Goal: Task Accomplishment & Management: Use online tool/utility

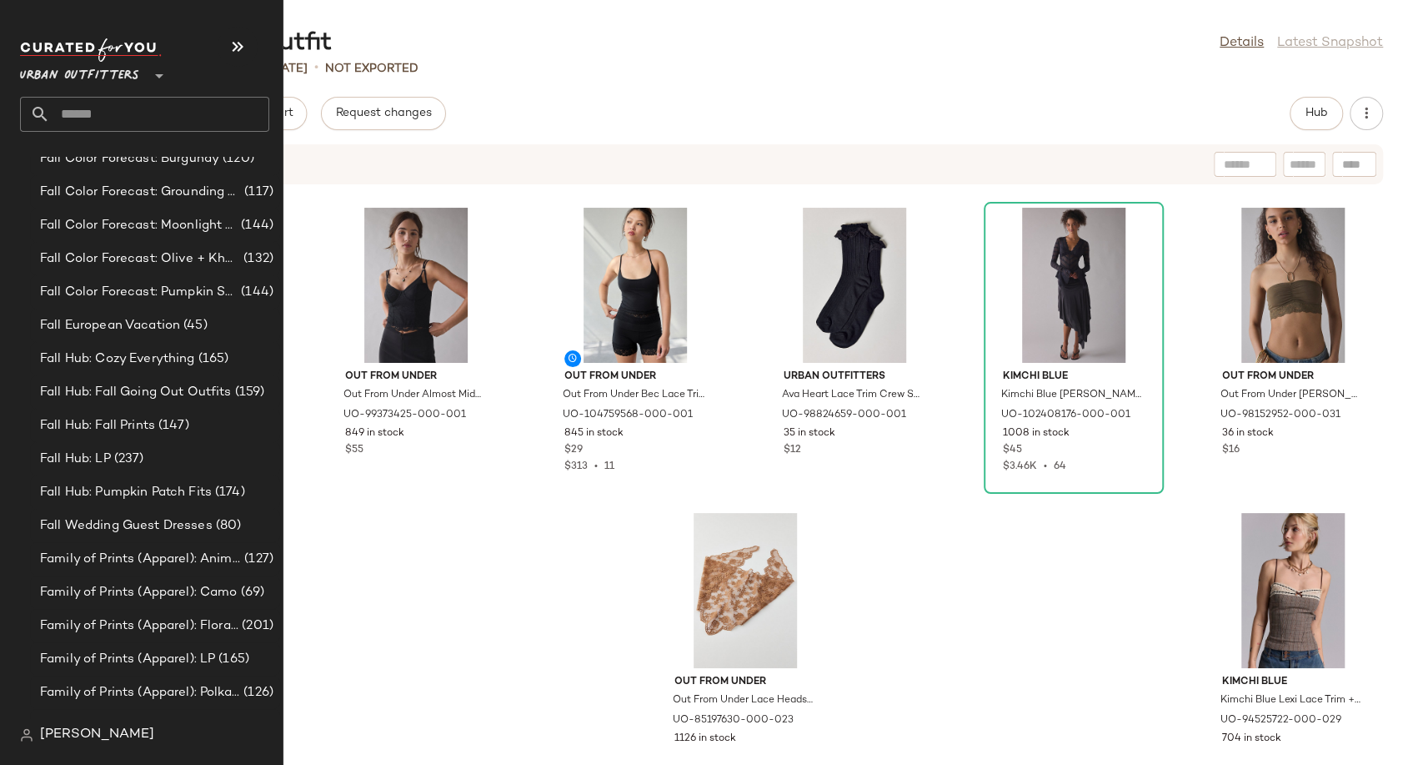
scroll to position [2130, 0]
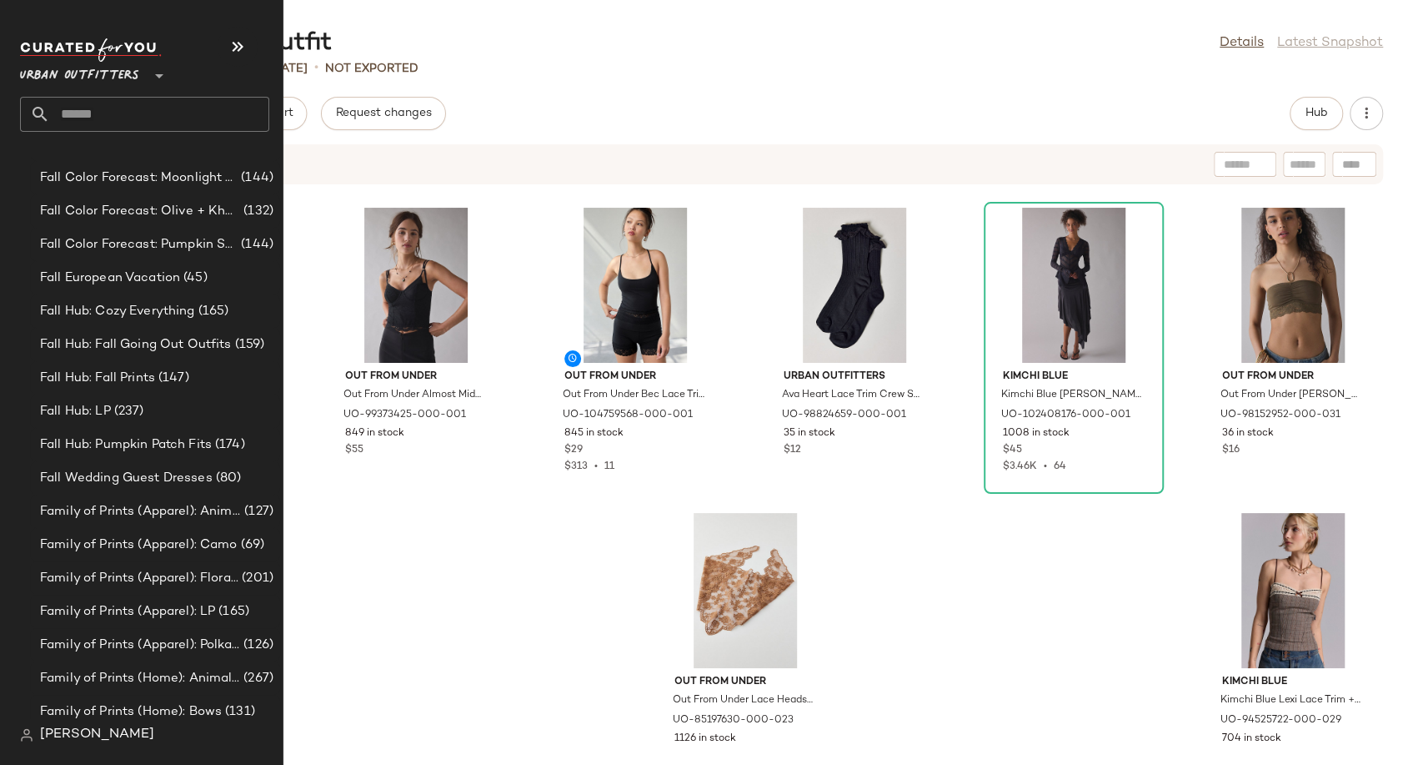
click at [110, 64] on span "Urban Outfitters" at bounding box center [79, 72] width 119 height 30
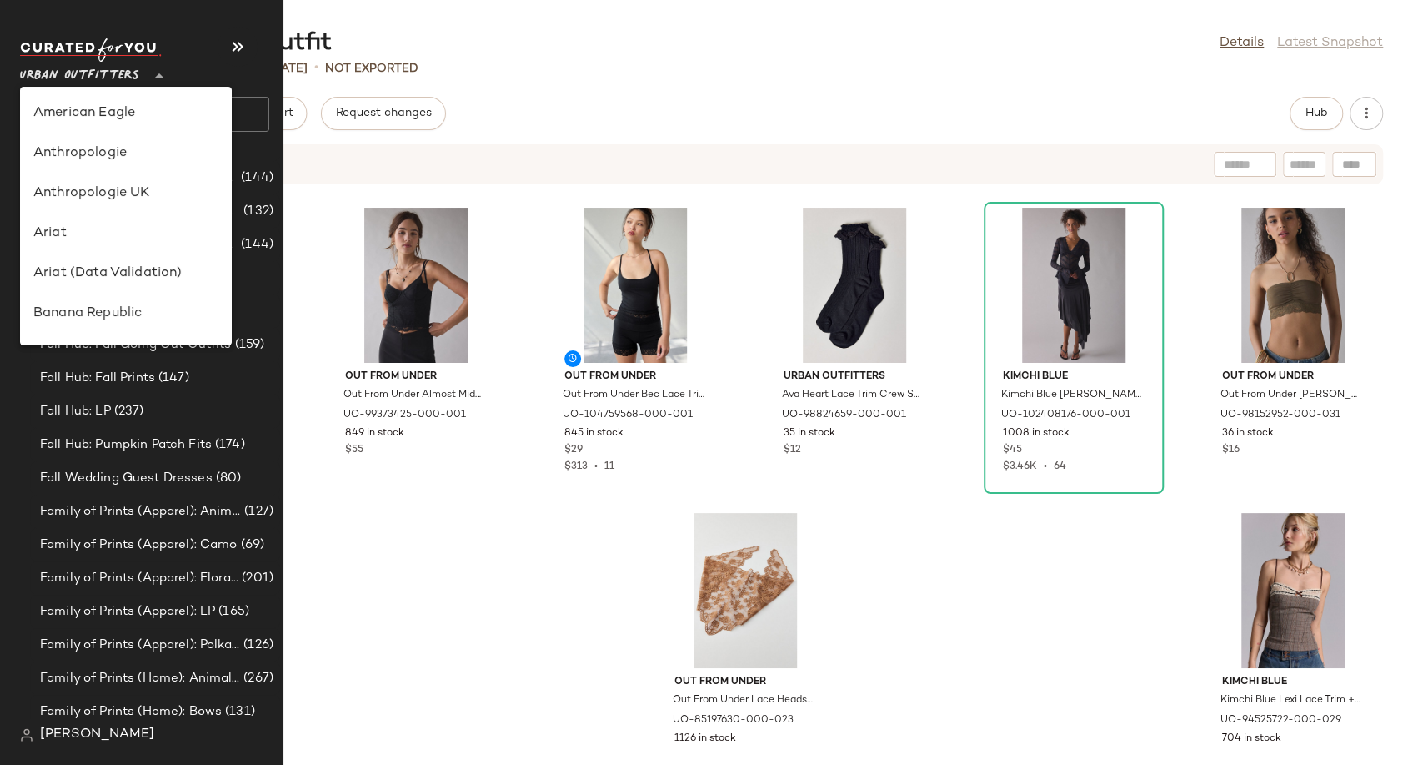
scroll to position [1035, 0]
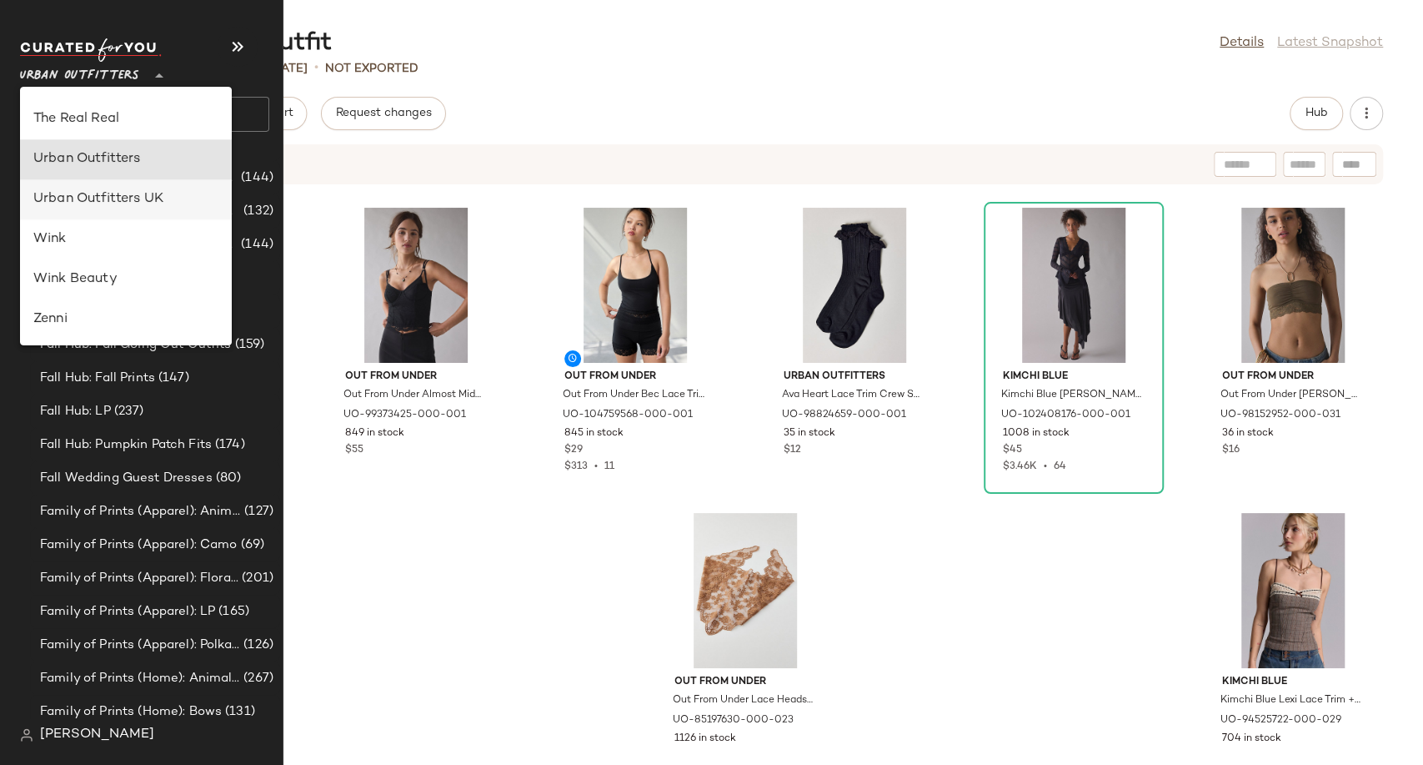
click at [121, 180] on div "American Eagle Anthropologie Anthropologie UK Ariat Ariat (Data Validation) Ban…" at bounding box center [126, 216] width 212 height 258
click at [123, 193] on div "Urban Outfitters UK" at bounding box center [125, 199] width 185 height 20
type input "**"
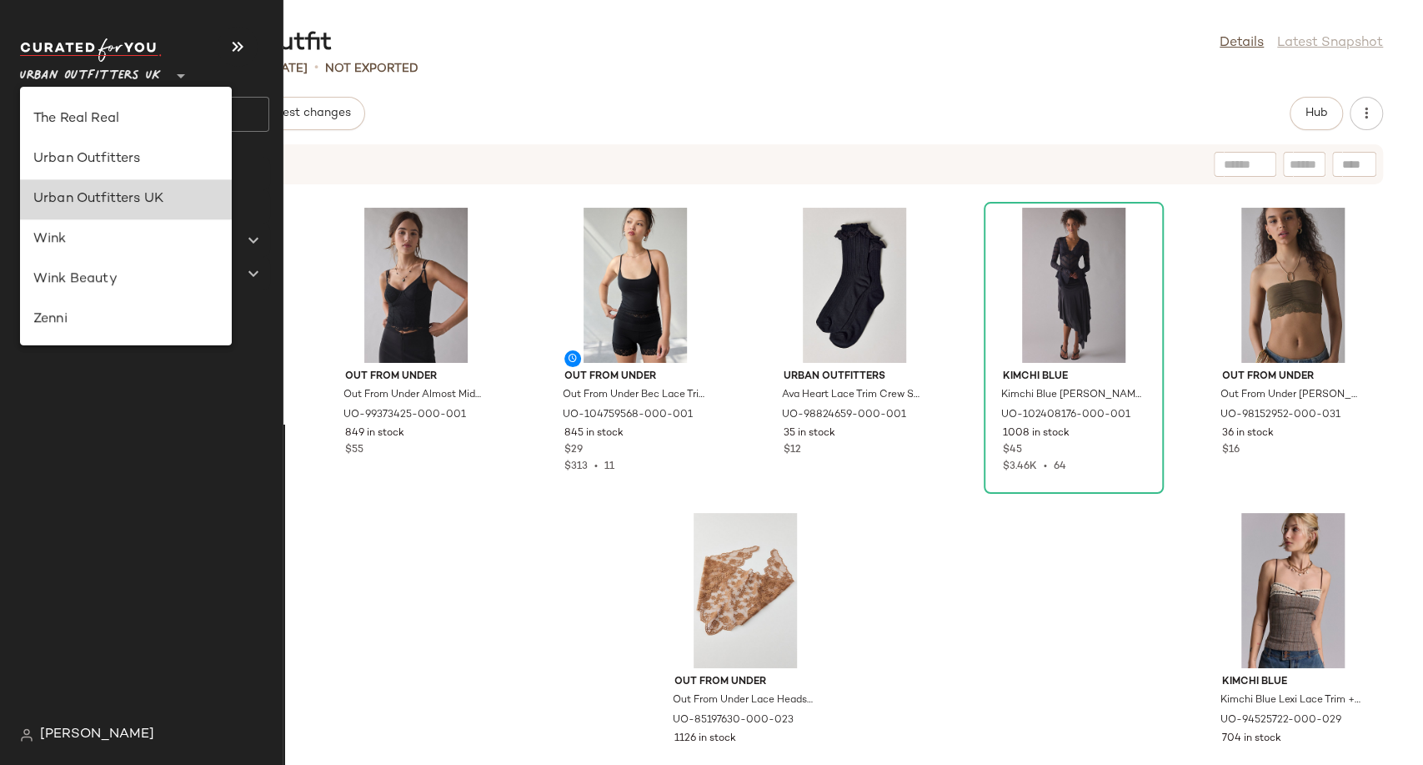
scroll to position [0, 0]
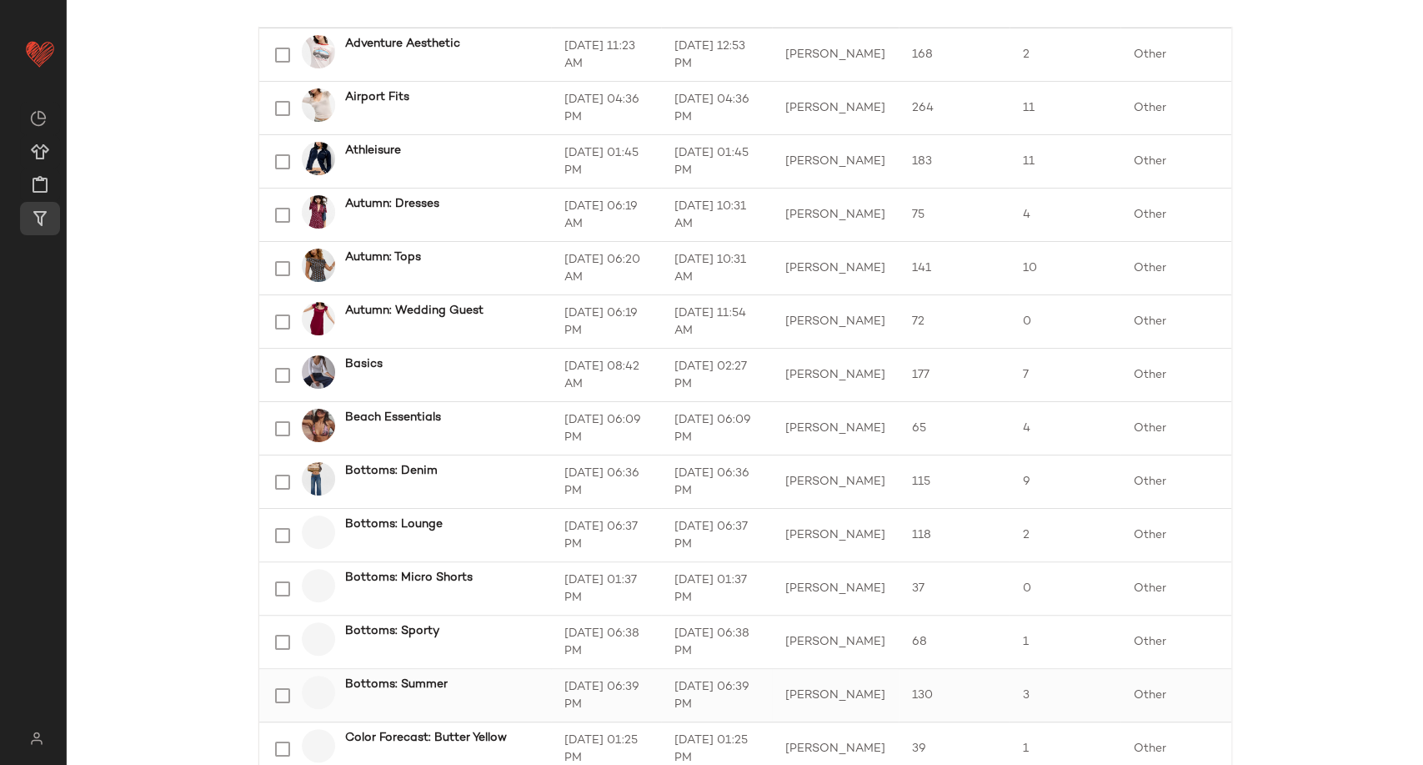
scroll to position [463, 0]
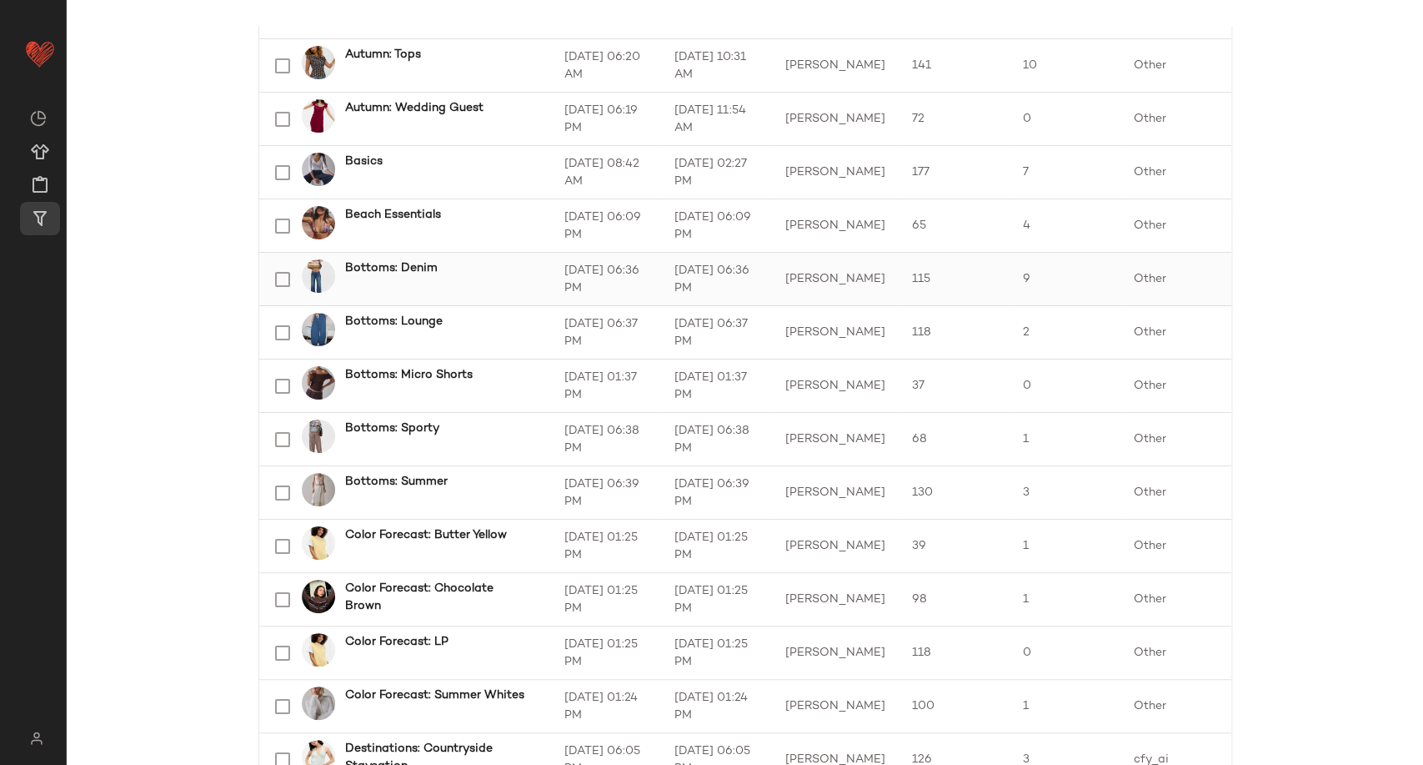
click at [391, 268] on b "Bottoms: Denim" at bounding box center [391, 268] width 93 height 18
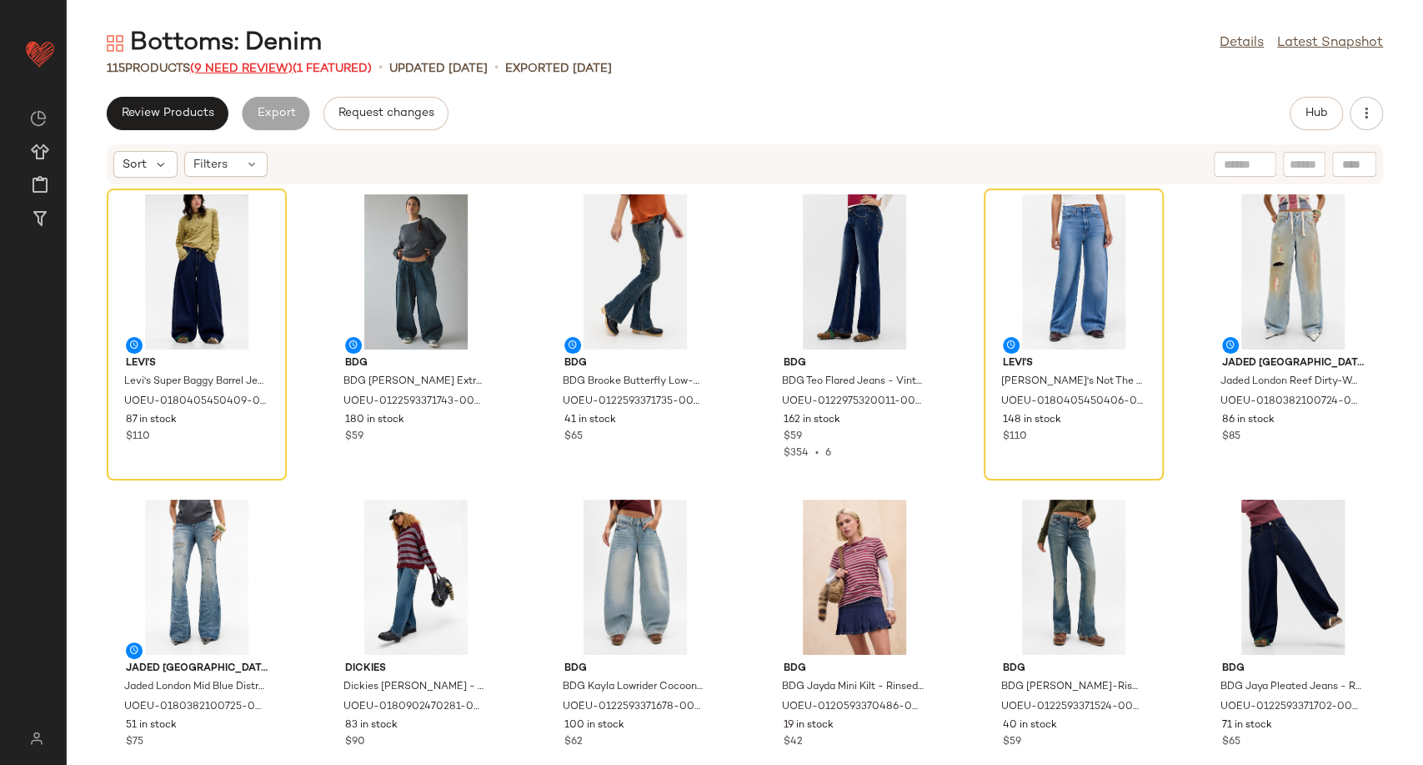
click at [243, 63] on span "(9 Need Review)" at bounding box center [241, 69] width 103 height 13
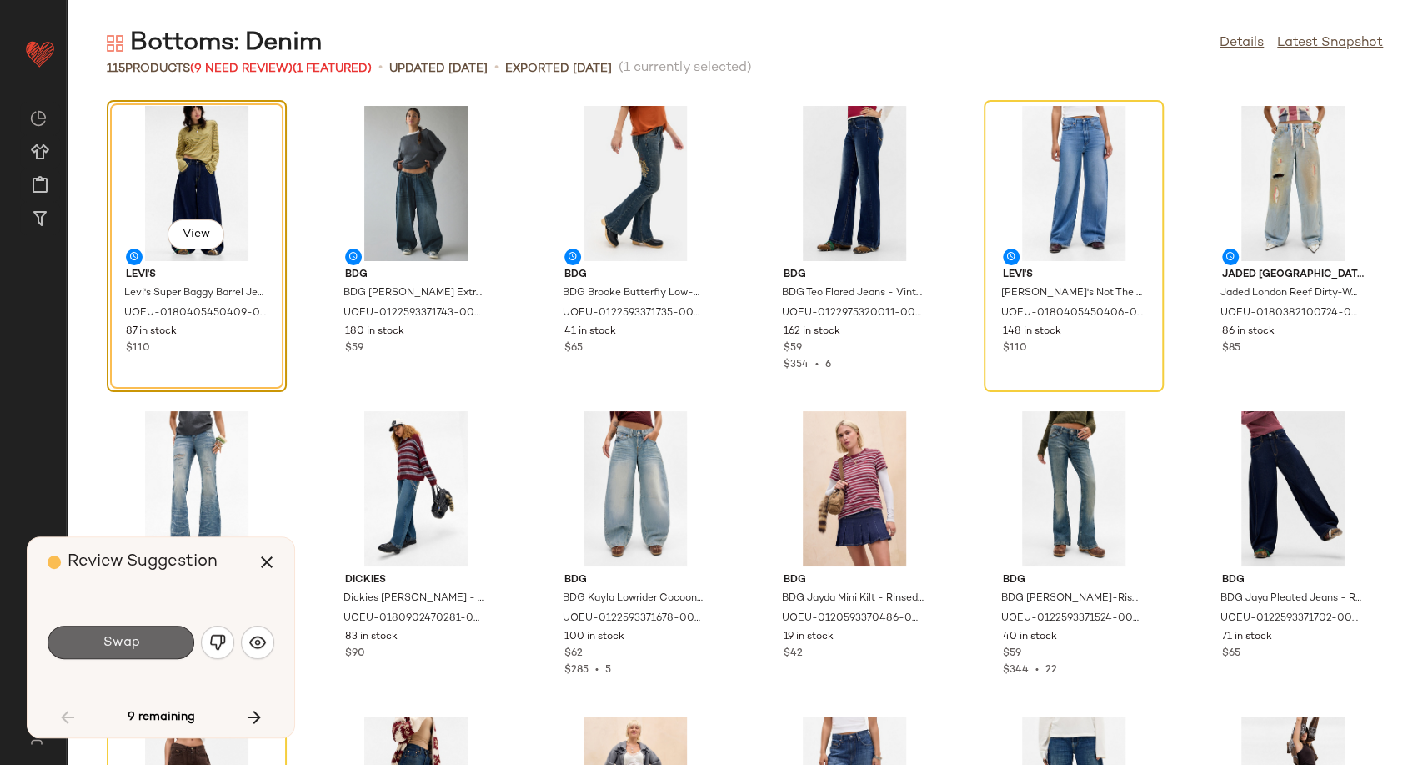
click at [153, 653] on button "Swap" at bounding box center [121, 641] width 147 height 33
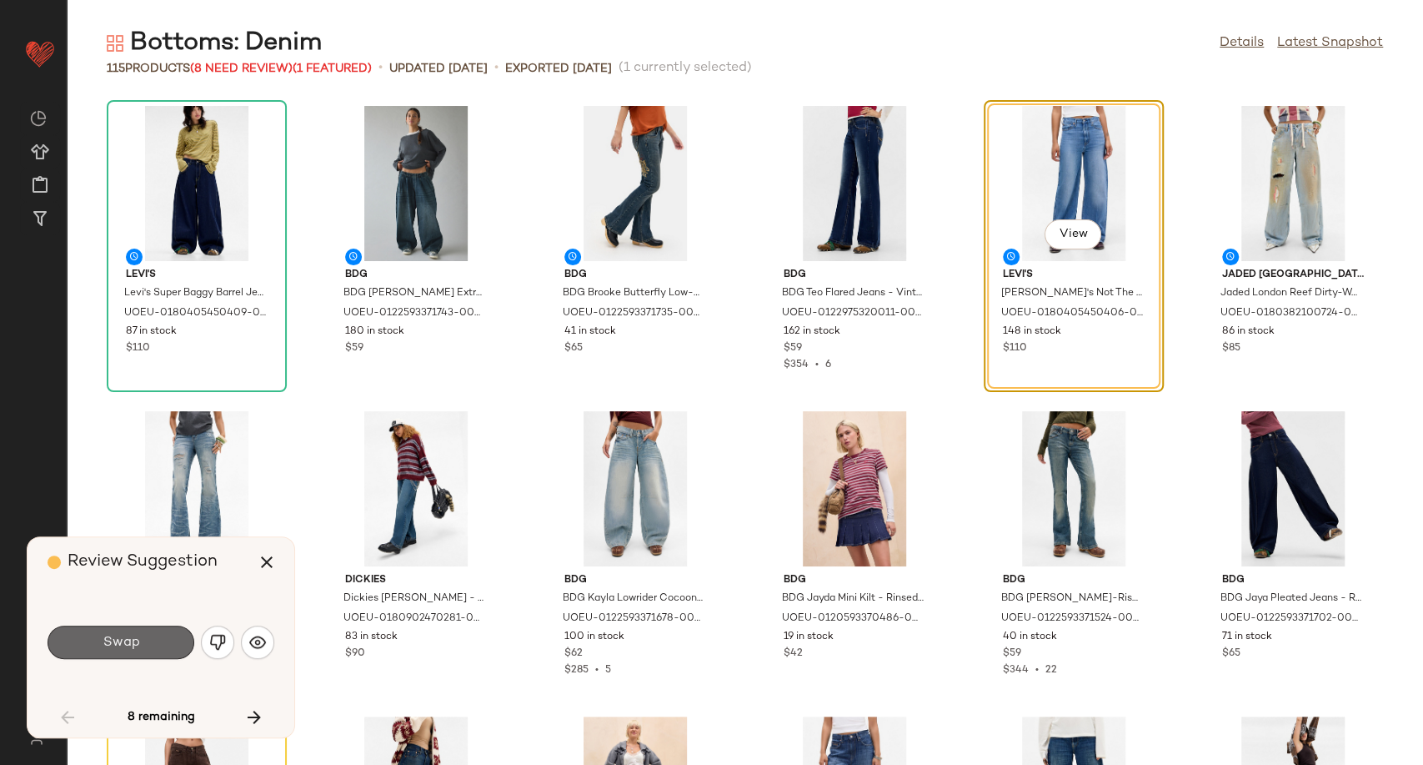
click at [142, 639] on button "Swap" at bounding box center [121, 641] width 147 height 33
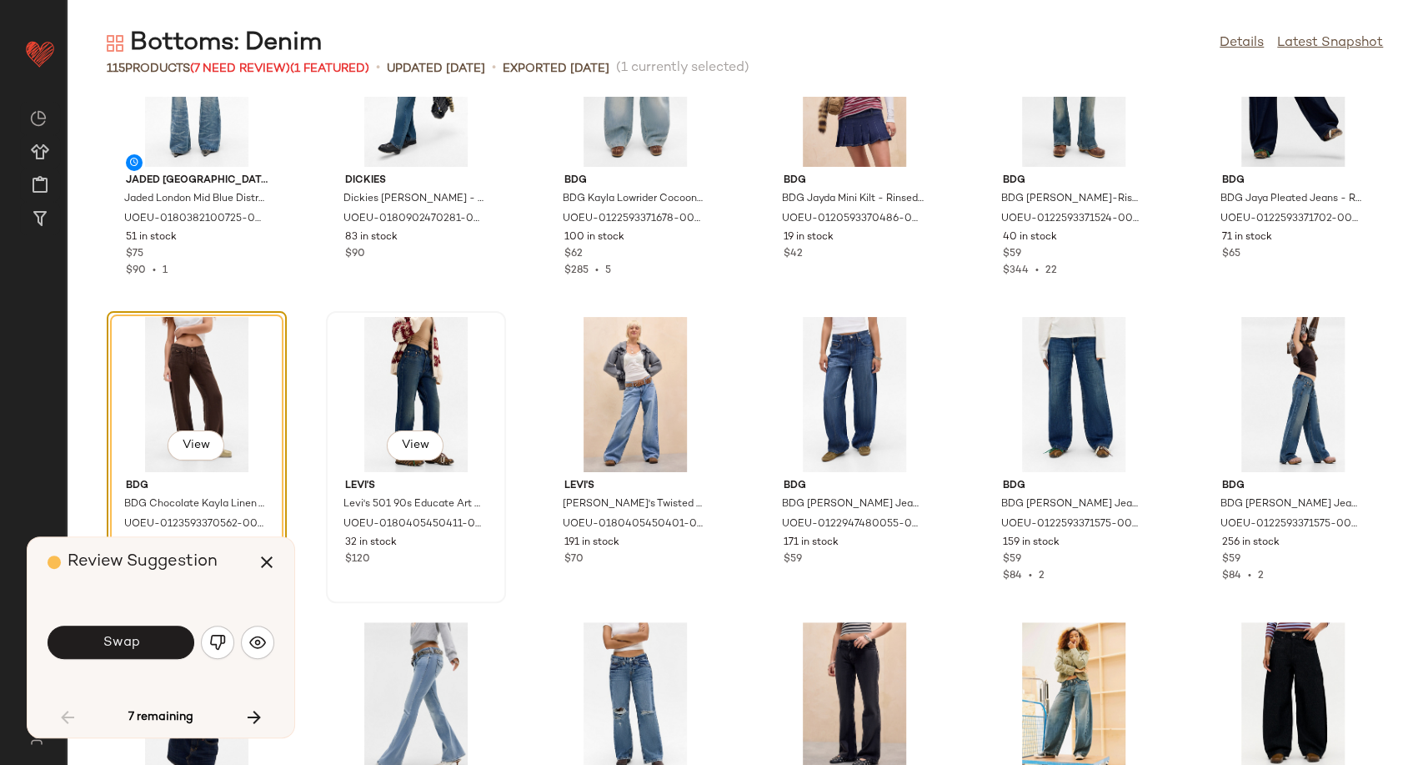
scroll to position [504, 0]
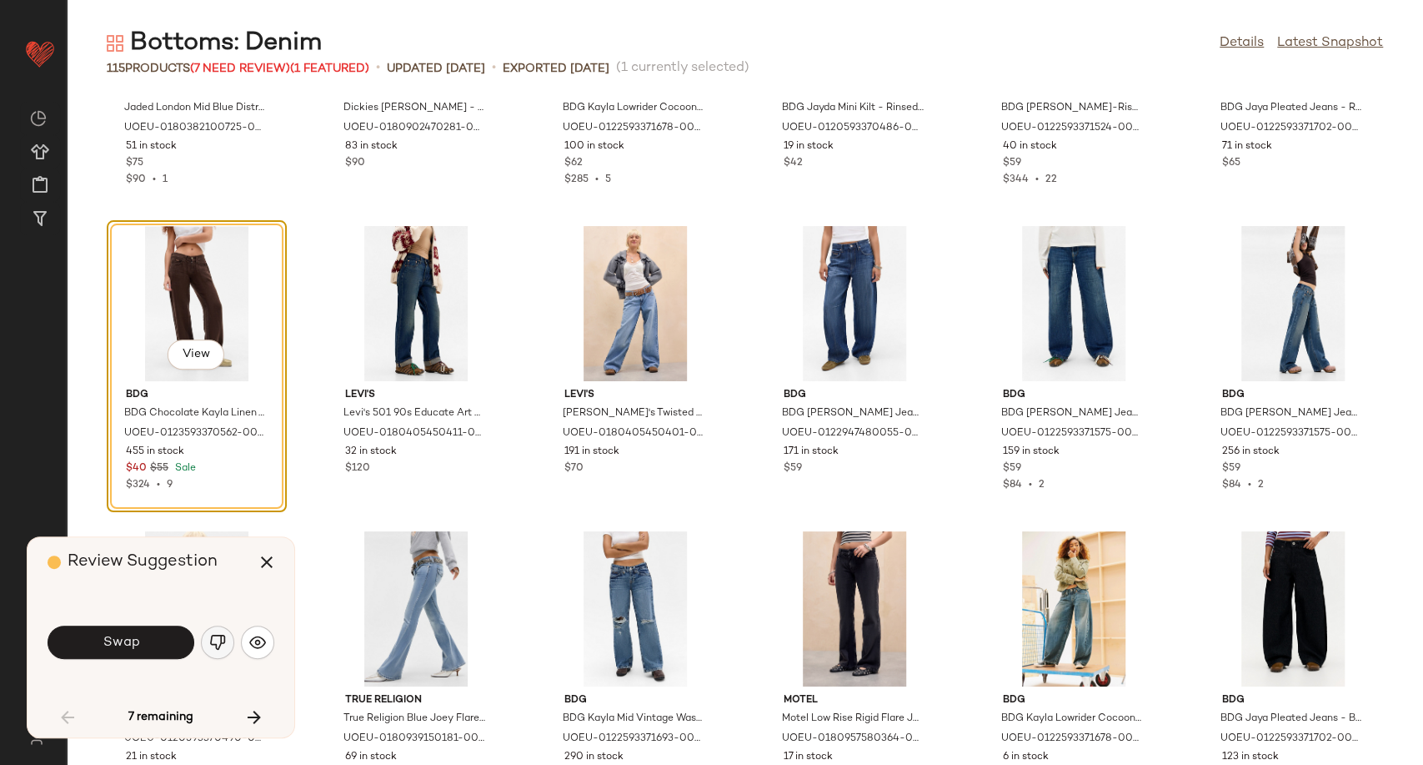
click at [211, 645] on img "button" at bounding box center [217, 642] width 17 height 17
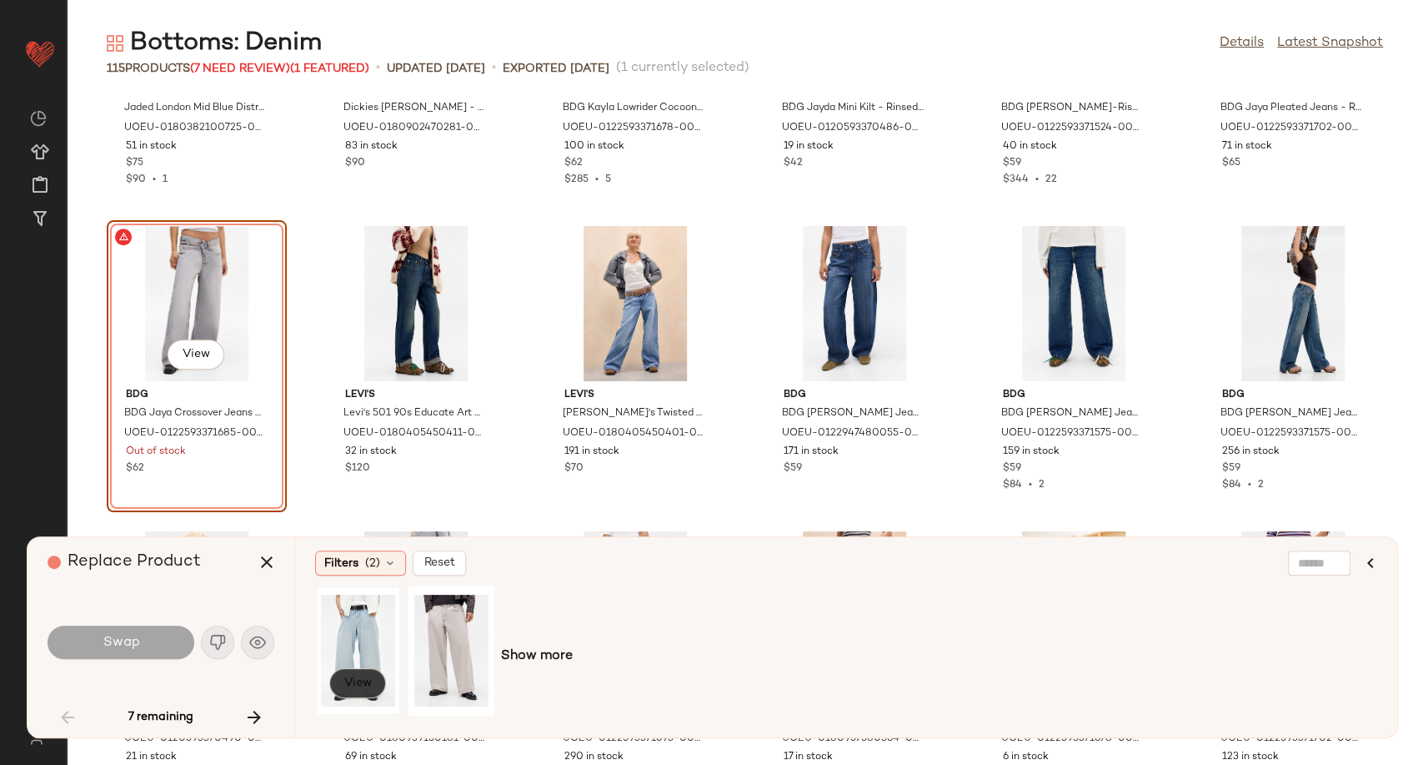
click at [366, 681] on span "View" at bounding box center [357, 682] width 28 height 13
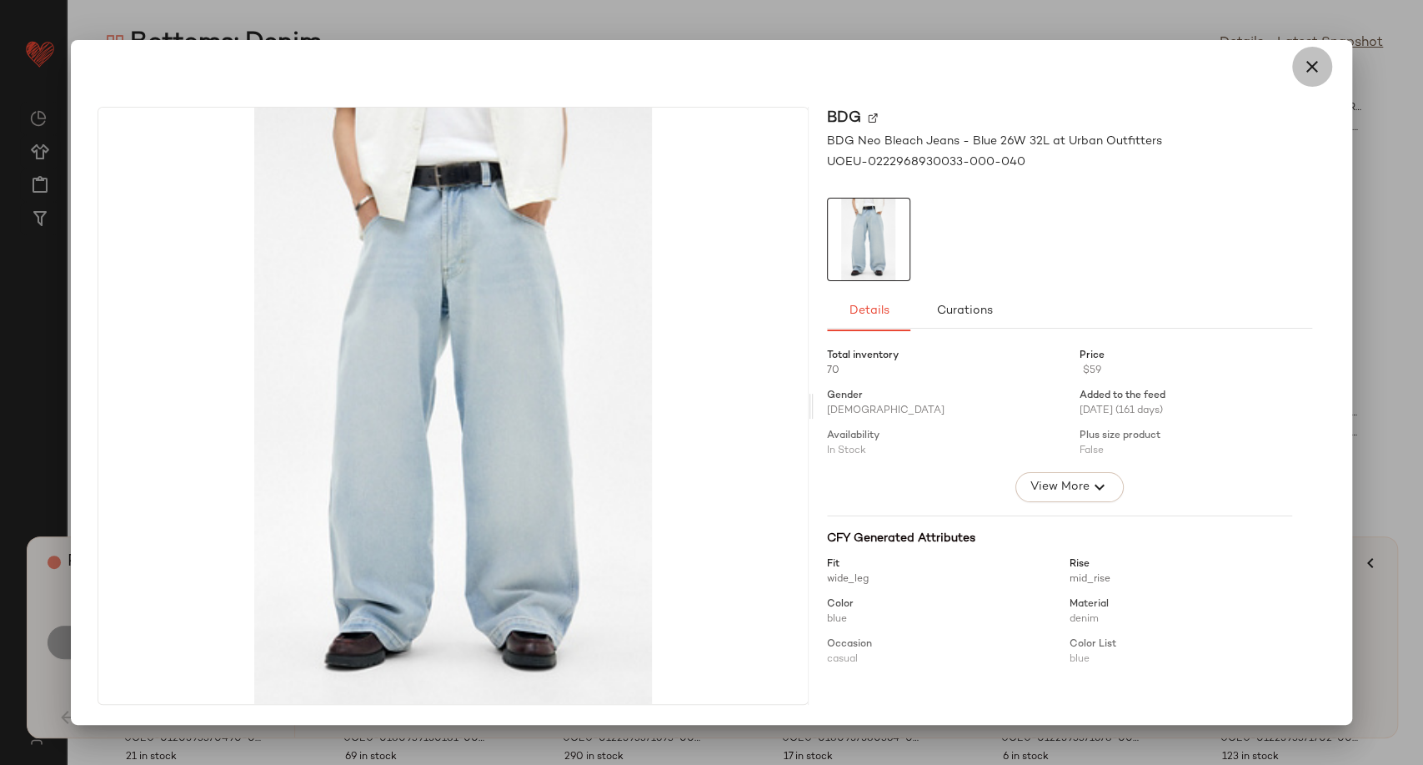
click at [1305, 70] on icon "button" at bounding box center [1312, 67] width 20 height 20
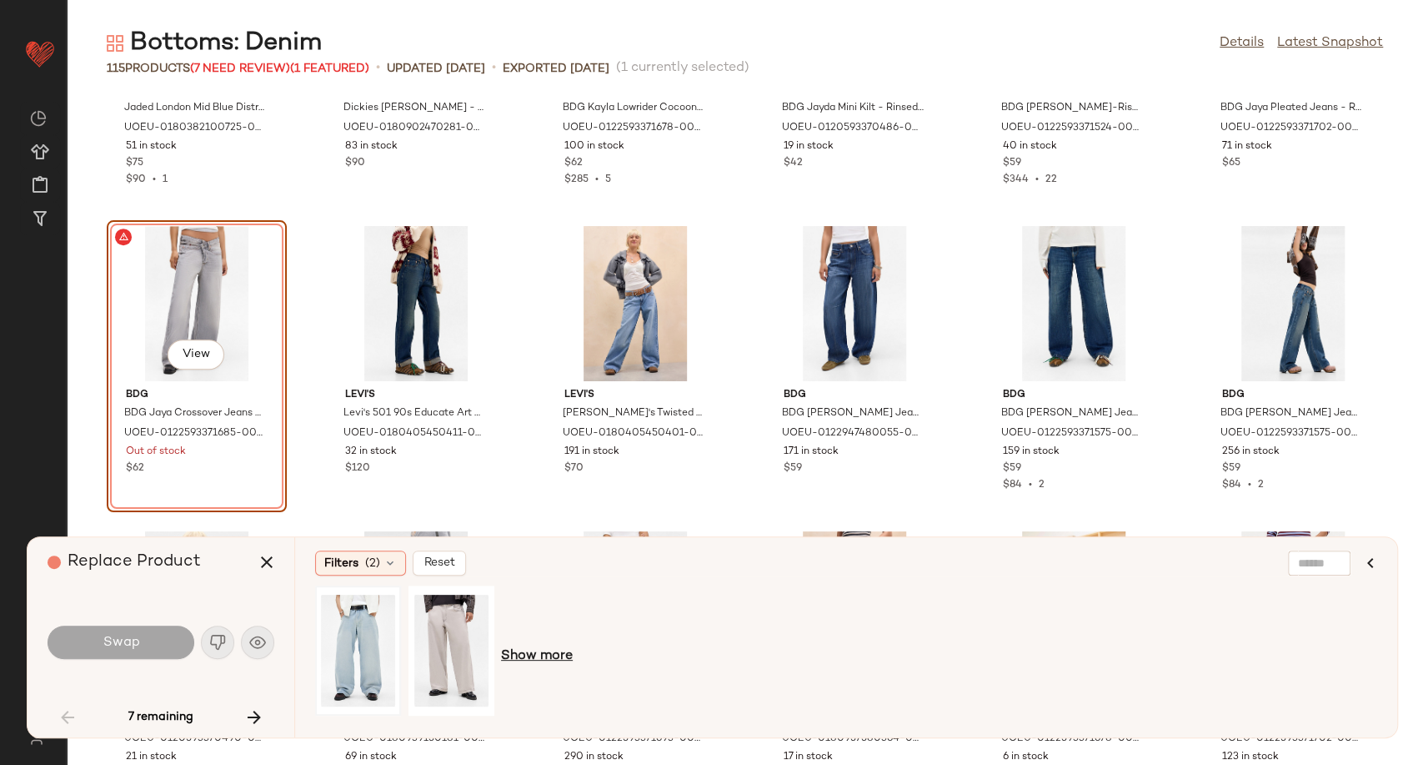
click at [540, 661] on span "Show more" at bounding box center [537, 656] width 72 height 20
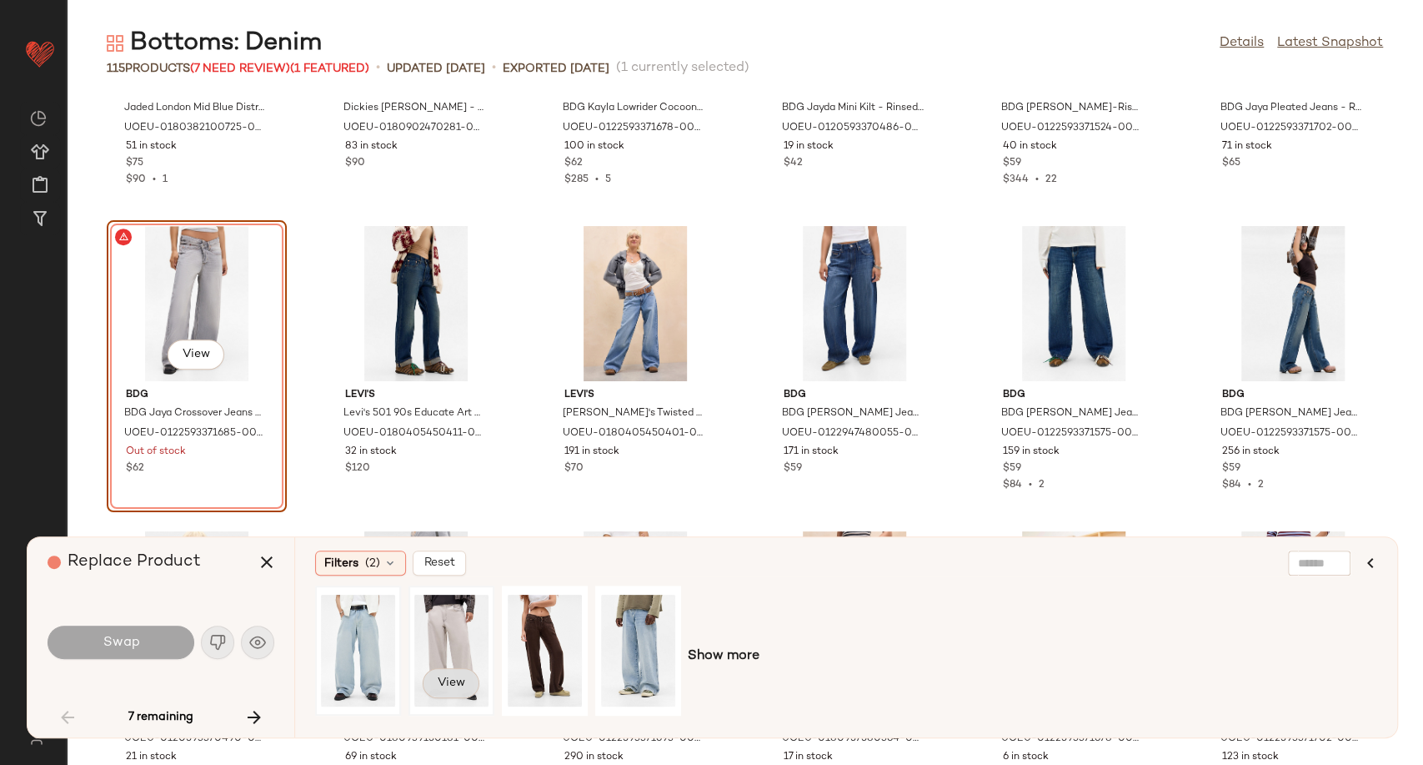
click at [449, 684] on span "View" at bounding box center [451, 682] width 28 height 13
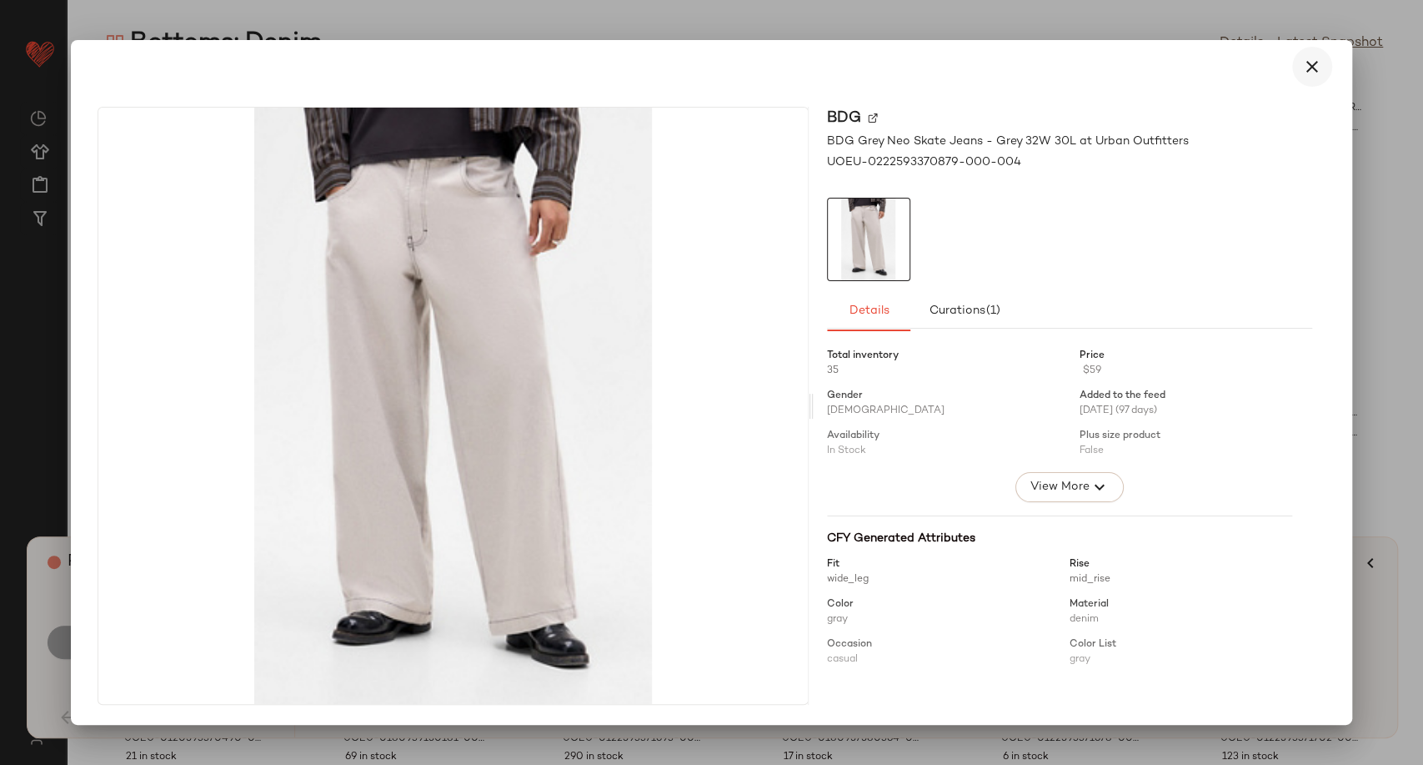
click at [1307, 68] on icon "button" at bounding box center [1312, 67] width 20 height 20
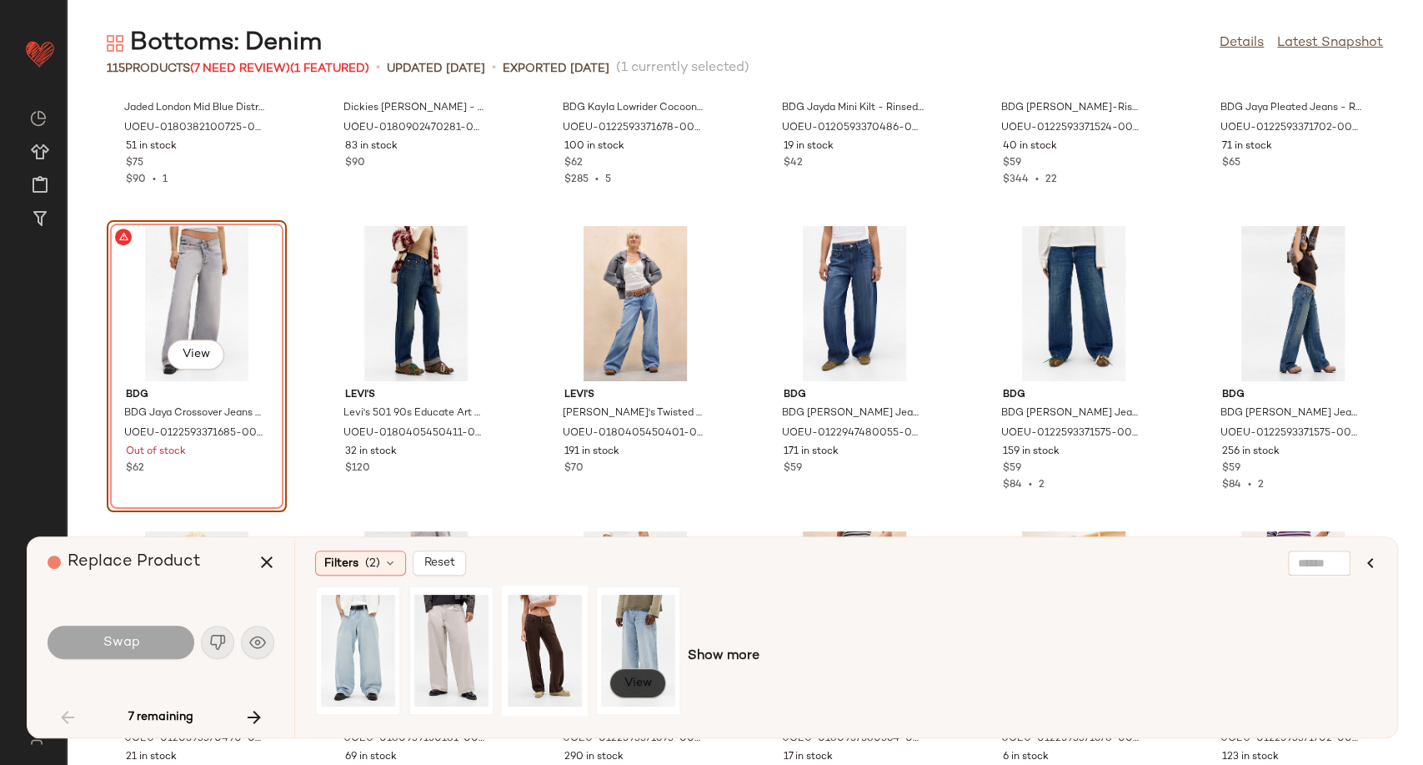
click at [633, 685] on span "View" at bounding box center [638, 682] width 28 height 13
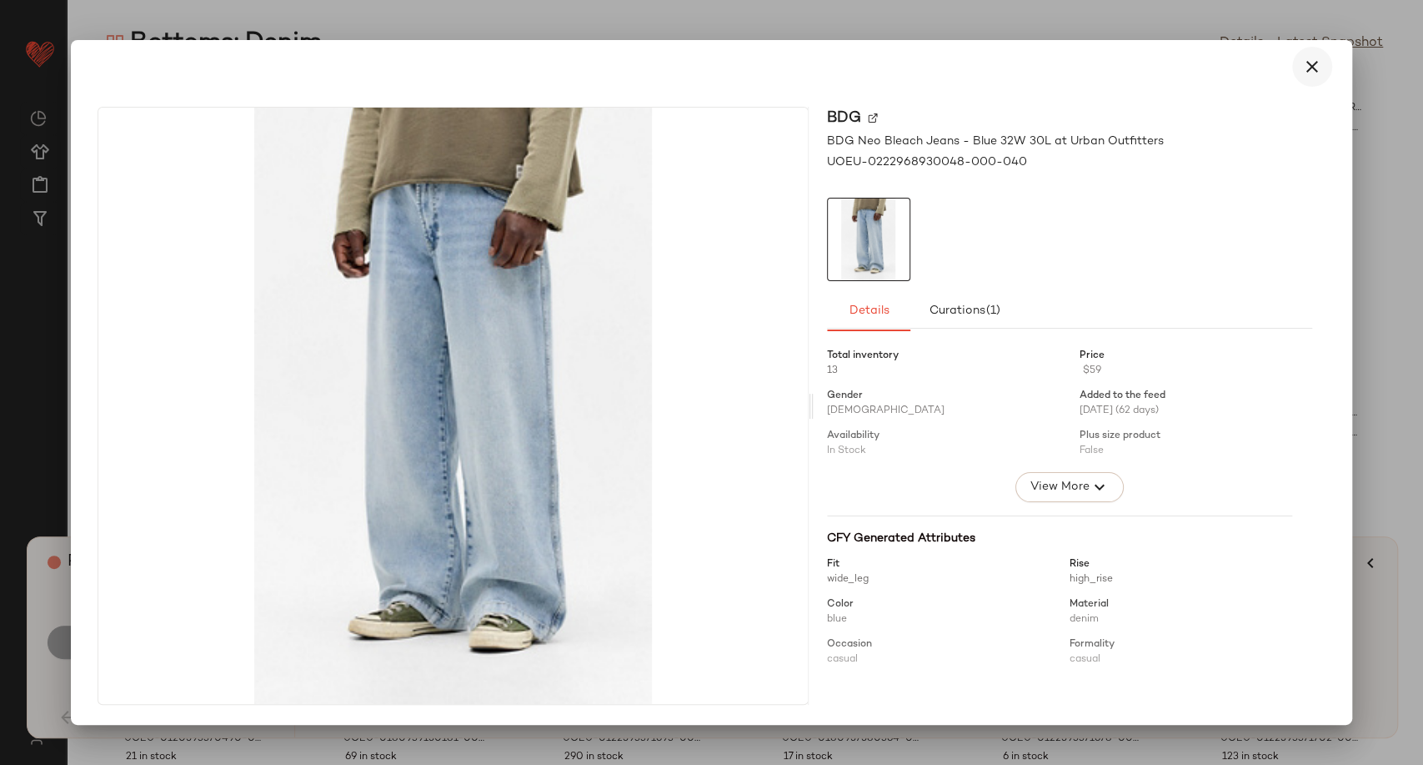
click at [1314, 67] on icon "button" at bounding box center [1312, 67] width 20 height 20
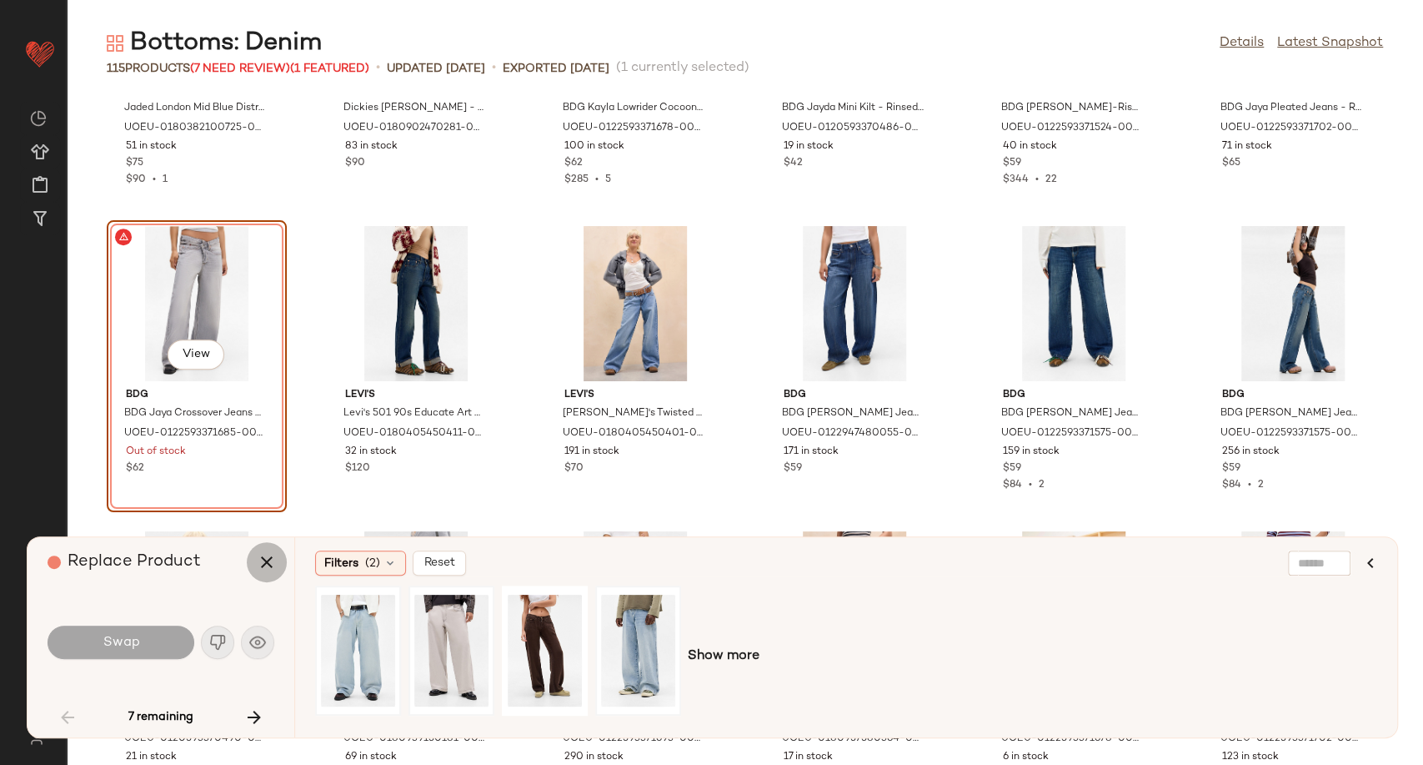
click at [273, 563] on icon "button" at bounding box center [267, 562] width 20 height 20
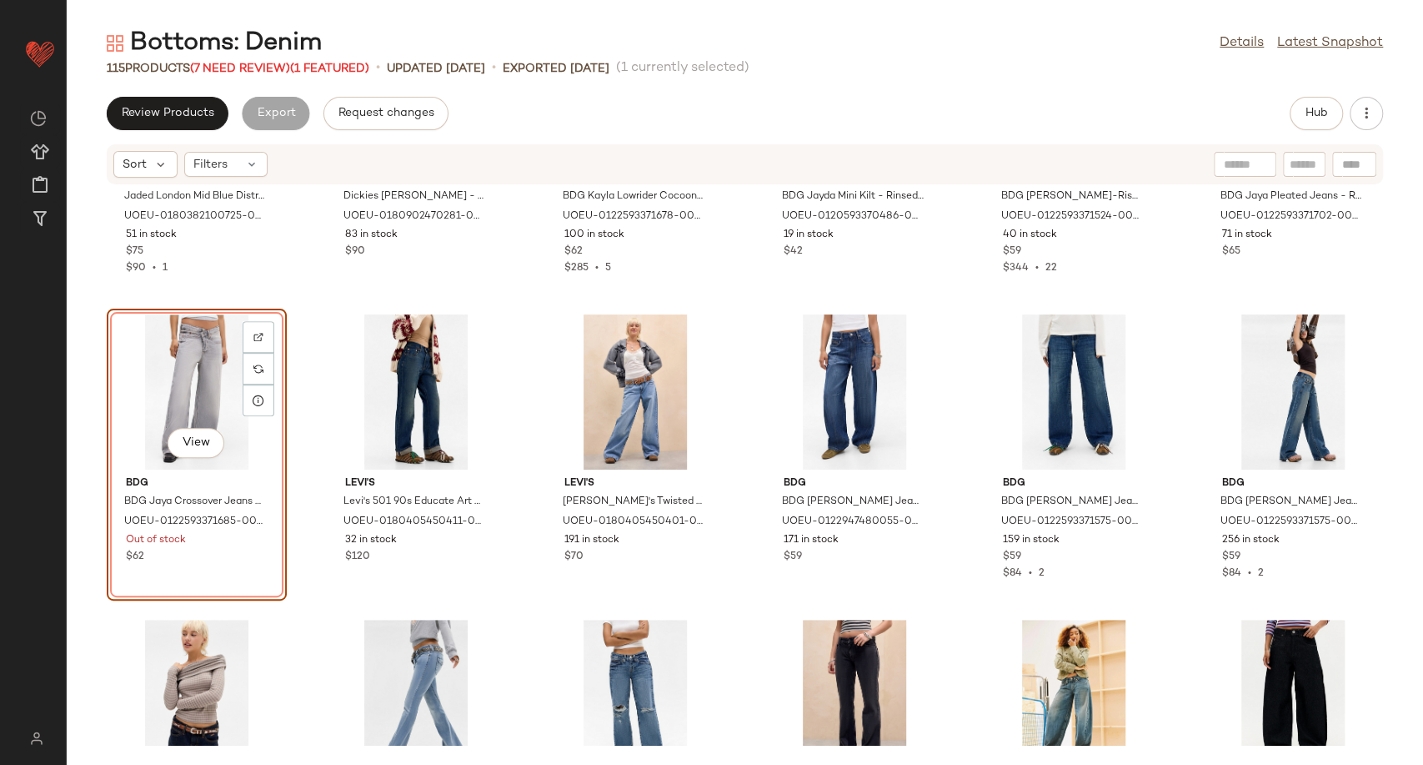
click at [180, 393] on div "View" at bounding box center [197, 391] width 168 height 155
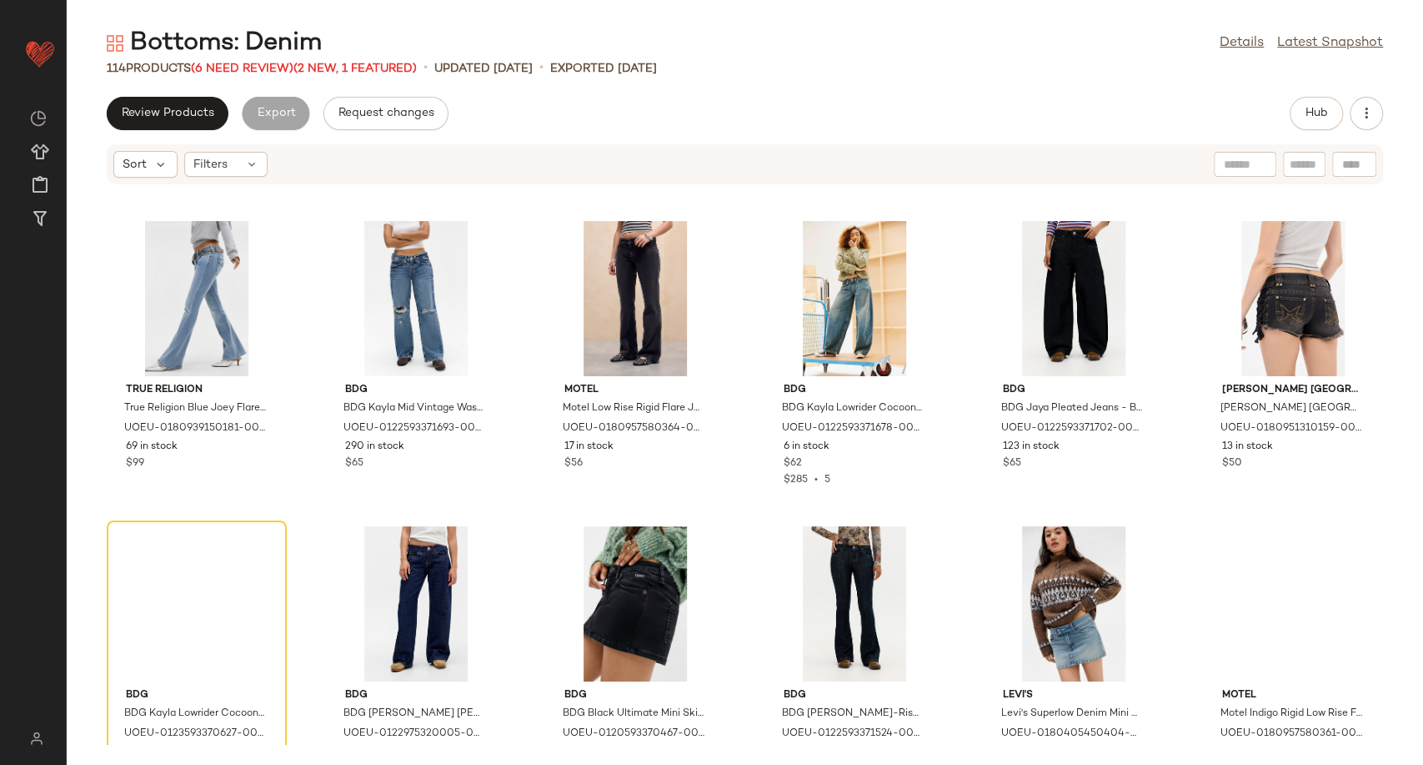
scroll to position [1032, 0]
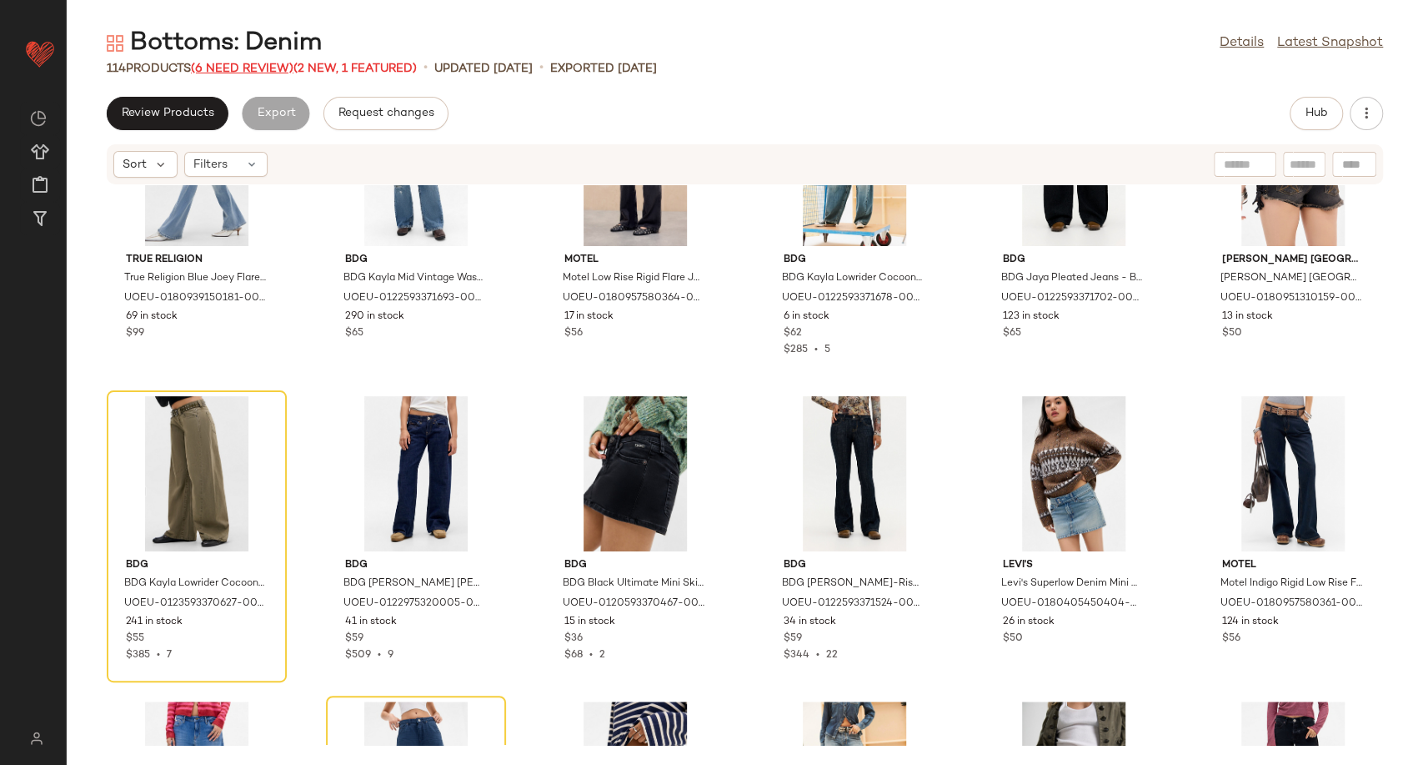
click at [231, 63] on span "(6 Need Review)" at bounding box center [242, 69] width 103 height 13
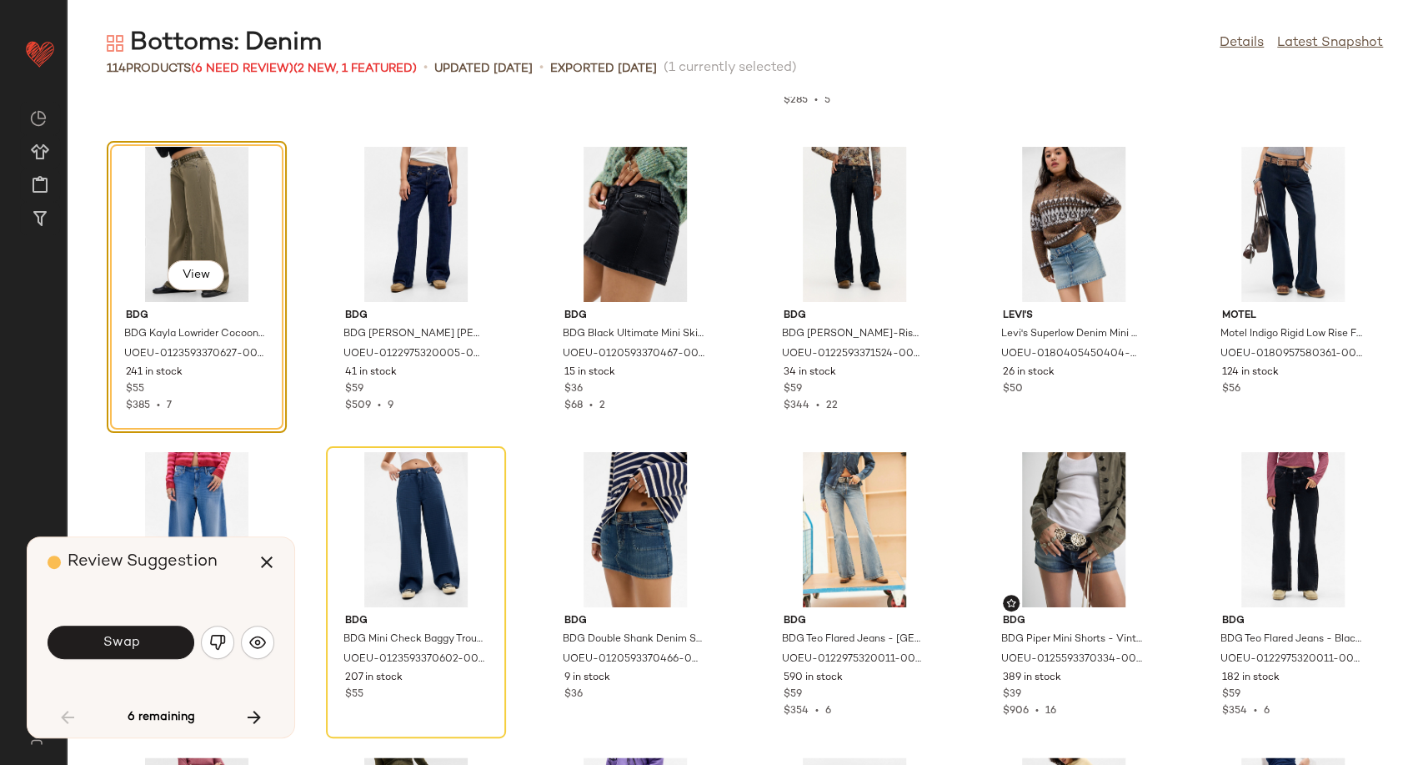
scroll to position [1101, 0]
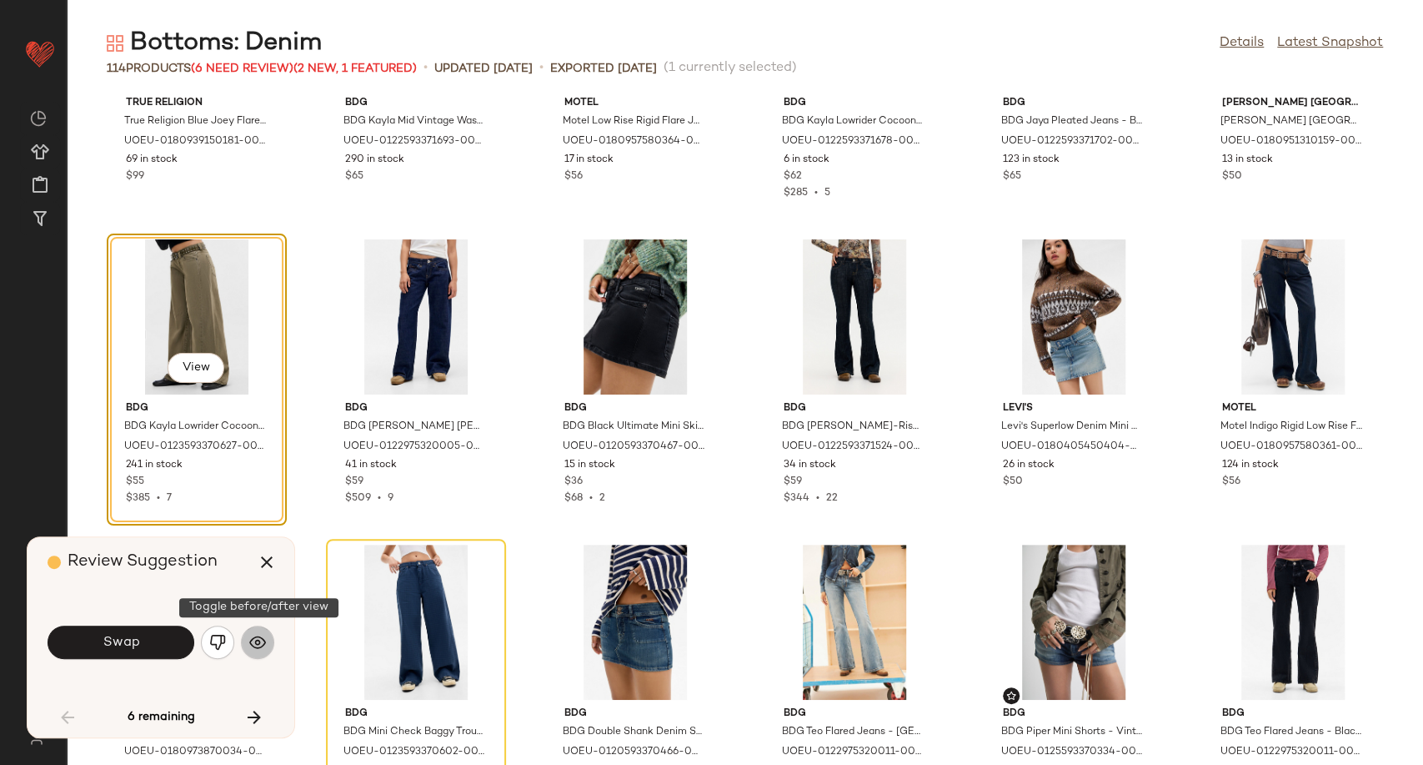
click at [261, 640] on img "button" at bounding box center [257, 642] width 17 height 17
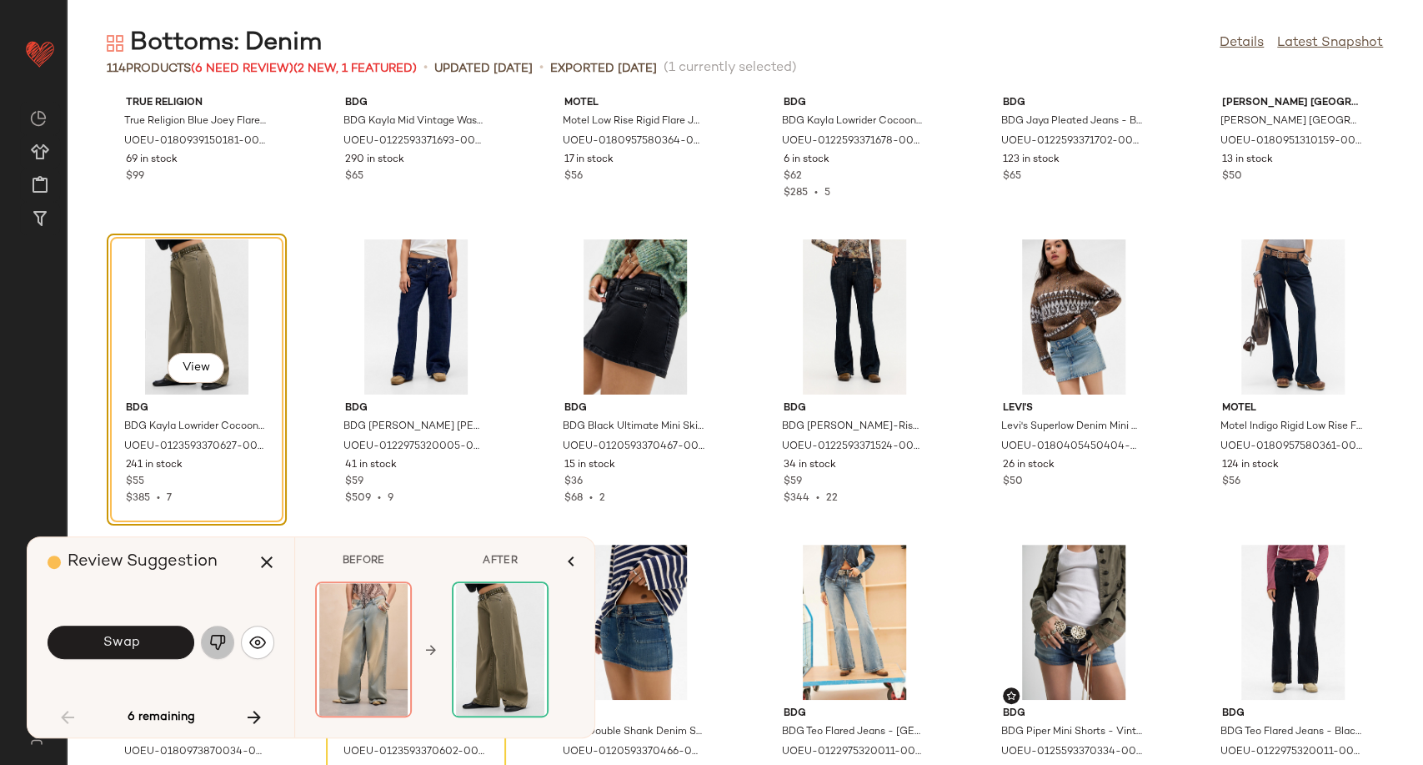
click at [221, 639] on img "button" at bounding box center [217, 642] width 17 height 17
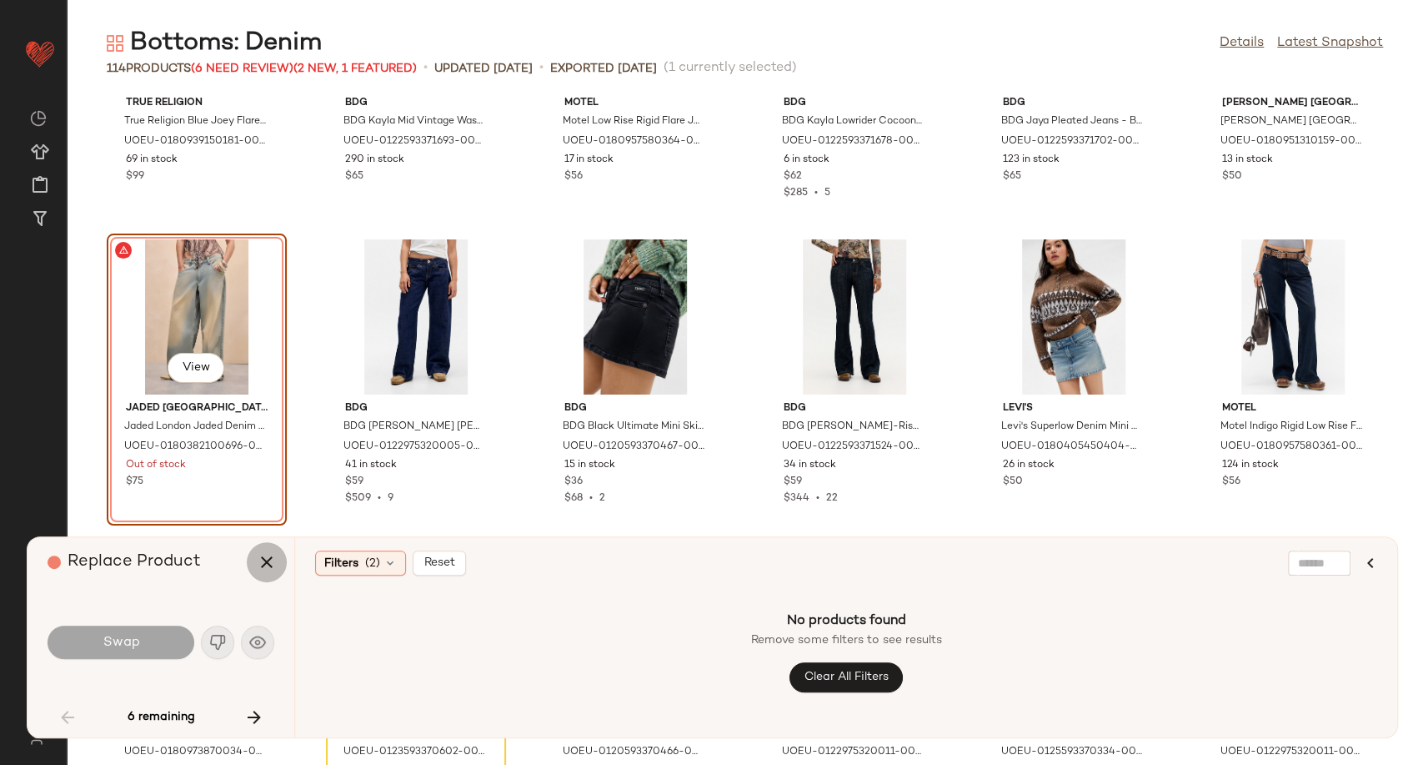
click at [266, 560] on icon "button" at bounding box center [267, 562] width 20 height 20
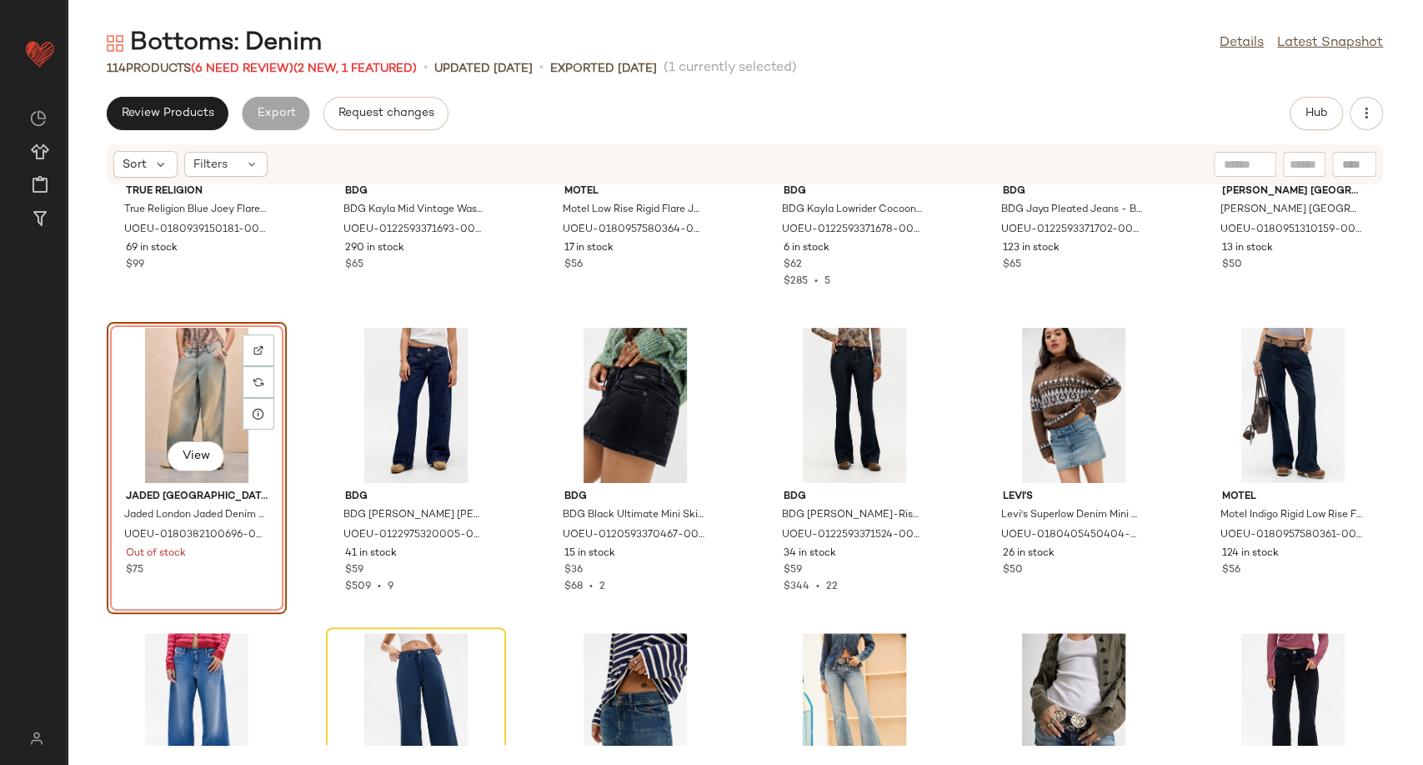
click at [207, 379] on div "View" at bounding box center [197, 405] width 168 height 155
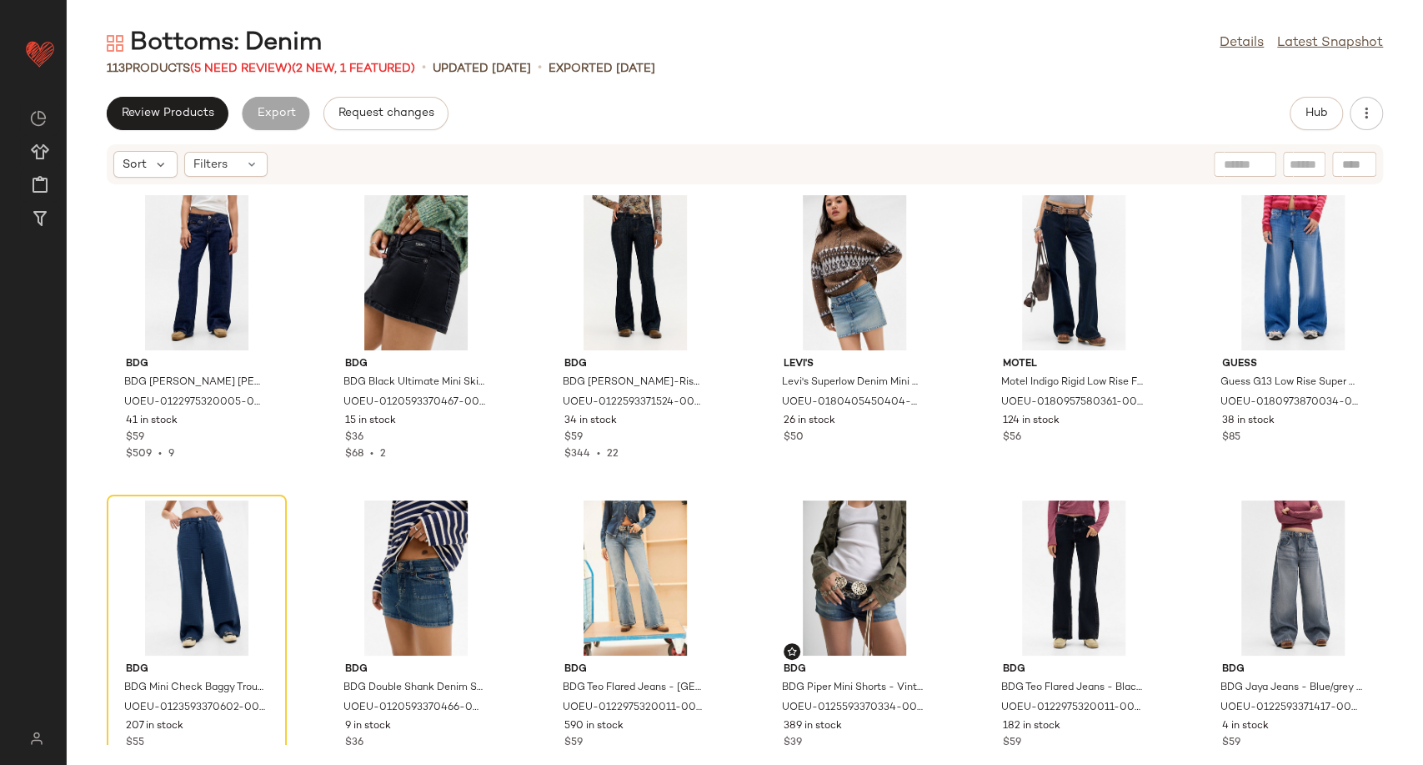
scroll to position [1471, 0]
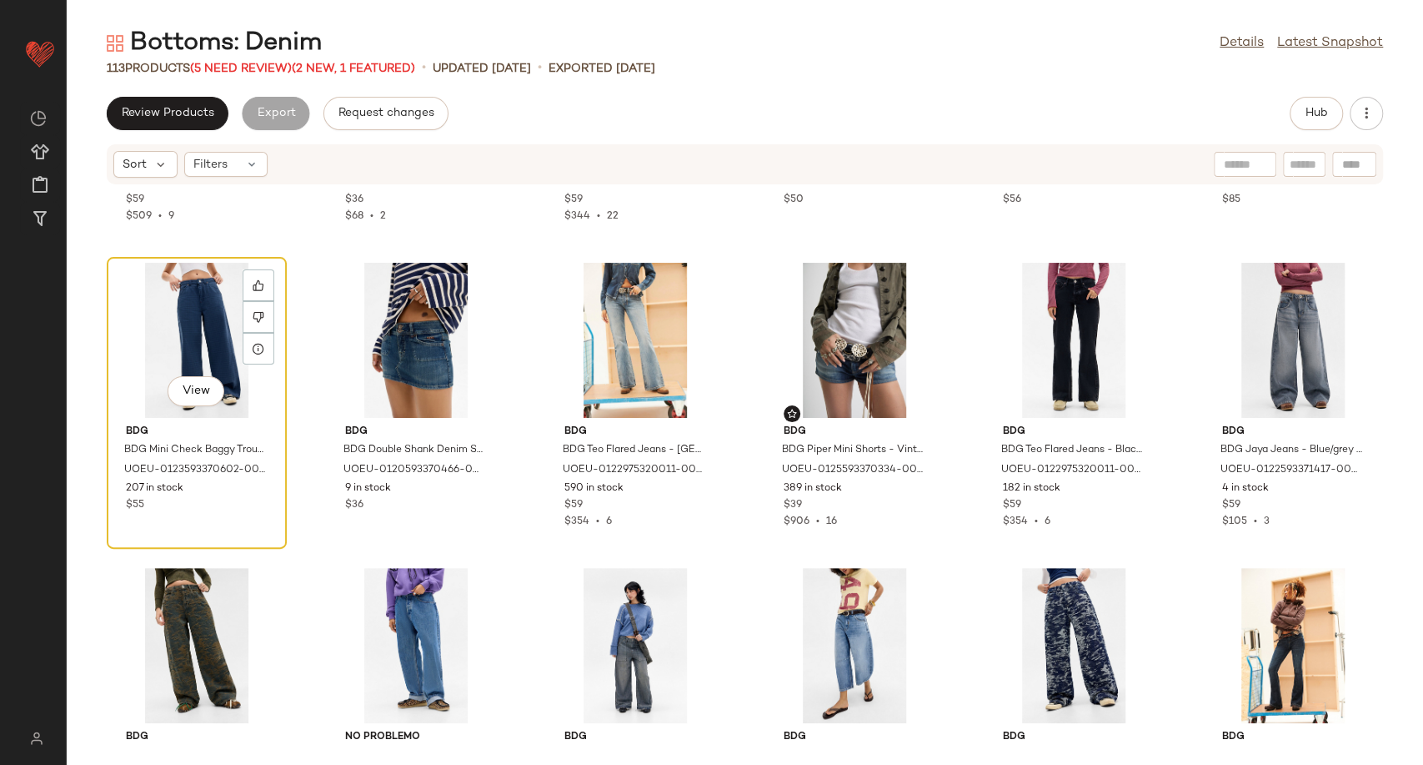
click at [197, 342] on div "View" at bounding box center [197, 340] width 168 height 155
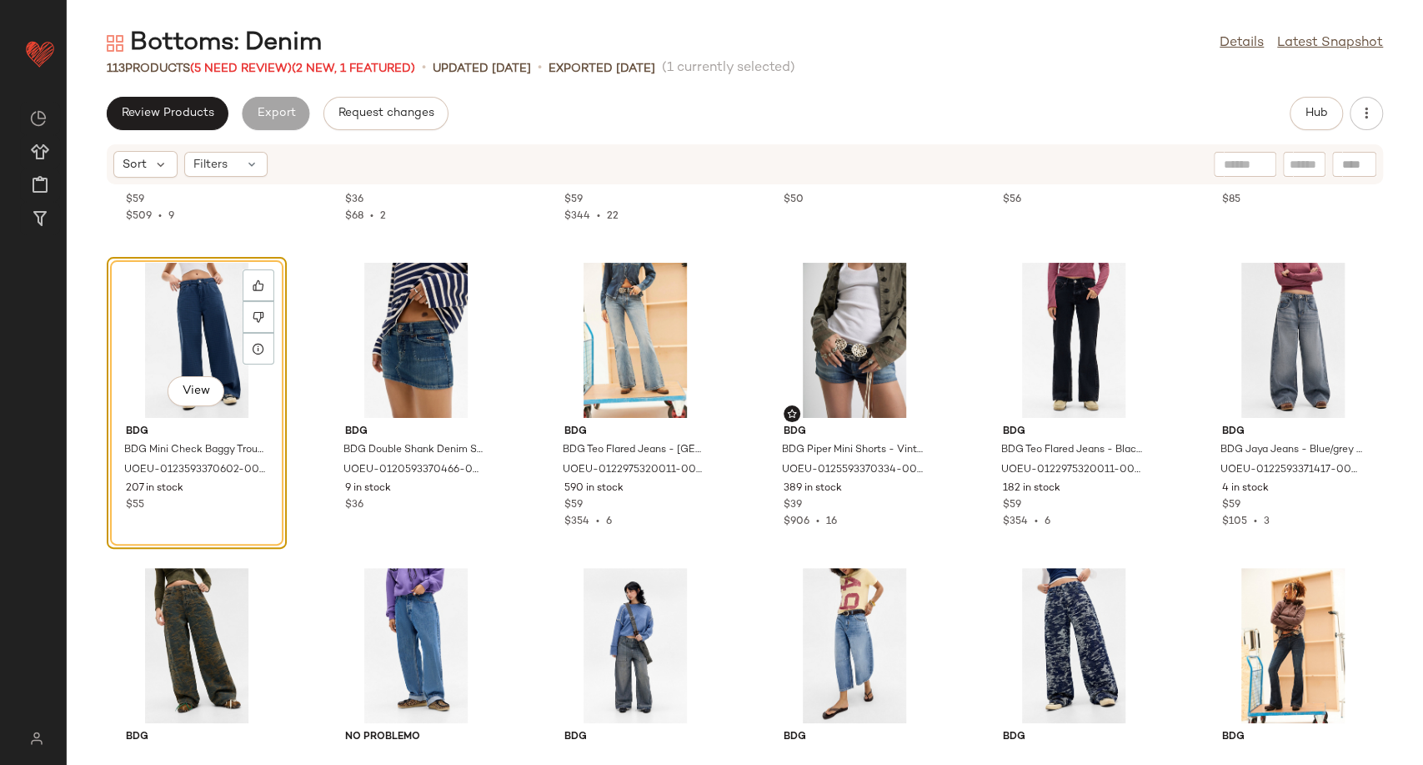
click at [180, 331] on div "View" at bounding box center [197, 340] width 168 height 155
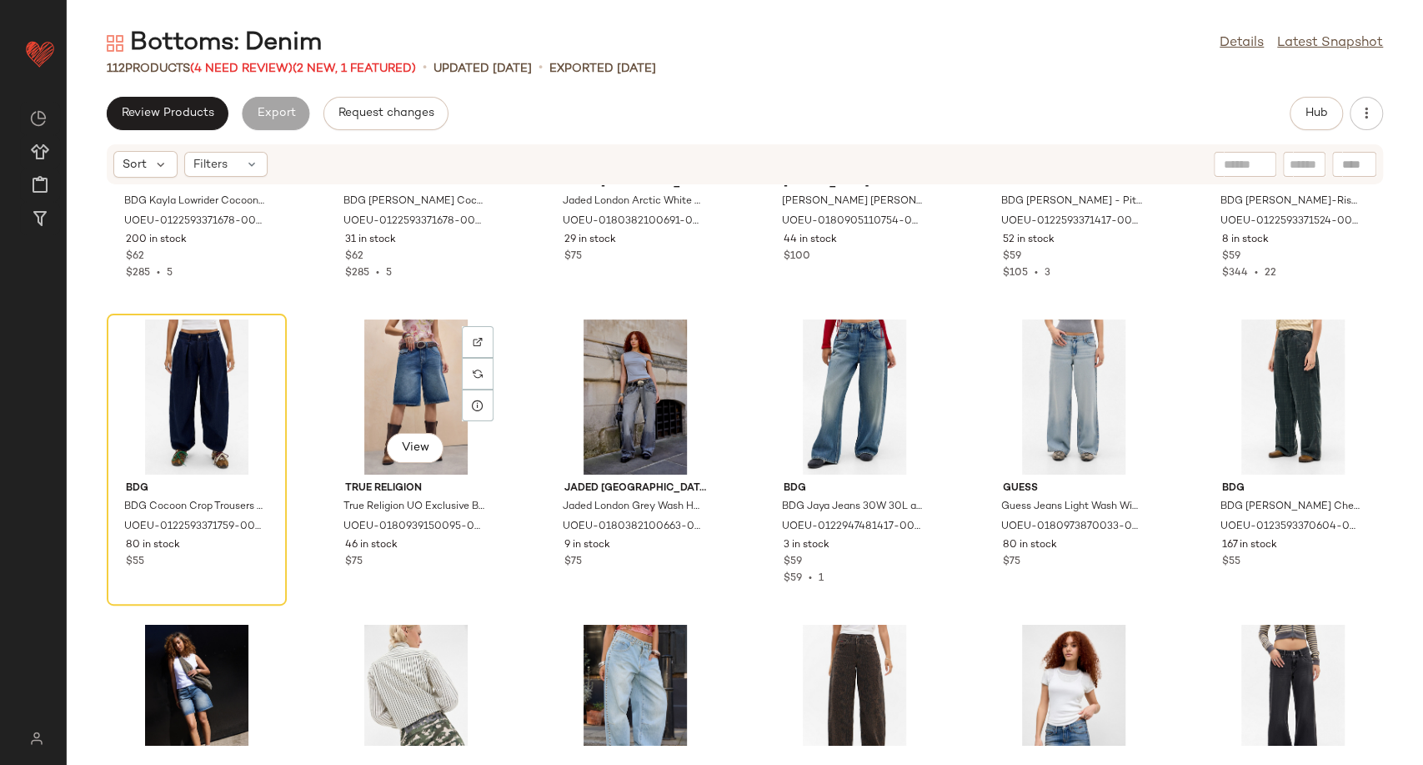
scroll to position [2582, 0]
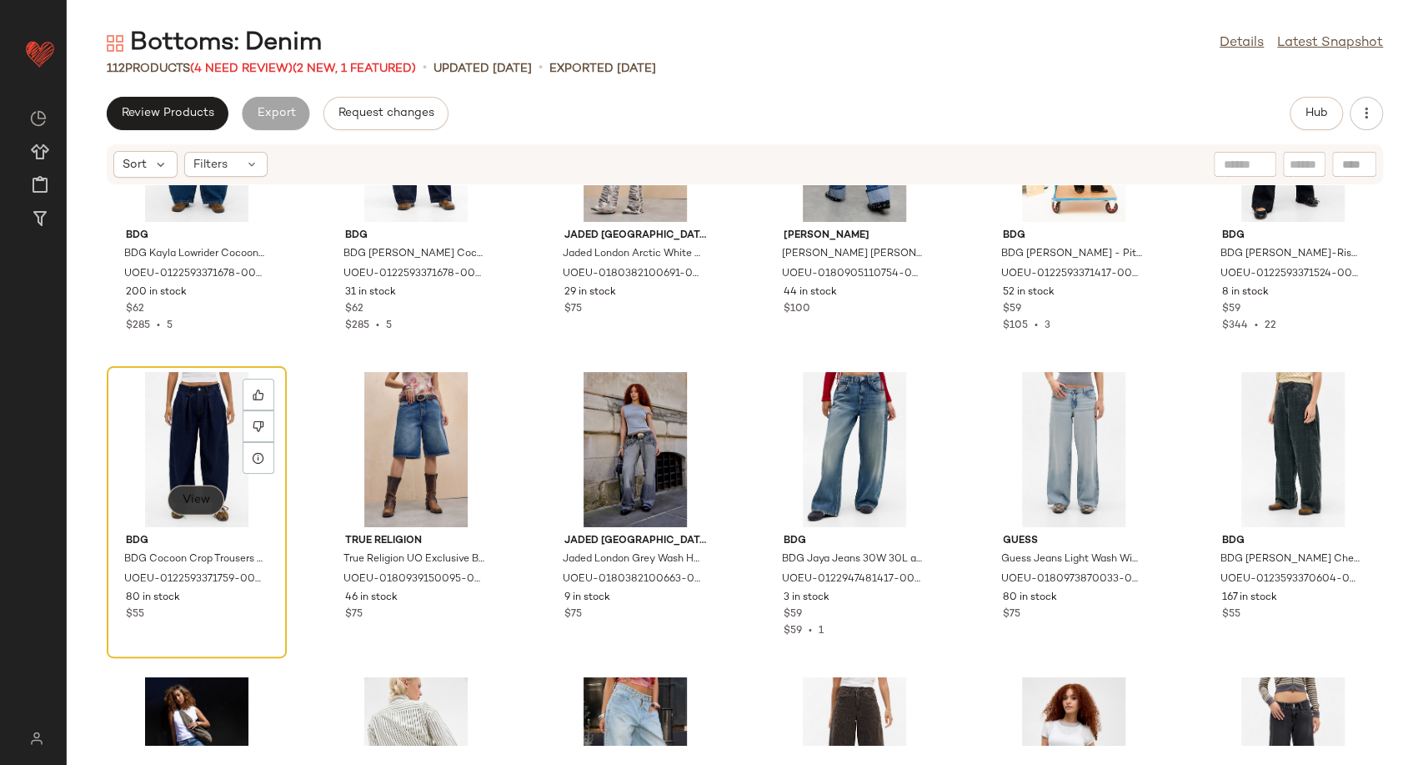
click at [215, 502] on button "View" at bounding box center [196, 500] width 57 height 30
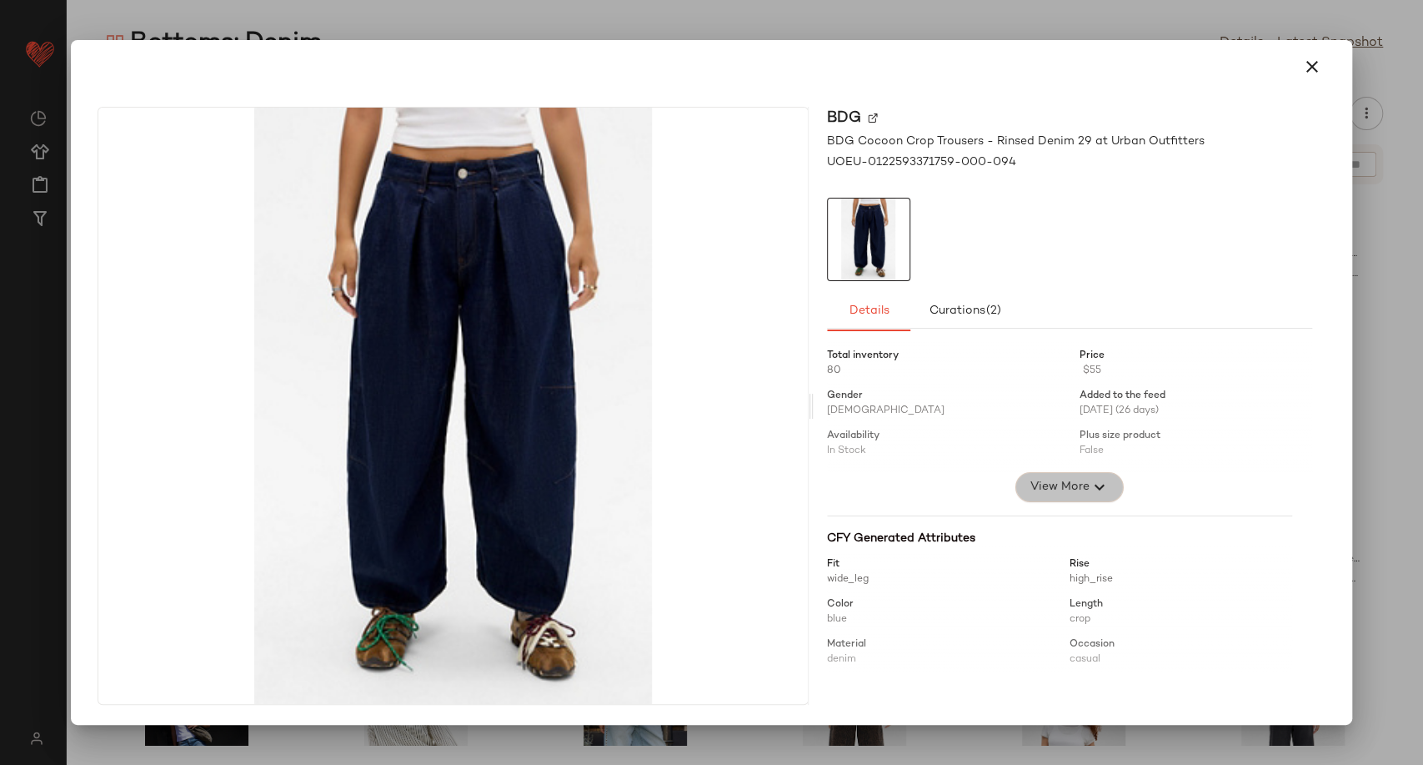
click at [1068, 484] on span "View More" at bounding box center [1059, 487] width 60 height 20
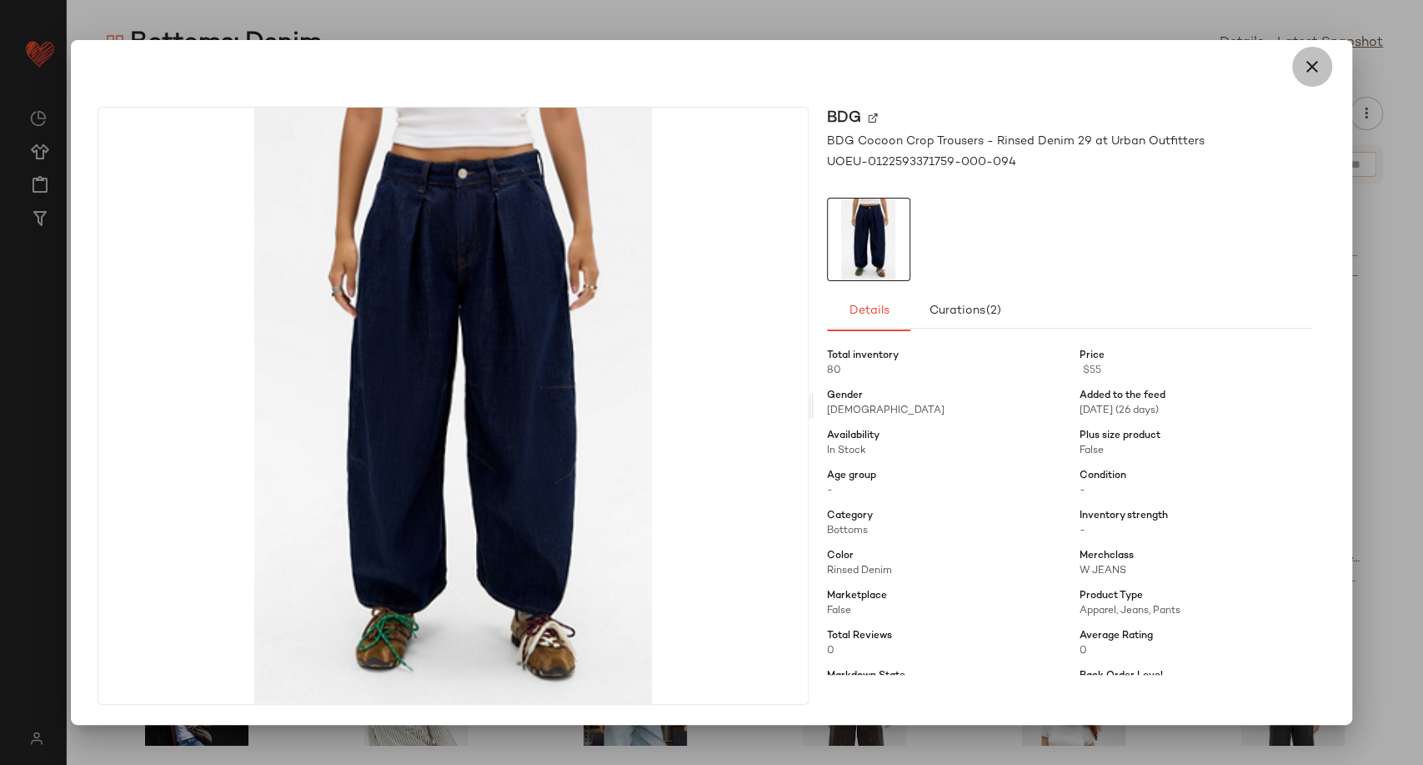
click at [1307, 68] on icon "button" at bounding box center [1312, 67] width 20 height 20
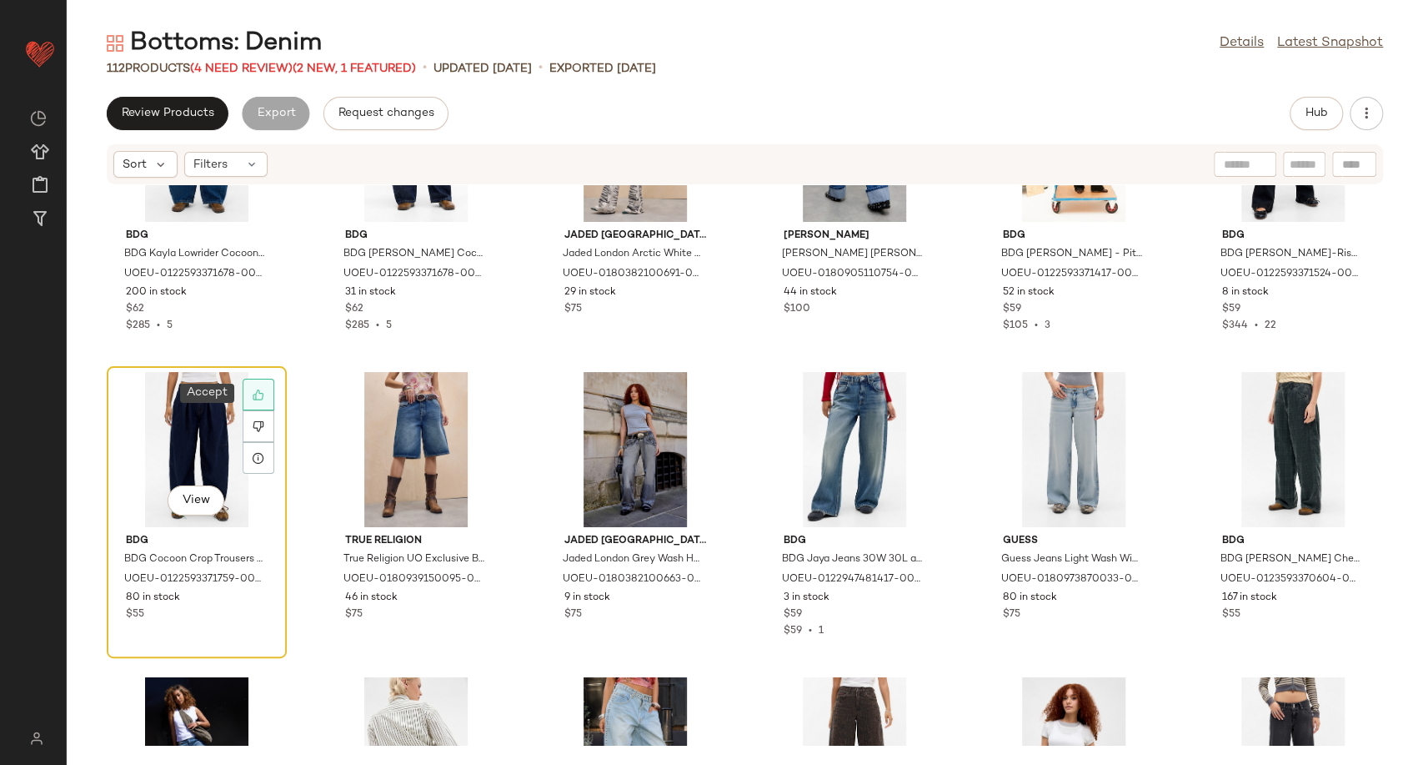
click at [268, 393] on div at bounding box center [259, 395] width 32 height 32
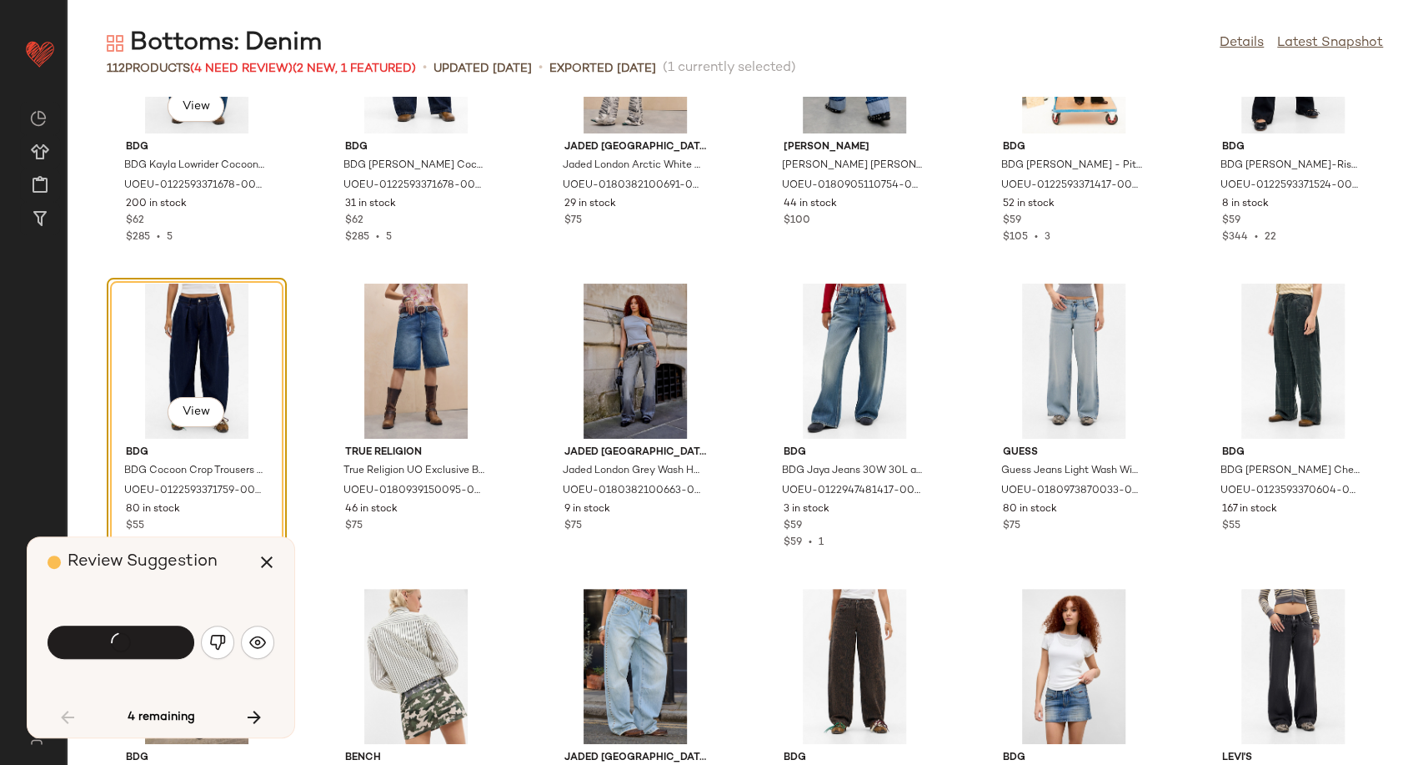
scroll to position [2441, 0]
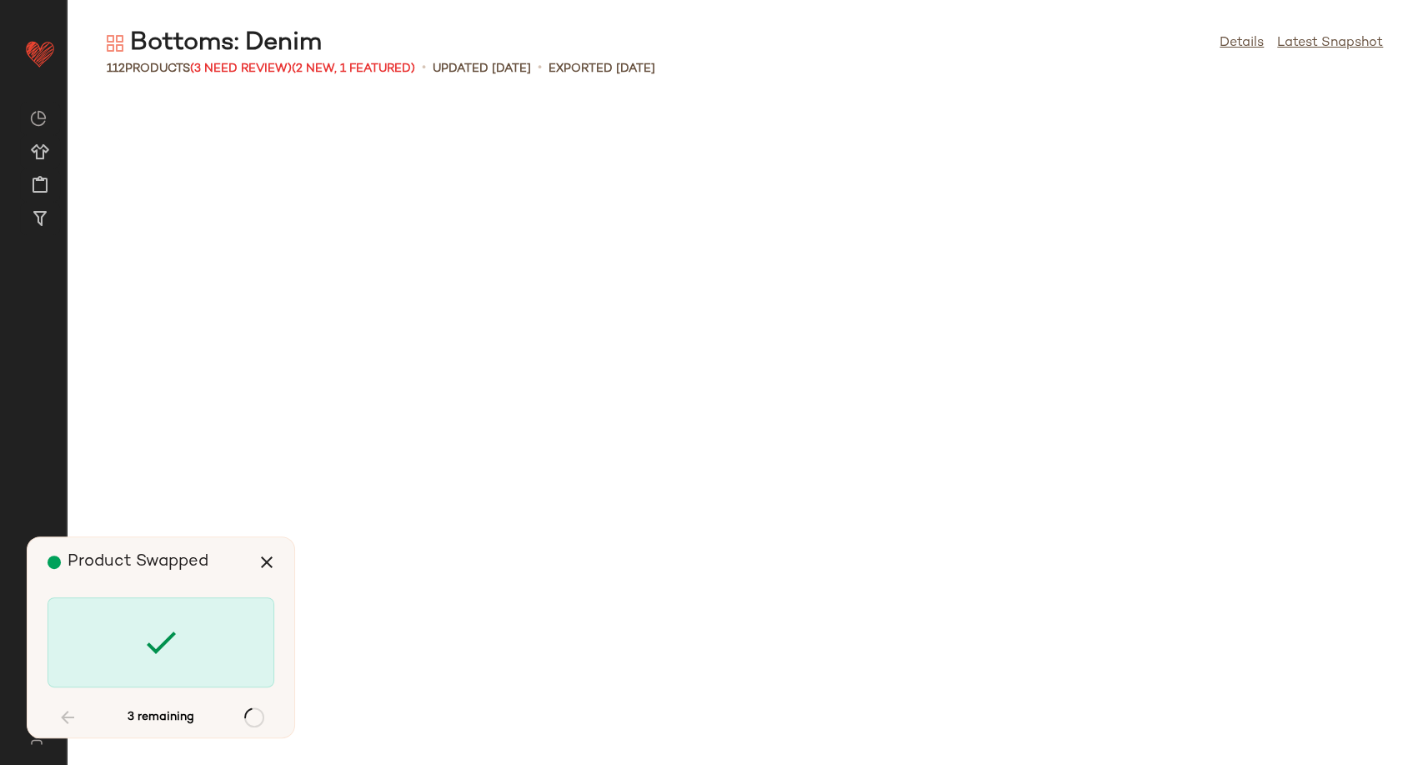
scroll to position [3662, 0]
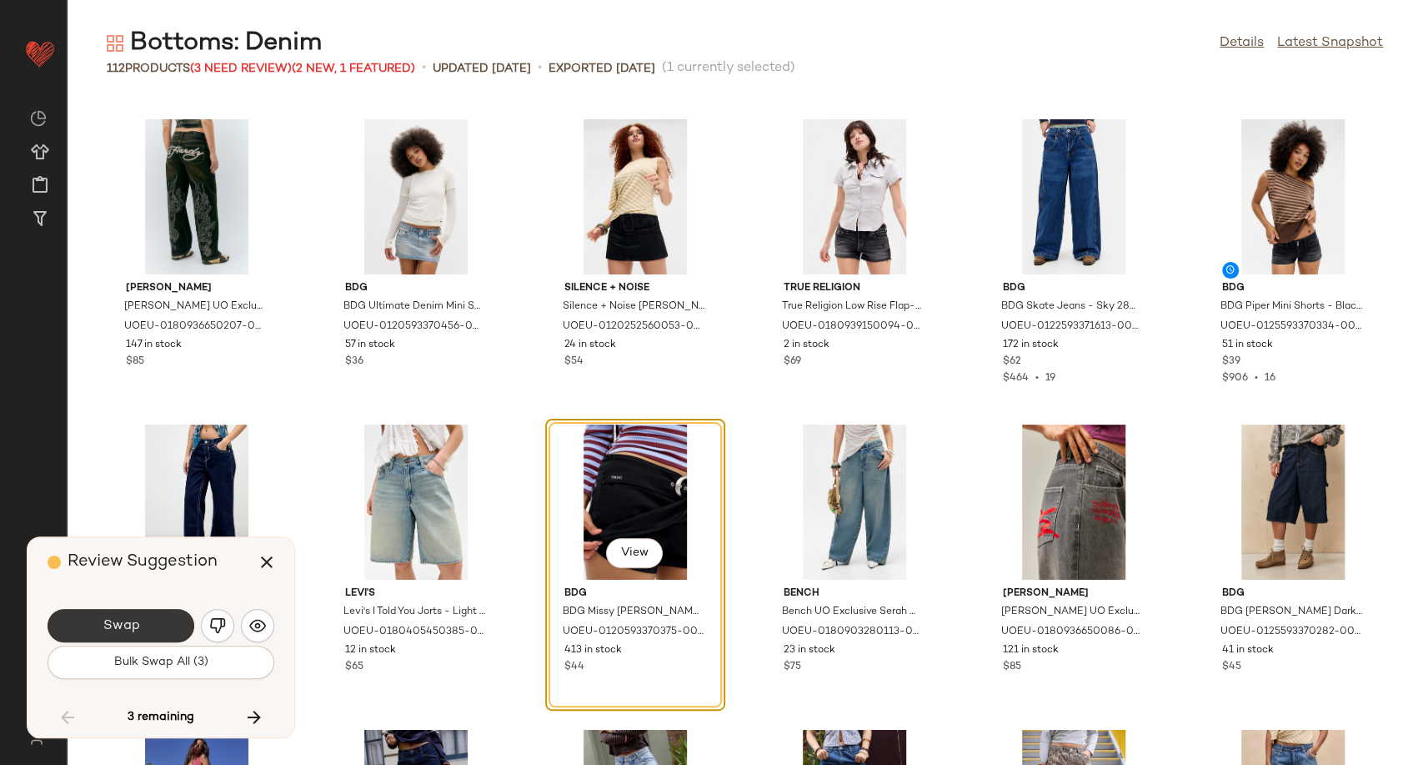
click at [166, 622] on button "Swap" at bounding box center [121, 625] width 147 height 33
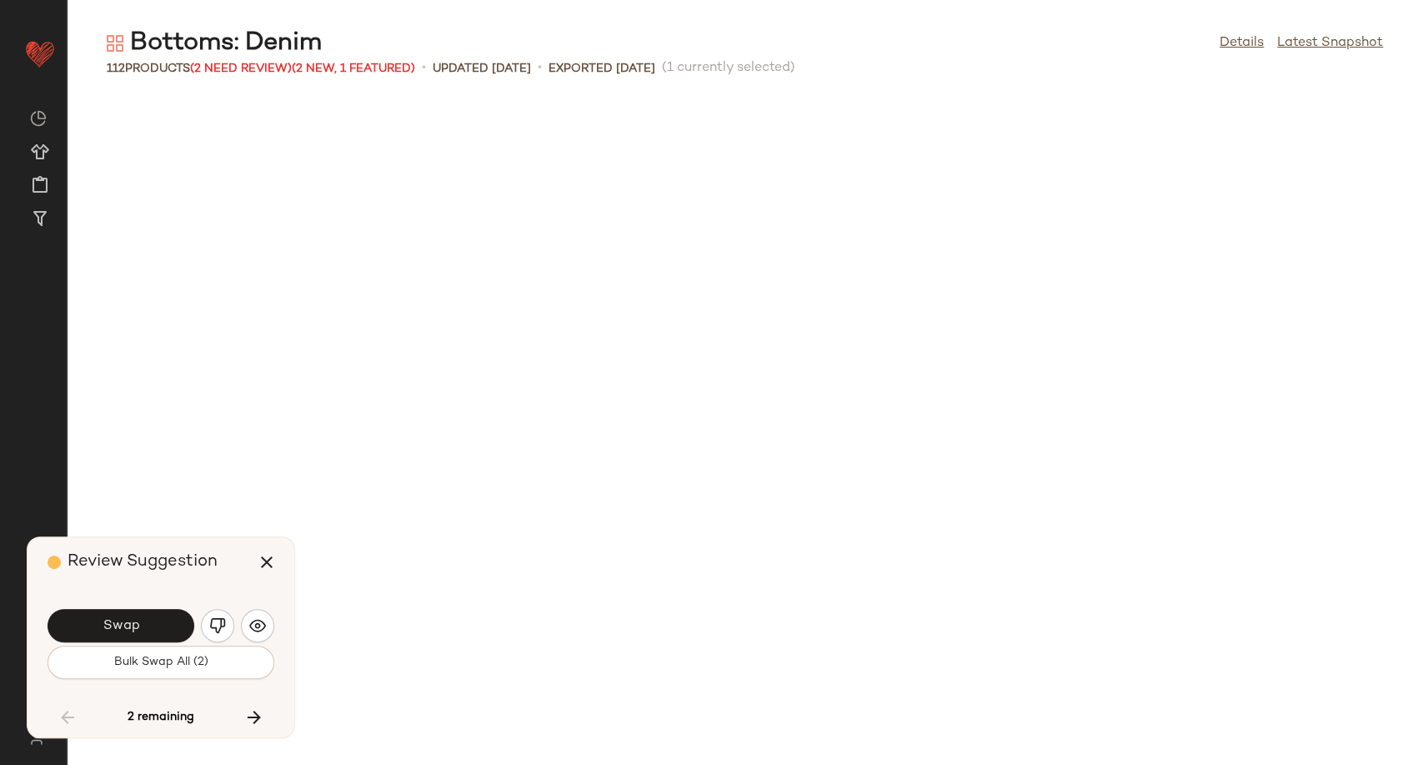
scroll to position [4576, 0]
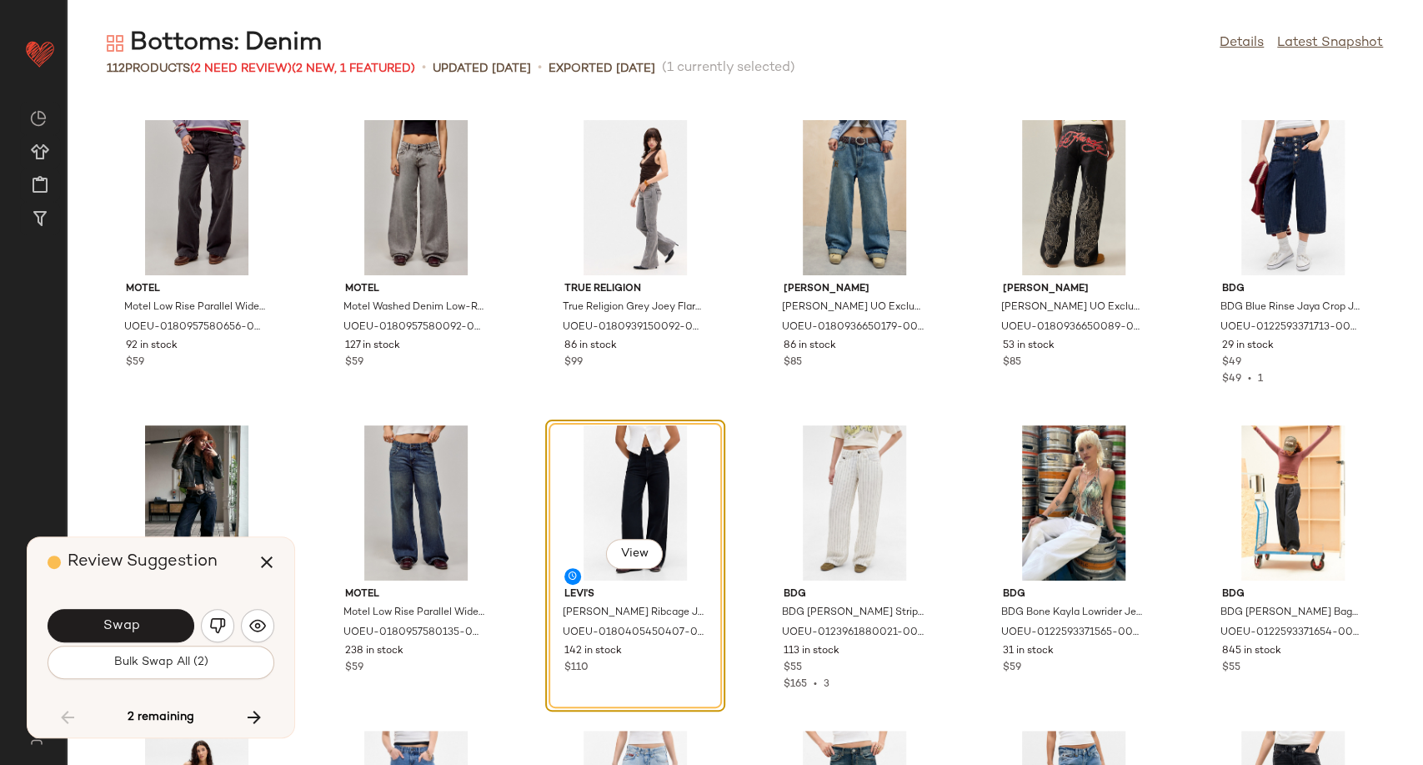
click at [240, 629] on div "Swap" at bounding box center [161, 625] width 227 height 40
click at [253, 629] on img "button" at bounding box center [257, 625] width 17 height 17
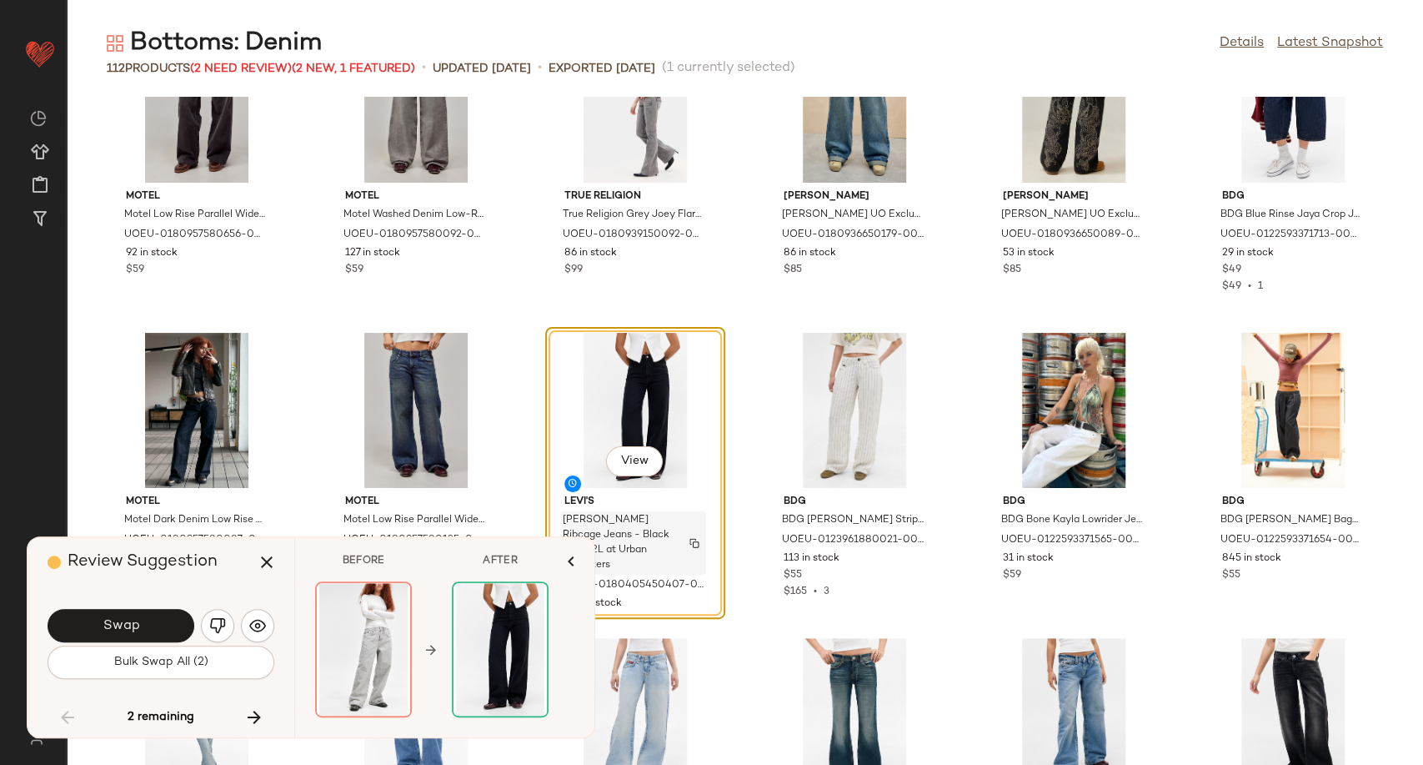
scroll to position [4762, 0]
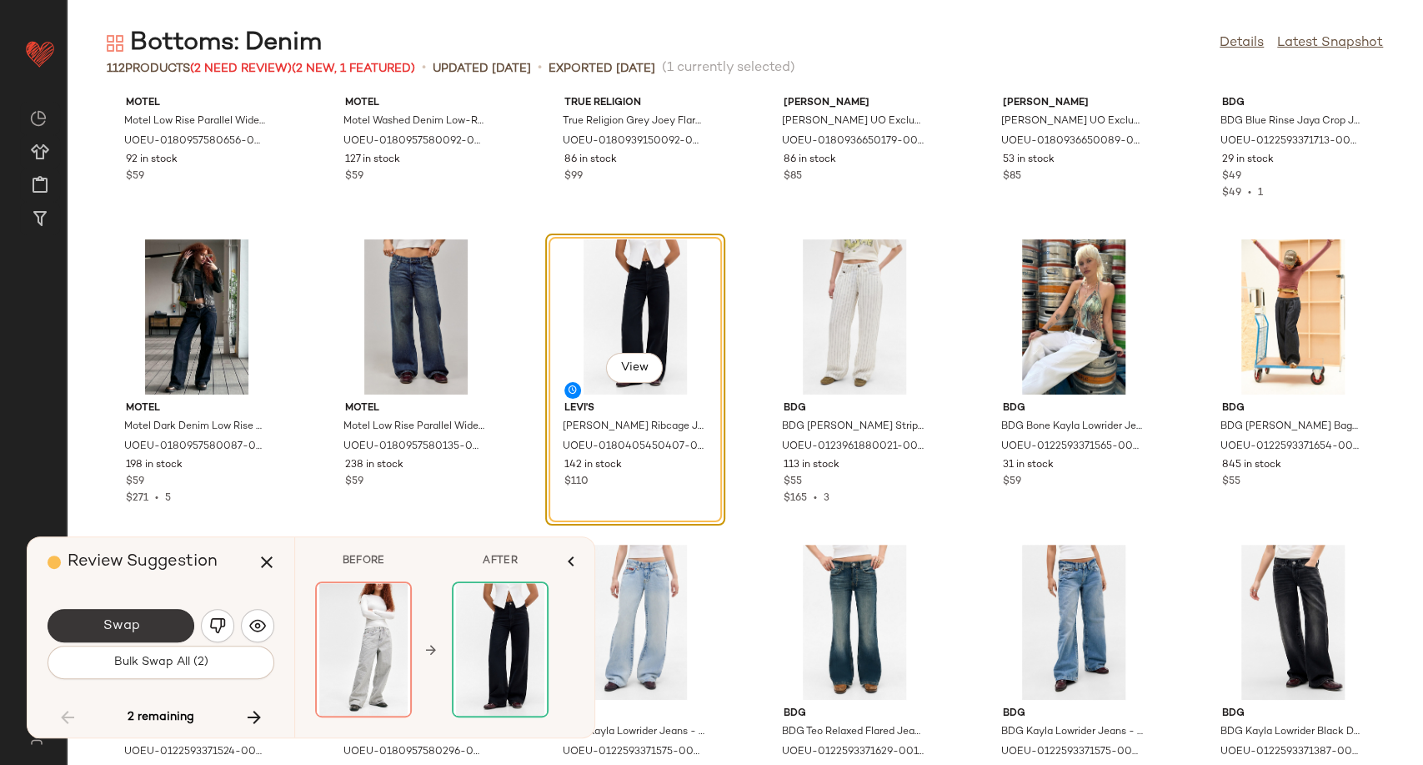
click at [149, 624] on button "Swap" at bounding box center [121, 625] width 147 height 33
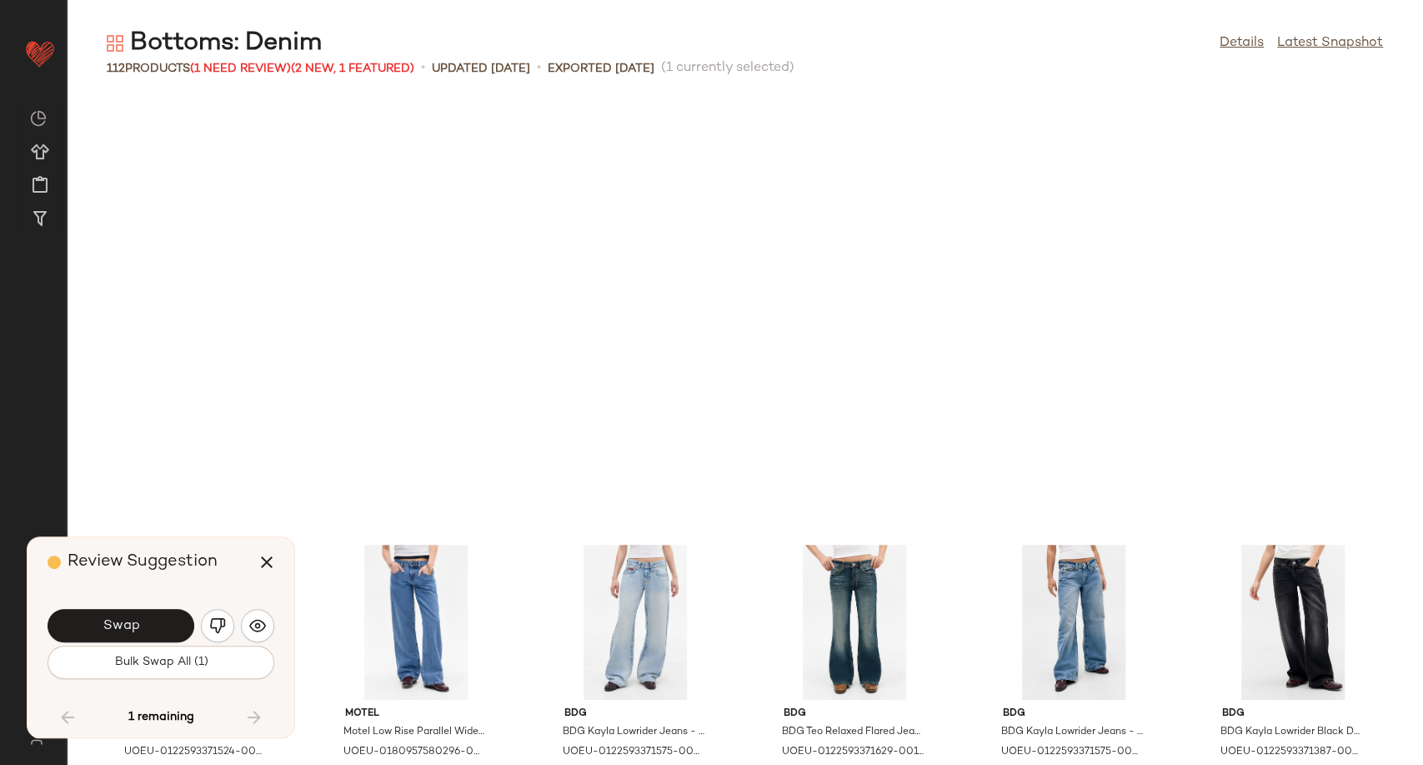
scroll to position [5132, 0]
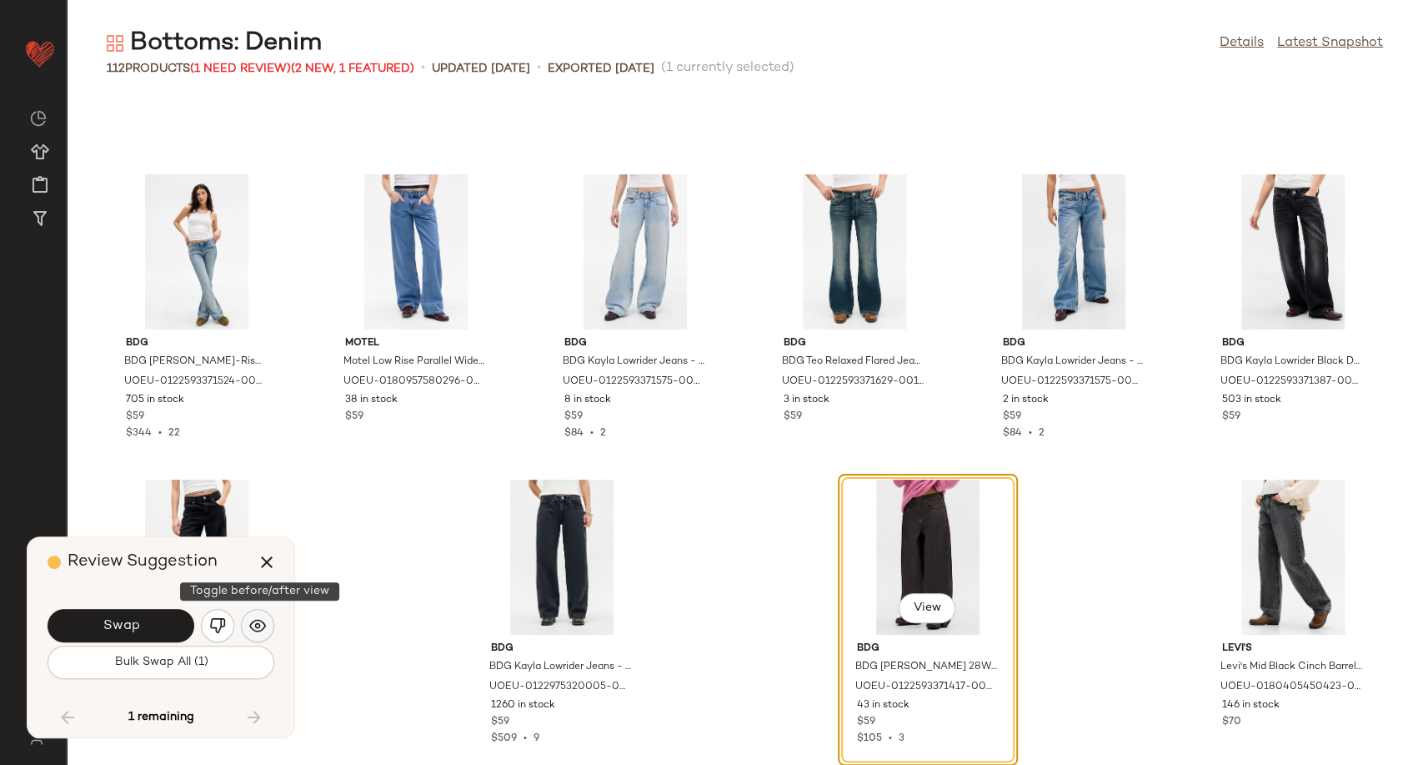
click at [254, 629] on img "button" at bounding box center [257, 625] width 17 height 17
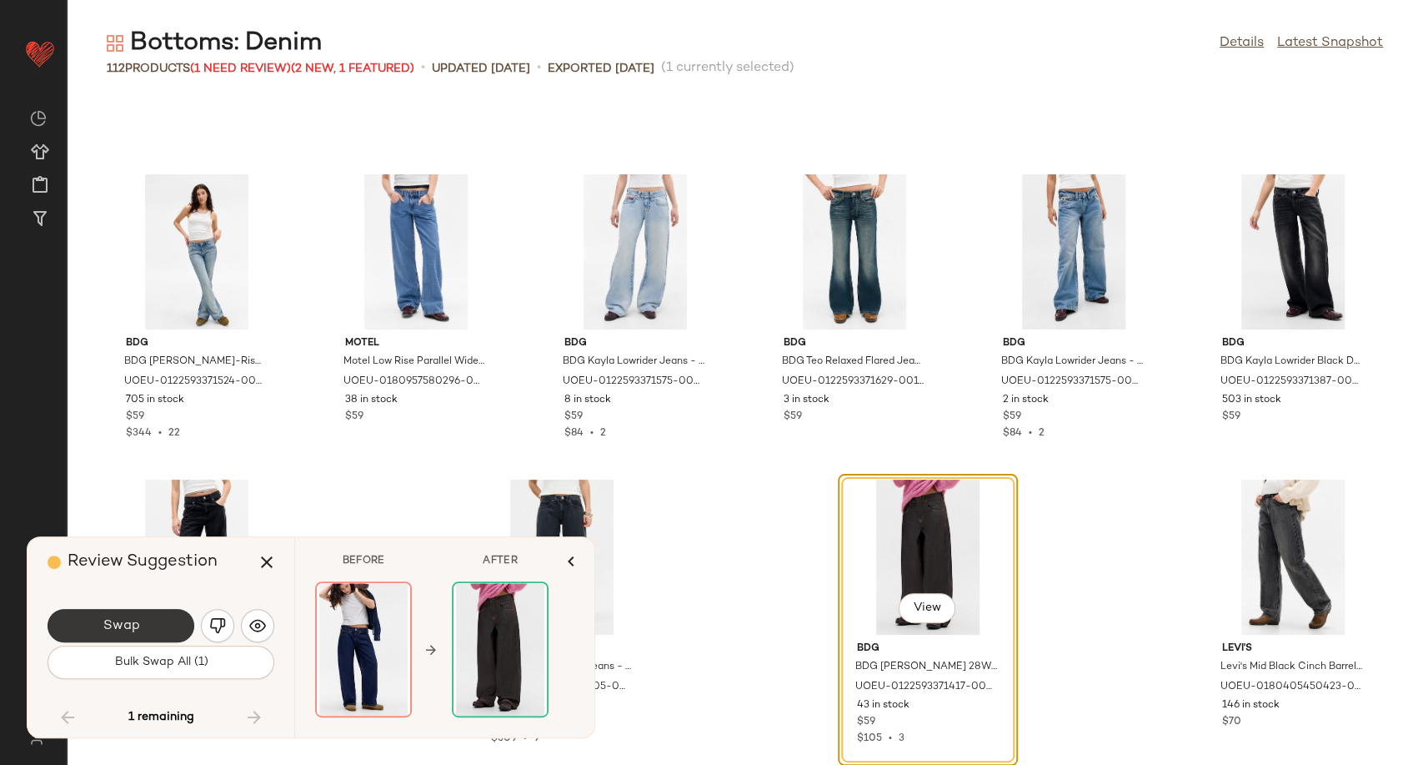
click at [139, 618] on button "Swap" at bounding box center [121, 625] width 147 height 33
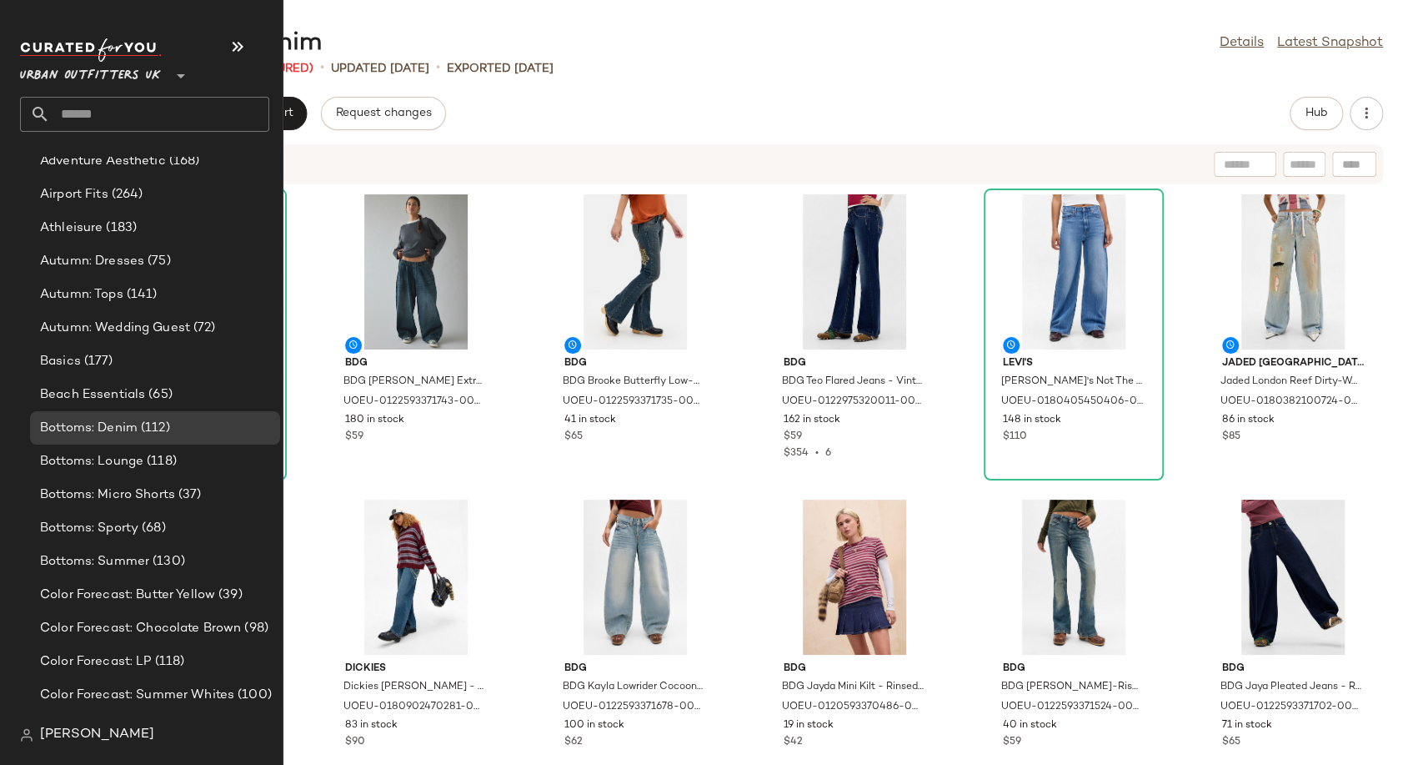
scroll to position [3149, 0]
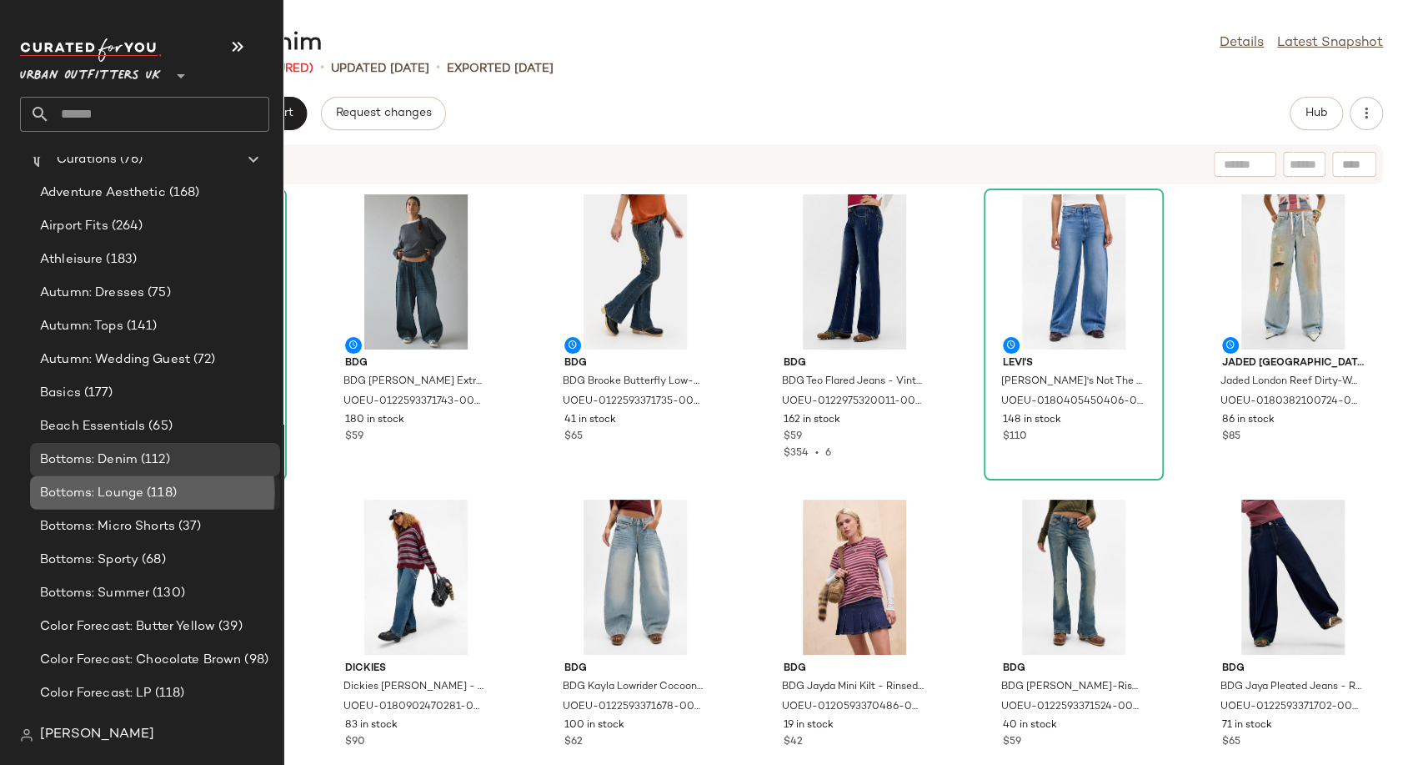
click at [133, 494] on span "Bottoms: Lounge" at bounding box center [91, 493] width 103 height 19
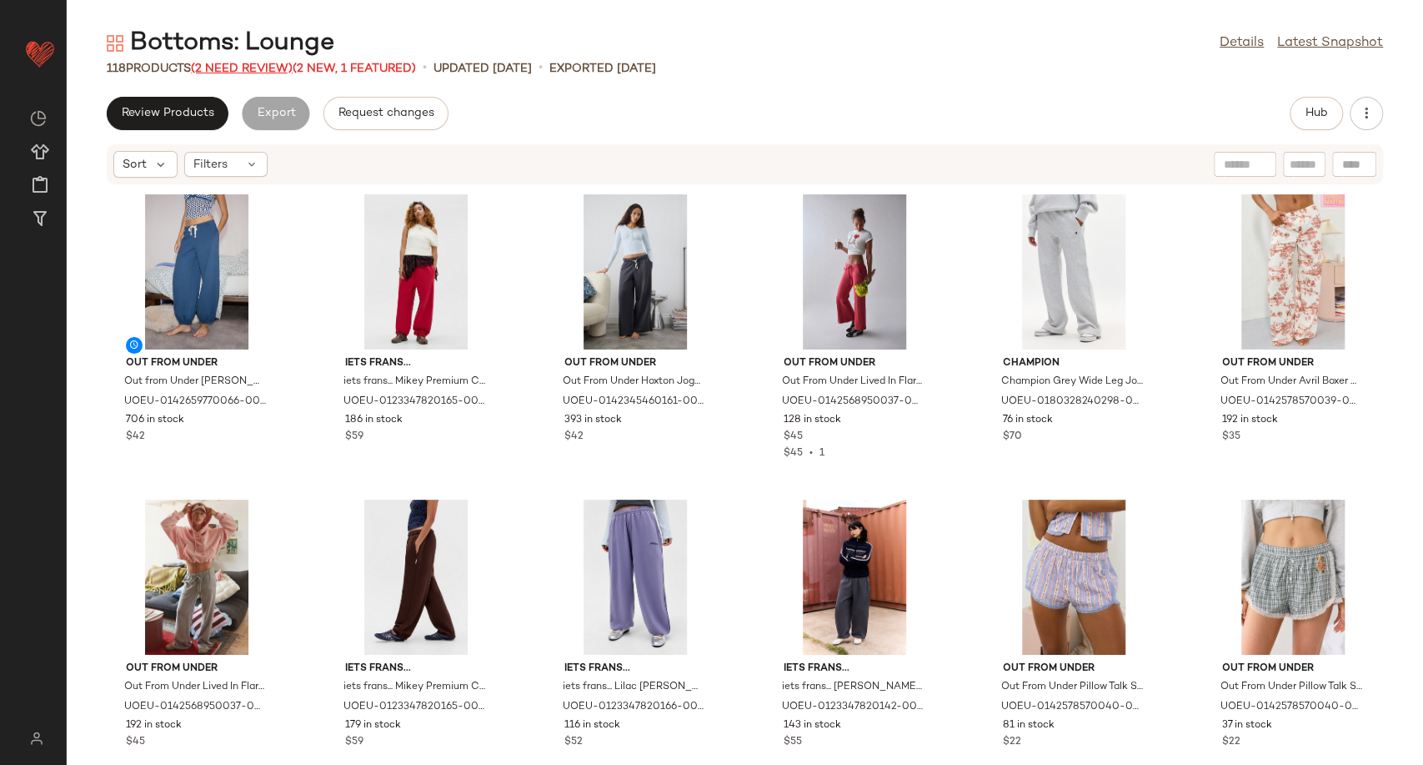
click at [261, 68] on span "(2 Need Review)" at bounding box center [242, 69] width 102 height 13
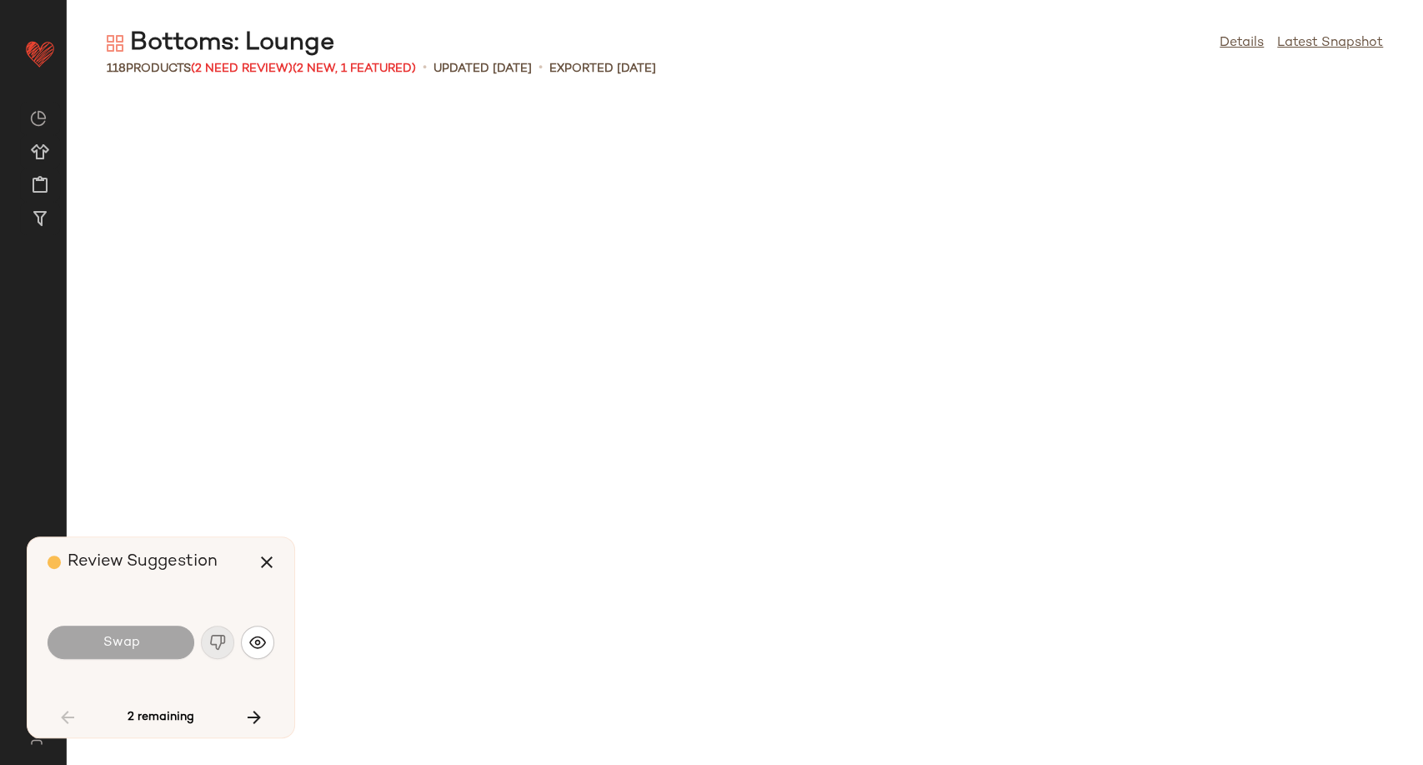
scroll to position [2441, 0]
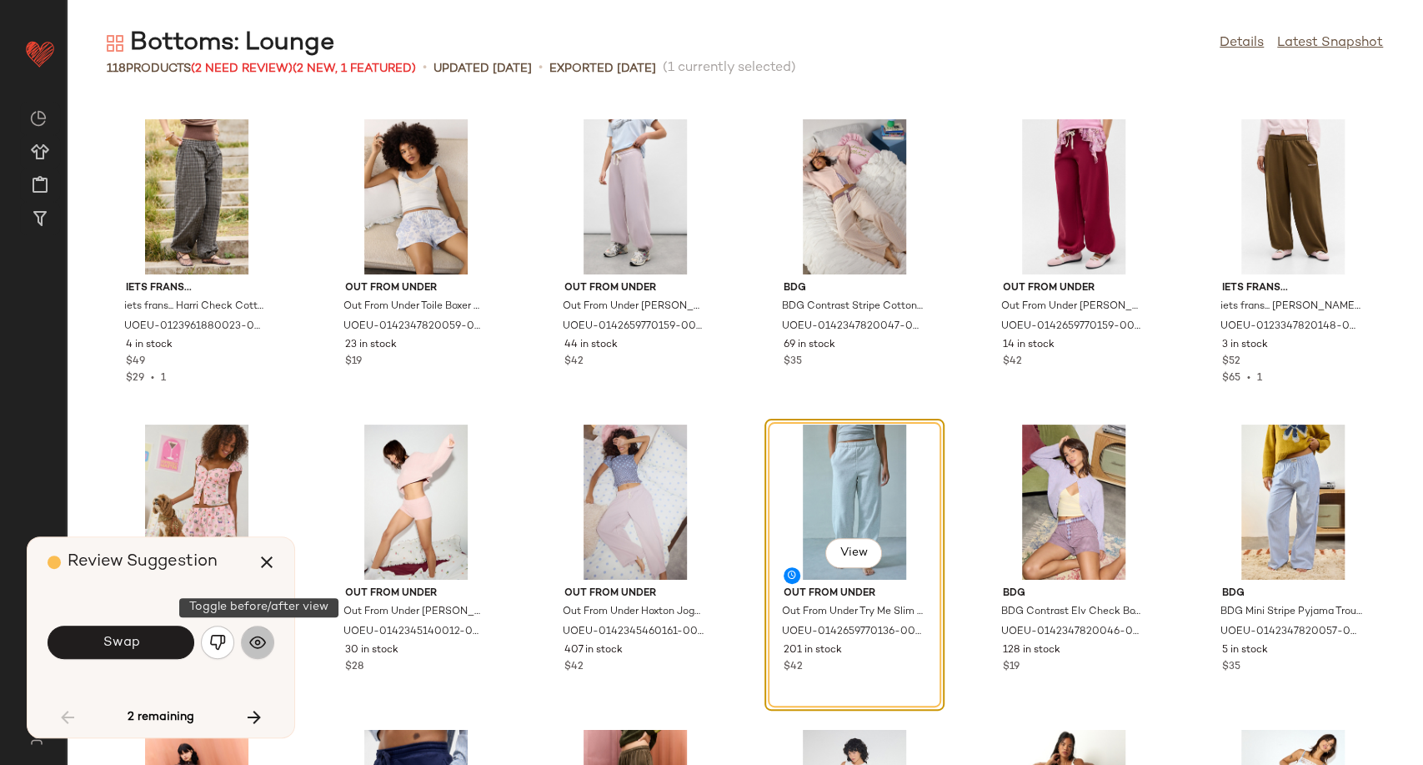
click at [257, 643] on img "button" at bounding box center [257, 642] width 17 height 17
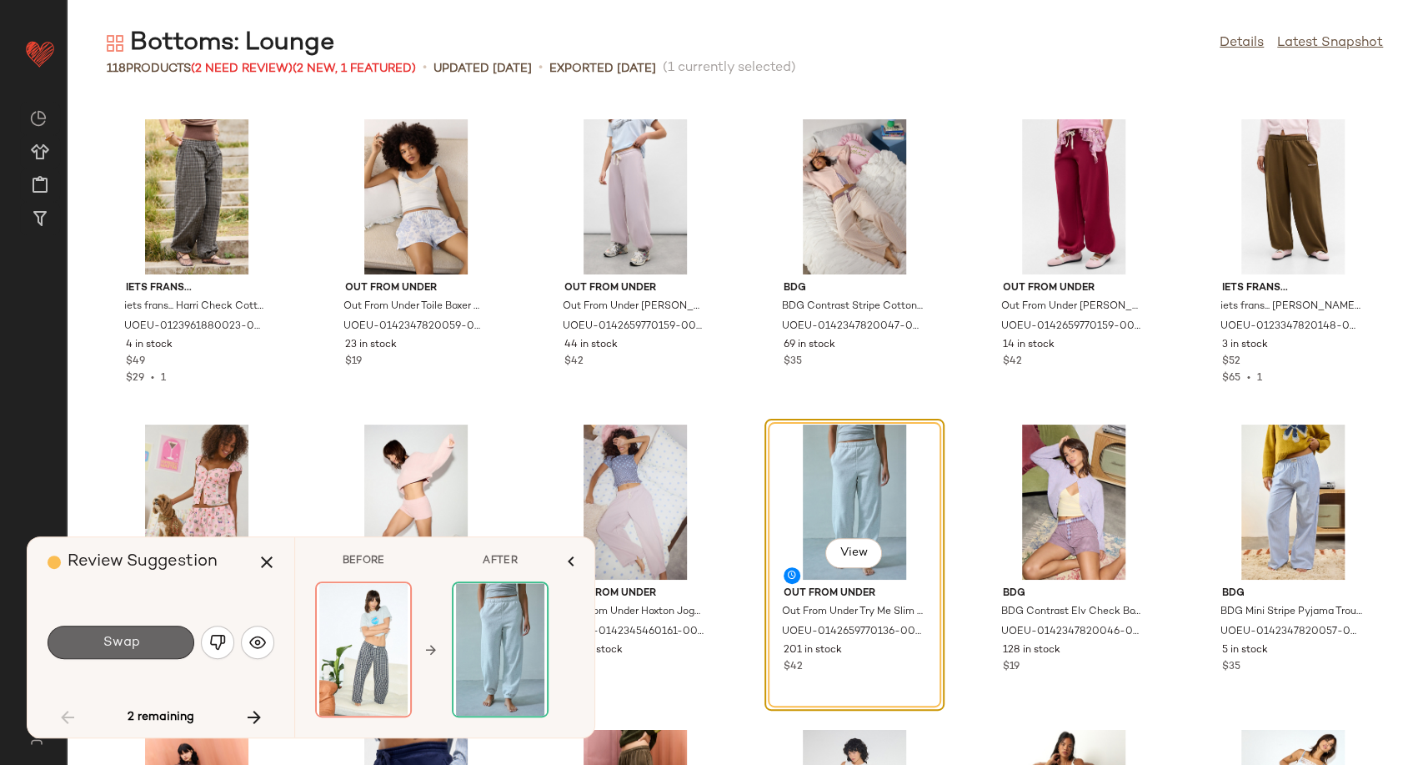
click at [133, 648] on span "Swap" at bounding box center [121, 642] width 38 height 16
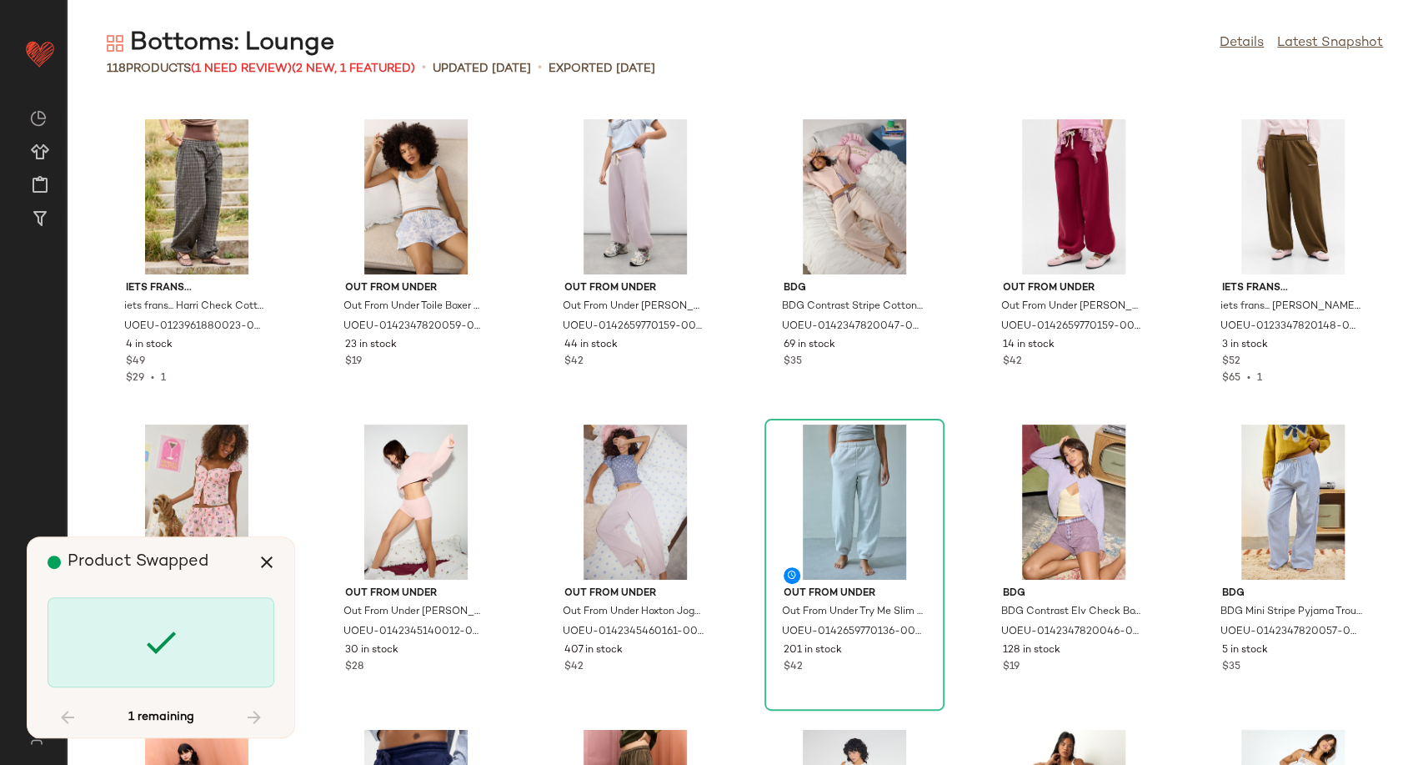
scroll to position [4882, 0]
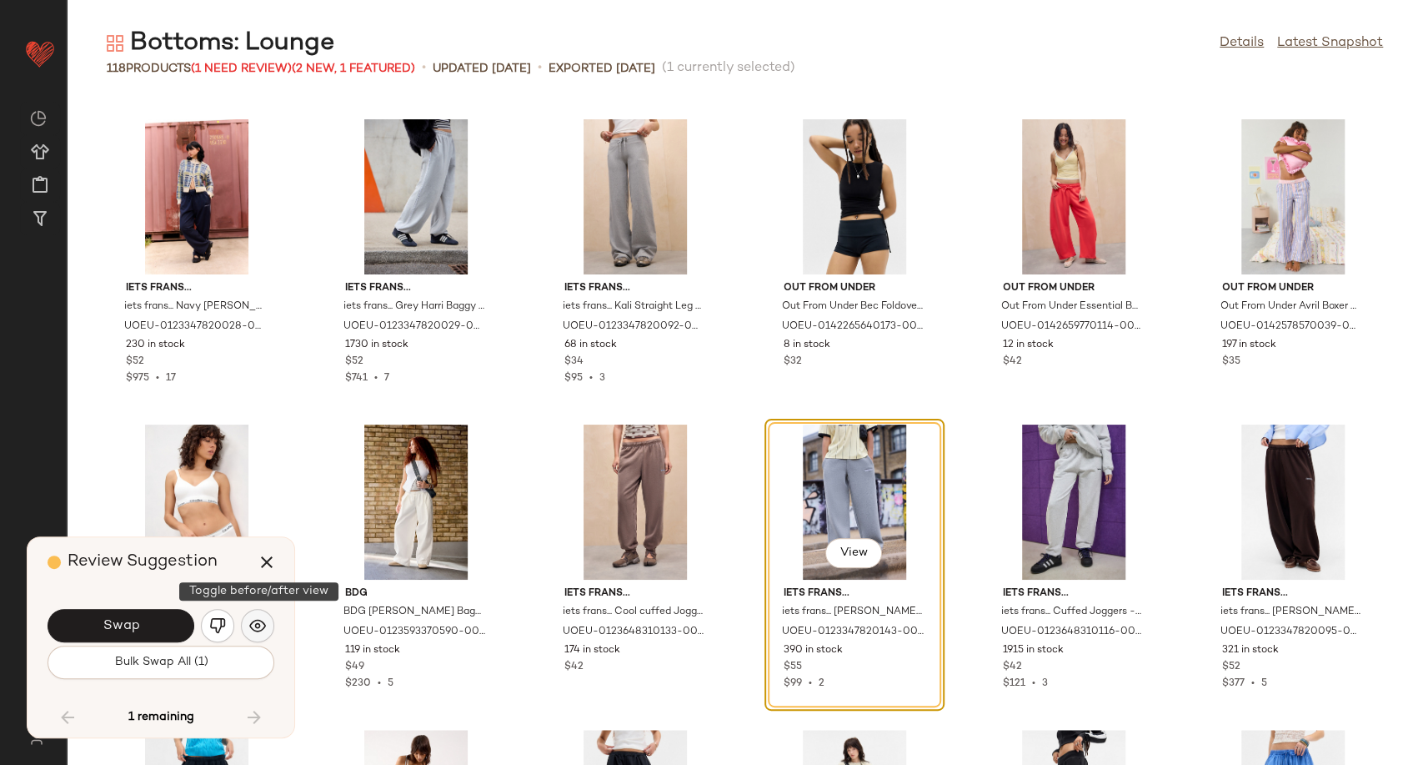
click at [270, 622] on button "button" at bounding box center [257, 625] width 33 height 33
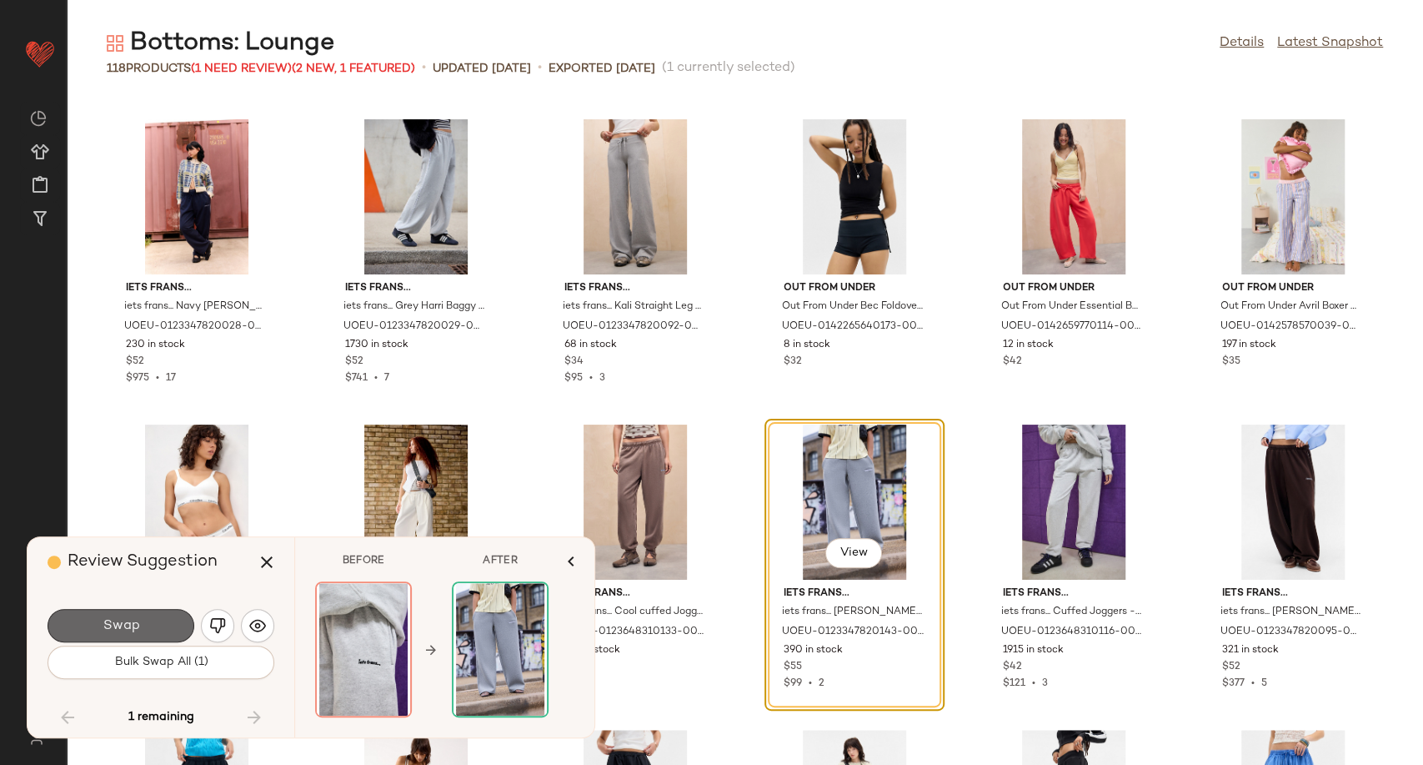
click at [133, 621] on span "Swap" at bounding box center [121, 626] width 38 height 16
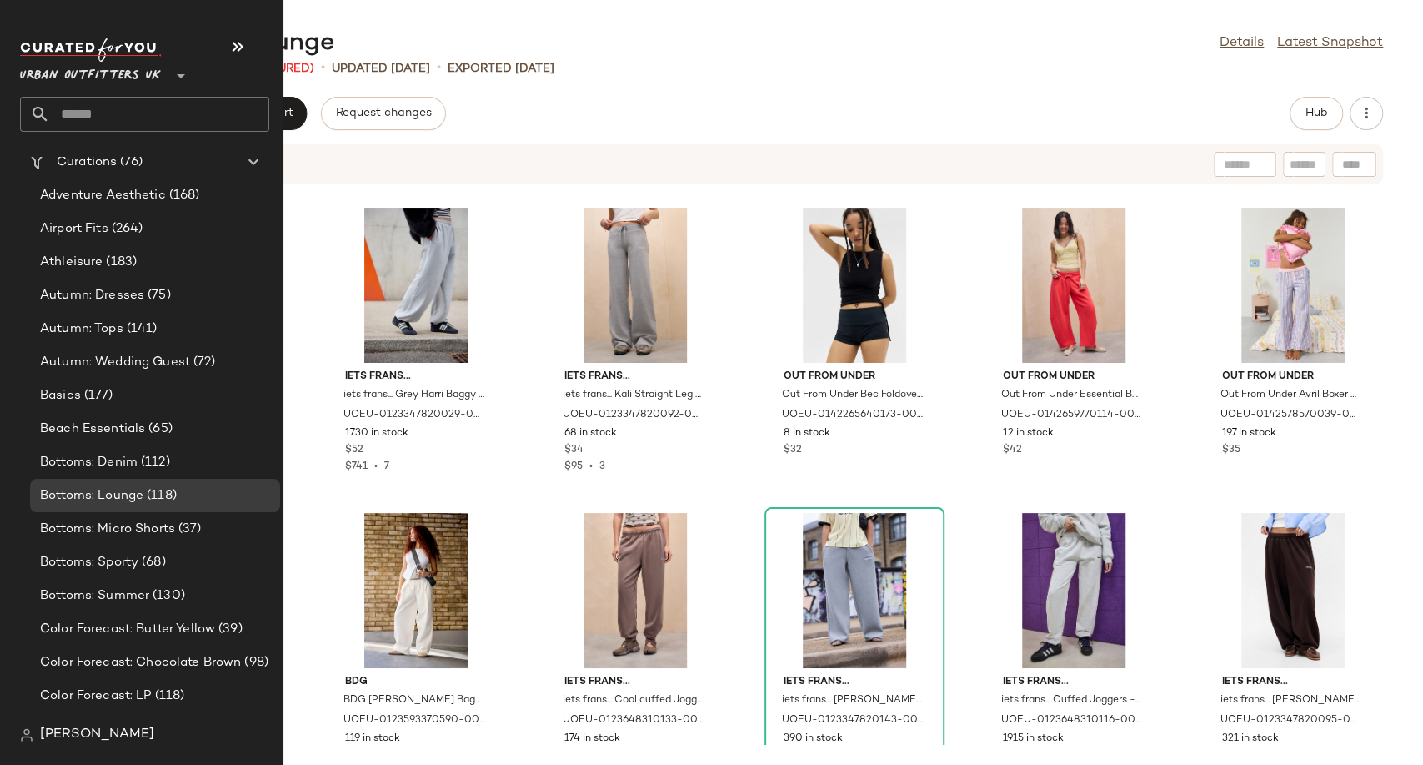
scroll to position [3149, 0]
click at [94, 564] on span "Bottoms: Sporty" at bounding box center [89, 559] width 98 height 19
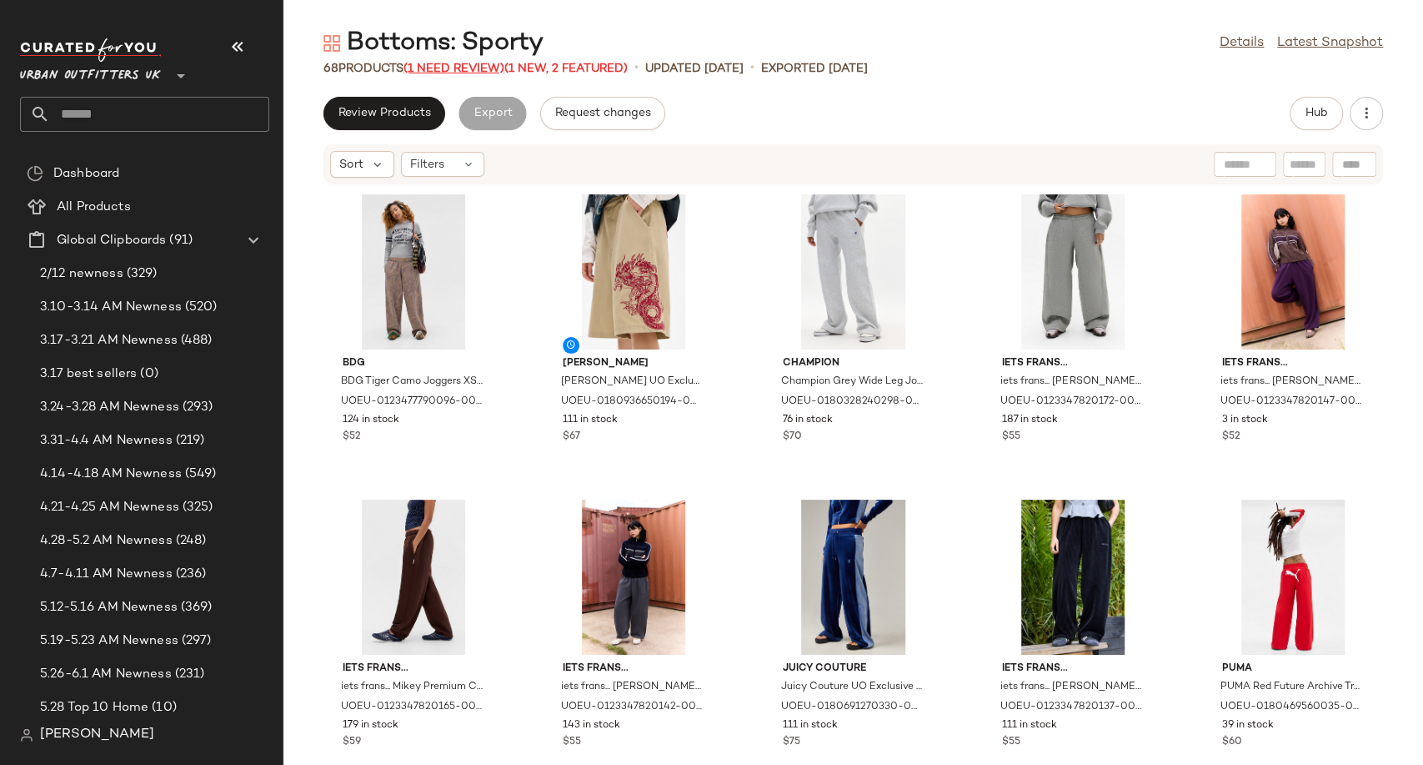
click at [455, 69] on span "(1 Need Review)" at bounding box center [454, 69] width 101 height 13
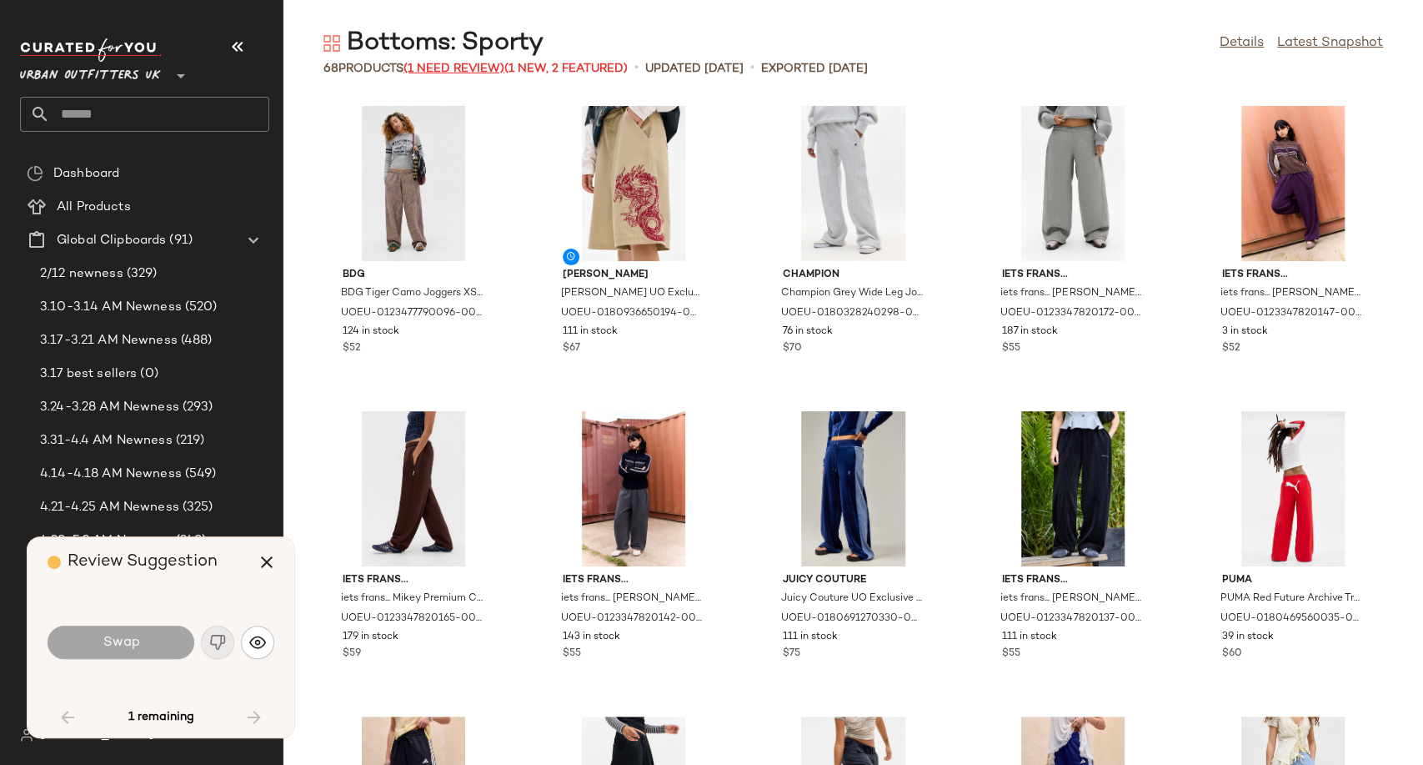
scroll to position [3051, 0]
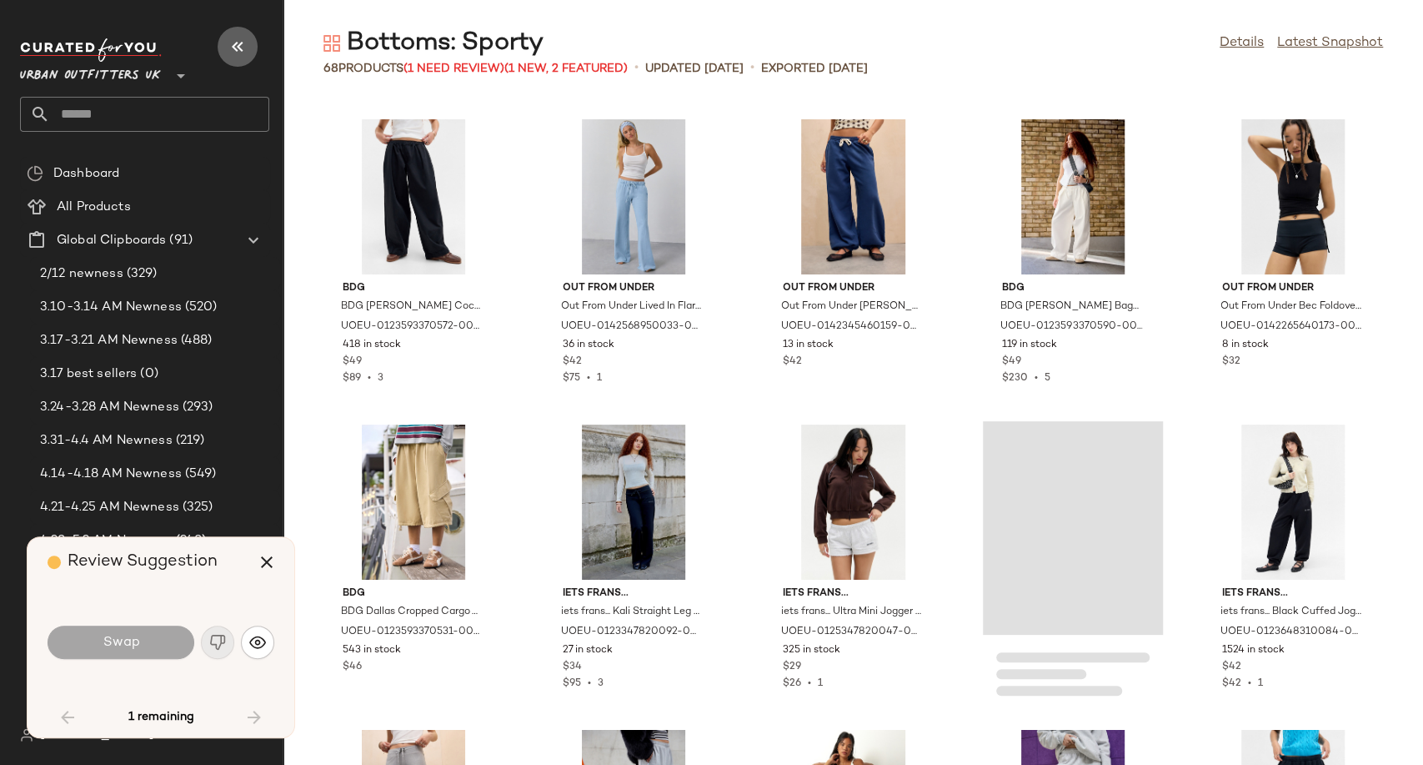
click at [242, 56] on icon "button" at bounding box center [238, 47] width 20 height 20
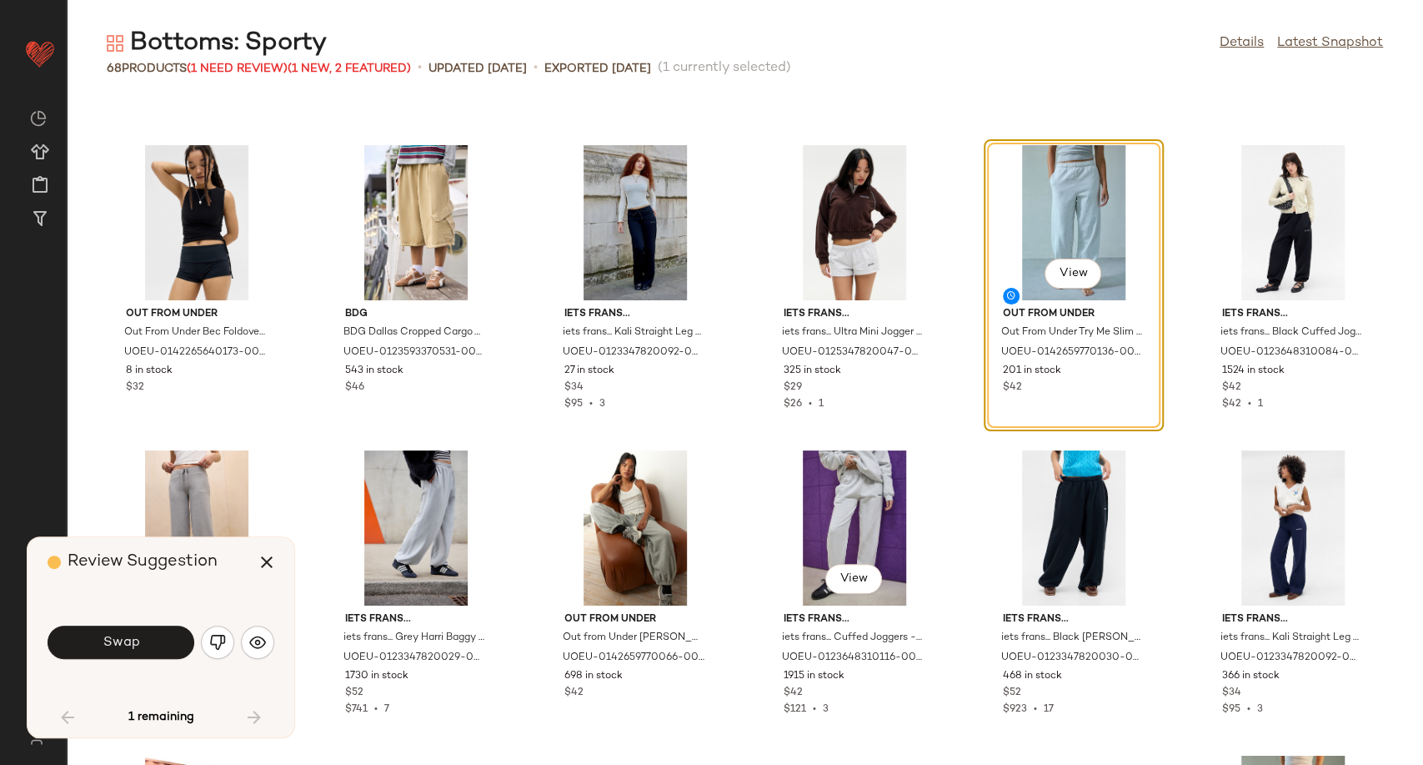
scroll to position [2719, 0]
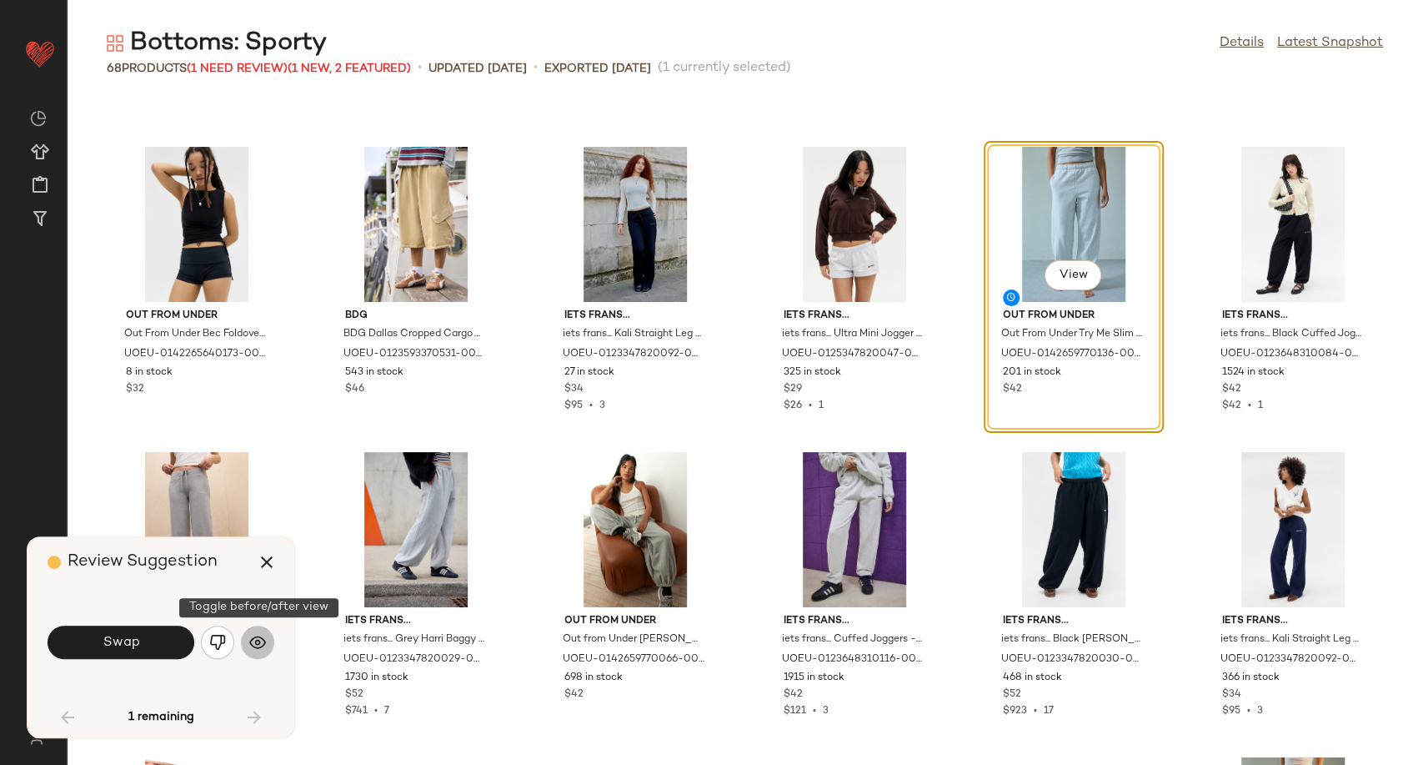
click at [267, 649] on button "button" at bounding box center [257, 641] width 33 height 33
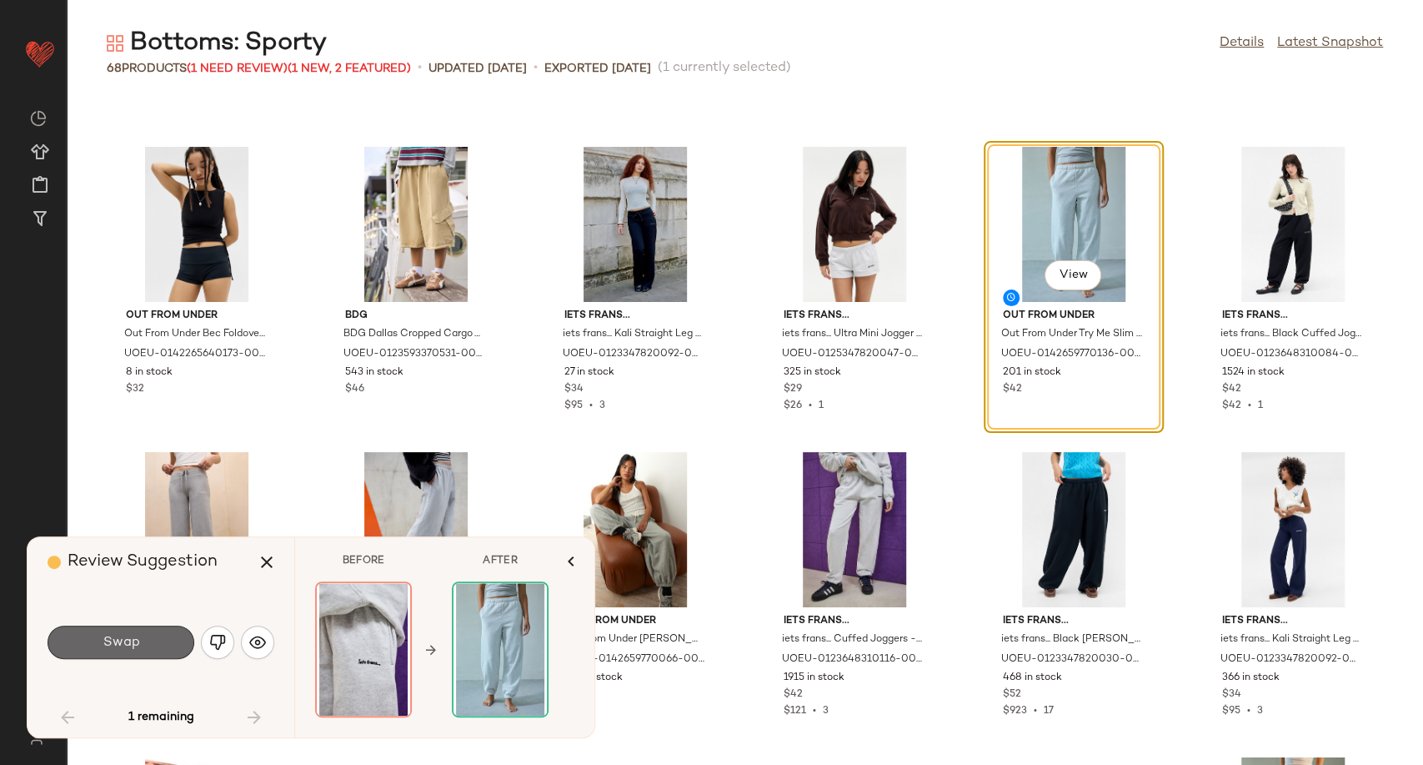
click at [169, 648] on button "Swap" at bounding box center [121, 641] width 147 height 33
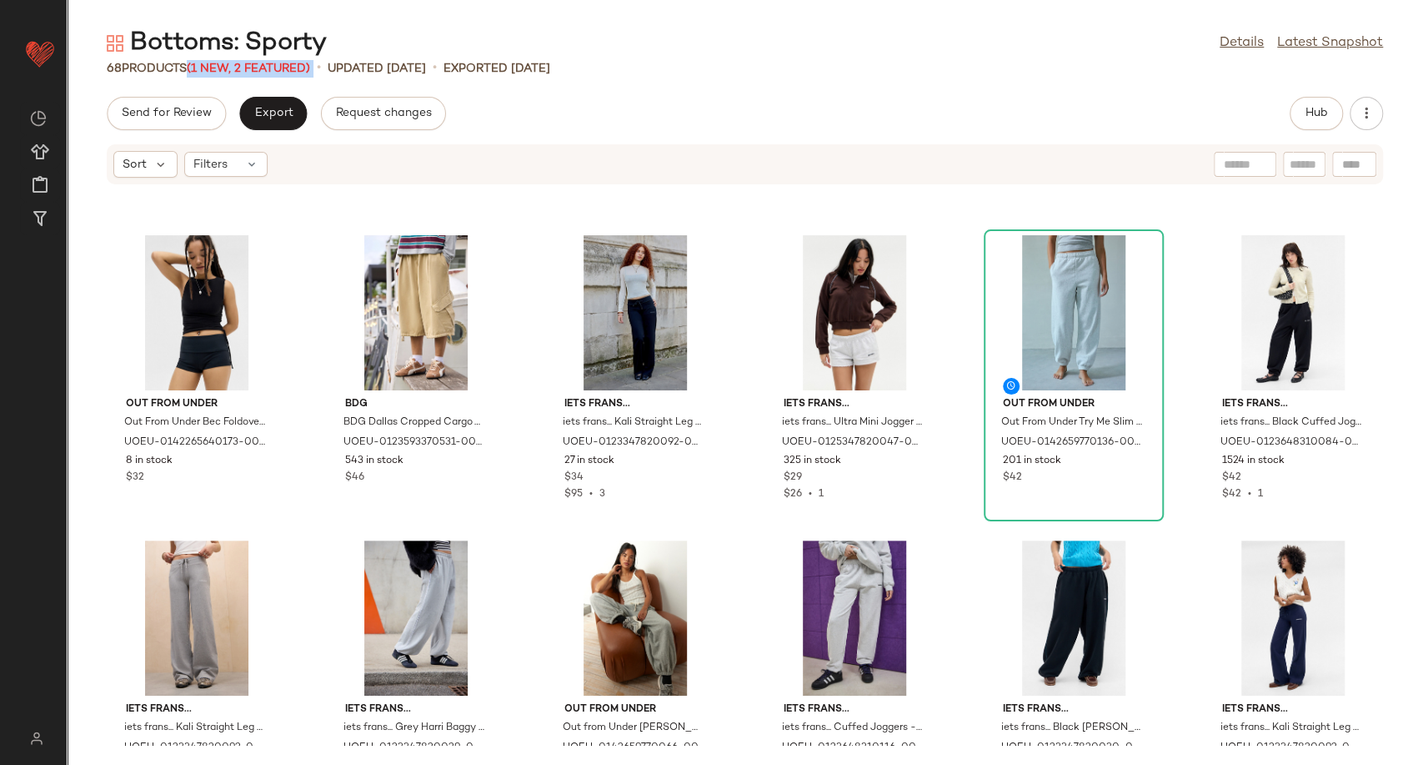
drag, startPoint x: 197, startPoint y: 66, endPoint x: 323, endPoint y: 62, distance: 126.8
click at [323, 62] on div "68 Products (1 New, 2 Featured) • updated [DATE] • Exported [DATE]" at bounding box center [745, 68] width 1356 height 17
click at [523, 112] on div "Send for Review Export Request changes Hub" at bounding box center [745, 113] width 1276 height 33
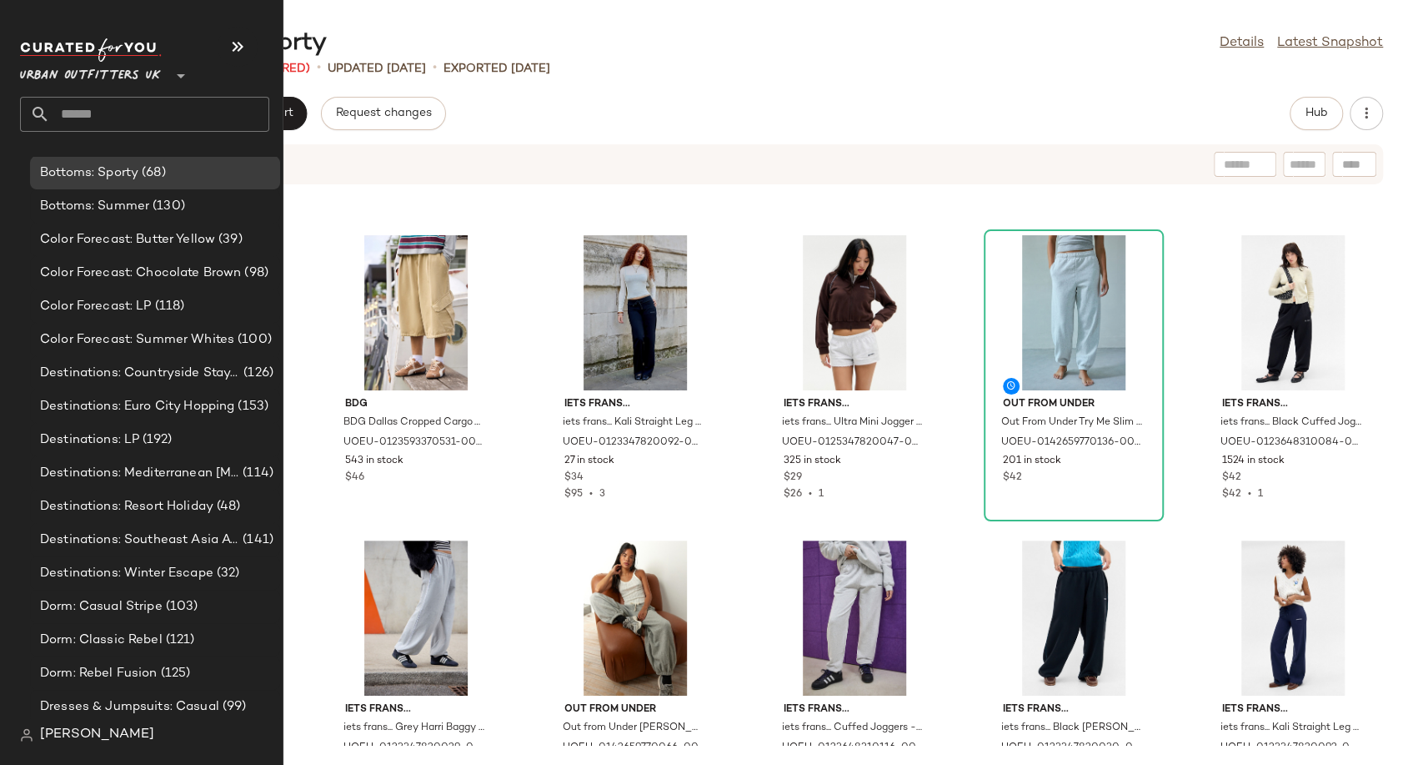
scroll to position [3335, 0]
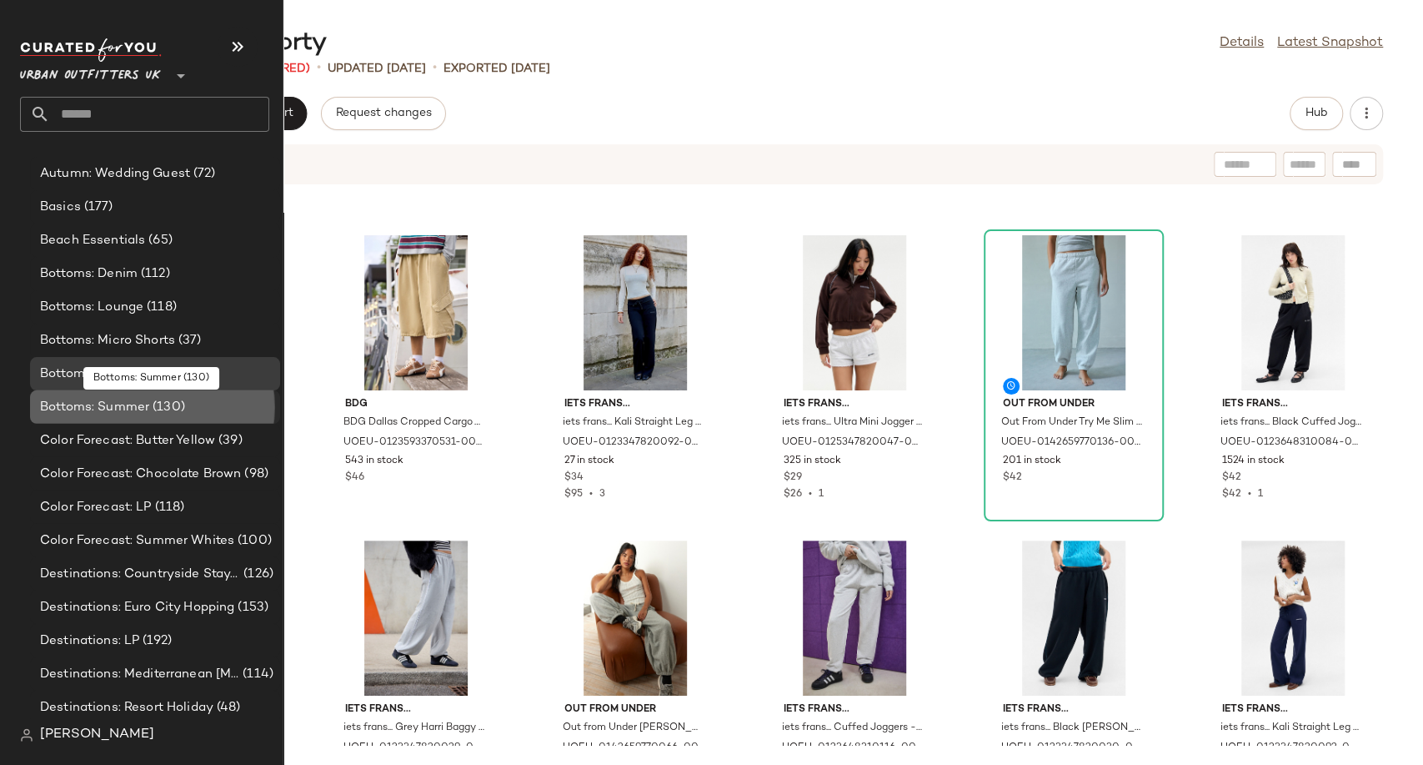
click at [121, 415] on span "Bottoms: Summer" at bounding box center [94, 407] width 109 height 19
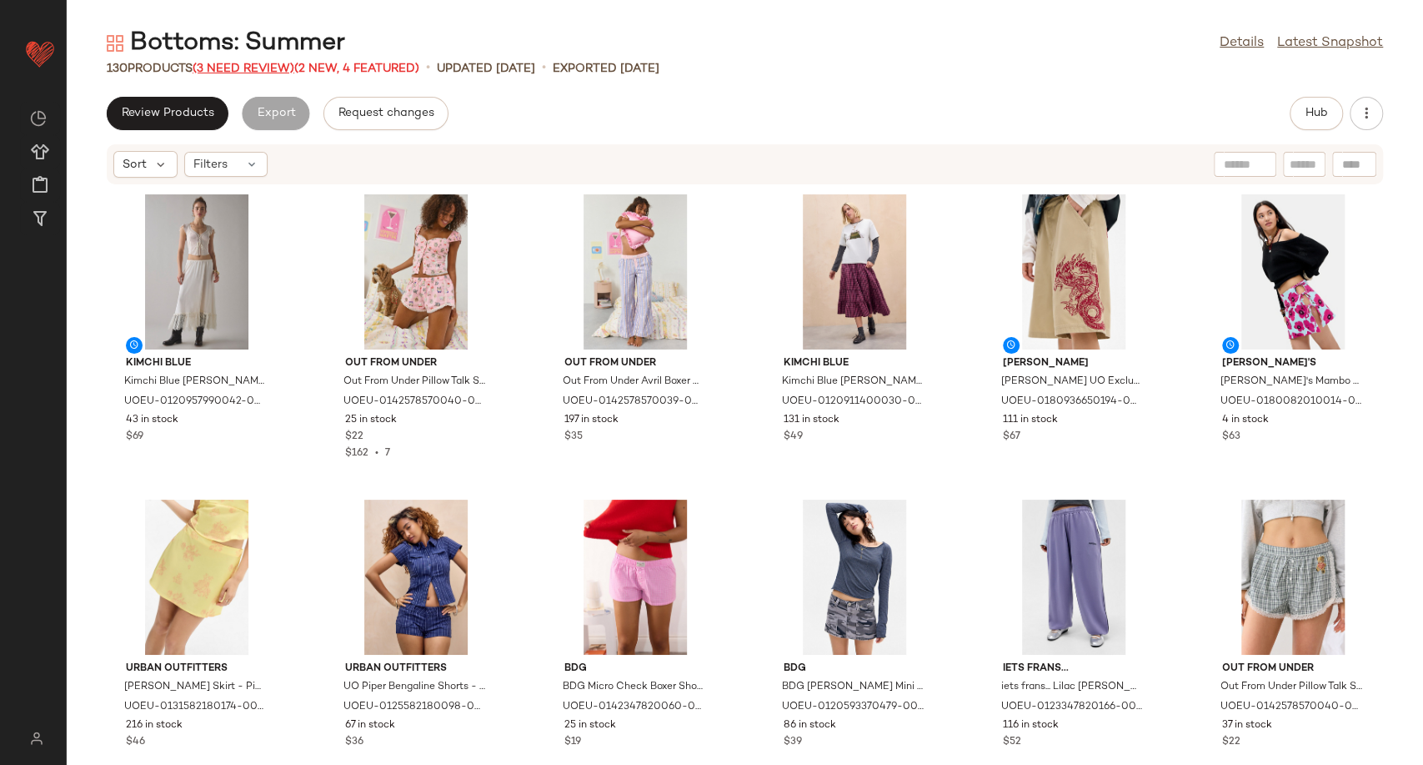
click at [242, 66] on span "(3 Need Review)" at bounding box center [244, 69] width 102 height 13
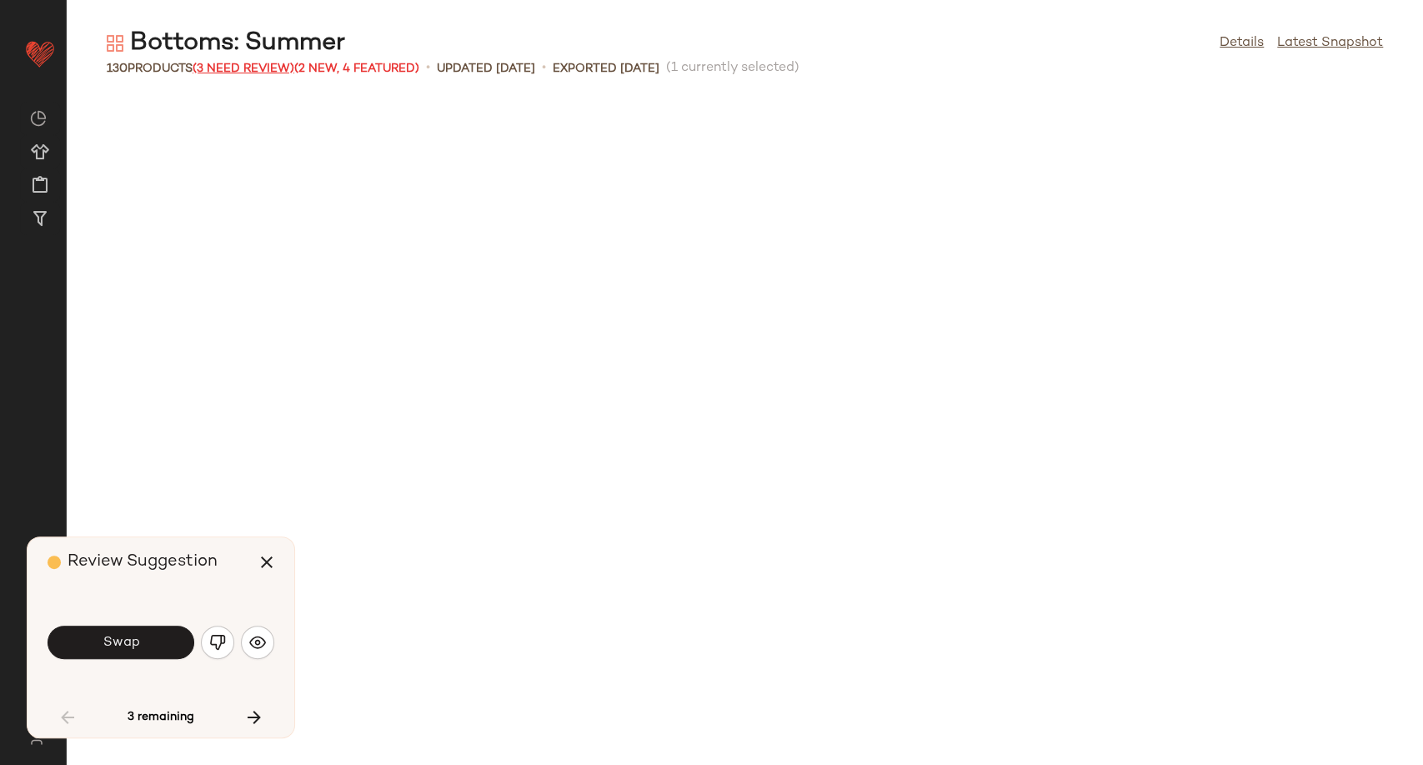
scroll to position [928, 0]
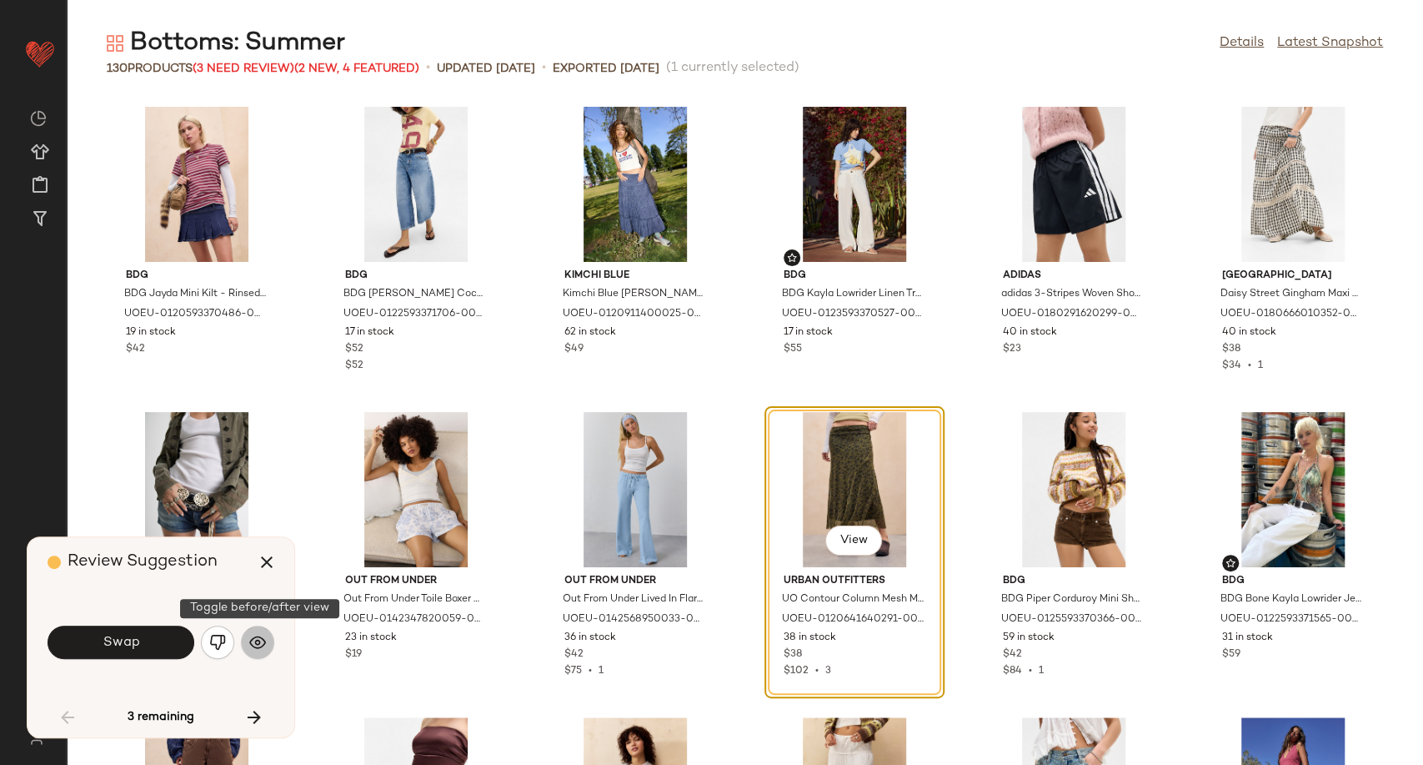
click at [253, 649] on img "button" at bounding box center [257, 642] width 17 height 17
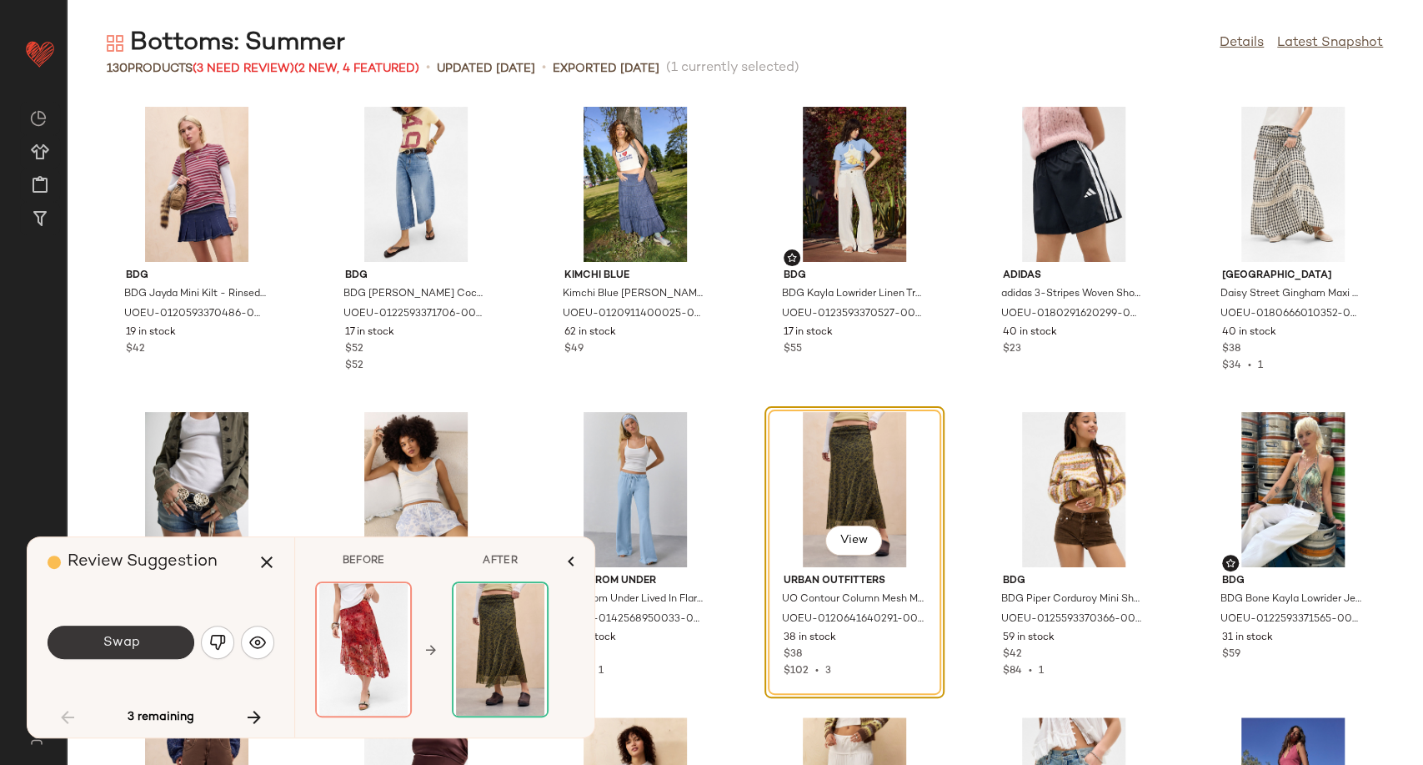
click at [152, 642] on button "Swap" at bounding box center [121, 641] width 147 height 33
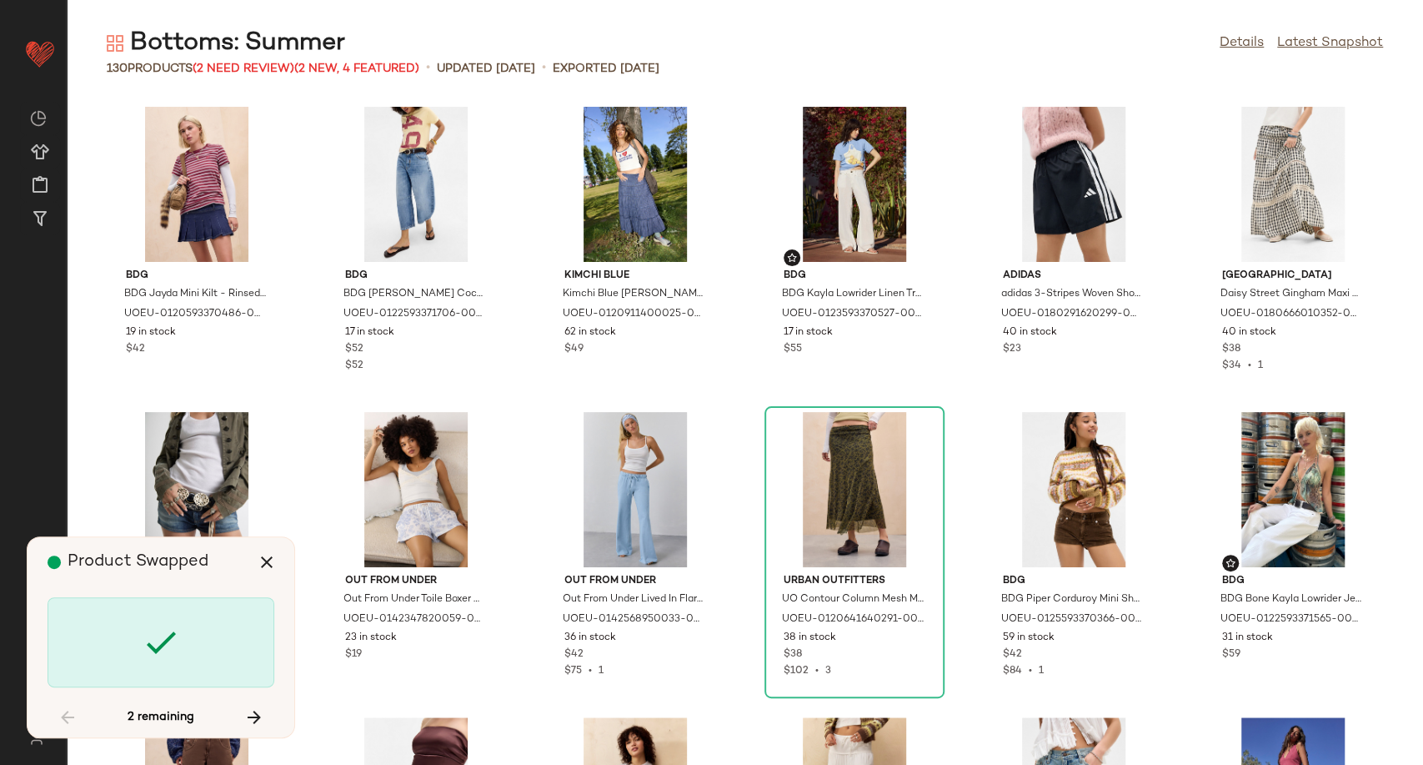
scroll to position [2746, 0]
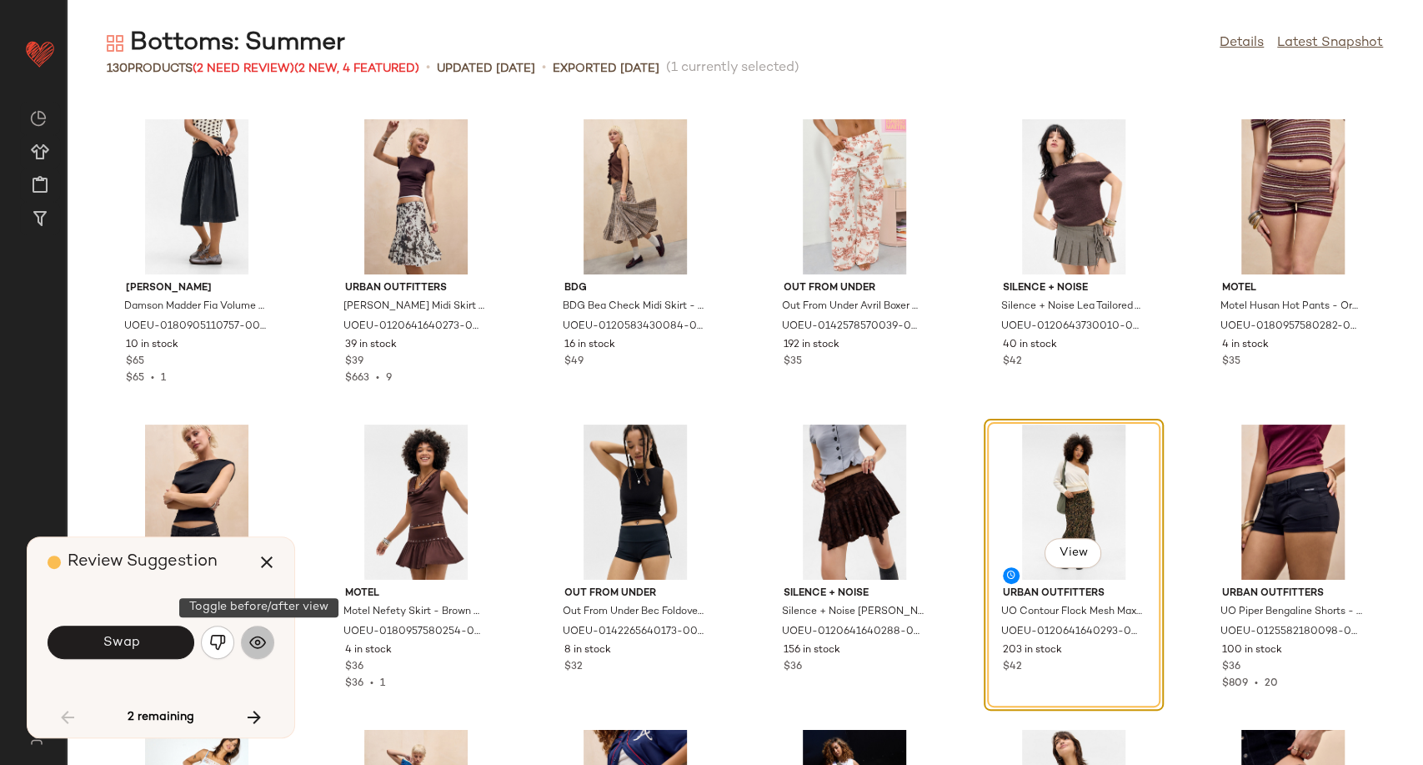
click at [257, 644] on img "button" at bounding box center [257, 642] width 17 height 17
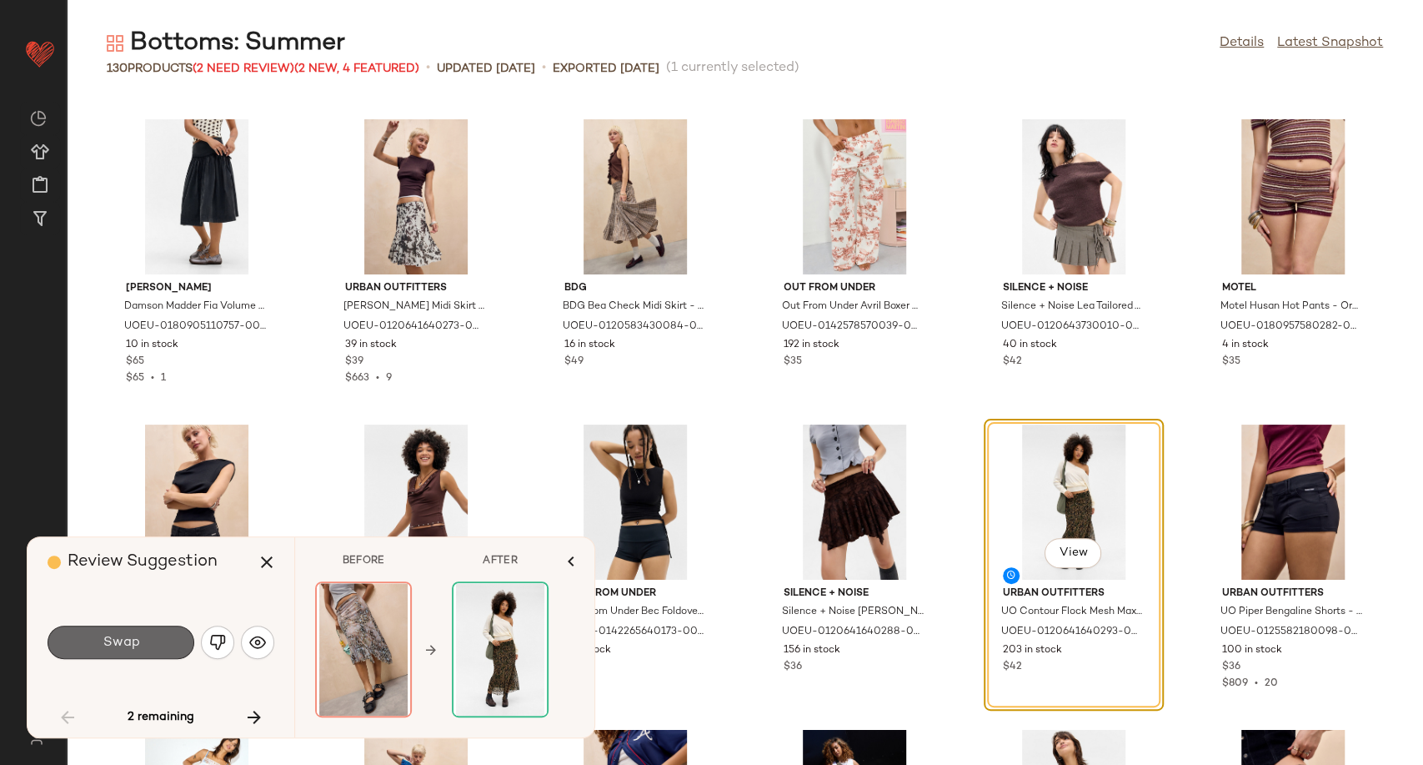
click at [148, 642] on button "Swap" at bounding box center [121, 641] width 147 height 33
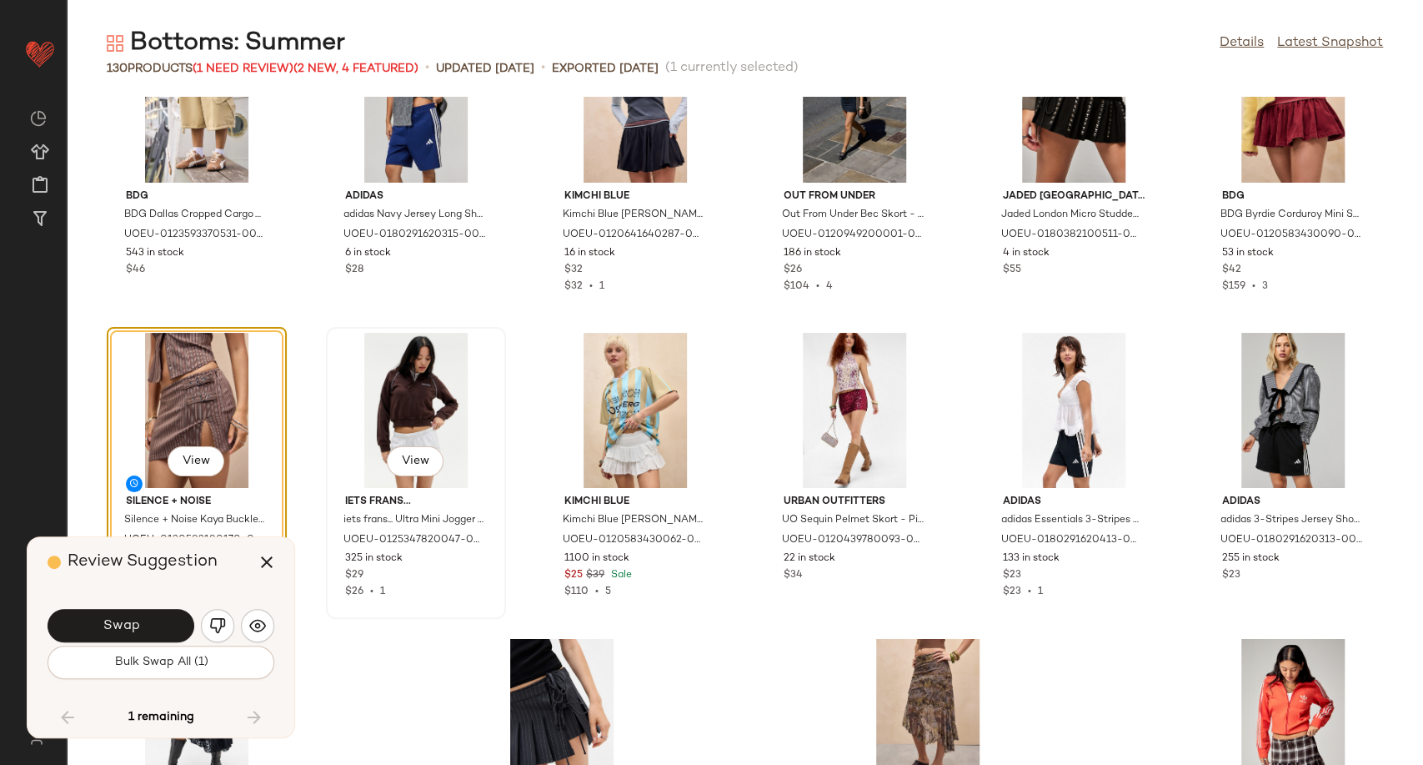
scroll to position [5983, 0]
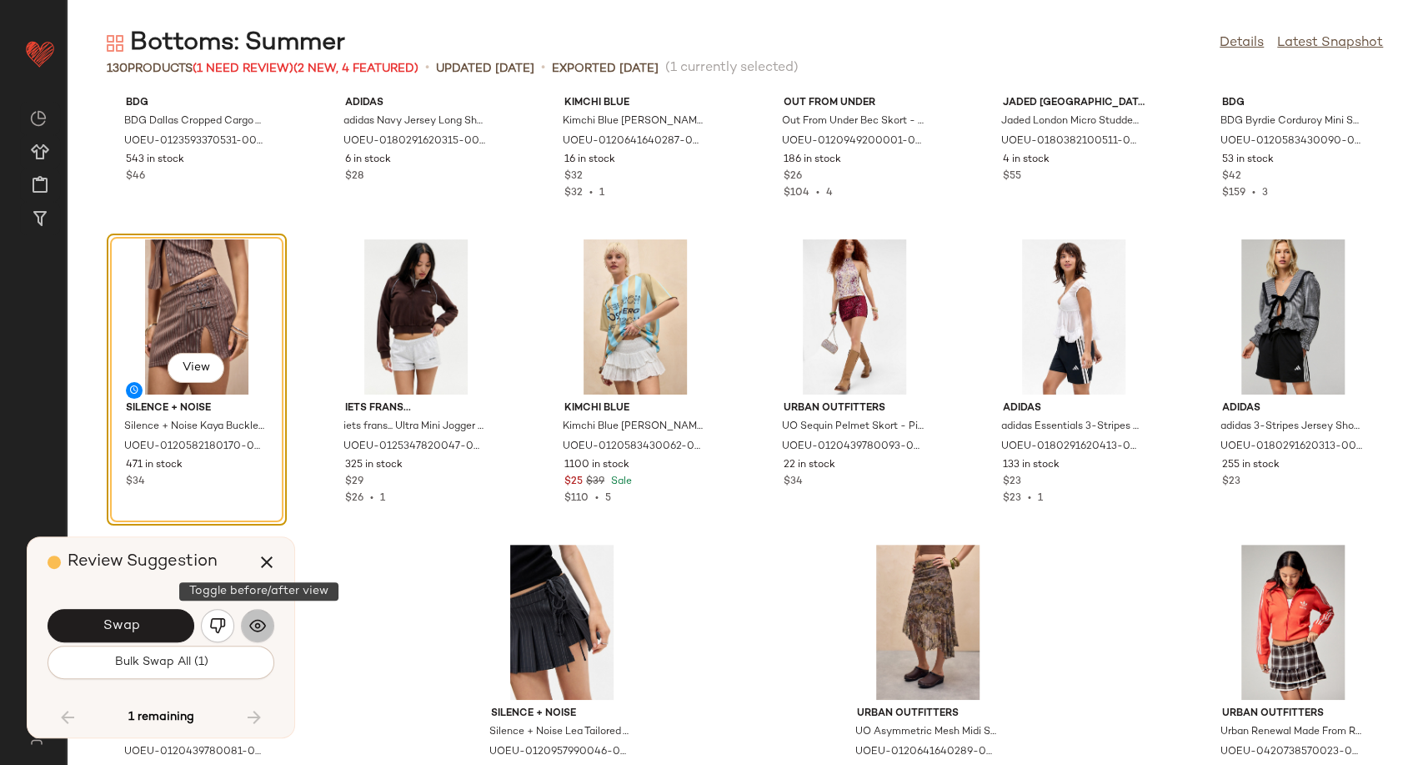
click at [253, 624] on img "button" at bounding box center [257, 625] width 17 height 17
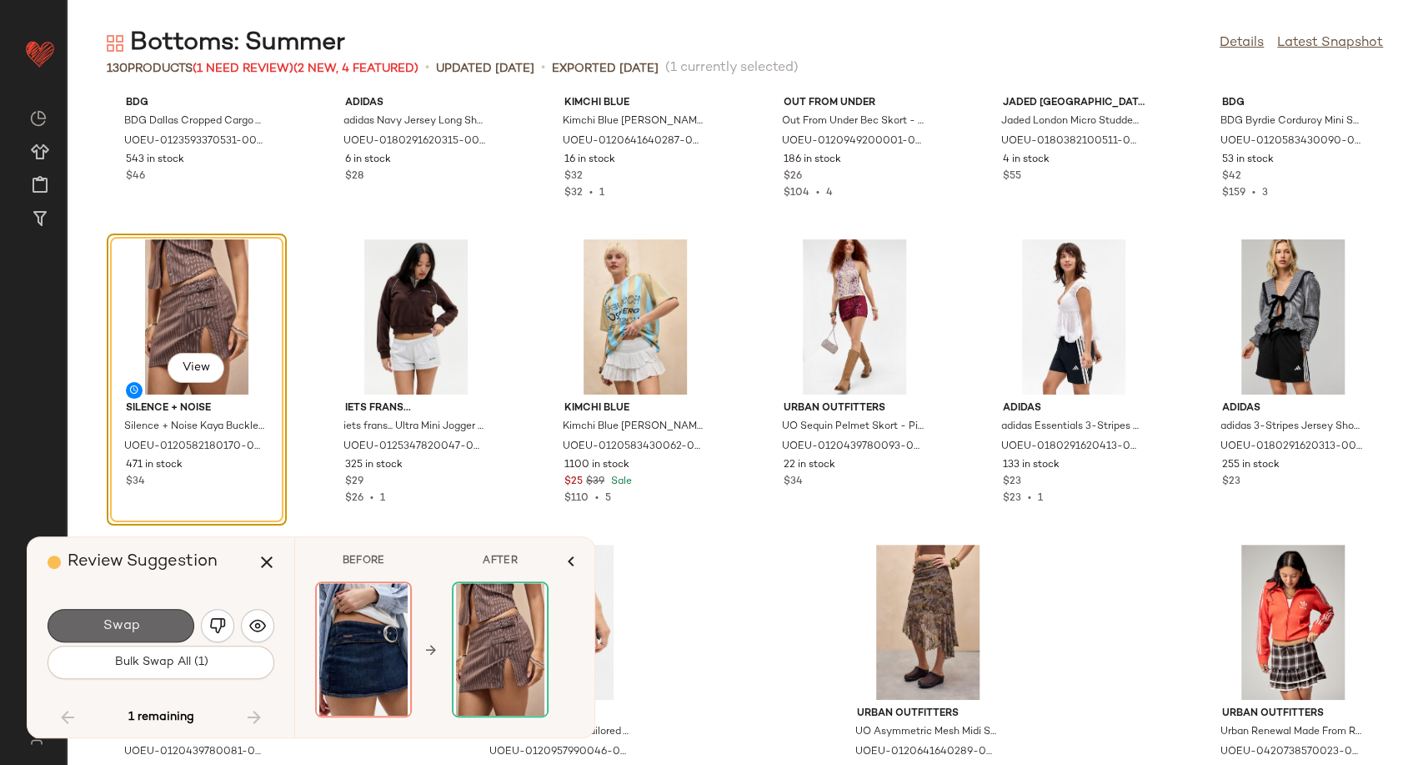
click at [157, 628] on button "Swap" at bounding box center [121, 625] width 147 height 33
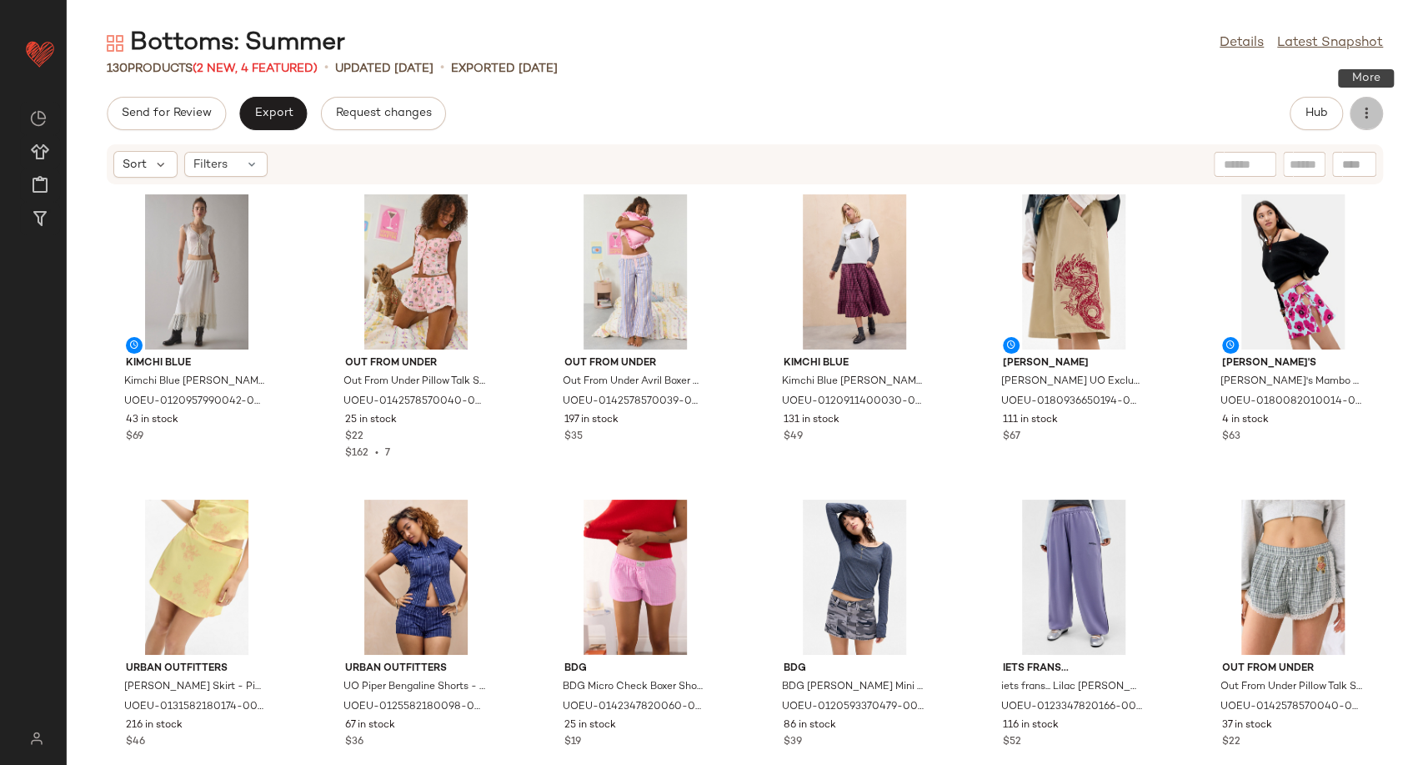
click at [1376, 117] on button "button" at bounding box center [1366, 113] width 33 height 33
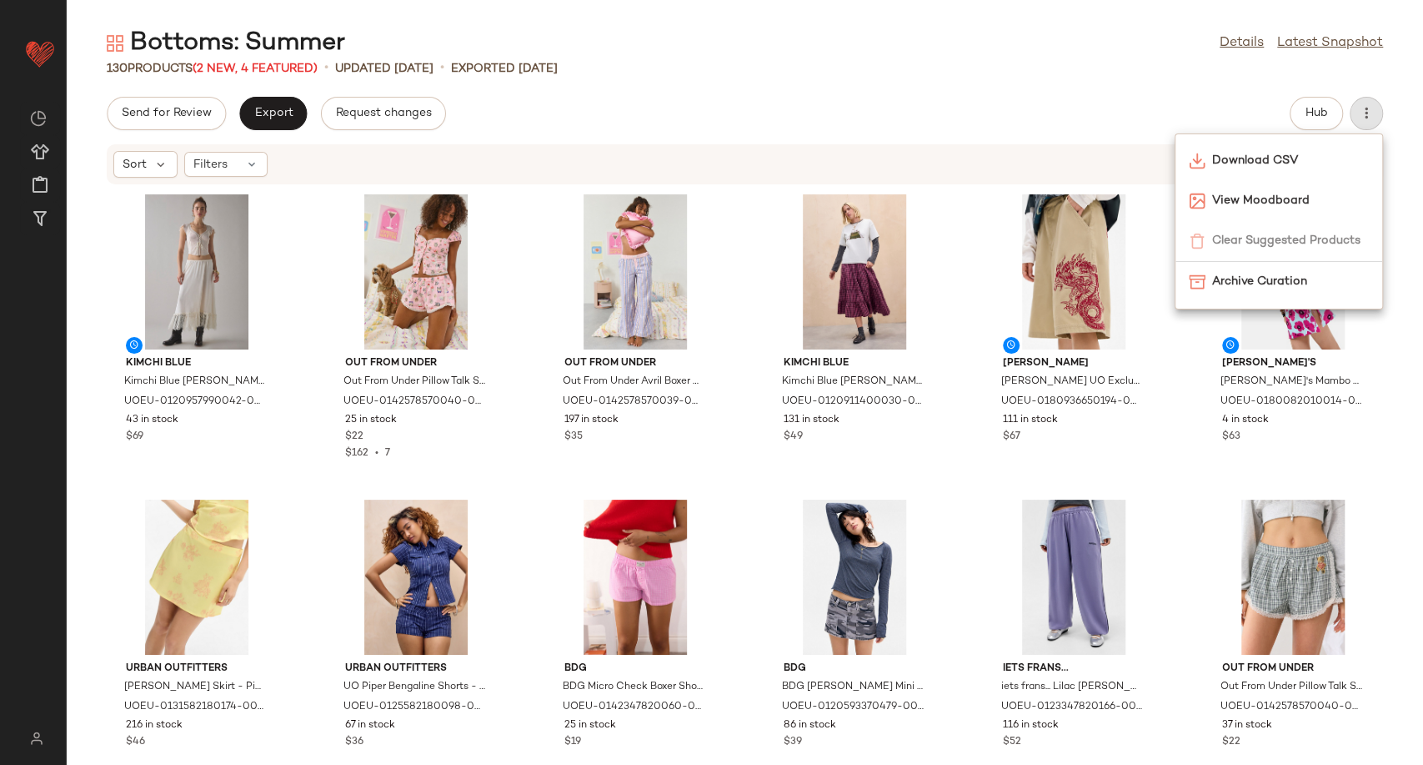
click at [1100, 94] on div "Bottoms: Summer Details Latest Snapshot 130 Products (2 New, 4 Featured) • upda…" at bounding box center [745, 396] width 1356 height 738
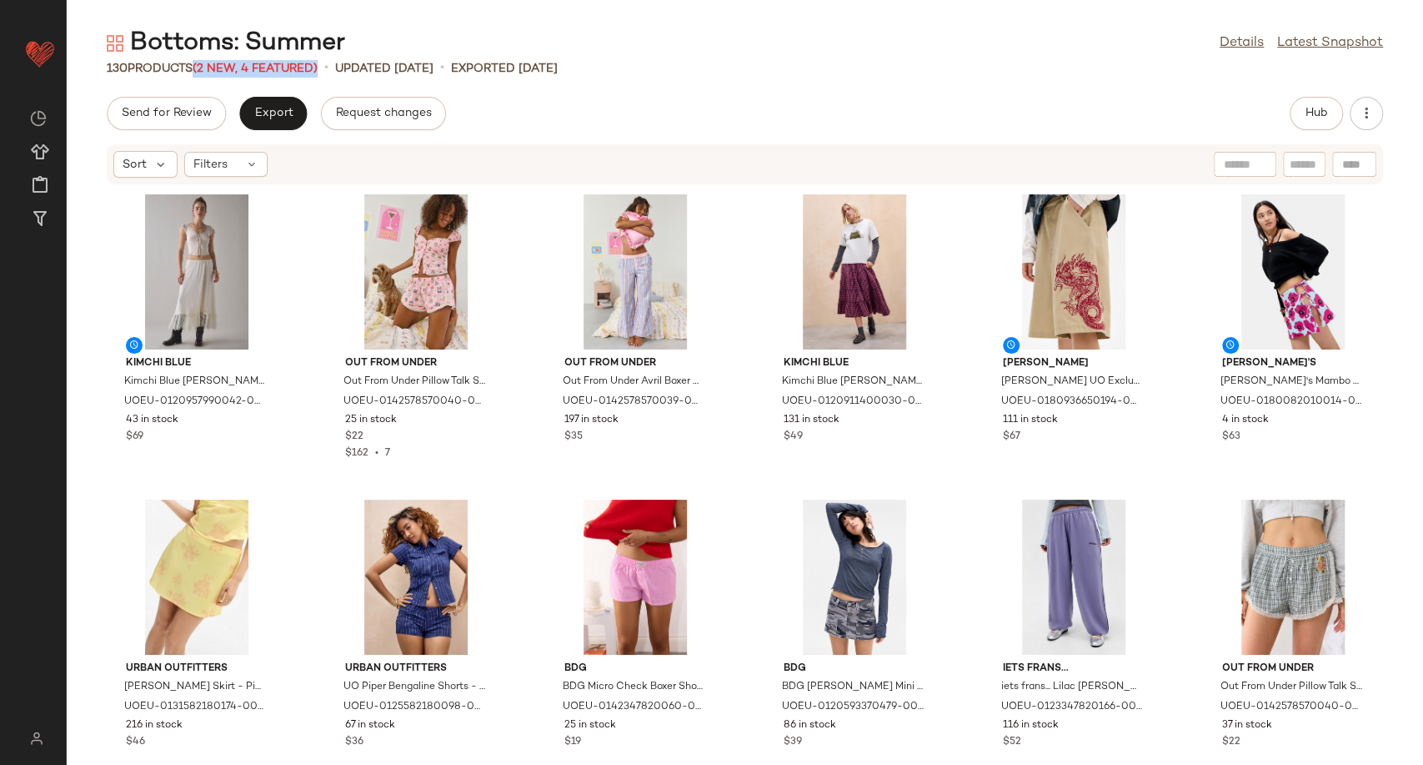
drag, startPoint x: 204, startPoint y: 69, endPoint x: 325, endPoint y: 70, distance: 120.9
click at [318, 70] on span "(2 New, 4 Featured)" at bounding box center [255, 69] width 125 height 13
click at [615, 103] on div "Send for Review Export Request changes Hub" at bounding box center [745, 113] width 1276 height 33
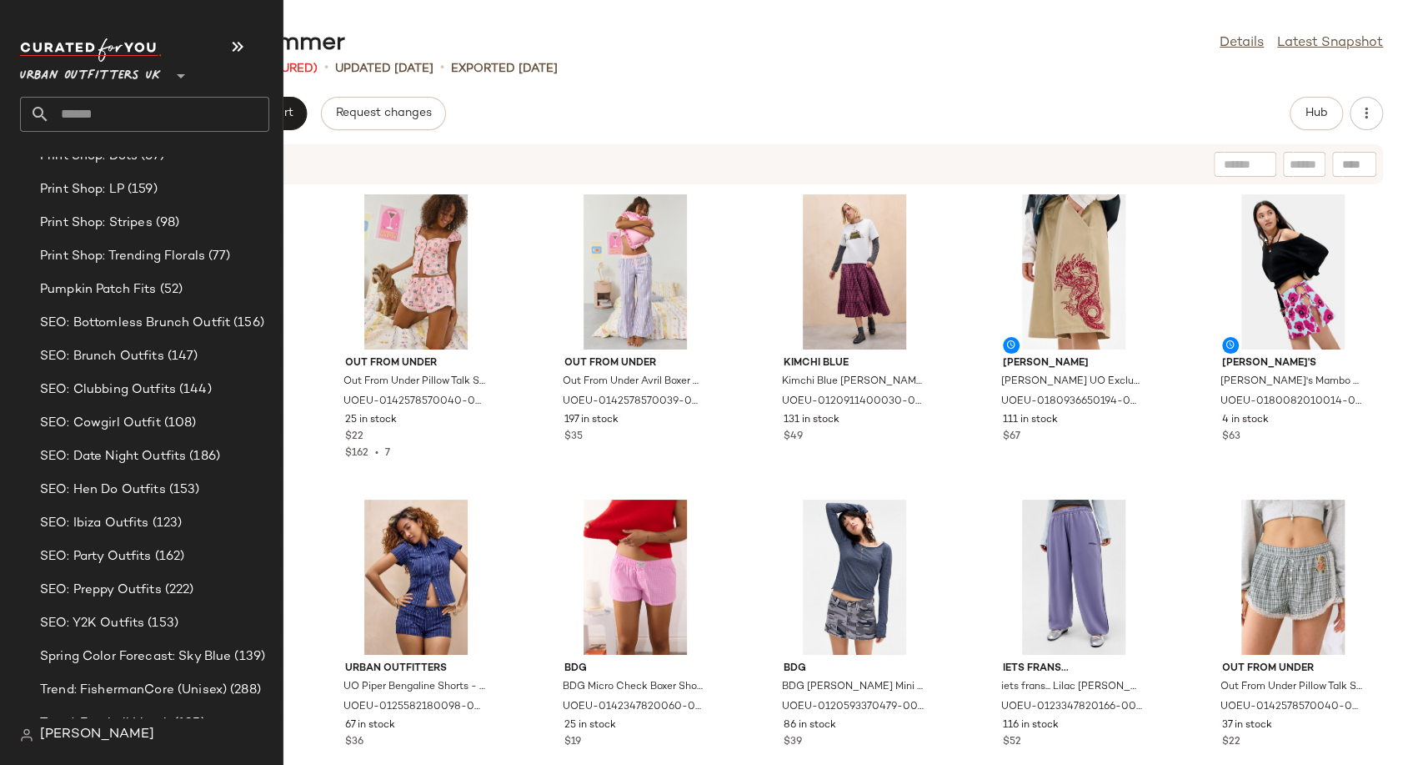
scroll to position [5141, 0]
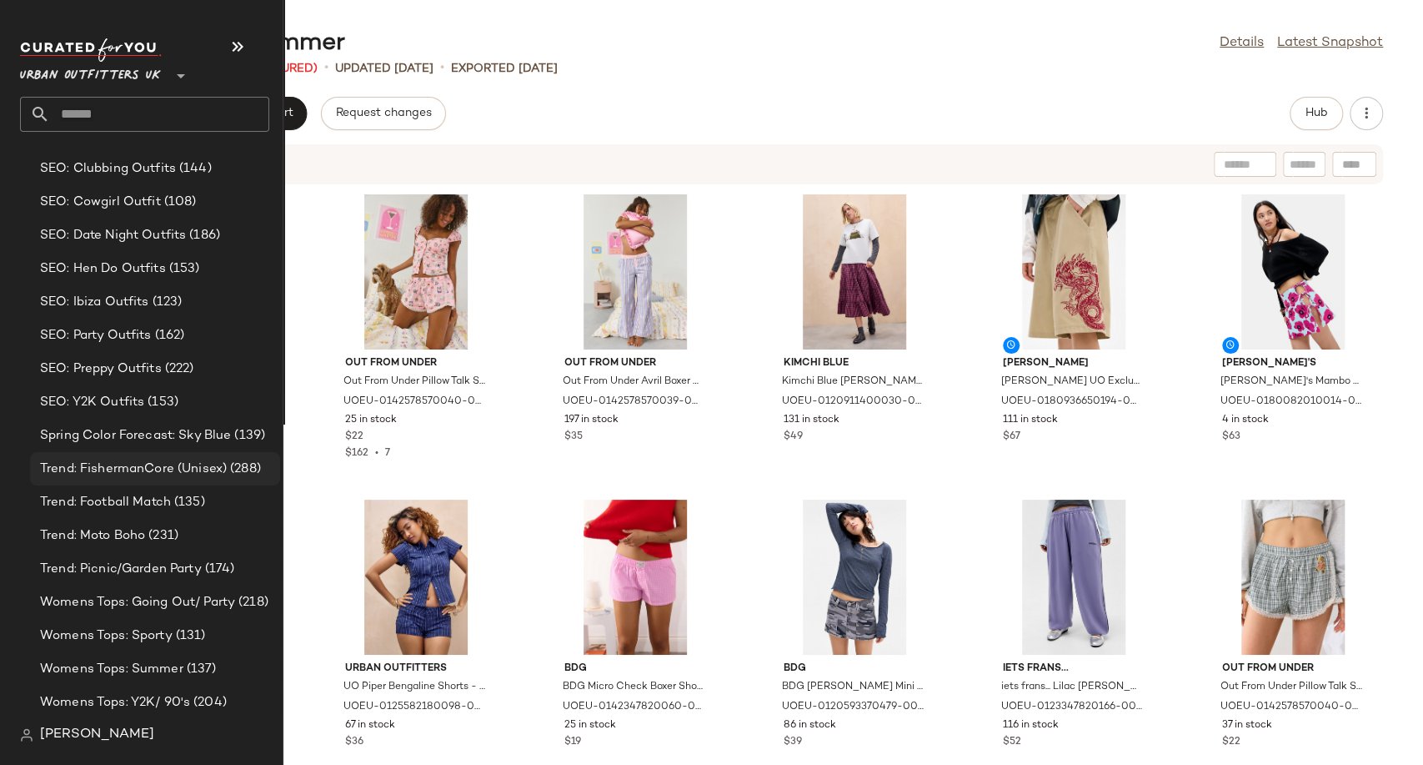
click at [100, 473] on span "Trend: FishermanCore (Unisex)" at bounding box center [133, 468] width 187 height 19
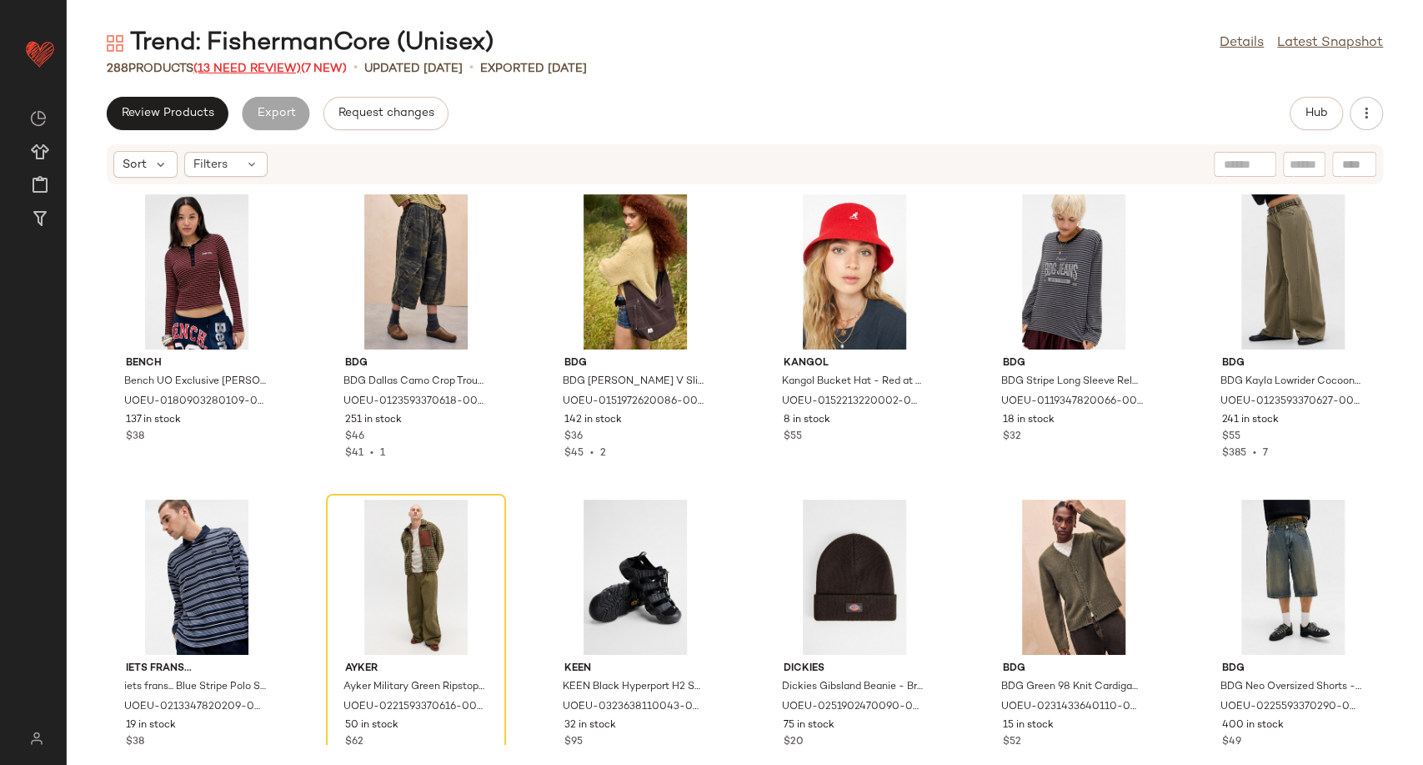
click at [216, 68] on span "(13 Need Review)" at bounding box center [247, 69] width 108 height 13
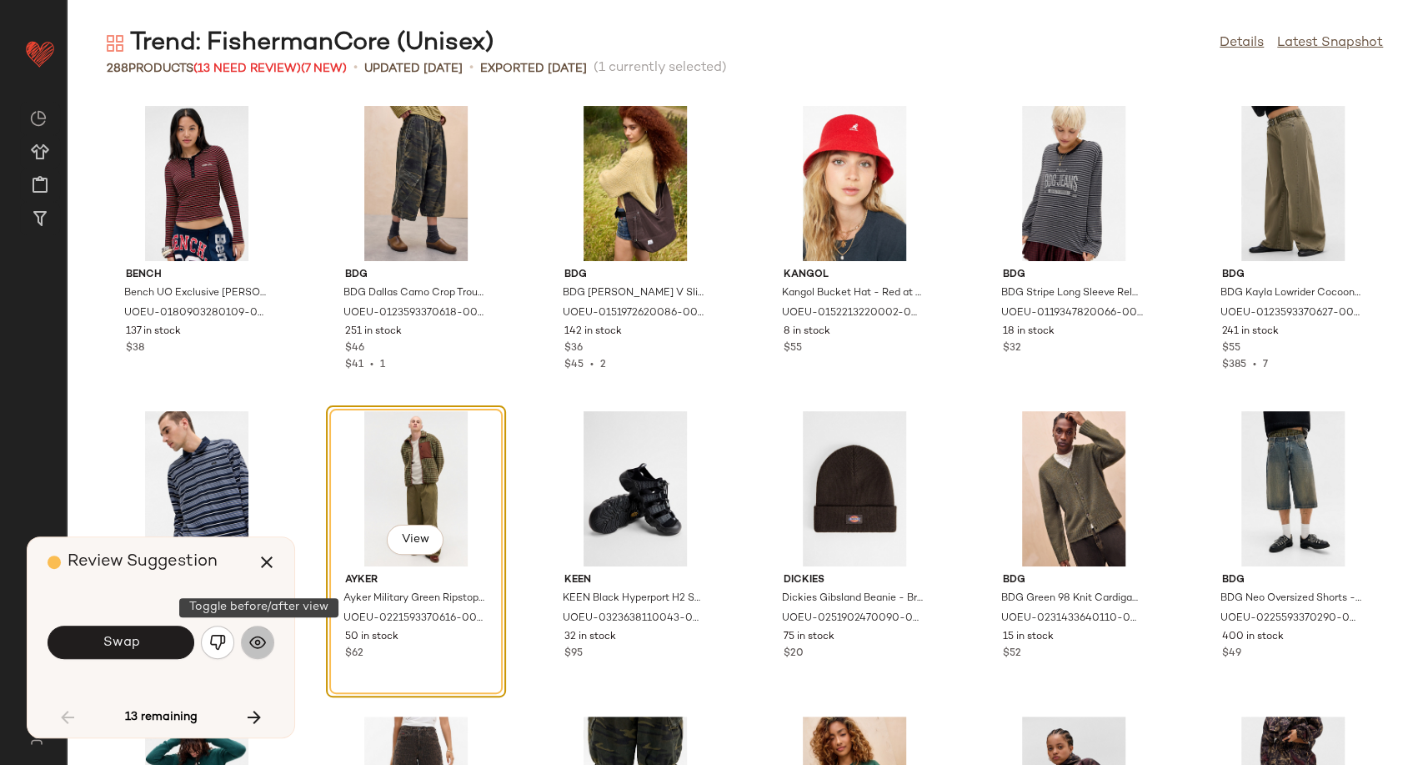
click at [253, 653] on button "button" at bounding box center [257, 641] width 33 height 33
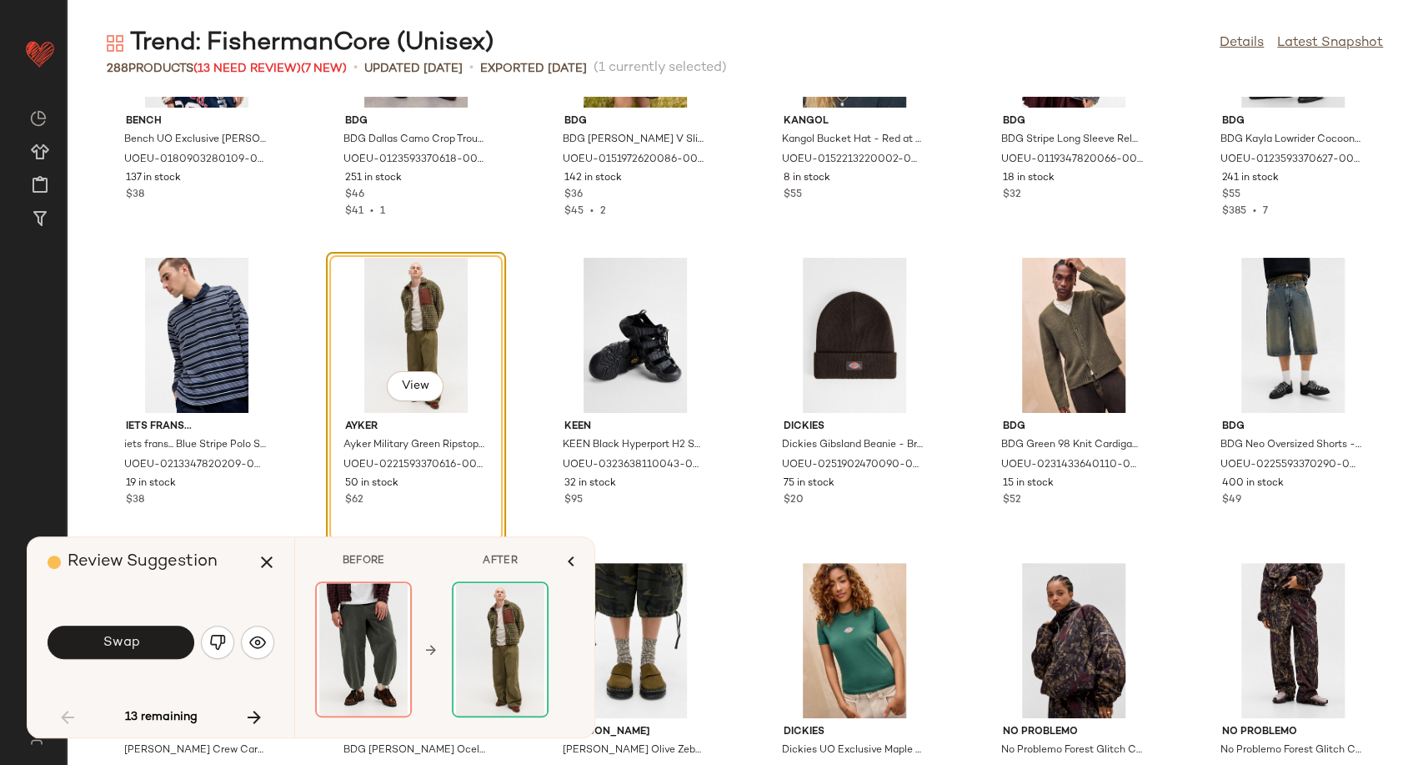
scroll to position [185, 0]
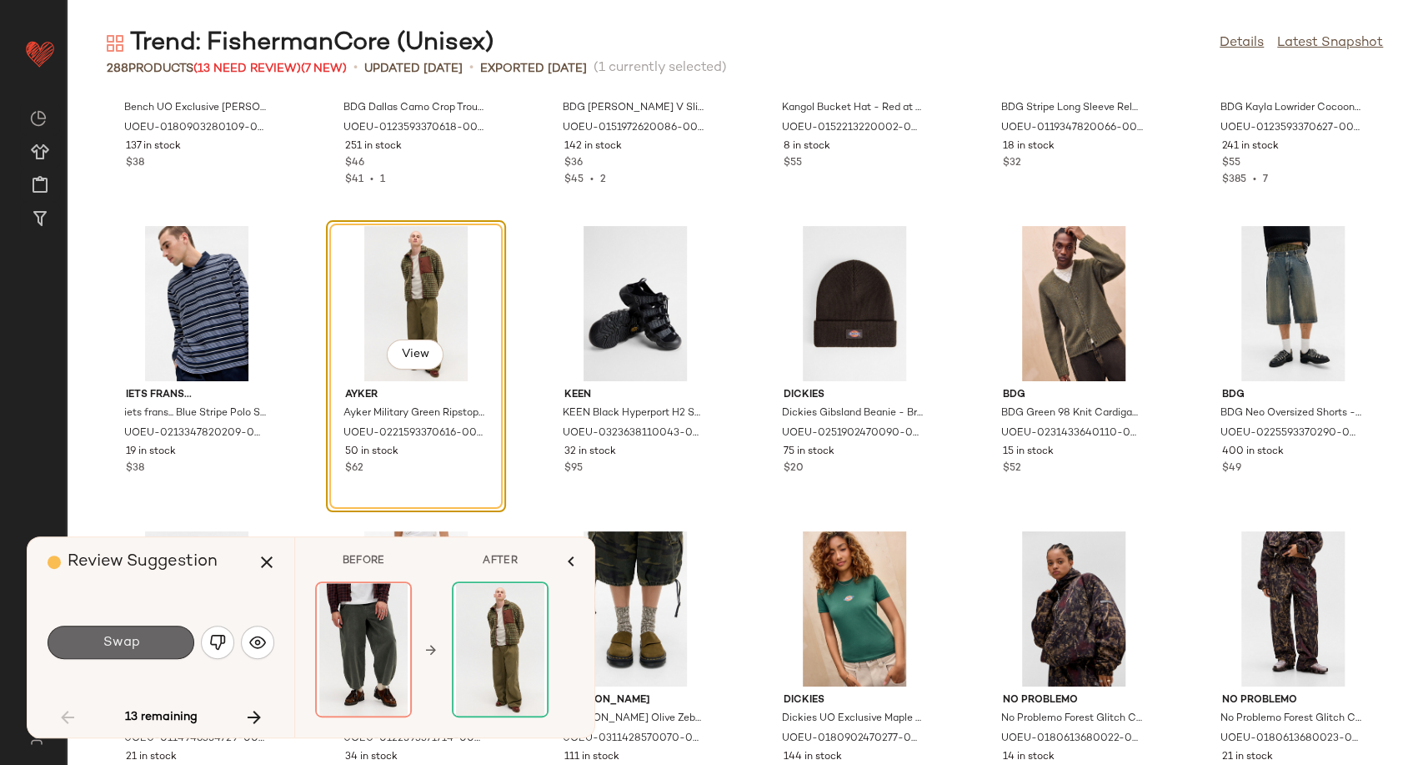
click at [113, 647] on span "Swap" at bounding box center [121, 642] width 38 height 16
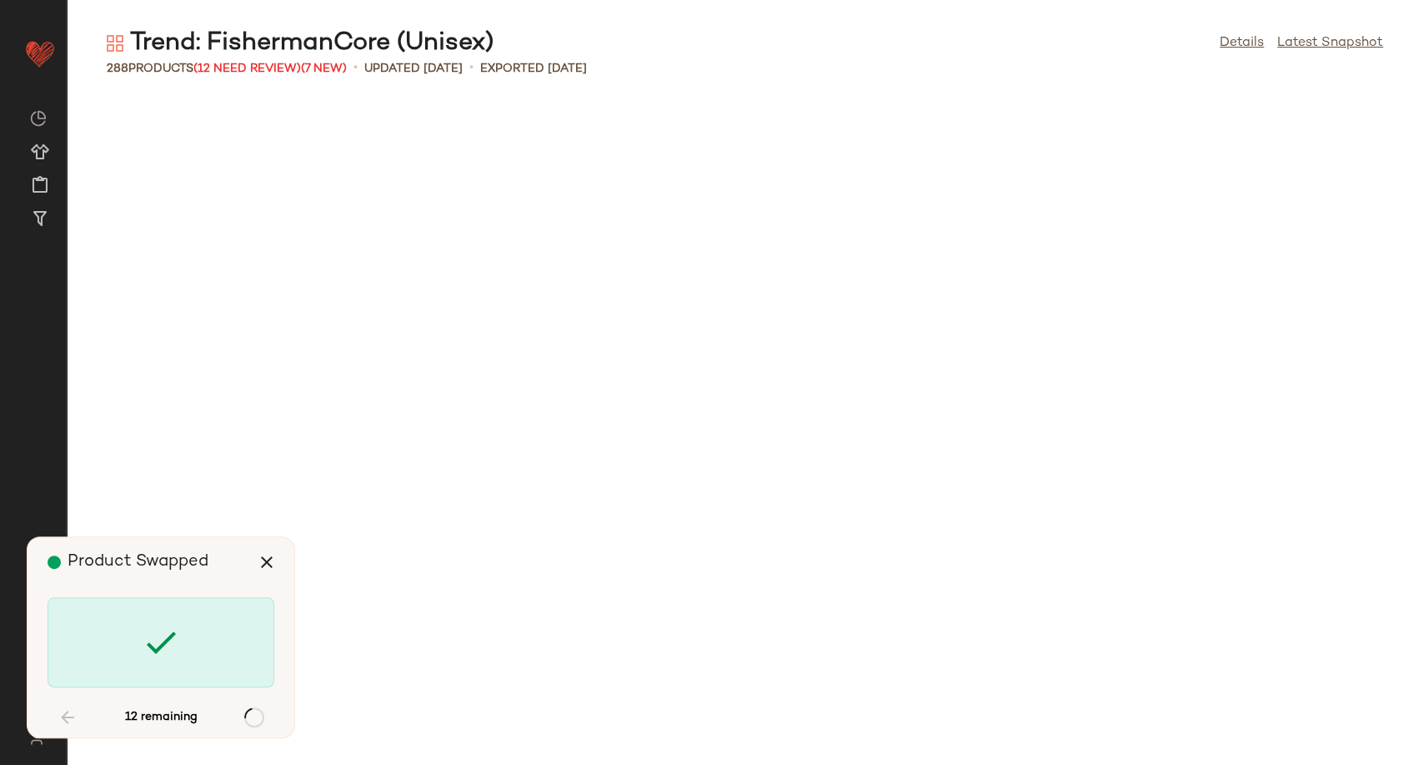
scroll to position [1831, 0]
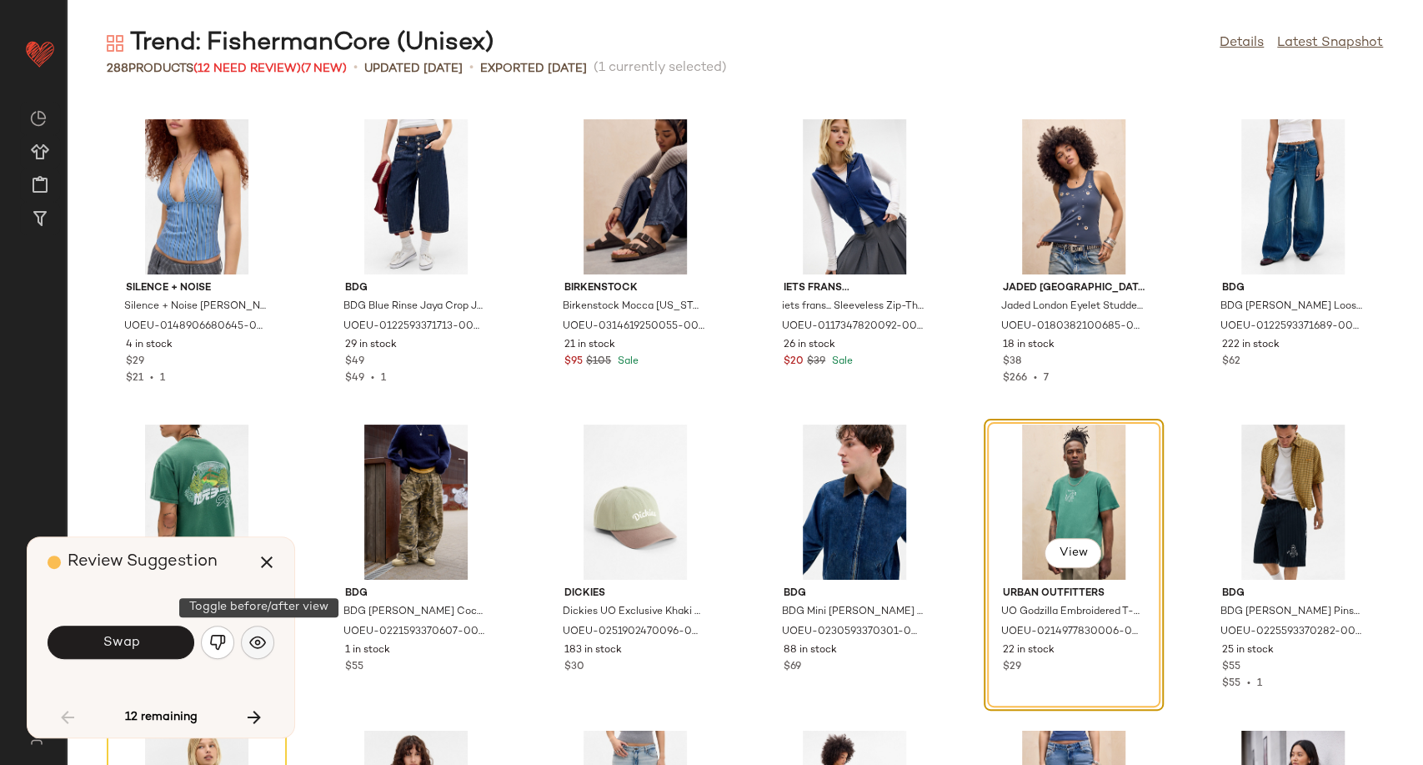
click at [253, 642] on img "button" at bounding box center [257, 642] width 17 height 17
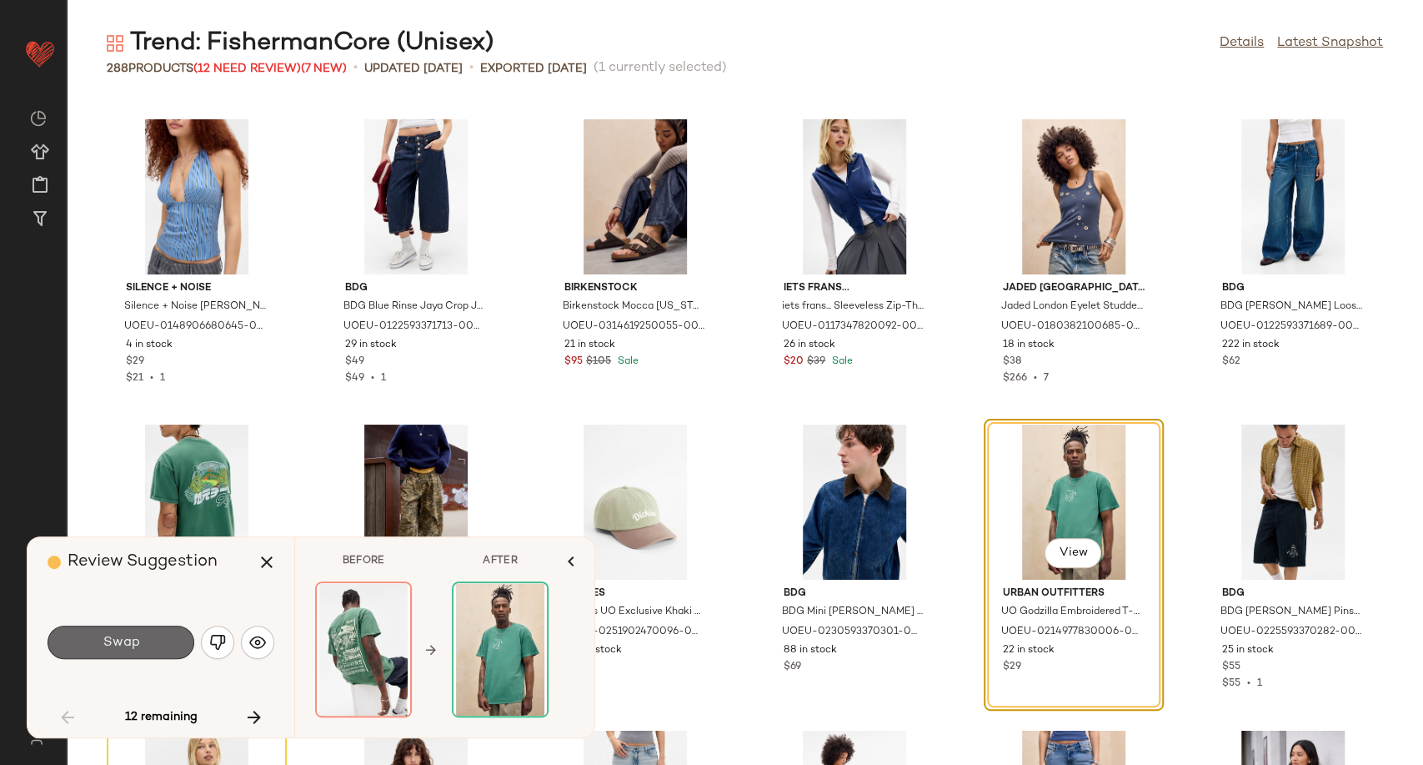
click at [121, 650] on button "Swap" at bounding box center [121, 641] width 147 height 33
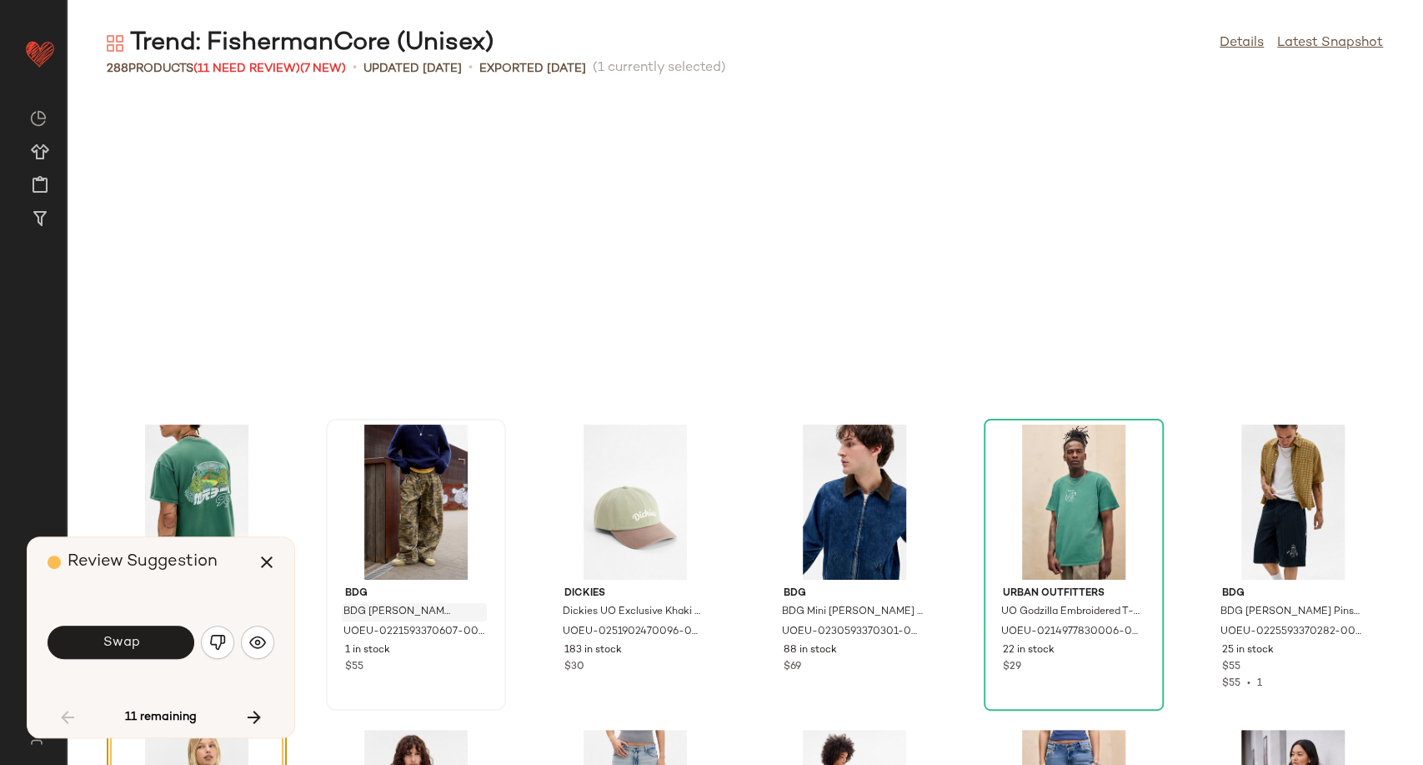
scroll to position [2135, 0]
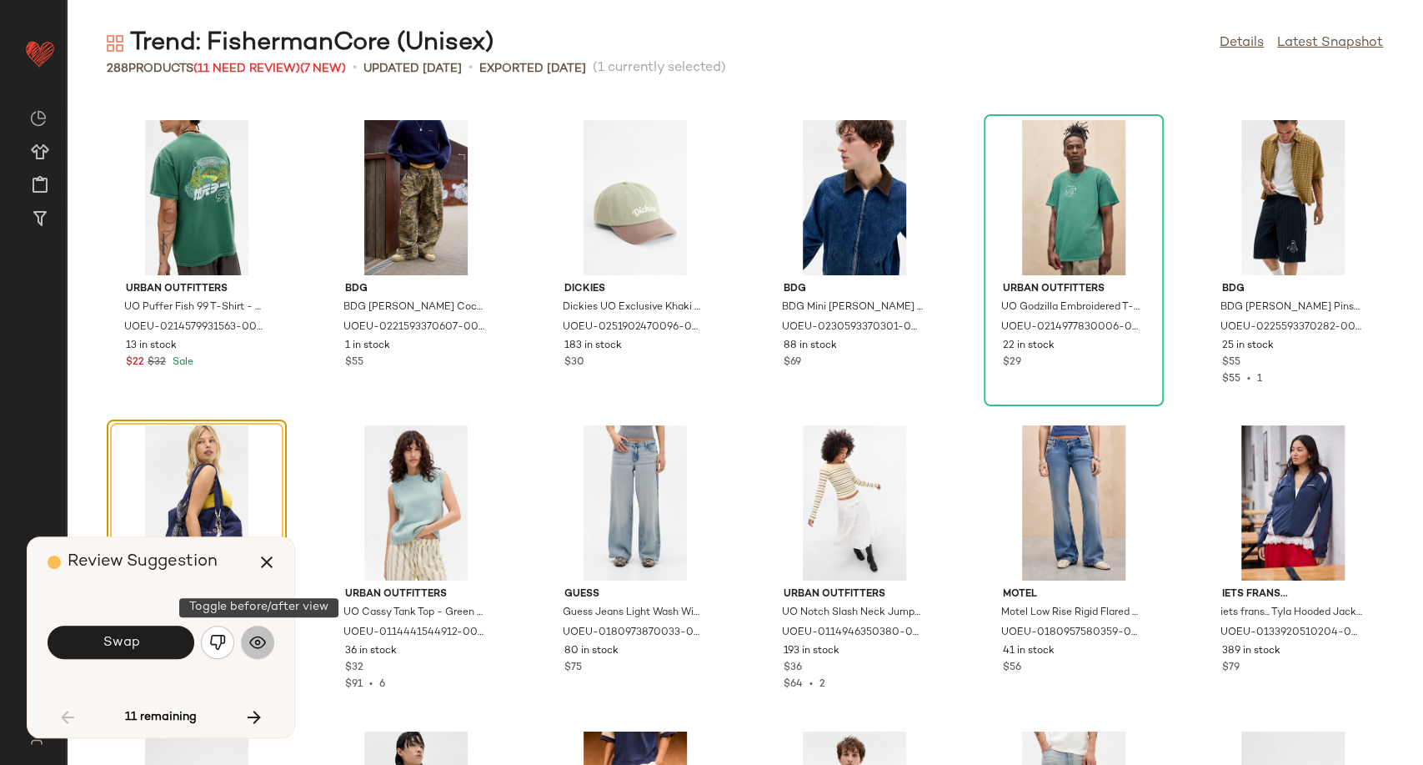
click at [267, 641] on button "button" at bounding box center [257, 641] width 33 height 33
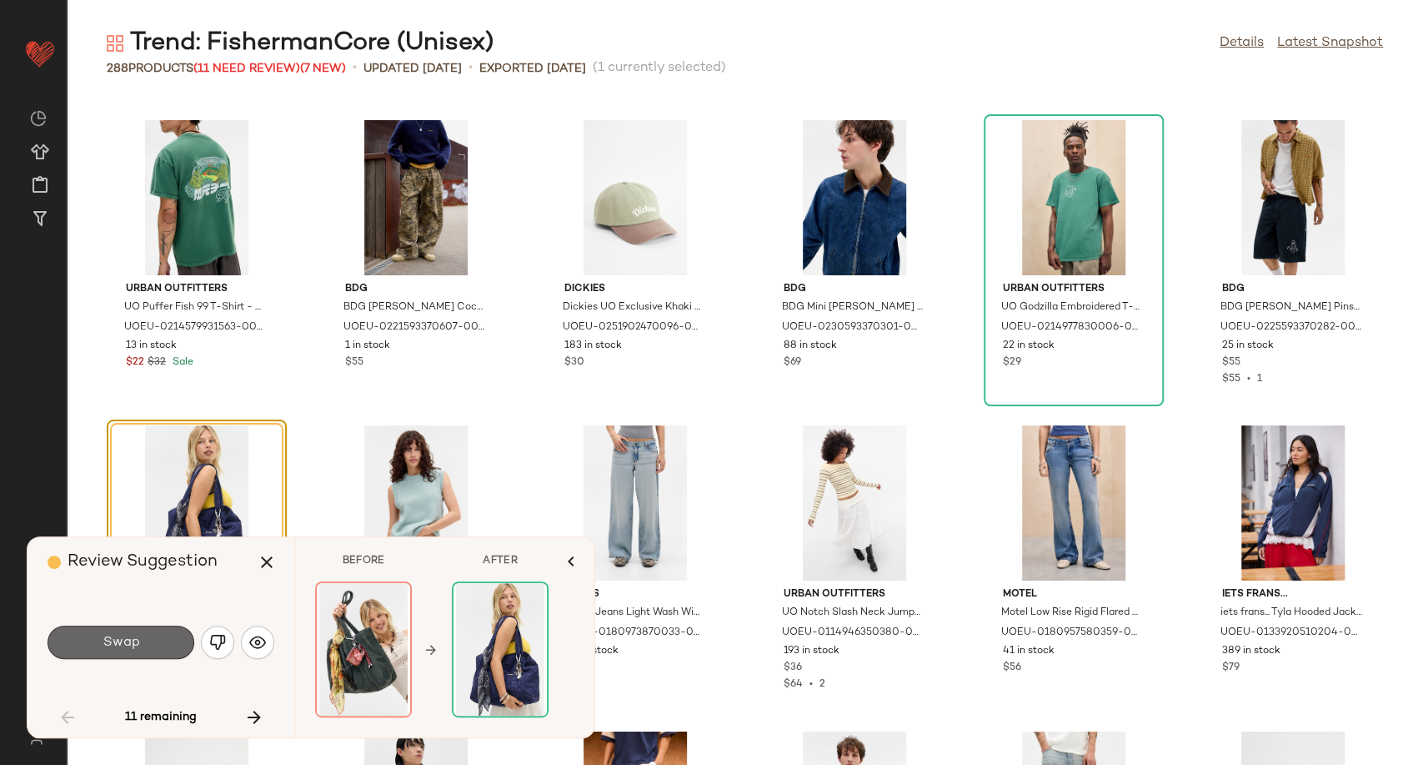
click at [163, 649] on button "Swap" at bounding box center [121, 641] width 147 height 33
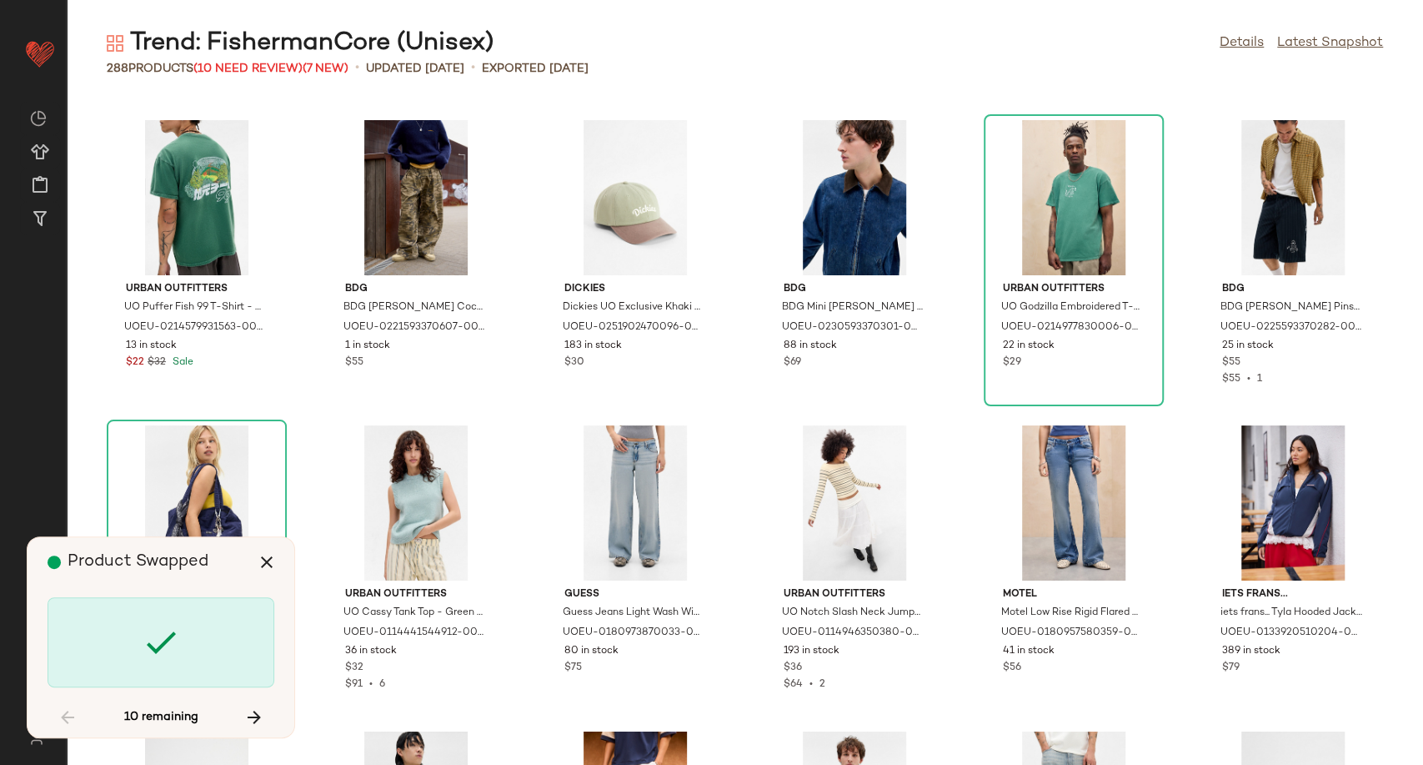
scroll to position [2746, 0]
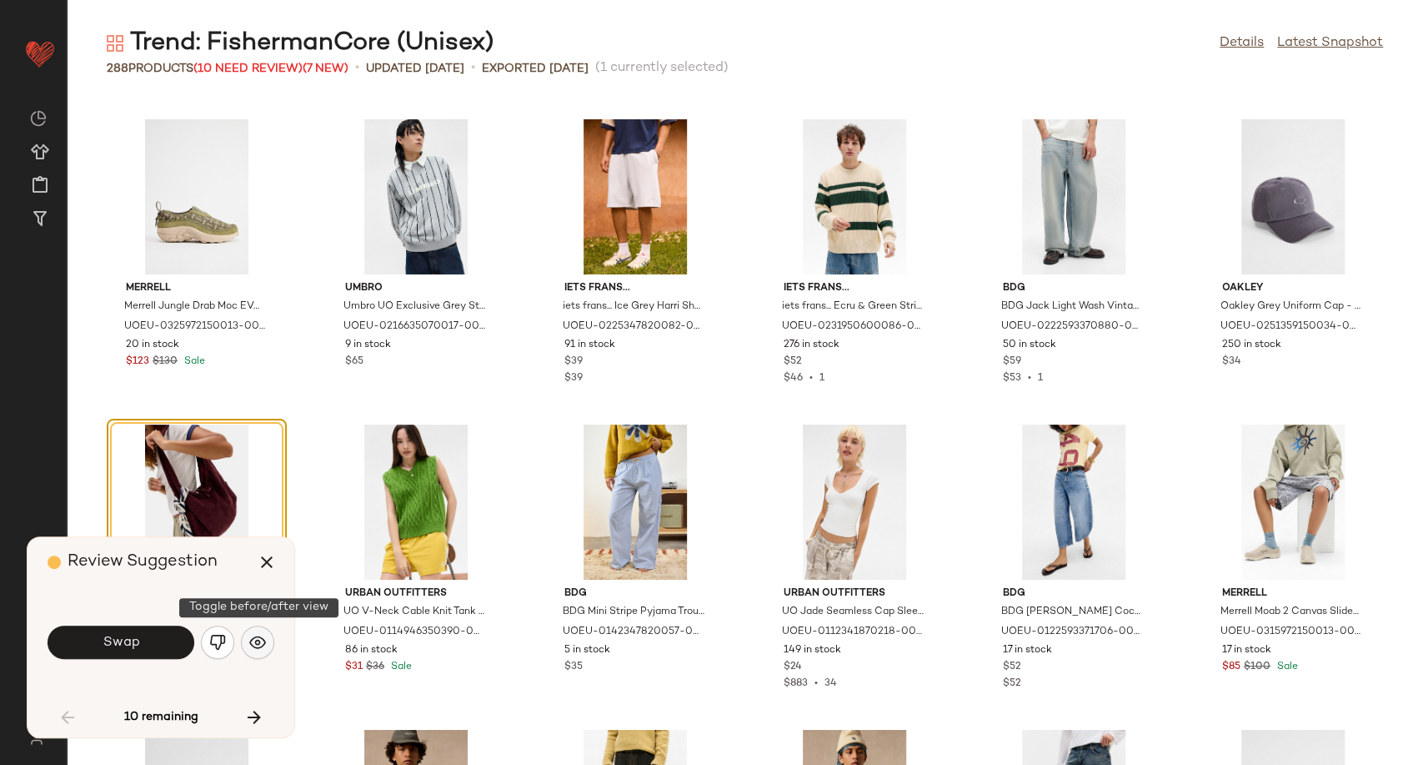
click at [257, 638] on img "button" at bounding box center [257, 642] width 17 height 17
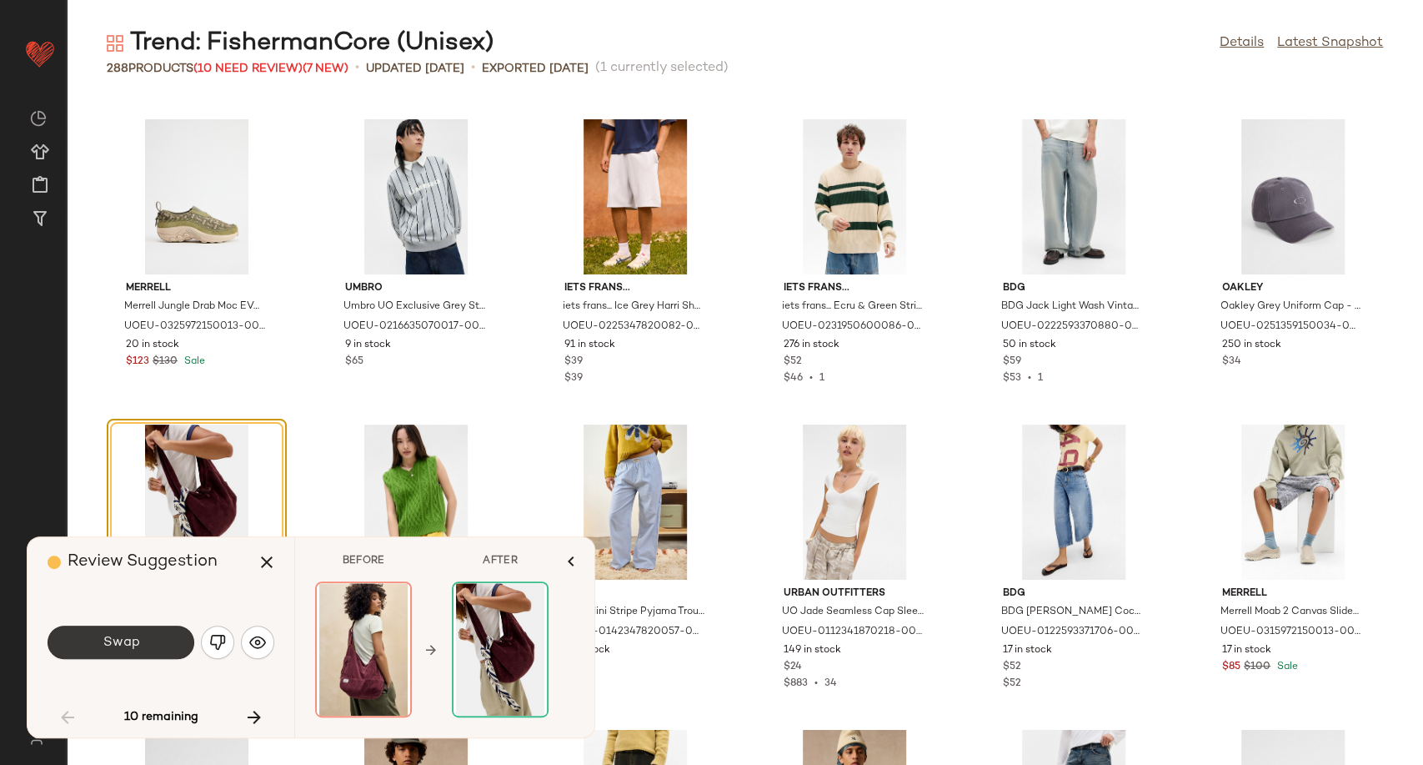
click at [149, 655] on button "Swap" at bounding box center [121, 641] width 147 height 33
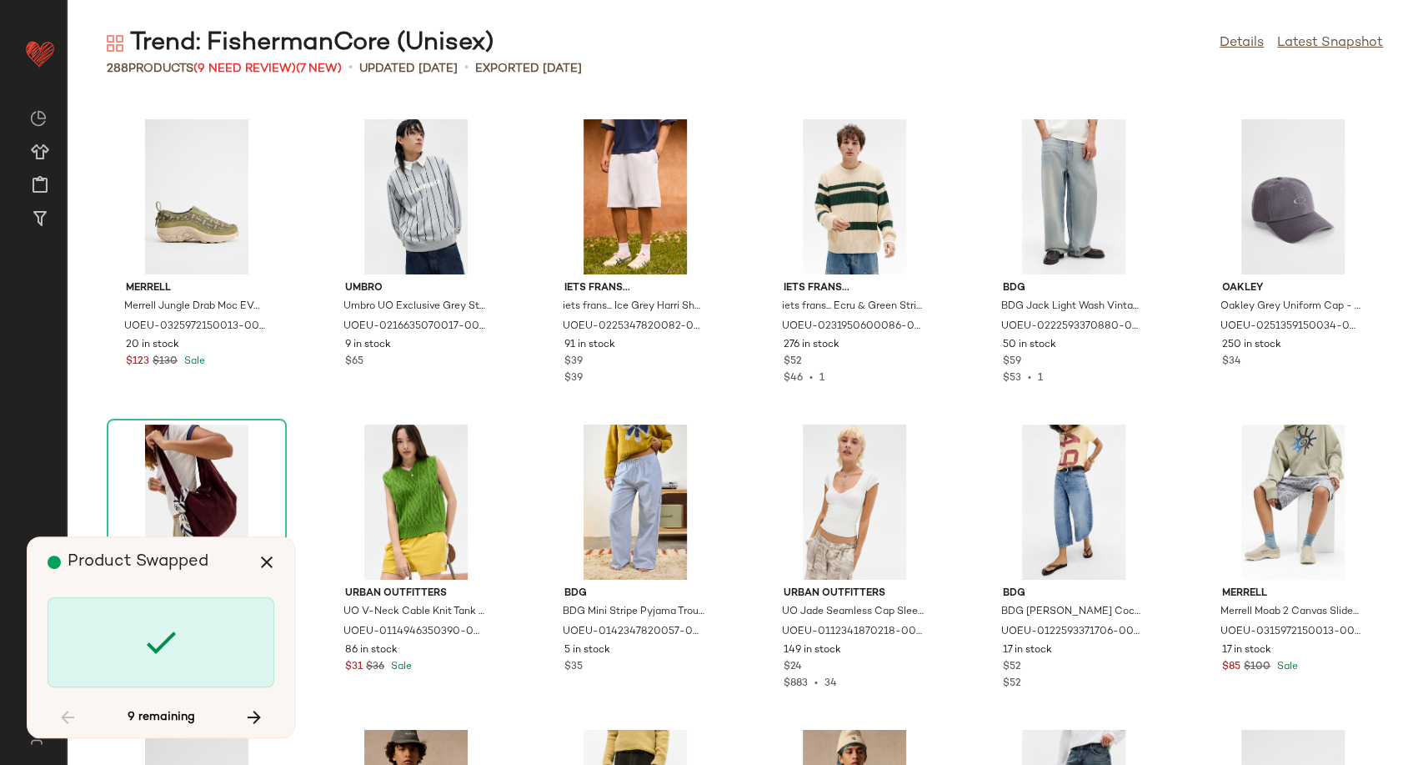
scroll to position [3356, 0]
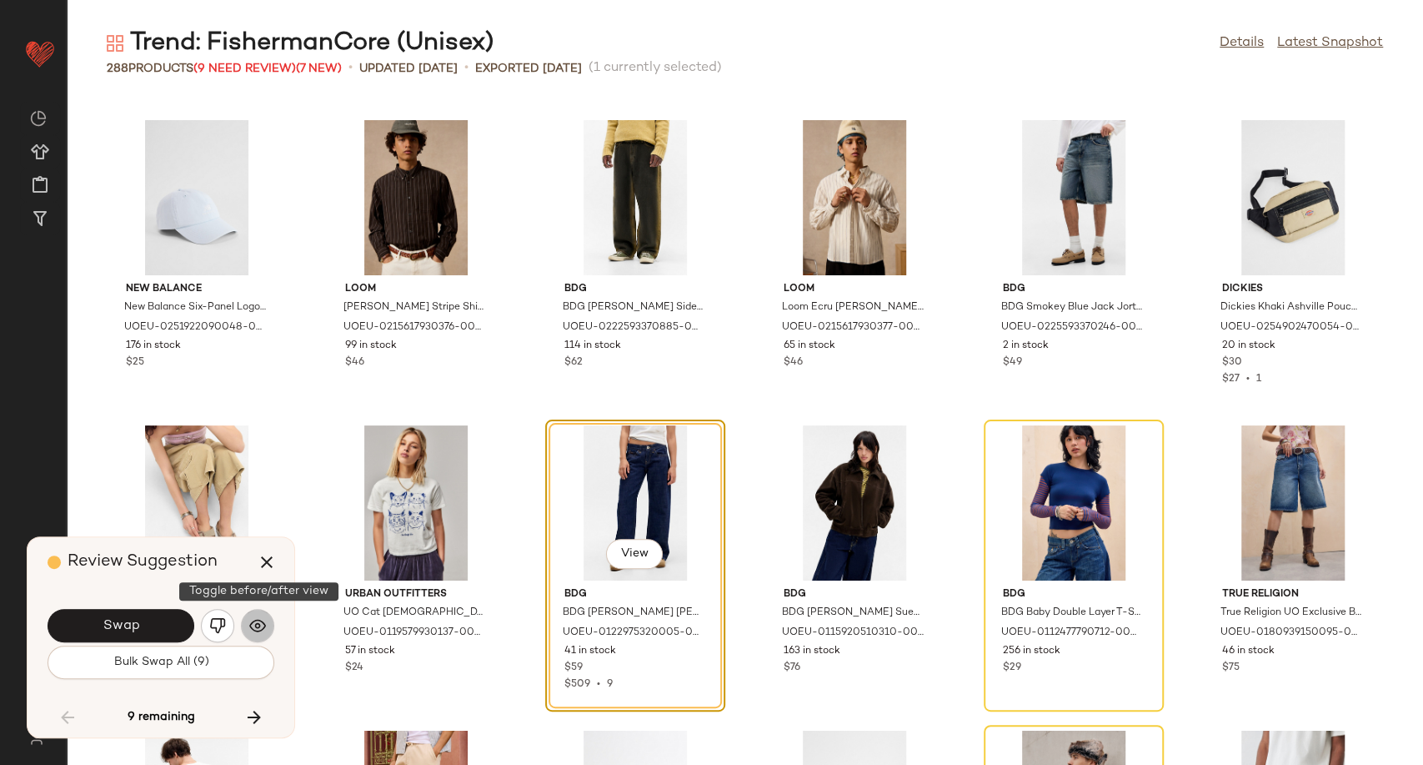
click at [258, 623] on img "button" at bounding box center [257, 625] width 17 height 17
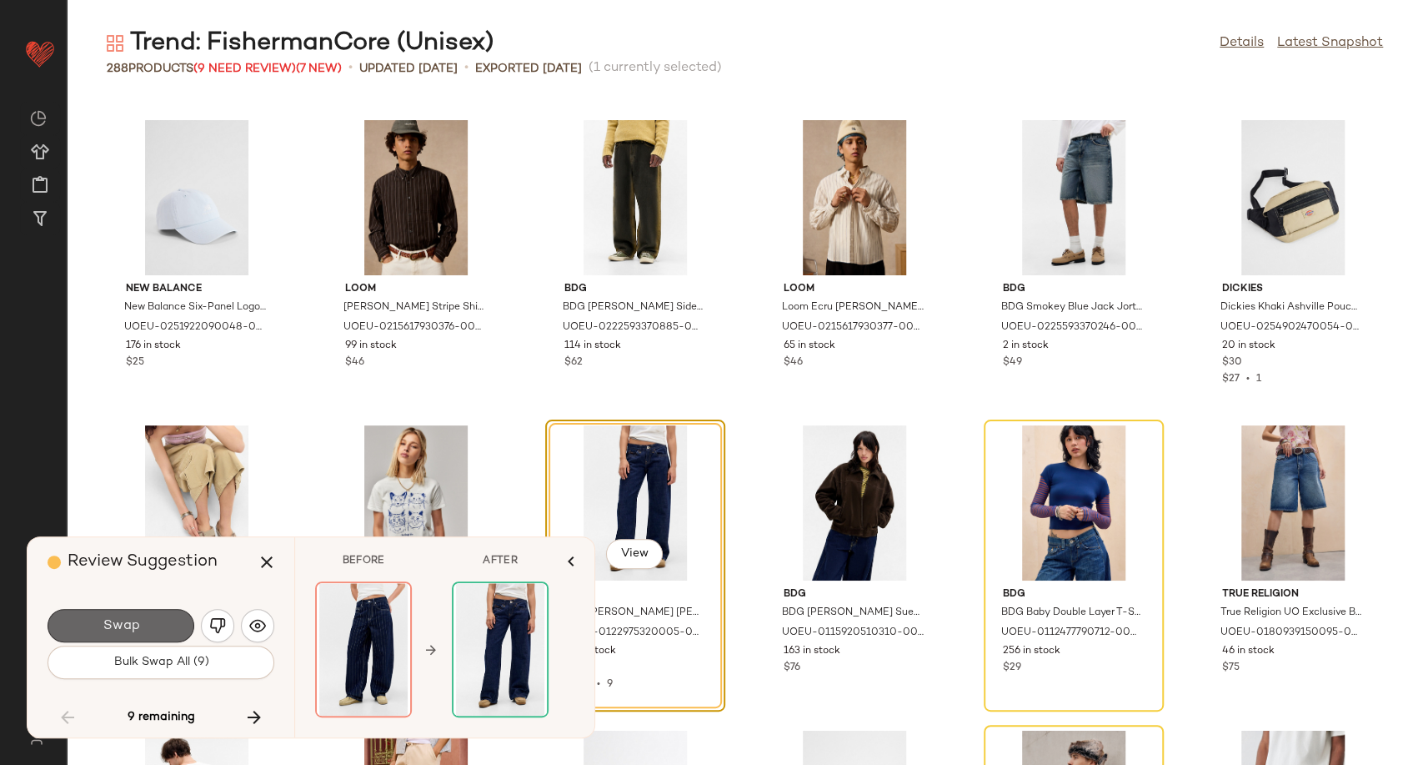
click at [163, 628] on button "Swap" at bounding box center [121, 625] width 147 height 33
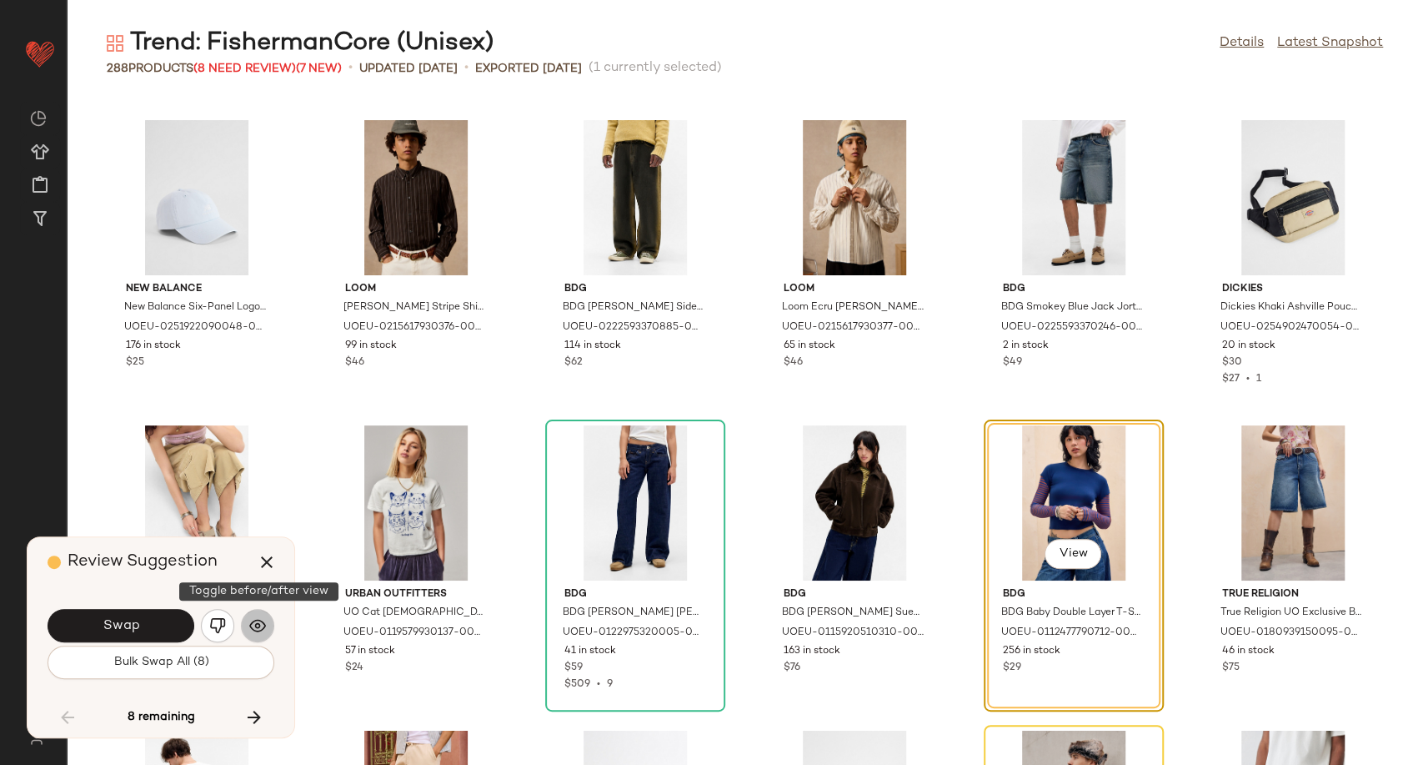
click at [246, 630] on button "button" at bounding box center [257, 625] width 33 height 33
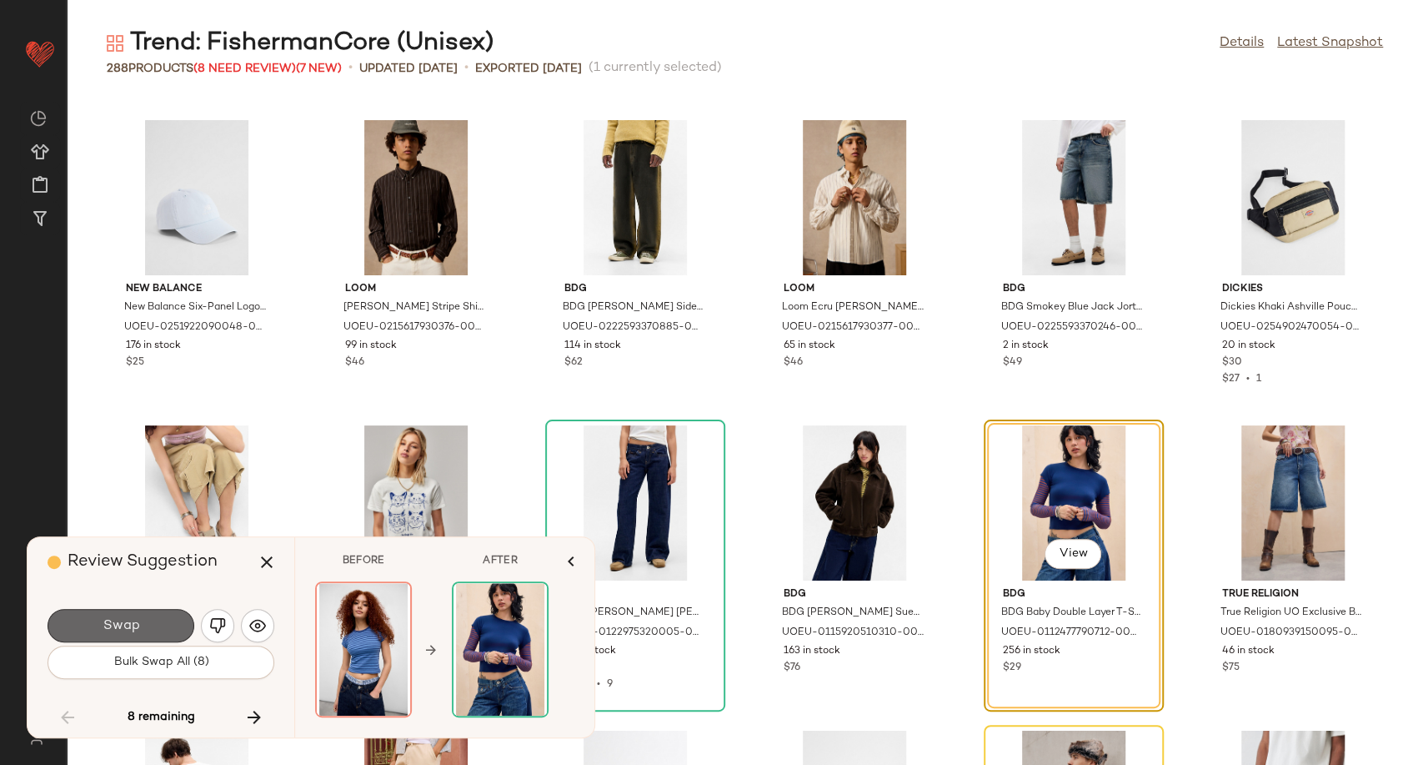
click at [164, 630] on button "Swap" at bounding box center [121, 625] width 147 height 33
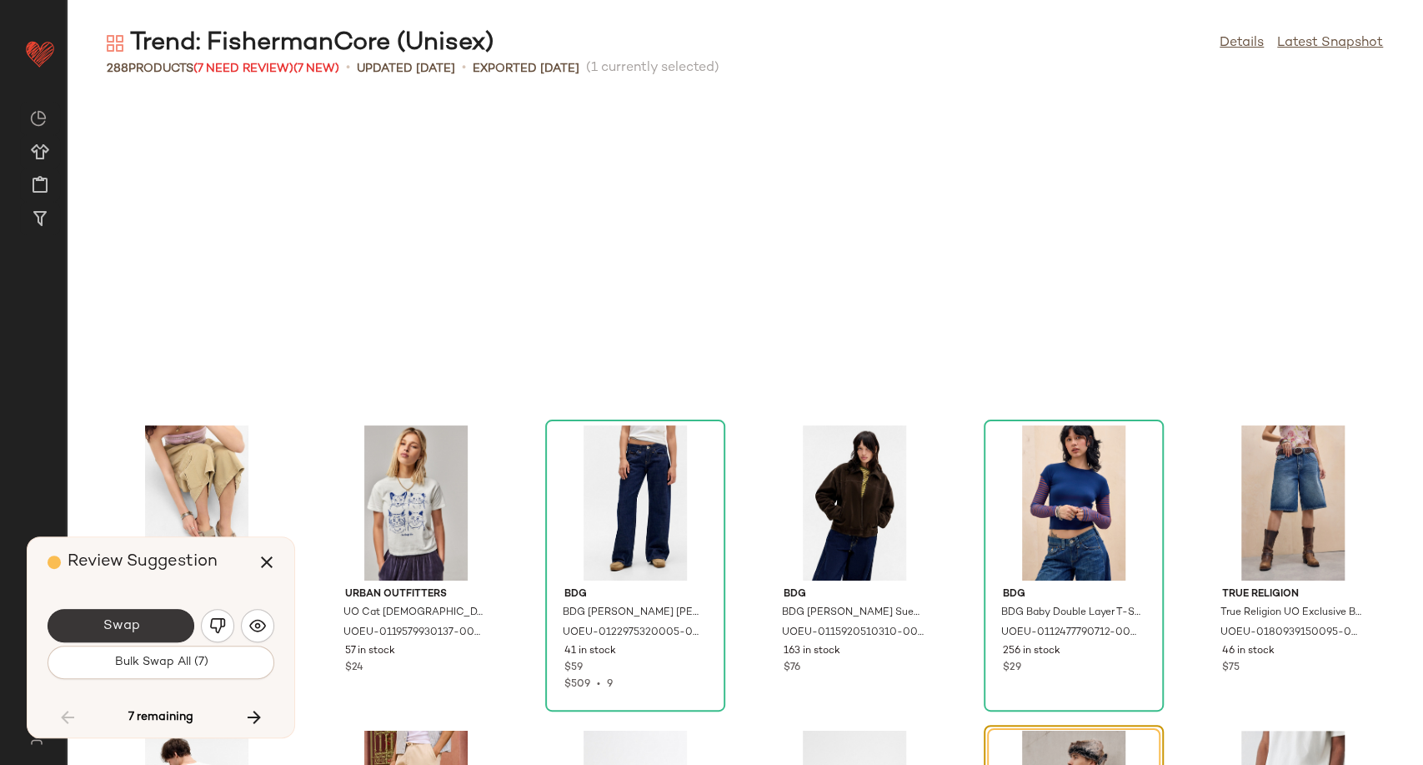
scroll to position [3662, 0]
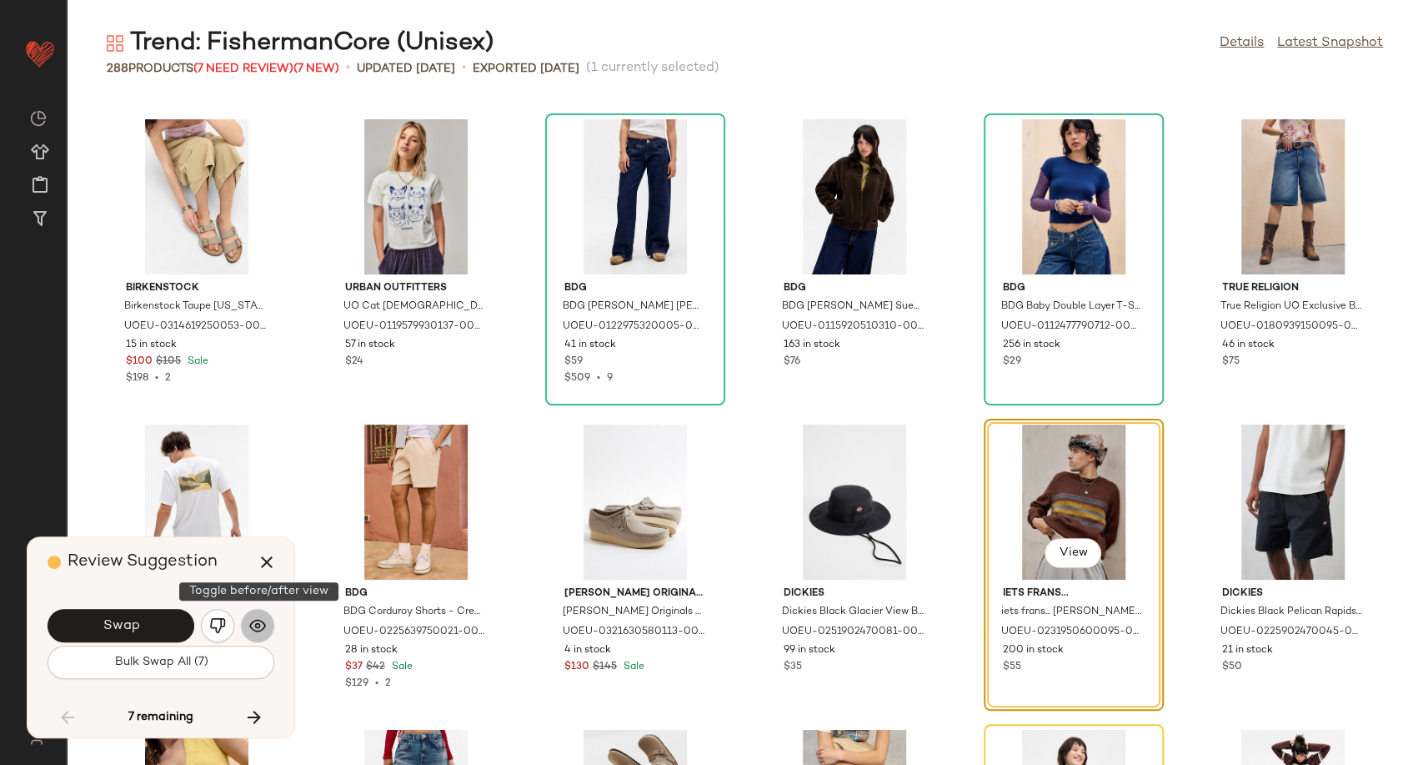
click at [258, 629] on img "button" at bounding box center [257, 625] width 17 height 17
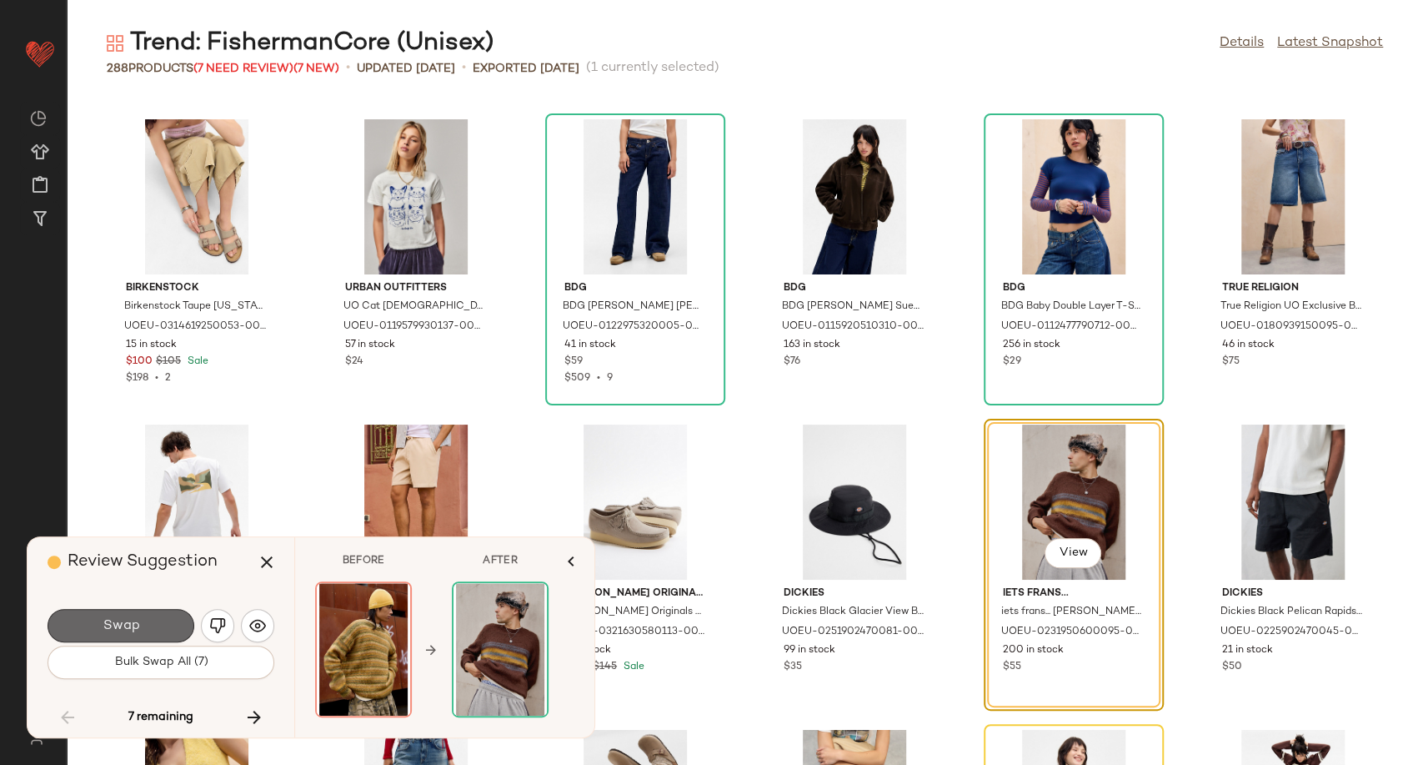
click at [154, 628] on button "Swap" at bounding box center [121, 625] width 147 height 33
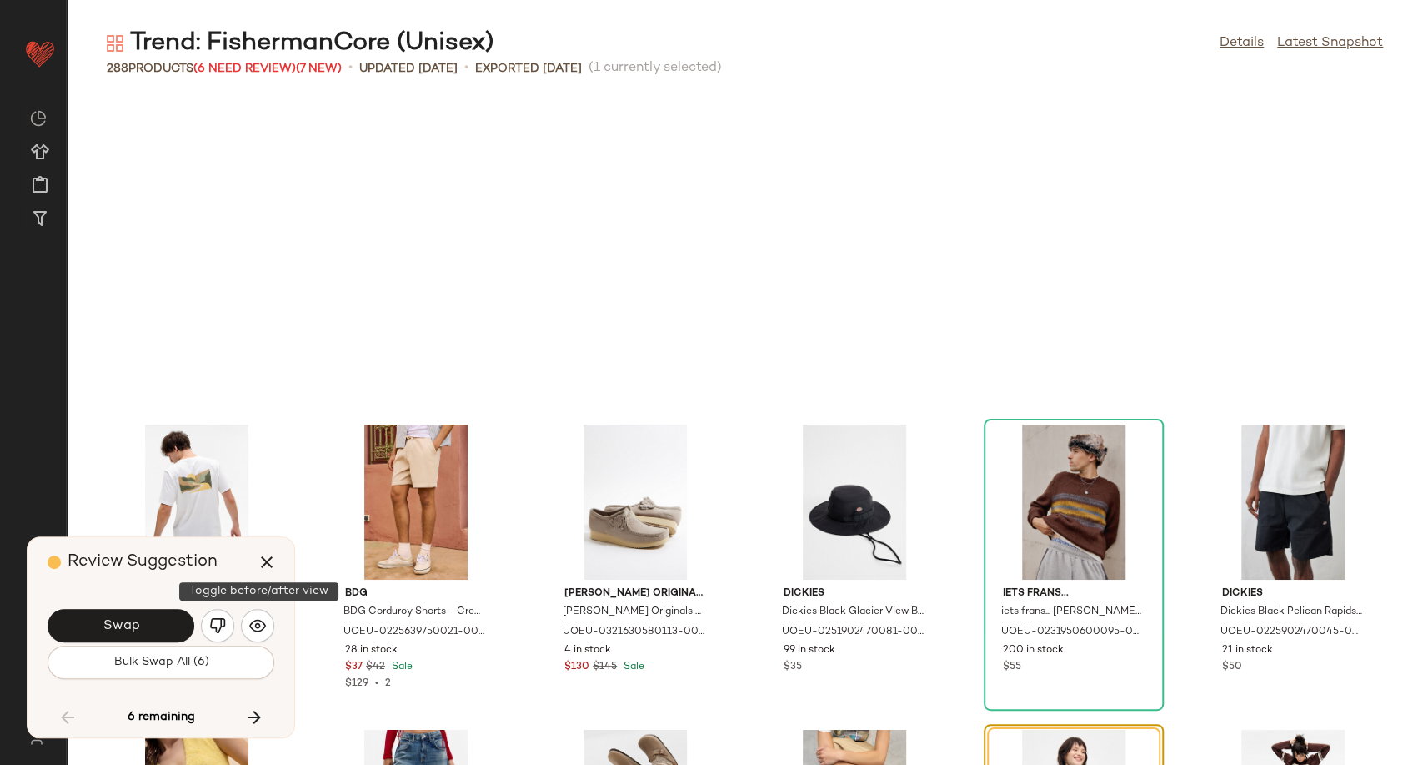
scroll to position [3967, 0]
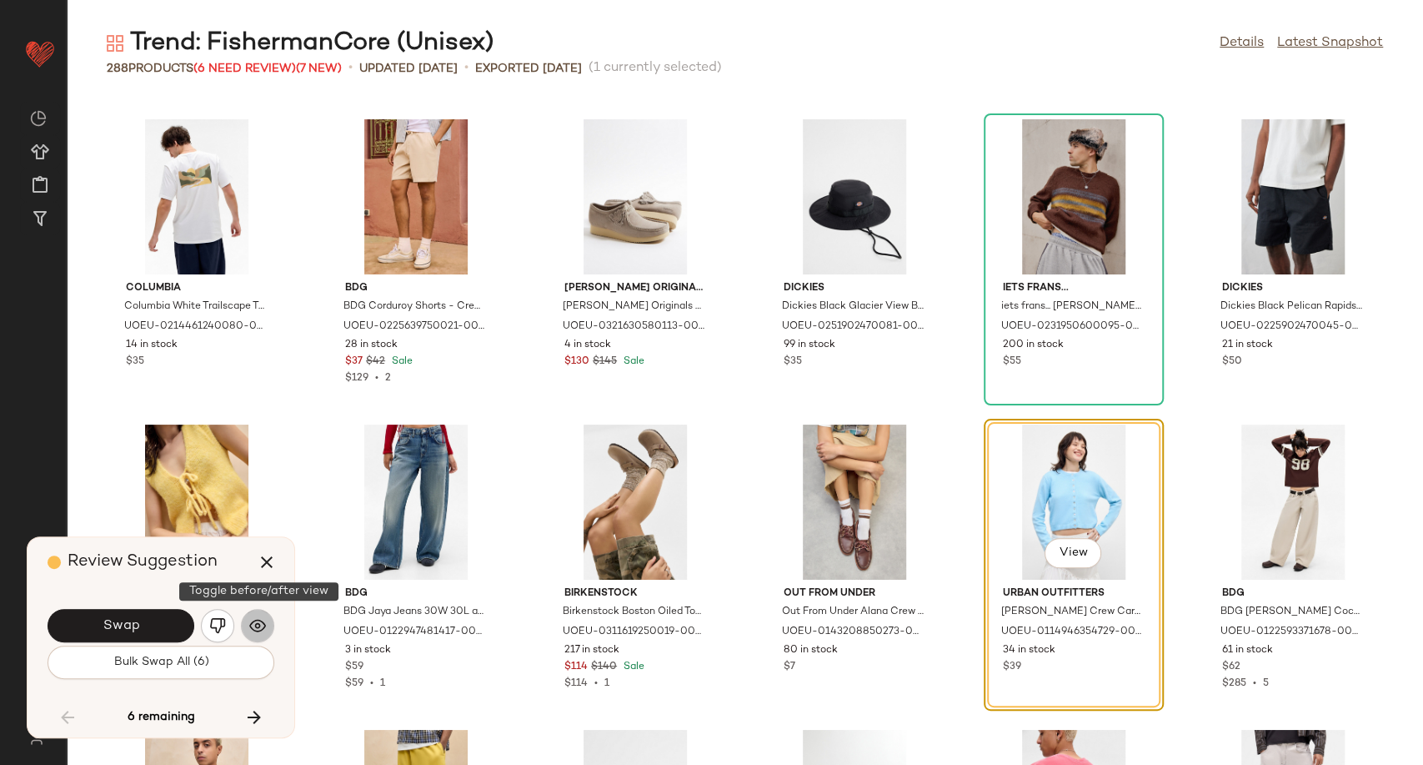
click at [264, 624] on img "button" at bounding box center [257, 625] width 17 height 17
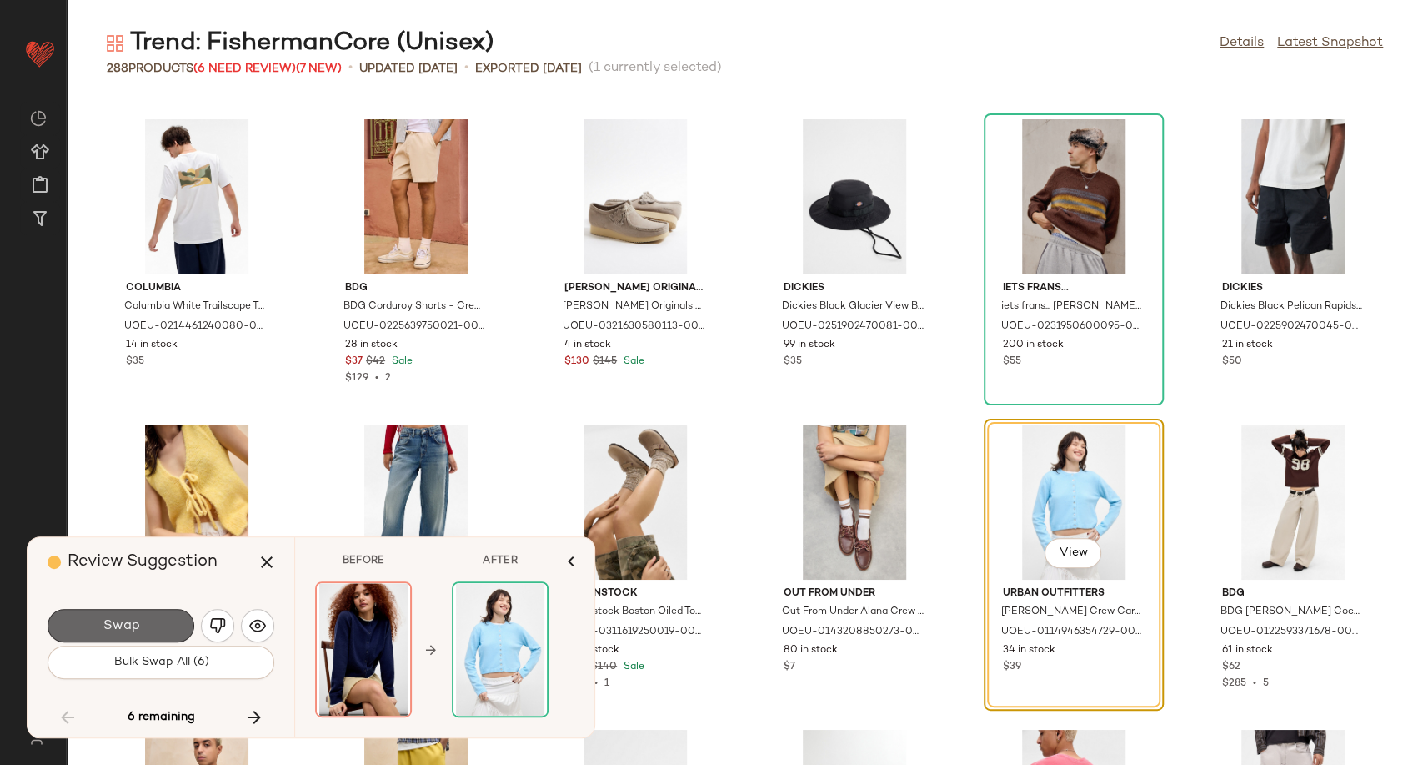
click at [133, 631] on span "Swap" at bounding box center [121, 626] width 38 height 16
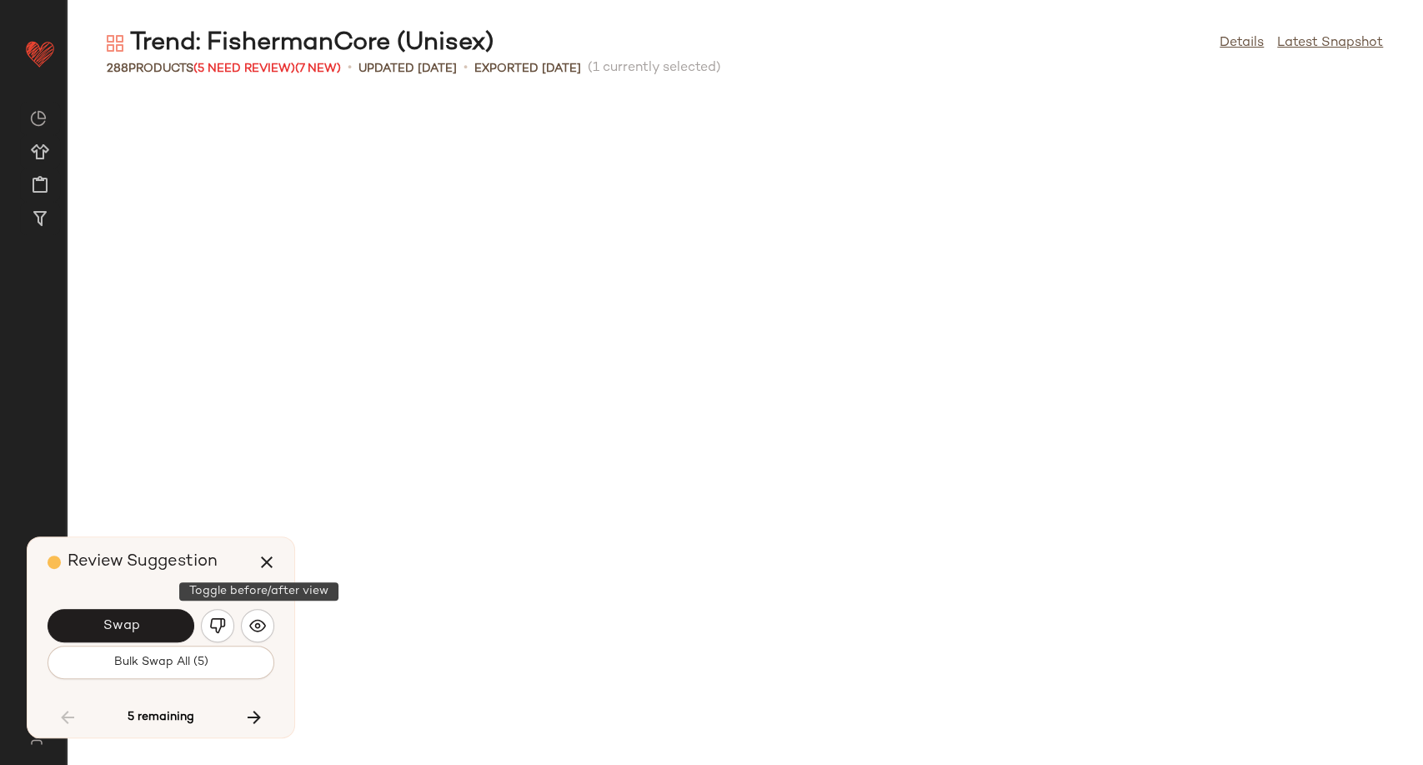
scroll to position [4882, 0]
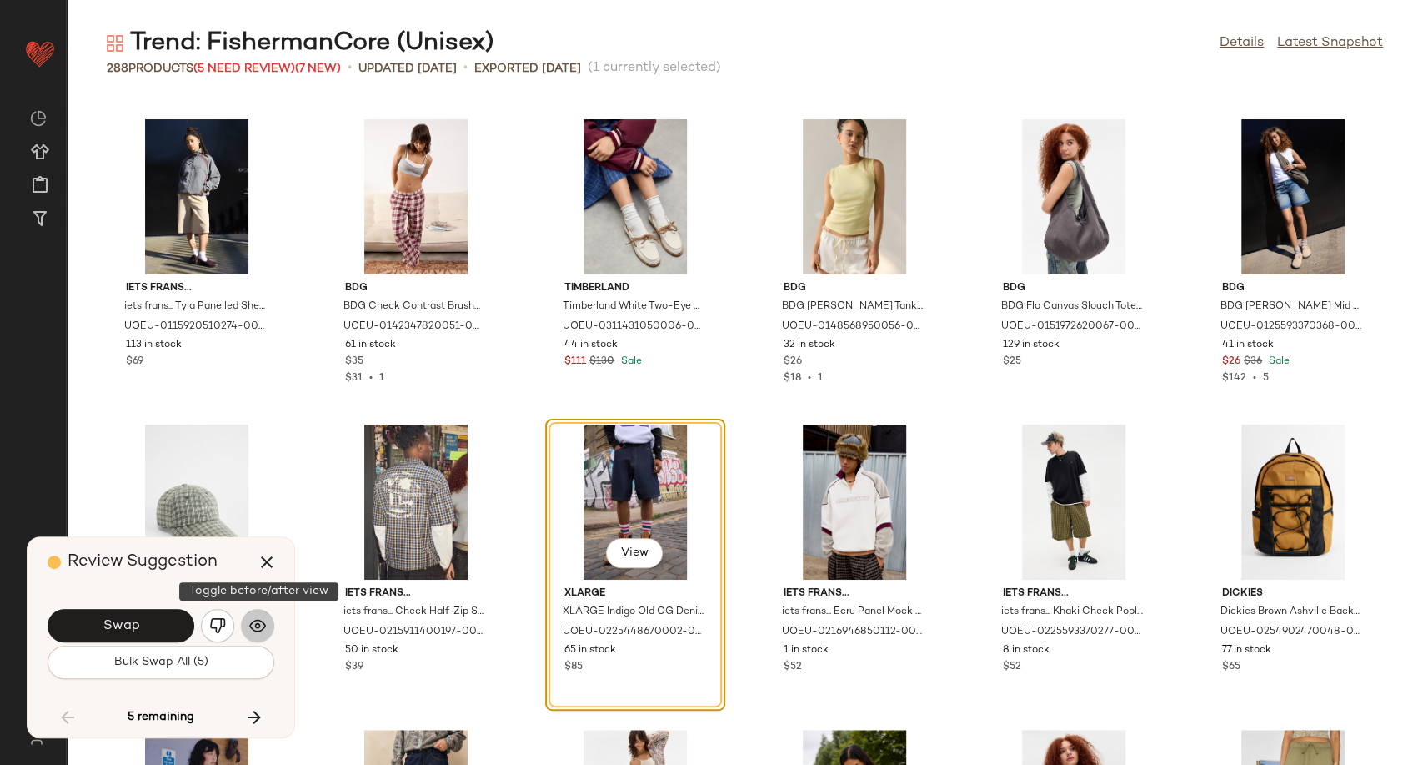
click at [255, 639] on button "button" at bounding box center [257, 625] width 33 height 33
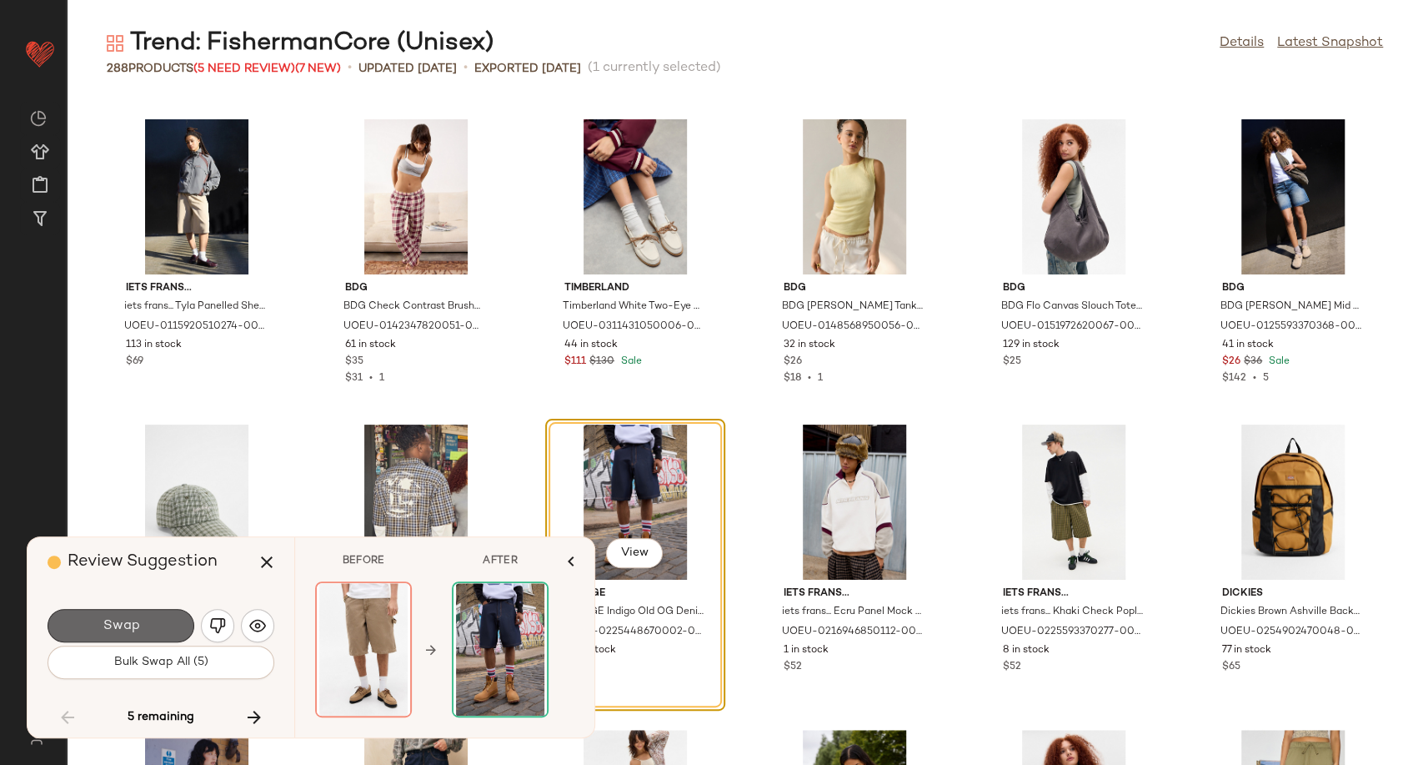
click at [160, 628] on button "Swap" at bounding box center [121, 625] width 147 height 33
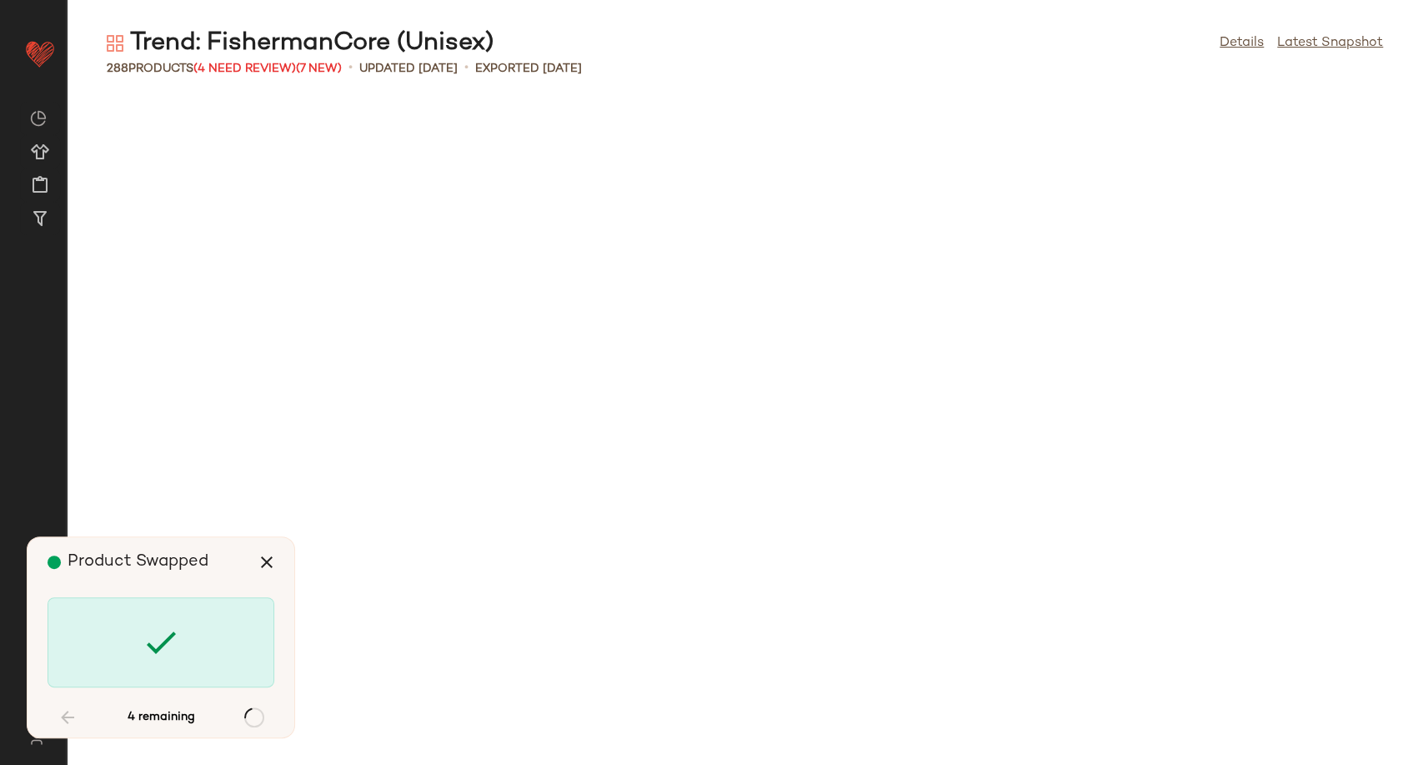
scroll to position [6408, 0]
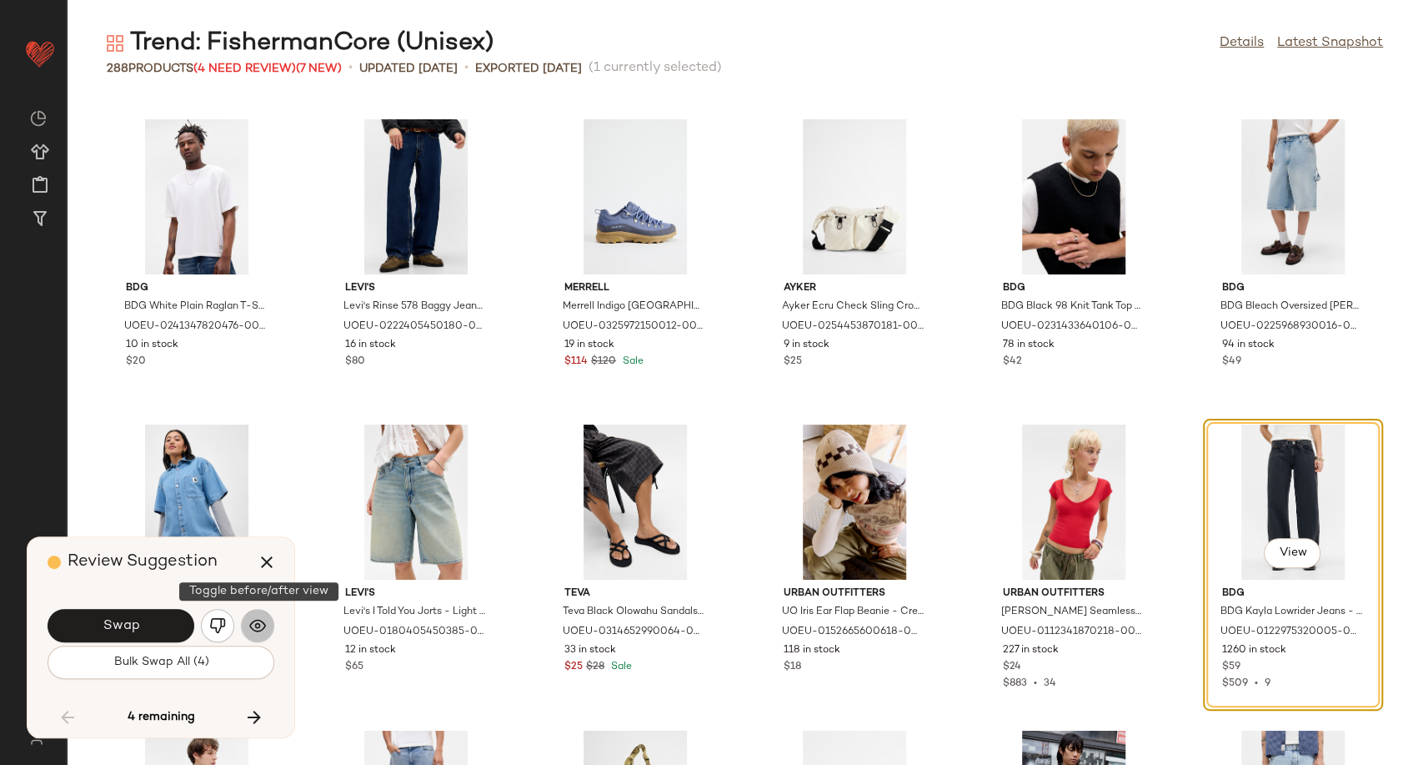
click at [250, 626] on img "button" at bounding box center [257, 625] width 17 height 17
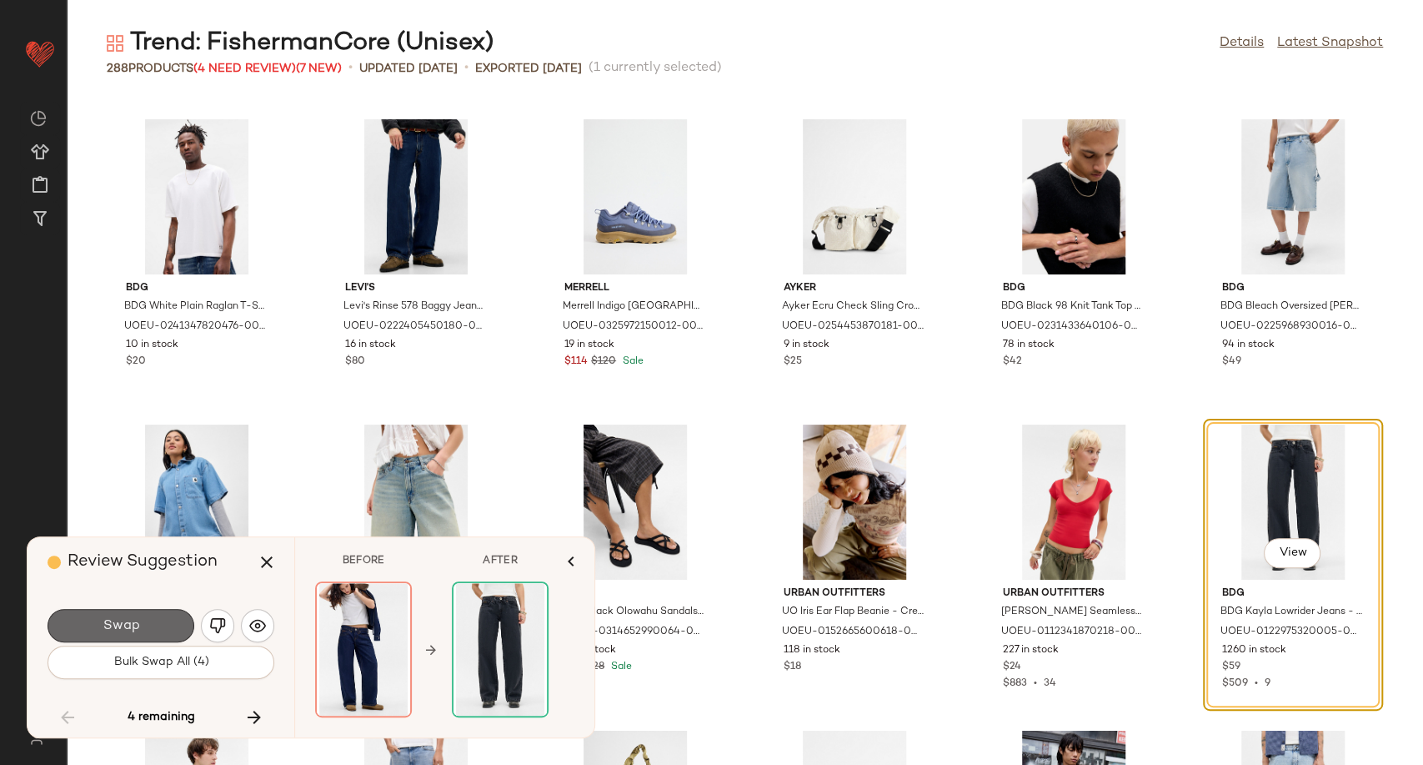
click at [140, 629] on button "Swap" at bounding box center [121, 625] width 147 height 33
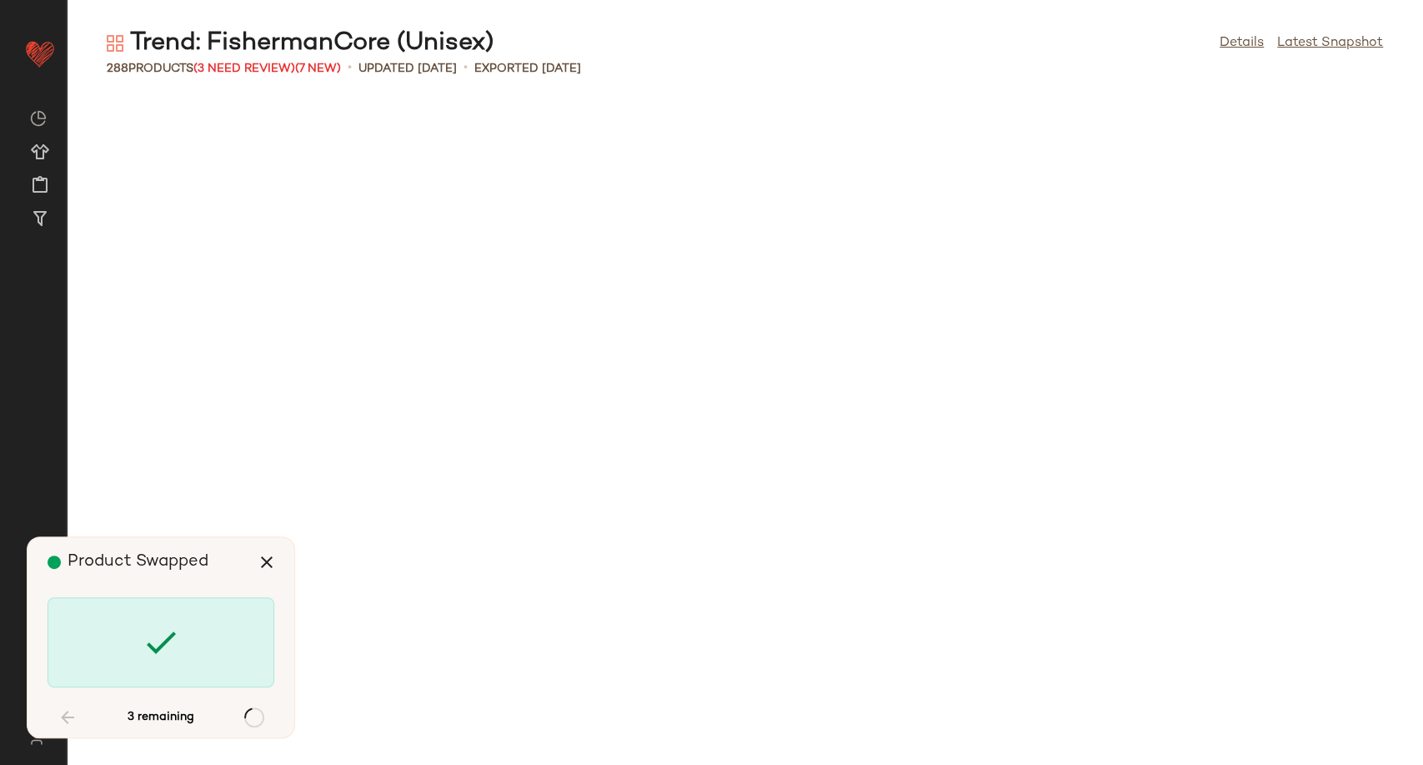
scroll to position [9154, 0]
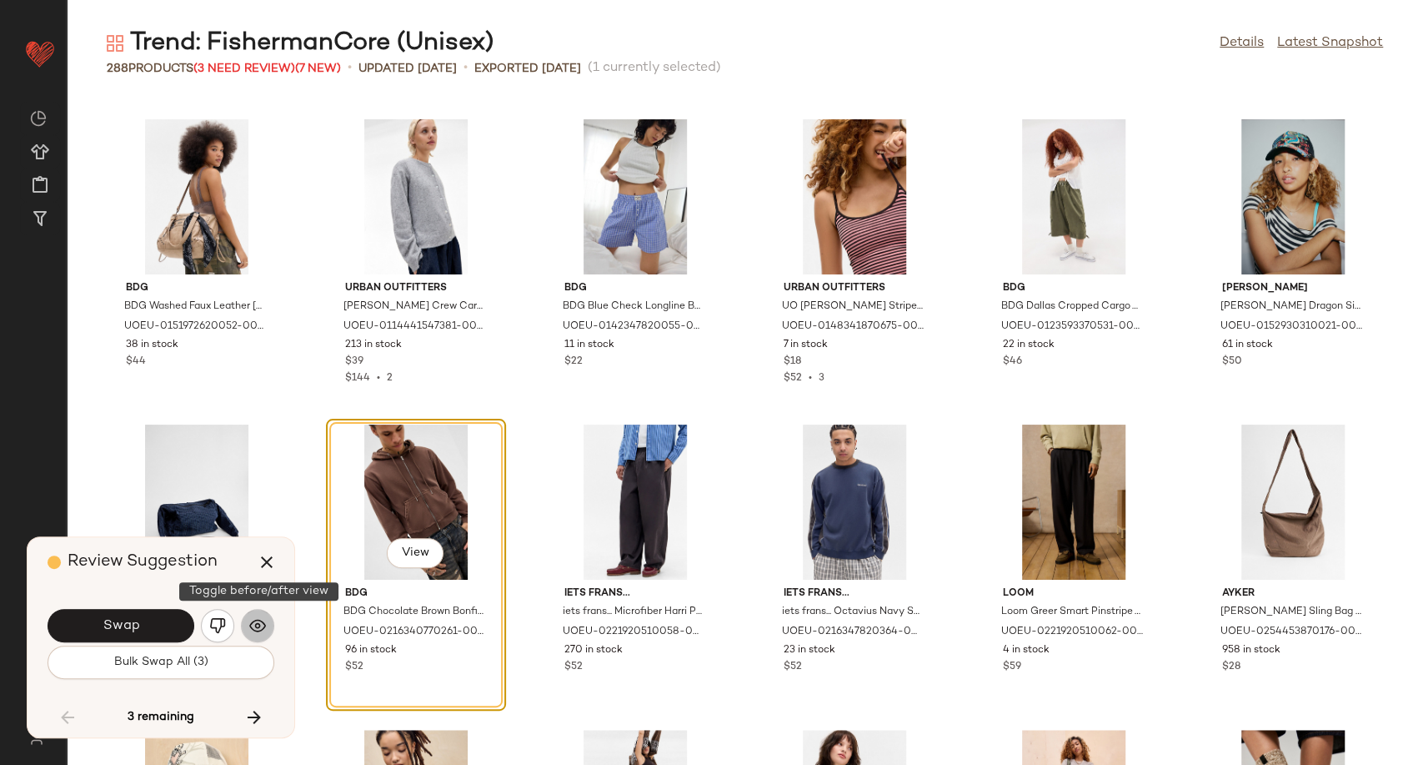
click at [263, 631] on img "button" at bounding box center [257, 625] width 17 height 17
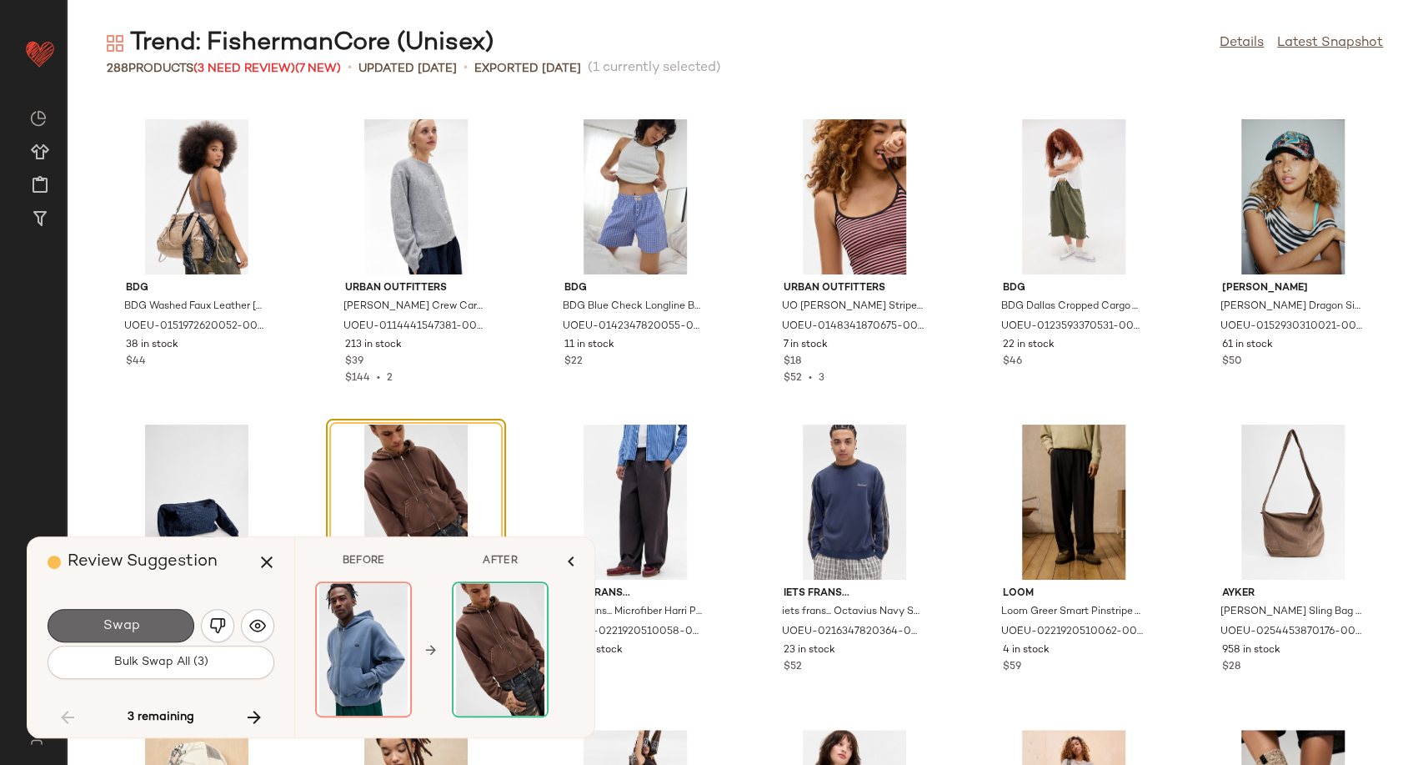
click at [116, 629] on span "Swap" at bounding box center [121, 626] width 38 height 16
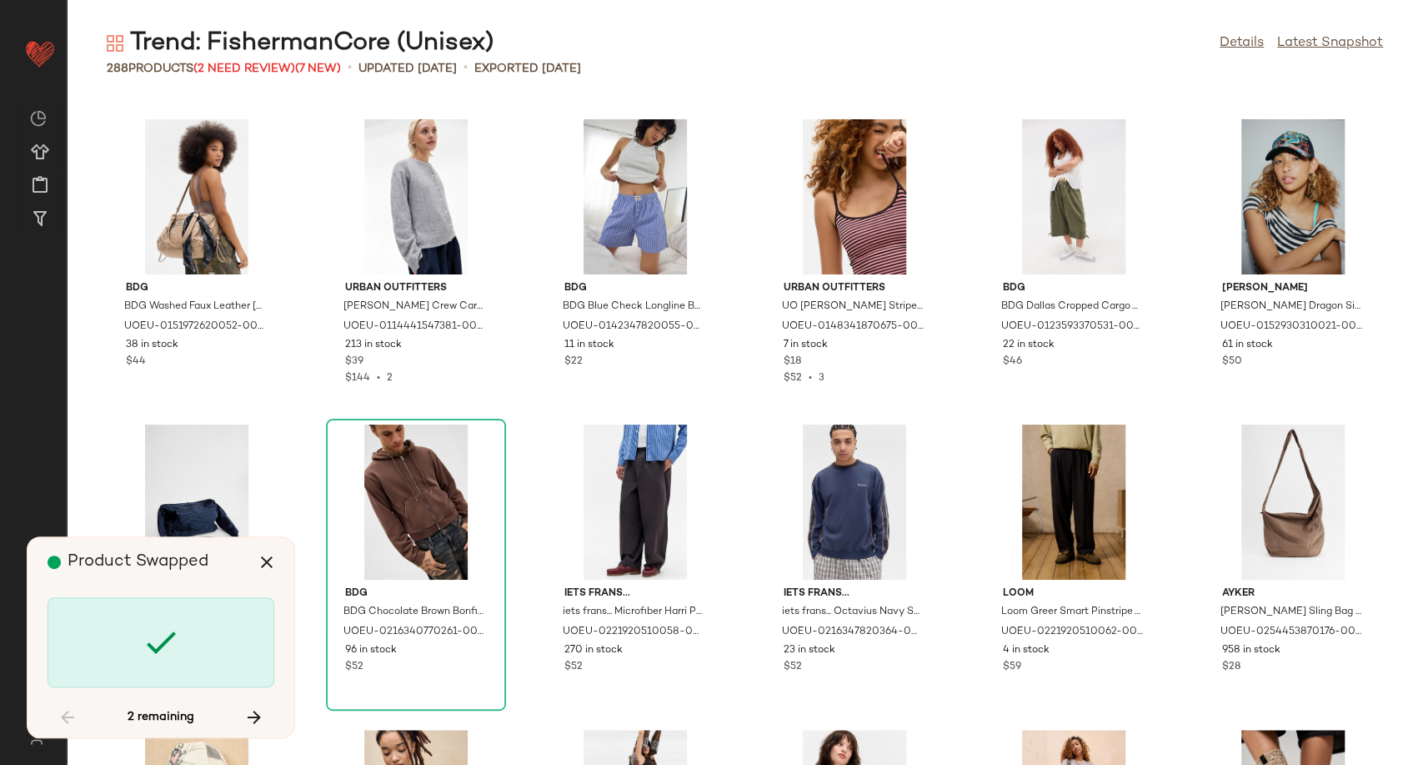
scroll to position [9764, 0]
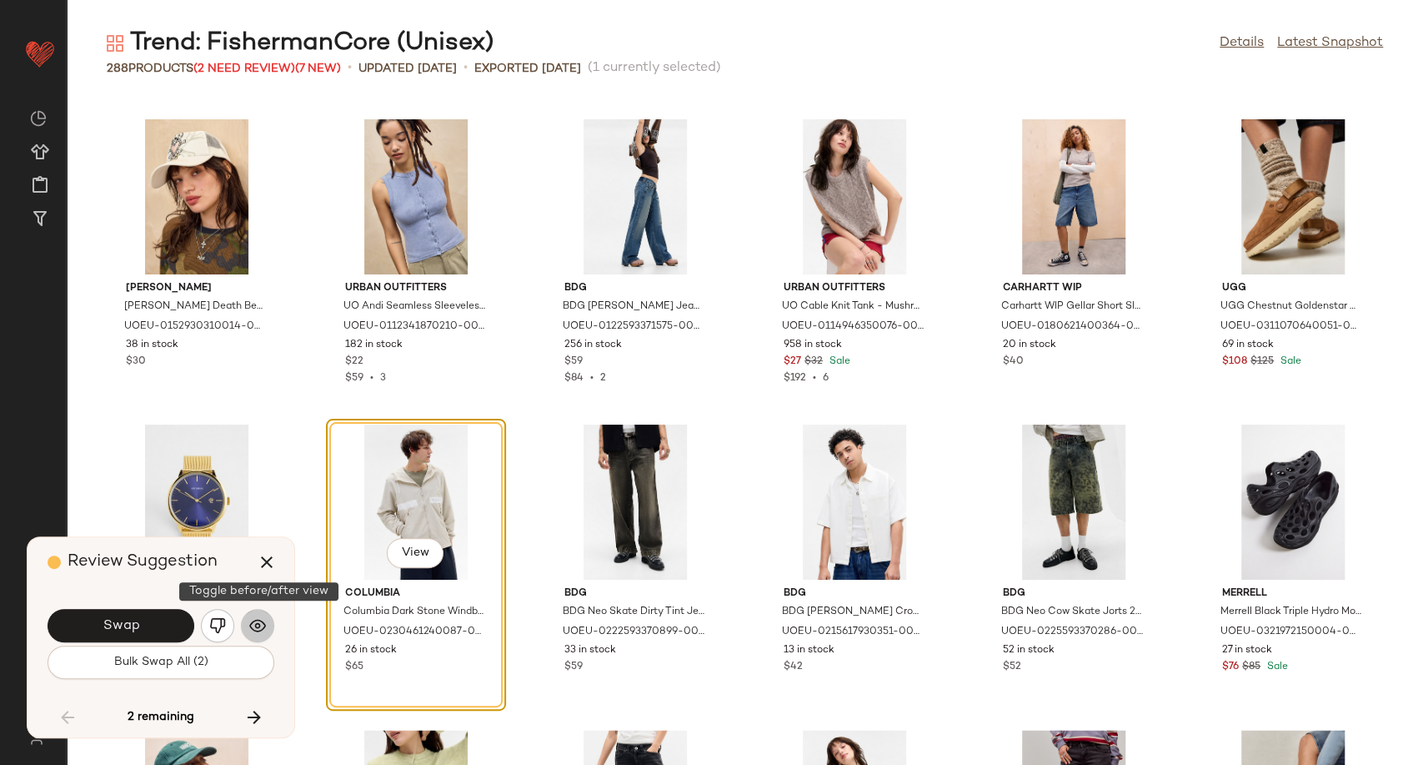
click at [262, 626] on img "button" at bounding box center [257, 625] width 17 height 17
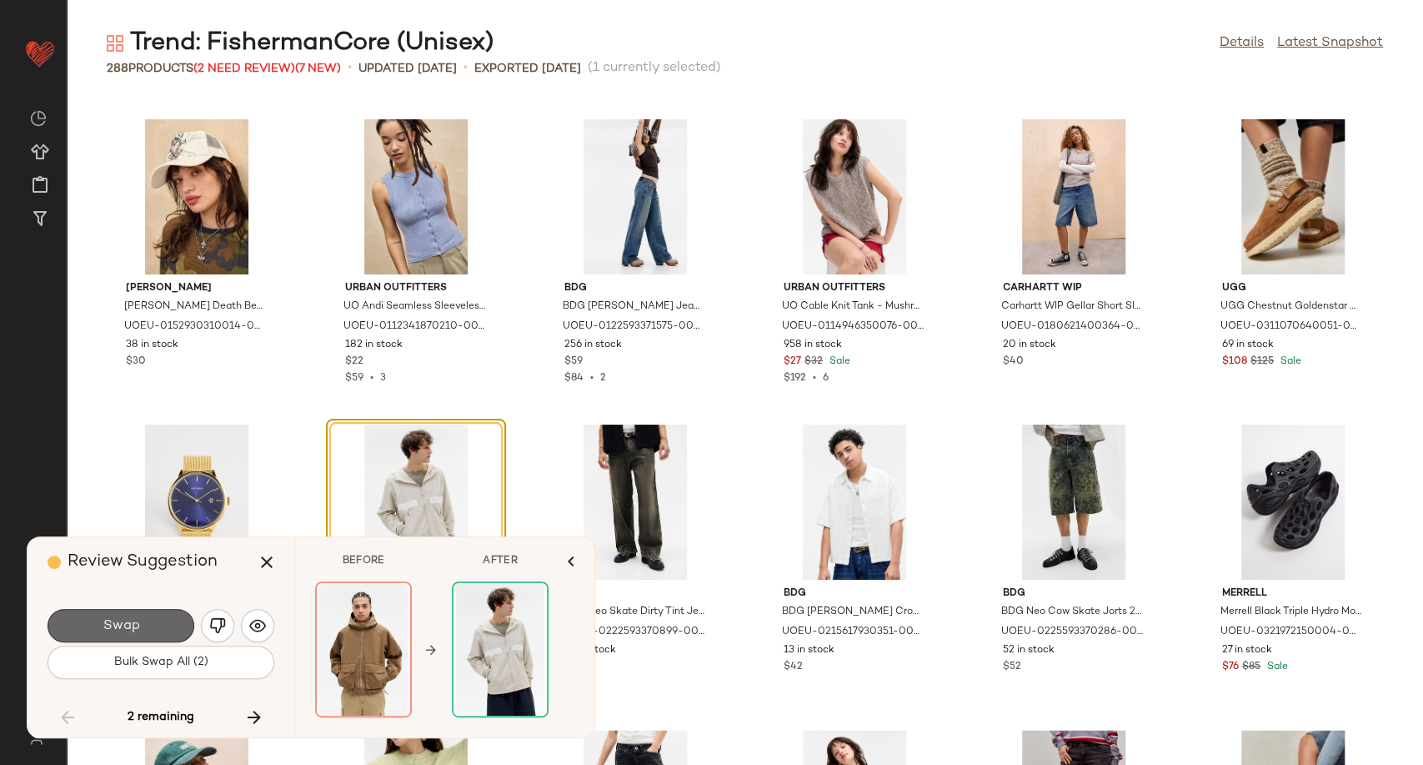
click at [143, 624] on button "Swap" at bounding box center [121, 625] width 147 height 33
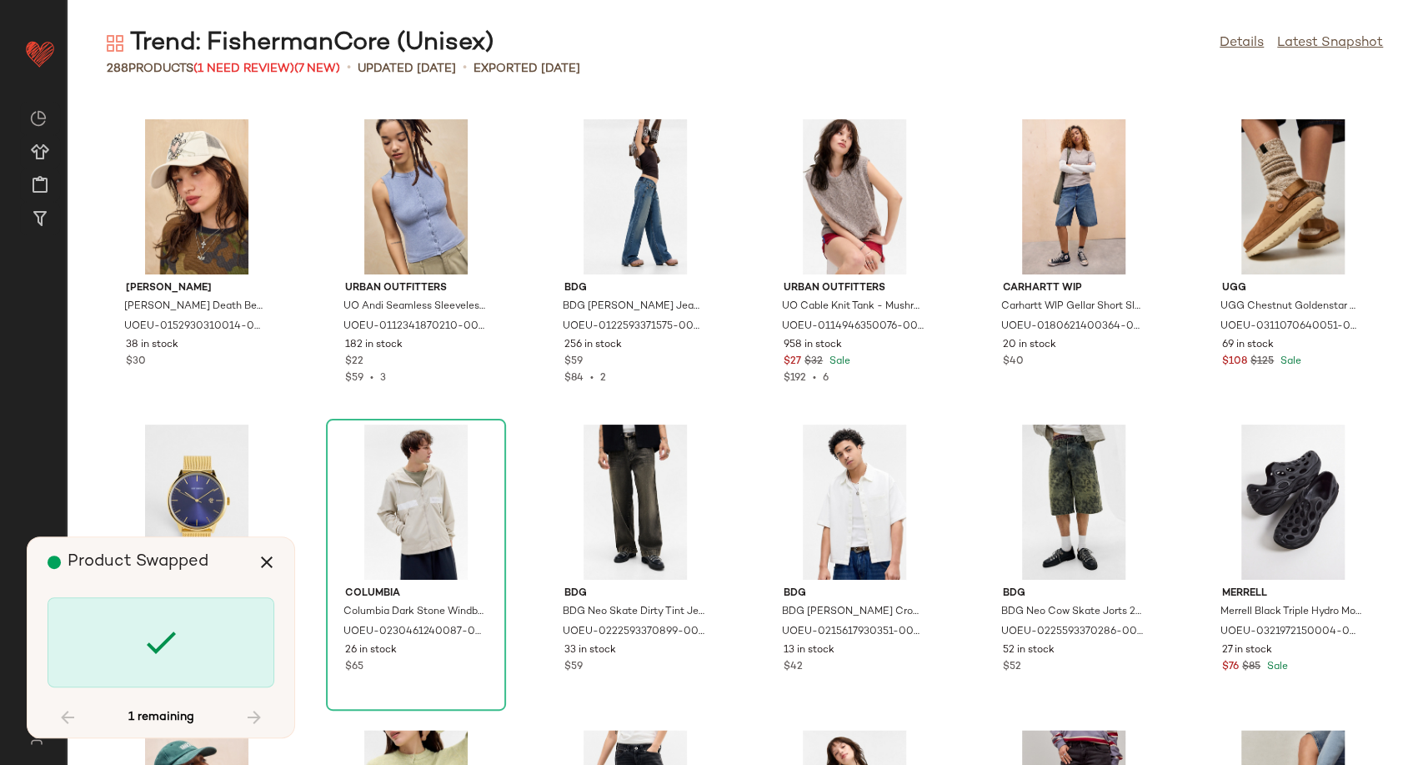
scroll to position [12206, 0]
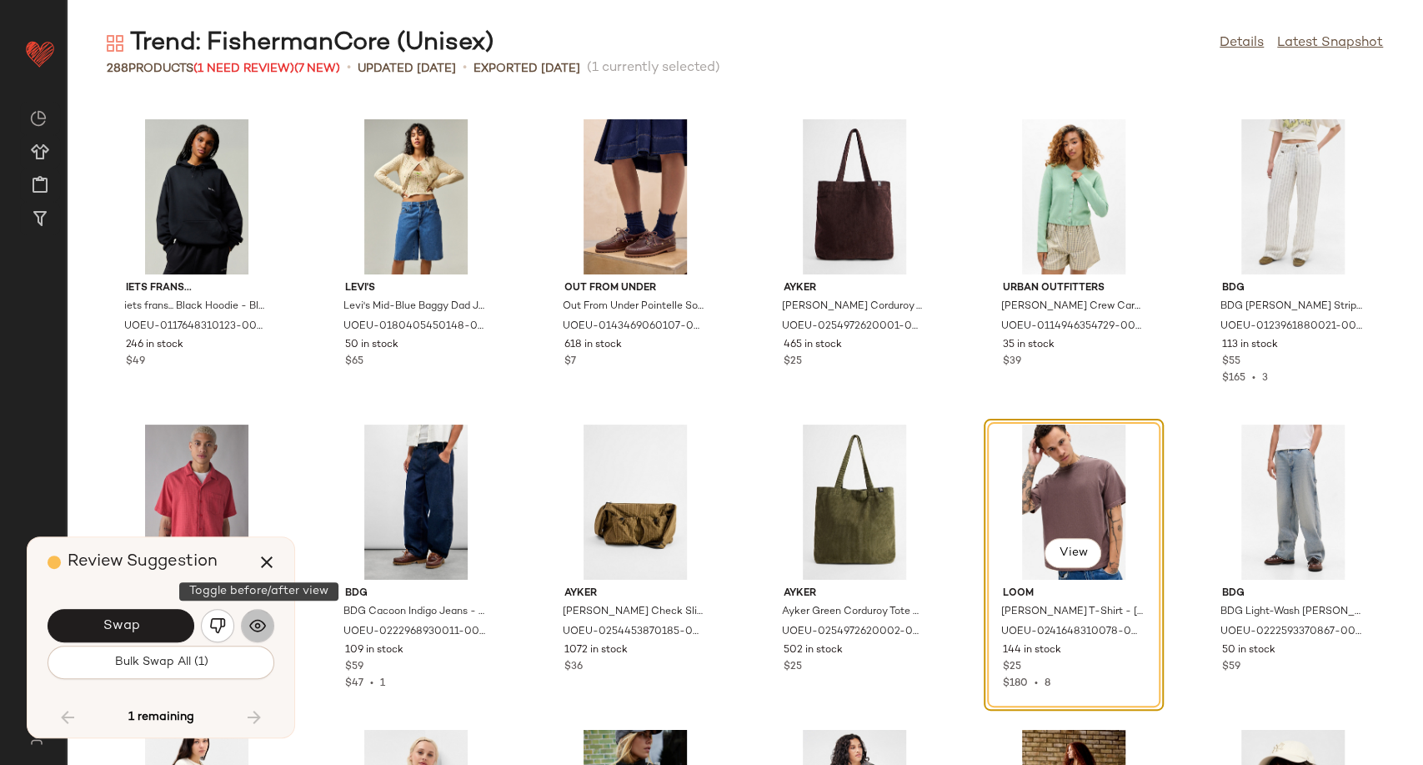
click at [260, 632] on img "button" at bounding box center [257, 625] width 17 height 17
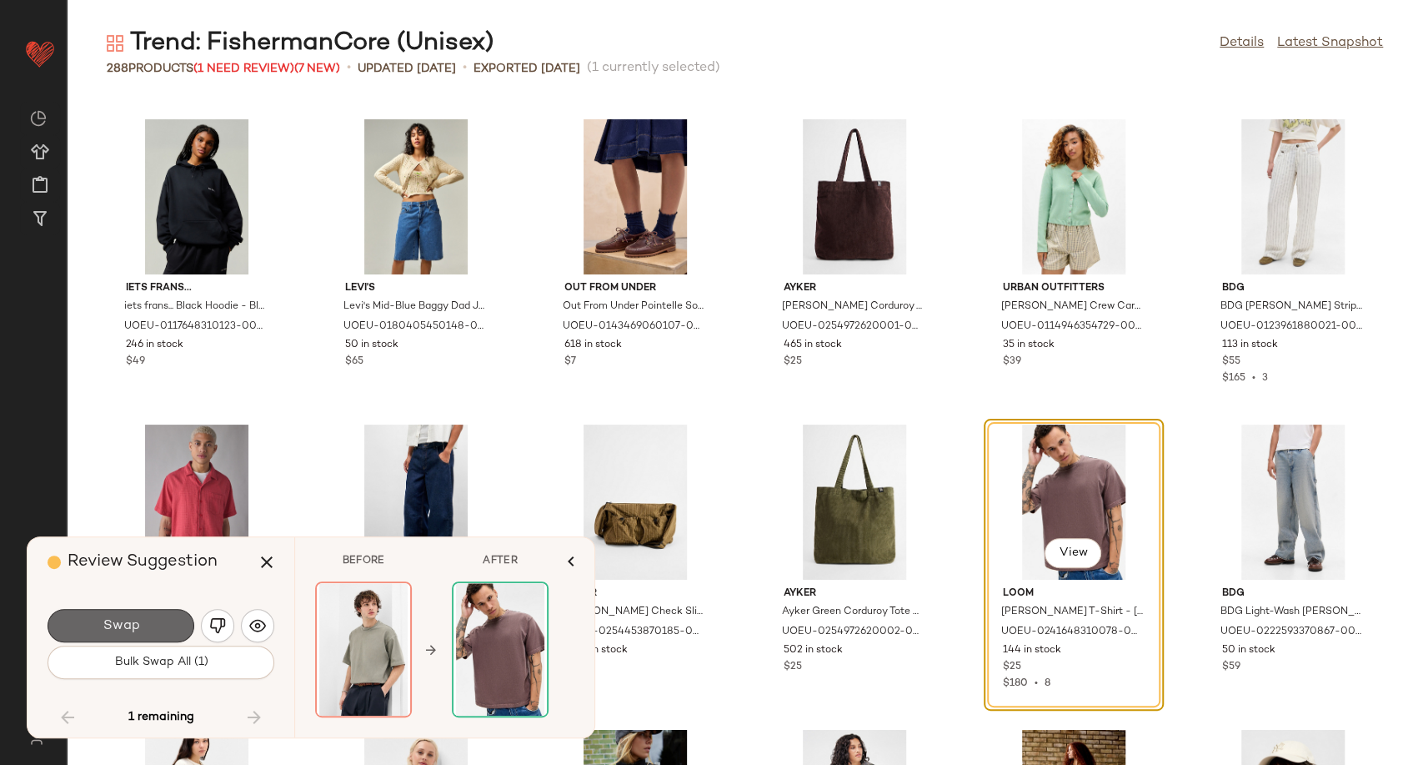
click at [158, 627] on button "Swap" at bounding box center [121, 625] width 147 height 33
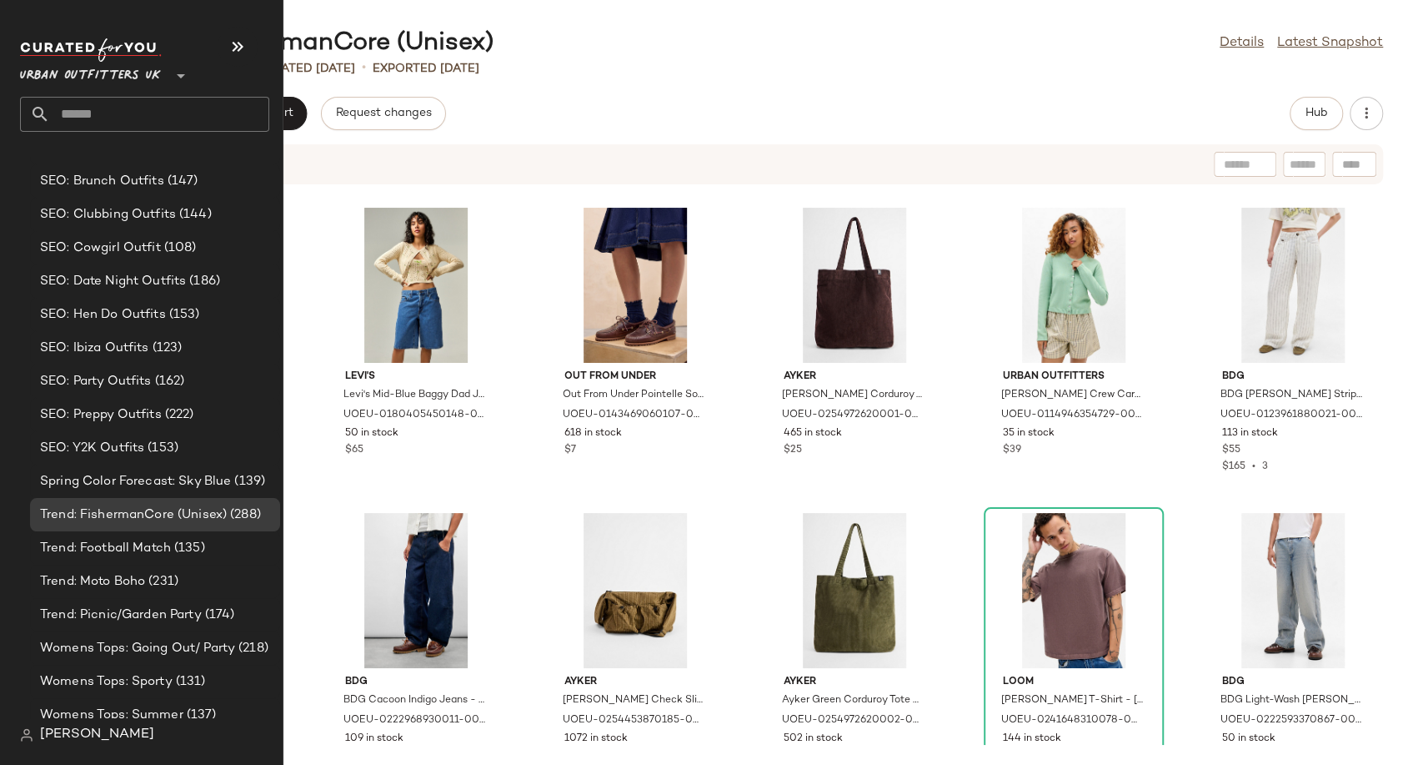
scroll to position [5141, 0]
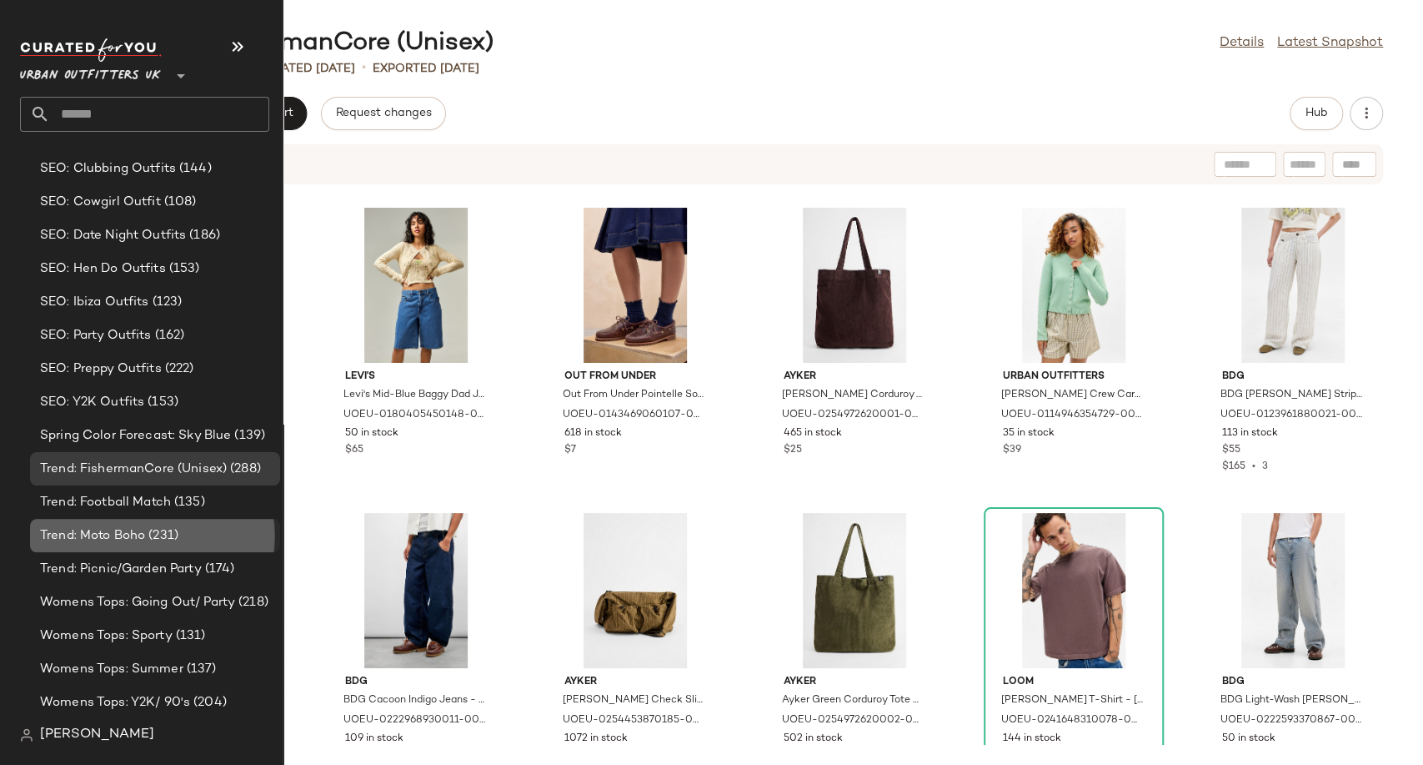
click at [108, 534] on span "Trend: Moto Boho" at bounding box center [92, 535] width 105 height 19
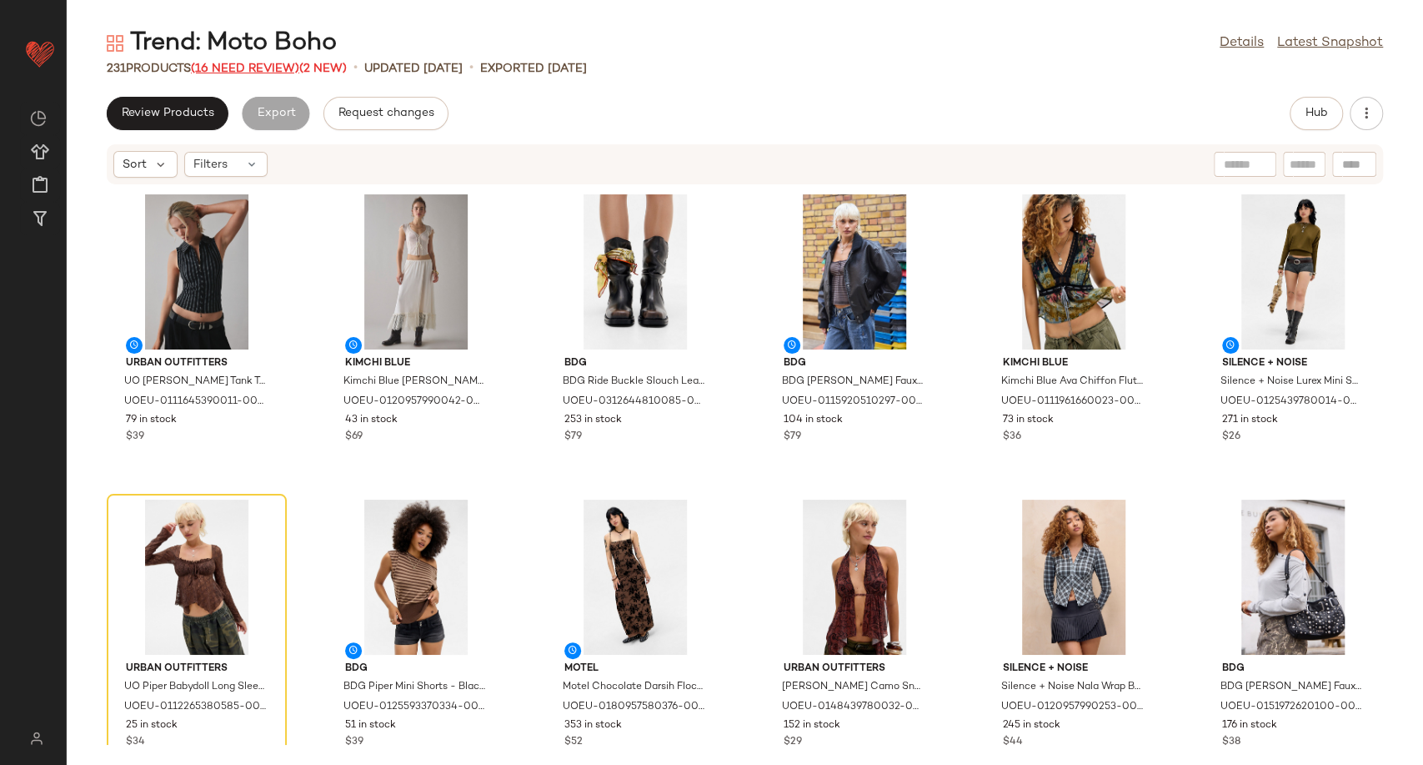
click at [252, 67] on span "(16 Need Review)" at bounding box center [245, 69] width 108 height 13
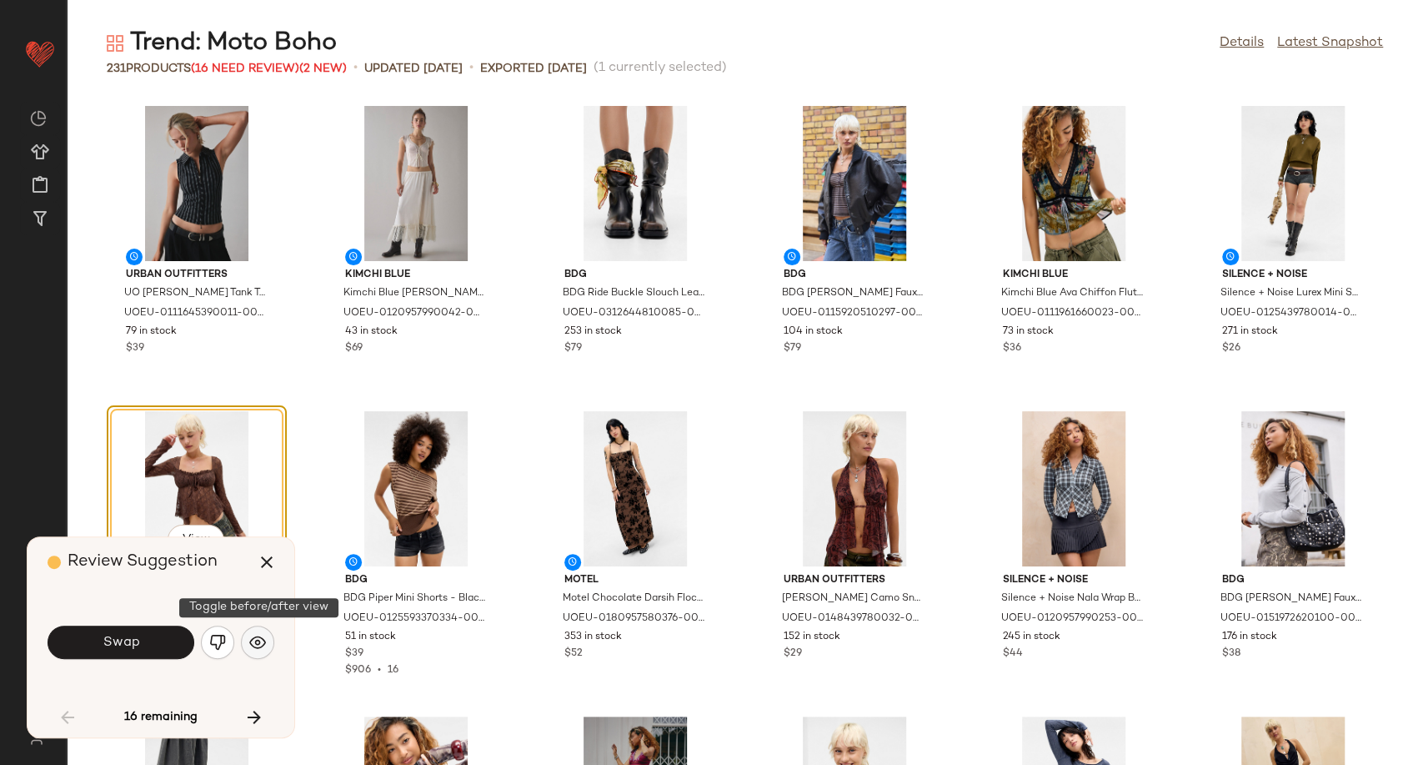
click at [255, 642] on img "button" at bounding box center [257, 642] width 17 height 17
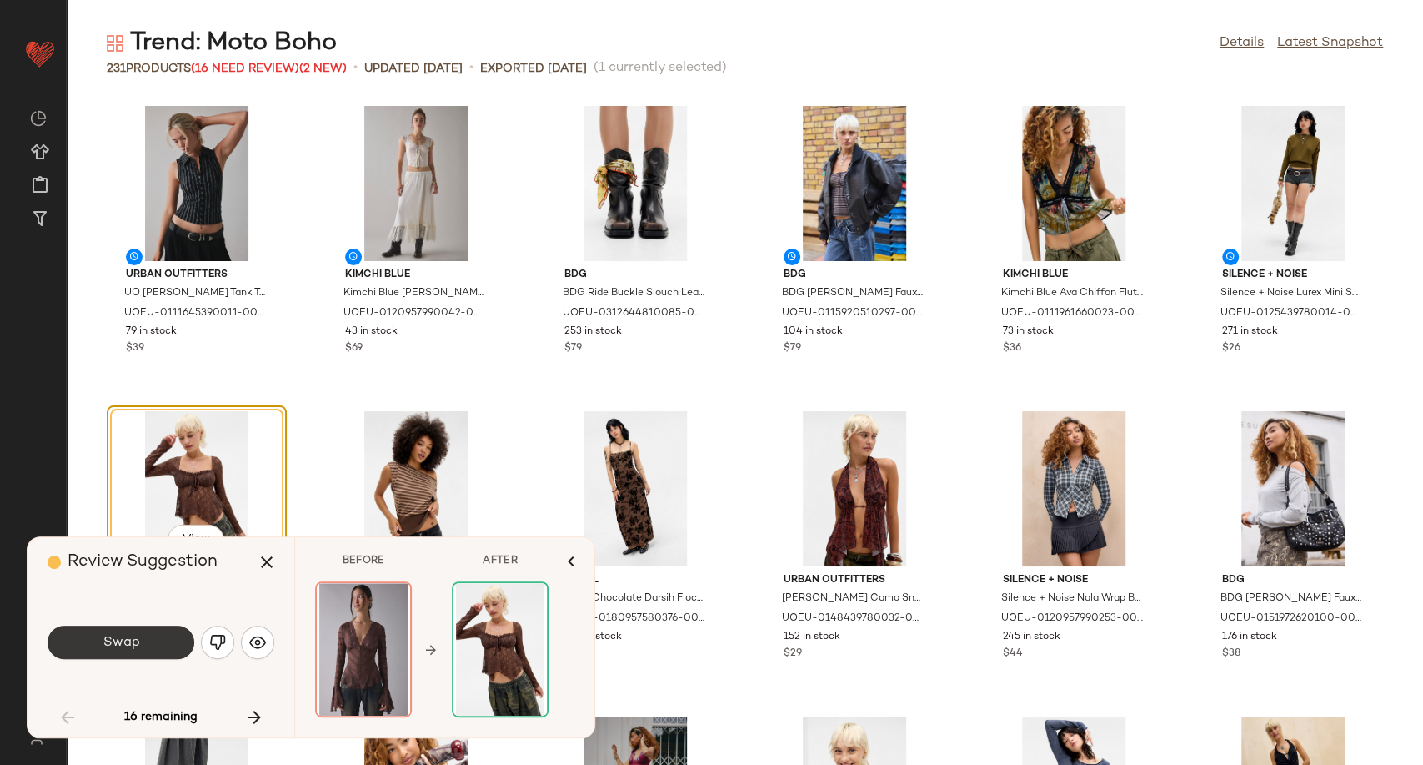
click at [176, 644] on button "Swap" at bounding box center [121, 641] width 147 height 33
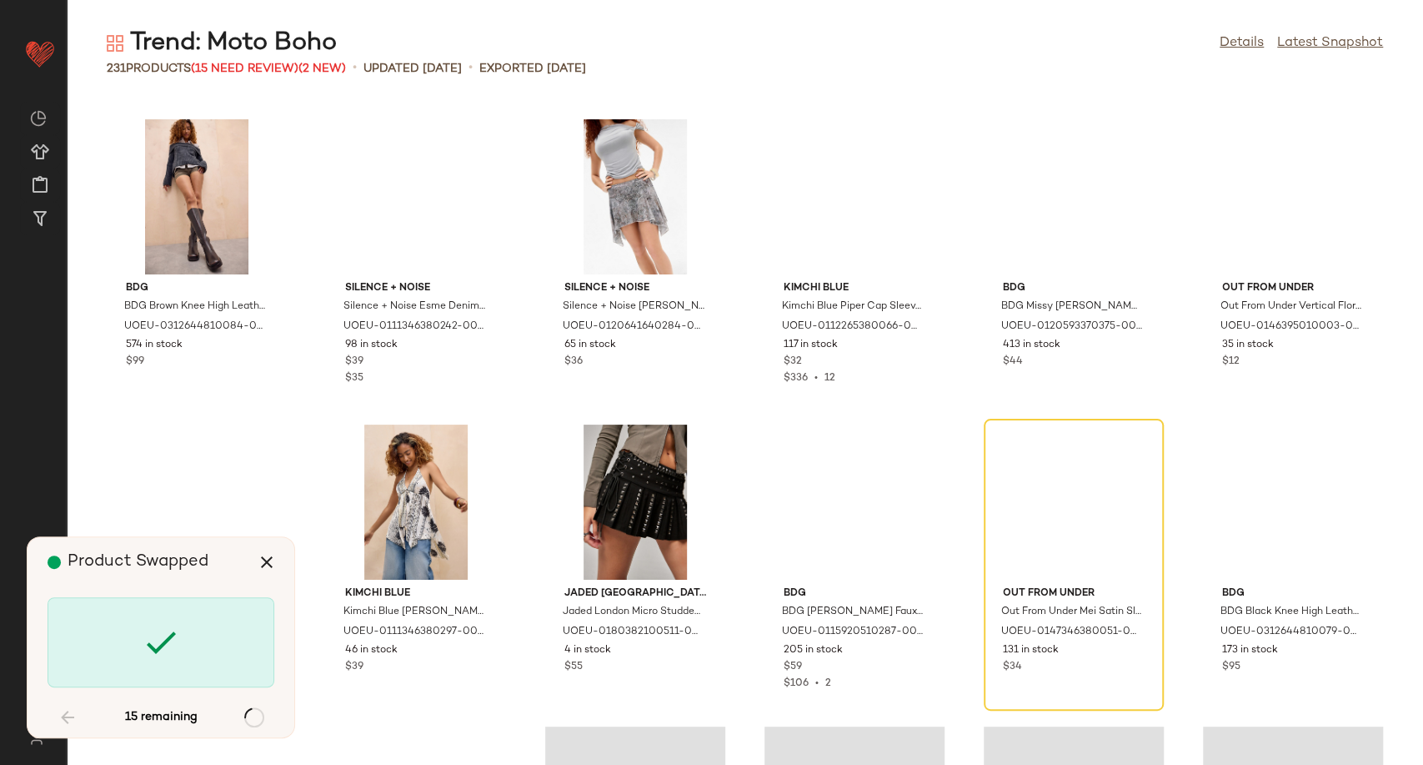
scroll to position [1923, 0]
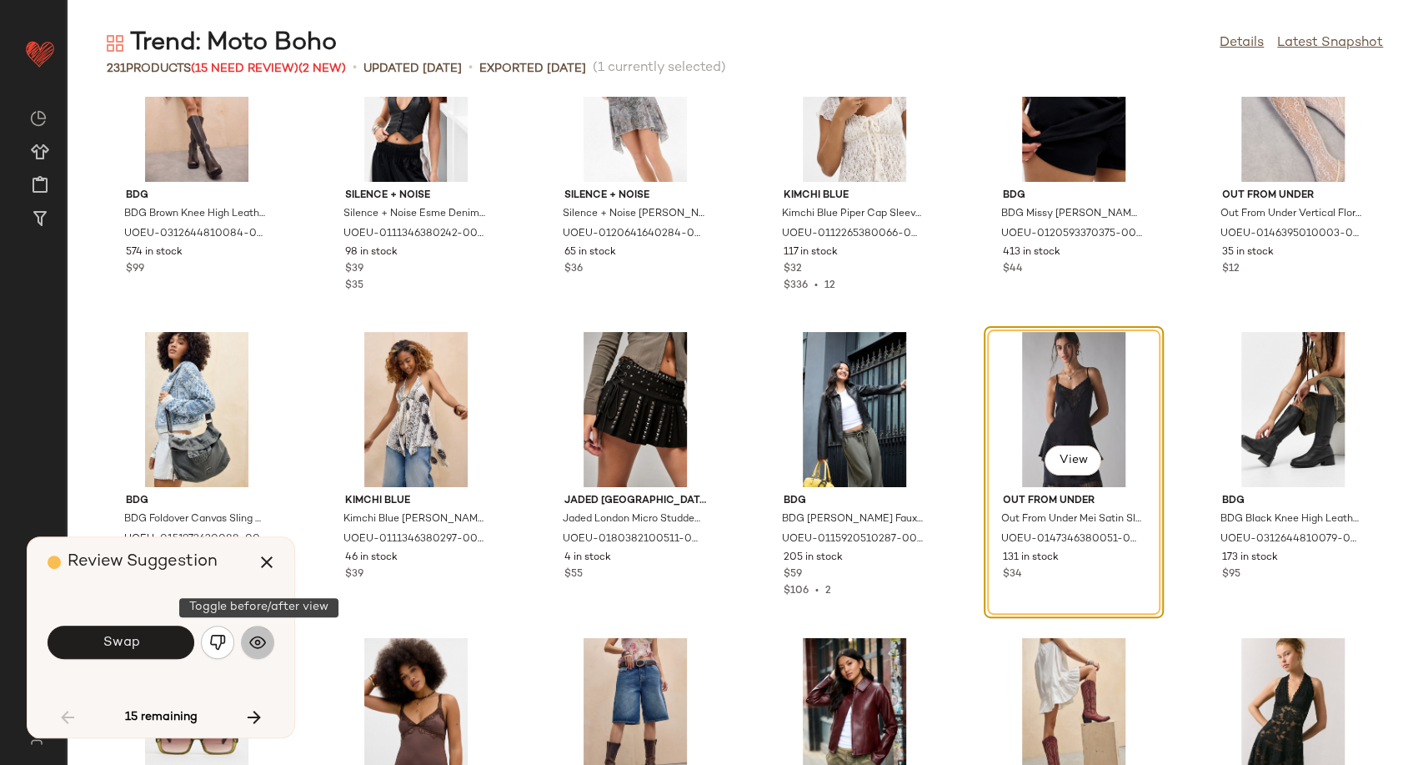
click at [263, 645] on img "button" at bounding box center [257, 642] width 17 height 17
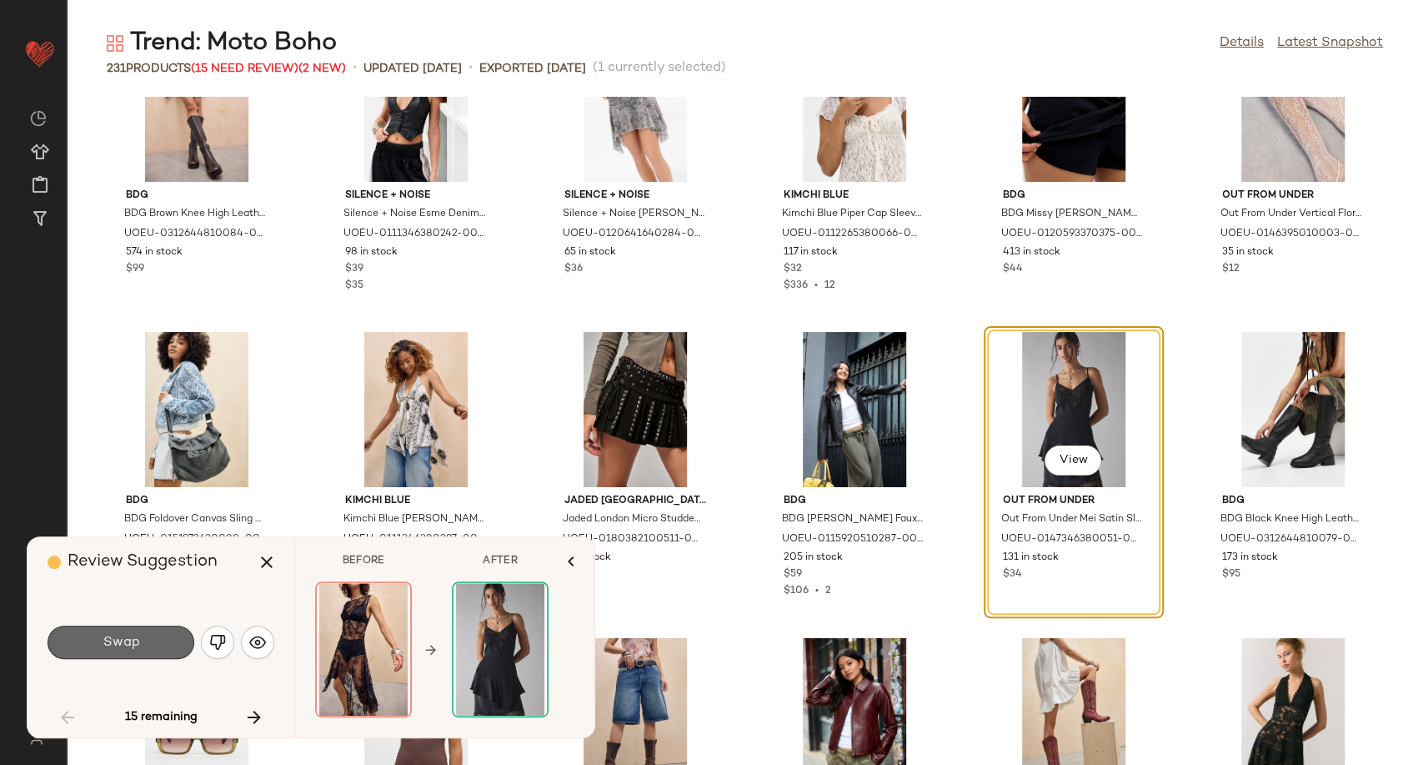
click at [145, 650] on button "Swap" at bounding box center [121, 641] width 147 height 33
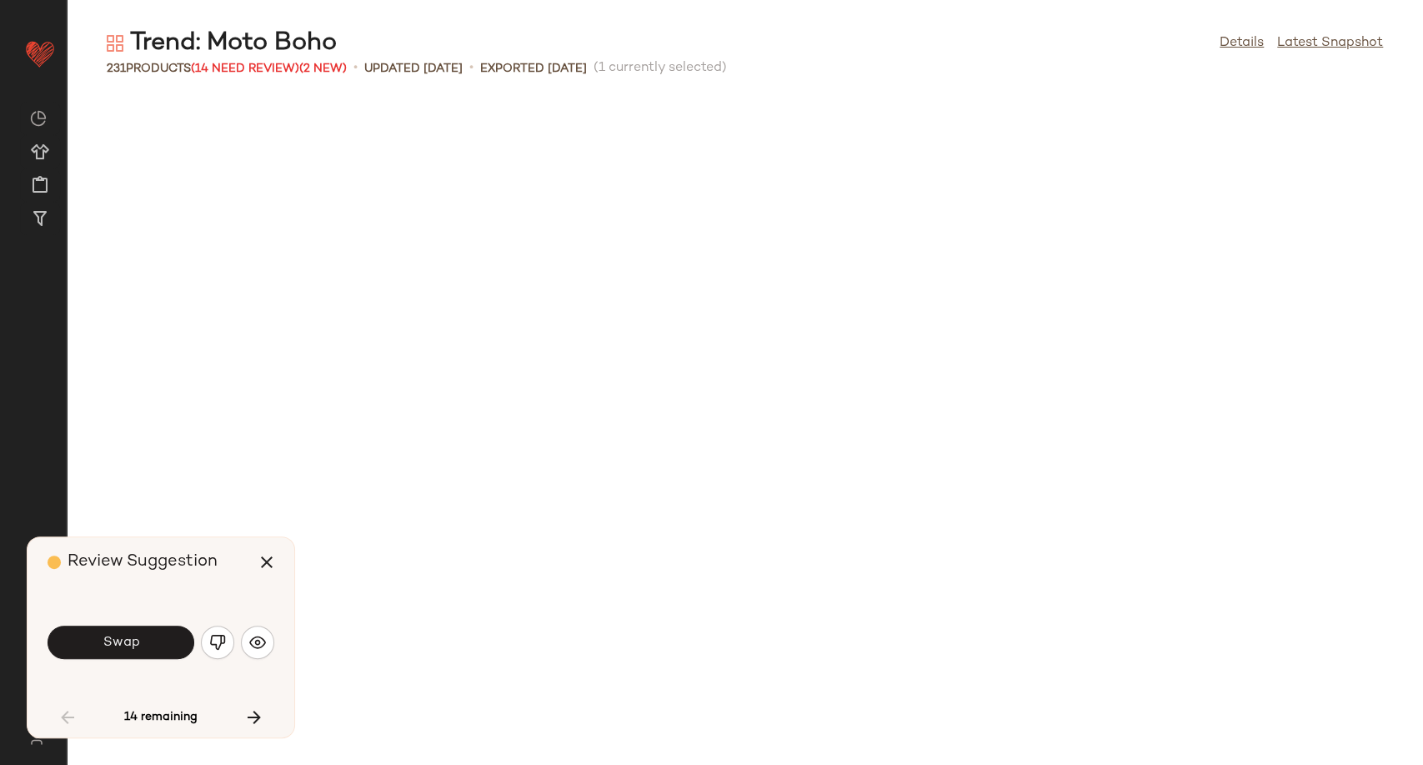
scroll to position [2746, 0]
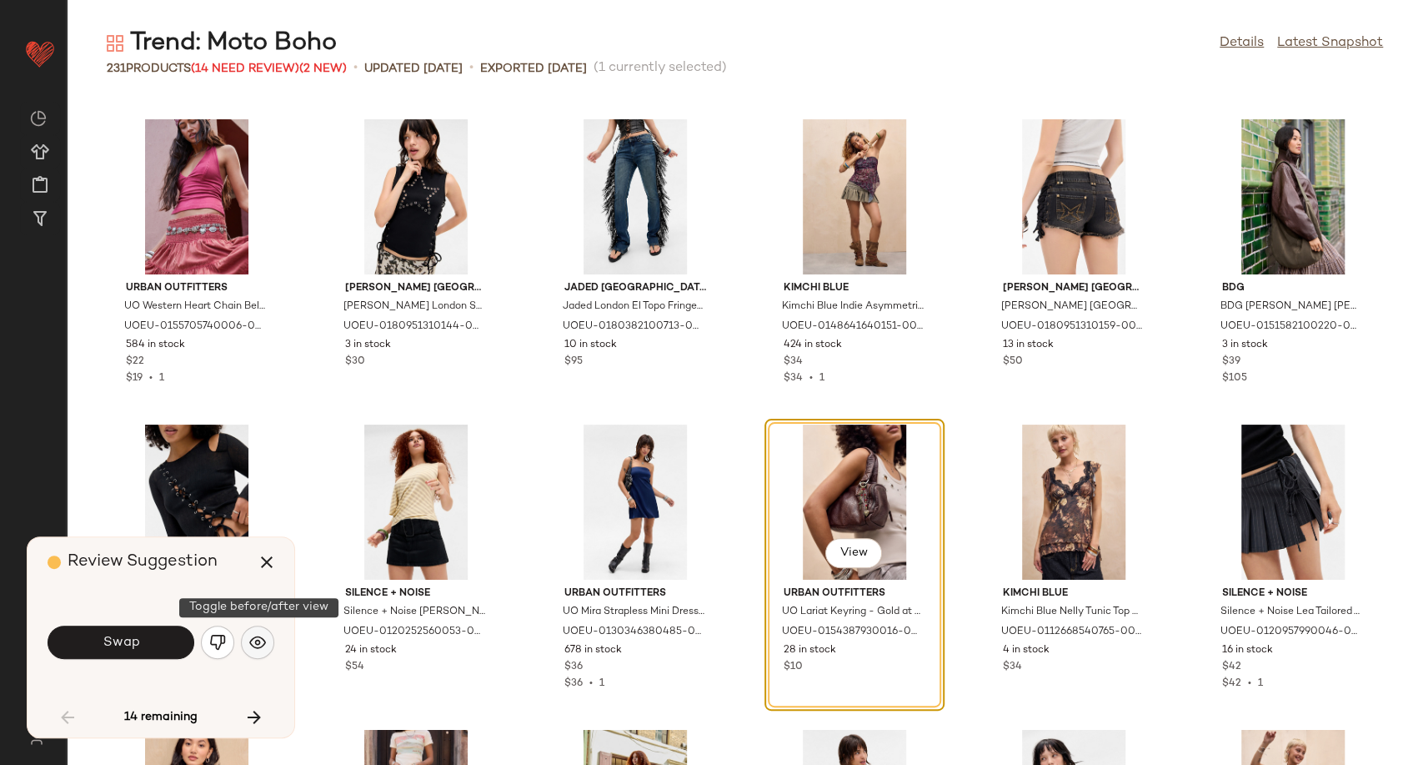
click at [258, 635] on img "button" at bounding box center [257, 642] width 17 height 17
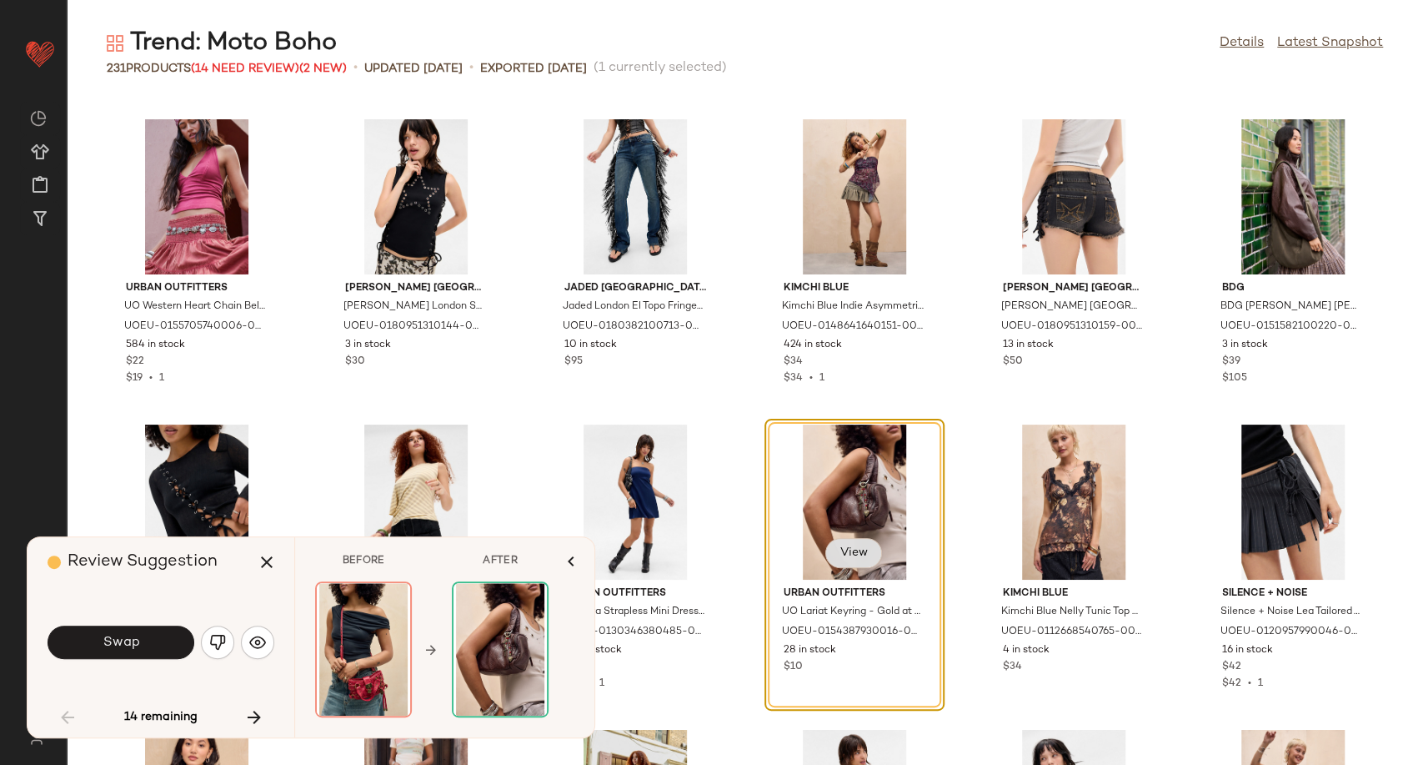
click at [840, 554] on span "View" at bounding box center [854, 552] width 28 height 13
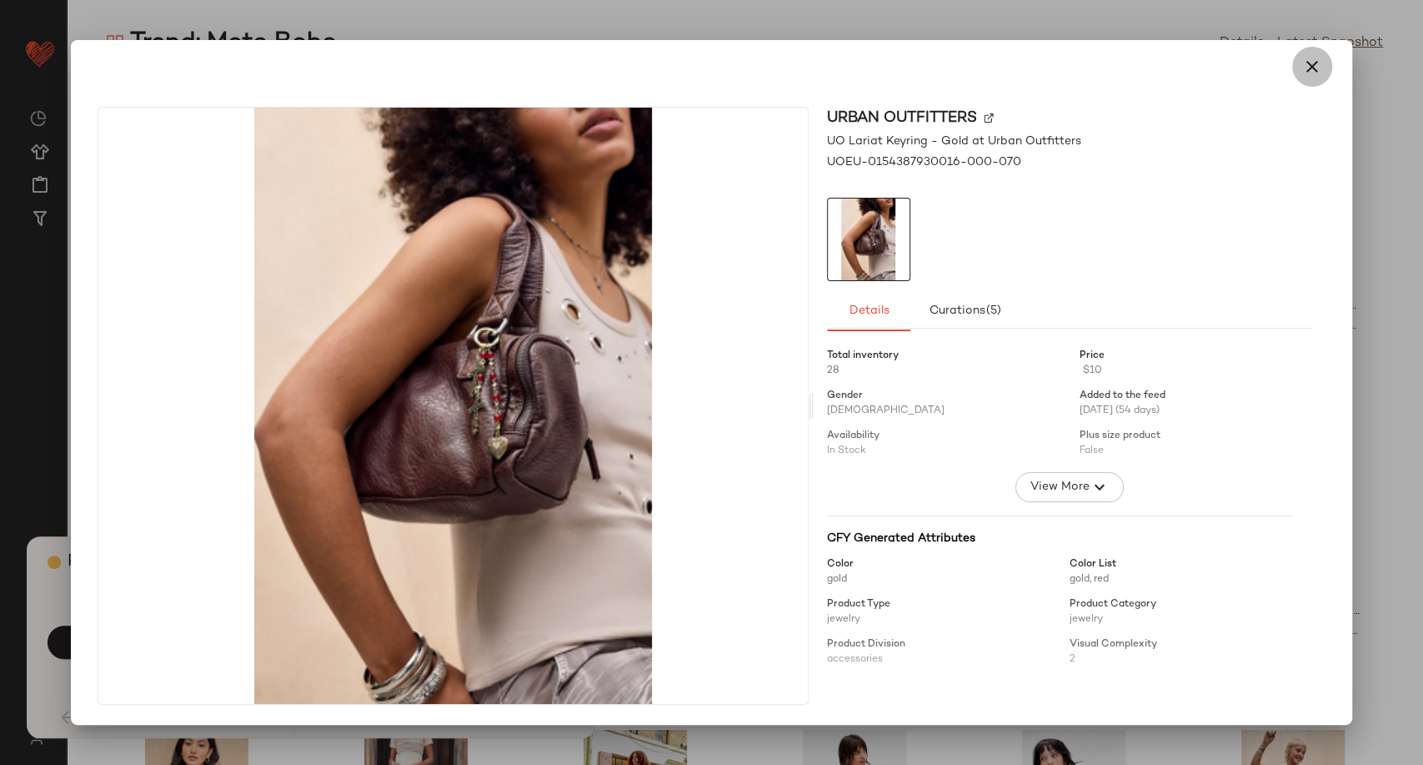
click at [1307, 61] on icon "button" at bounding box center [1312, 67] width 20 height 20
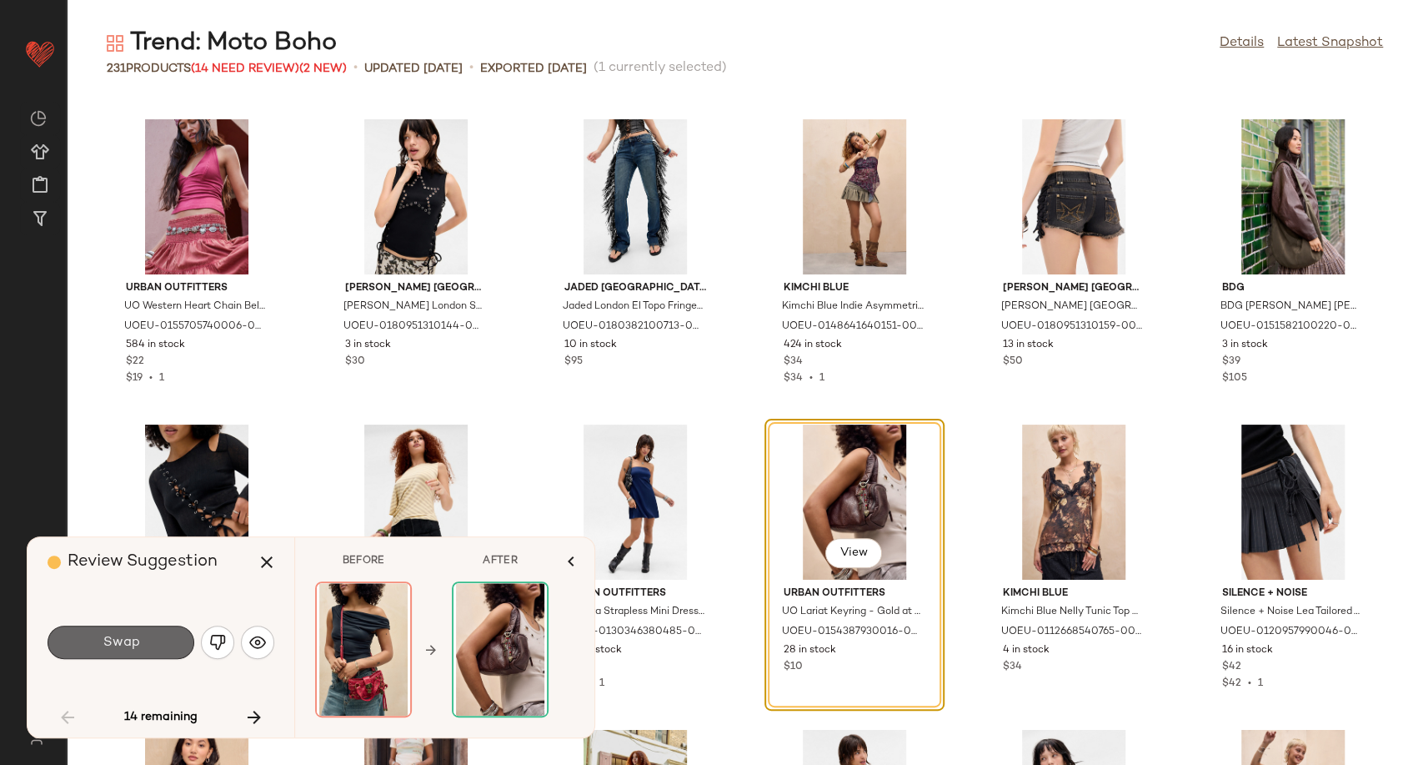
click at [173, 647] on button "Swap" at bounding box center [121, 641] width 147 height 33
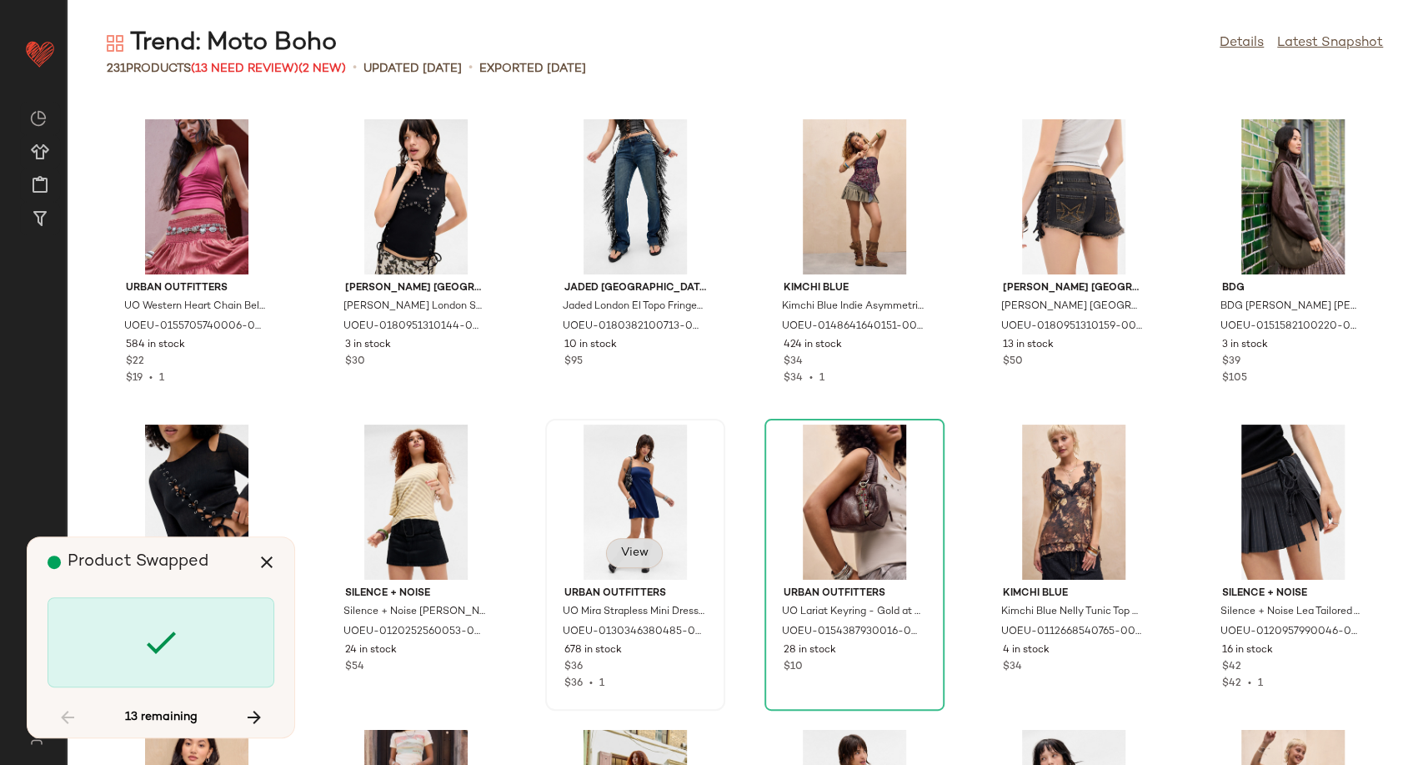
scroll to position [3356, 0]
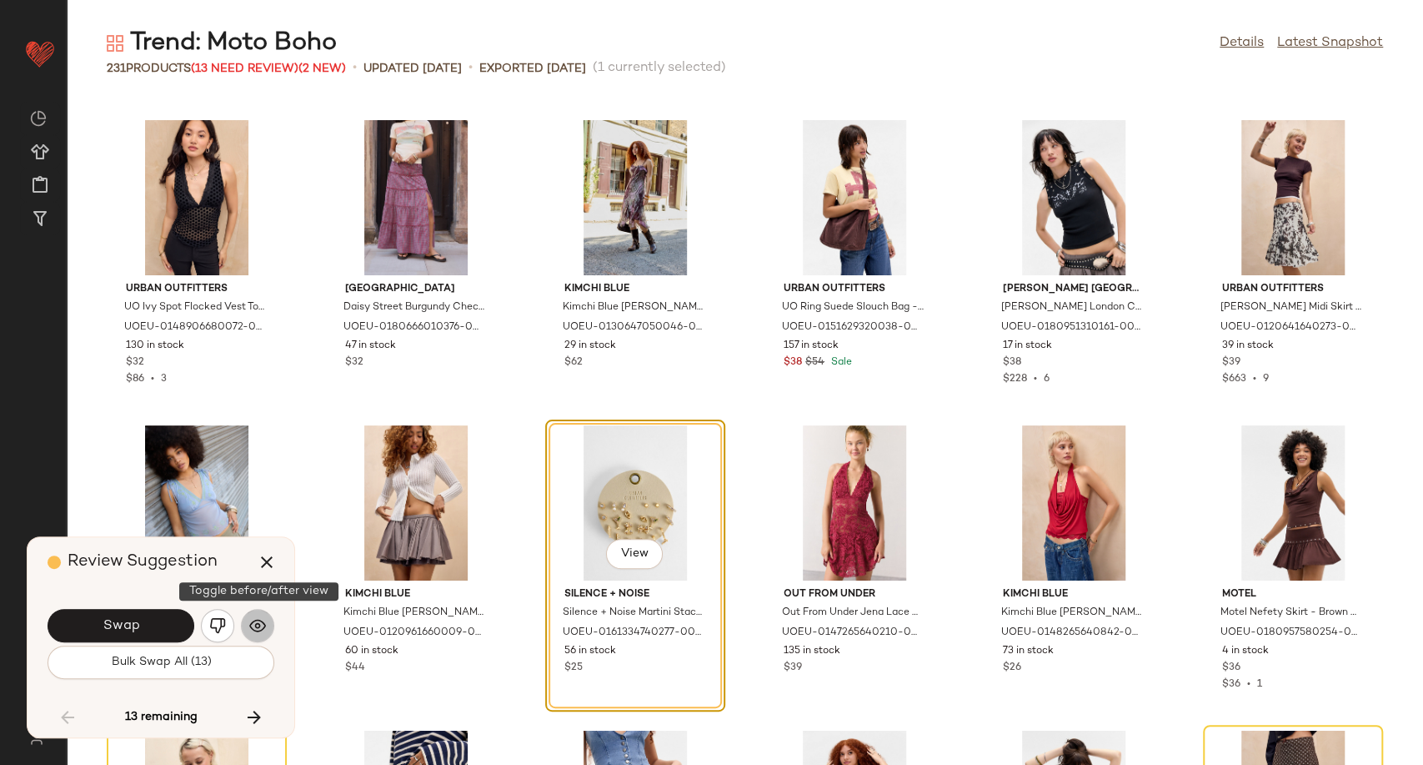
click at [246, 629] on button "button" at bounding box center [257, 625] width 33 height 33
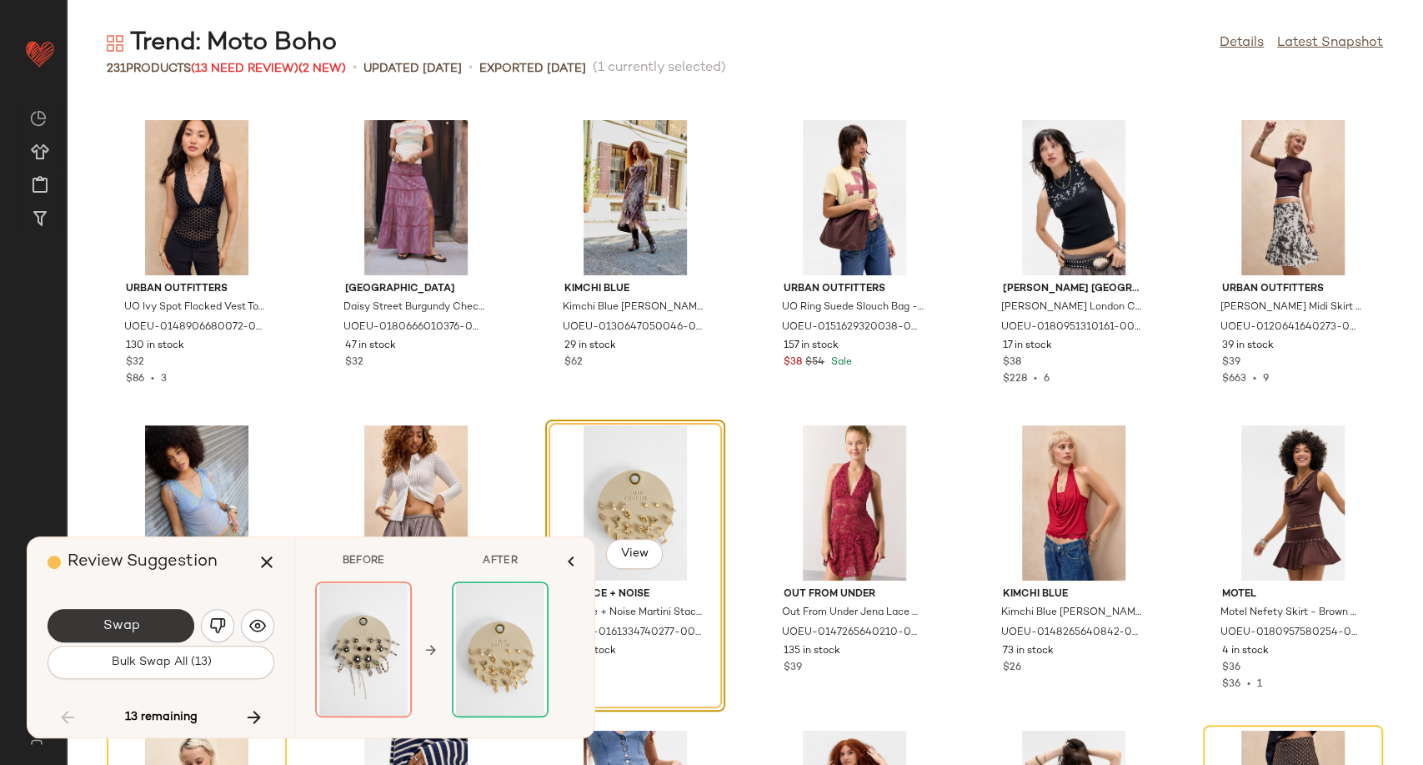
click at [154, 631] on button "Swap" at bounding box center [121, 625] width 147 height 33
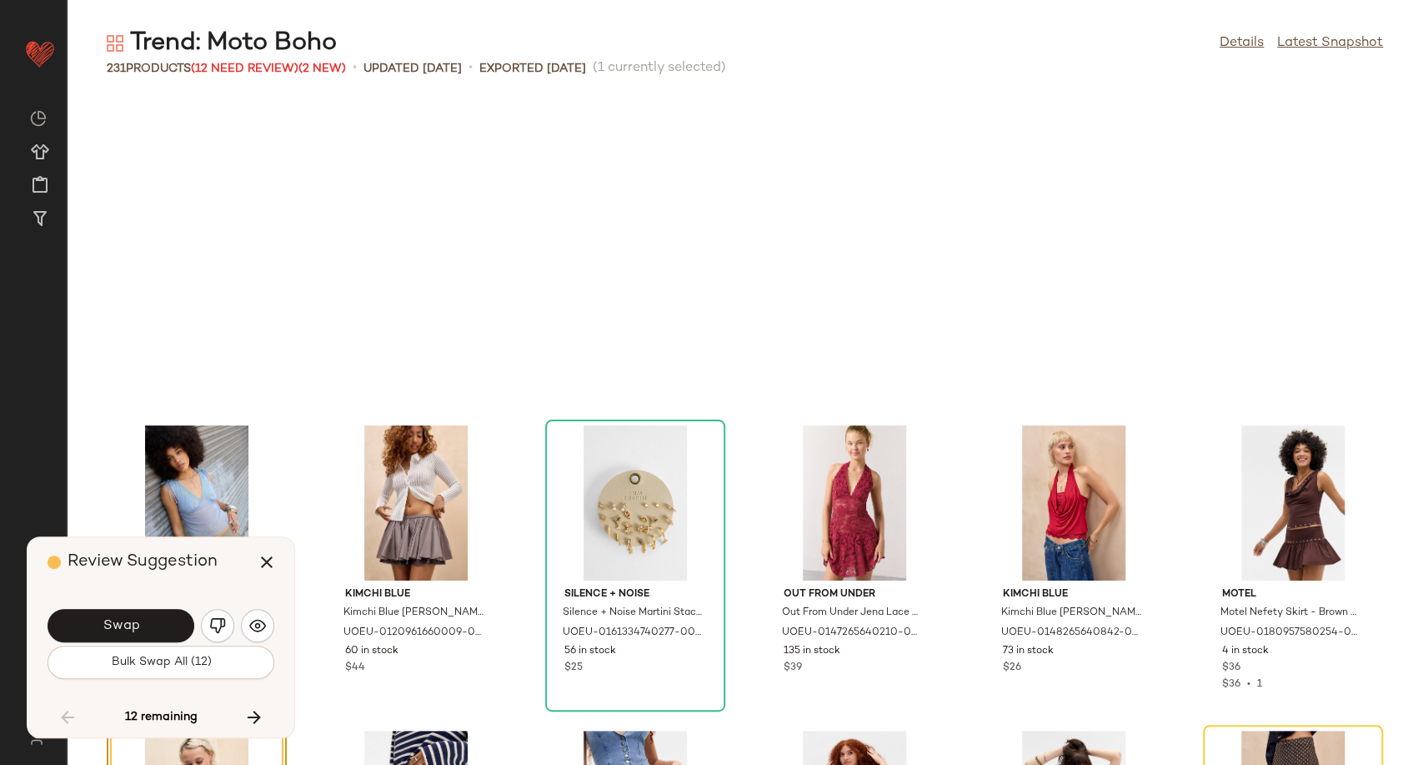
scroll to position [3662, 0]
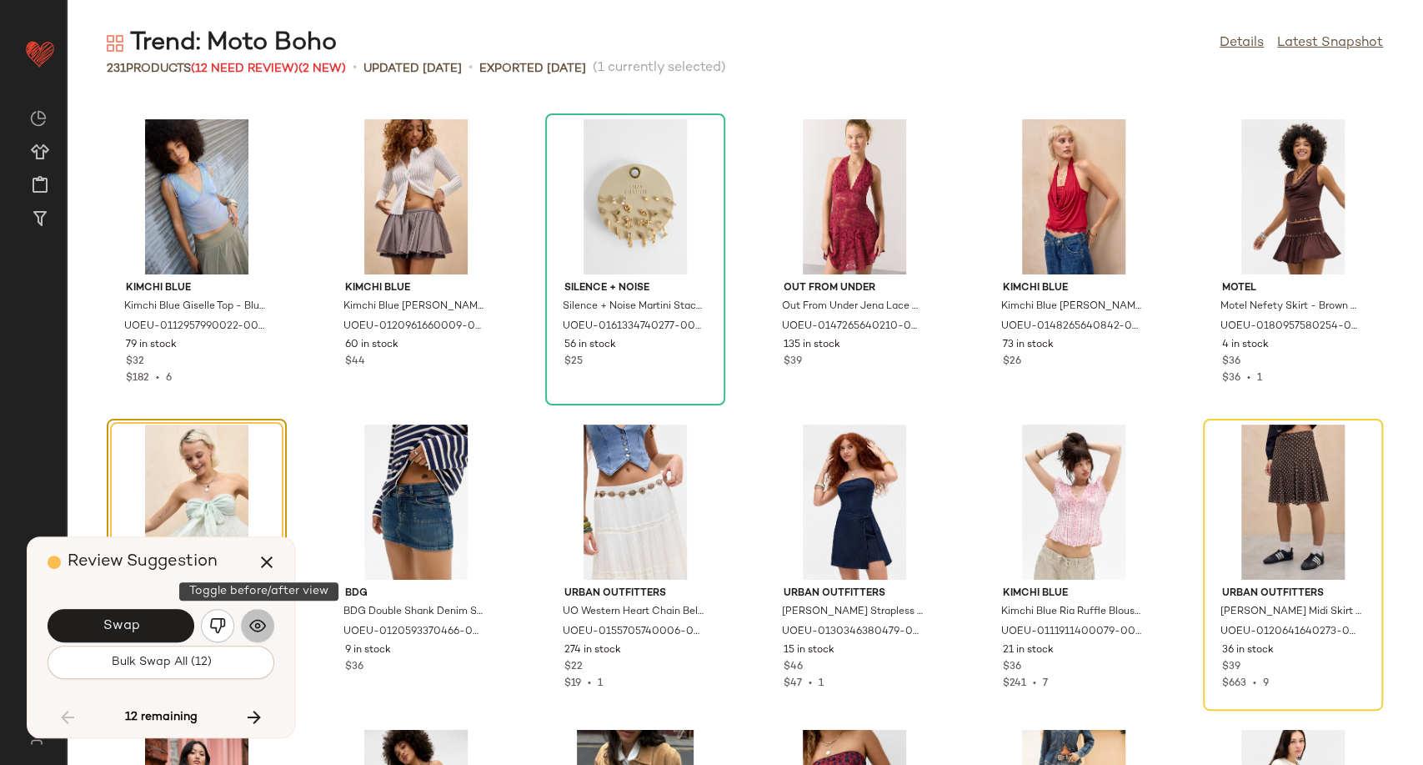
click at [256, 624] on img "button" at bounding box center [257, 625] width 17 height 17
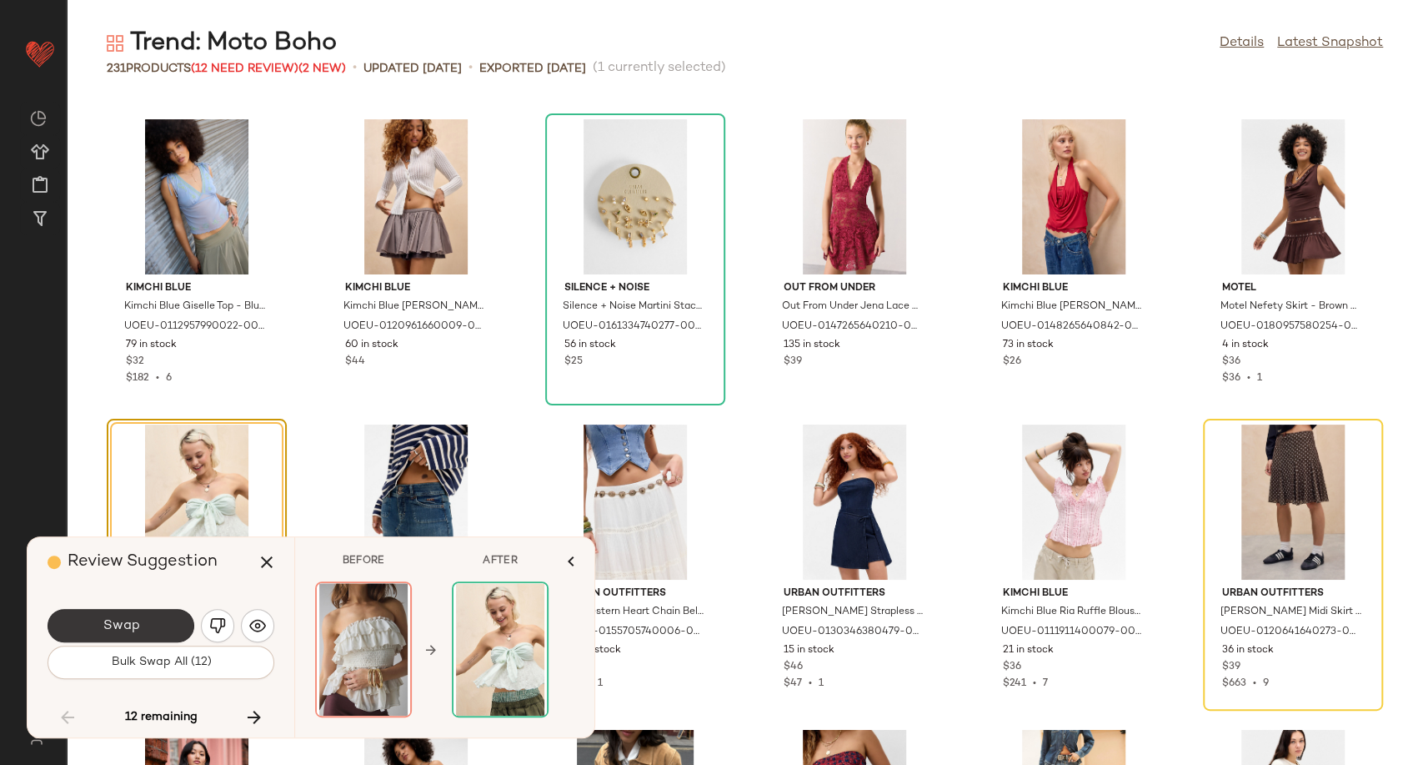
click at [157, 624] on button "Swap" at bounding box center [121, 625] width 147 height 33
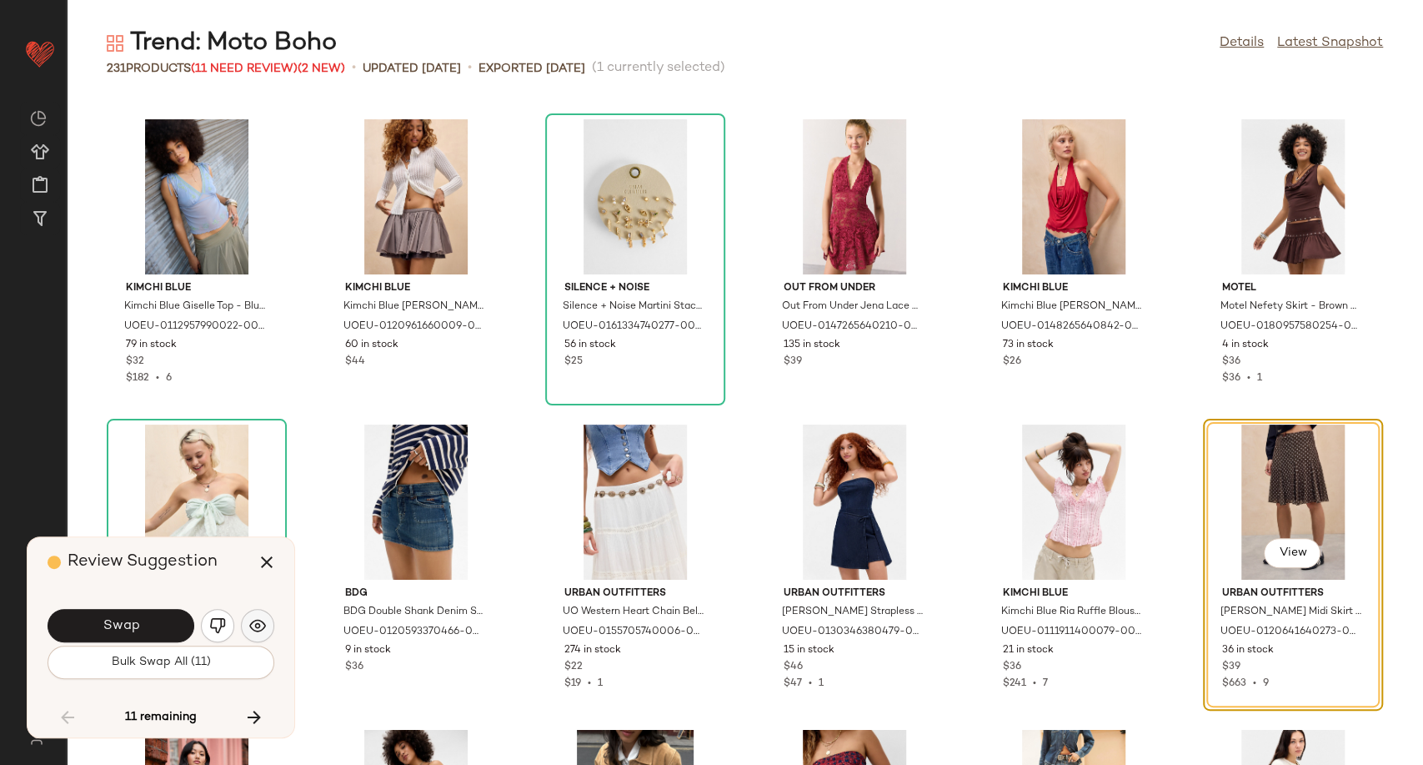
click at [267, 622] on button "button" at bounding box center [257, 625] width 33 height 33
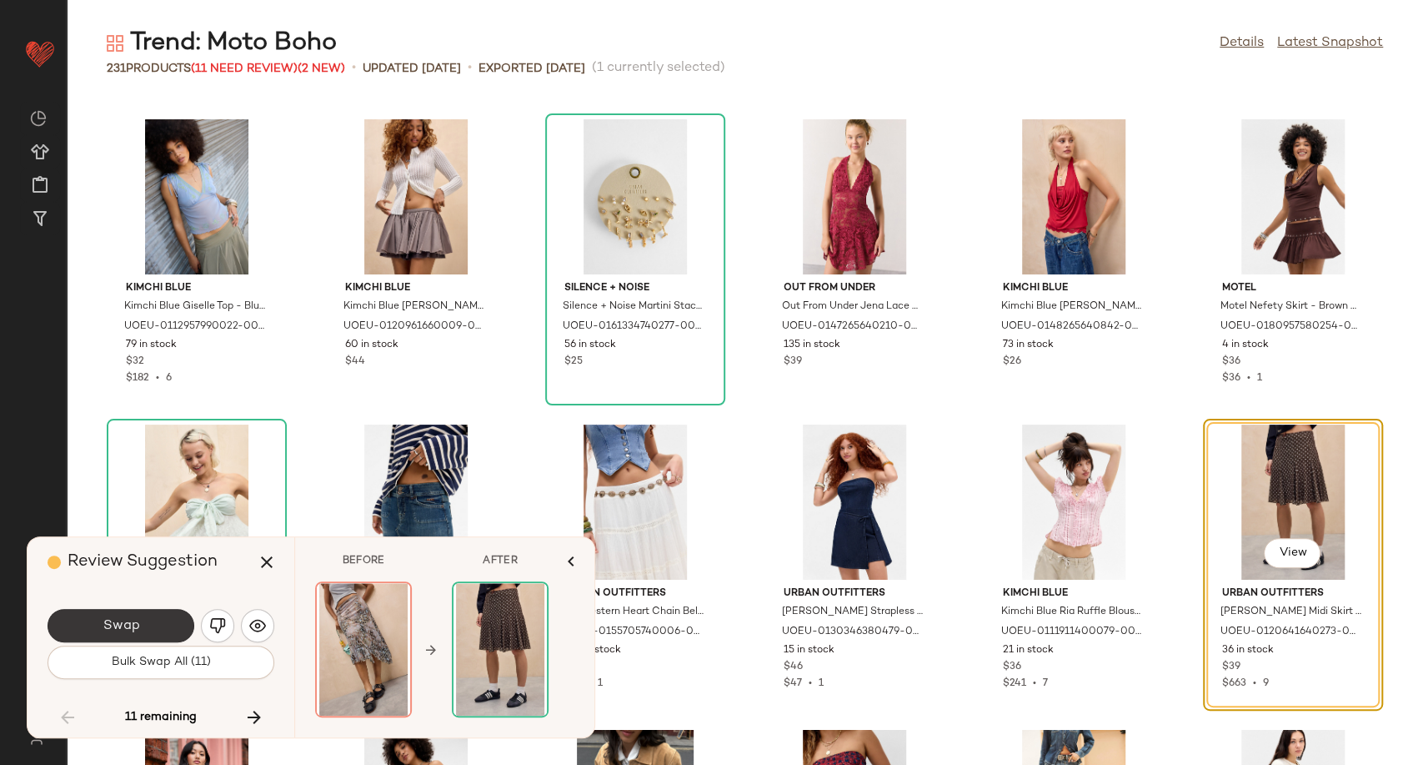
click at [156, 622] on button "Swap" at bounding box center [121, 625] width 147 height 33
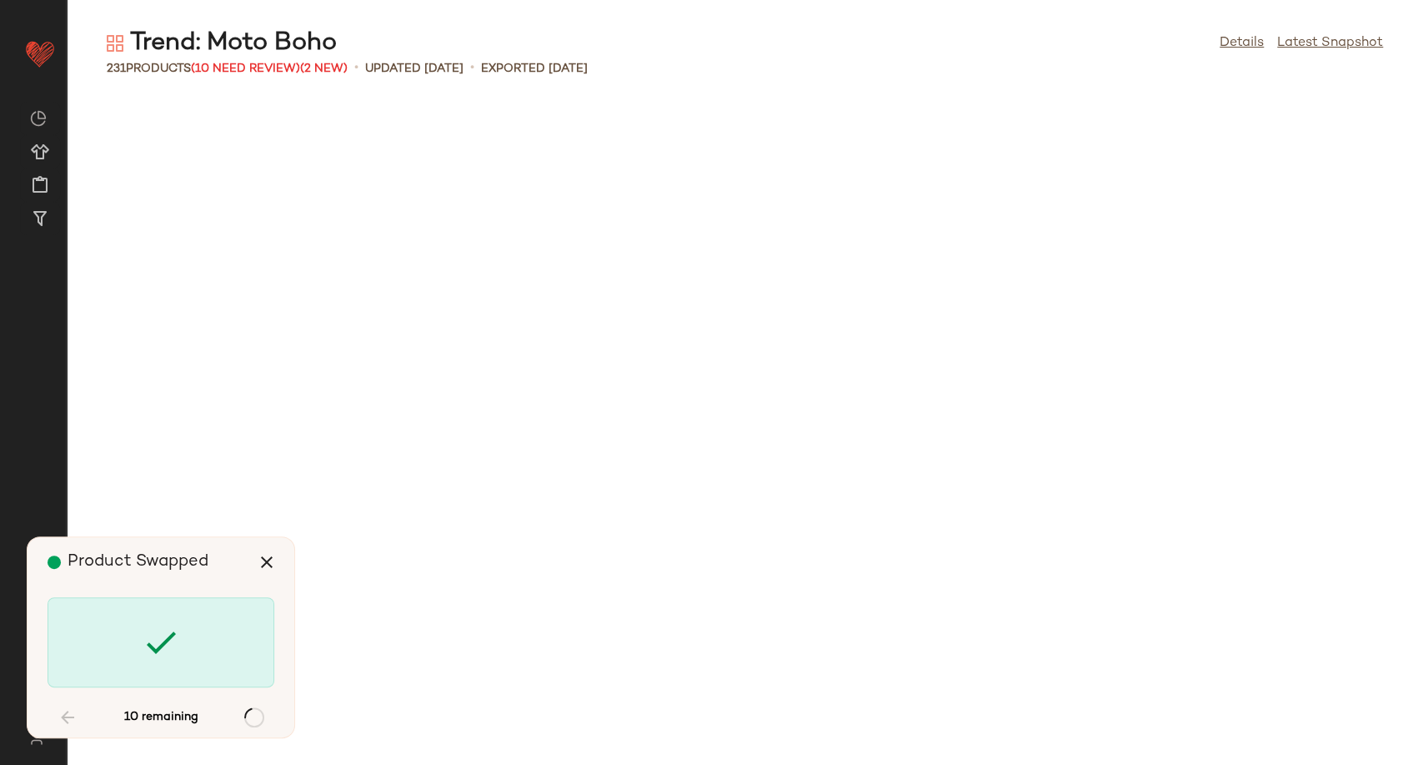
scroll to position [5187, 0]
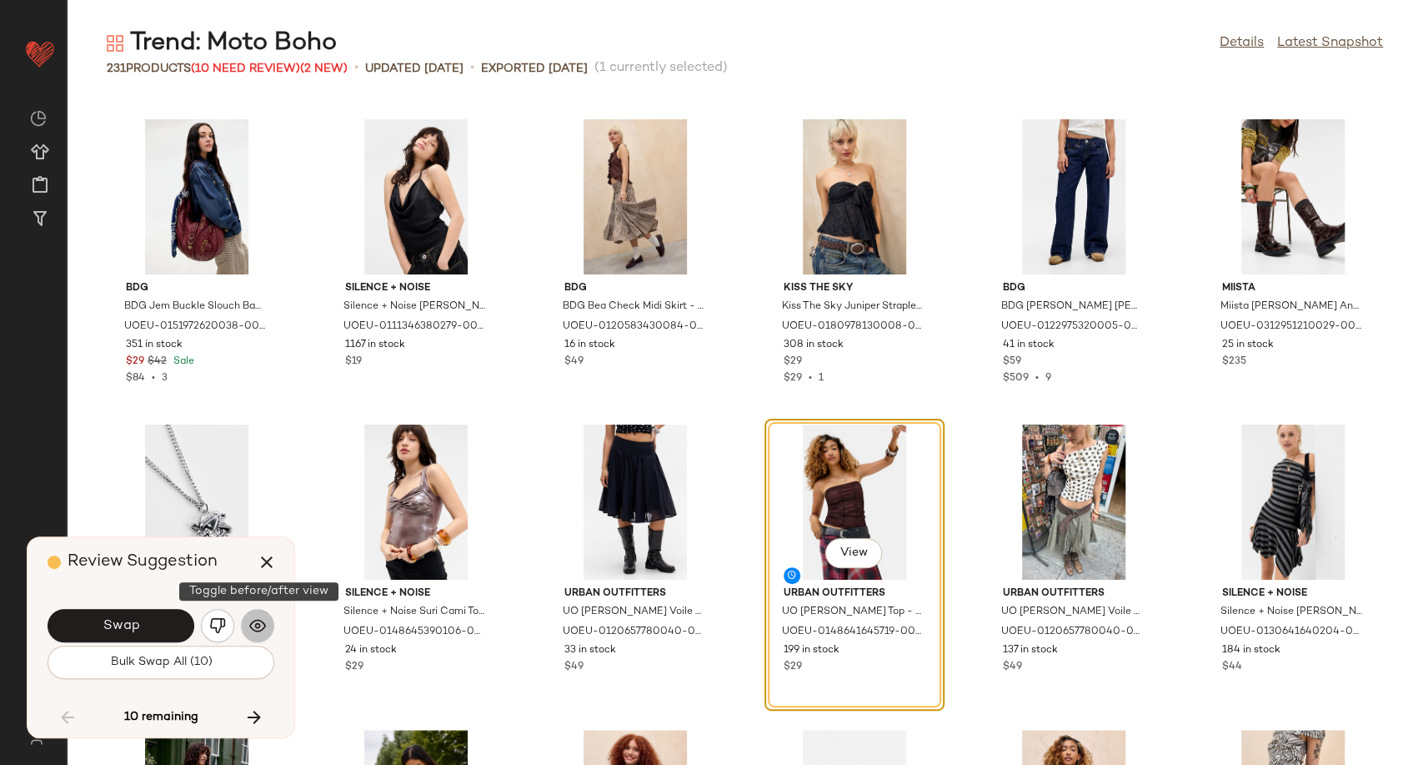
click at [247, 624] on button "button" at bounding box center [257, 625] width 33 height 33
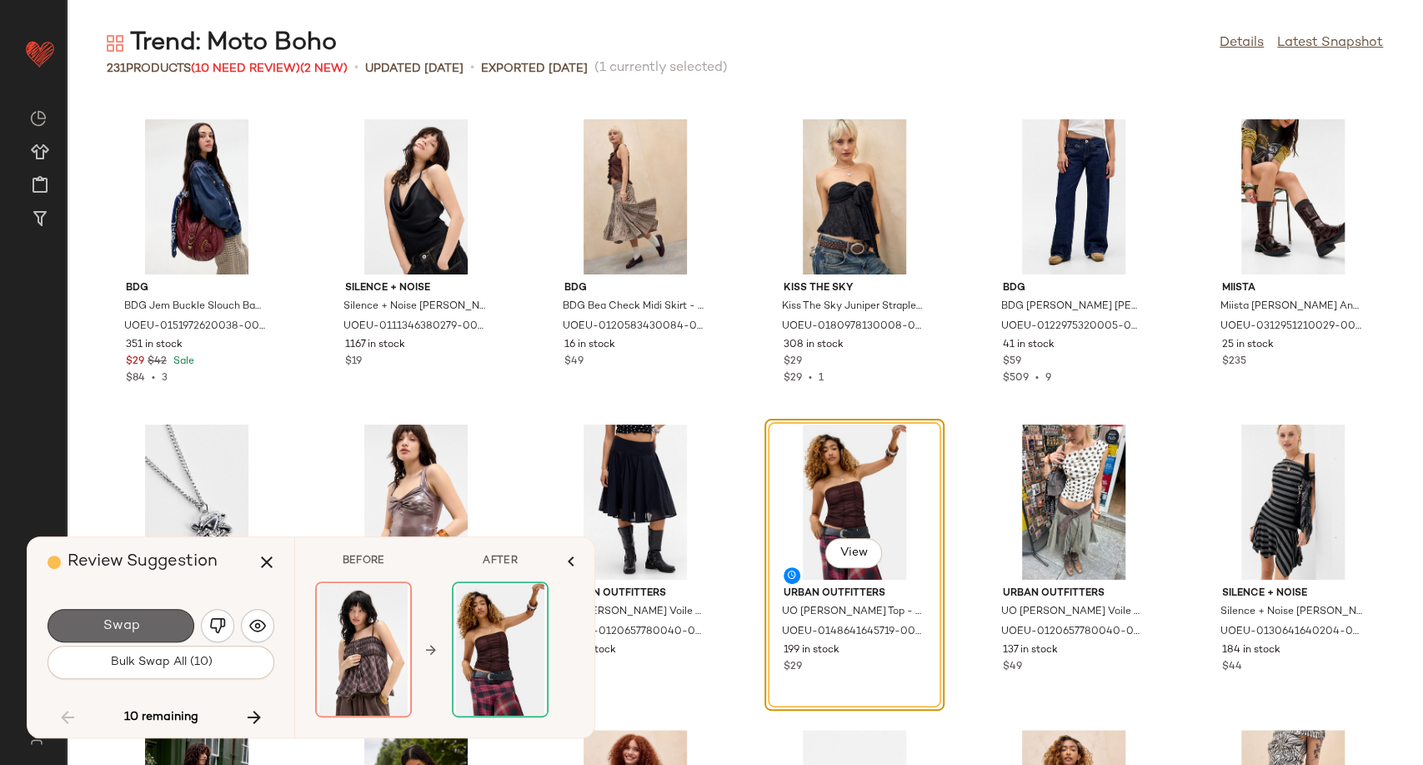
click at [110, 630] on span "Swap" at bounding box center [121, 626] width 38 height 16
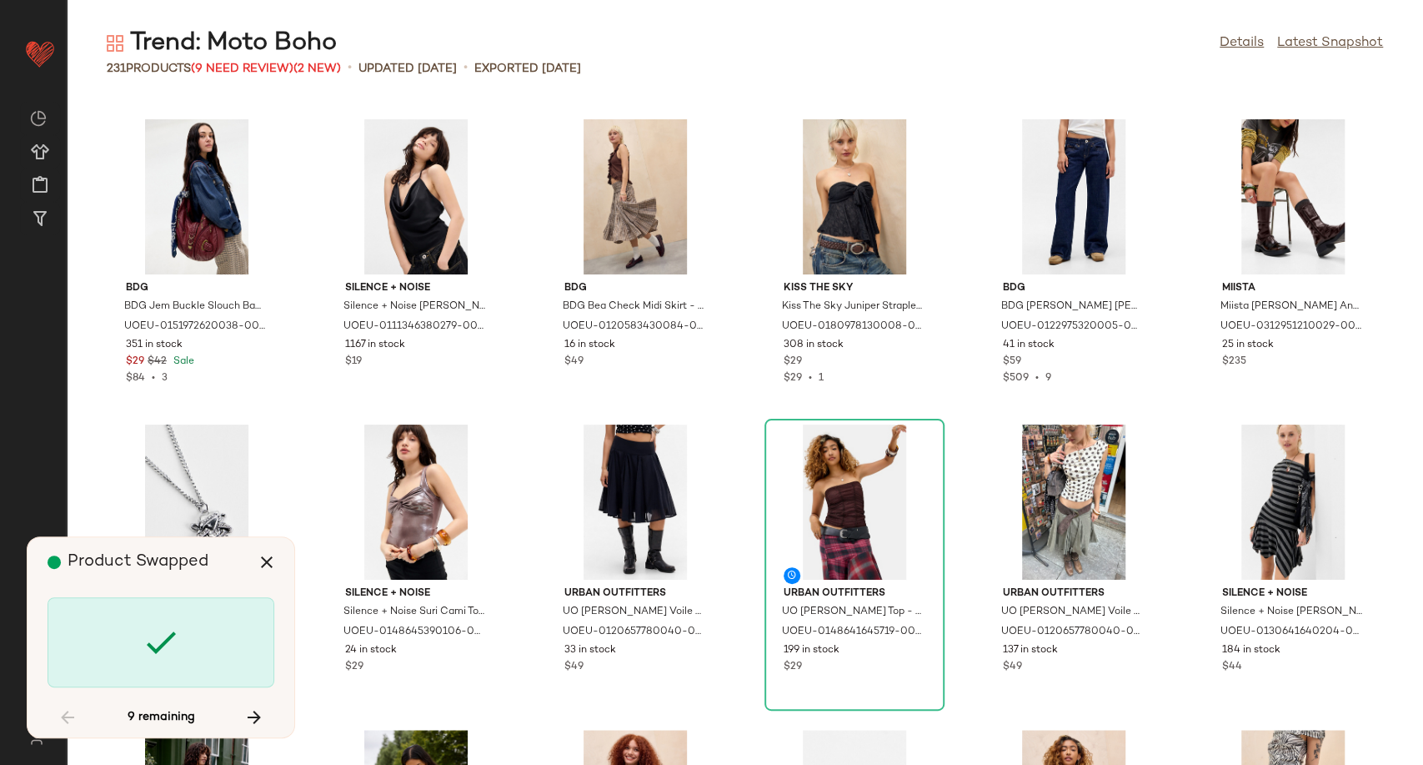
scroll to position [6103, 0]
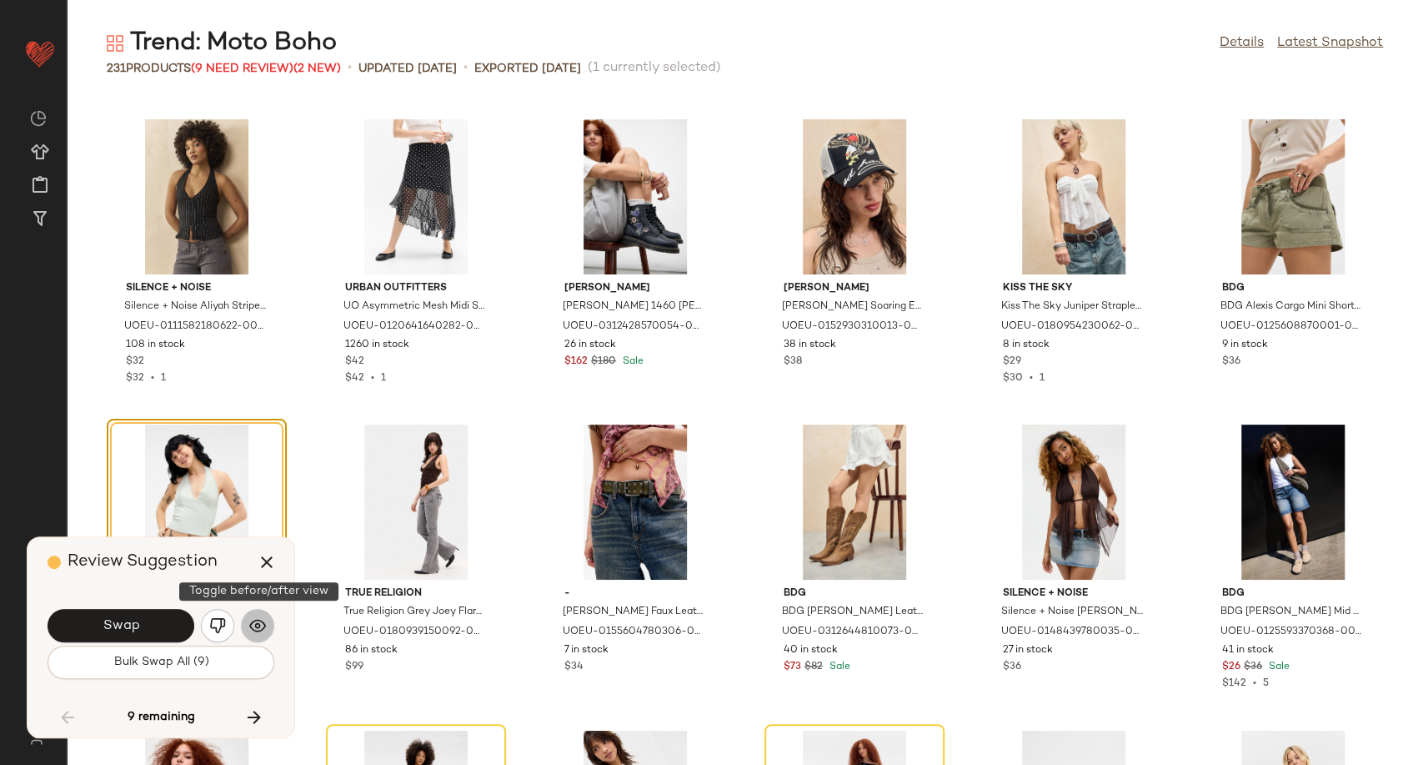
click at [258, 629] on img "button" at bounding box center [257, 625] width 17 height 17
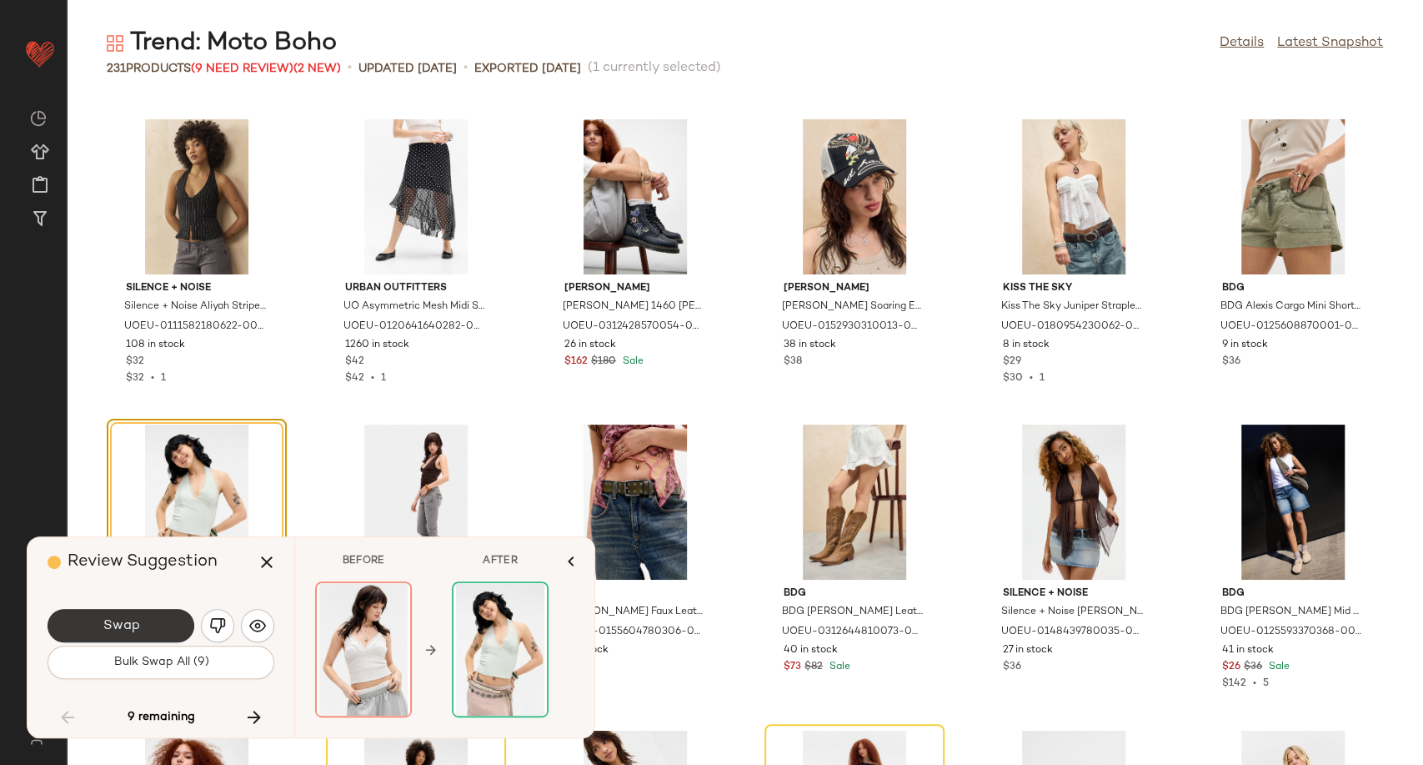
click at [171, 629] on button "Swap" at bounding box center [121, 625] width 147 height 33
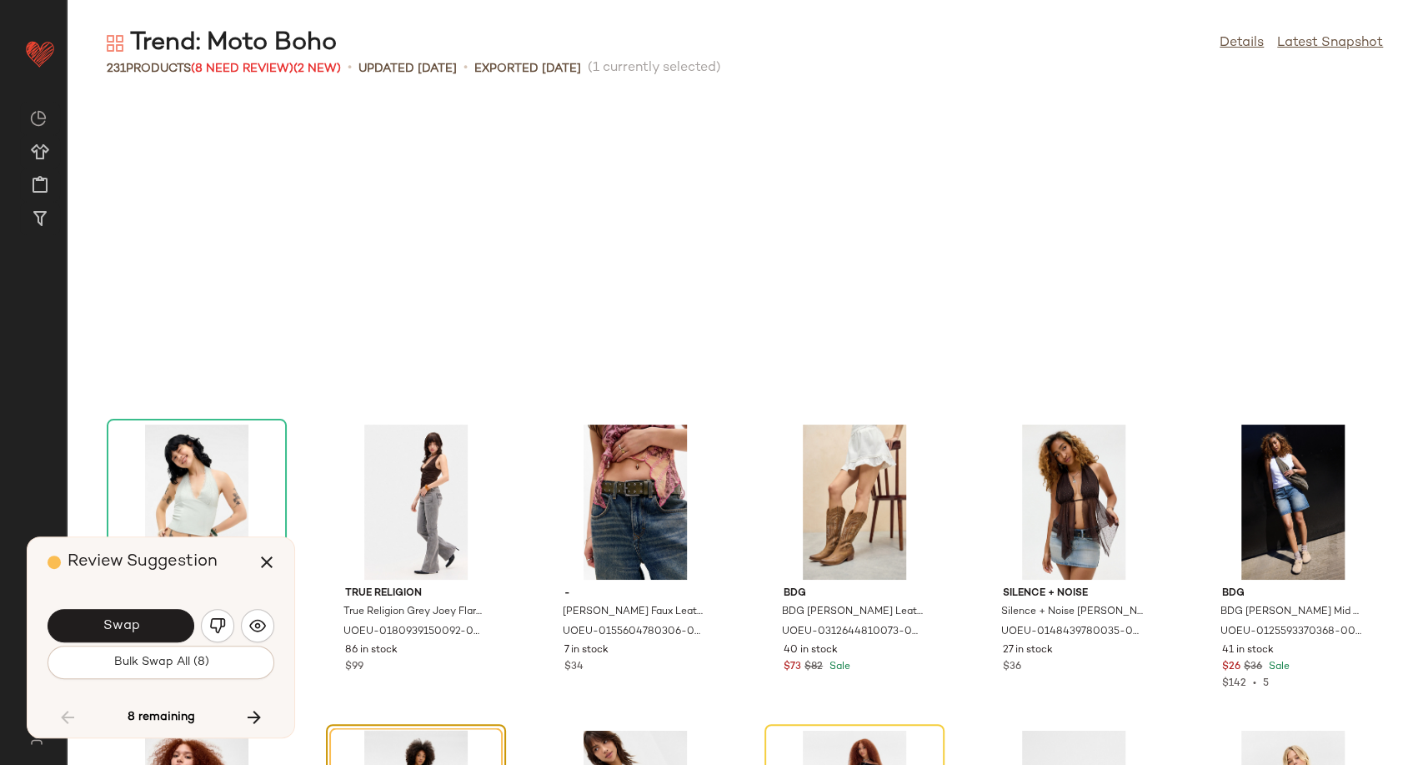
scroll to position [6408, 0]
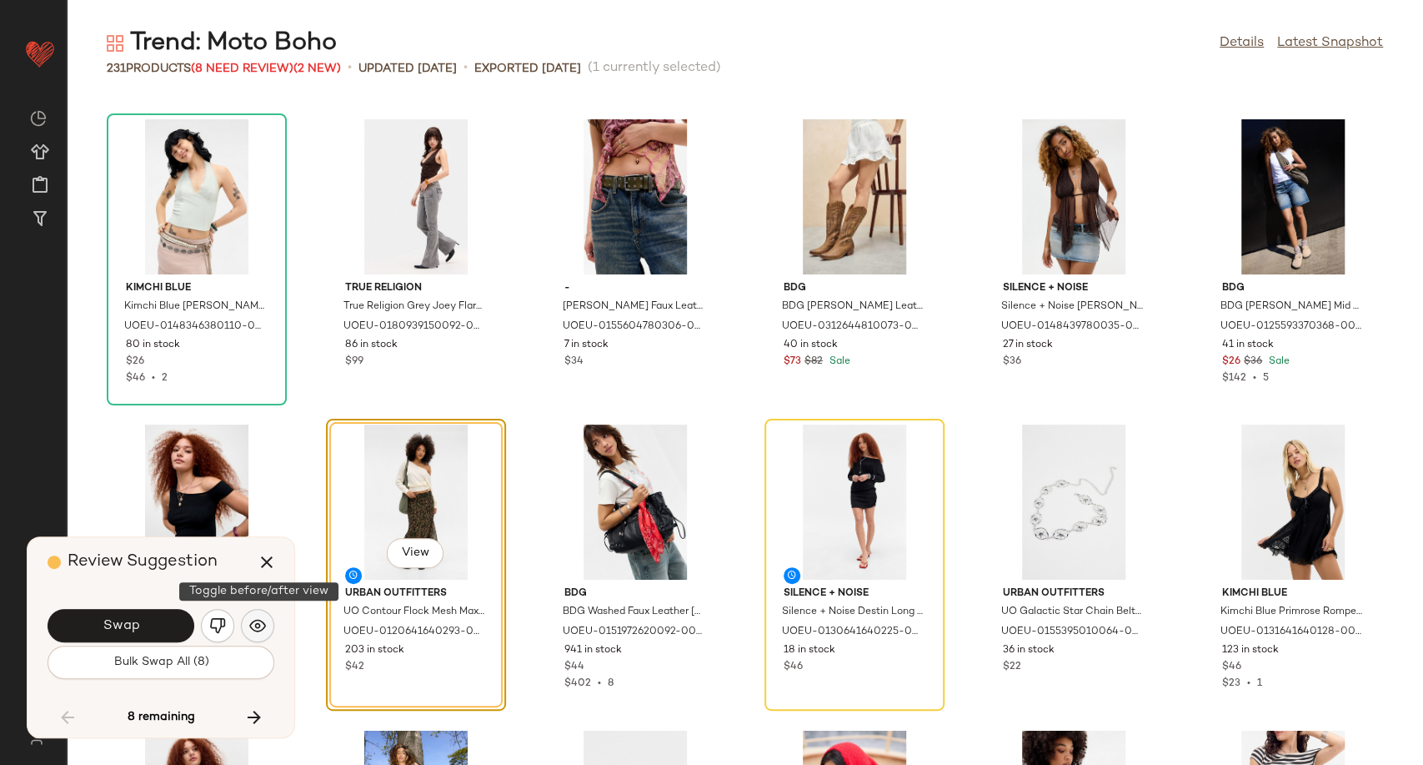
click at [254, 621] on img "button" at bounding box center [257, 625] width 17 height 17
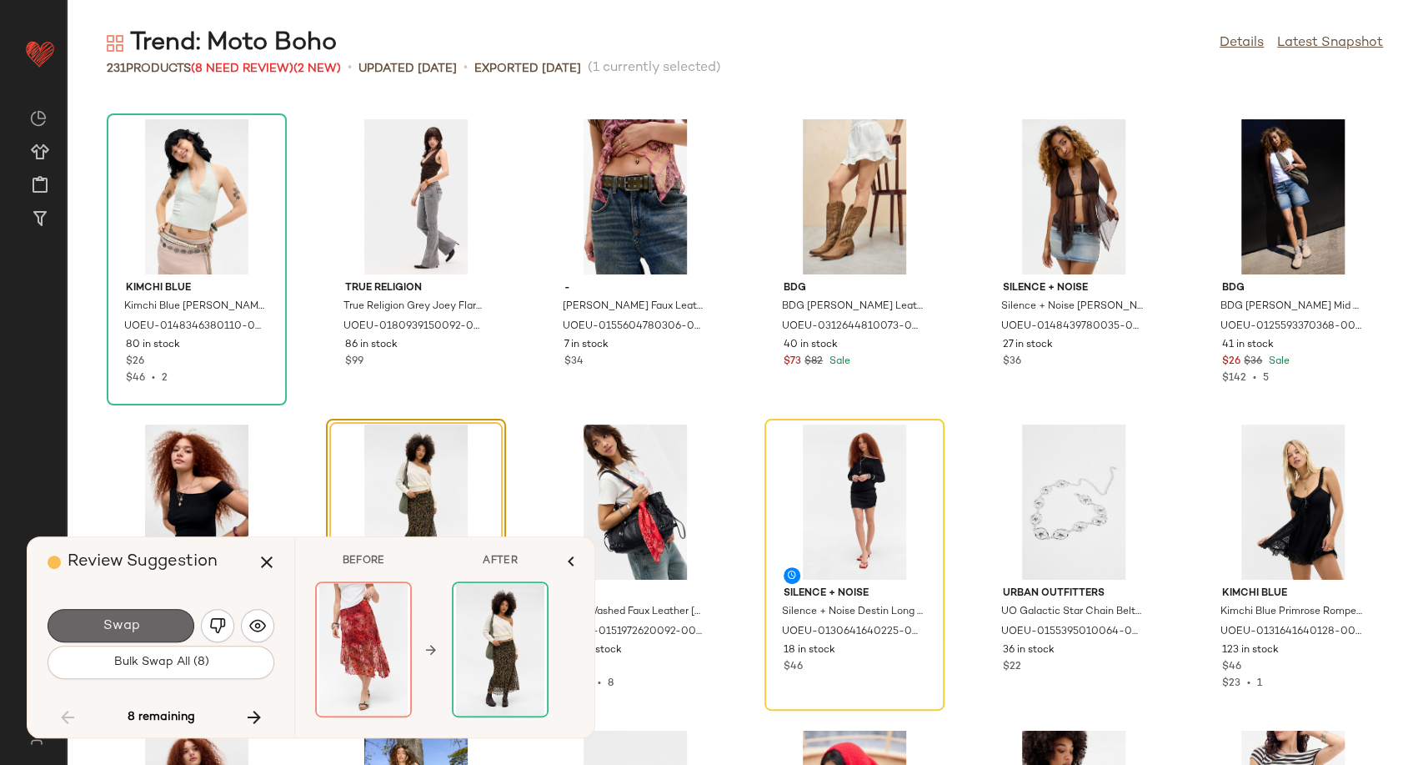
click at [167, 622] on button "Swap" at bounding box center [121, 625] width 147 height 33
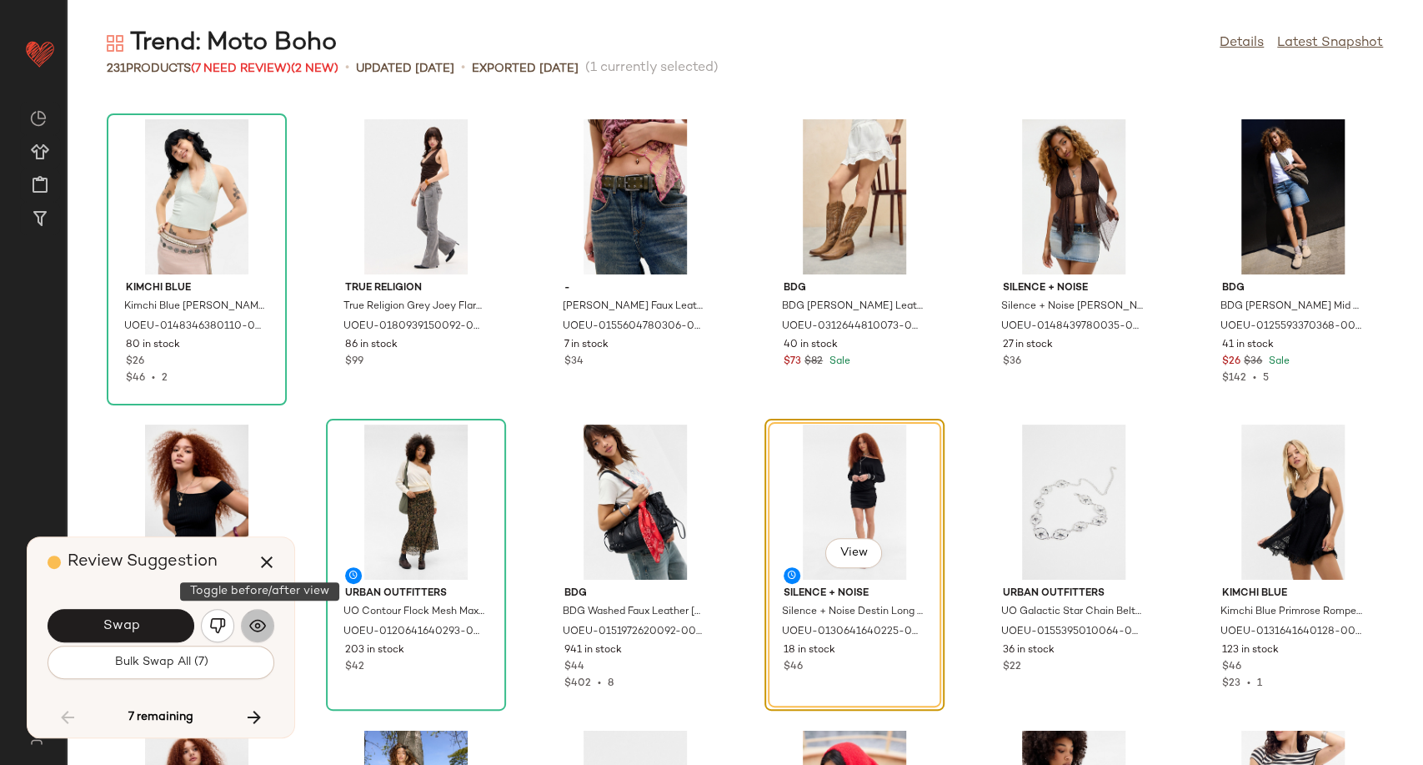
click at [253, 622] on img "button" at bounding box center [257, 625] width 17 height 17
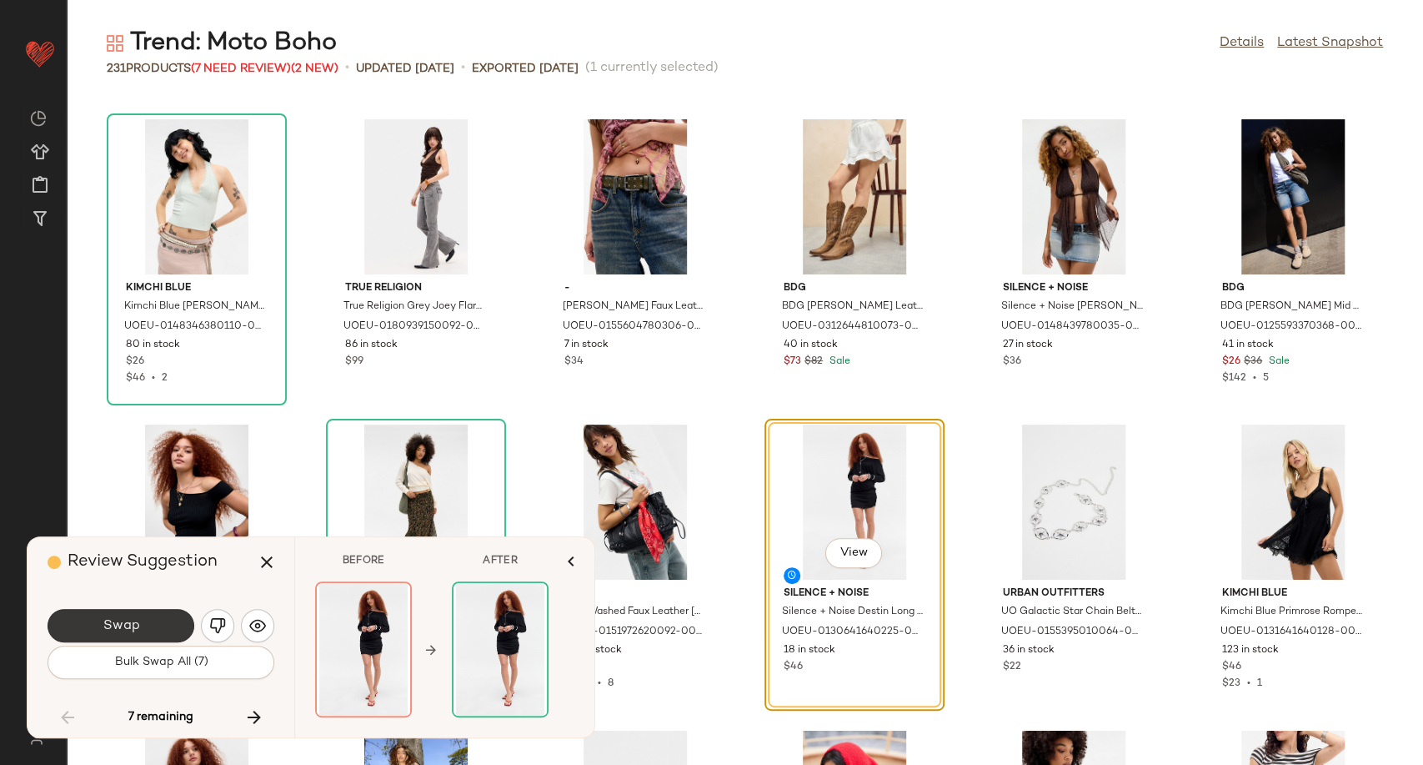
click at [153, 629] on button "Swap" at bounding box center [121, 625] width 147 height 33
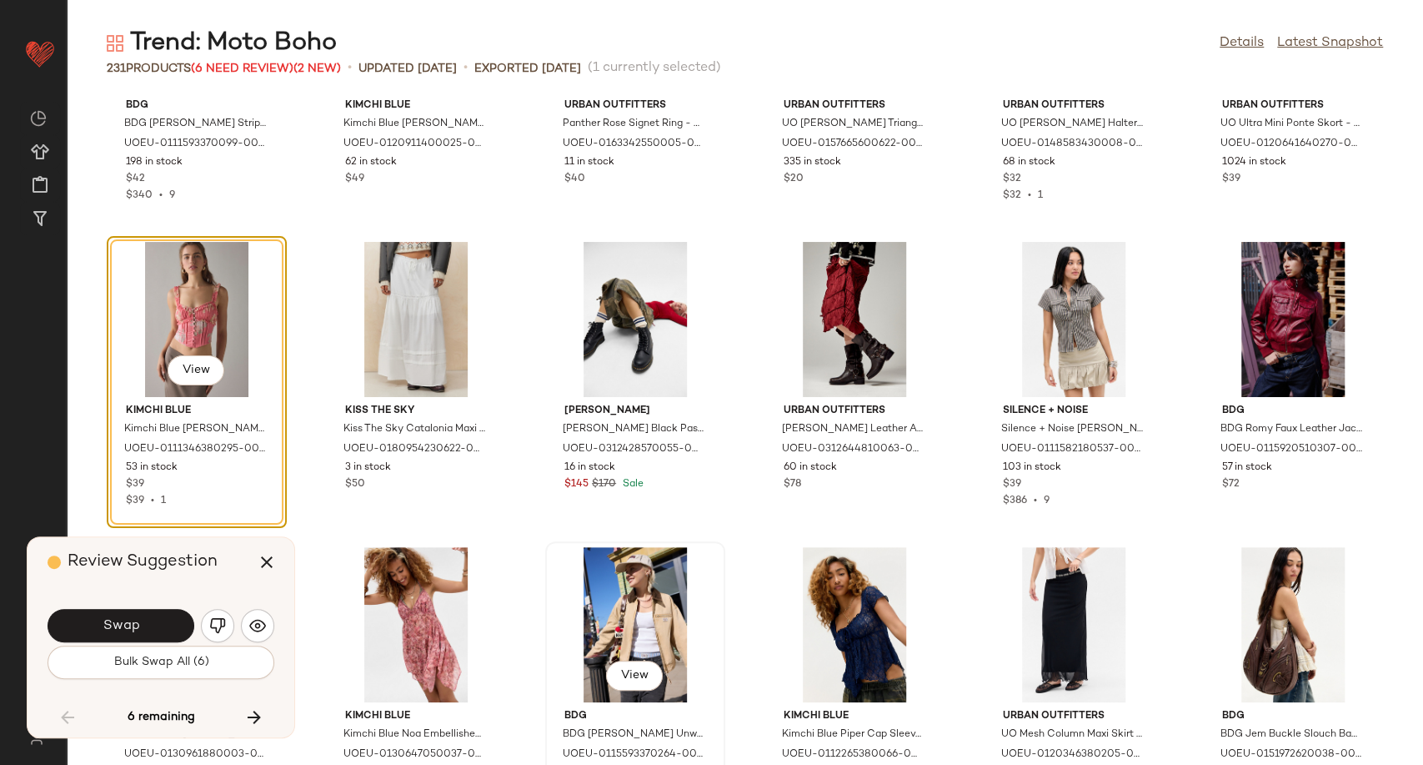
scroll to position [7203, 0]
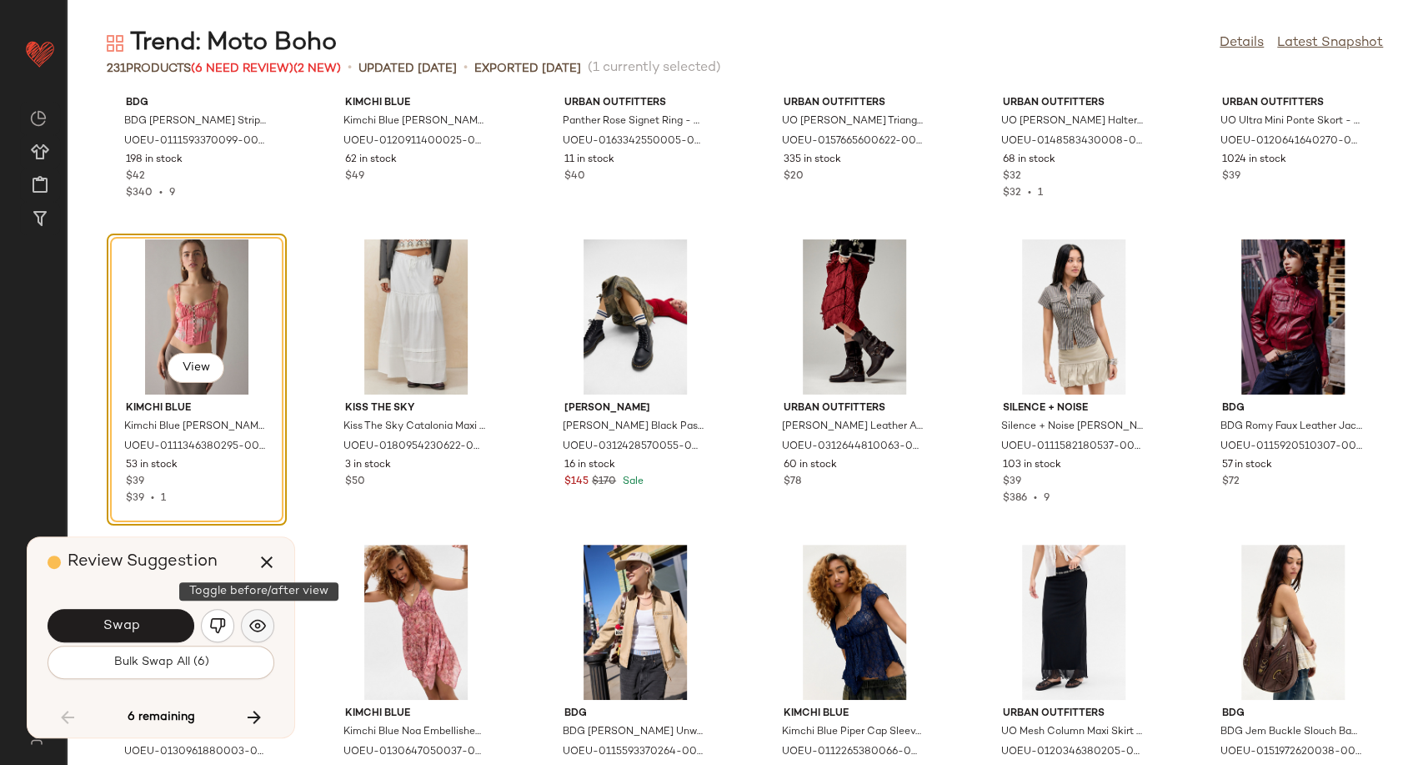
click at [258, 619] on img "button" at bounding box center [257, 625] width 17 height 17
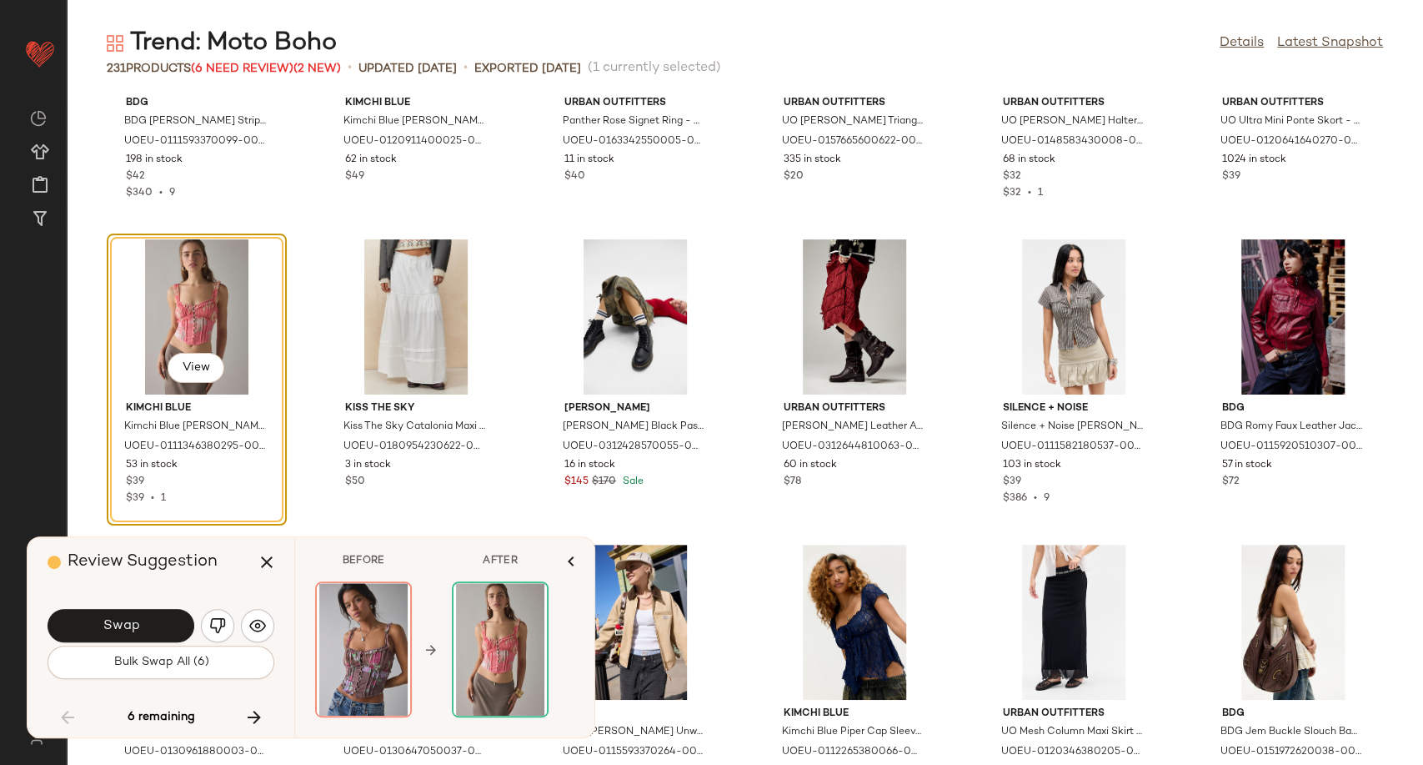
click at [137, 624] on span "Swap" at bounding box center [121, 626] width 38 height 16
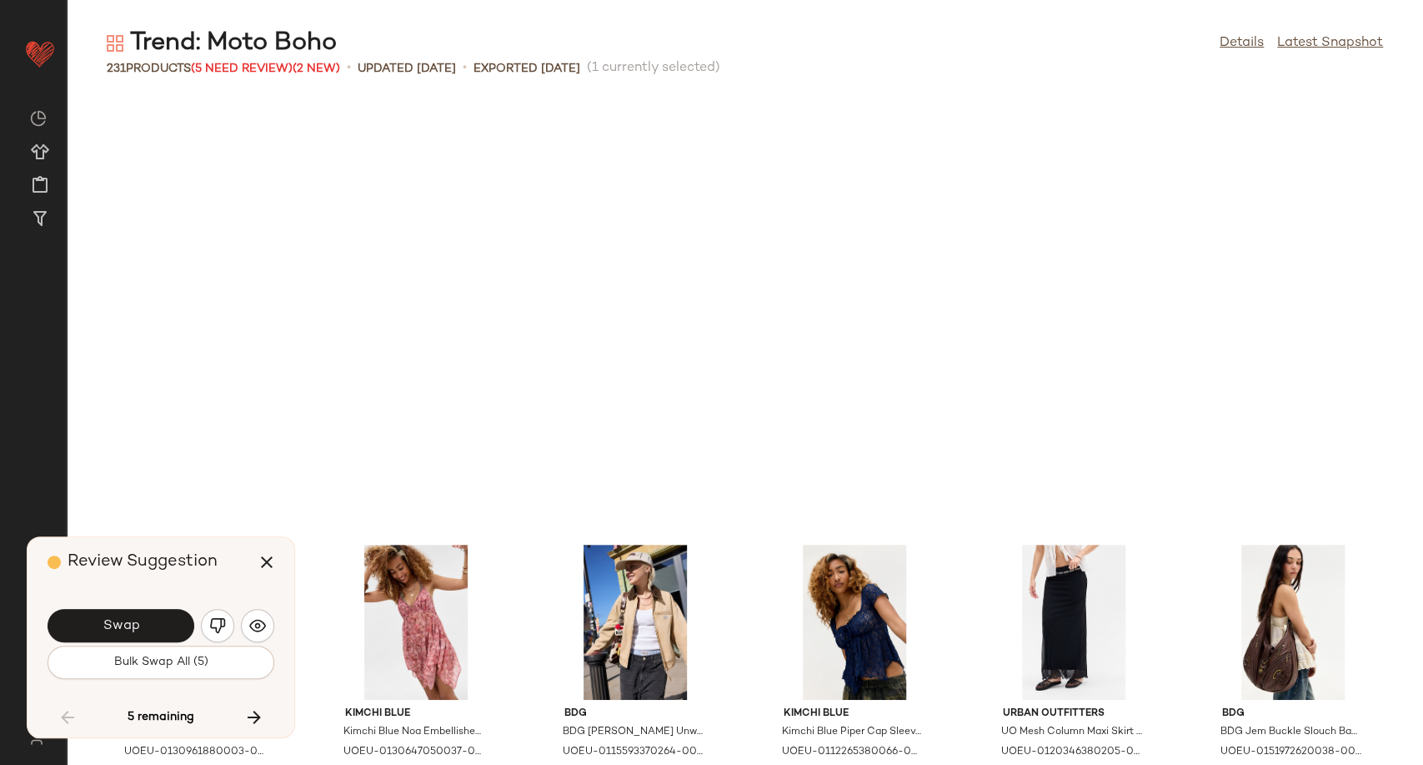
scroll to position [7628, 0]
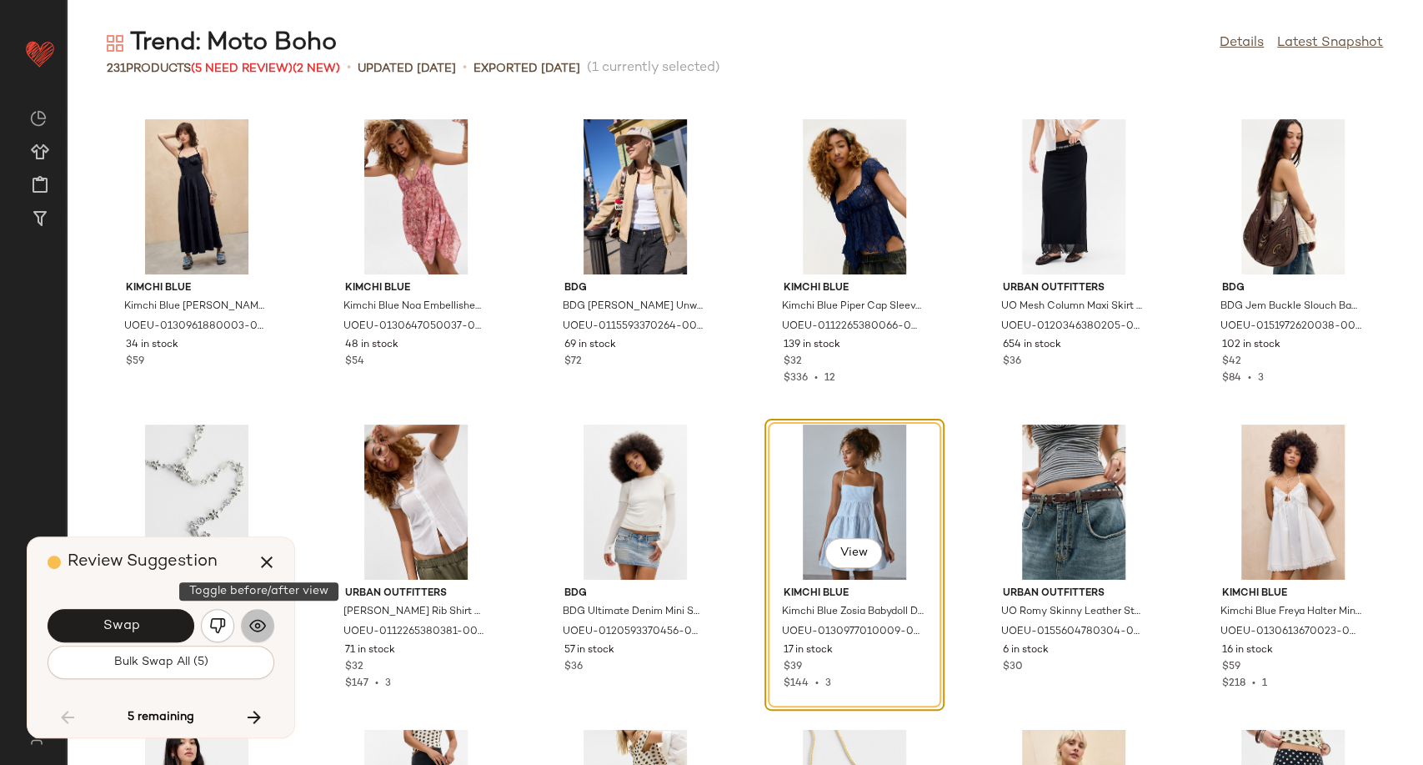
click at [262, 624] on img "button" at bounding box center [257, 625] width 17 height 17
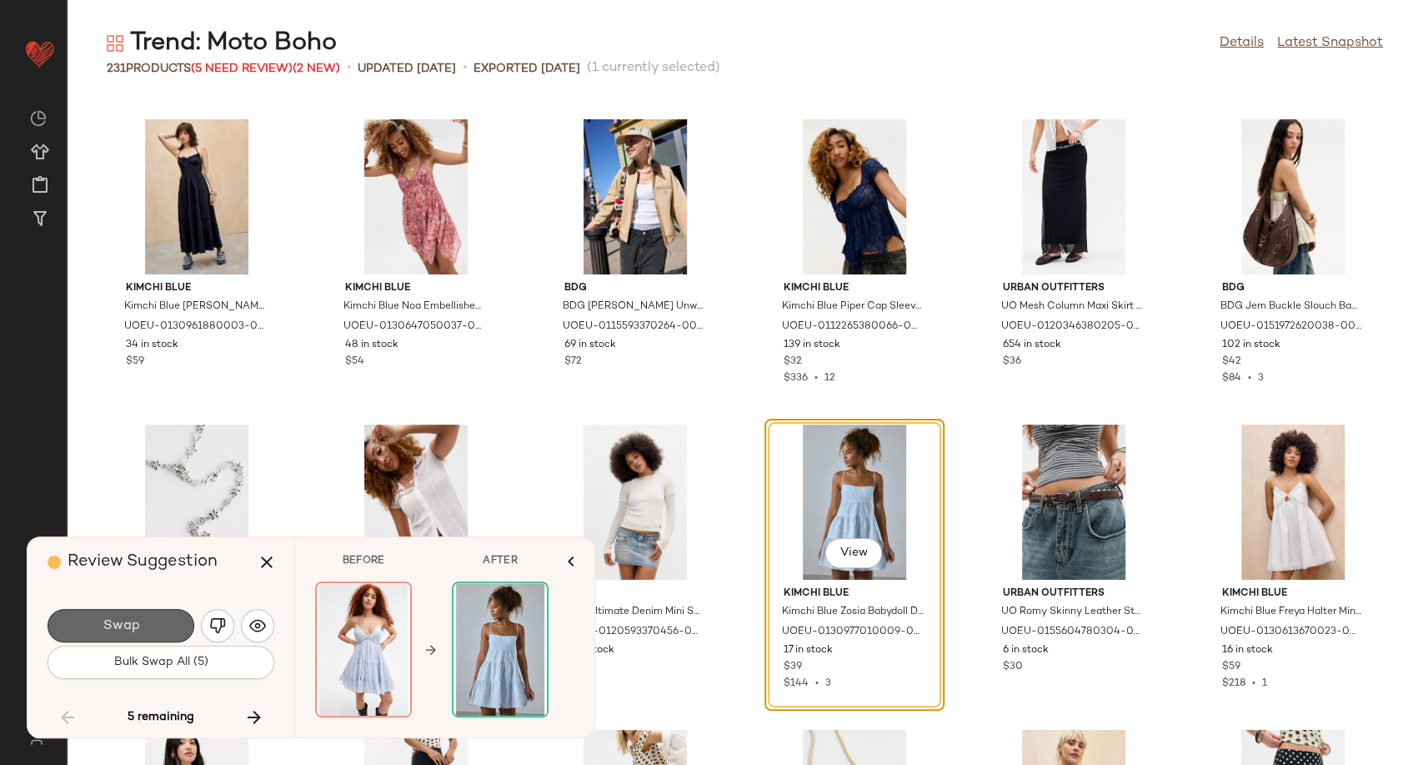
click at [168, 623] on button "Swap" at bounding box center [121, 625] width 147 height 33
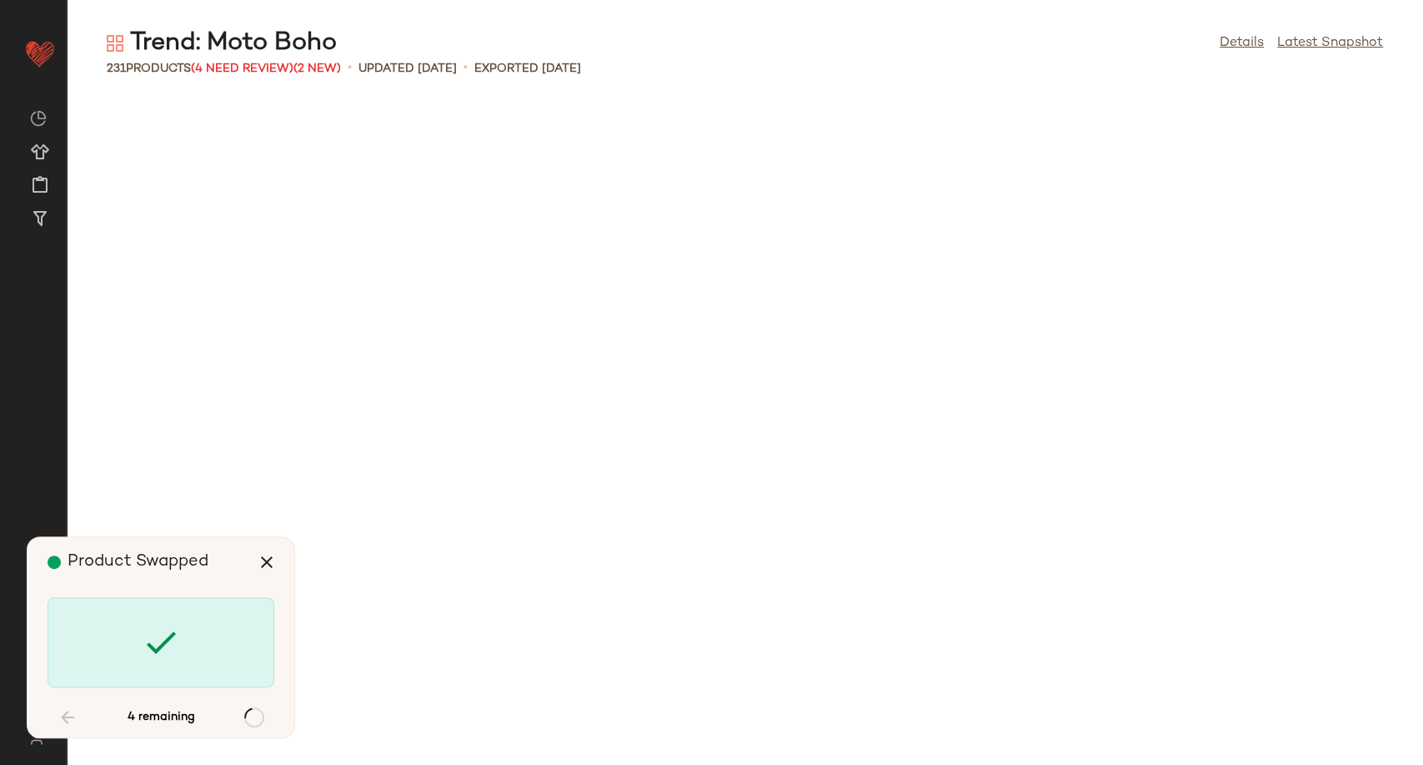
scroll to position [8849, 0]
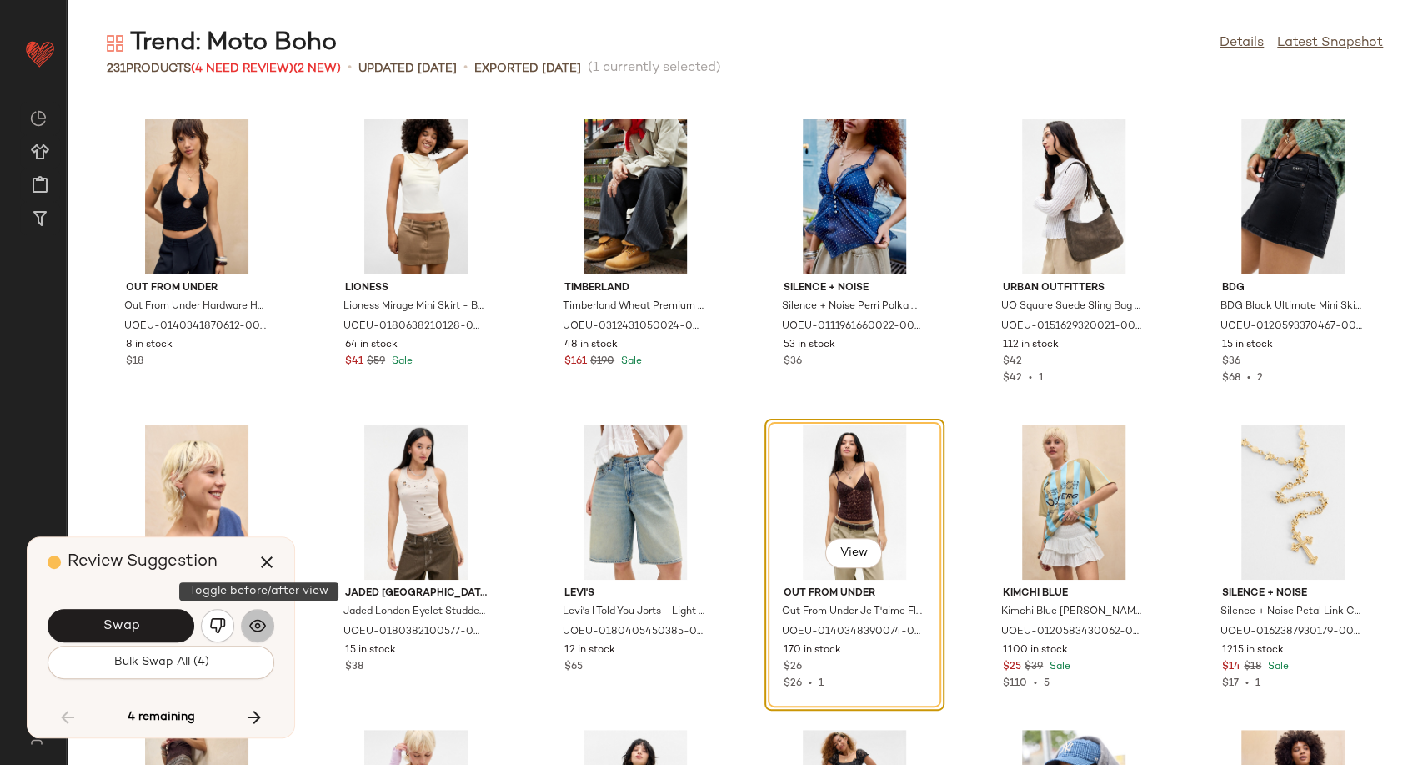
click at [259, 624] on img "button" at bounding box center [257, 625] width 17 height 17
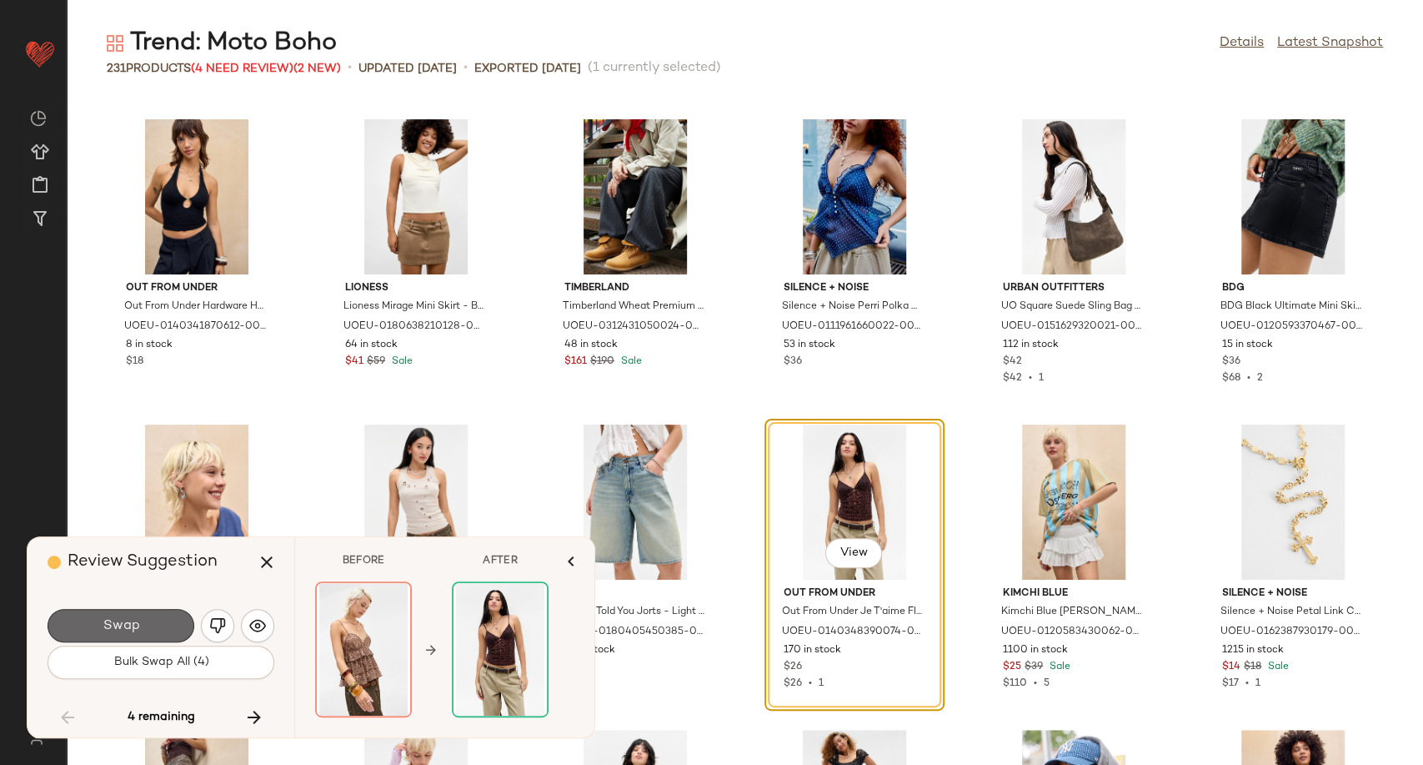
click at [148, 622] on button "Swap" at bounding box center [121, 625] width 147 height 33
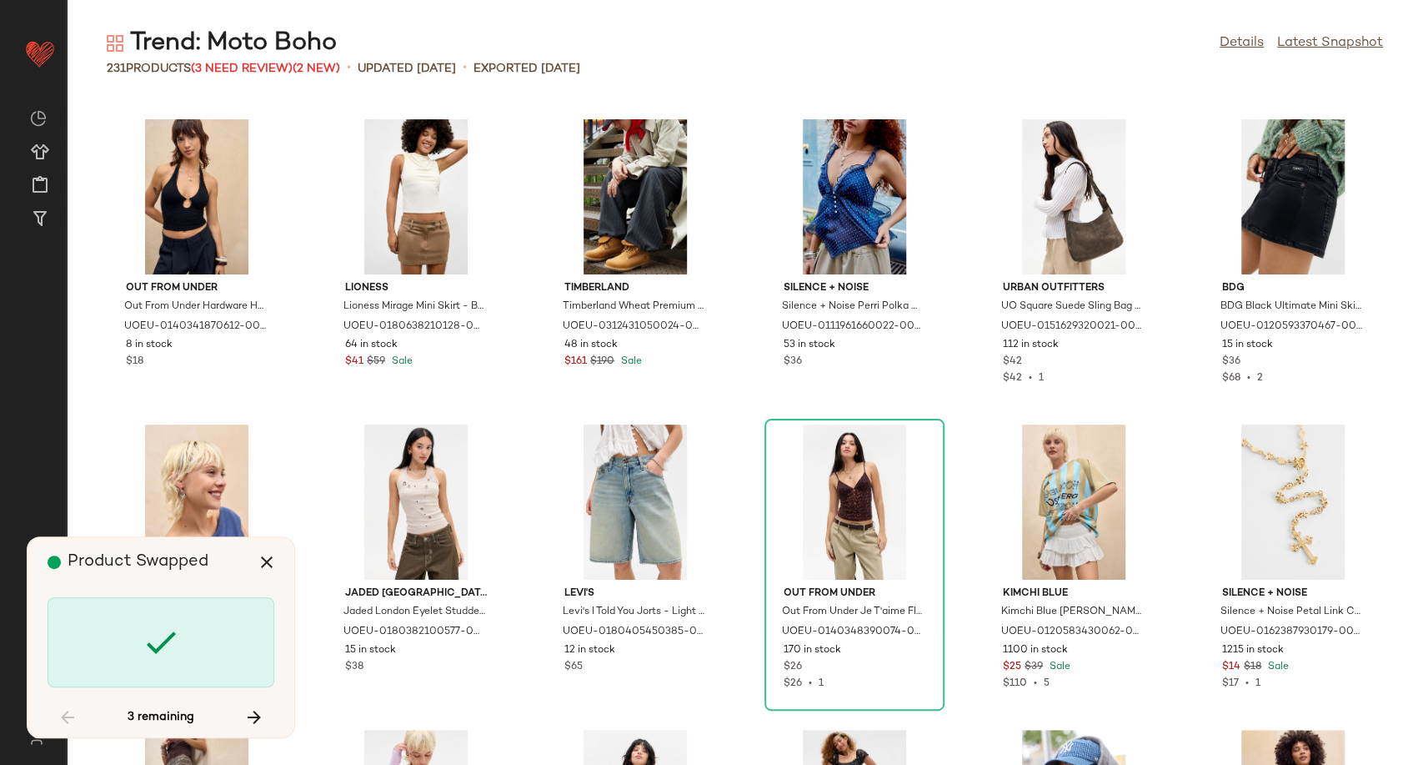
scroll to position [9458, 0]
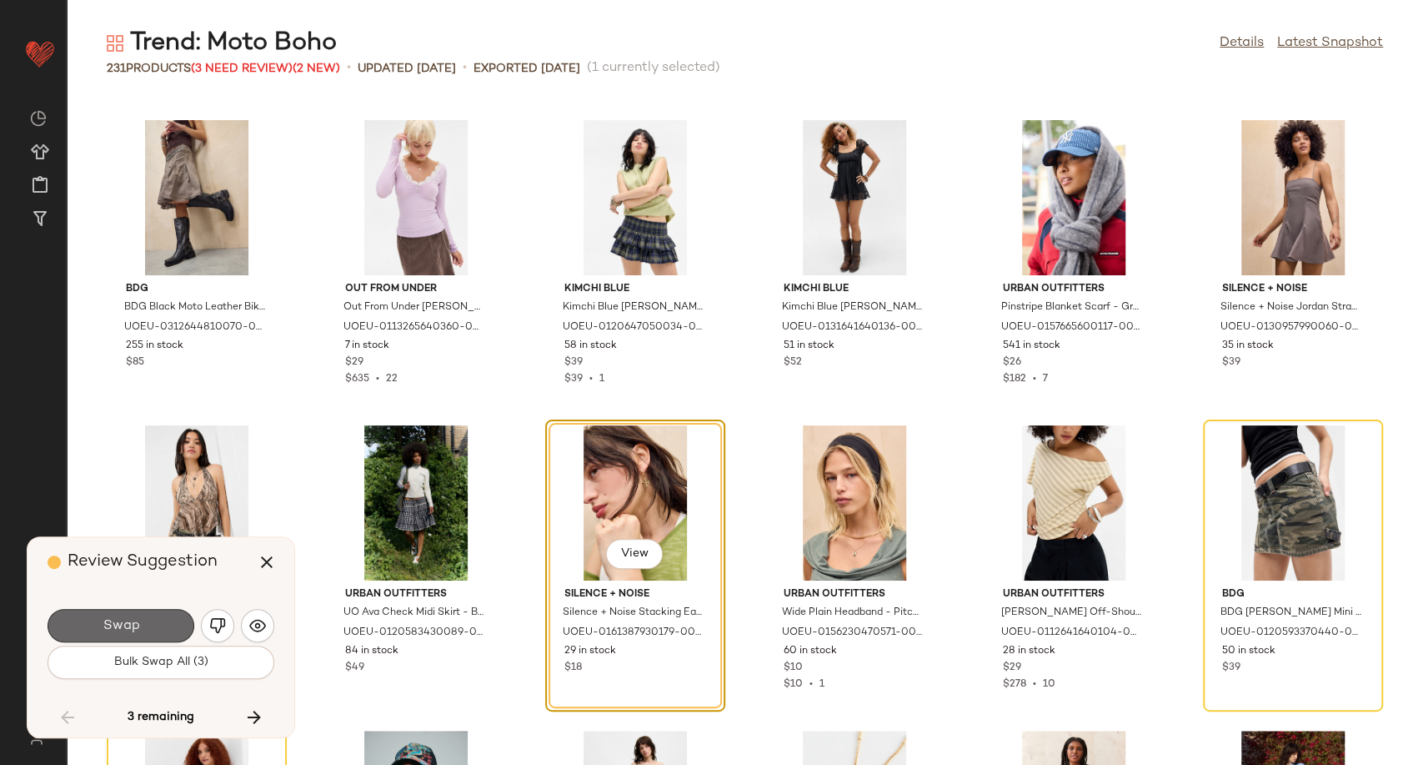
click at [170, 621] on button "Swap" at bounding box center [121, 625] width 147 height 33
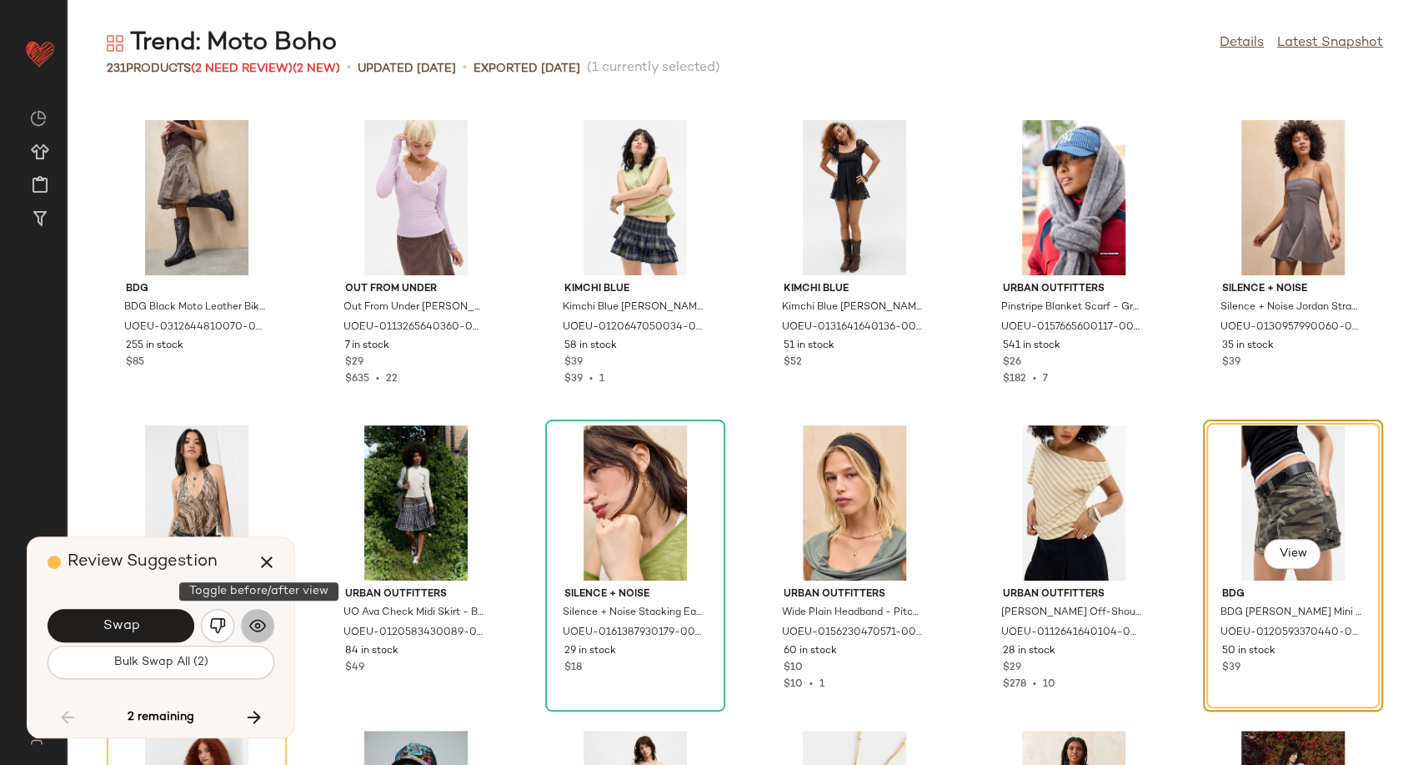
click at [258, 634] on img "button" at bounding box center [257, 625] width 17 height 17
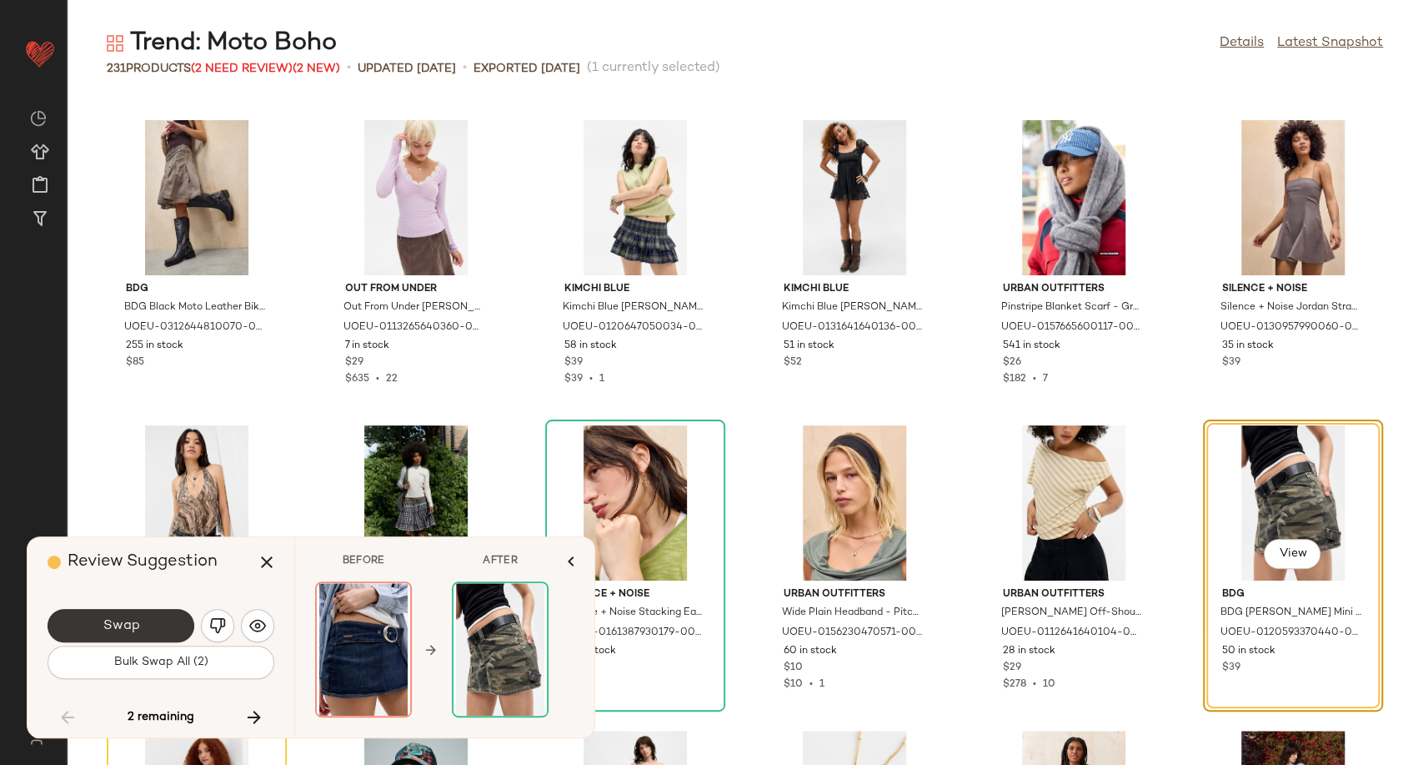
click at [167, 628] on button "Swap" at bounding box center [121, 625] width 147 height 33
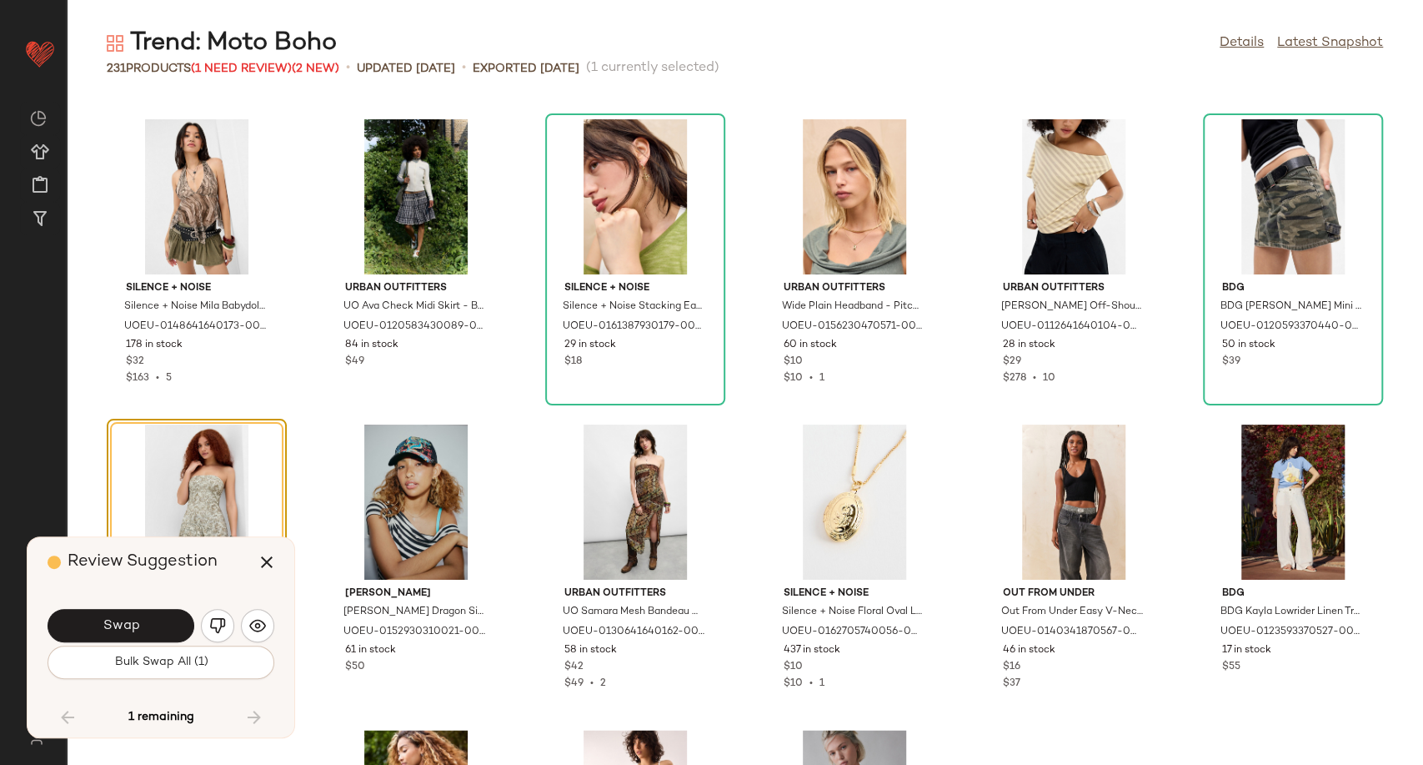
scroll to position [10042, 0]
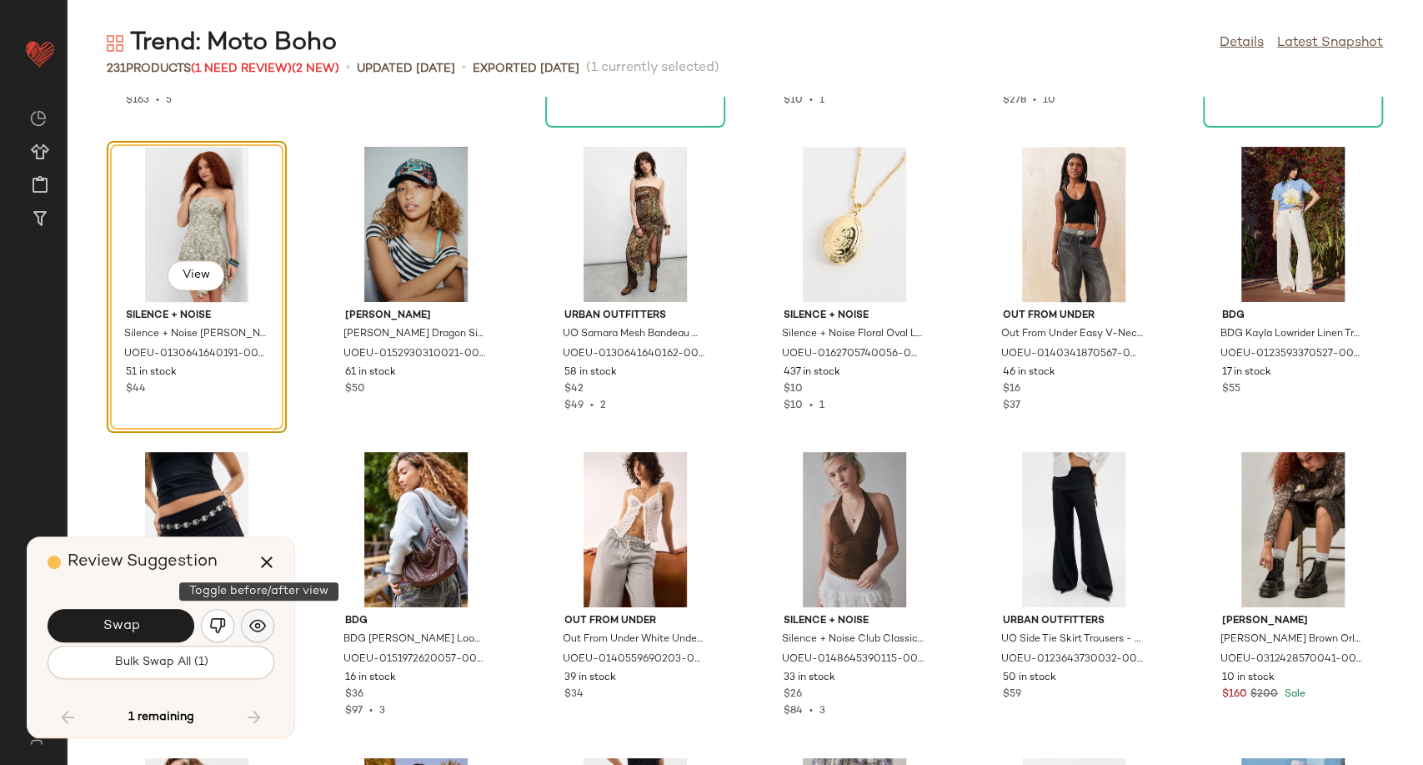
click at [265, 615] on button "button" at bounding box center [257, 625] width 33 height 33
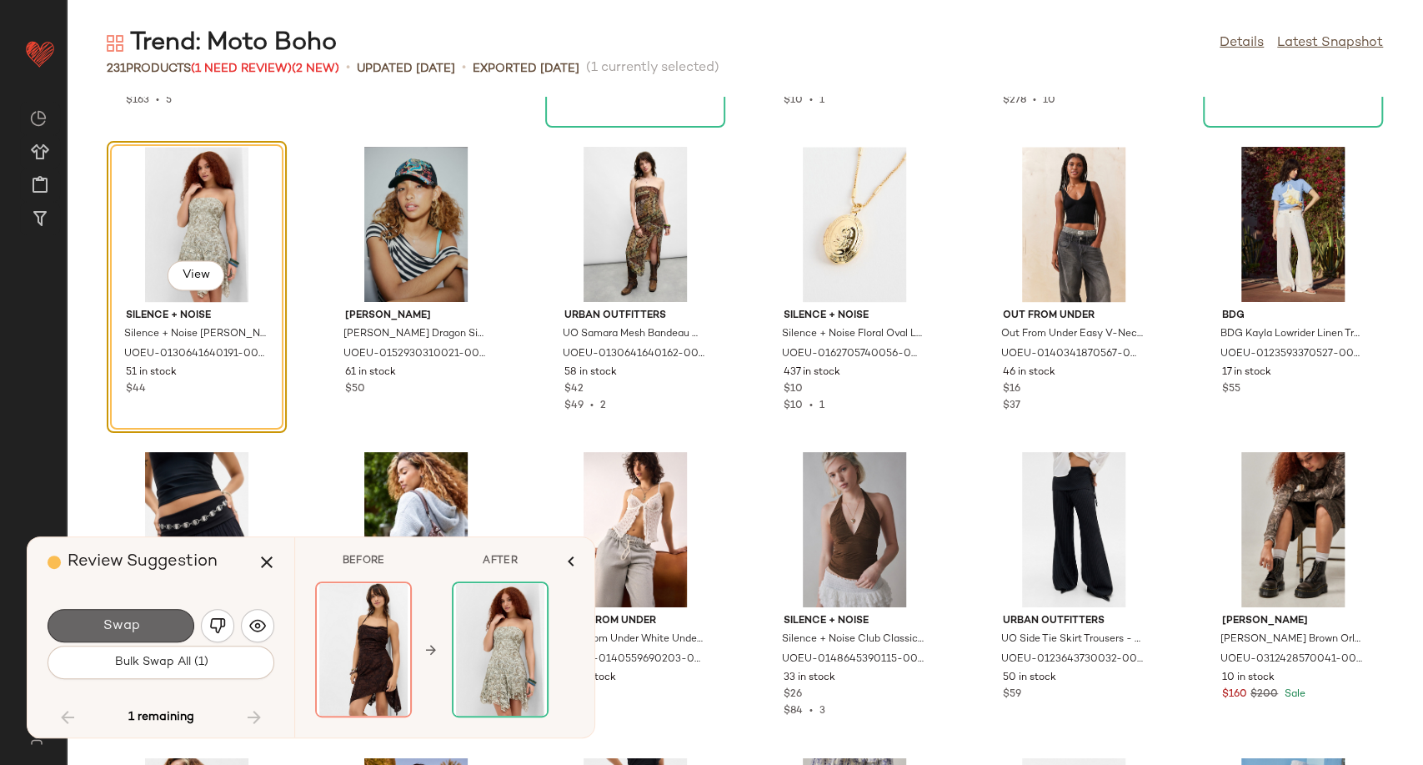
click at [156, 632] on button "Swap" at bounding box center [121, 625] width 147 height 33
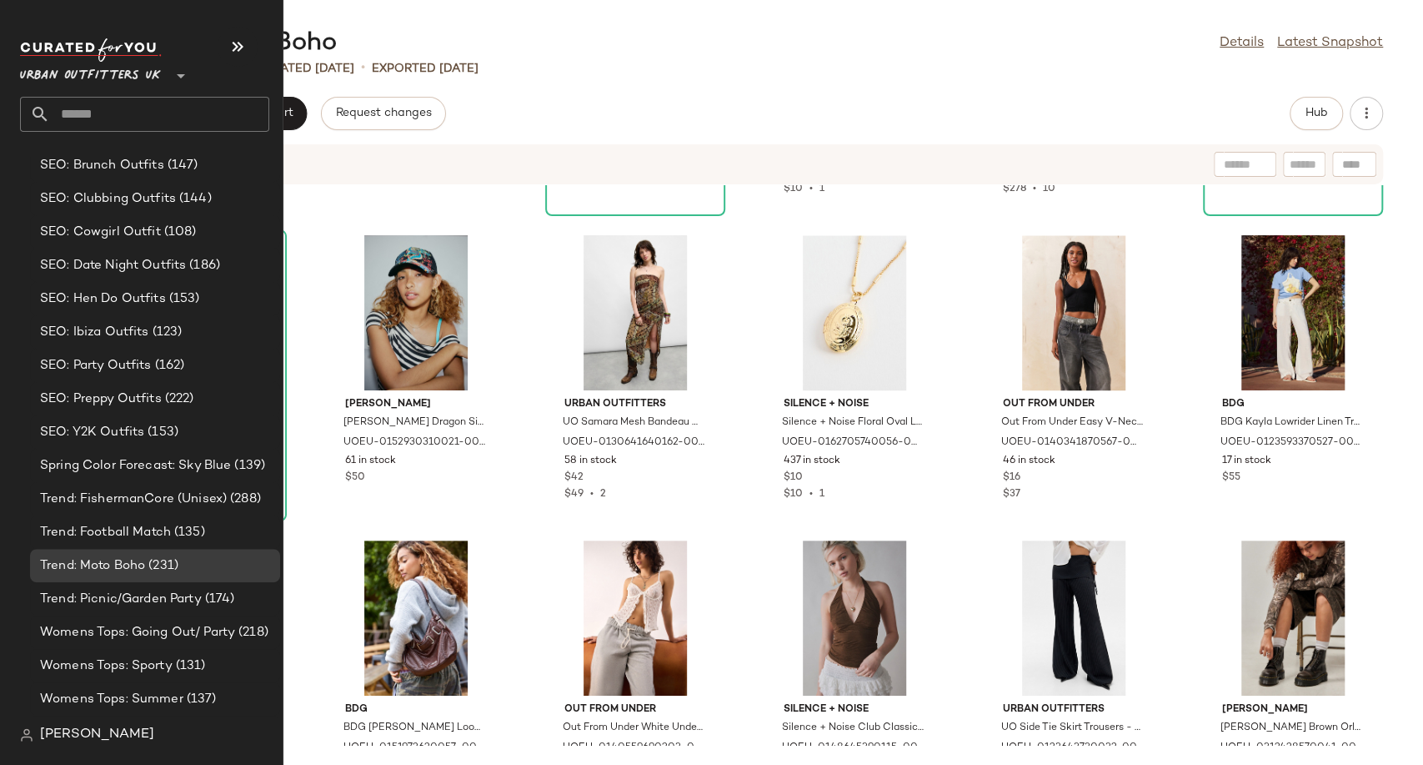
scroll to position [5141, 0]
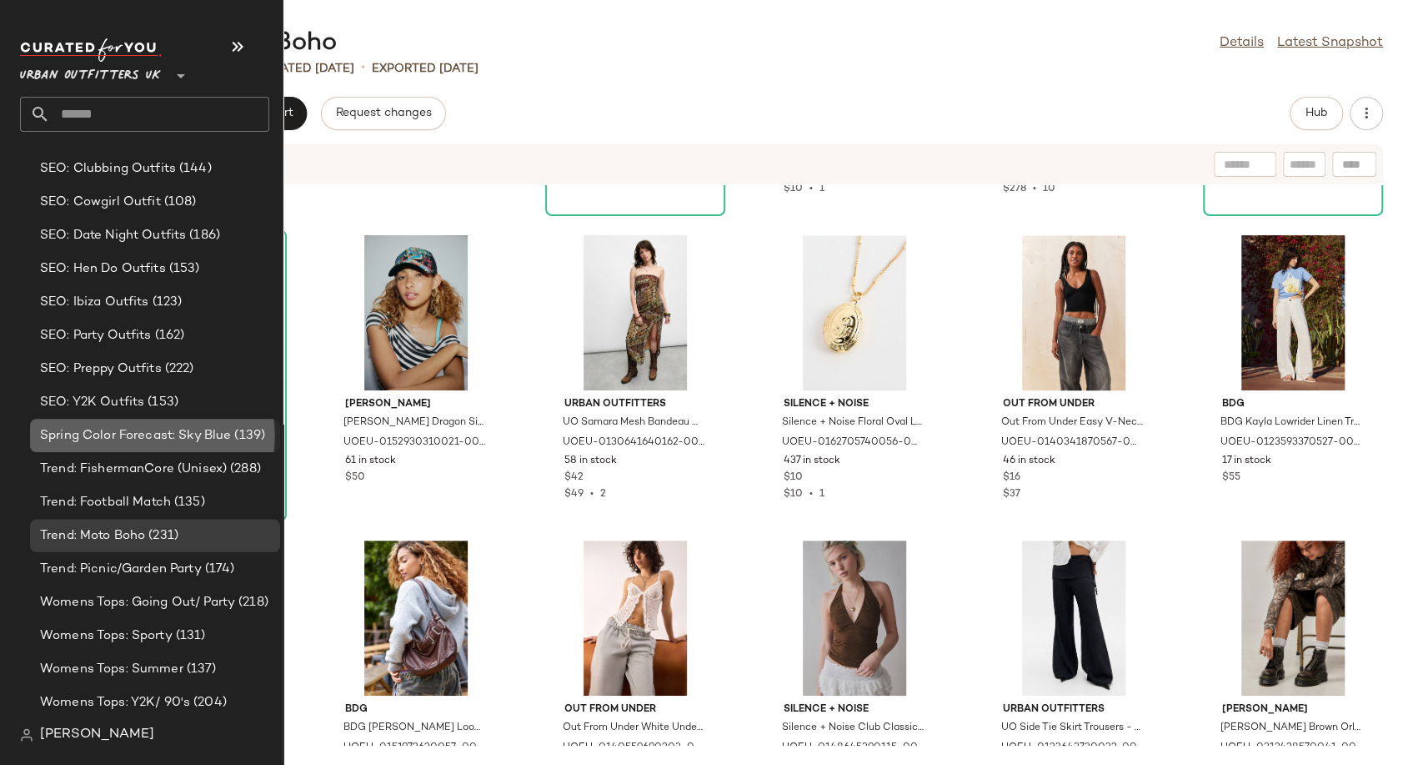
click at [102, 440] on span "Spring Color Forecast: Sky Blue" at bounding box center [135, 435] width 191 height 19
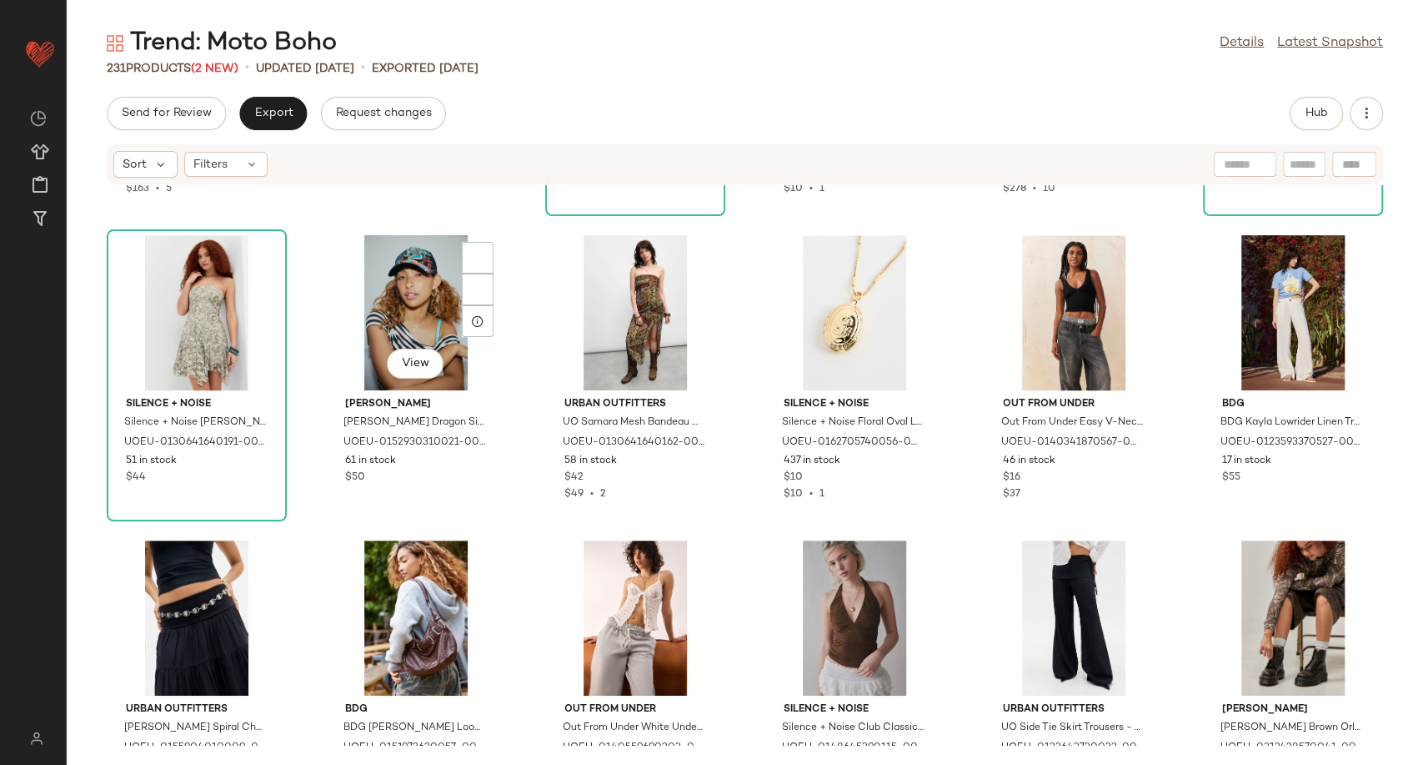
scroll to position [0, 0]
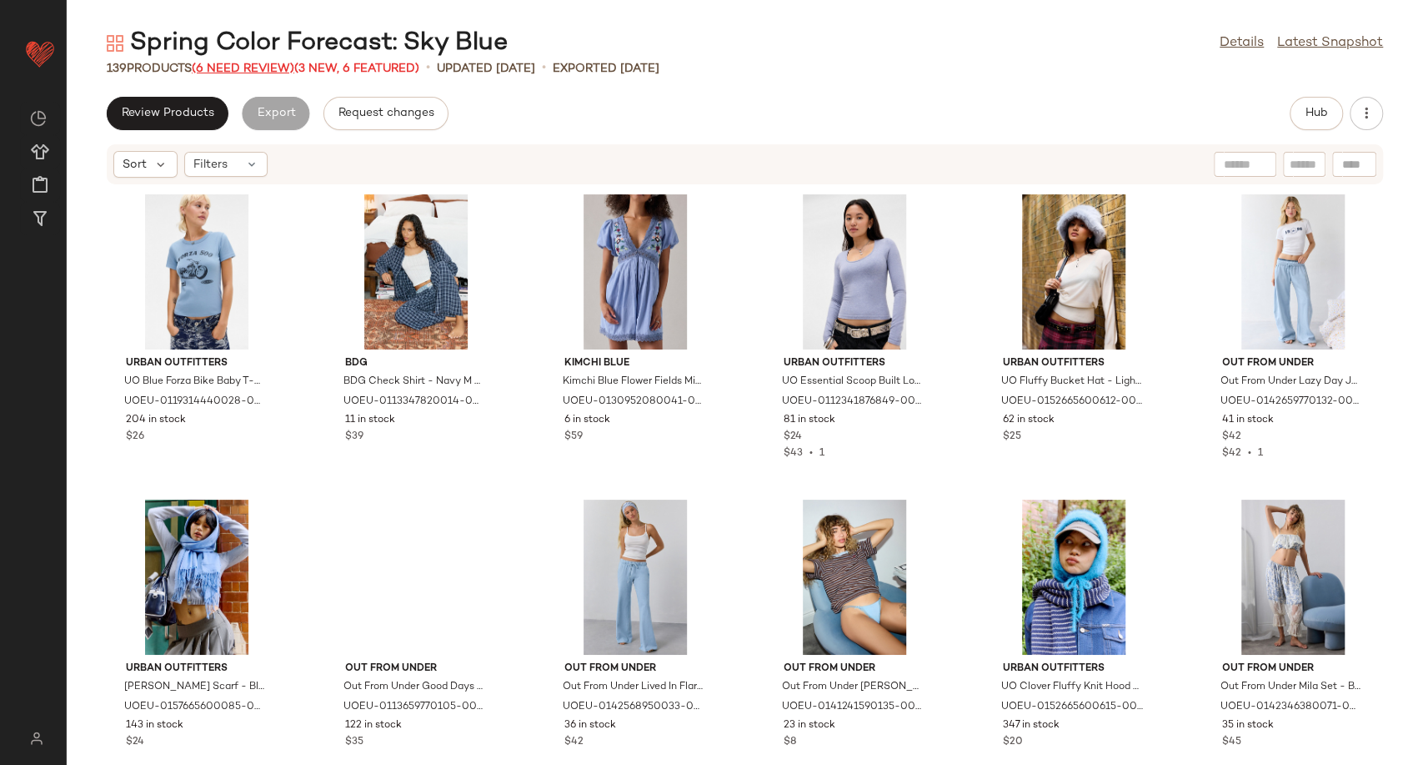
click at [248, 66] on span "(6 Need Review)" at bounding box center [243, 69] width 103 height 13
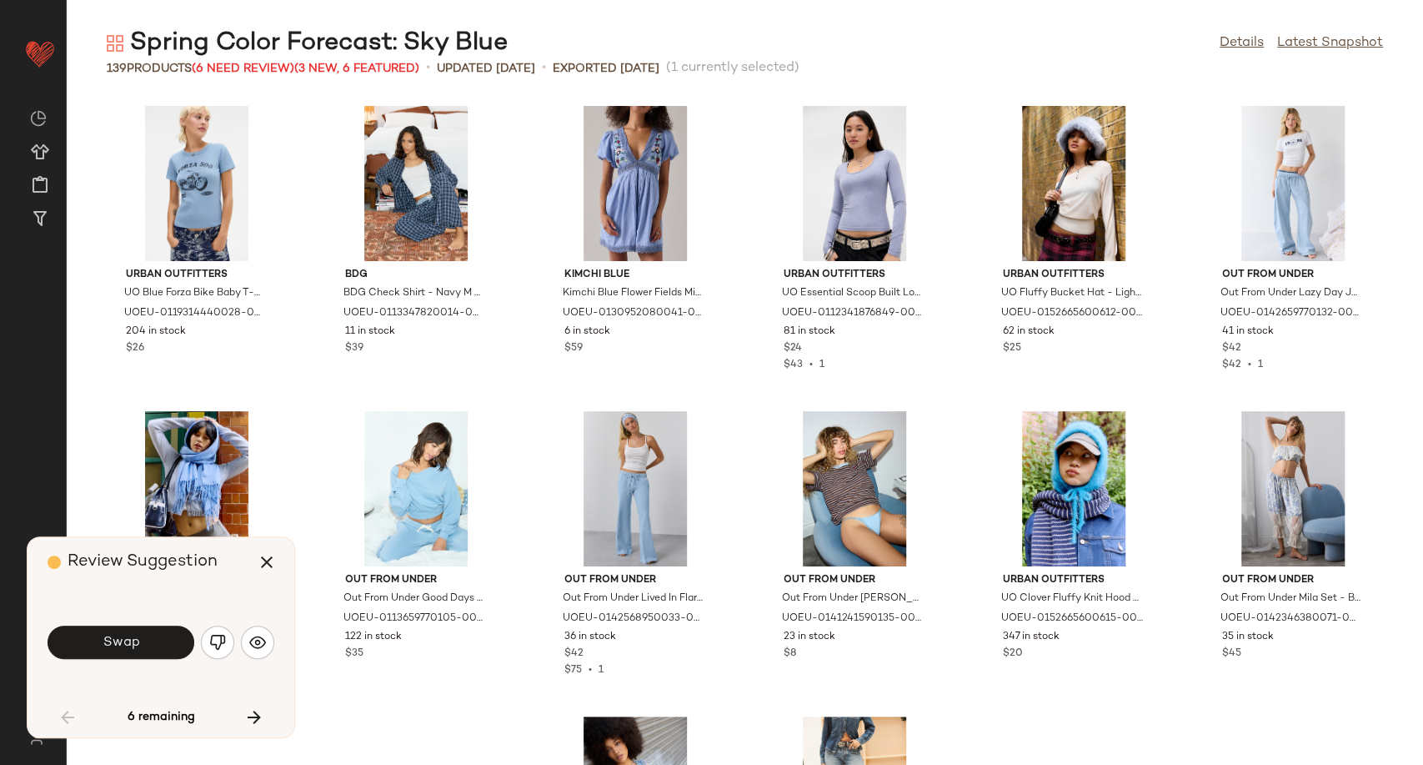
scroll to position [928, 0]
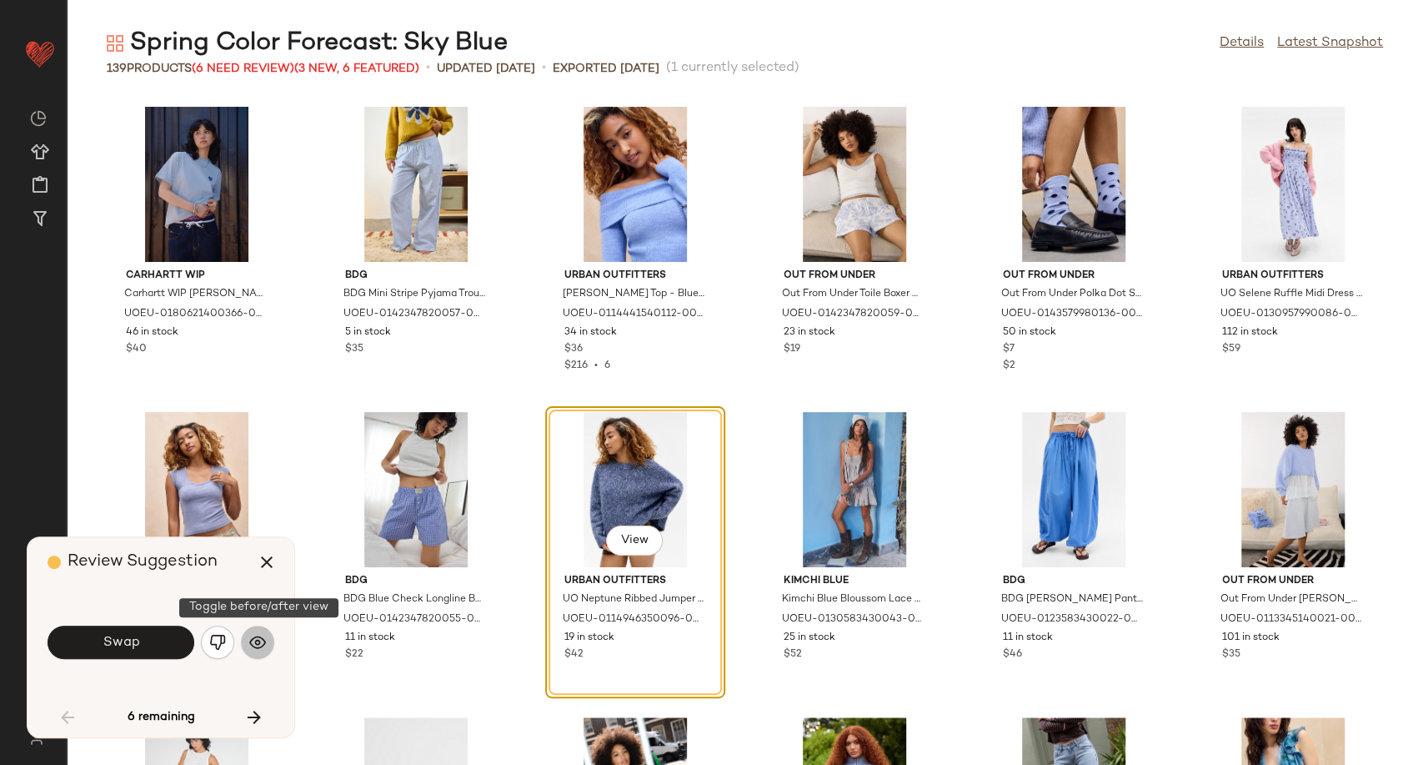
click at [264, 643] on img "button" at bounding box center [257, 642] width 17 height 17
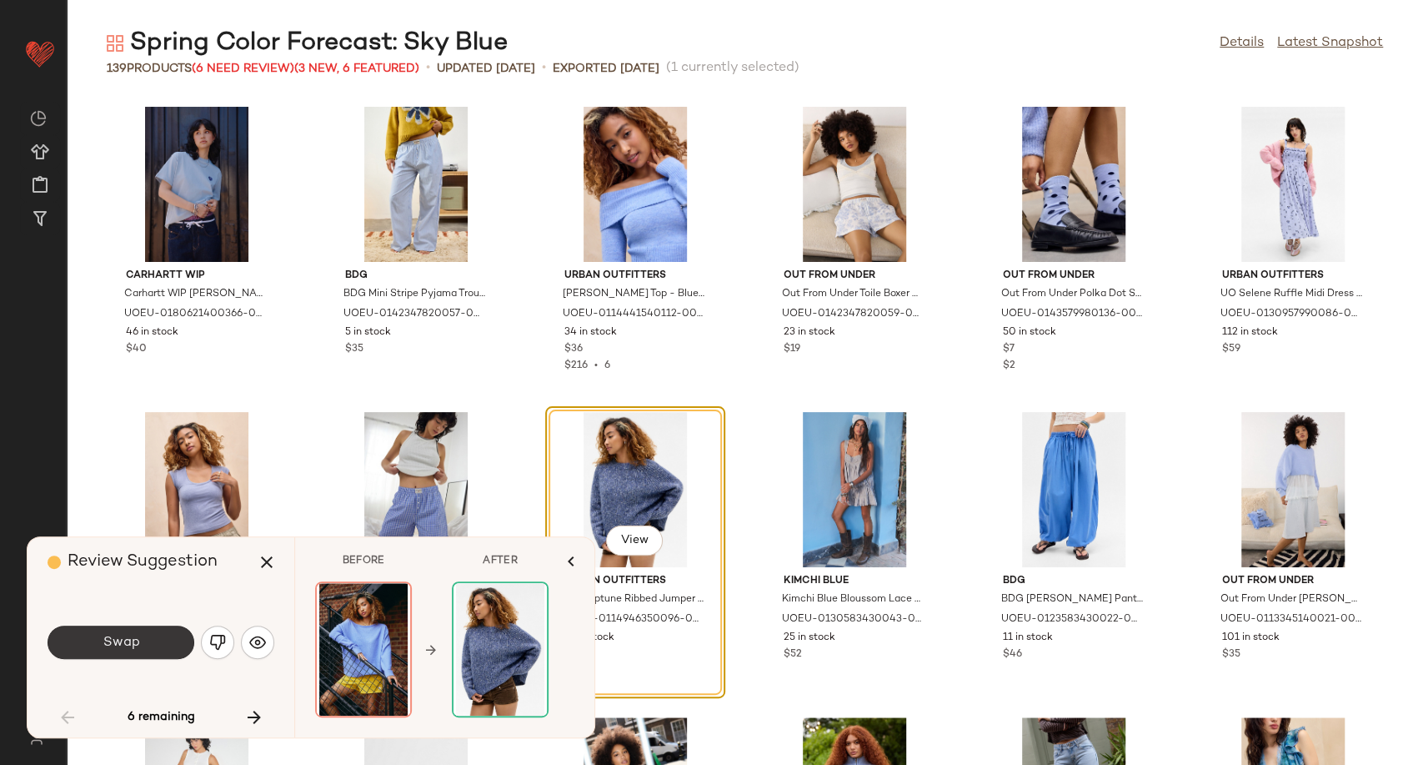
click at [138, 645] on span "Swap" at bounding box center [121, 642] width 38 height 16
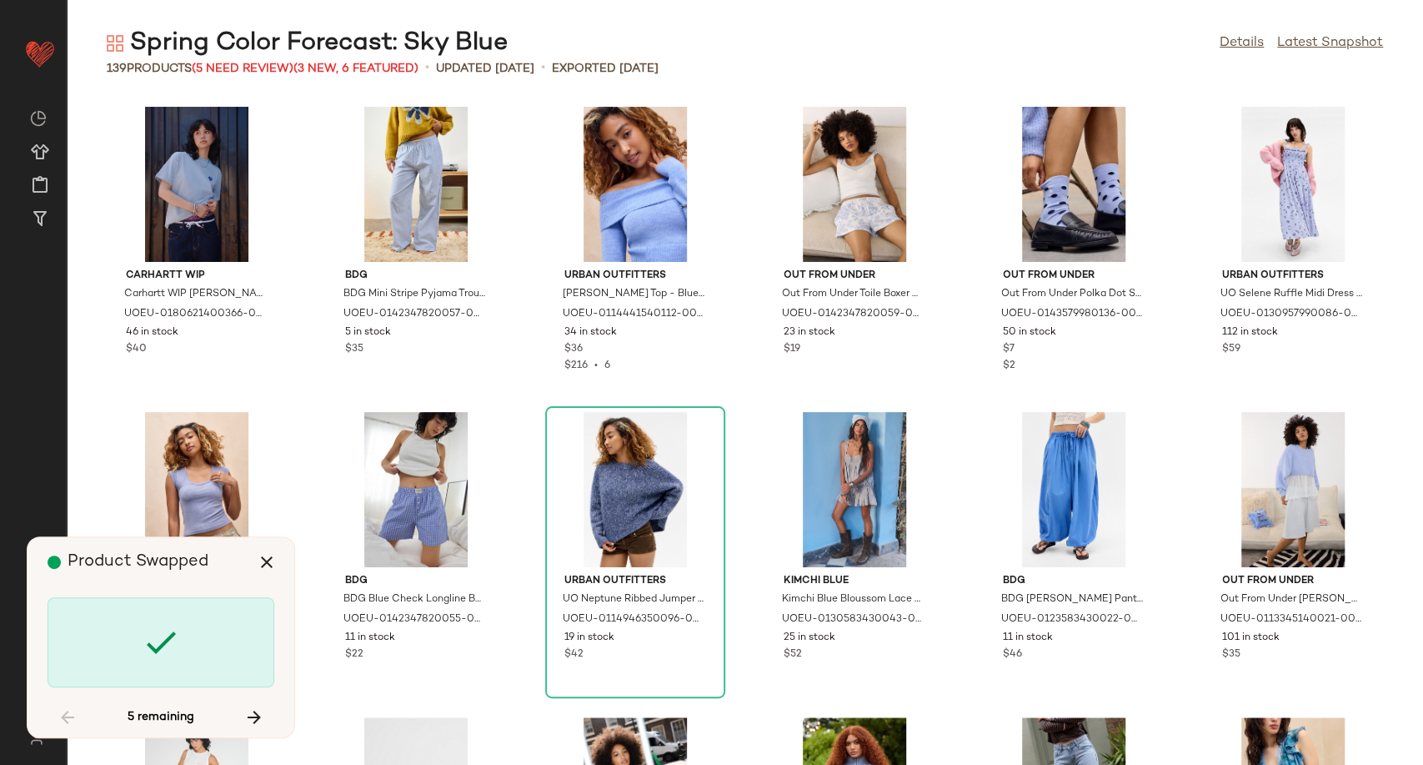
scroll to position [1526, 0]
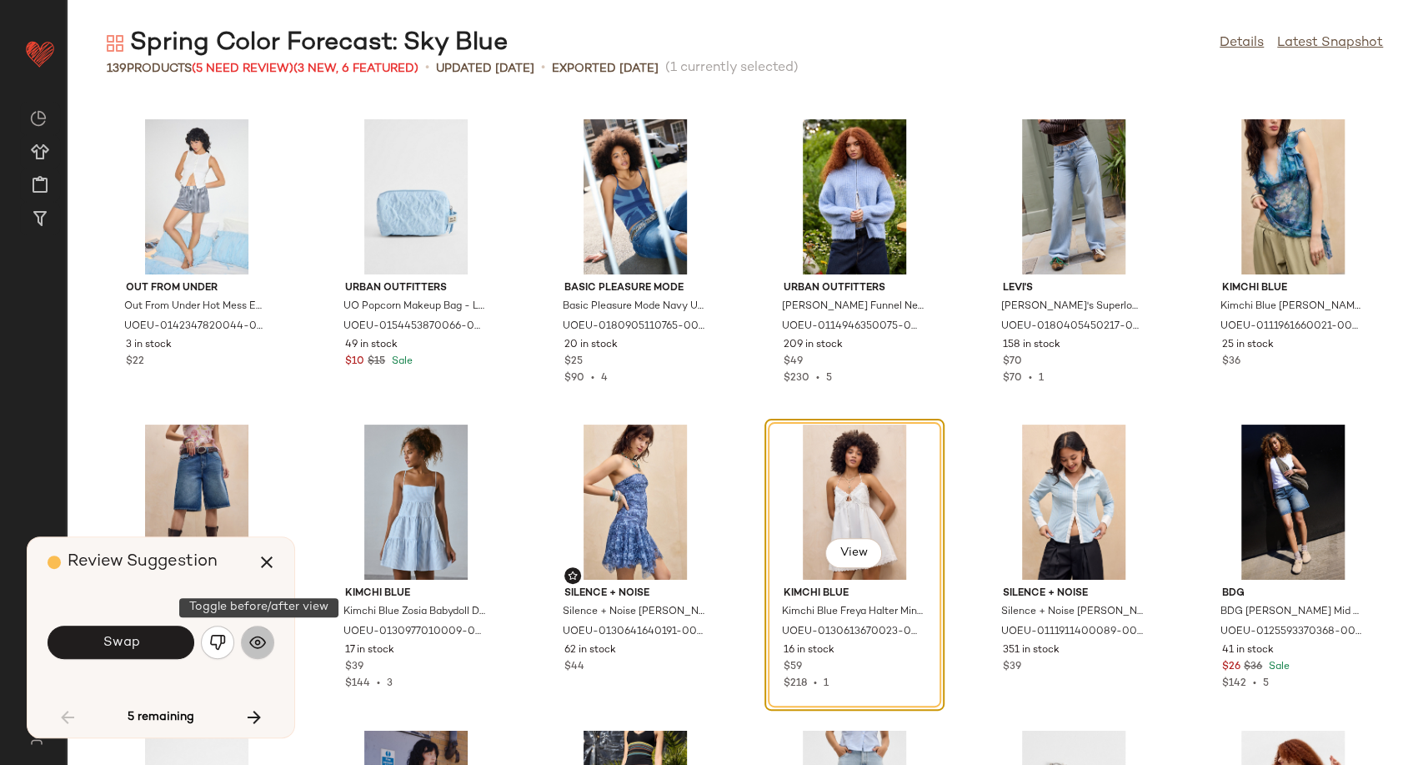
click at [263, 642] on img "button" at bounding box center [257, 642] width 17 height 17
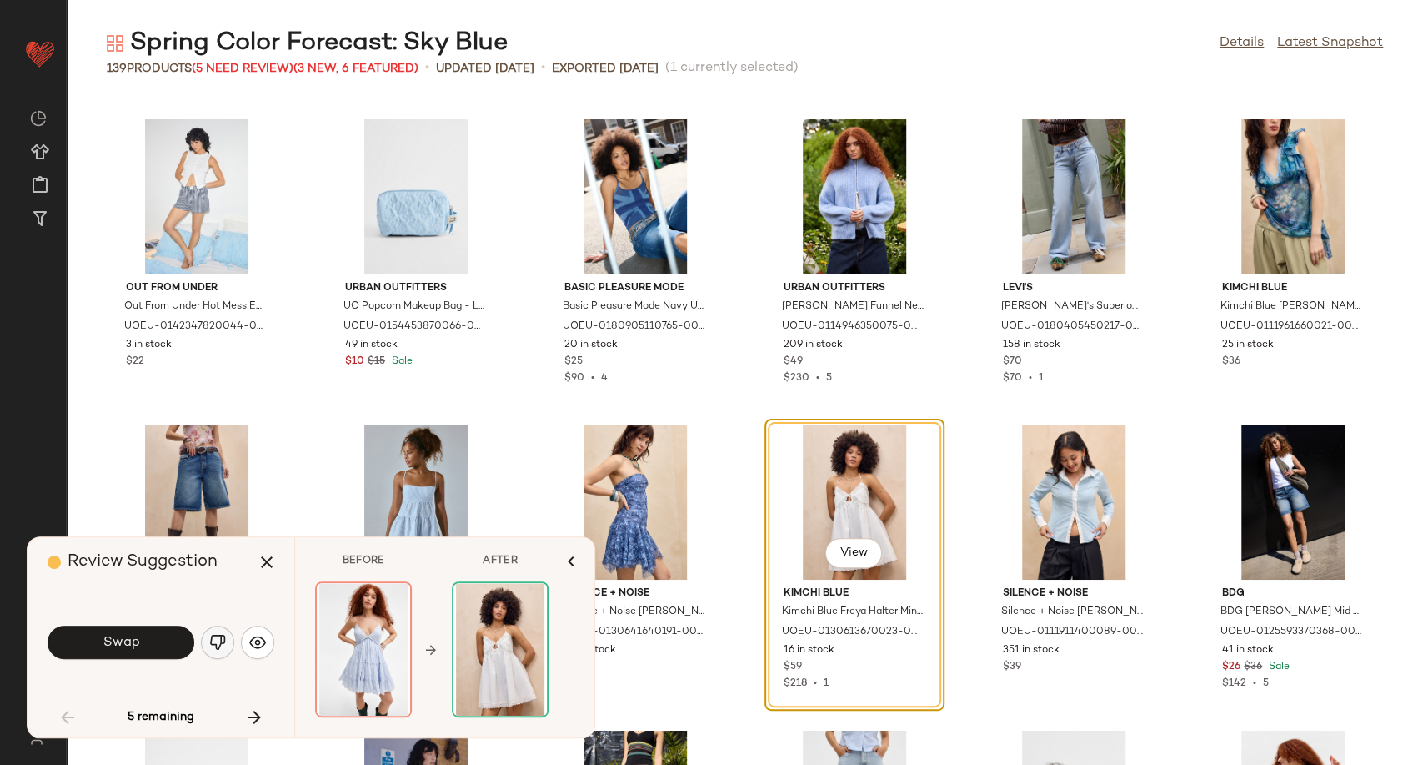
click at [222, 642] on img "button" at bounding box center [217, 642] width 17 height 17
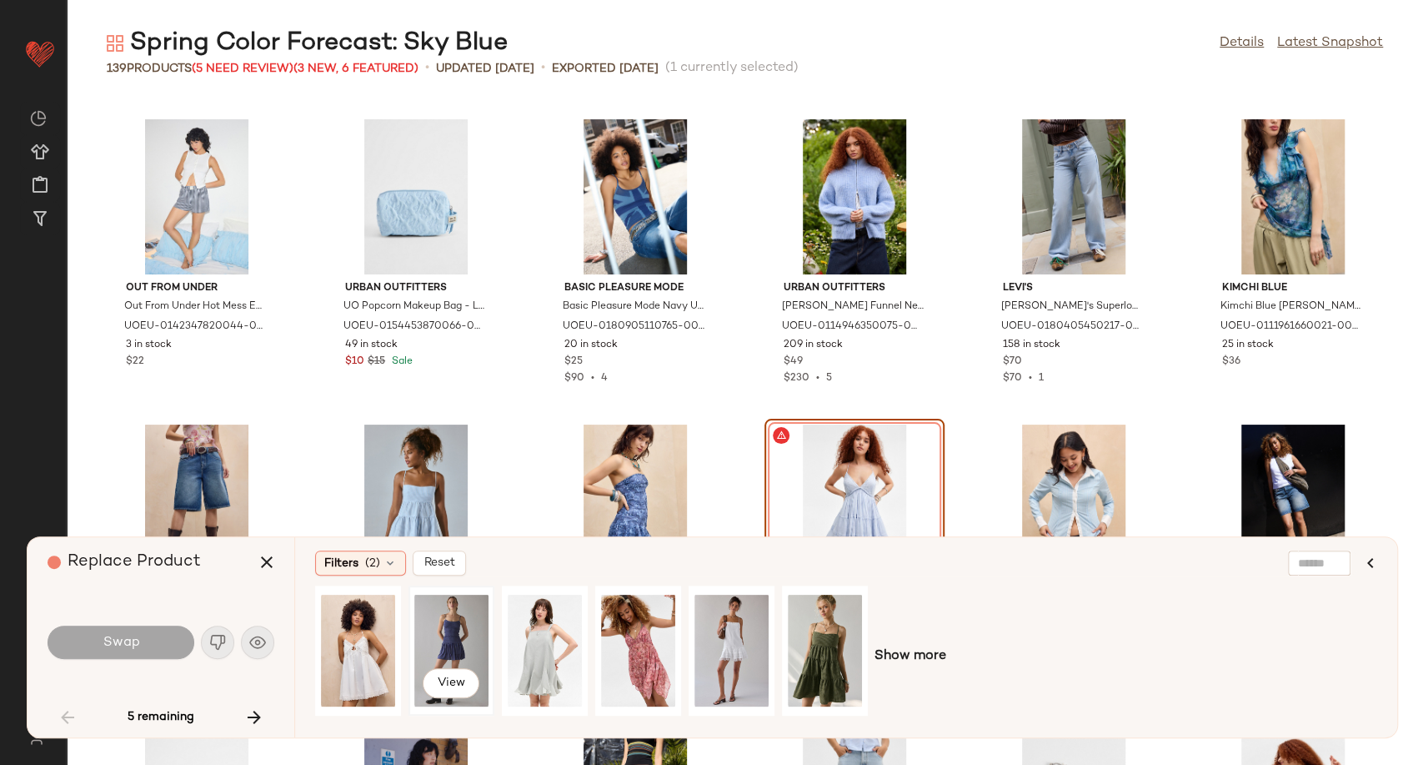
click at [439, 644] on div "View" at bounding box center [451, 650] width 74 height 118
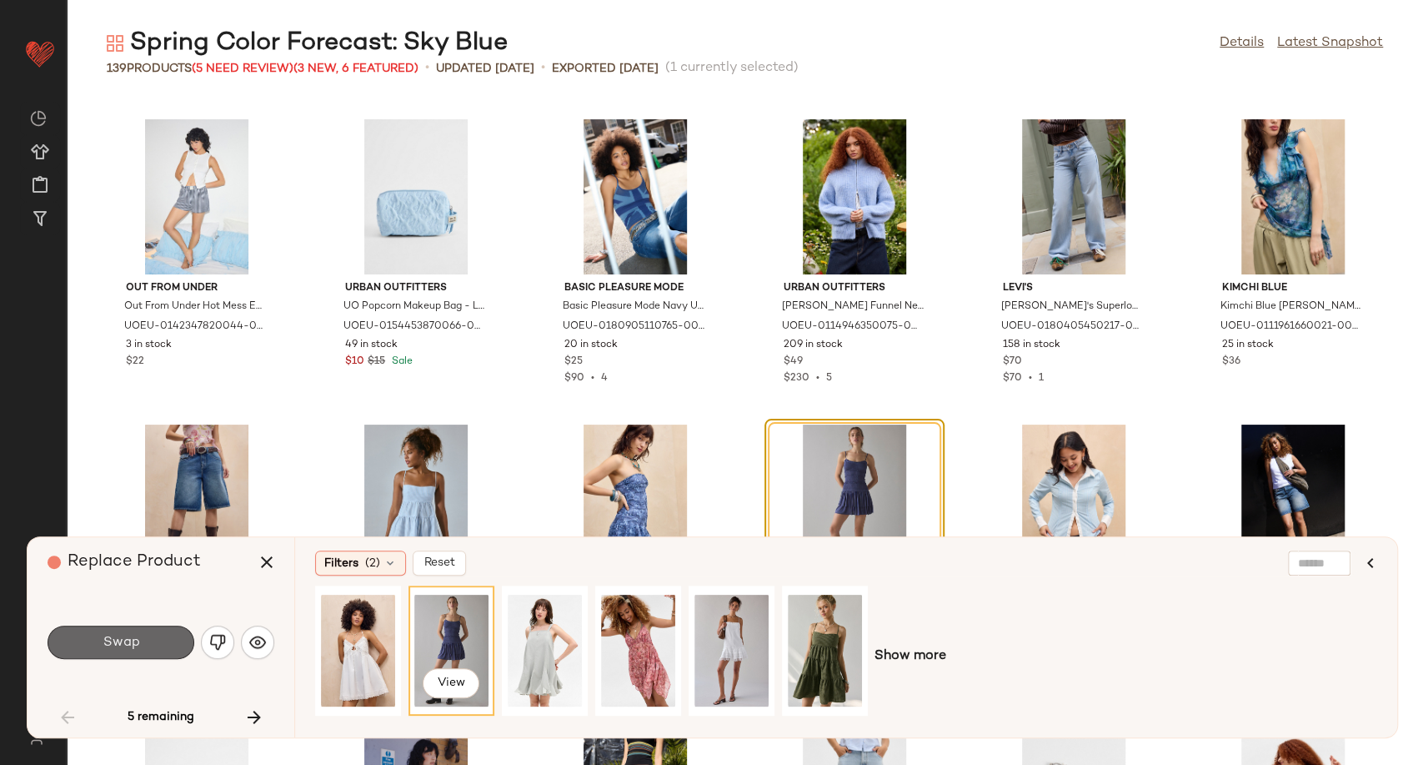
click at [160, 640] on button "Swap" at bounding box center [121, 641] width 147 height 33
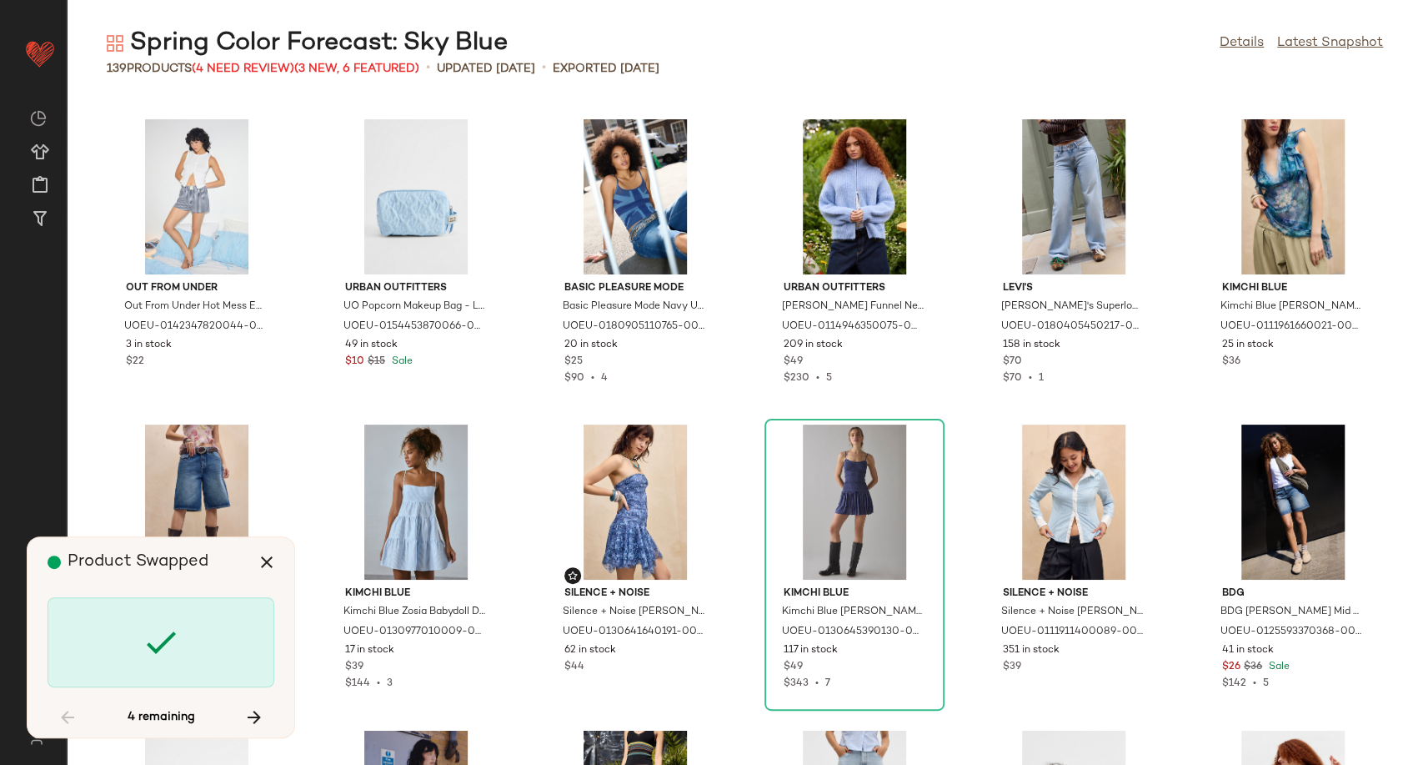
scroll to position [2135, 0]
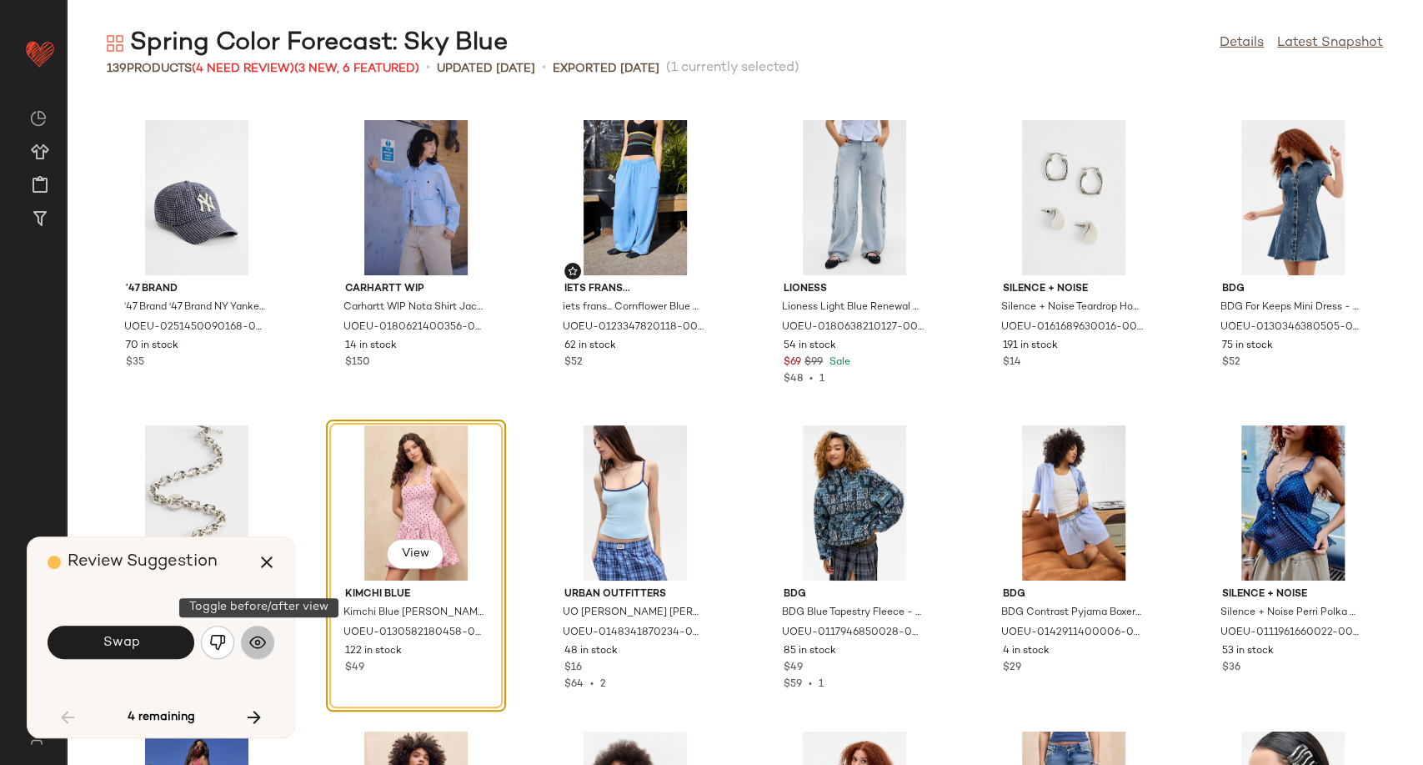
click at [263, 646] on img "button" at bounding box center [257, 642] width 17 height 17
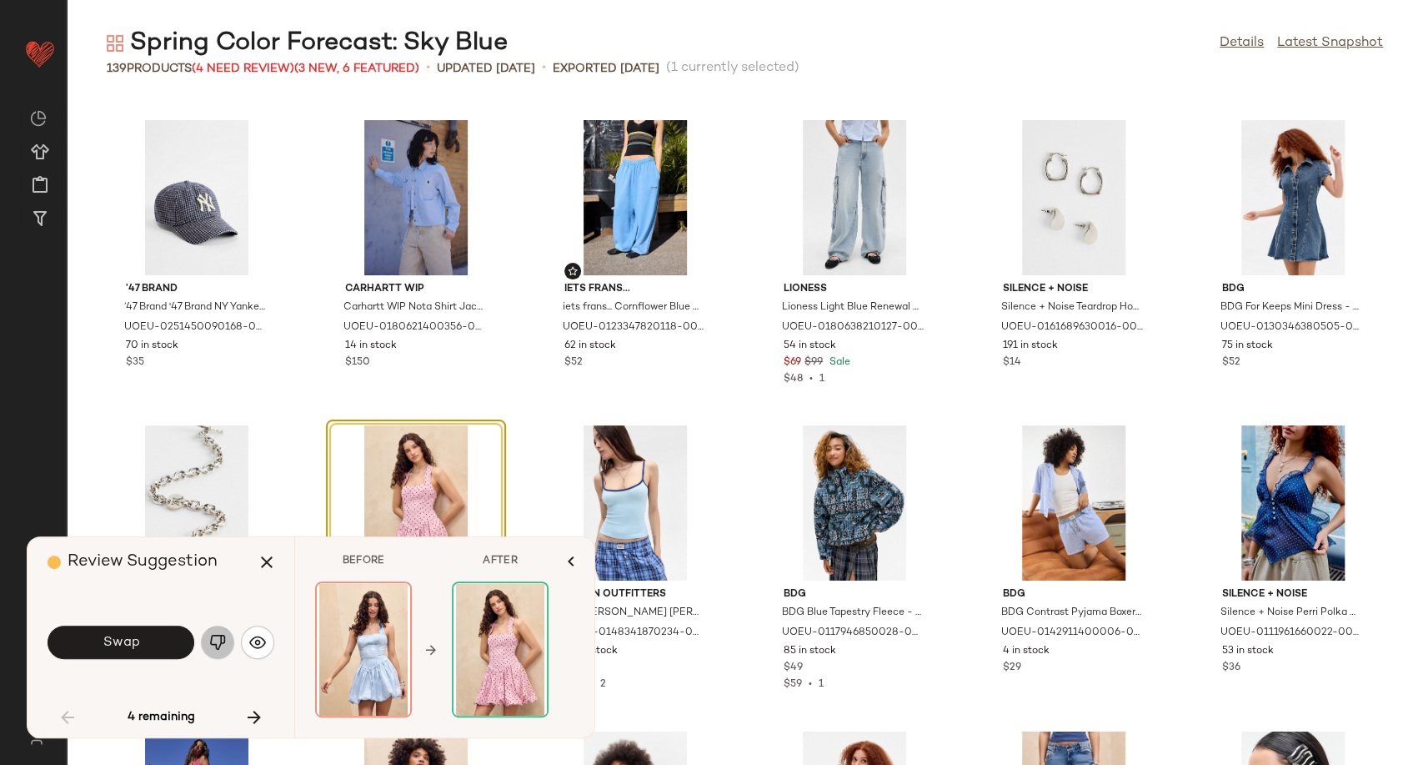
click at [228, 641] on button "button" at bounding box center [217, 641] width 33 height 33
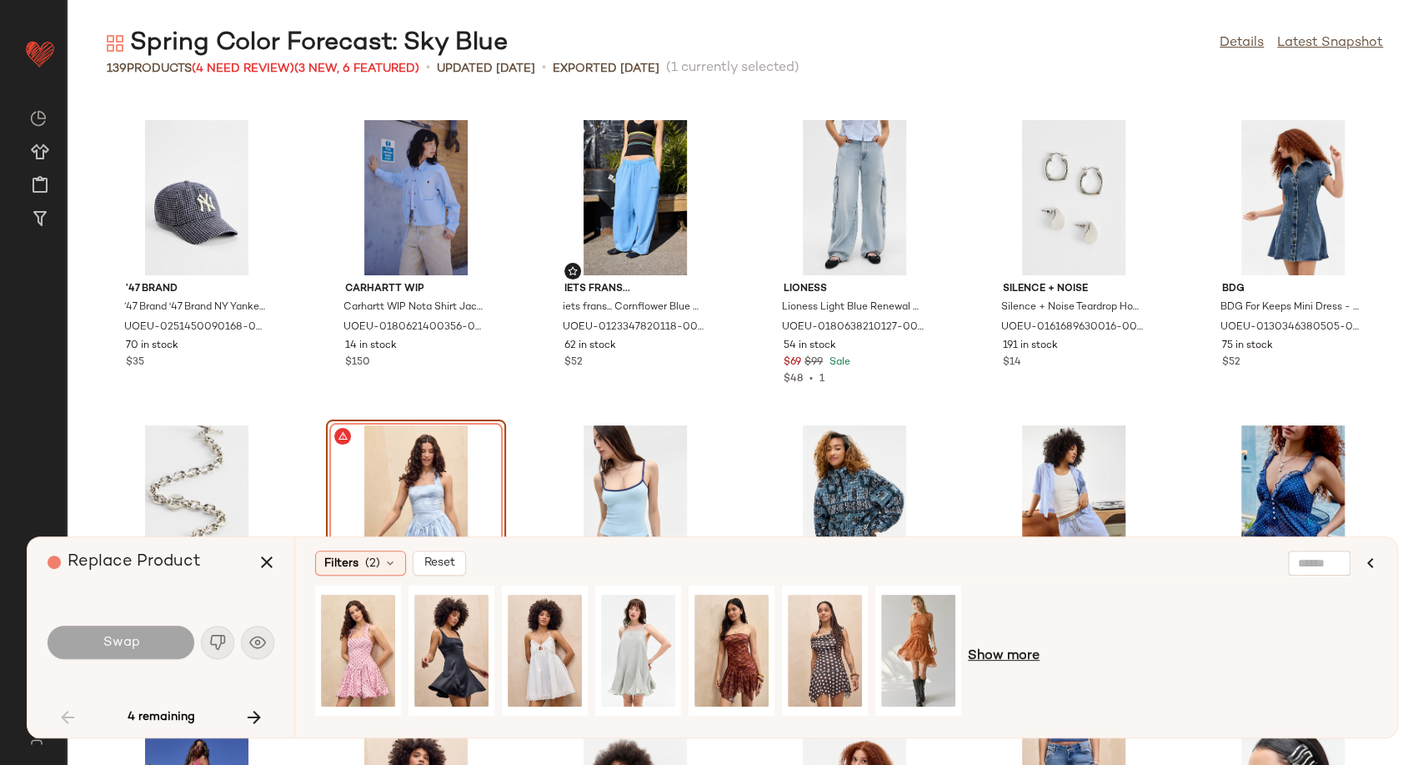
click at [1014, 652] on span "Show more" at bounding box center [1004, 656] width 72 height 20
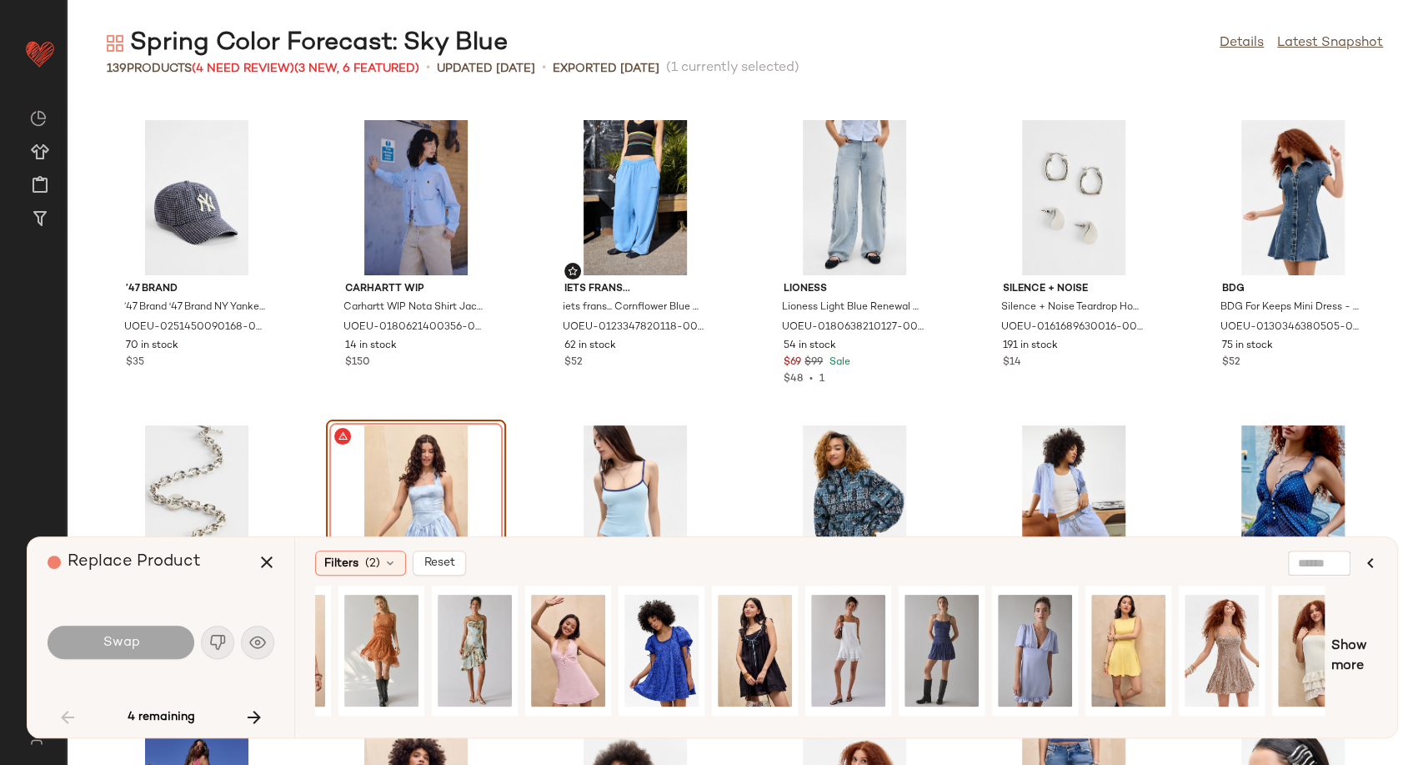
scroll to position [0, 544]
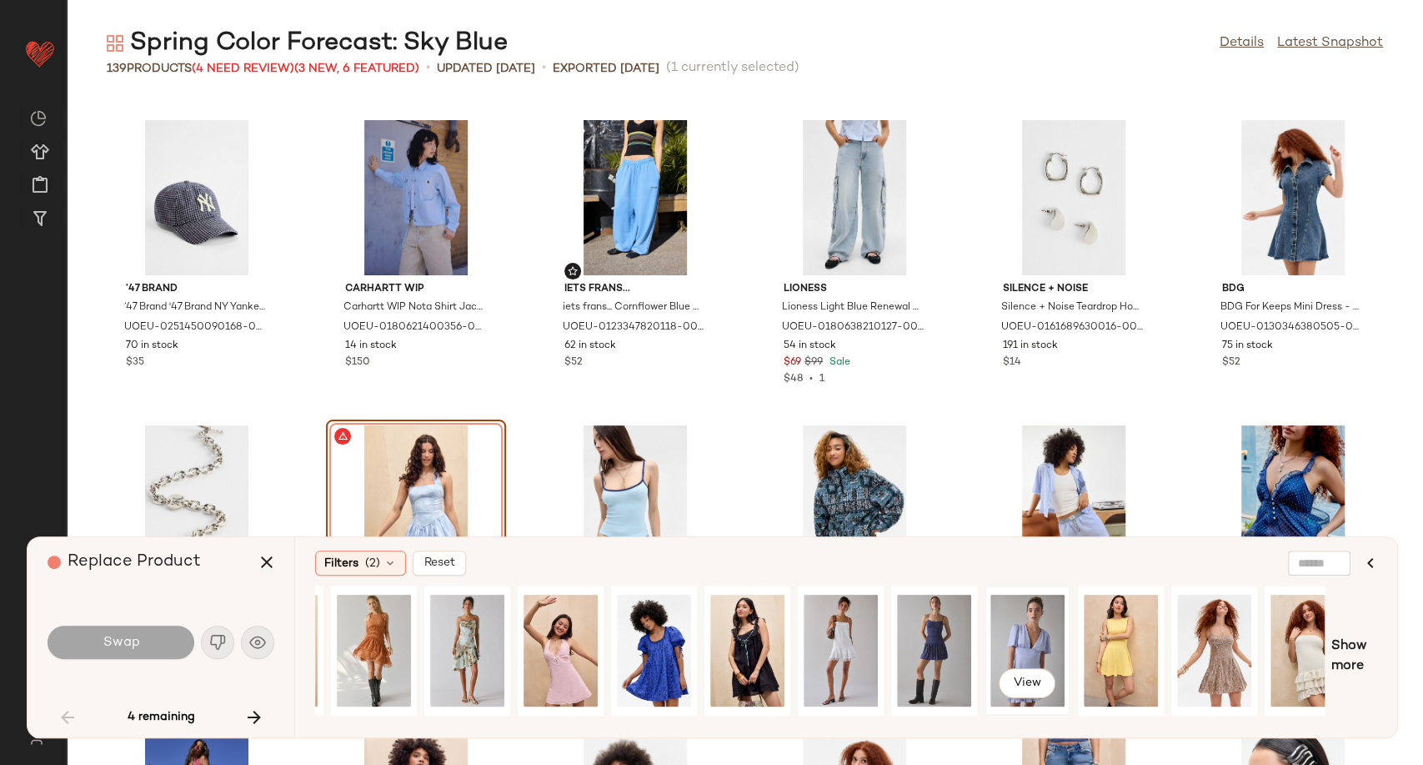
click at [1031, 654] on div "View" at bounding box center [1027, 650] width 74 height 118
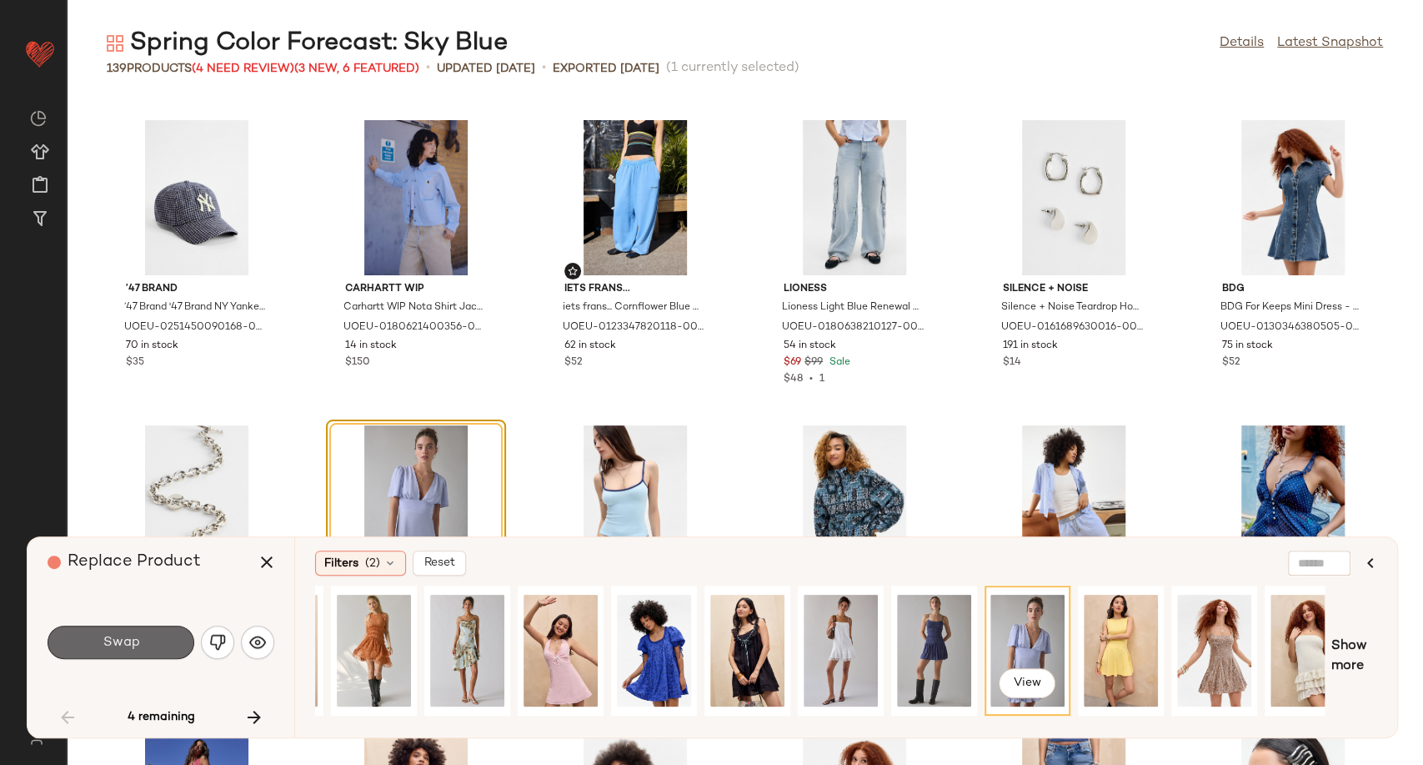
click at [150, 648] on button "Swap" at bounding box center [121, 641] width 147 height 33
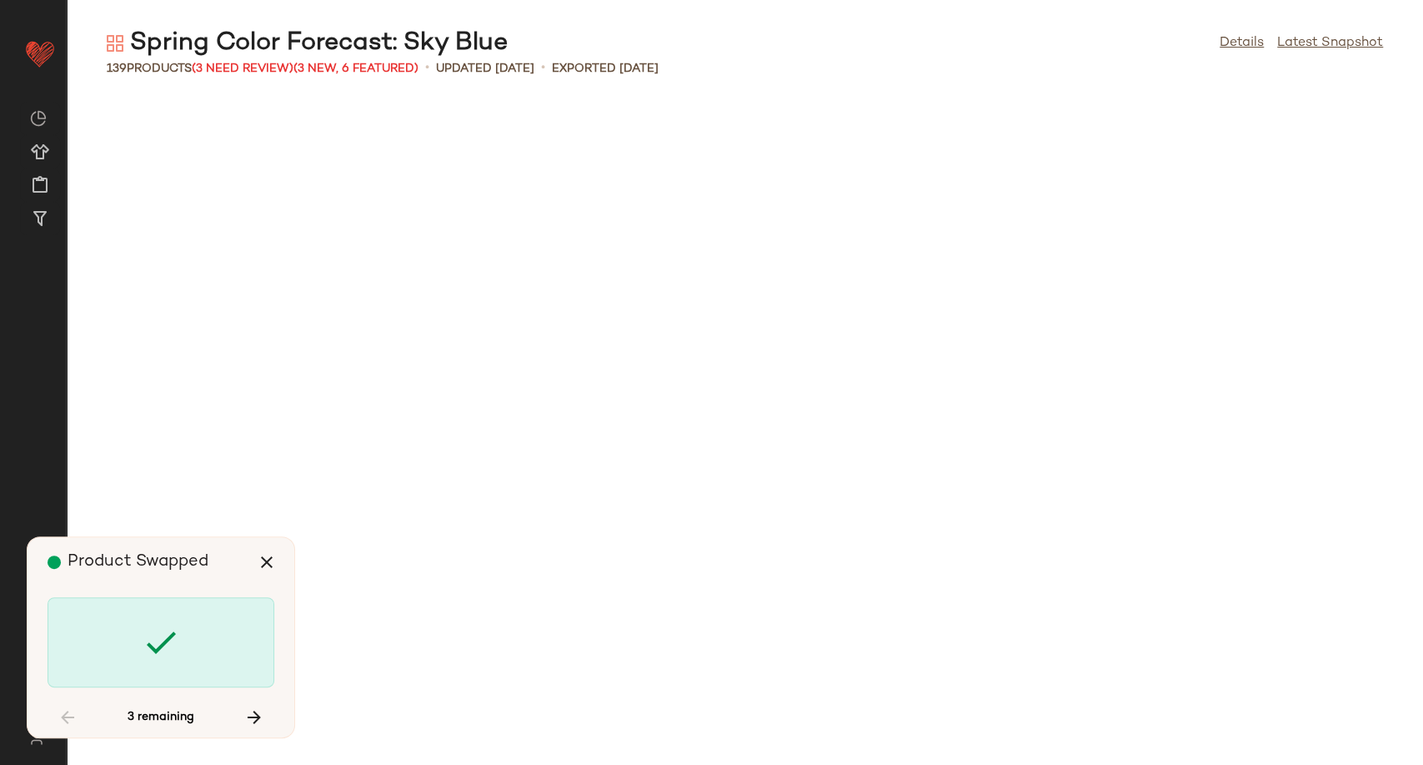
scroll to position [3356, 0]
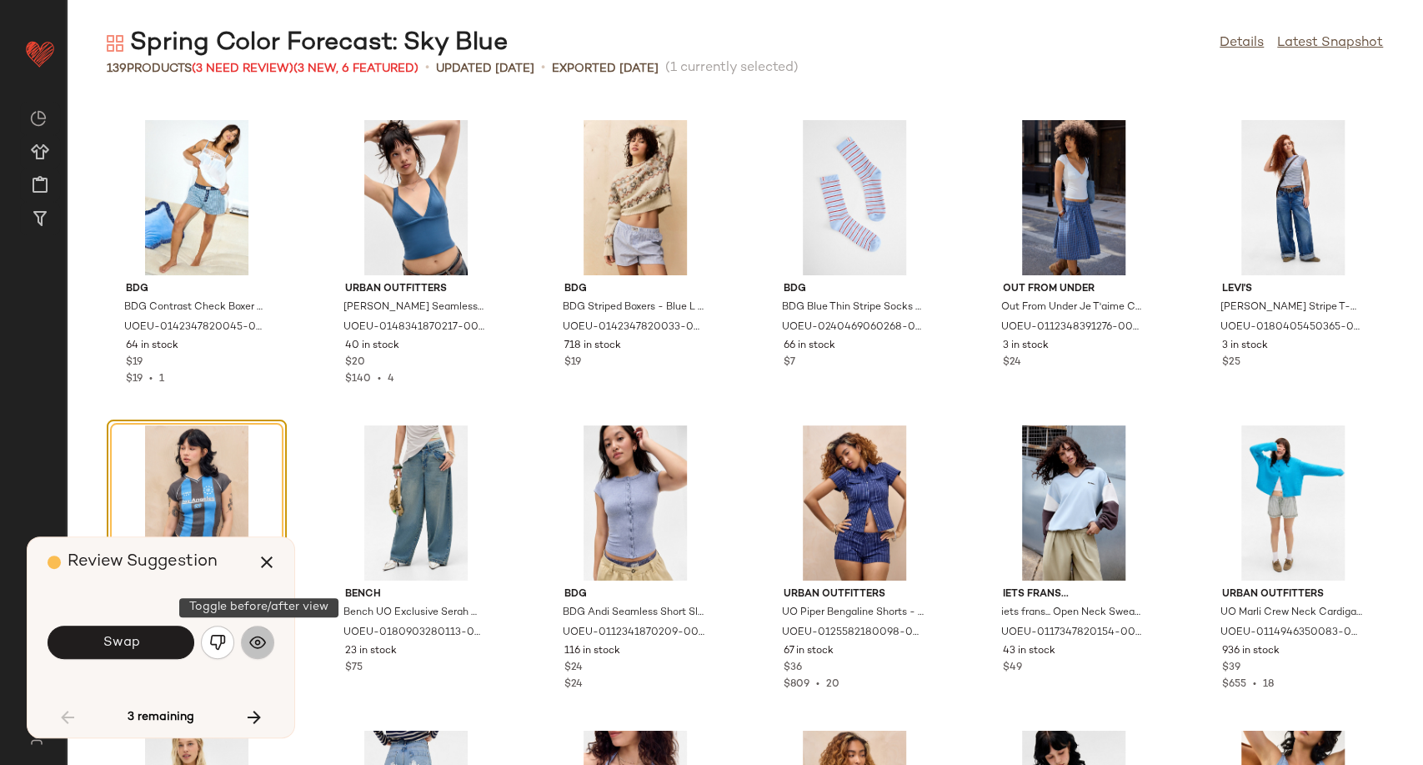
click at [267, 635] on button "button" at bounding box center [257, 641] width 33 height 33
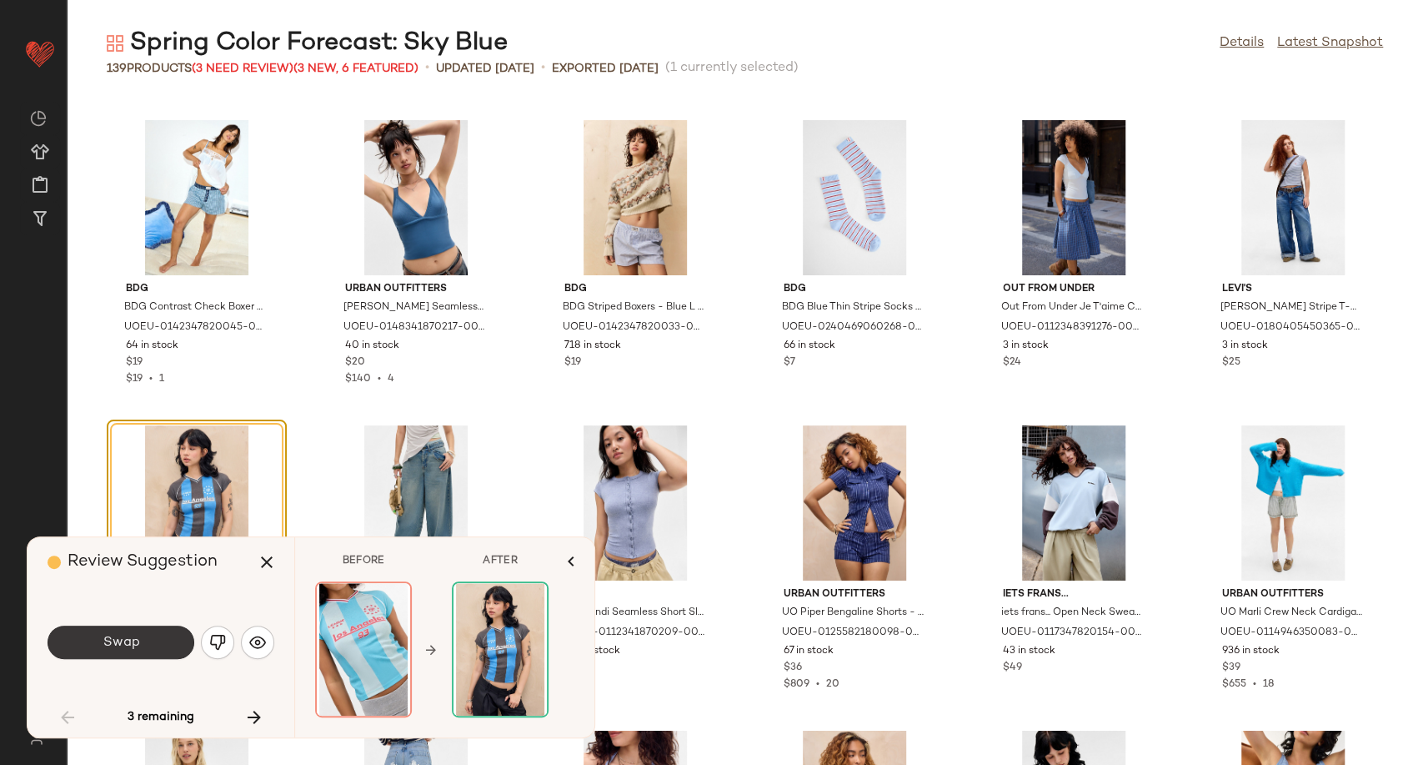
click at [170, 642] on button "Swap" at bounding box center [121, 641] width 147 height 33
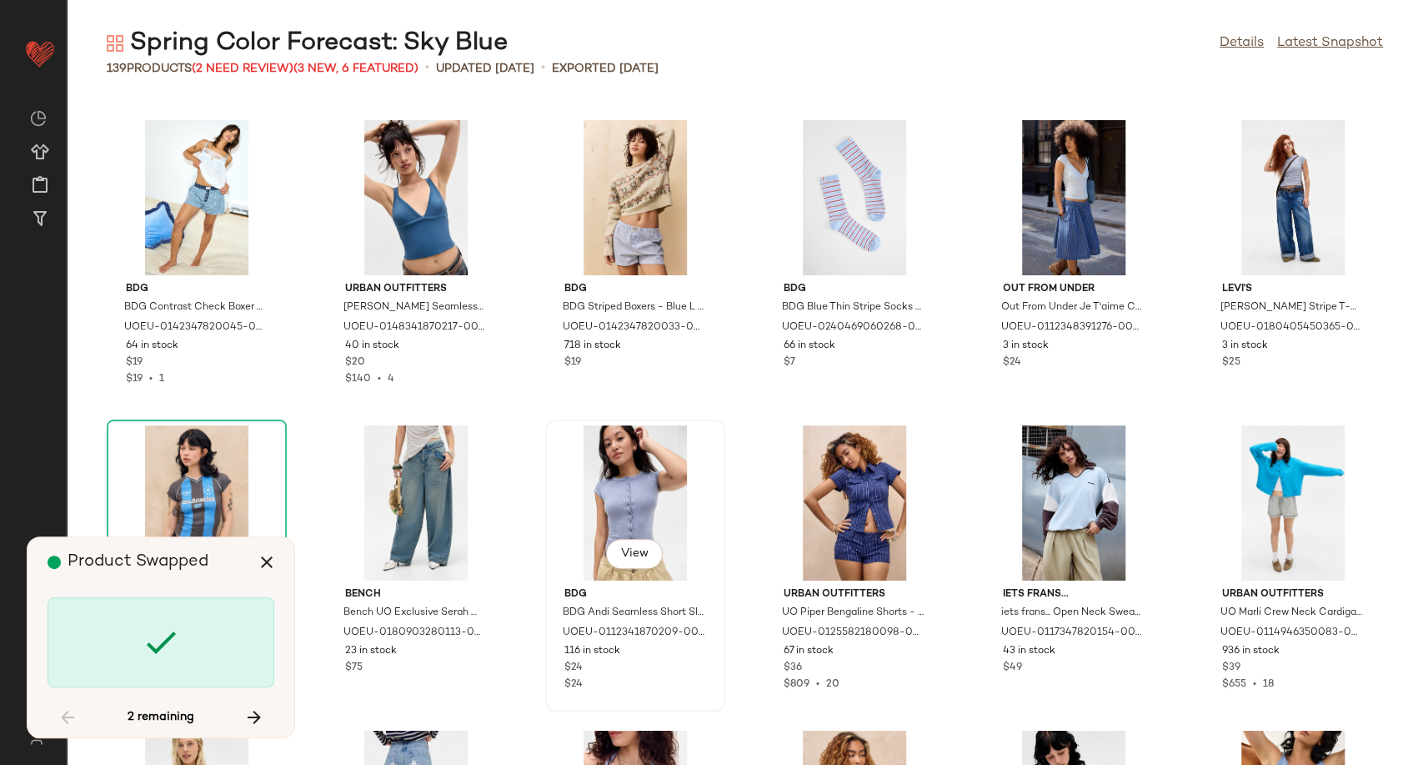
scroll to position [4882, 0]
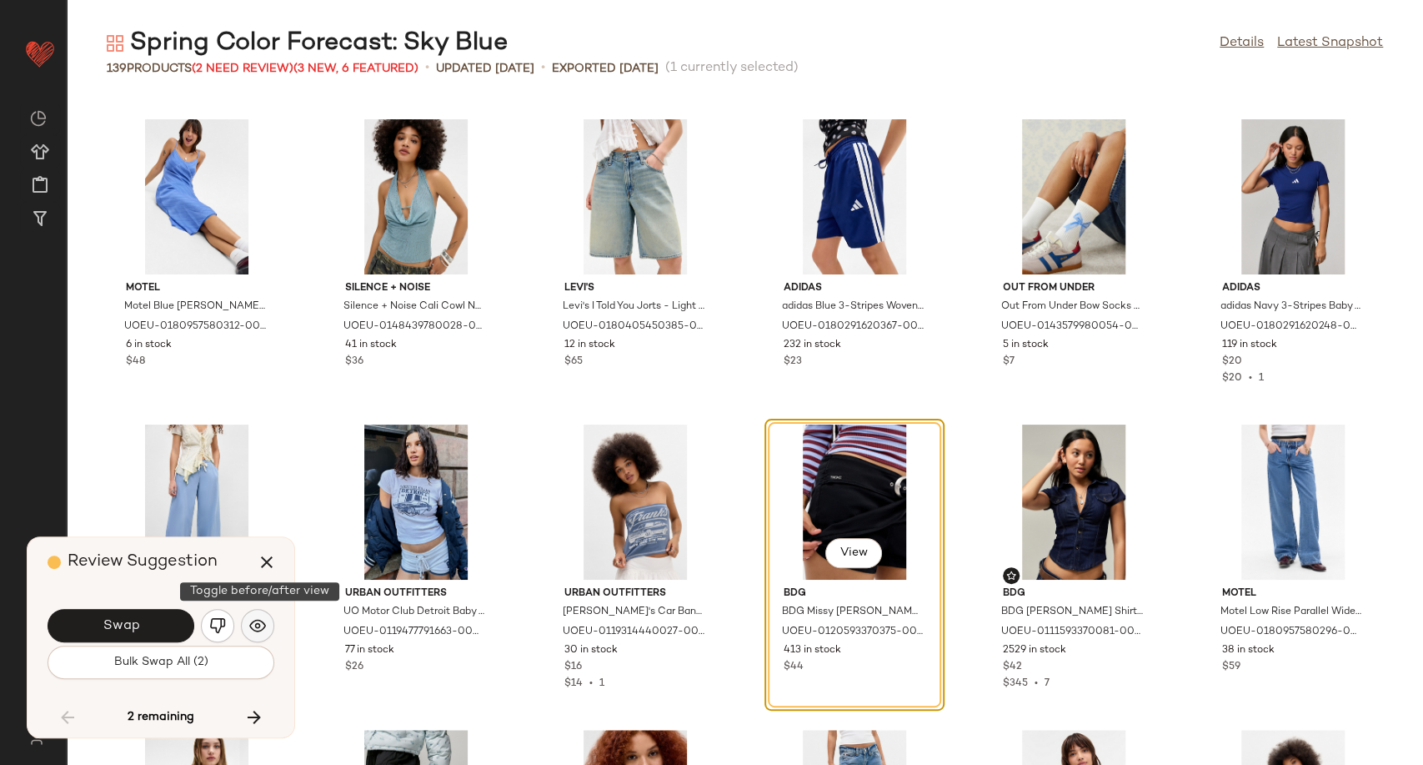
click at [249, 629] on button "button" at bounding box center [257, 625] width 33 height 33
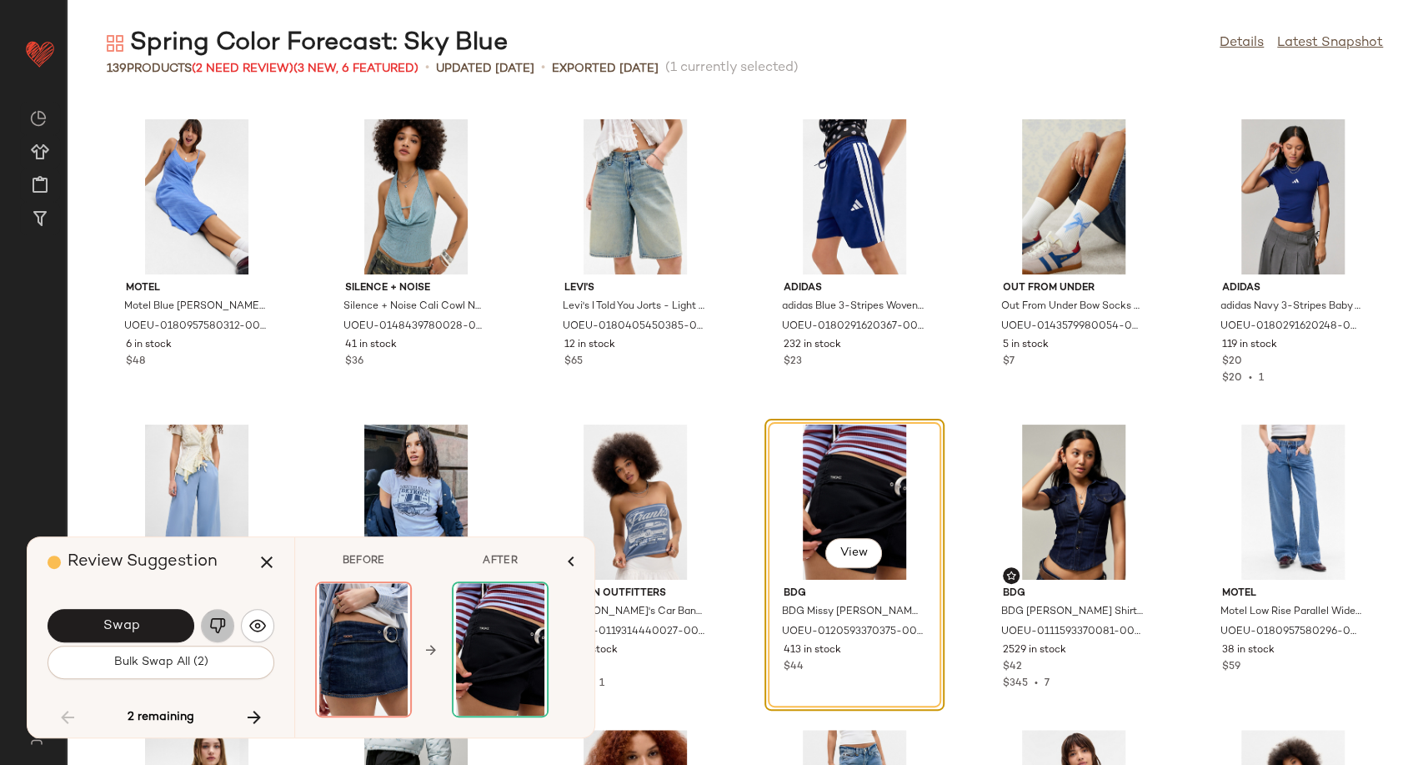
click at [221, 627] on img "button" at bounding box center [217, 625] width 17 height 17
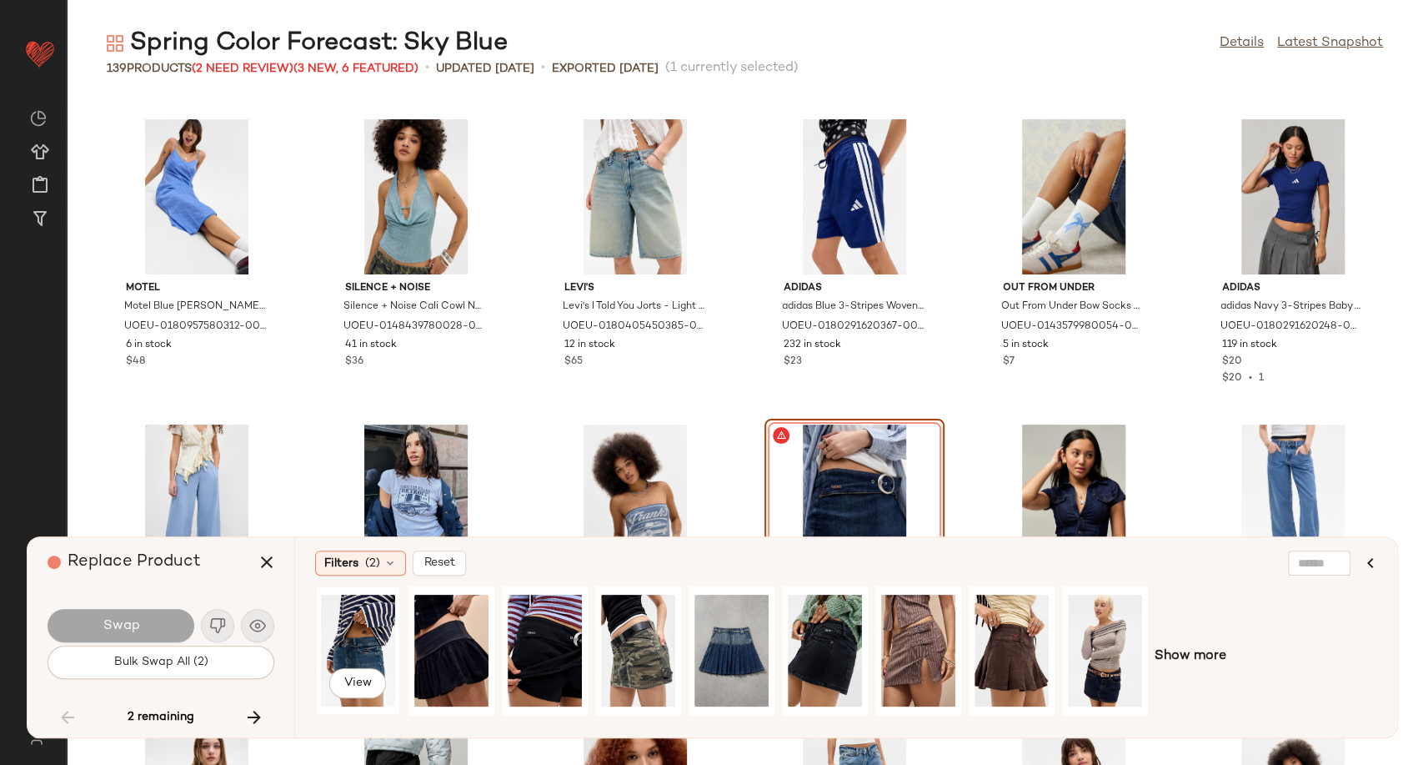
click at [358, 643] on div "View" at bounding box center [358, 650] width 74 height 118
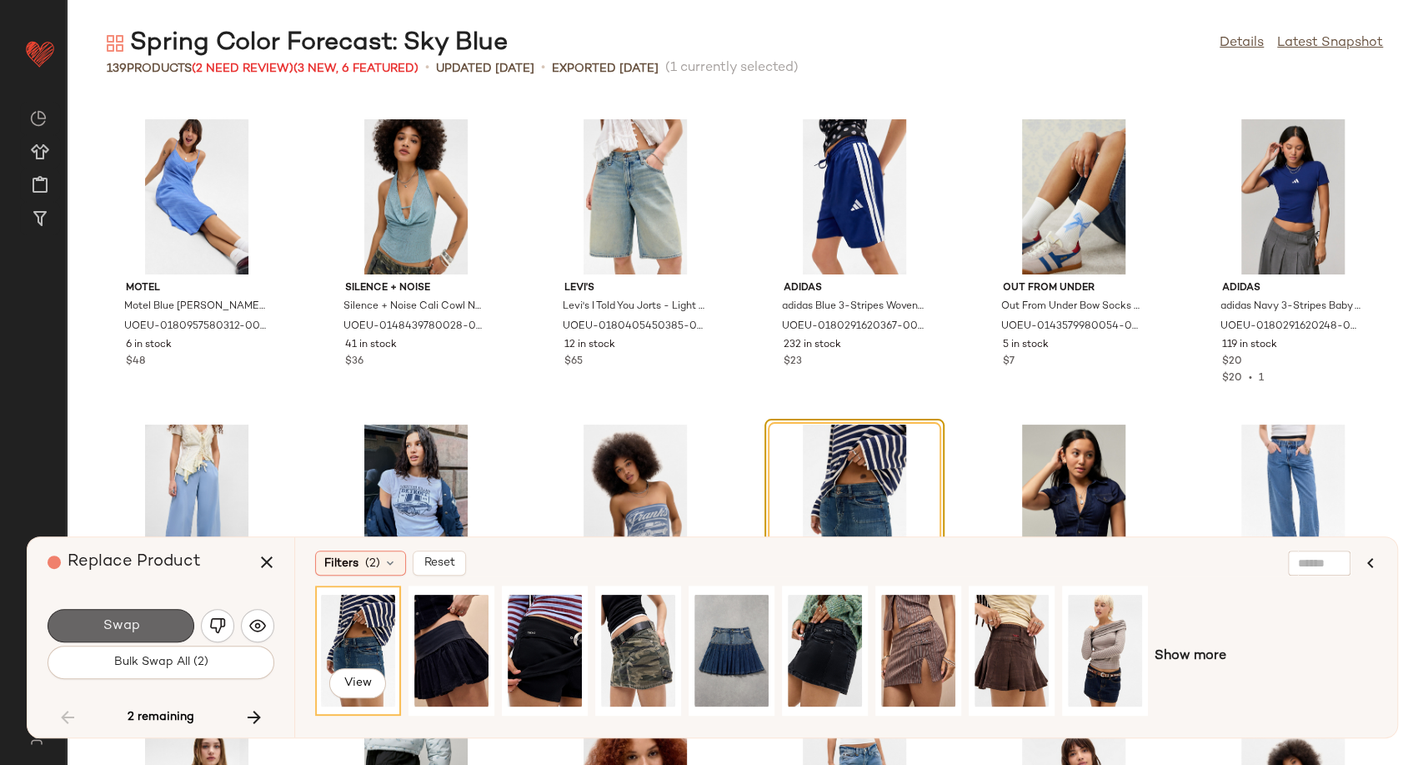
click at [134, 623] on span "Swap" at bounding box center [121, 626] width 38 height 16
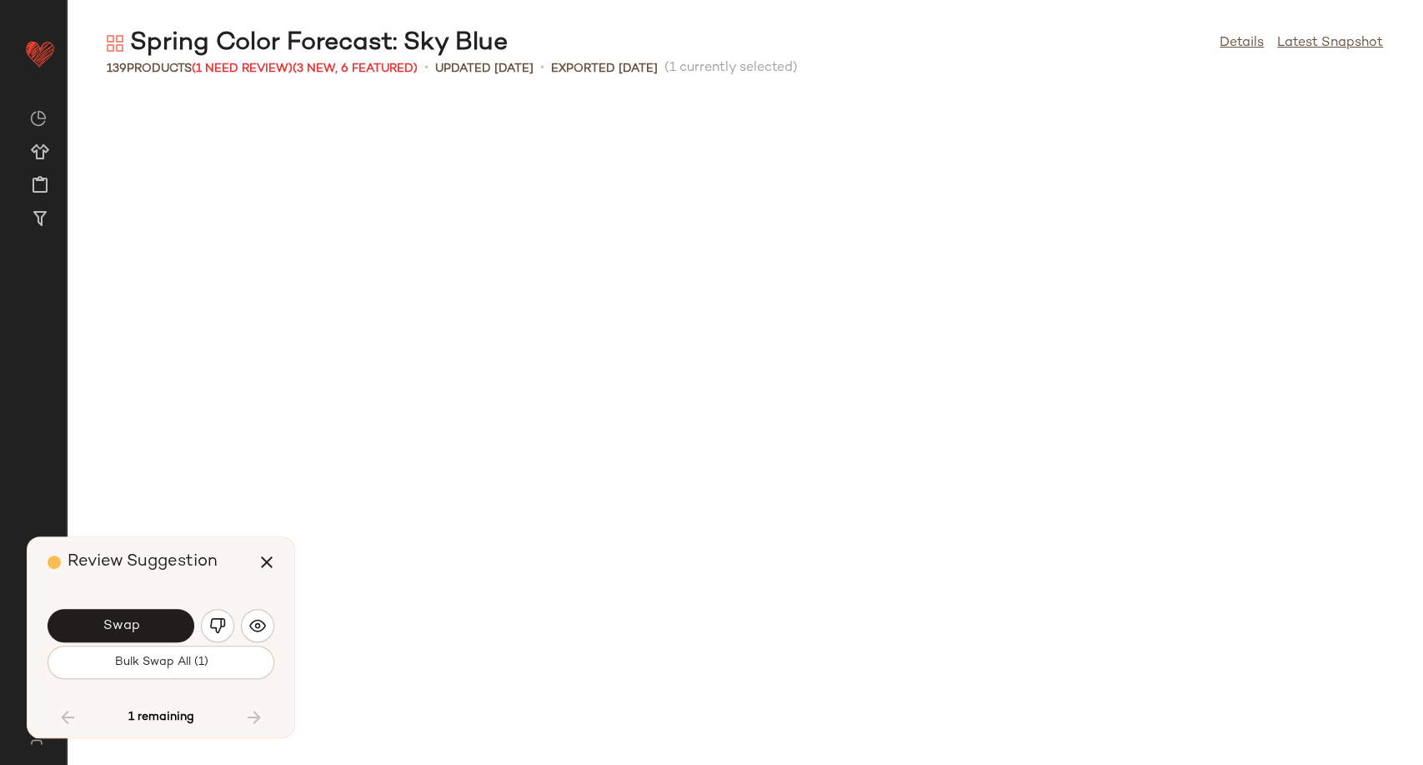
scroll to position [5797, 0]
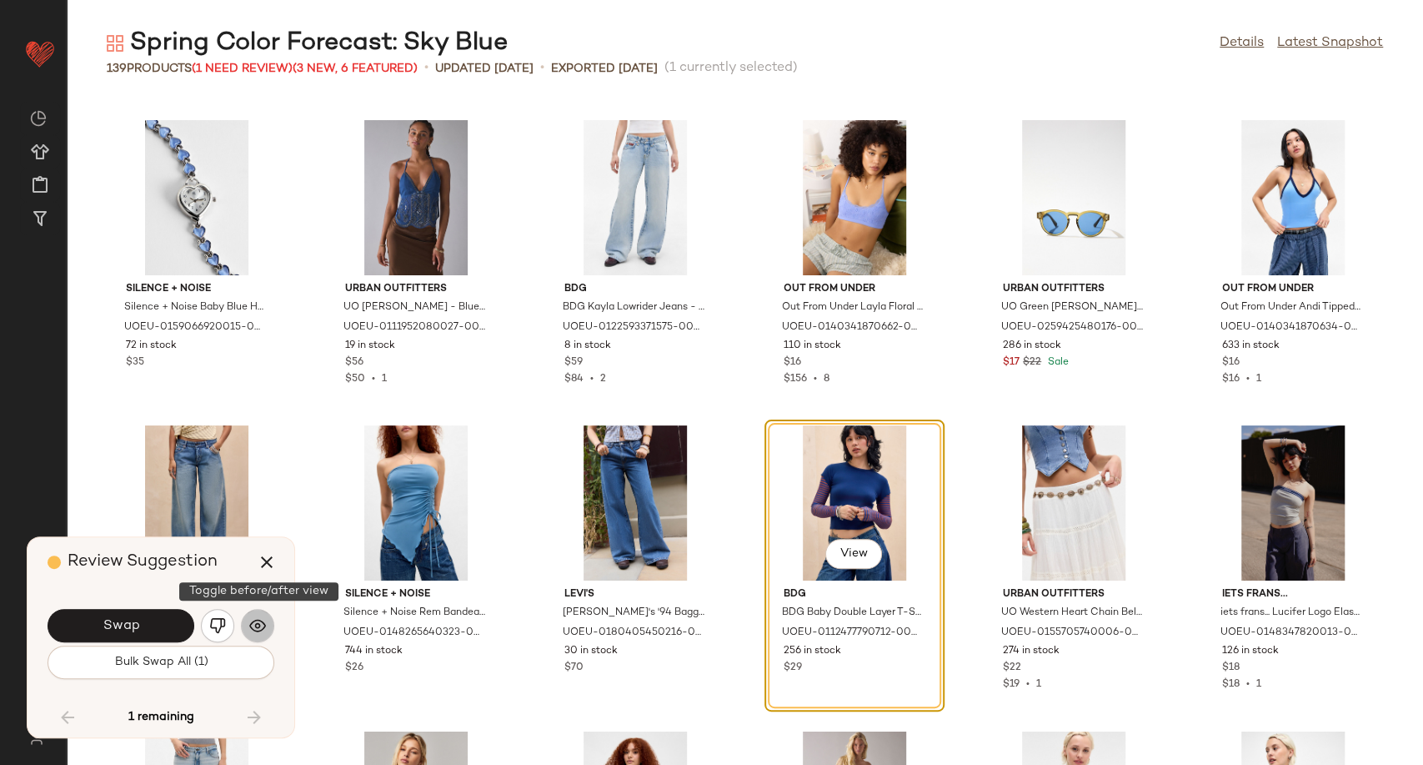
click at [252, 624] on img "button" at bounding box center [257, 625] width 17 height 17
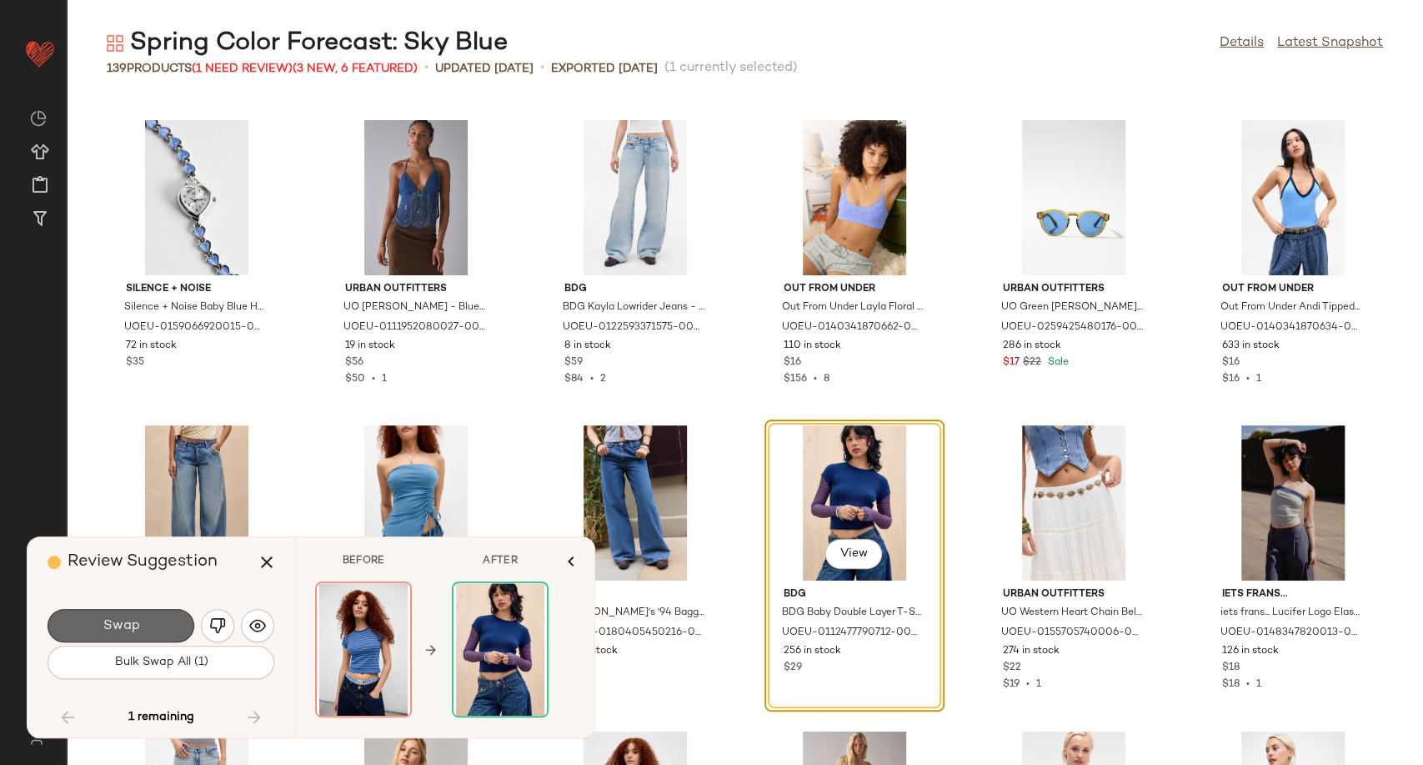
click at [171, 629] on button "Swap" at bounding box center [121, 625] width 147 height 33
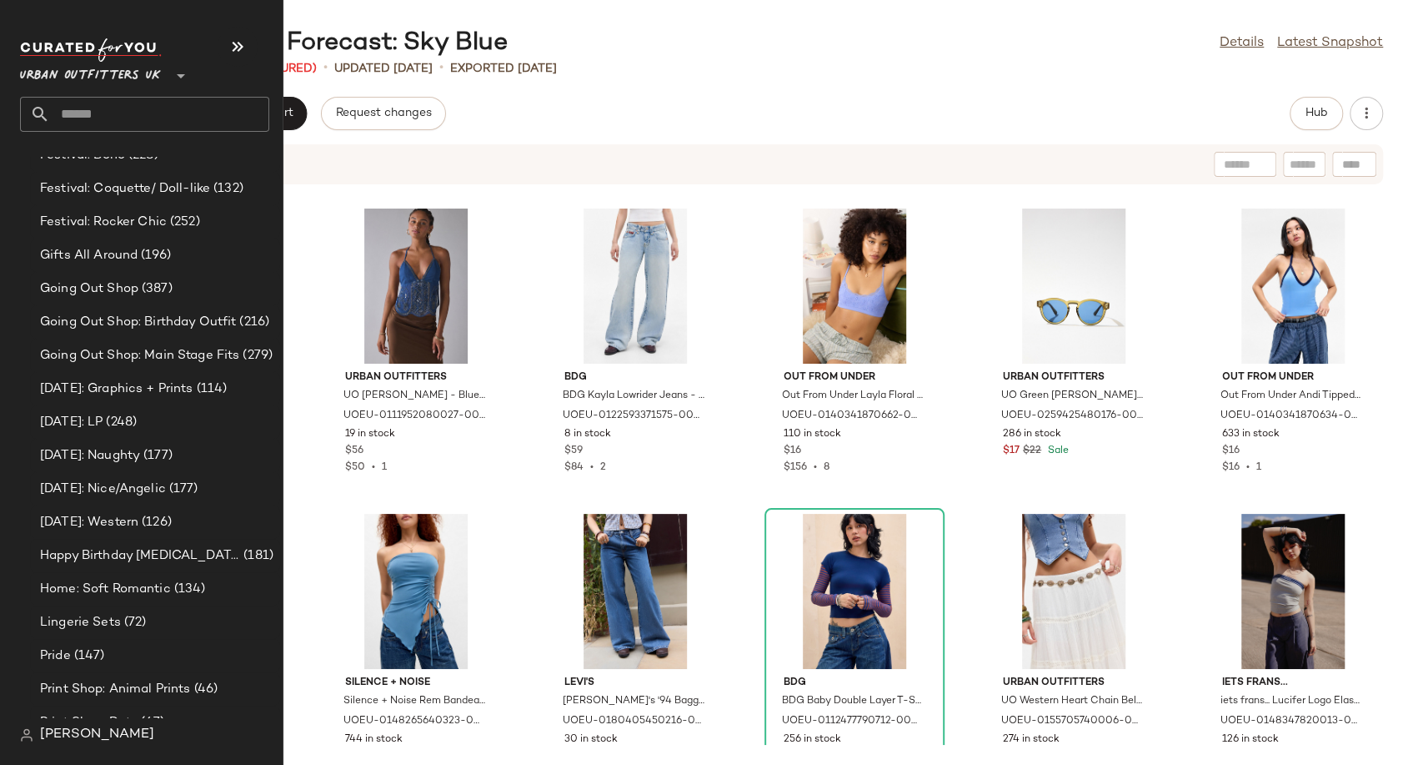
scroll to position [4261, 0]
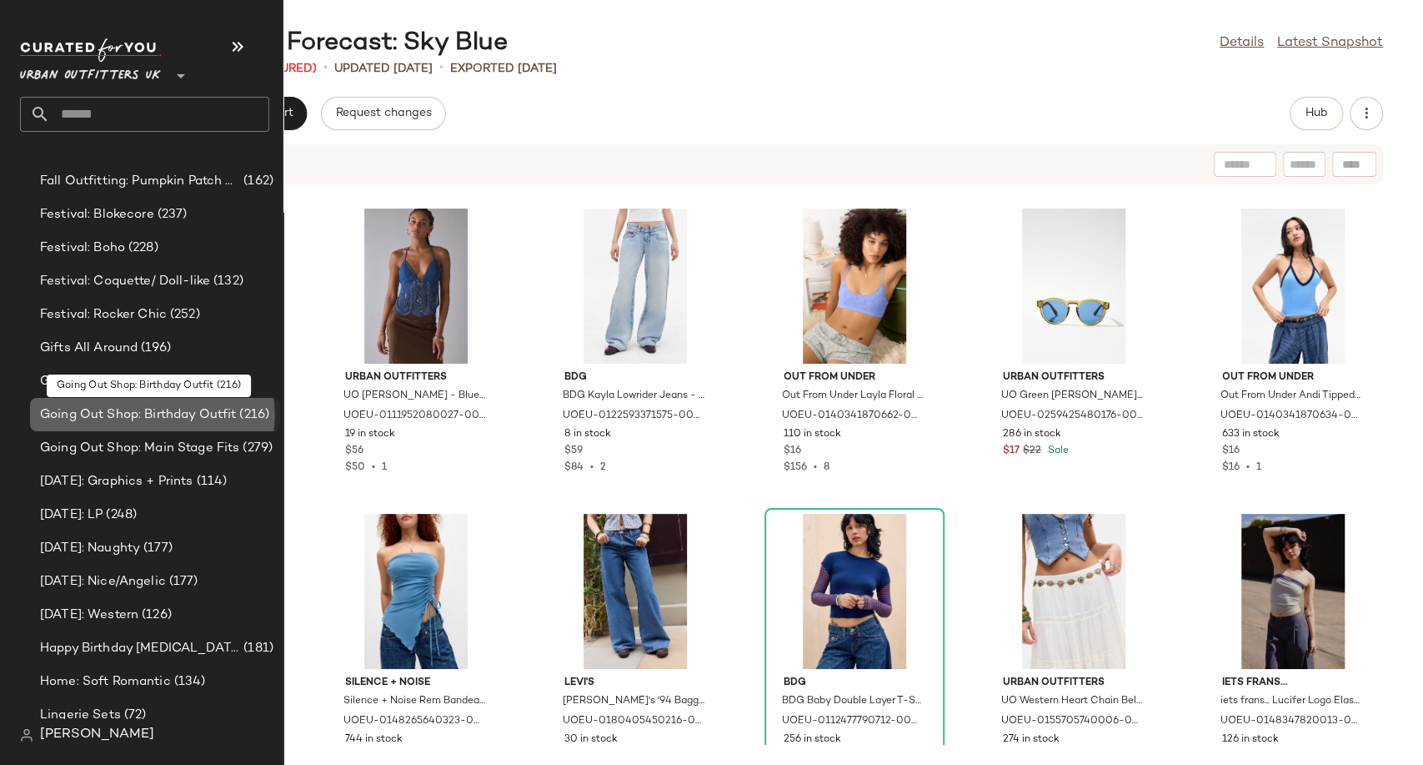
click at [133, 413] on span "Going Out Shop: Birthday Outfit" at bounding box center [138, 414] width 196 height 19
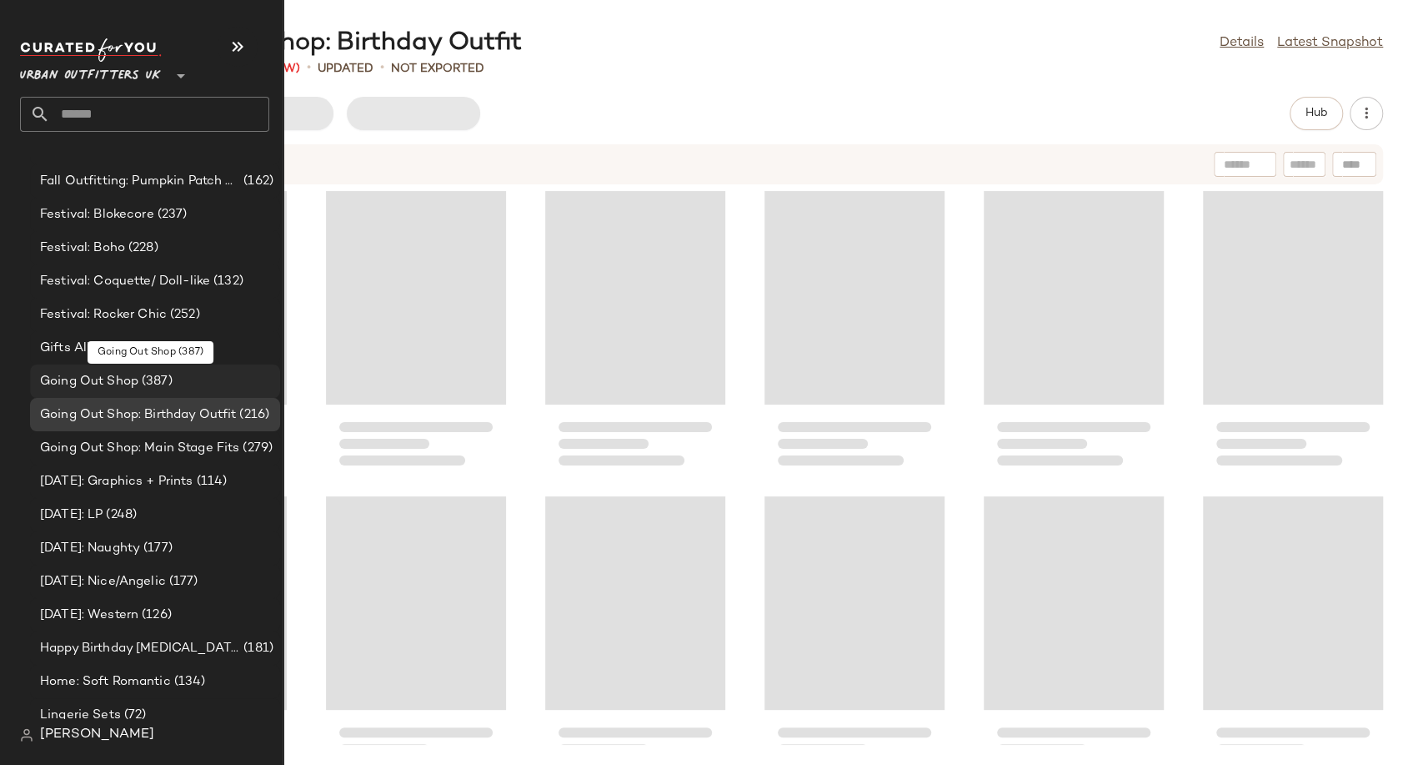
click at [108, 375] on span "Going Out Shop" at bounding box center [89, 381] width 98 height 19
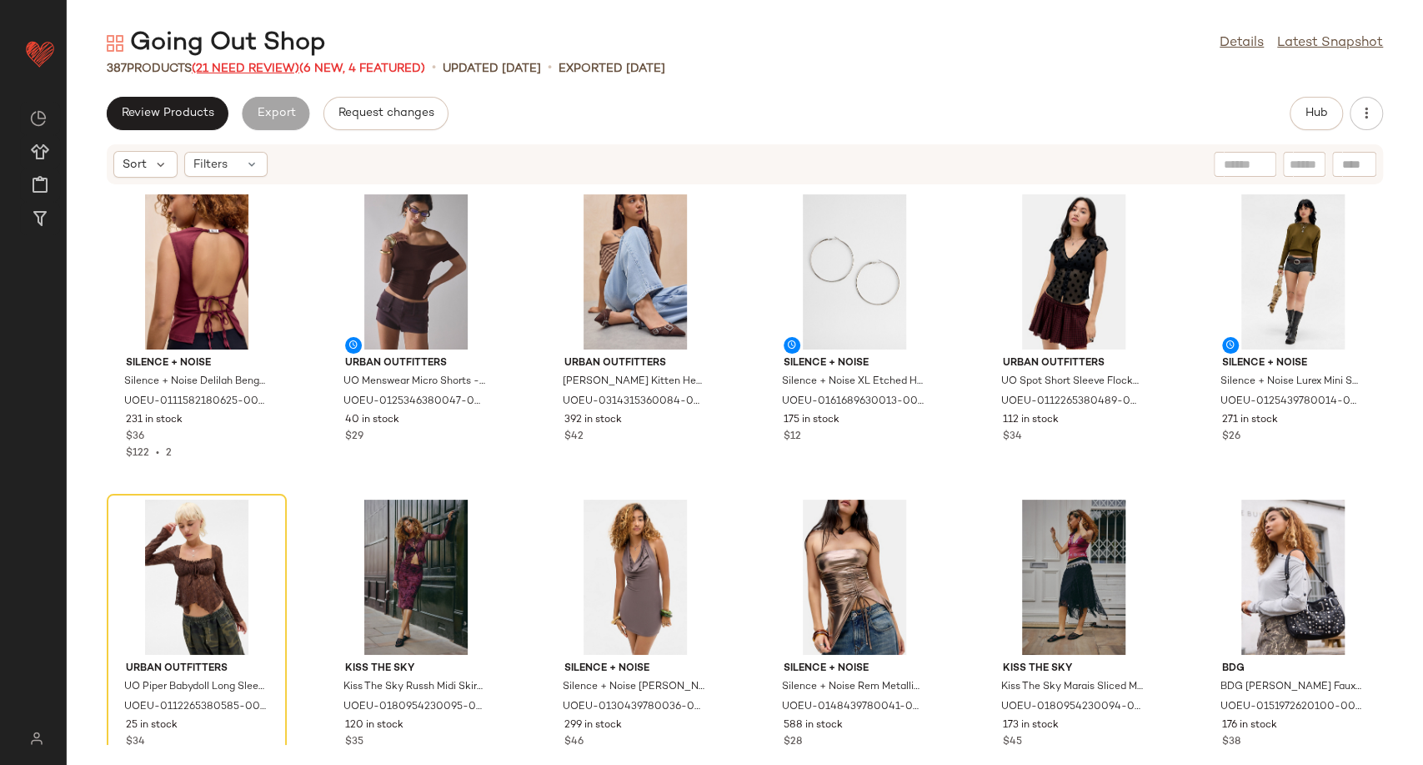
click at [258, 63] on span "(21 Need Review)" at bounding box center [246, 69] width 108 height 13
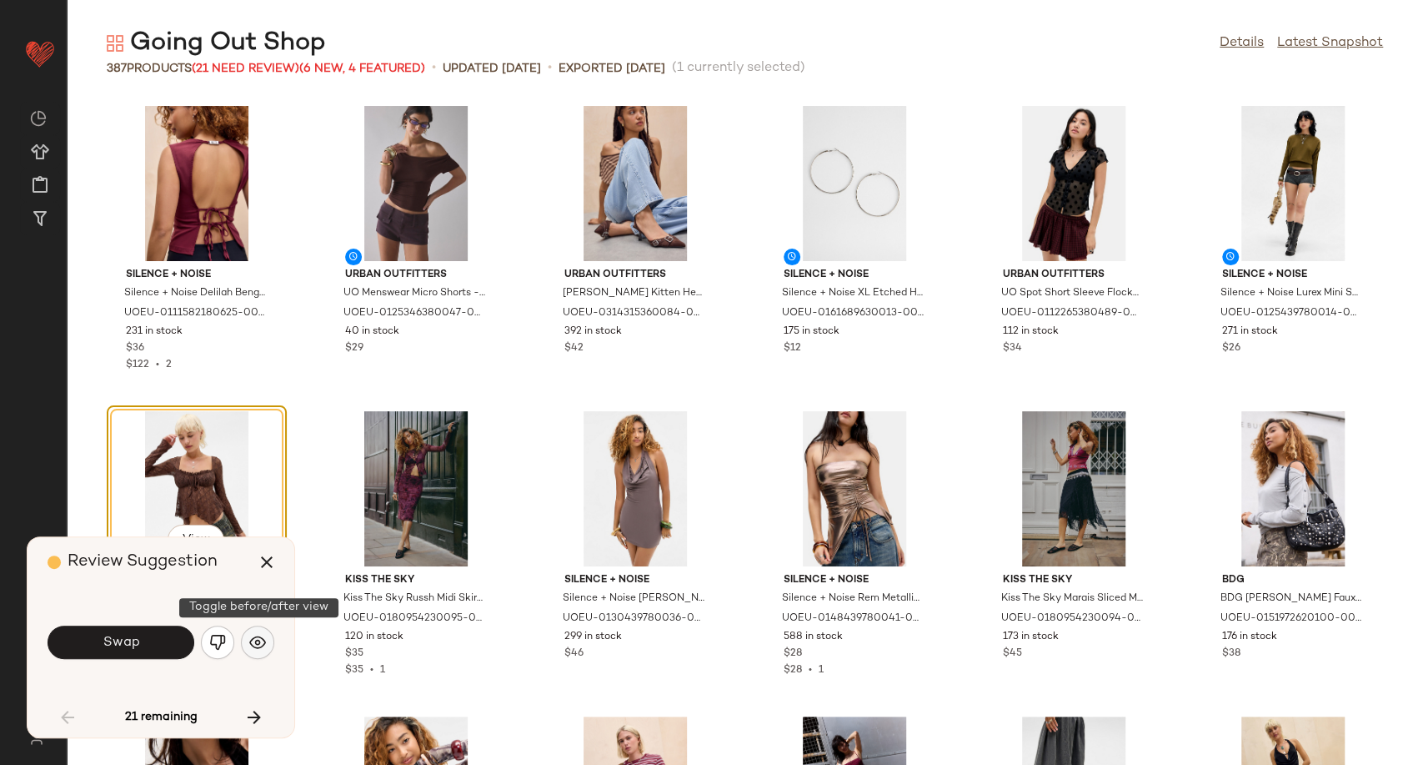
click at [263, 639] on img "button" at bounding box center [257, 642] width 17 height 17
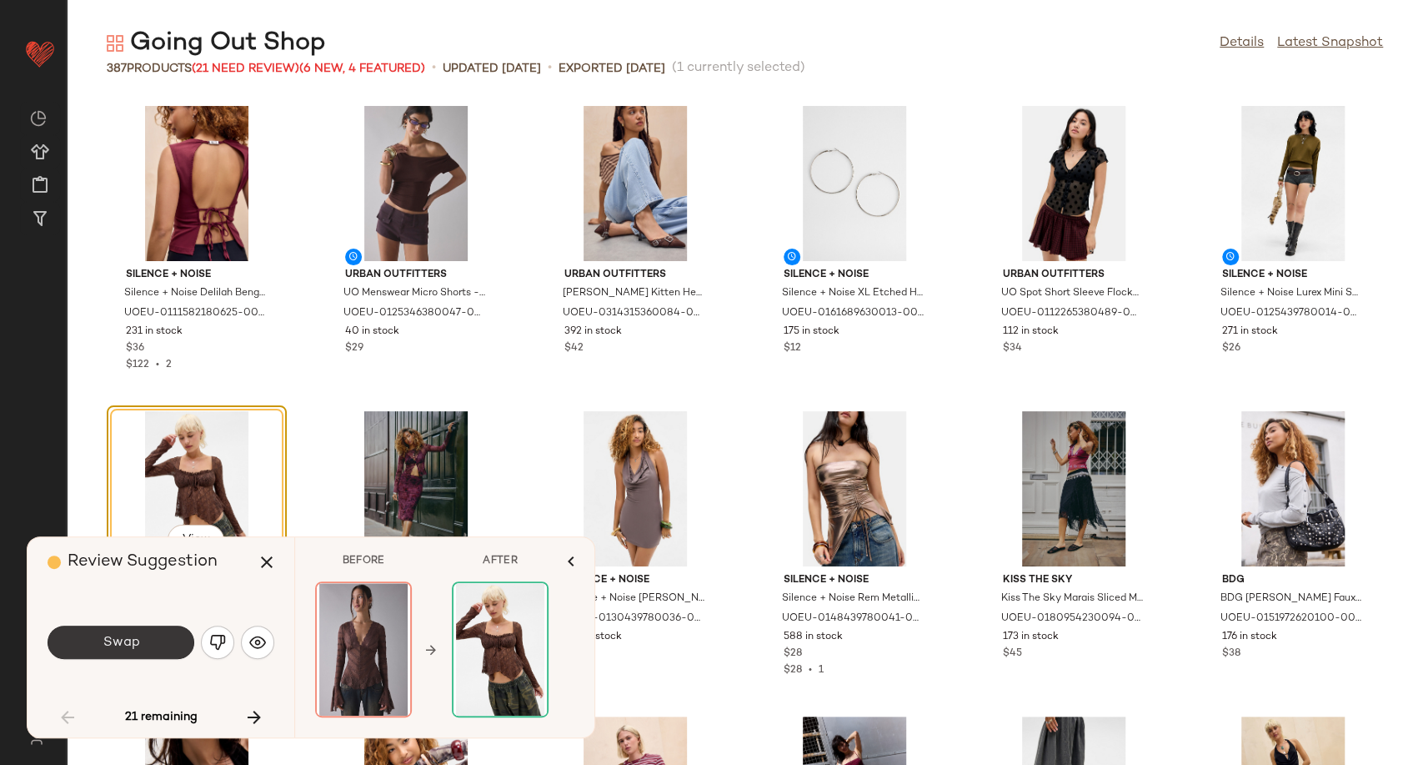
click at [153, 644] on button "Swap" at bounding box center [121, 641] width 147 height 33
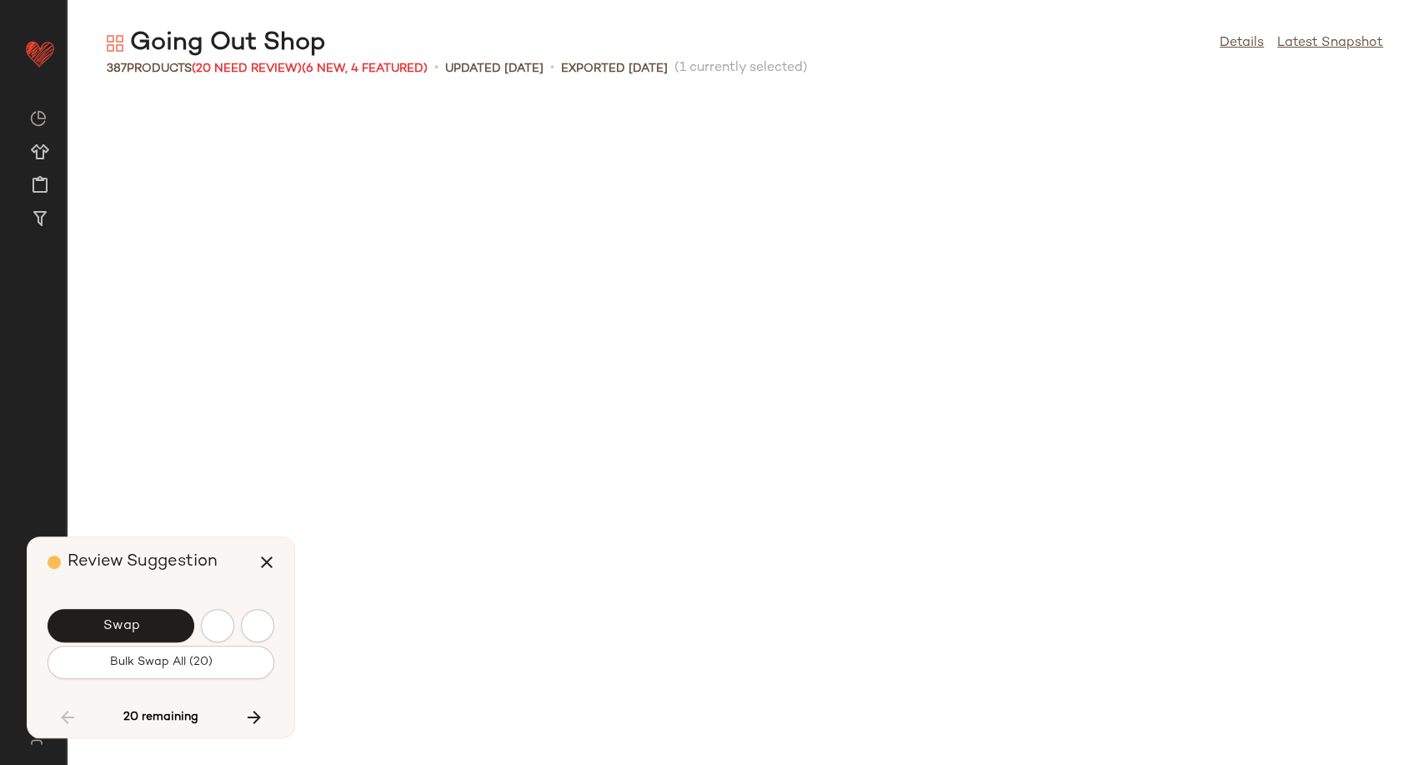
scroll to position [4576, 0]
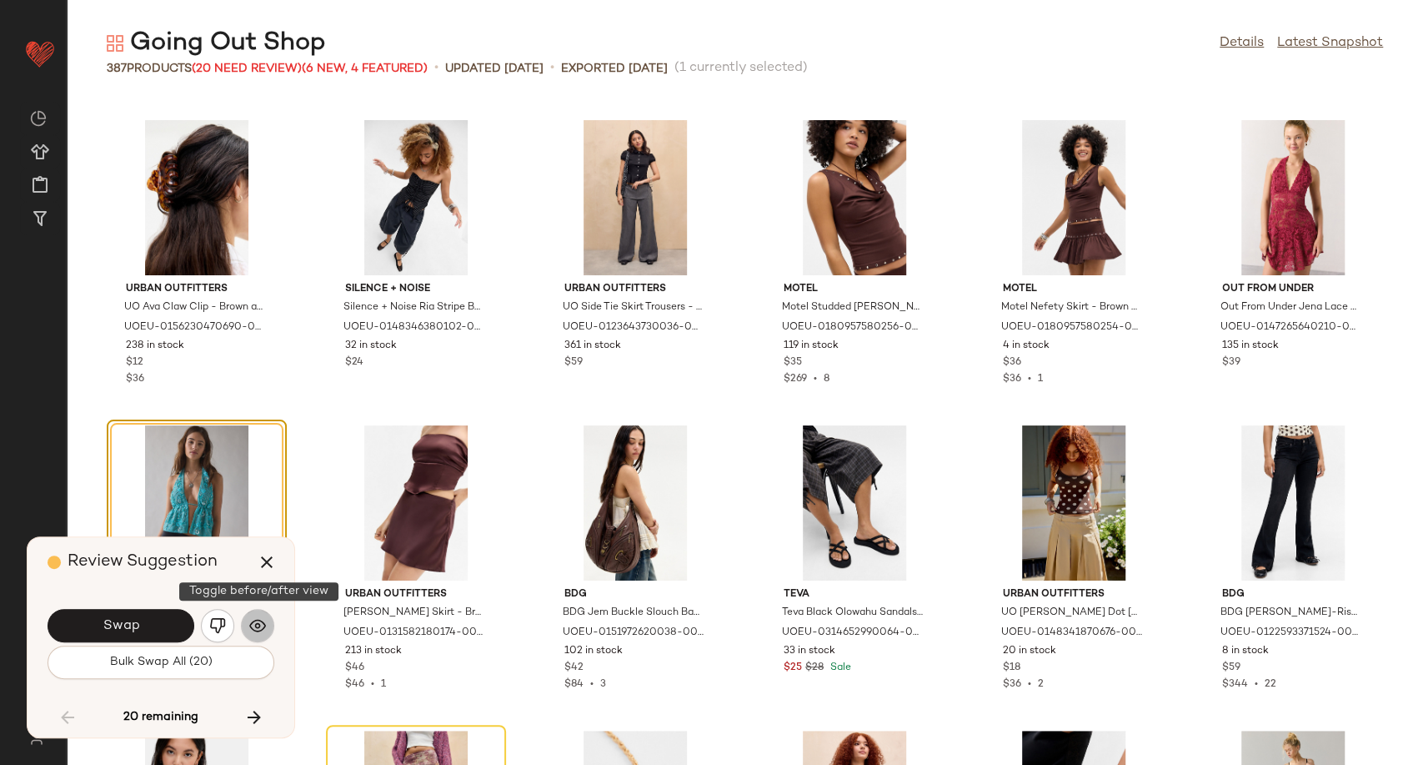
click at [253, 629] on img "button" at bounding box center [257, 625] width 17 height 17
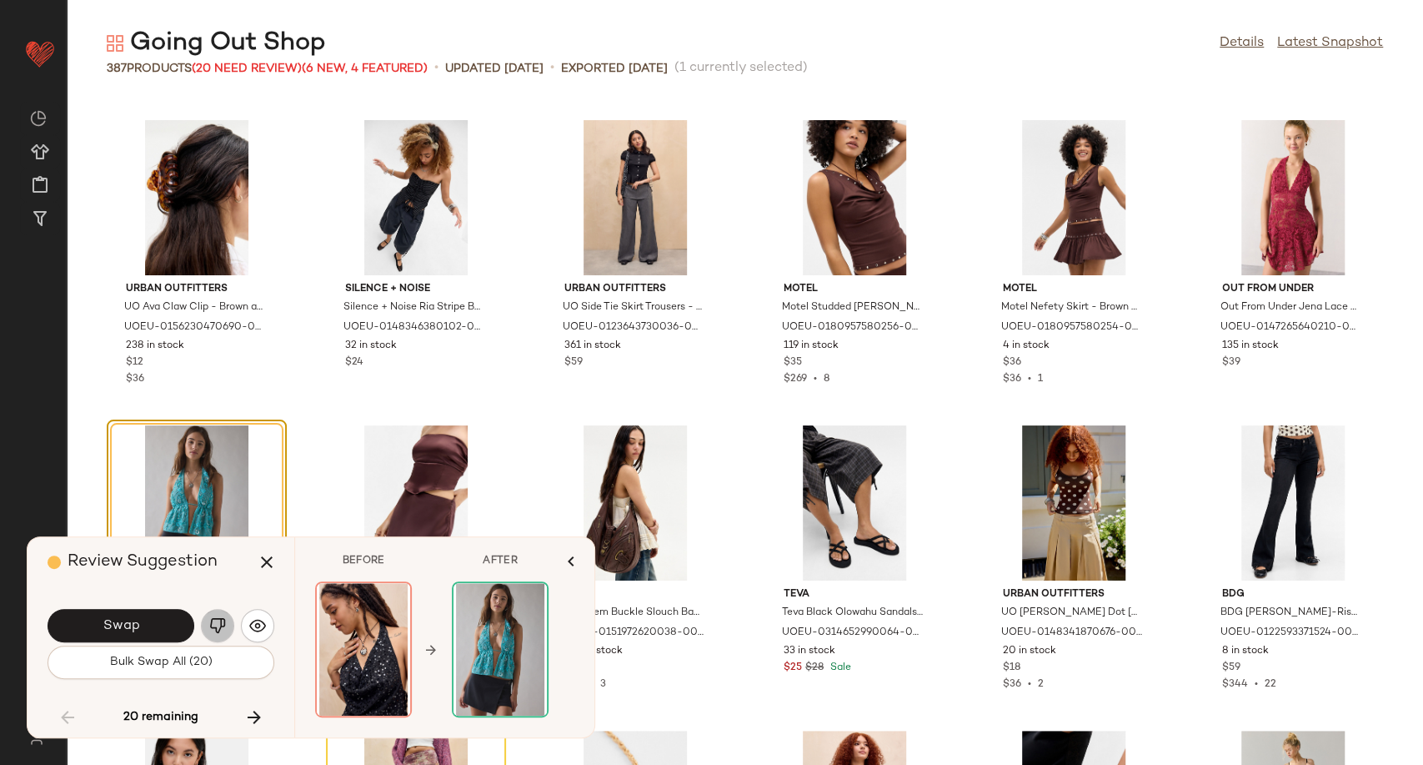
click at [224, 628] on img "button" at bounding box center [217, 625] width 17 height 17
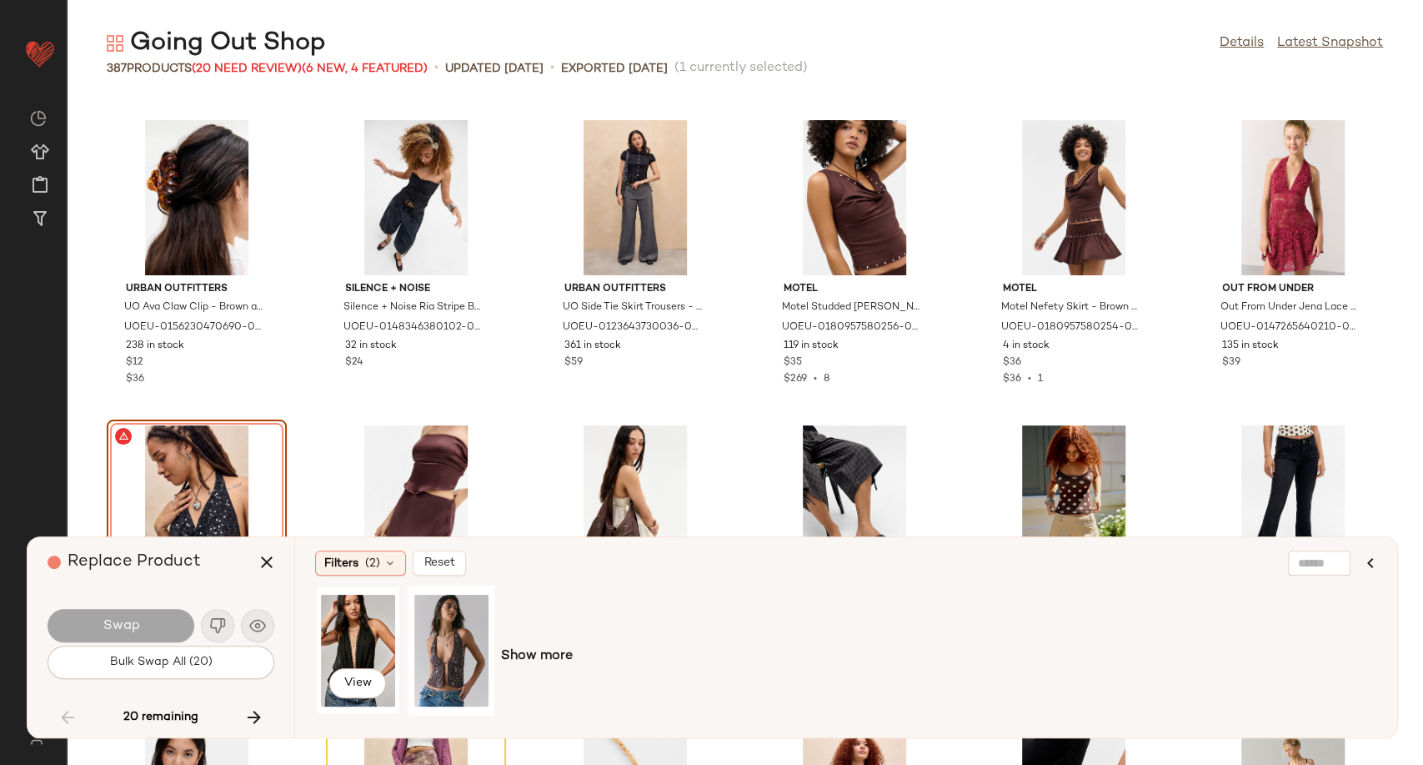
click at [364, 644] on div "View" at bounding box center [358, 650] width 74 height 118
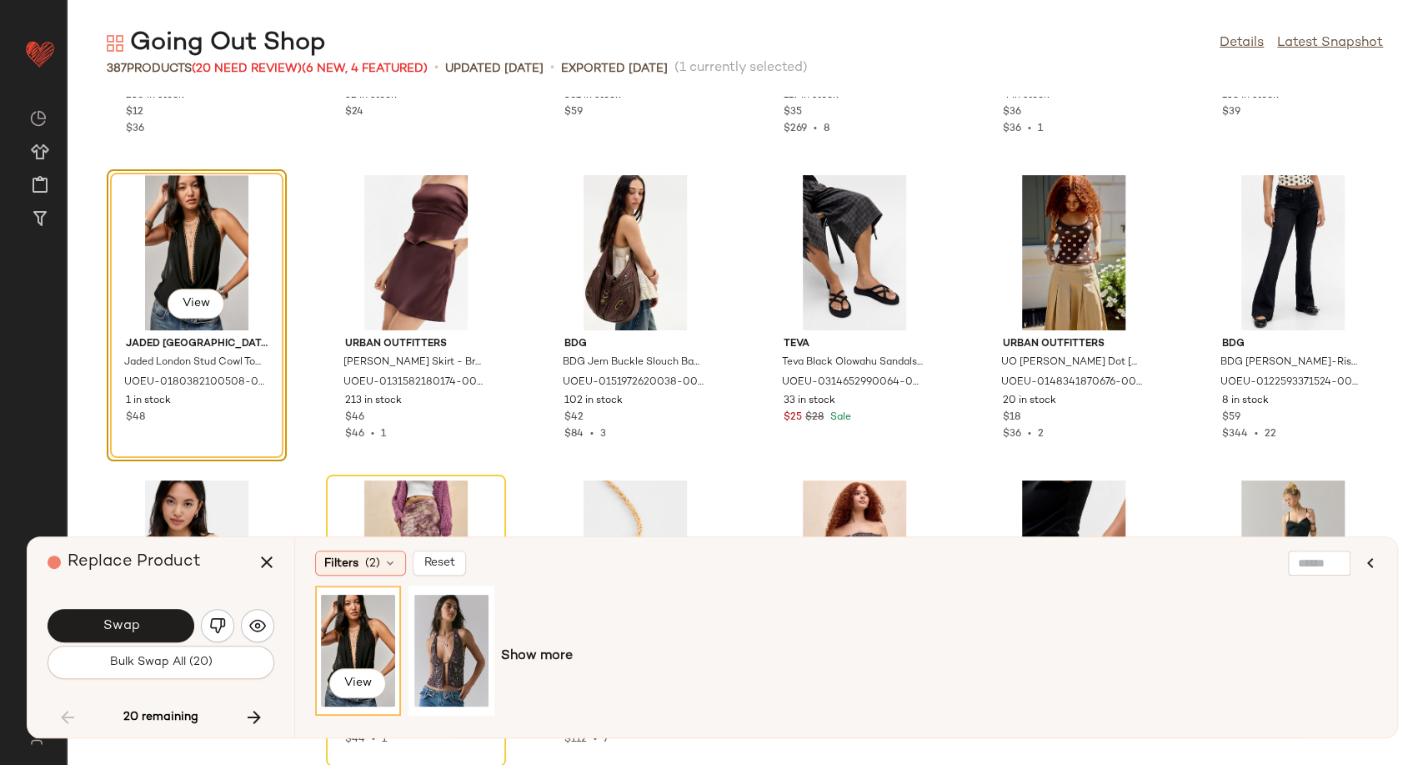
scroll to position [4855, 0]
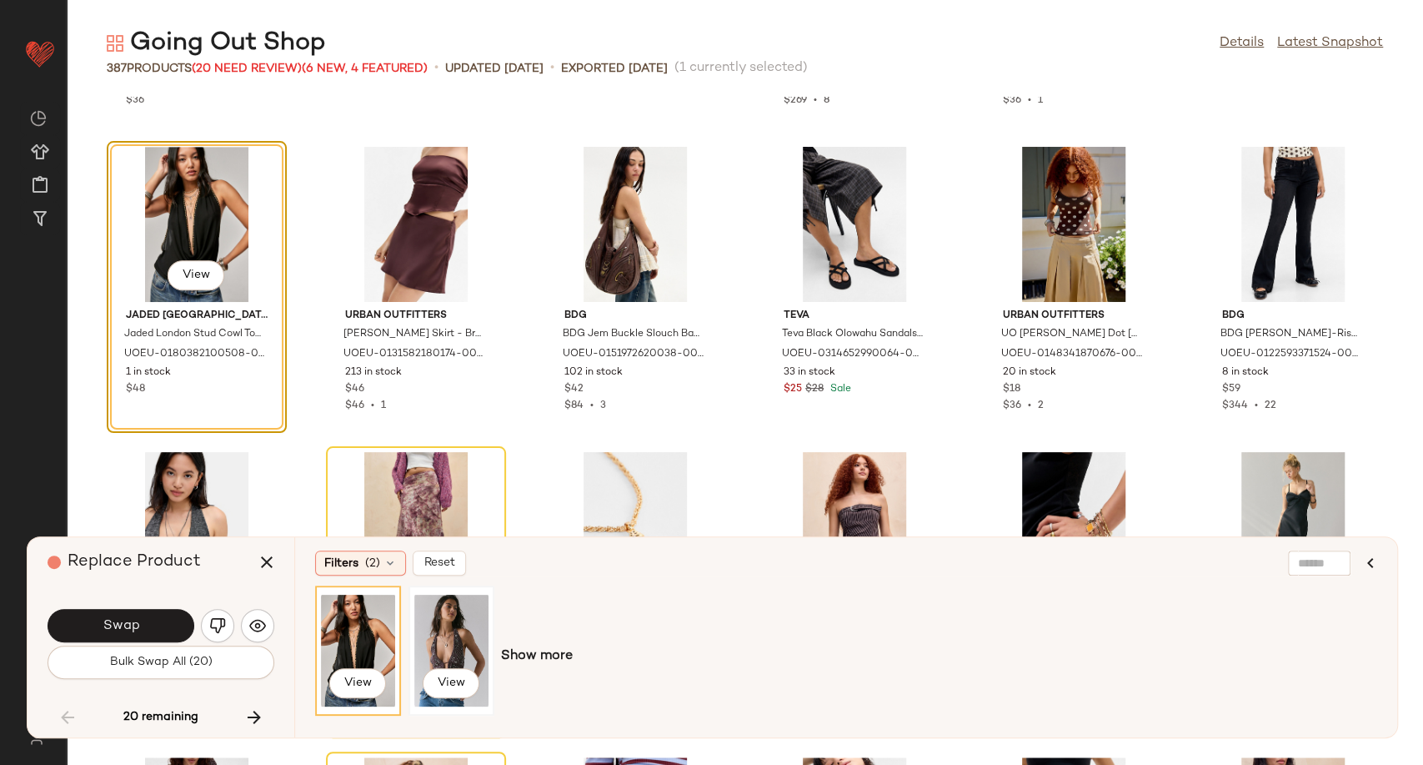
click at [434, 636] on div "View" at bounding box center [451, 650] width 74 height 118
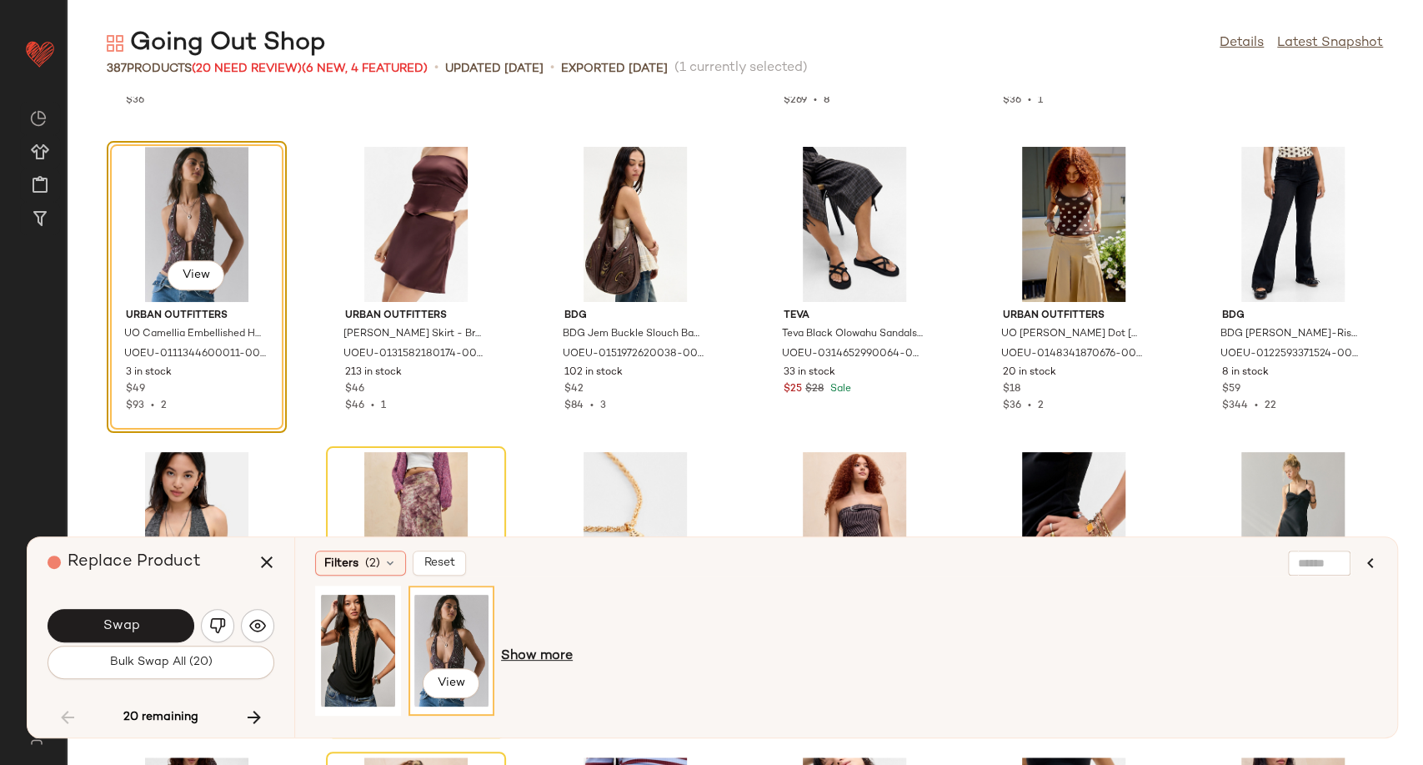
click at [527, 654] on span "Show more" at bounding box center [537, 656] width 72 height 20
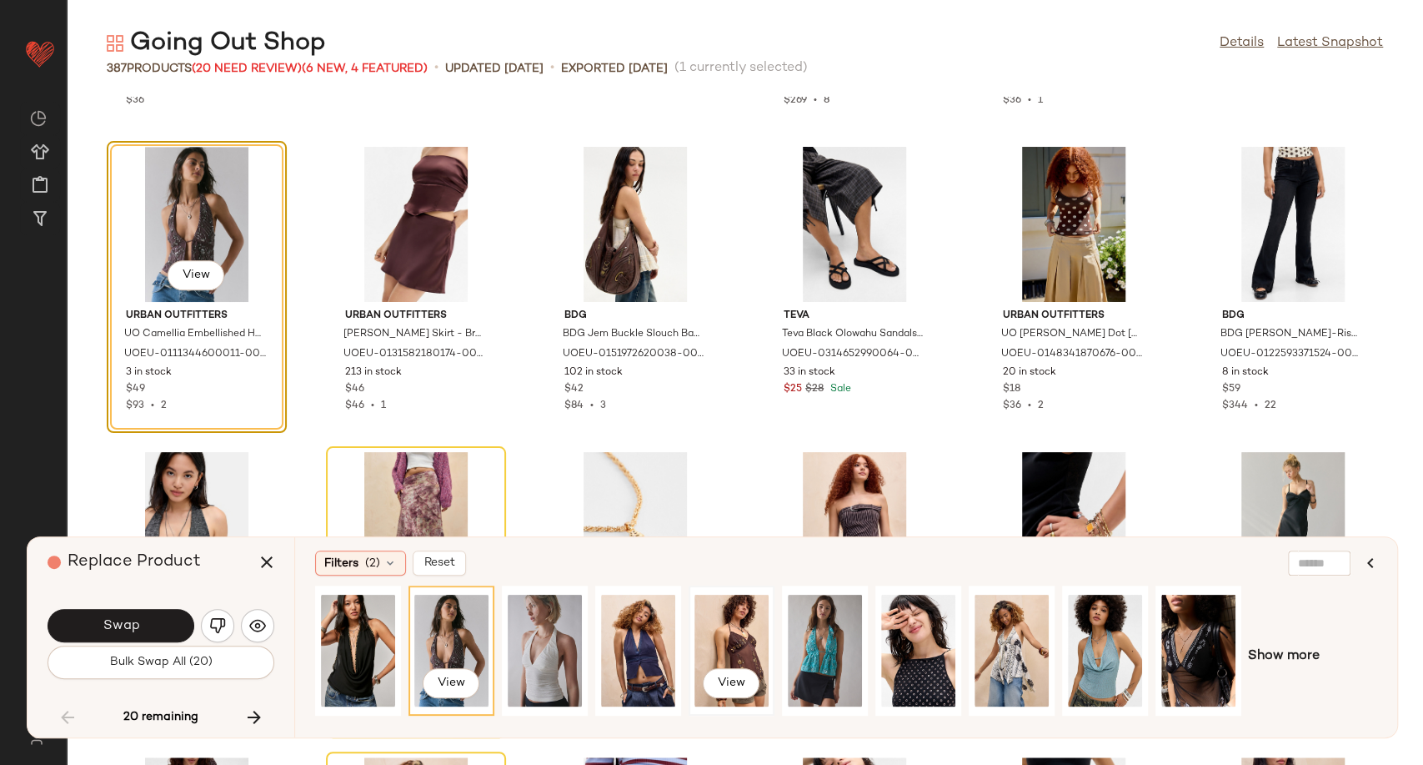
click at [747, 635] on div "View" at bounding box center [731, 650] width 74 height 118
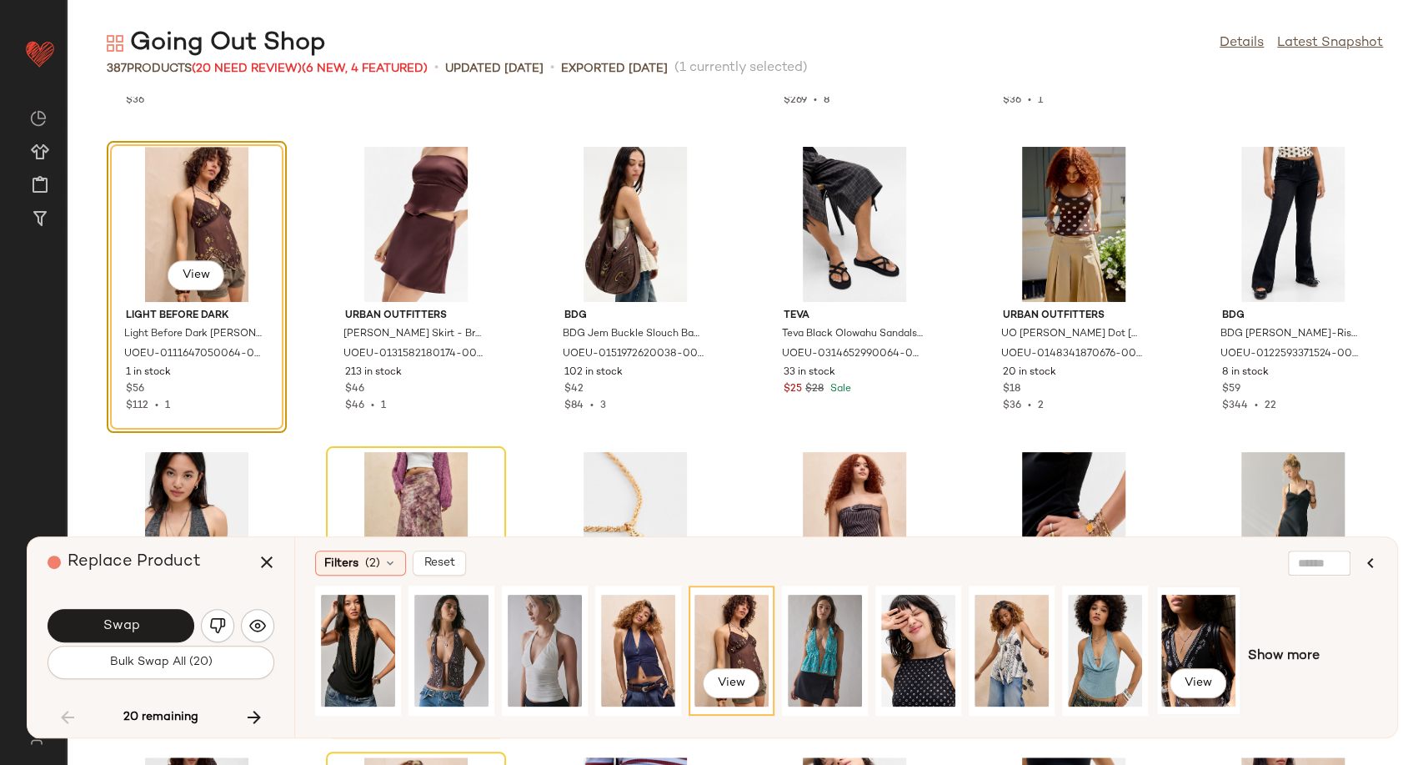
click at [1176, 649] on div "View" at bounding box center [1198, 650] width 74 height 118
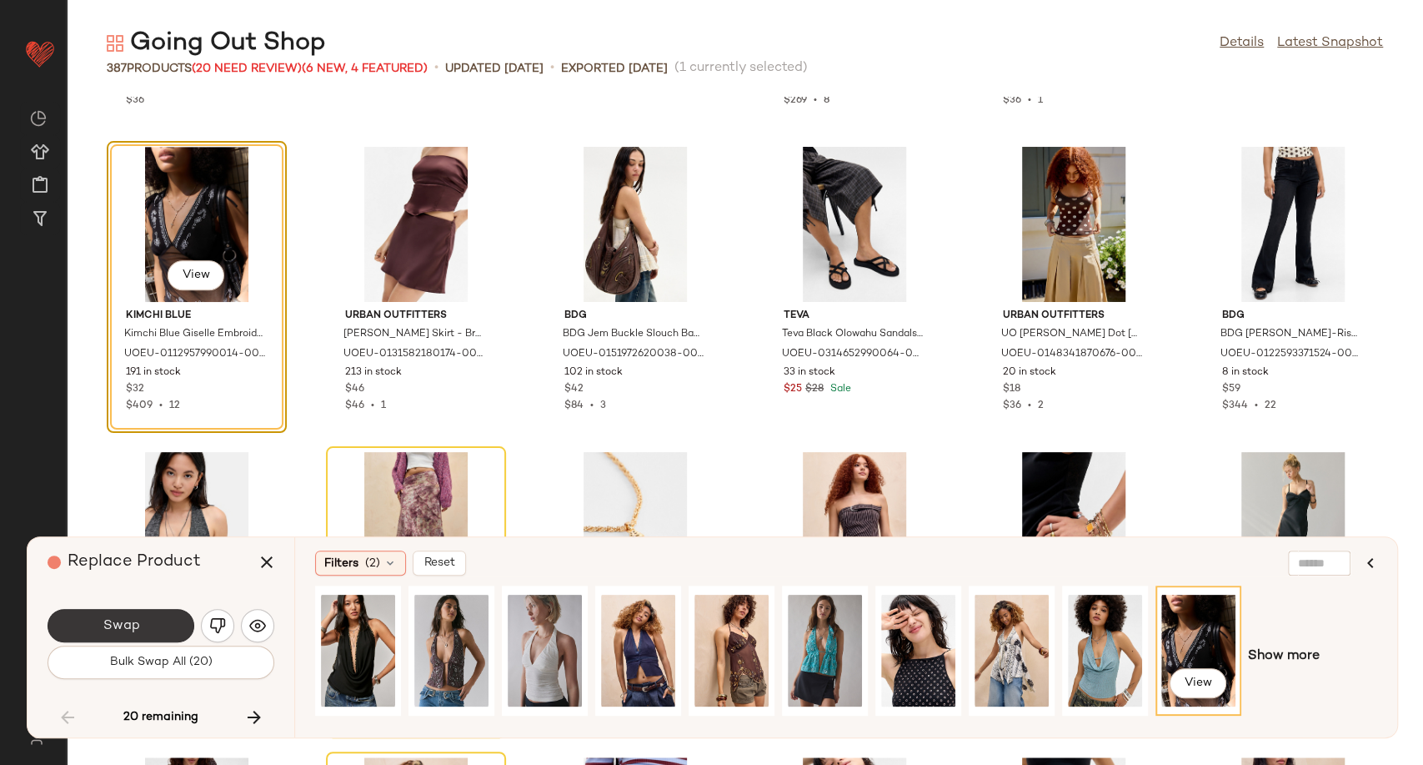
click at [156, 619] on button "Swap" at bounding box center [121, 625] width 147 height 33
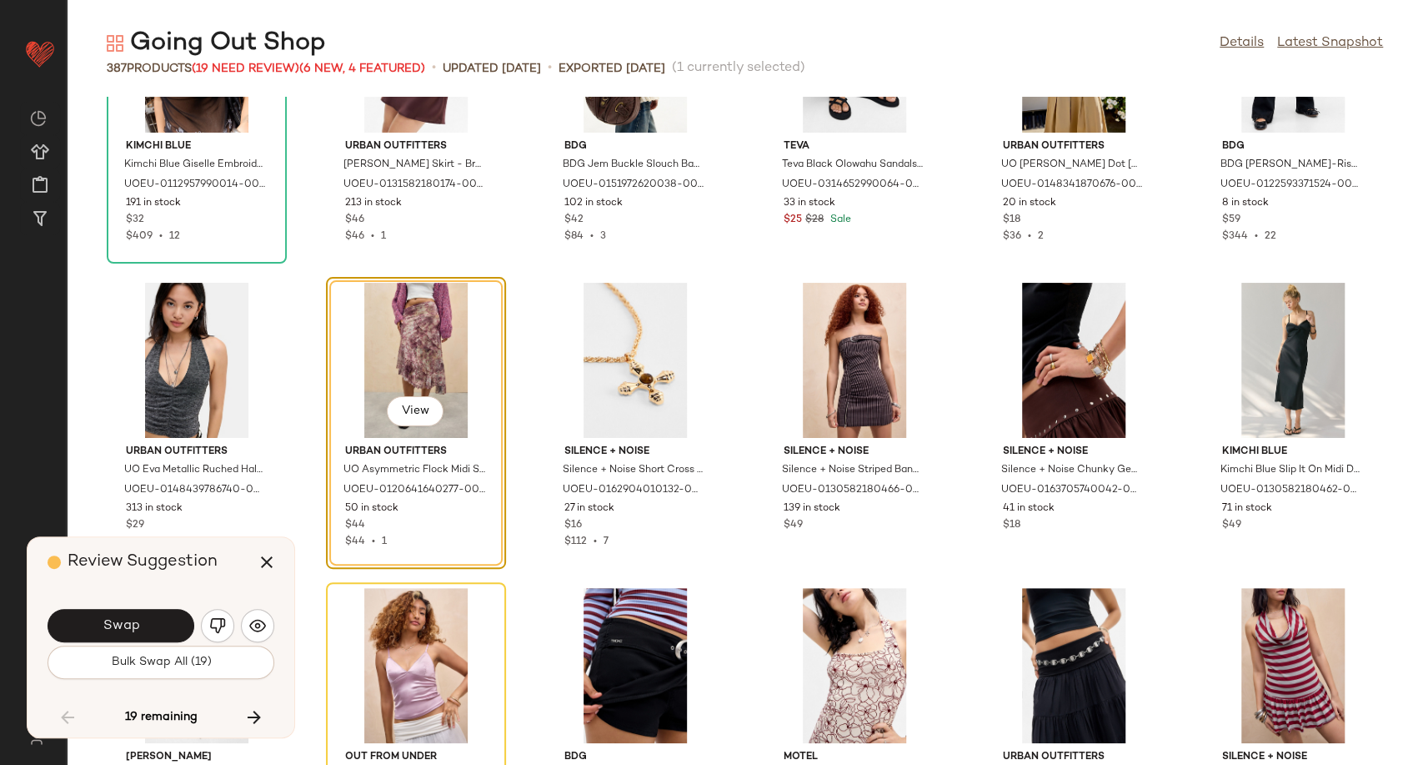
scroll to position [5067, 0]
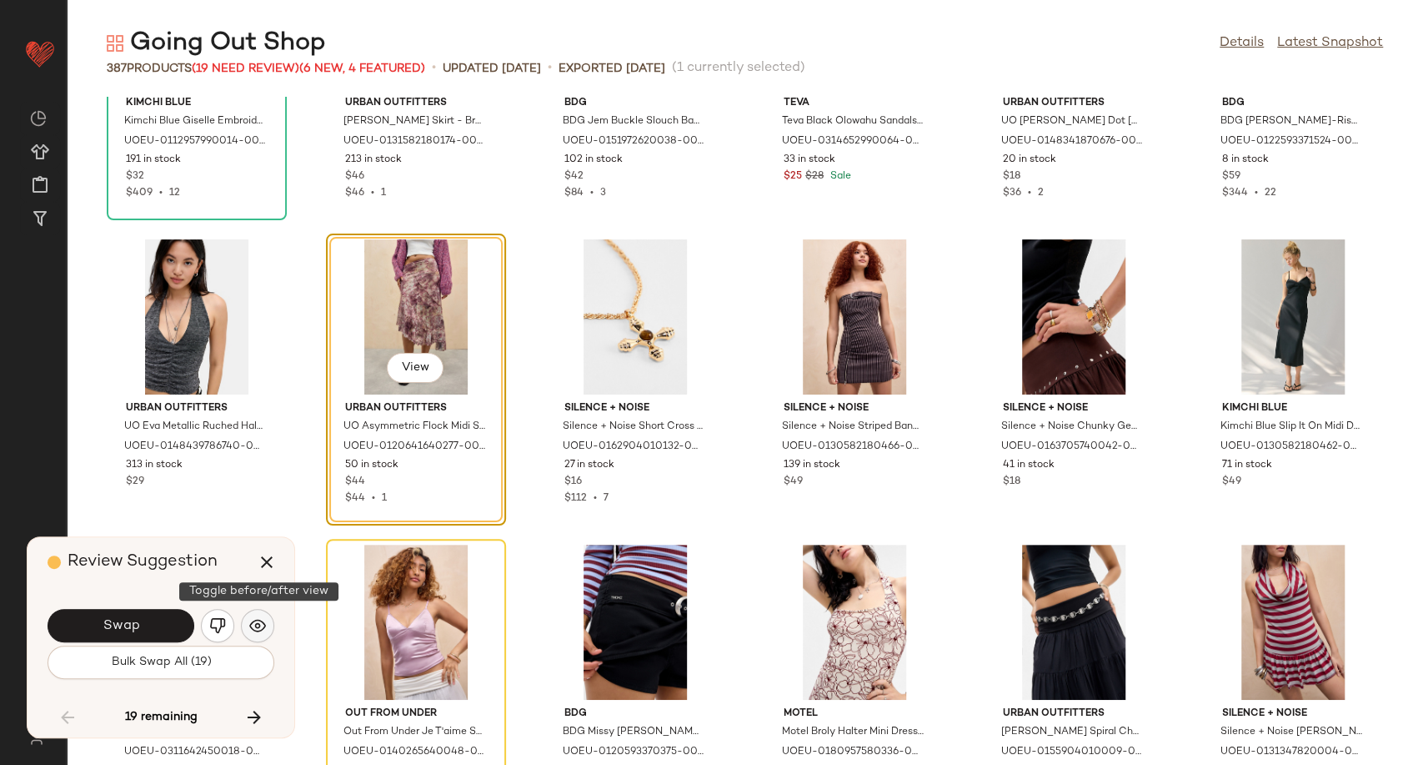
click at [258, 635] on button "button" at bounding box center [257, 625] width 33 height 33
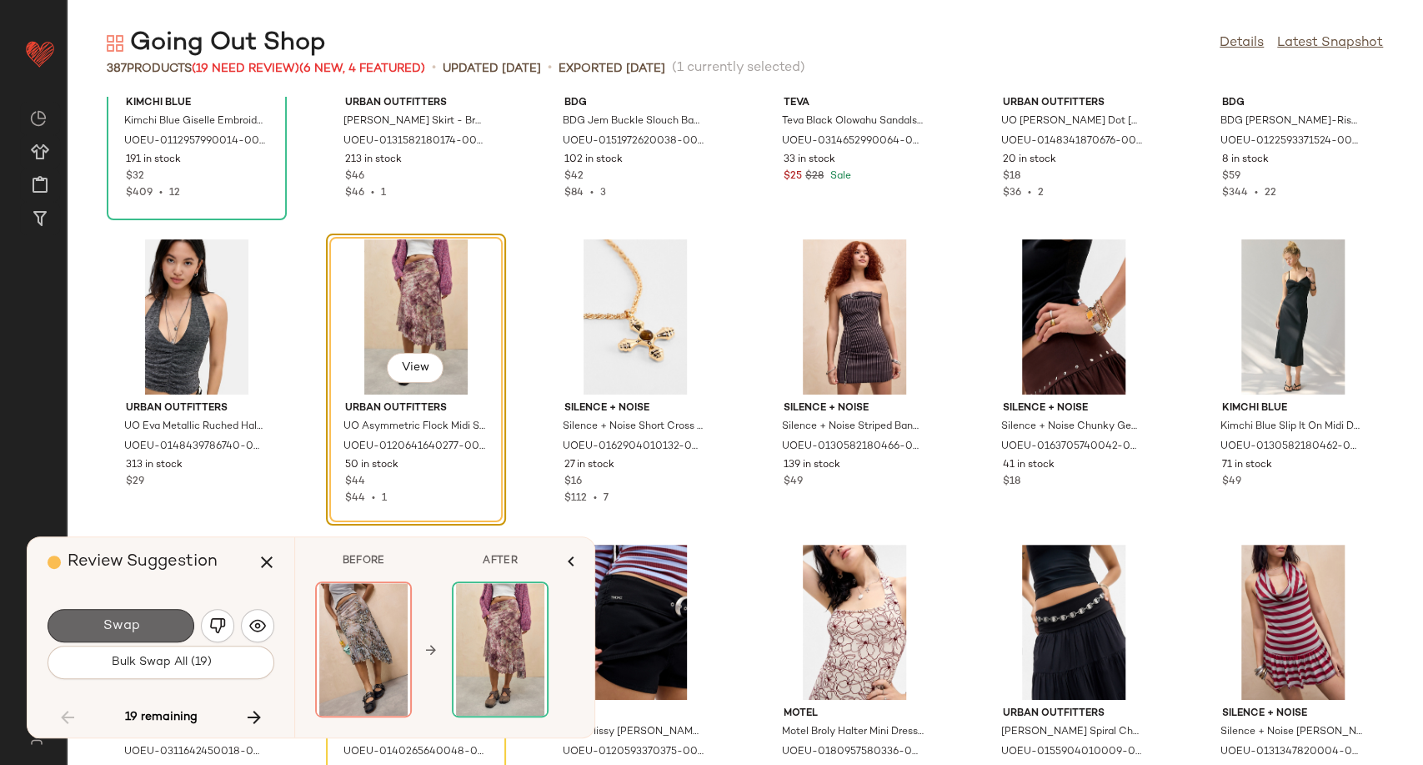
click at [172, 626] on button "Swap" at bounding box center [121, 625] width 147 height 33
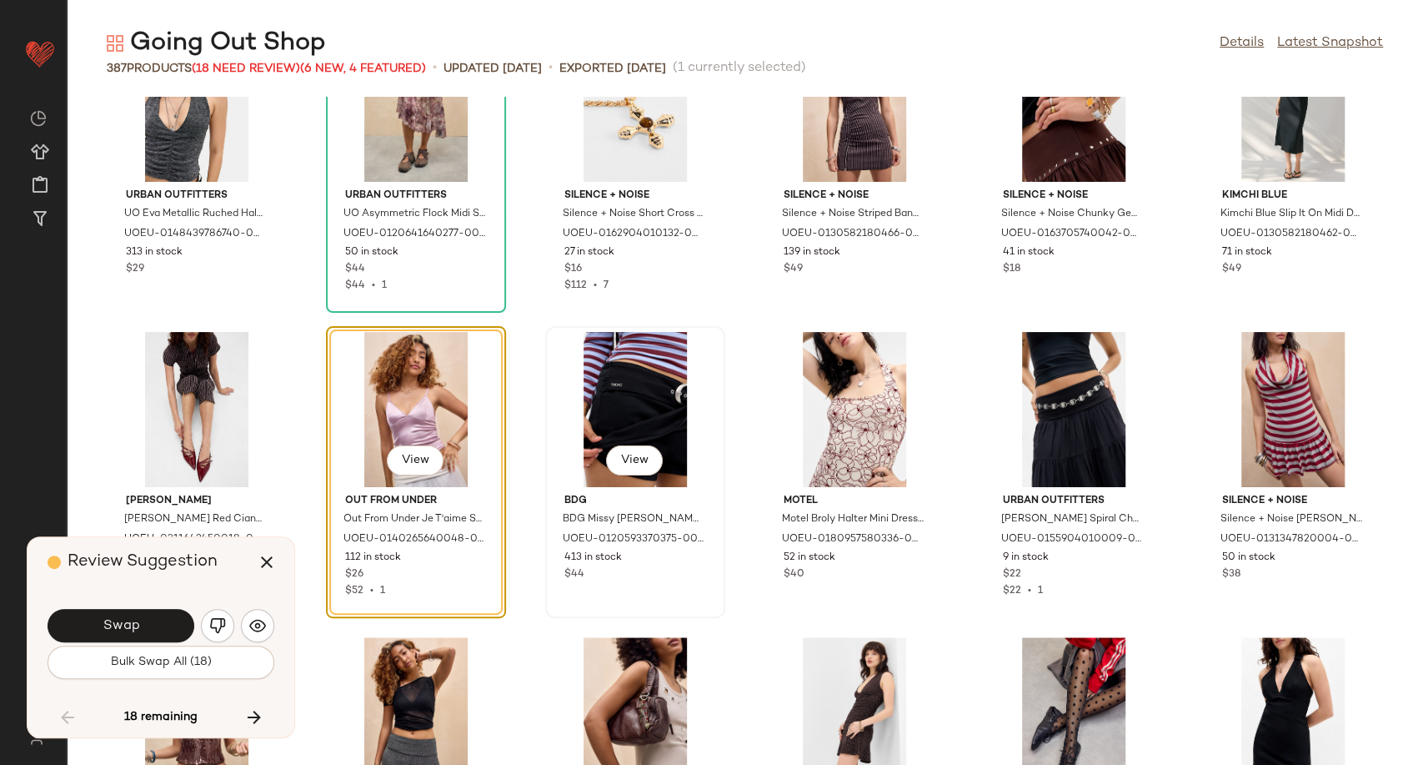
scroll to position [5372, 0]
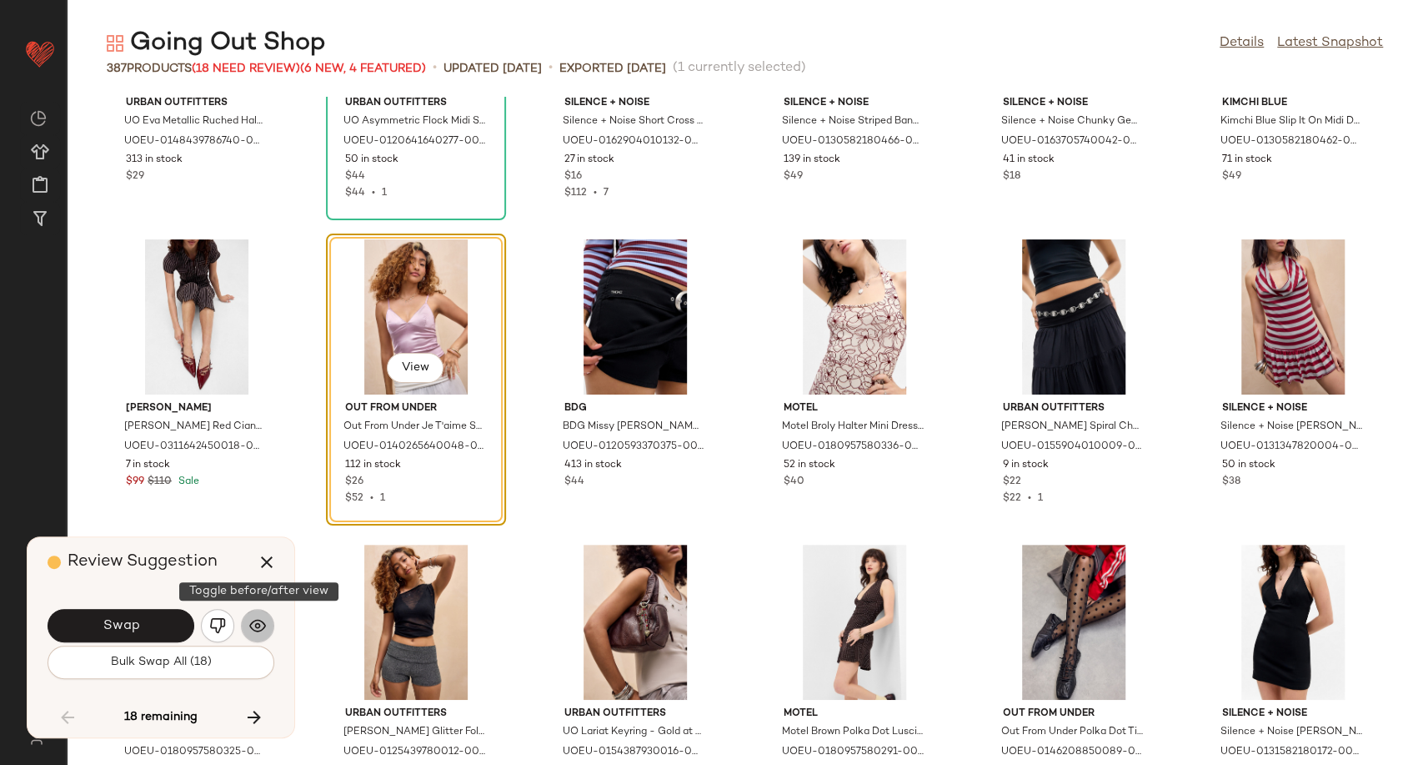
click at [261, 626] on img "button" at bounding box center [257, 625] width 17 height 17
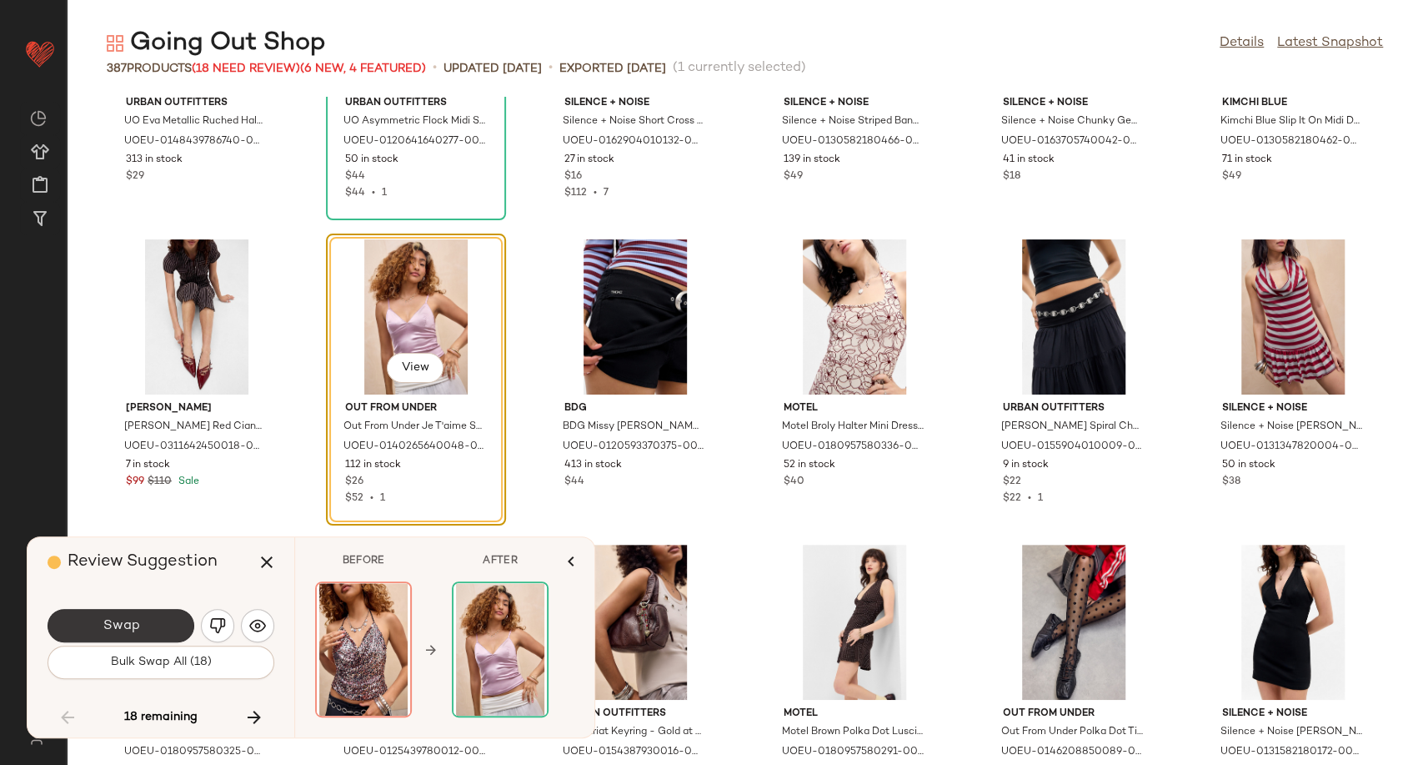
click at [163, 635] on button "Swap" at bounding box center [121, 625] width 147 height 33
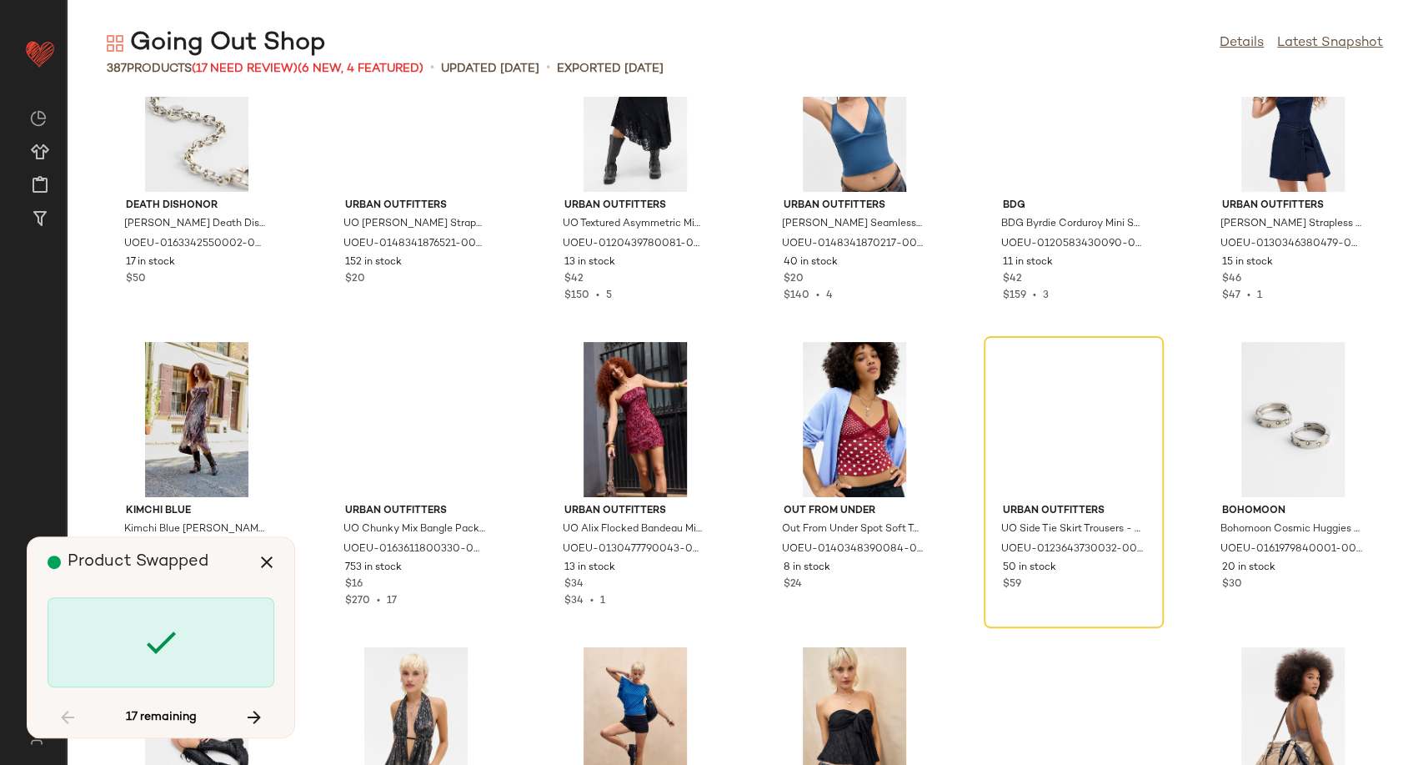
scroll to position [6806, 0]
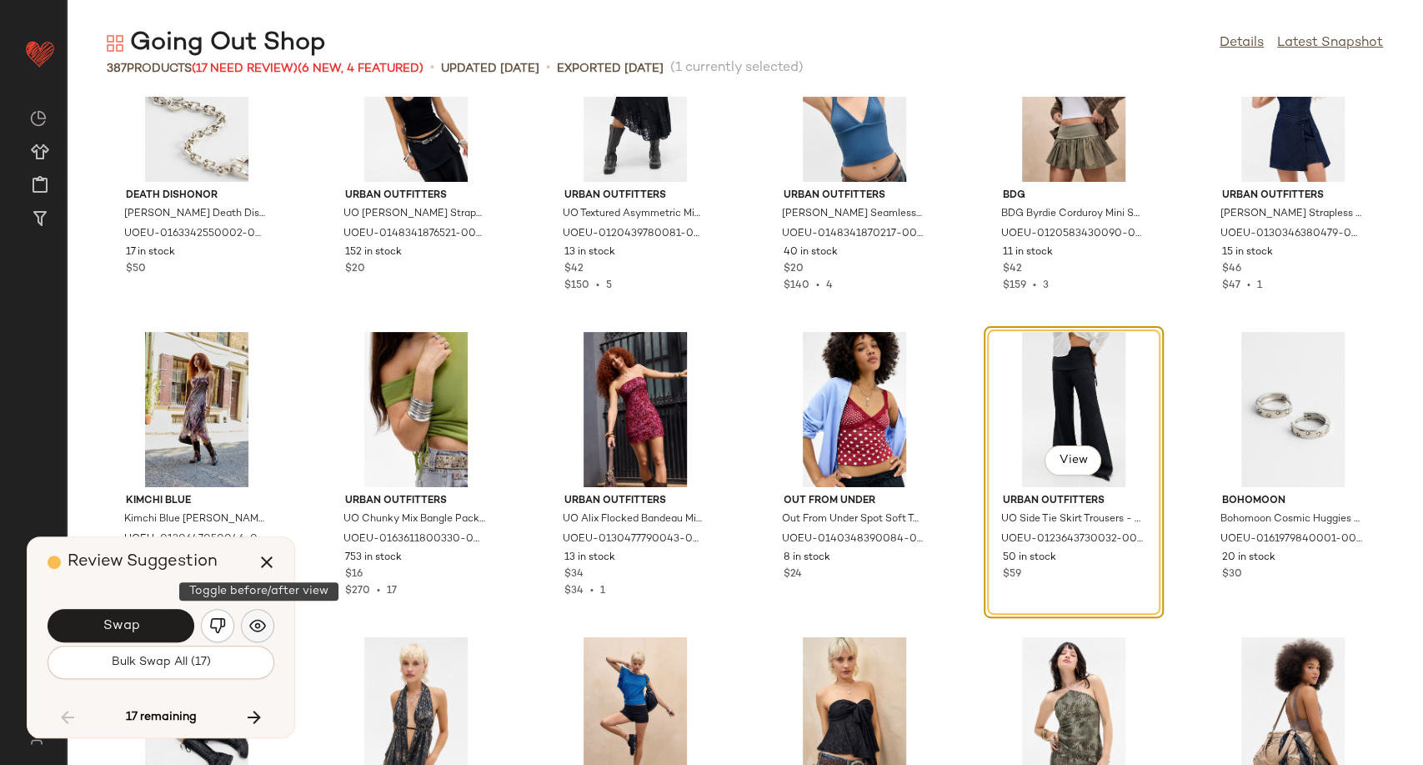
click at [253, 624] on img "button" at bounding box center [257, 625] width 17 height 17
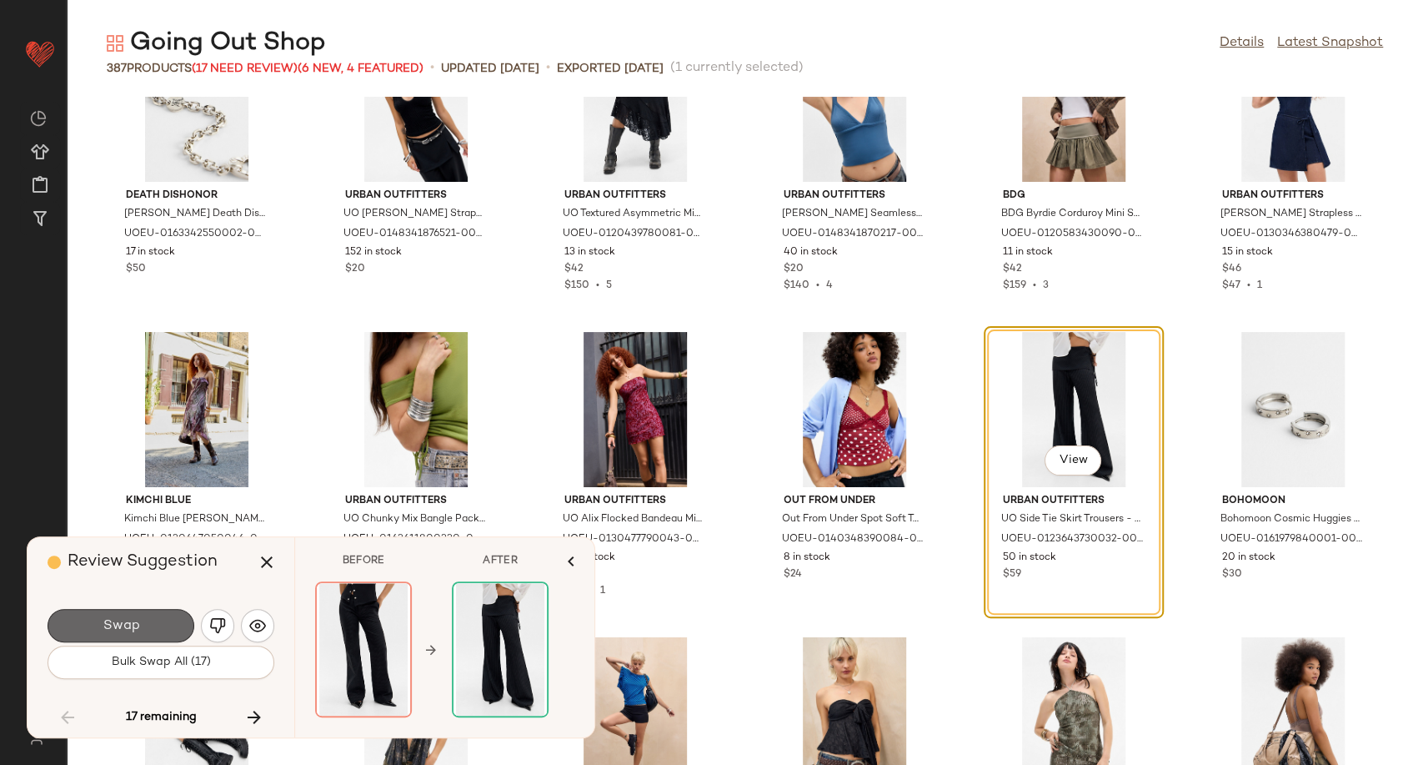
click at [154, 622] on button "Swap" at bounding box center [121, 625] width 147 height 33
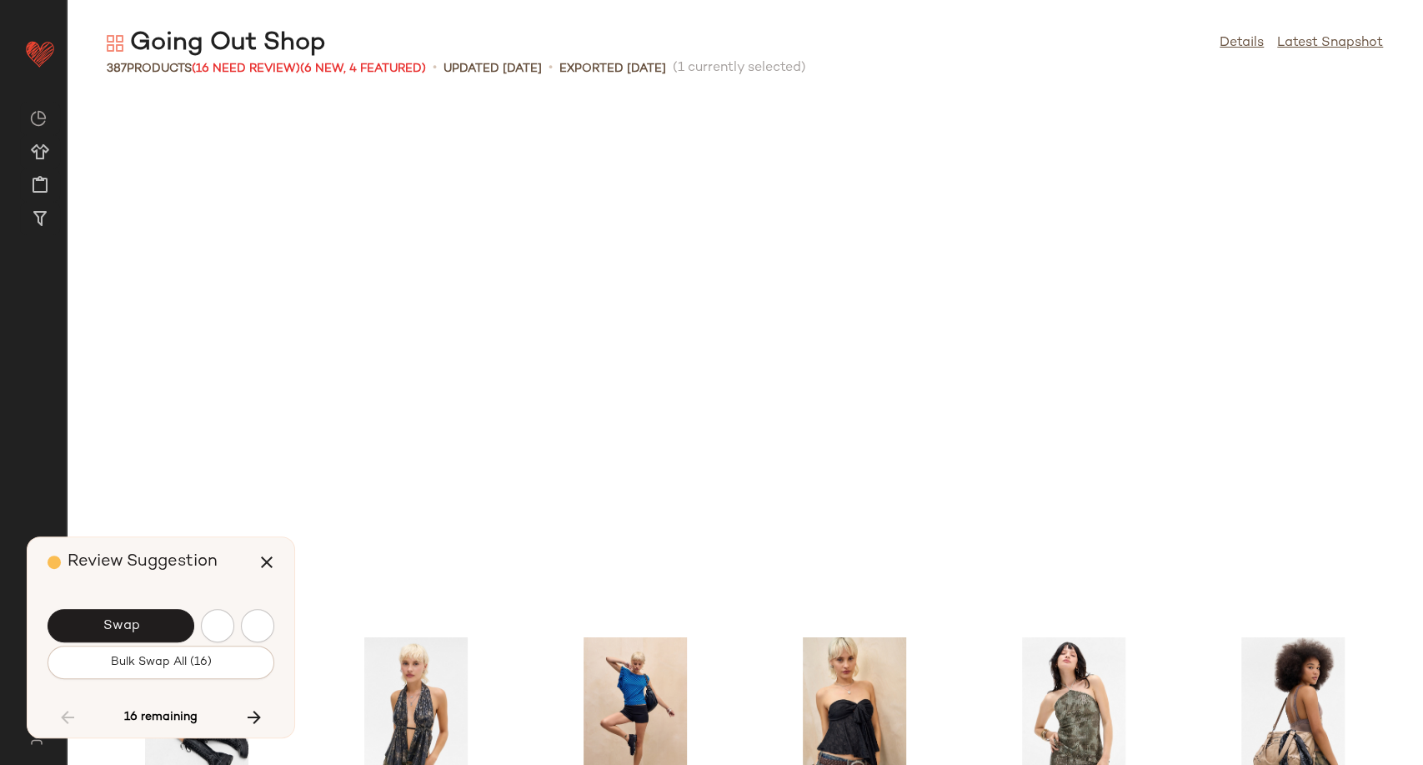
scroll to position [7323, 0]
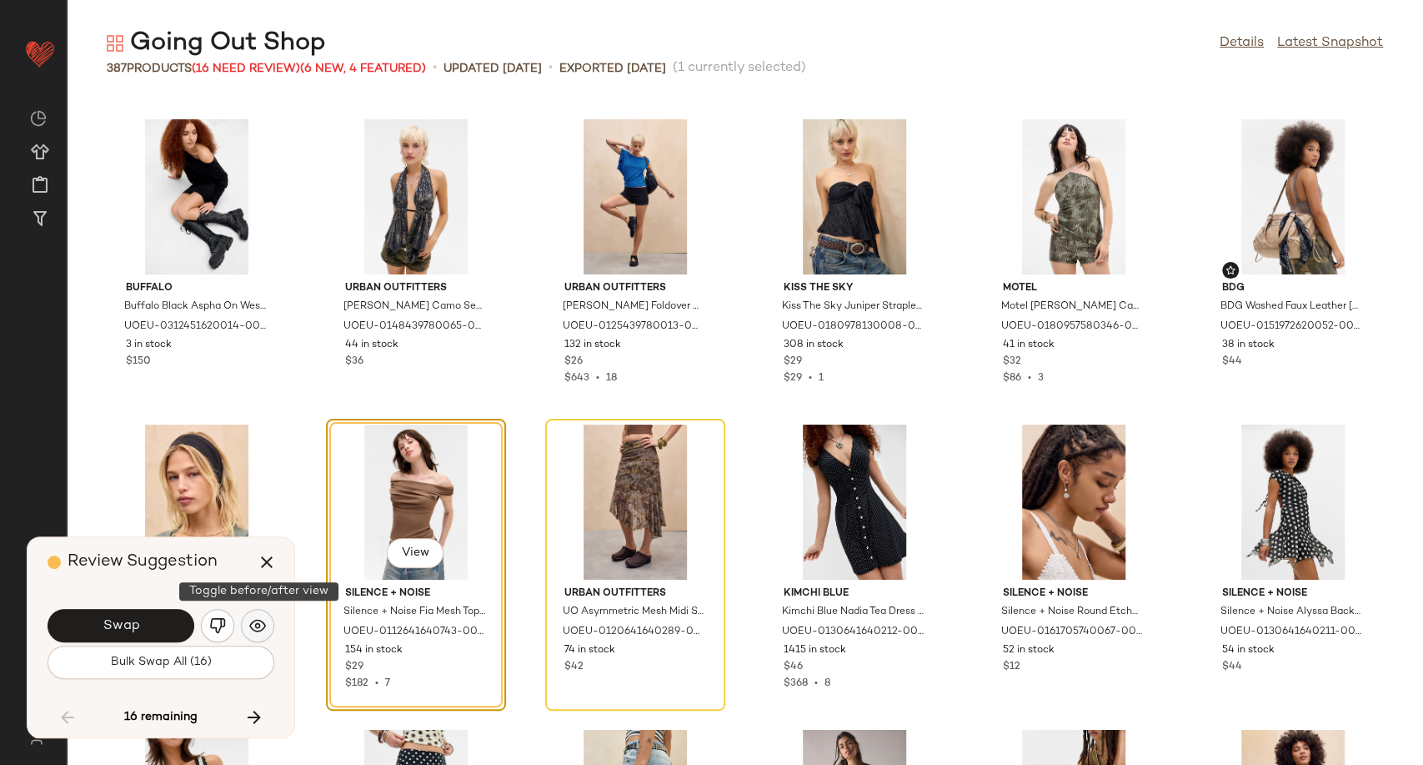
click at [253, 624] on img "button" at bounding box center [257, 625] width 17 height 17
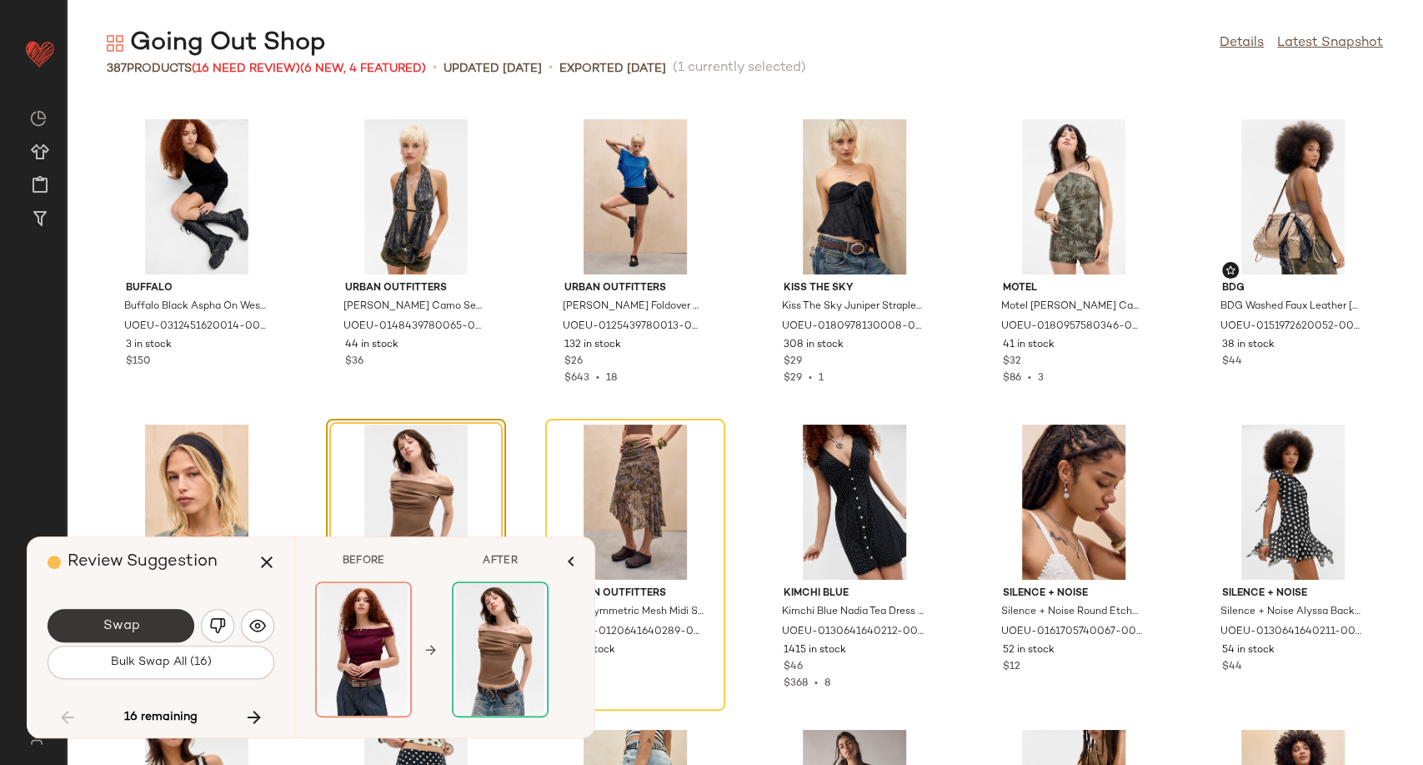
click at [118, 629] on span "Swap" at bounding box center [121, 626] width 38 height 16
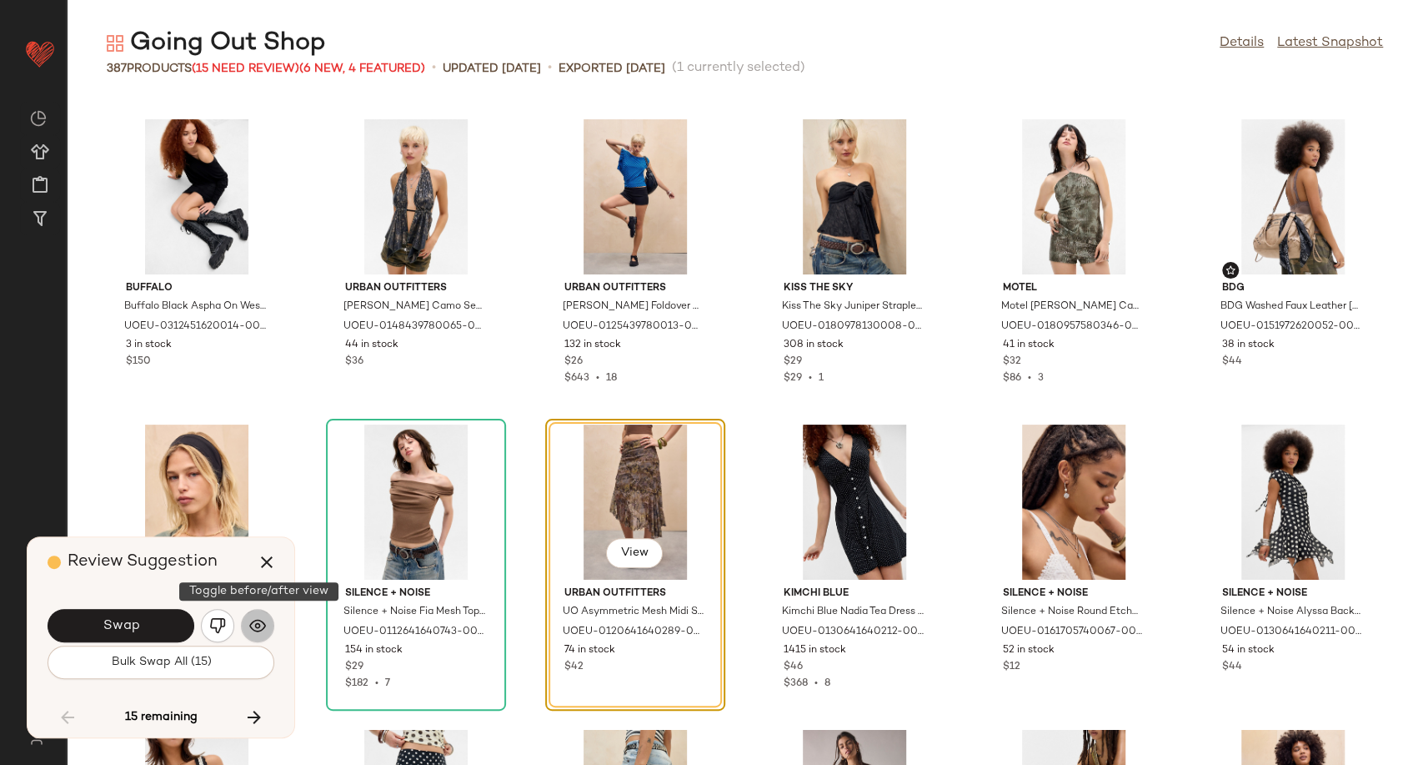
click at [260, 624] on img "button" at bounding box center [257, 625] width 17 height 17
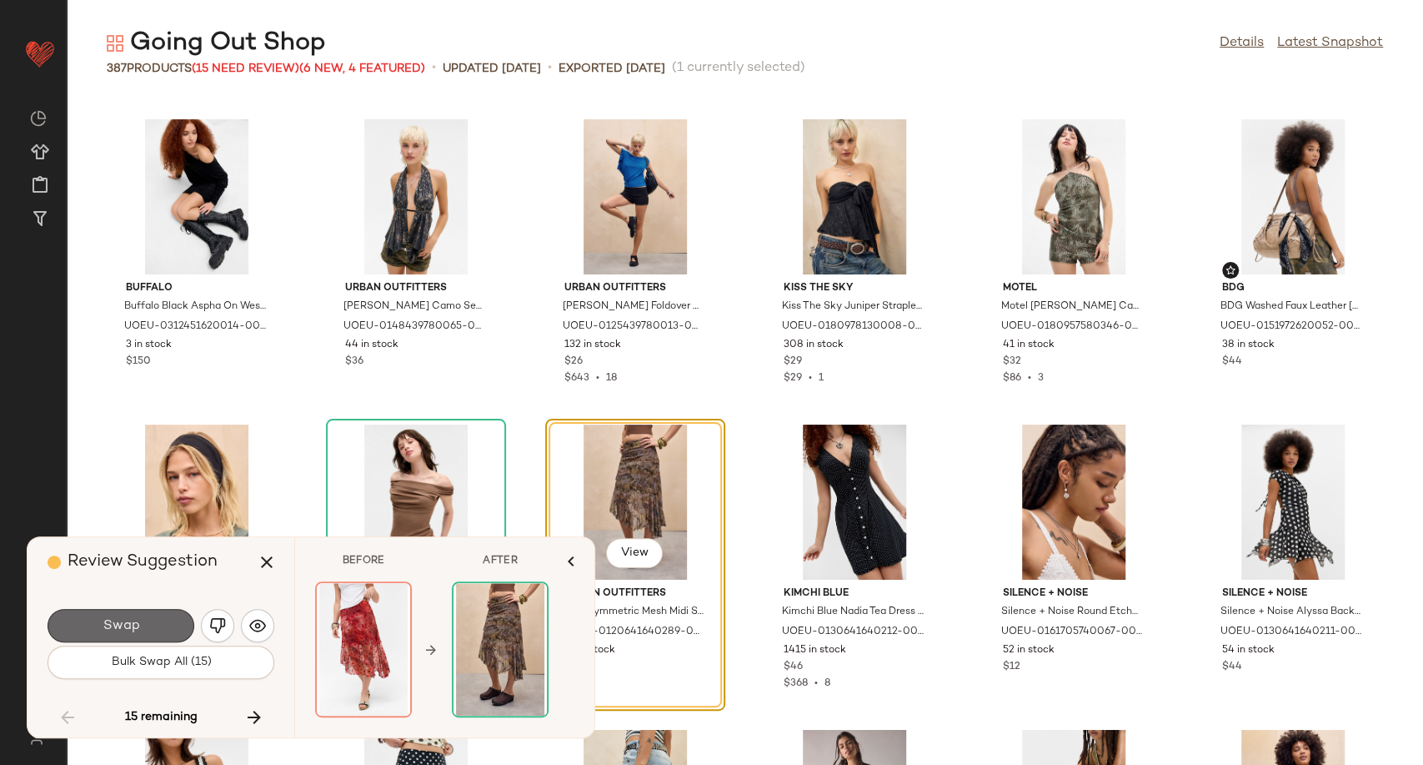
click at [170, 616] on button "Swap" at bounding box center [121, 625] width 147 height 33
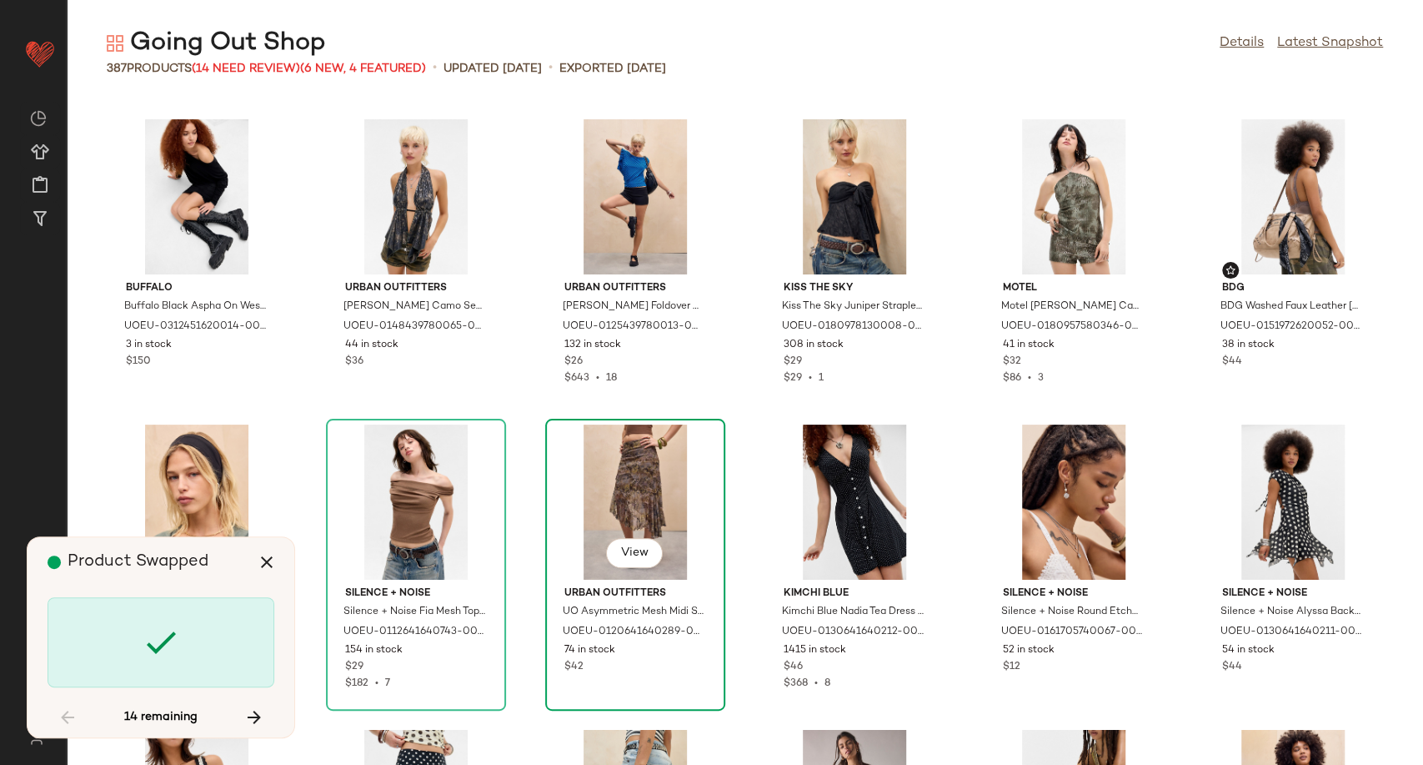
scroll to position [8849, 0]
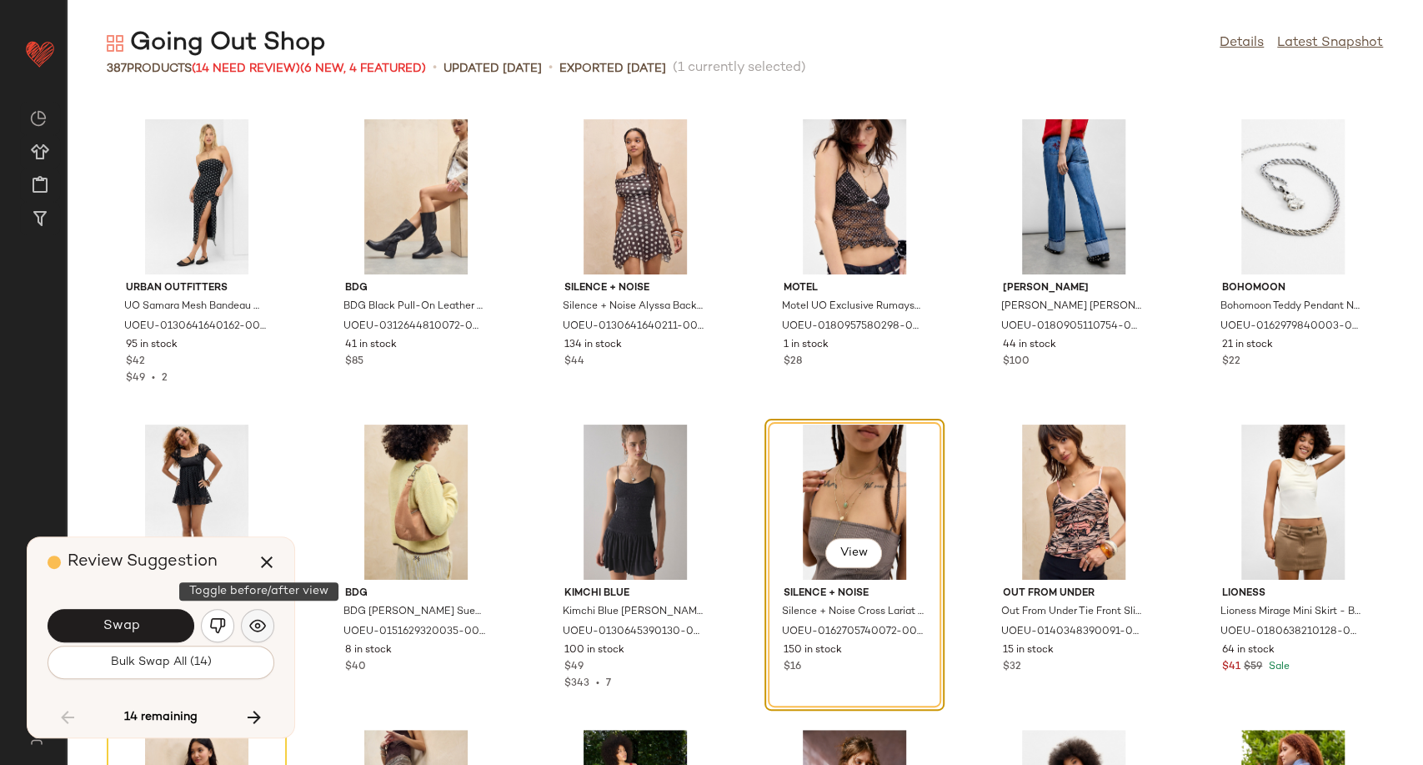
click at [250, 628] on img "button" at bounding box center [257, 625] width 17 height 17
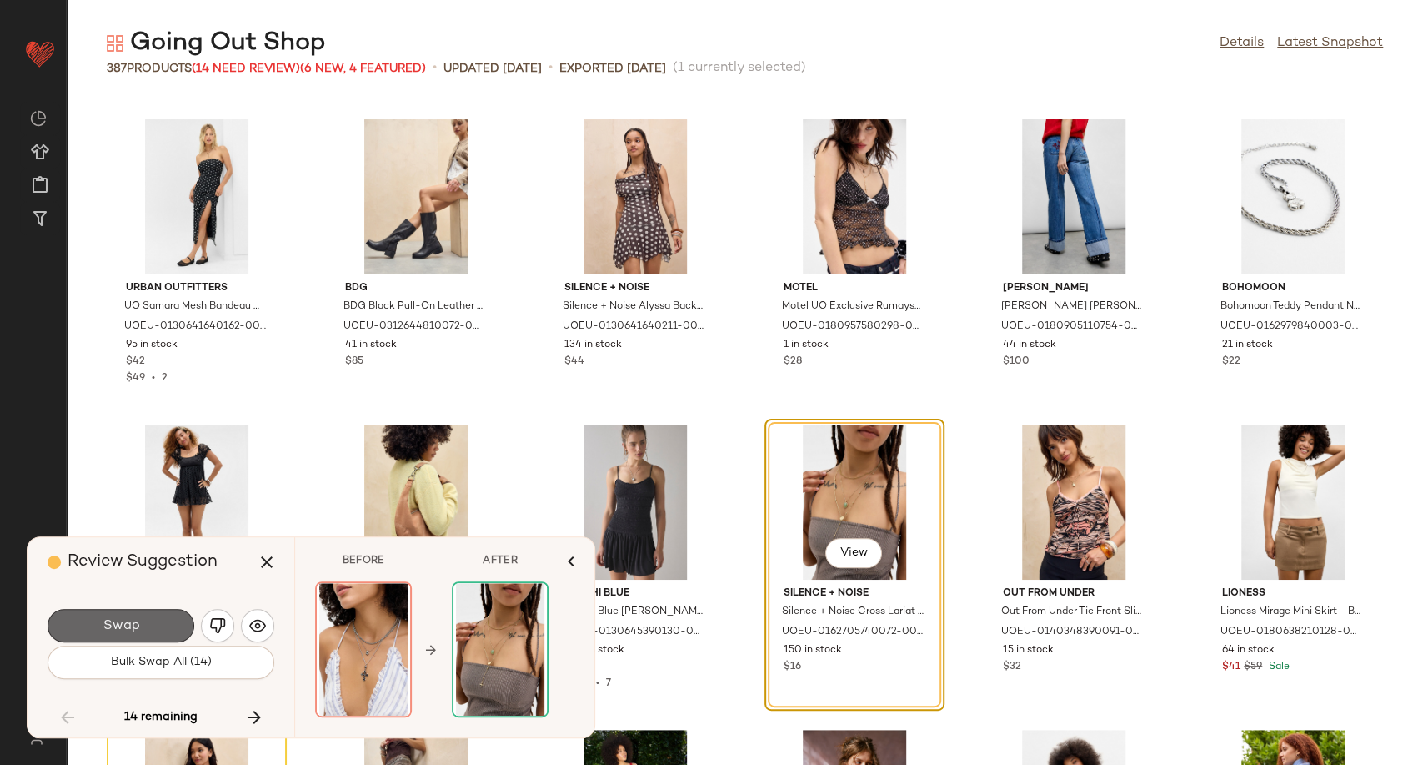
click at [148, 622] on button "Swap" at bounding box center [121, 625] width 147 height 33
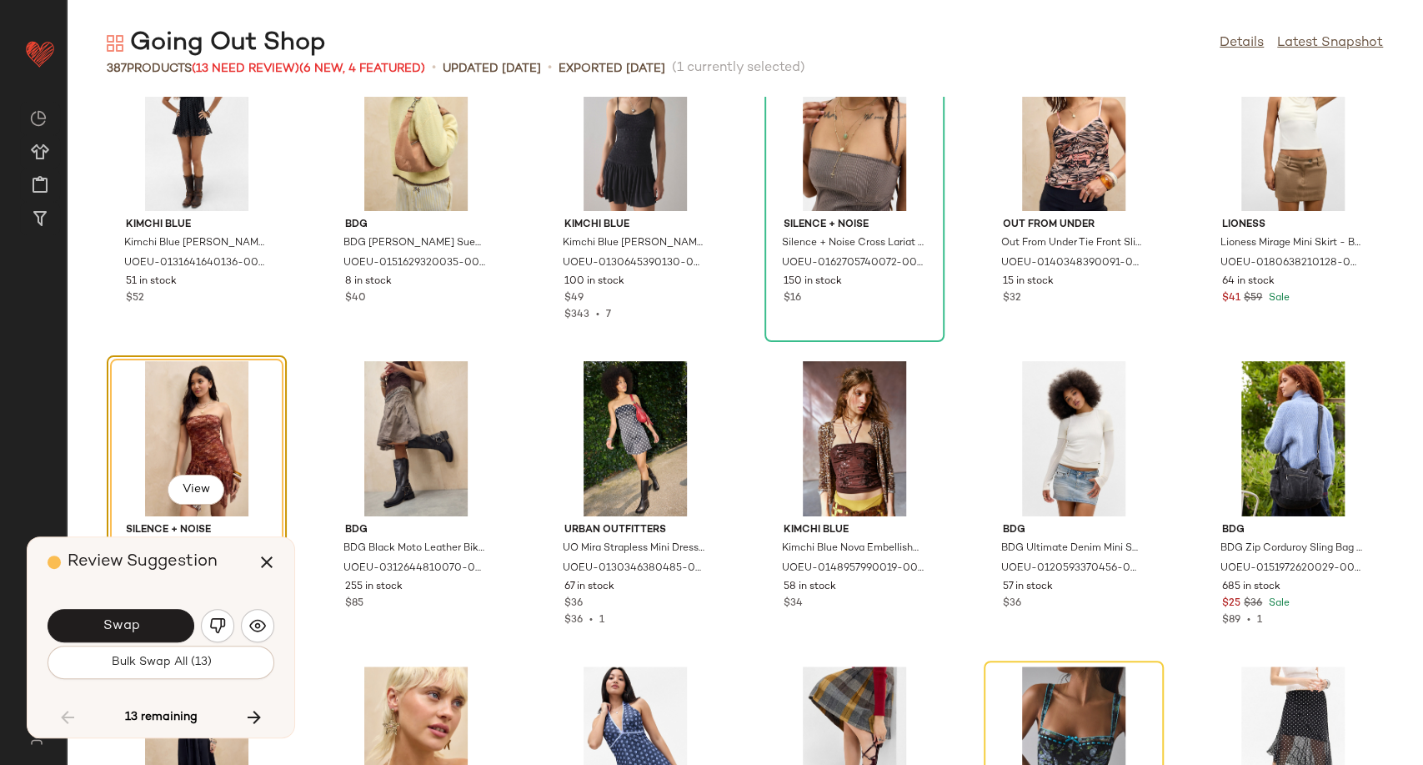
scroll to position [9247, 0]
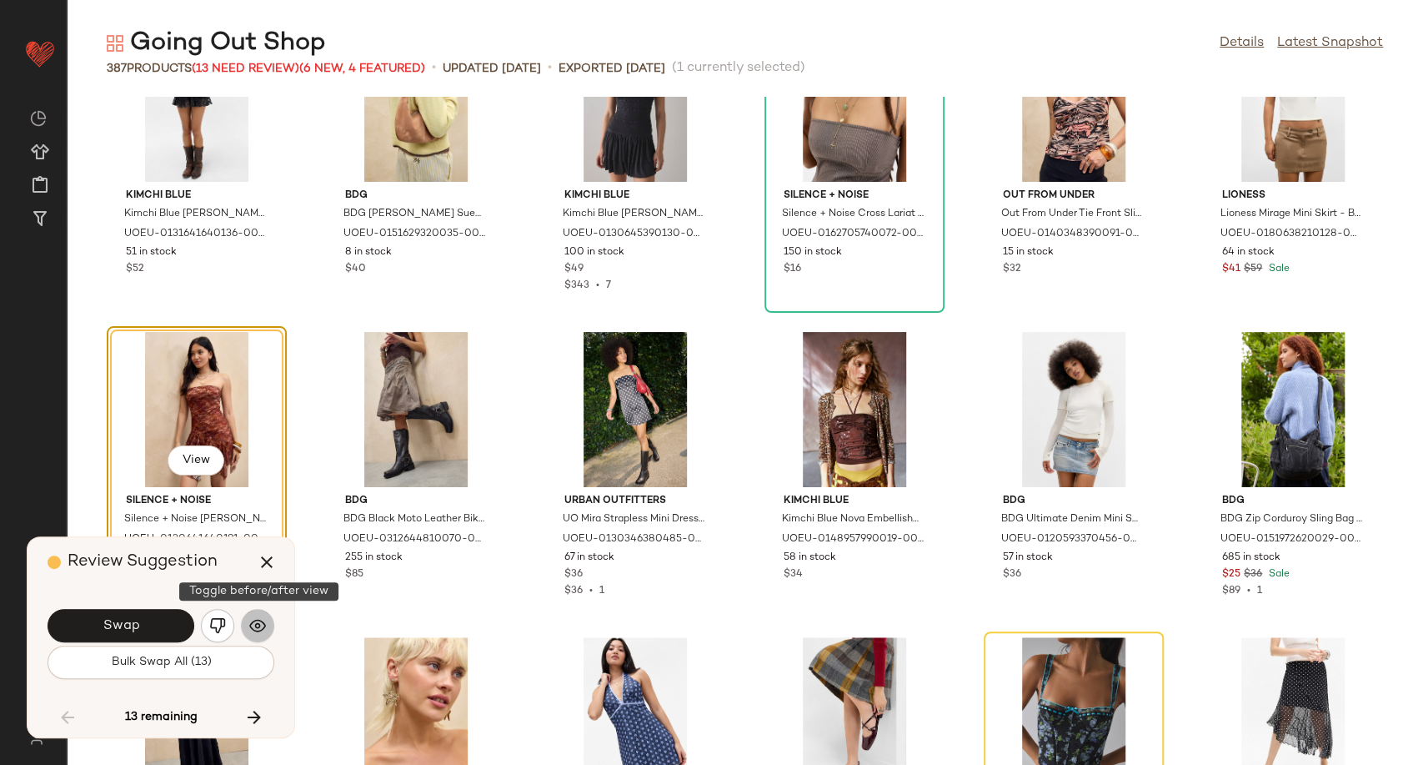
click at [261, 631] on img "button" at bounding box center [257, 625] width 17 height 17
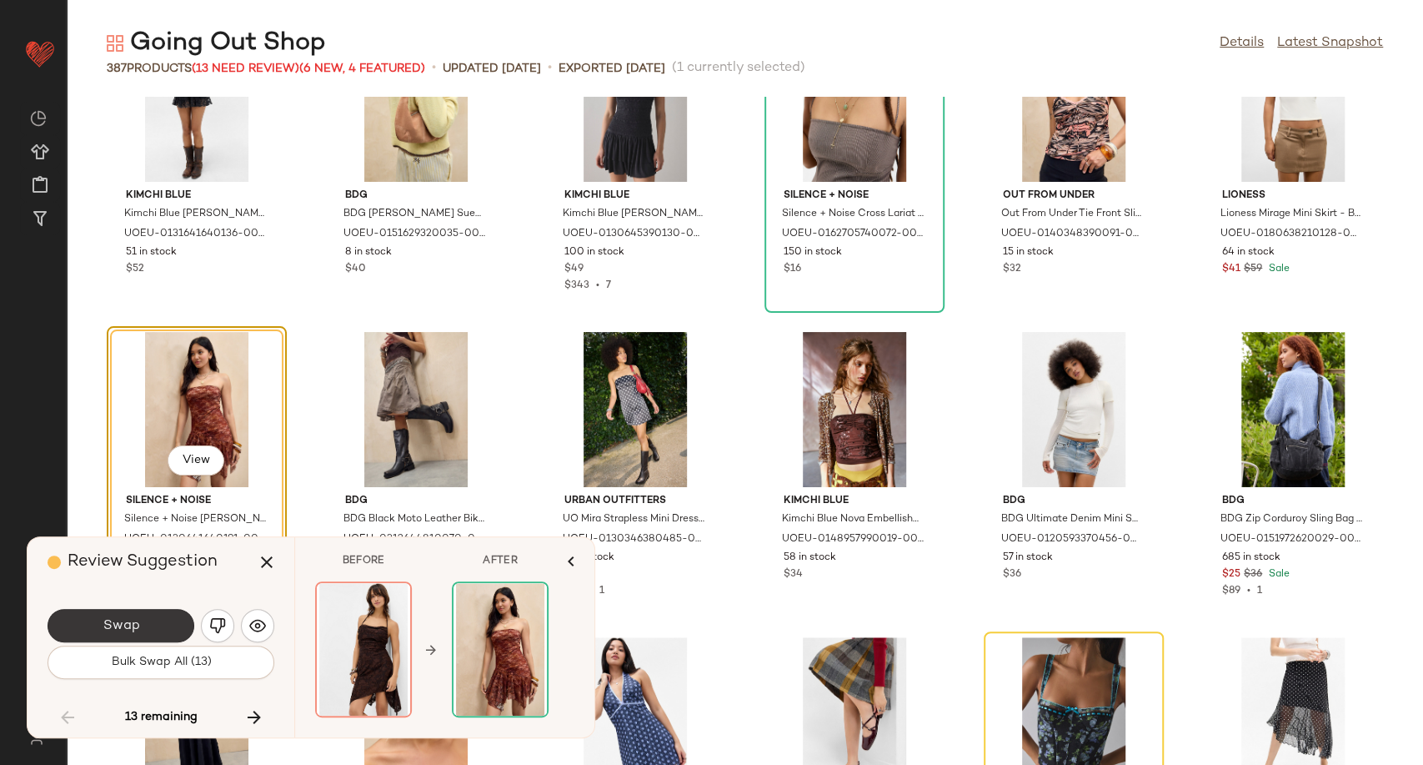
click at [143, 627] on button "Swap" at bounding box center [121, 625] width 147 height 33
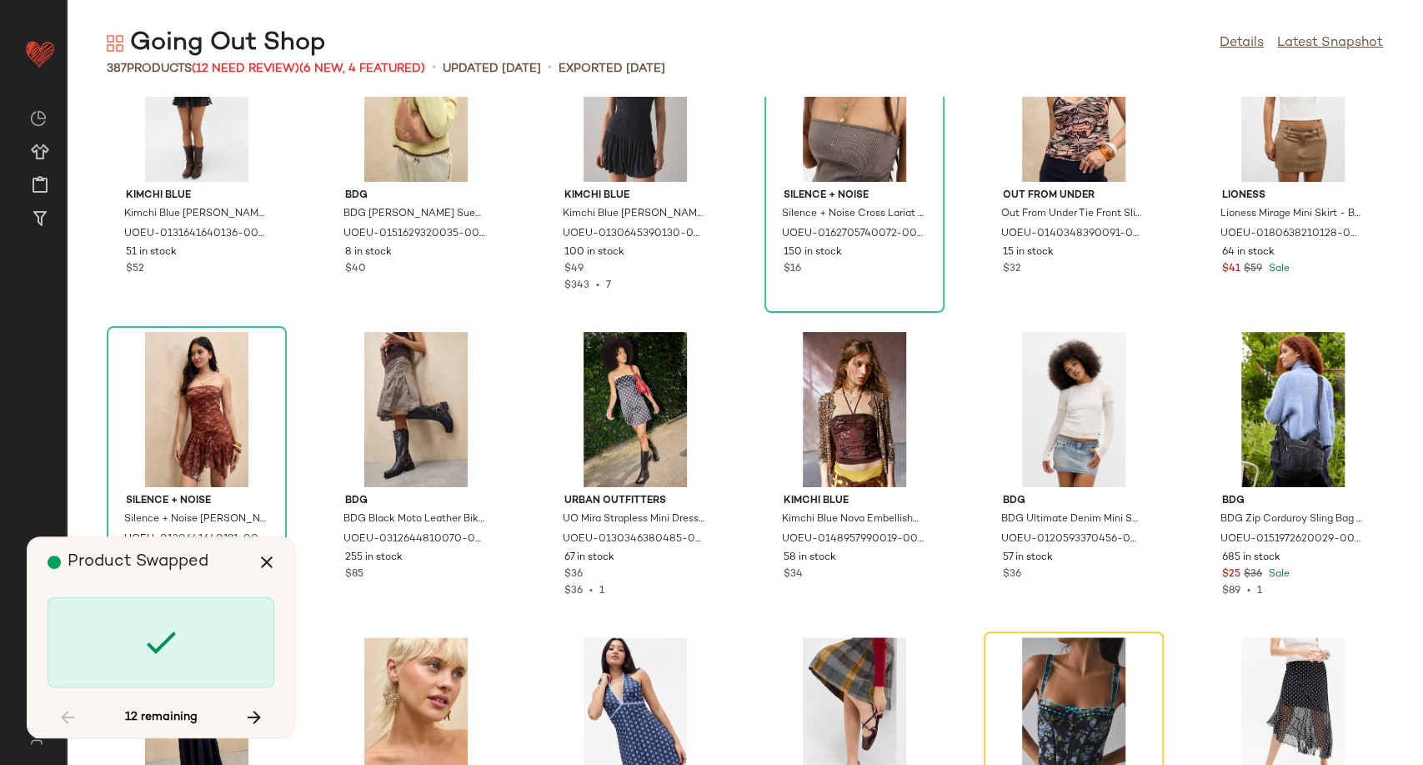
scroll to position [9458, 0]
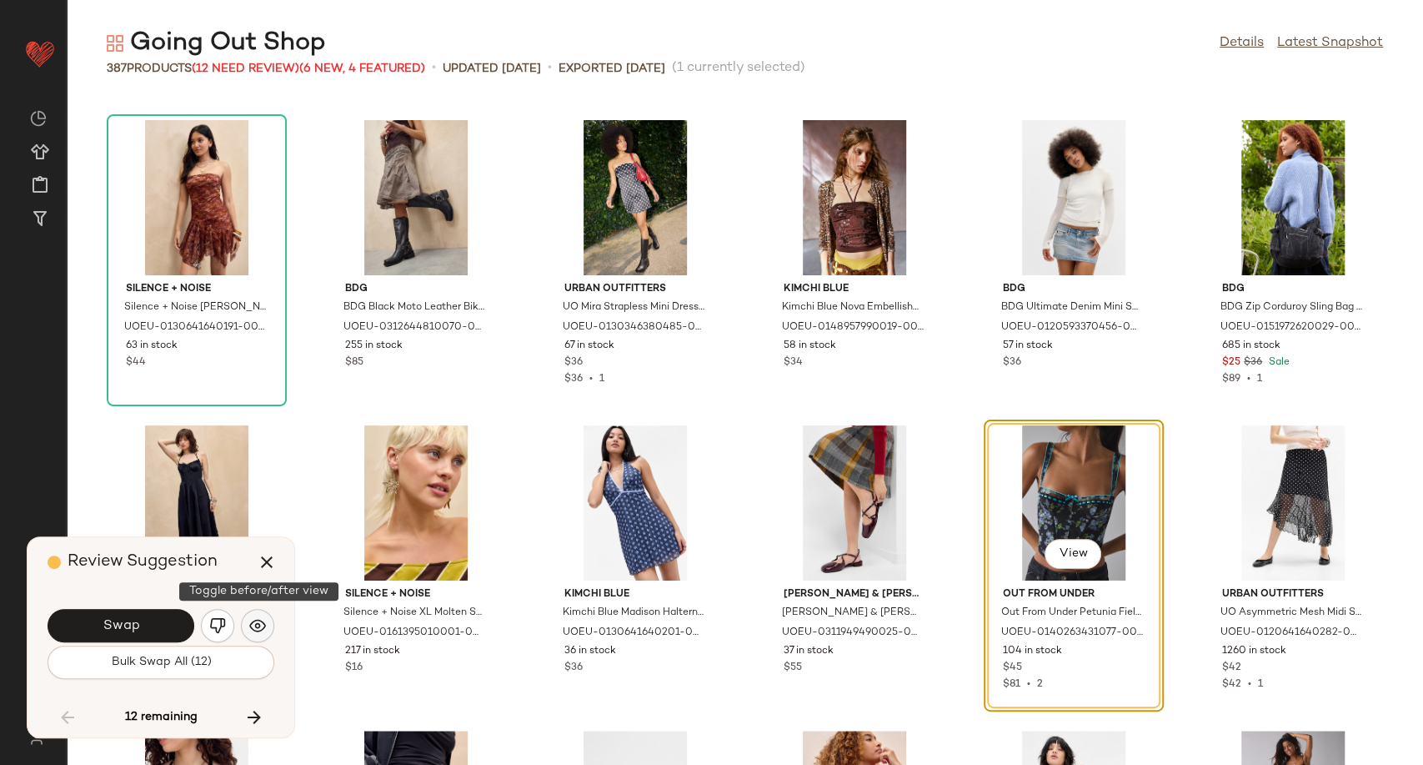
click at [255, 626] on img "button" at bounding box center [257, 625] width 17 height 17
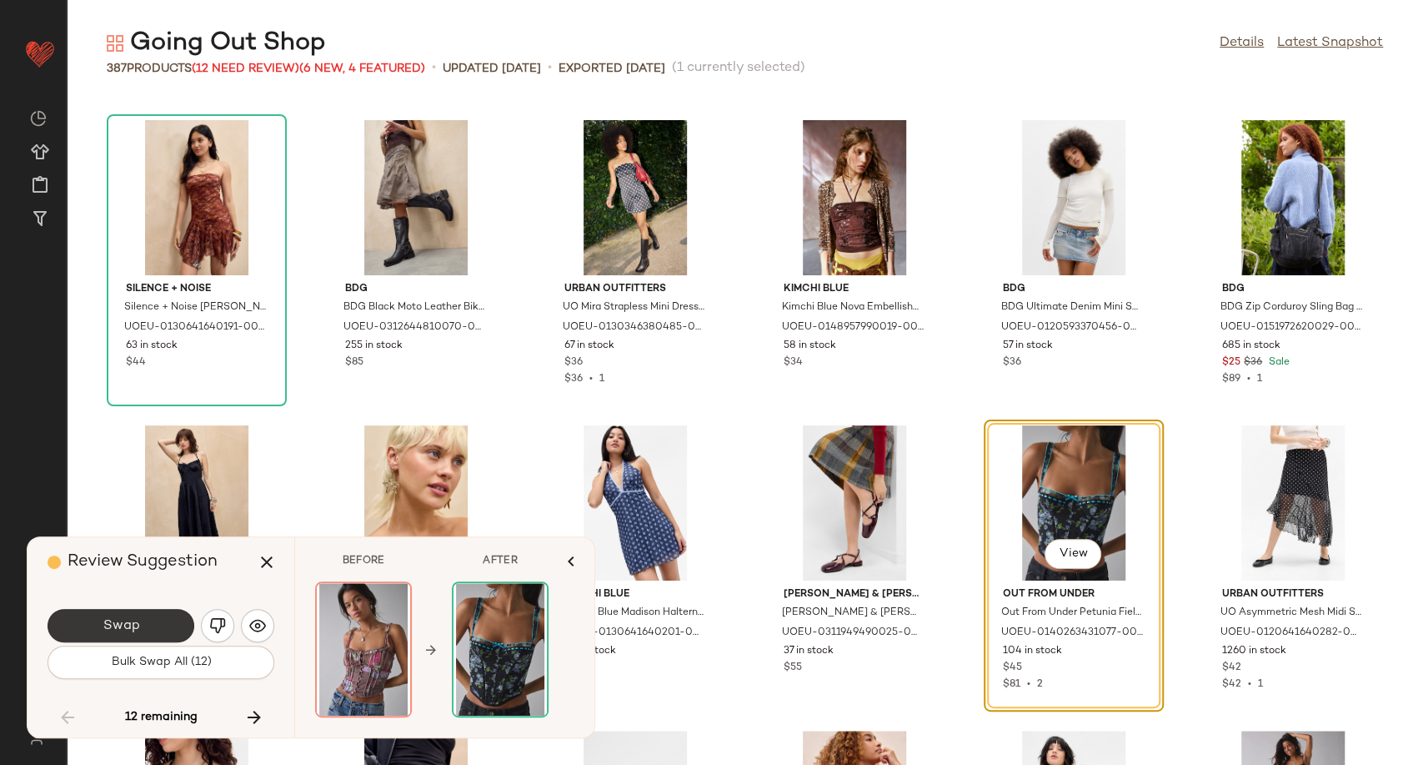
click at [160, 635] on button "Swap" at bounding box center [121, 625] width 147 height 33
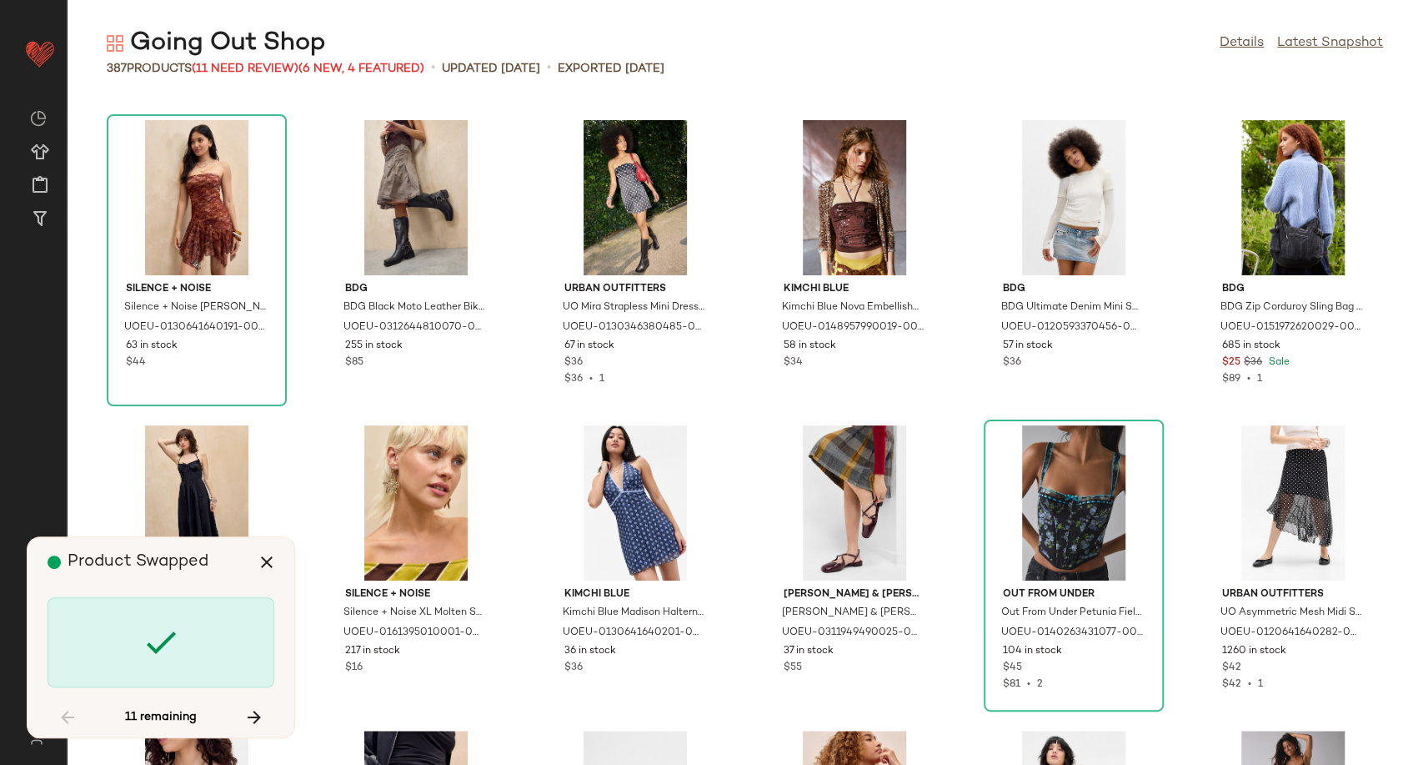
scroll to position [10679, 0]
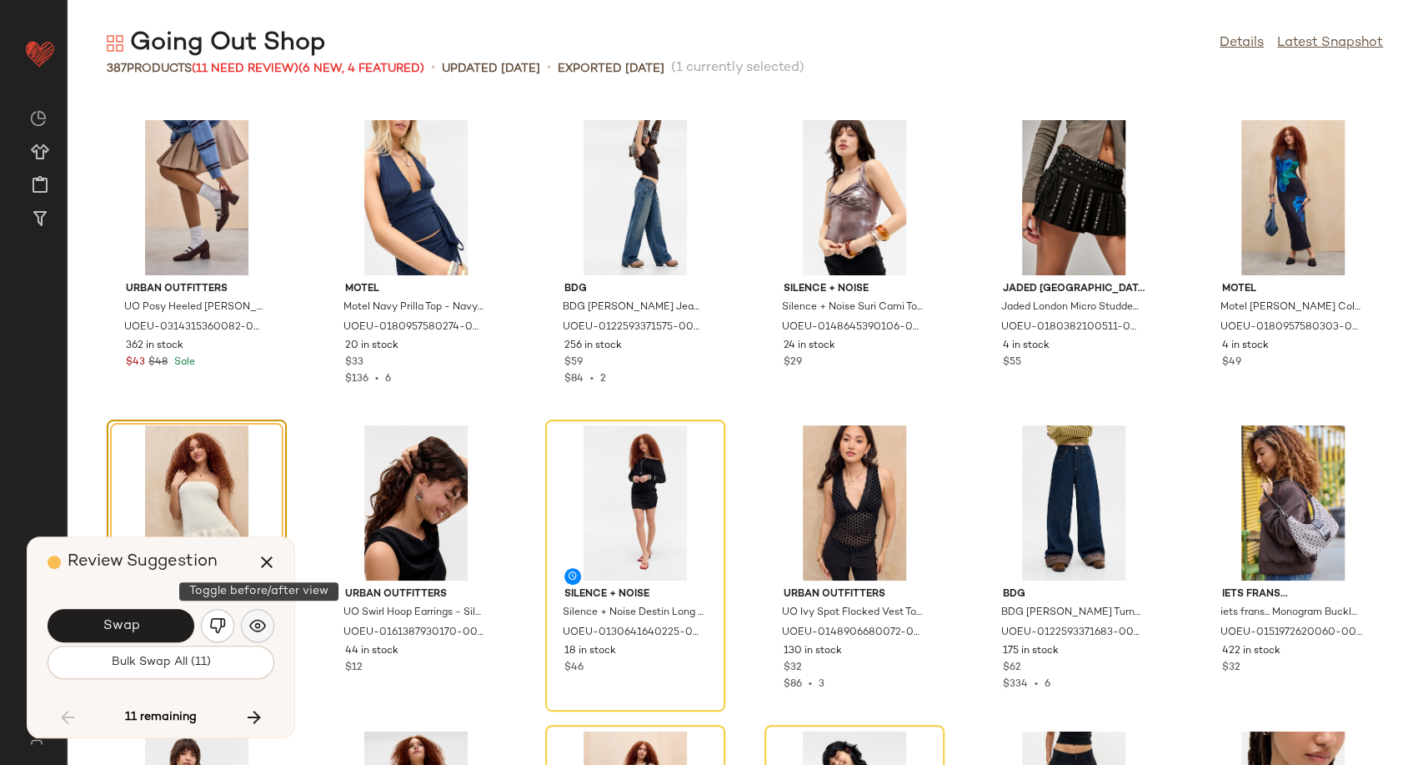
click at [264, 619] on img "button" at bounding box center [257, 625] width 17 height 17
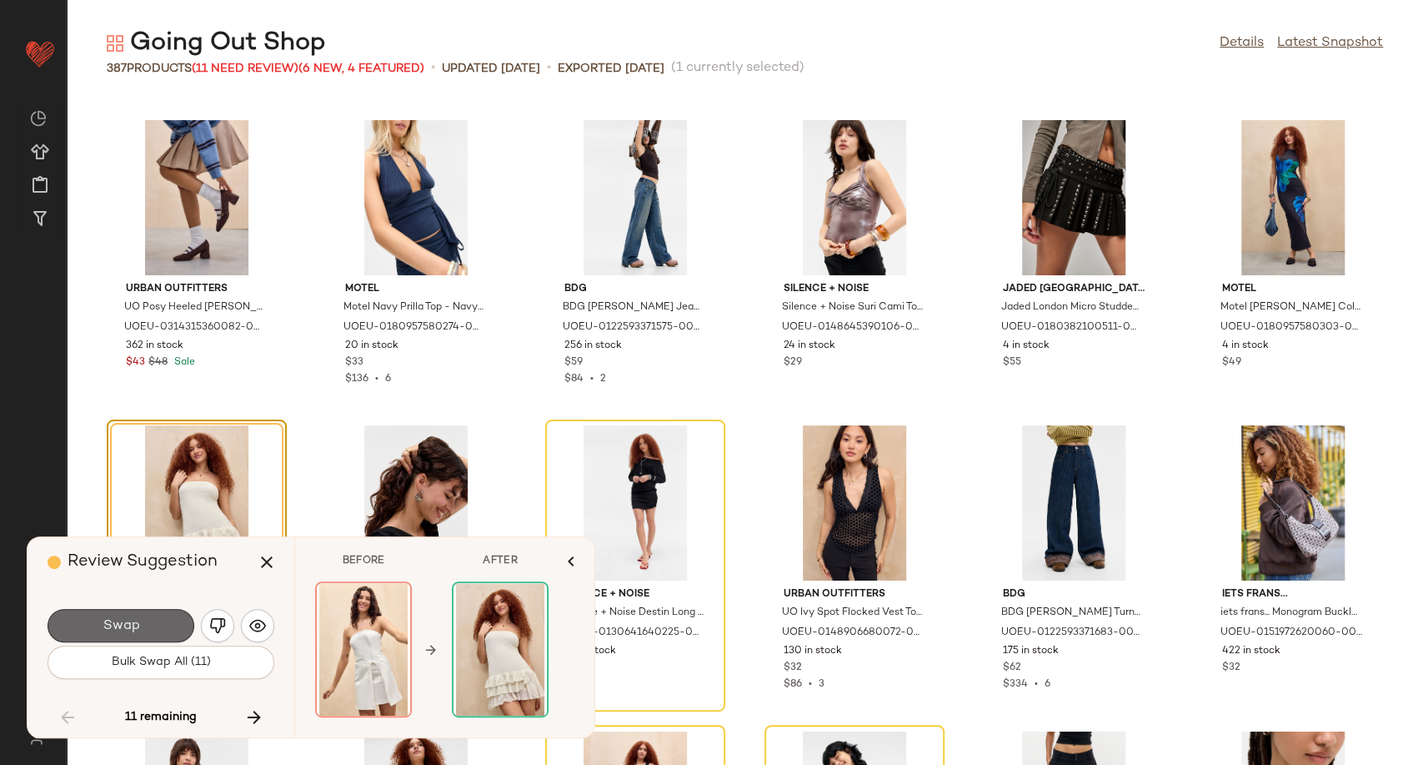
click at [171, 629] on button "Swap" at bounding box center [121, 625] width 147 height 33
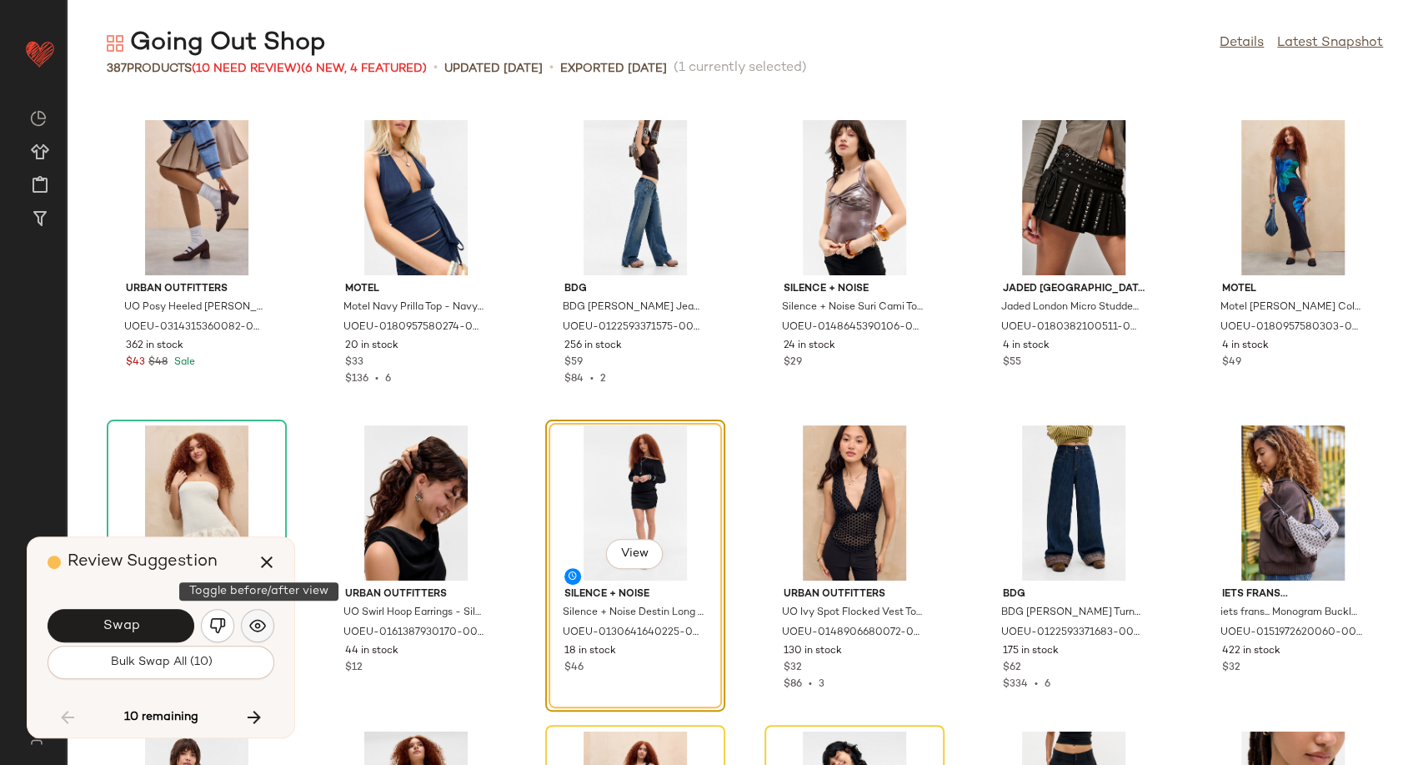
click at [264, 629] on img "button" at bounding box center [257, 625] width 17 height 17
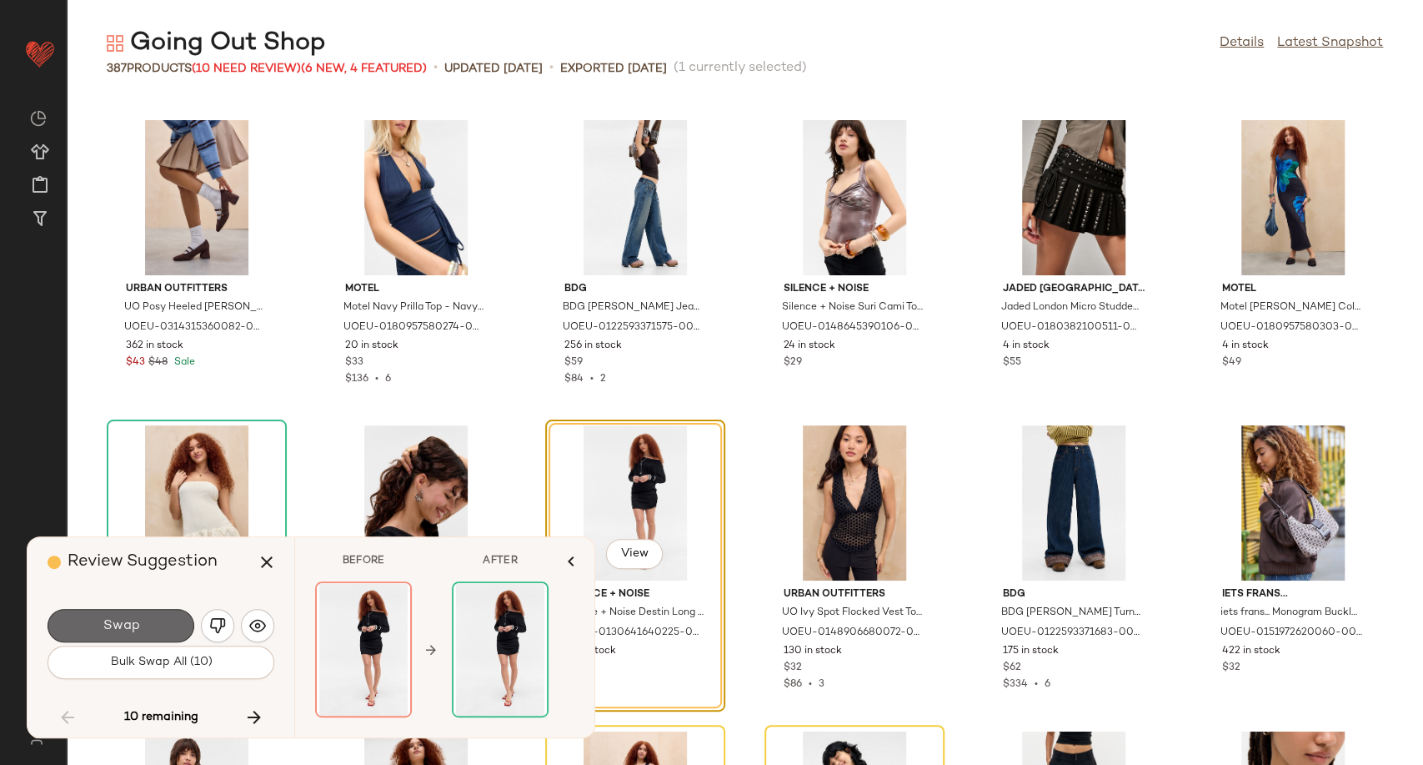
click at [160, 628] on button "Swap" at bounding box center [121, 625] width 147 height 33
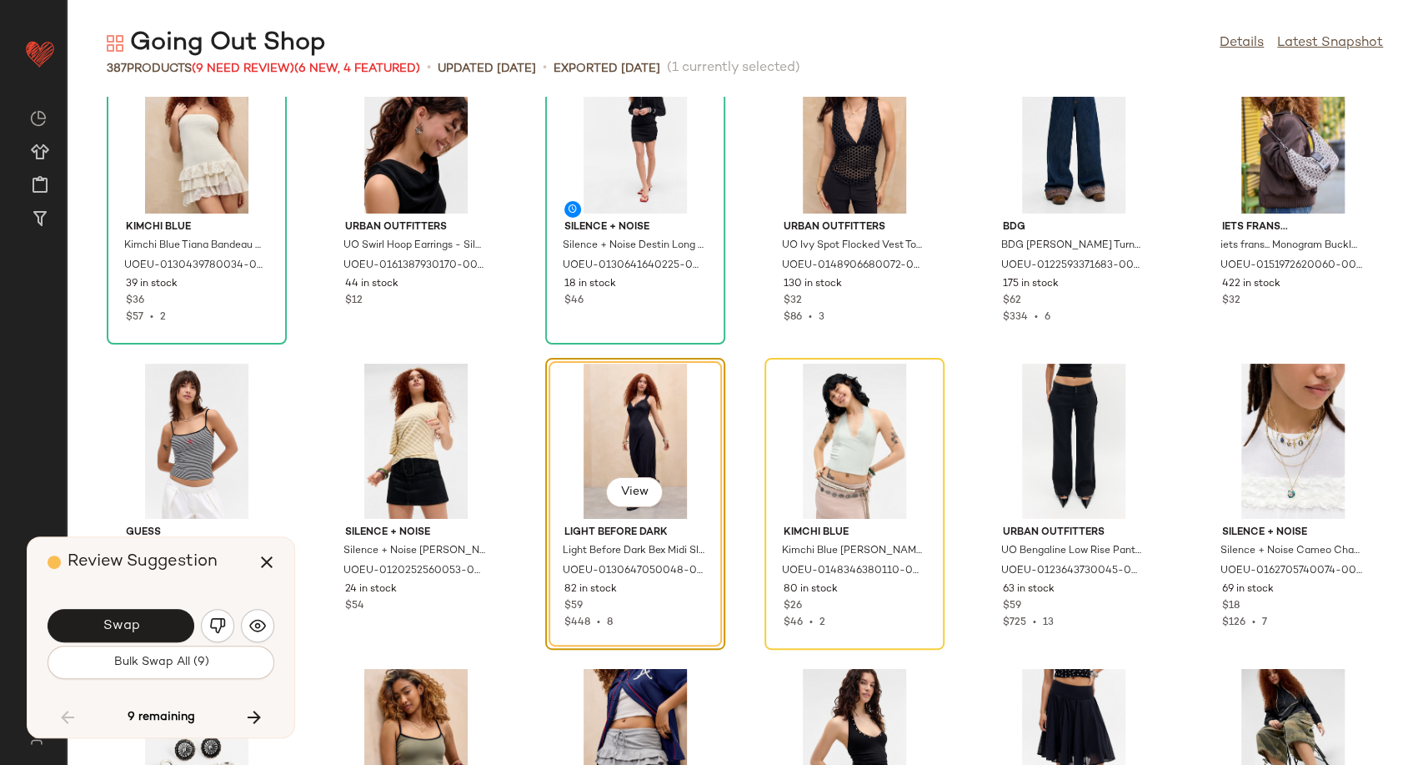
scroll to position [11170, 0]
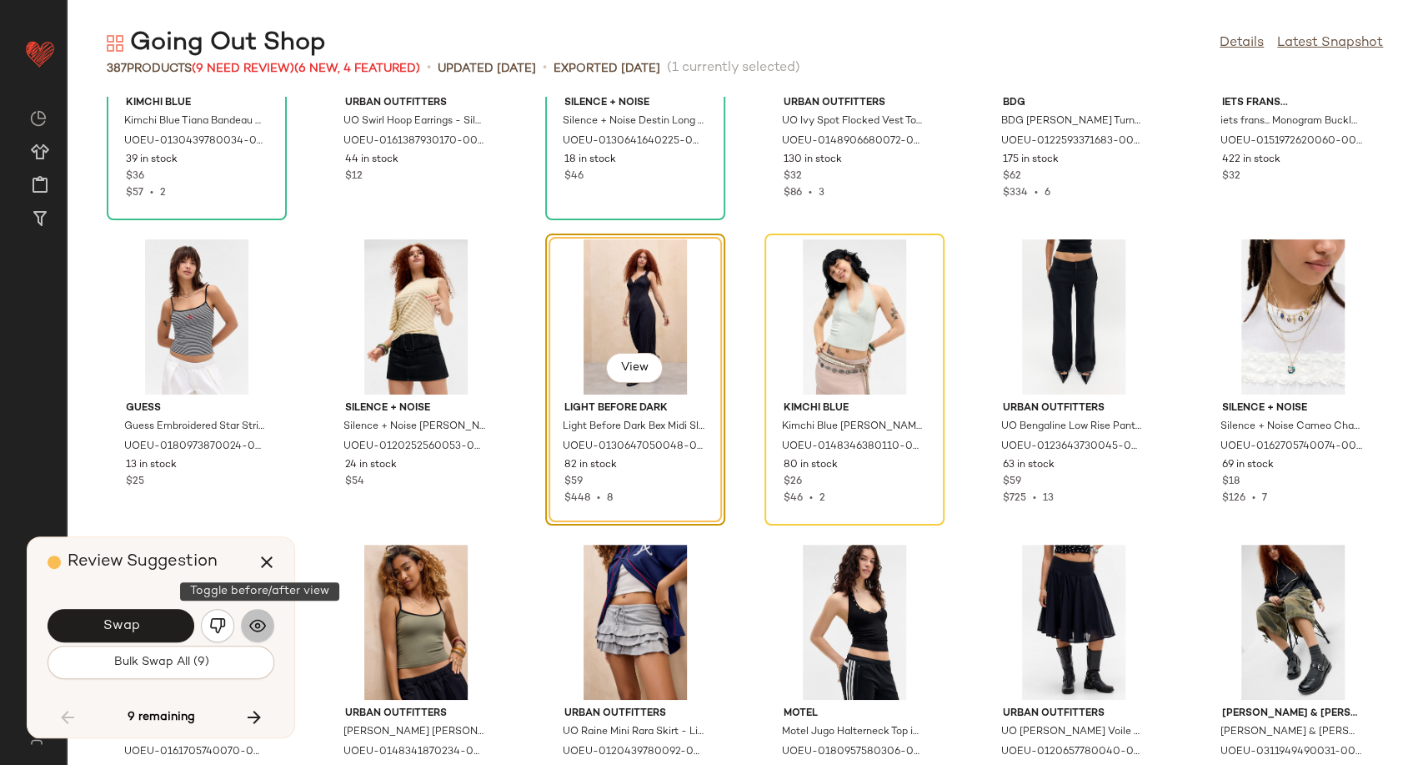
click at [263, 625] on img "button" at bounding box center [257, 625] width 17 height 17
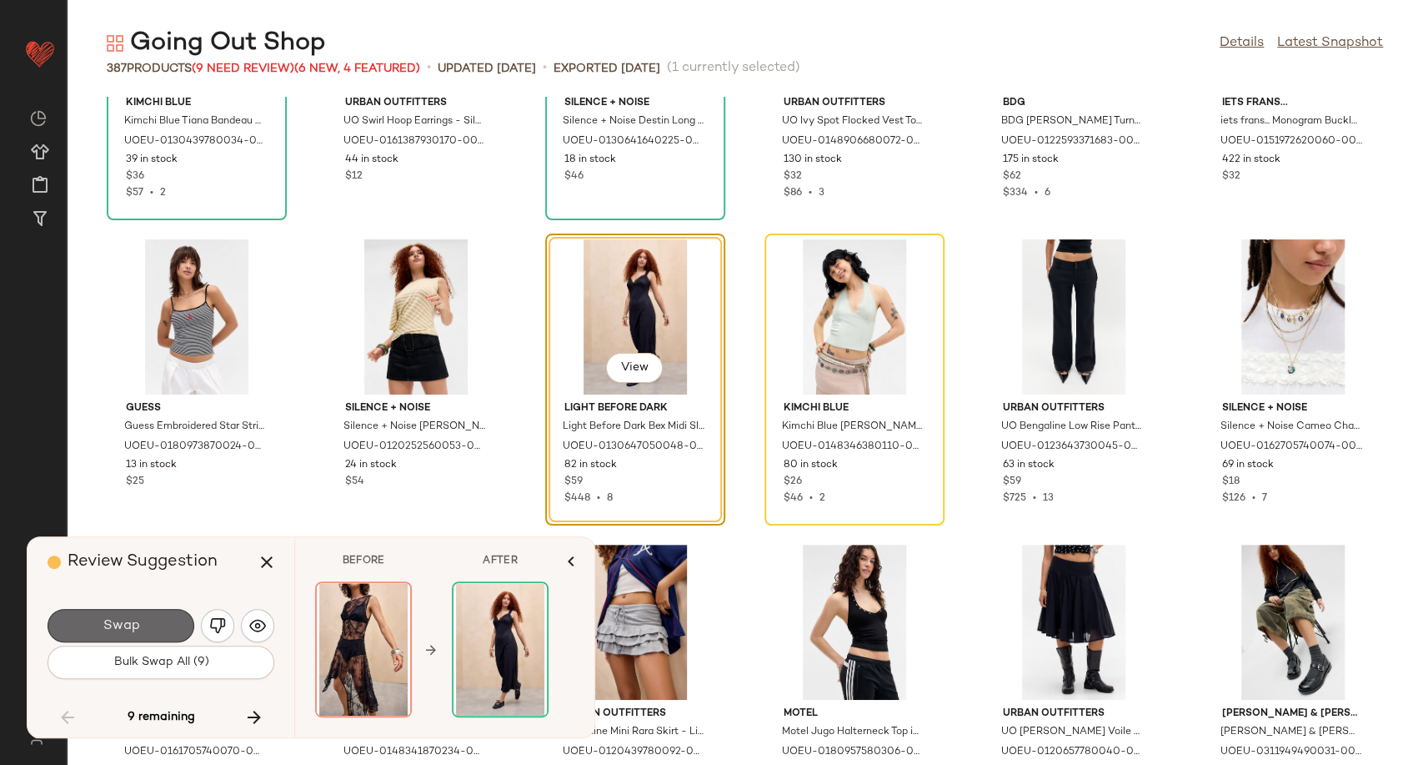
click at [178, 629] on button "Swap" at bounding box center [121, 625] width 147 height 33
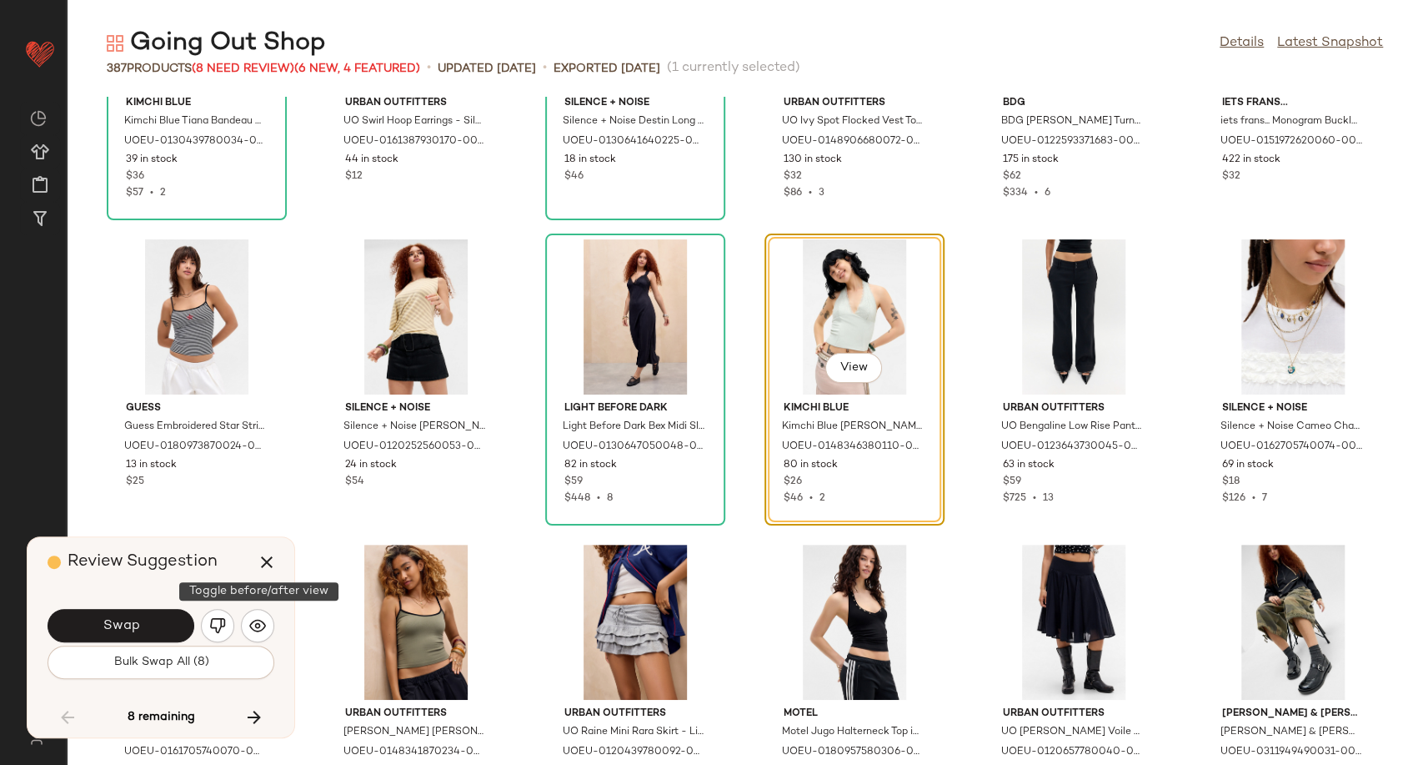
scroll to position [10985, 0]
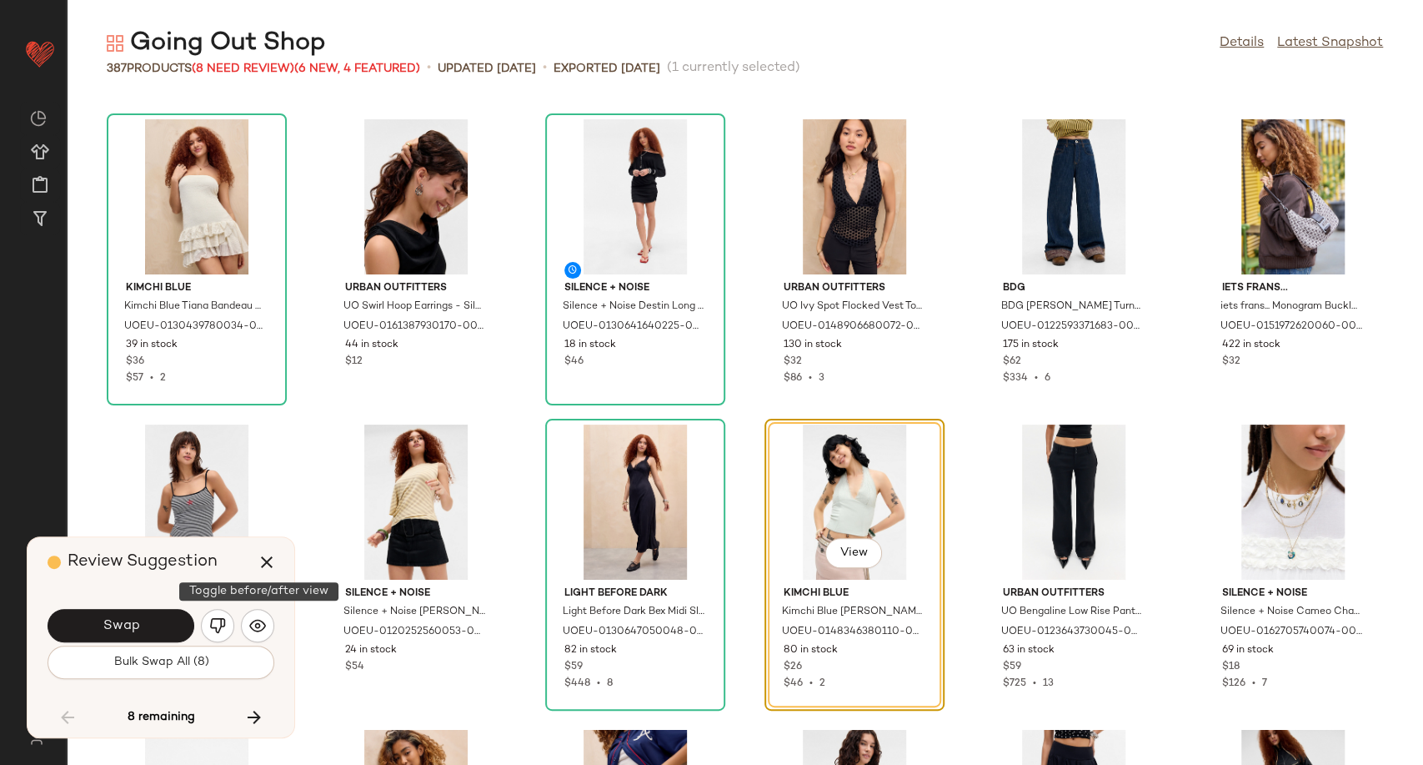
click at [260, 628] on img "button" at bounding box center [257, 625] width 17 height 17
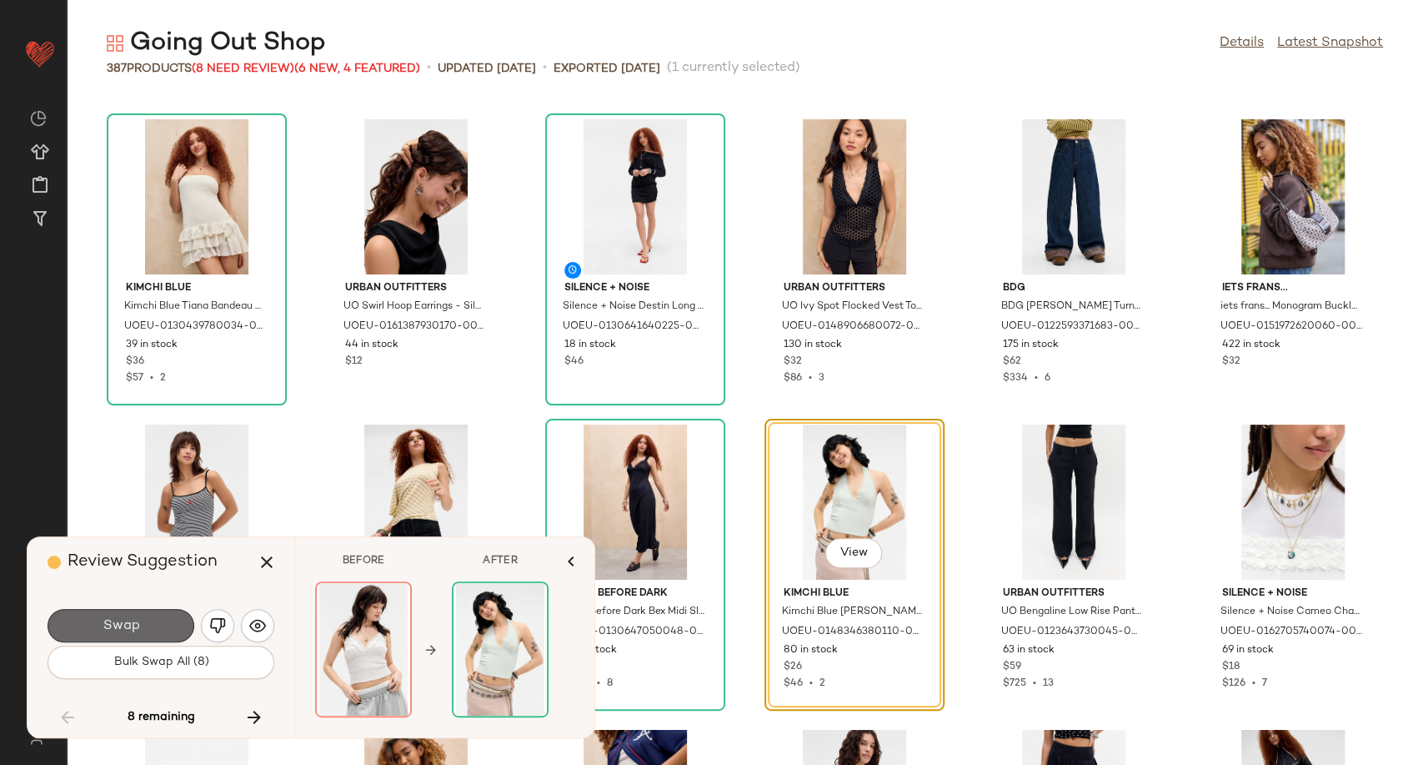
click at [140, 635] on button "Swap" at bounding box center [121, 625] width 147 height 33
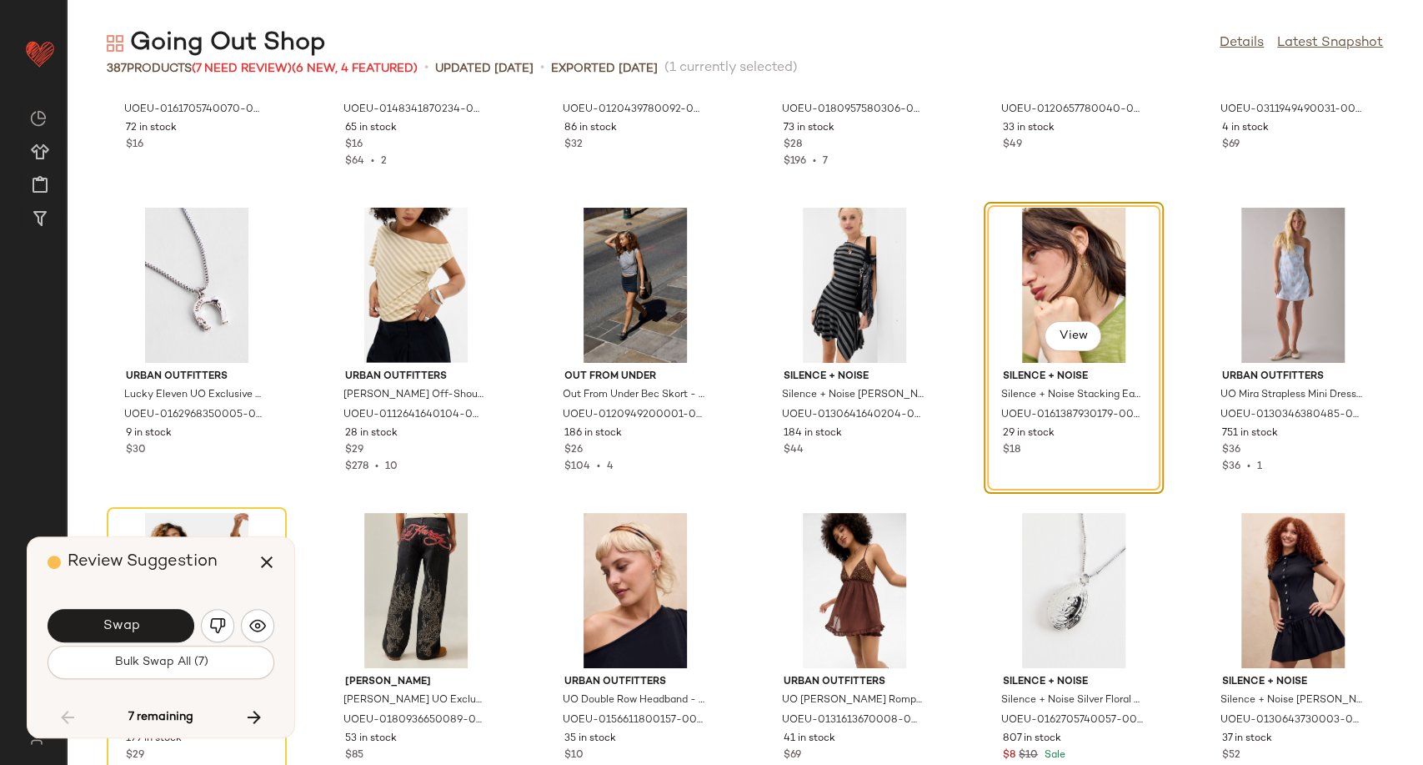
scroll to position [11780, 0]
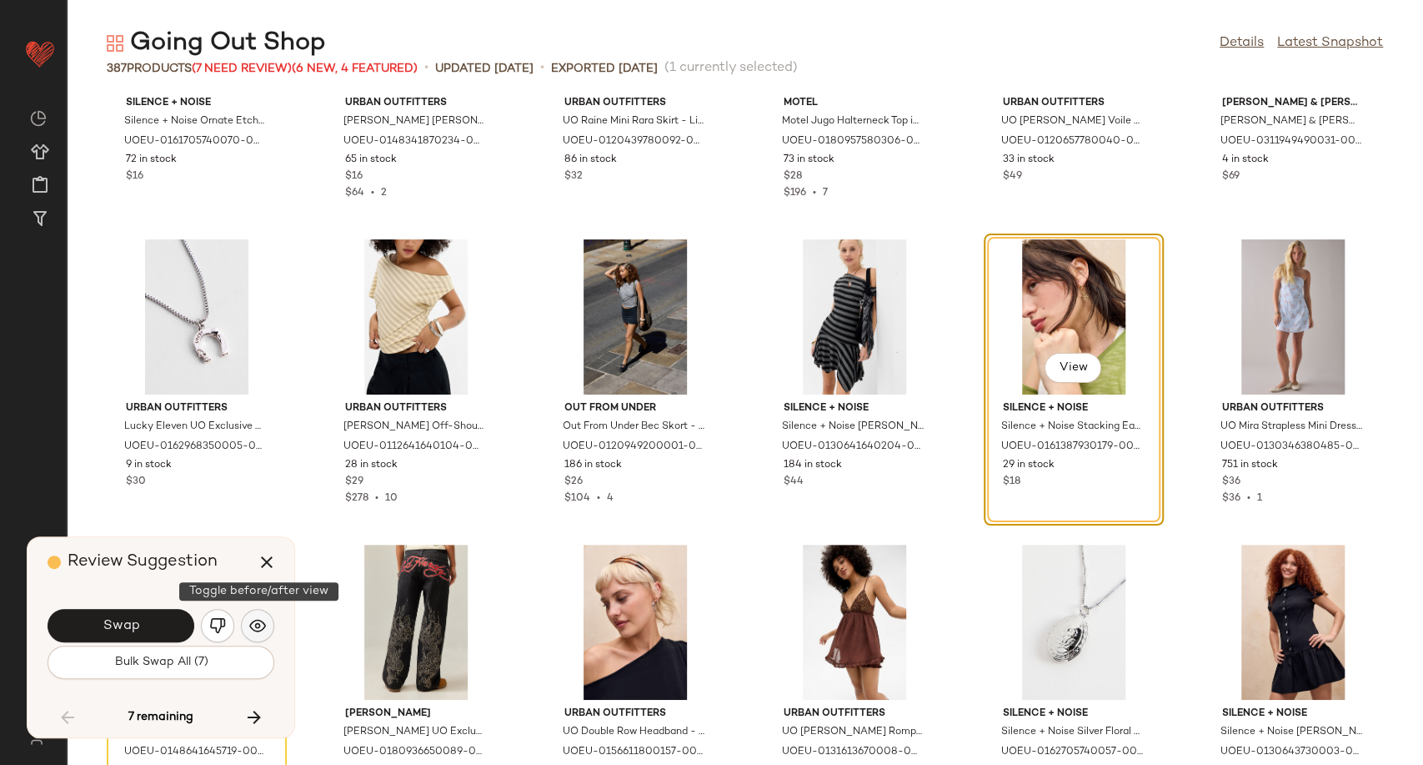
click at [249, 637] on button "button" at bounding box center [257, 625] width 33 height 33
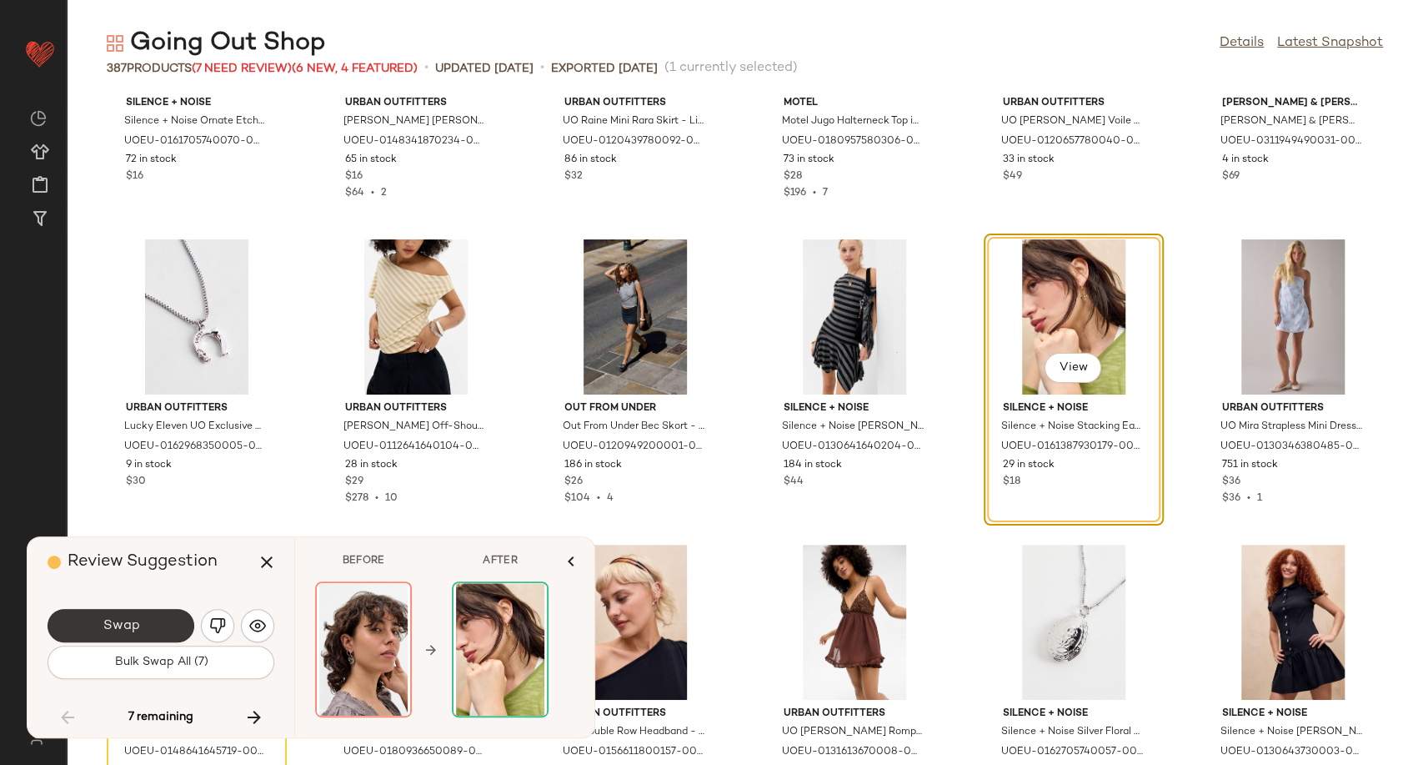
click at [133, 629] on span "Swap" at bounding box center [121, 626] width 38 height 16
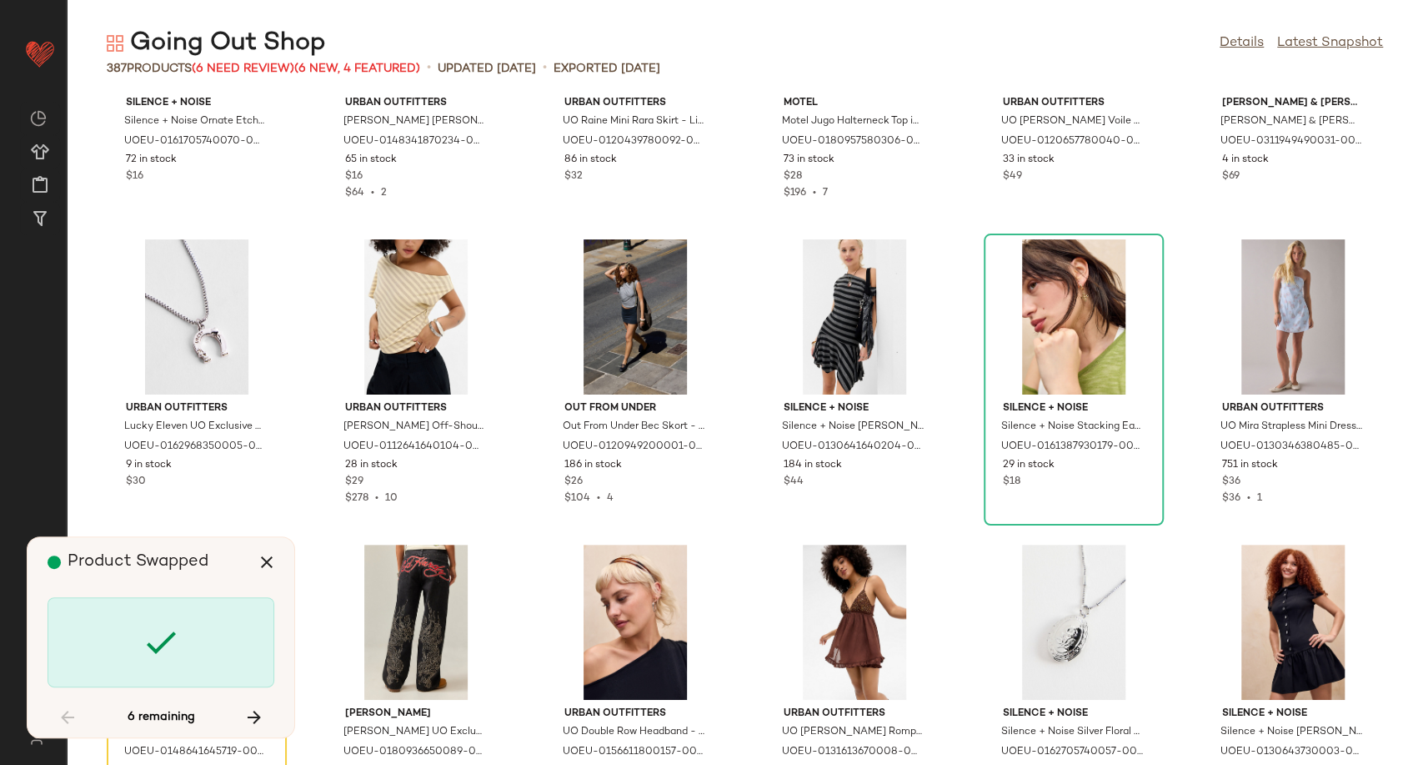
scroll to position [11900, 0]
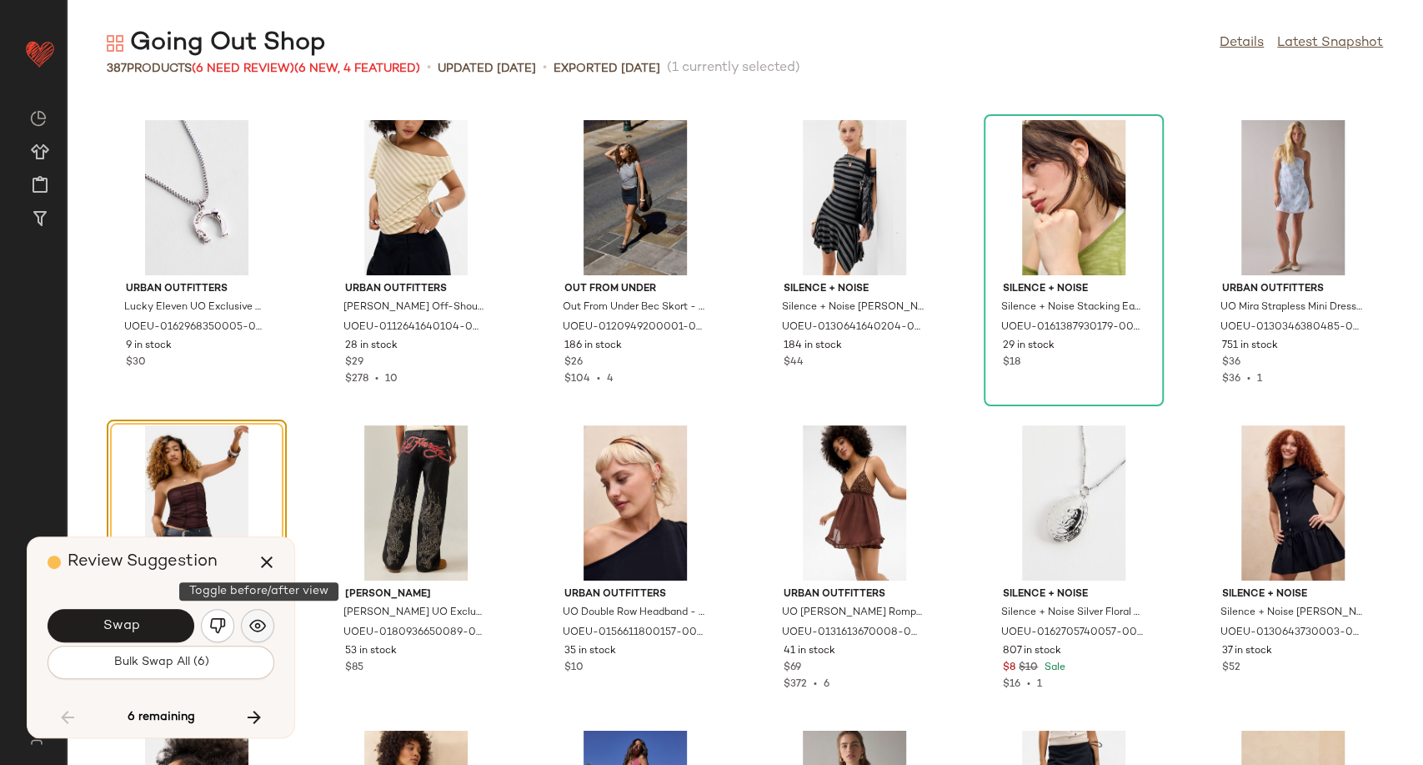
click at [250, 626] on img "button" at bounding box center [257, 625] width 17 height 17
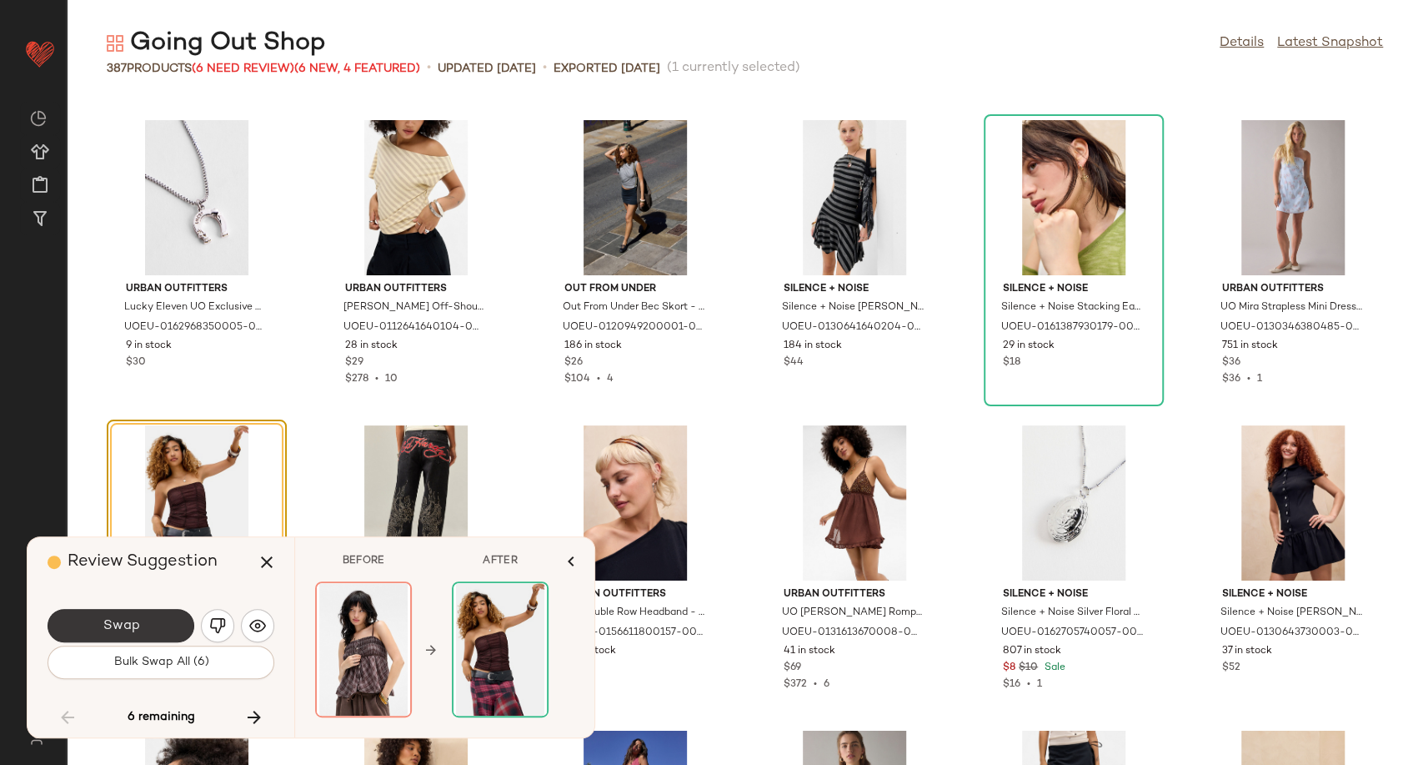
click at [166, 622] on button "Swap" at bounding box center [121, 625] width 147 height 33
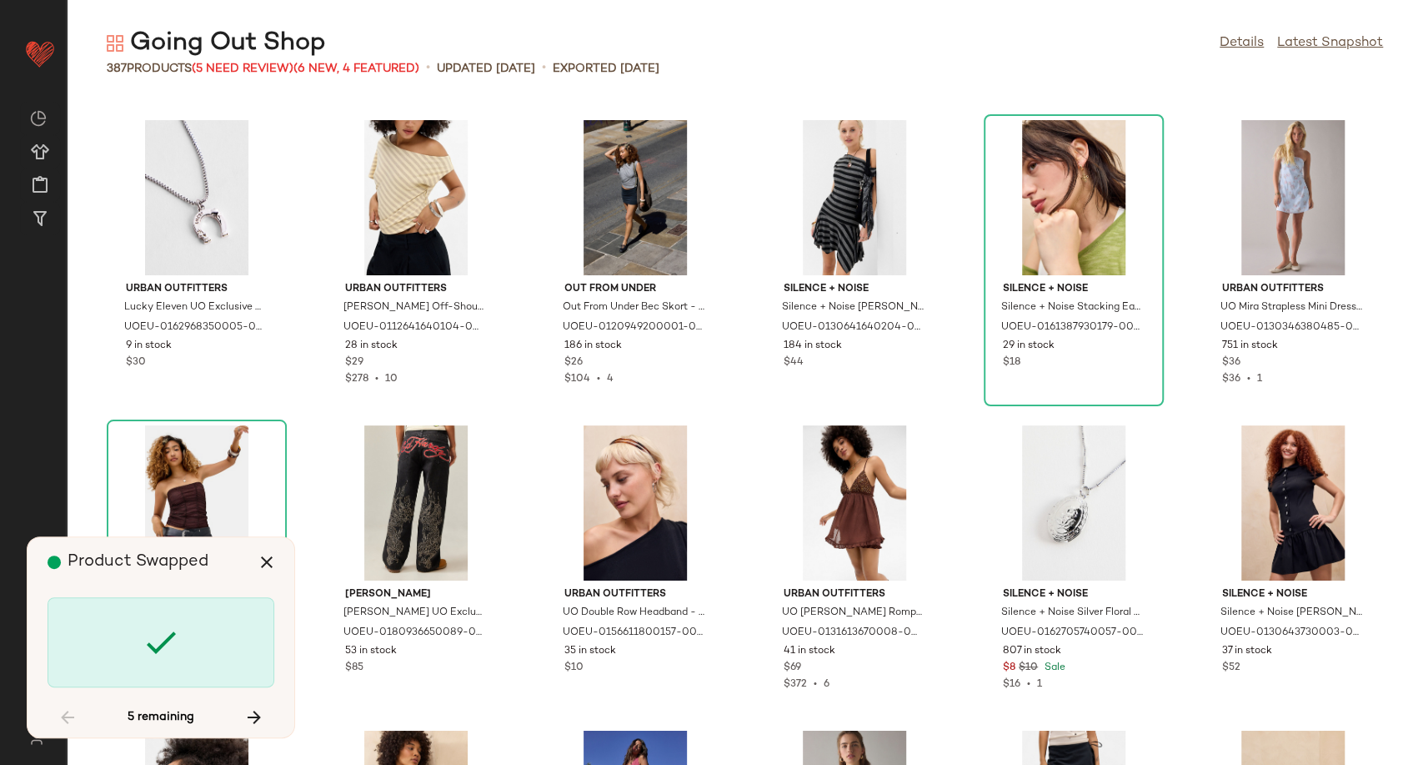
scroll to position [14036, 0]
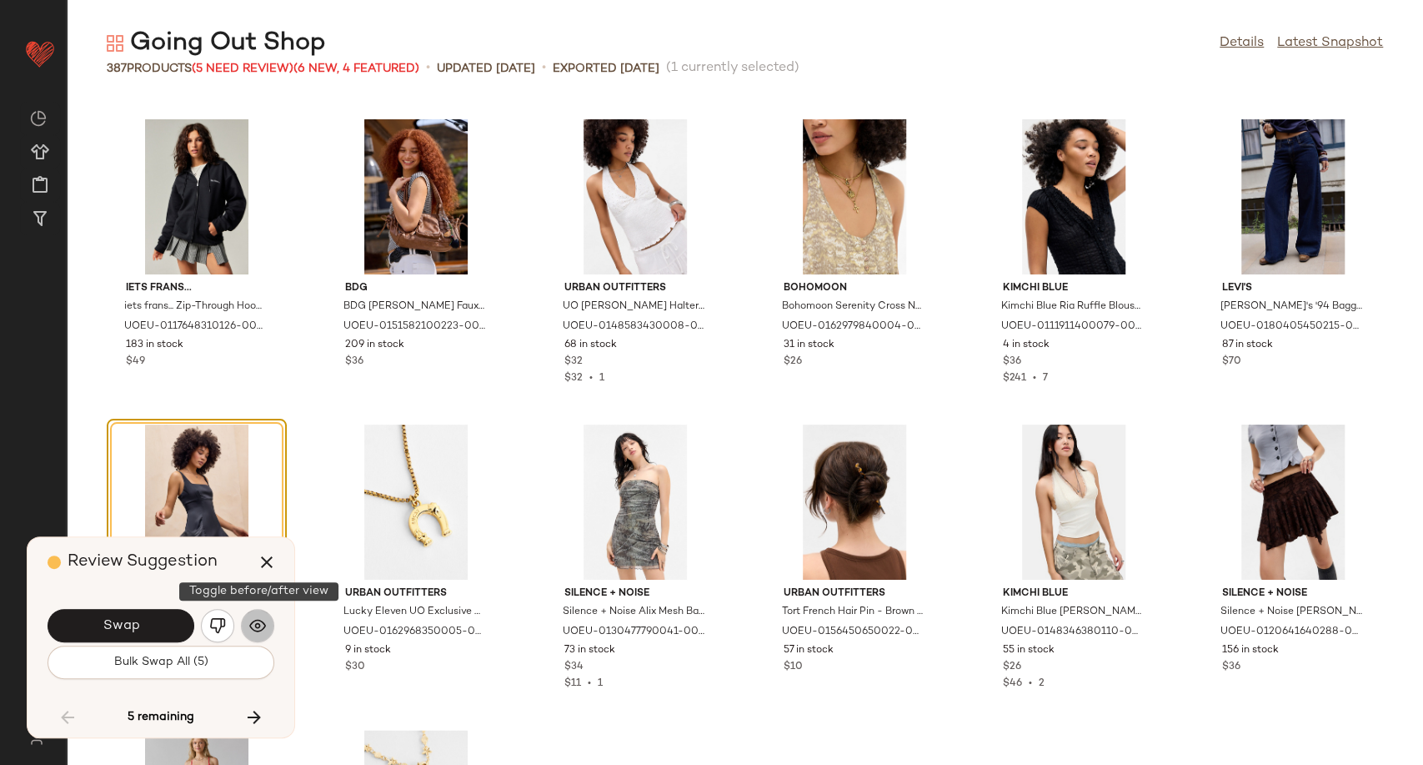
click at [253, 629] on img "button" at bounding box center [257, 625] width 17 height 17
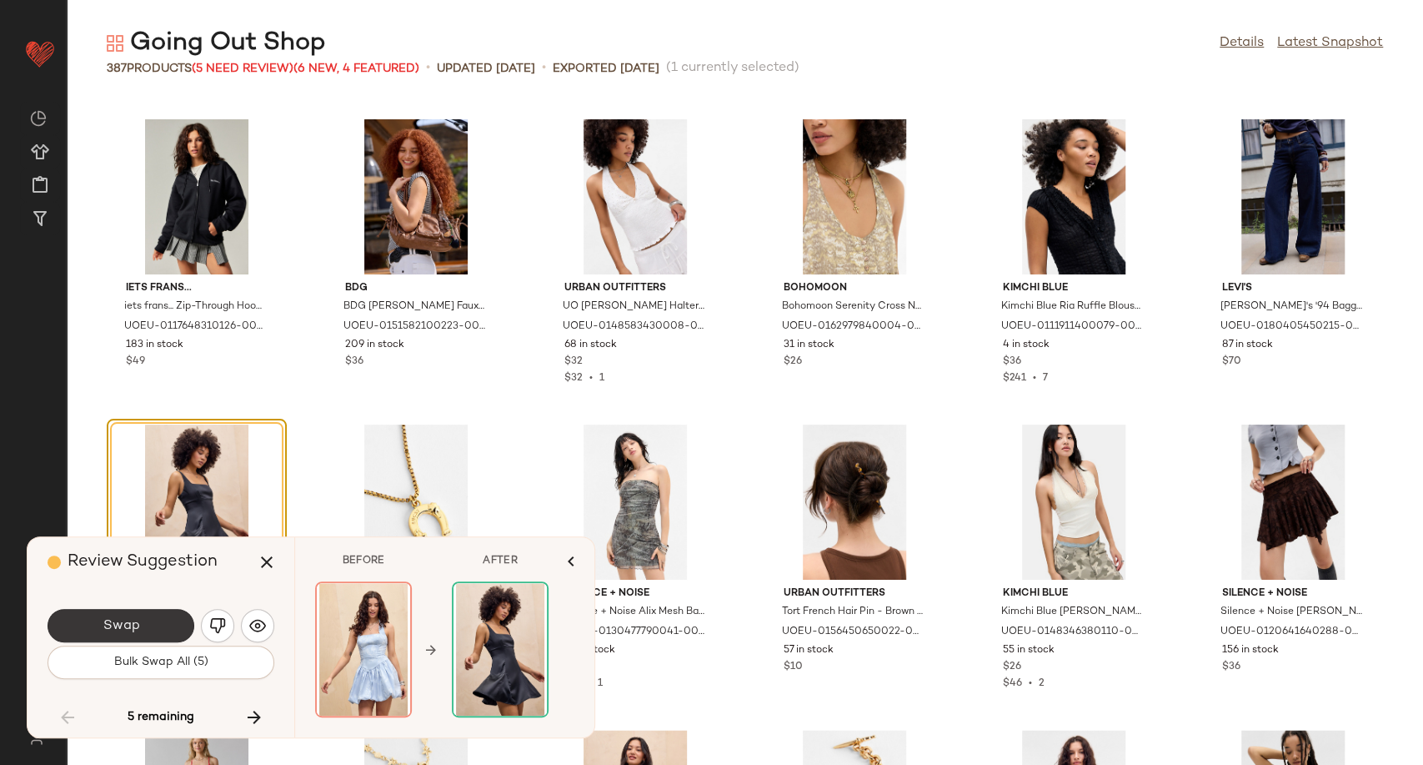
click at [145, 632] on button "Swap" at bounding box center [121, 625] width 147 height 33
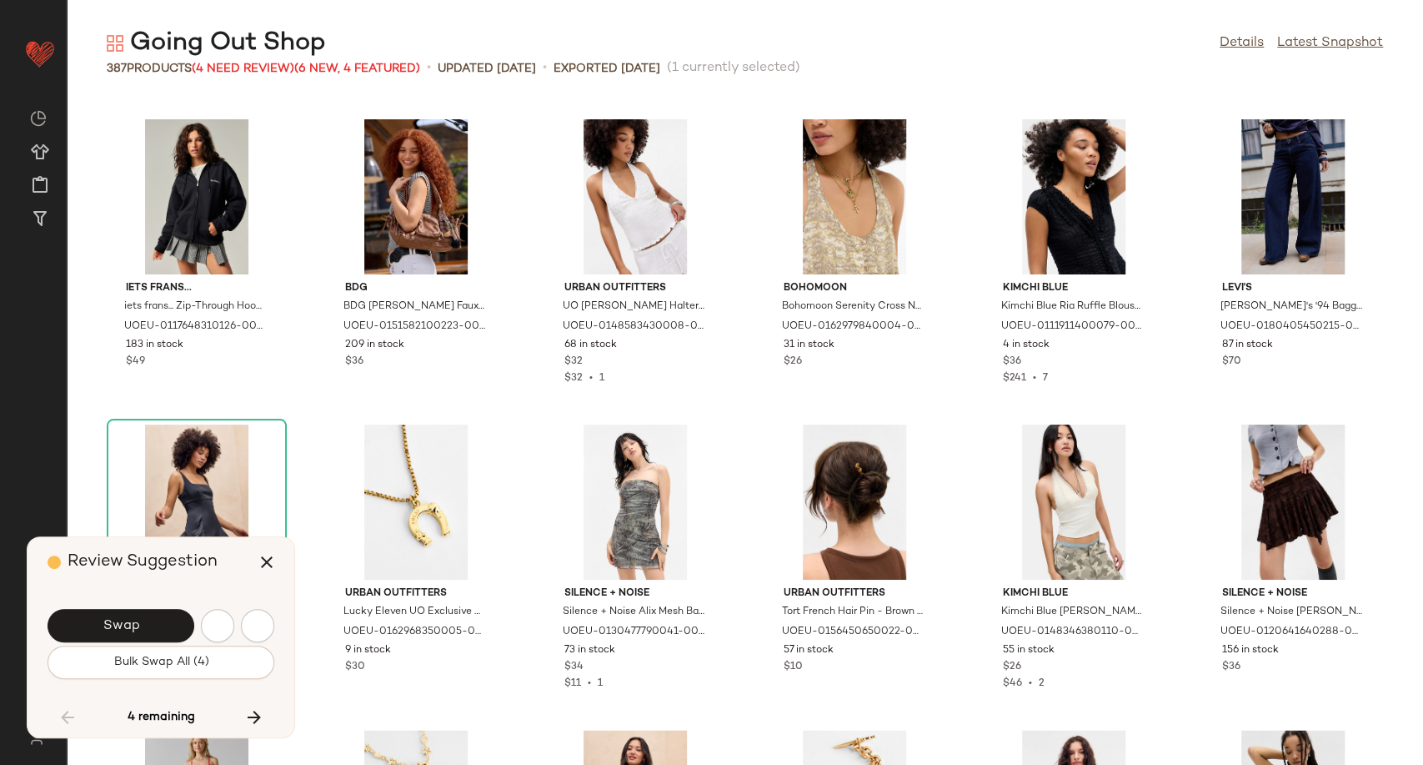
scroll to position [14647, 0]
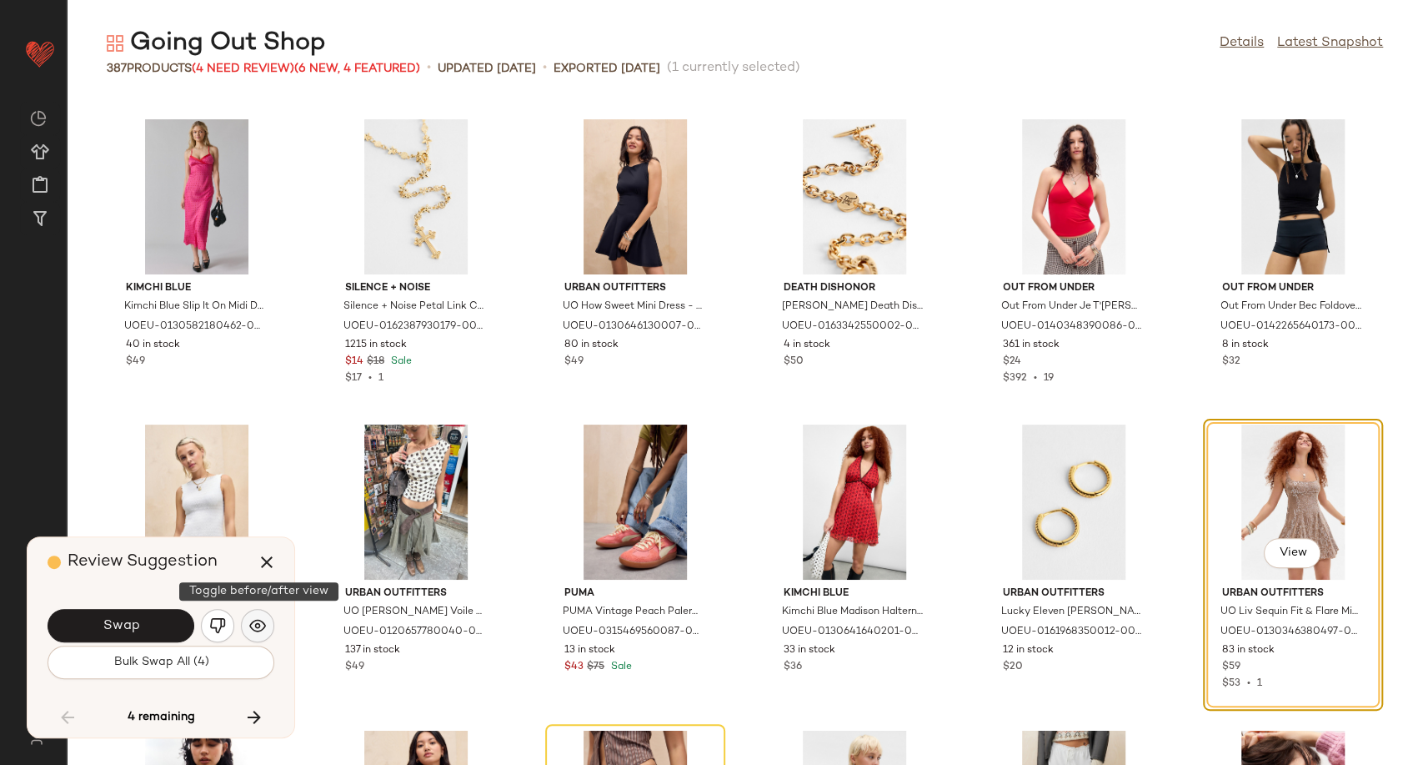
click at [260, 624] on img "button" at bounding box center [257, 625] width 17 height 17
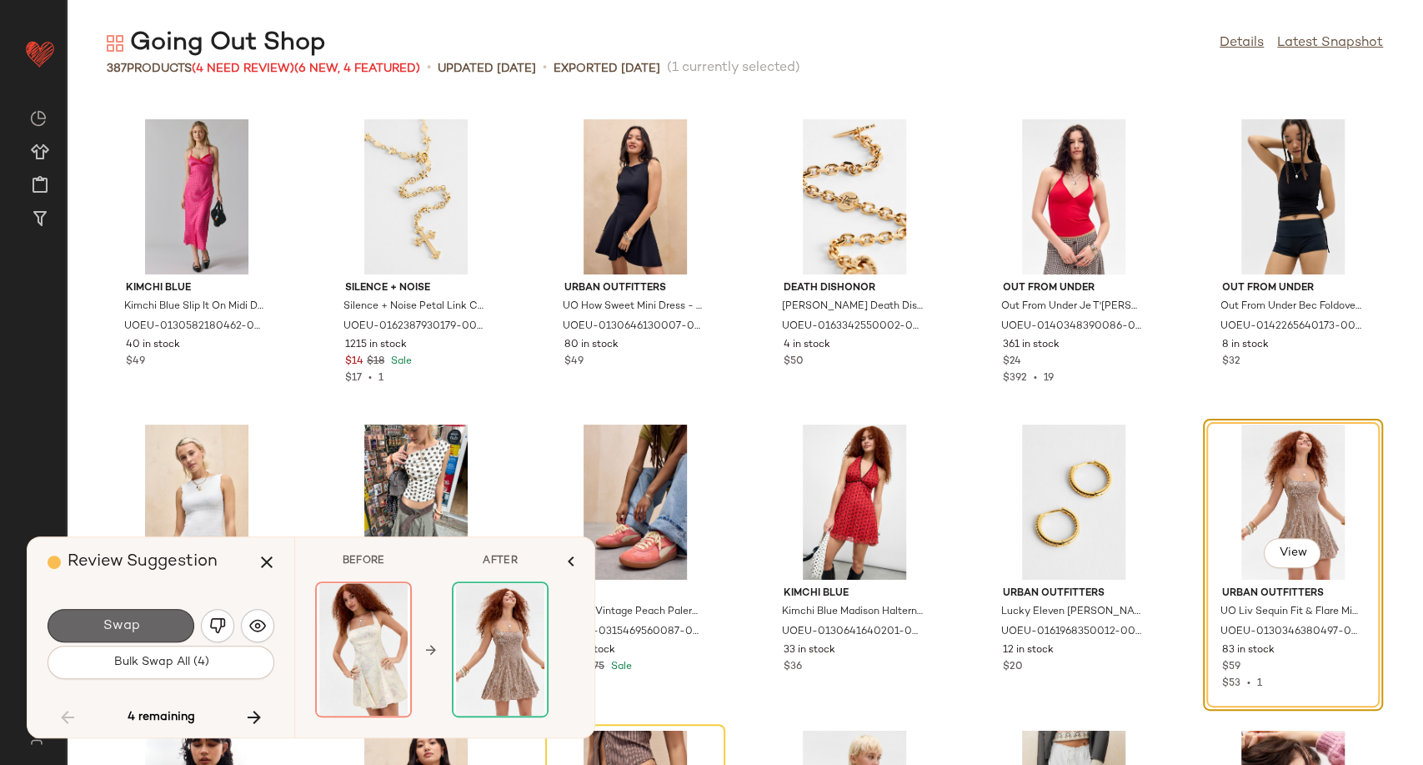
click at [131, 629] on span "Swap" at bounding box center [121, 626] width 38 height 16
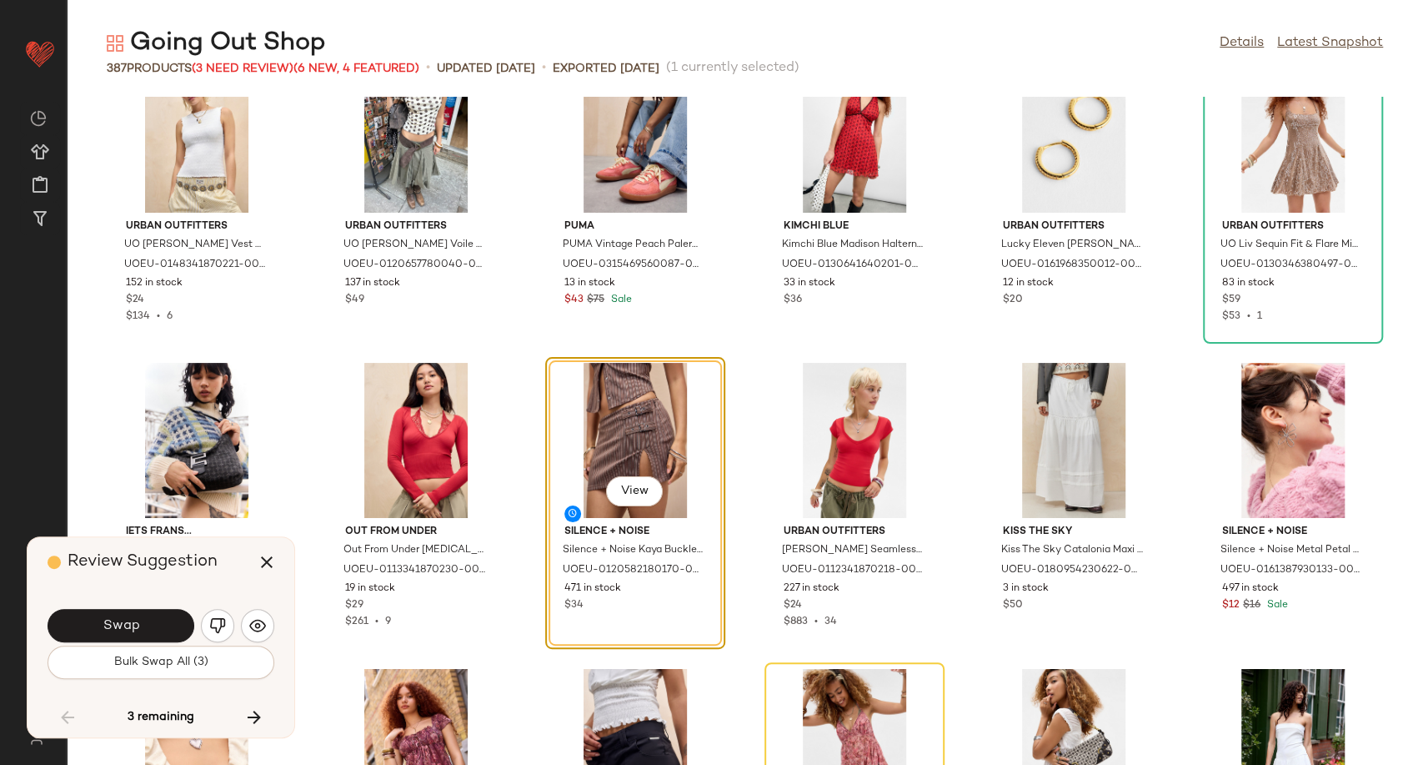
scroll to position [15044, 0]
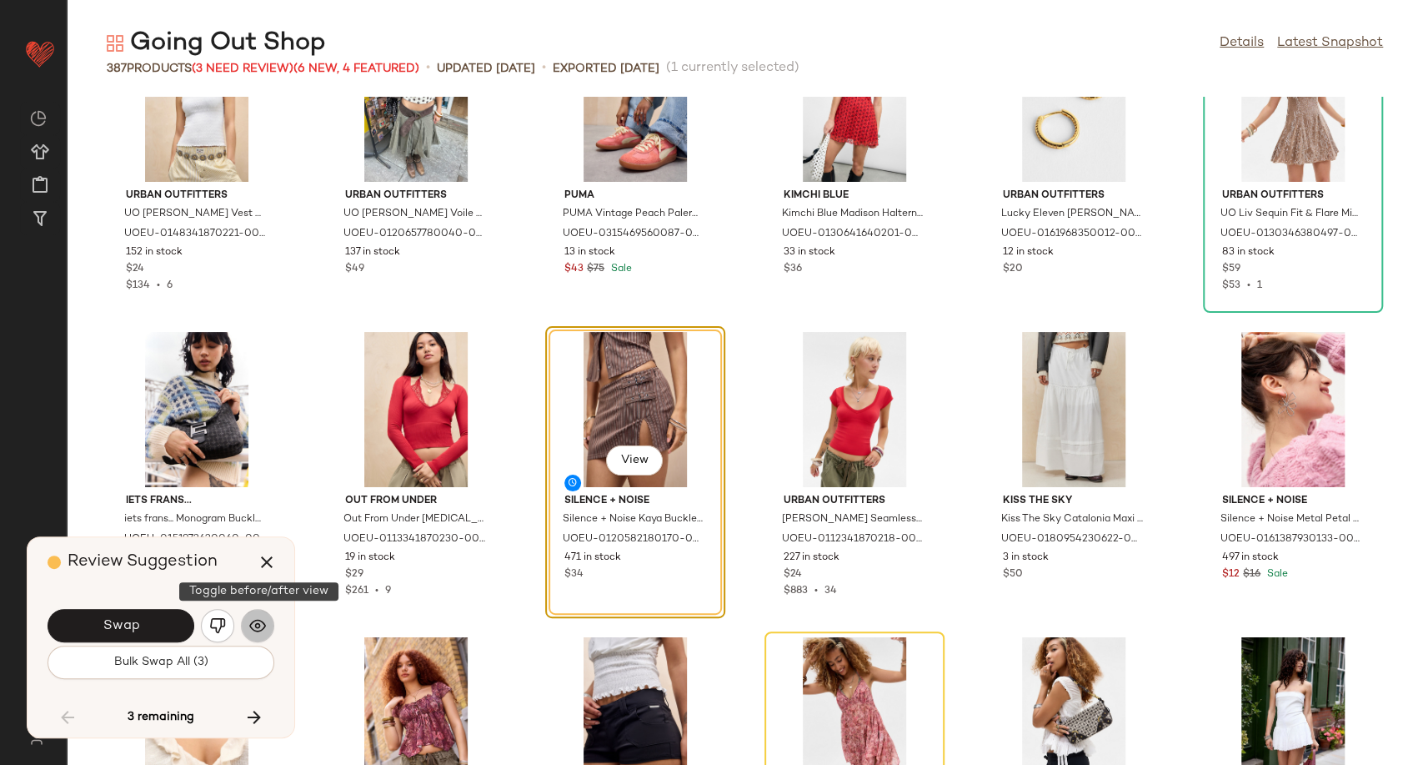
click at [258, 628] on img "button" at bounding box center [257, 625] width 17 height 17
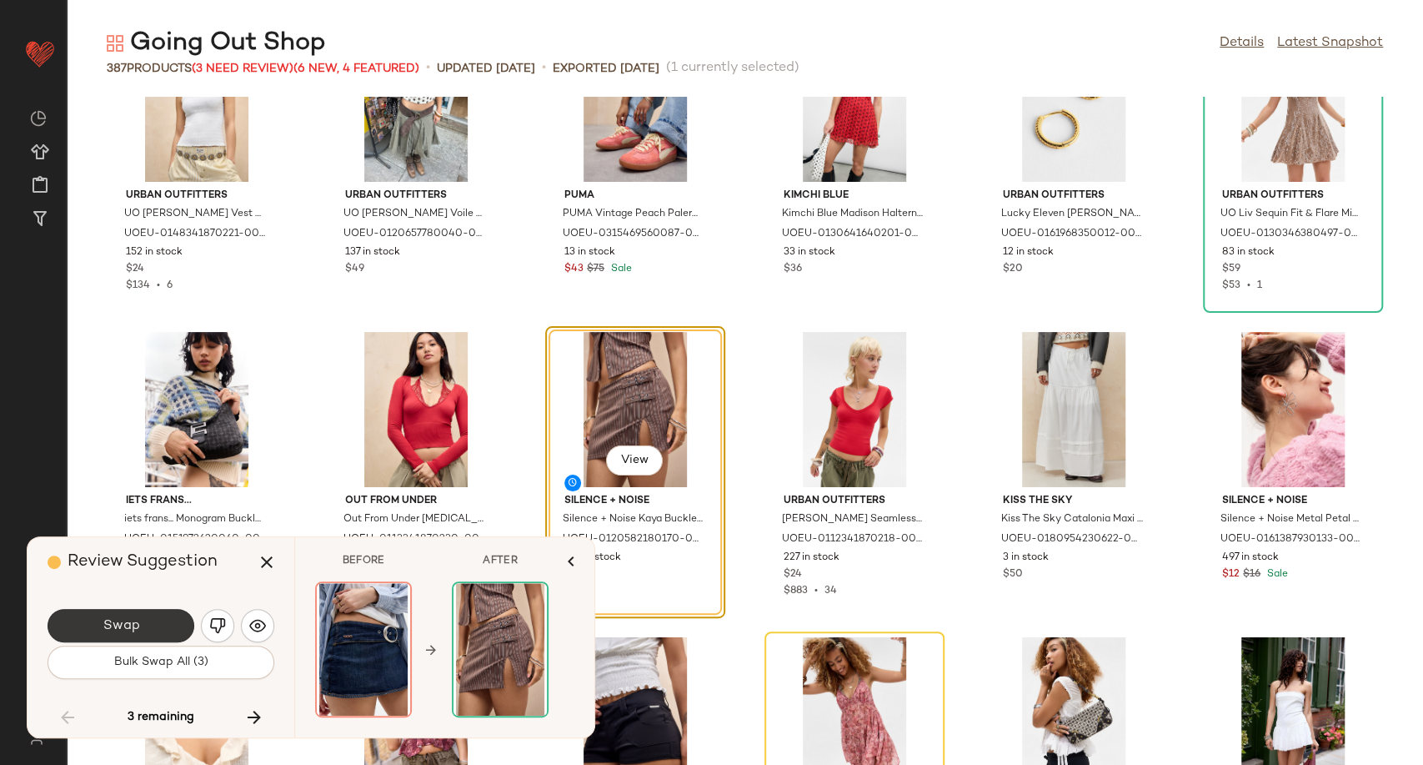
click at [132, 627] on span "Swap" at bounding box center [121, 626] width 38 height 16
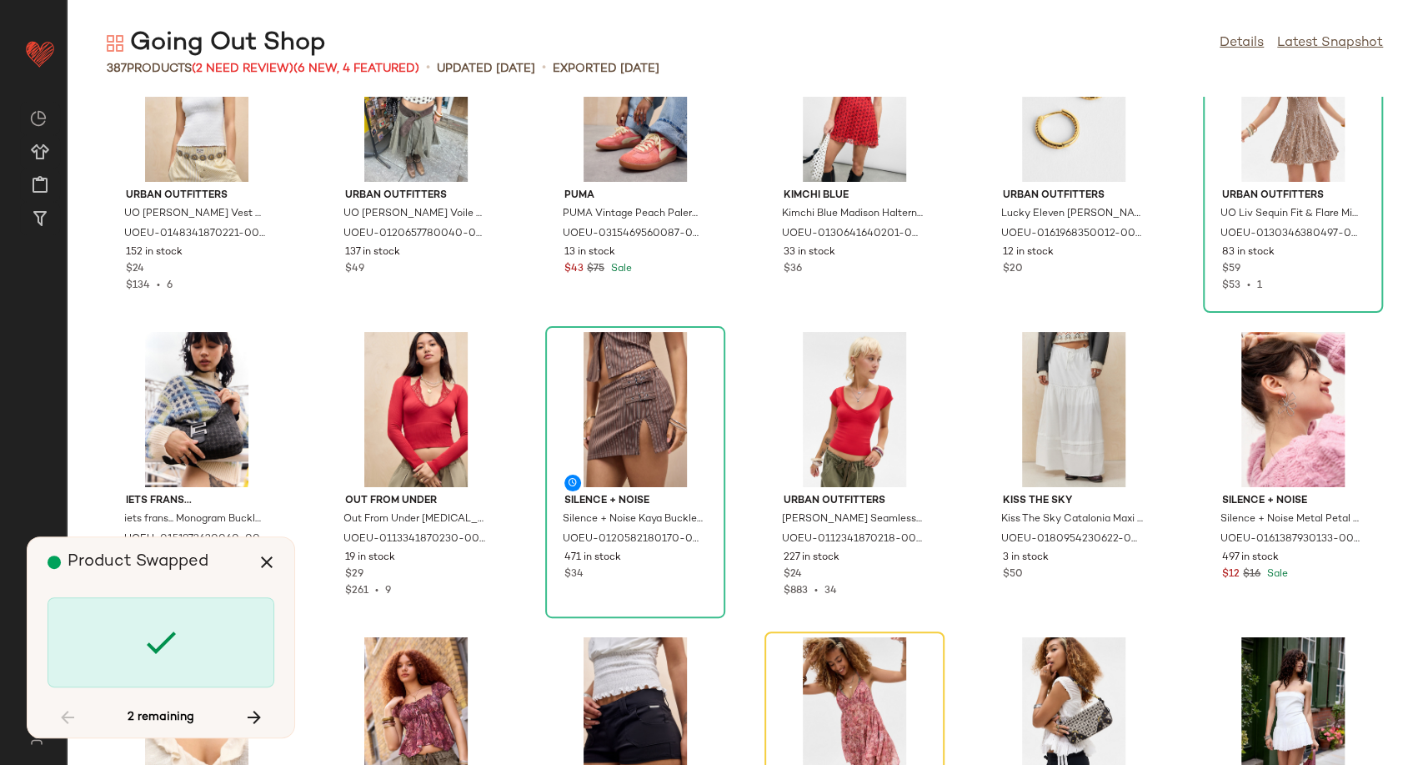
scroll to position [15257, 0]
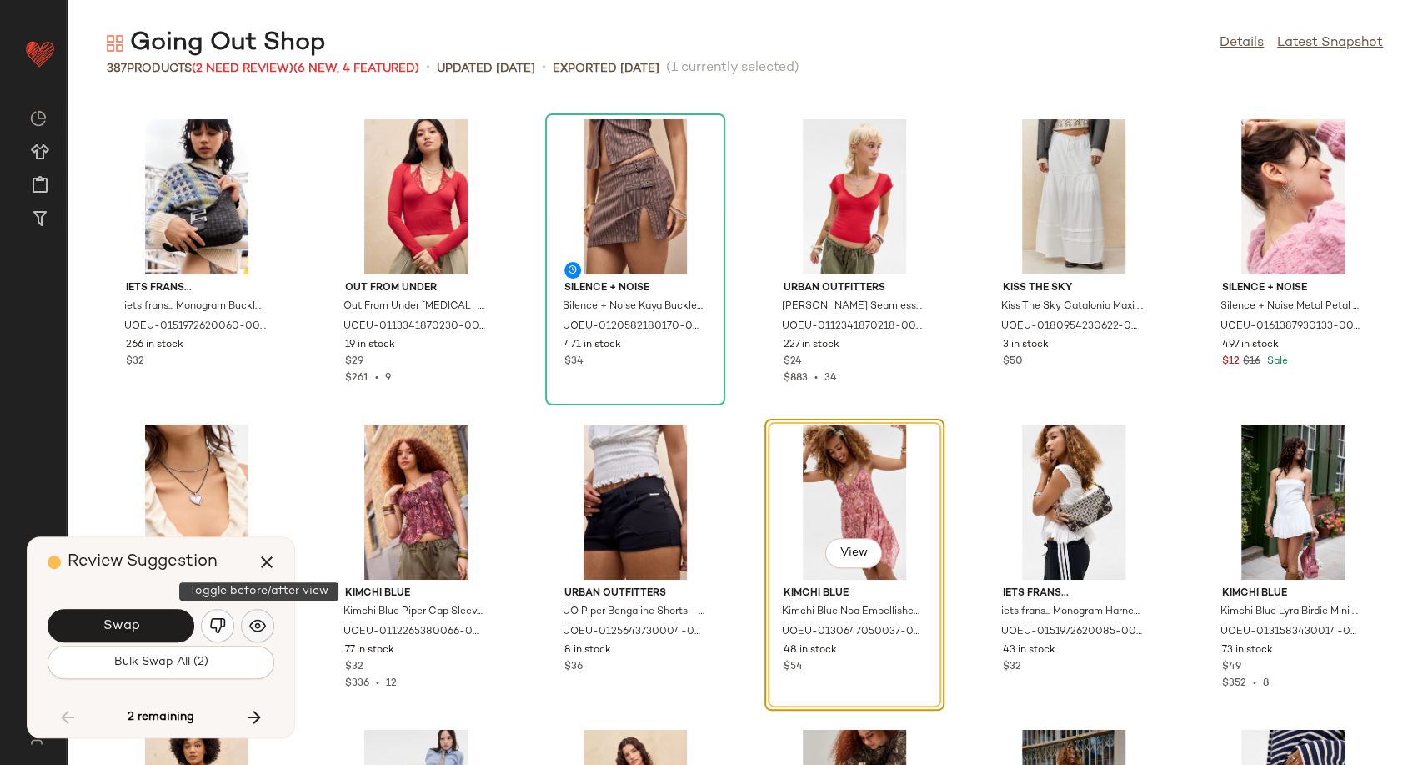
click at [273, 624] on button "button" at bounding box center [257, 625] width 33 height 33
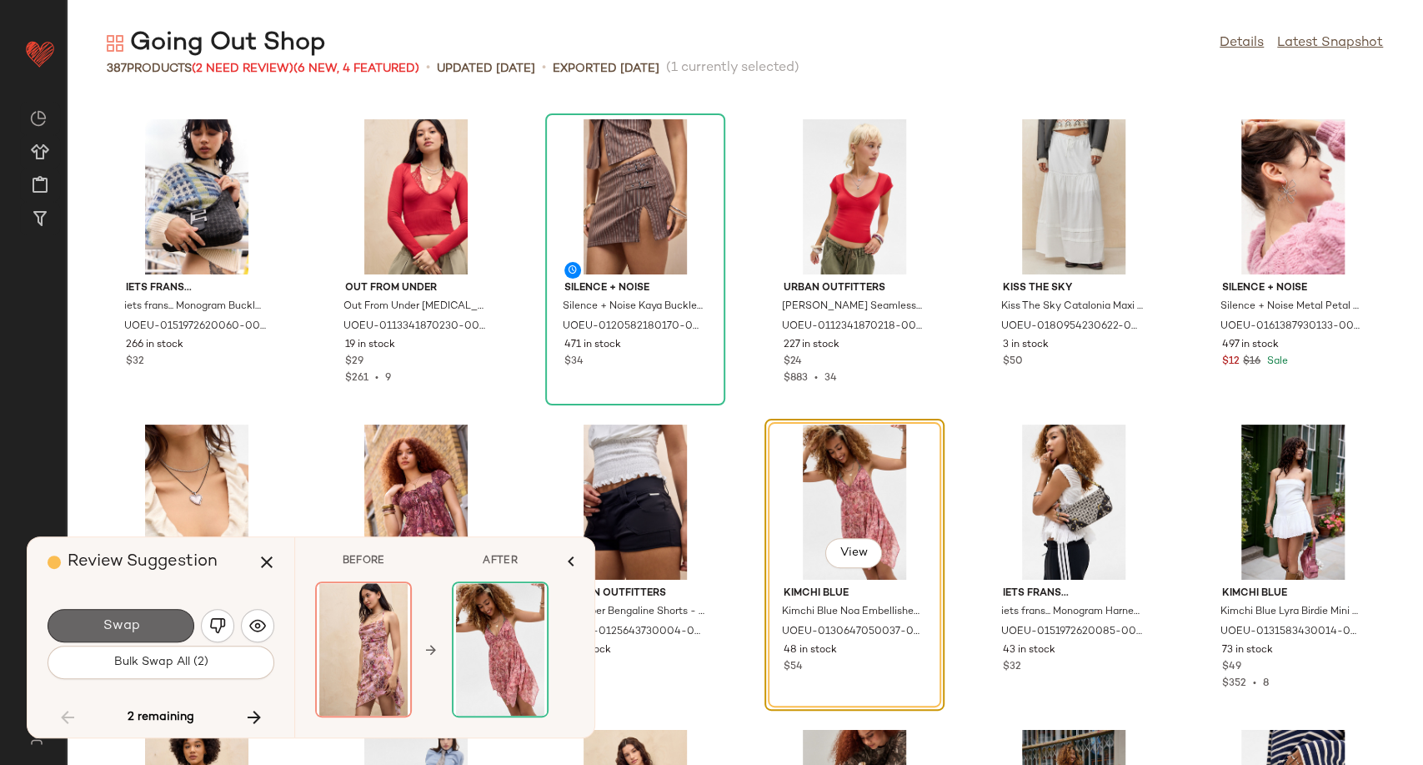
click at [134, 624] on span "Swap" at bounding box center [121, 626] width 38 height 16
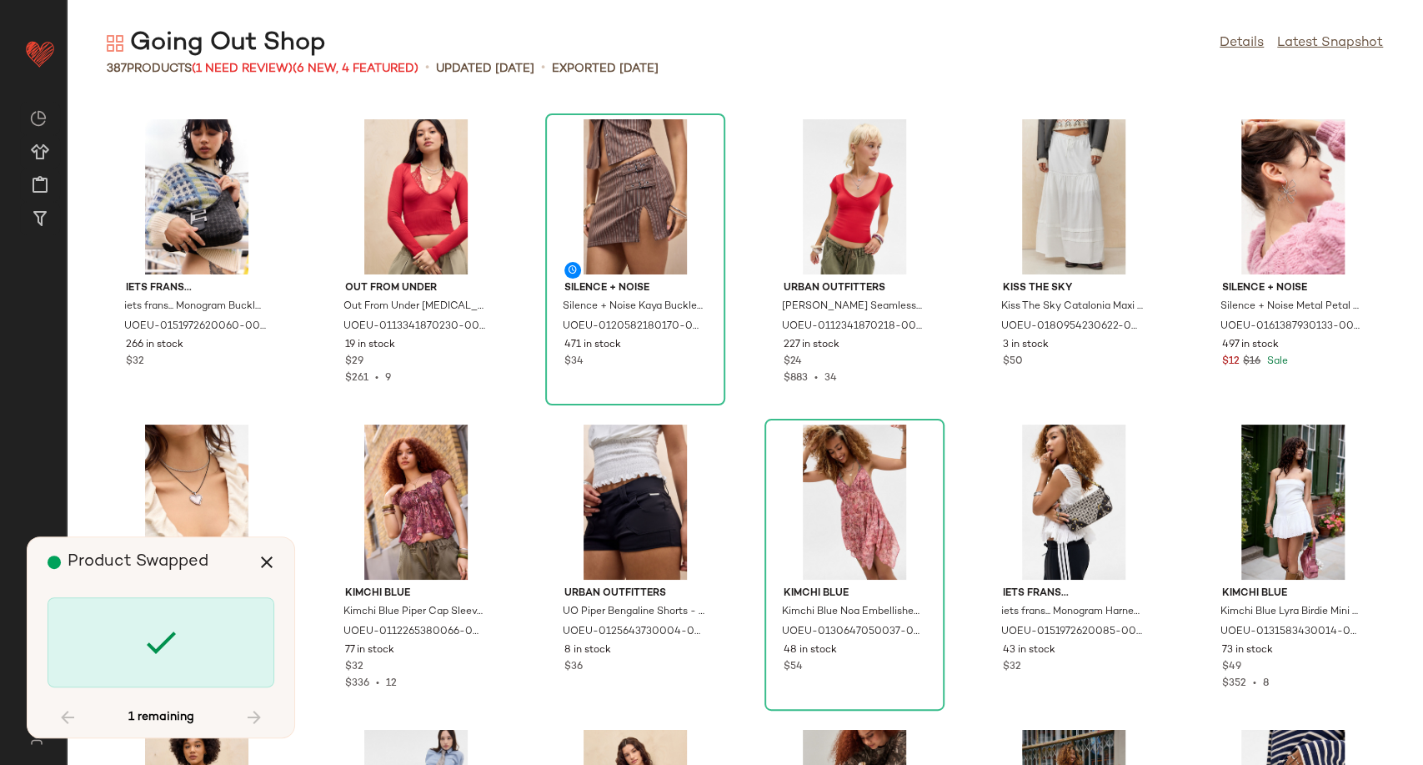
scroll to position [18613, 0]
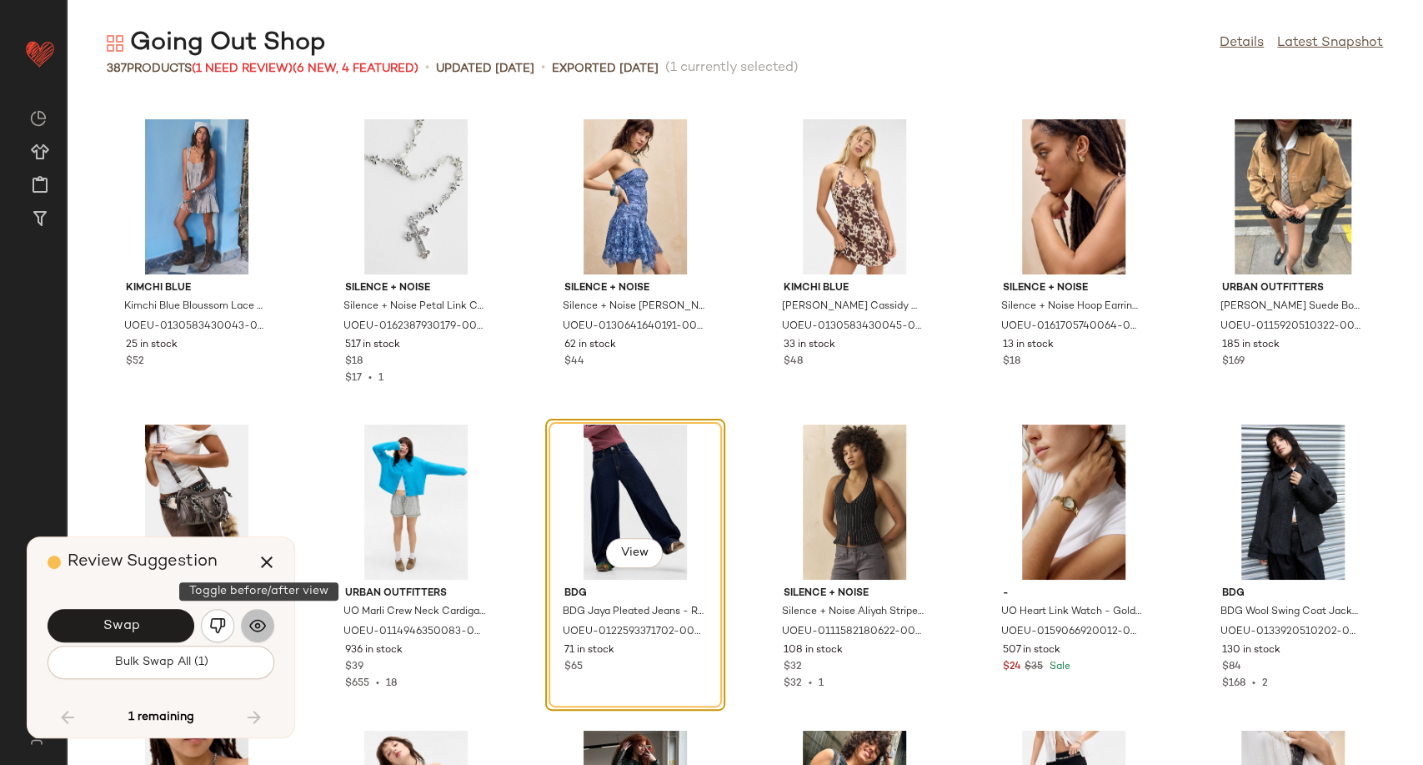
click at [253, 623] on img "button" at bounding box center [257, 625] width 17 height 17
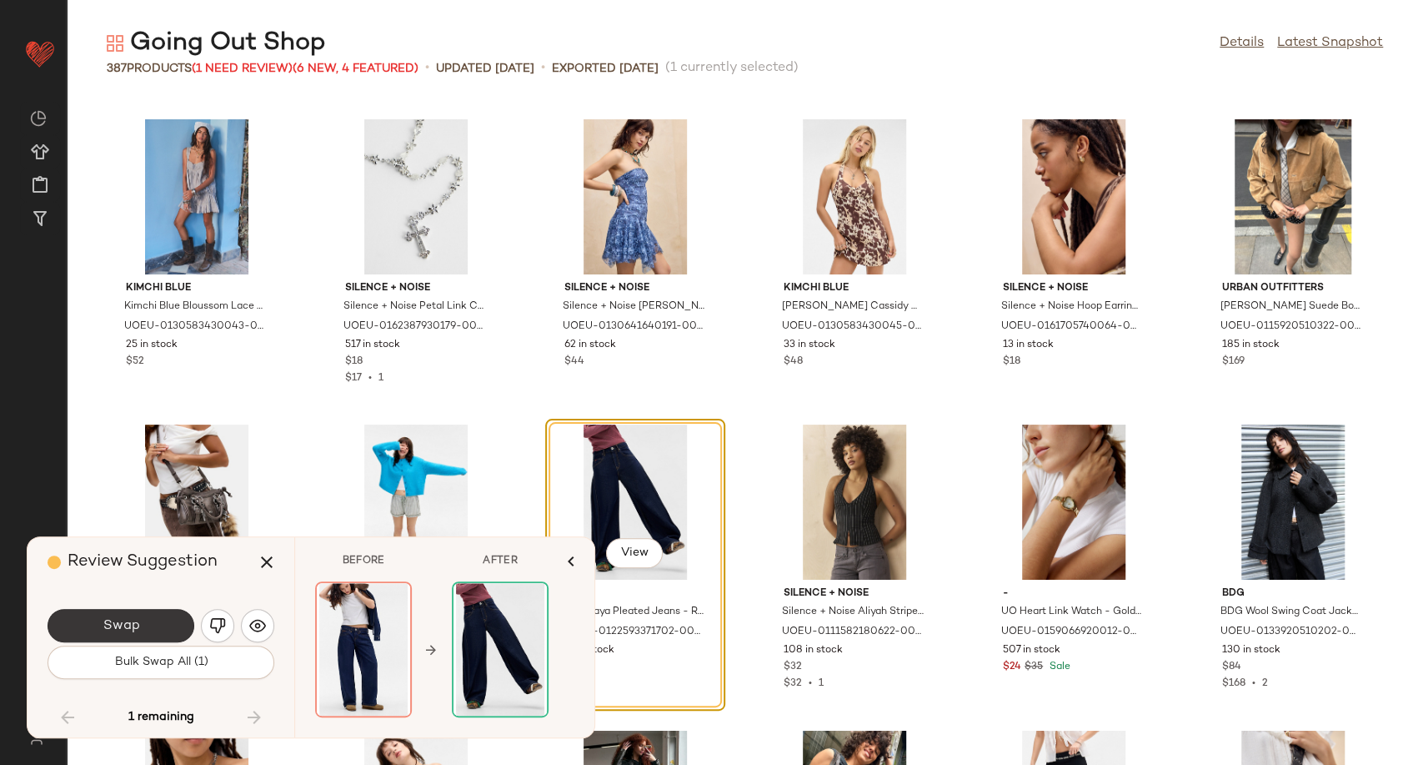
click at [123, 624] on span "Swap" at bounding box center [121, 626] width 38 height 16
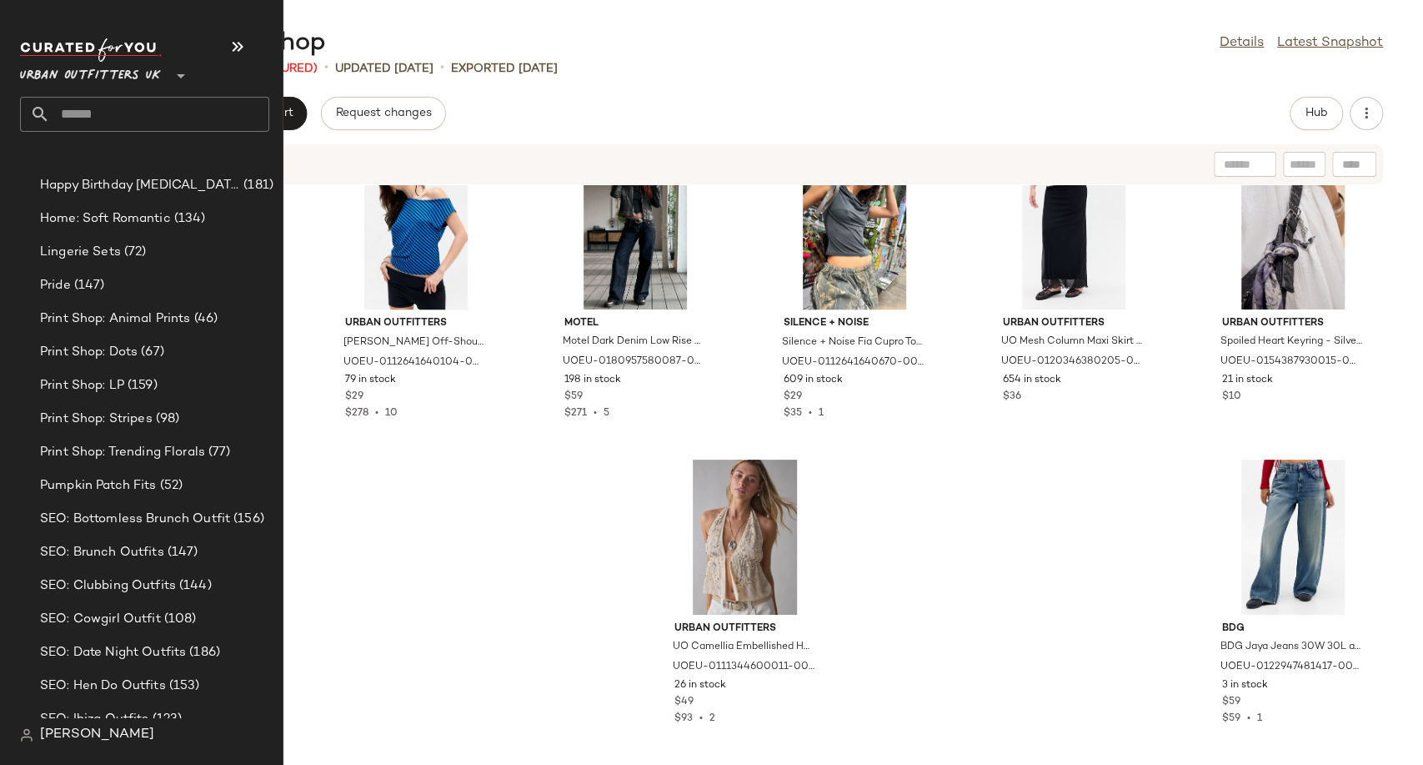
scroll to position [4261, 0]
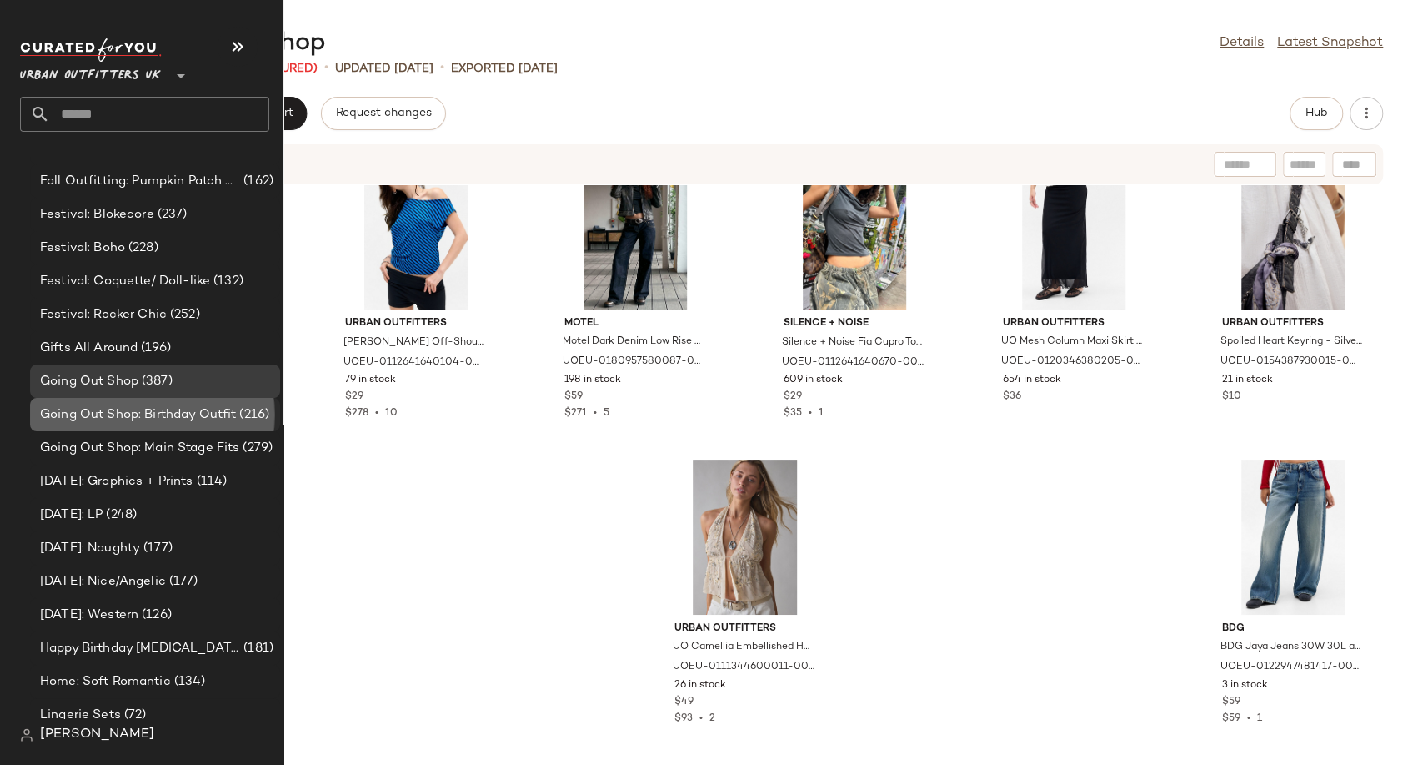
click at [80, 419] on span "Going Out Shop: Birthday Outfit" at bounding box center [138, 414] width 196 height 19
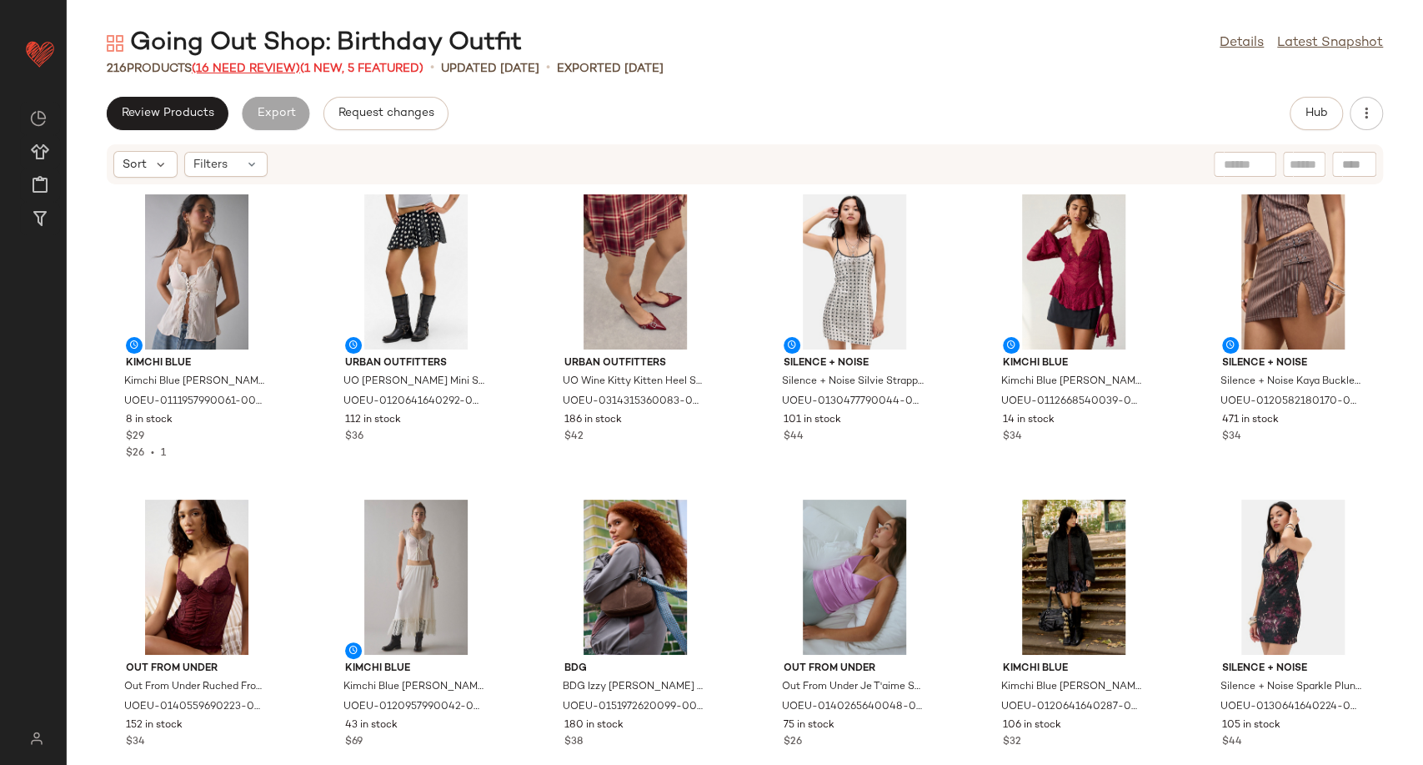
click at [213, 68] on span "(16 Need Review)" at bounding box center [246, 69] width 108 height 13
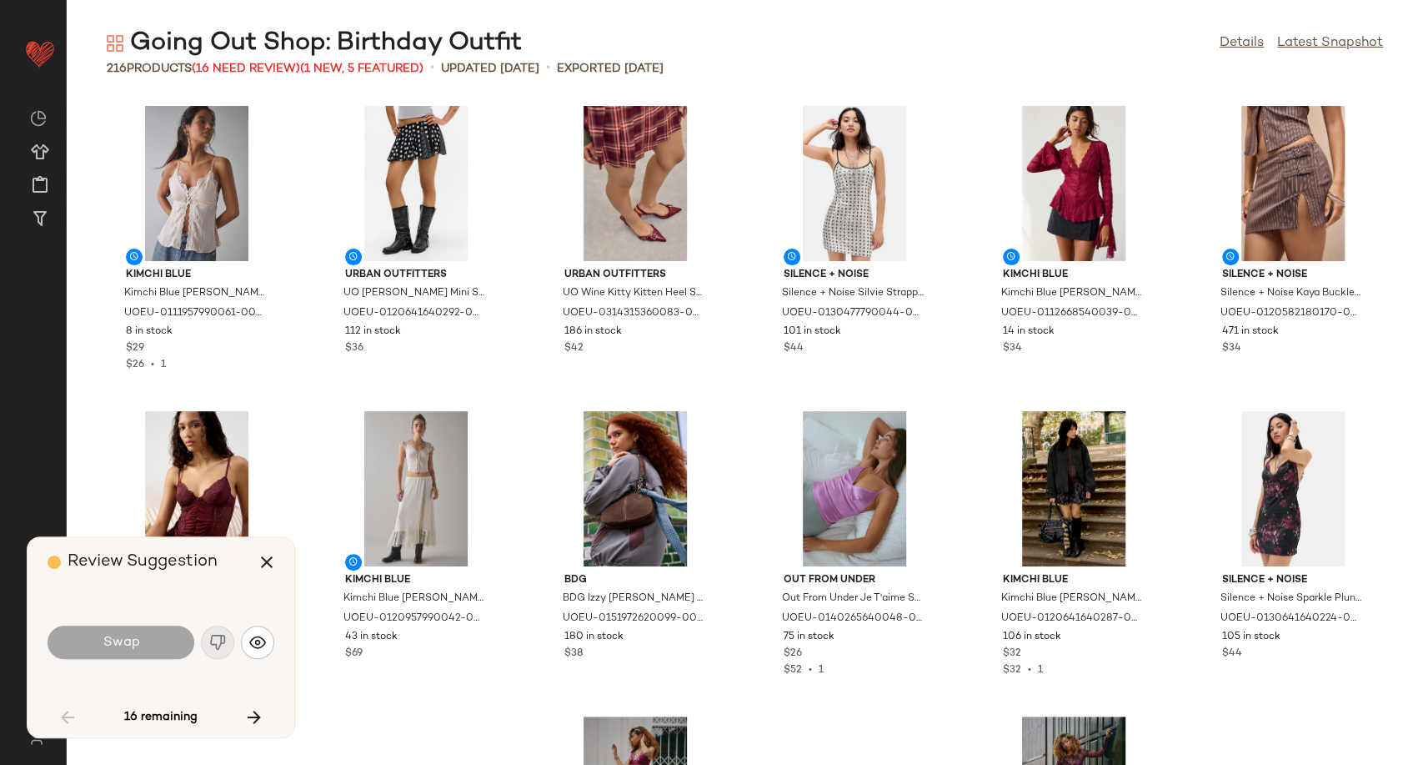
scroll to position [2441, 0]
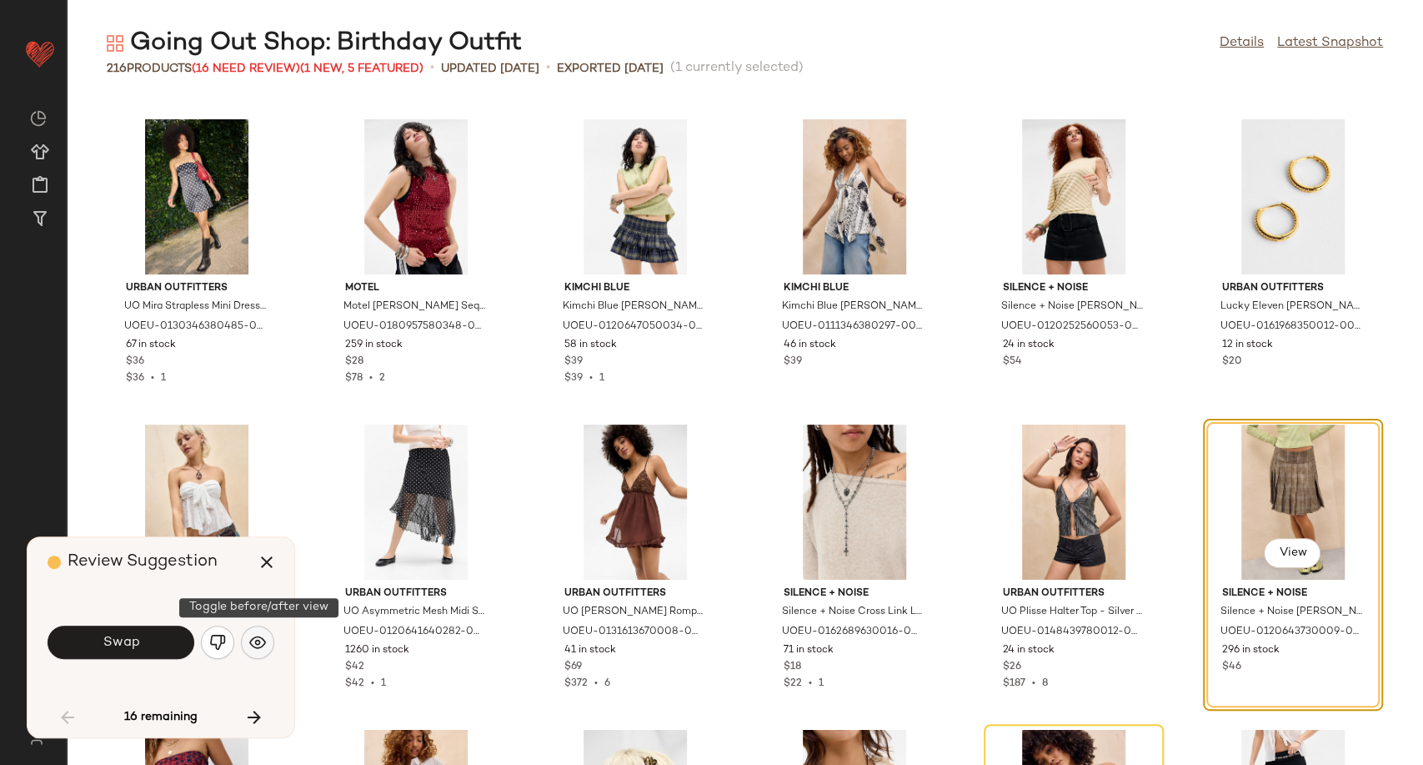
click at [246, 647] on button "button" at bounding box center [257, 641] width 33 height 33
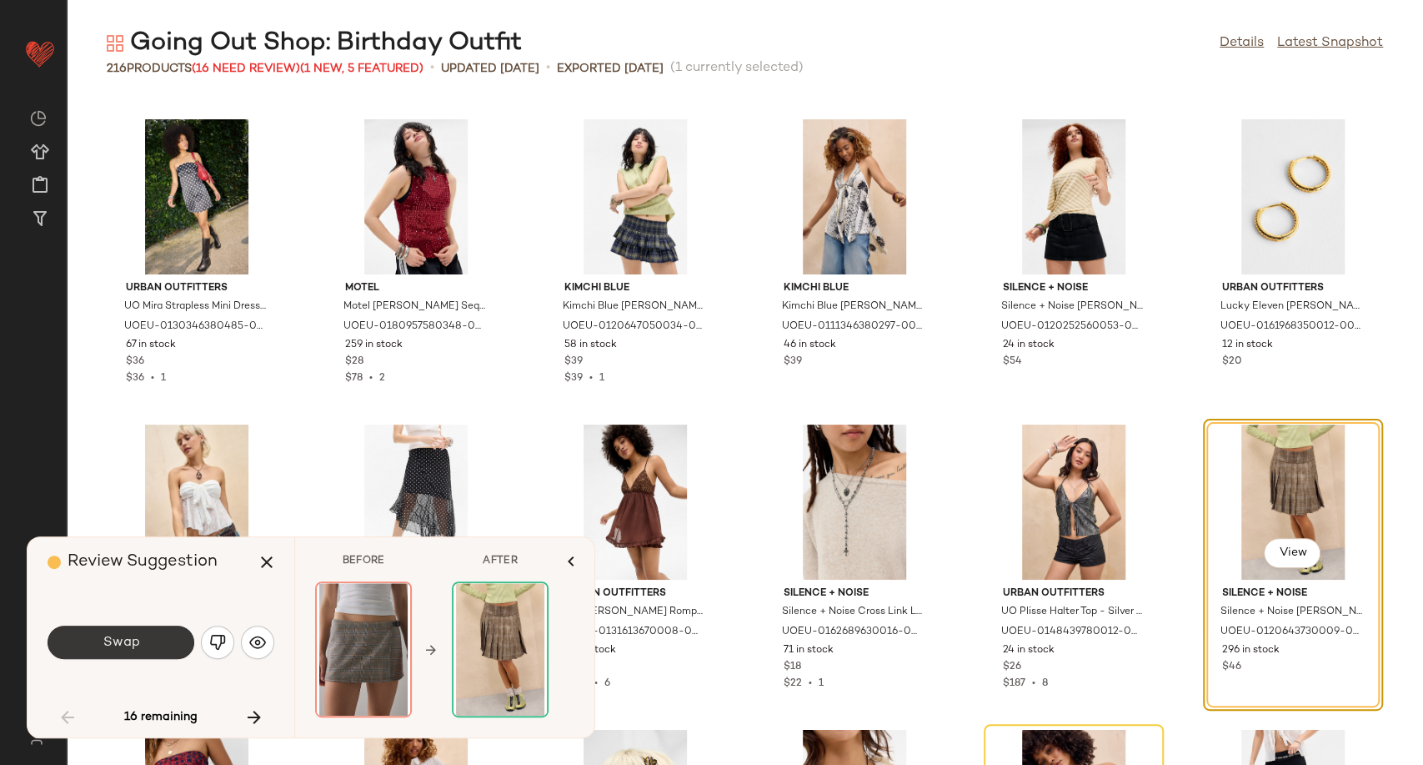
click at [159, 645] on button "Swap" at bounding box center [121, 641] width 147 height 33
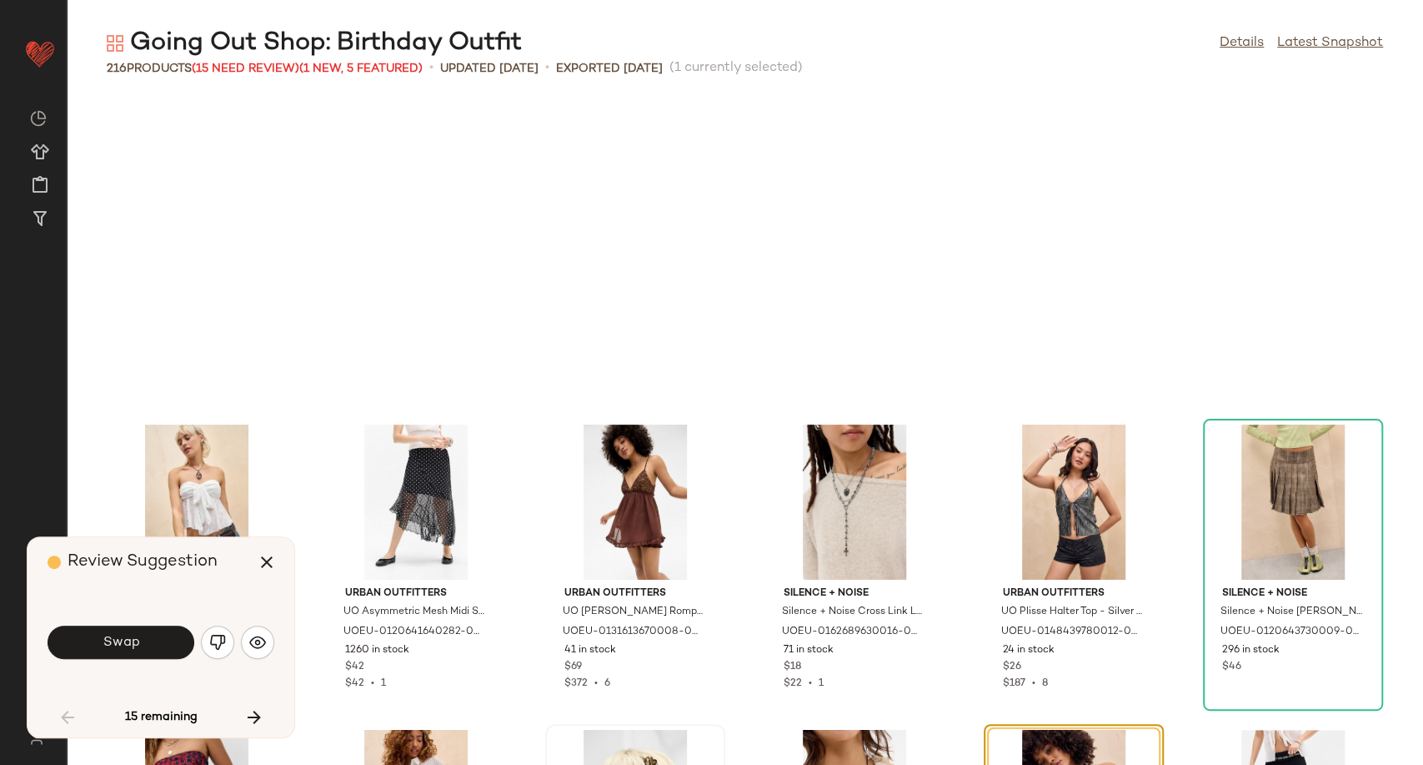
scroll to position [2746, 0]
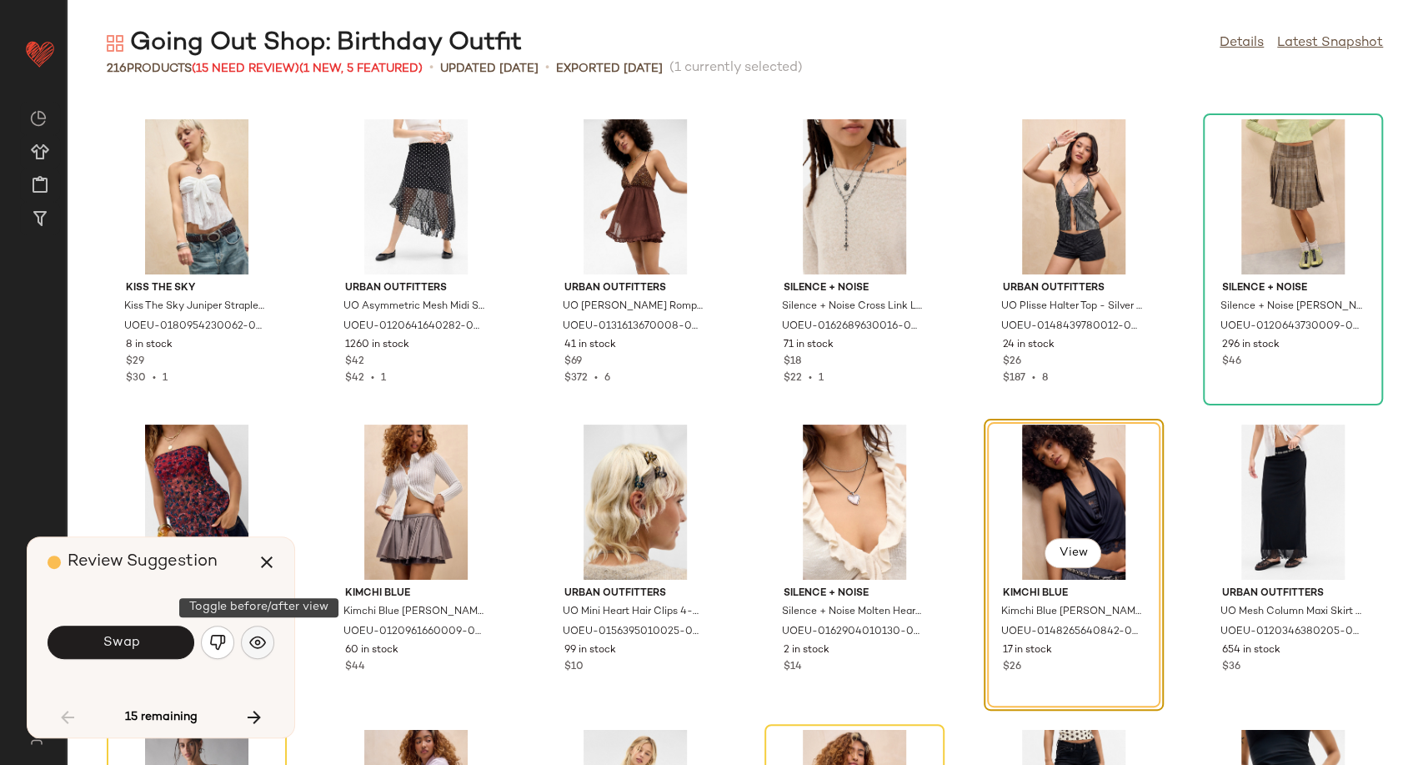
click at [265, 646] on img "button" at bounding box center [257, 642] width 17 height 17
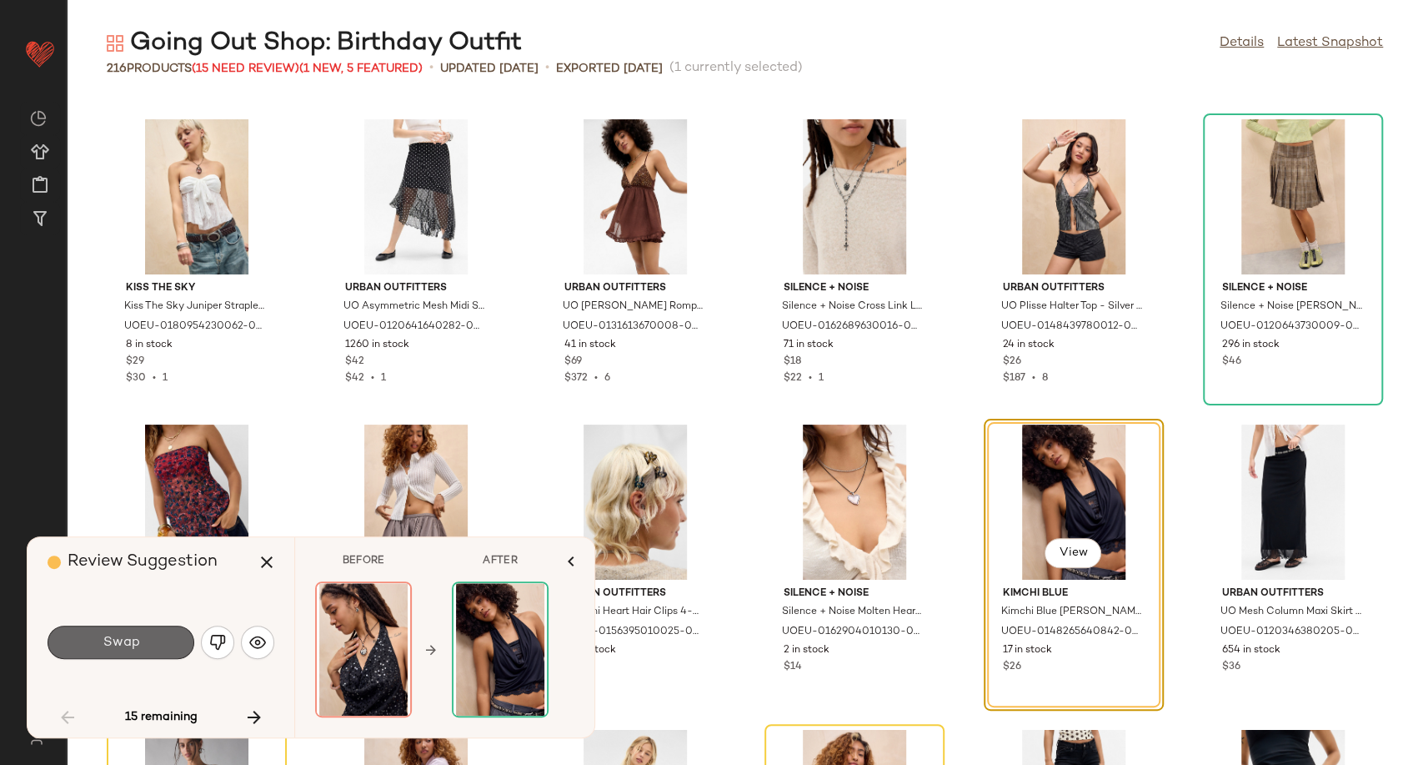
click at [155, 644] on button "Swap" at bounding box center [121, 641] width 147 height 33
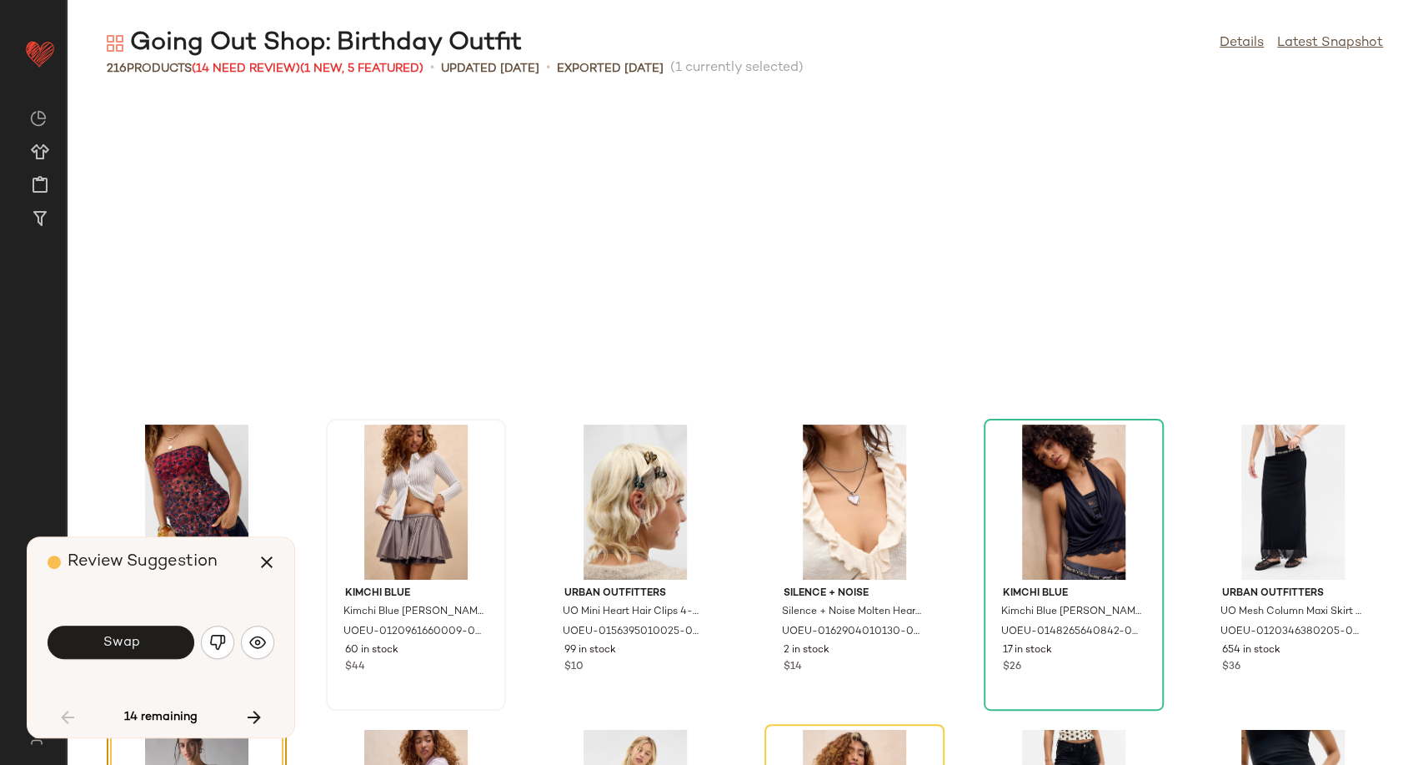
scroll to position [3051, 0]
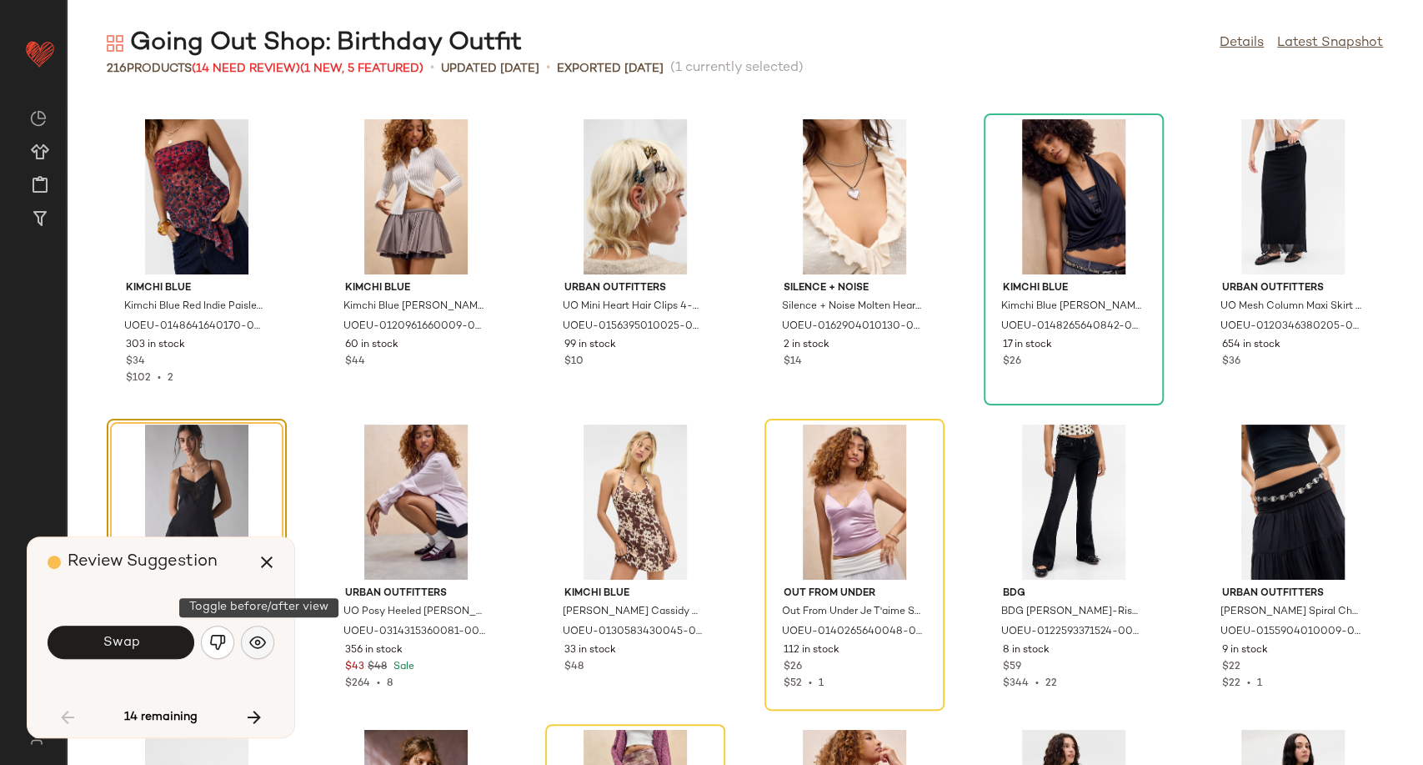
click at [250, 644] on img "button" at bounding box center [257, 642] width 17 height 17
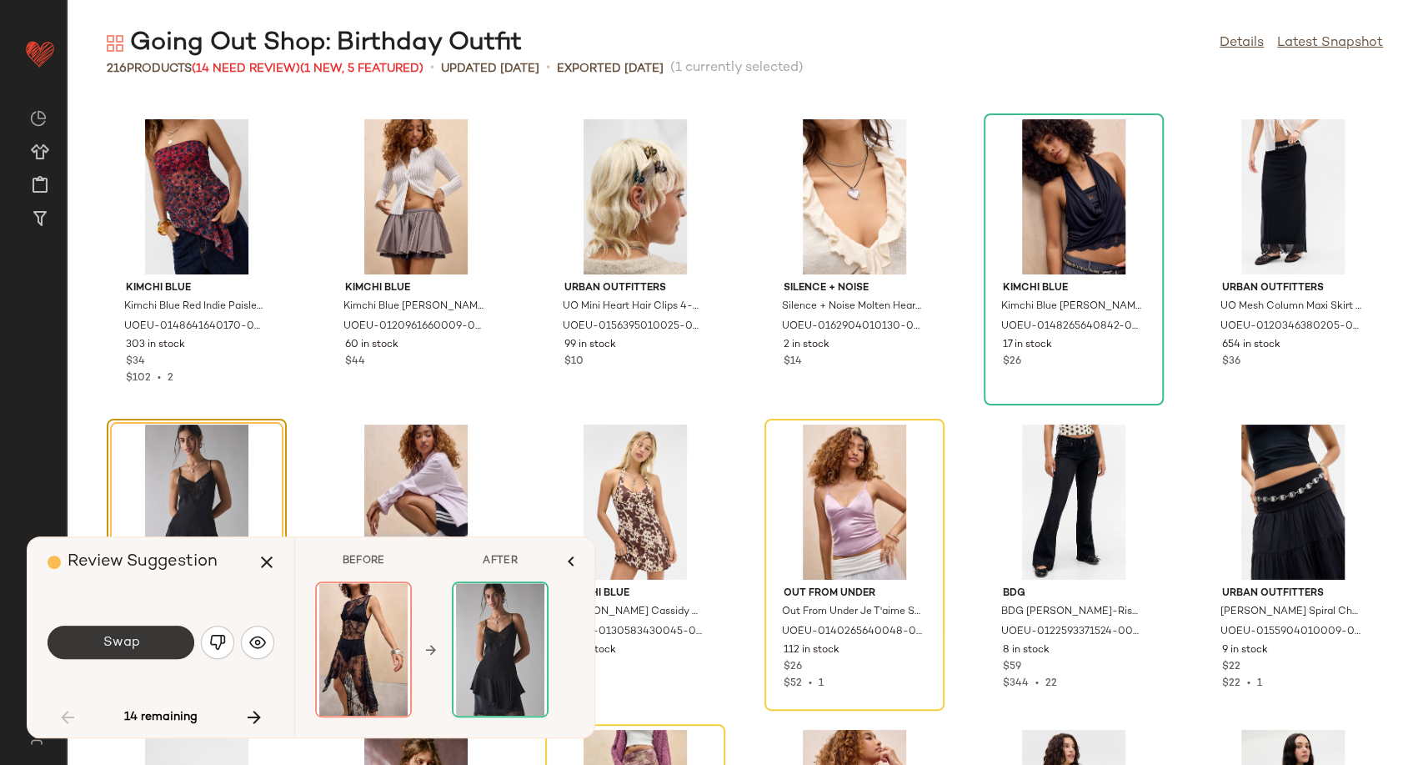
click at [160, 649] on button "Swap" at bounding box center [121, 641] width 147 height 33
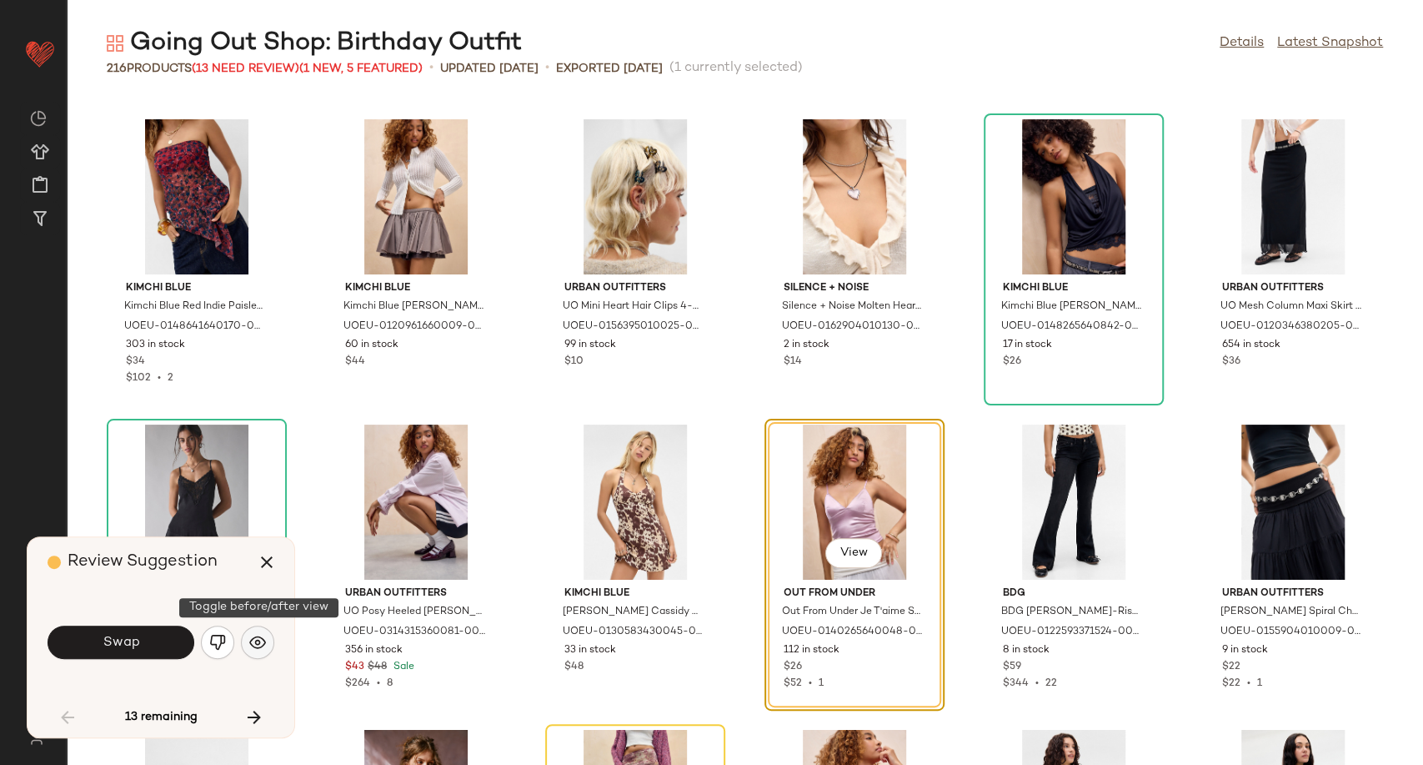
click at [261, 639] on img "button" at bounding box center [257, 642] width 17 height 17
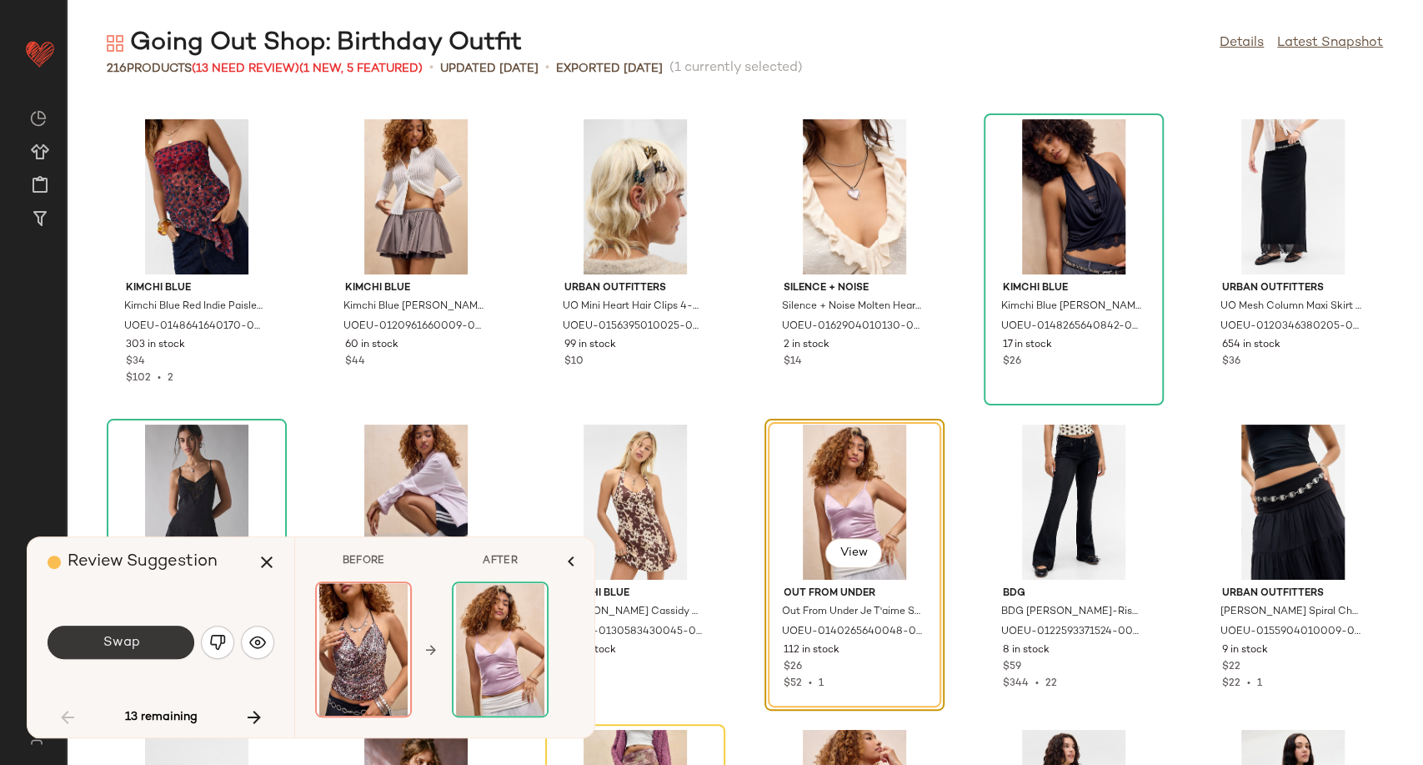
click at [169, 643] on button "Swap" at bounding box center [121, 641] width 147 height 33
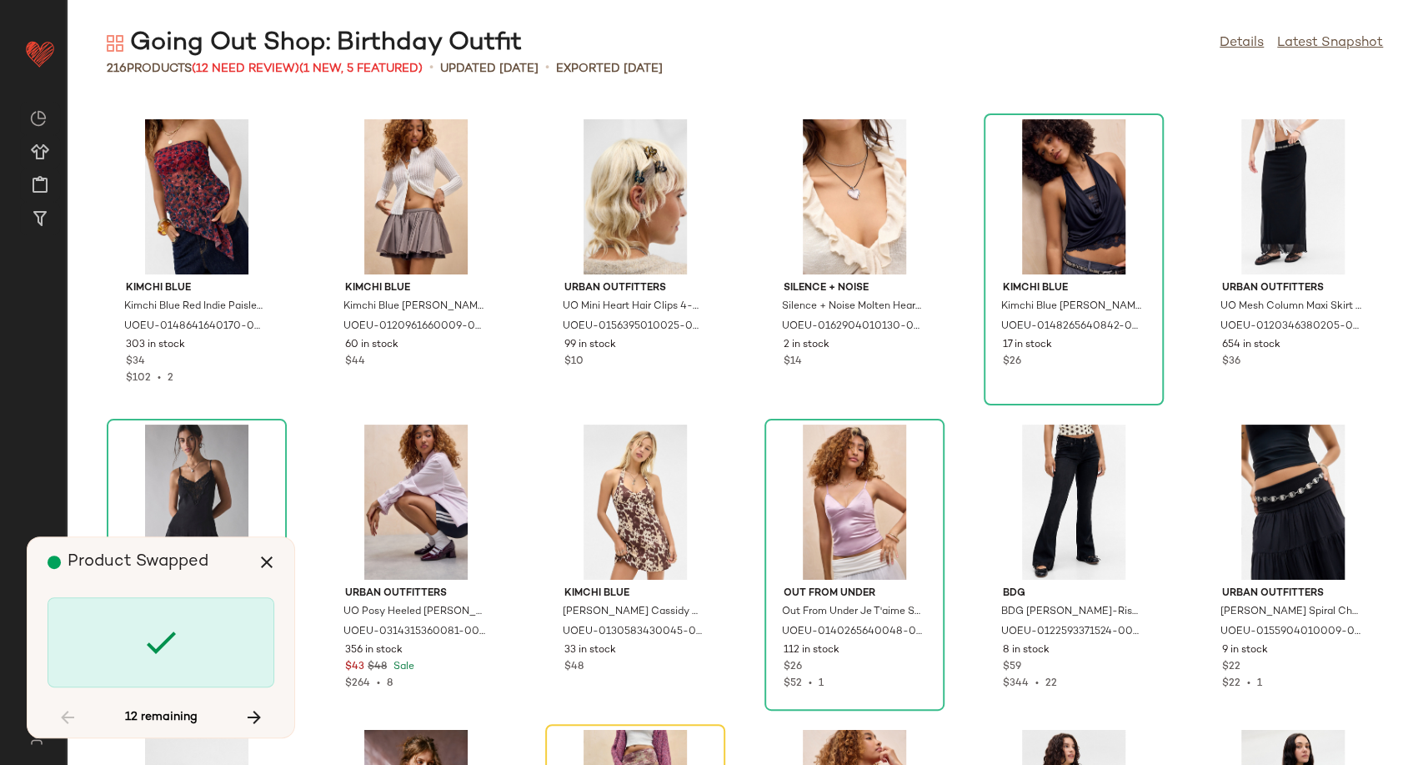
scroll to position [3356, 0]
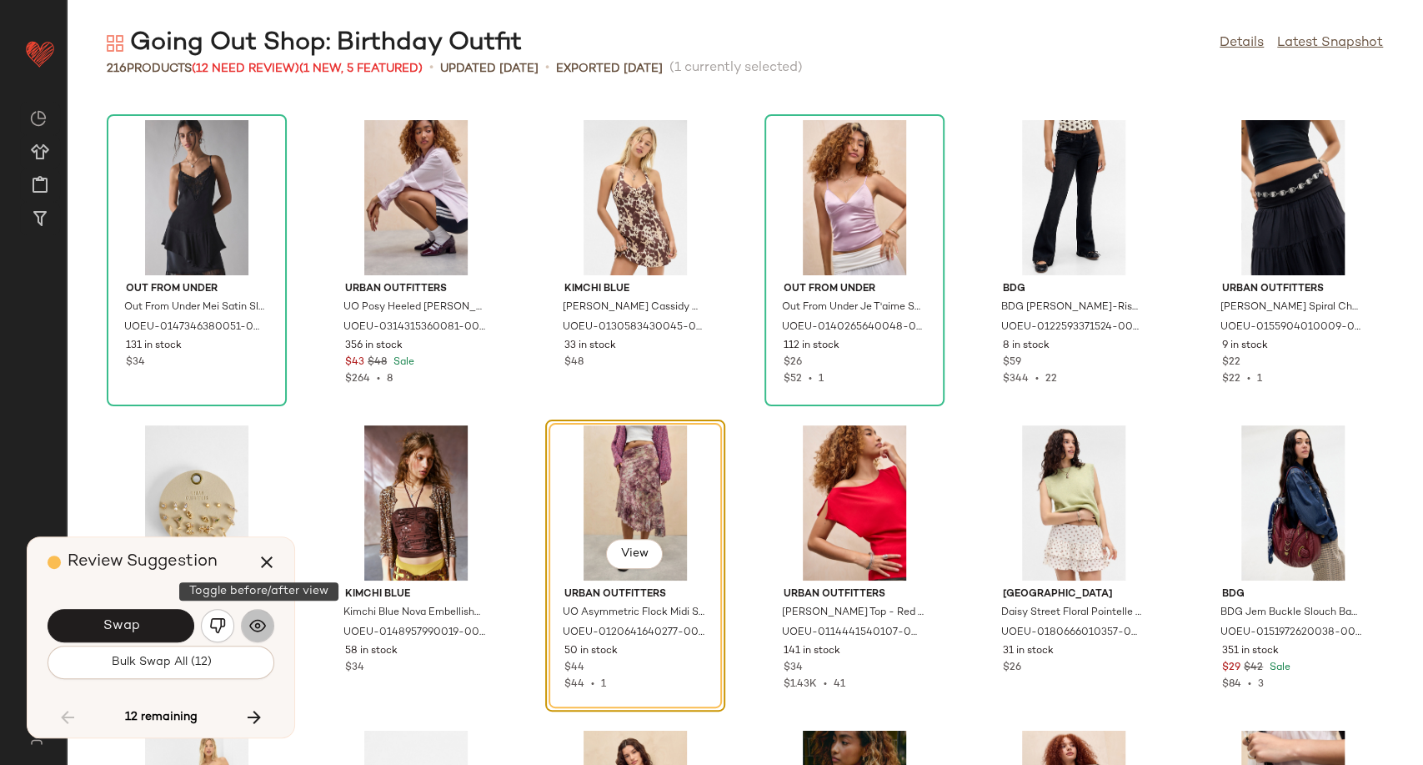
click at [258, 633] on img "button" at bounding box center [257, 625] width 17 height 17
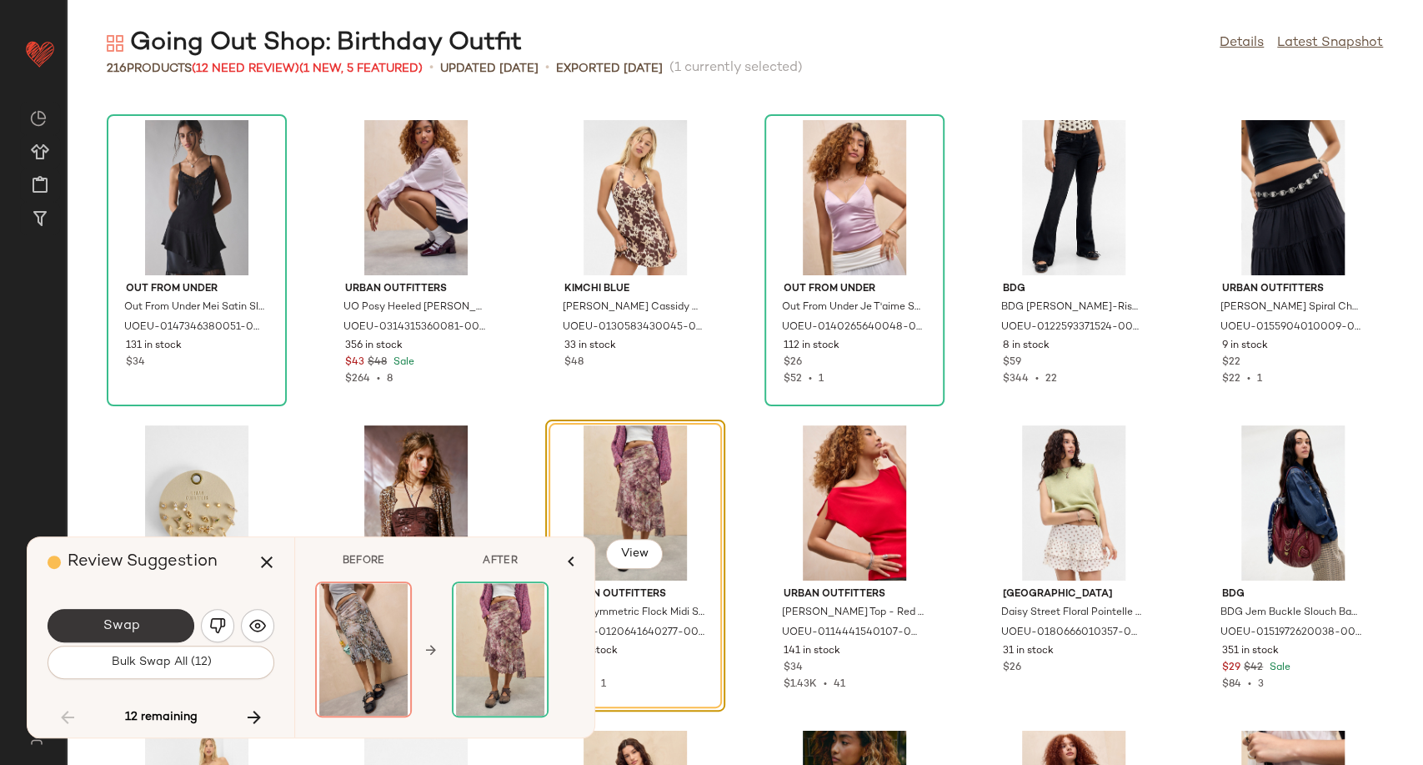
click at [155, 627] on button "Swap" at bounding box center [121, 625] width 147 height 33
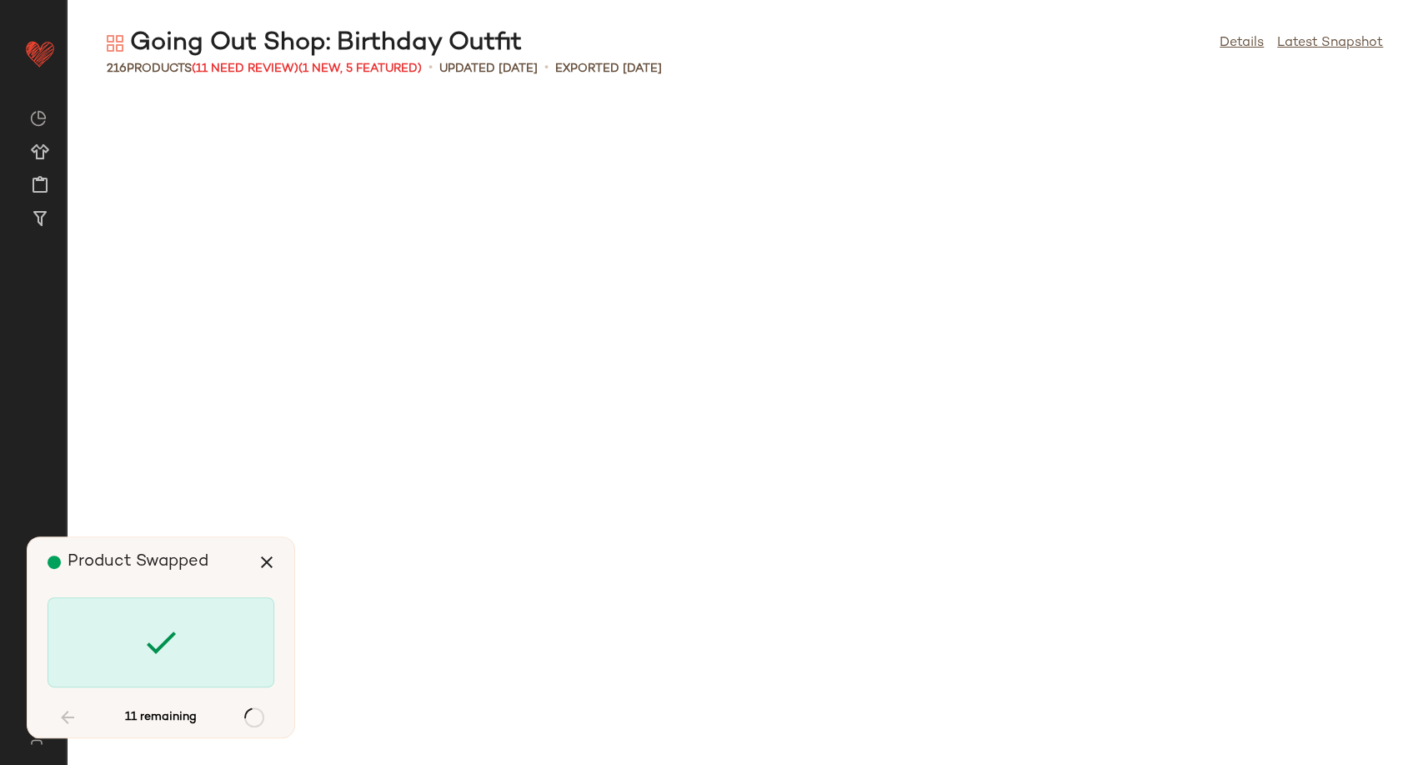
scroll to position [5187, 0]
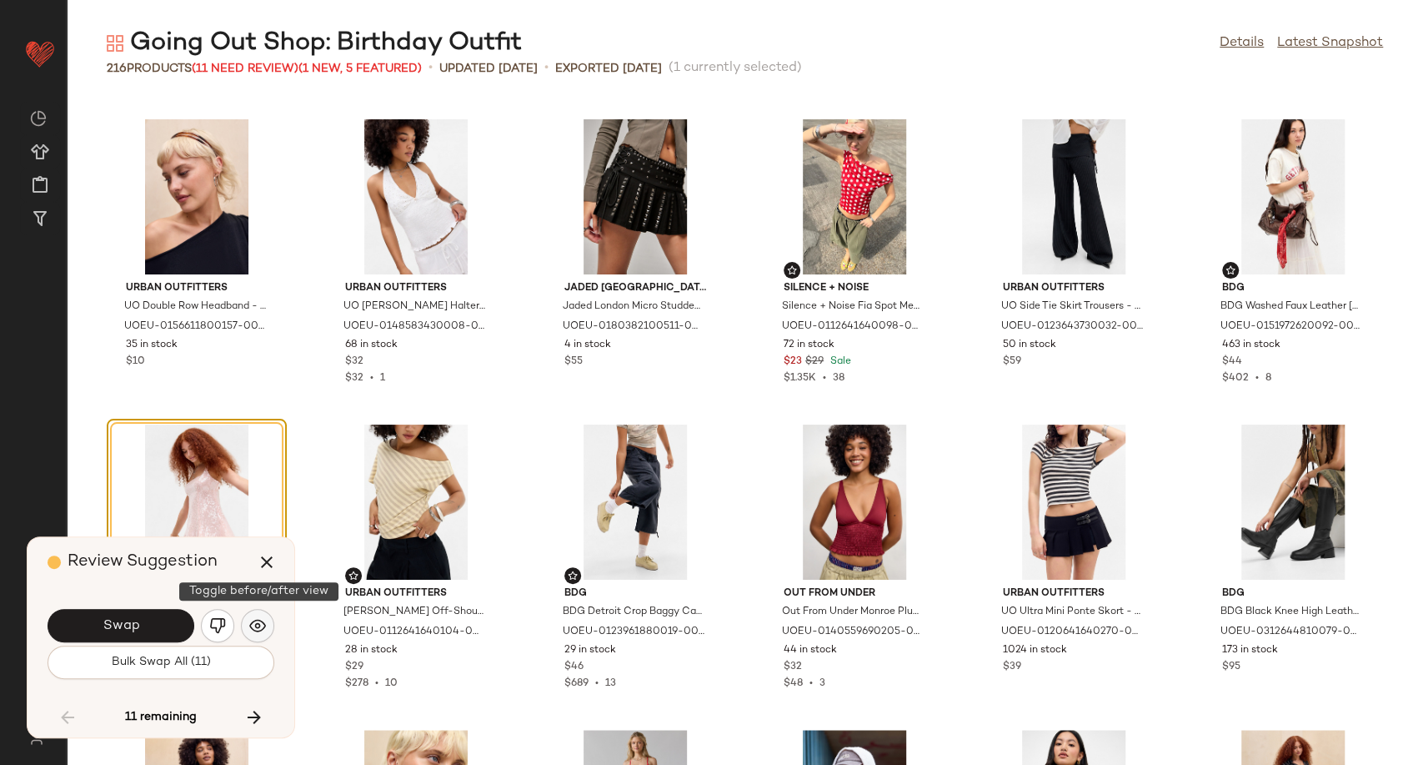
click at [263, 623] on img "button" at bounding box center [257, 625] width 17 height 17
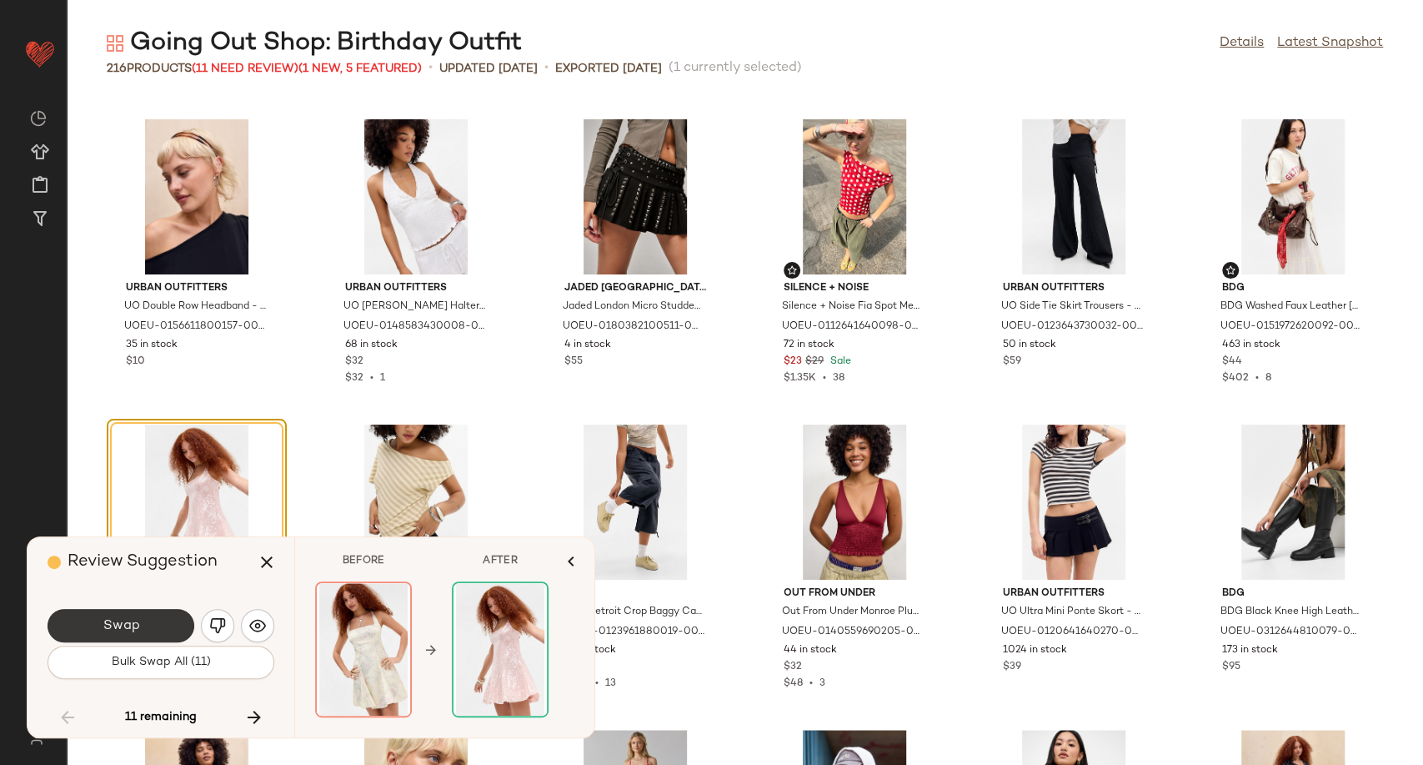
click at [156, 634] on button "Swap" at bounding box center [121, 625] width 147 height 33
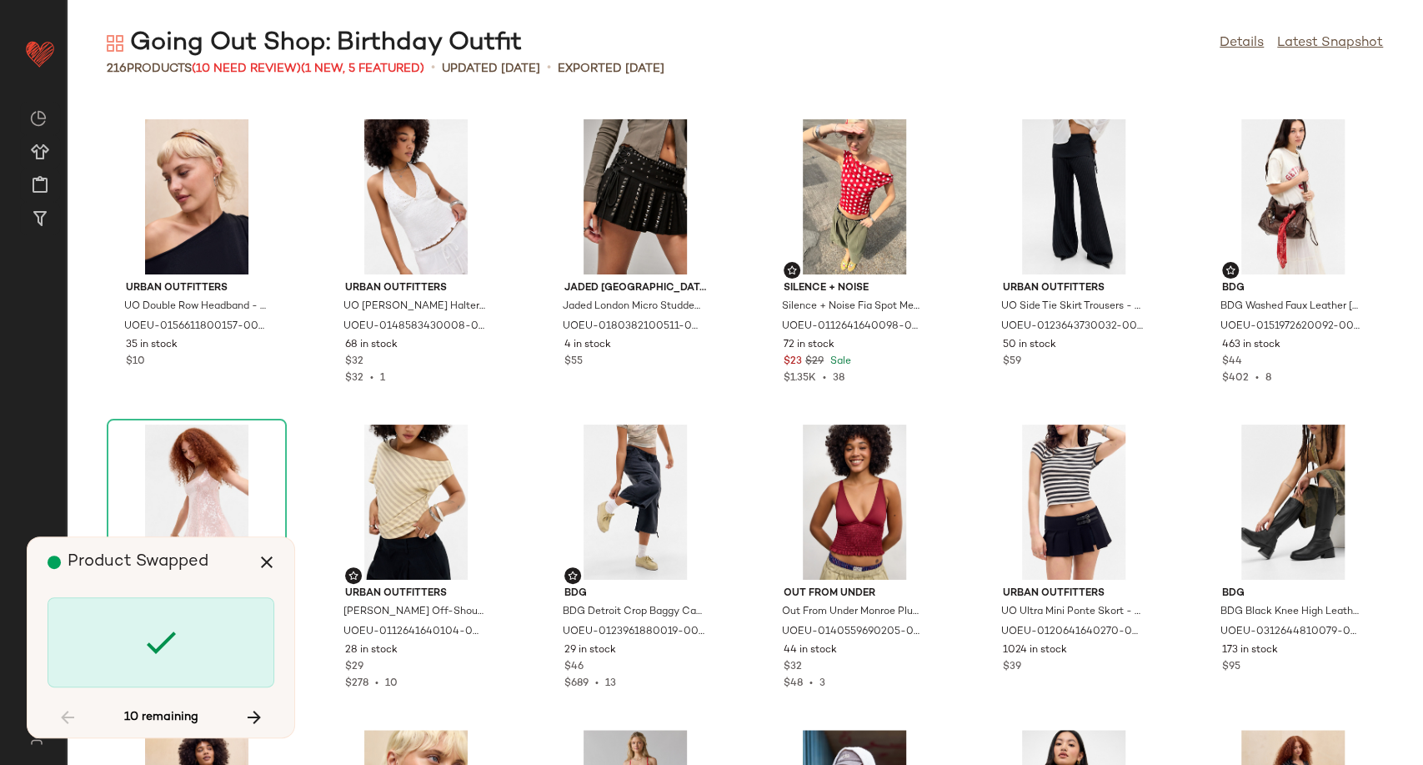
scroll to position [7323, 0]
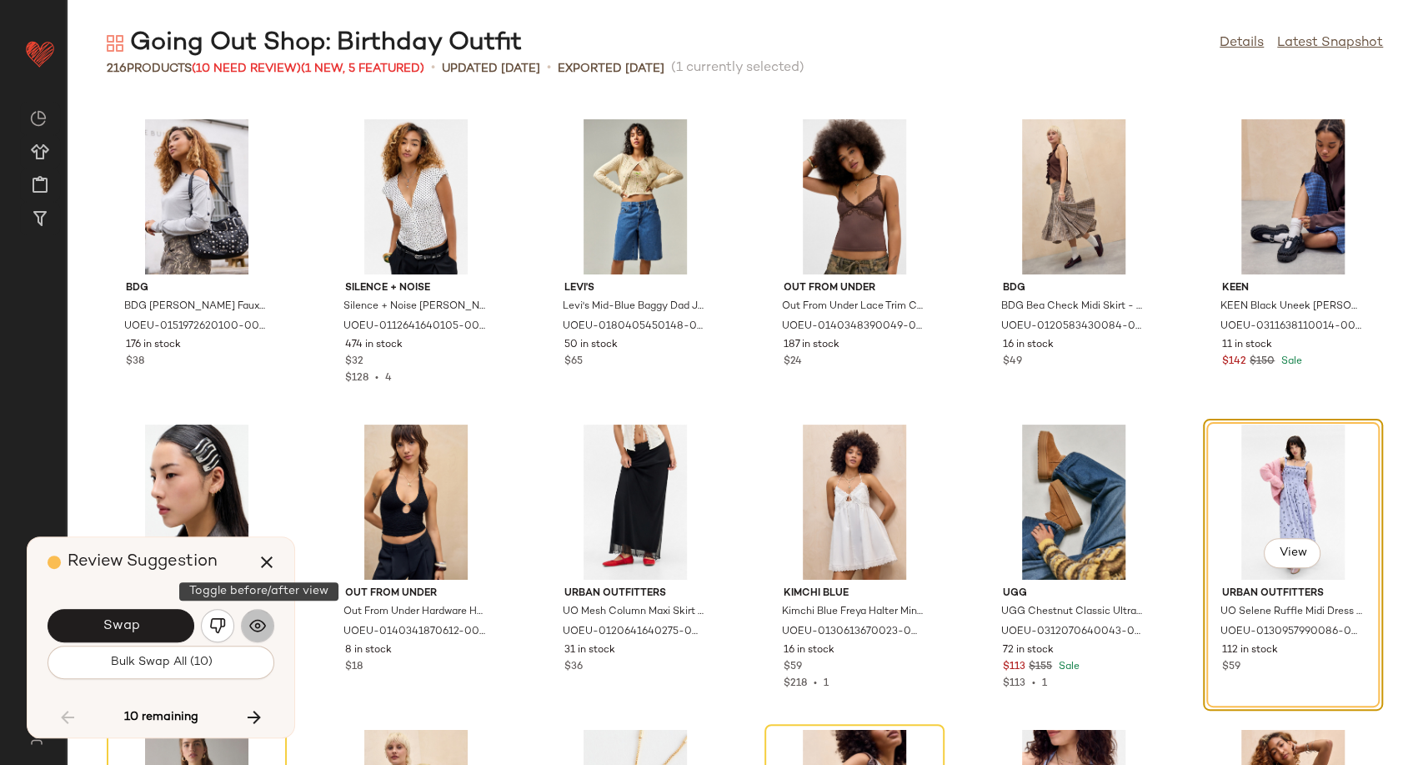
click at [250, 625] on img "button" at bounding box center [257, 625] width 17 height 17
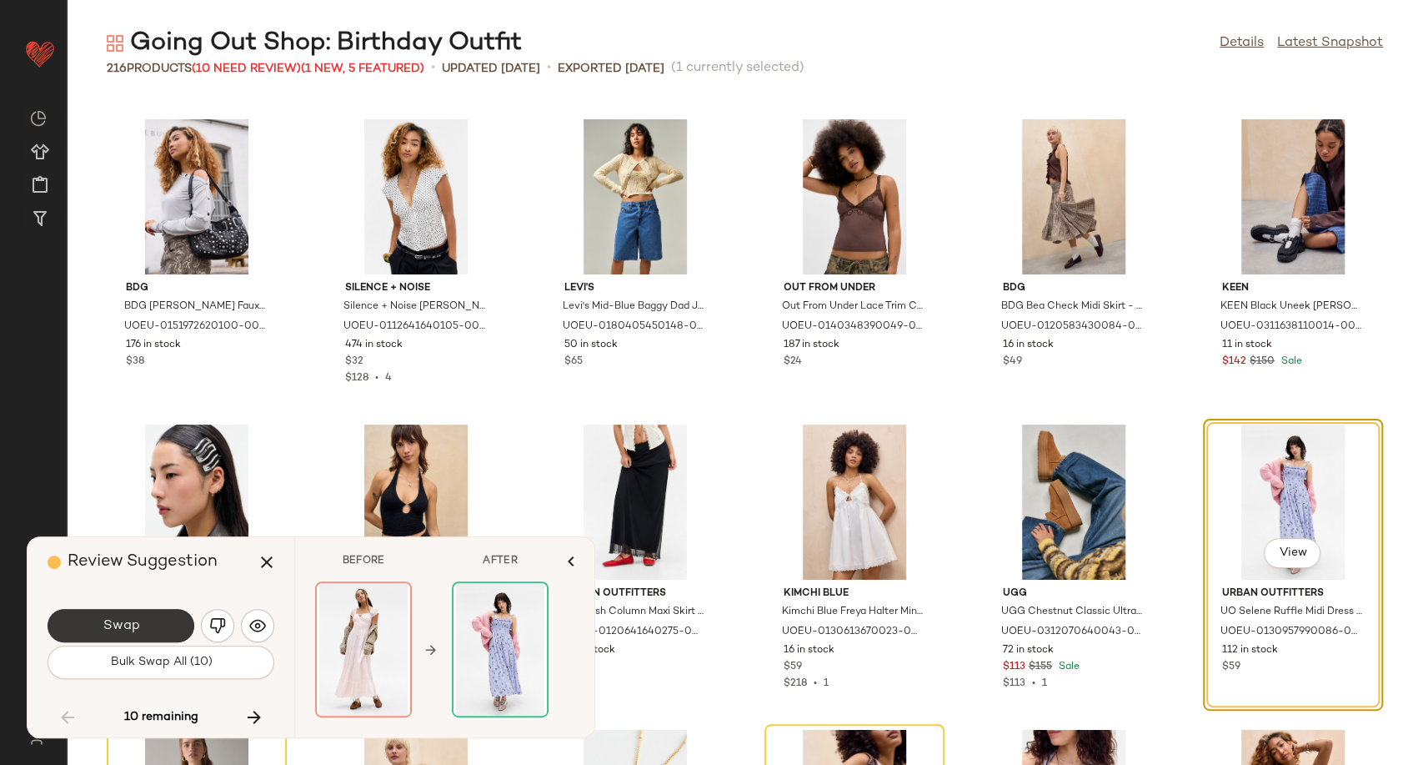
click at [154, 625] on button "Swap" at bounding box center [121, 625] width 147 height 33
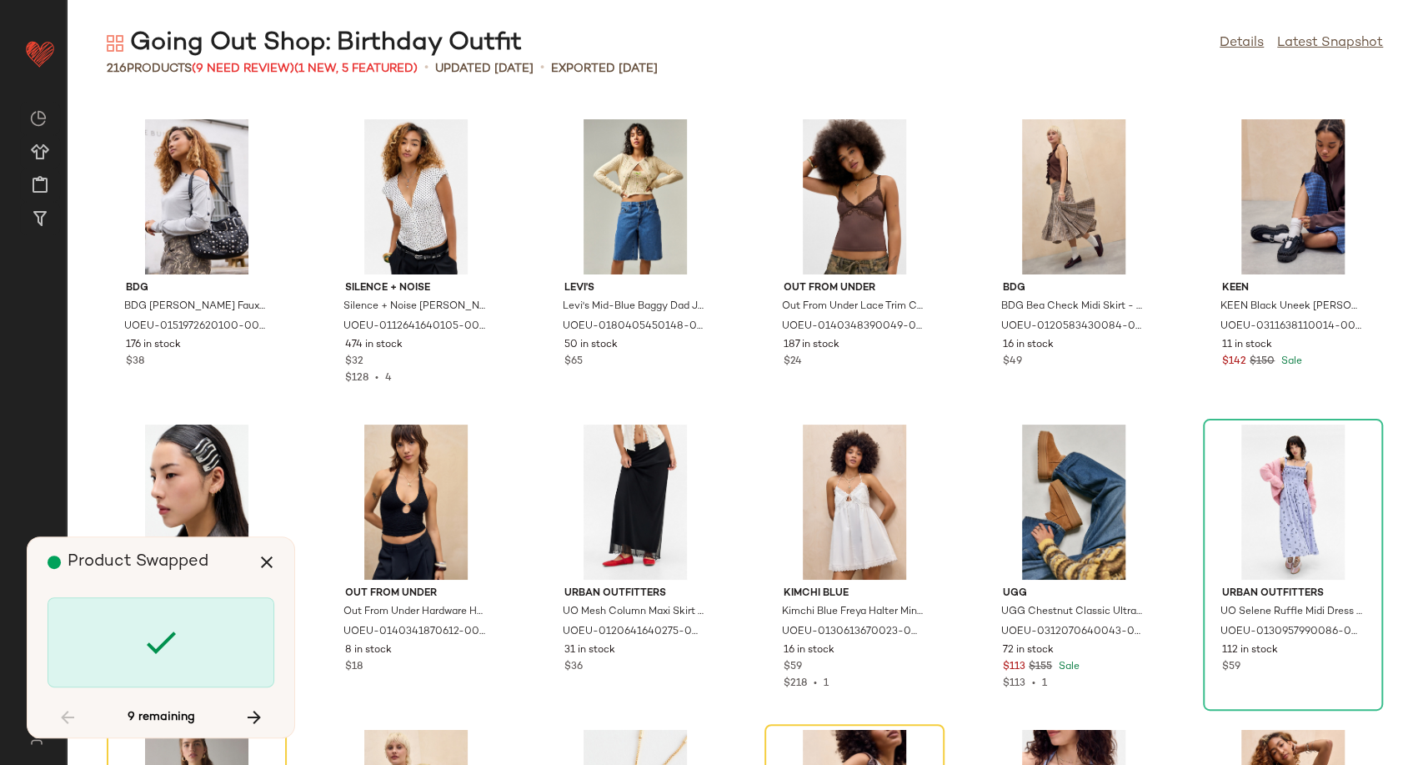
scroll to position [7628, 0]
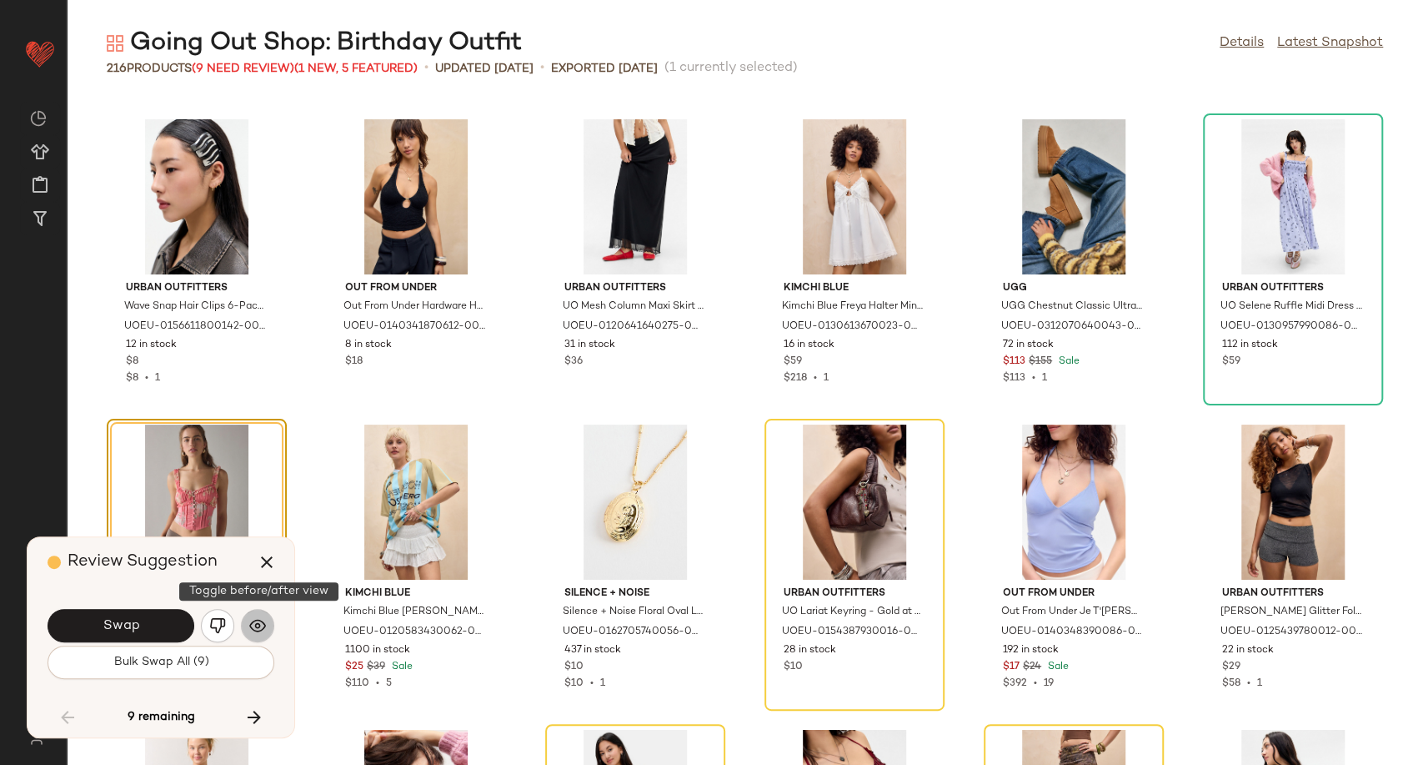
click at [260, 626] on img "button" at bounding box center [257, 625] width 17 height 17
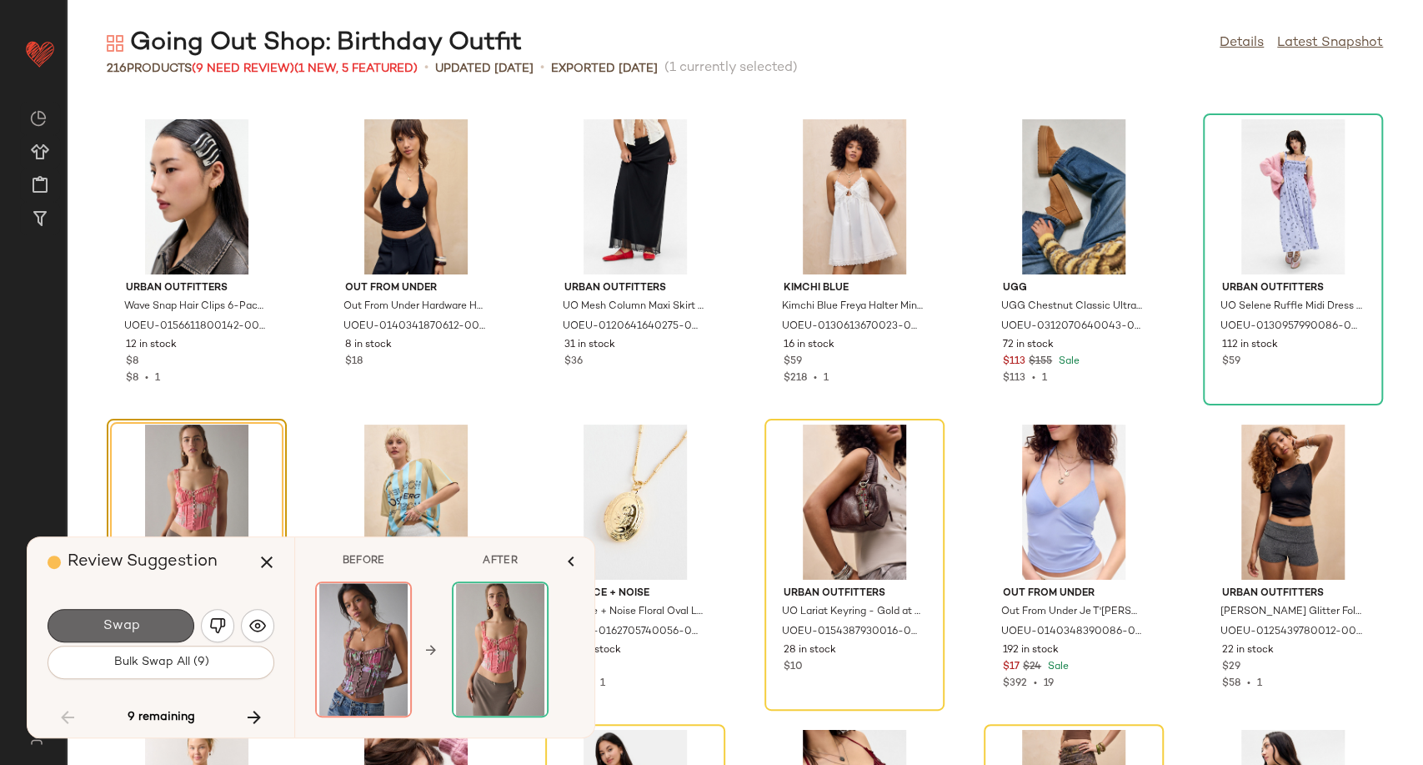
click at [149, 626] on button "Swap" at bounding box center [121, 625] width 147 height 33
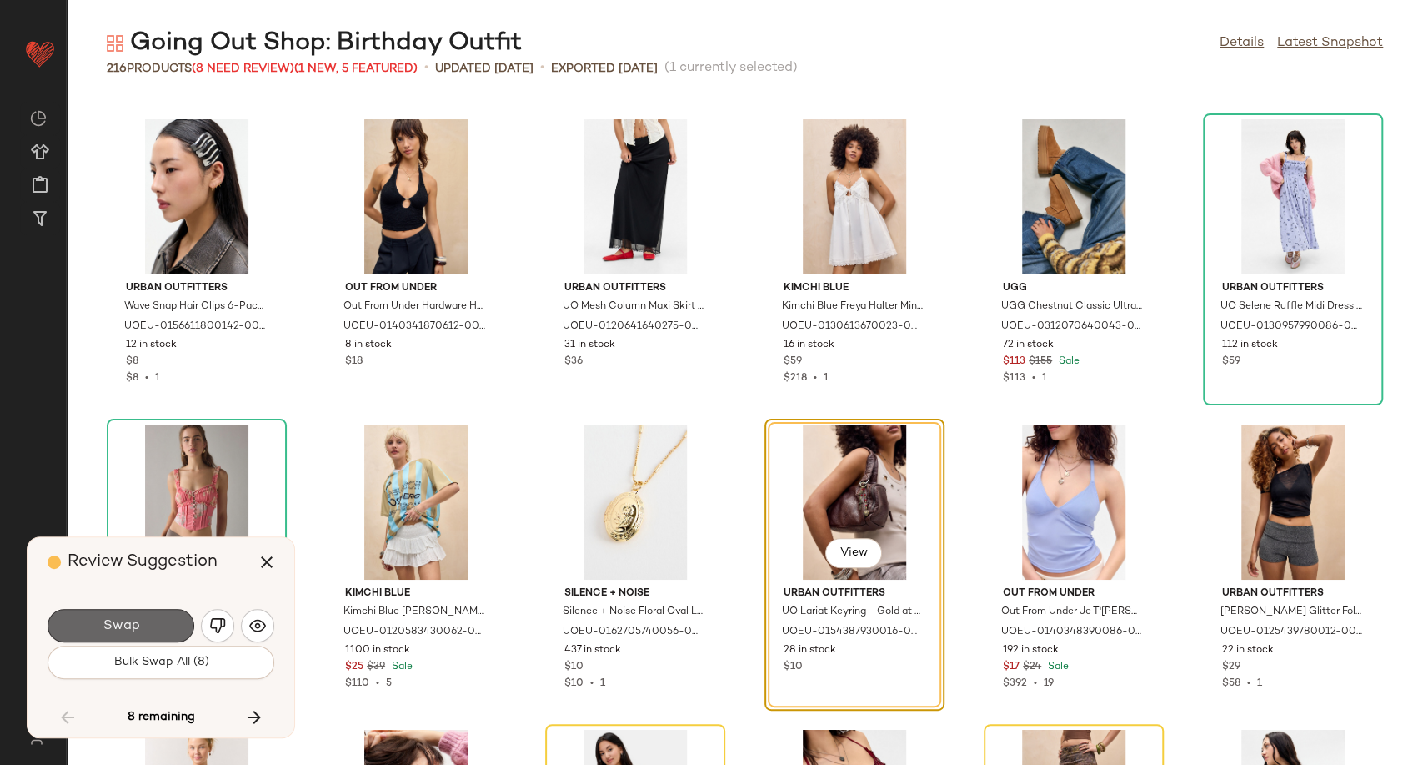
click at [154, 622] on button "Swap" at bounding box center [121, 625] width 147 height 33
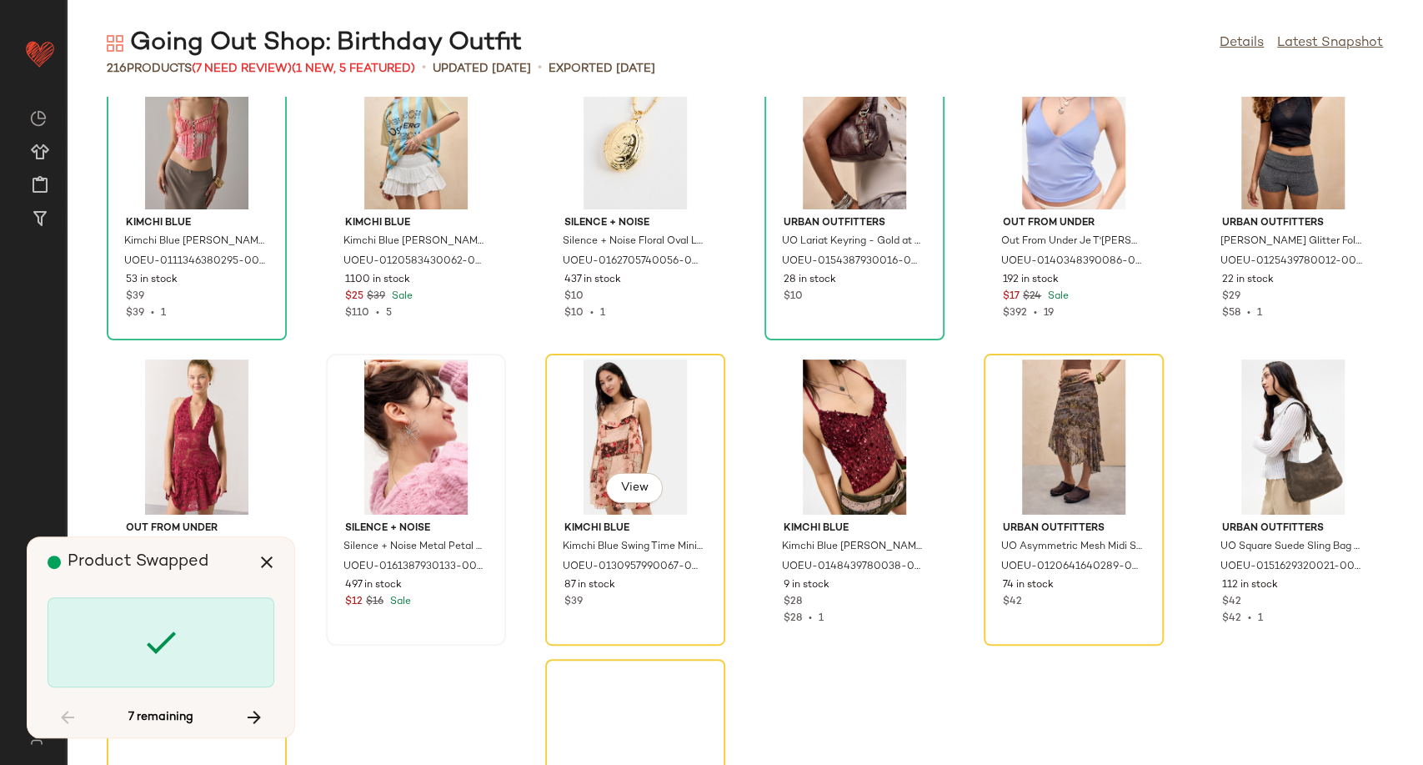
scroll to position [7934, 0]
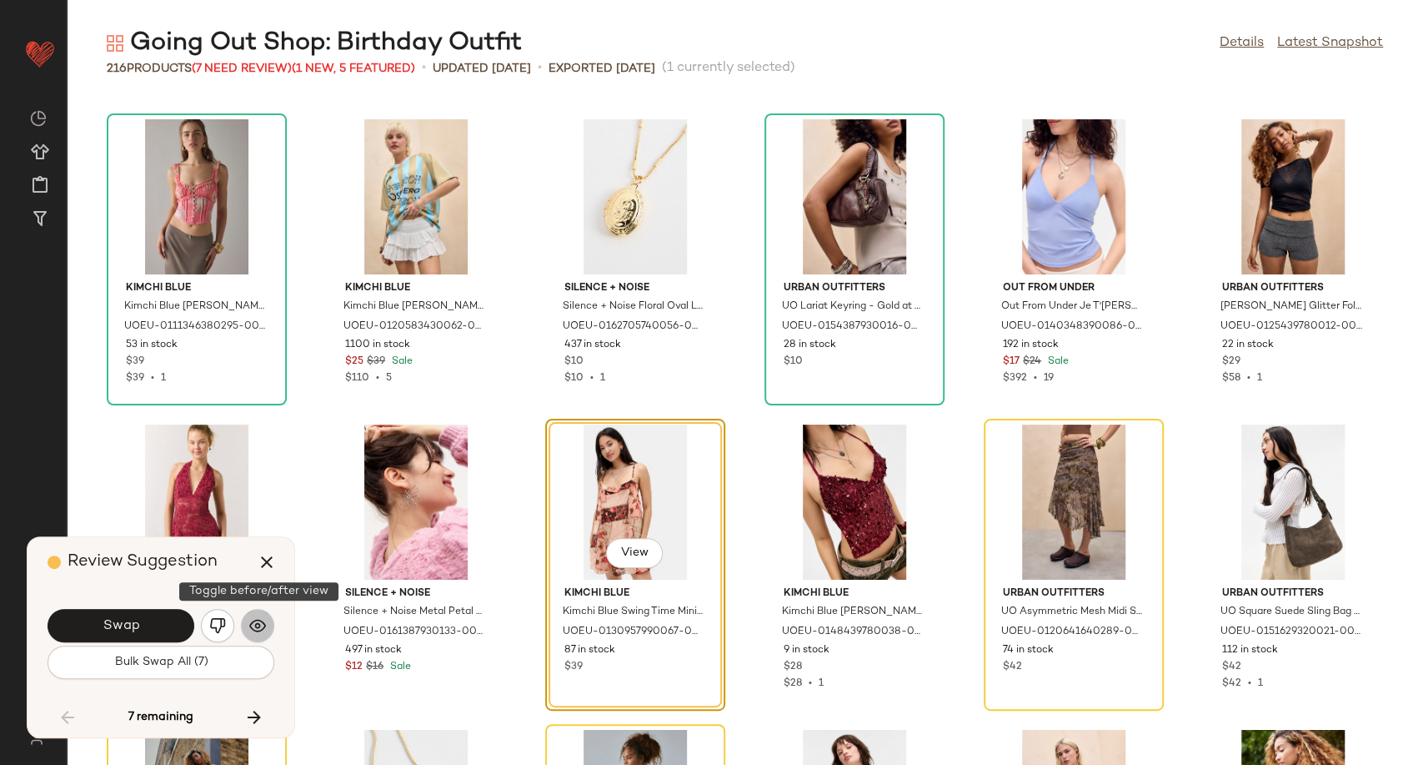
click at [266, 615] on button "button" at bounding box center [257, 625] width 33 height 33
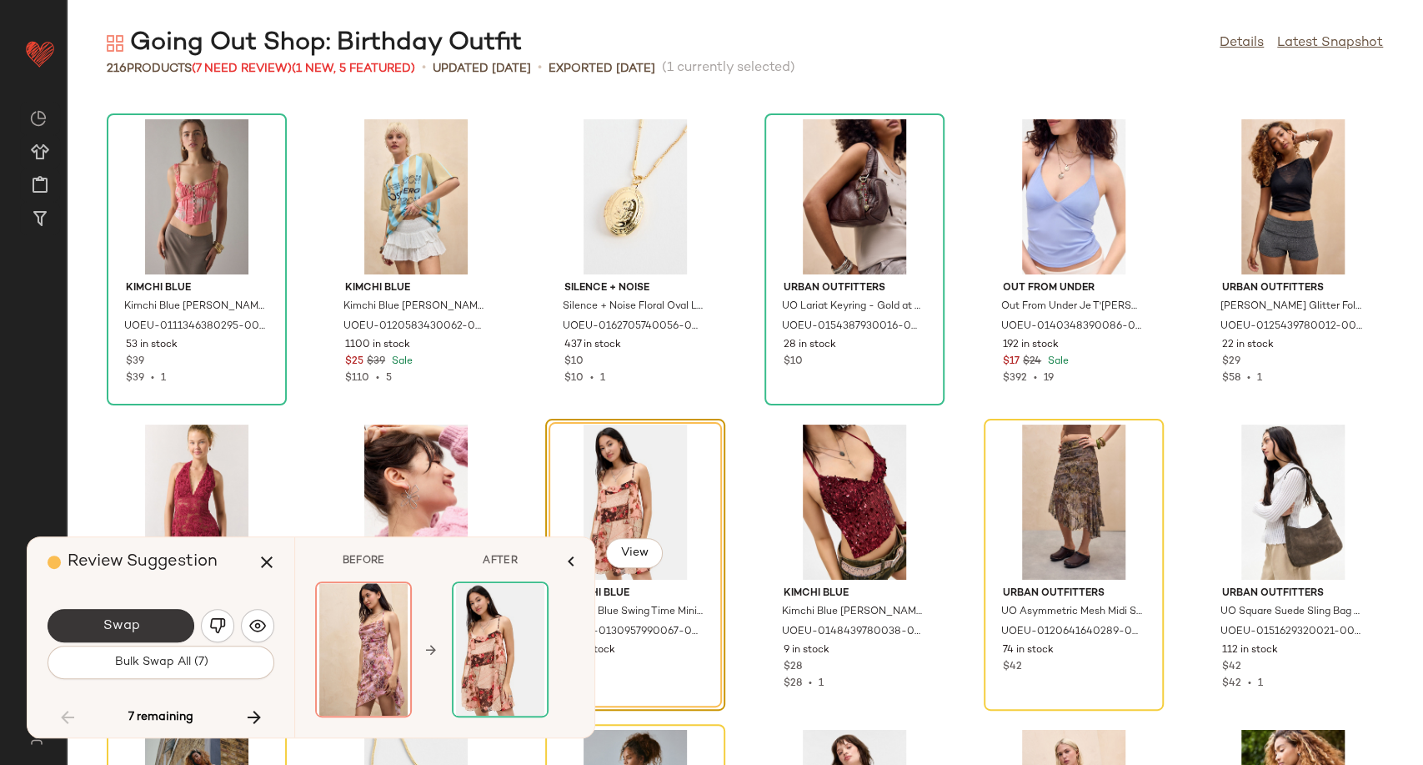
click at [127, 624] on span "Swap" at bounding box center [121, 626] width 38 height 16
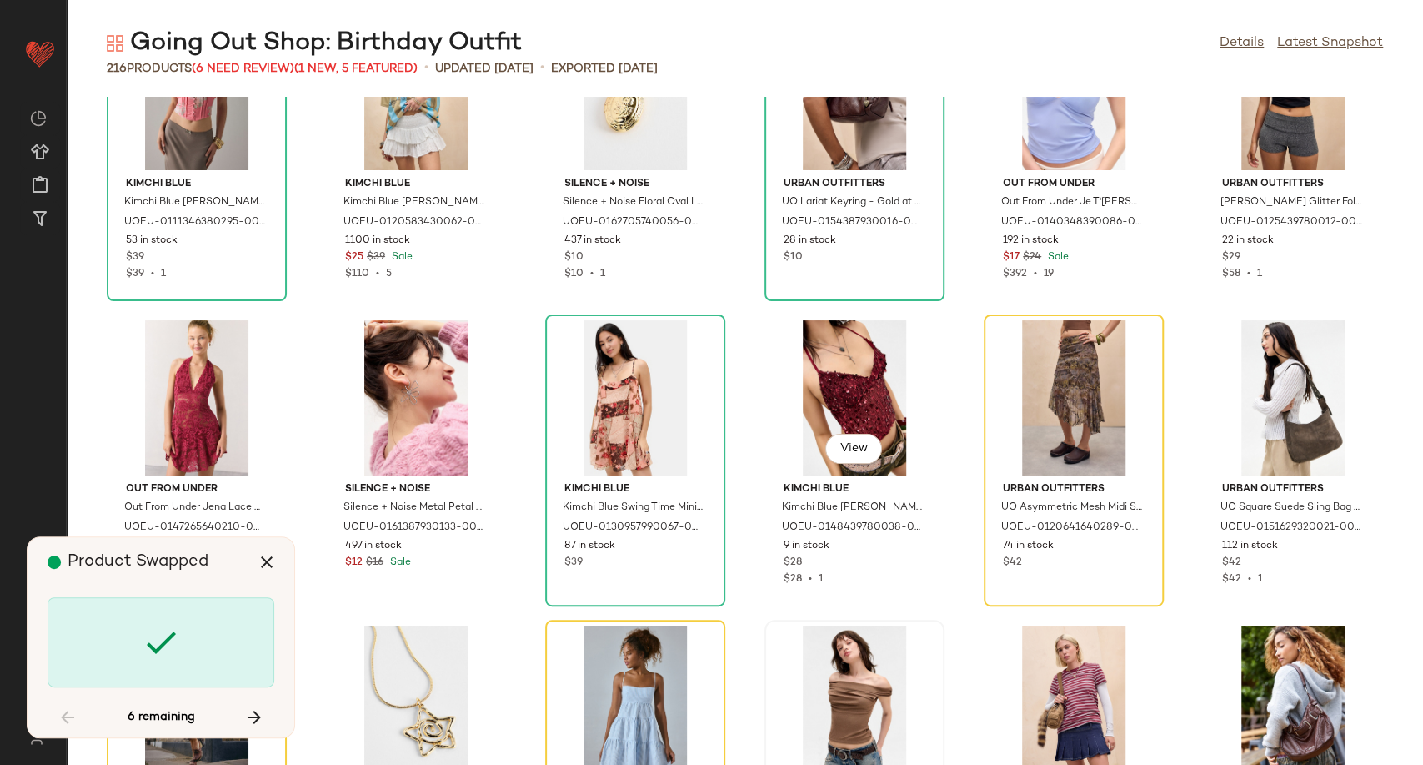
scroll to position [8119, 0]
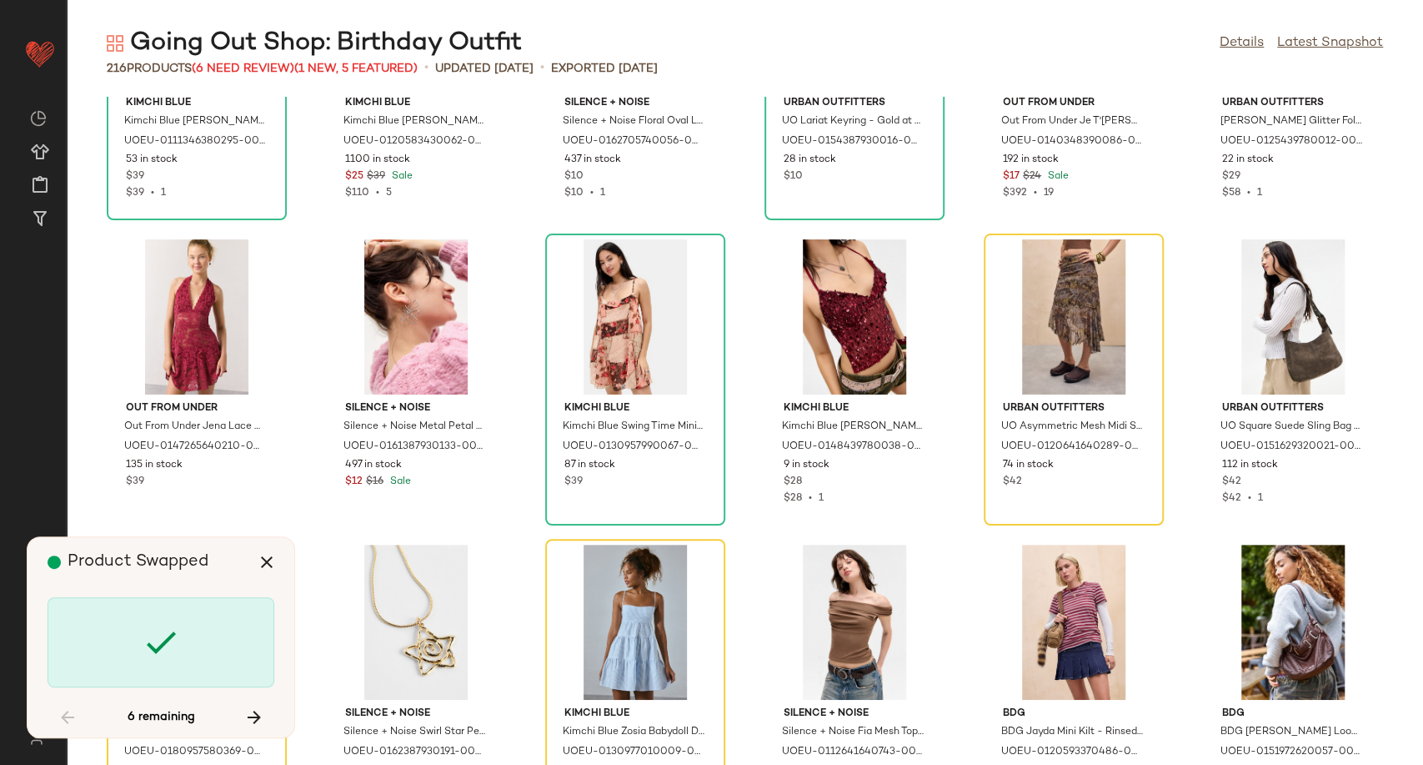
scroll to position [7934, 0]
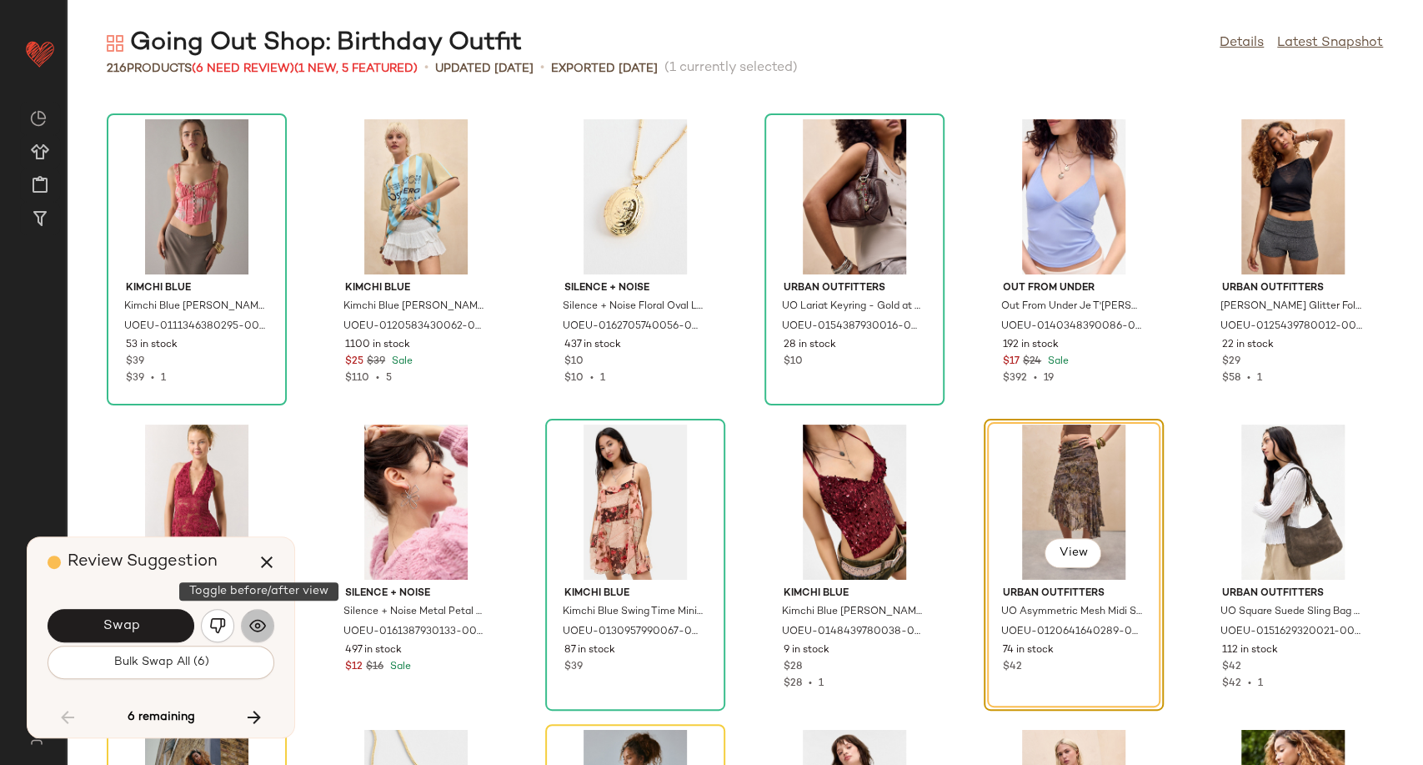
click at [258, 623] on img "button" at bounding box center [257, 625] width 17 height 17
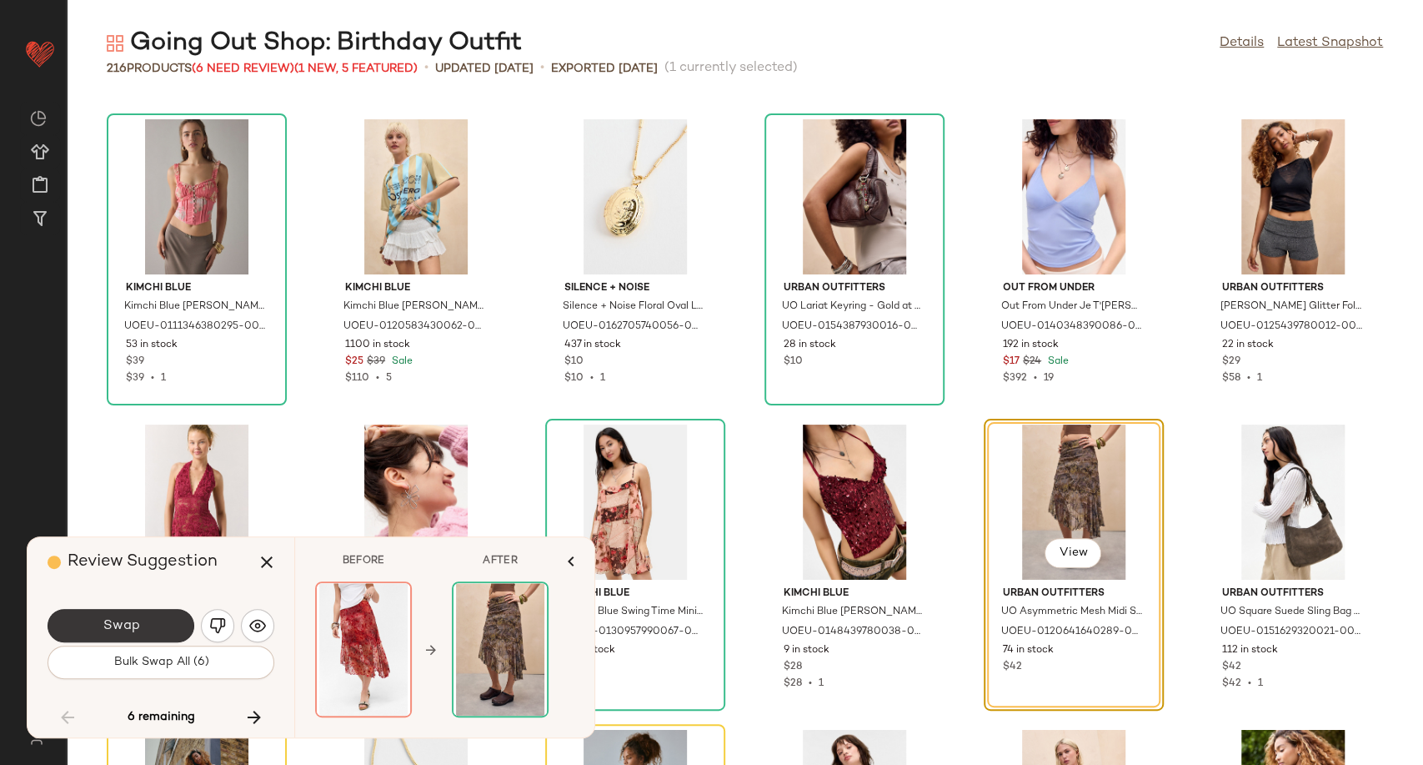
click at [150, 630] on button "Swap" at bounding box center [121, 625] width 147 height 33
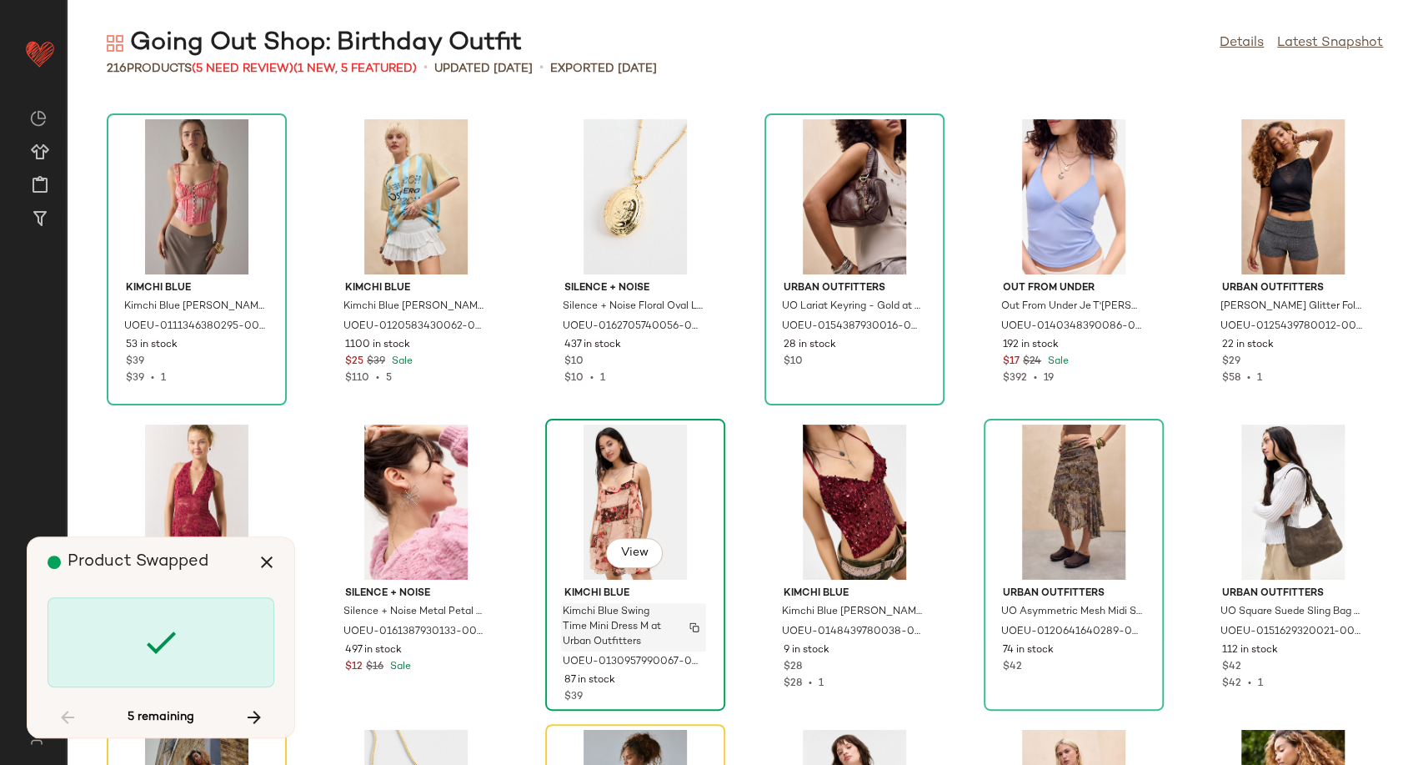
scroll to position [8211, 0]
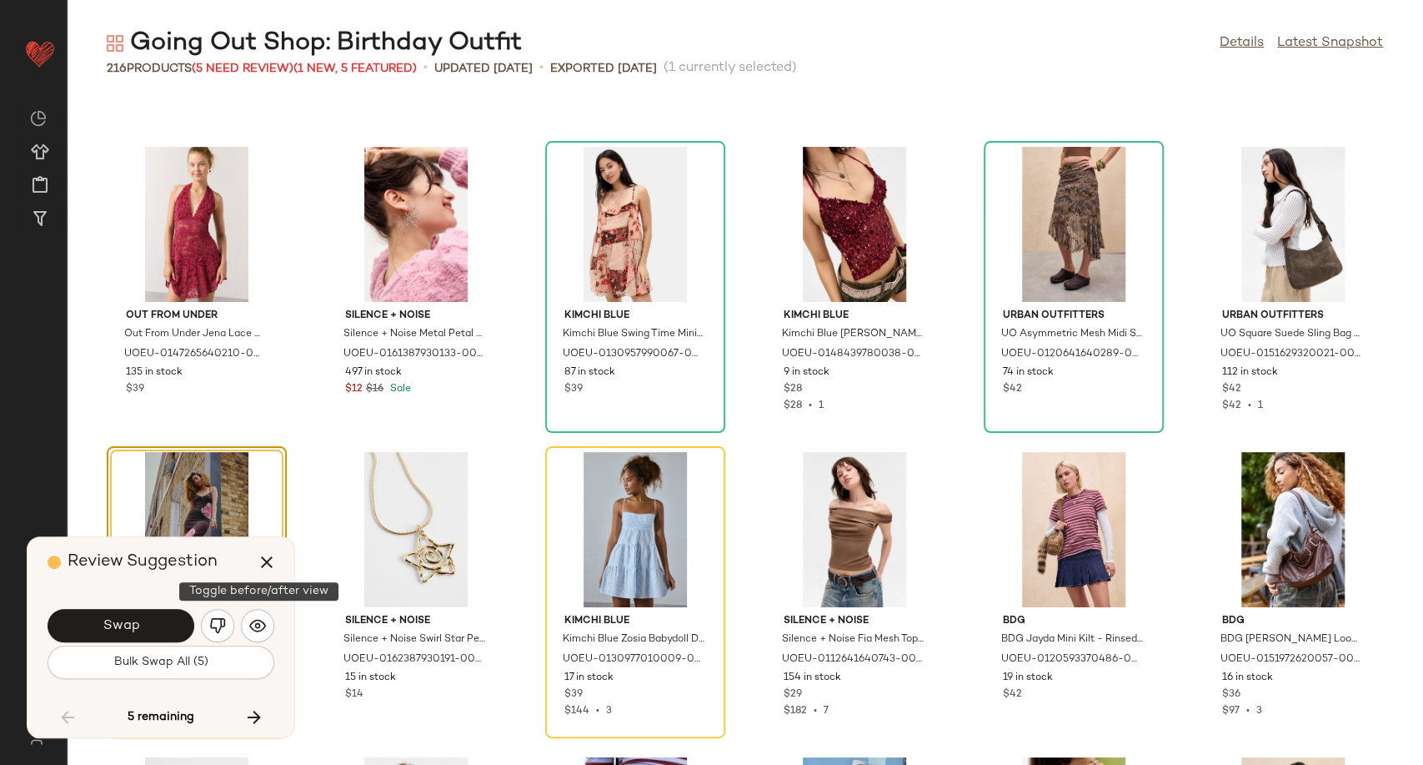
scroll to position [8238, 0]
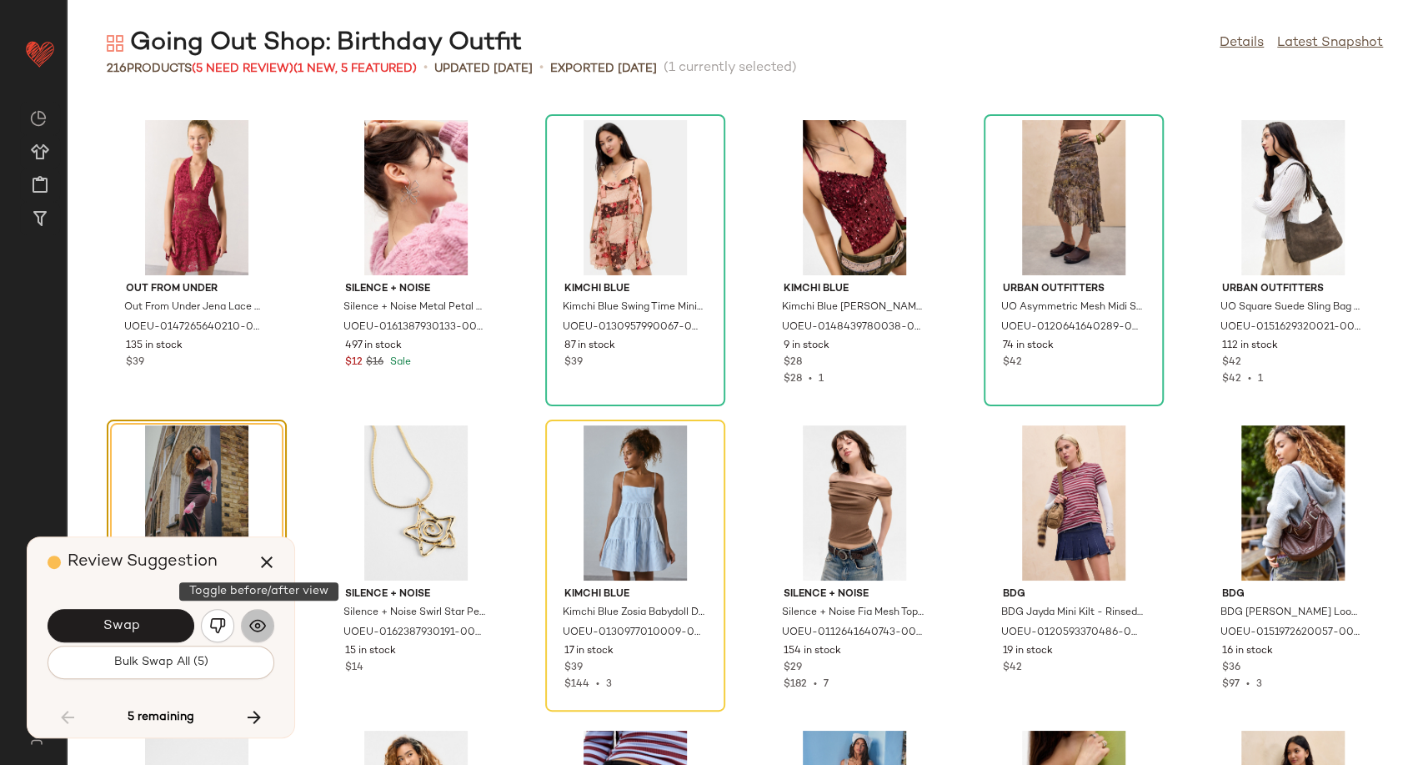
click at [249, 634] on img "button" at bounding box center [257, 625] width 17 height 17
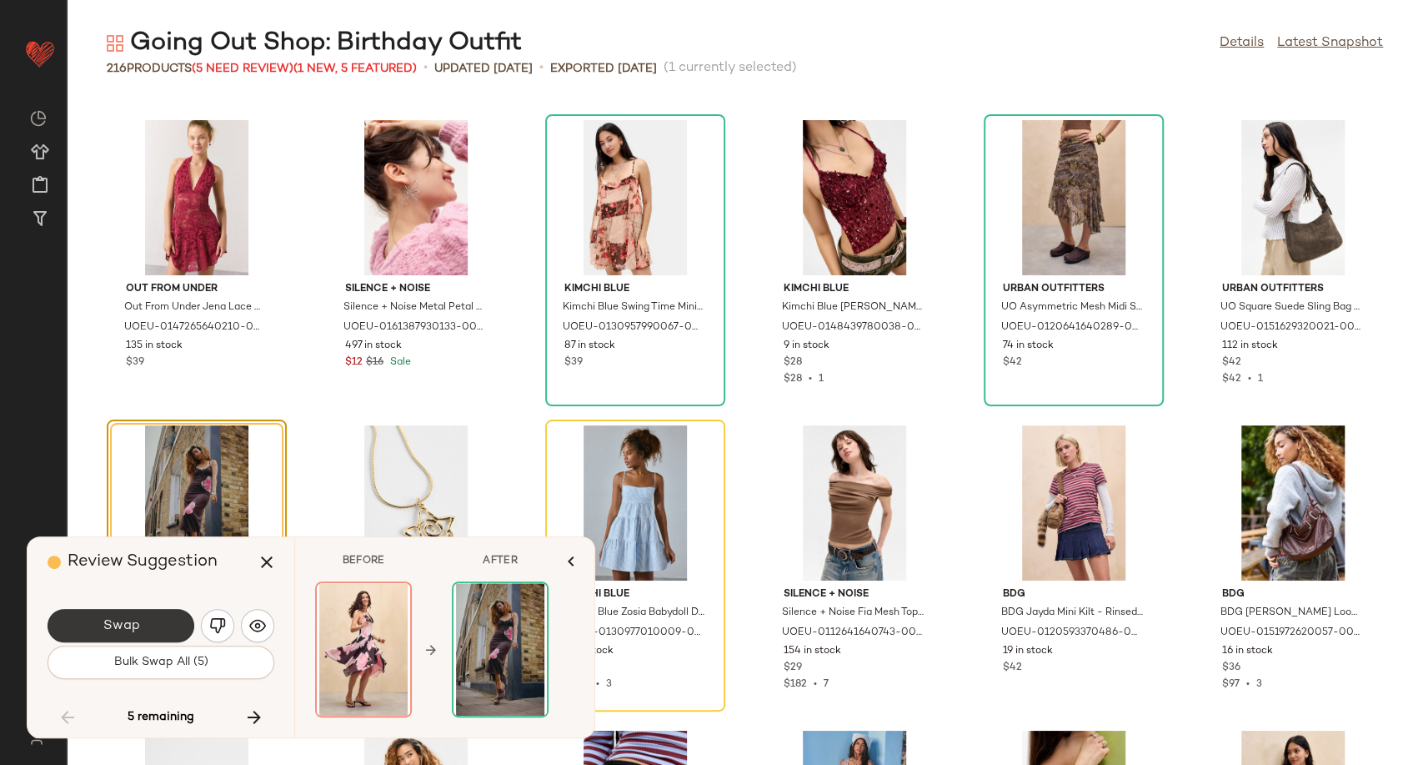
click at [142, 632] on button "Swap" at bounding box center [121, 625] width 147 height 33
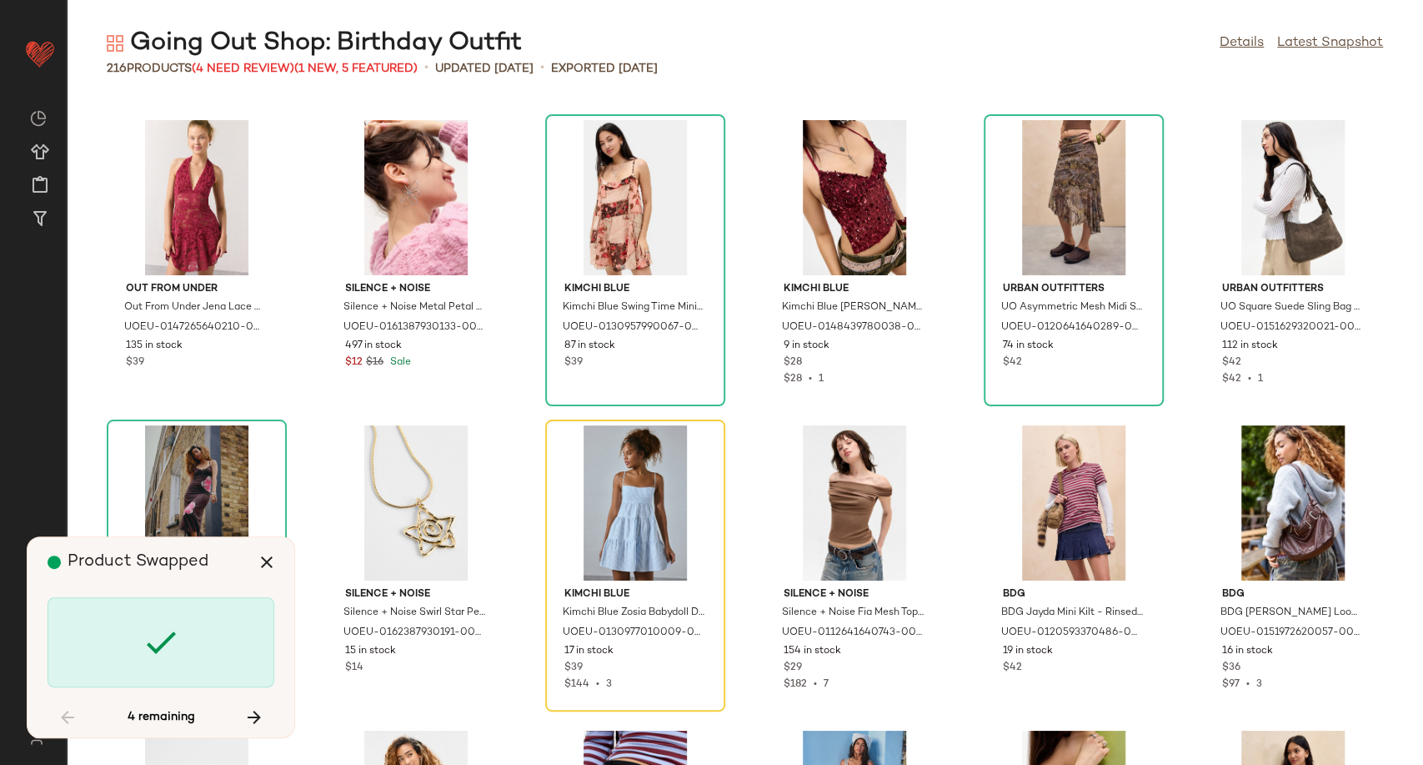
scroll to position [8330, 0]
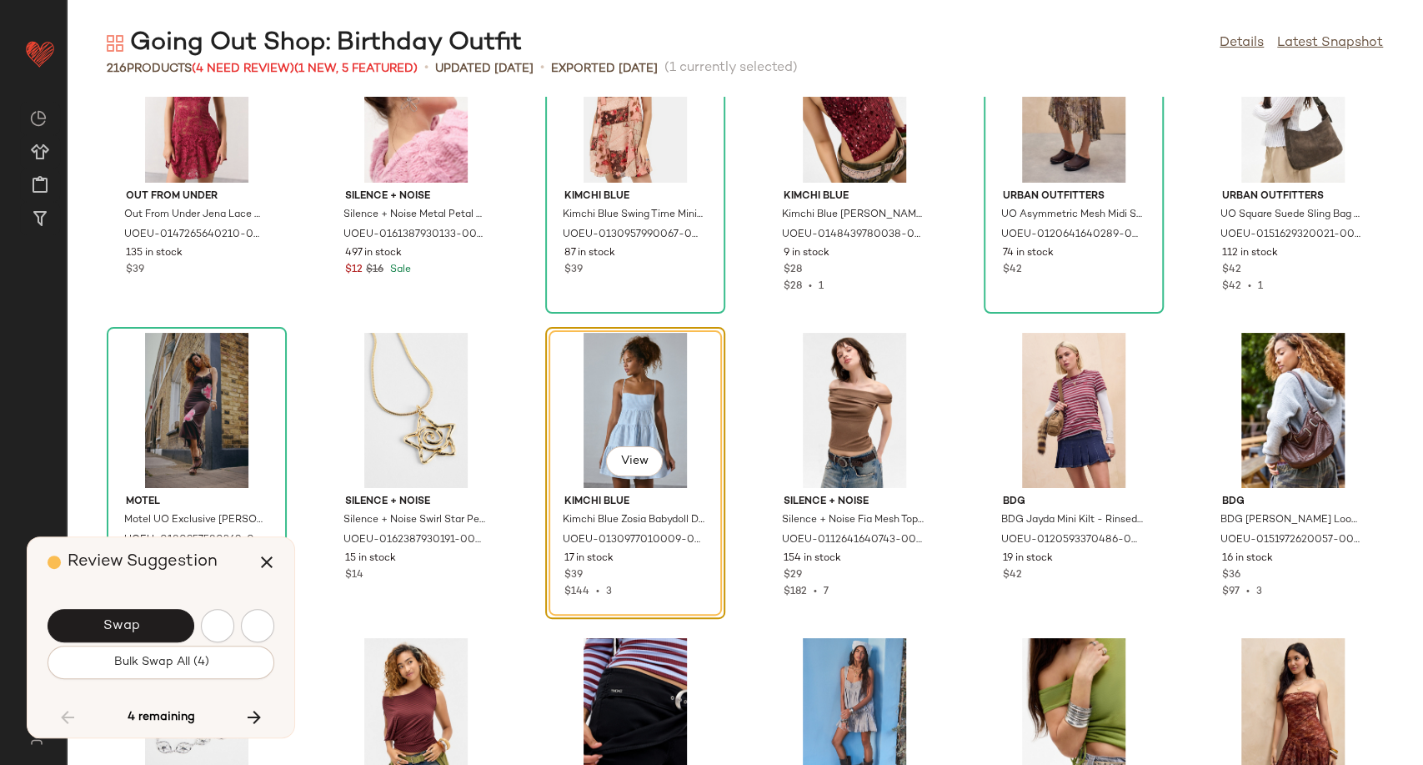
scroll to position [8238, 0]
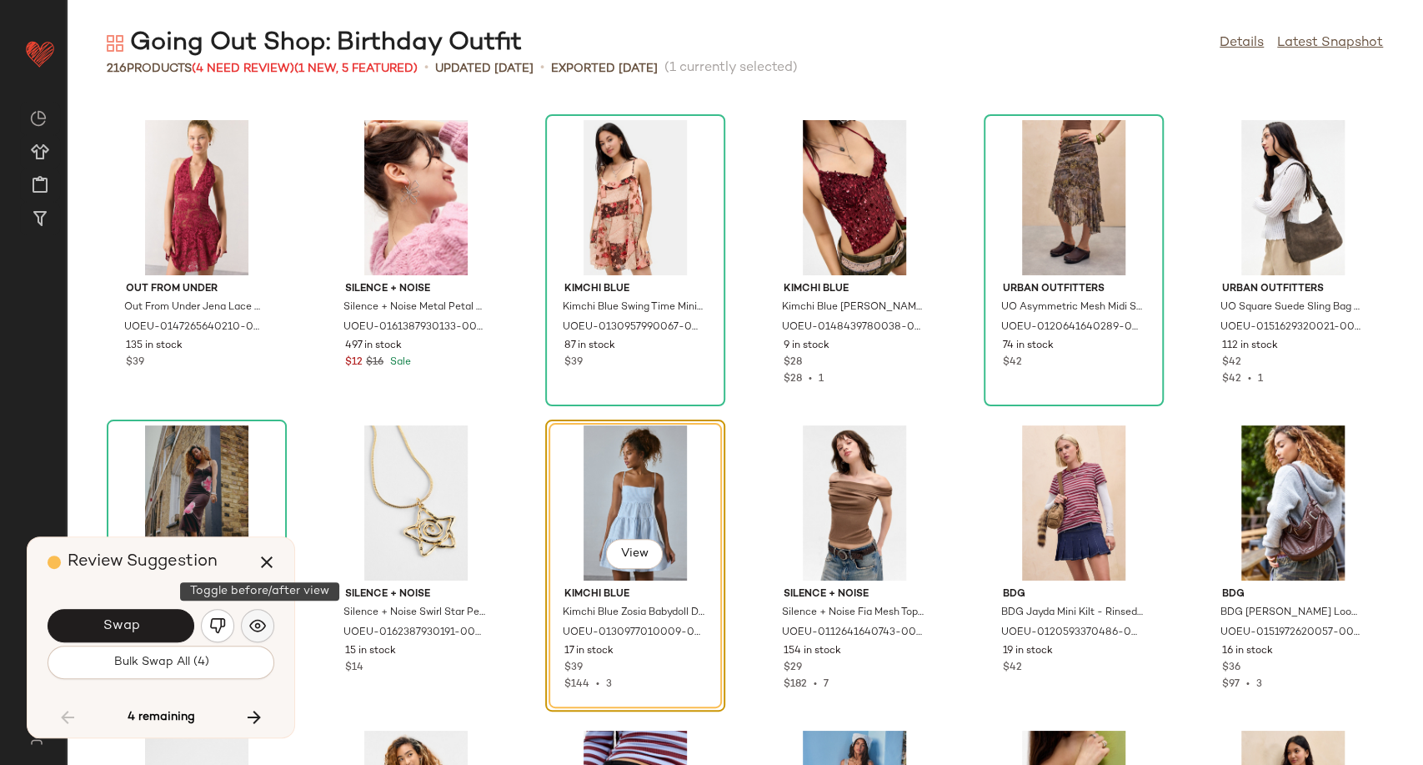
click at [256, 627] on img "button" at bounding box center [257, 625] width 17 height 17
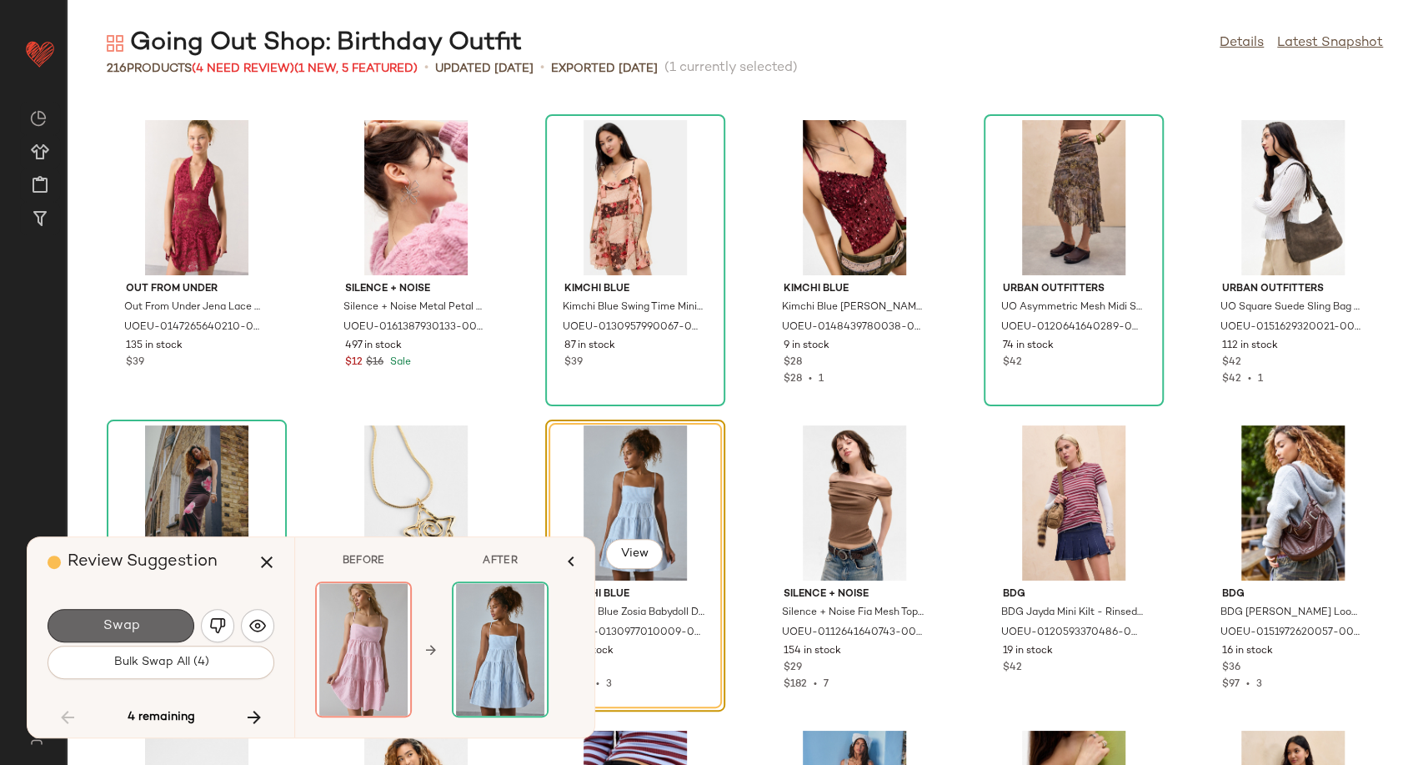
click at [124, 627] on span "Swap" at bounding box center [121, 626] width 38 height 16
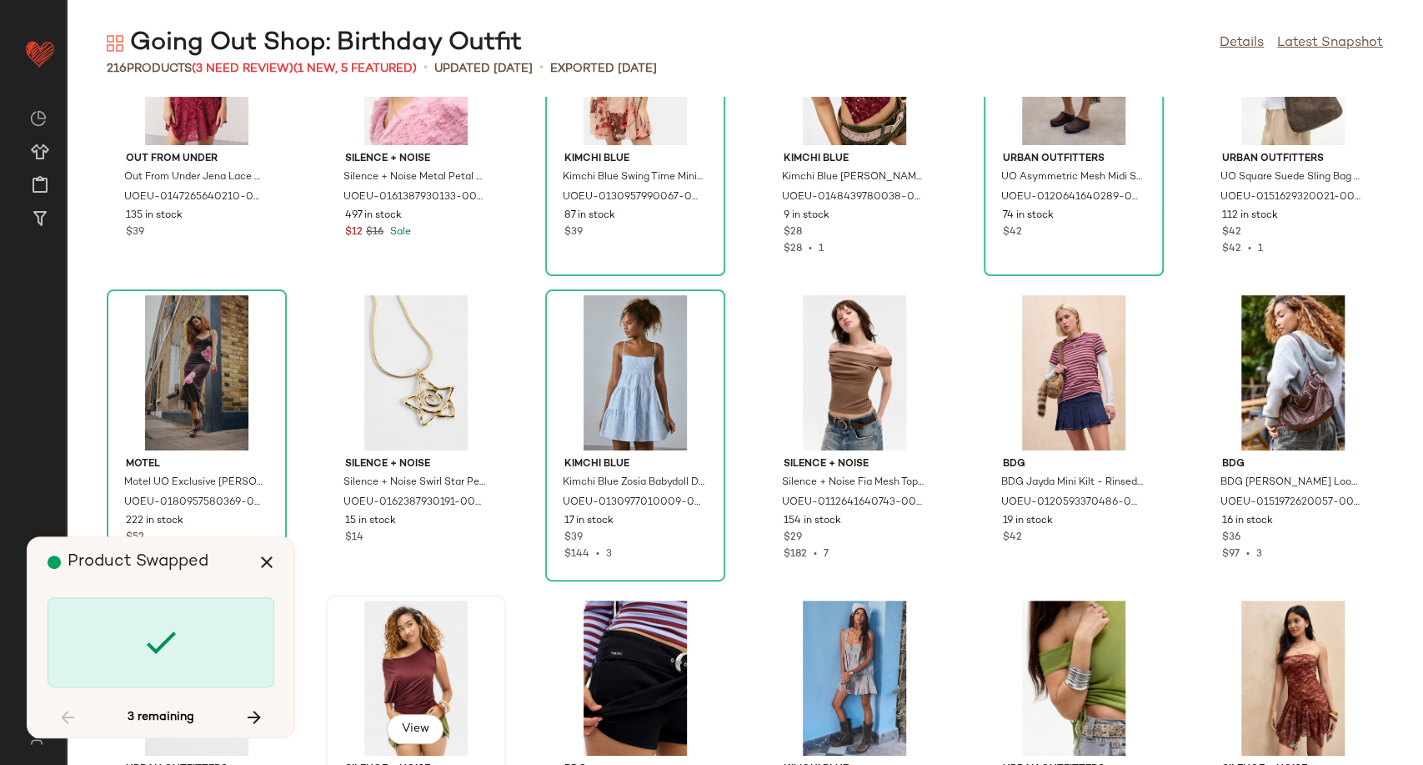
scroll to position [8424, 0]
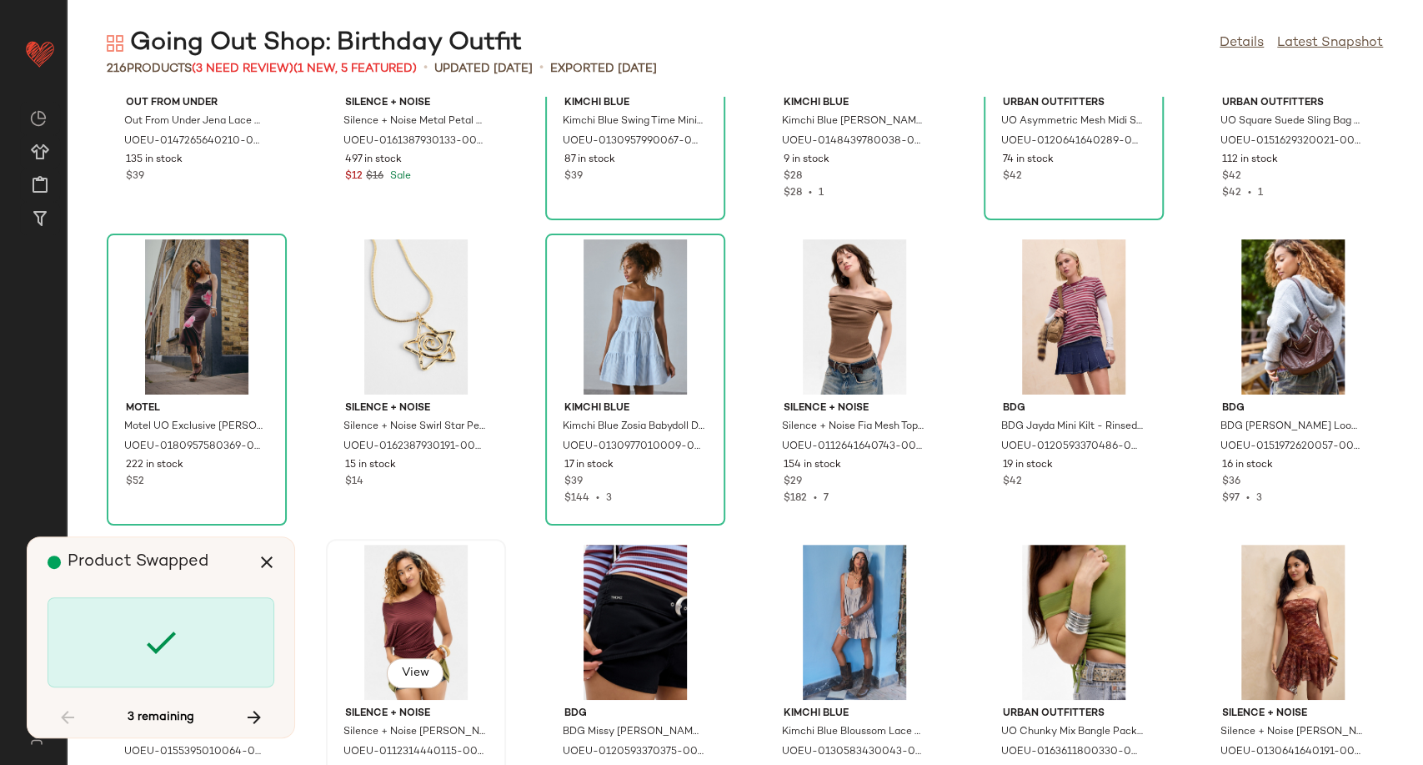
scroll to position [9154, 0]
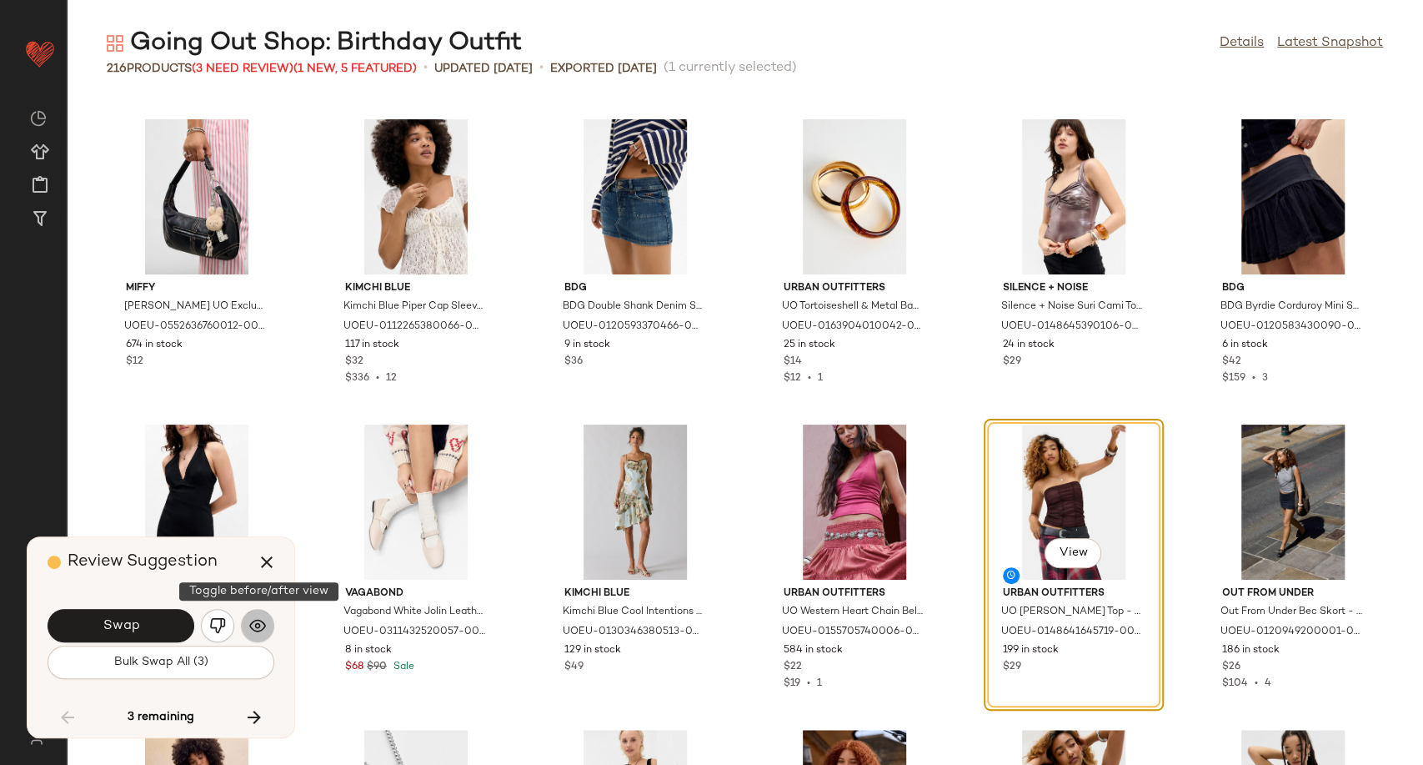
click at [267, 616] on button "button" at bounding box center [257, 625] width 33 height 33
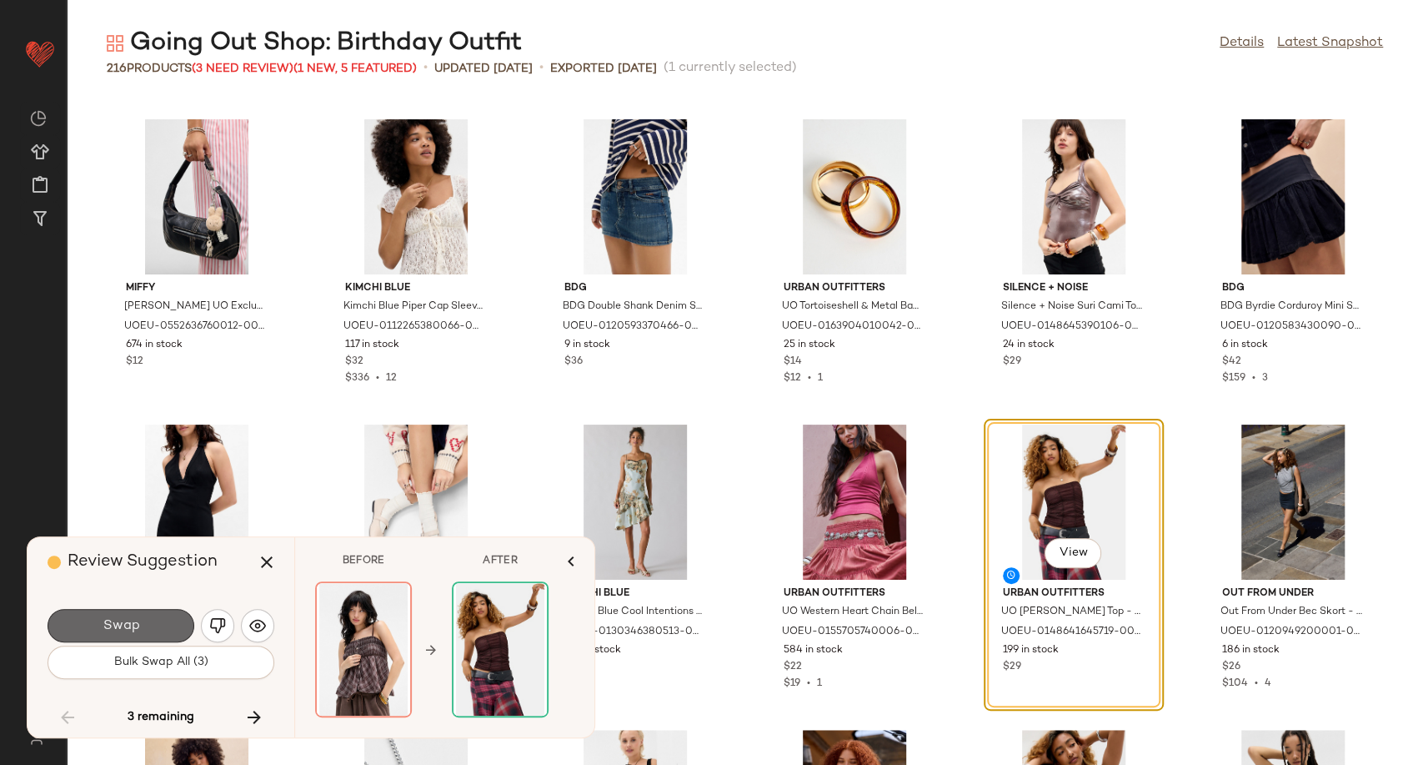
click at [159, 632] on button "Swap" at bounding box center [121, 625] width 147 height 33
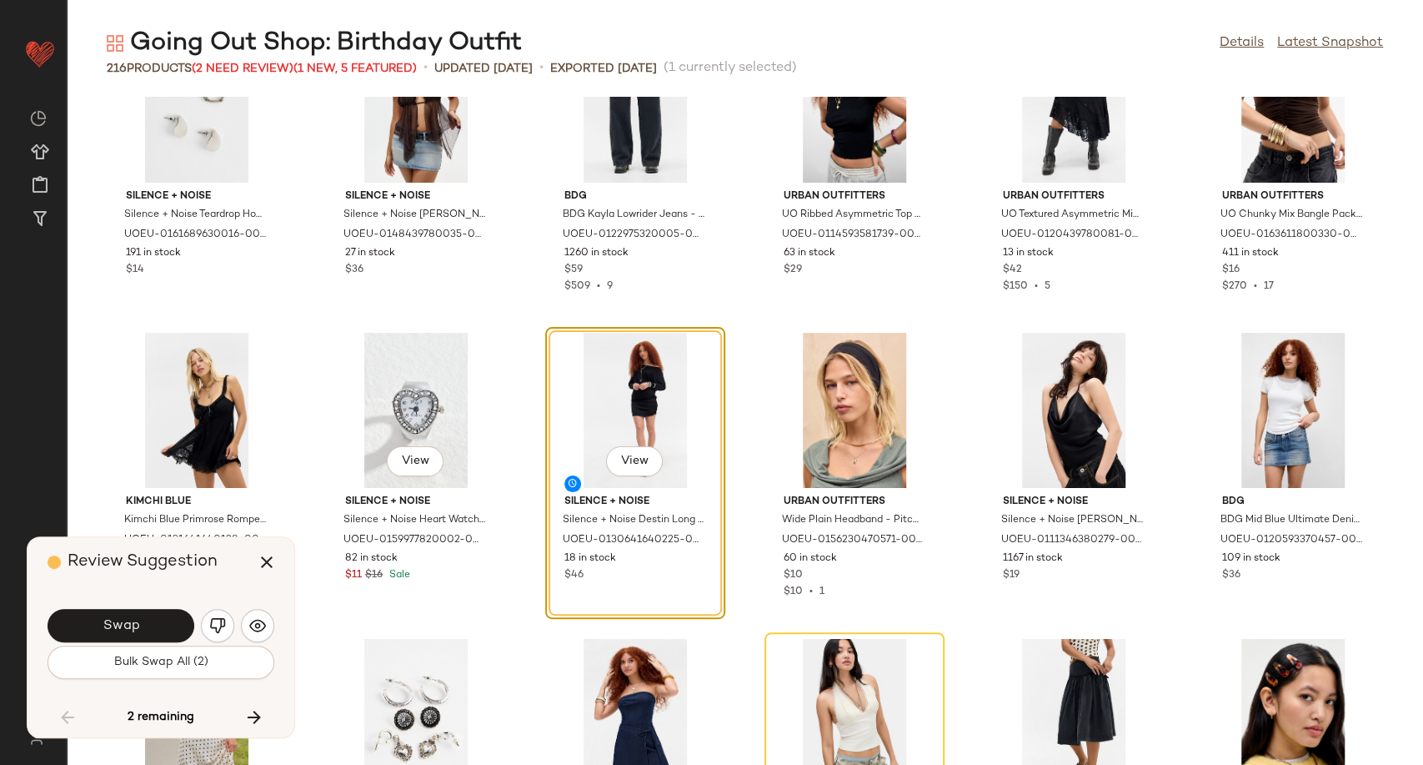
scroll to position [10162, 0]
click at [261, 626] on img "button" at bounding box center [257, 625] width 17 height 17
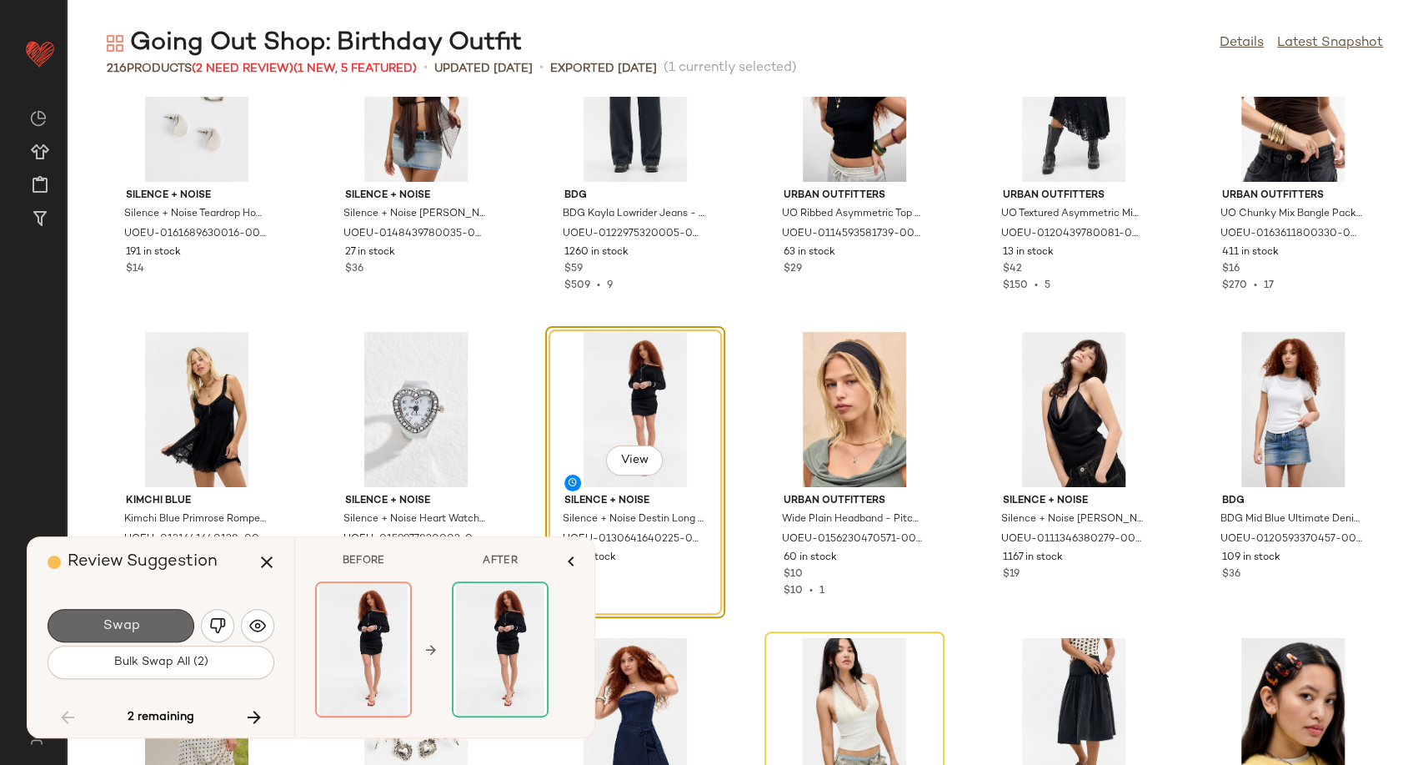
click at [144, 629] on button "Swap" at bounding box center [121, 625] width 147 height 33
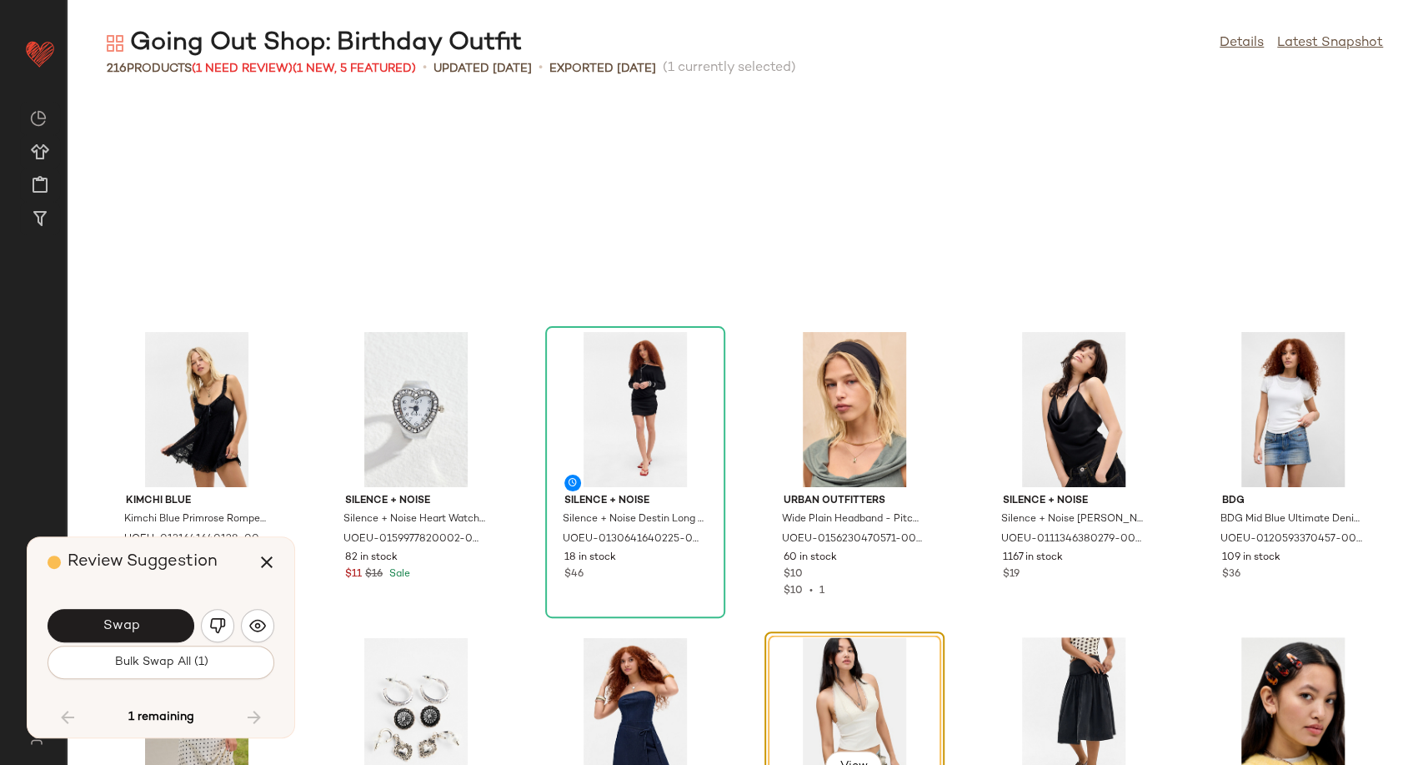
scroll to position [10320, 0]
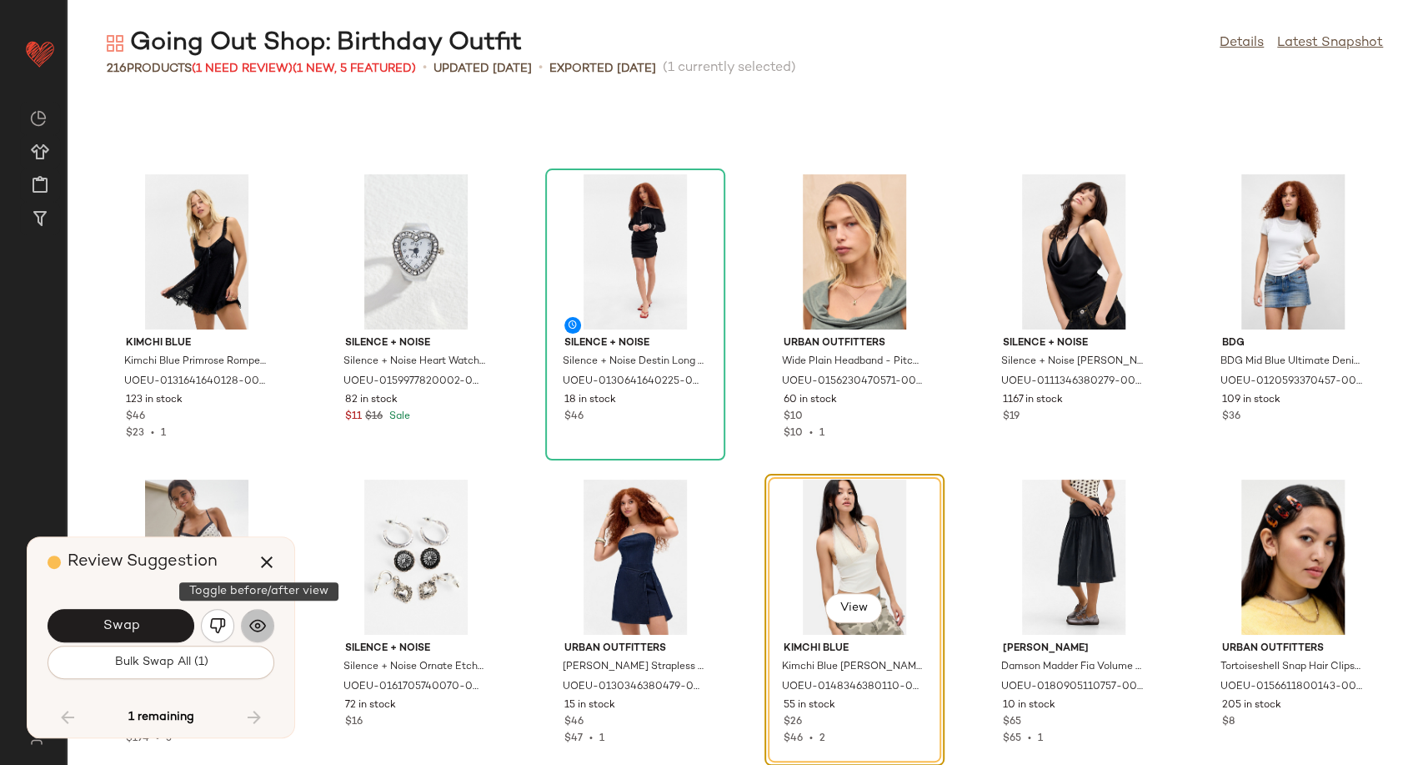
click at [250, 636] on button "button" at bounding box center [257, 625] width 33 height 33
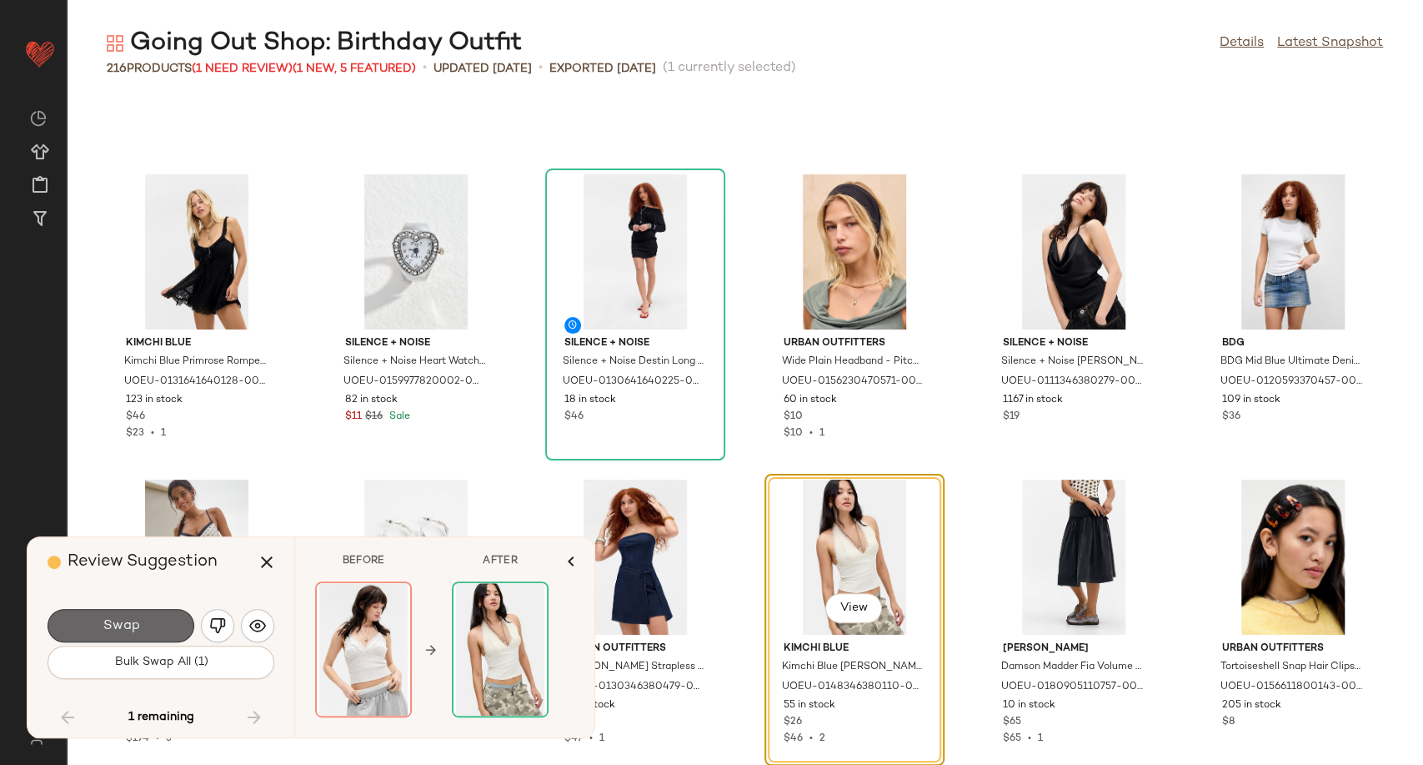
click at [170, 628] on button "Swap" at bounding box center [121, 625] width 147 height 33
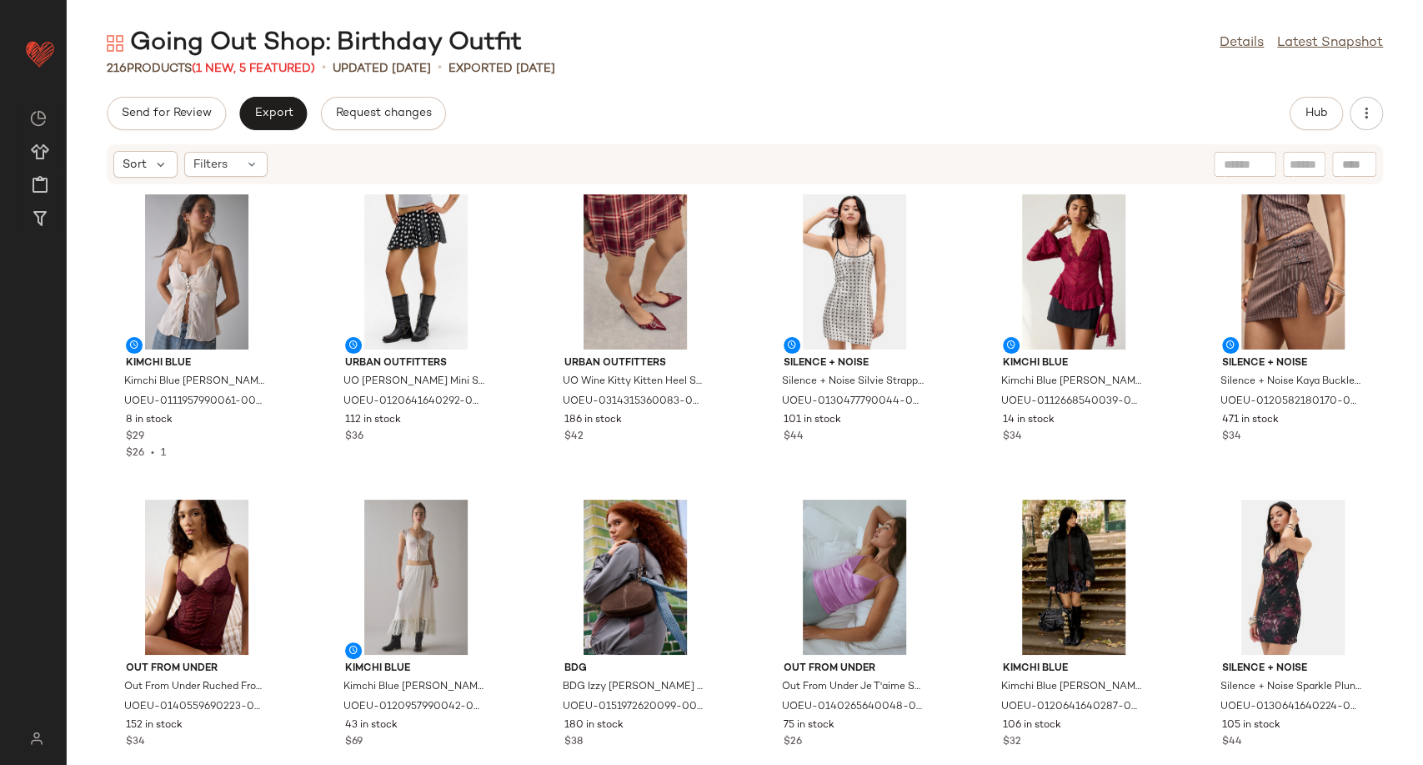
click at [782, 116] on div "Send for Review Export Request changes Hub" at bounding box center [745, 113] width 1276 height 33
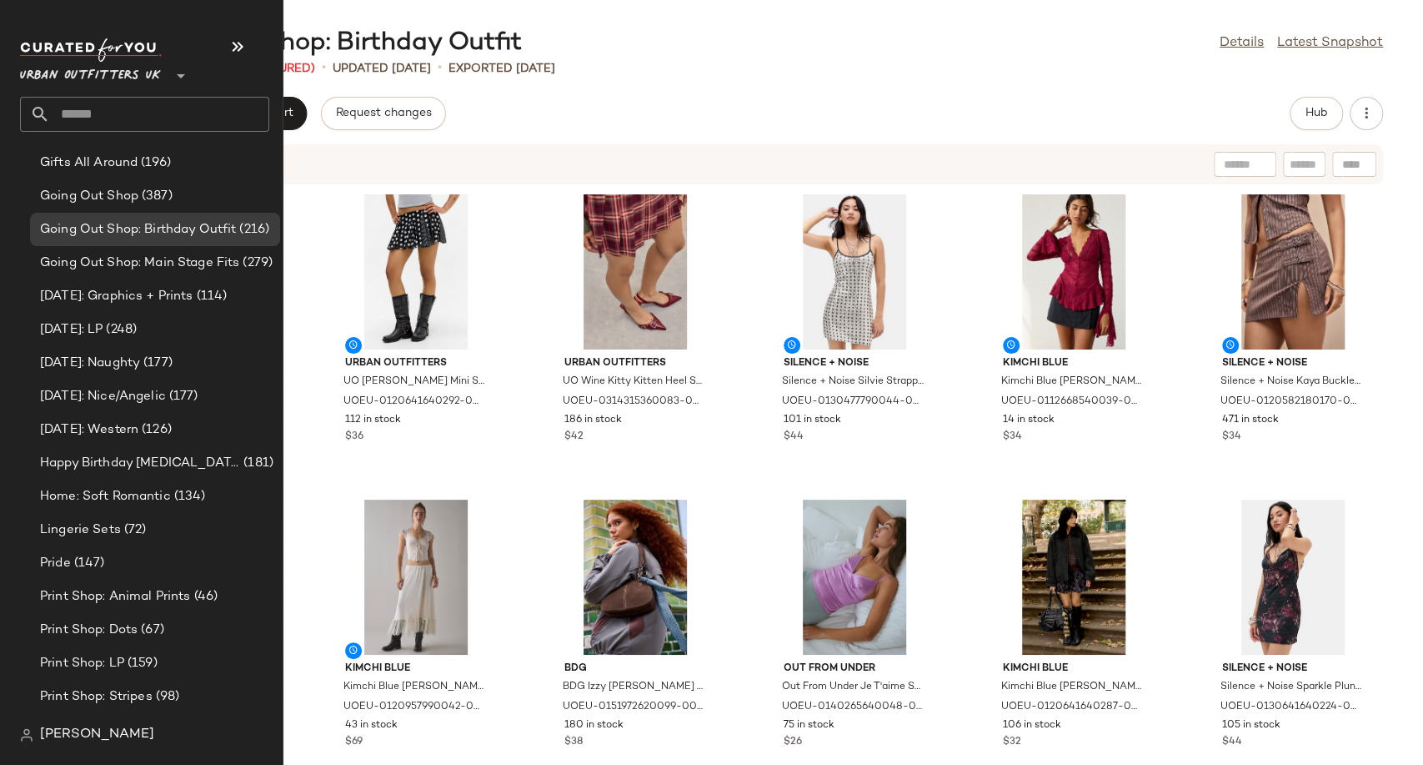
scroll to position [4354, 0]
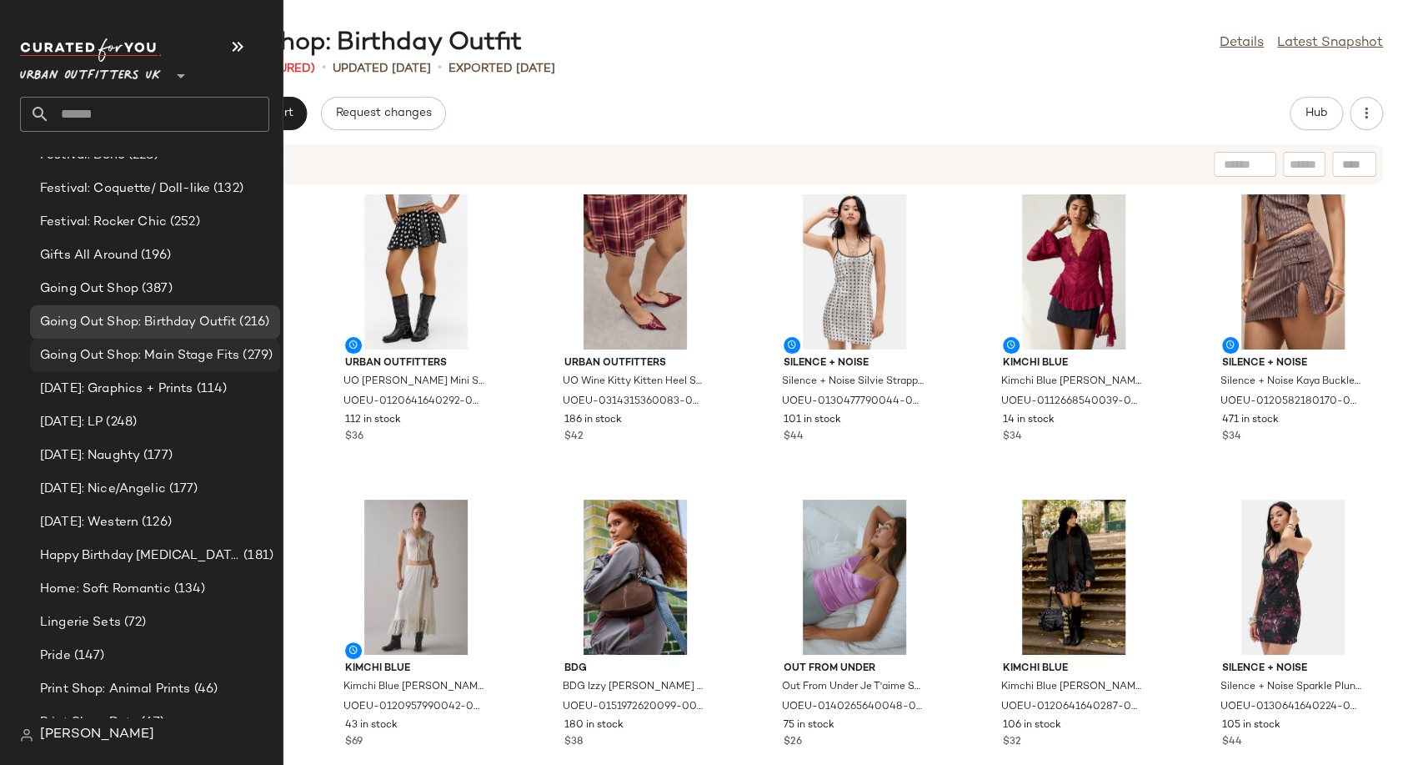
click at [141, 363] on span "Going Out Shop: Main Stage Fits" at bounding box center [139, 355] width 199 height 19
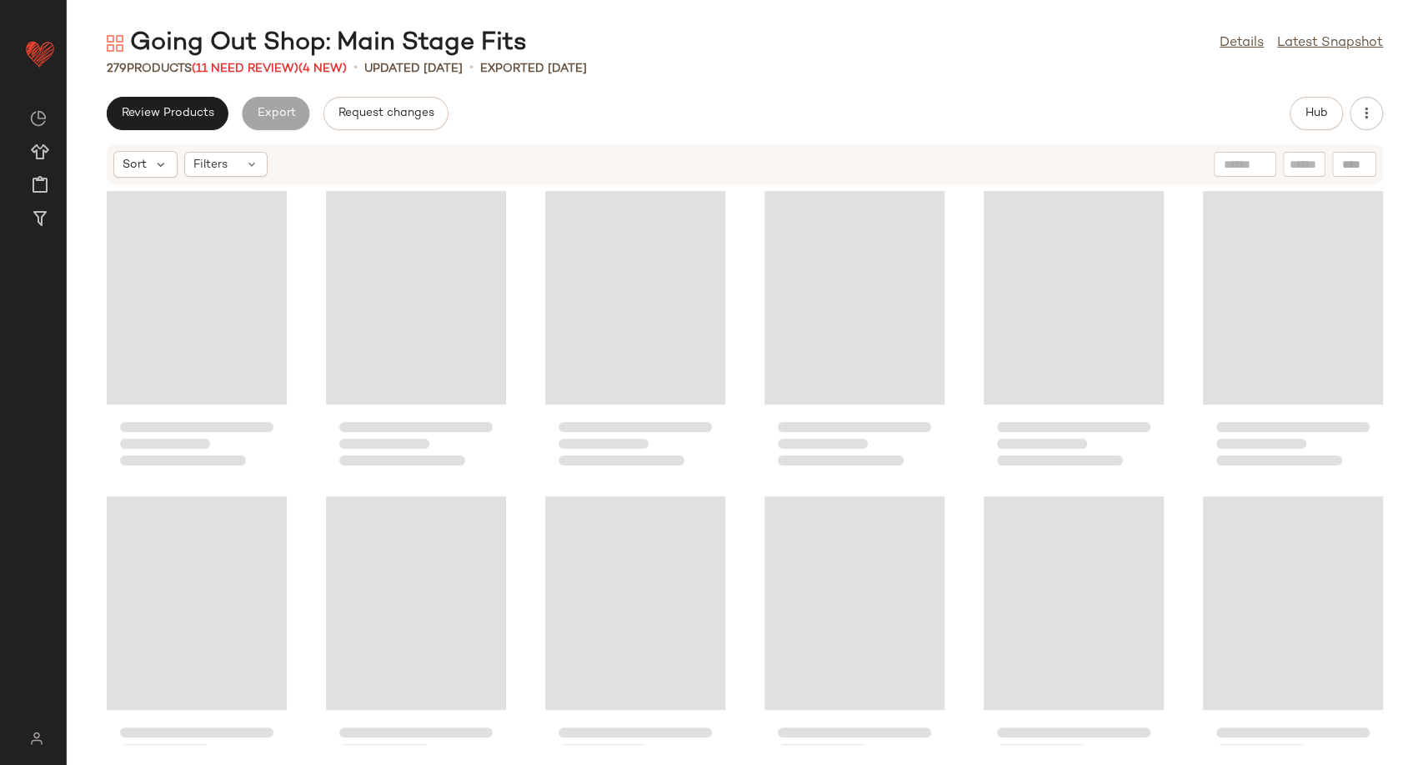
click at [710, 102] on div "Review Products Export Request changes Hub" at bounding box center [745, 113] width 1276 height 33
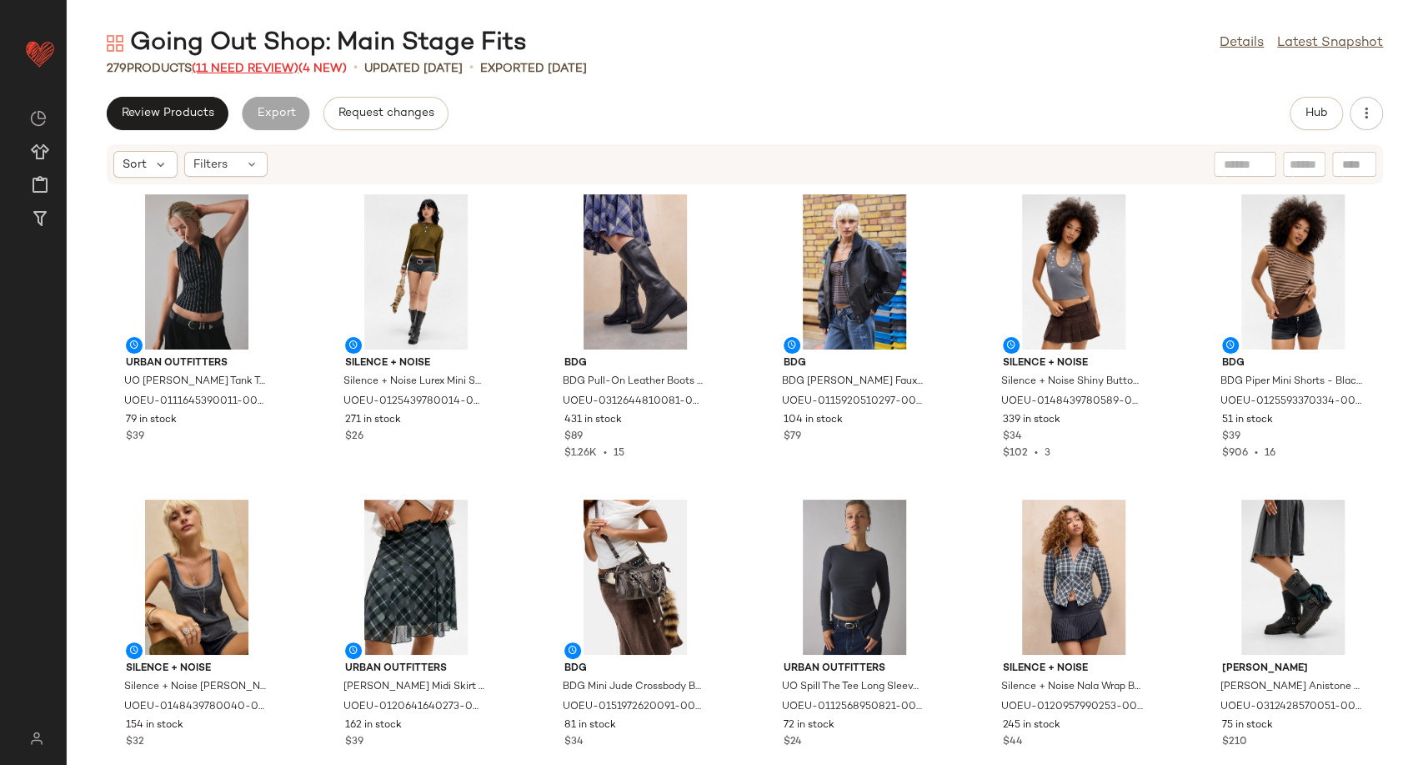
click at [200, 68] on div "279 Products (11 Need Review) (4 New)" at bounding box center [227, 69] width 240 height 18
click at [224, 68] on span "(11 Need Review)" at bounding box center [245, 69] width 107 height 13
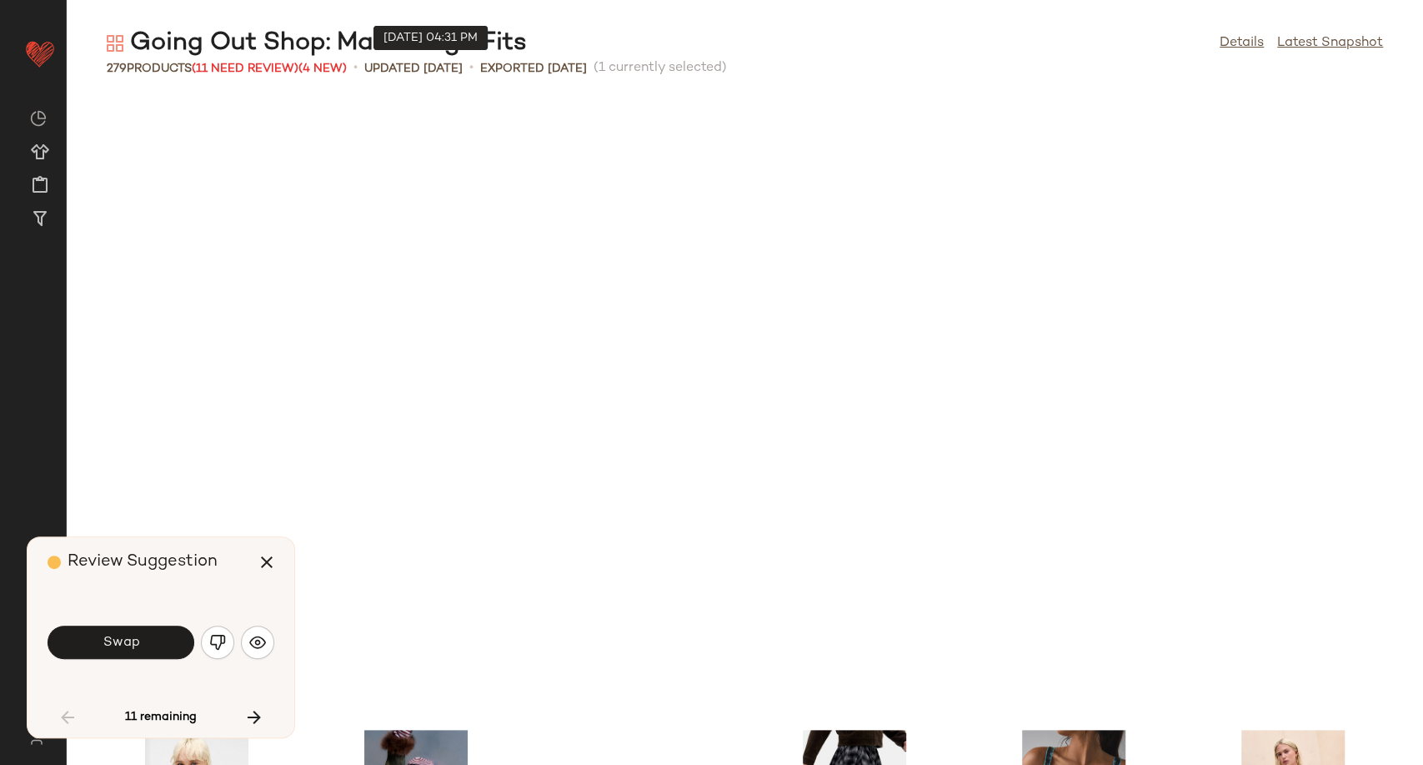
scroll to position [624, 0]
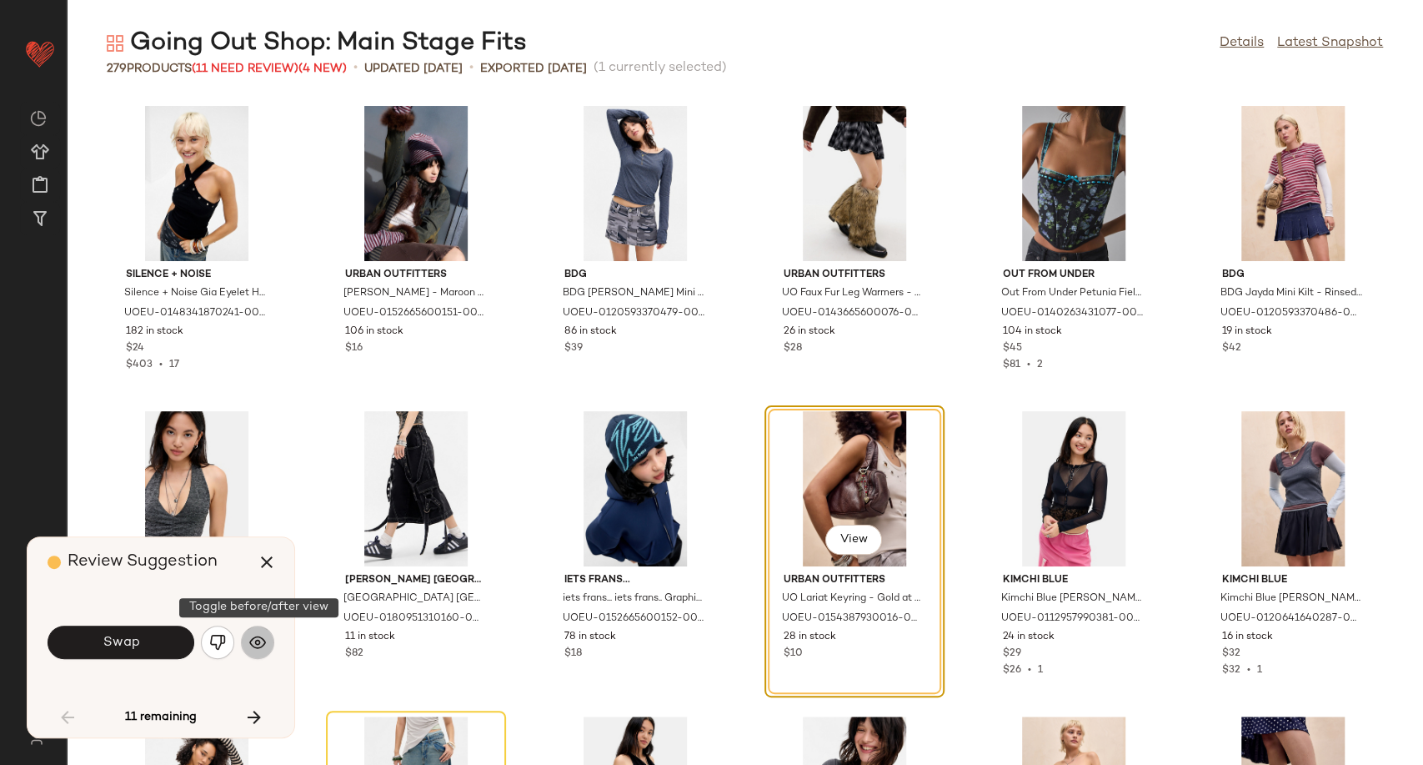
click at [261, 642] on img "button" at bounding box center [257, 642] width 17 height 17
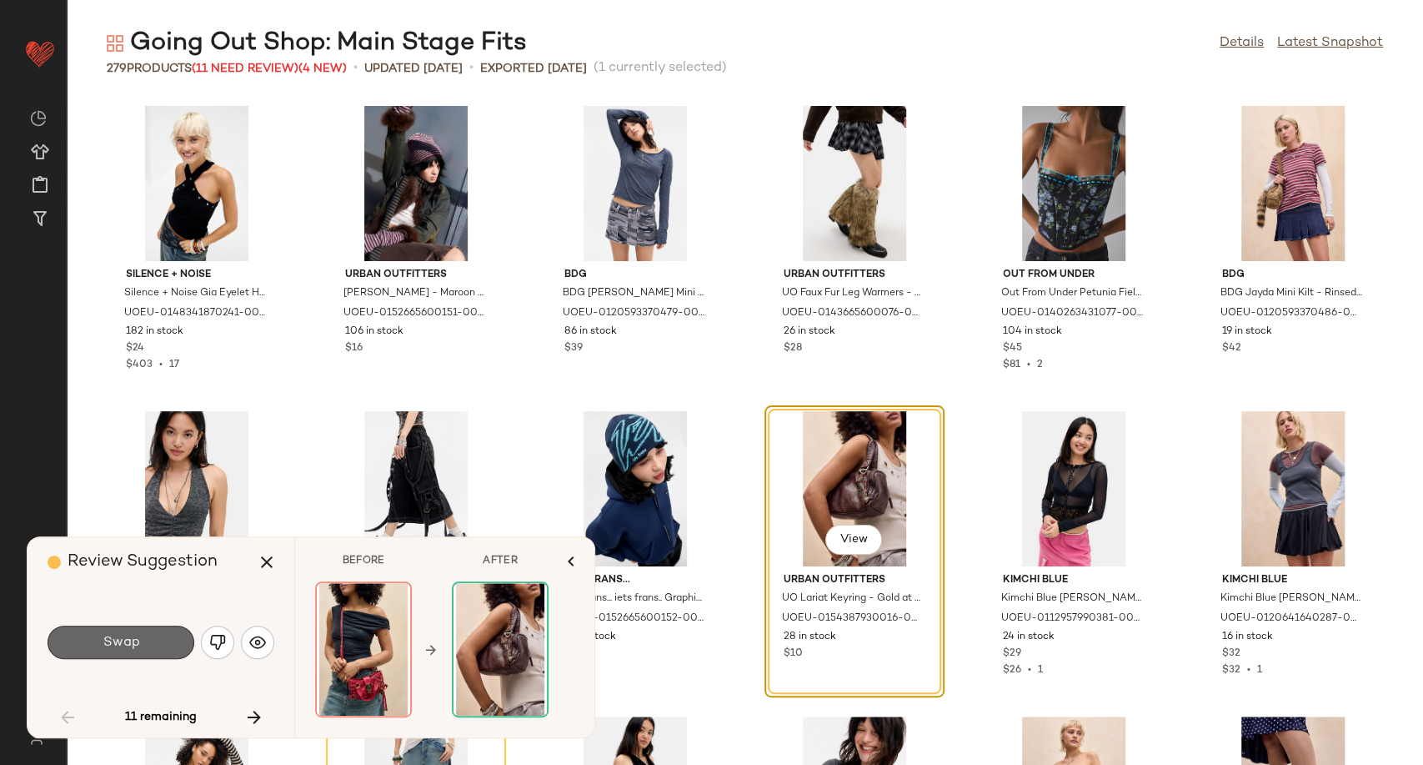
click at [128, 642] on span "Swap" at bounding box center [121, 642] width 38 height 16
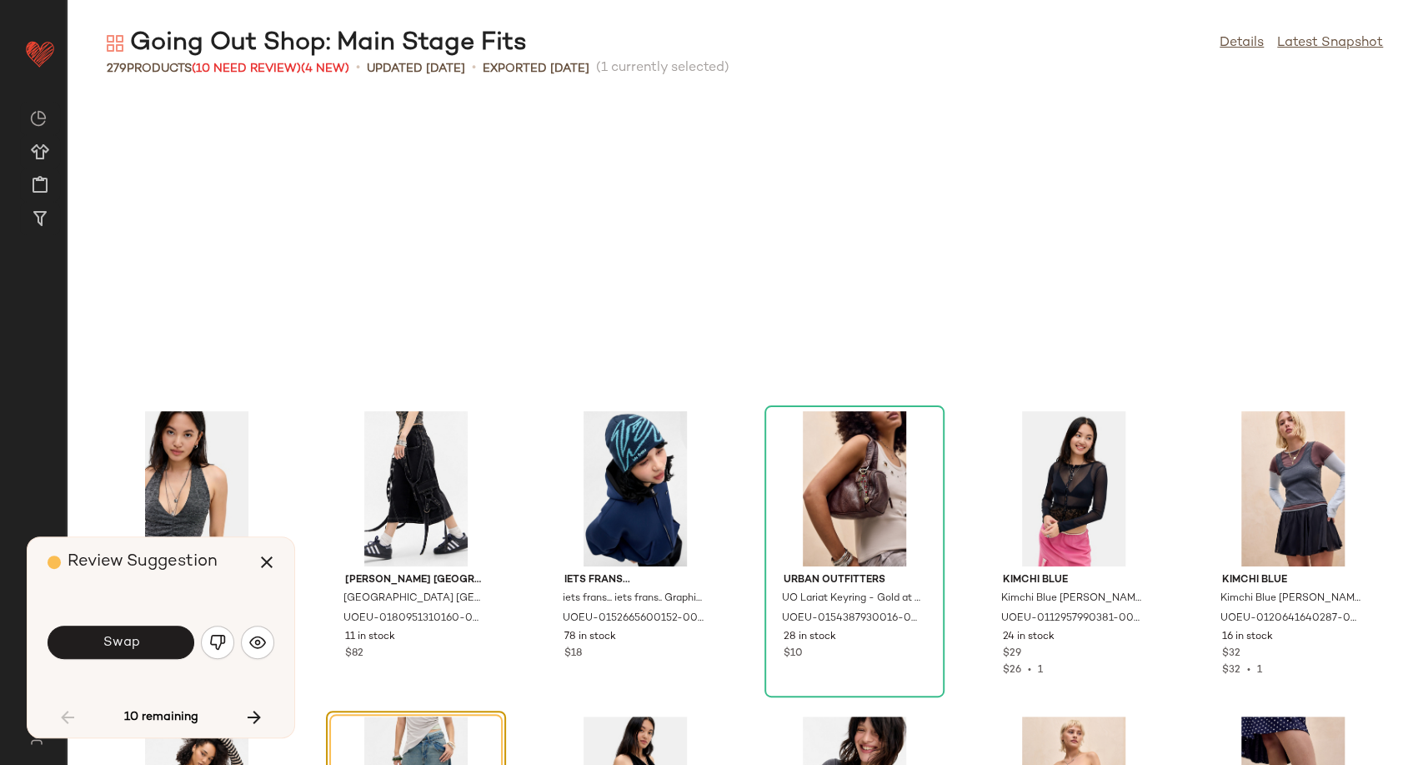
scroll to position [915, 0]
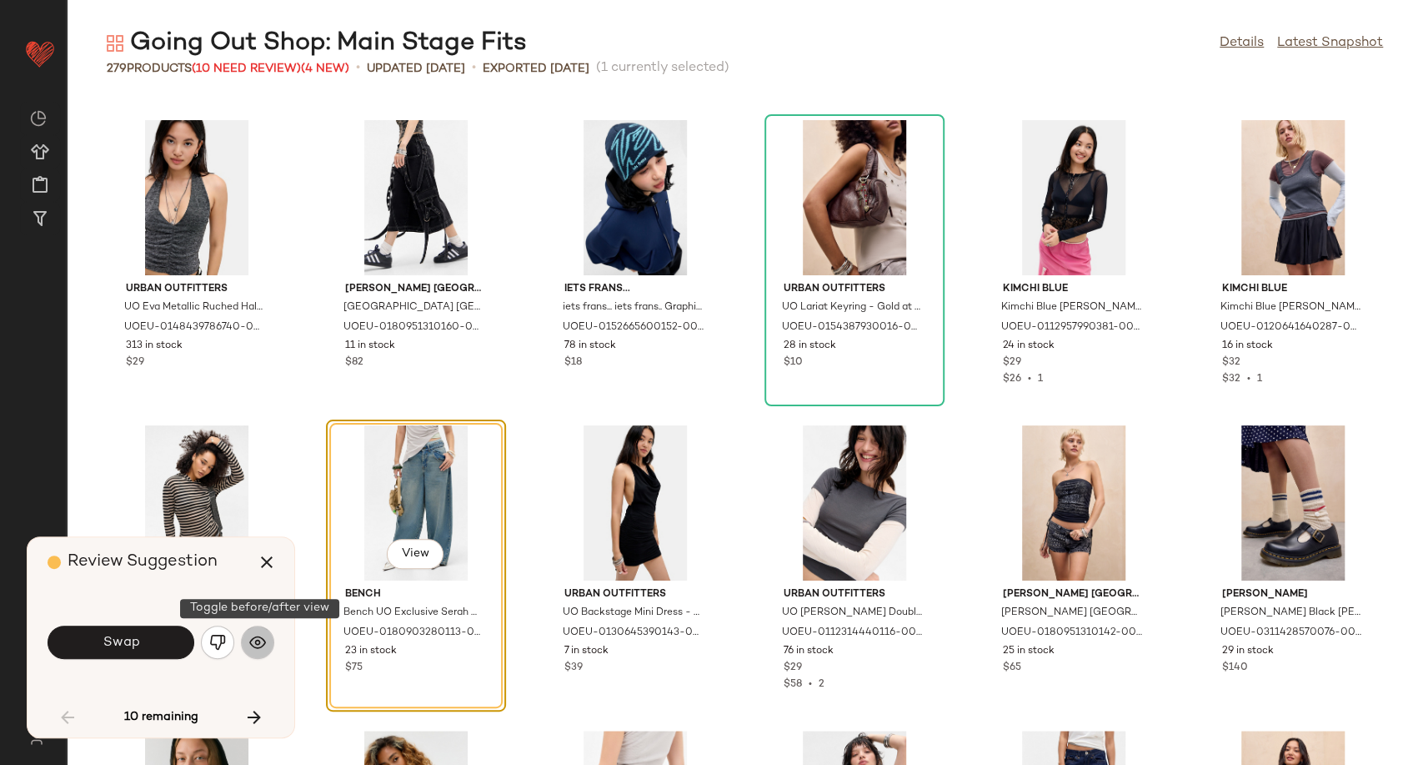
click at [258, 642] on img "button" at bounding box center [257, 642] width 17 height 17
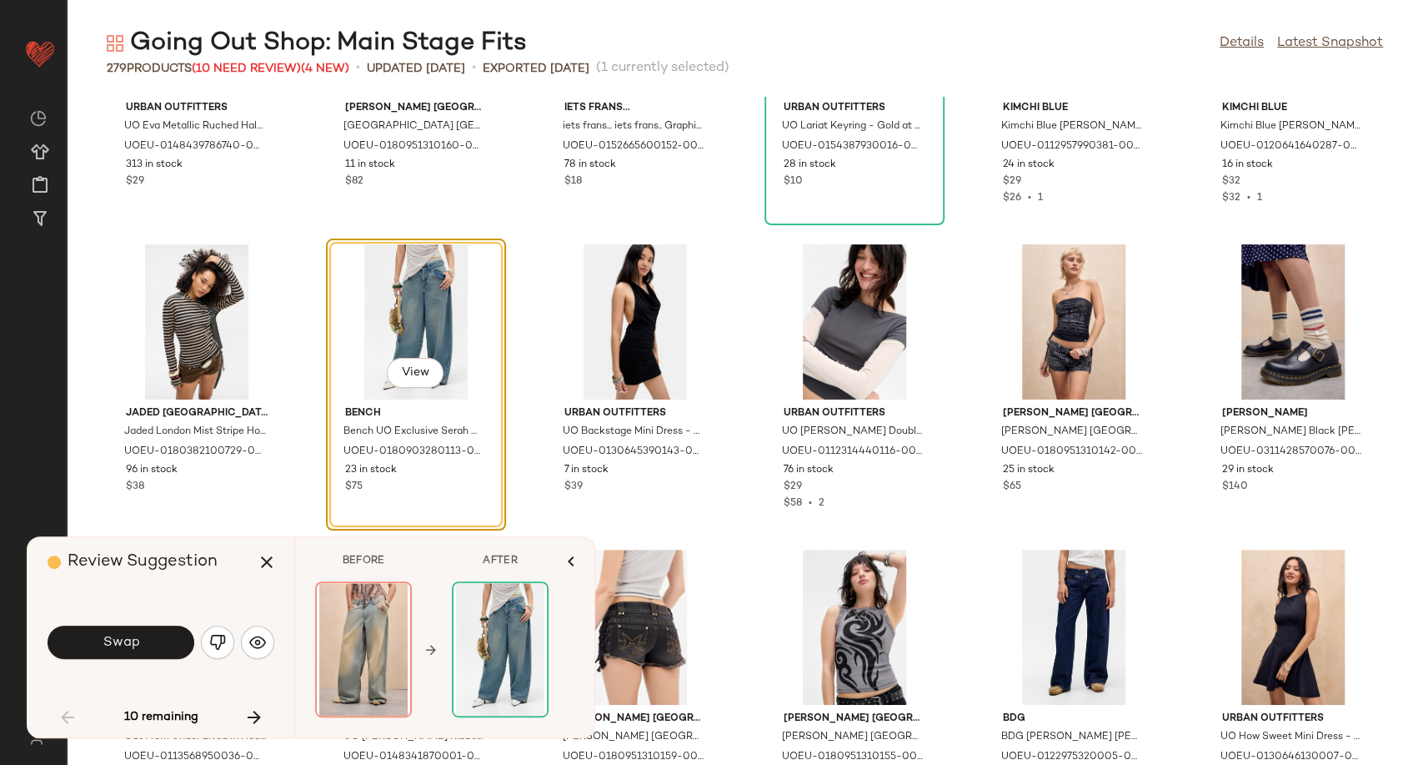
scroll to position [1101, 0]
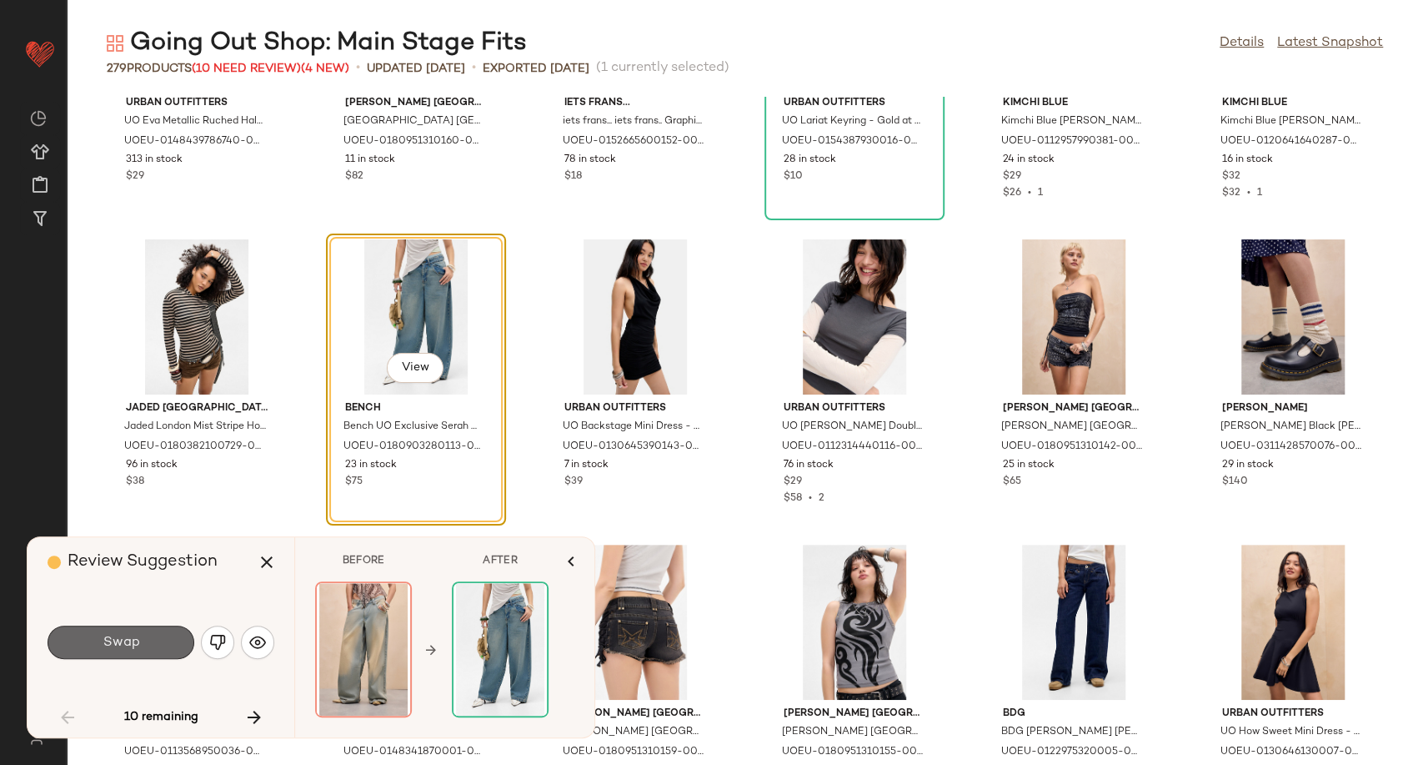
click at [160, 649] on button "Swap" at bounding box center [121, 641] width 147 height 33
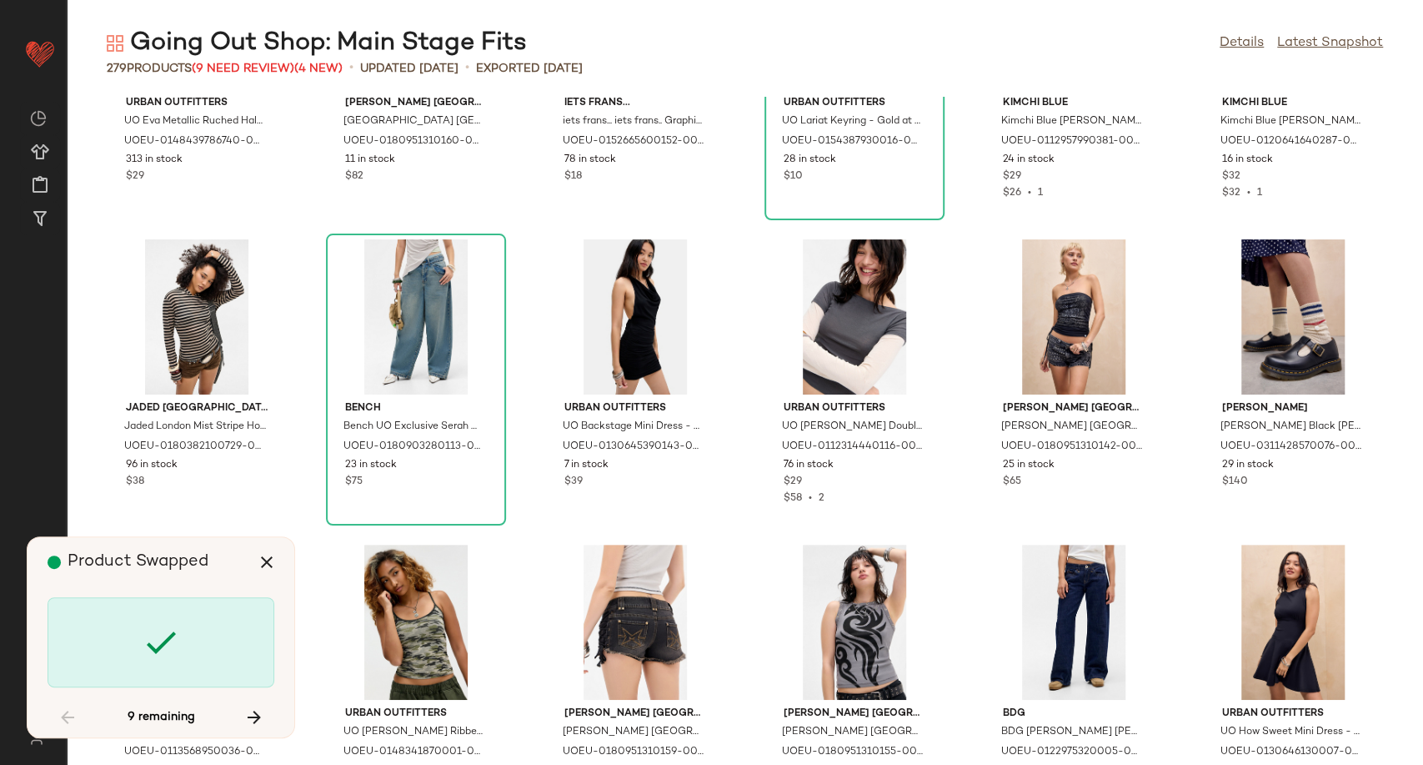
scroll to position [1526, 0]
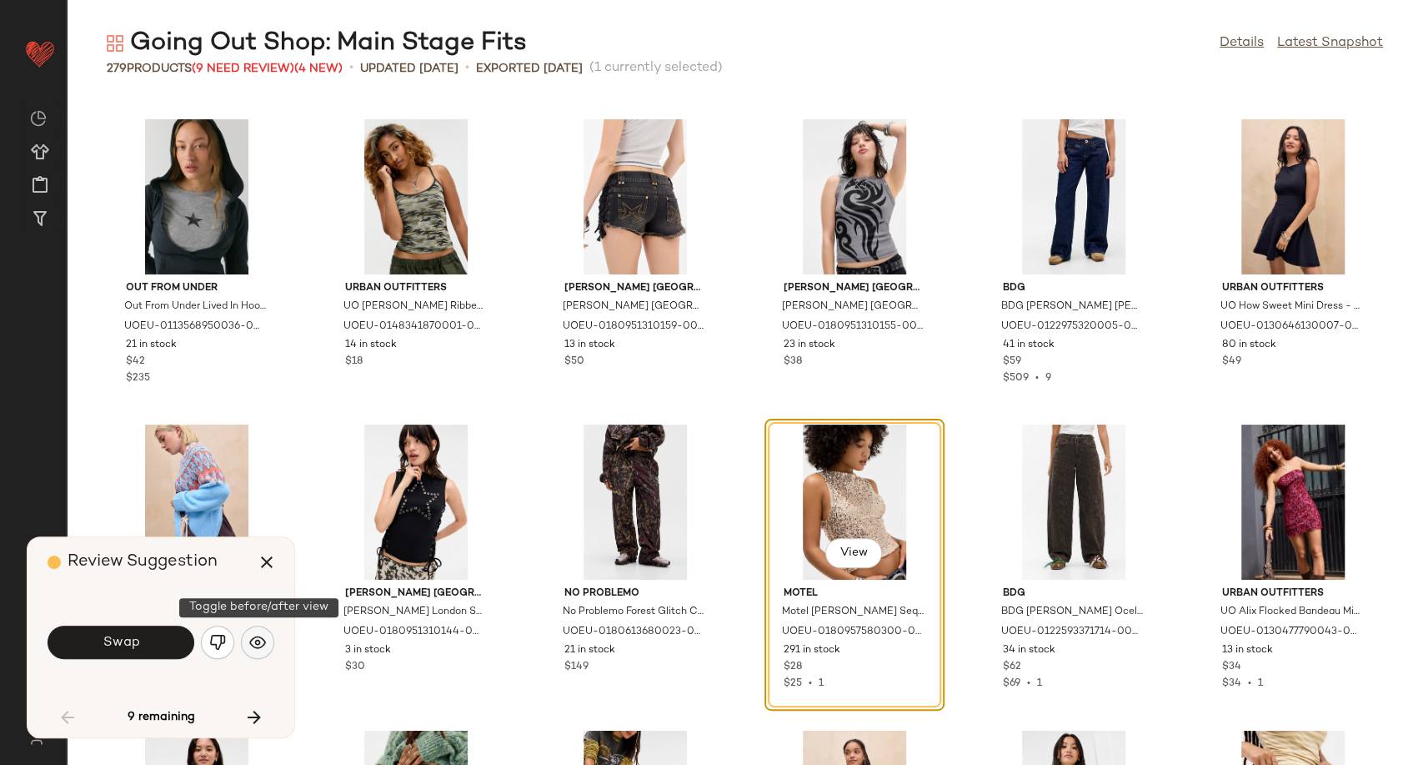
click at [262, 629] on button "button" at bounding box center [257, 641] width 33 height 33
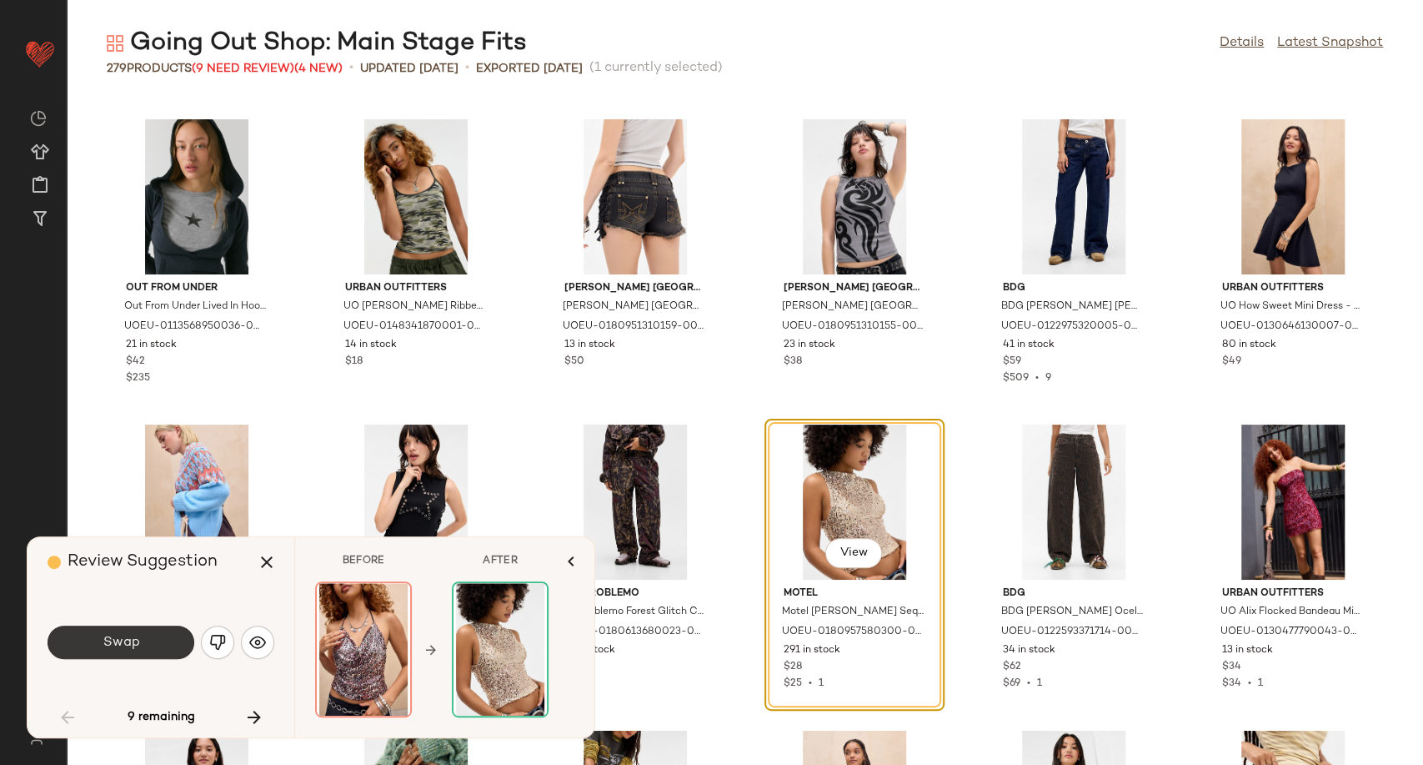
click at [164, 648] on button "Swap" at bounding box center [121, 641] width 147 height 33
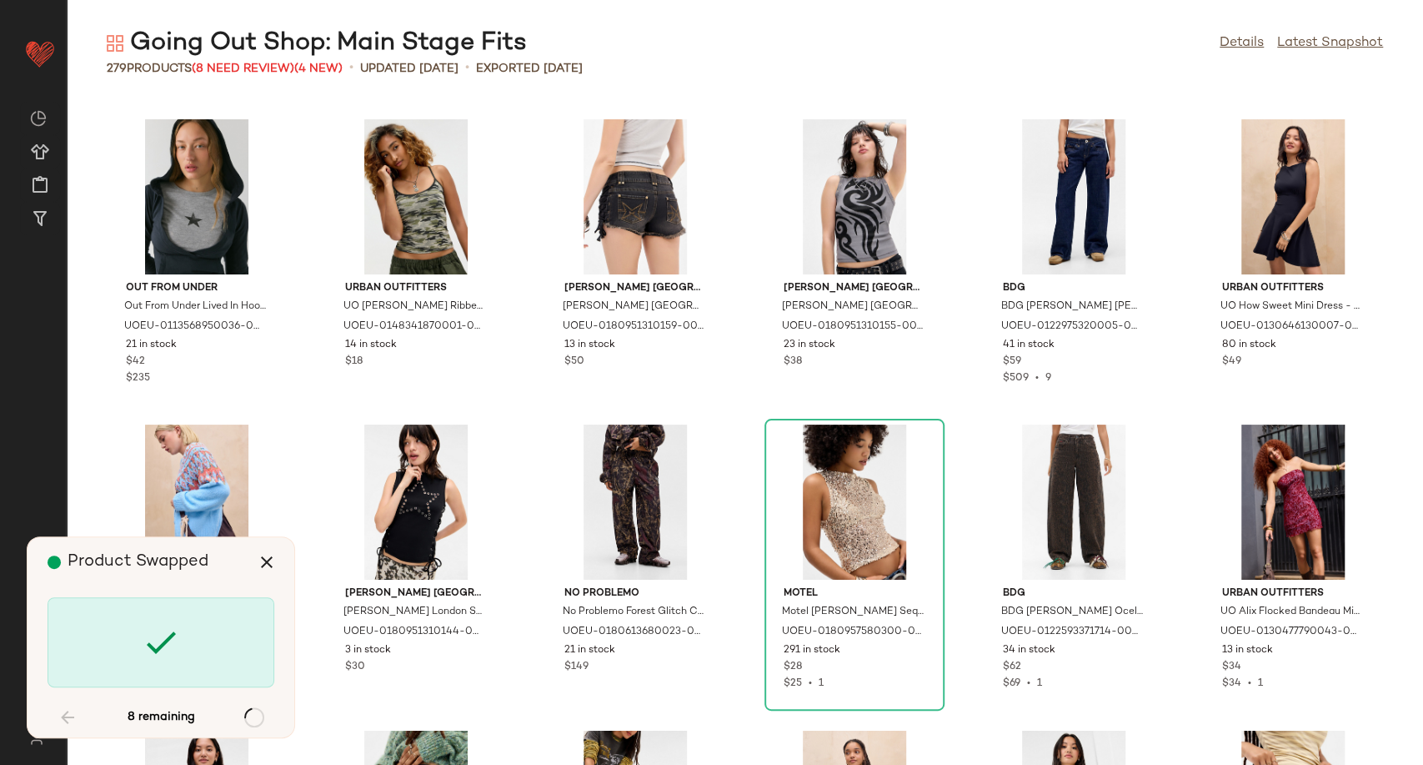
scroll to position [3662, 0]
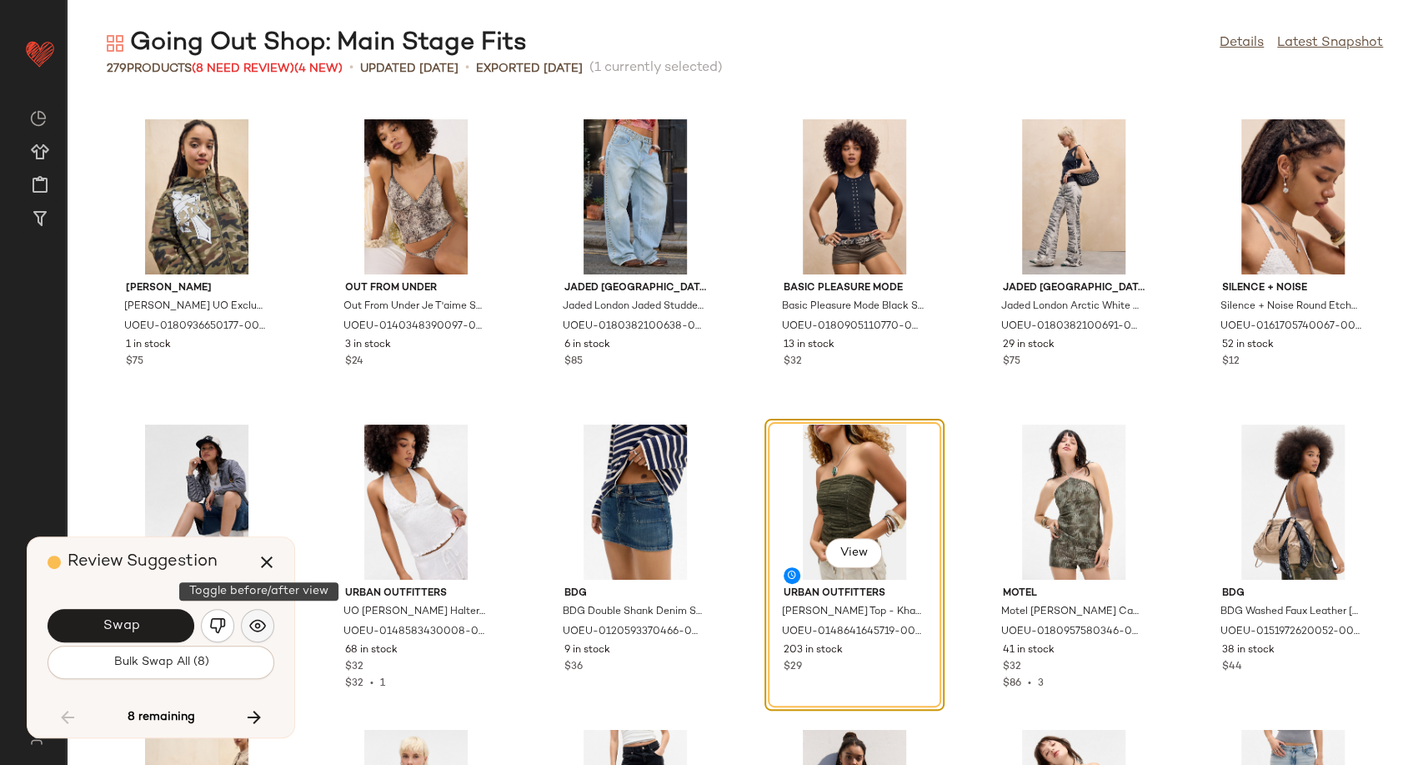
click at [259, 623] on img "button" at bounding box center [257, 625] width 17 height 17
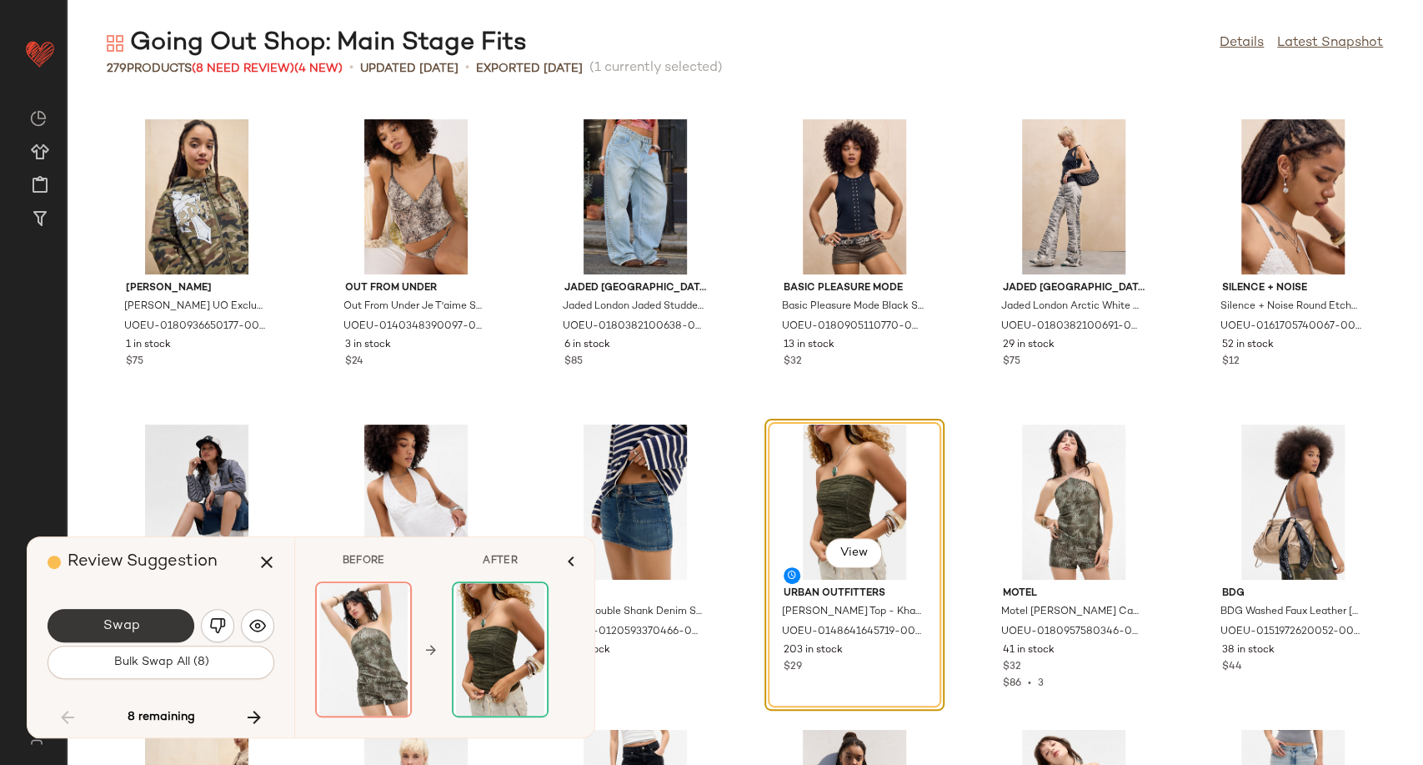
click at [133, 632] on span "Swap" at bounding box center [121, 626] width 38 height 16
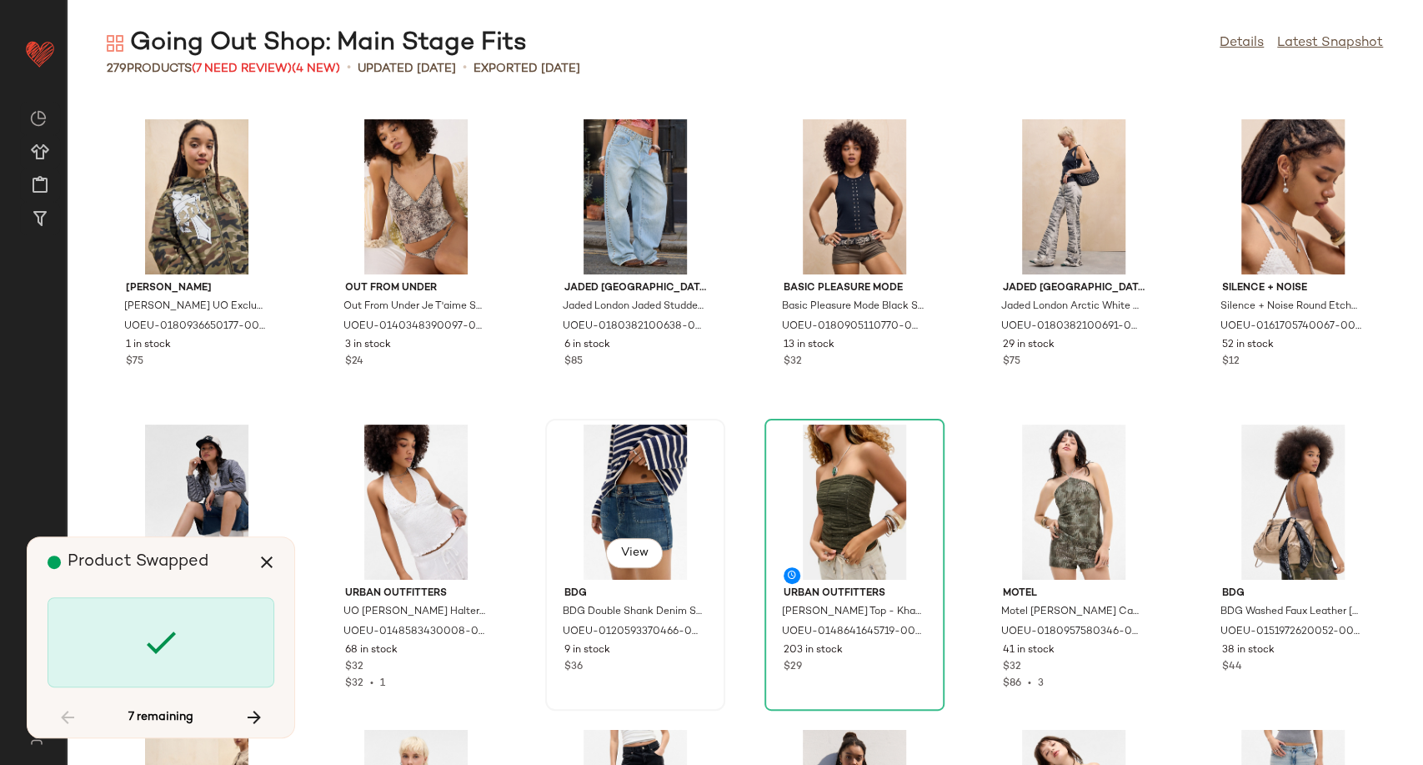
scroll to position [5797, 0]
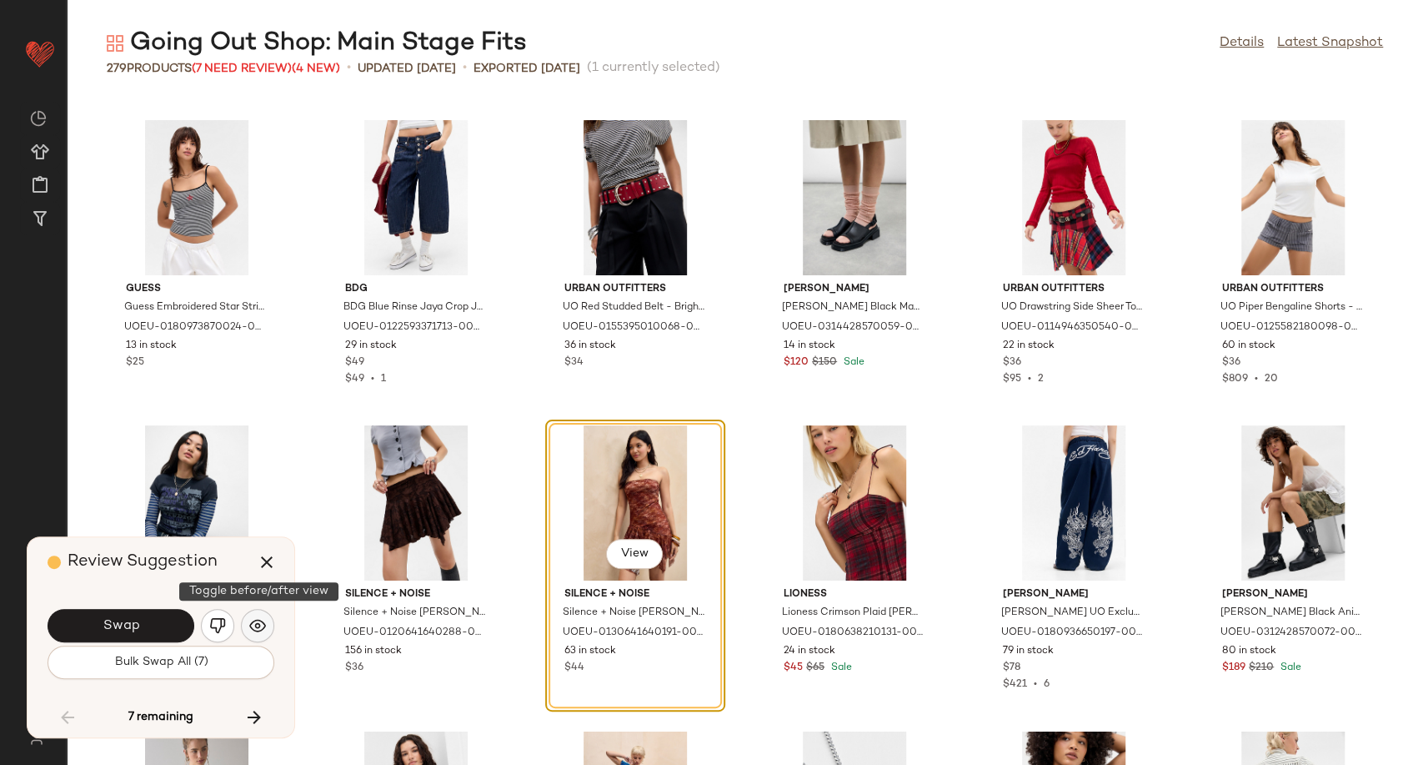
click at [259, 622] on img "button" at bounding box center [257, 625] width 17 height 17
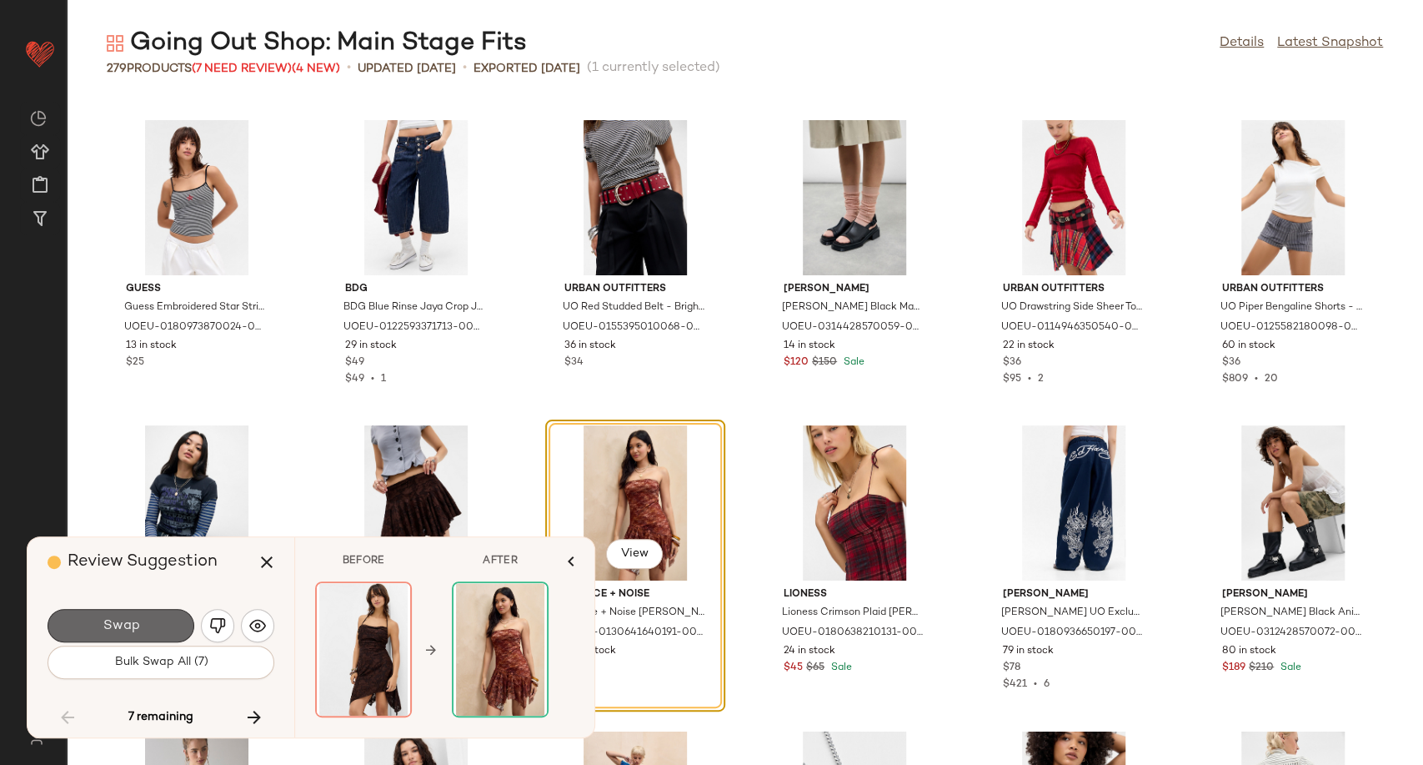
click at [169, 631] on button "Swap" at bounding box center [121, 625] width 147 height 33
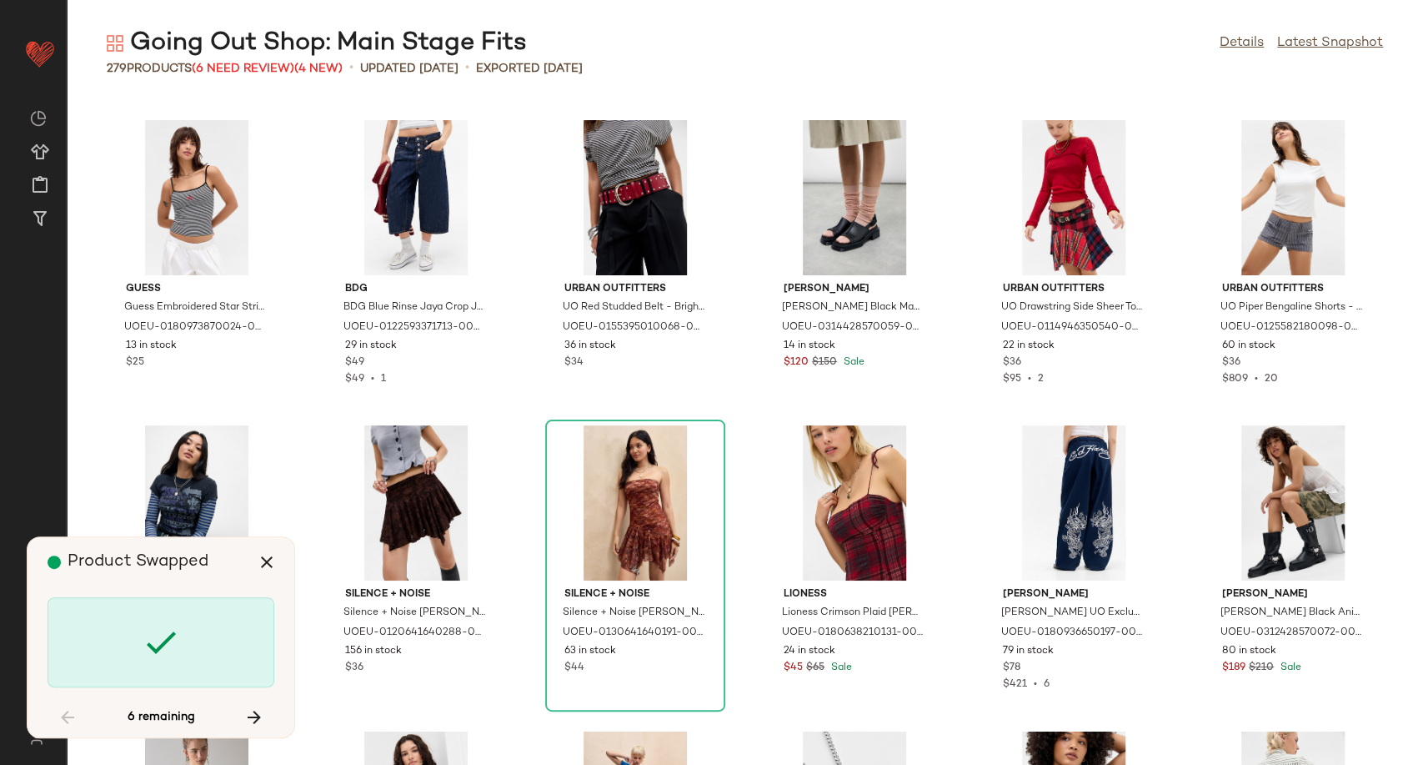
scroll to position [6713, 0]
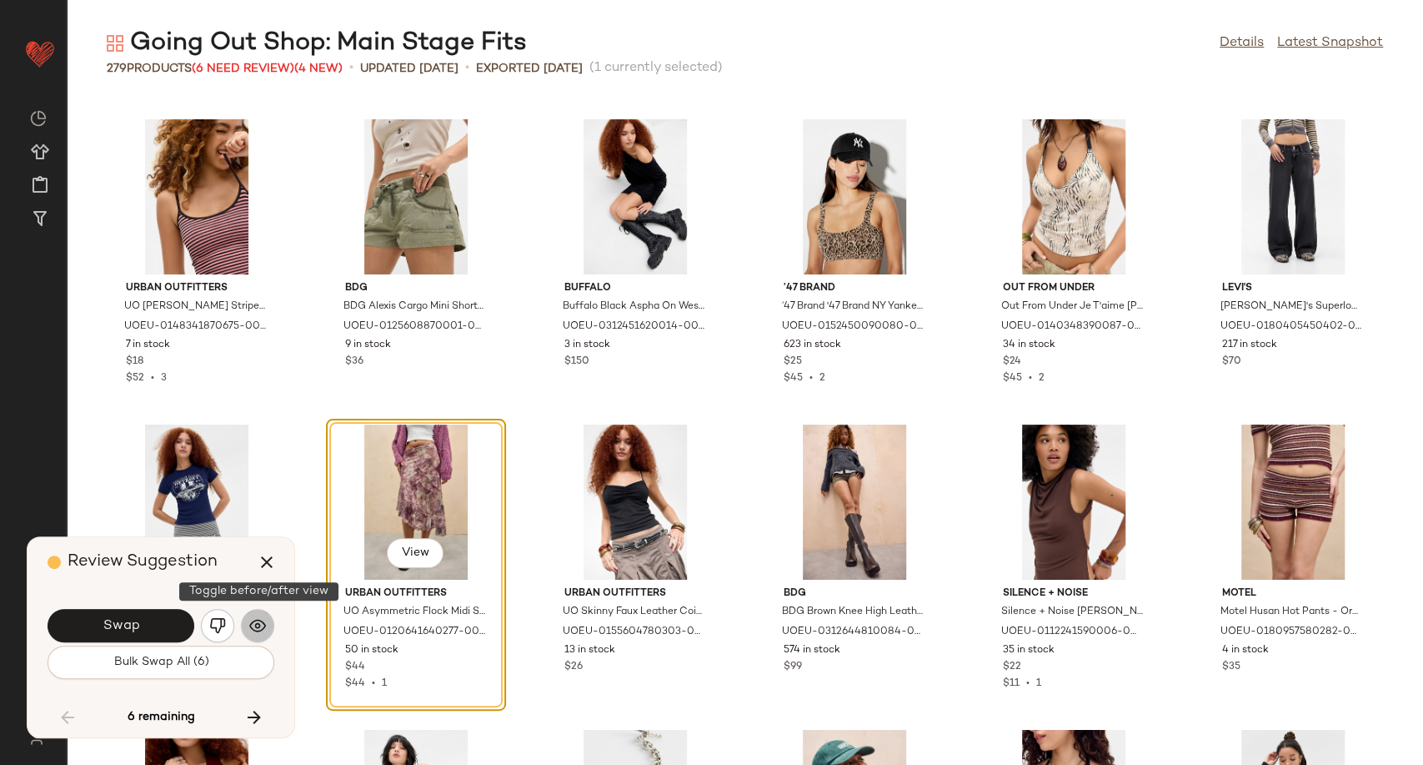
click at [253, 629] on img "button" at bounding box center [257, 625] width 17 height 17
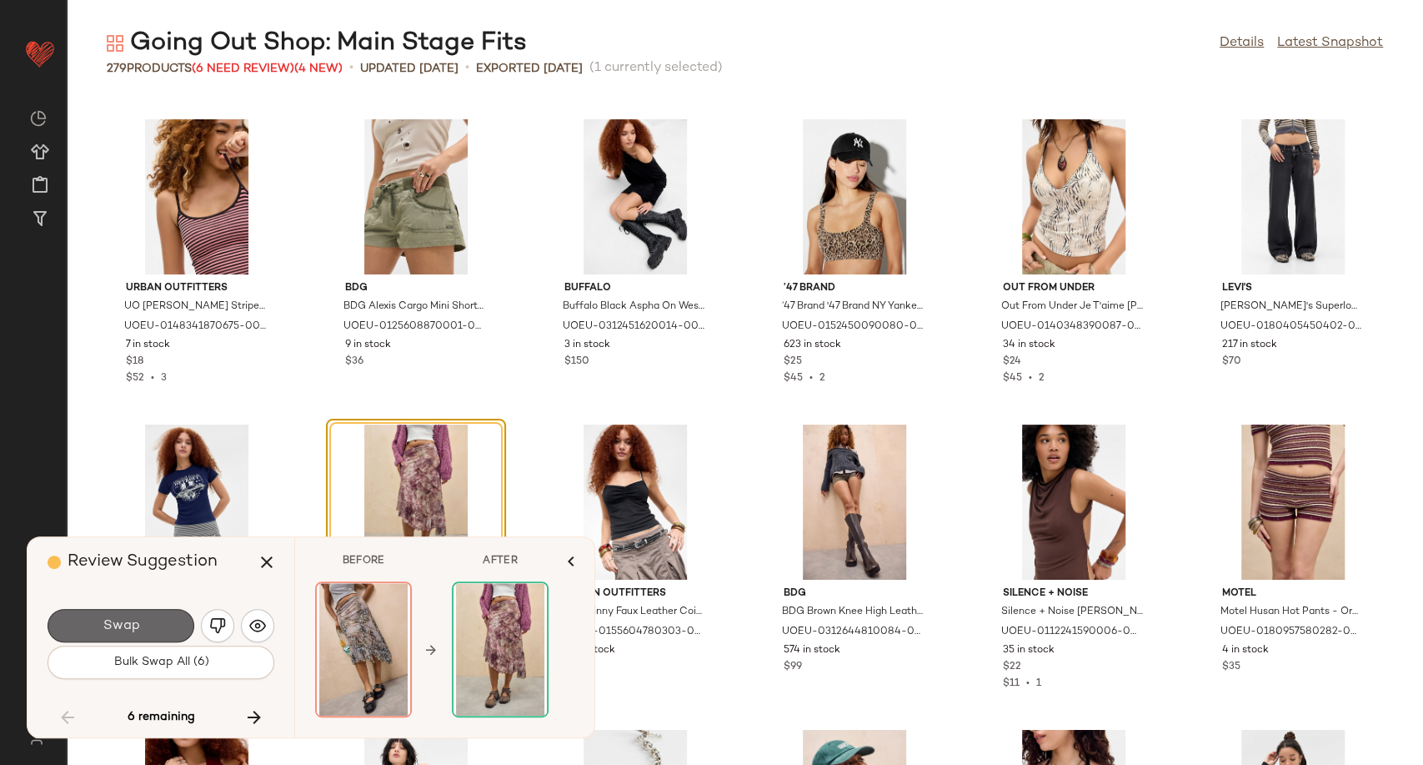
click at [162, 631] on button "Swap" at bounding box center [121, 625] width 147 height 33
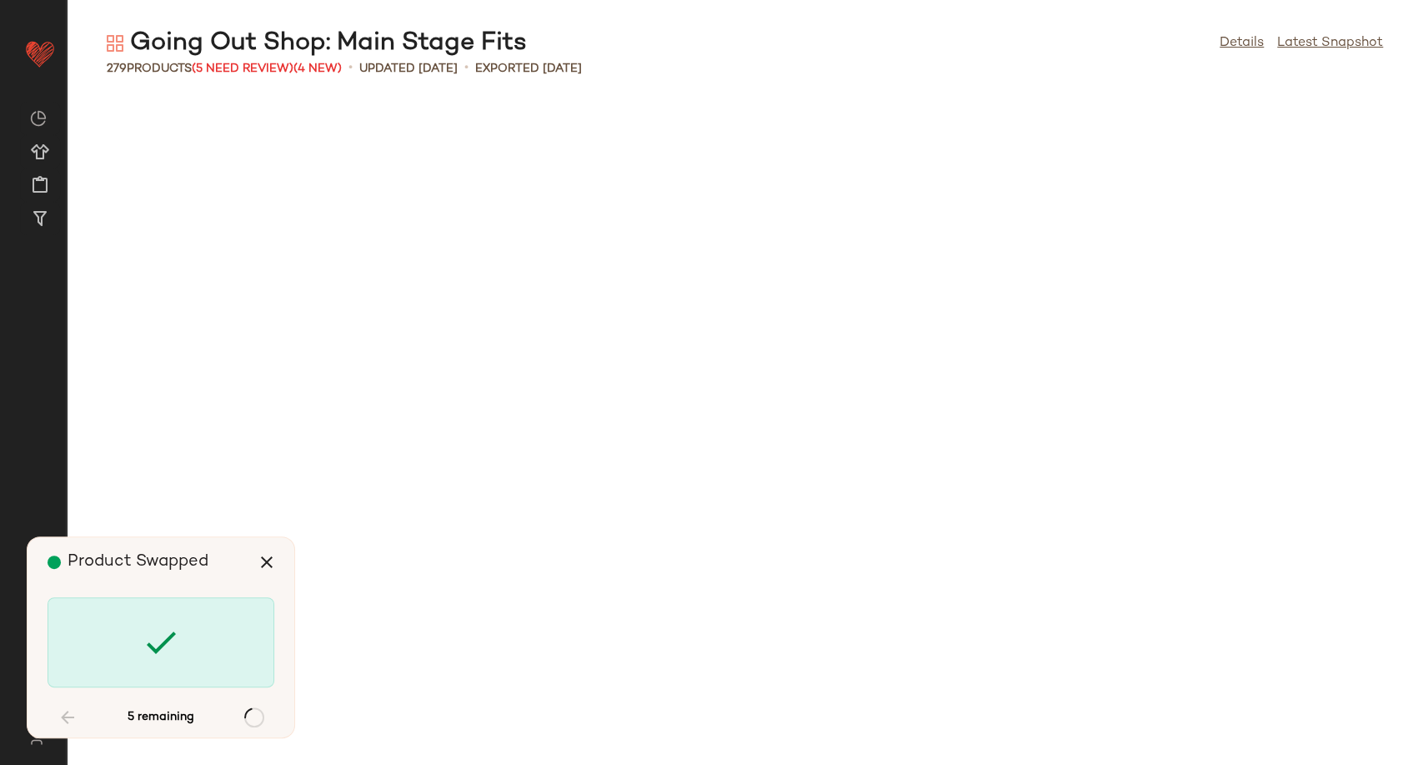
scroll to position [10070, 0]
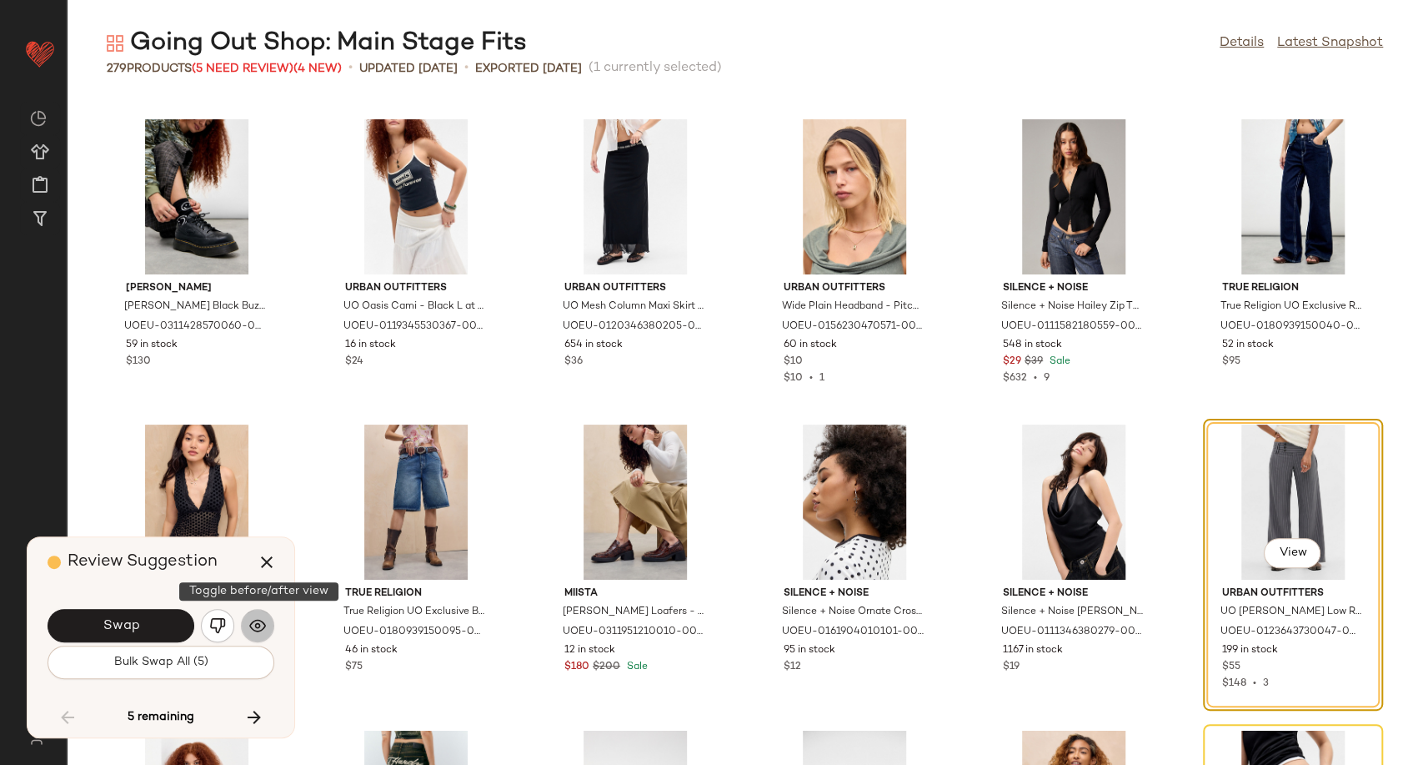
click at [252, 629] on img "button" at bounding box center [257, 625] width 17 height 17
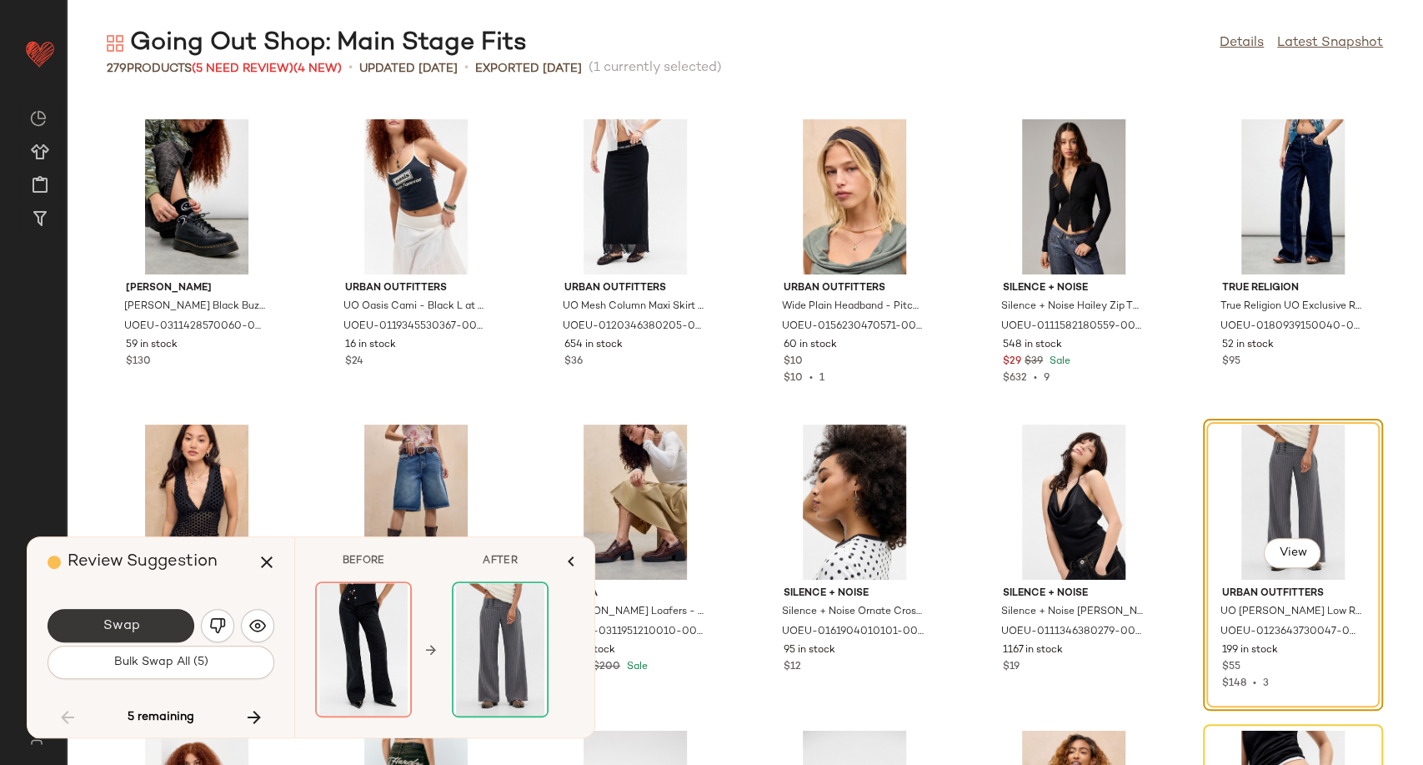
click at [123, 624] on span "Swap" at bounding box center [121, 626] width 38 height 16
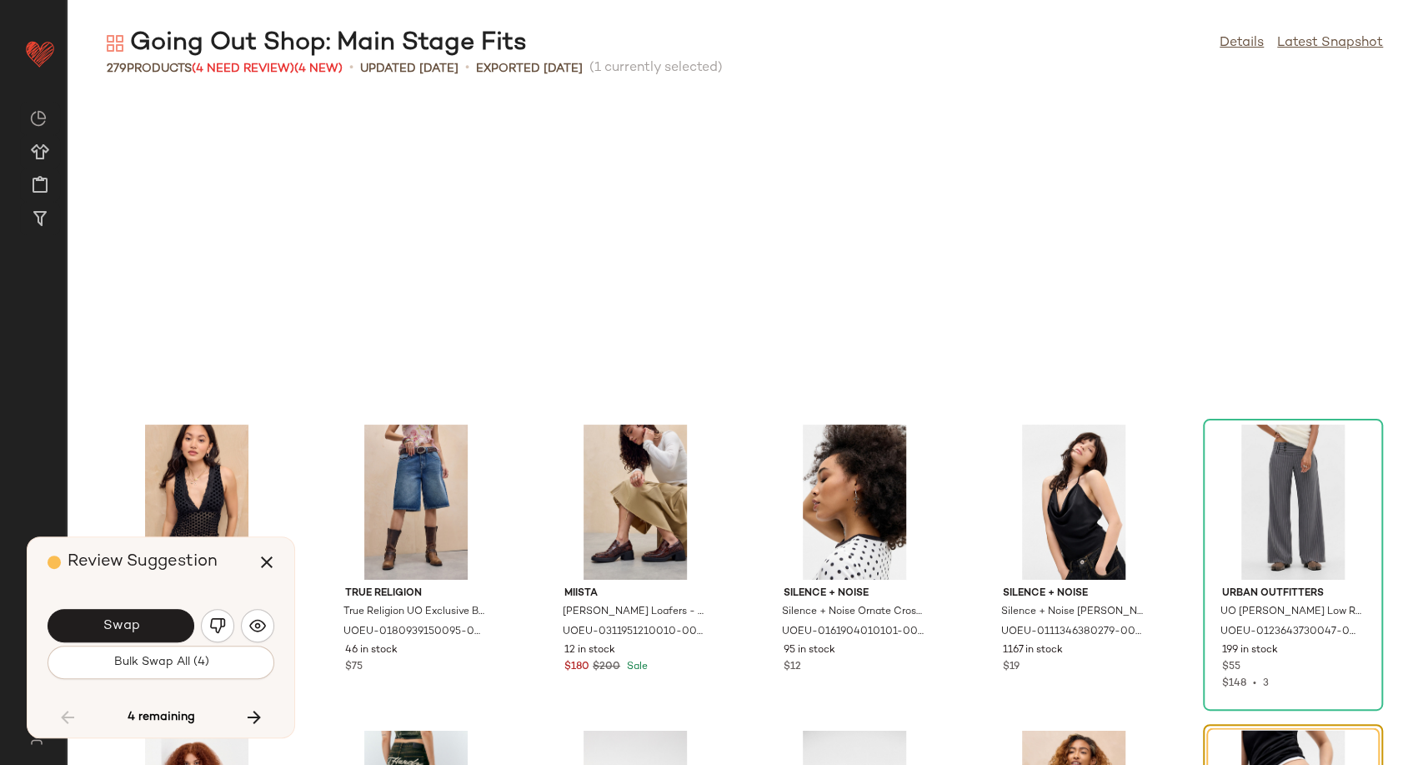
scroll to position [10375, 0]
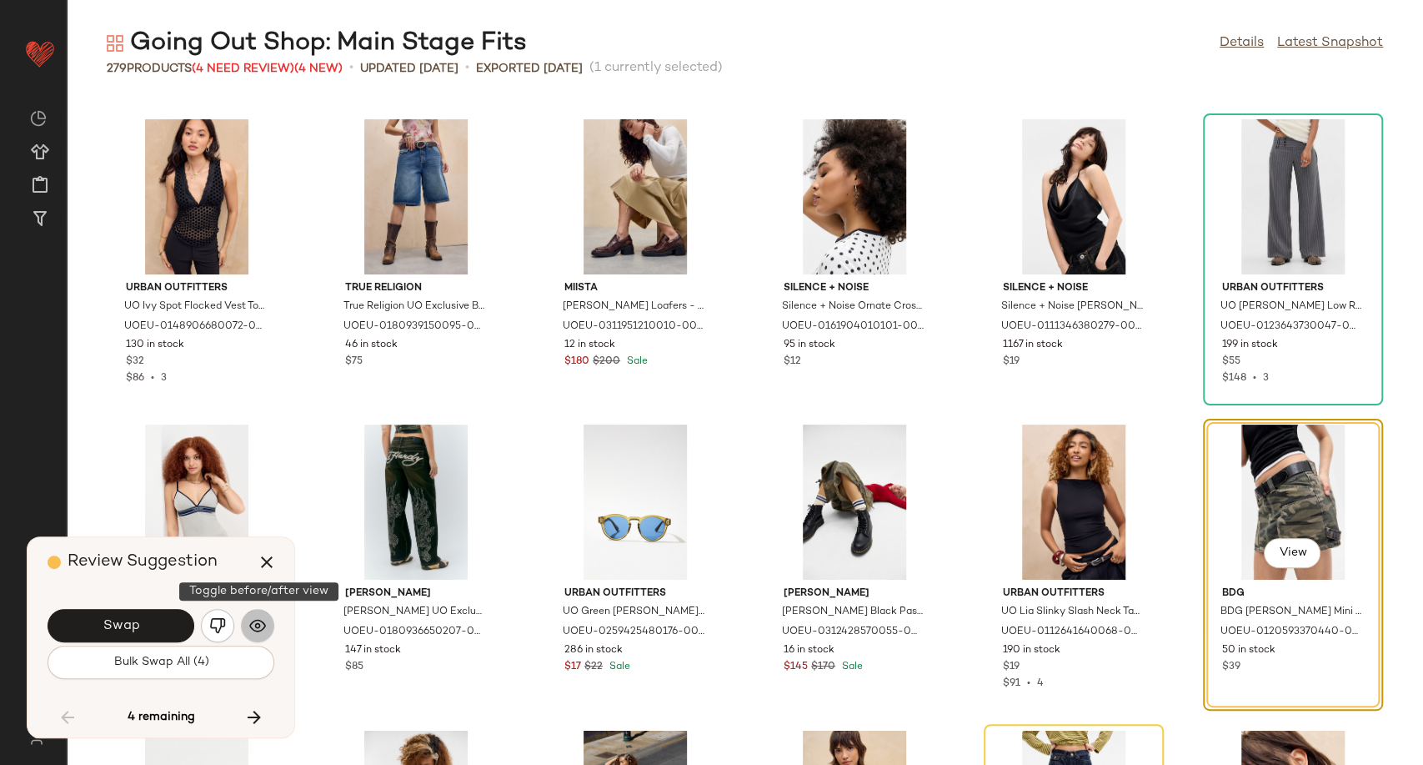
click at [262, 626] on img "button" at bounding box center [257, 625] width 17 height 17
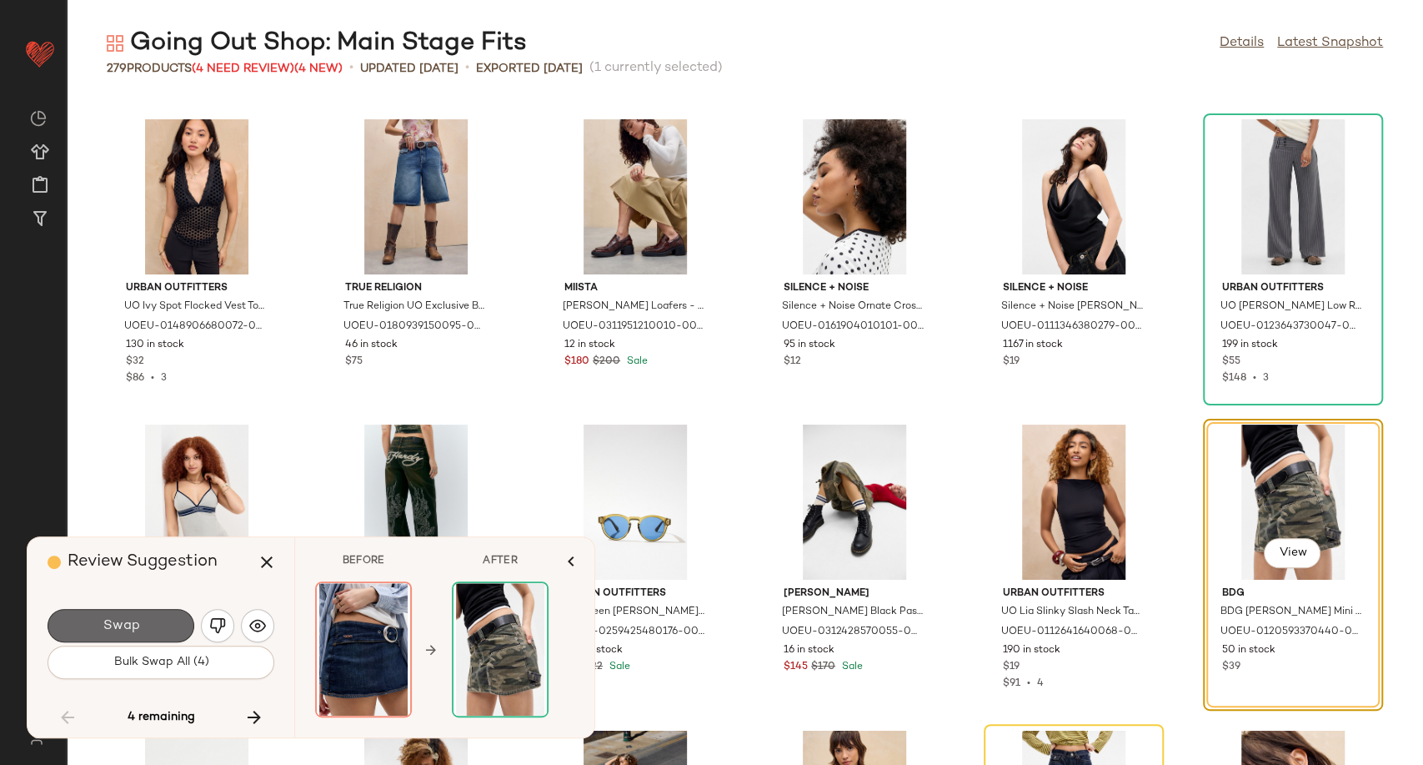
click at [167, 628] on button "Swap" at bounding box center [121, 625] width 147 height 33
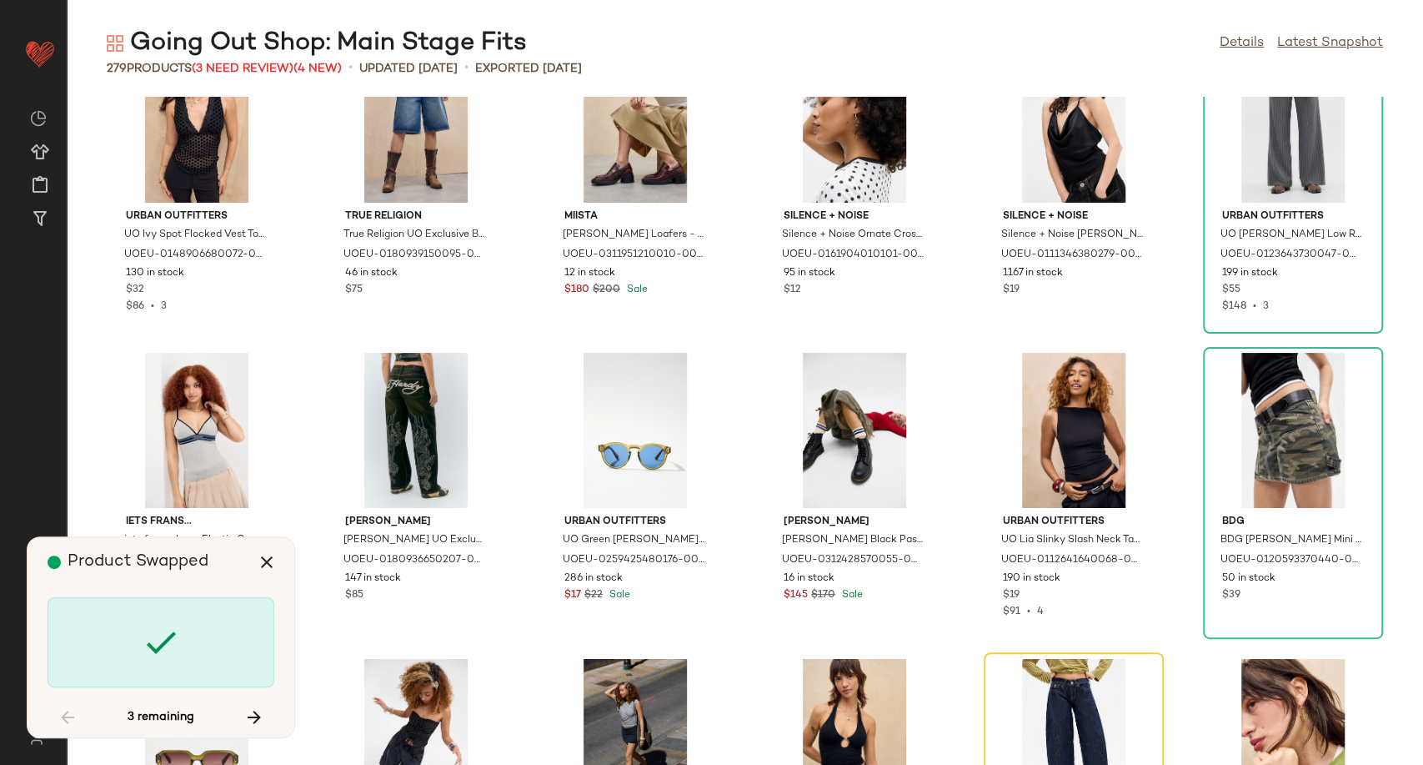
scroll to position [10560, 0]
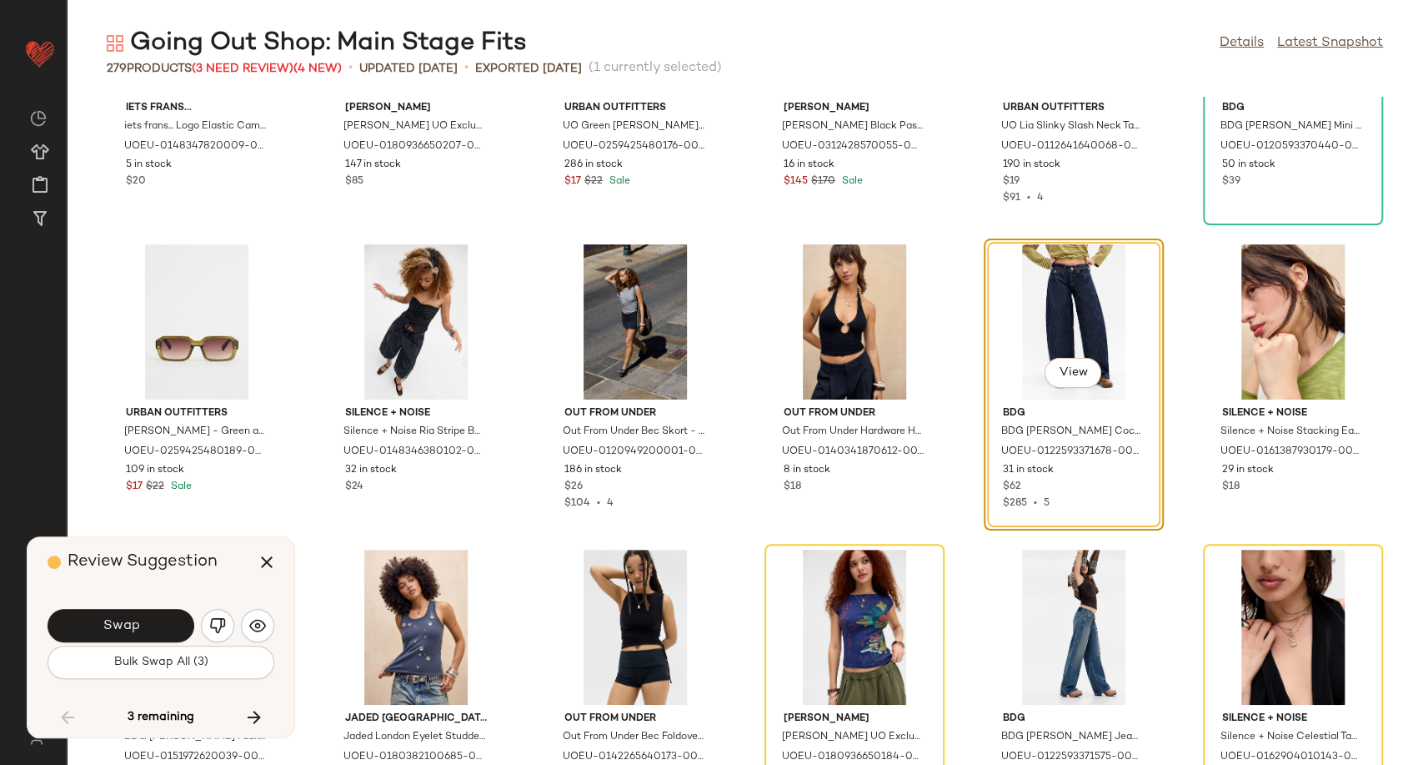
scroll to position [10865, 0]
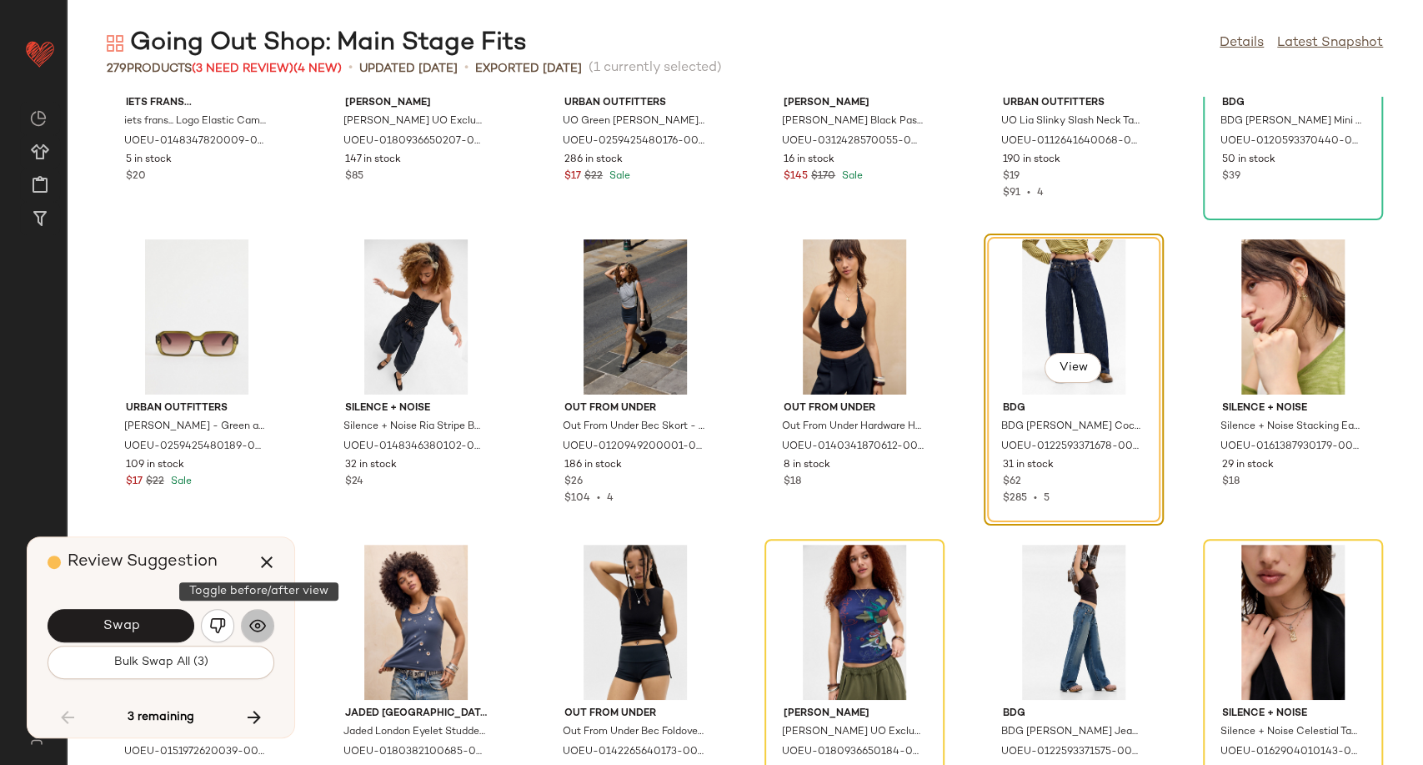
click at [260, 637] on button "button" at bounding box center [257, 625] width 33 height 33
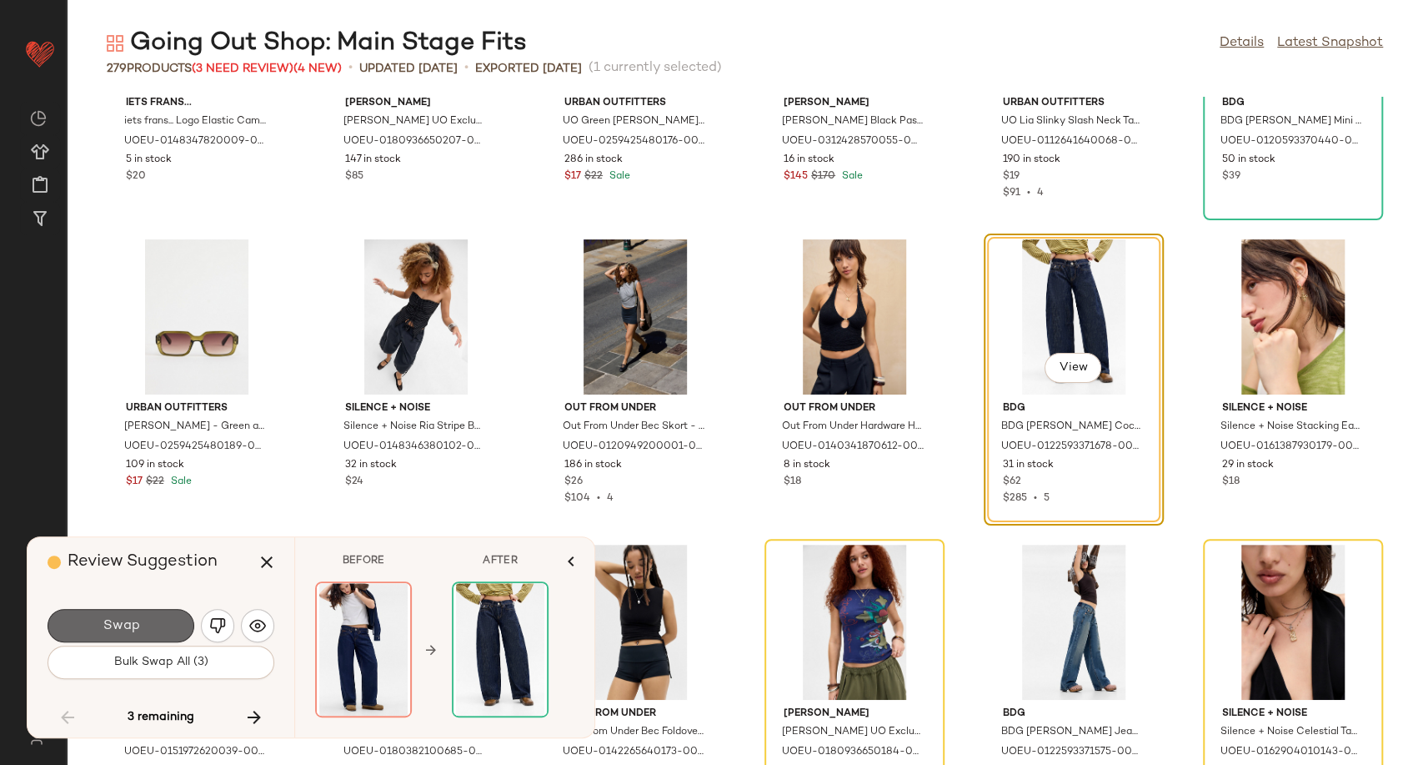
click at [174, 622] on button "Swap" at bounding box center [121, 625] width 147 height 33
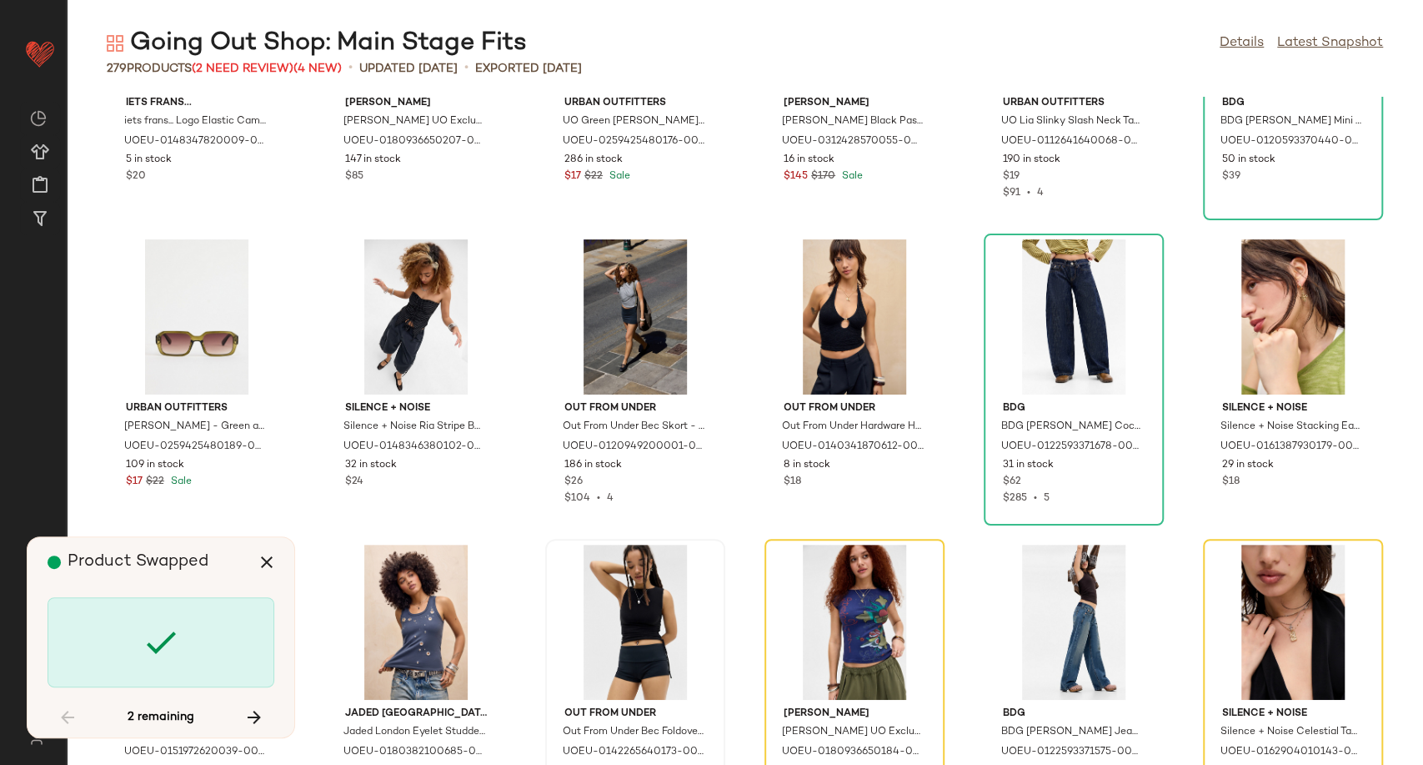
scroll to position [10985, 0]
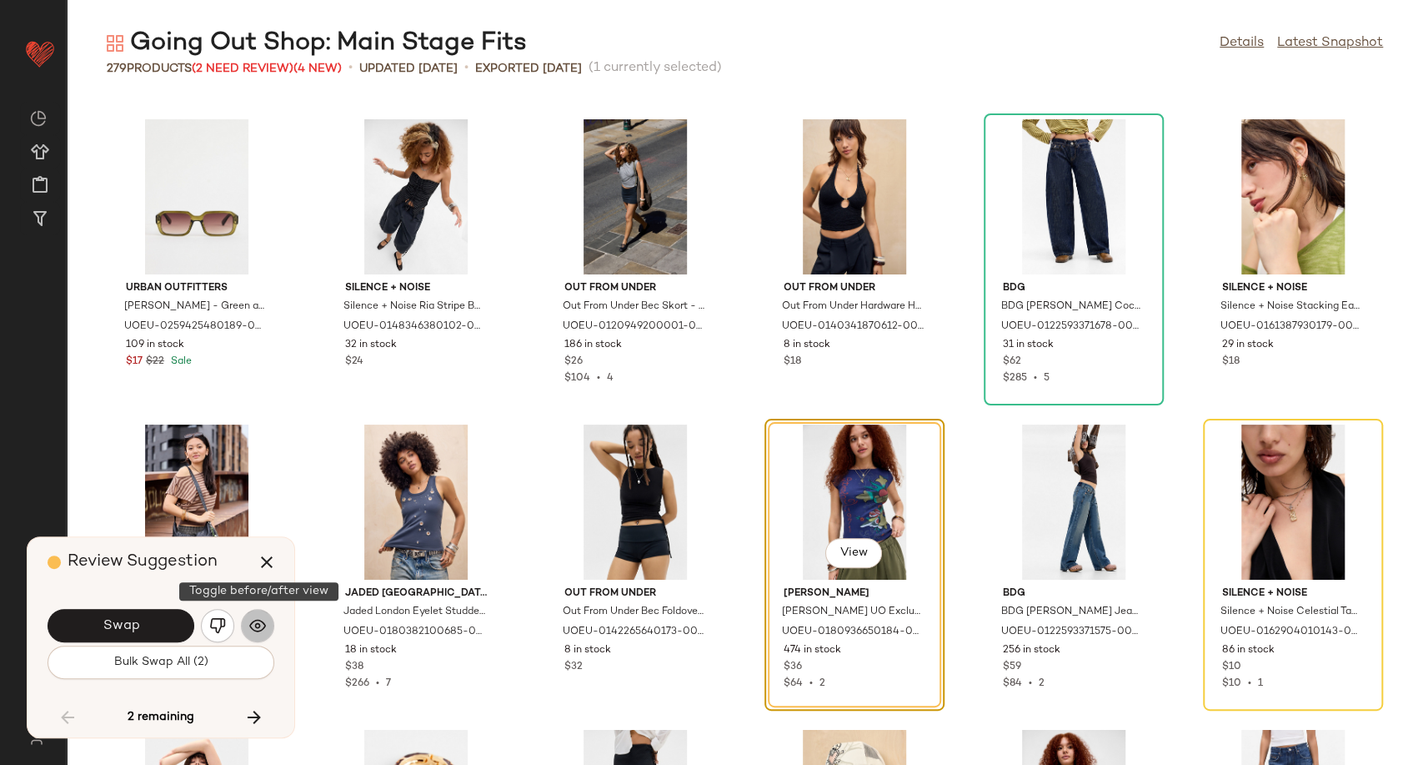
click at [251, 634] on button "button" at bounding box center [257, 625] width 33 height 33
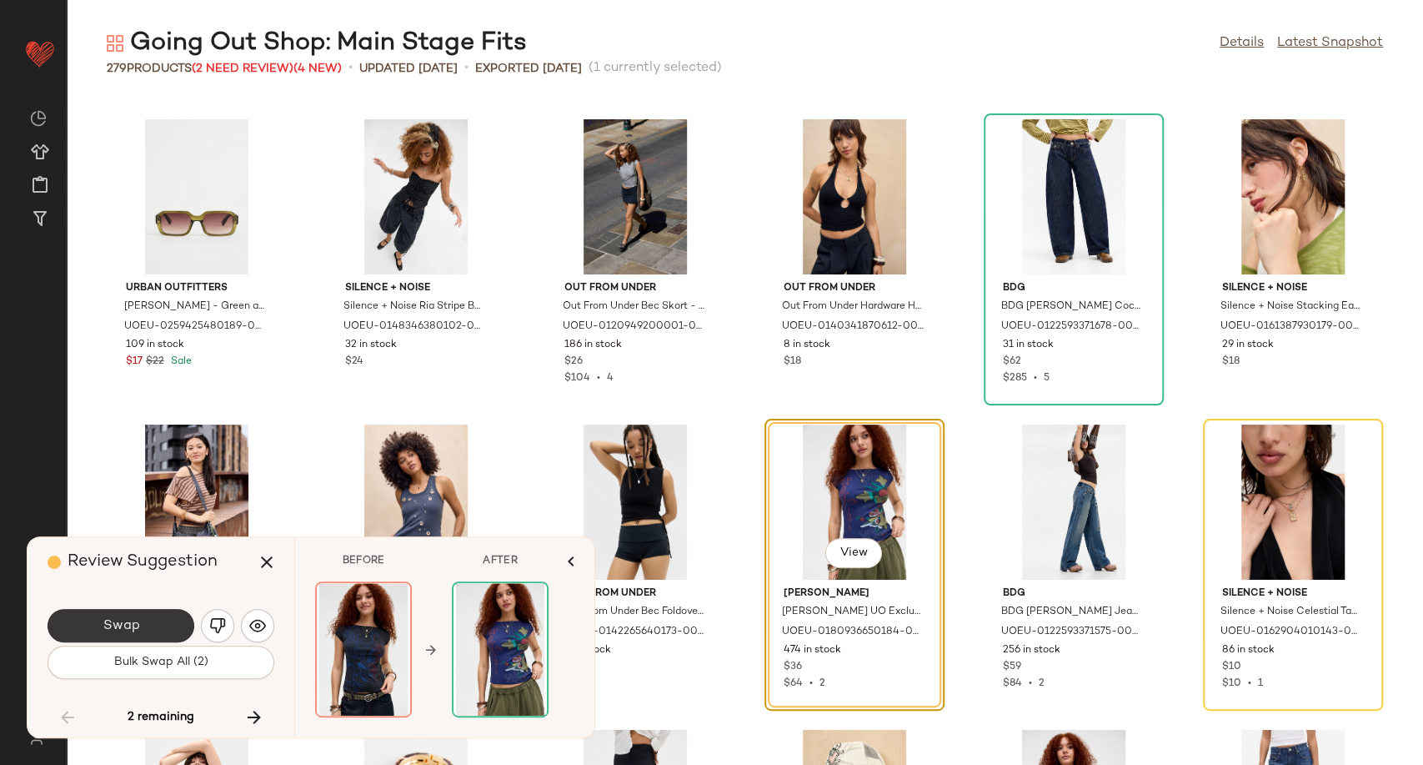
click at [149, 633] on button "Swap" at bounding box center [121, 625] width 147 height 33
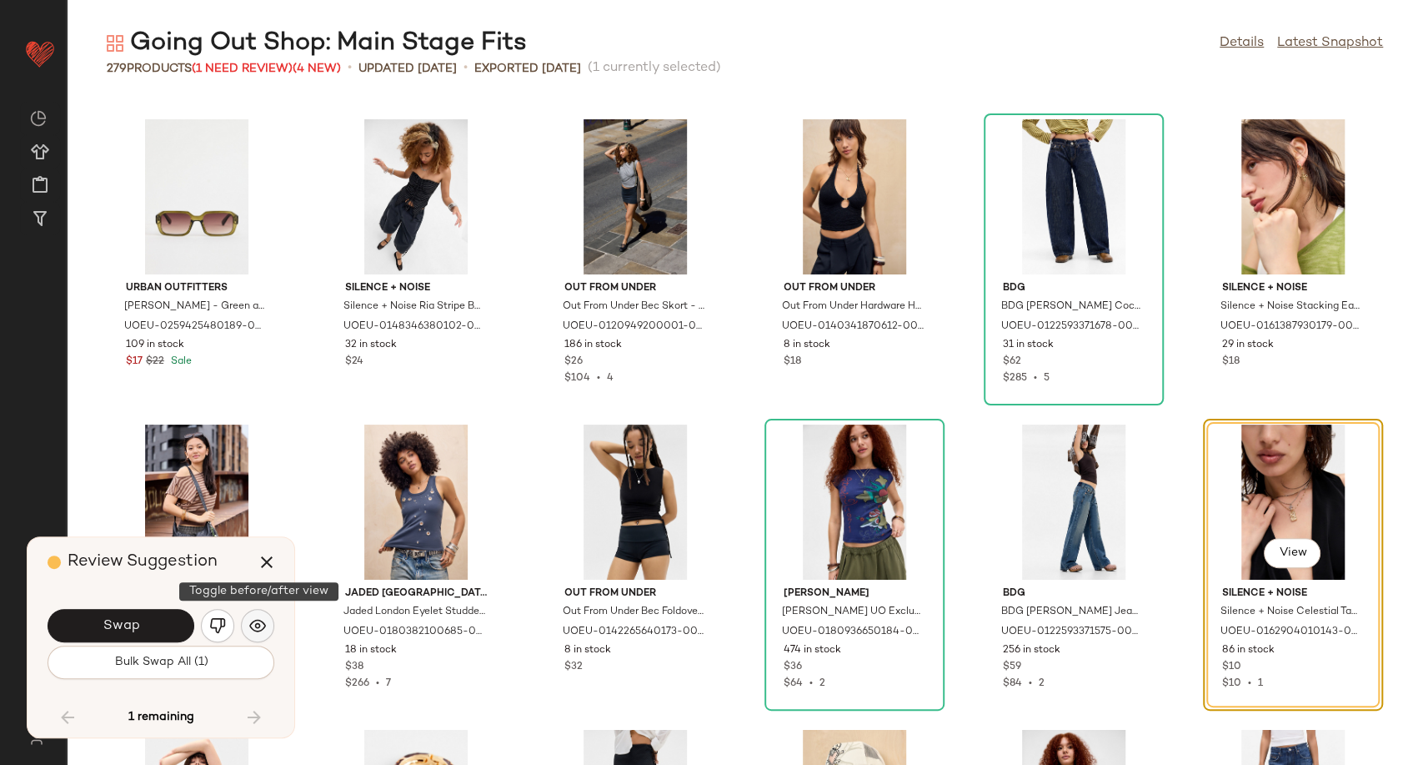
click at [266, 620] on button "button" at bounding box center [257, 625] width 33 height 33
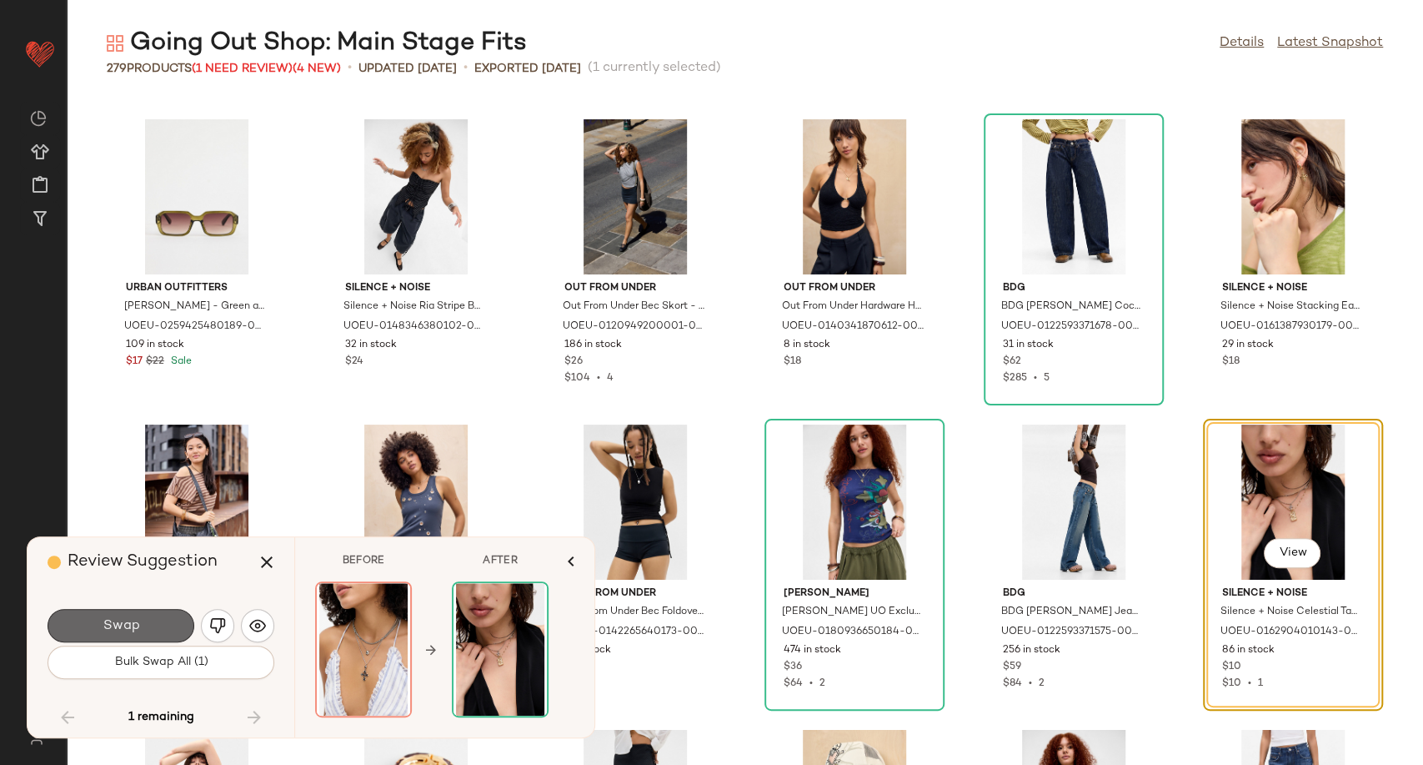
click at [147, 629] on button "Swap" at bounding box center [121, 625] width 147 height 33
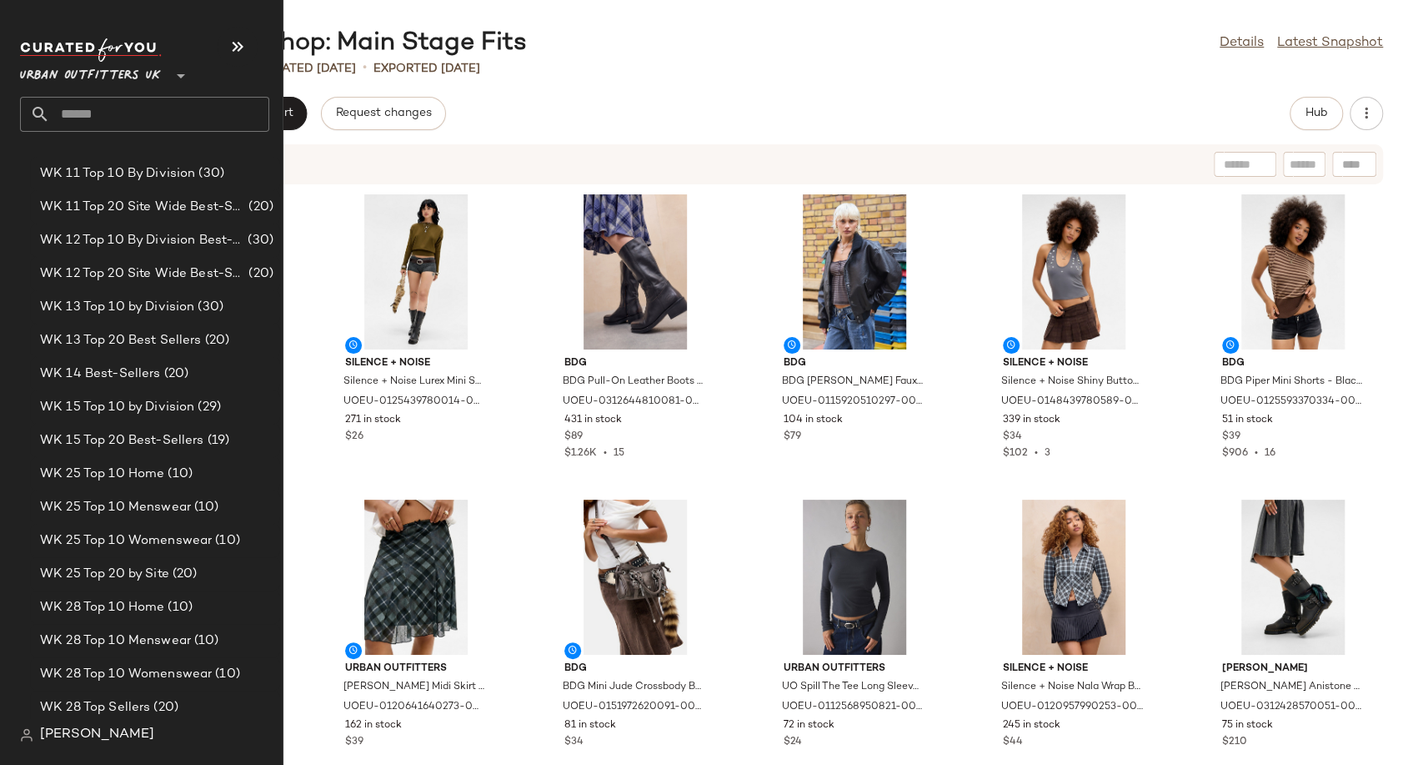
scroll to position [2964, 0]
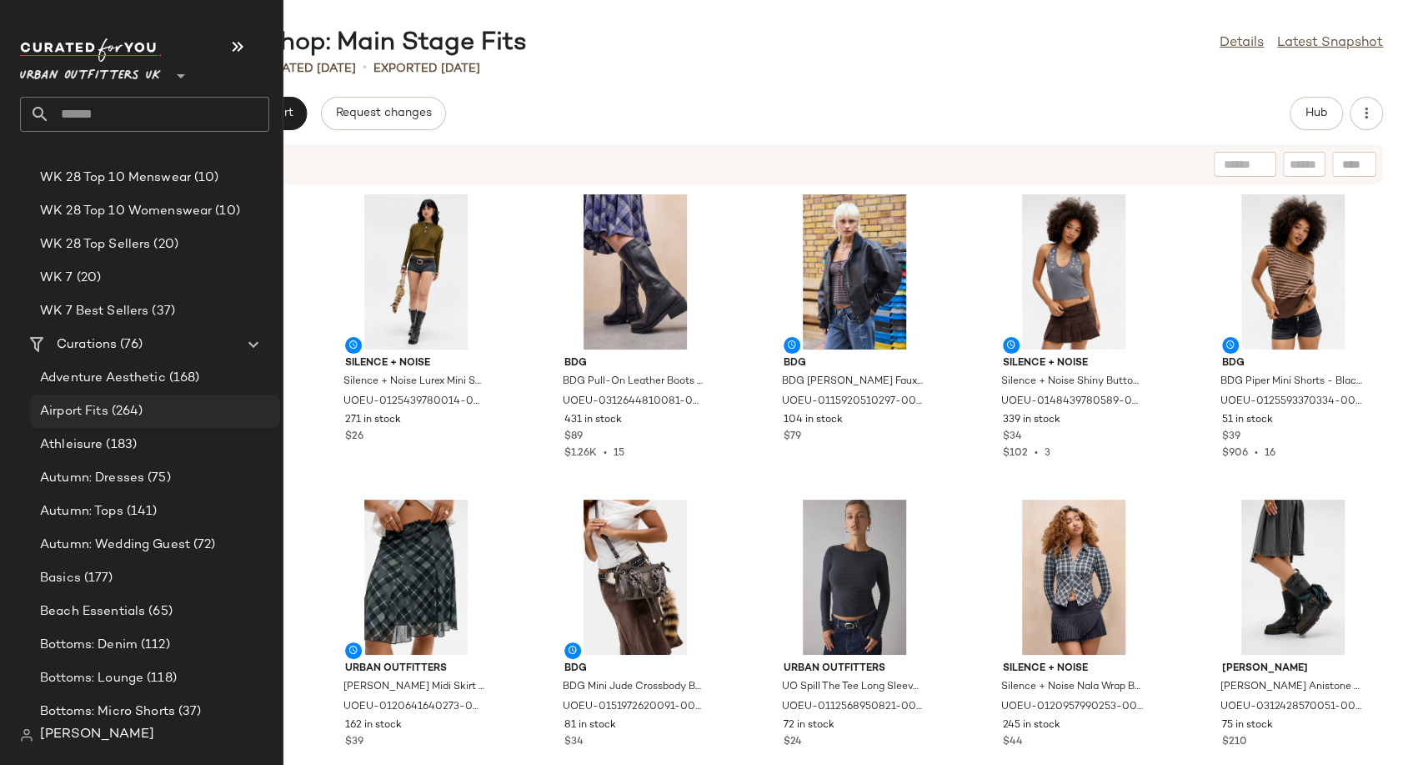
click at [120, 414] on span "(264)" at bounding box center [125, 411] width 35 height 19
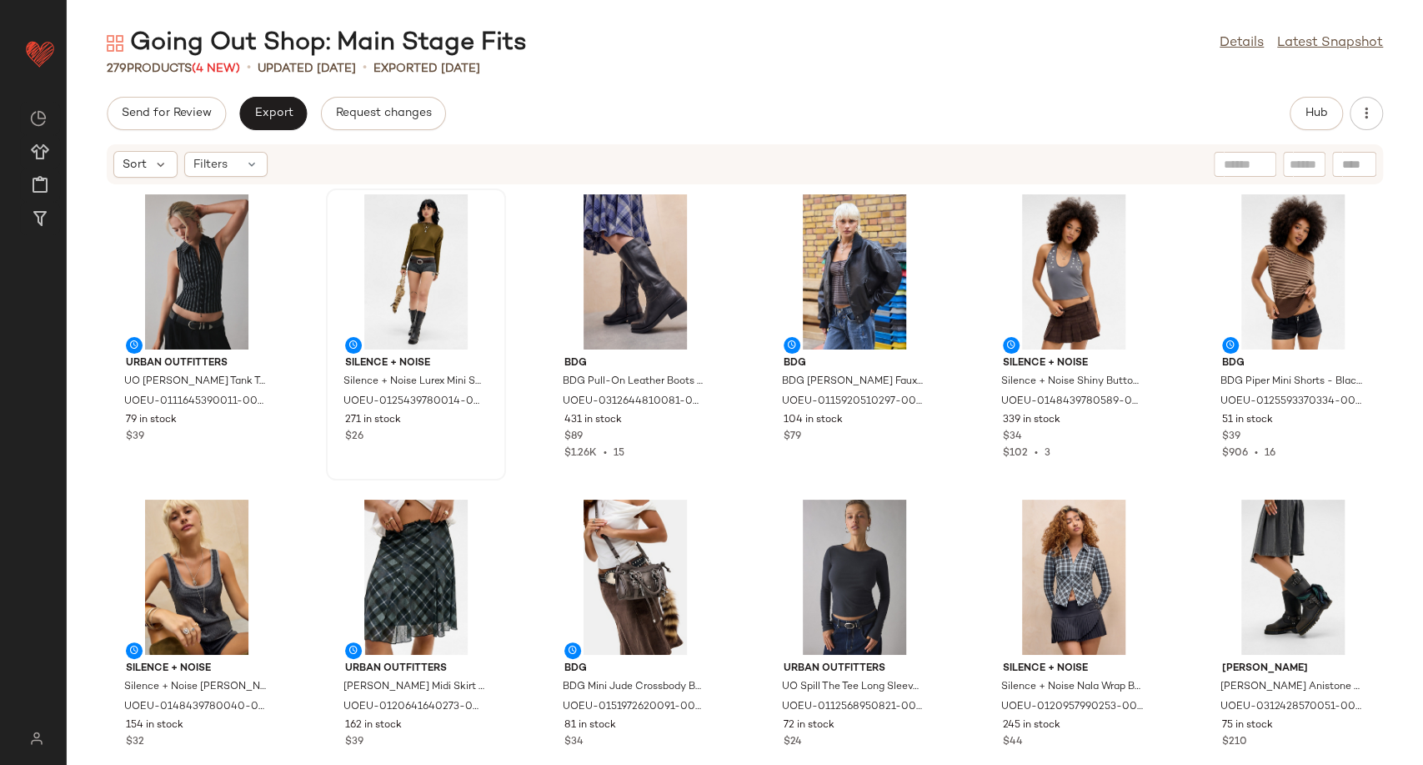
scroll to position [0, 0]
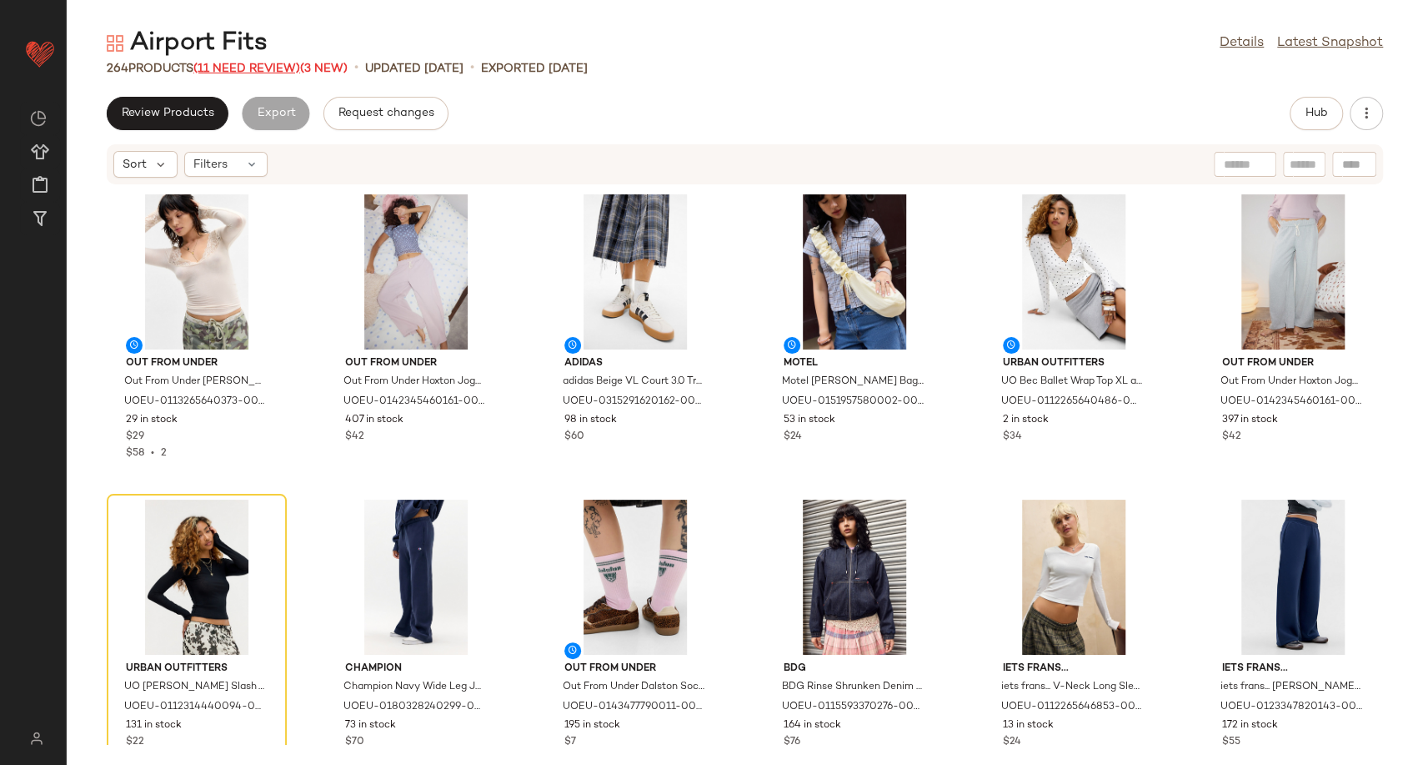
click at [266, 63] on span "(11 Need Review)" at bounding box center [246, 69] width 107 height 13
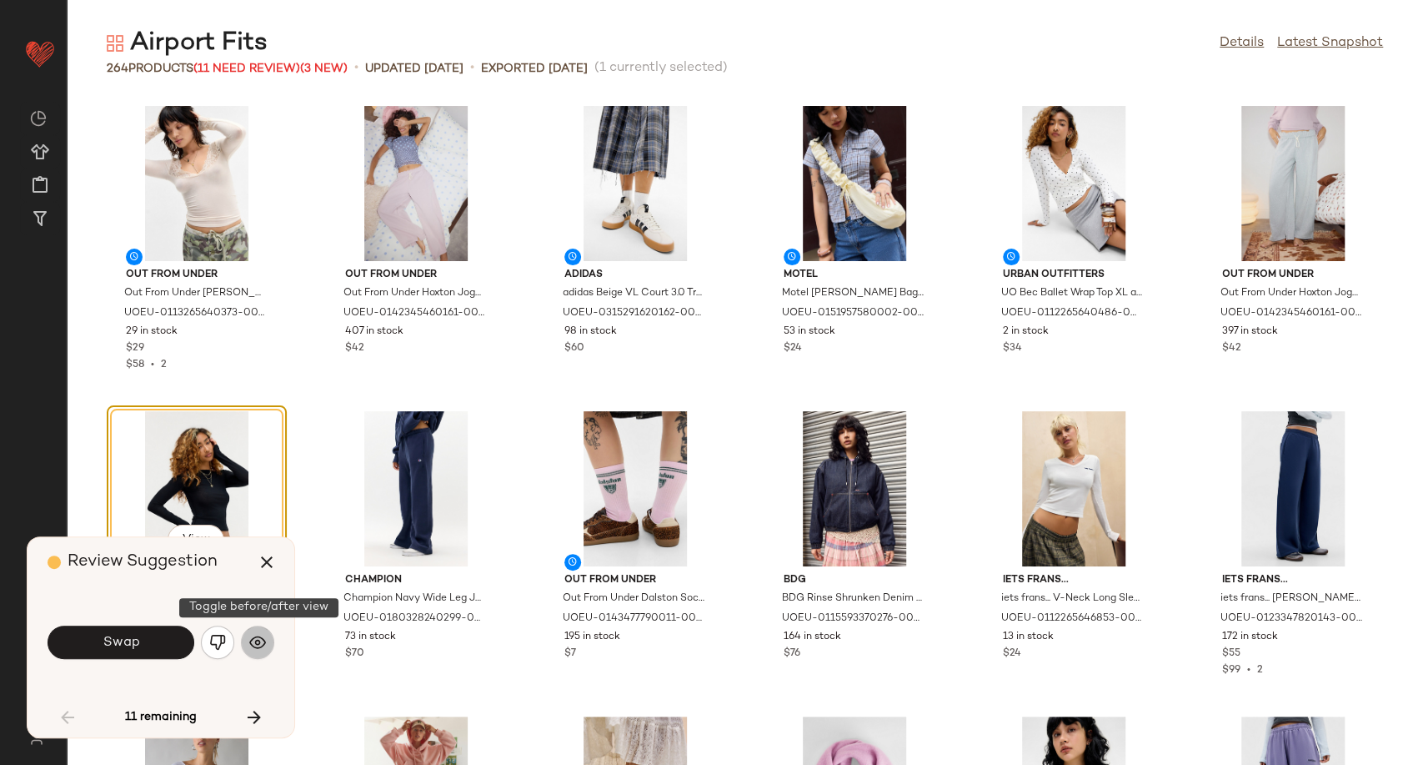
click at [263, 639] on img "button" at bounding box center [257, 642] width 17 height 17
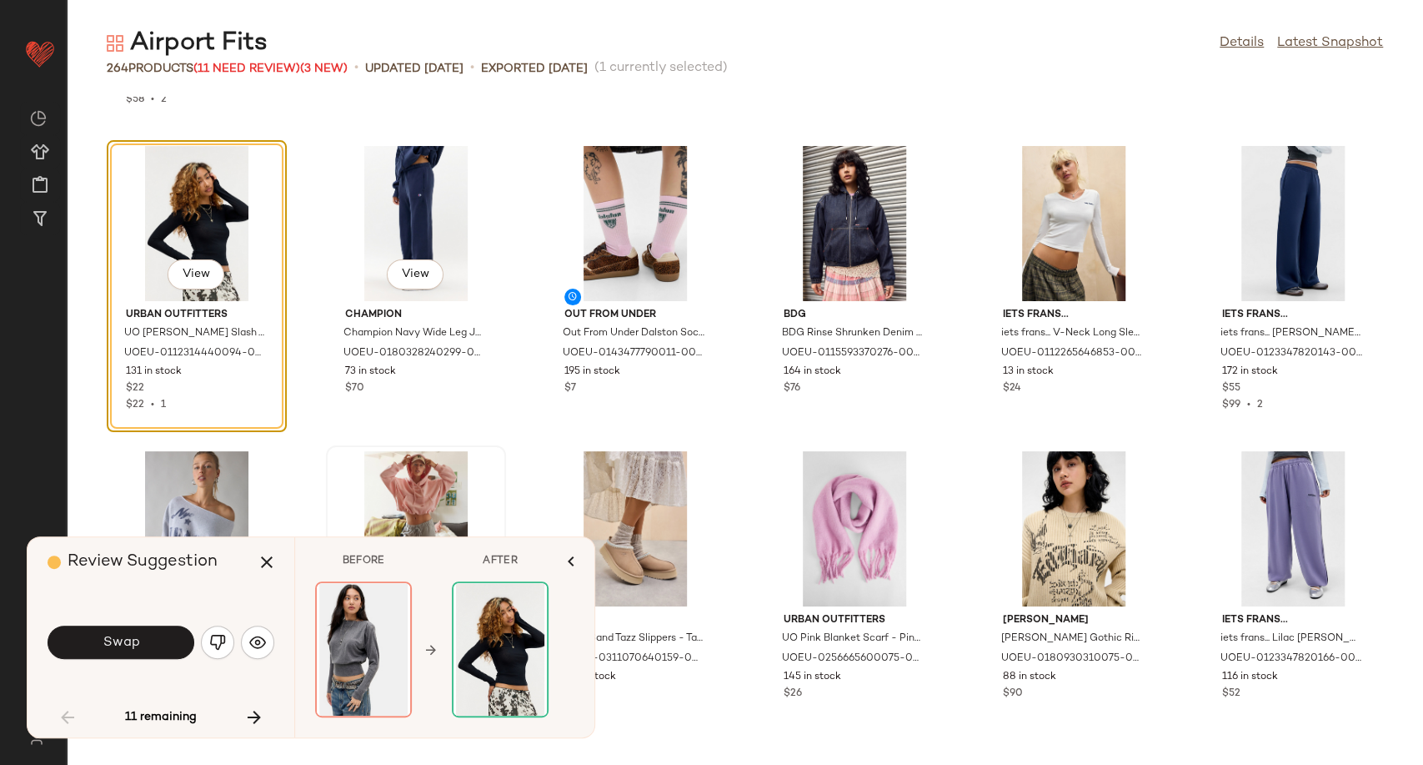
scroll to position [278, 0]
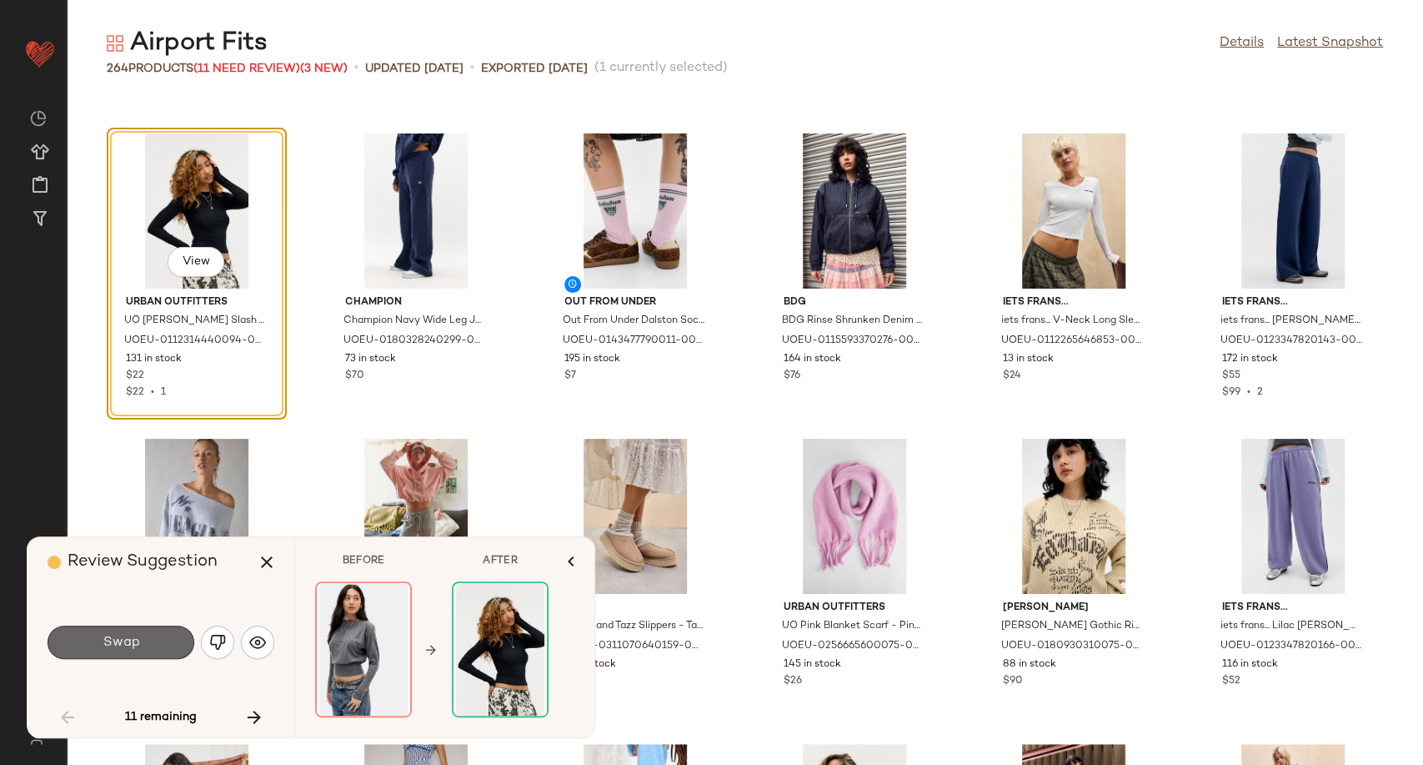
click at [148, 647] on button "Swap" at bounding box center [121, 641] width 147 height 33
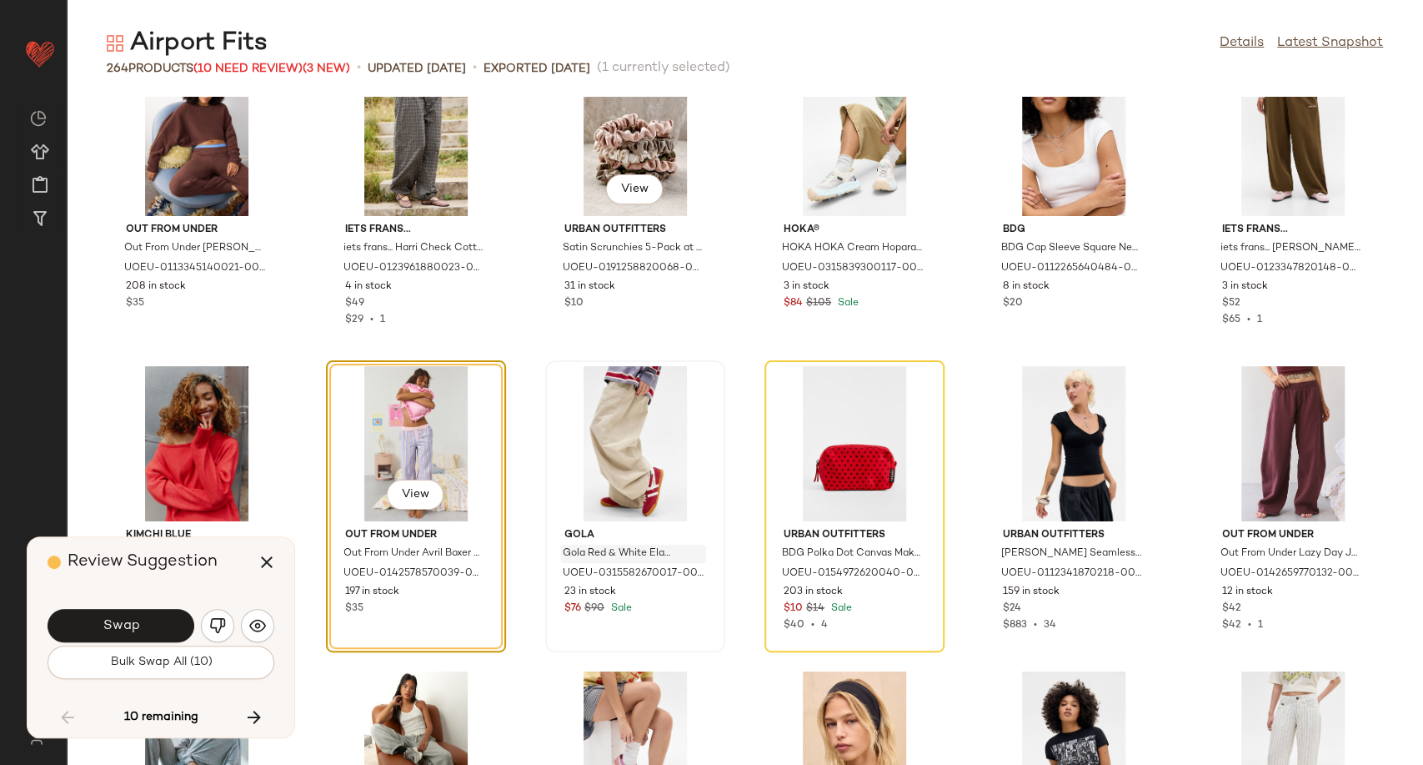
scroll to position [4047, 0]
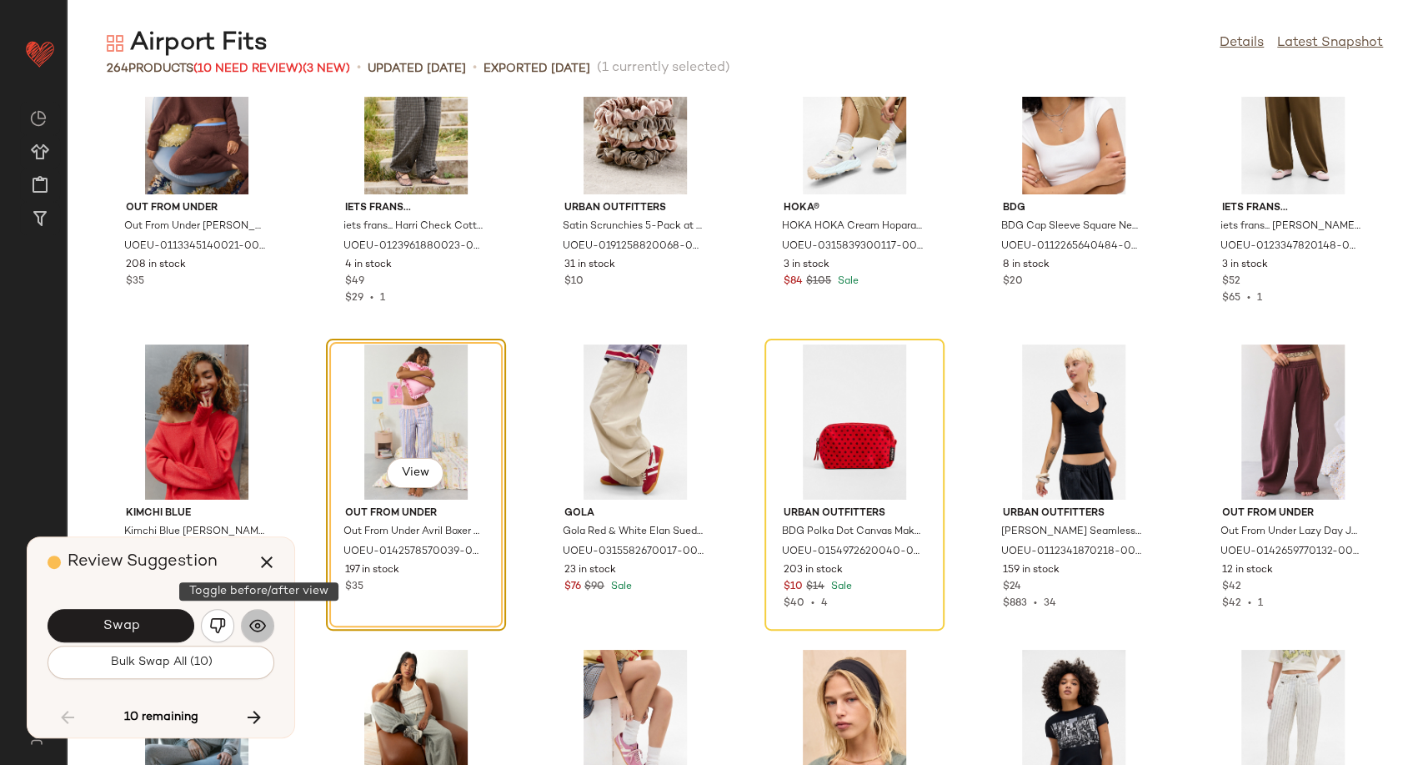
click at [264, 627] on img "button" at bounding box center [257, 625] width 17 height 17
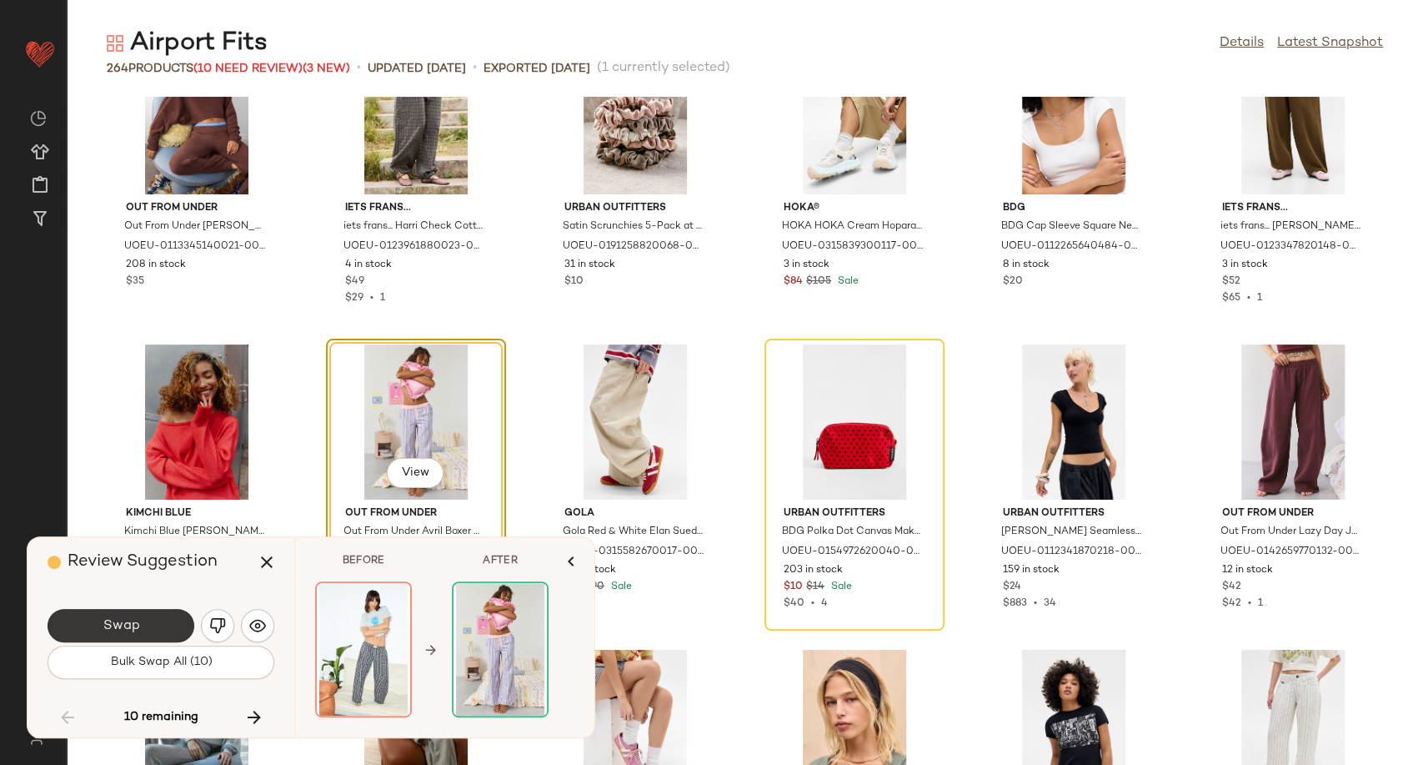
click at [150, 619] on button "Swap" at bounding box center [121, 625] width 147 height 33
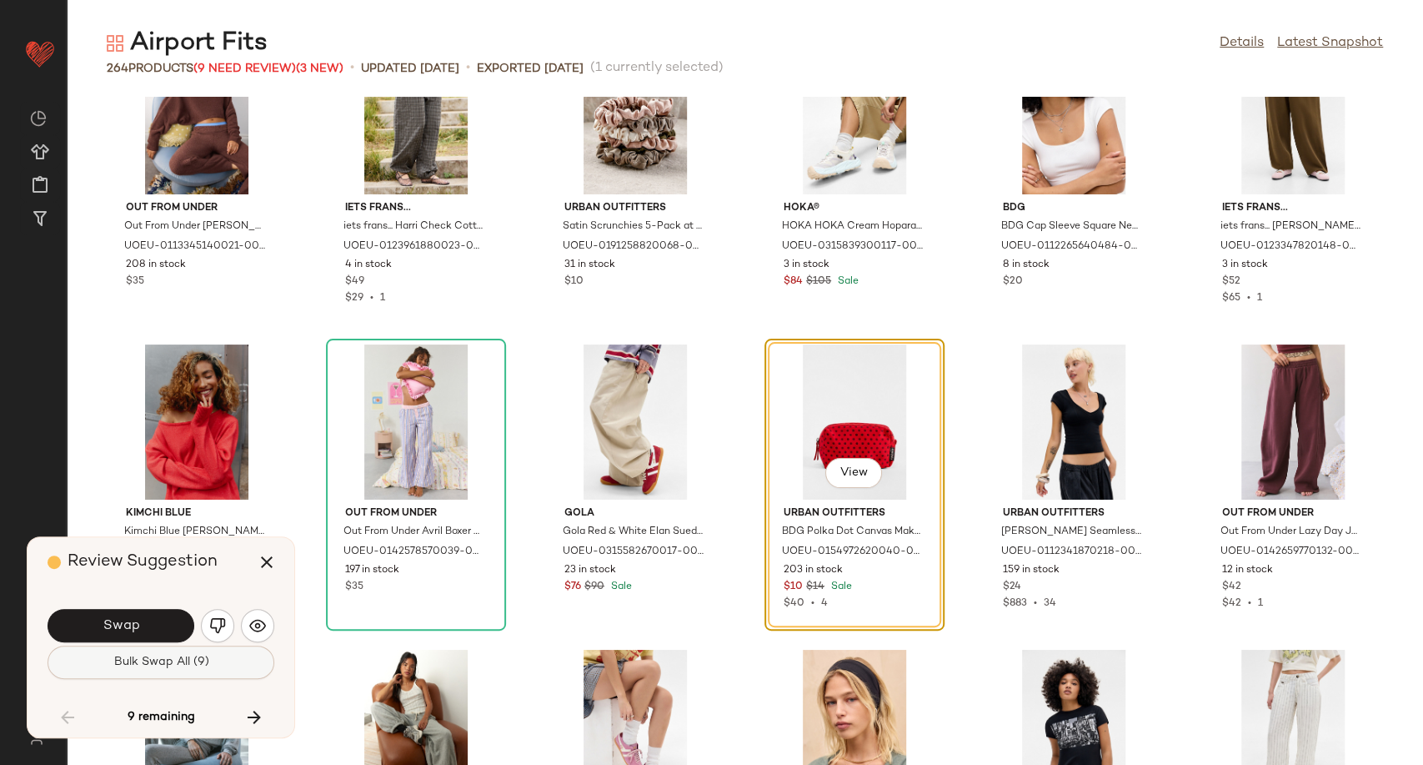
scroll to position [3967, 0]
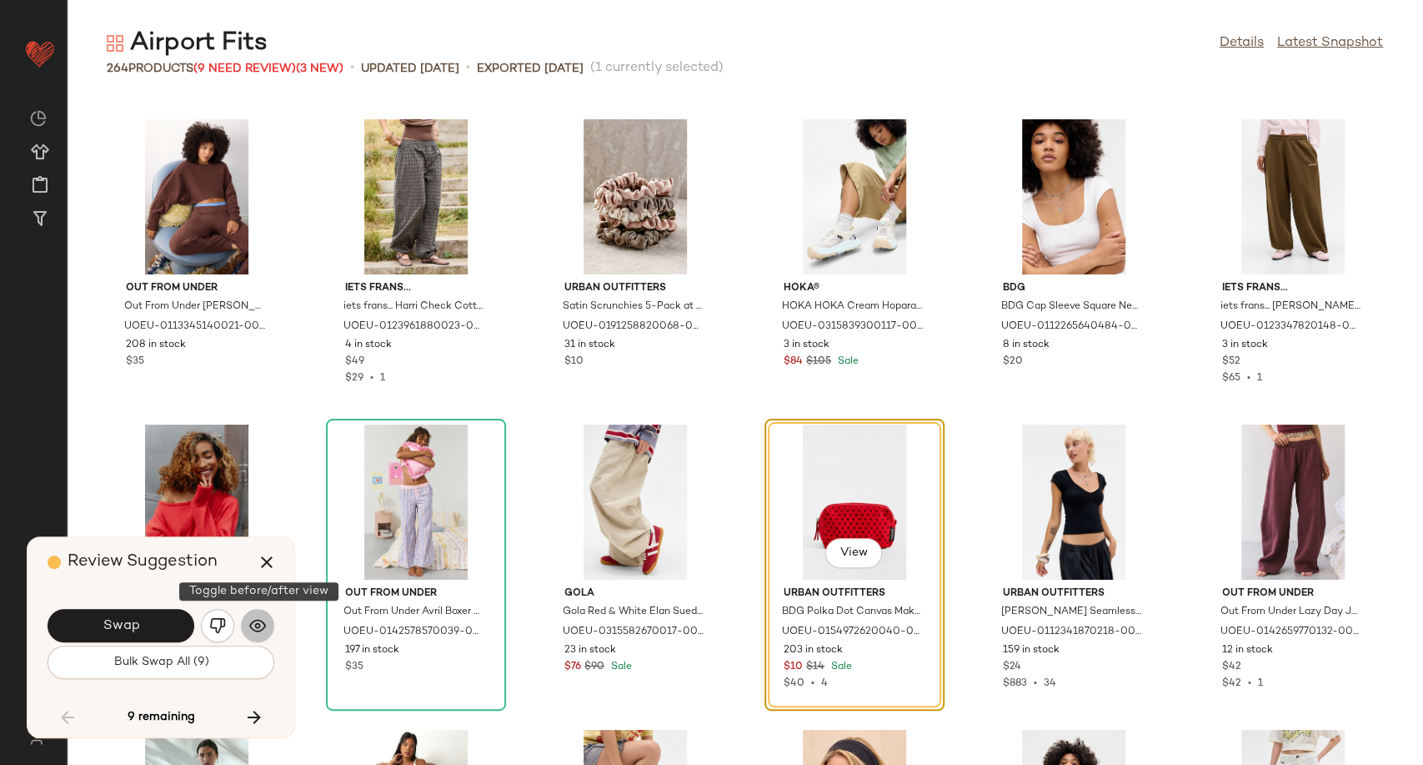
click at [248, 626] on button "button" at bounding box center [257, 625] width 33 height 33
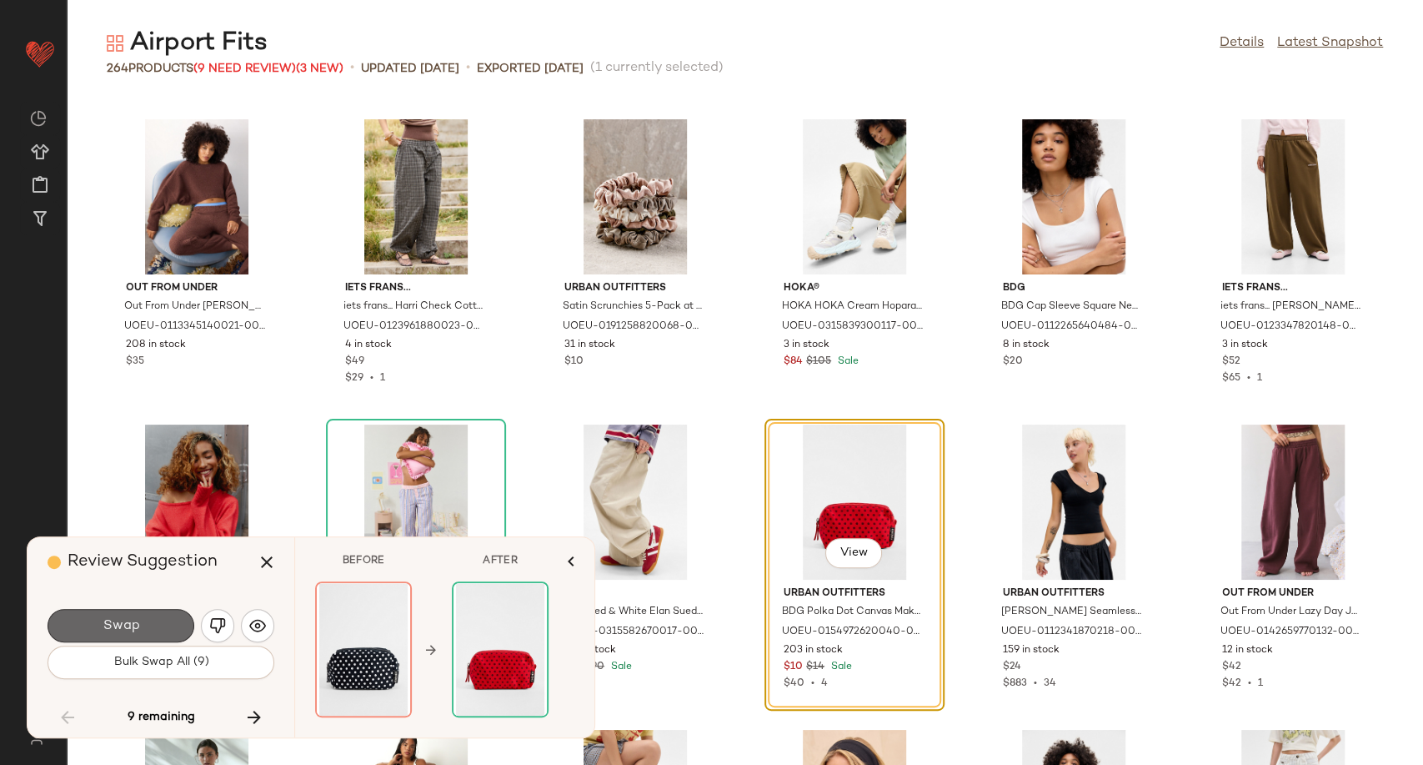
click at [137, 626] on span "Swap" at bounding box center [121, 626] width 38 height 16
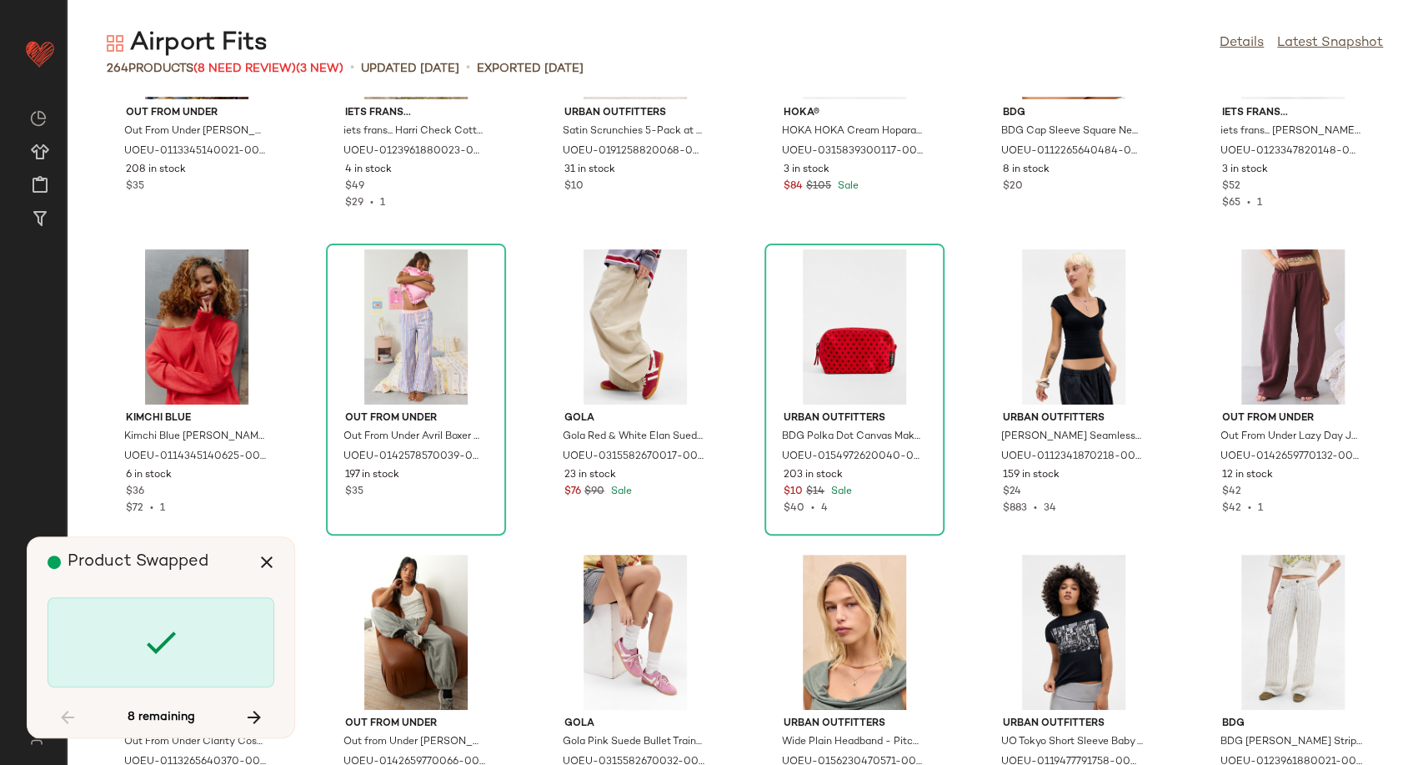
scroll to position [4152, 0]
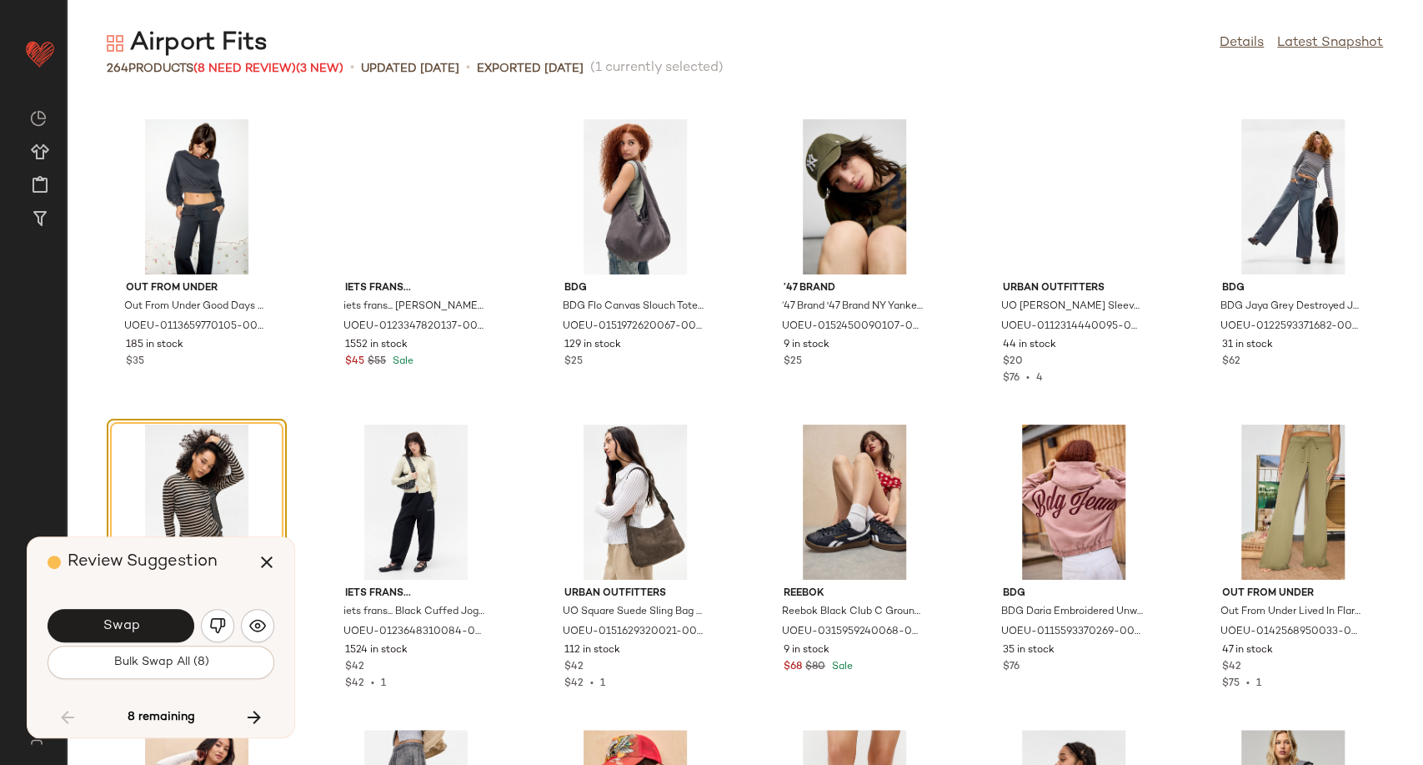
scroll to position [5067, 0]
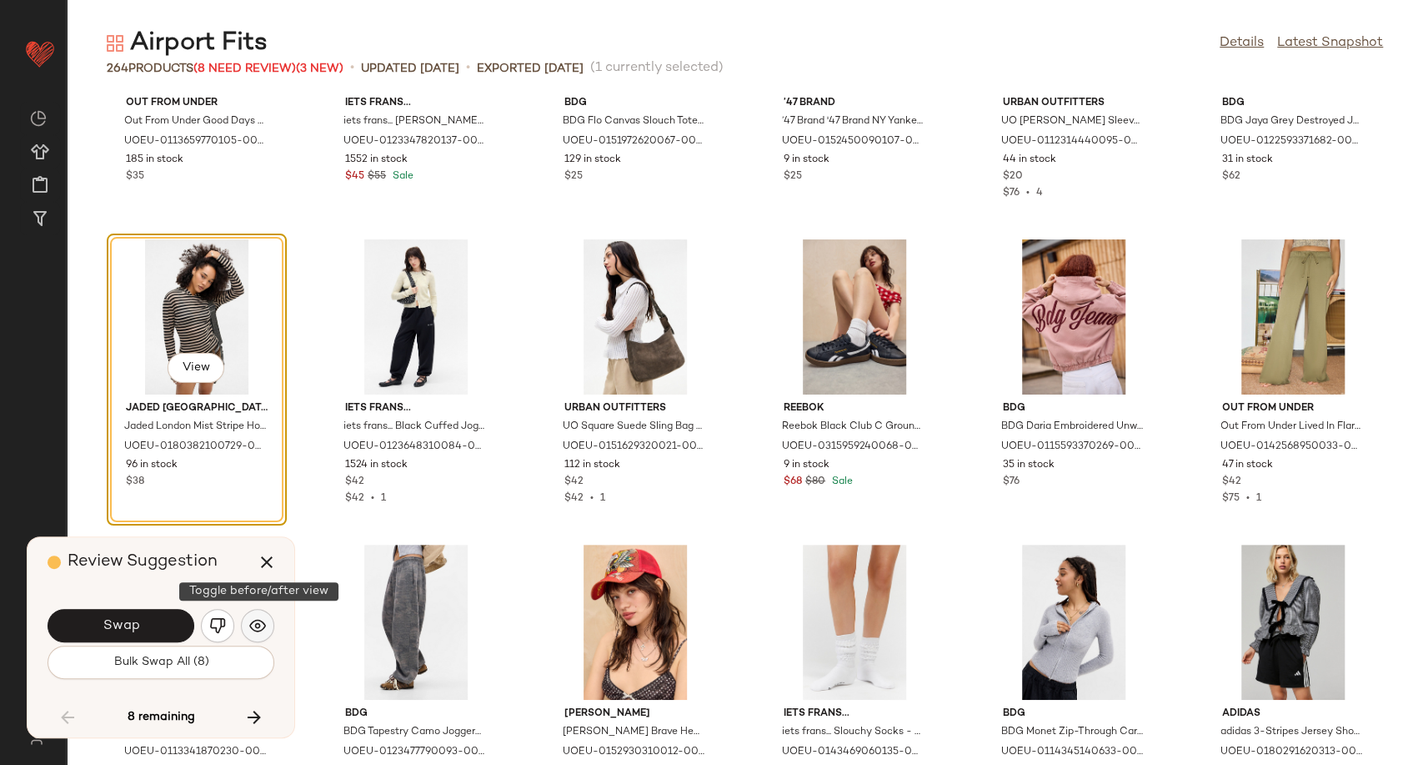
click at [265, 623] on img "button" at bounding box center [257, 625] width 17 height 17
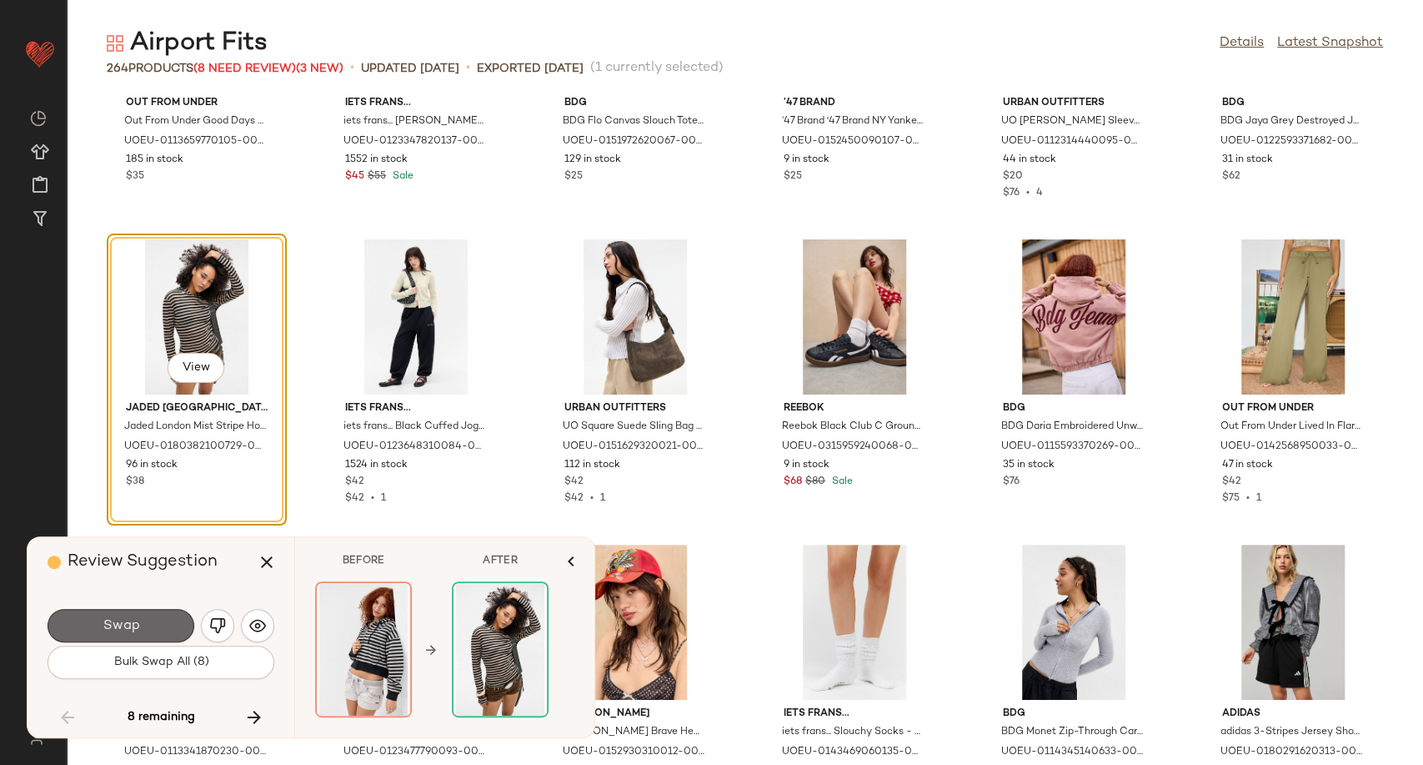
click at [109, 629] on span "Swap" at bounding box center [121, 626] width 38 height 16
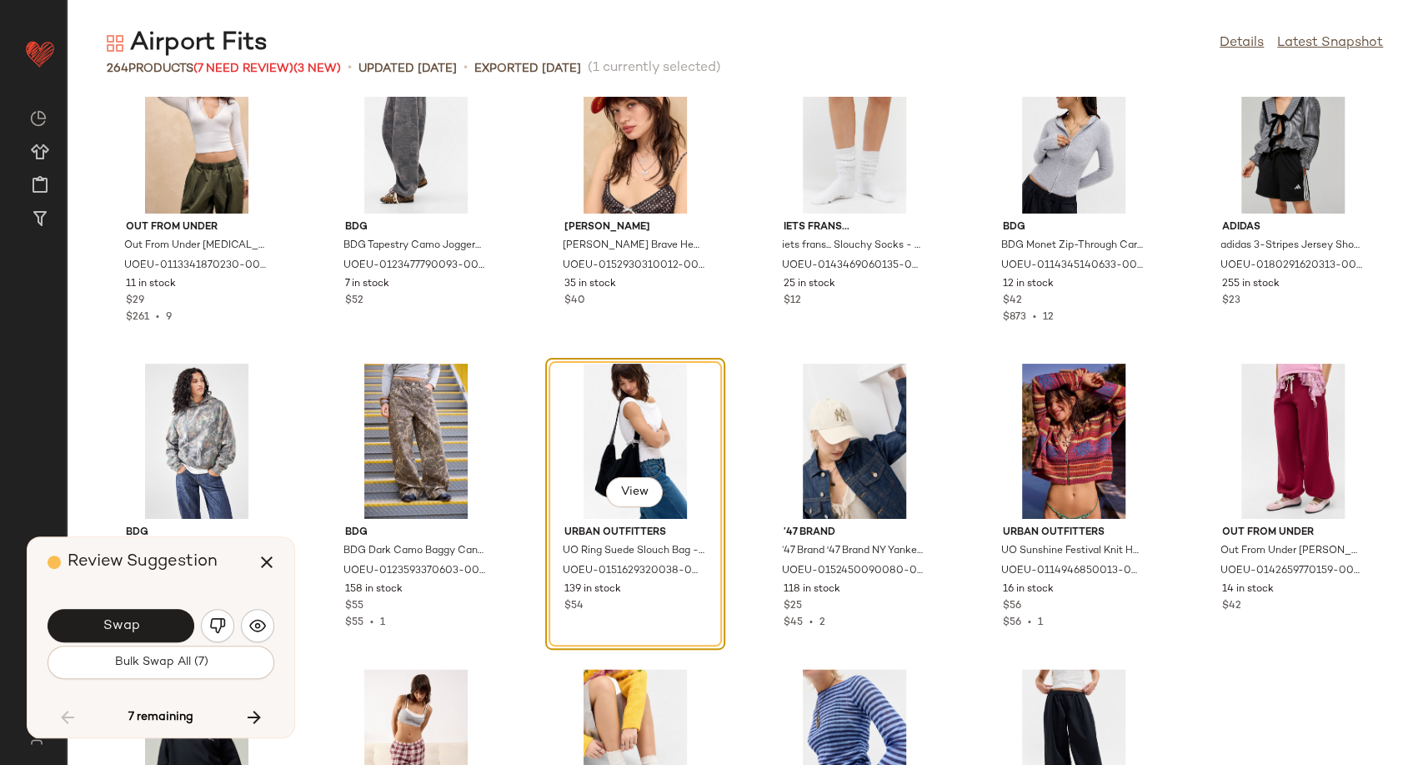
scroll to position [5585, 0]
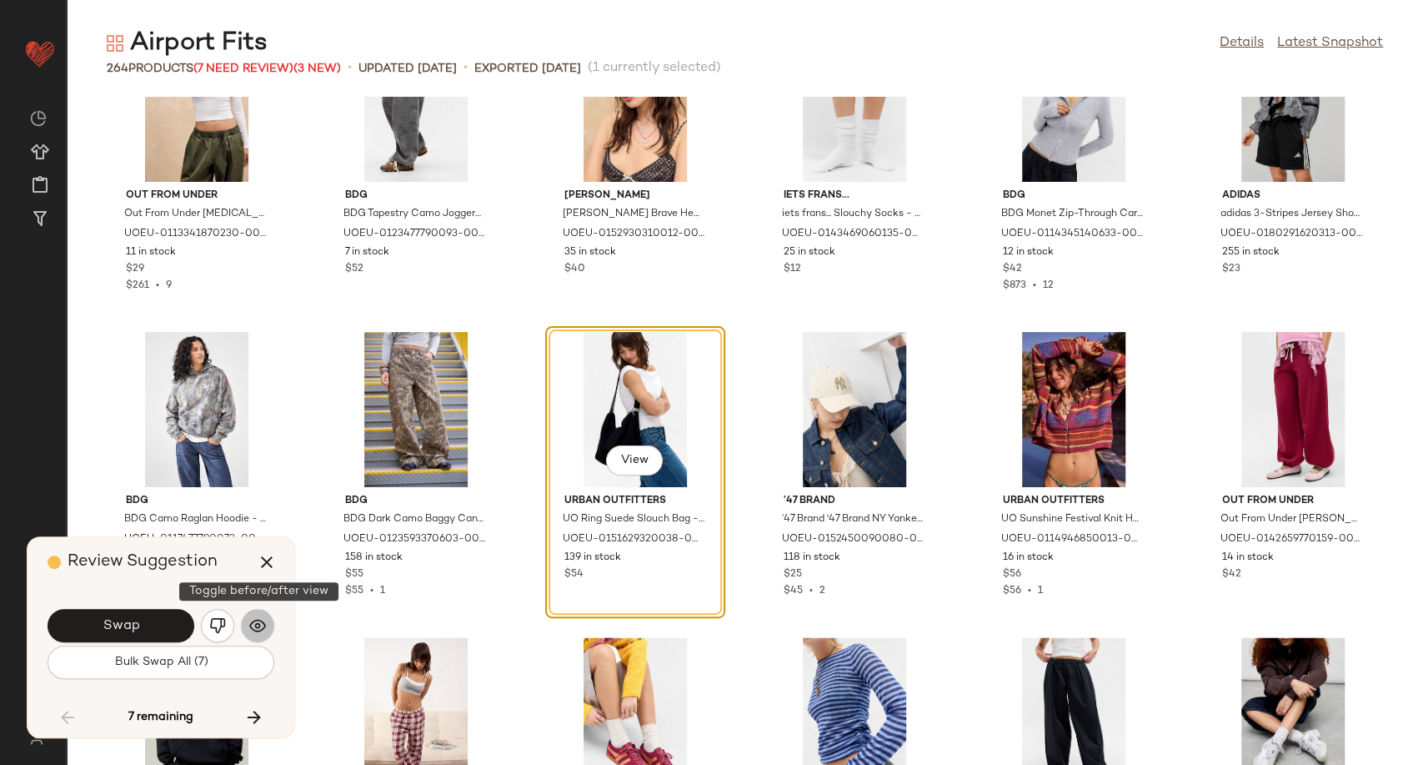
click at [250, 625] on img "button" at bounding box center [257, 625] width 17 height 17
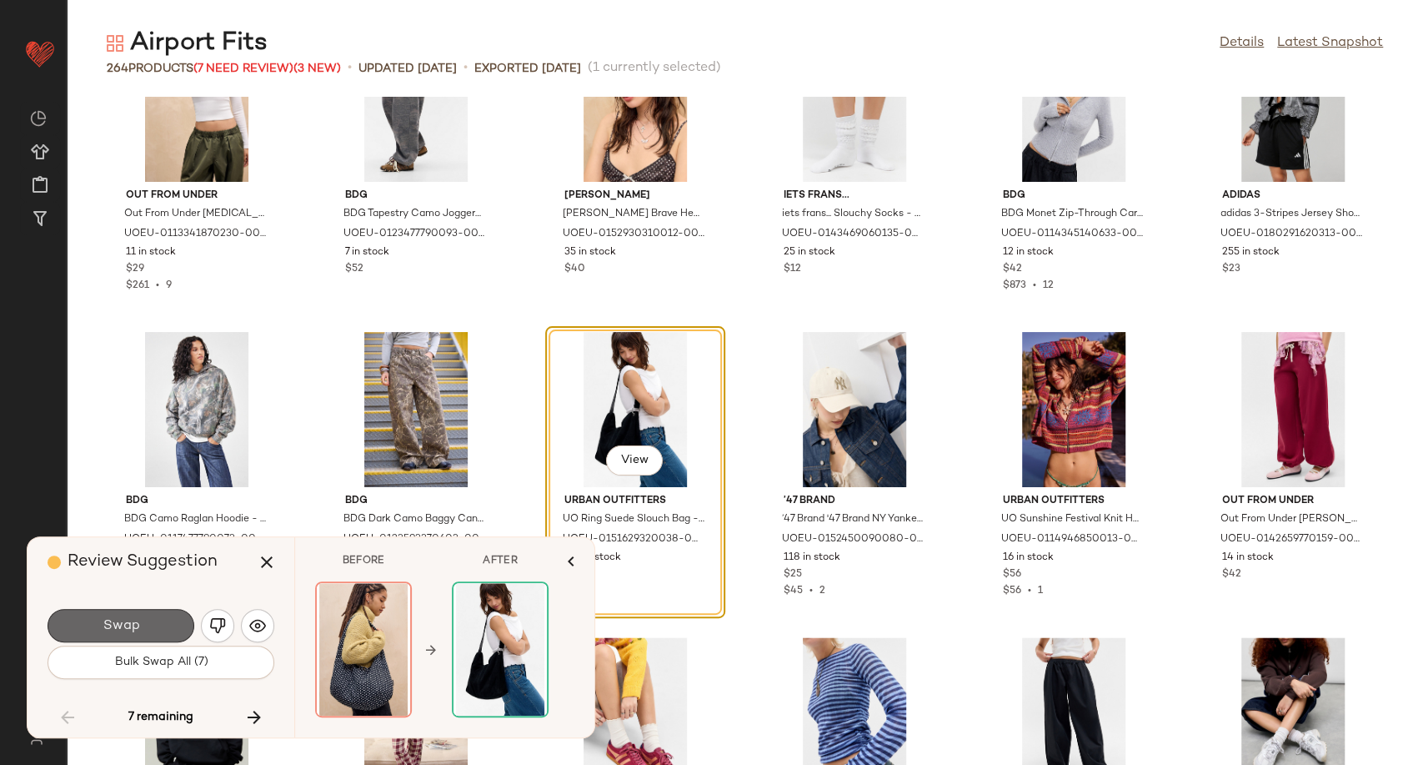
click at [144, 632] on button "Swap" at bounding box center [121, 625] width 147 height 33
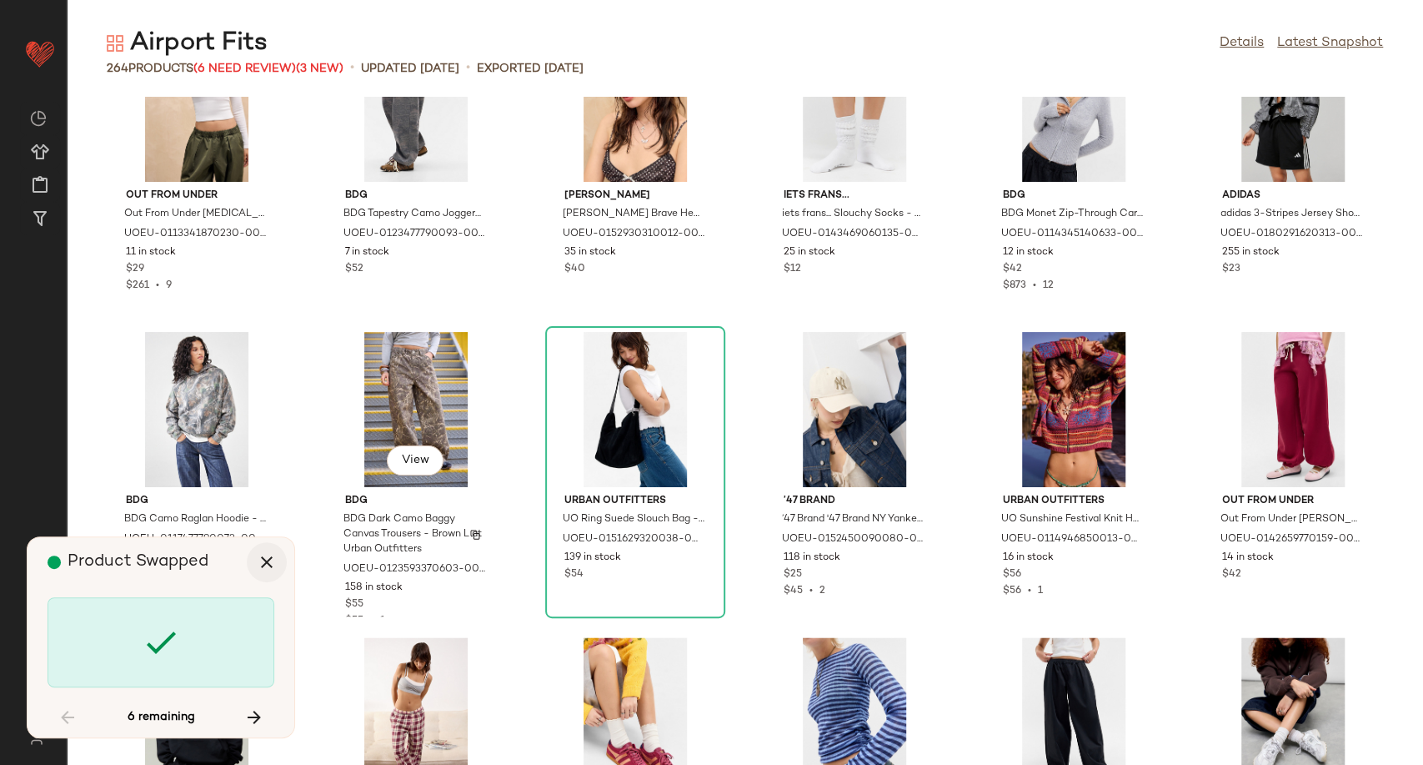
scroll to position [6103, 0]
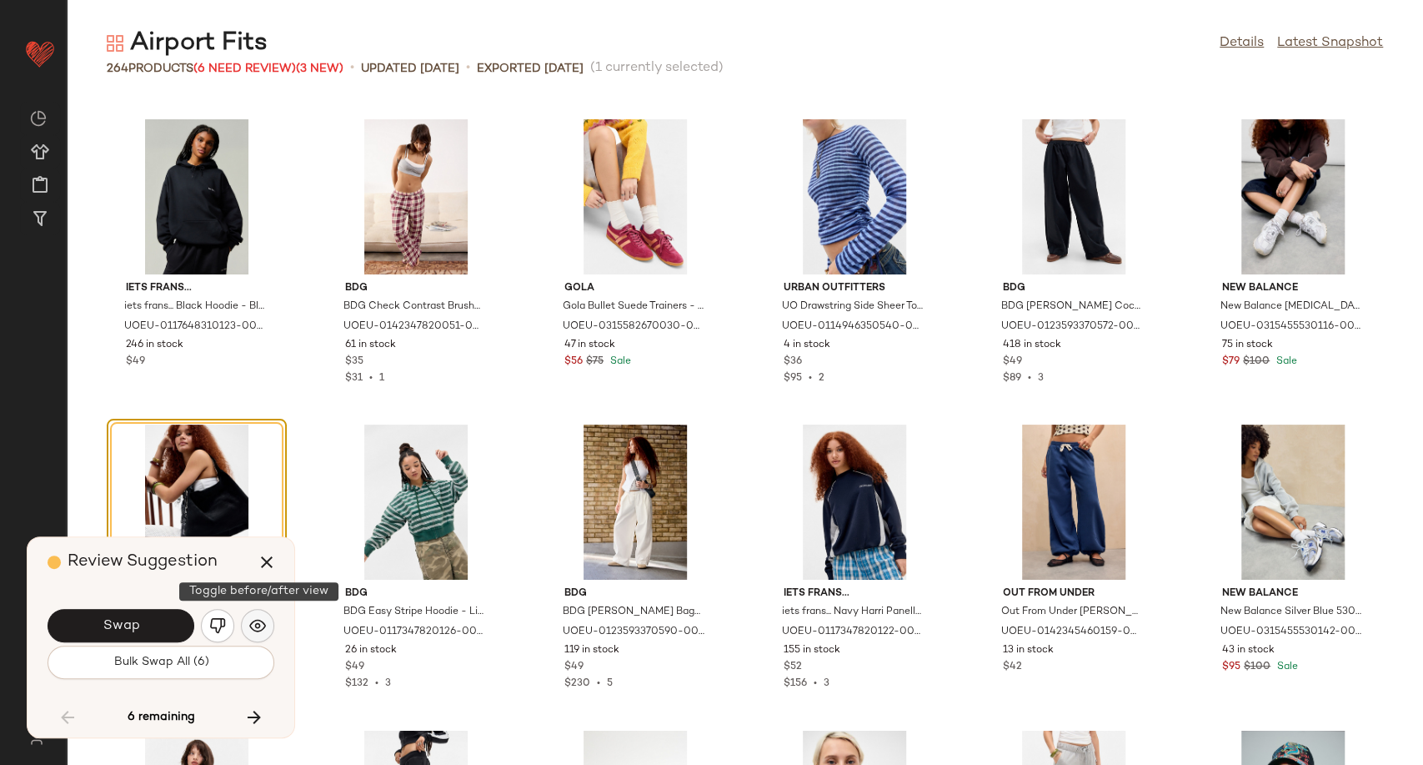
click at [257, 619] on img "button" at bounding box center [257, 625] width 17 height 17
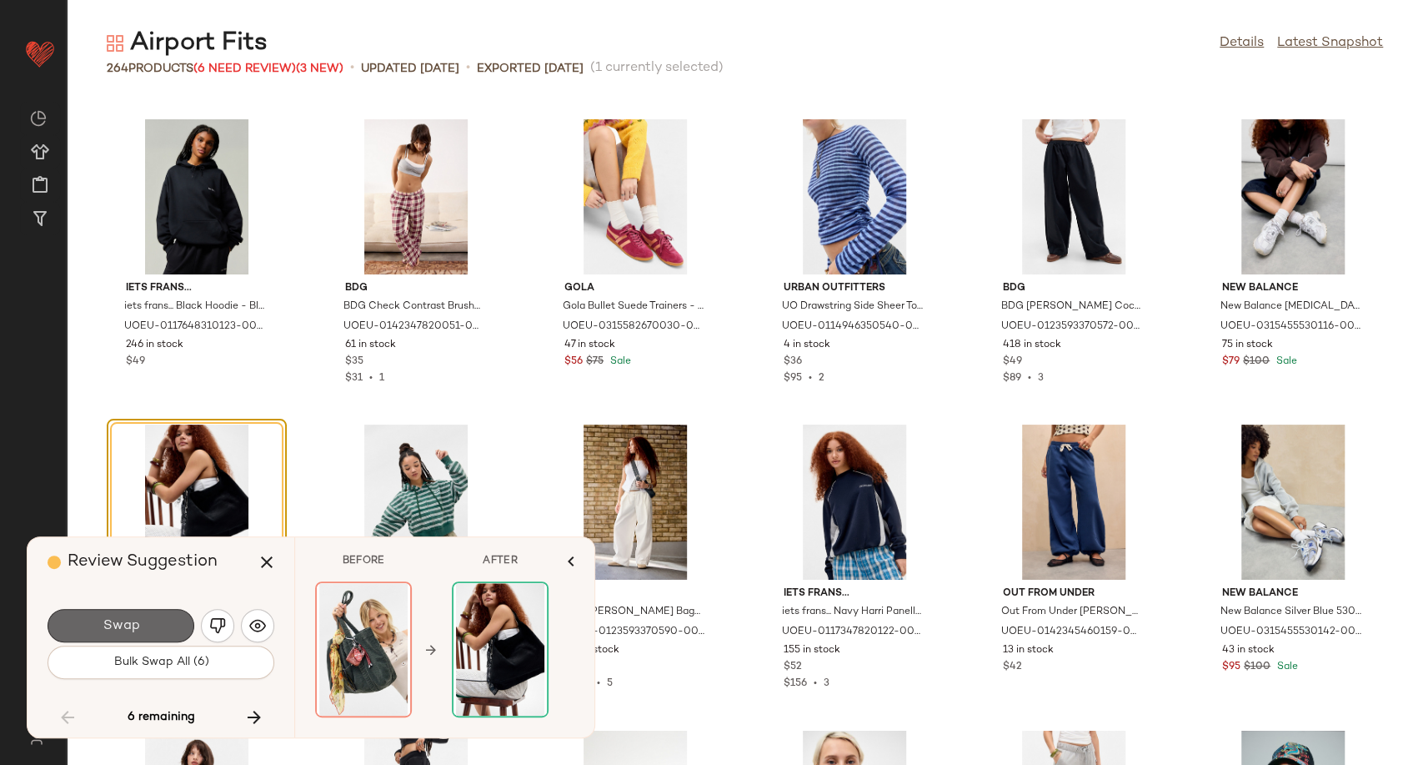
click at [93, 629] on button "Swap" at bounding box center [121, 625] width 147 height 33
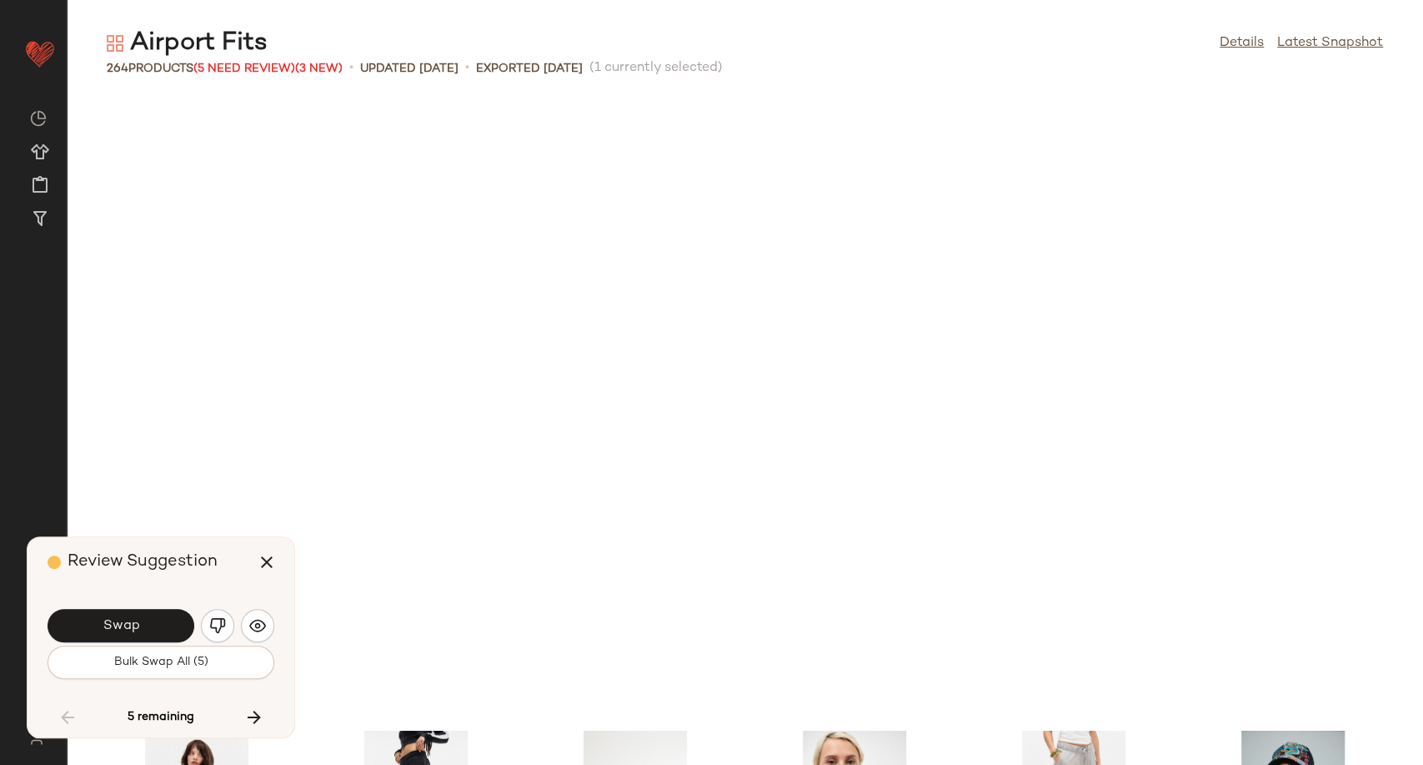
scroll to position [6713, 0]
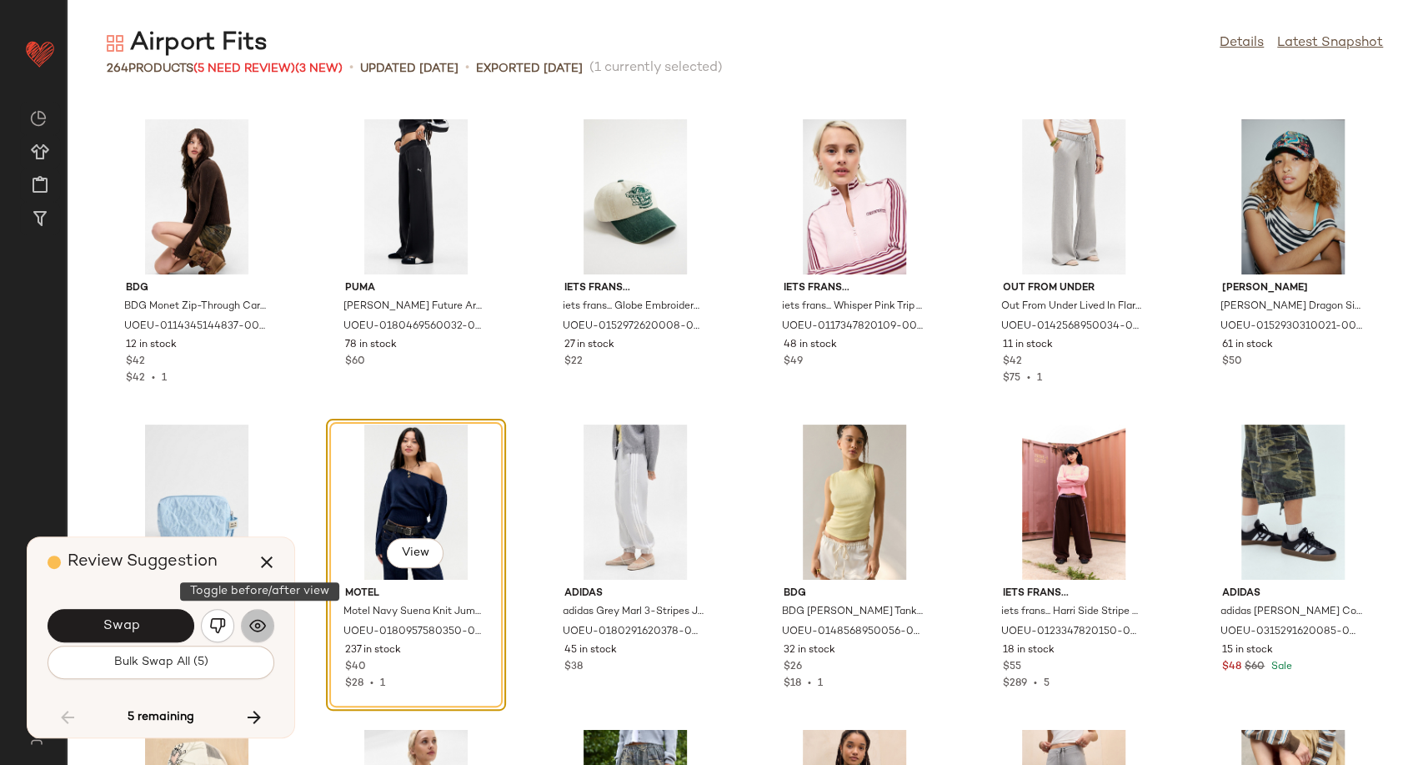
click at [262, 626] on img "button" at bounding box center [257, 625] width 17 height 17
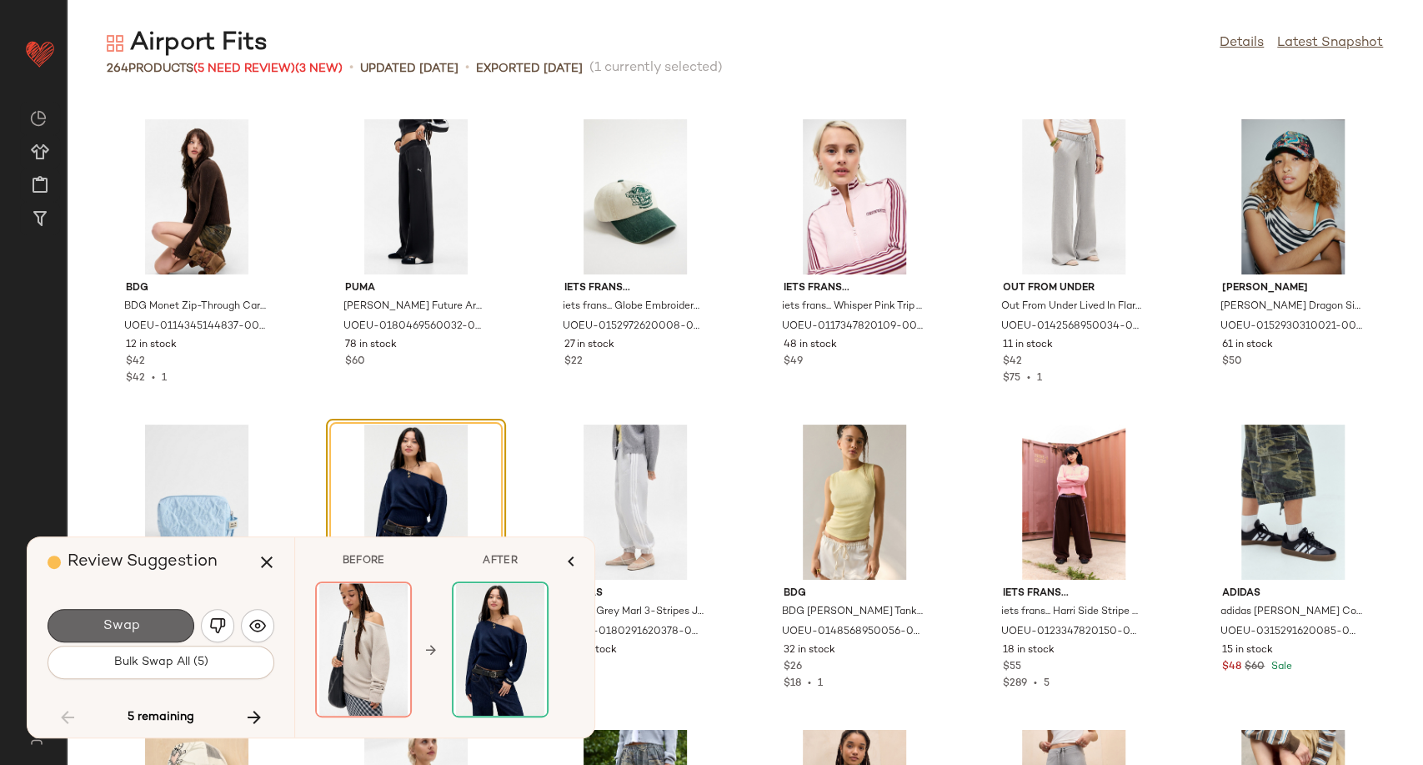
click at [139, 629] on button "Swap" at bounding box center [121, 625] width 147 height 33
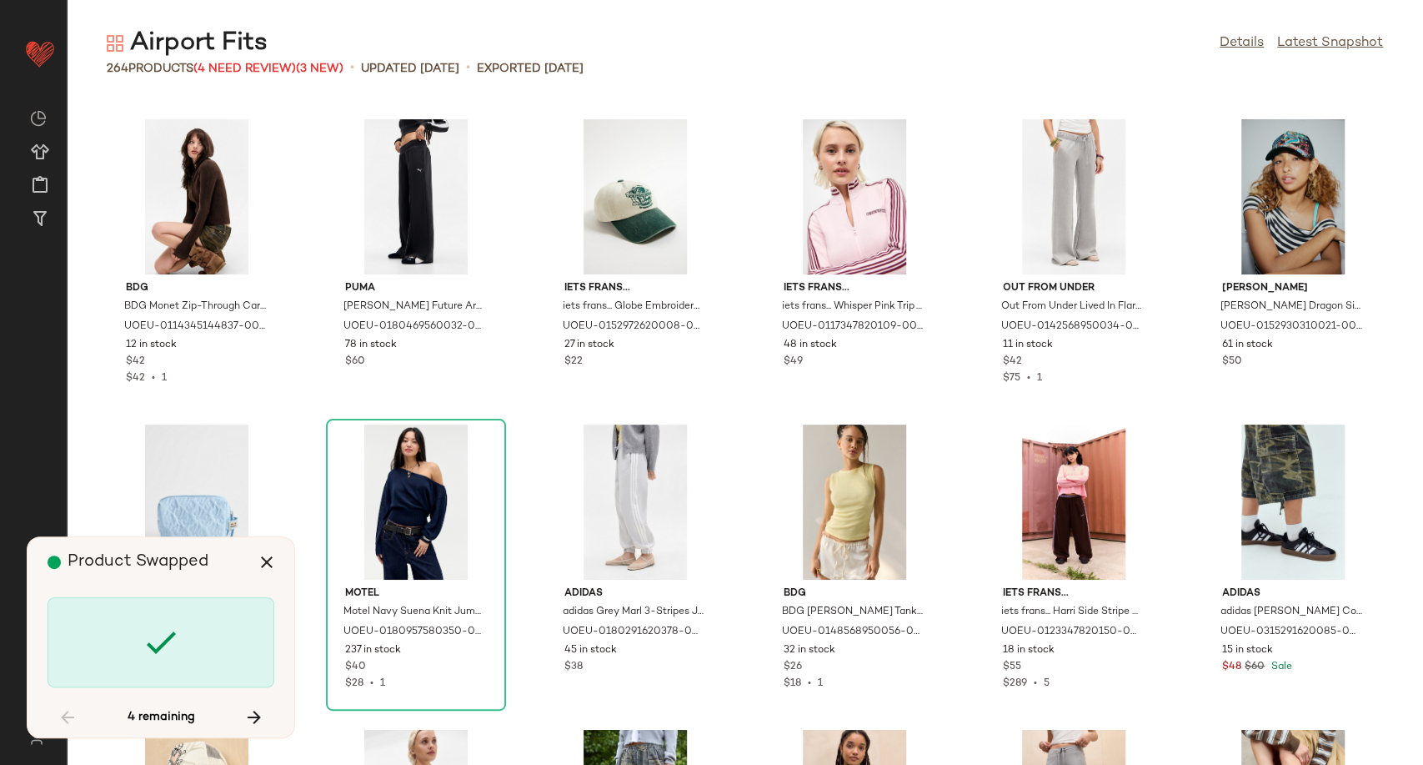
scroll to position [7628, 0]
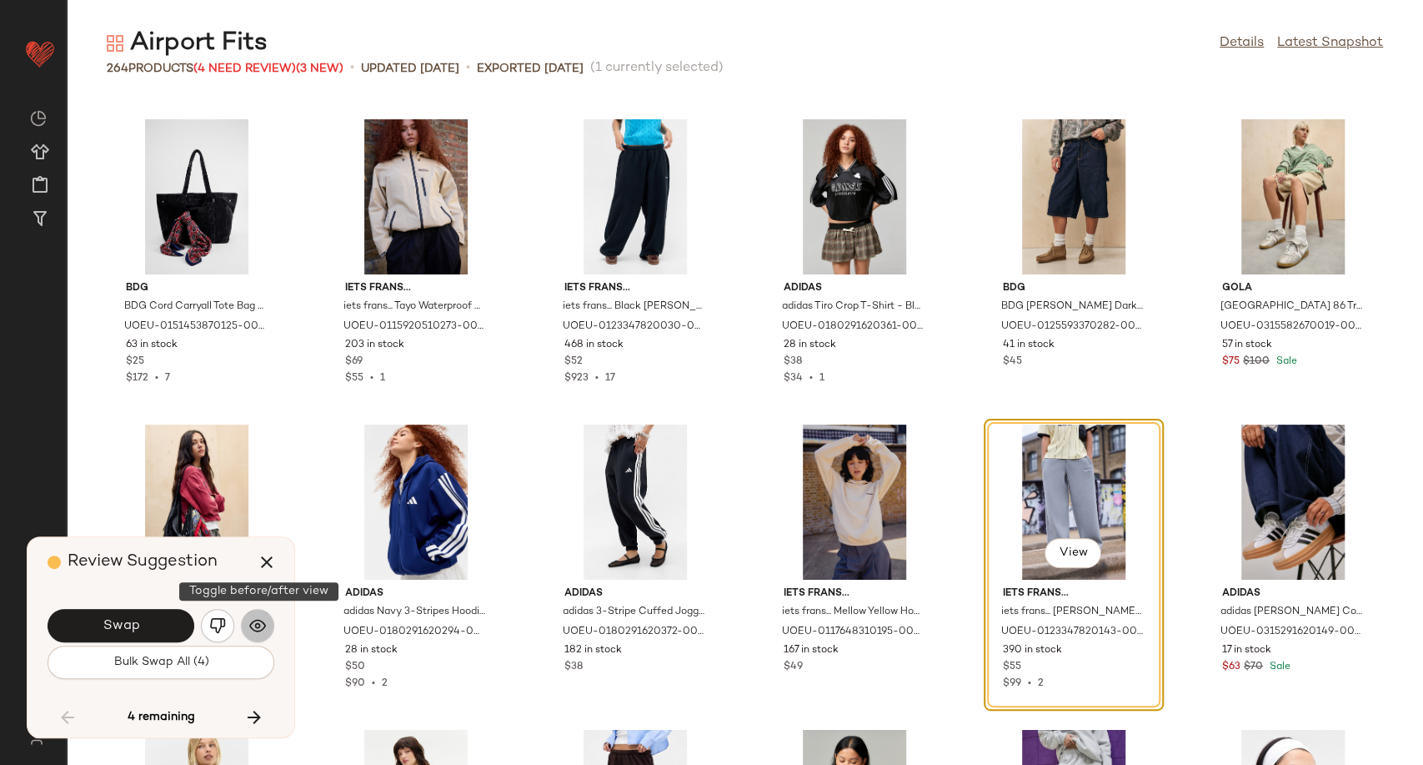
click at [257, 631] on img "button" at bounding box center [257, 625] width 17 height 17
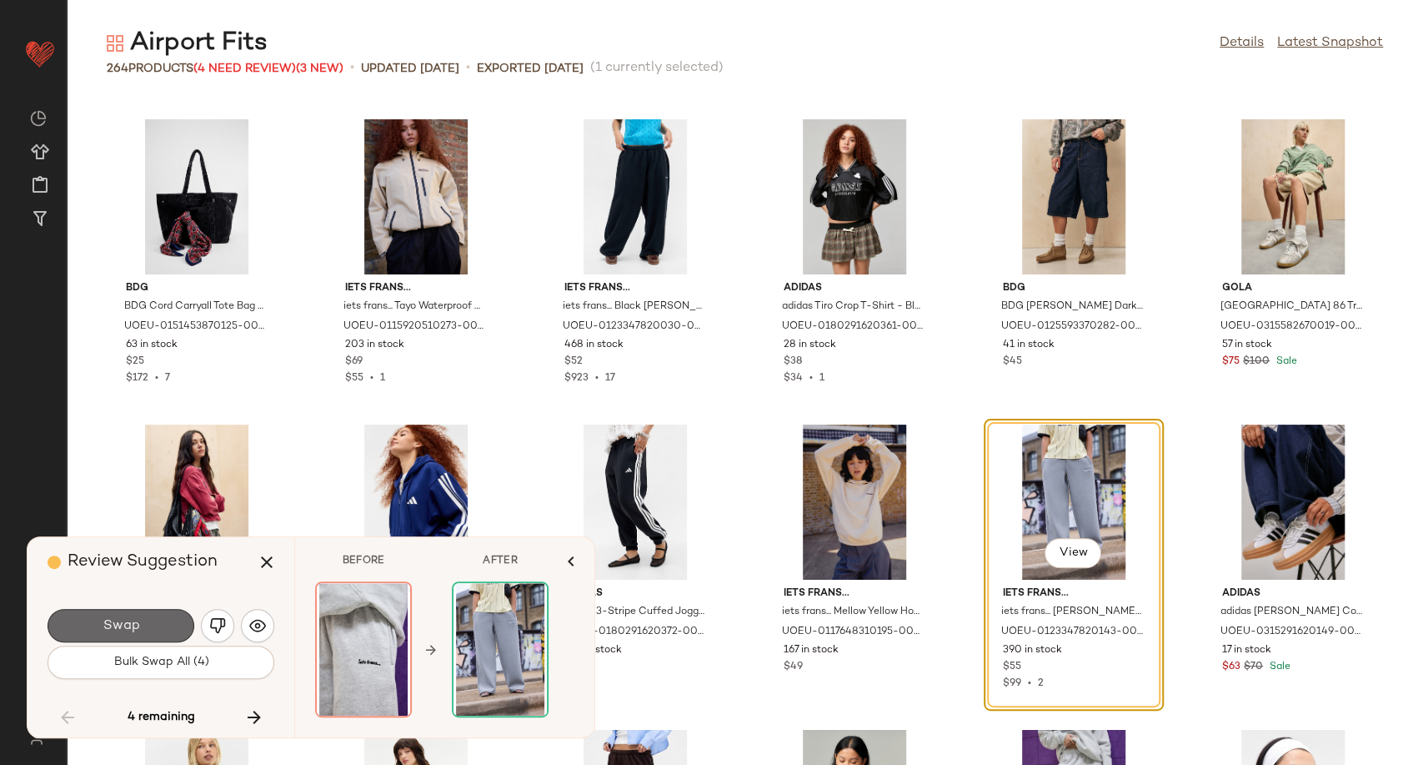
click at [160, 628] on button "Swap" at bounding box center [121, 625] width 147 height 33
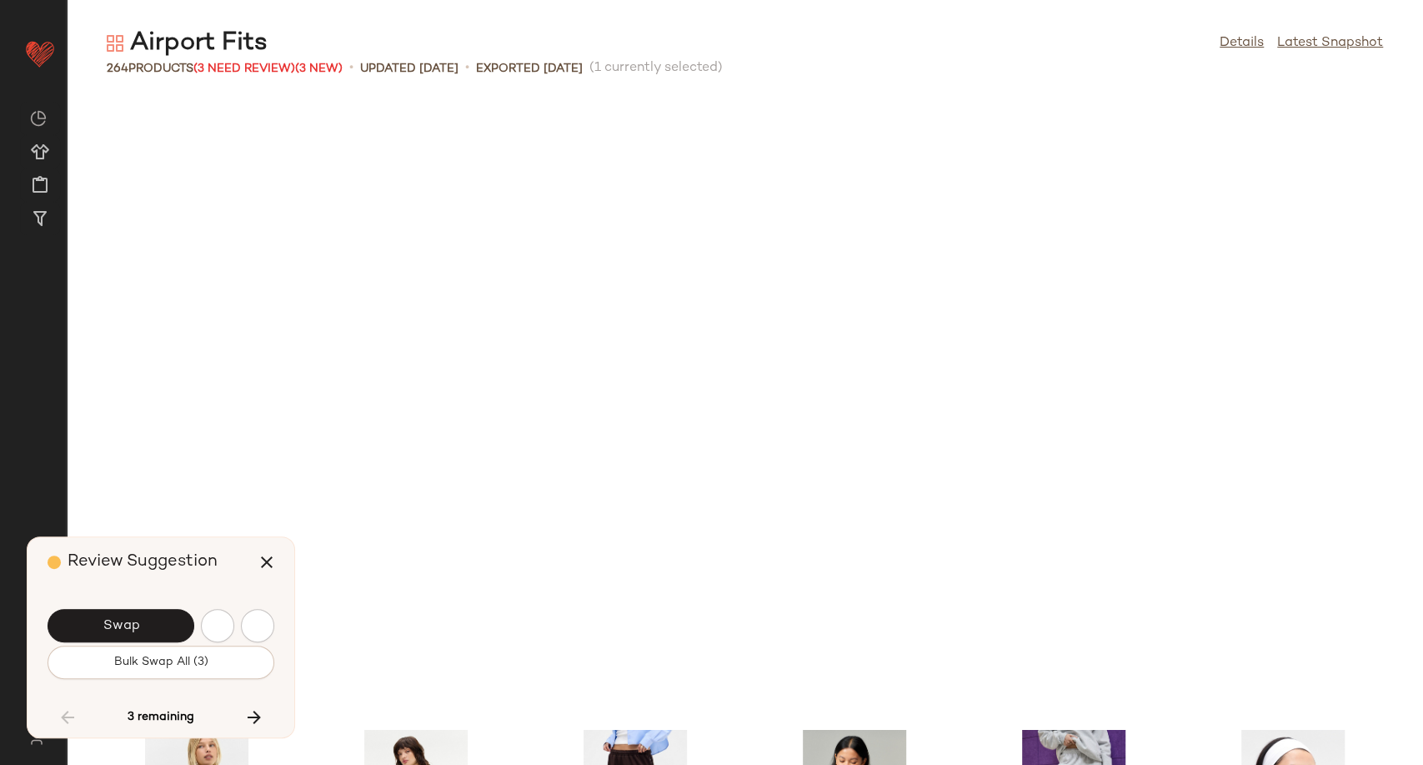
scroll to position [8238, 0]
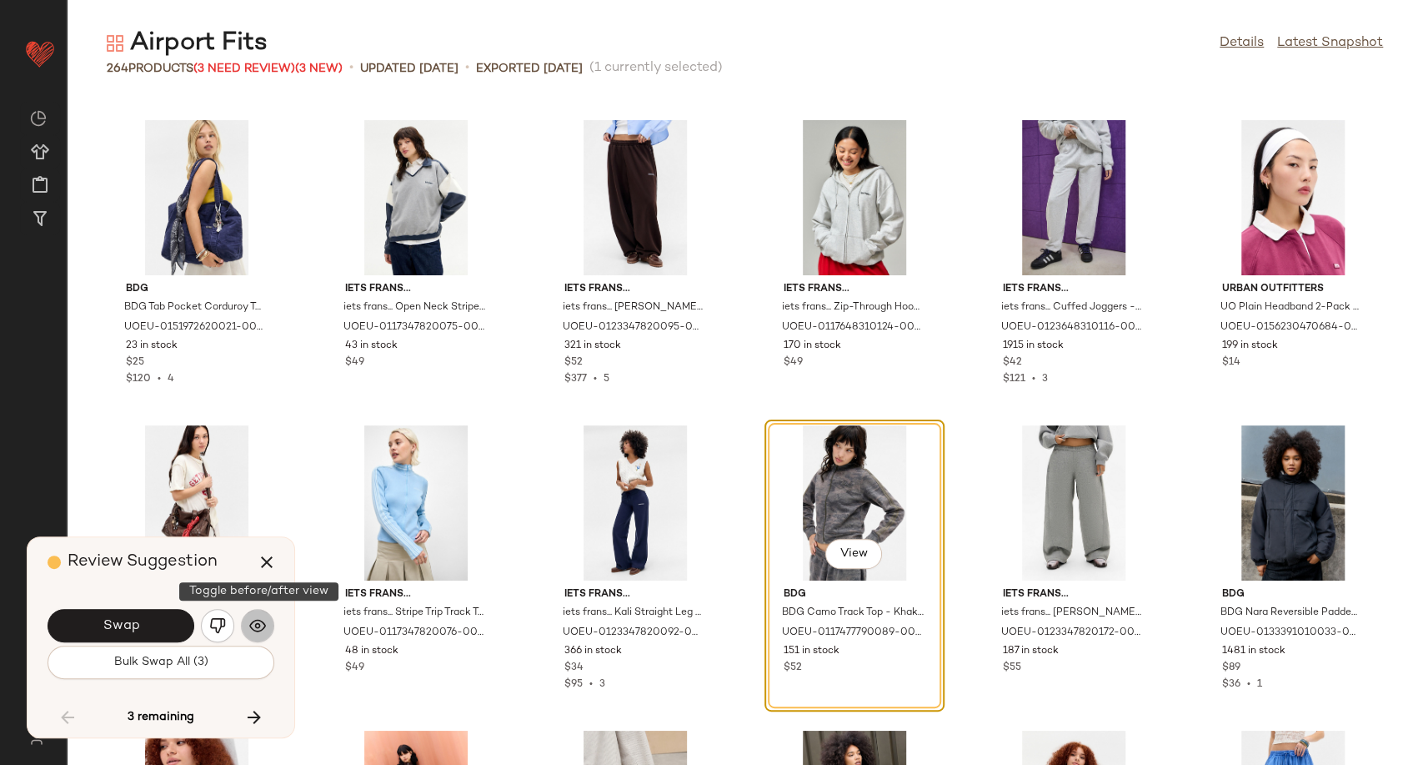
click at [256, 624] on img "button" at bounding box center [257, 625] width 17 height 17
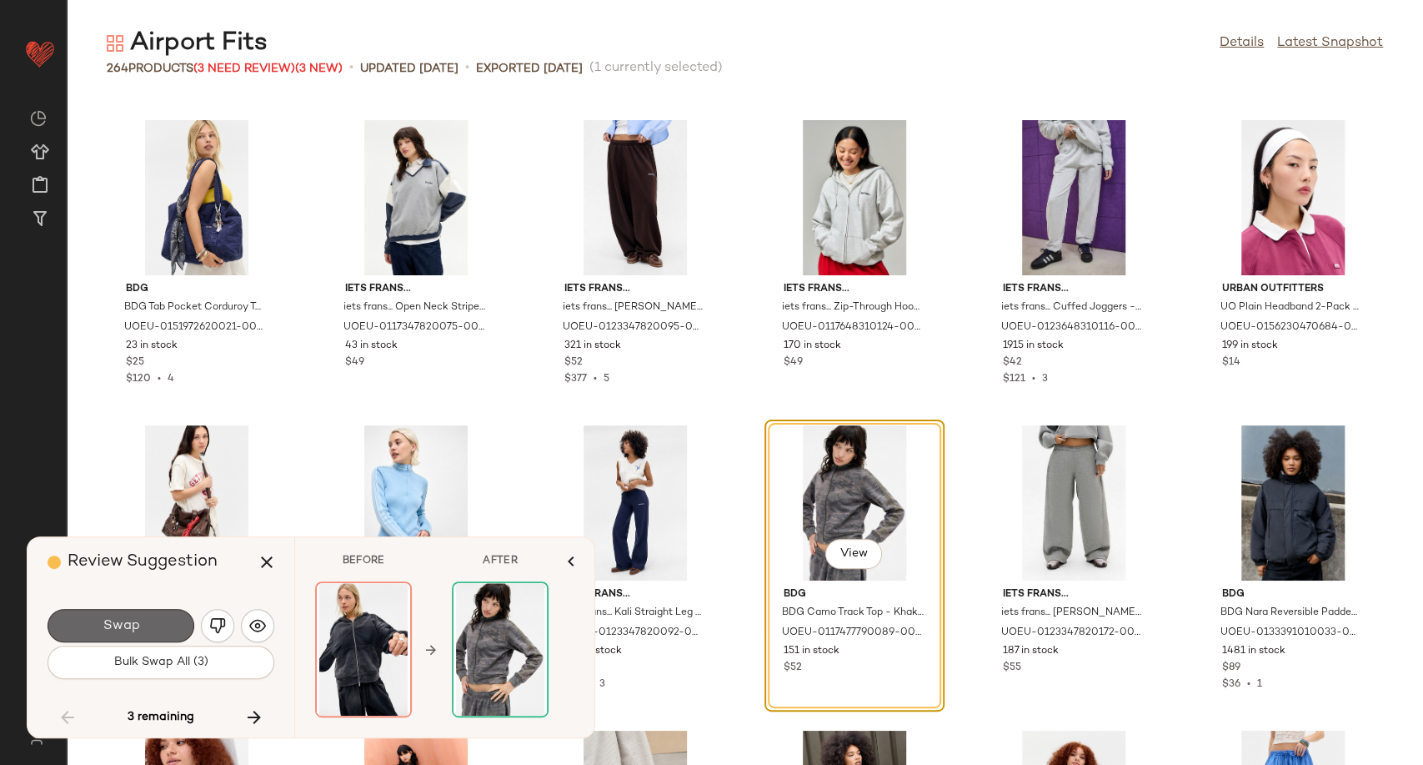
click at [123, 629] on span "Swap" at bounding box center [121, 626] width 38 height 16
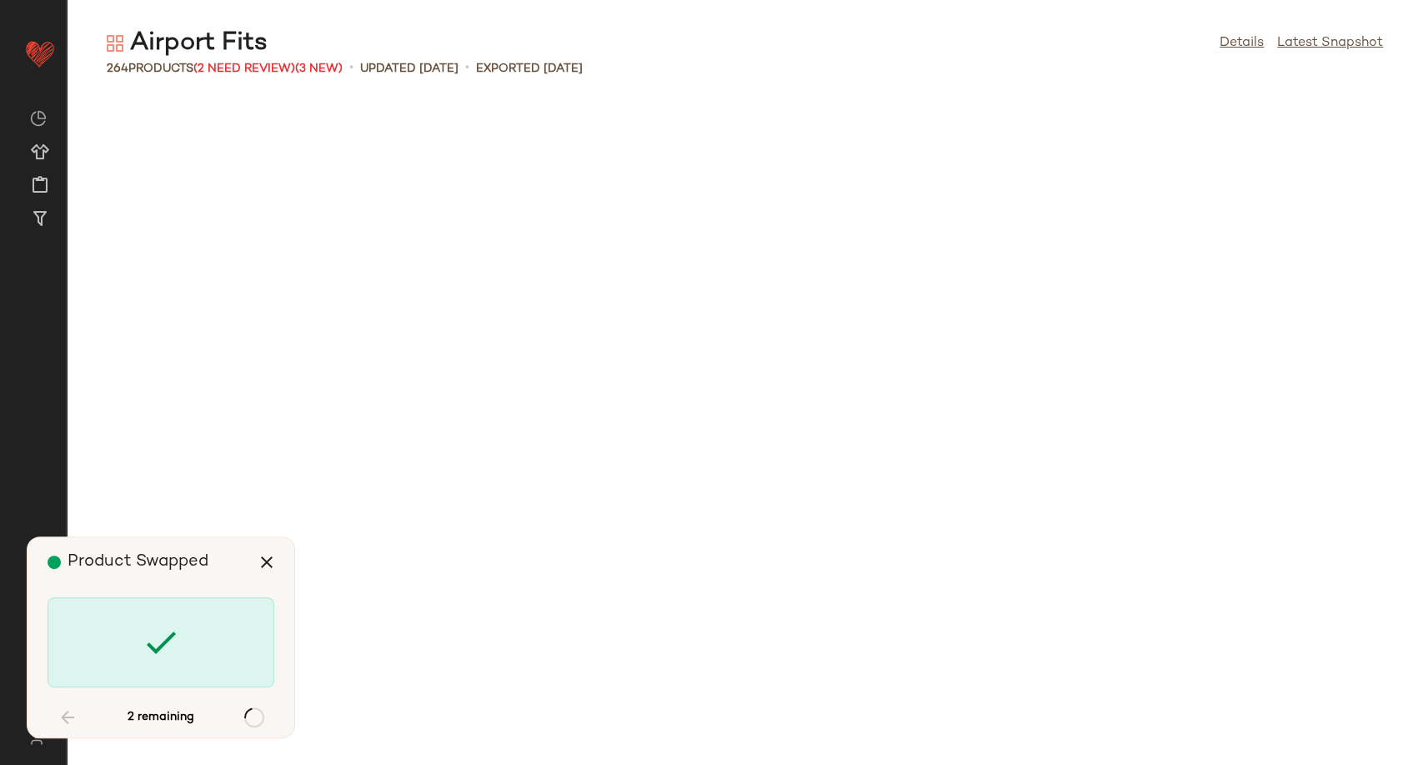
scroll to position [9458, 0]
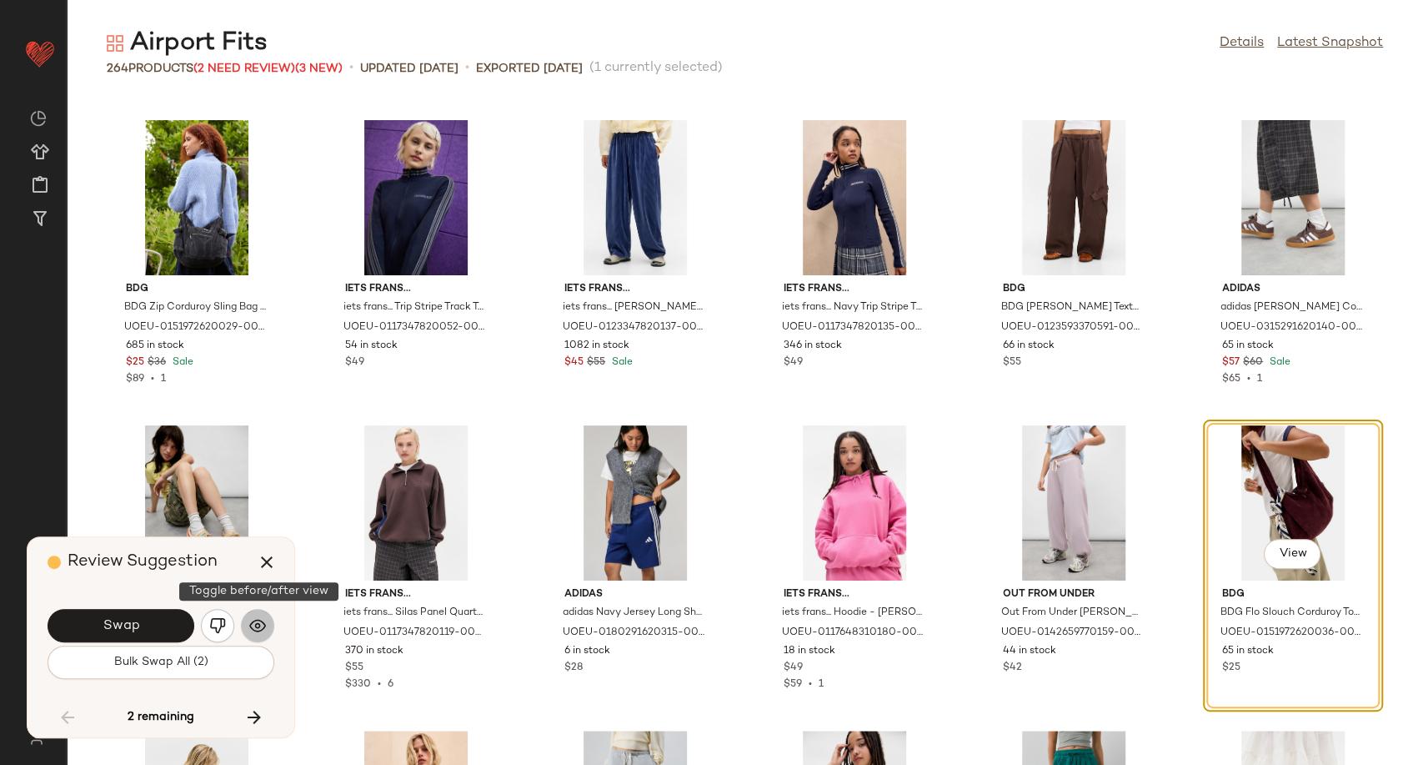
click at [253, 622] on img "button" at bounding box center [257, 625] width 17 height 17
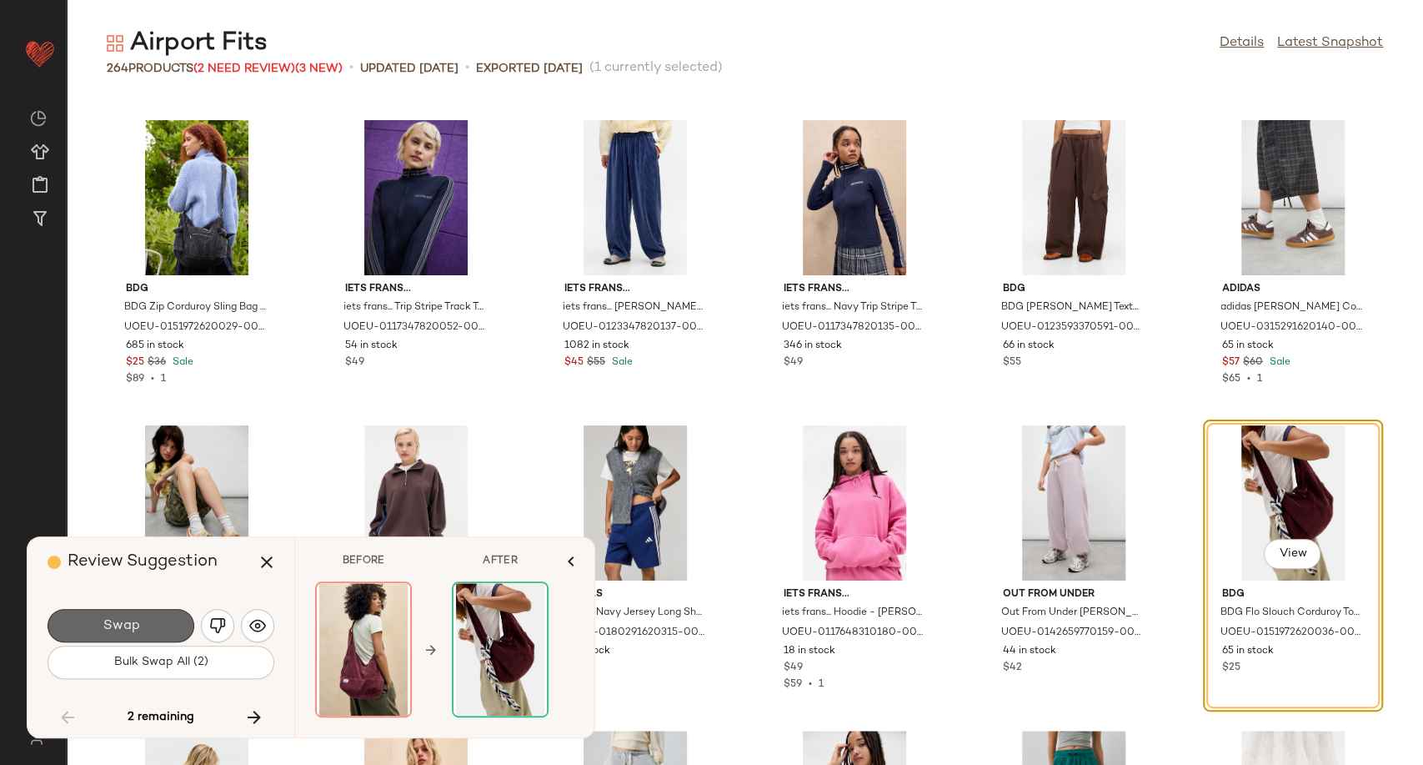
click at [149, 632] on button "Swap" at bounding box center [121, 625] width 147 height 33
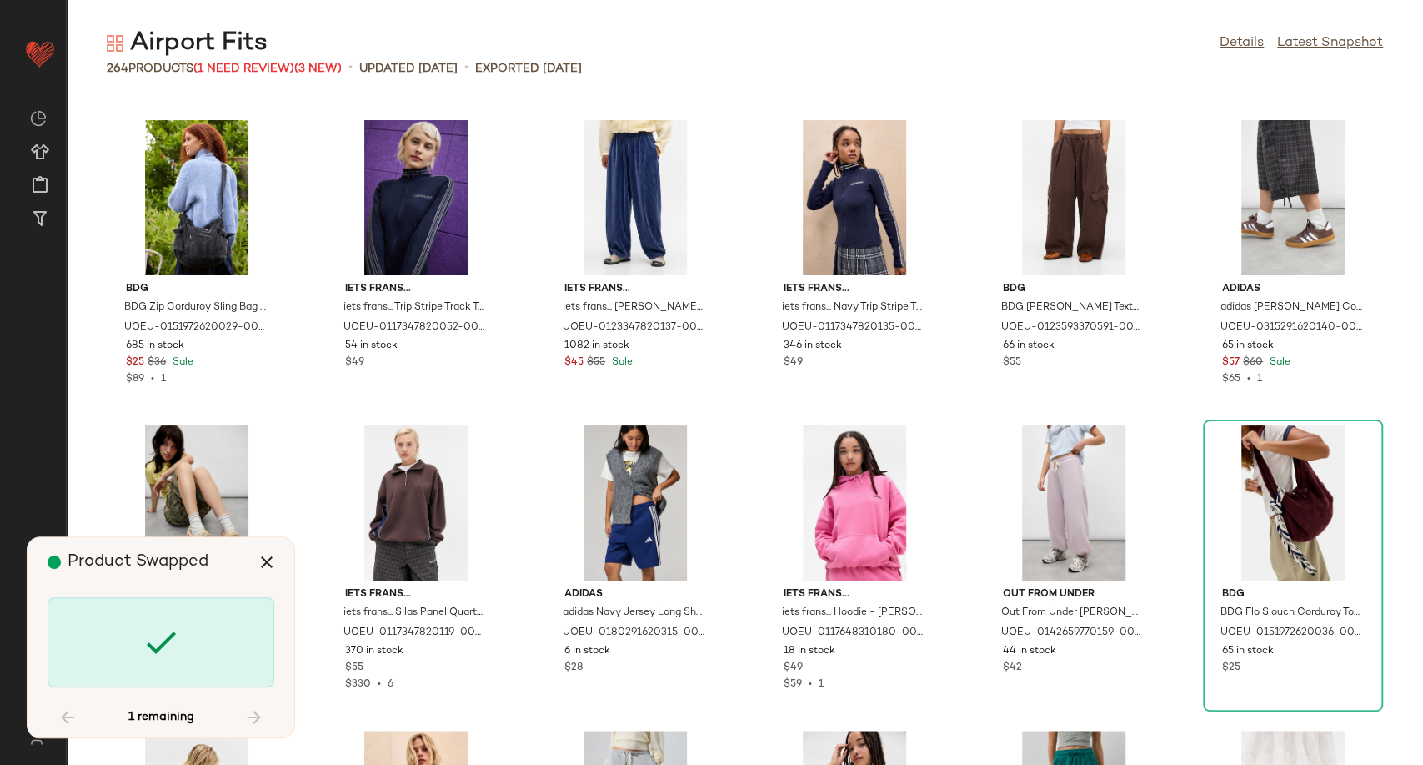
scroll to position [10375, 0]
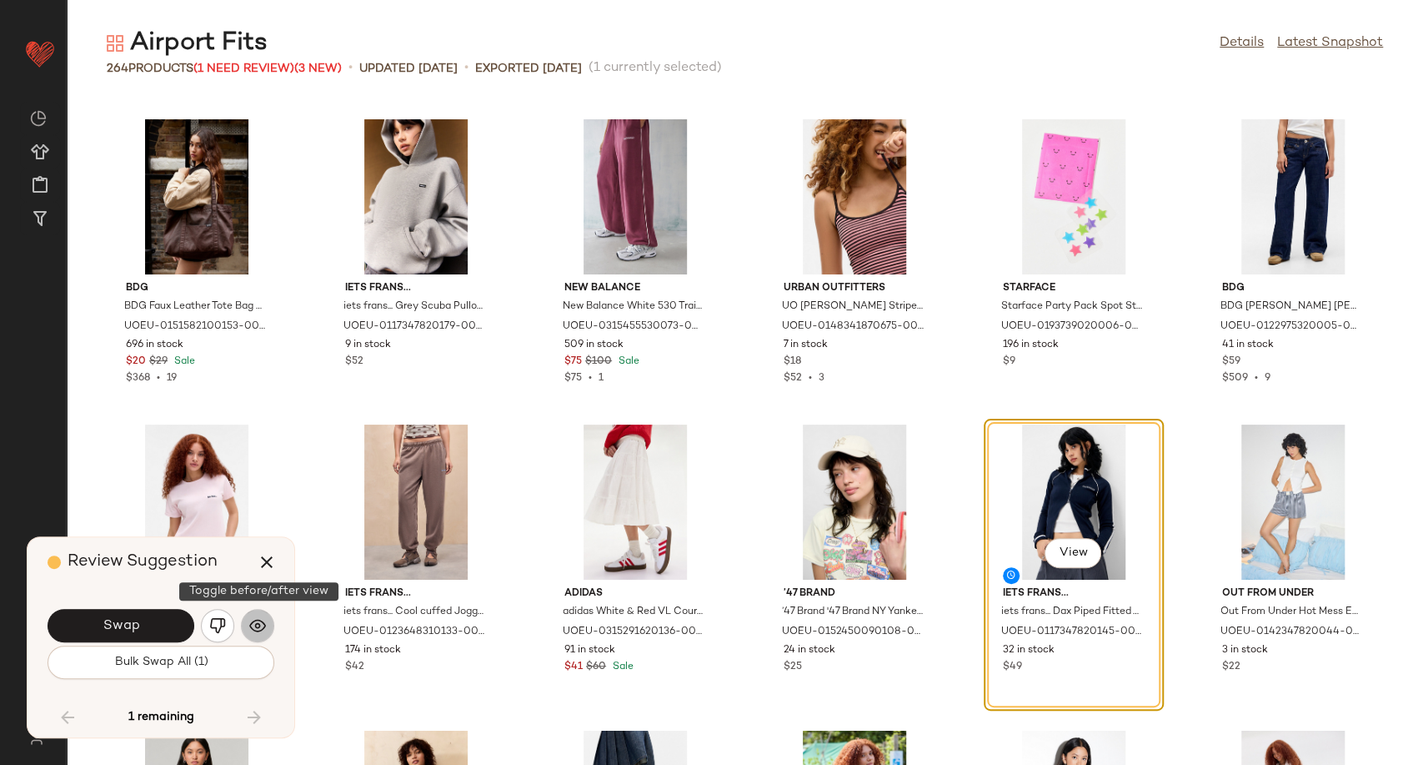
click at [261, 629] on img "button" at bounding box center [257, 625] width 17 height 17
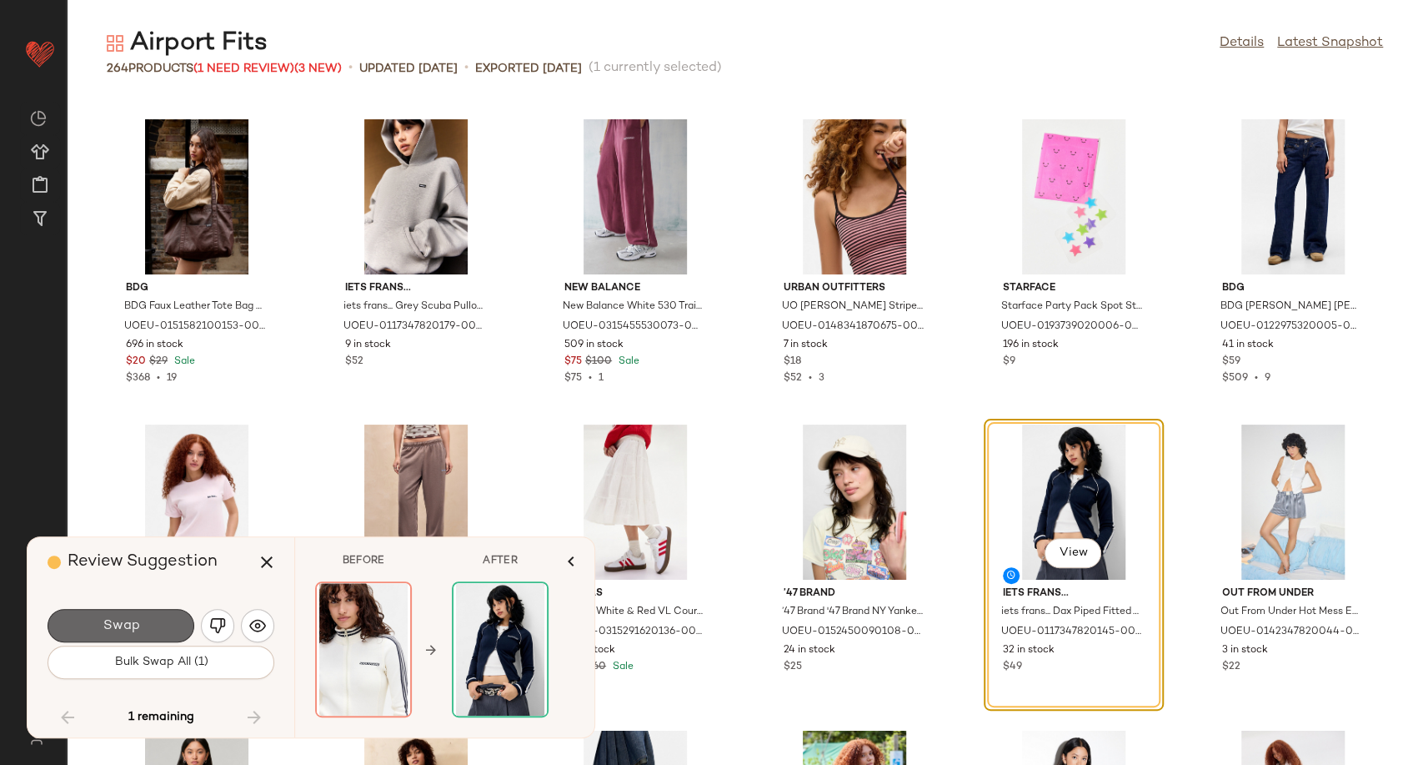
click at [143, 622] on button "Swap" at bounding box center [121, 625] width 147 height 33
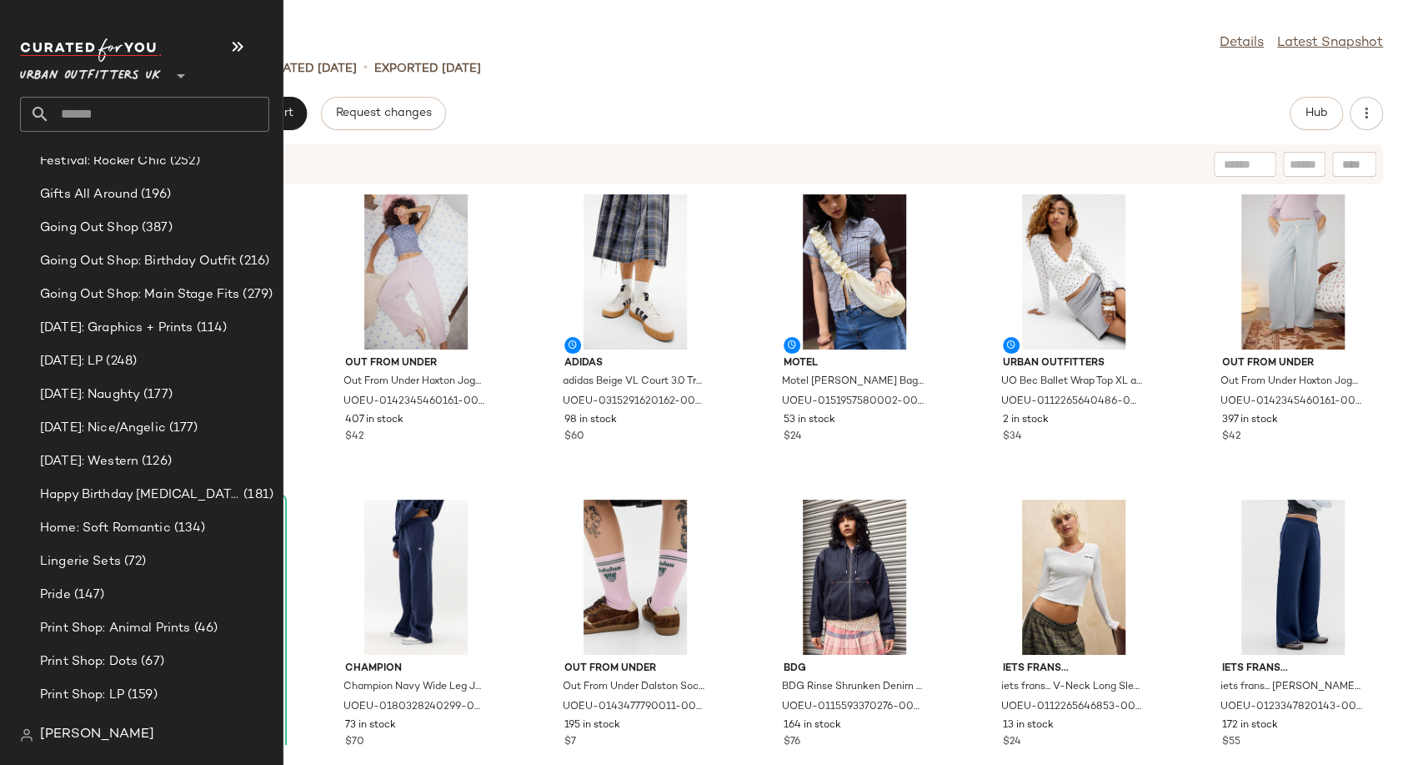
scroll to position [4446, 0]
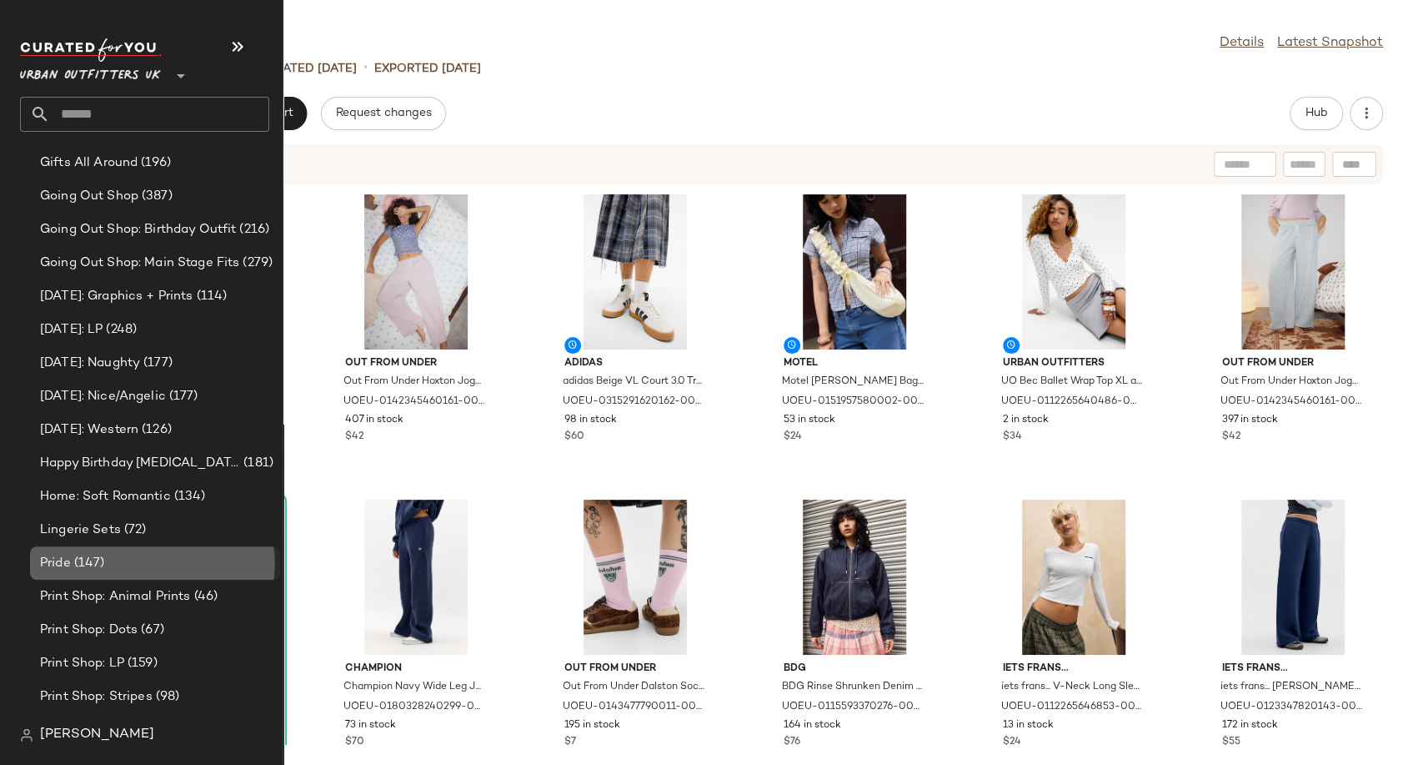
click at [78, 559] on span "(147)" at bounding box center [88, 563] width 34 height 19
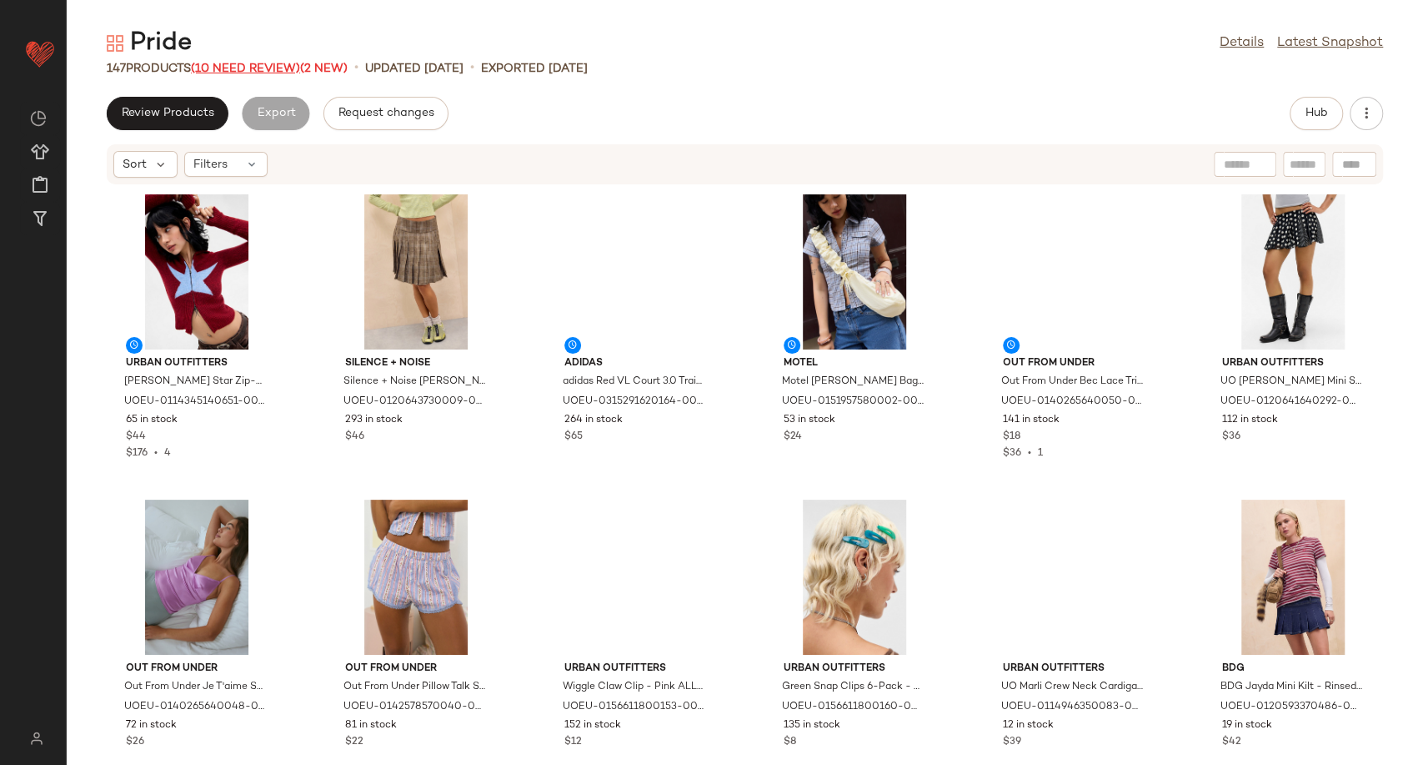
click at [233, 68] on span "(10 Need Review)" at bounding box center [245, 69] width 109 height 13
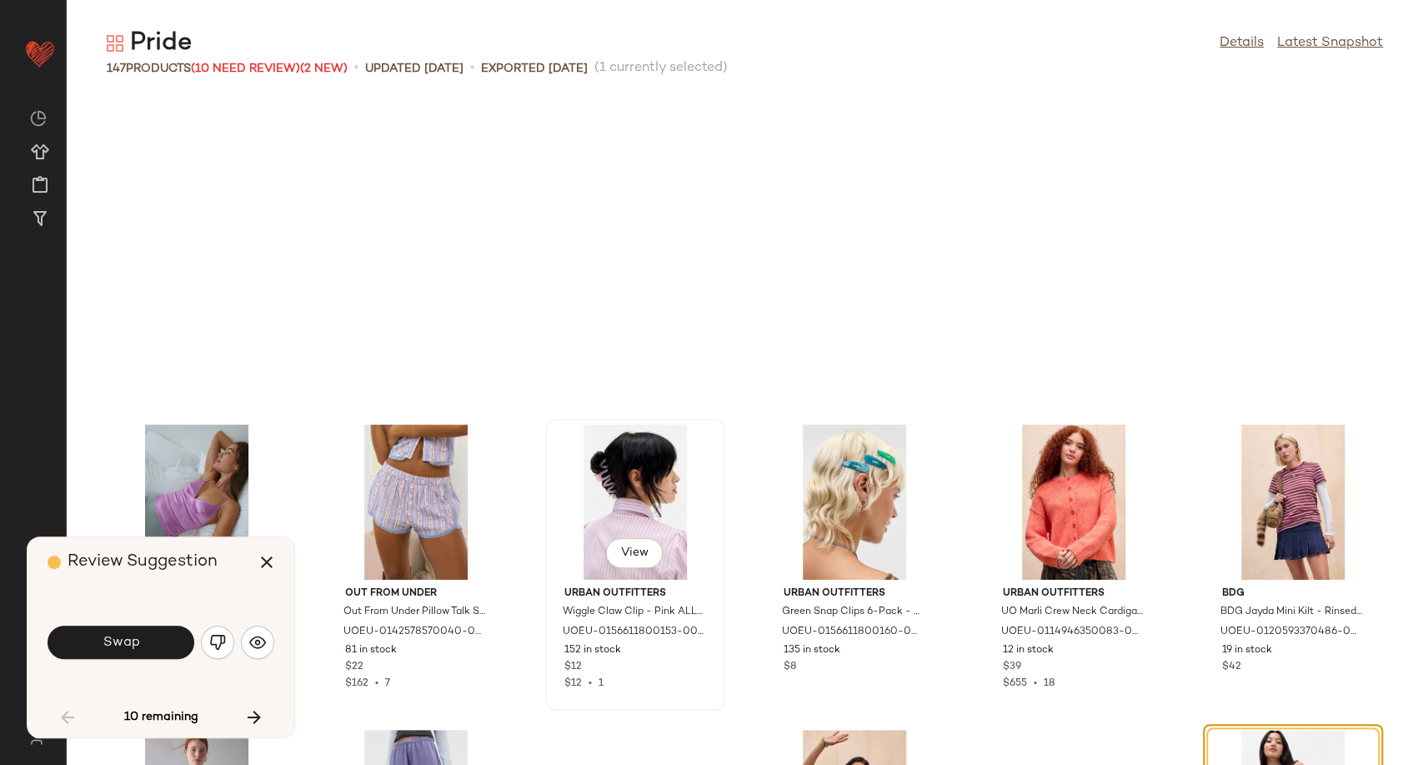
scroll to position [318, 0]
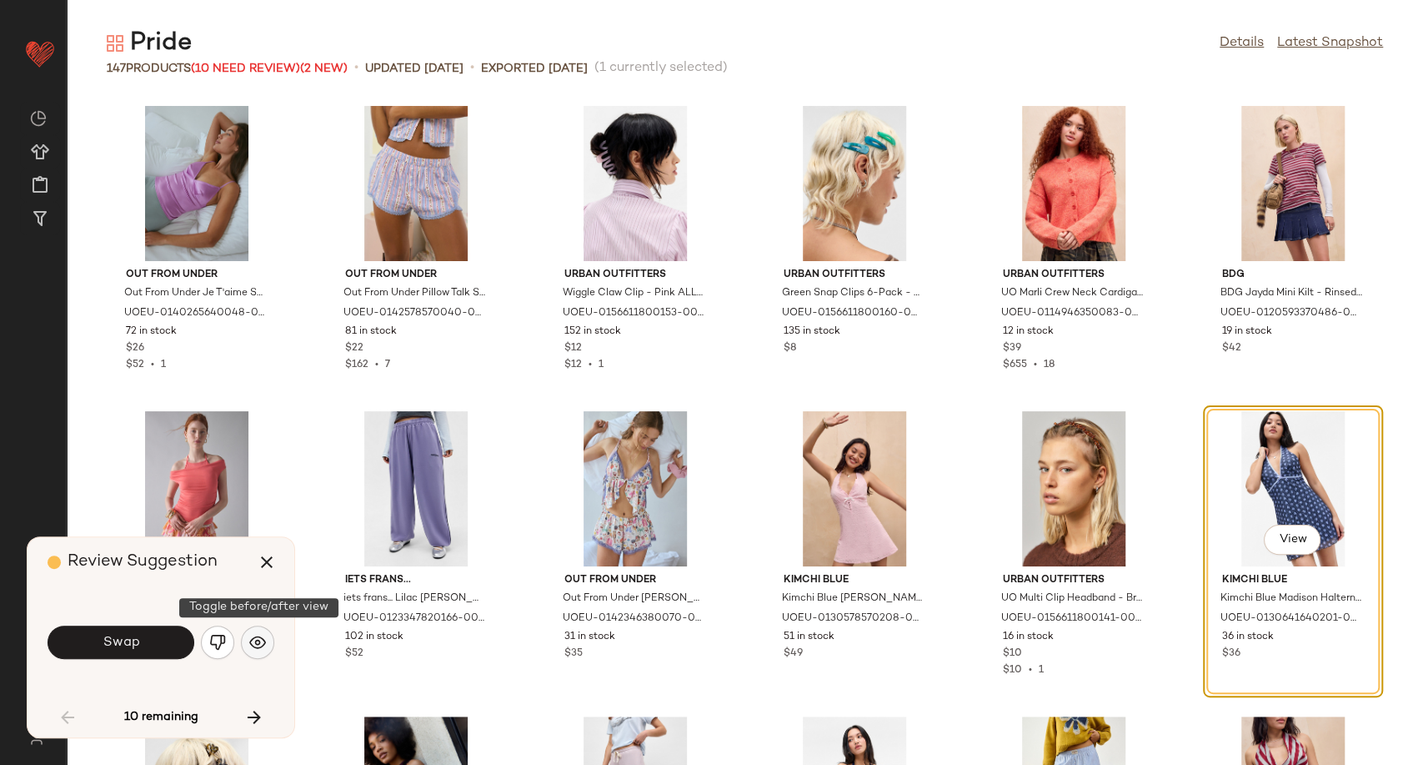
click at [260, 636] on img "button" at bounding box center [257, 642] width 17 height 17
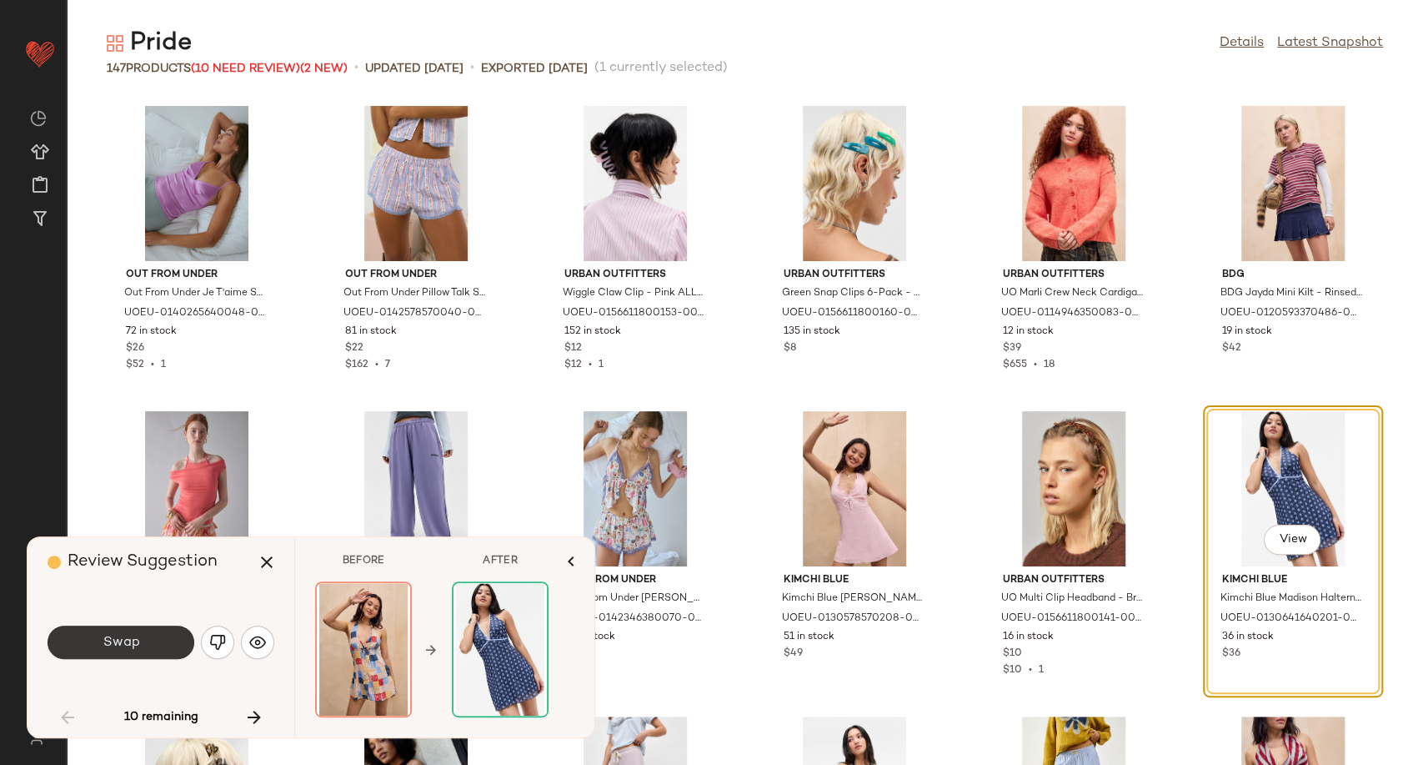
click at [108, 647] on span "Swap" at bounding box center [121, 642] width 38 height 16
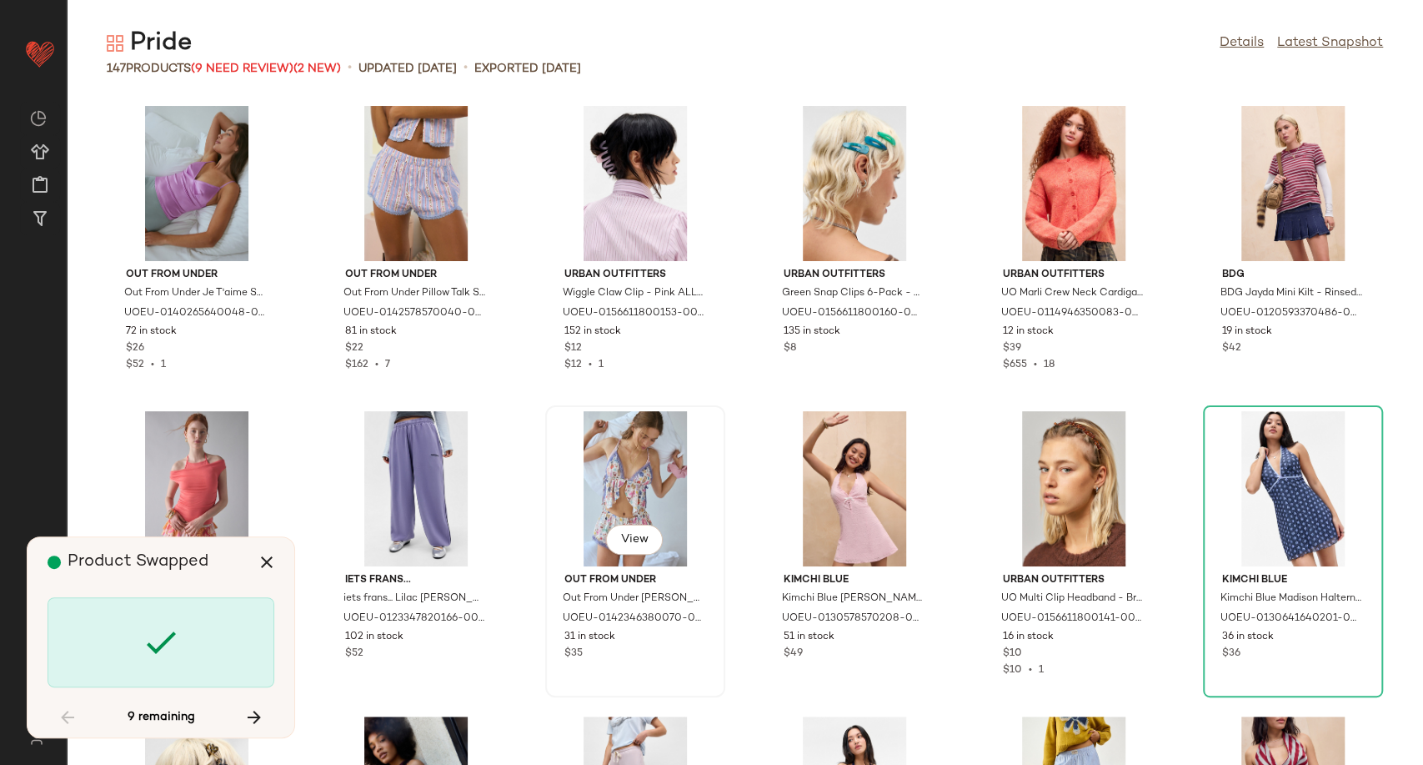
scroll to position [1526, 0]
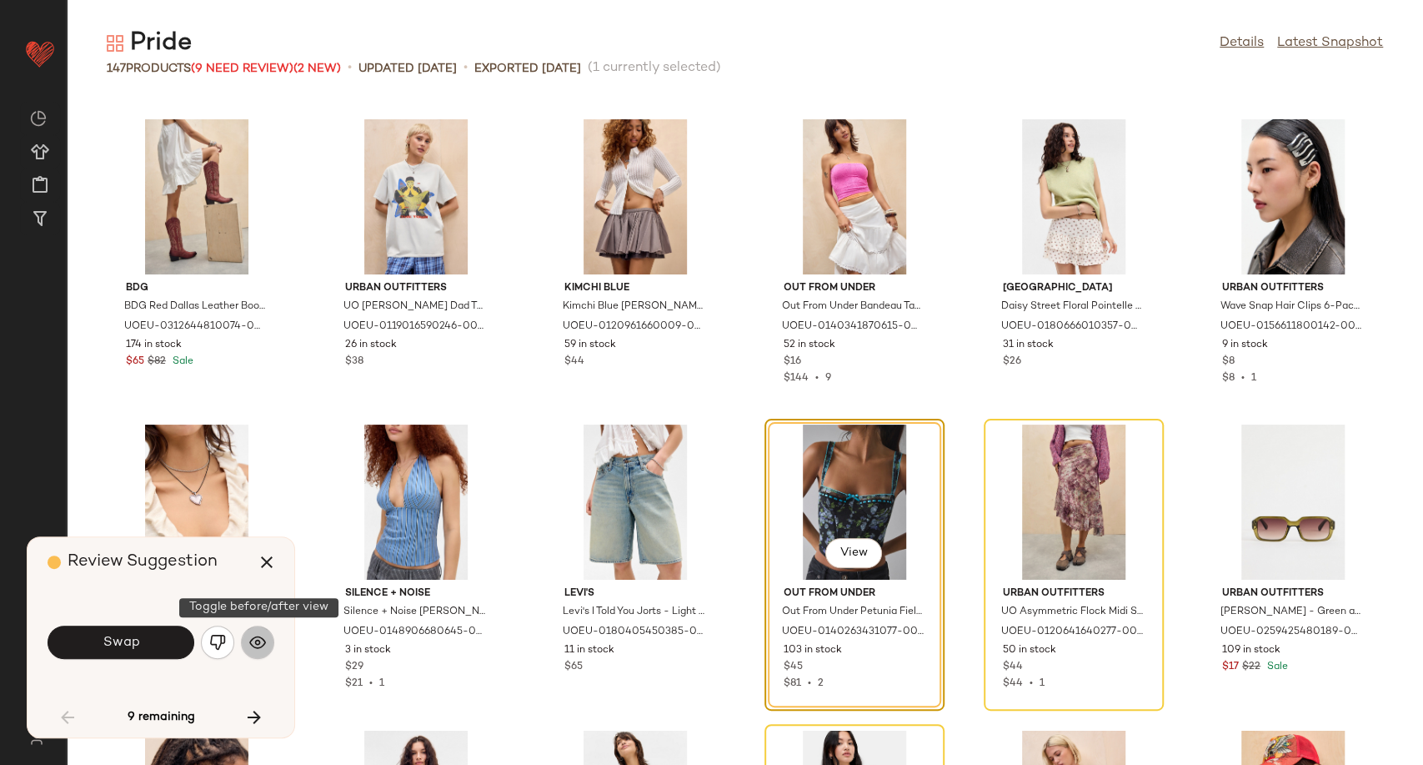
click at [267, 644] on button "button" at bounding box center [257, 641] width 33 height 33
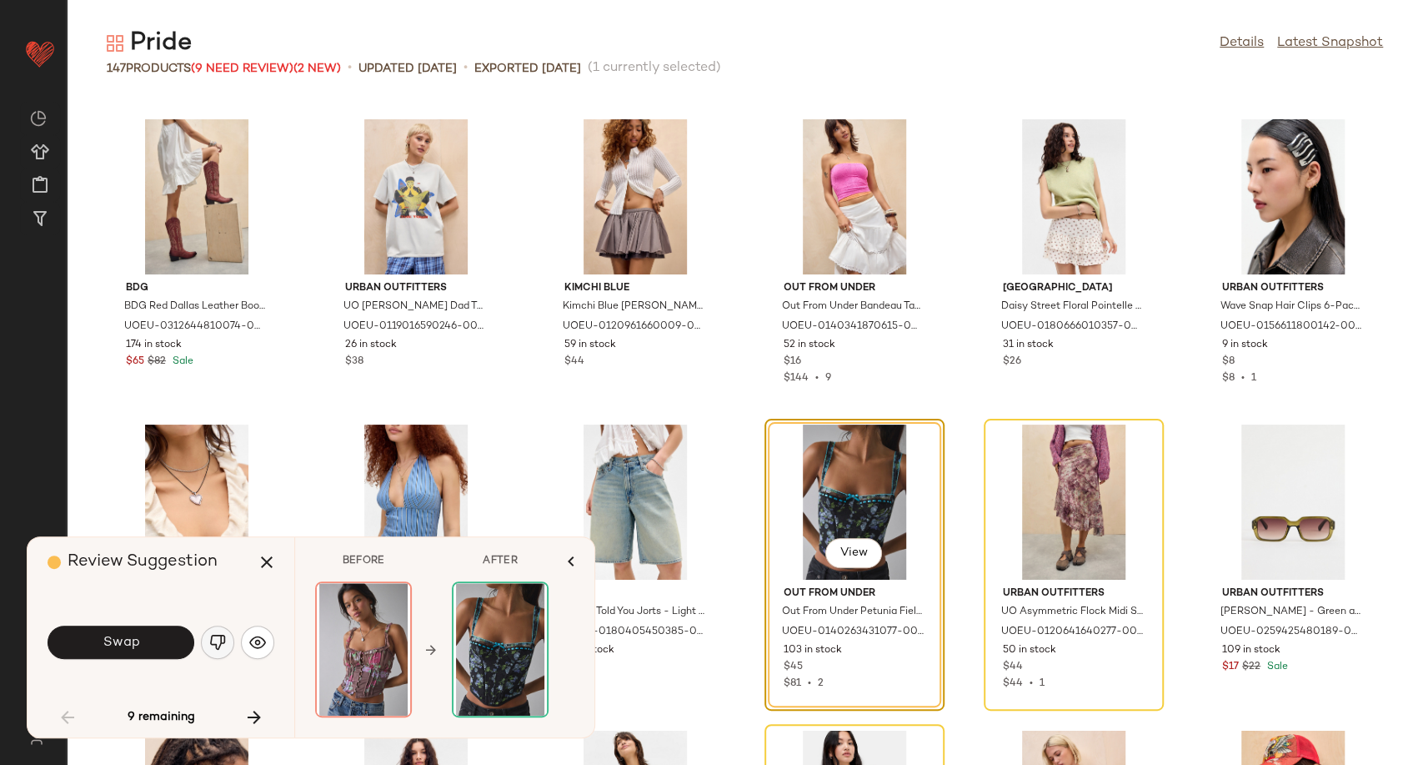
click at [221, 645] on img "button" at bounding box center [217, 642] width 17 height 17
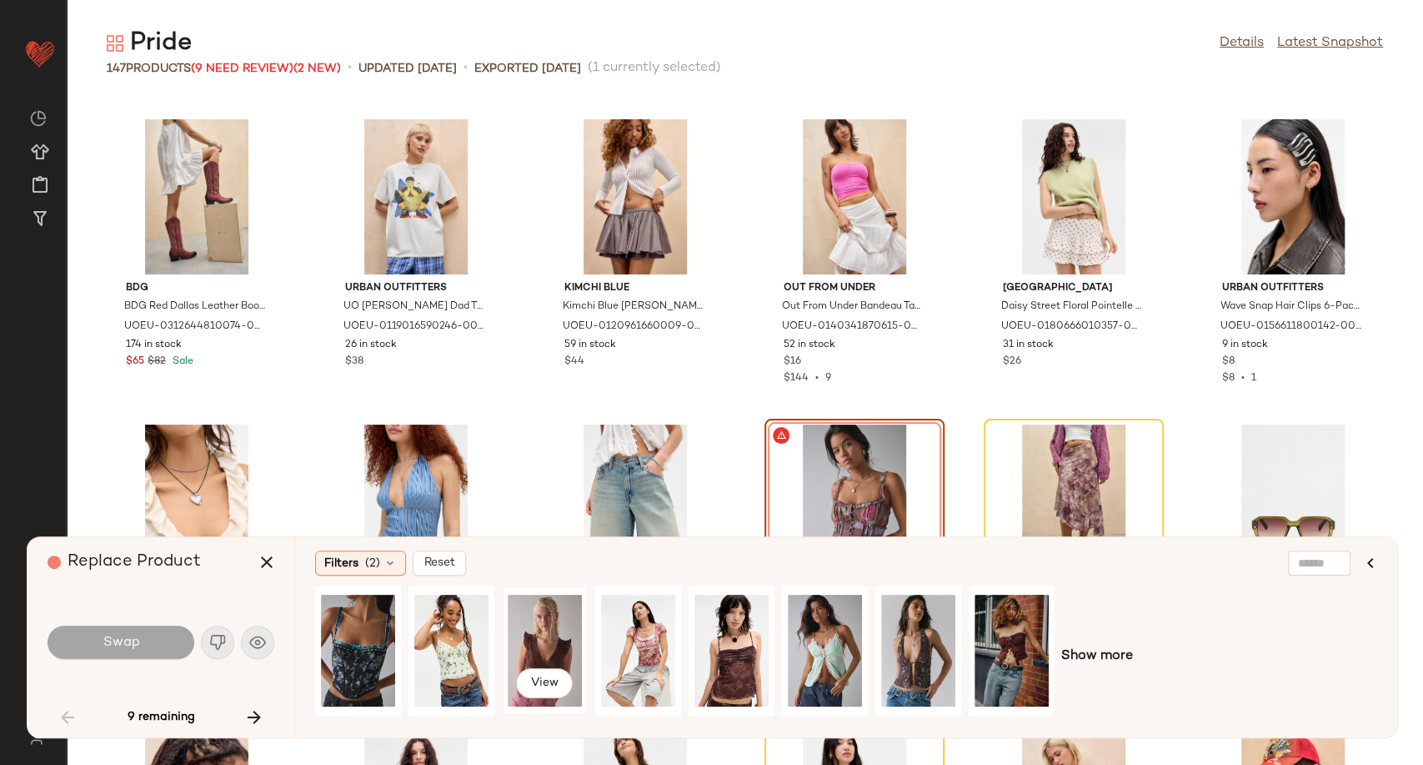
click at [560, 645] on div "View" at bounding box center [545, 650] width 74 height 118
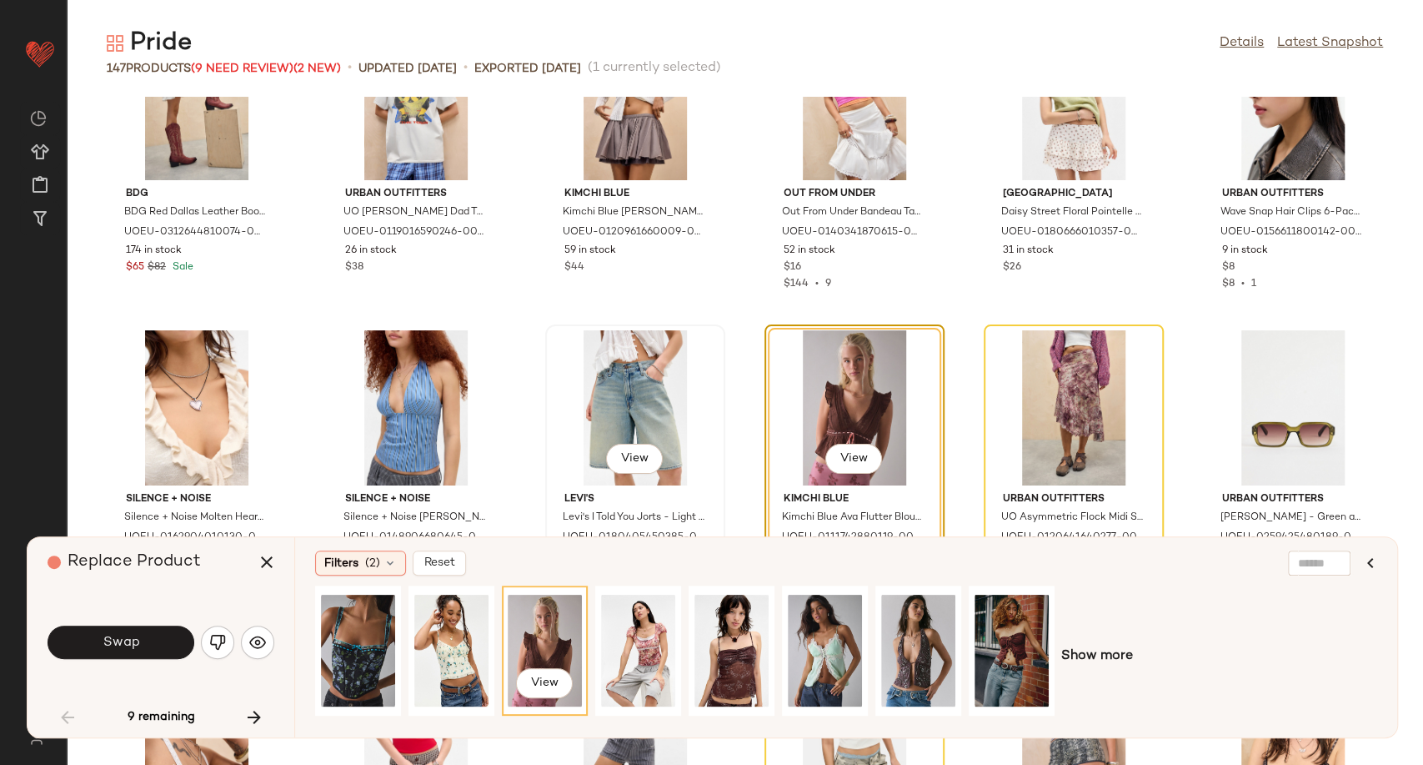
scroll to position [1711, 0]
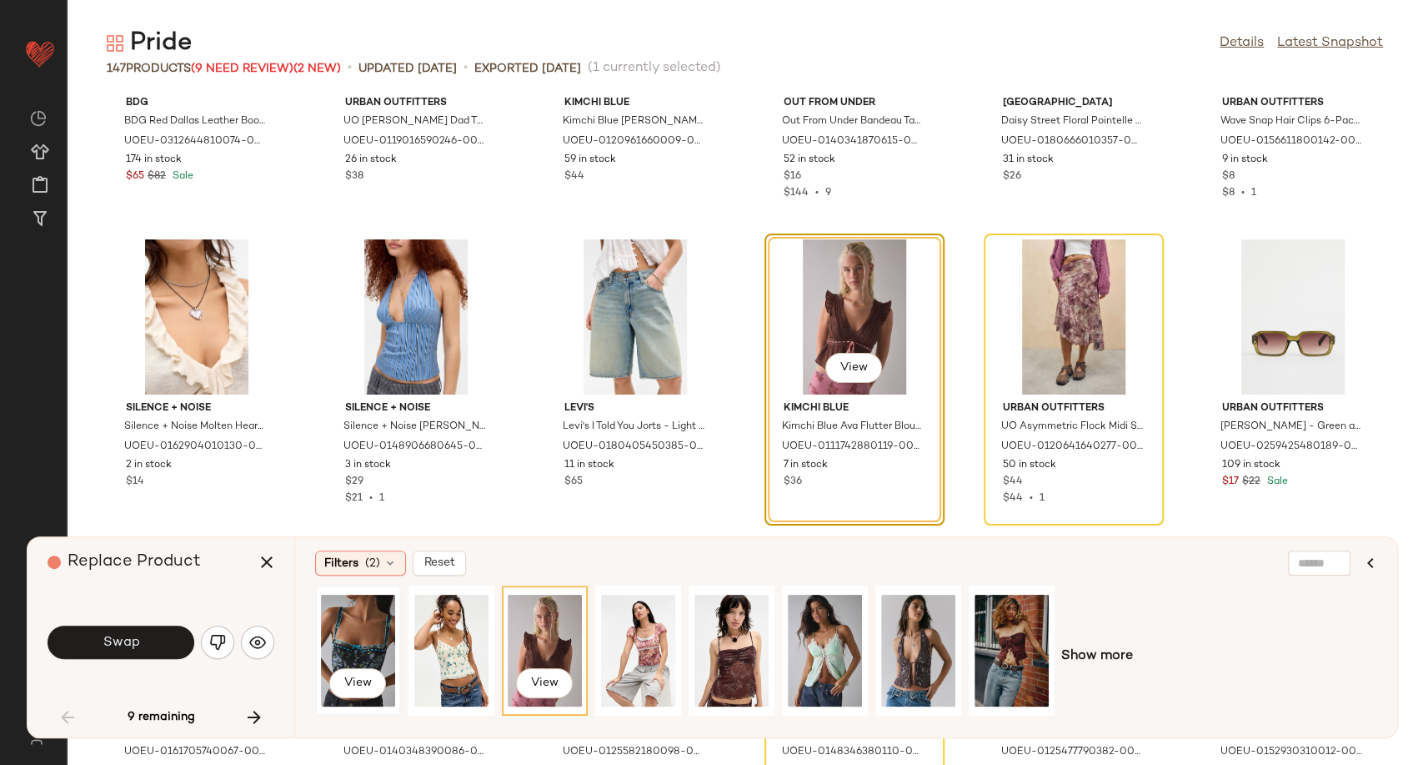
click at [352, 609] on div "View" at bounding box center [358, 650] width 74 height 118
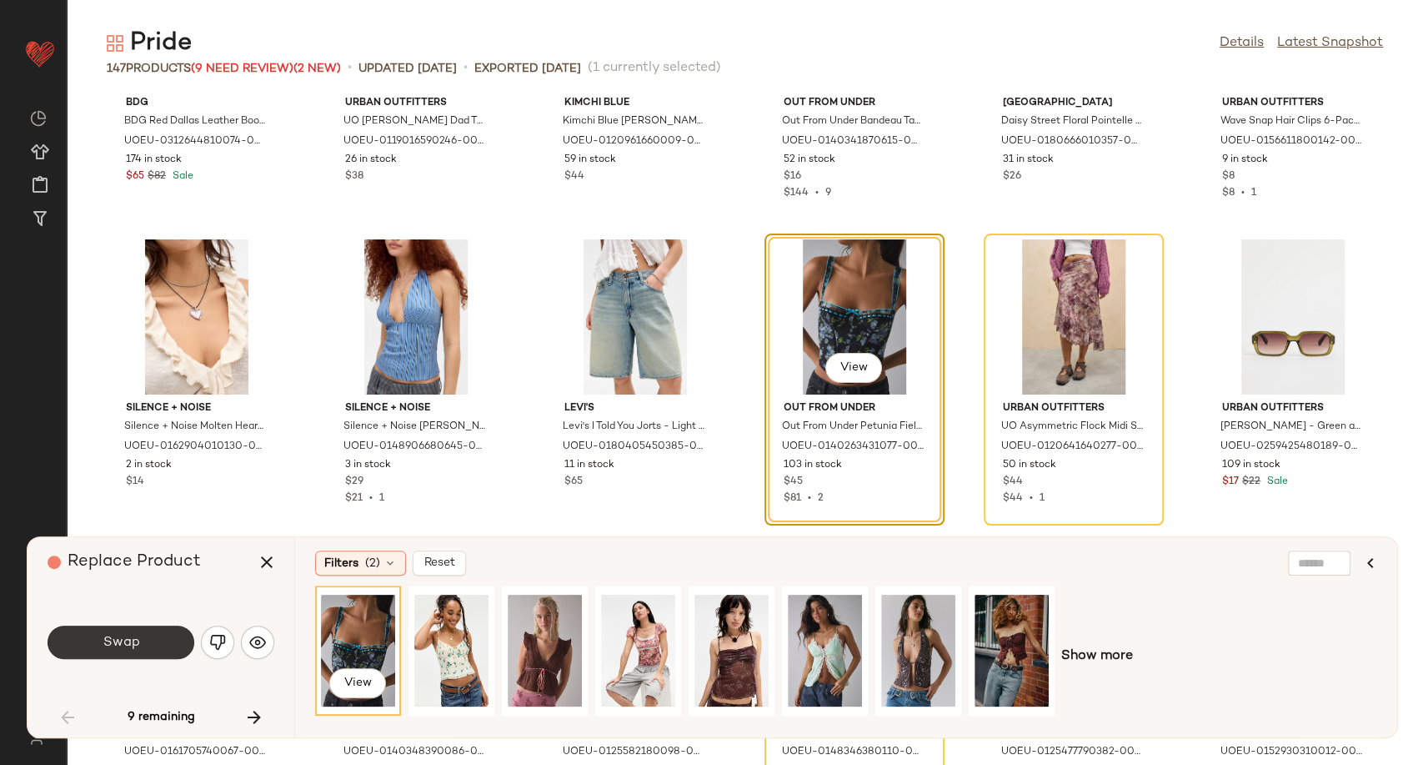
click at [95, 649] on button "Swap" at bounding box center [121, 641] width 147 height 33
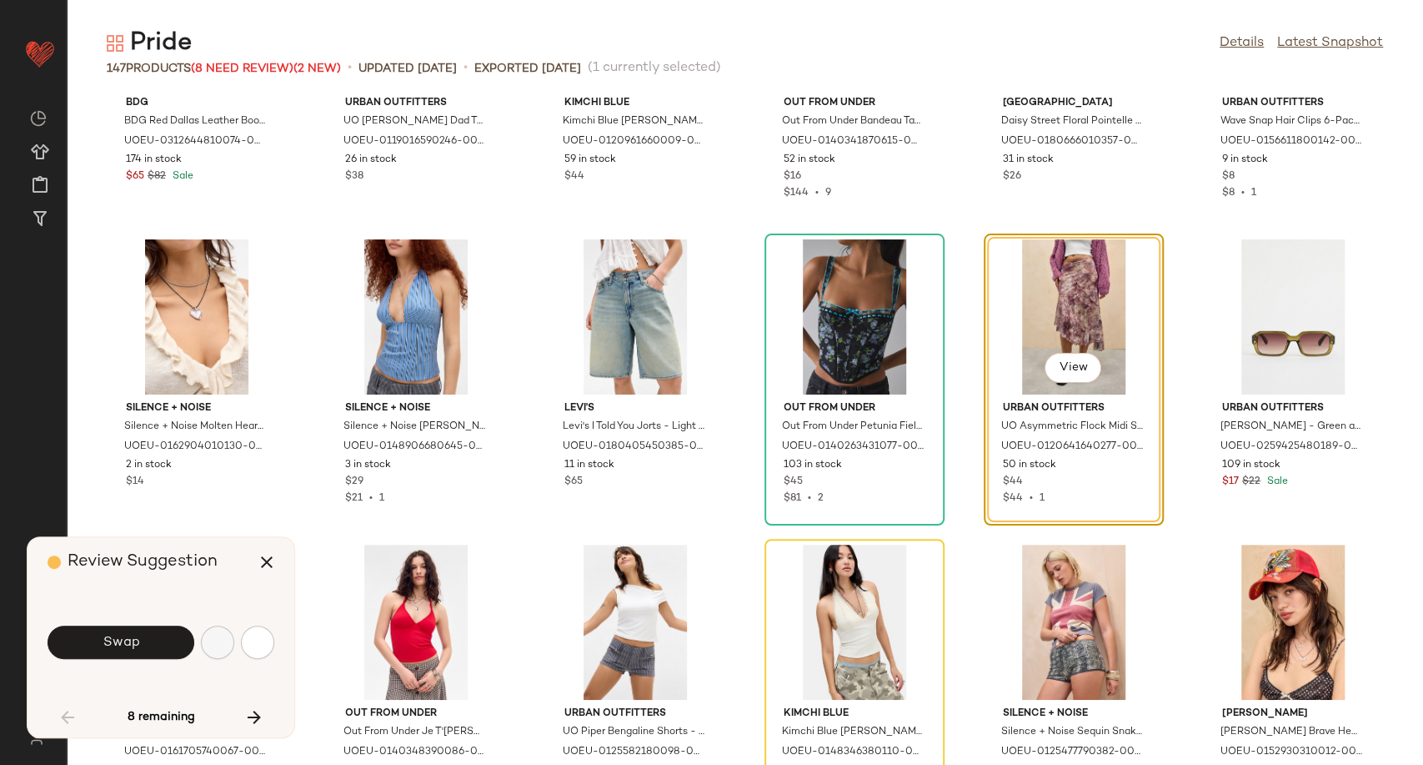
scroll to position [1526, 0]
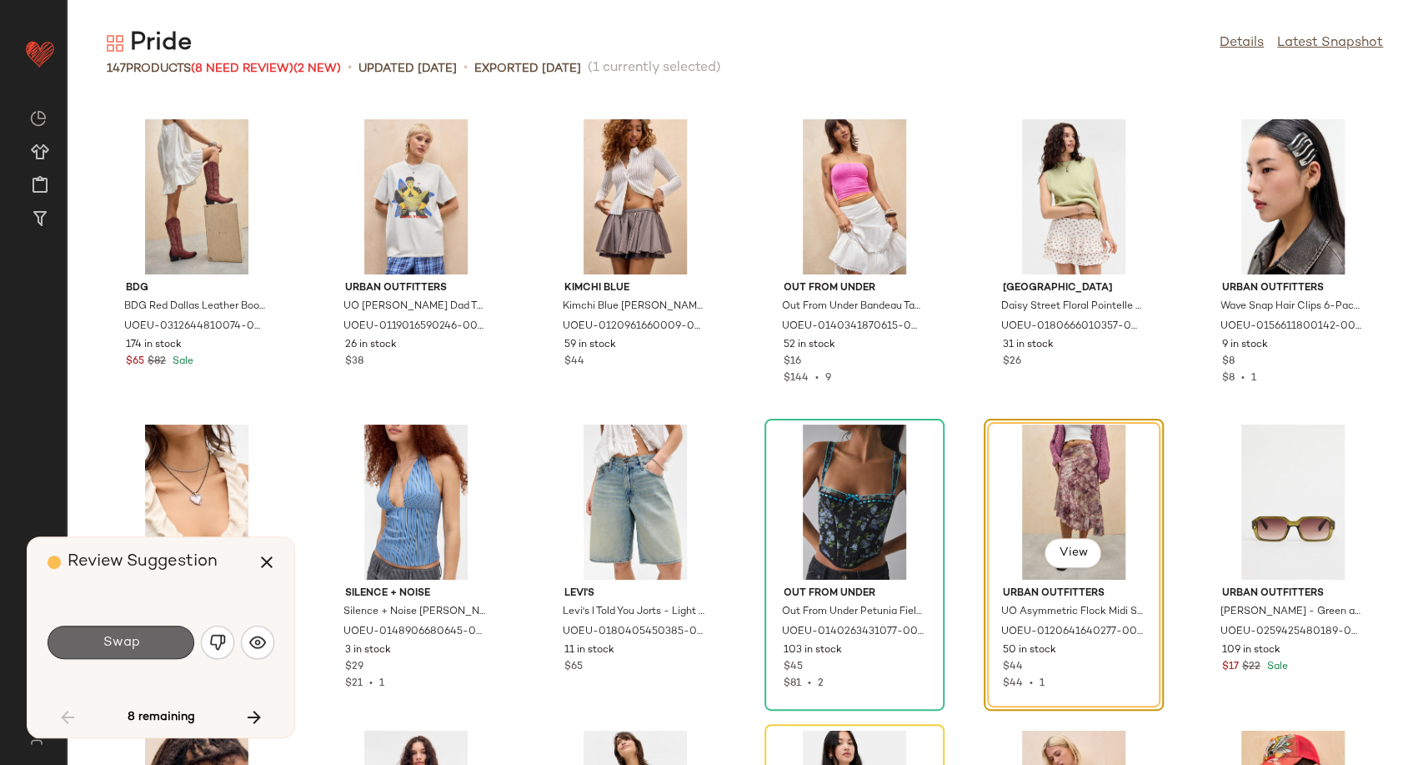
click at [115, 644] on span "Swap" at bounding box center [121, 642] width 38 height 16
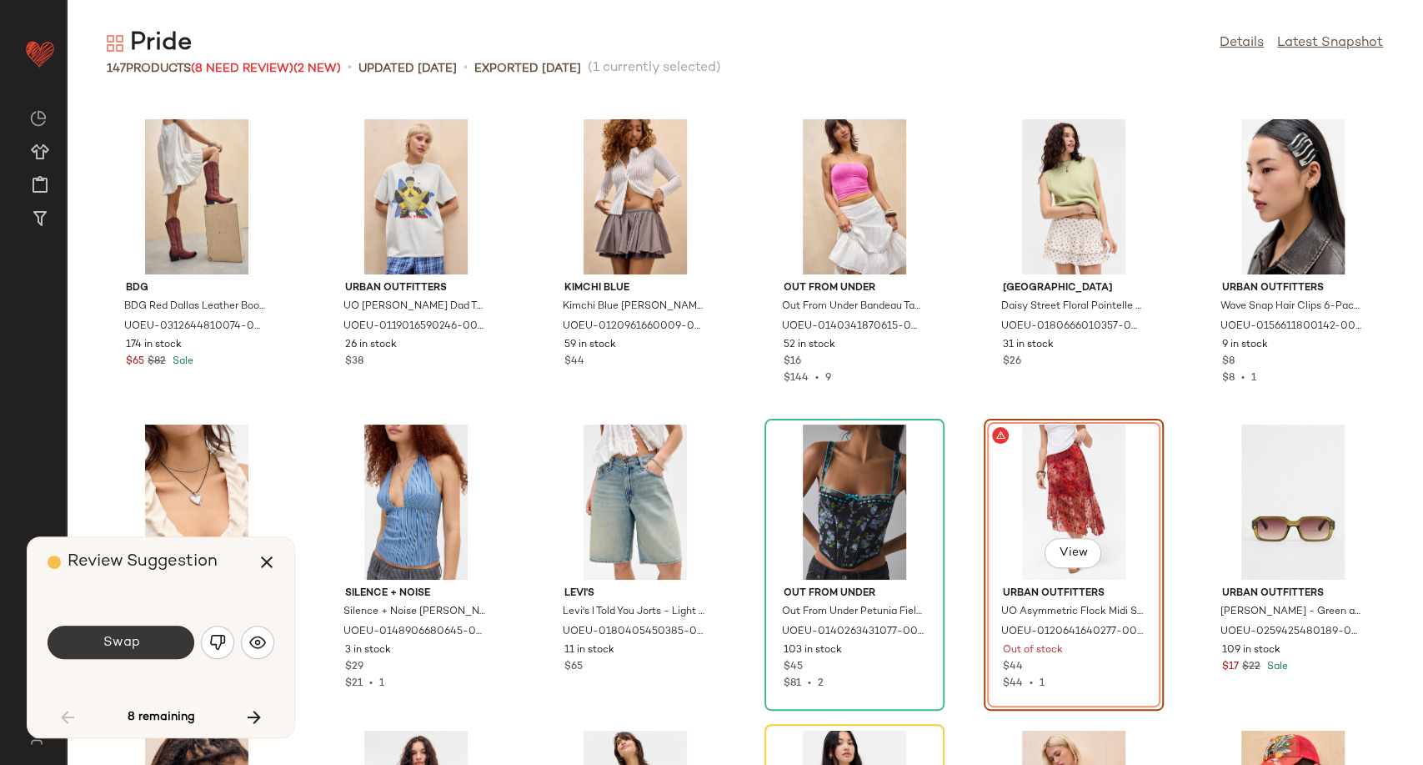
click at [153, 636] on button "Swap" at bounding box center [121, 641] width 147 height 33
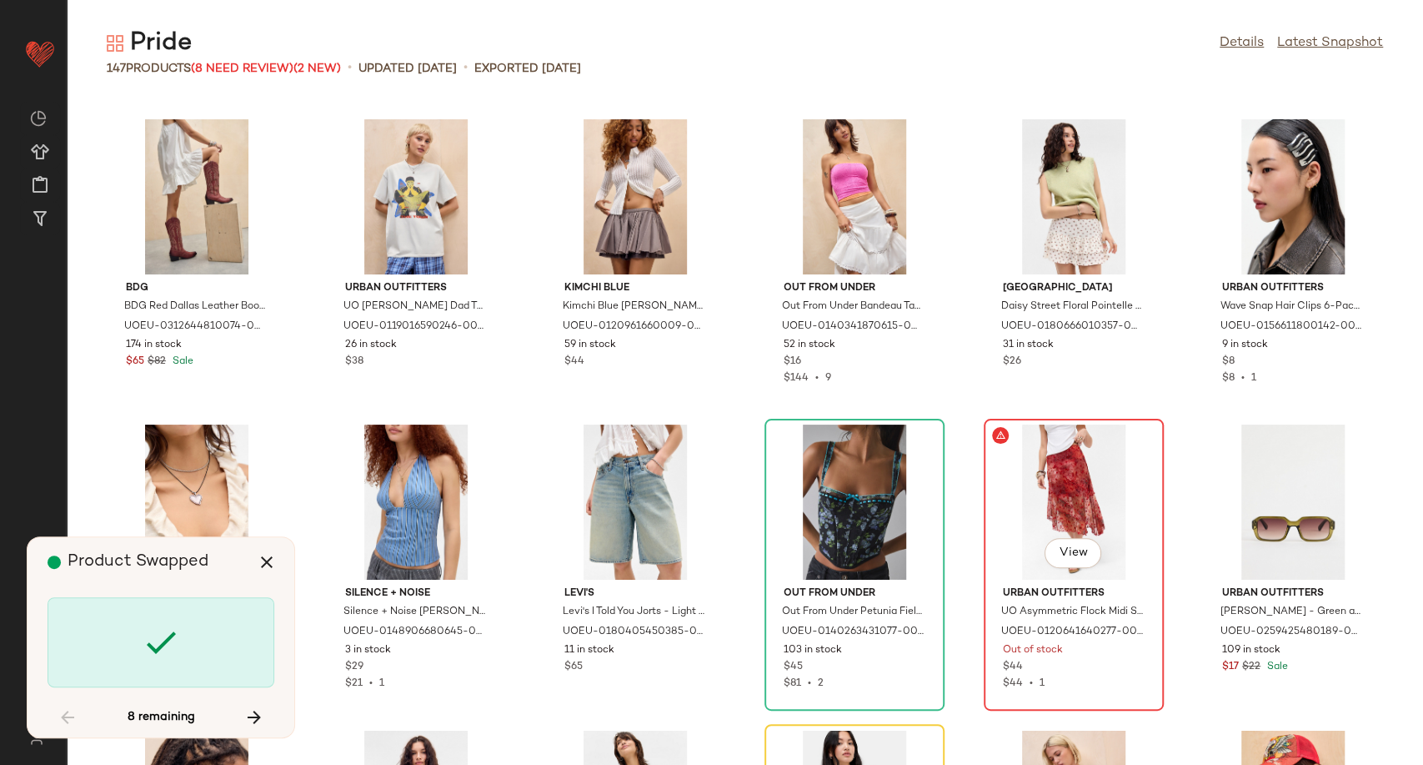
click at [1049, 488] on div "View" at bounding box center [1074, 501] width 168 height 155
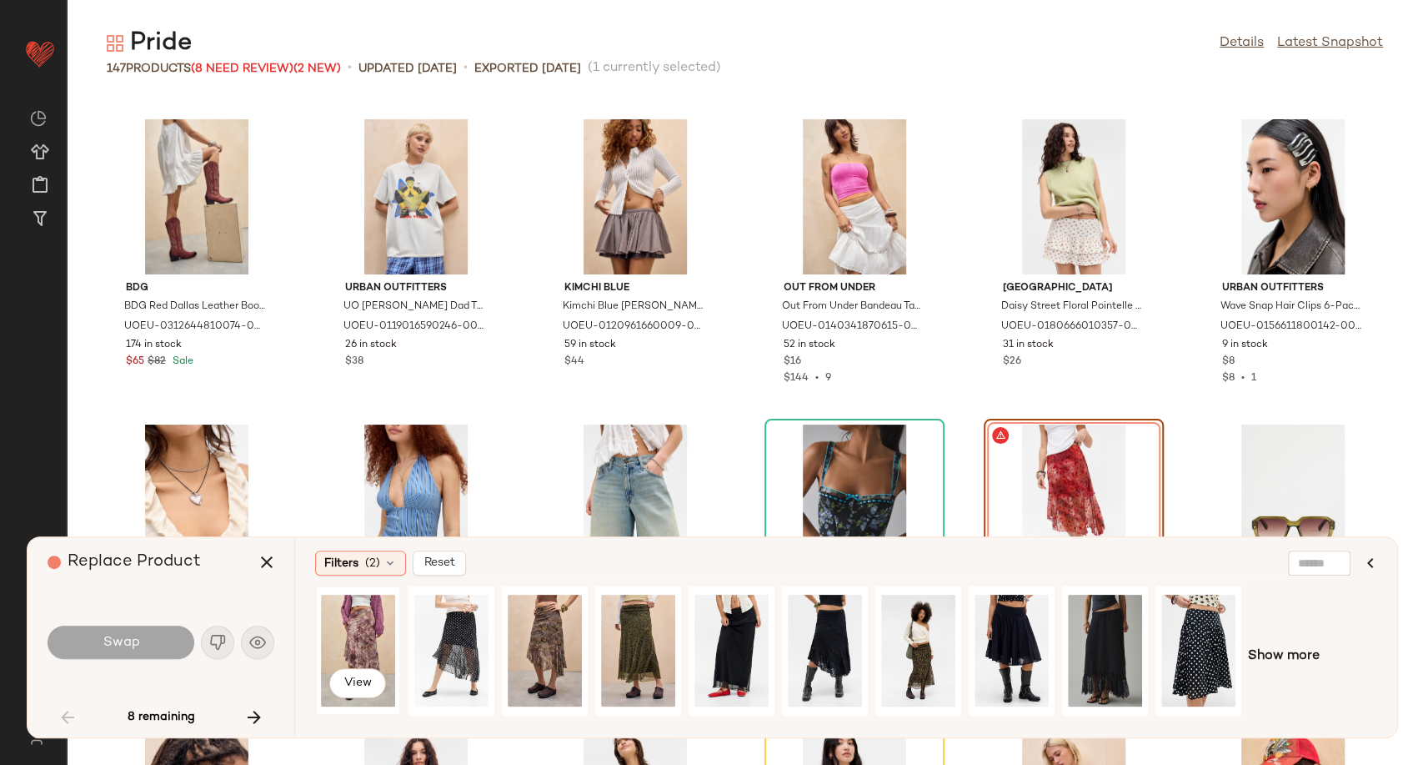
drag, startPoint x: 363, startPoint y: 657, endPoint x: 347, endPoint y: 651, distance: 16.9
click at [362, 656] on div "View" at bounding box center [358, 650] width 74 height 118
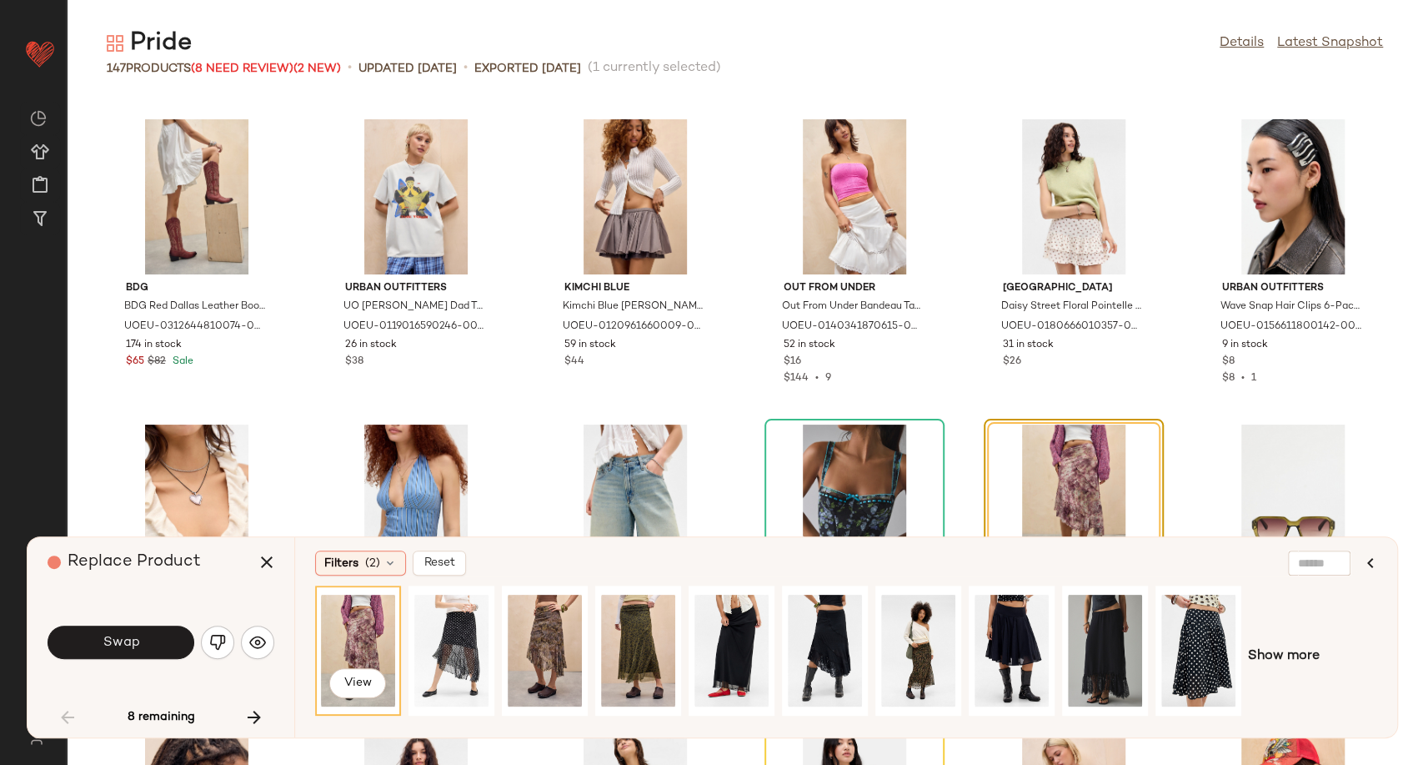
click at [138, 651] on button "Swap" at bounding box center [121, 641] width 147 height 33
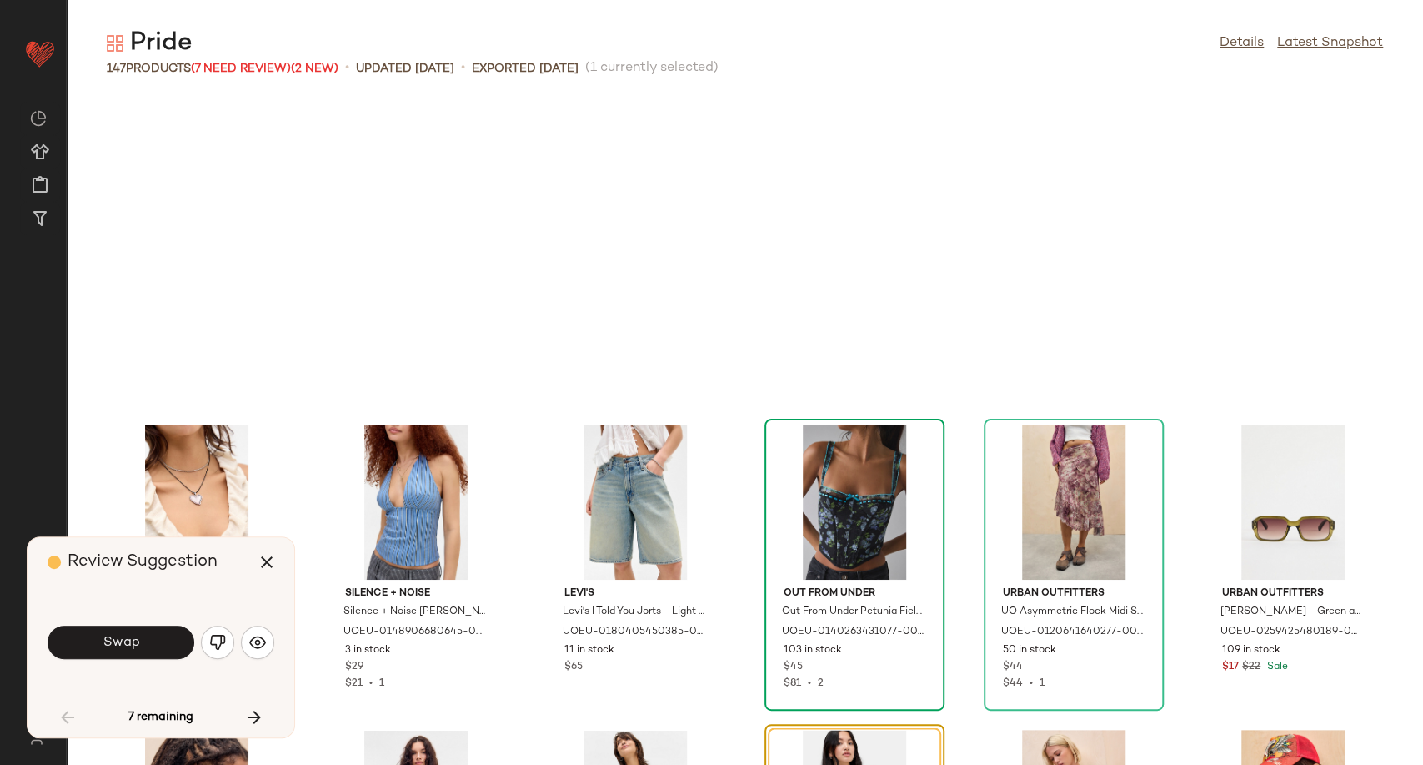
scroll to position [1831, 0]
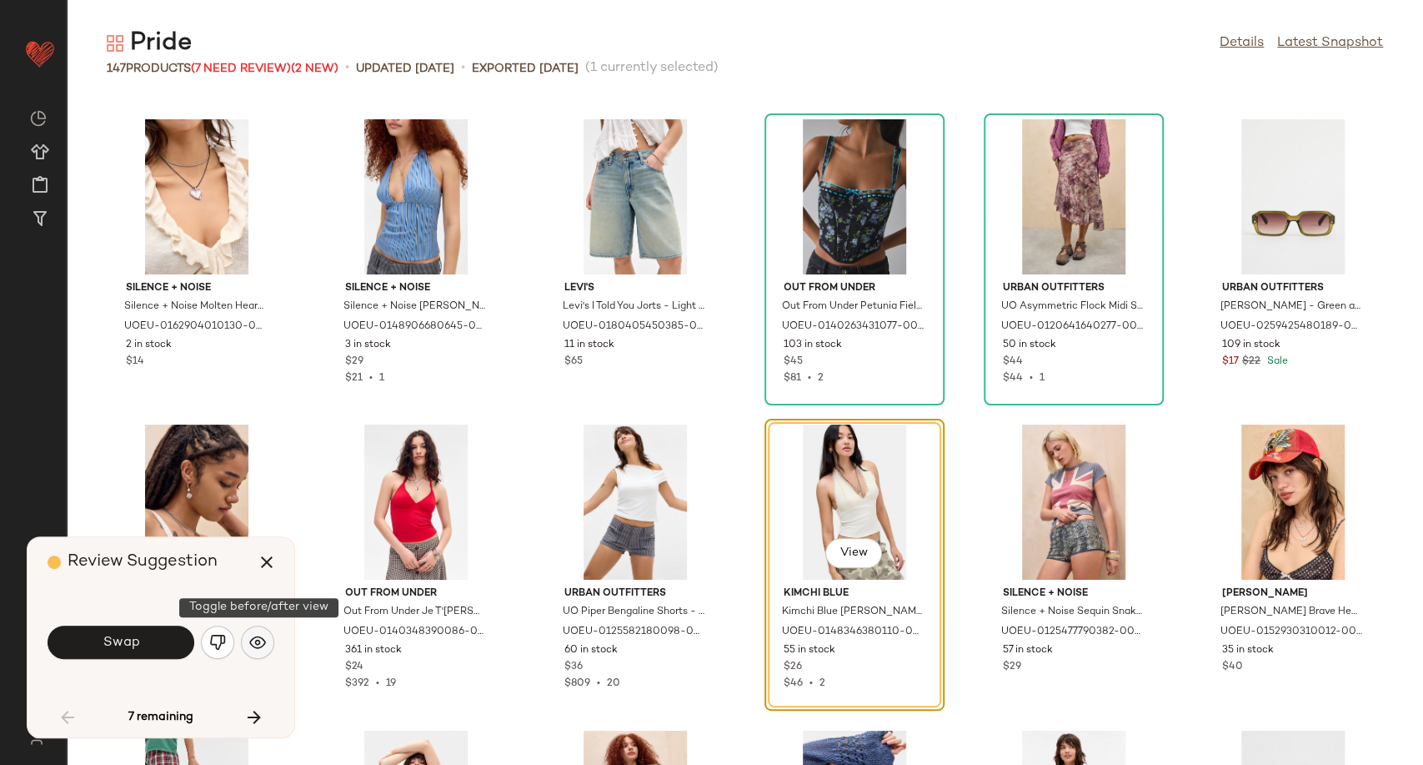
click at [262, 642] on img "button" at bounding box center [257, 642] width 17 height 17
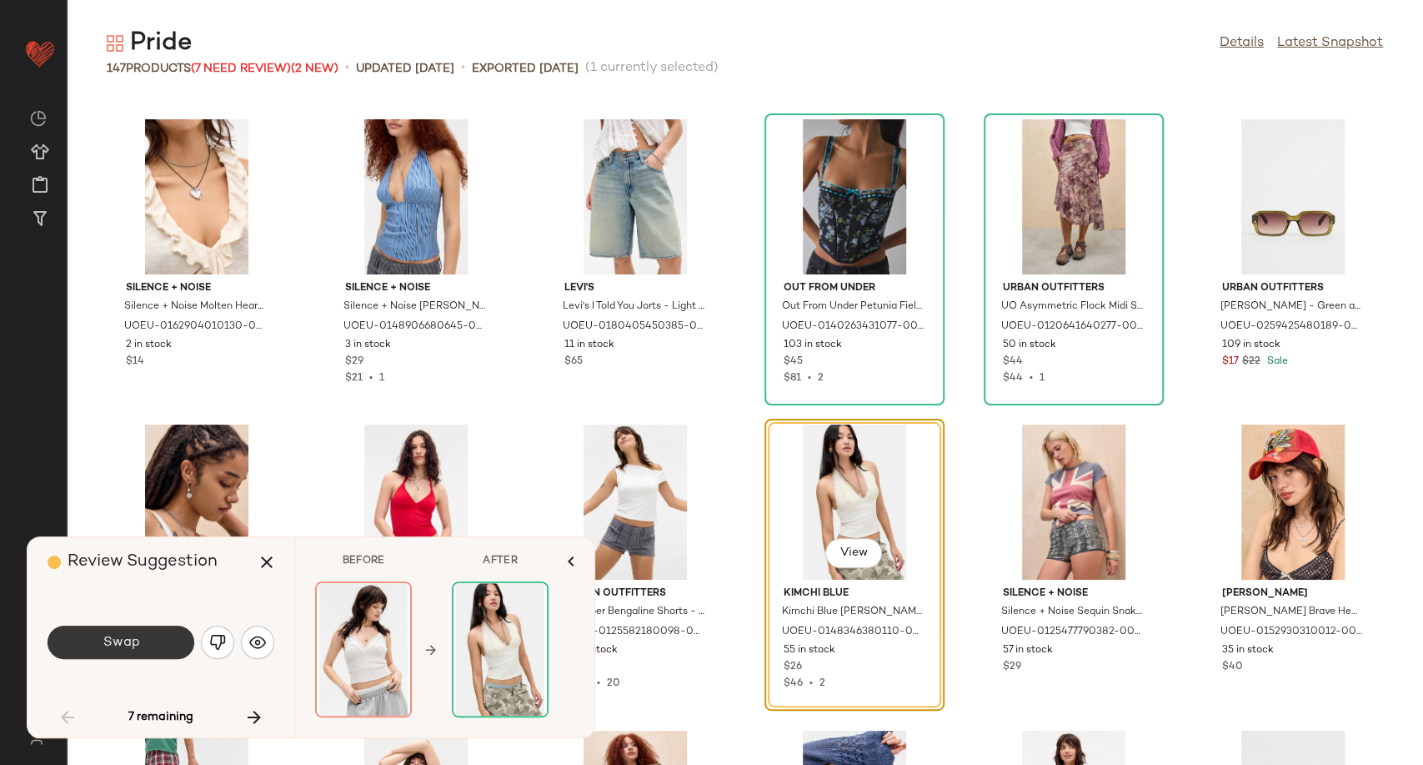
click at [169, 644] on button "Swap" at bounding box center [121, 641] width 147 height 33
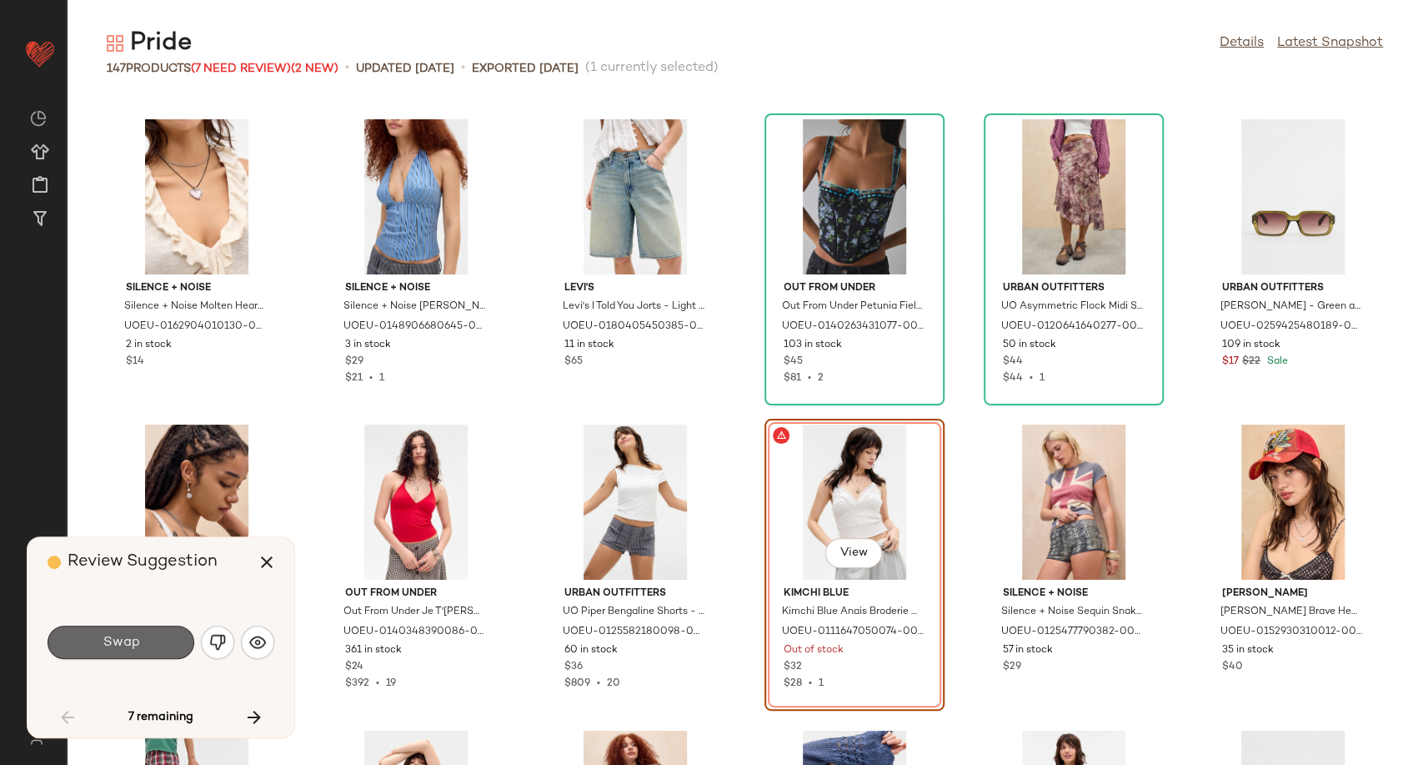
click at [168, 645] on button "Swap" at bounding box center [121, 641] width 147 height 33
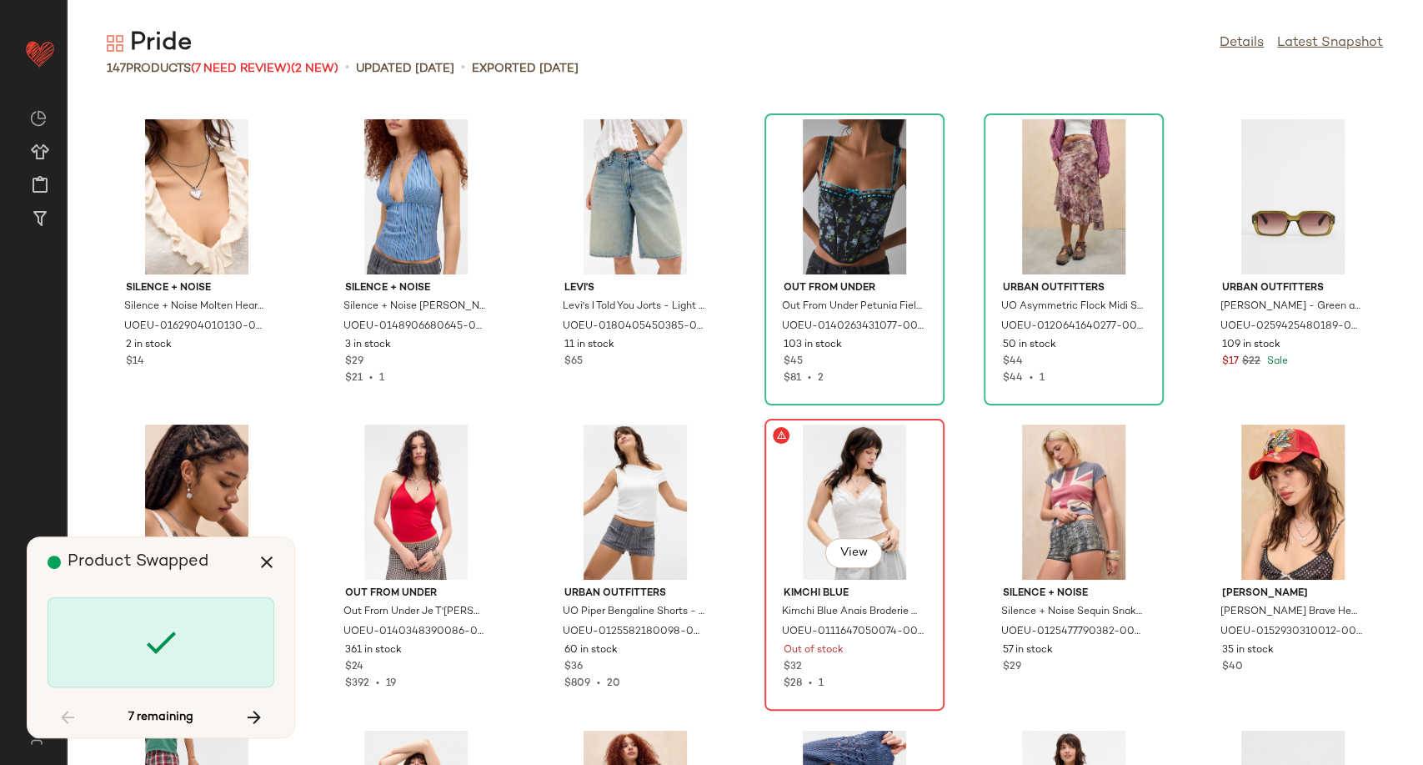
click at [843, 527] on div "View" at bounding box center [854, 501] width 168 height 155
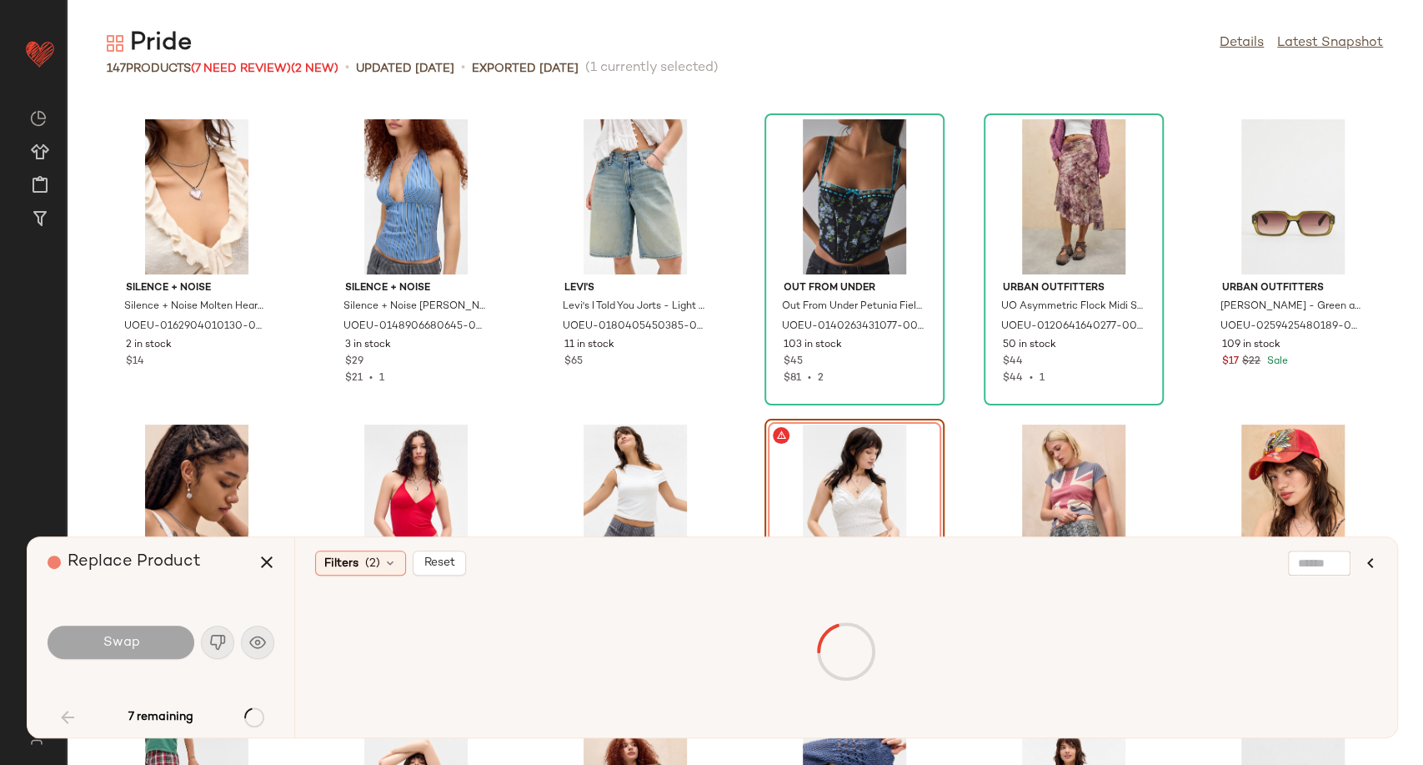
click at [830, 469] on div "View" at bounding box center [854, 501] width 168 height 155
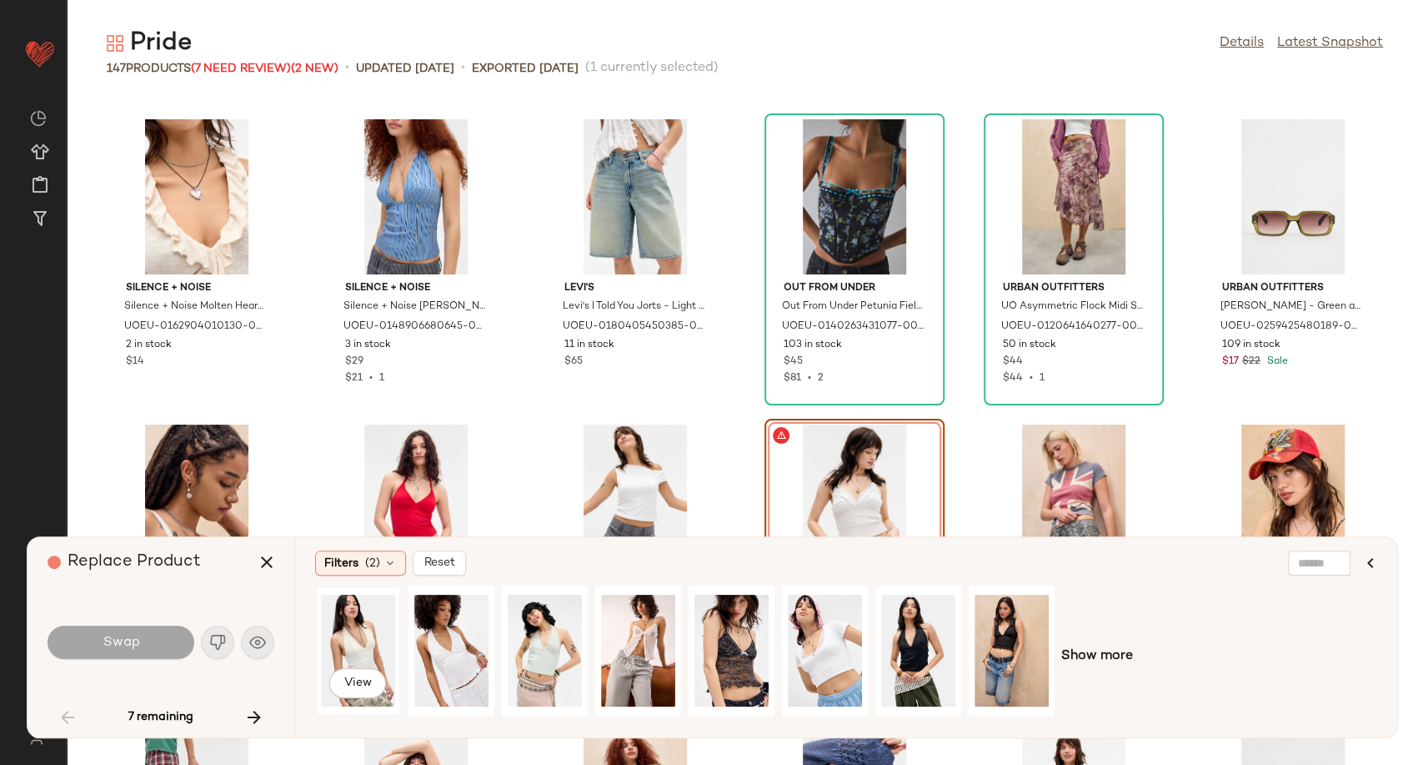
click at [363, 637] on div "View" at bounding box center [358, 650] width 74 height 118
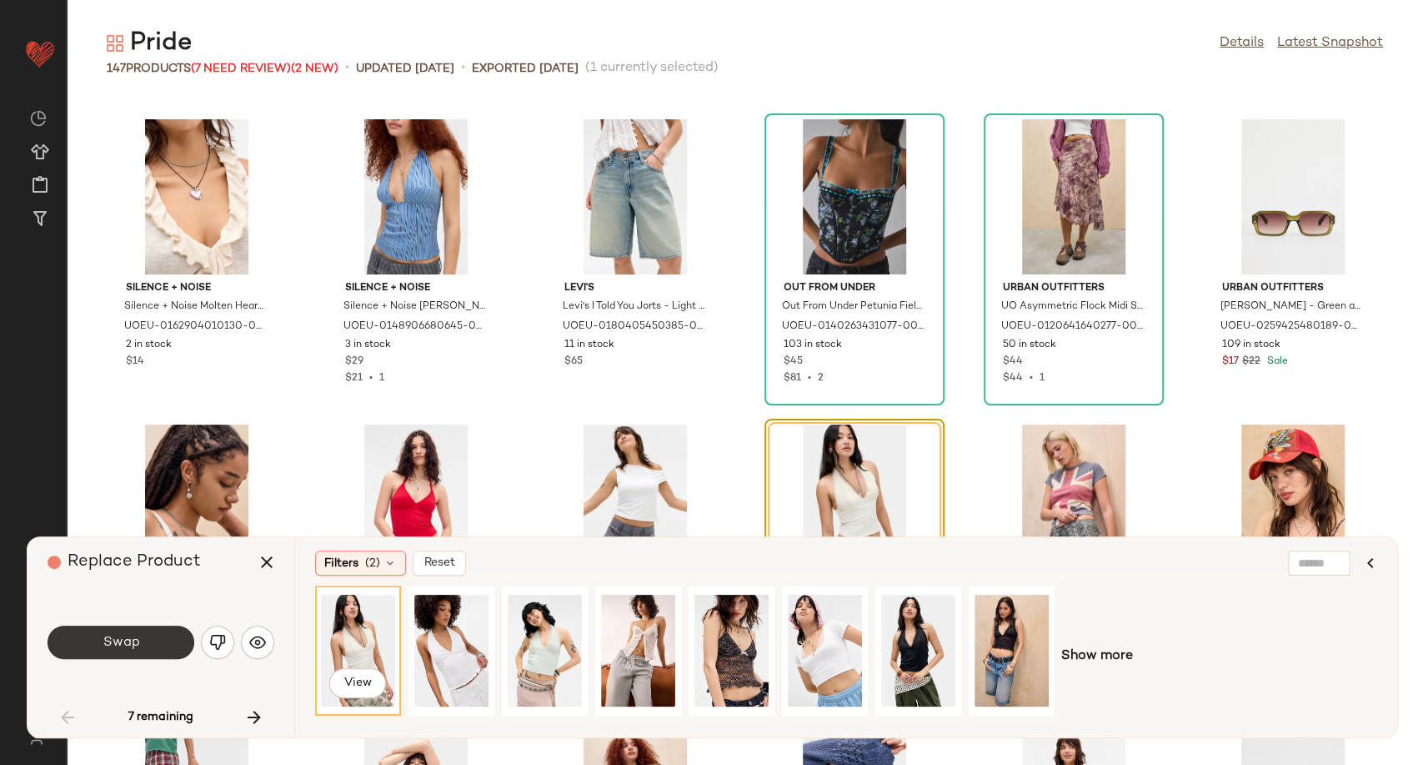
click at [134, 644] on span "Swap" at bounding box center [121, 642] width 38 height 16
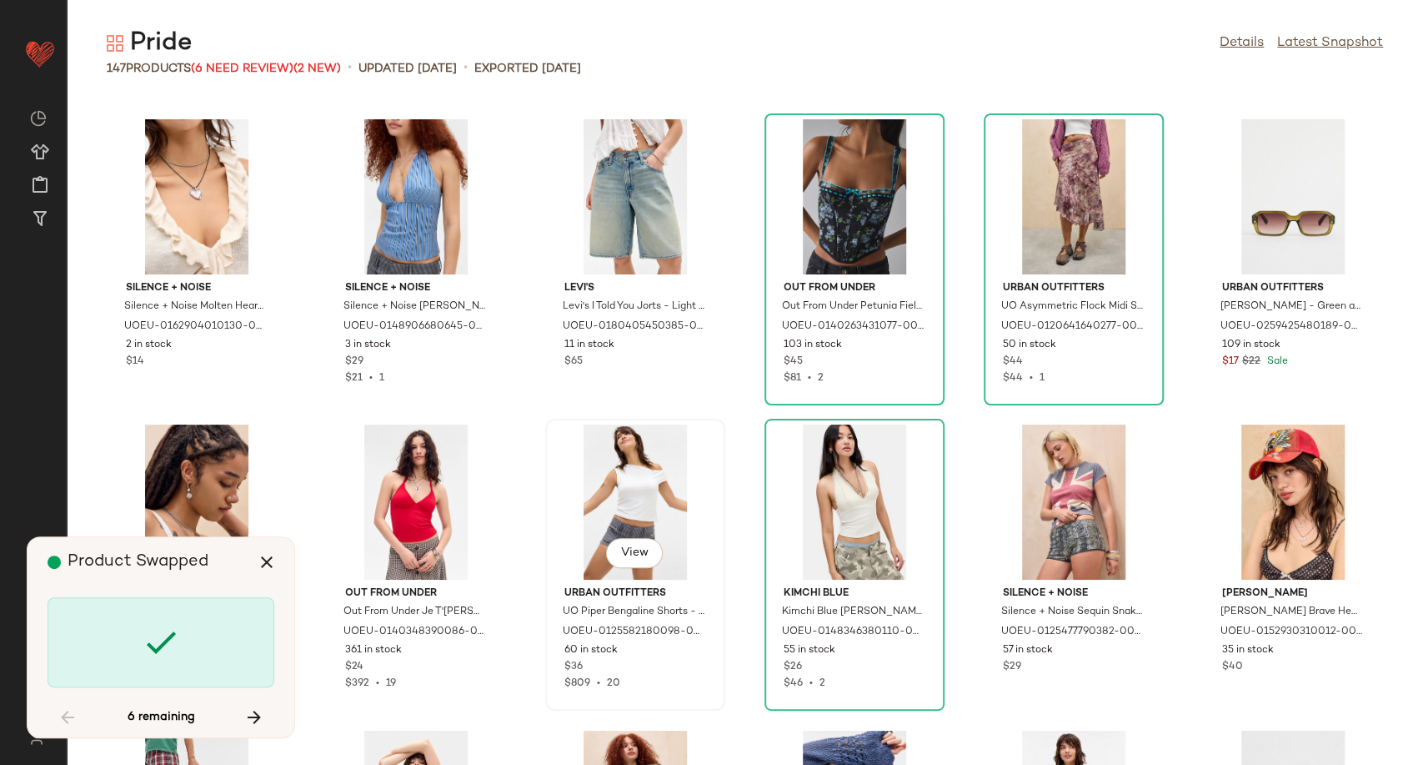
scroll to position [2441, 0]
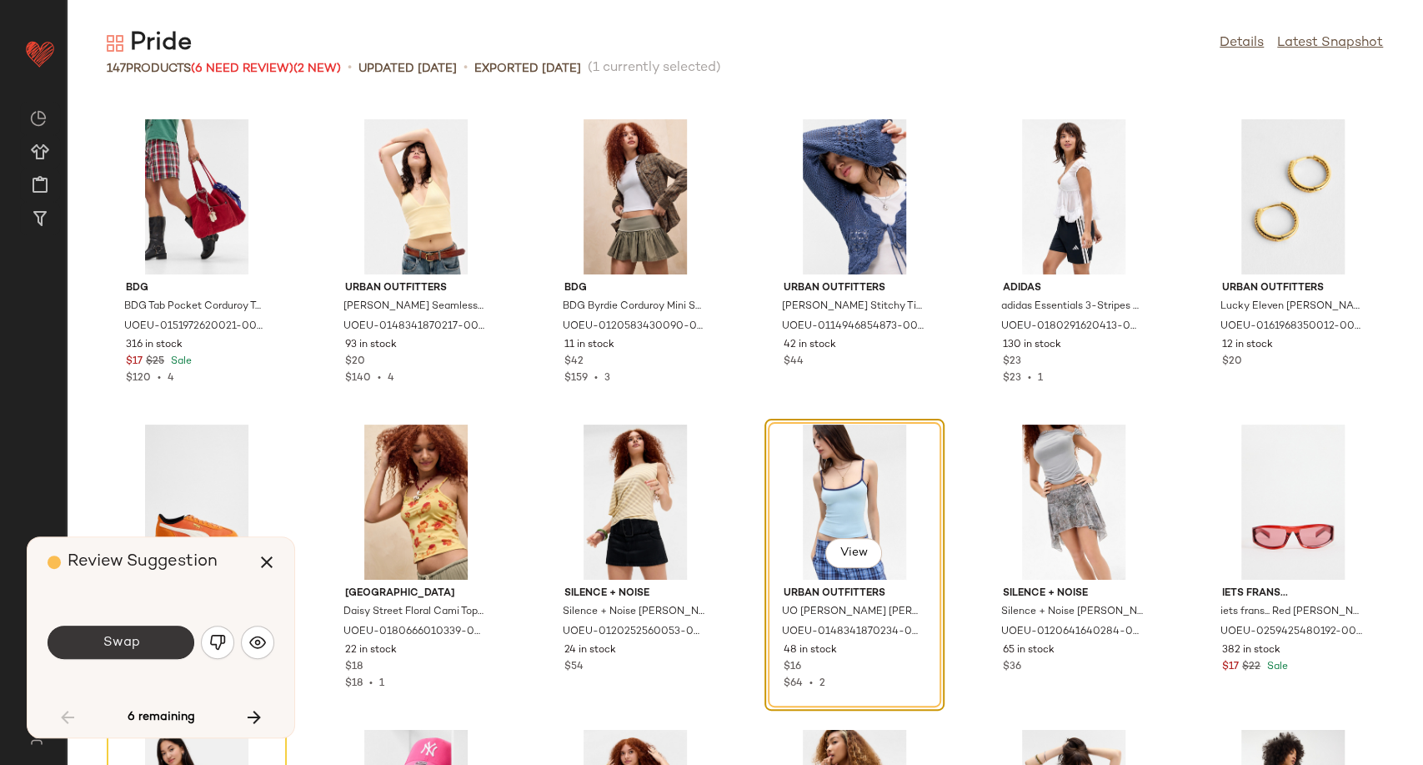
click at [160, 641] on button "Swap" at bounding box center [121, 641] width 147 height 33
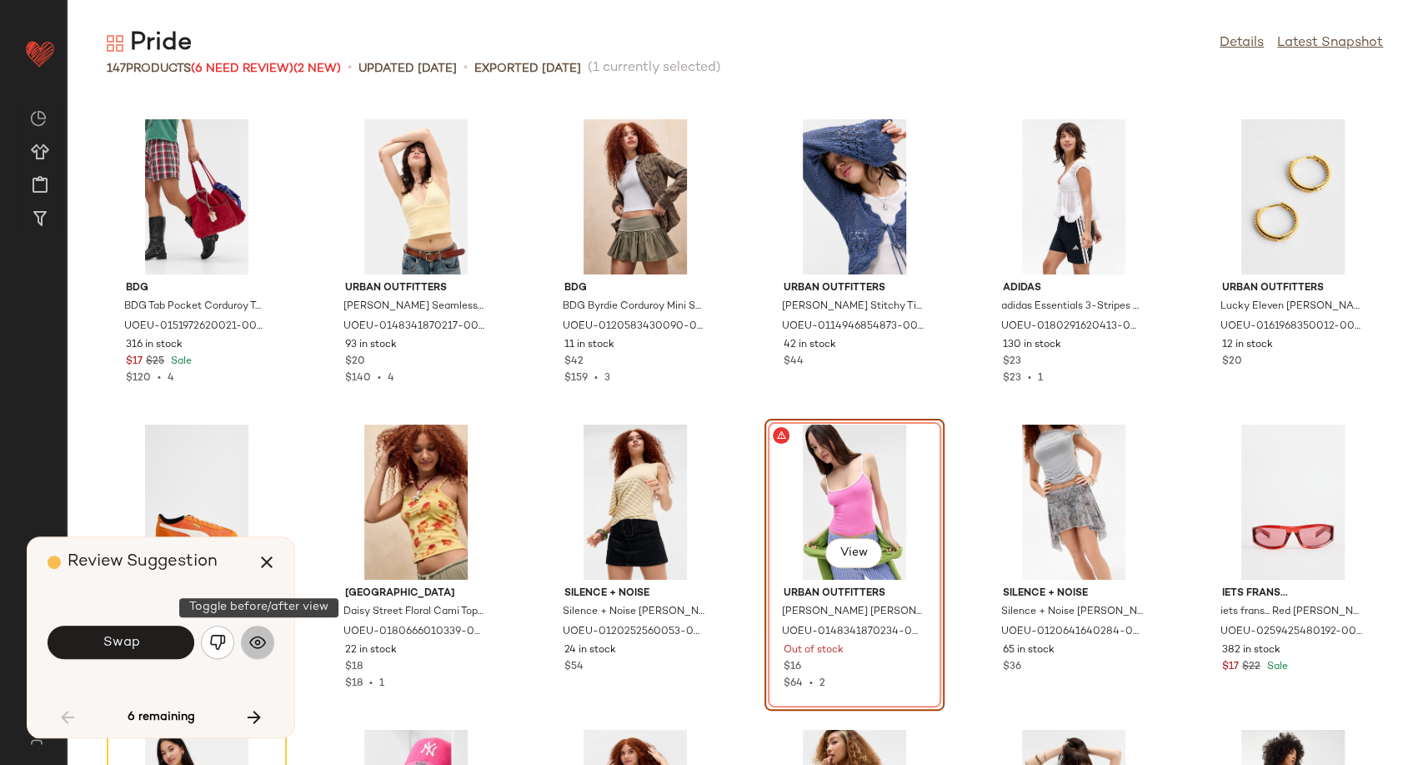
click at [258, 647] on img "button" at bounding box center [257, 642] width 17 height 17
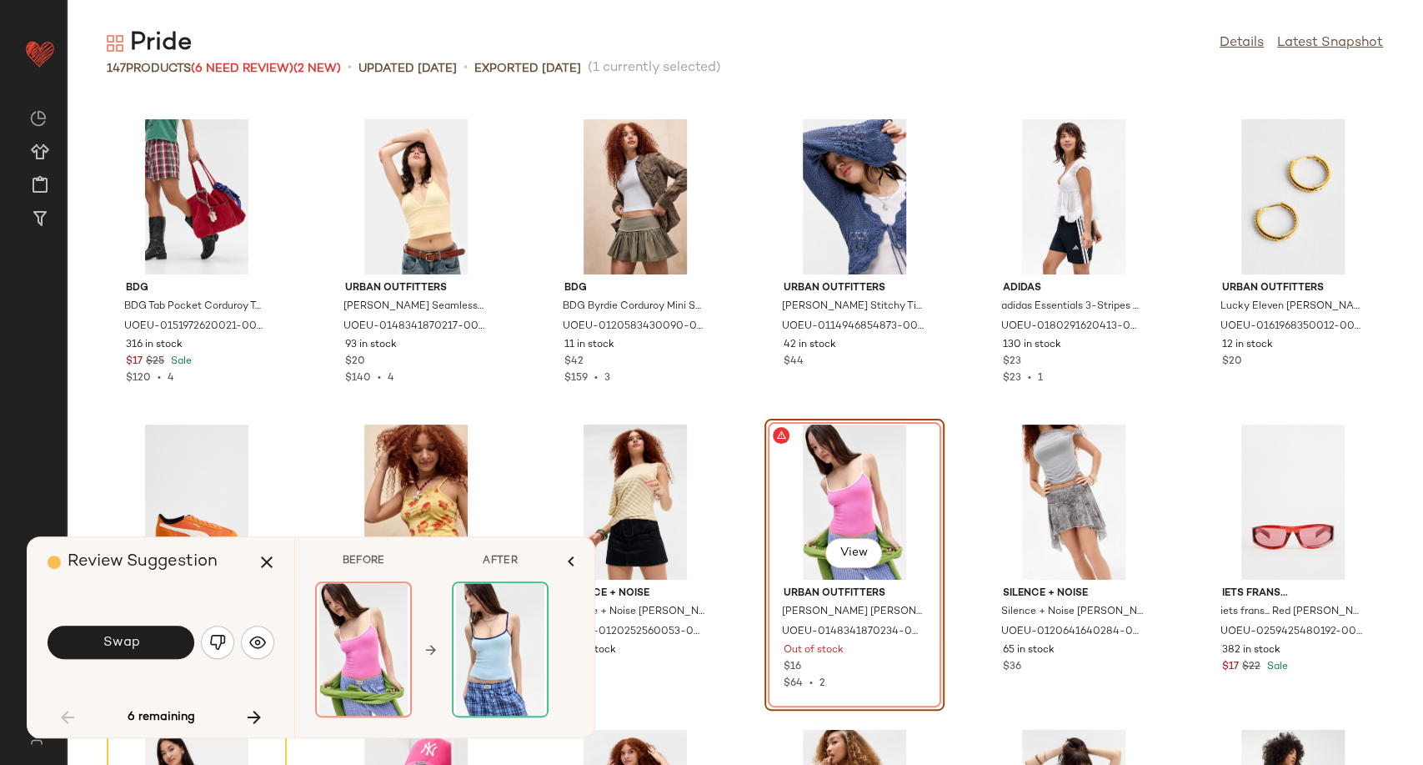
click at [829, 508] on div "View" at bounding box center [854, 501] width 168 height 155
click at [133, 655] on button "Swap" at bounding box center [121, 641] width 147 height 33
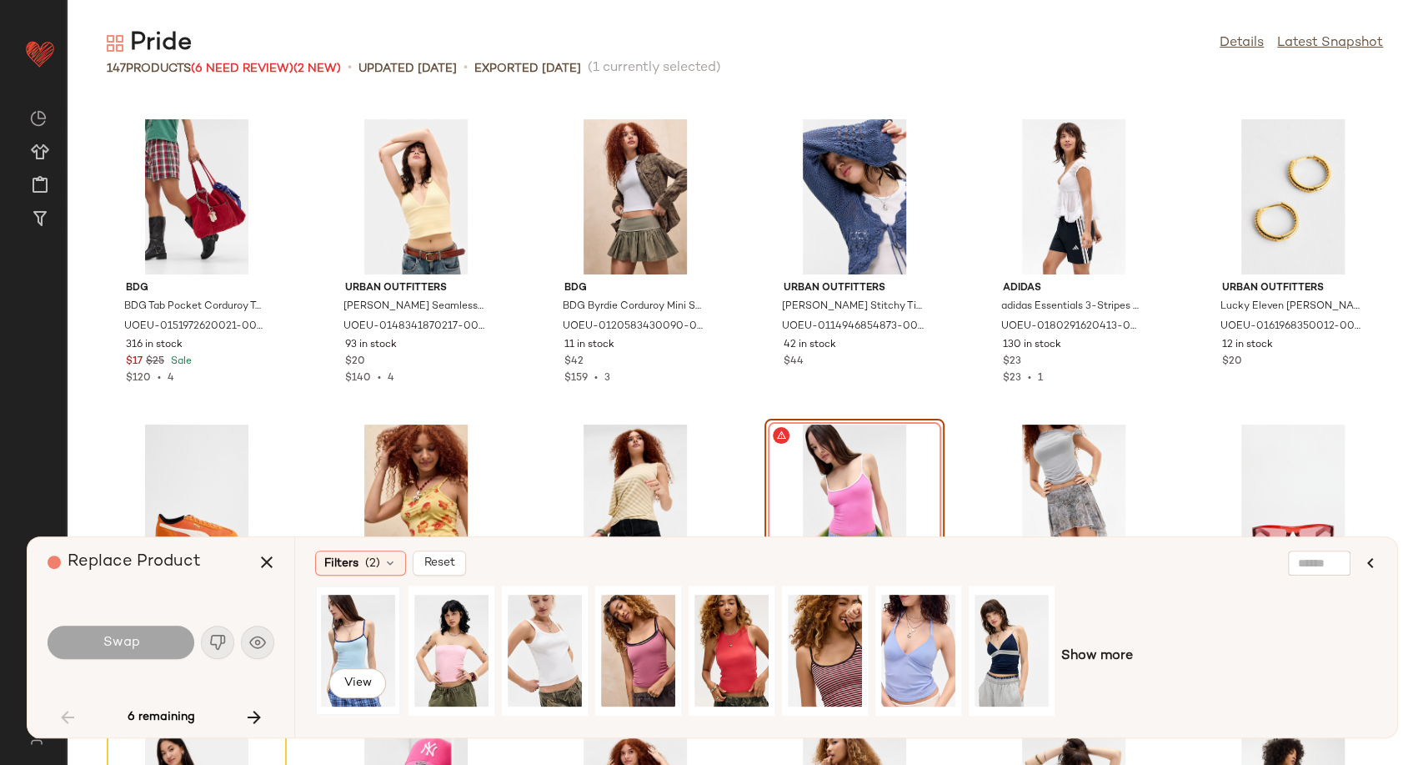
click at [358, 635] on div "View" at bounding box center [358, 650] width 74 height 118
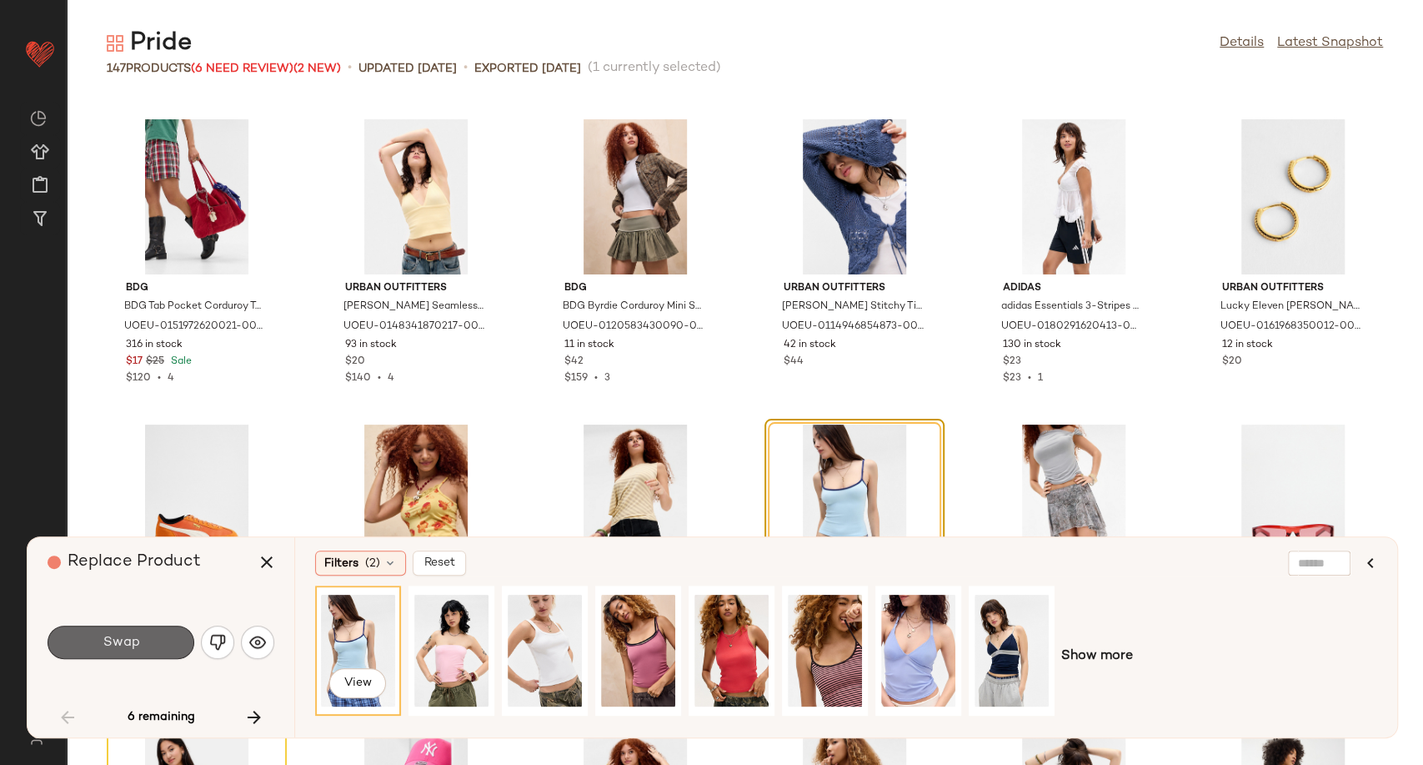
click at [81, 644] on button "Swap" at bounding box center [121, 641] width 147 height 33
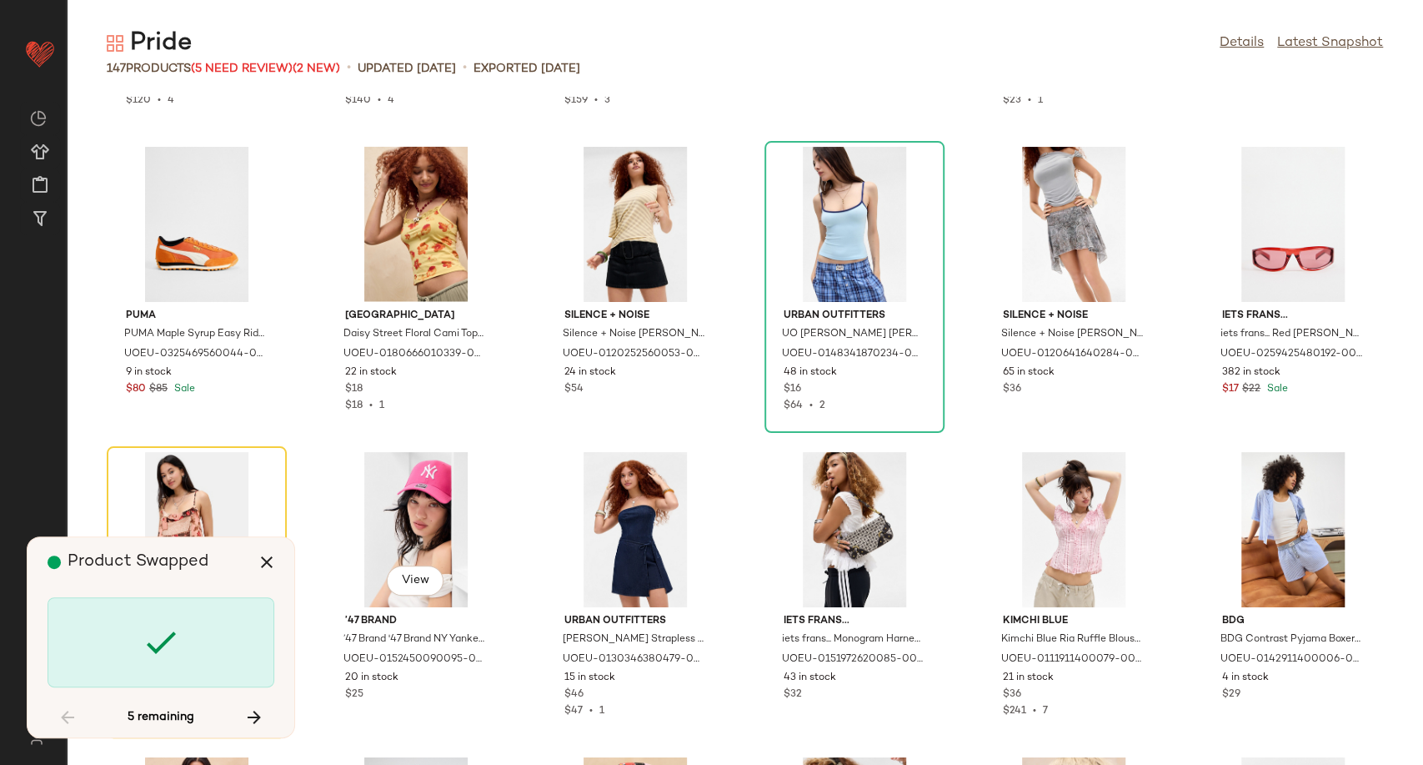
scroll to position [2746, 0]
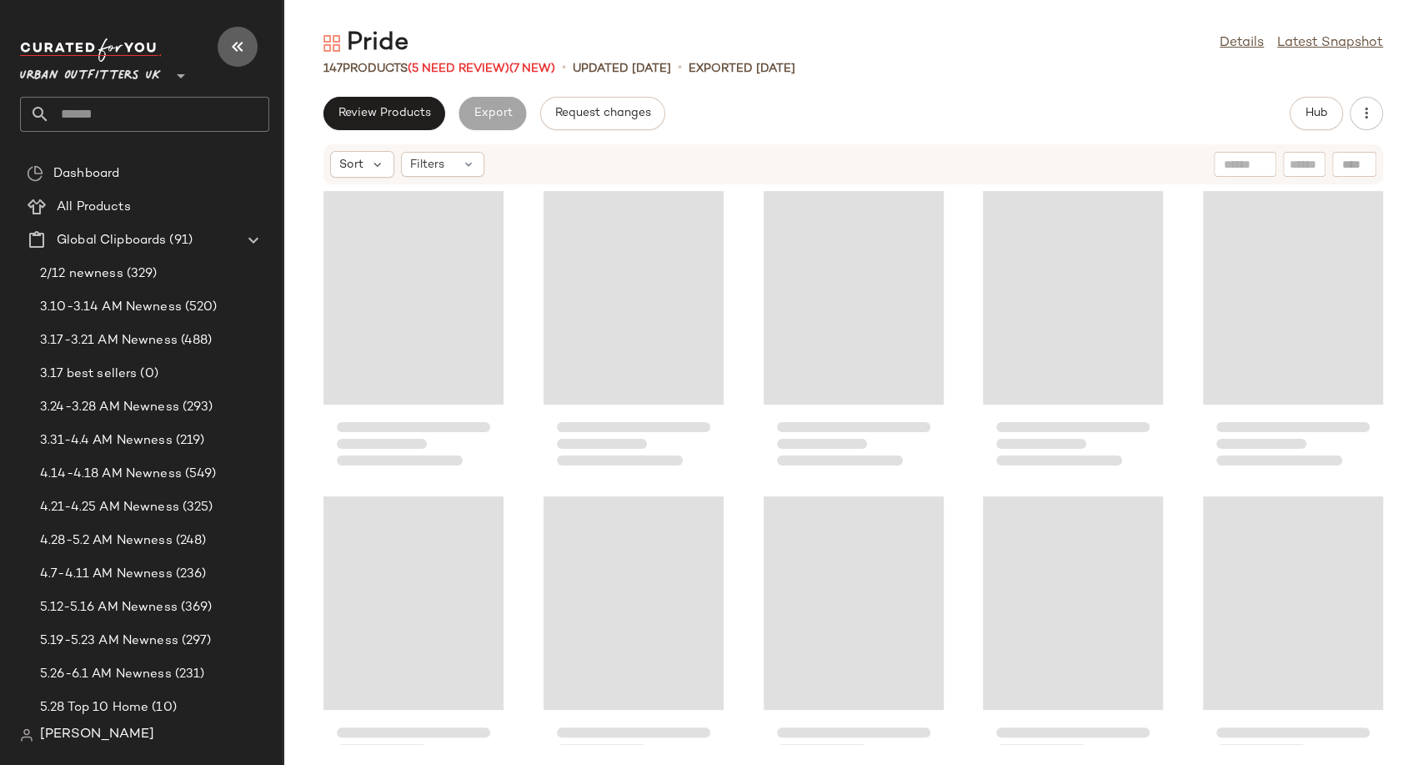
click at [228, 52] on icon "button" at bounding box center [238, 47] width 20 height 20
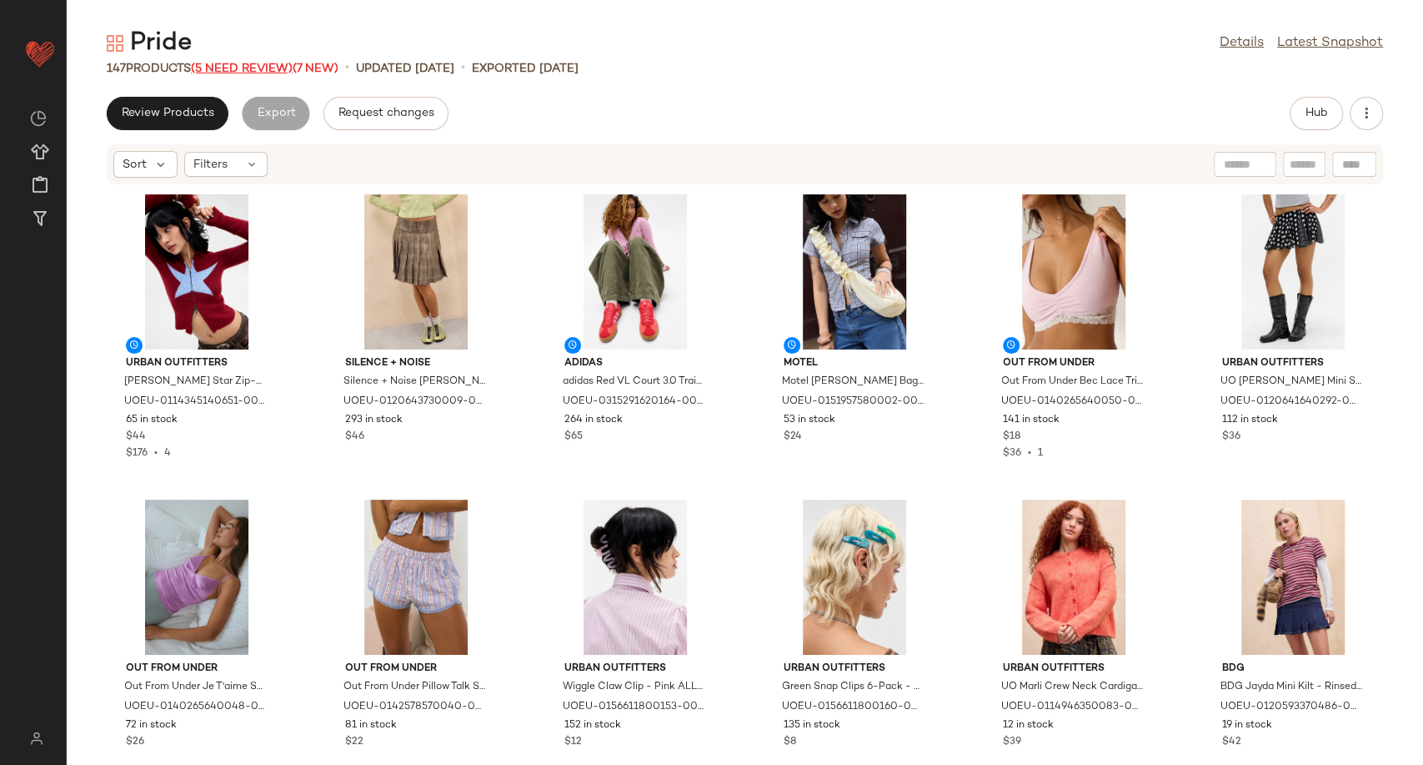
click at [235, 66] on span "(5 Need Review)" at bounding box center [242, 69] width 102 height 13
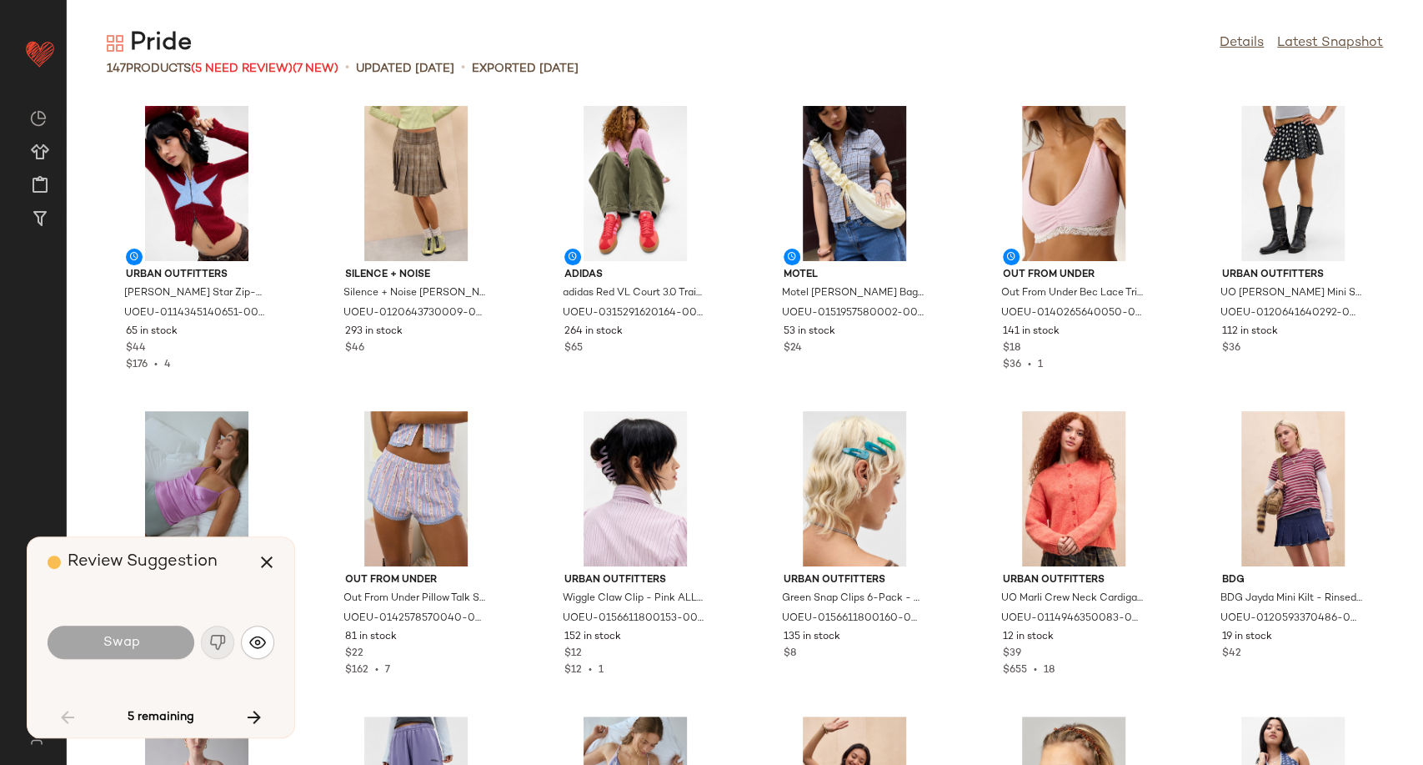
scroll to position [2746, 0]
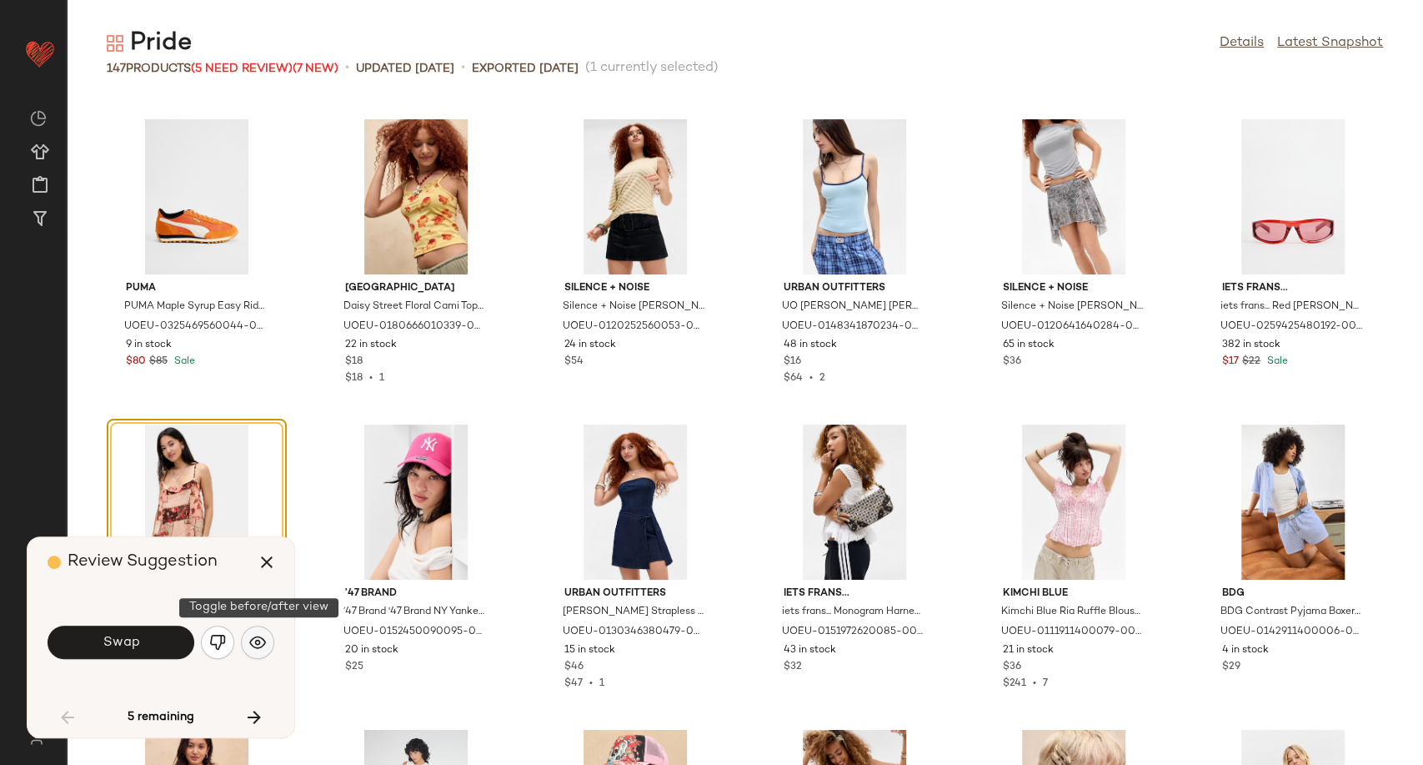
click at [261, 641] on img "button" at bounding box center [257, 642] width 17 height 17
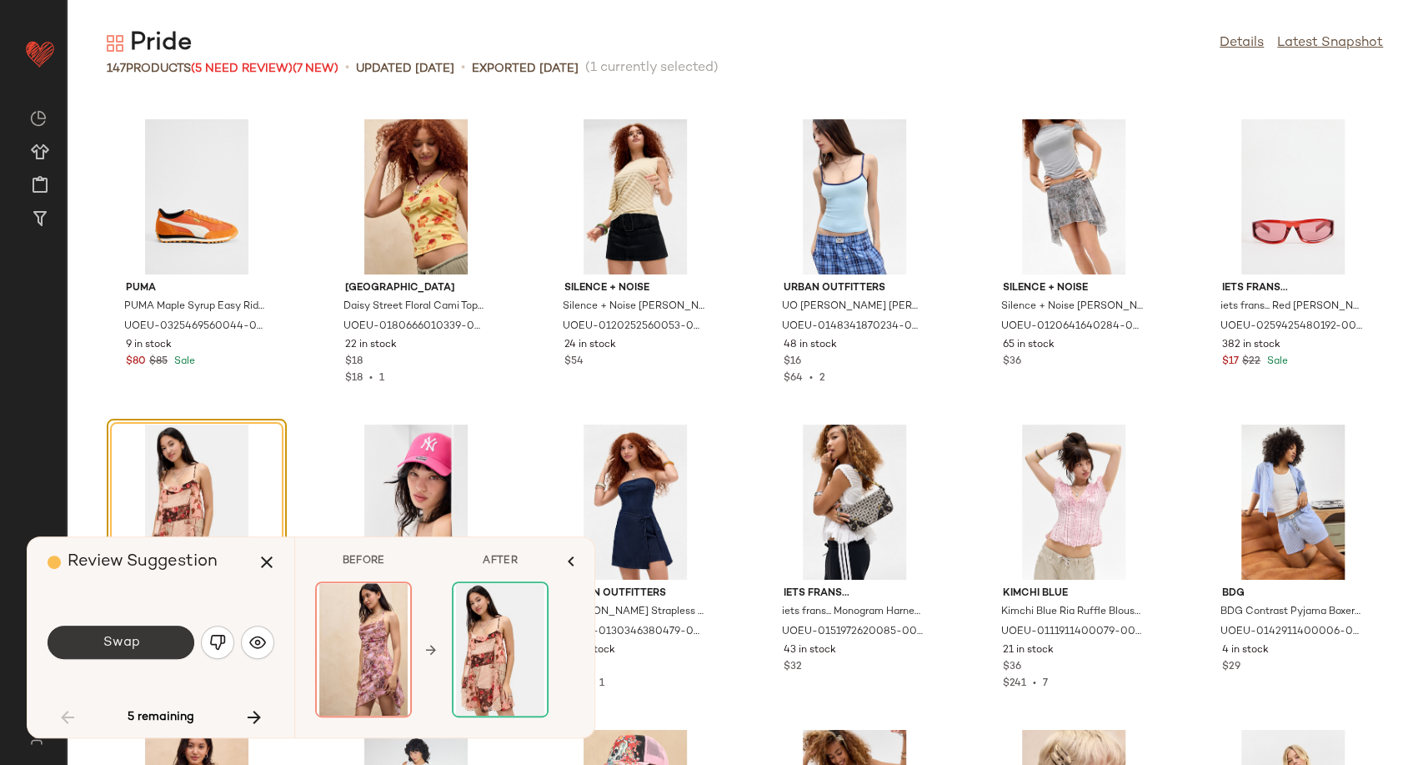
click at [145, 642] on button "Swap" at bounding box center [121, 641] width 147 height 33
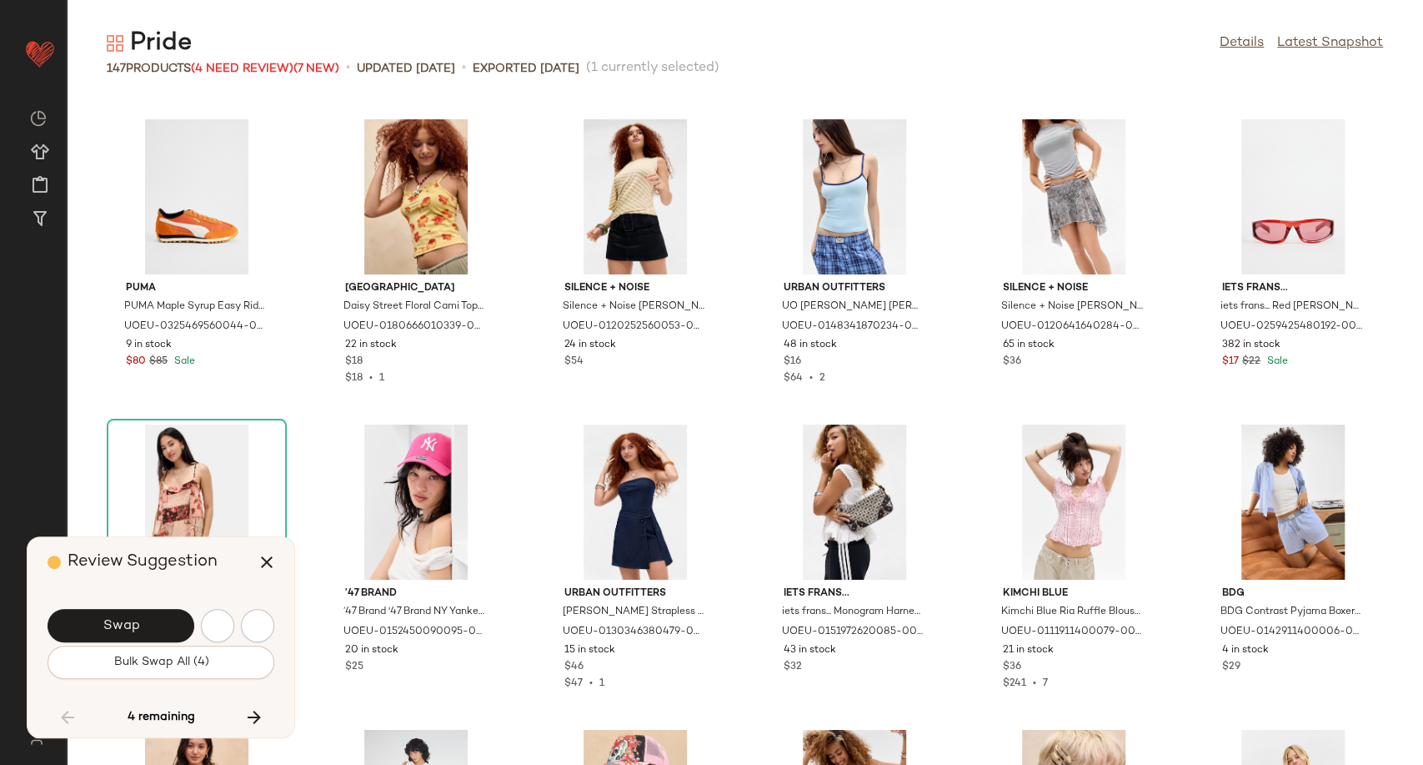
scroll to position [3662, 0]
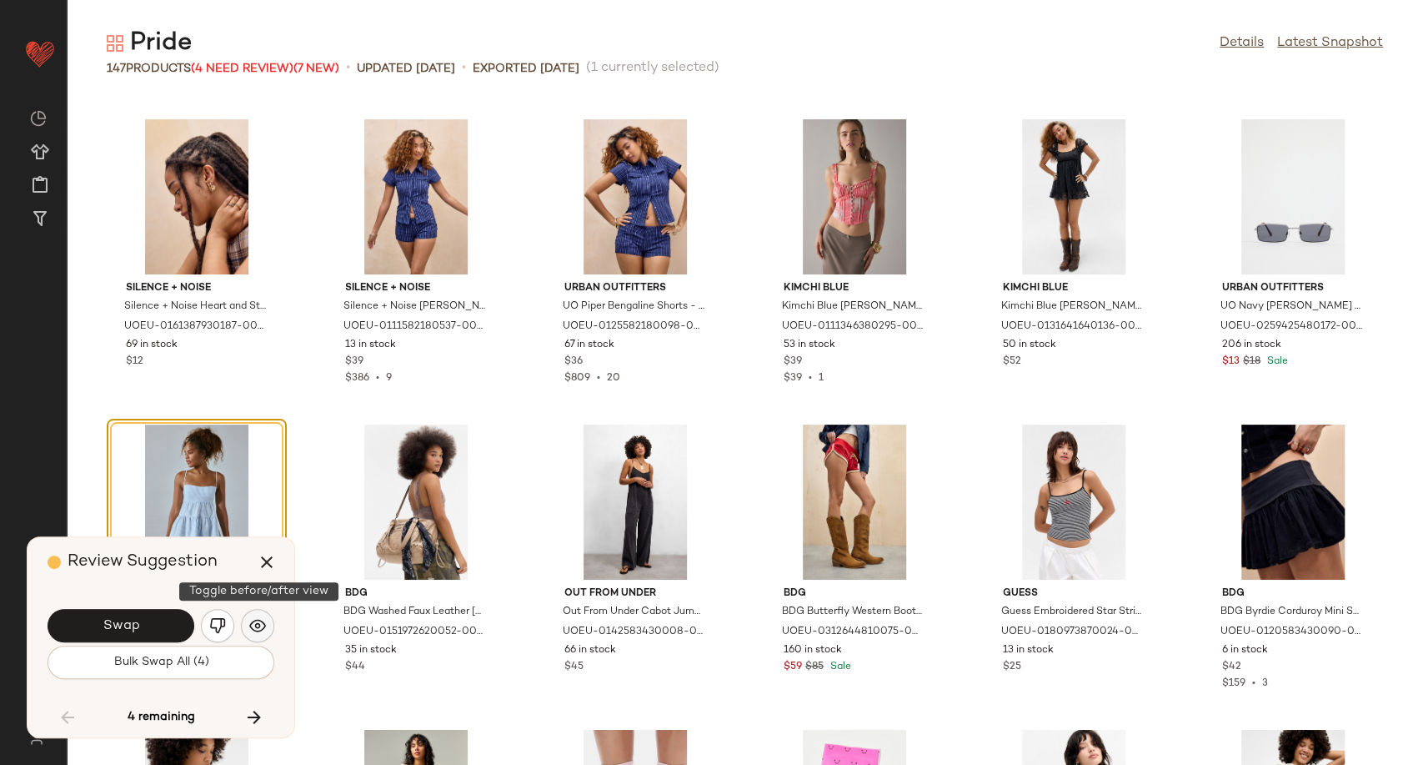
click at [255, 627] on img "button" at bounding box center [257, 625] width 17 height 17
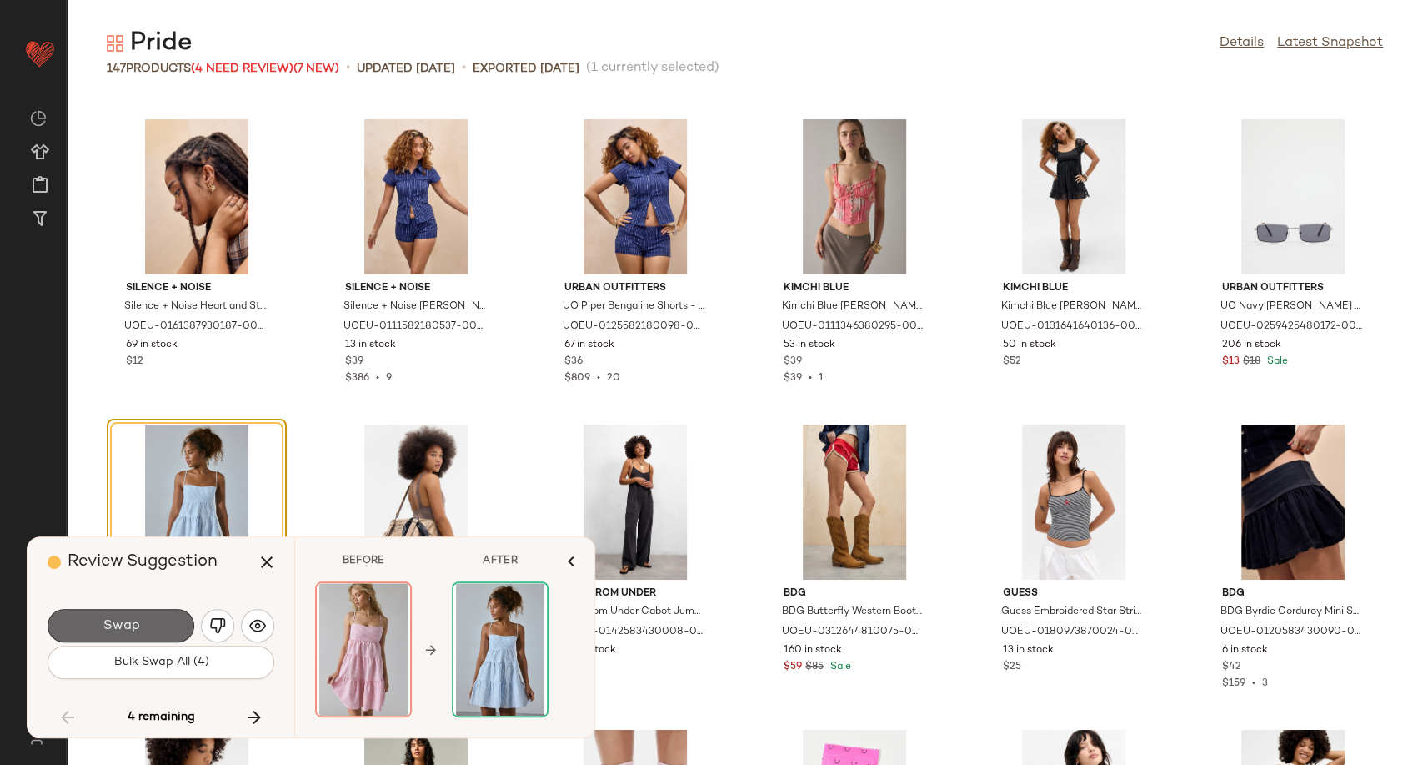
click at [120, 618] on span "Swap" at bounding box center [121, 626] width 38 height 16
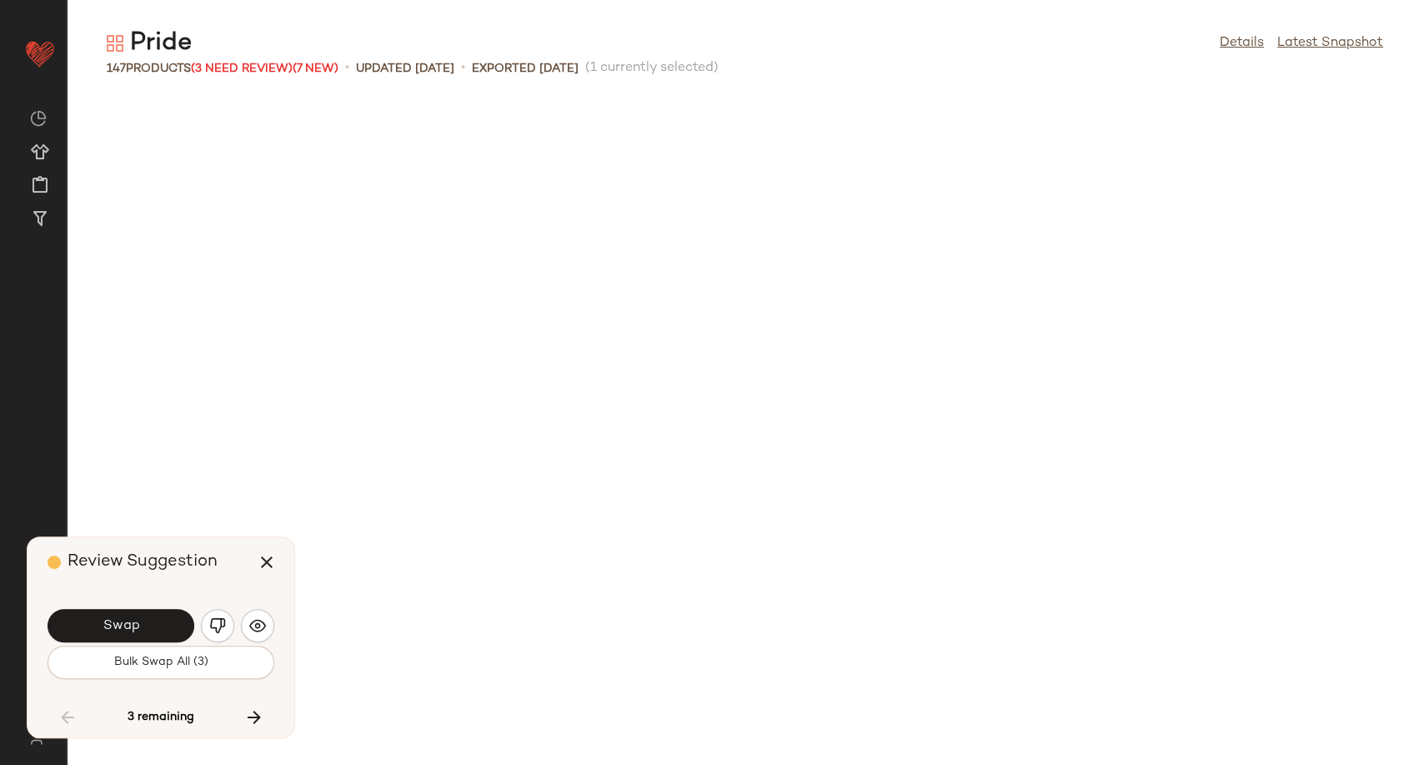
scroll to position [4576, 0]
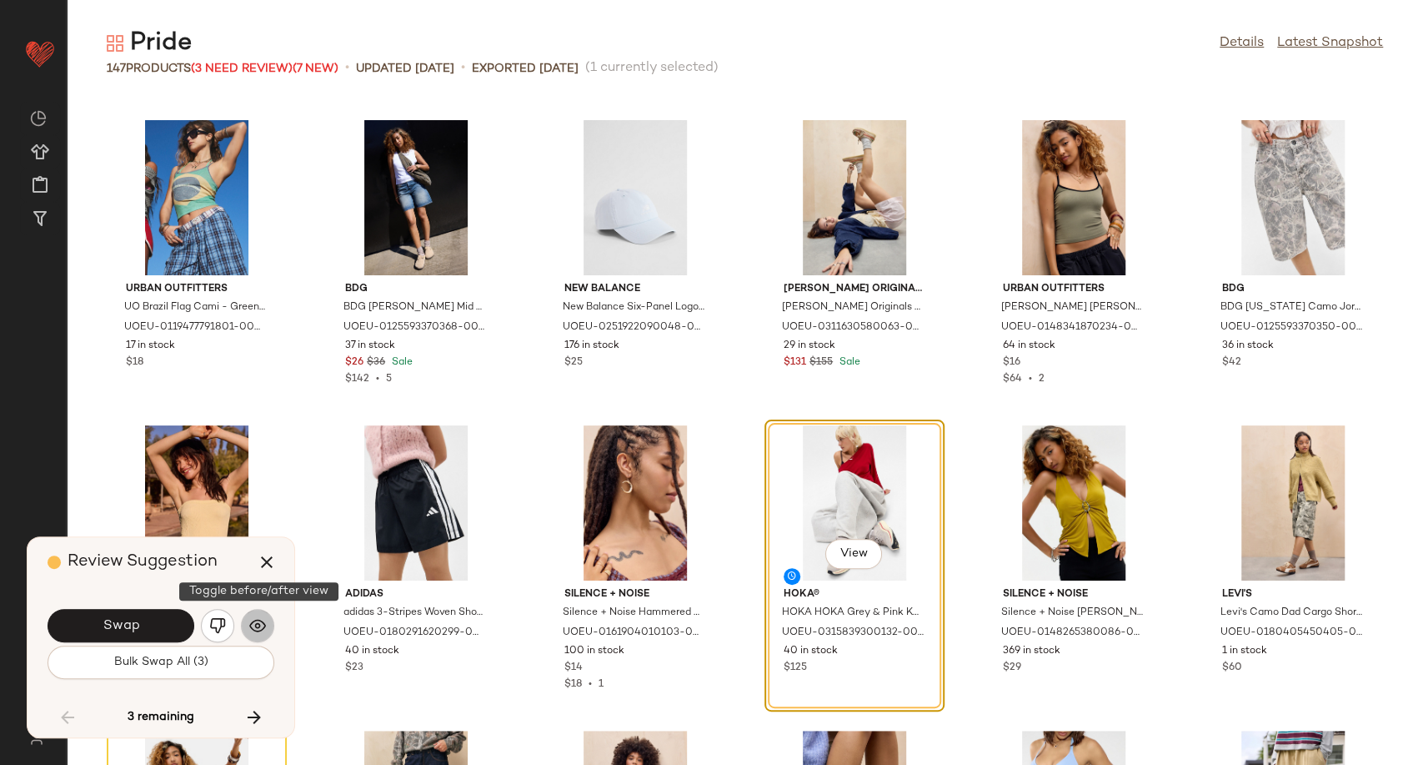
click at [245, 628] on button "button" at bounding box center [257, 625] width 33 height 33
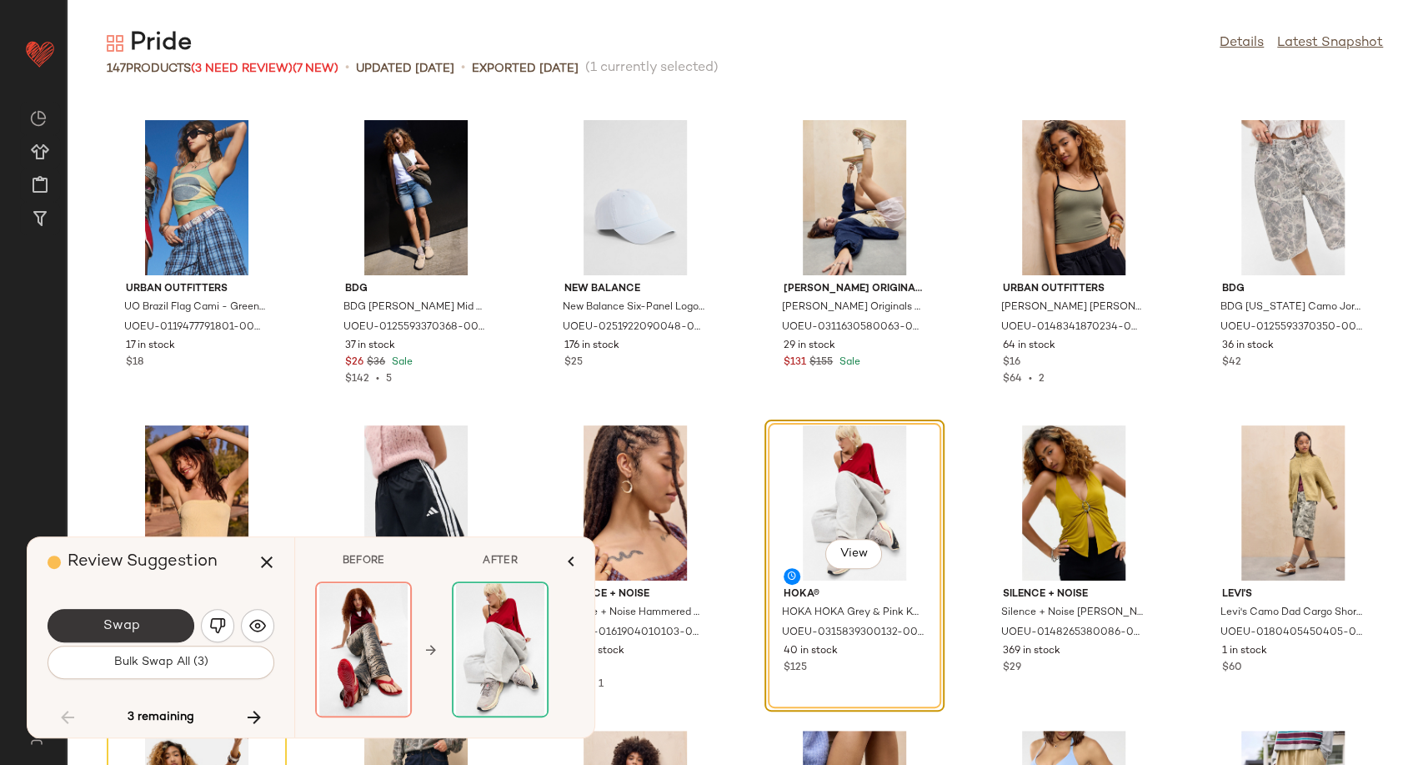
click at [132, 630] on span "Swap" at bounding box center [121, 626] width 38 height 16
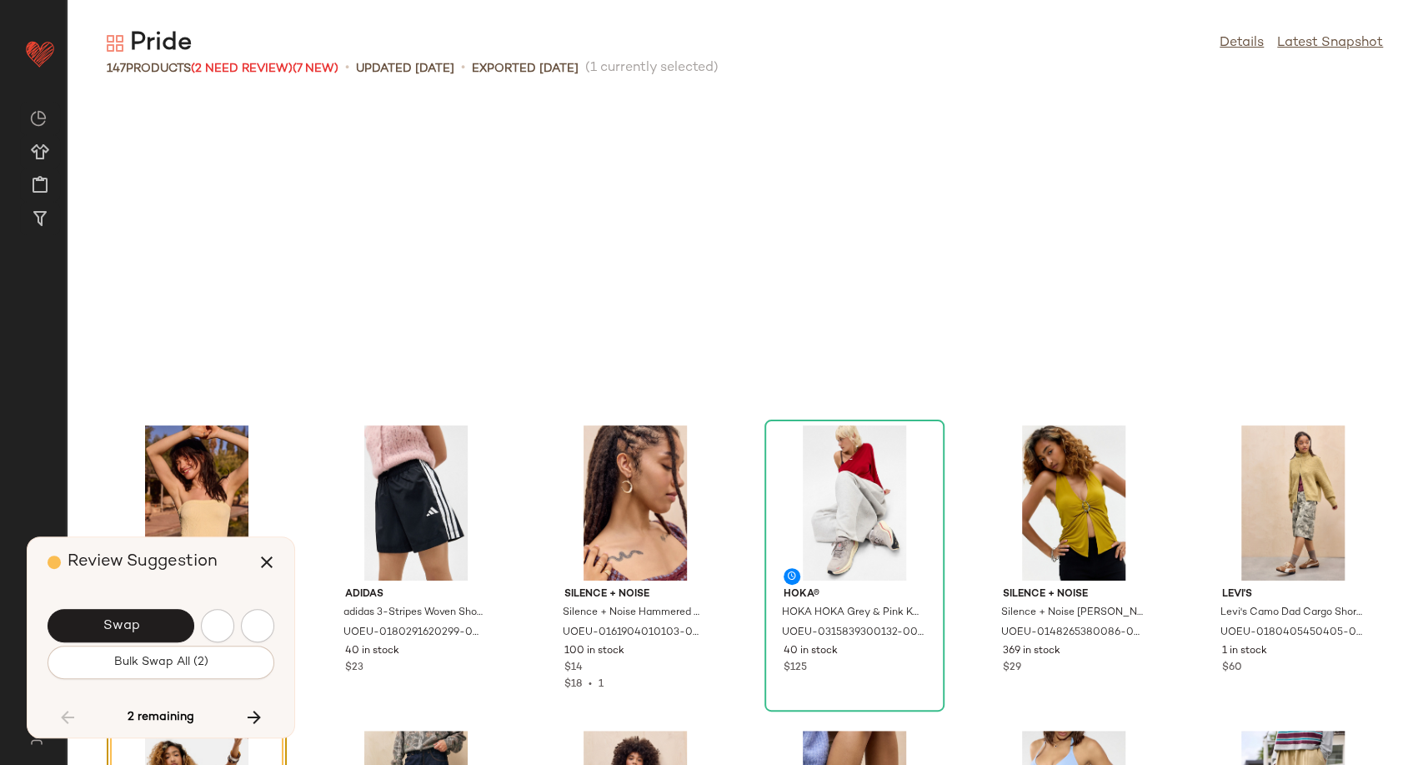
scroll to position [4882, 0]
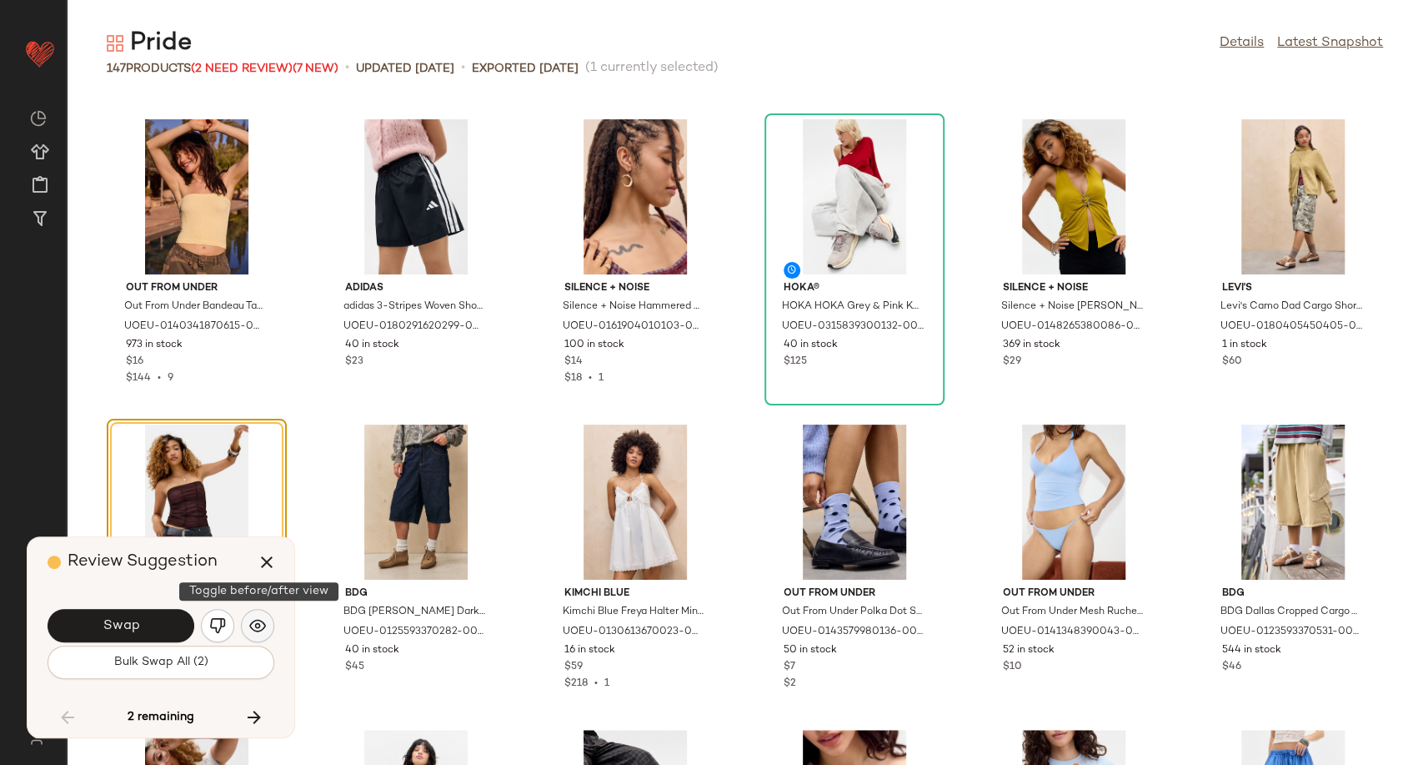
click at [259, 624] on img "button" at bounding box center [257, 625] width 17 height 17
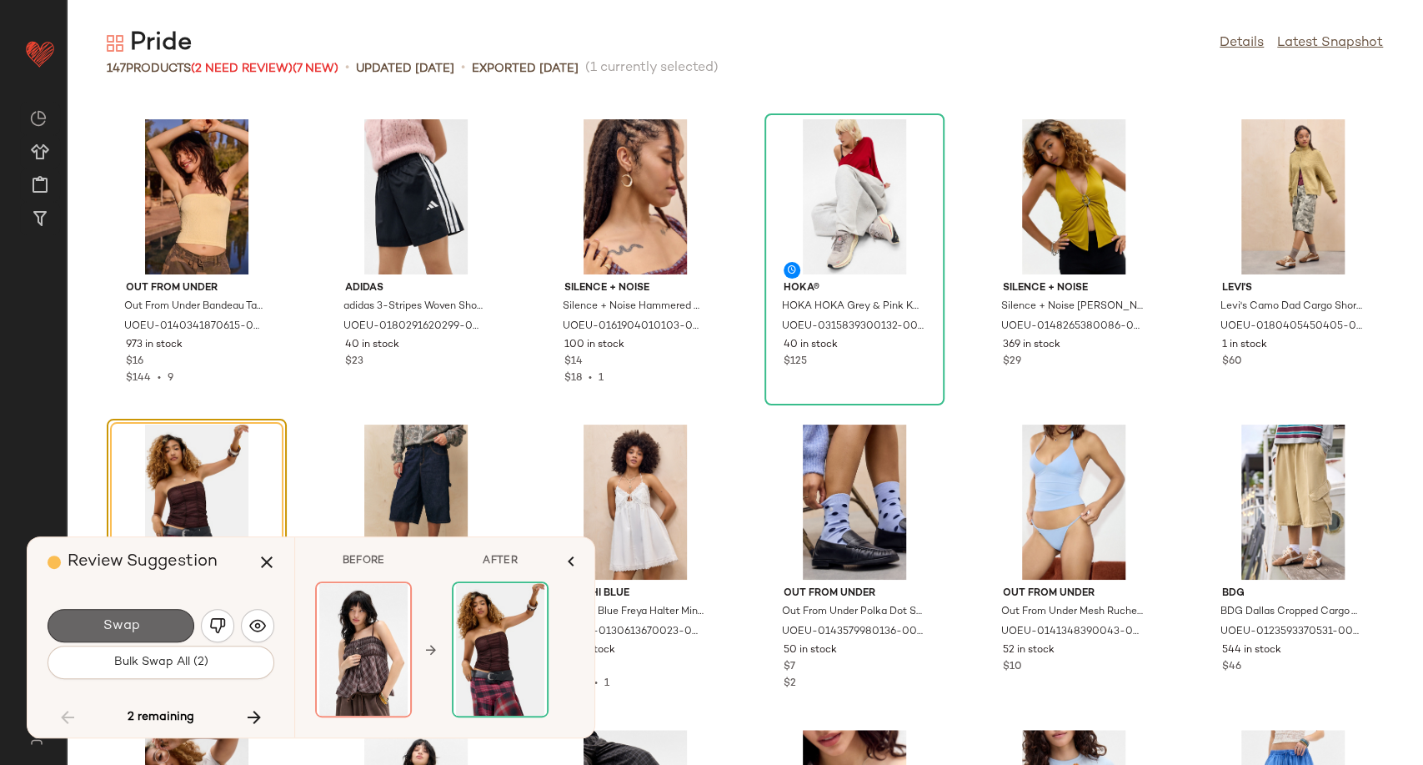
click at [103, 618] on span "Swap" at bounding box center [121, 626] width 38 height 16
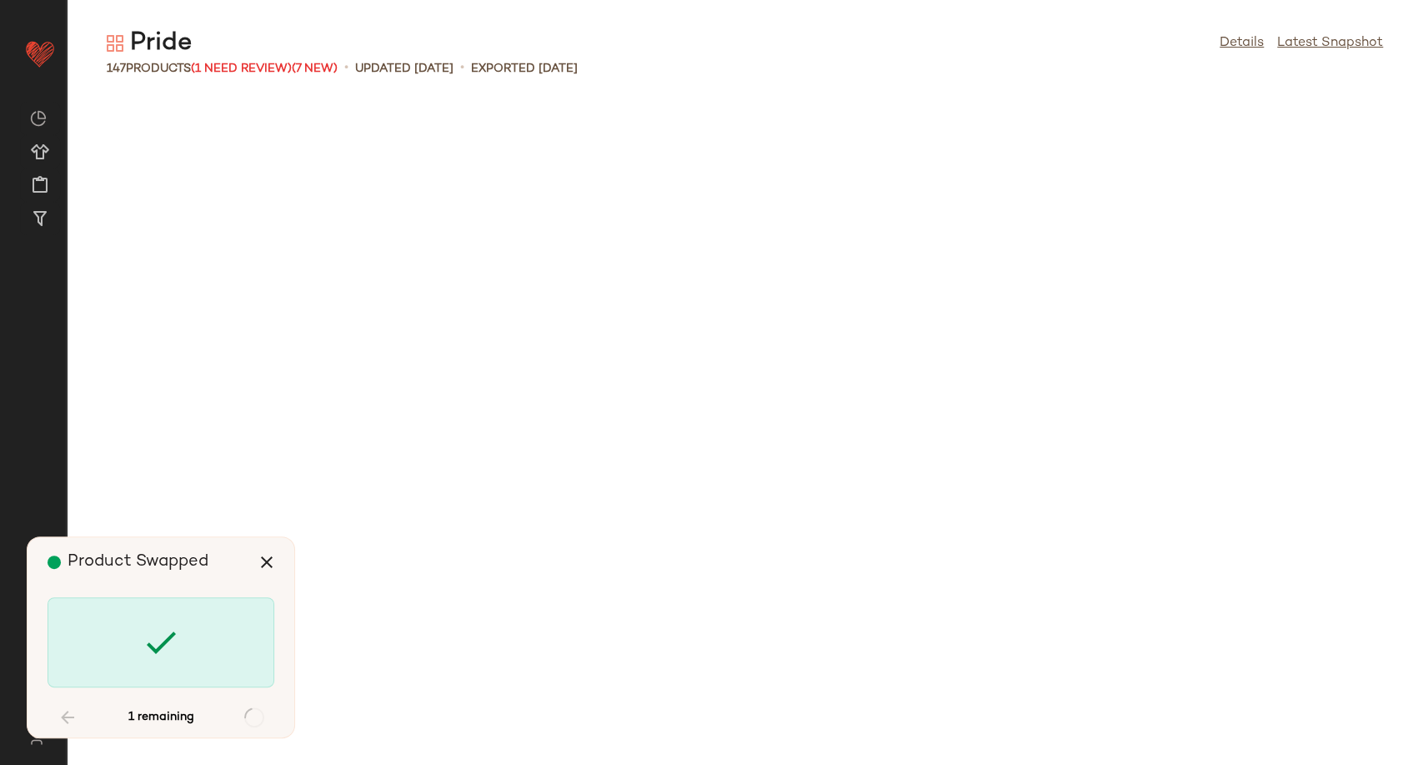
scroll to position [6408, 0]
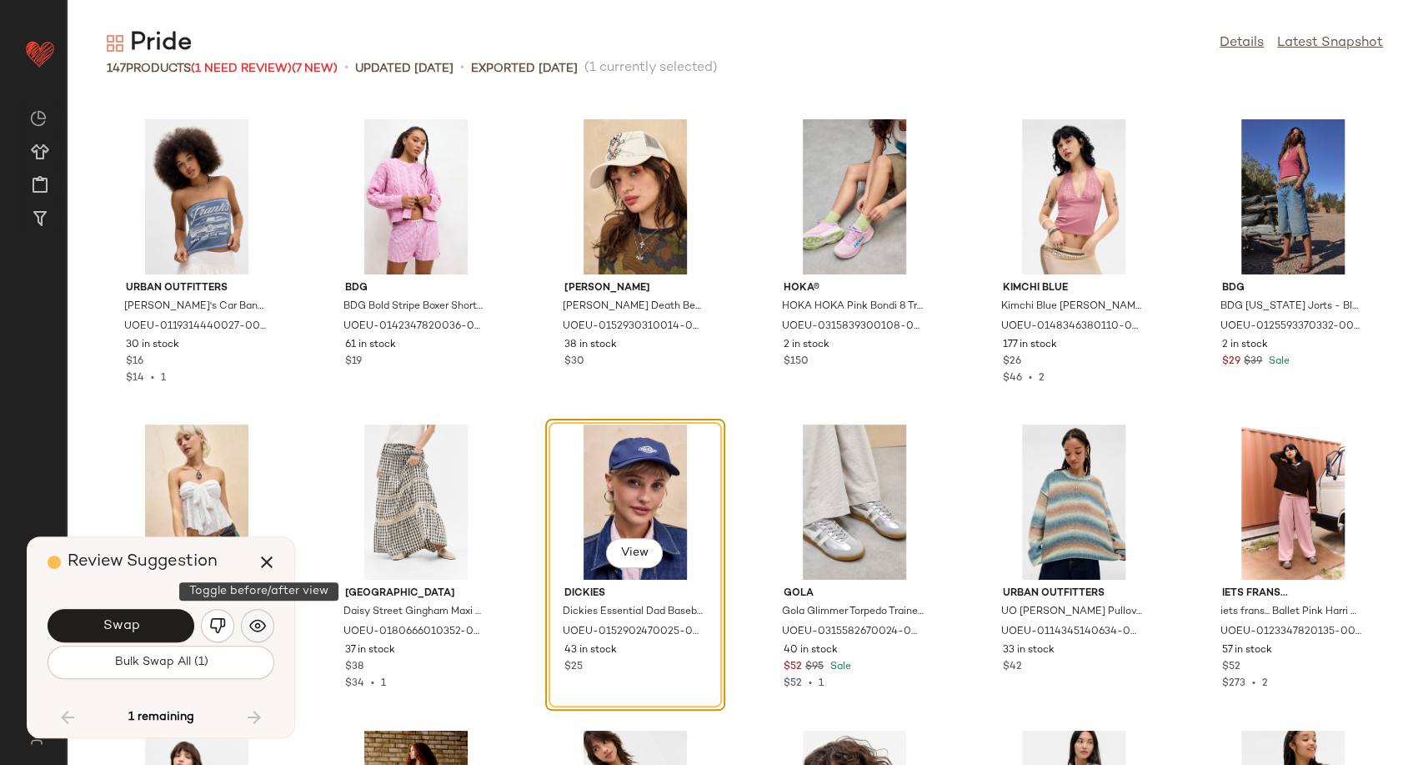
click at [256, 624] on img "button" at bounding box center [257, 625] width 17 height 17
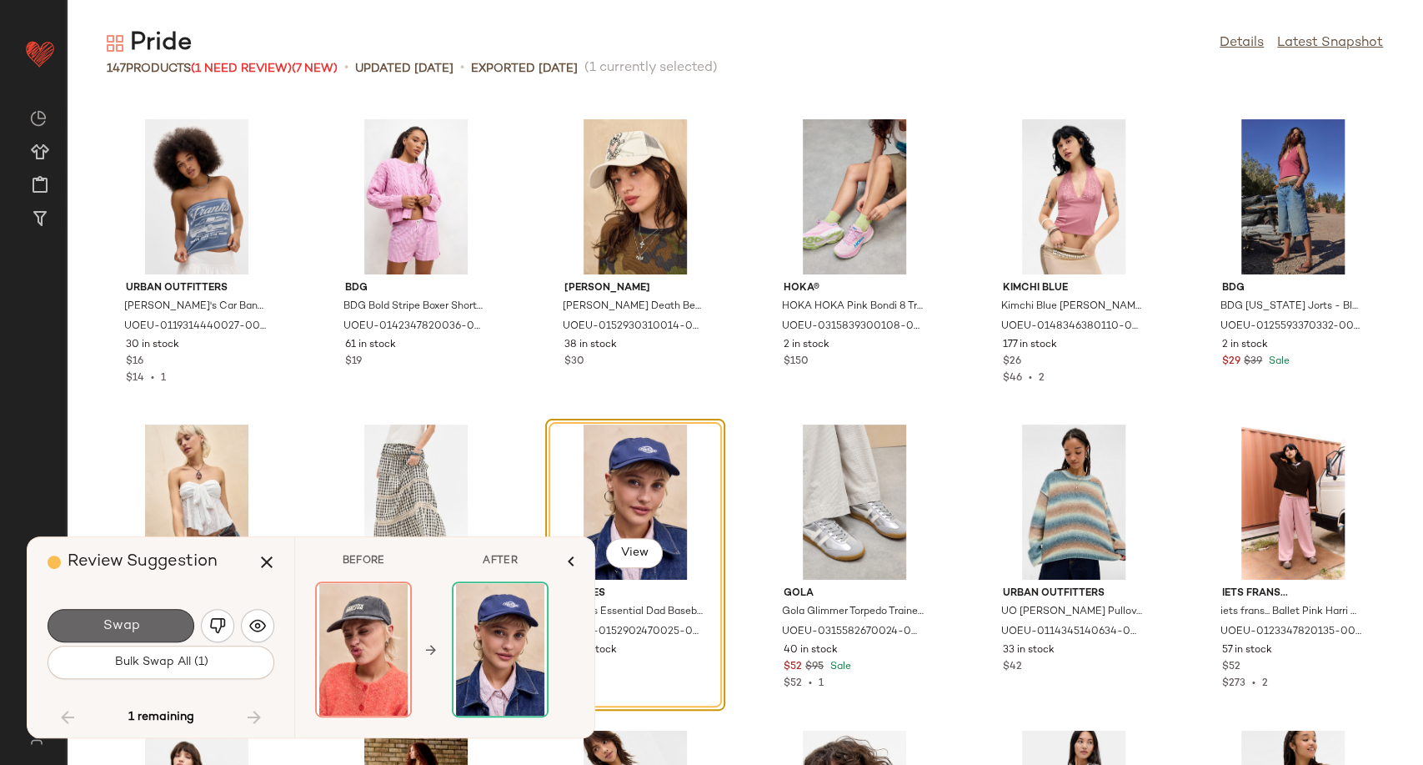
click at [153, 628] on button "Swap" at bounding box center [121, 625] width 147 height 33
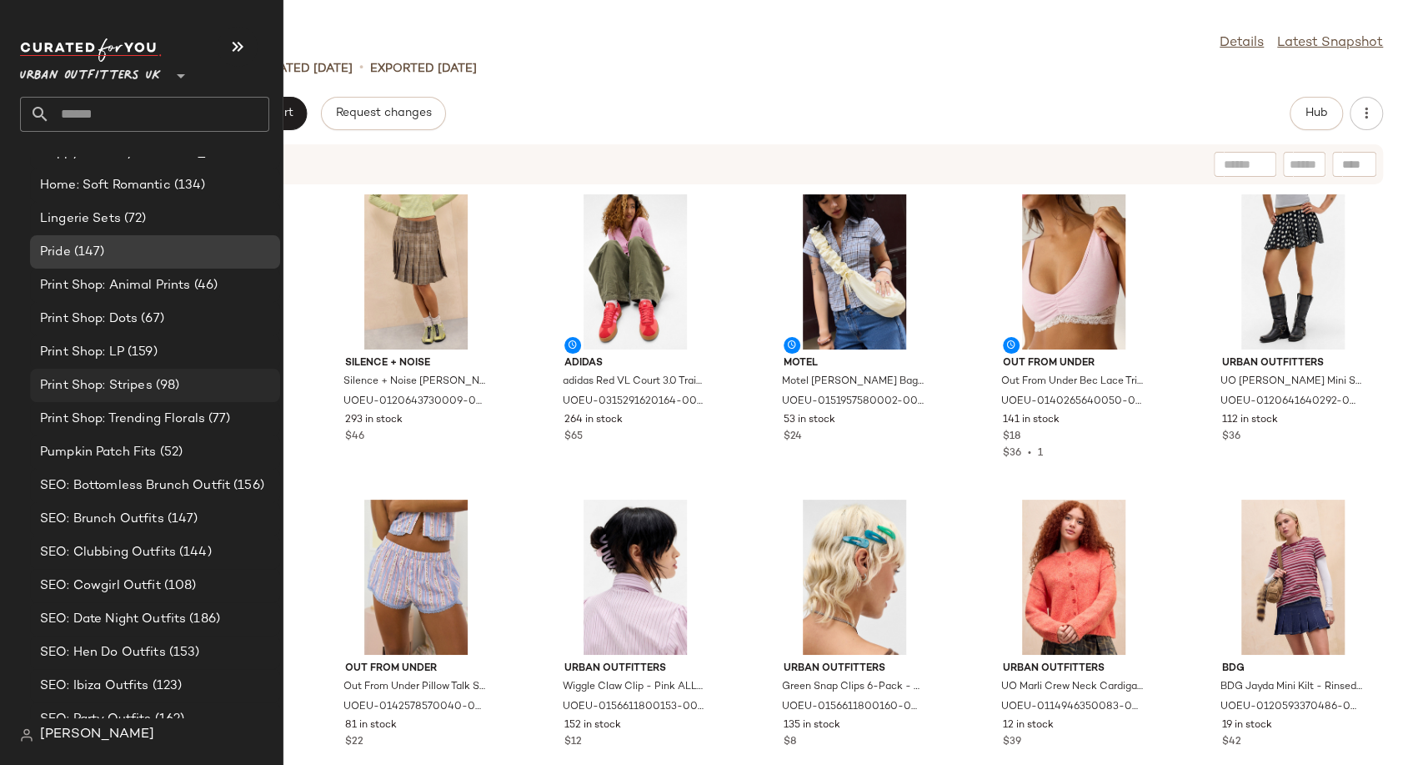
scroll to position [5174, 0]
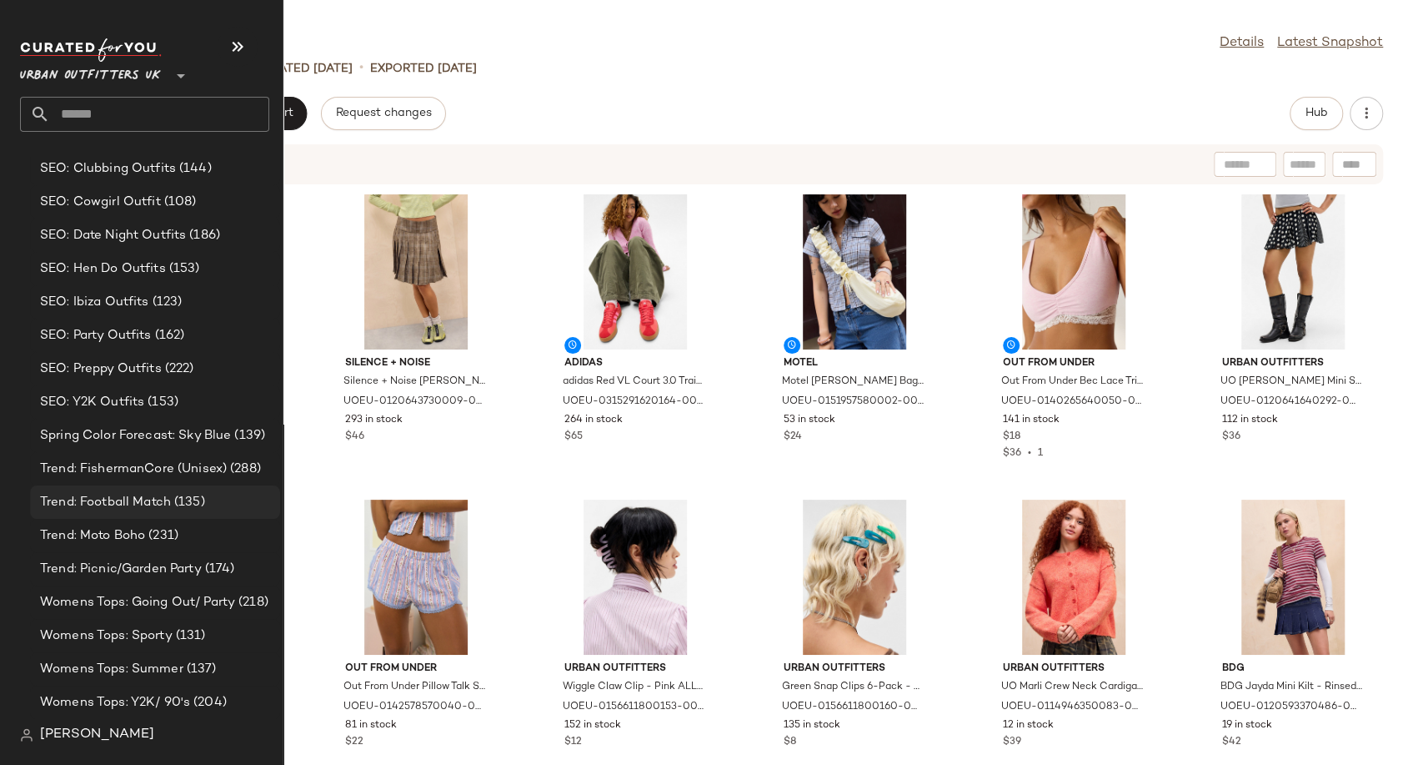
click at [98, 506] on span "Trend: Football Match" at bounding box center [105, 502] width 131 height 19
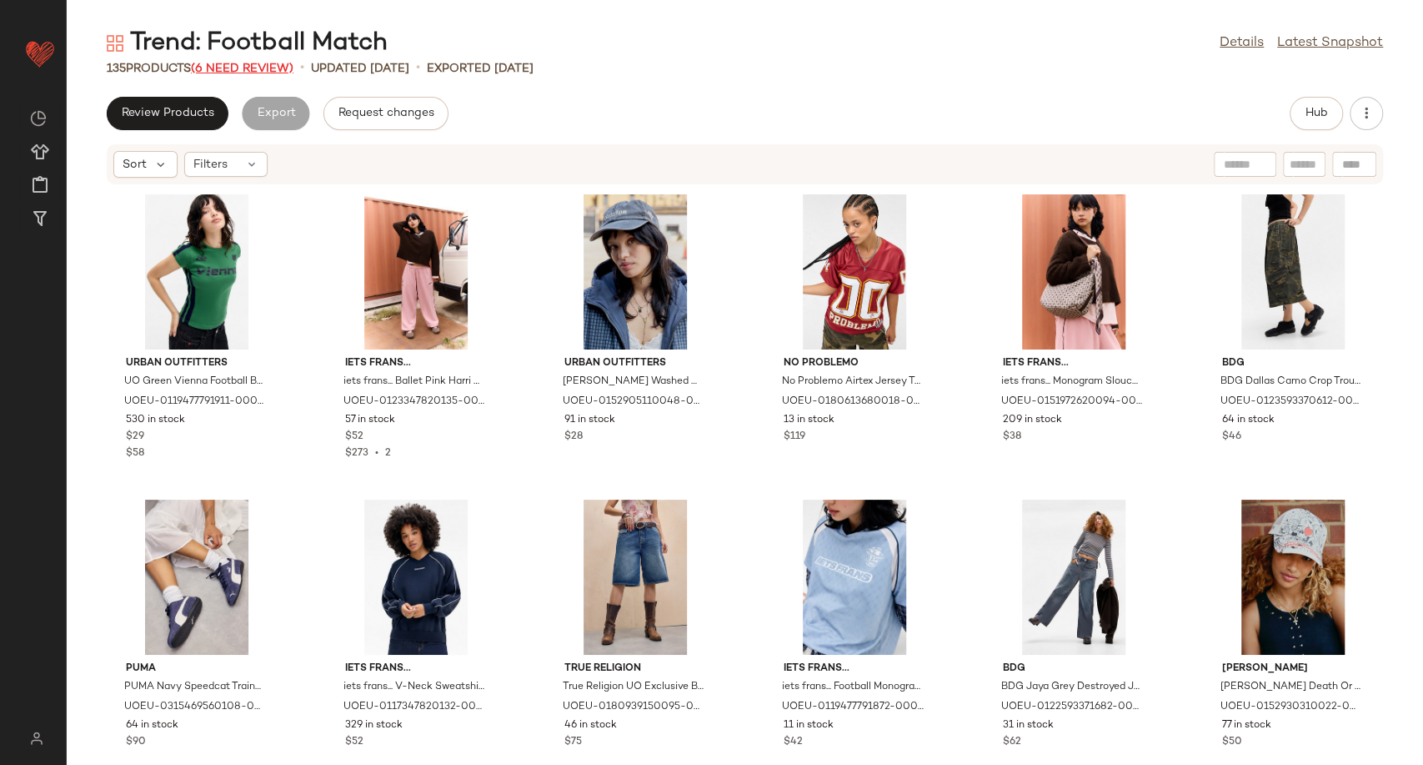
click at [238, 65] on span "(6 Need Review)" at bounding box center [242, 69] width 103 height 13
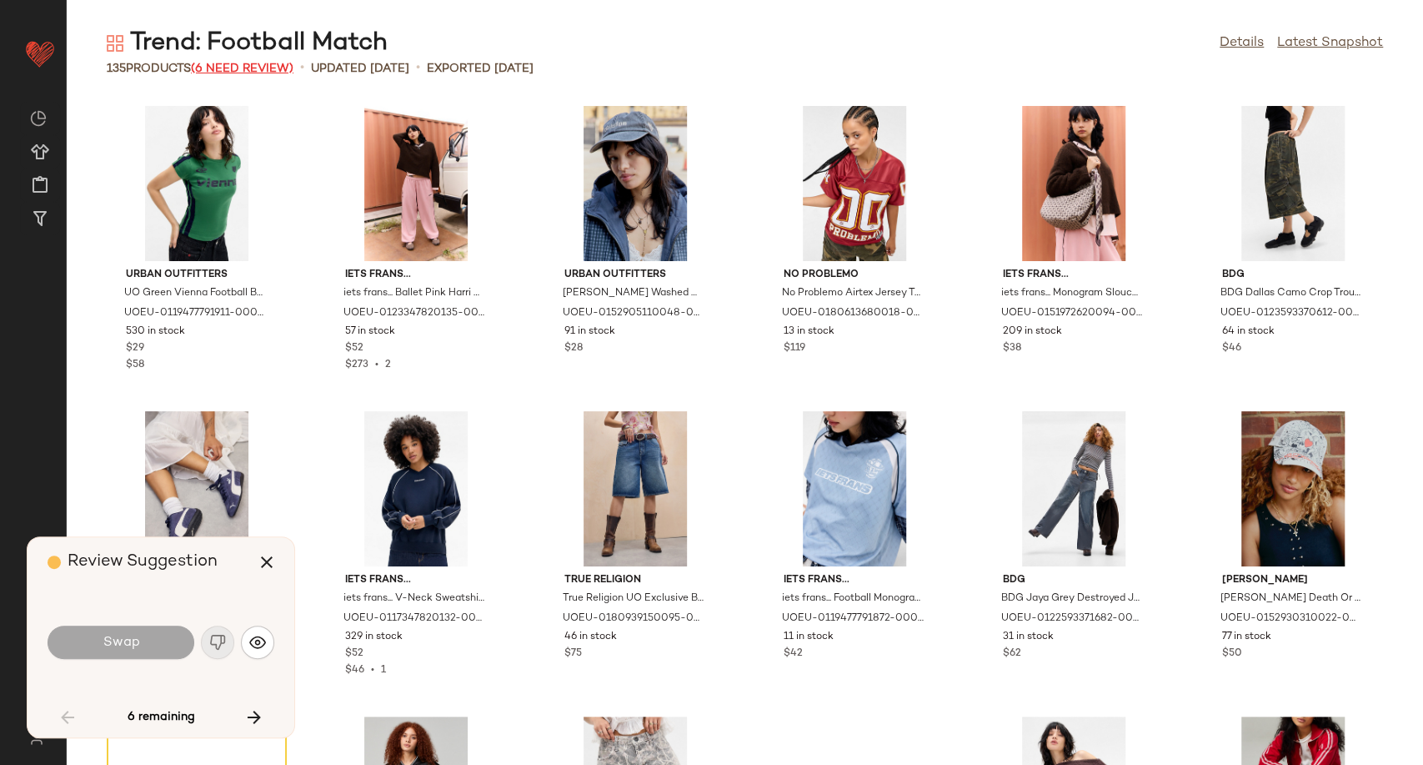
scroll to position [318, 0]
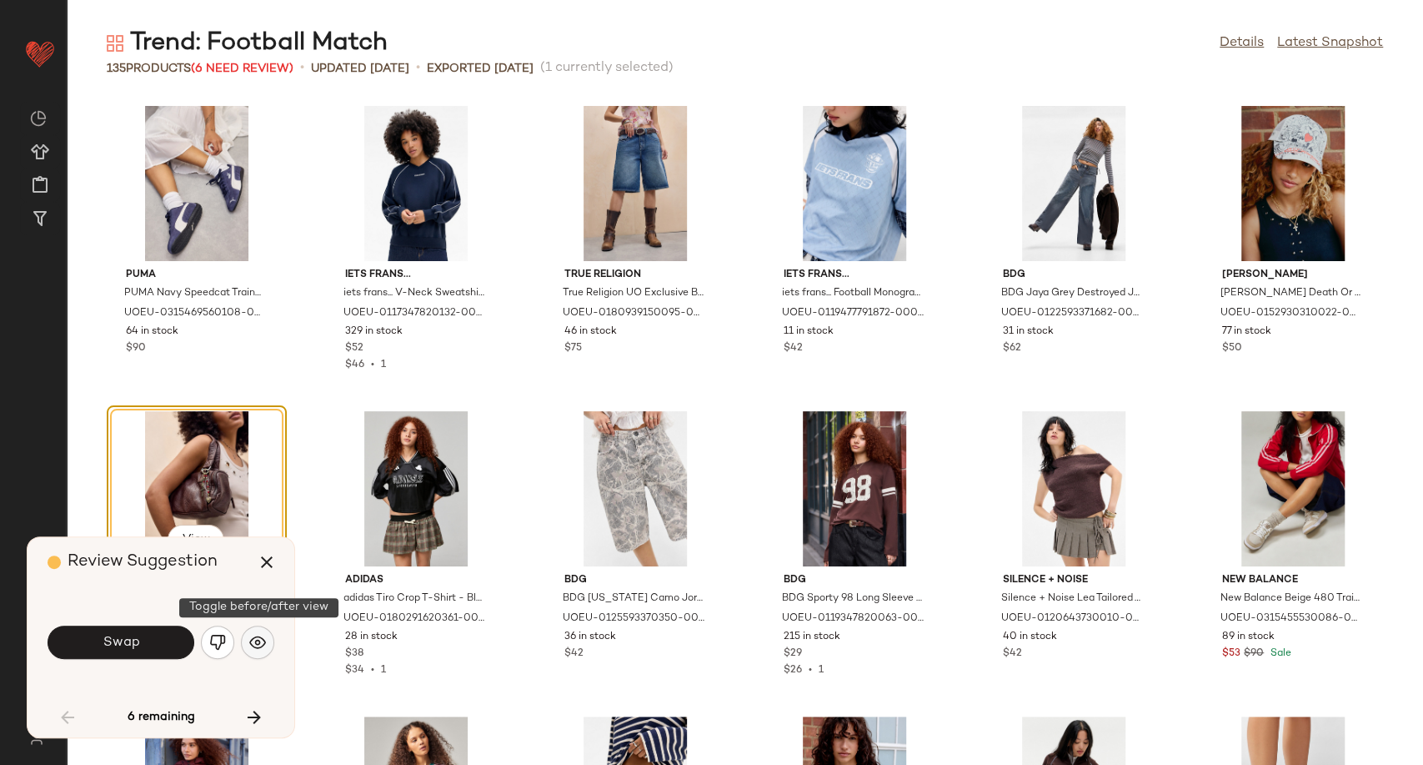
click at [257, 639] on img "button" at bounding box center [257, 642] width 17 height 17
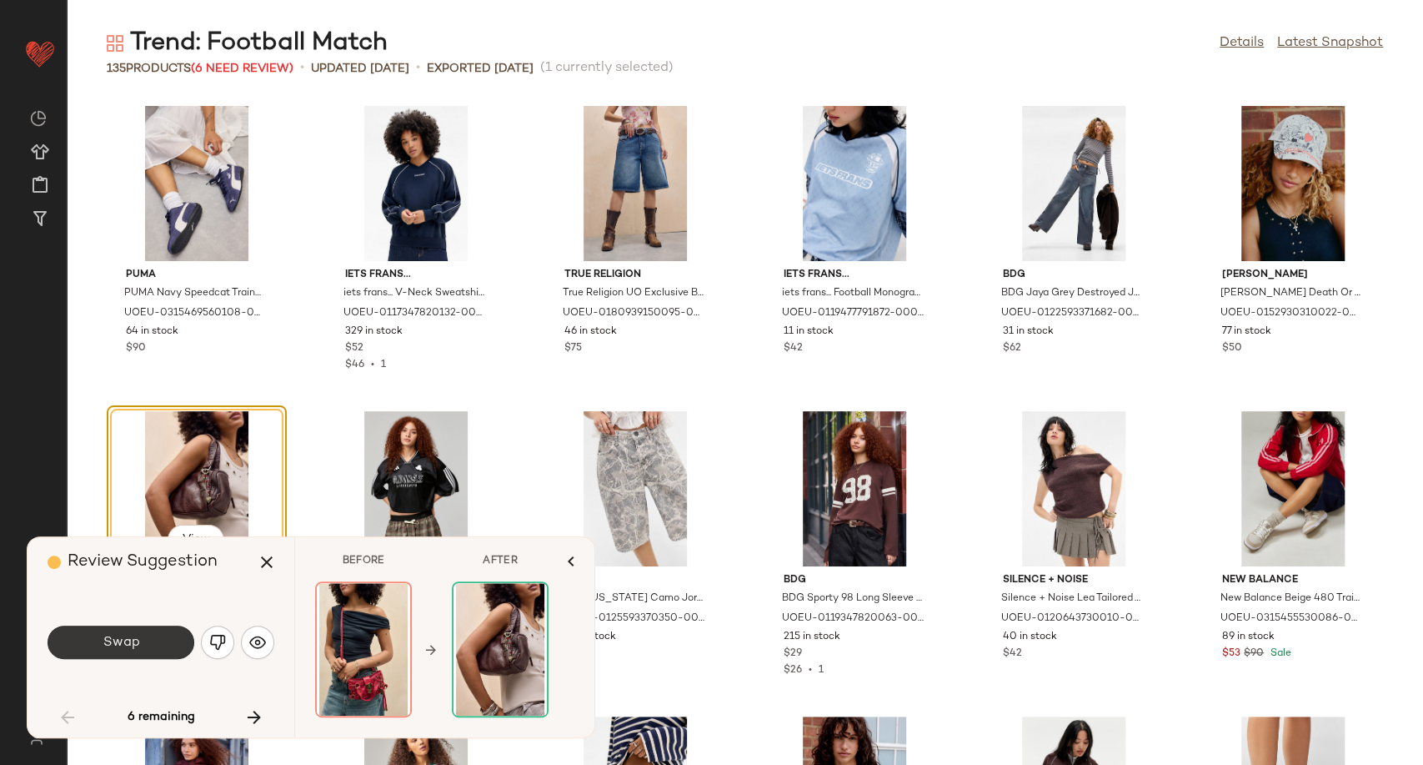
click at [173, 642] on button "Swap" at bounding box center [121, 641] width 147 height 33
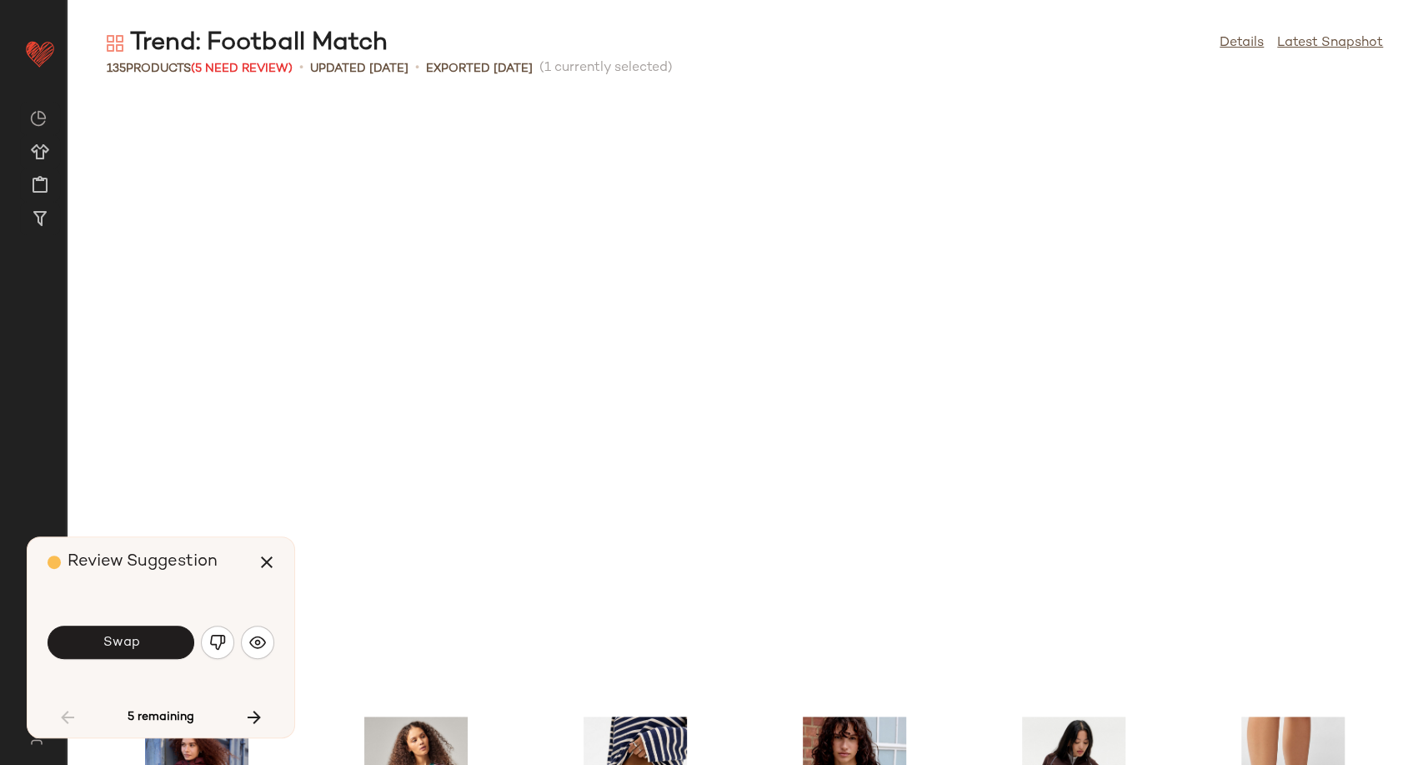
scroll to position [915, 0]
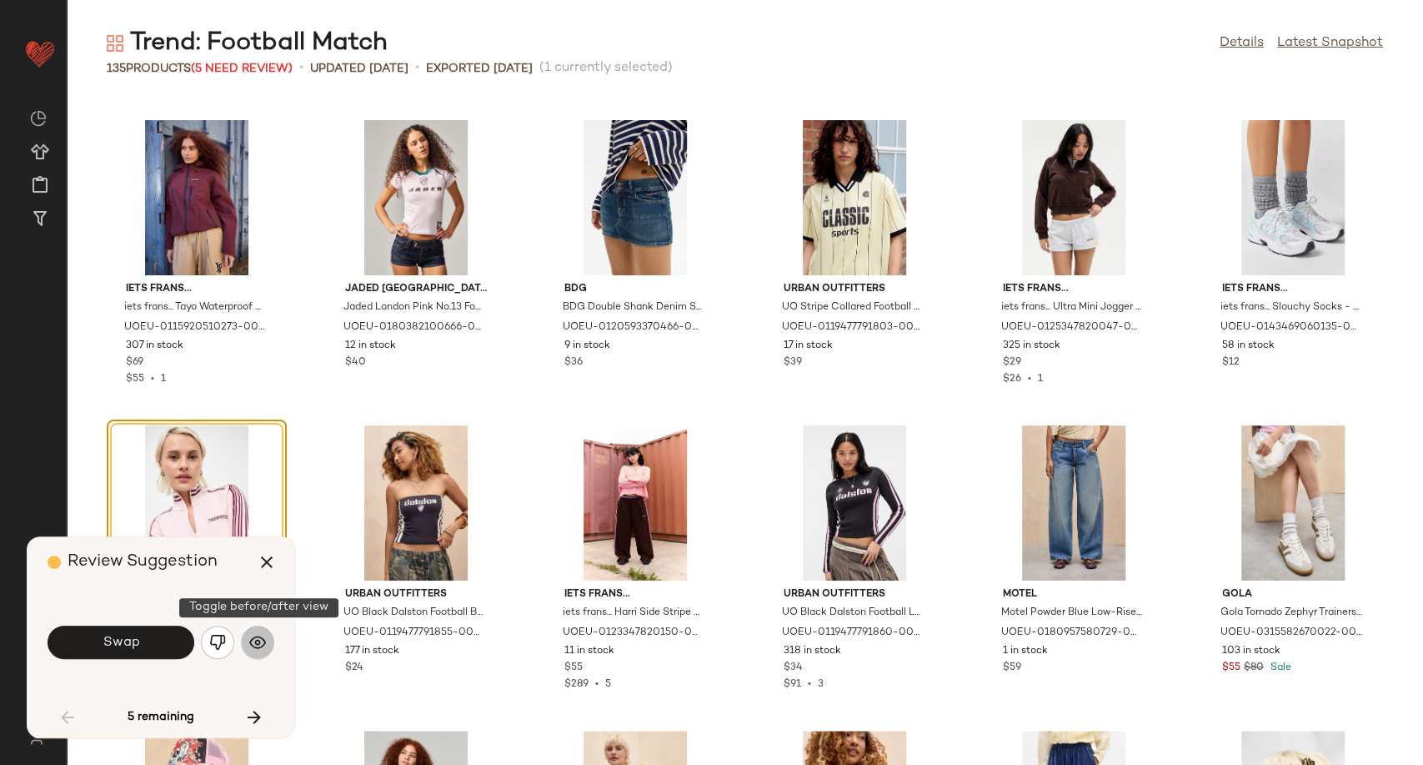
click at [258, 642] on img "button" at bounding box center [257, 642] width 17 height 17
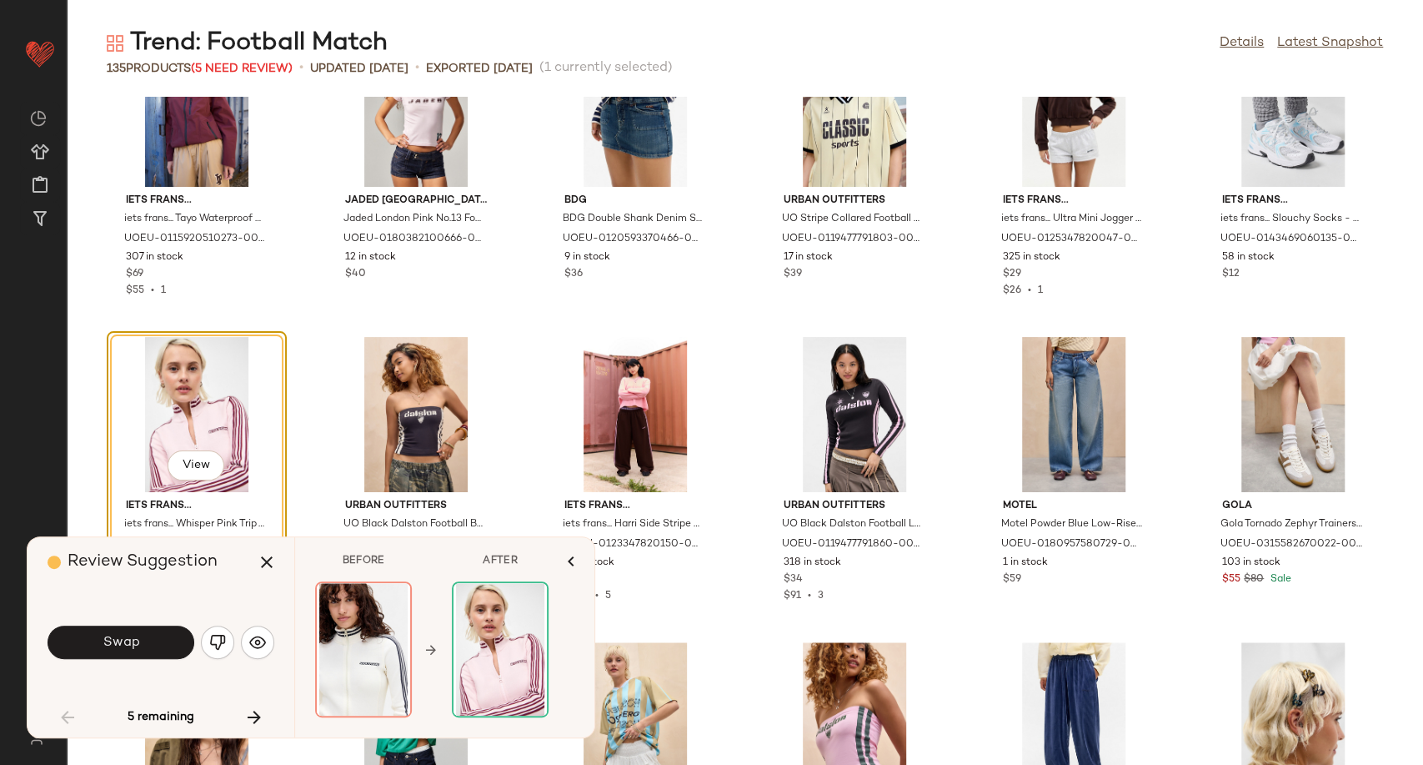
scroll to position [1101, 0]
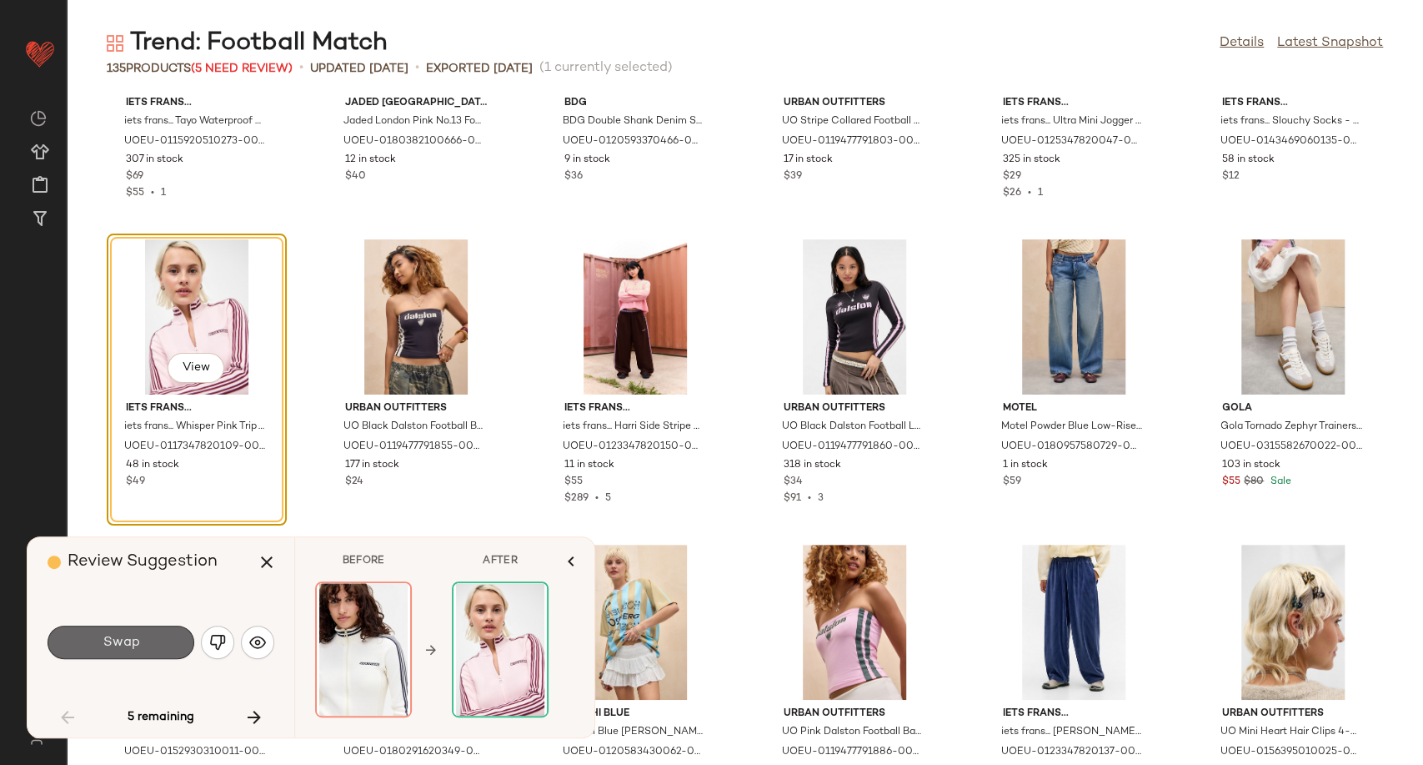
click at [163, 643] on button "Swap" at bounding box center [121, 641] width 147 height 33
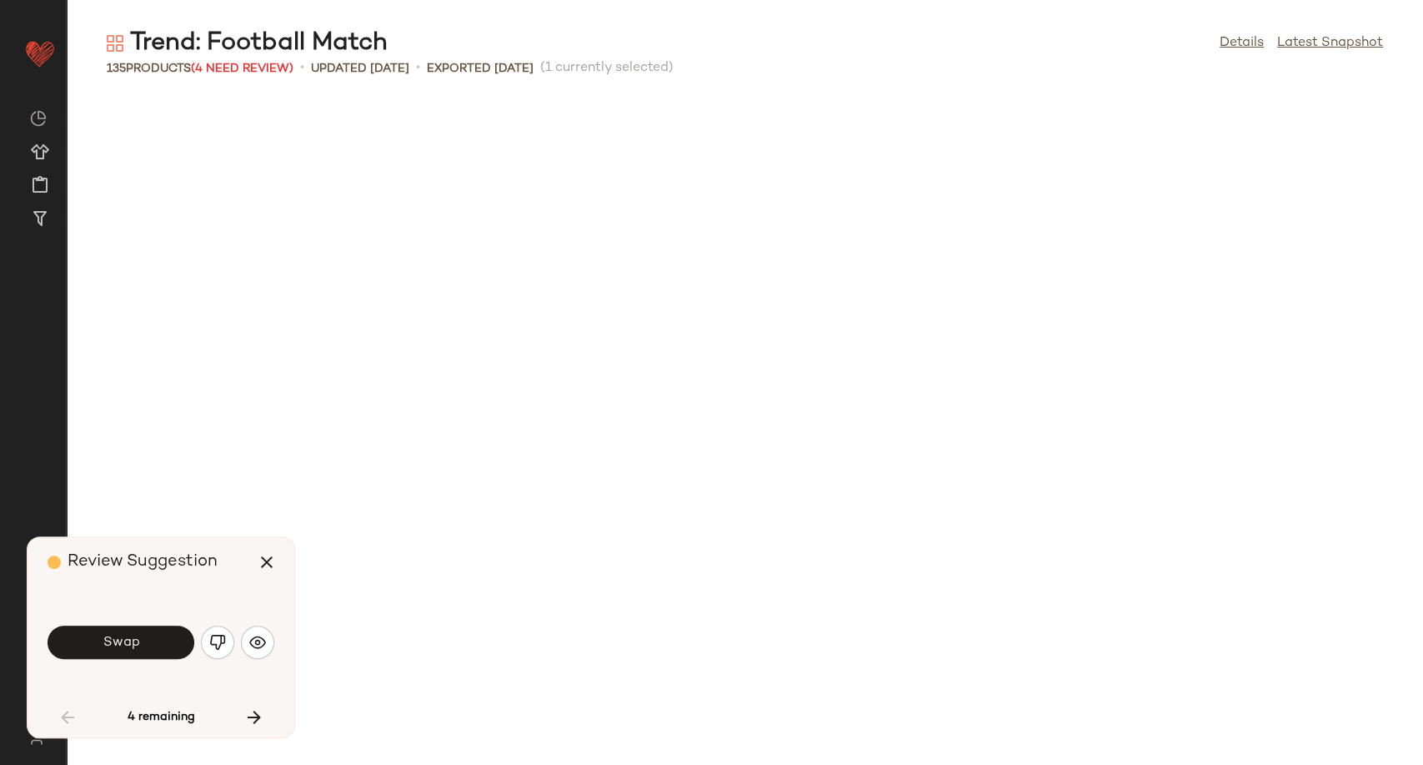
scroll to position [1831, 0]
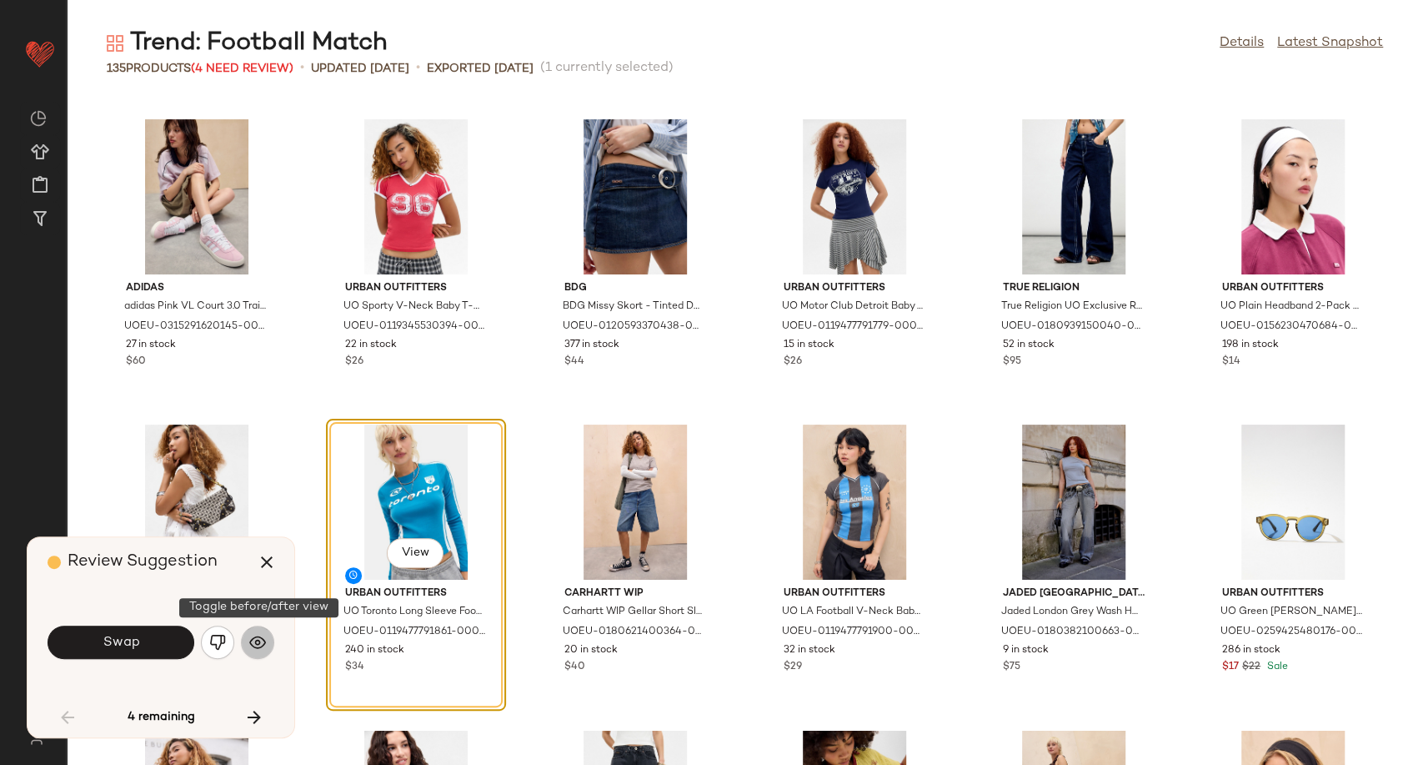
click at [254, 639] on img "button" at bounding box center [257, 642] width 17 height 17
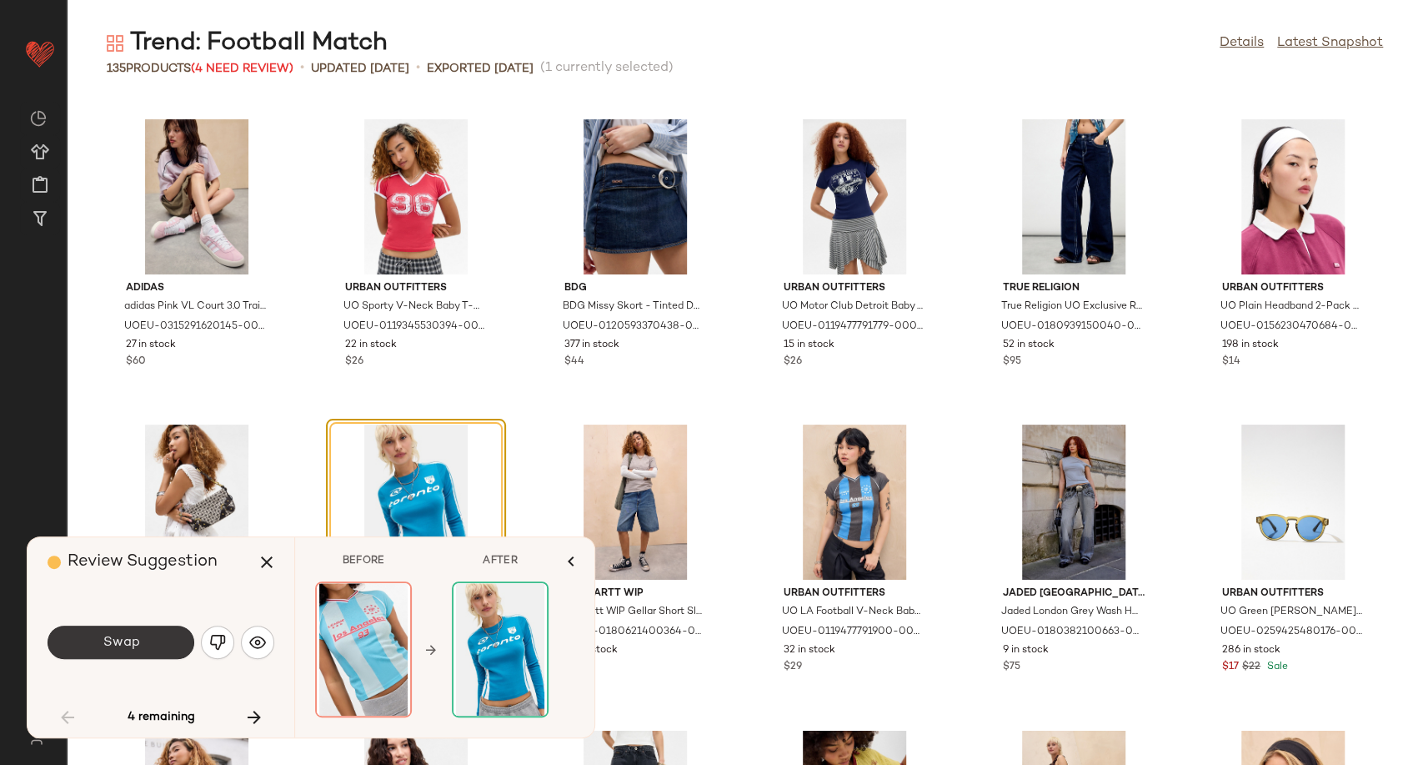
click at [133, 646] on span "Swap" at bounding box center [121, 642] width 38 height 16
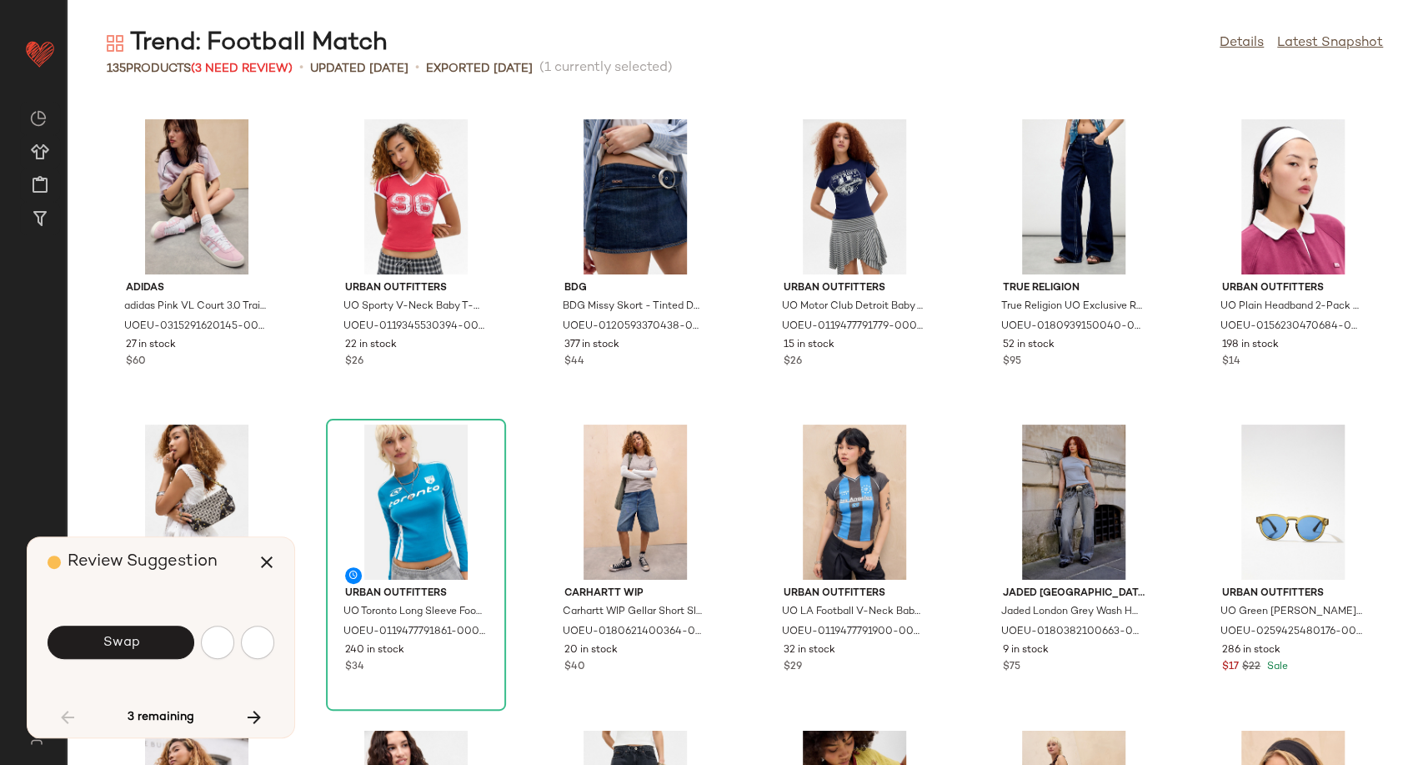
scroll to position [2441, 0]
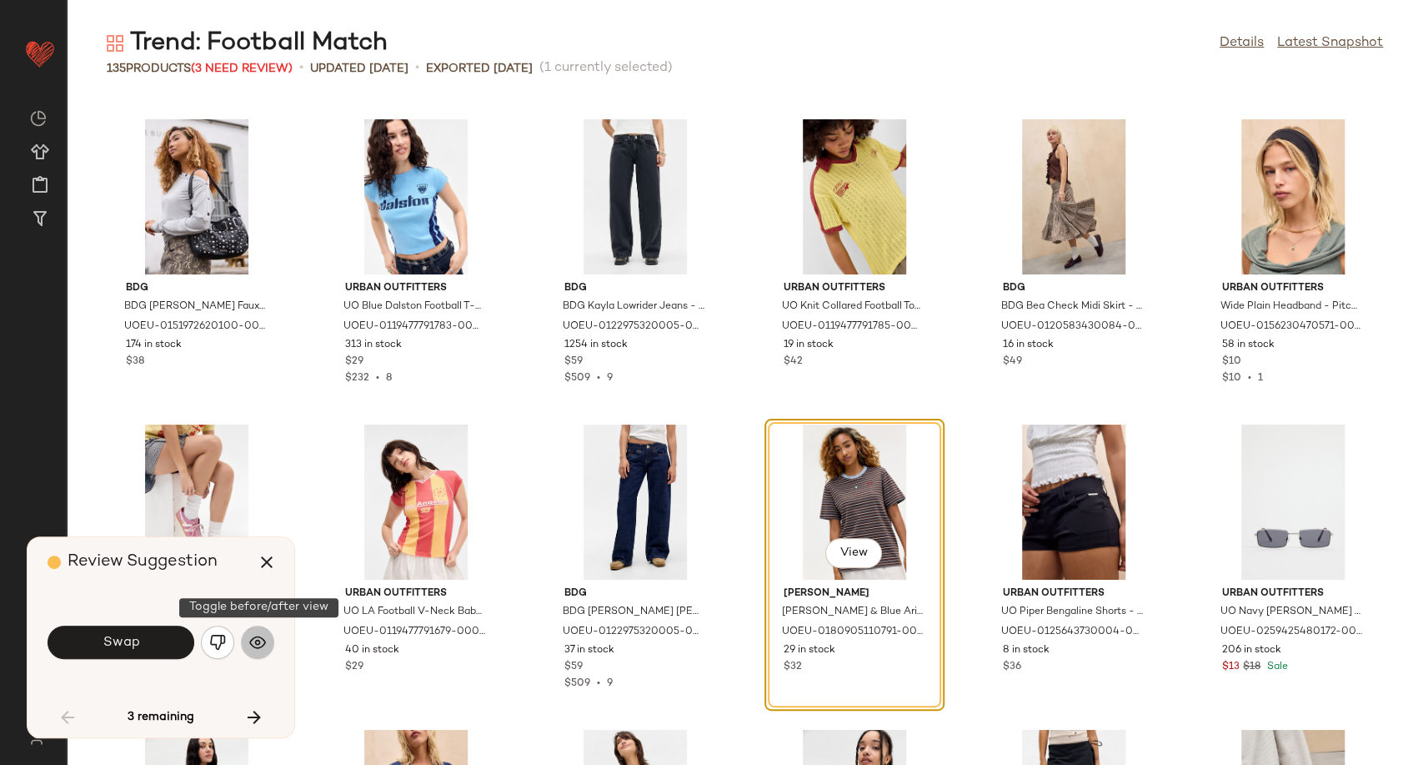
click at [246, 650] on button "button" at bounding box center [257, 641] width 33 height 33
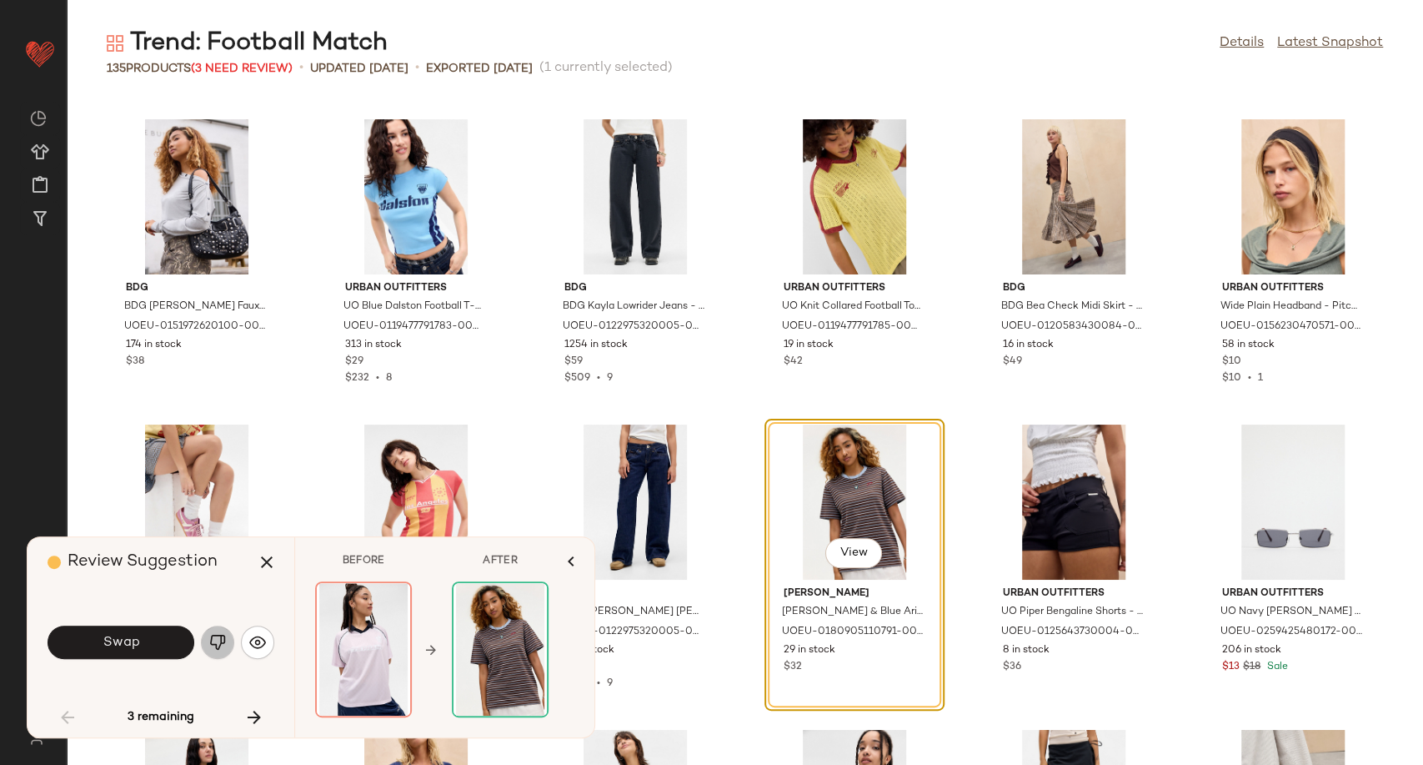
click at [225, 638] on img "button" at bounding box center [217, 642] width 17 height 17
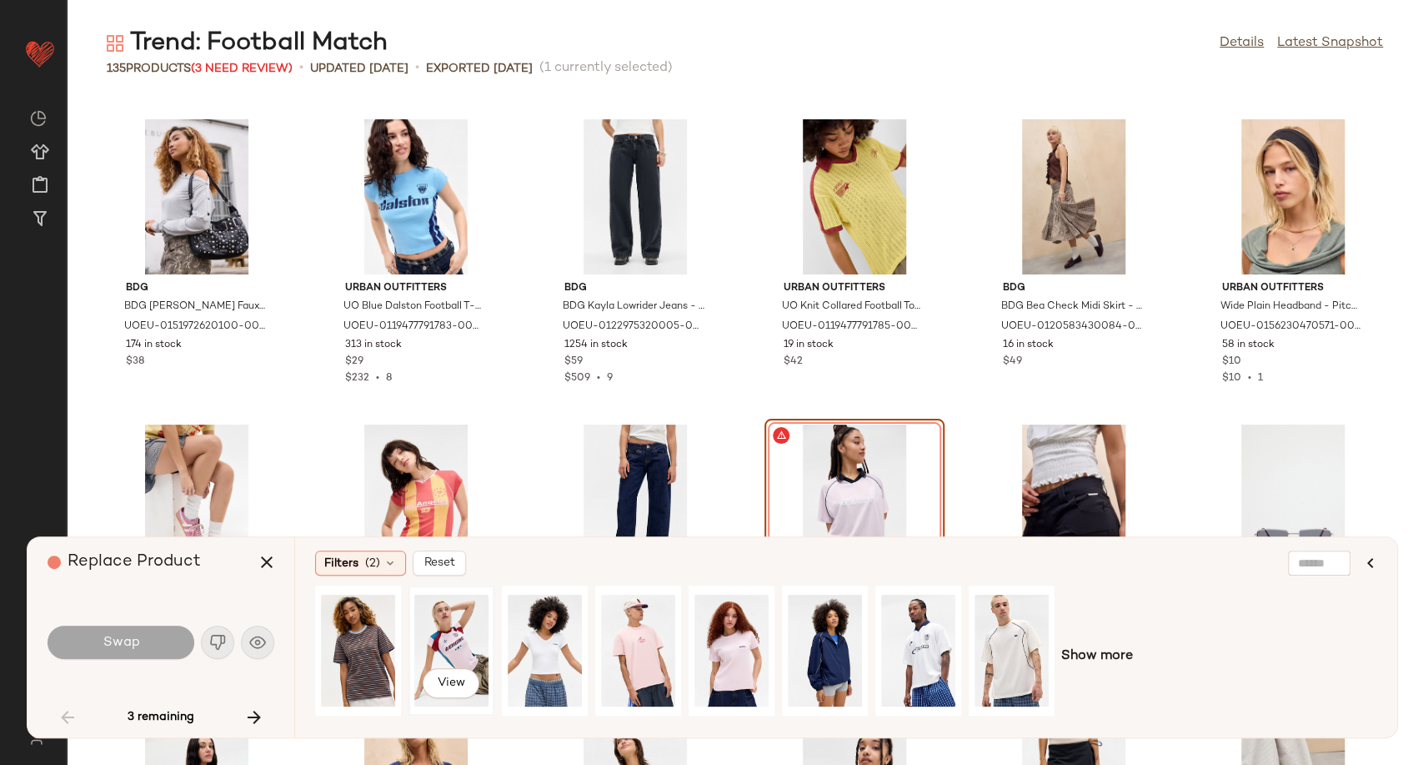
click at [447, 641] on div "View" at bounding box center [451, 650] width 74 height 118
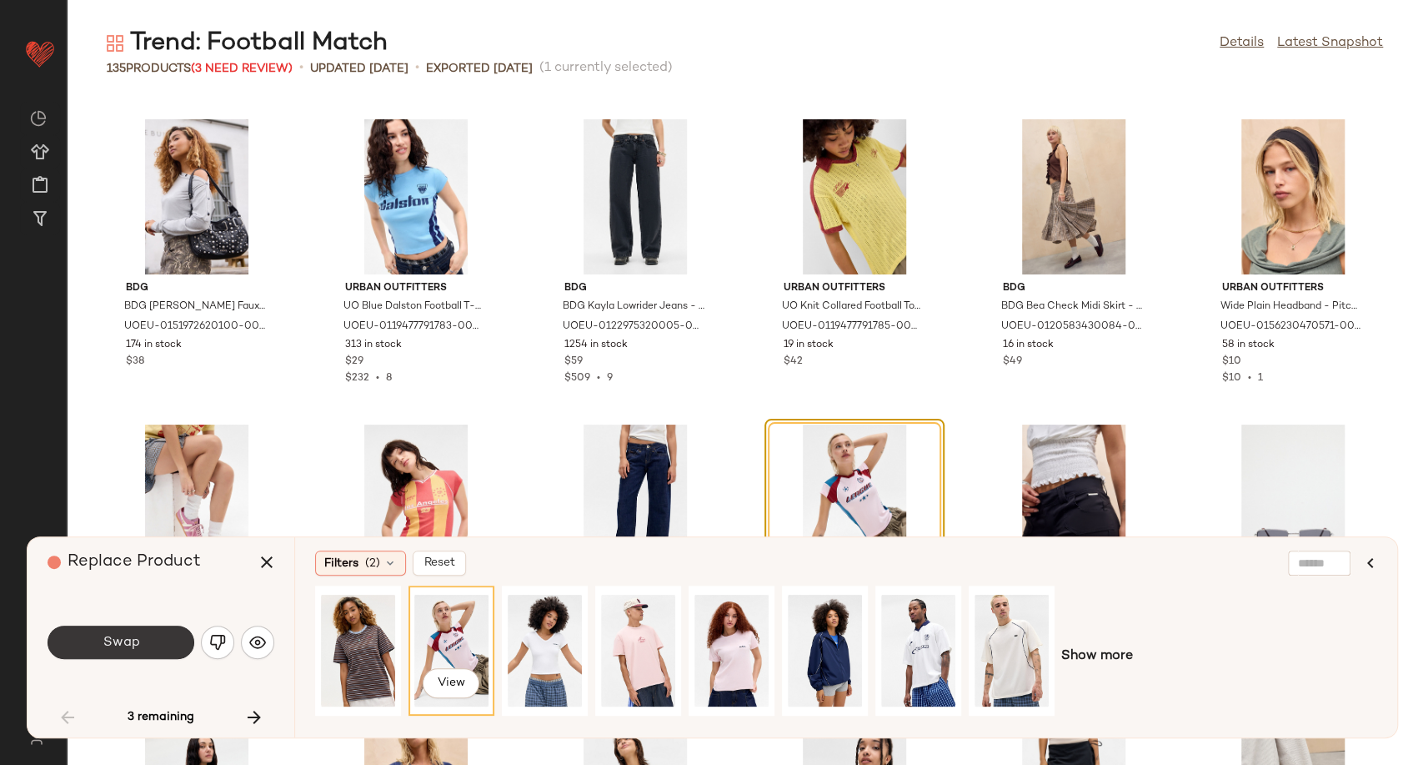
click at [150, 651] on button "Swap" at bounding box center [121, 641] width 147 height 33
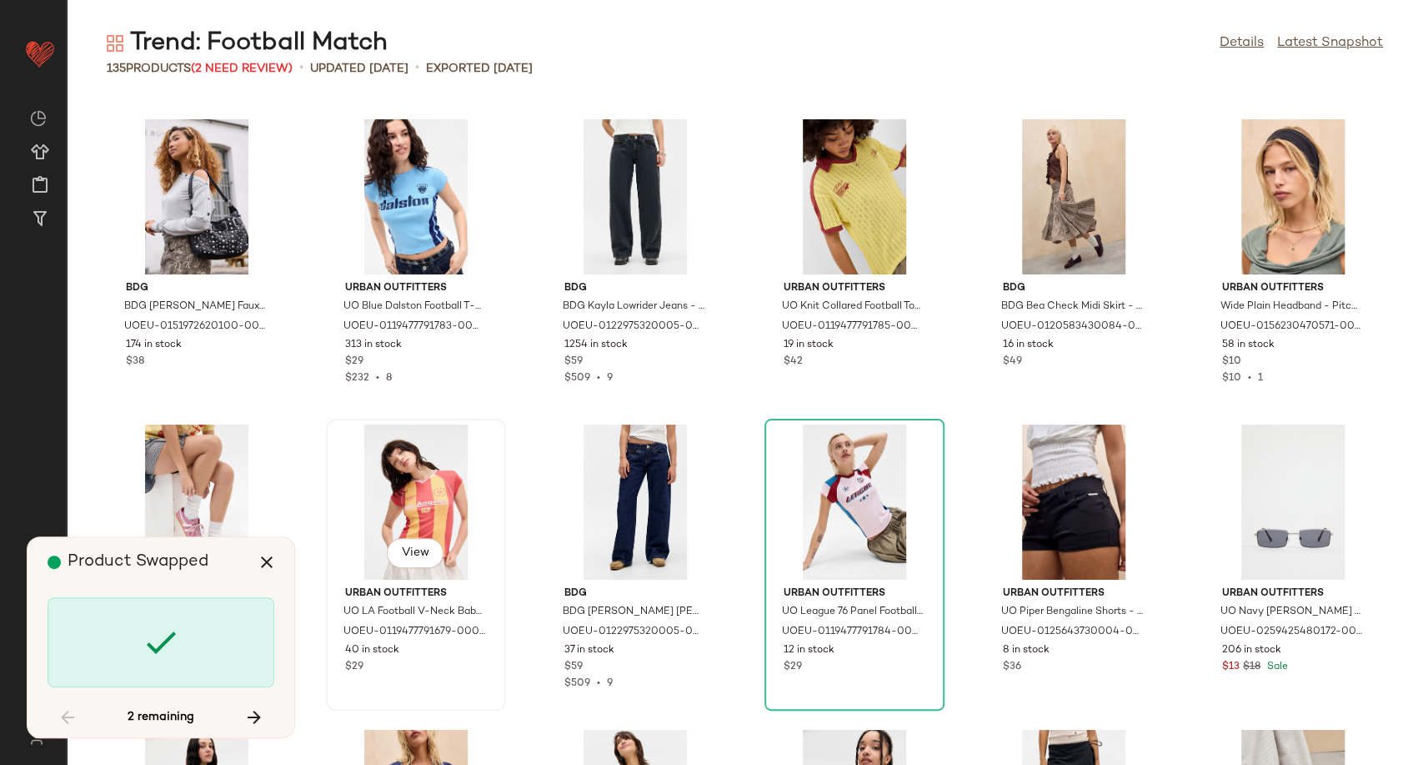
scroll to position [5187, 0]
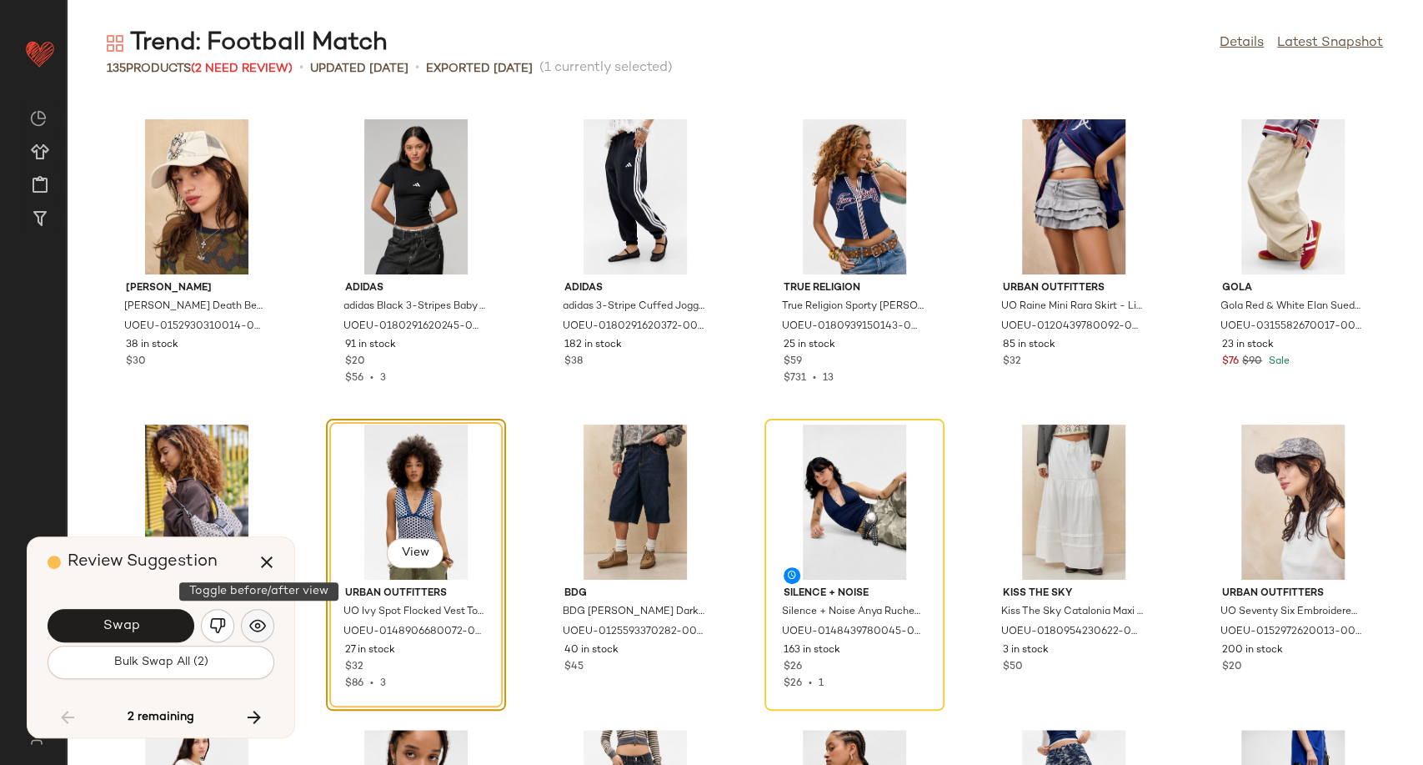
click at [263, 628] on img "button" at bounding box center [257, 625] width 17 height 17
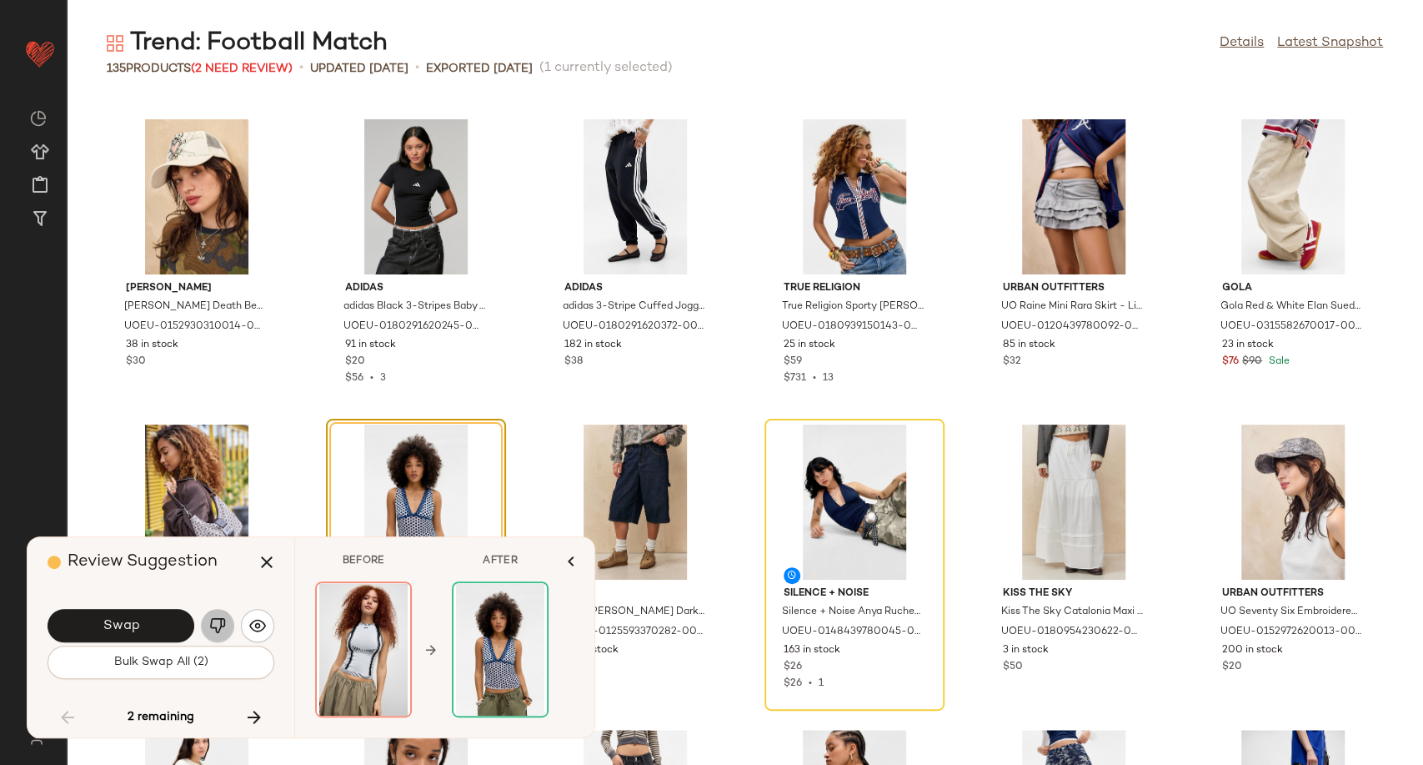
click at [206, 620] on button "button" at bounding box center [217, 625] width 33 height 33
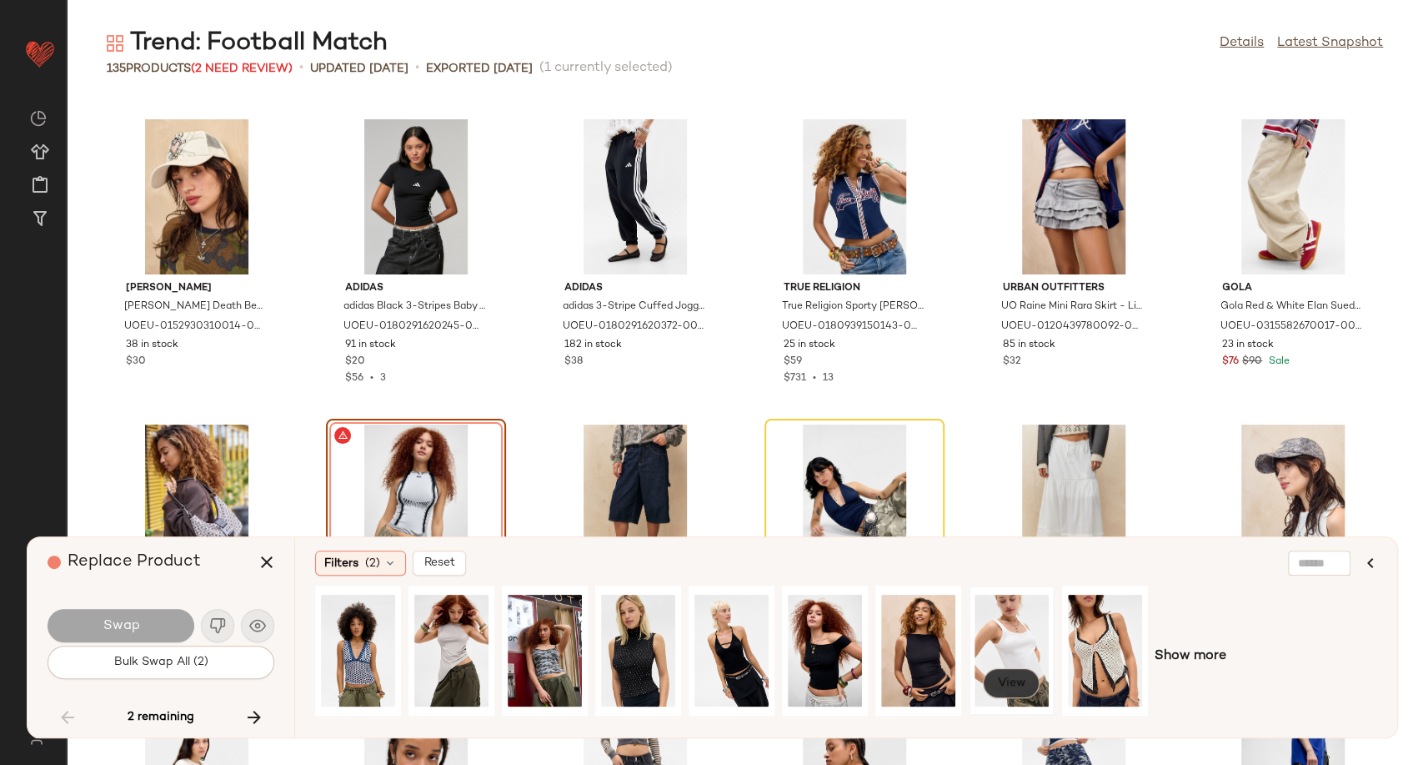
click at [1020, 692] on button "View" at bounding box center [1011, 683] width 57 height 30
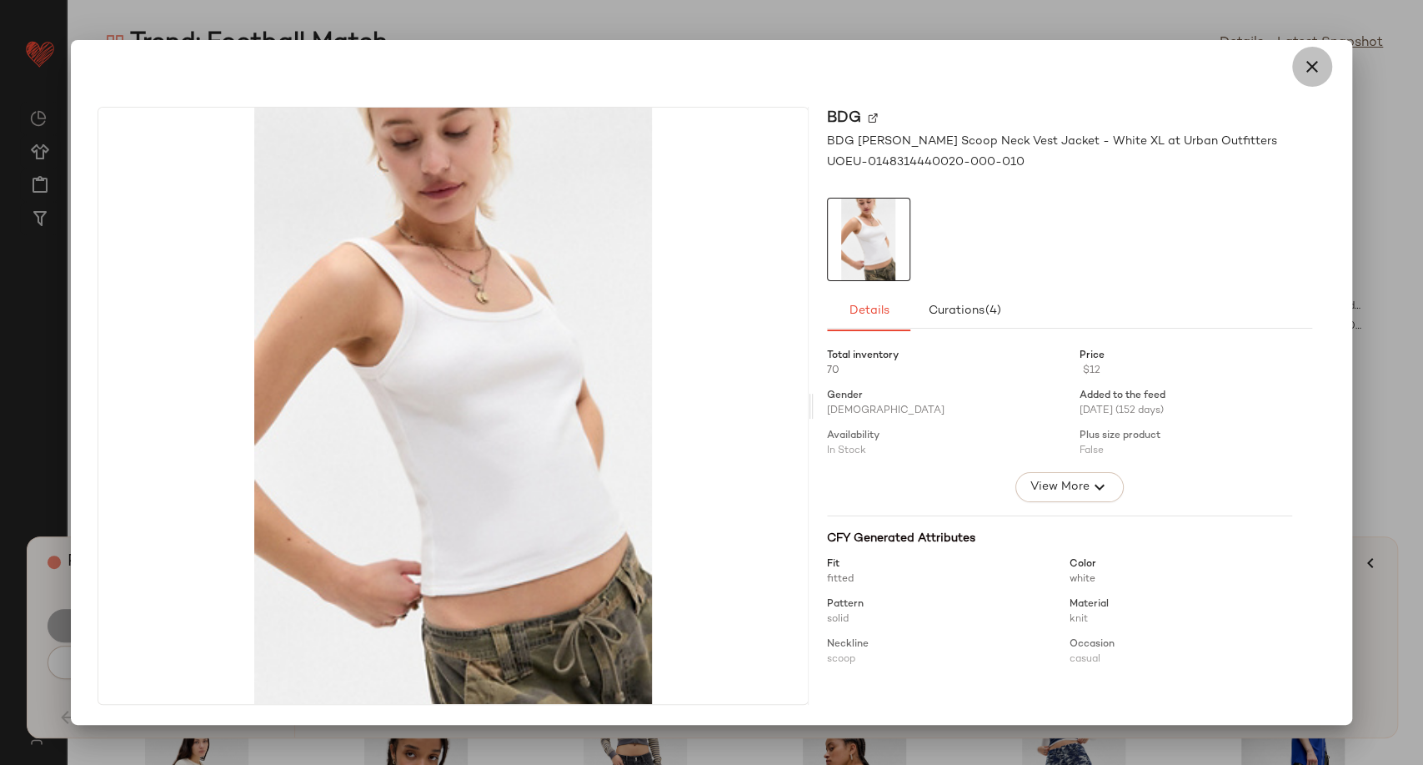
click at [1315, 67] on icon "button" at bounding box center [1312, 67] width 20 height 20
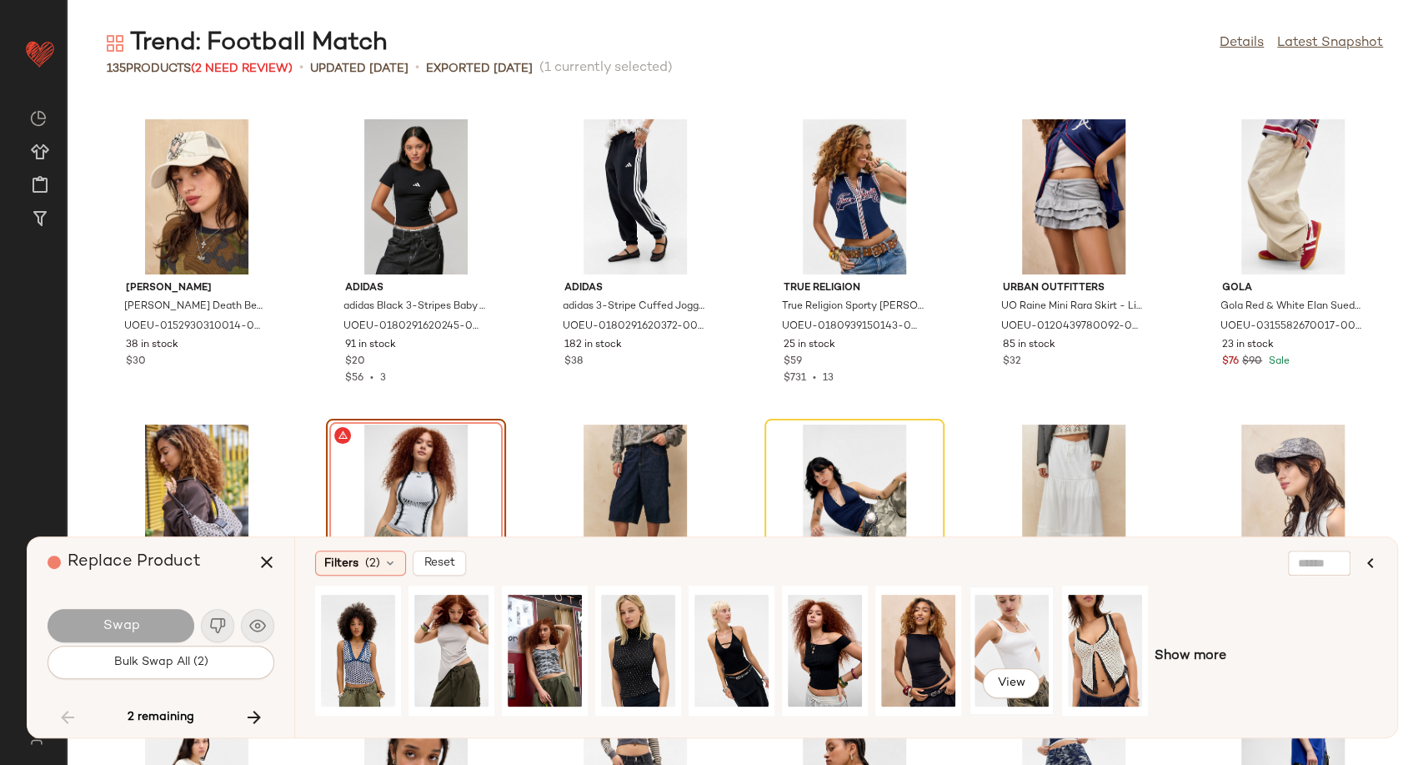
click at [1031, 627] on div "View" at bounding box center [1012, 650] width 74 height 118
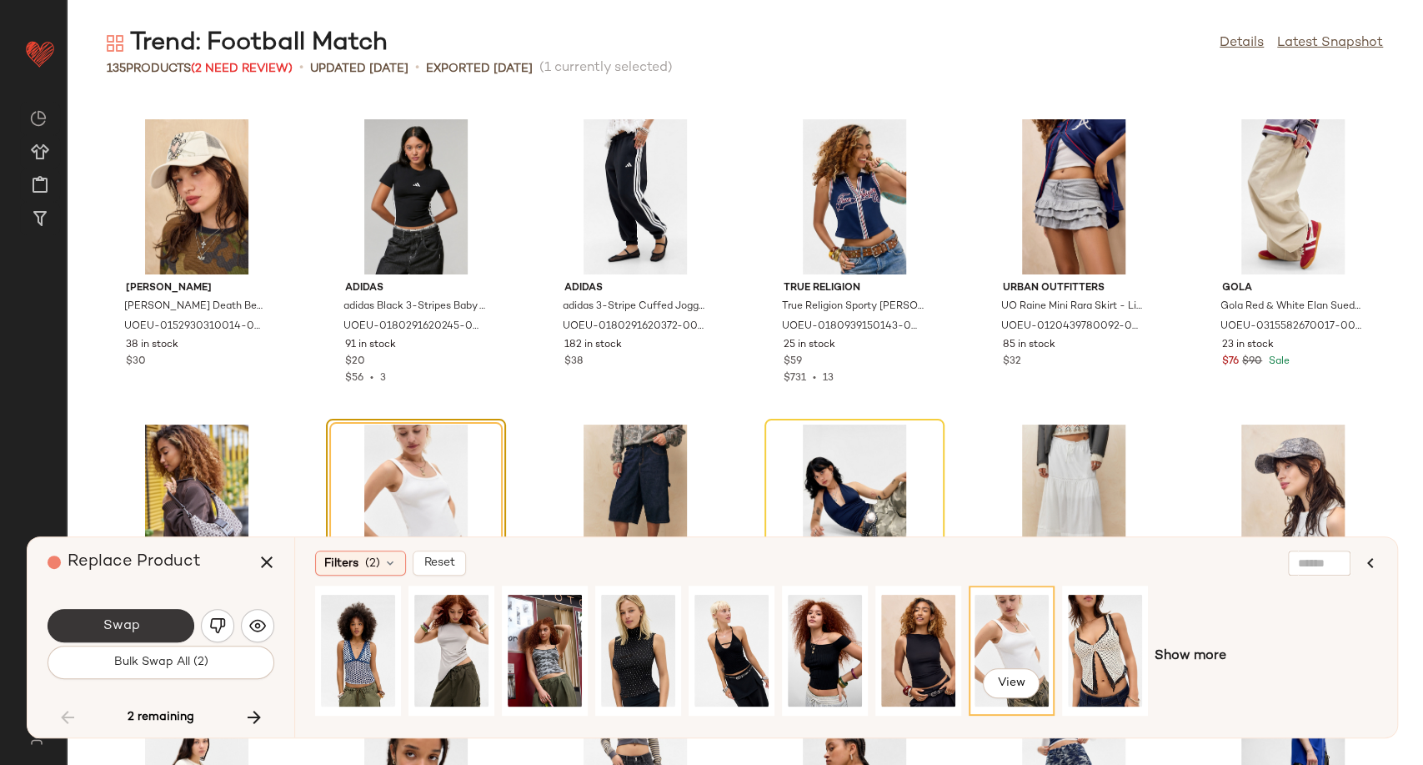
click at [116, 620] on span "Swap" at bounding box center [121, 626] width 38 height 16
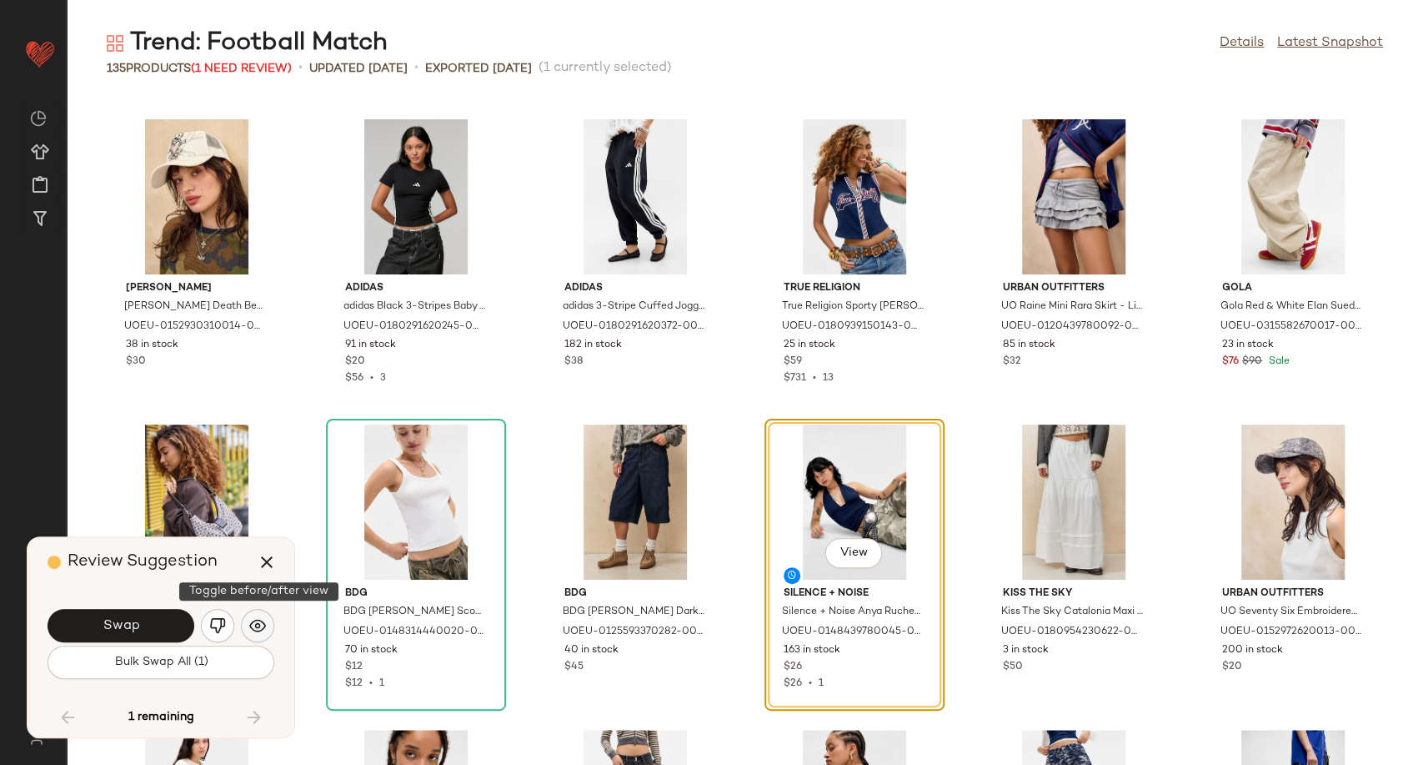
click at [266, 627] on button "button" at bounding box center [257, 625] width 33 height 33
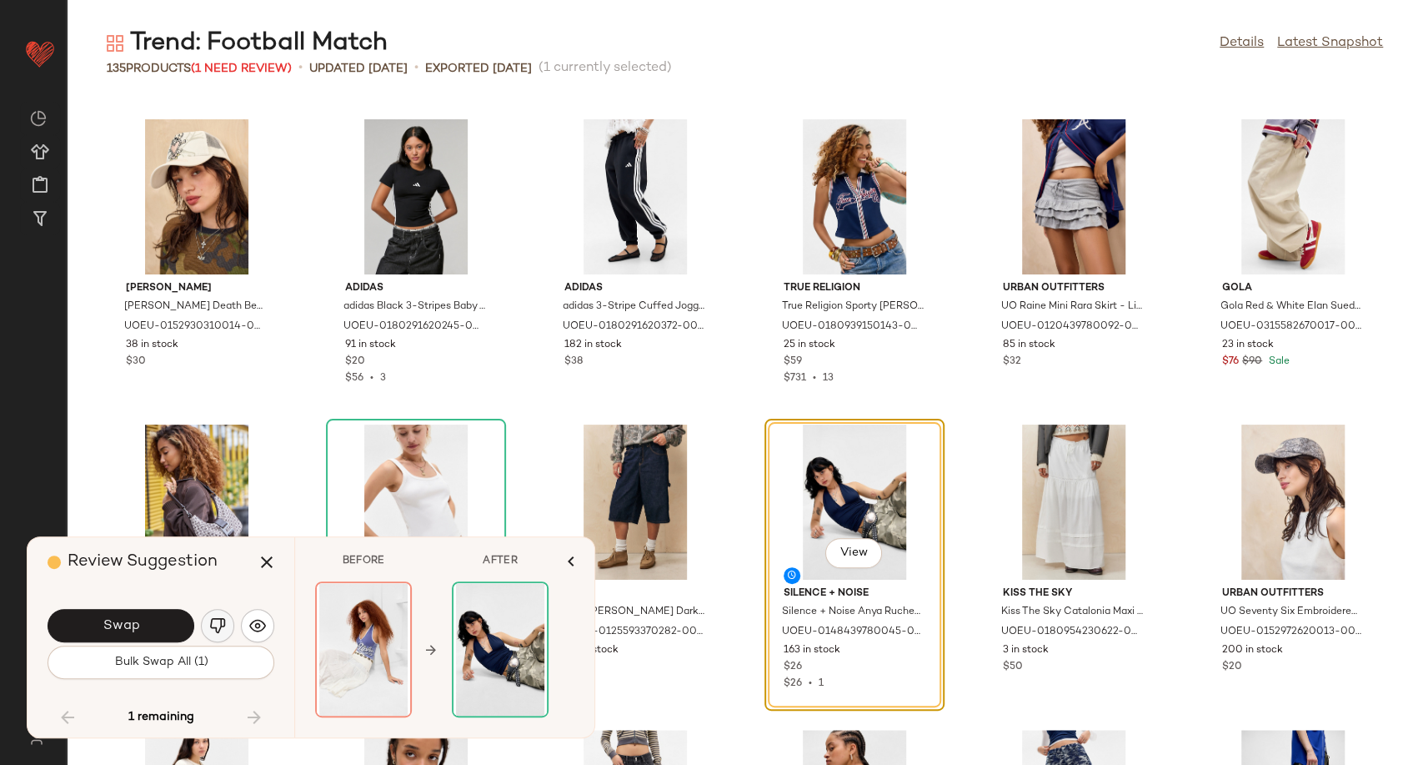
click at [216, 629] on img "button" at bounding box center [217, 625] width 17 height 17
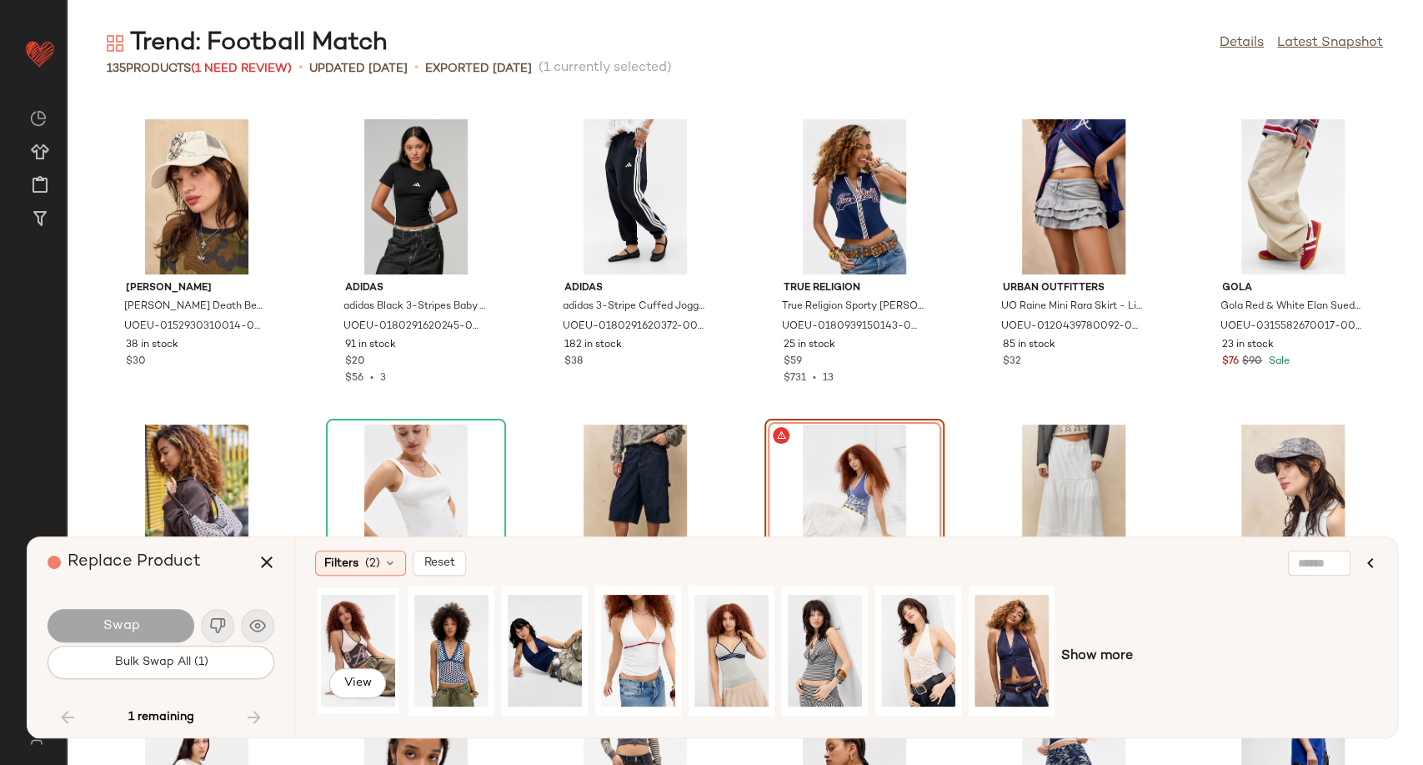
click at [341, 653] on div "View" at bounding box center [358, 650] width 74 height 118
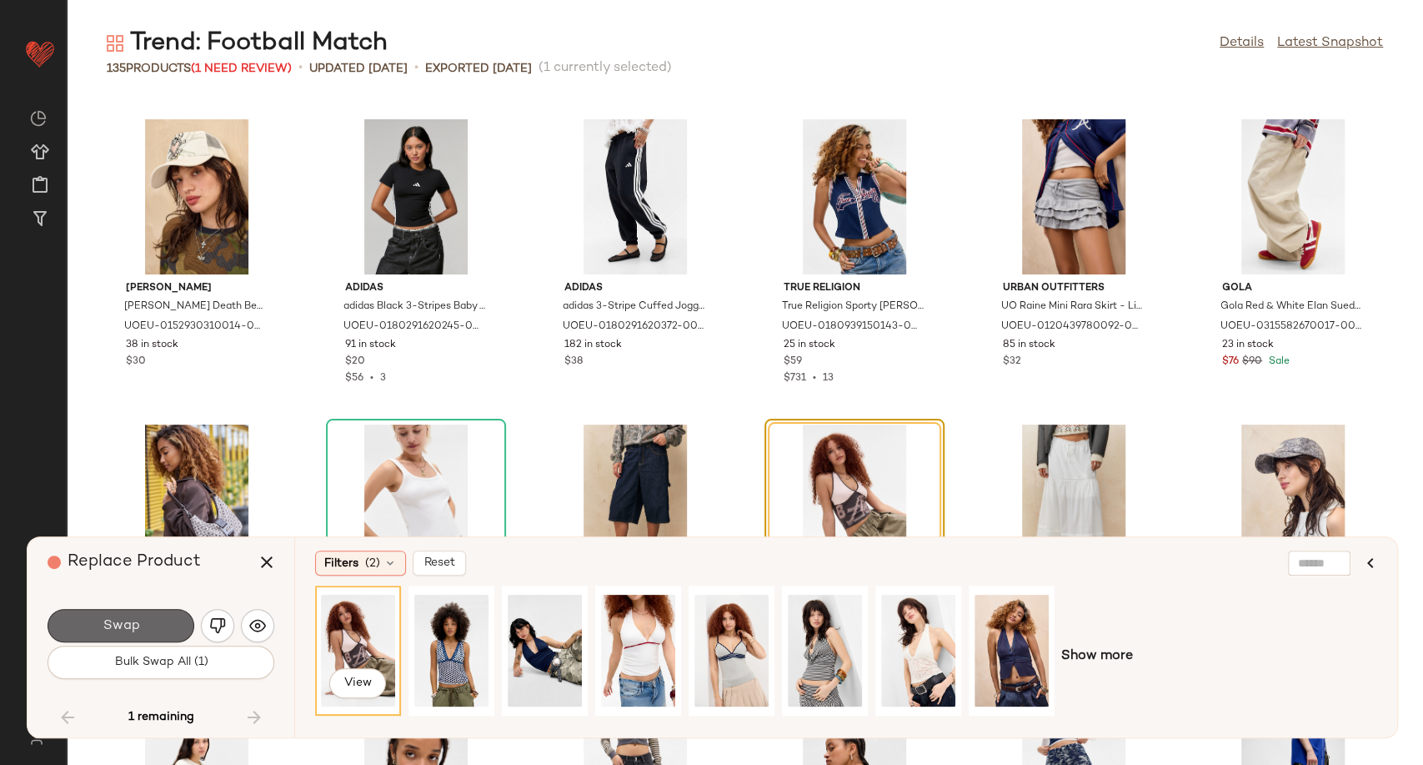
click at [160, 627] on button "Swap" at bounding box center [121, 625] width 147 height 33
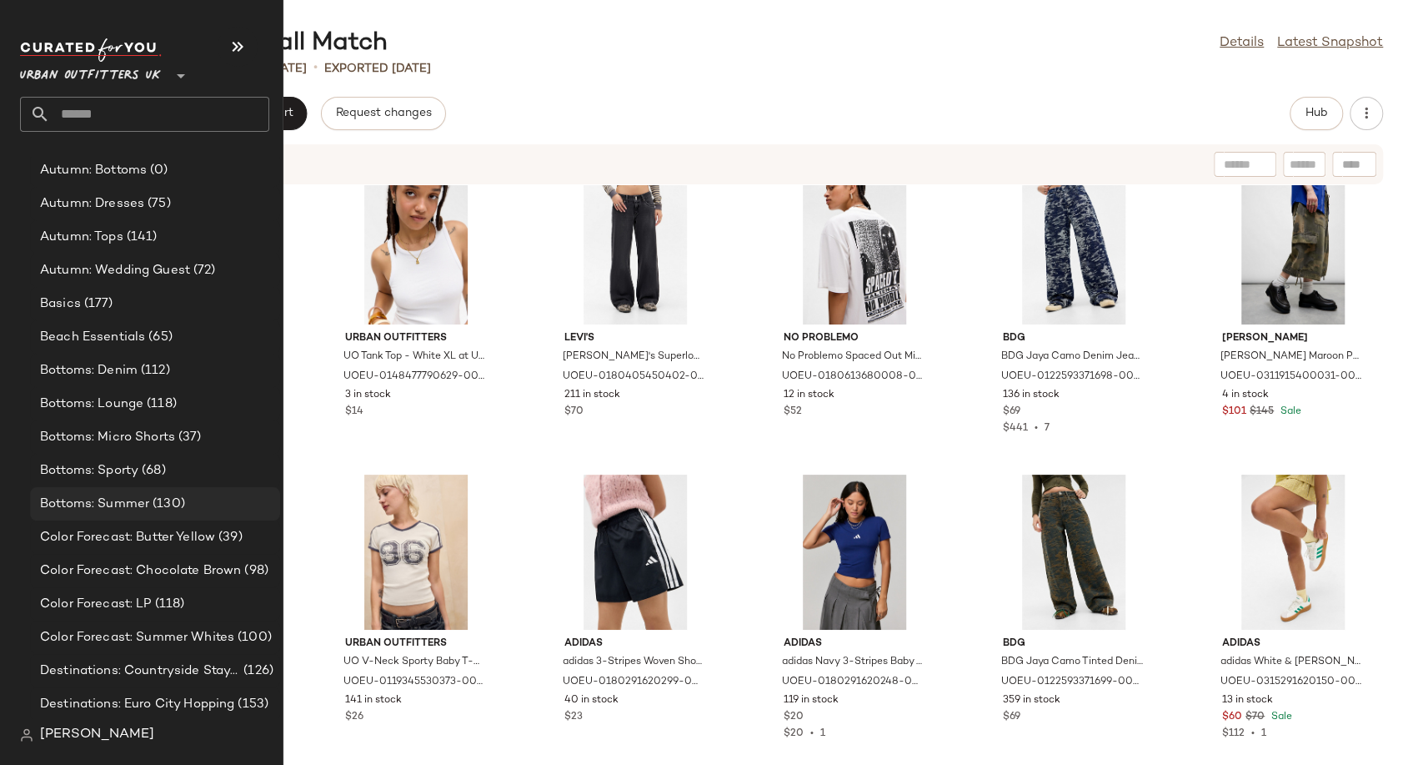
scroll to position [3241, 0]
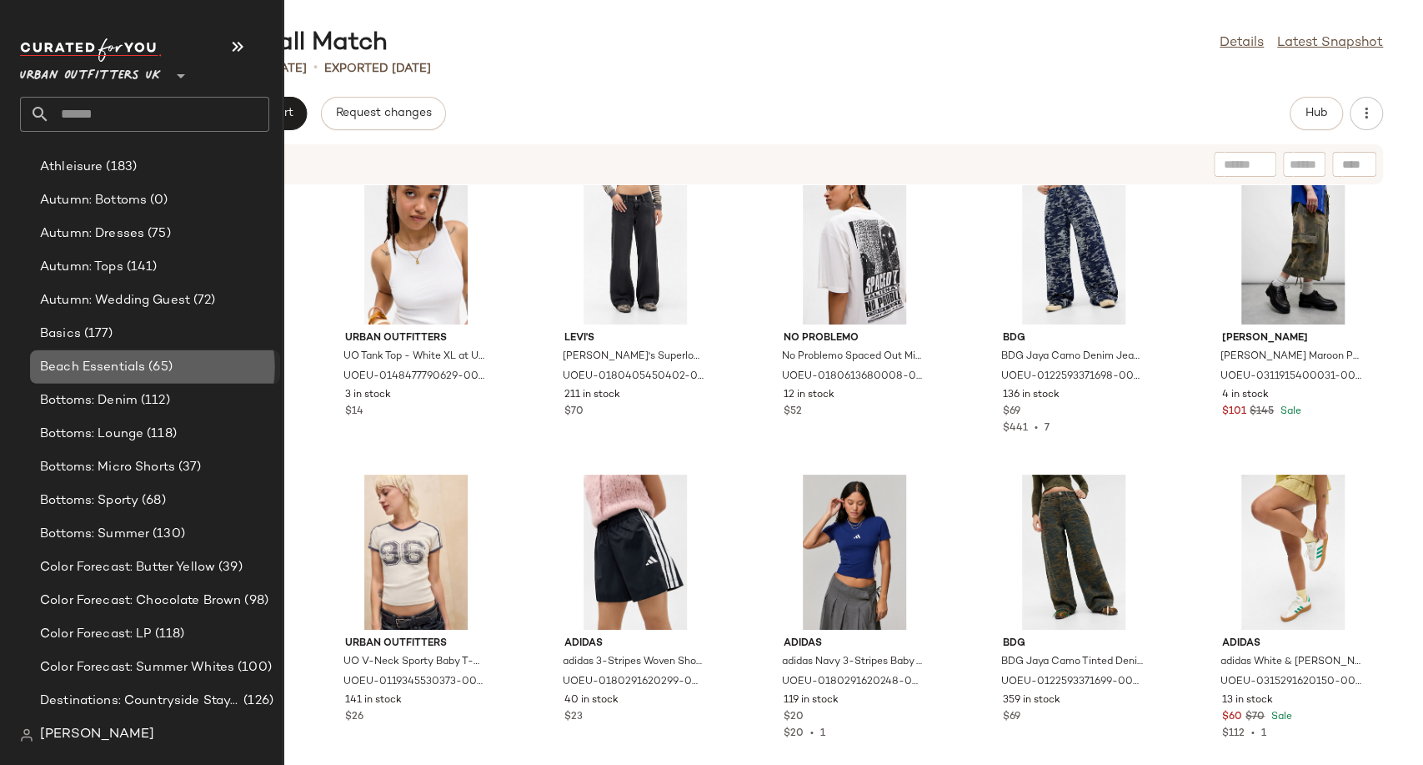
click at [104, 364] on span "Beach Essentials" at bounding box center [92, 367] width 105 height 19
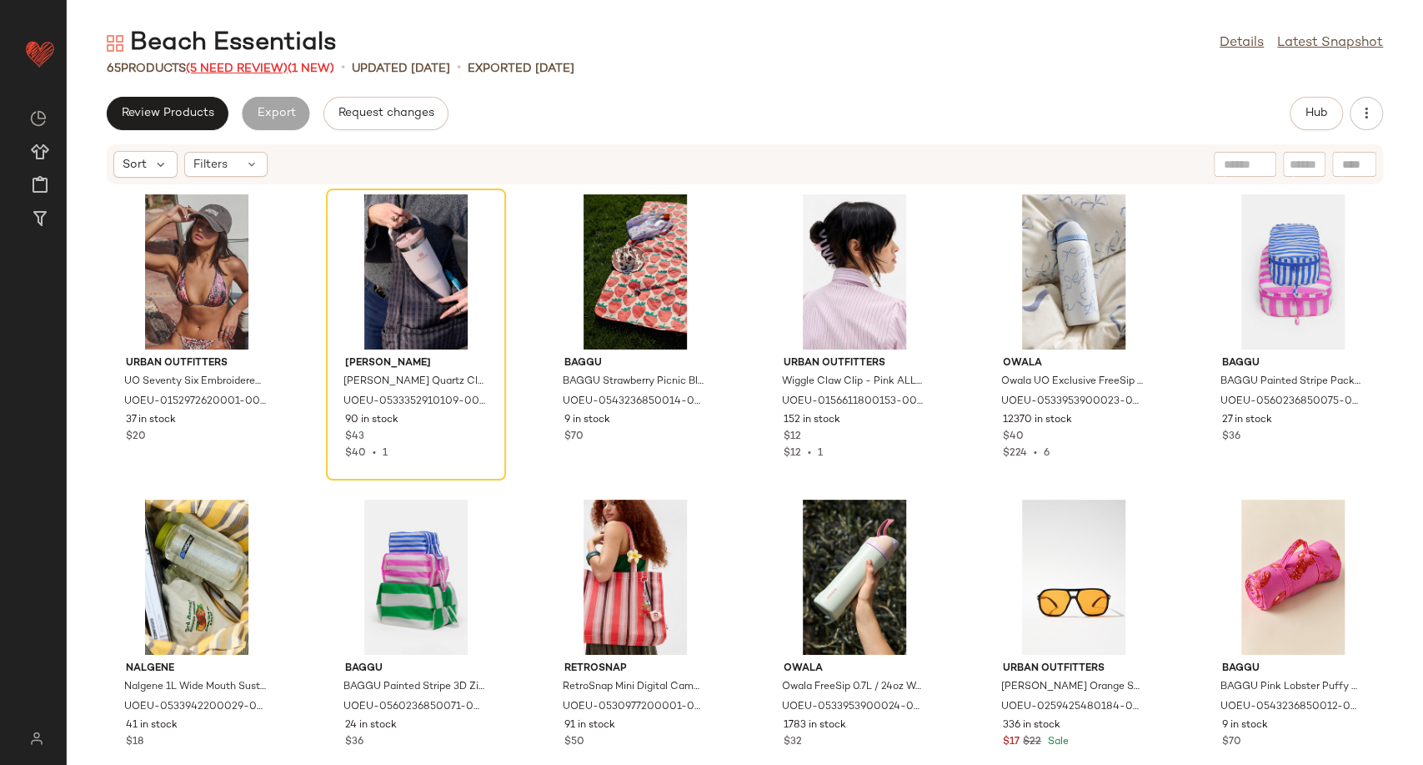
click at [239, 69] on span "(5 Need Review)" at bounding box center [237, 69] width 102 height 13
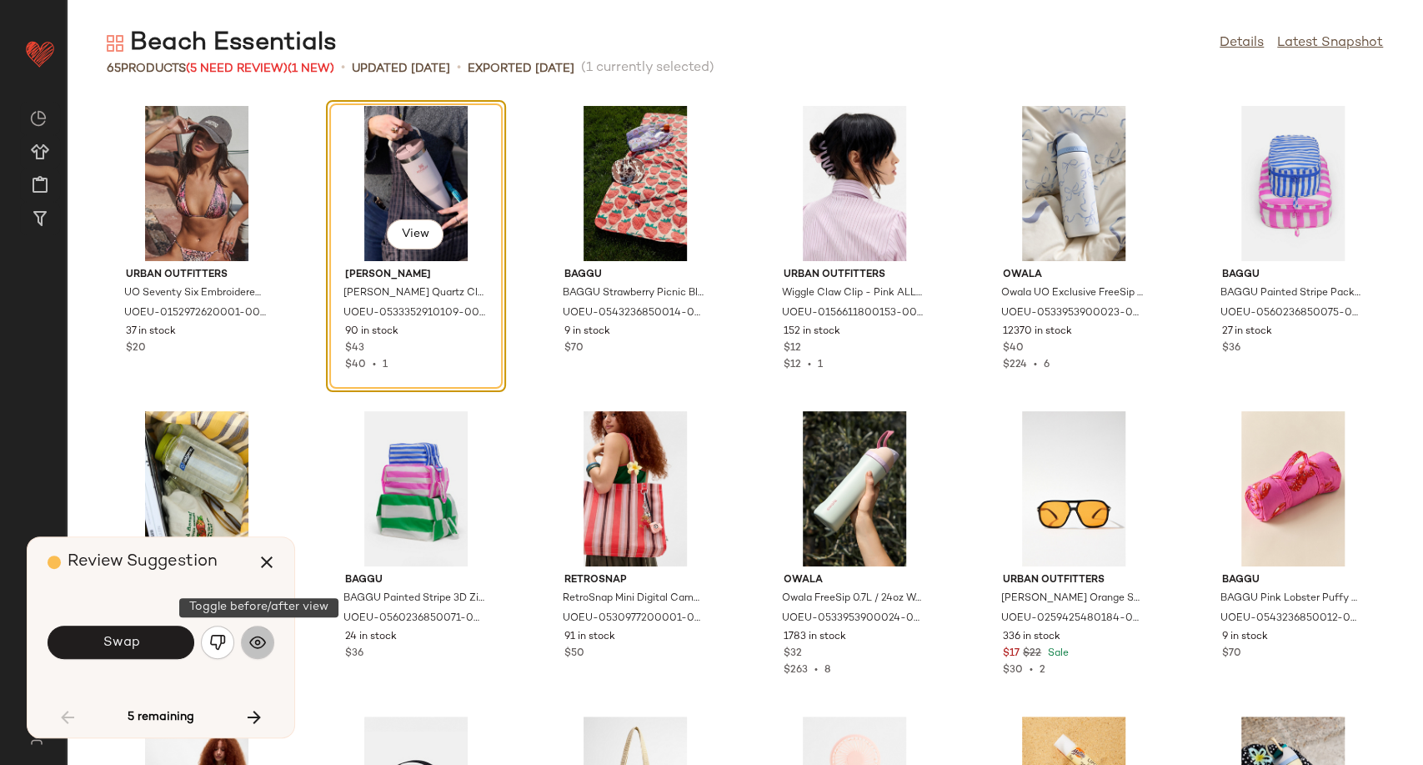
click at [262, 640] on img "button" at bounding box center [257, 642] width 17 height 17
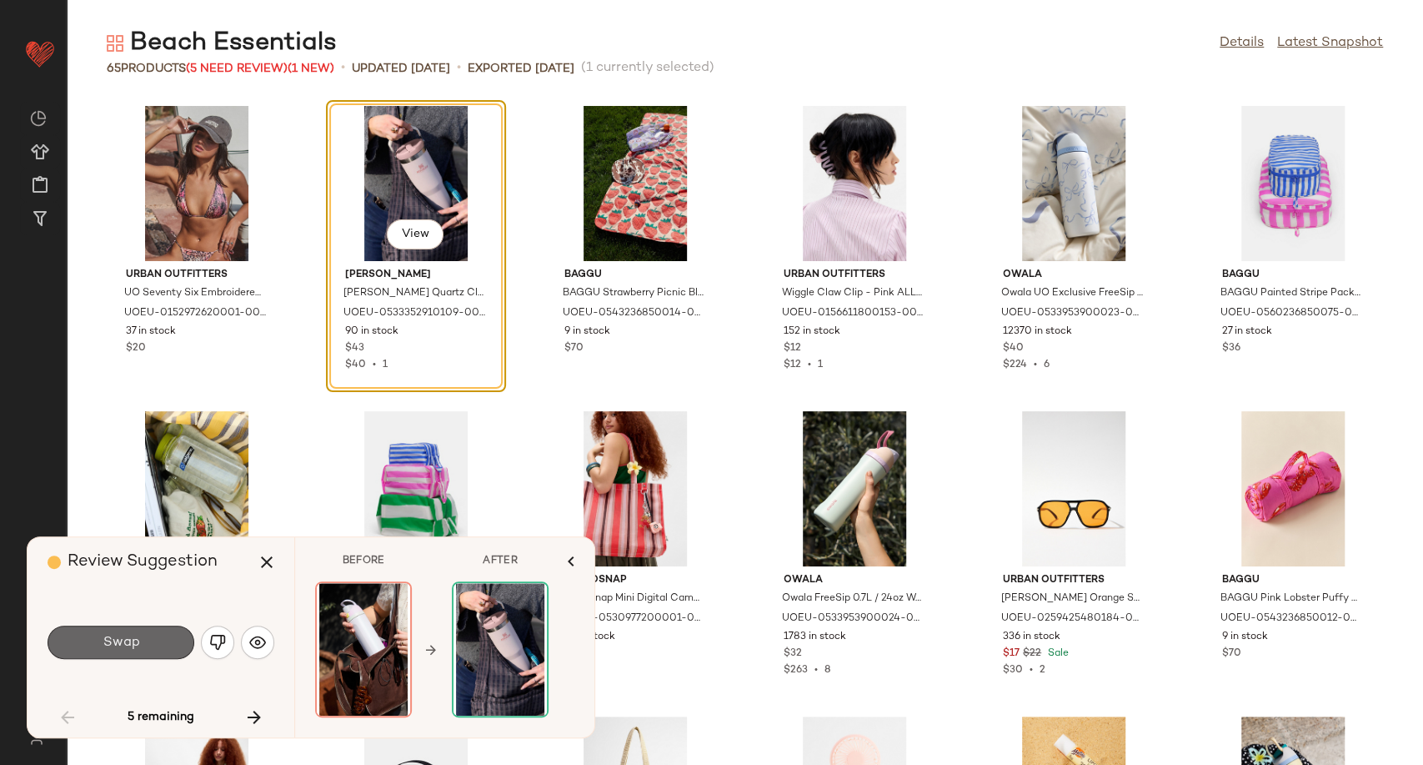
click at [123, 643] on span "Swap" at bounding box center [121, 642] width 38 height 16
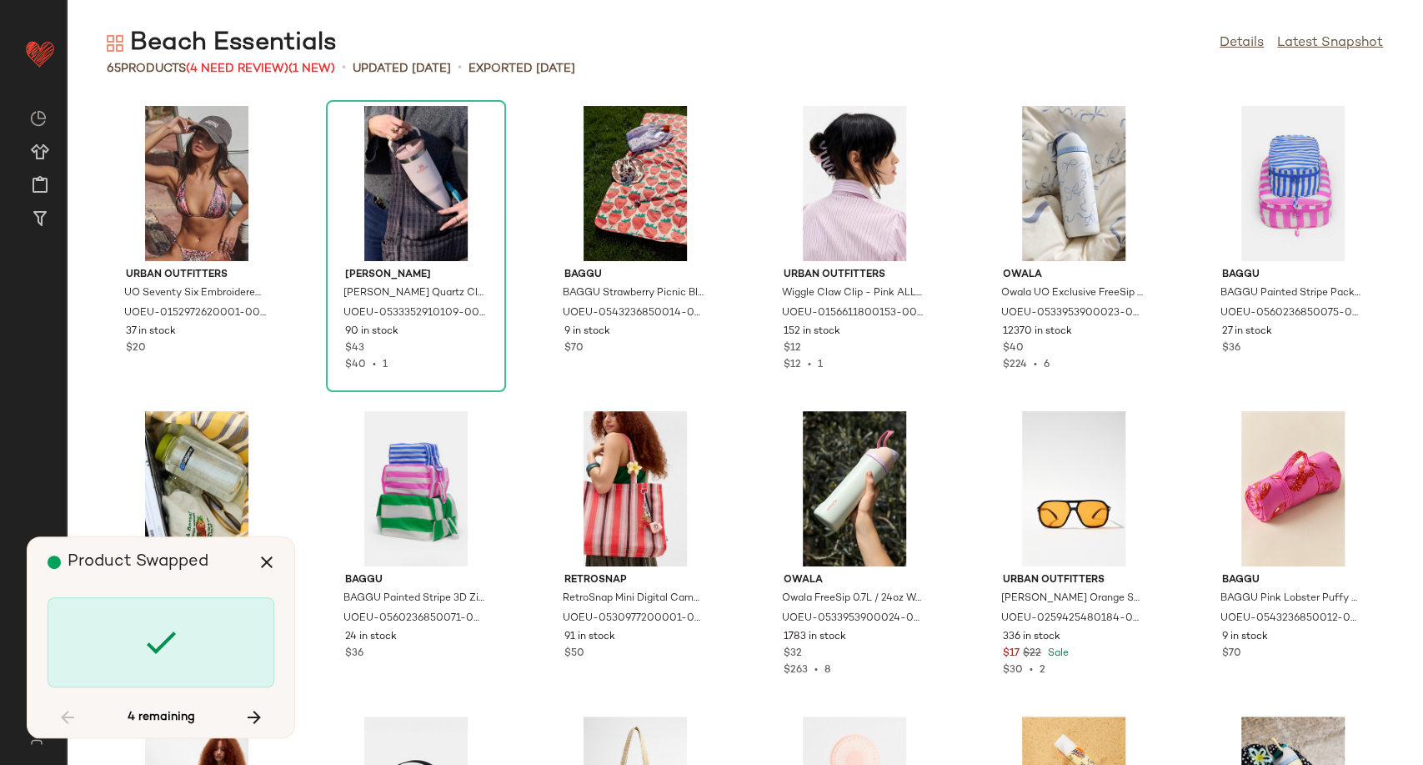
scroll to position [624, 0]
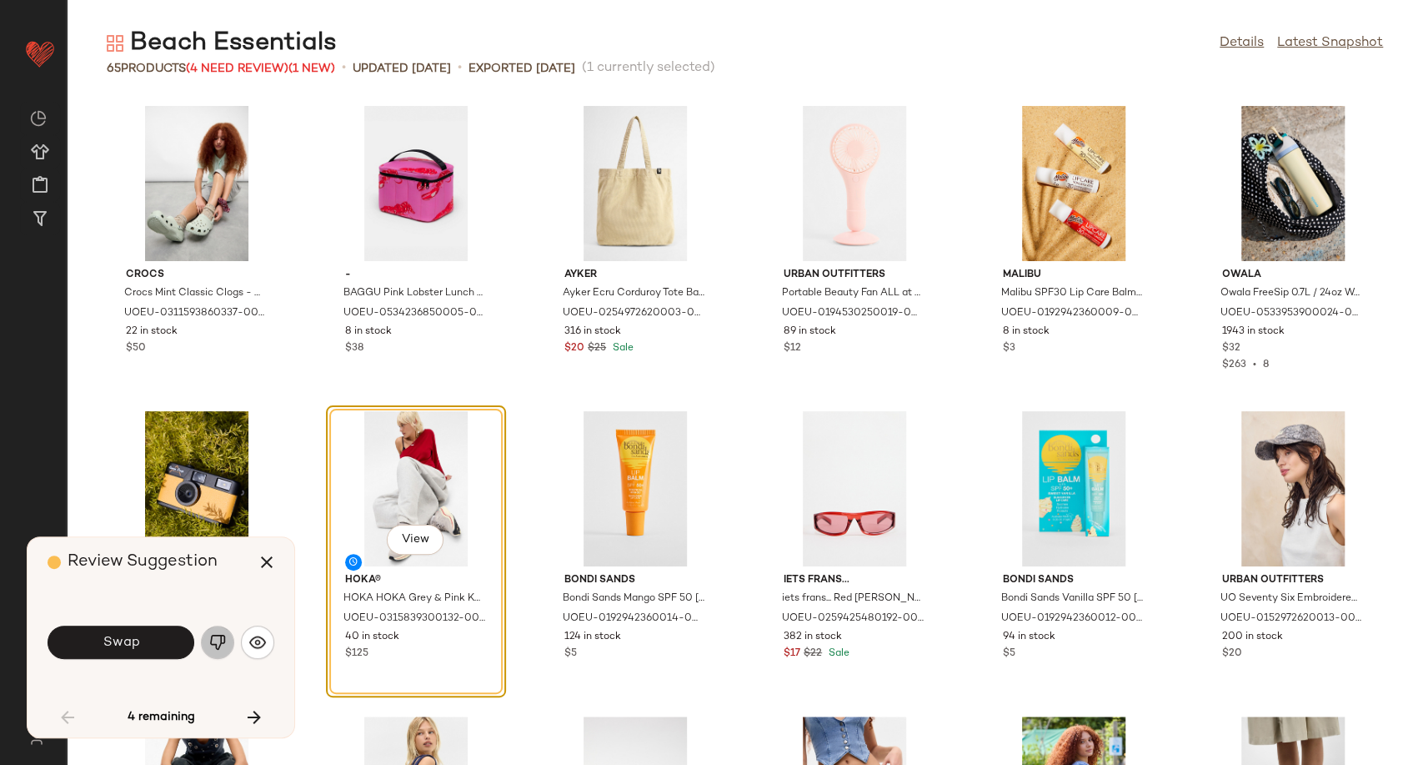
click at [220, 641] on img "button" at bounding box center [217, 642] width 17 height 17
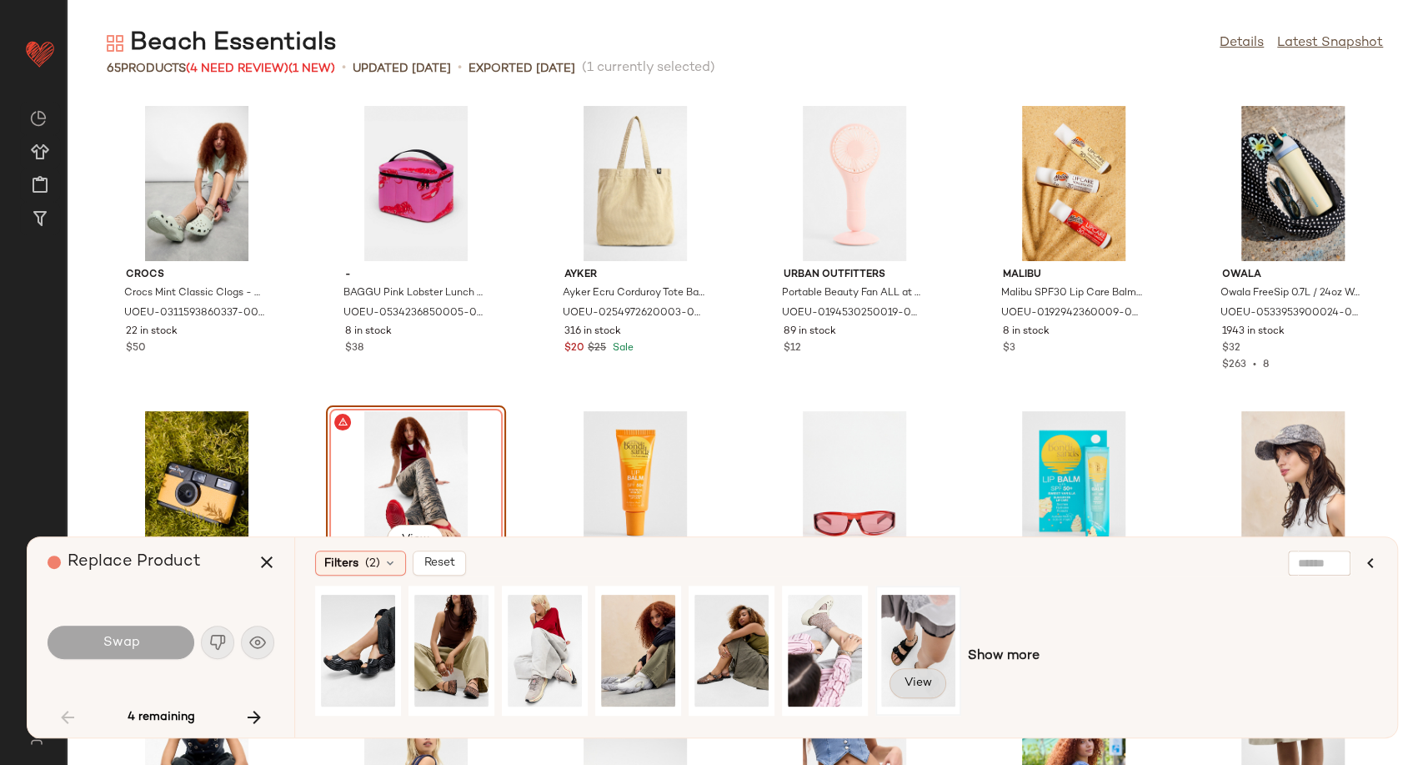
click at [910, 685] on span "View" at bounding box center [918, 682] width 28 height 13
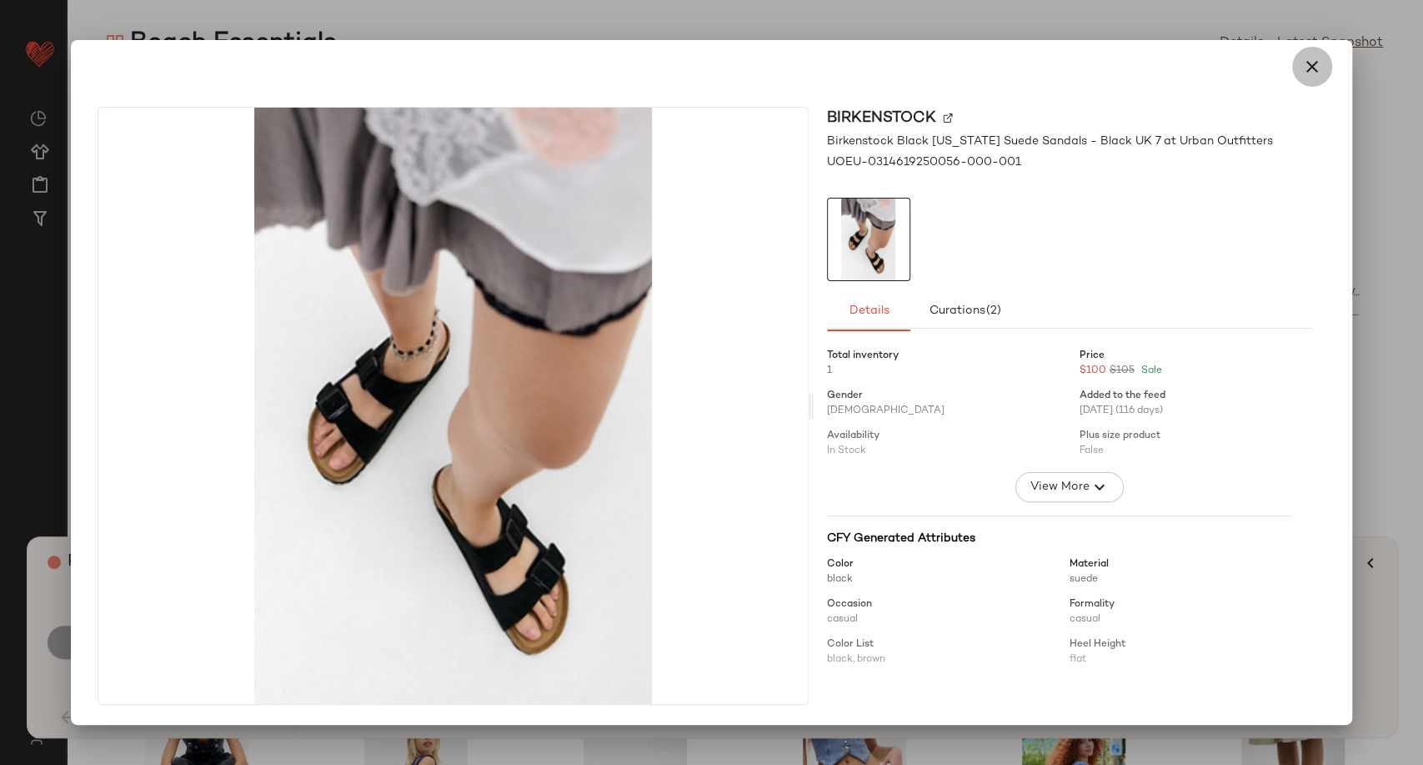
click at [1301, 76] on button "button" at bounding box center [1312, 67] width 40 height 40
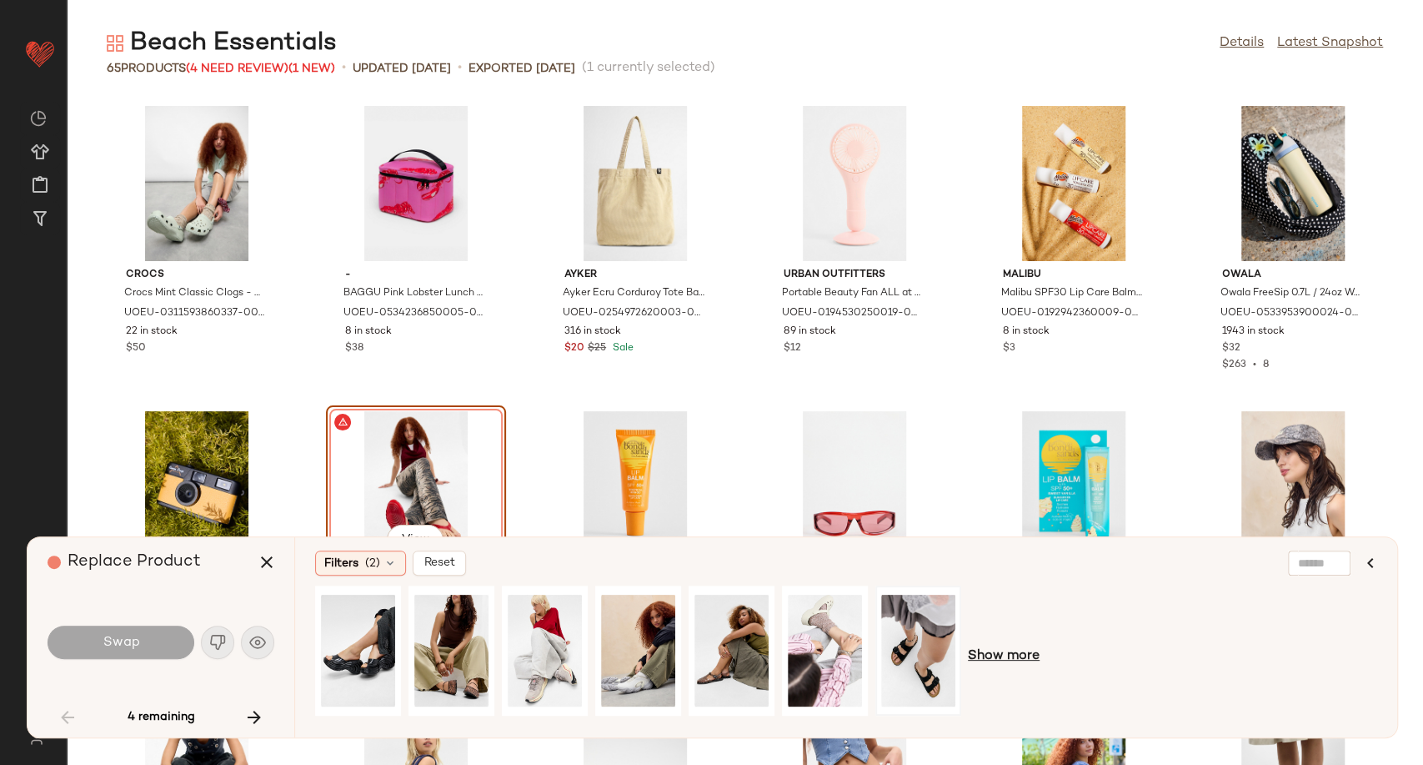
click at [1015, 659] on span "Show more" at bounding box center [1004, 656] width 72 height 20
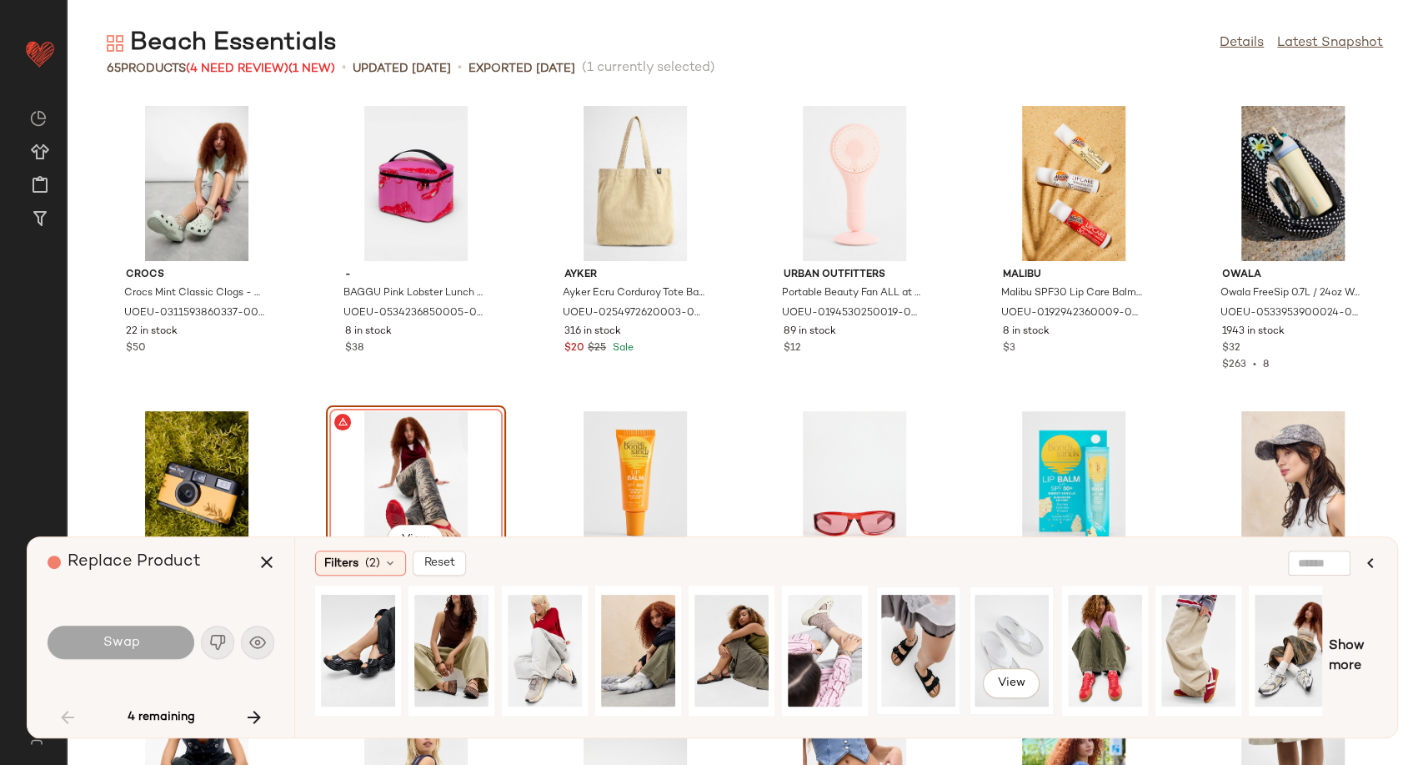
click at [997, 649] on div "View" at bounding box center [1012, 650] width 74 height 118
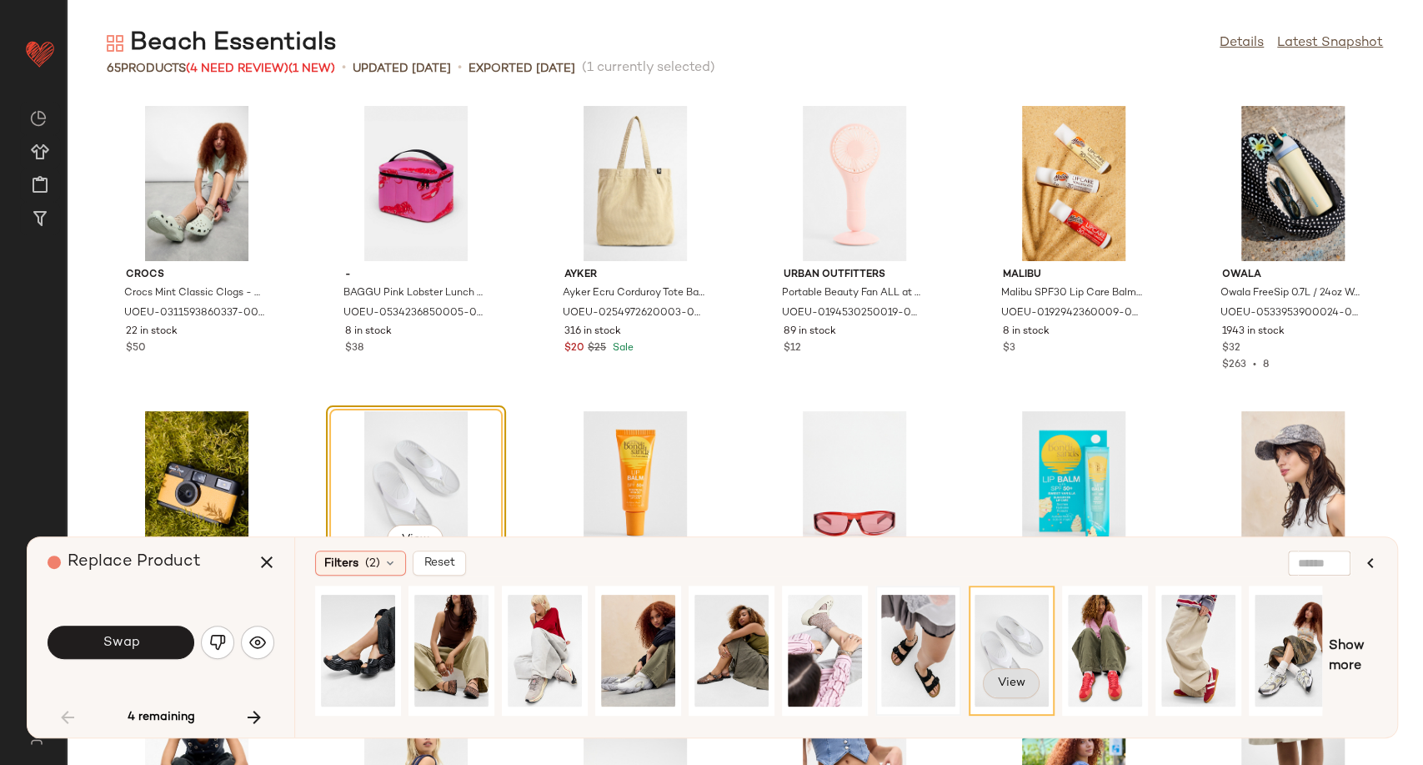
click at [1009, 683] on span "View" at bounding box center [1011, 682] width 28 height 13
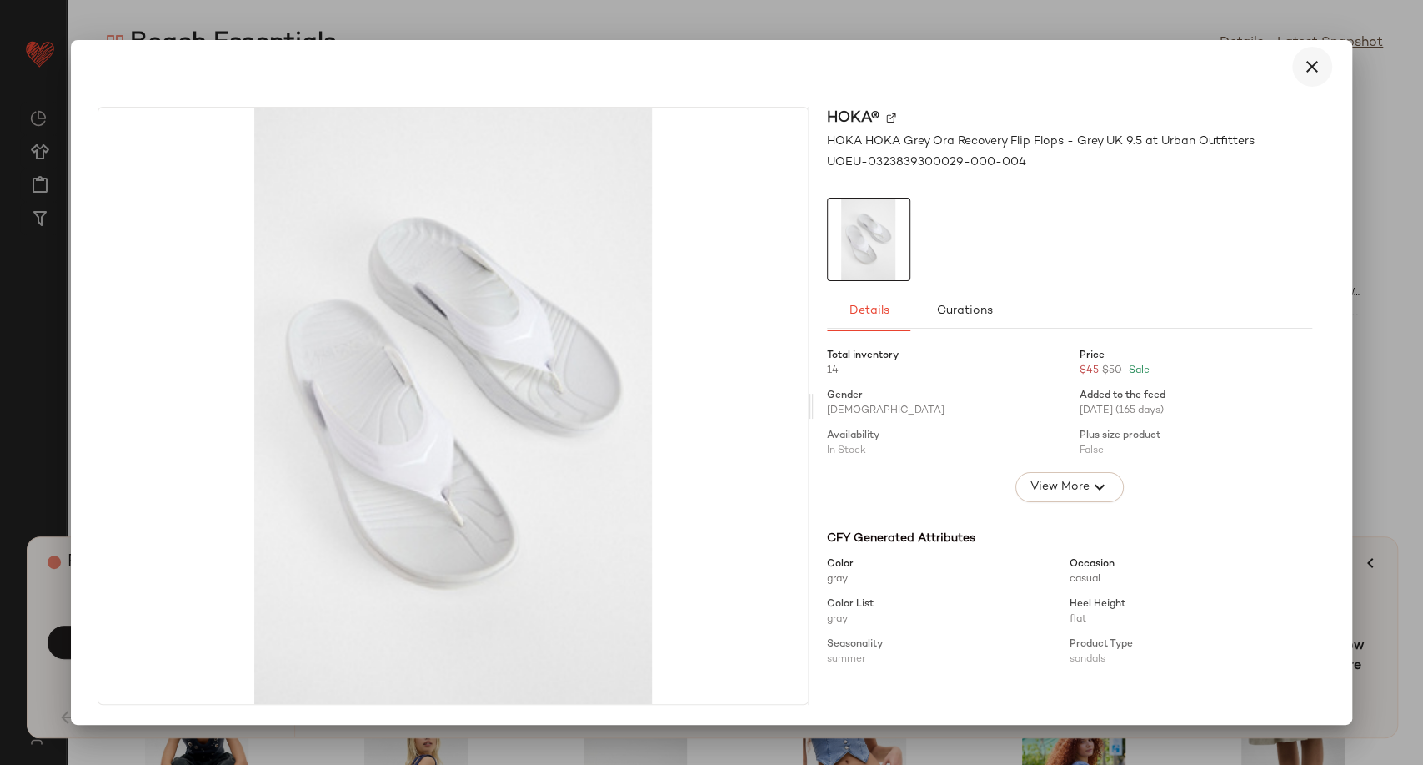
click at [1316, 78] on button "button" at bounding box center [1312, 67] width 40 height 40
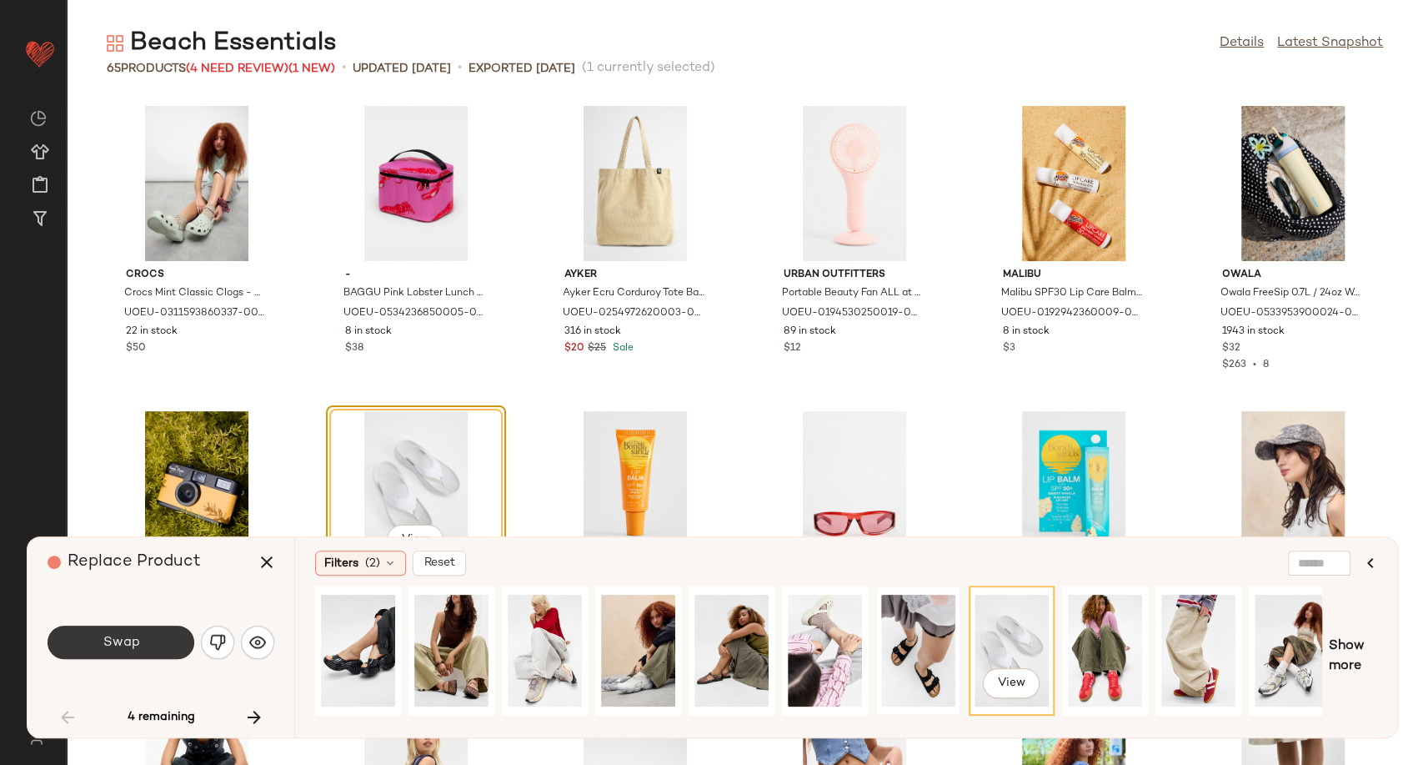
click at [160, 638] on button "Swap" at bounding box center [121, 641] width 147 height 33
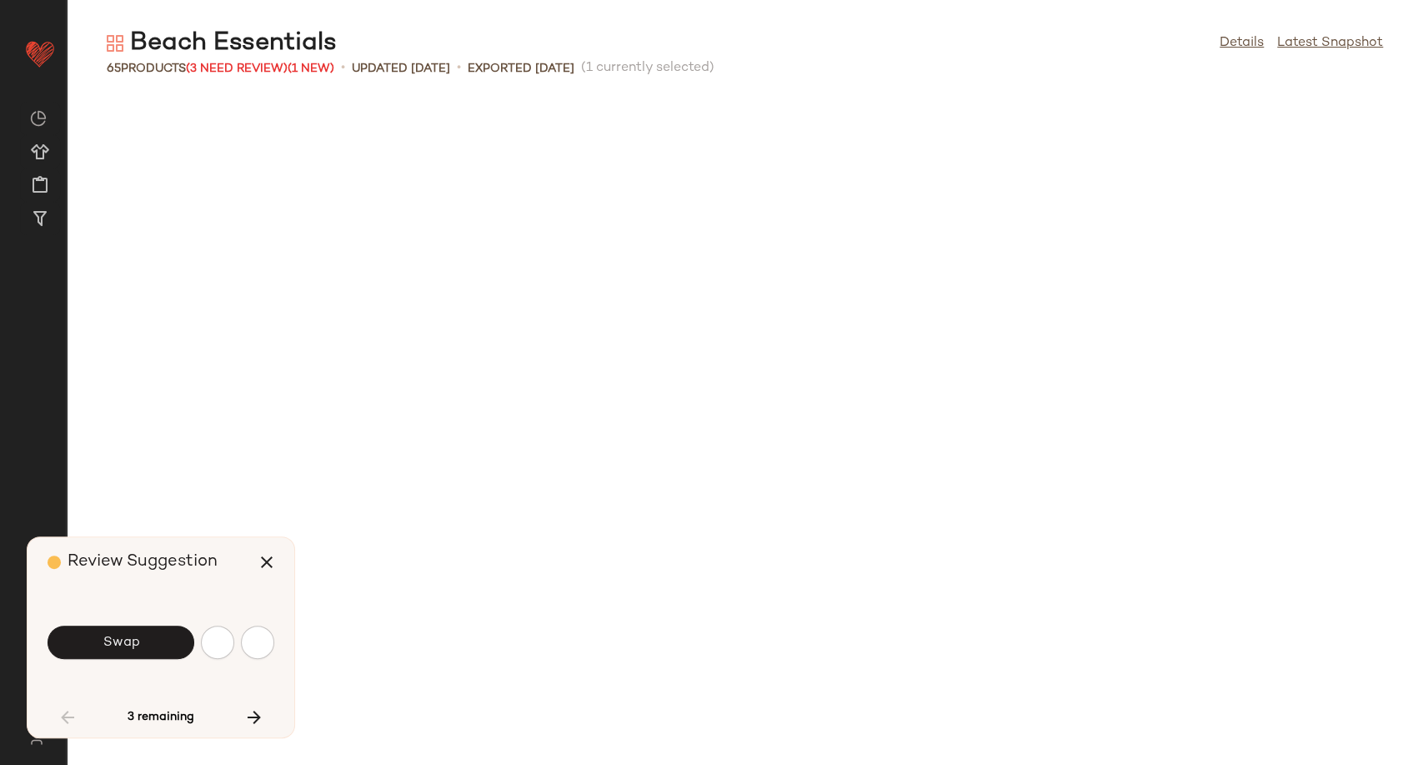
scroll to position [1526, 0]
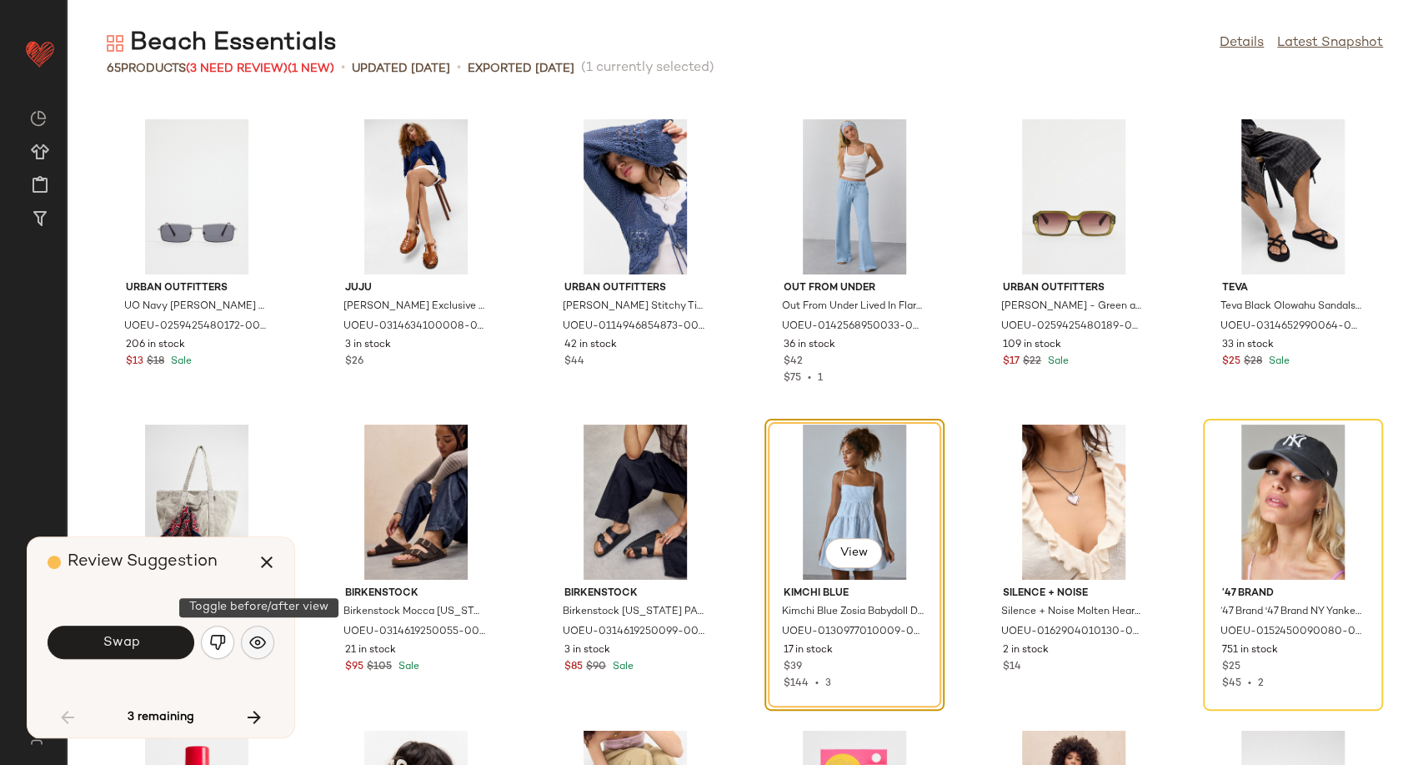
click at [260, 648] on img "button" at bounding box center [257, 642] width 17 height 17
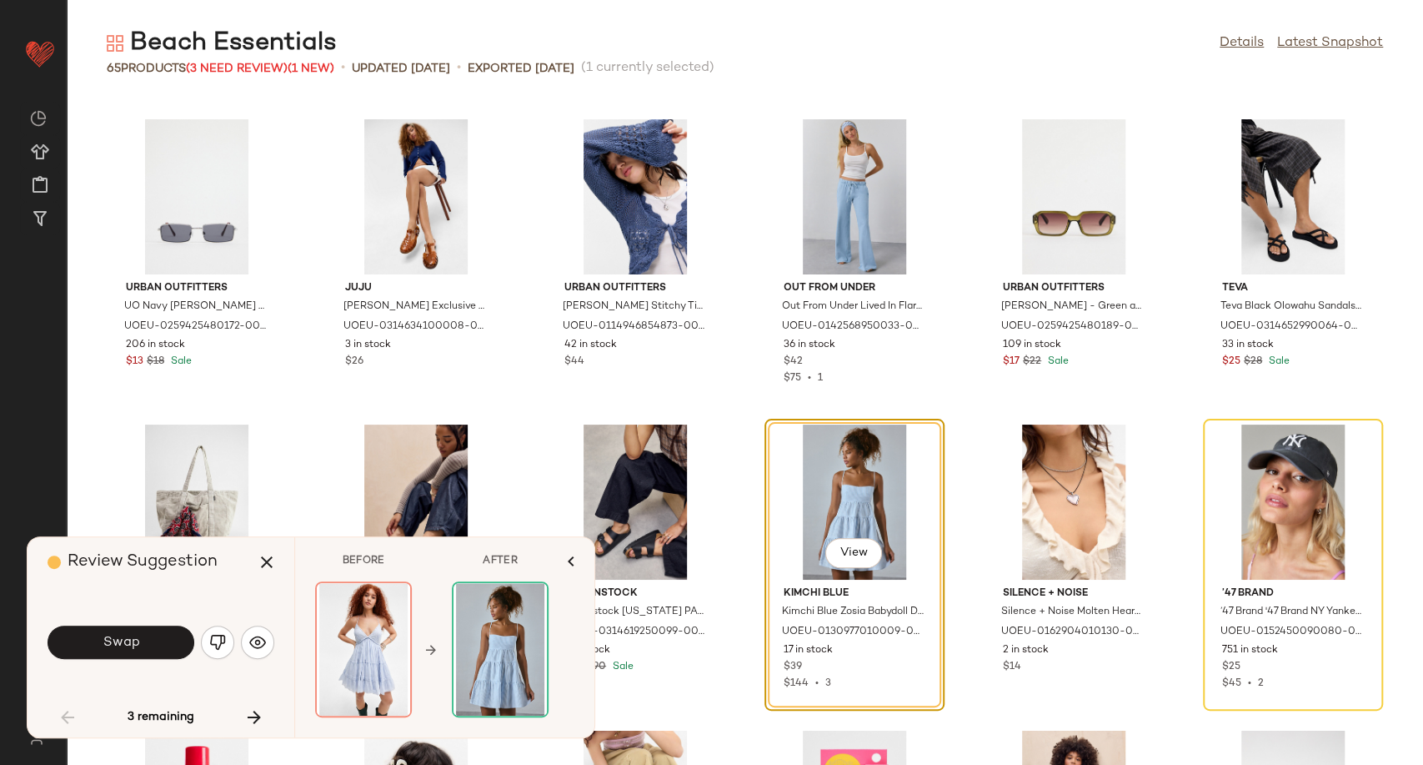
click at [126, 661] on div "Swap" at bounding box center [161, 642] width 227 height 40
click at [124, 646] on span "Swap" at bounding box center [121, 642] width 38 height 16
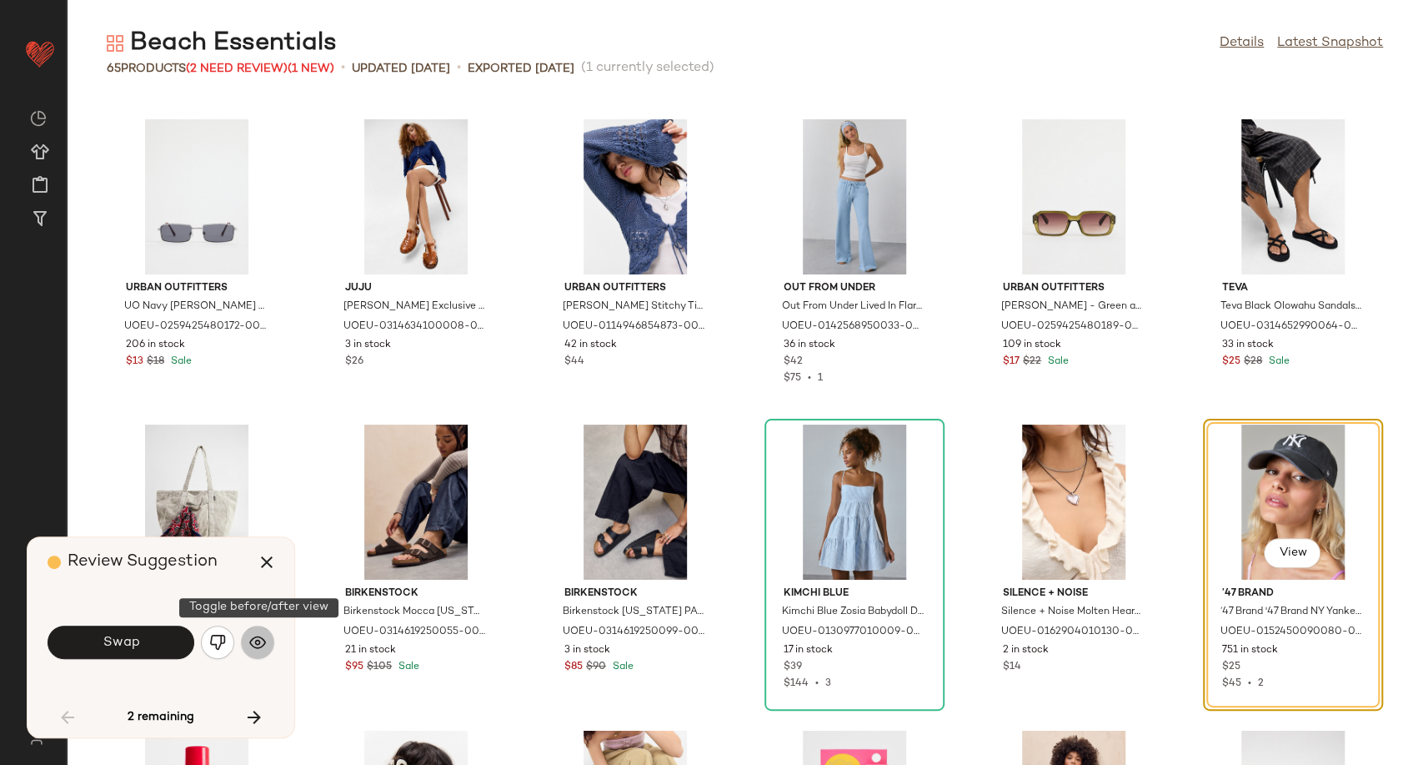
click at [258, 642] on img "button" at bounding box center [257, 642] width 17 height 17
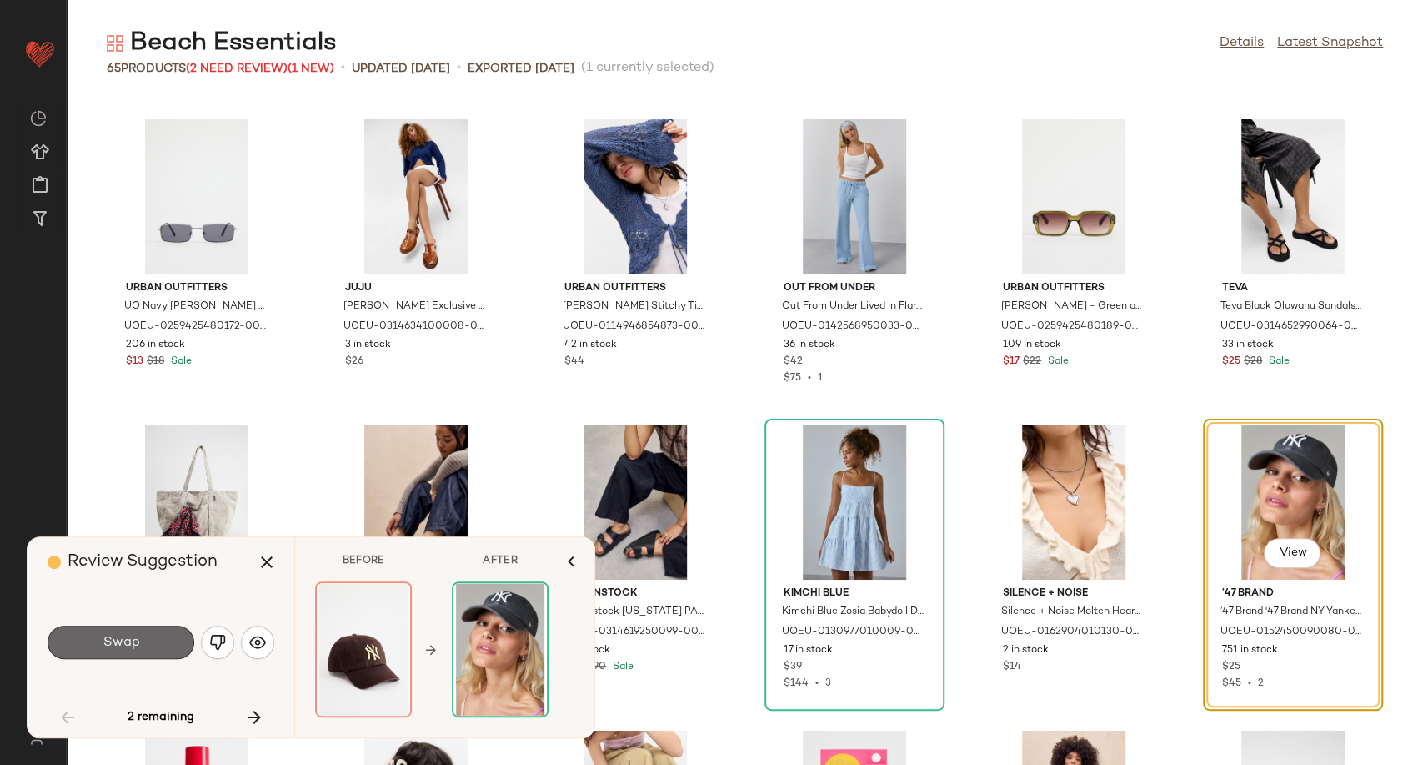
click at [130, 643] on span "Swap" at bounding box center [121, 642] width 38 height 16
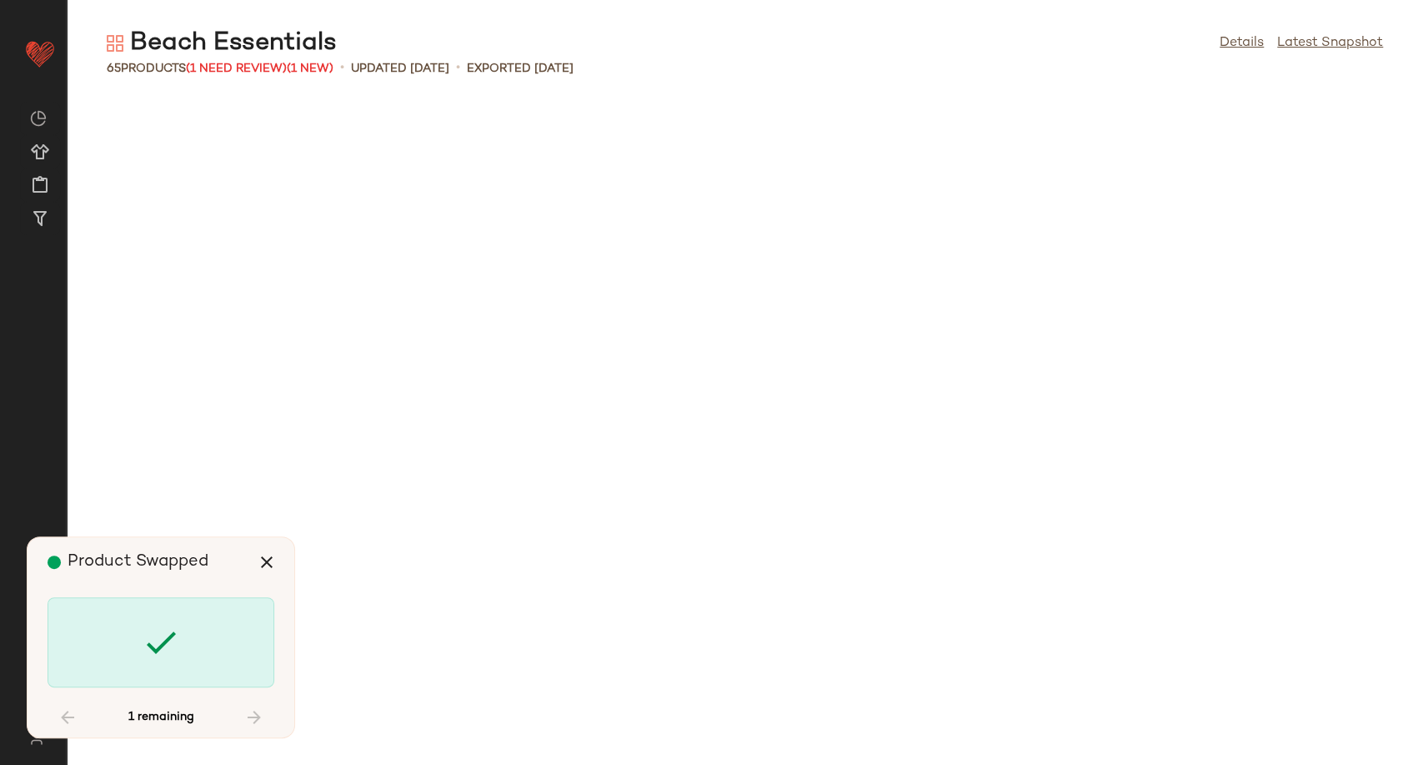
scroll to position [2691, 0]
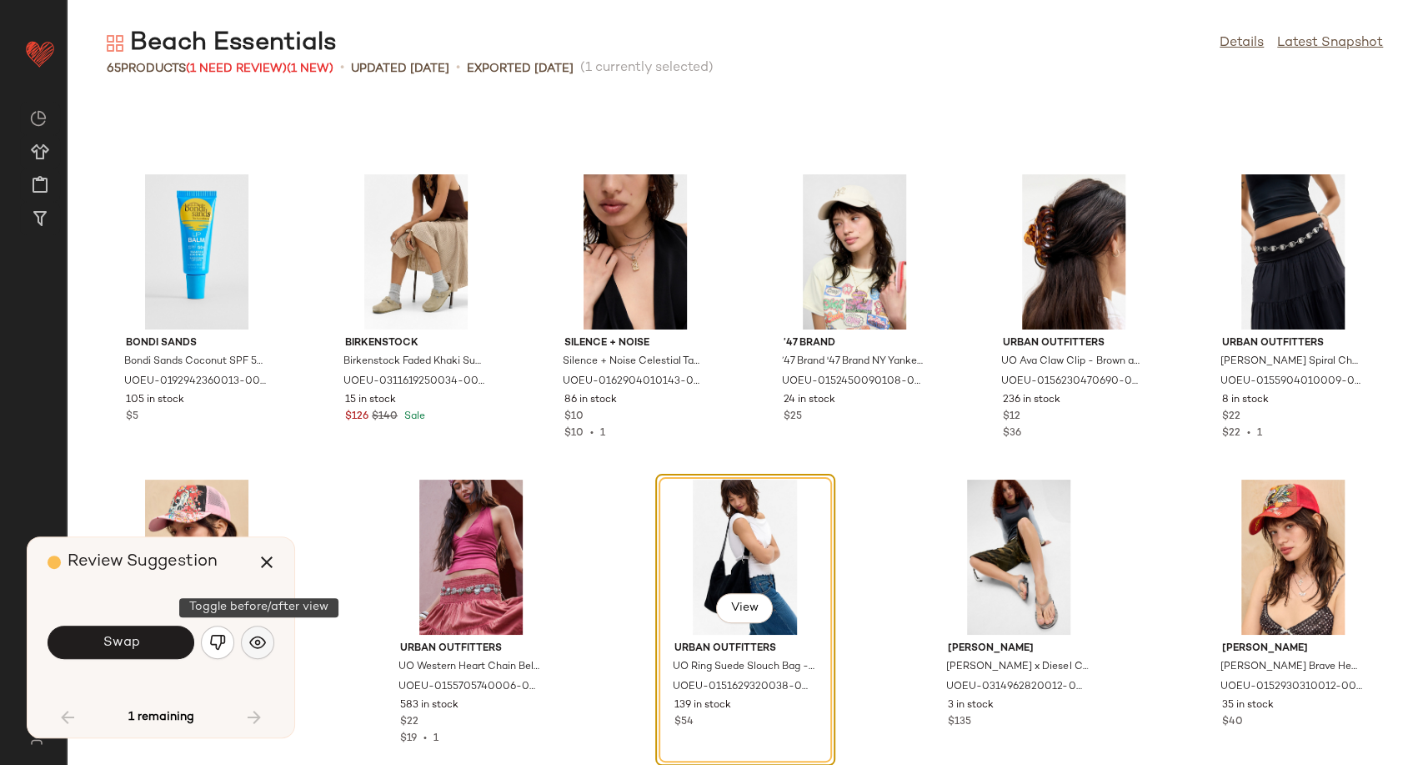
click at [251, 650] on button "button" at bounding box center [257, 641] width 33 height 33
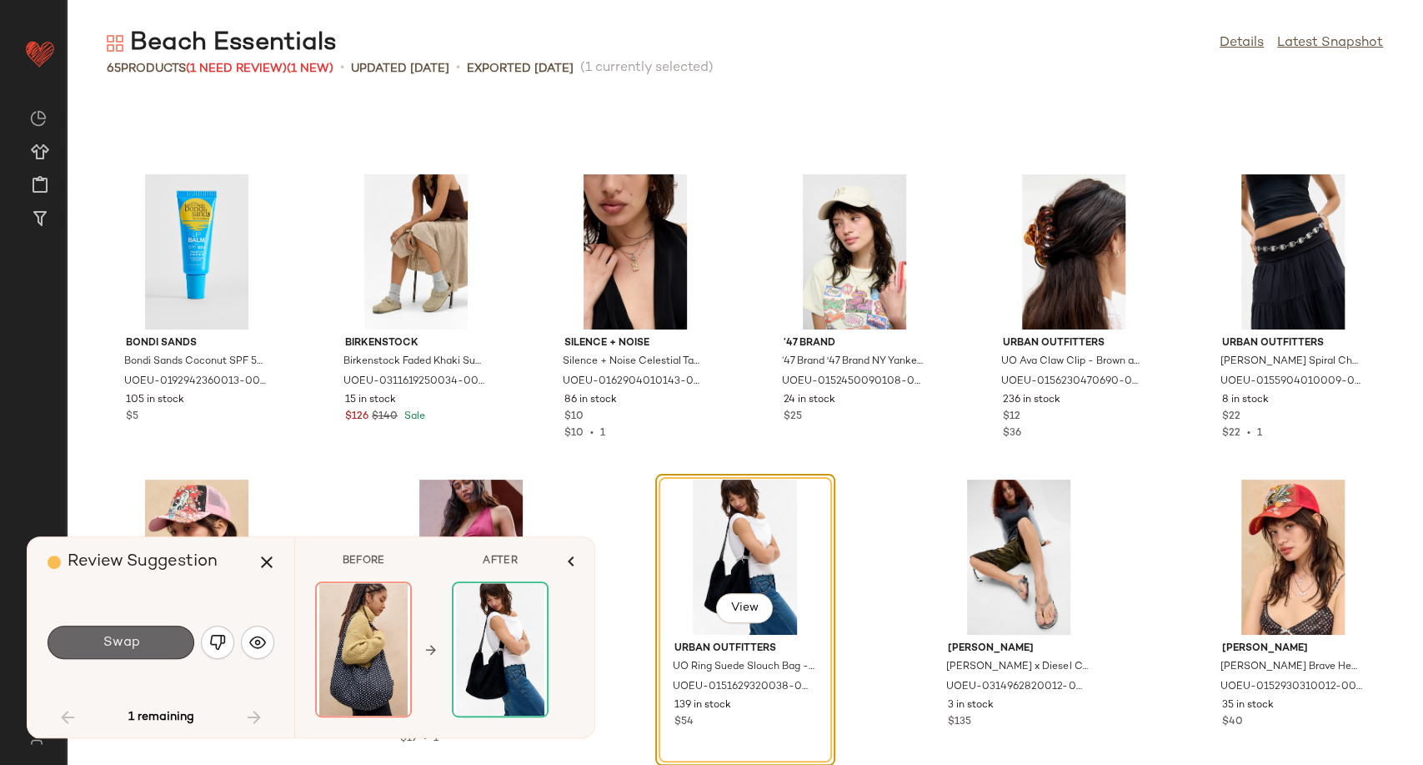
click at [188, 652] on button "Swap" at bounding box center [121, 641] width 147 height 33
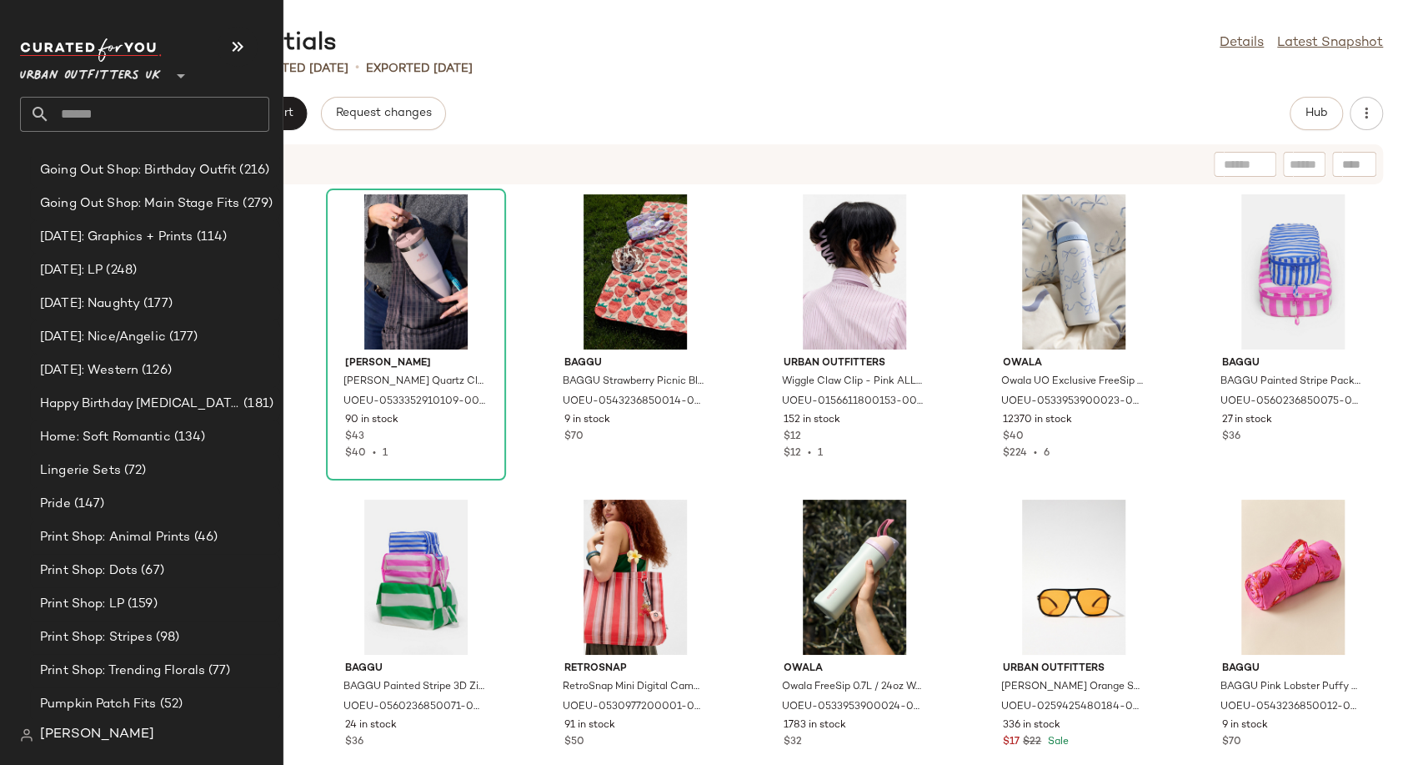
scroll to position [4724, 0]
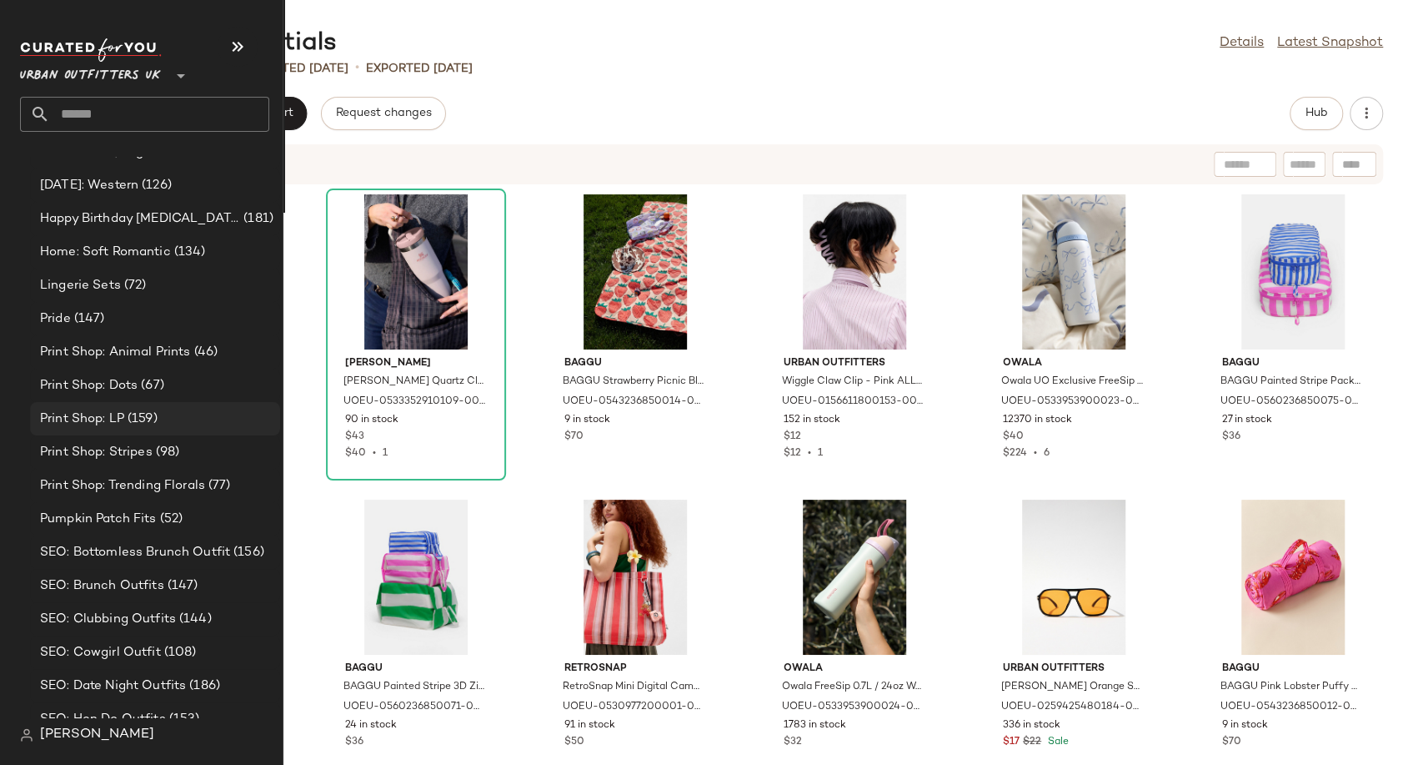
click at [100, 411] on span "Print Shop: LP" at bounding box center [82, 418] width 84 height 19
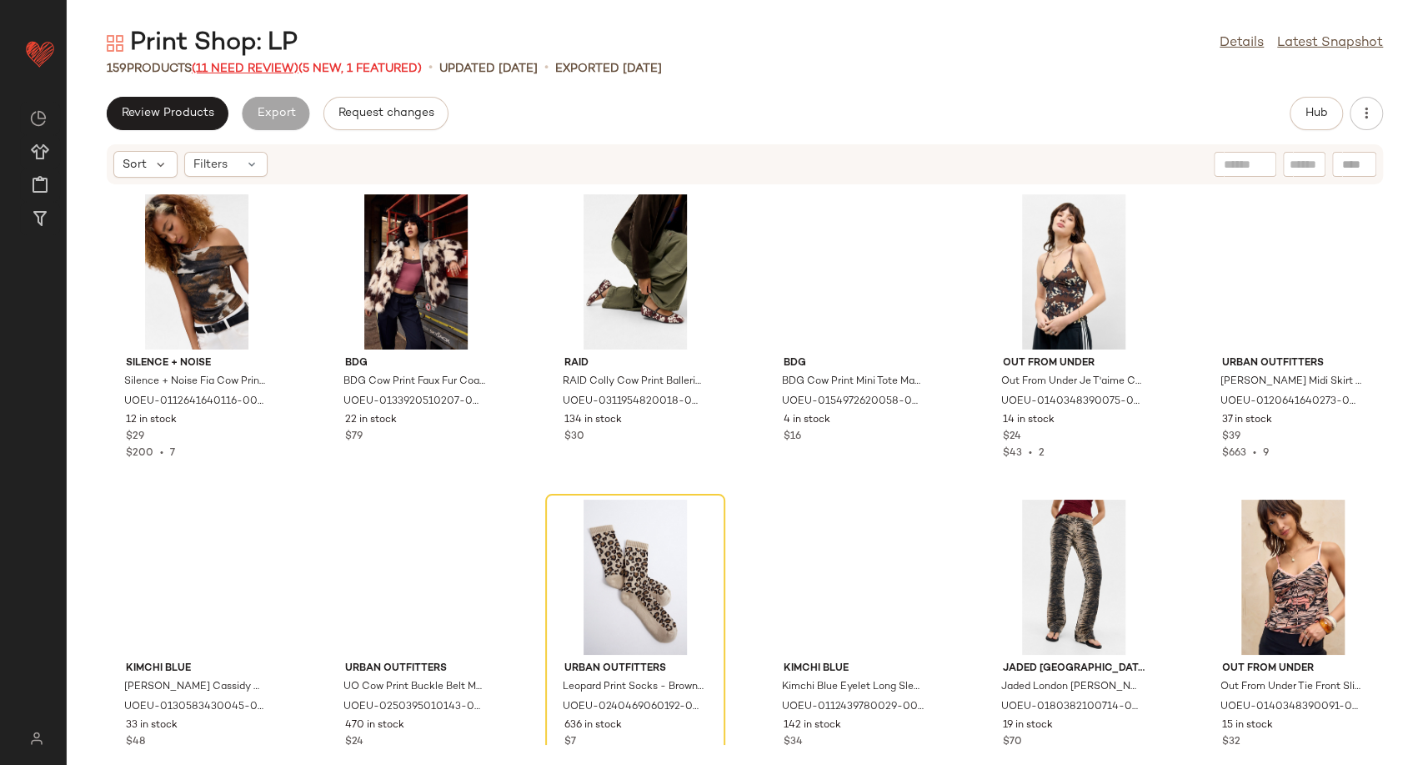
click at [272, 68] on span "(11 Need Review)" at bounding box center [245, 69] width 107 height 13
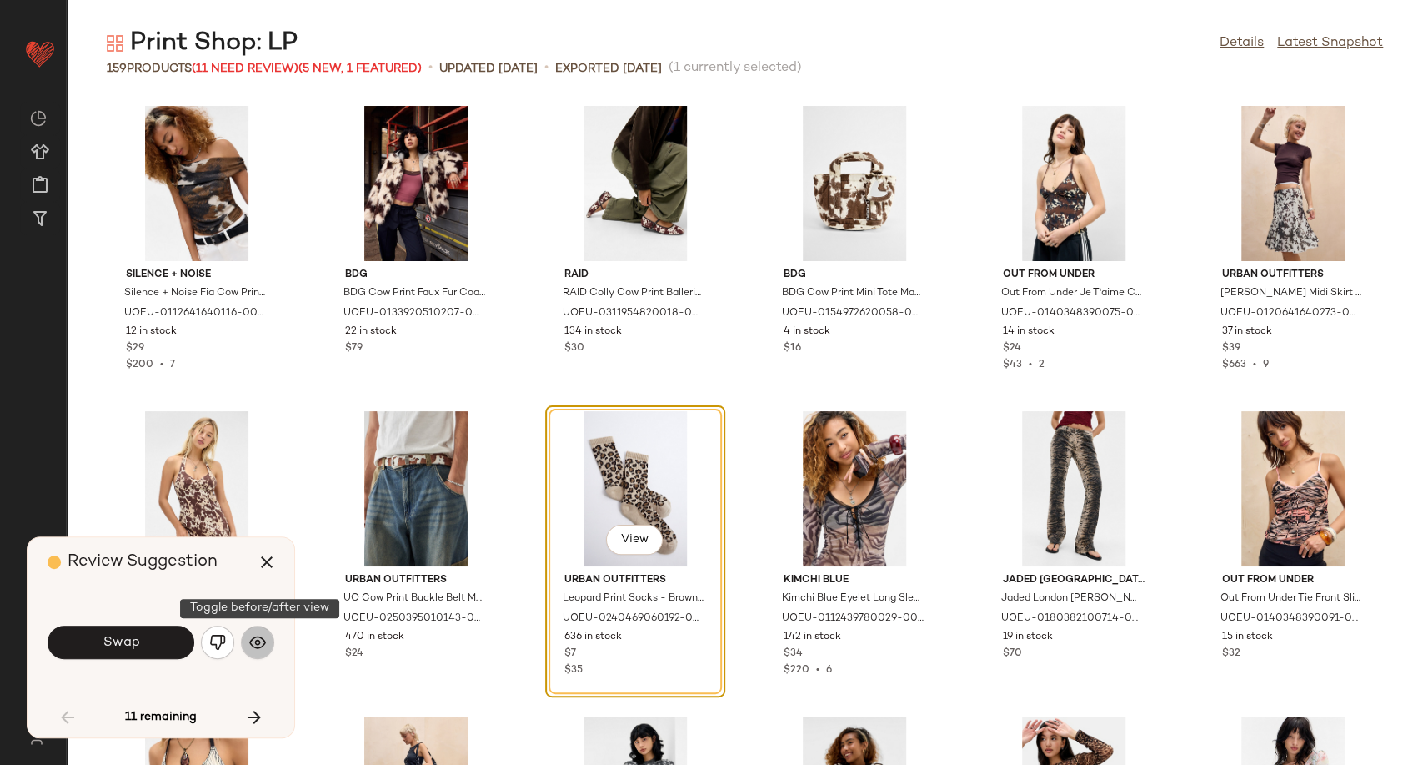
click at [247, 642] on button "button" at bounding box center [257, 641] width 33 height 33
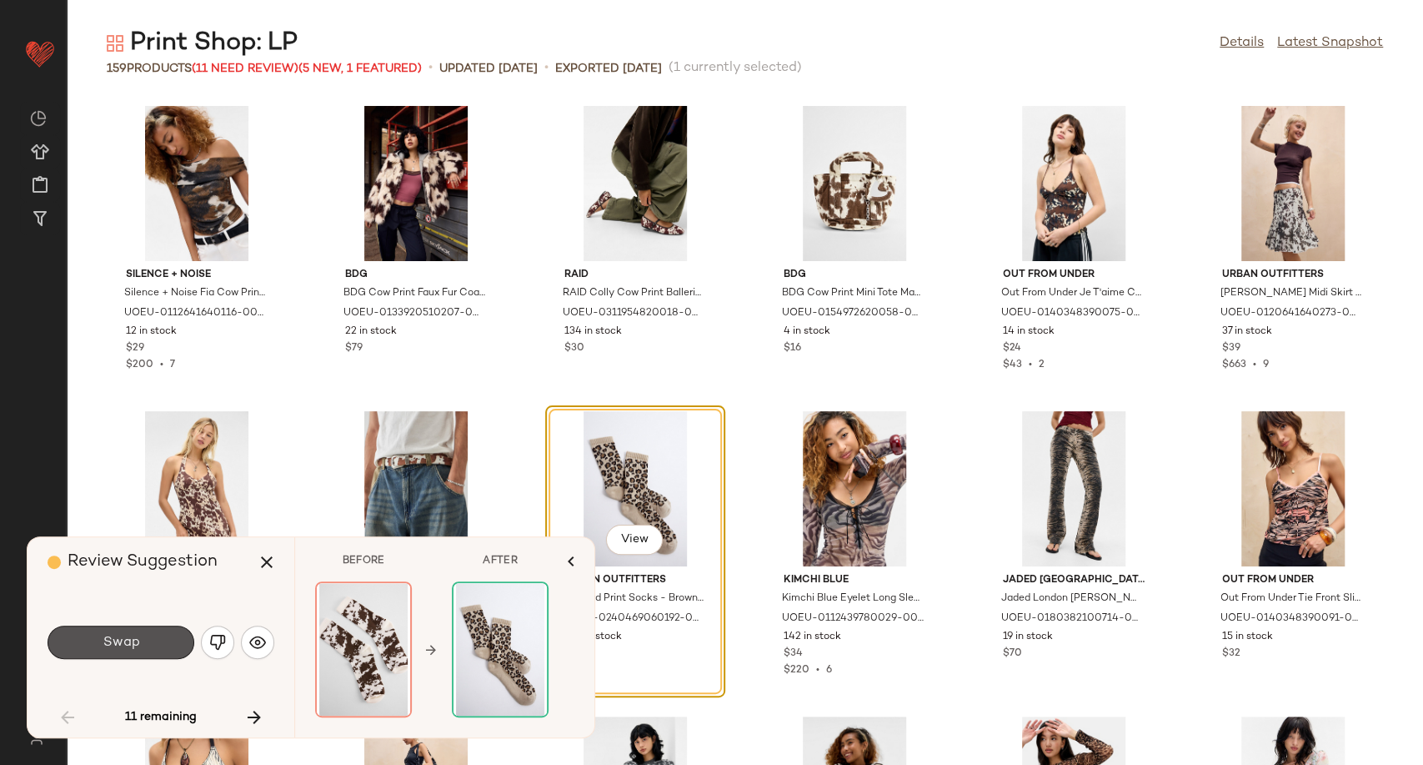
click at [148, 649] on button "Swap" at bounding box center [121, 641] width 147 height 33
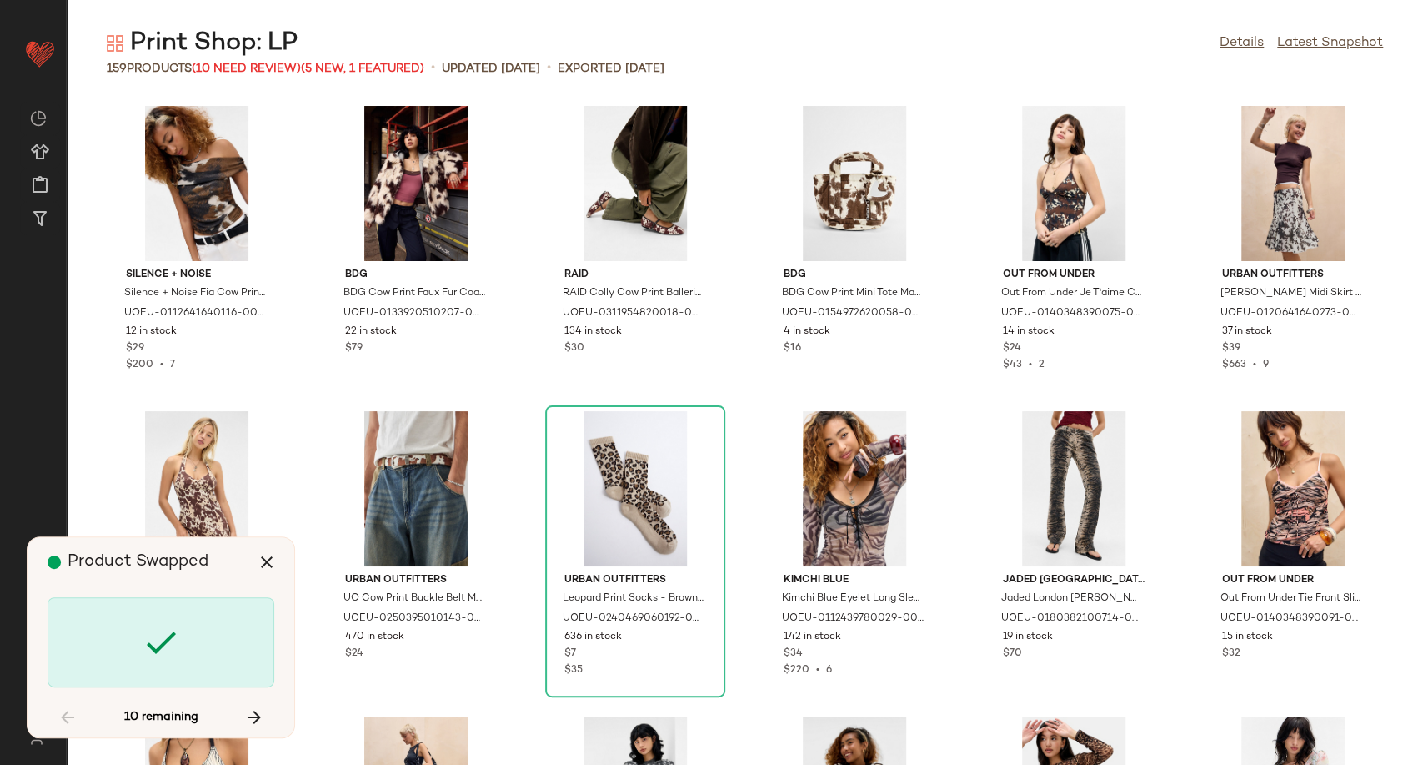
scroll to position [624, 0]
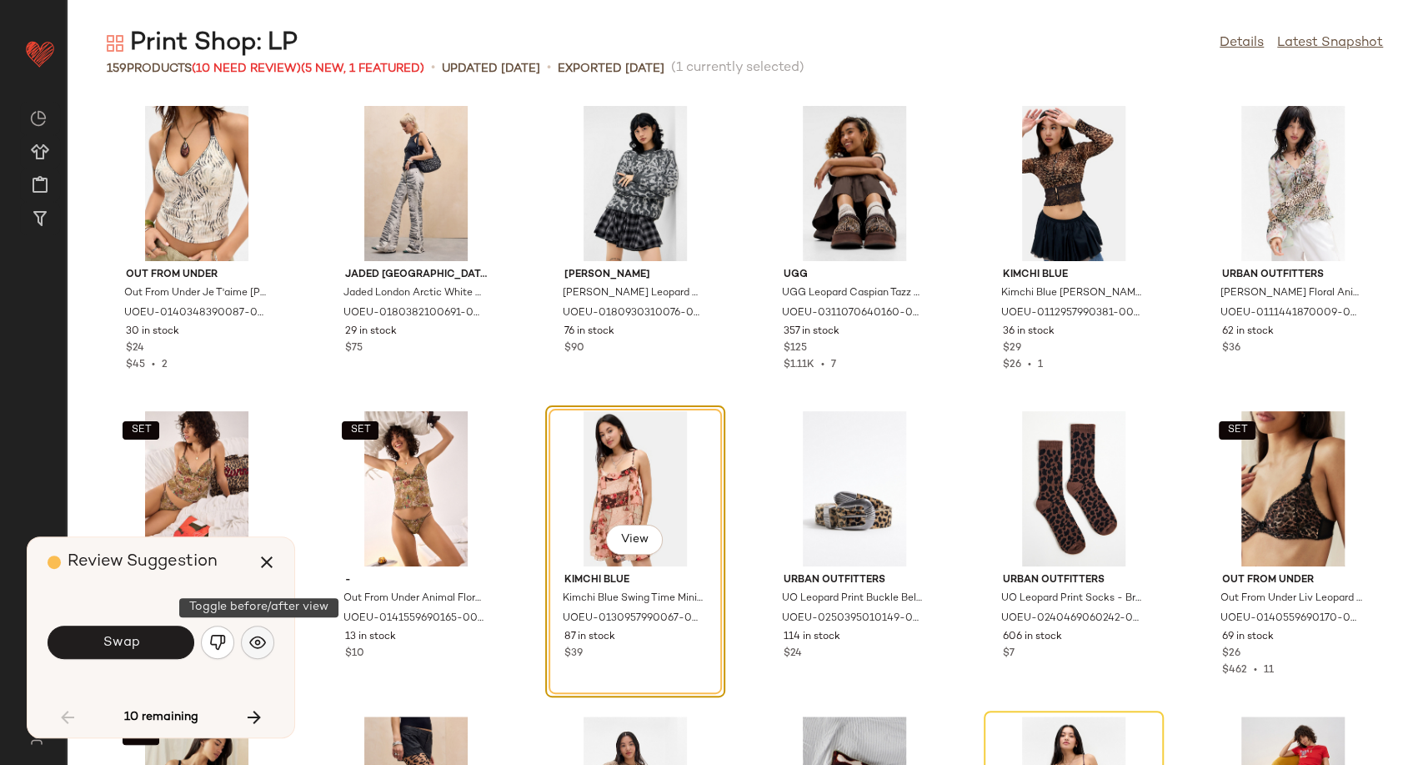
click at [260, 644] on img "button" at bounding box center [257, 642] width 17 height 17
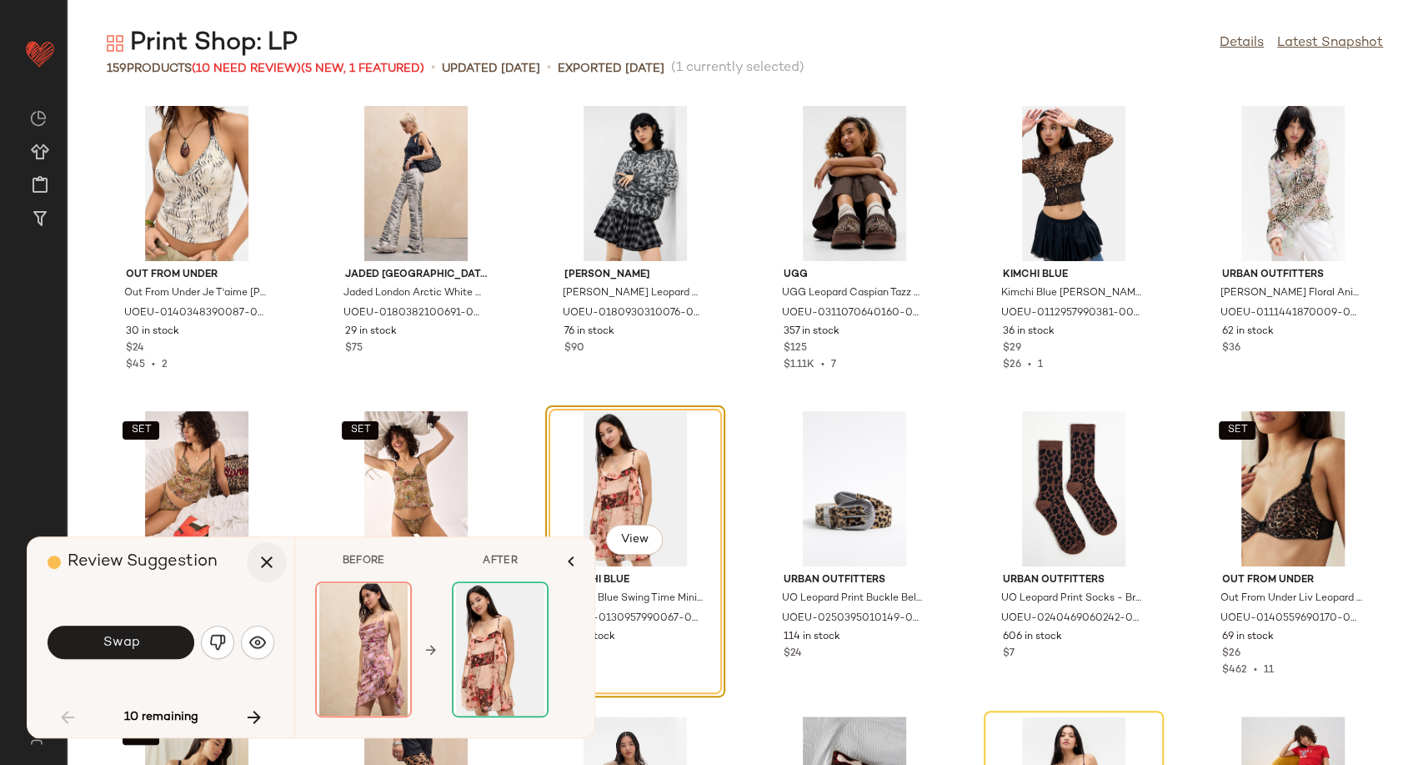
click at [254, 563] on button "button" at bounding box center [267, 562] width 40 height 40
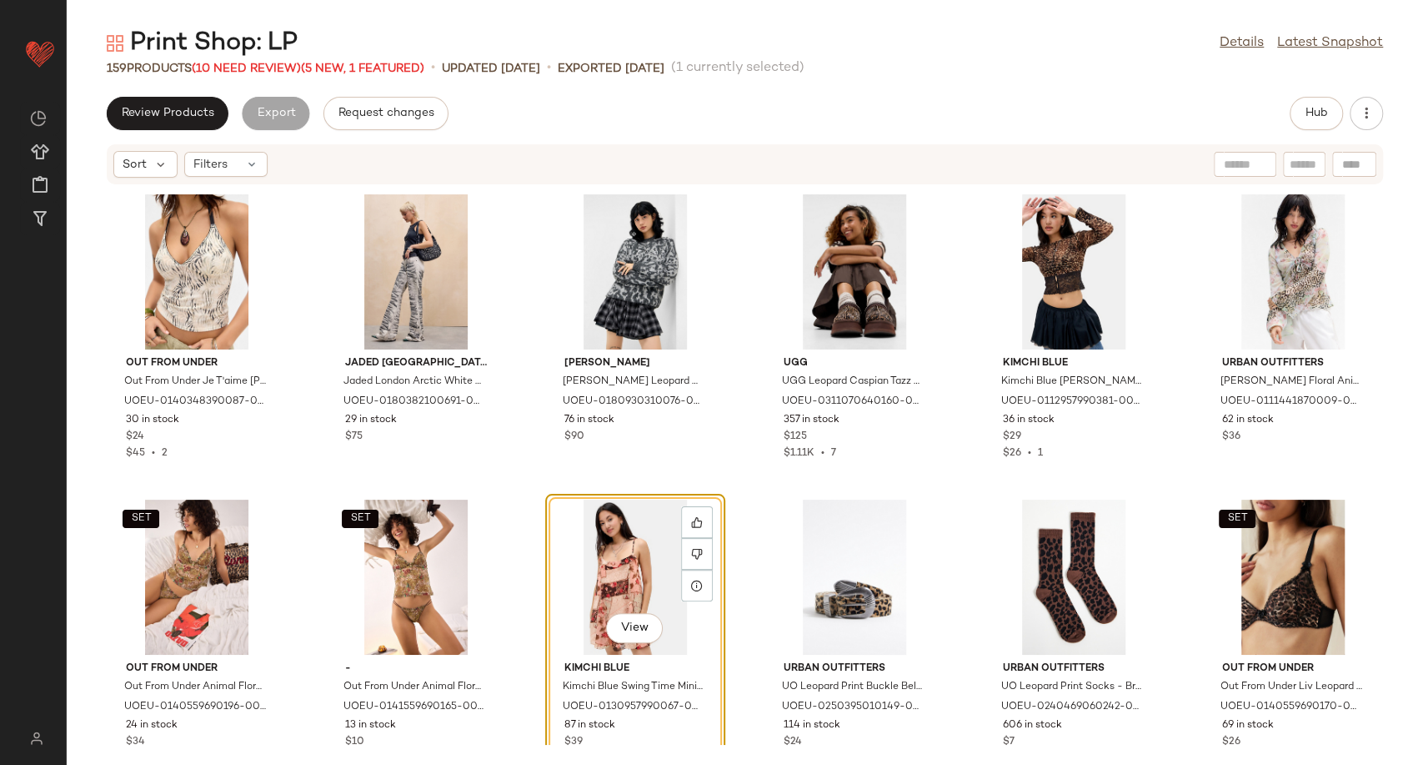
click at [543, 489] on div "Out From Under Out From Under Je T'aime Zebra Halter Top - Brown L at Urban Out…" at bounding box center [745, 464] width 1356 height 559
click at [556, 563] on div "View" at bounding box center [635, 576] width 168 height 155
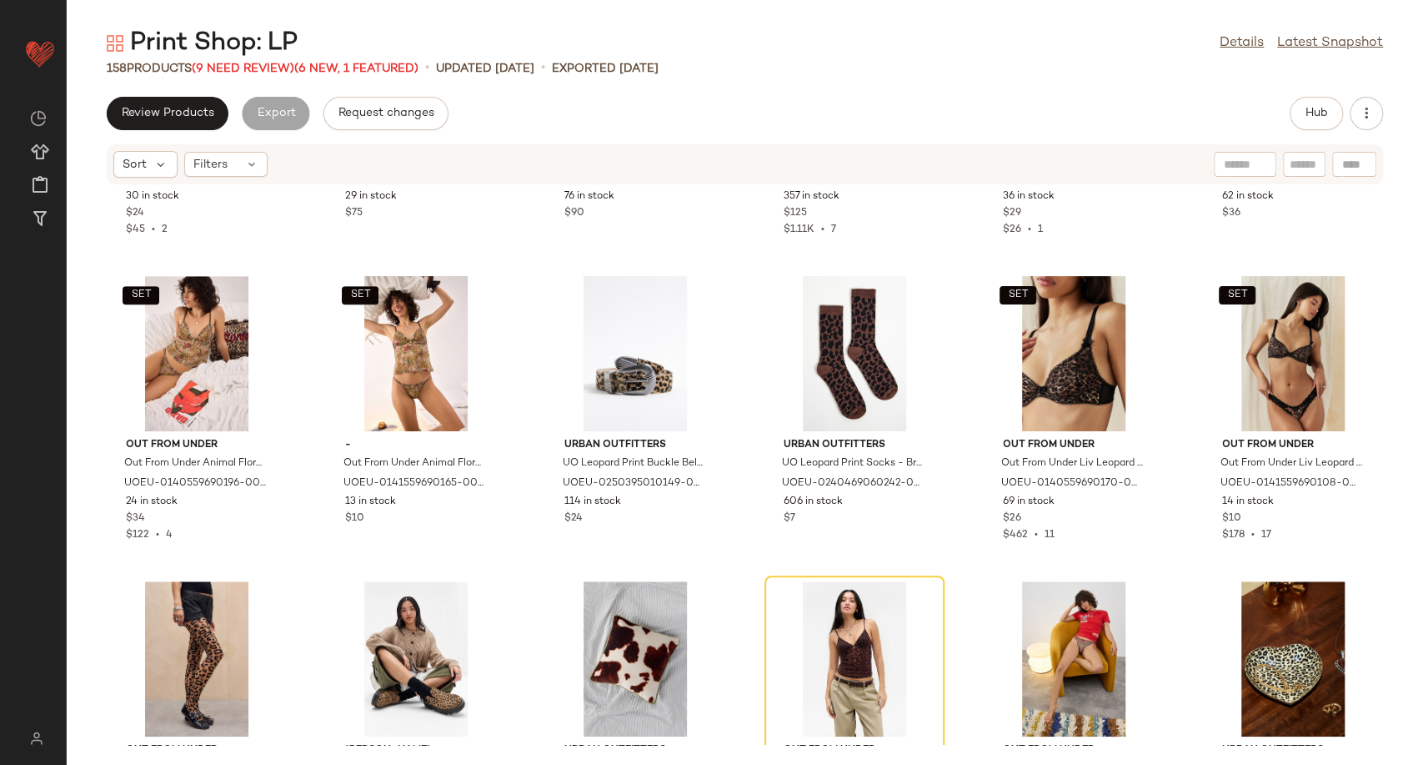
scroll to position [1125, 0]
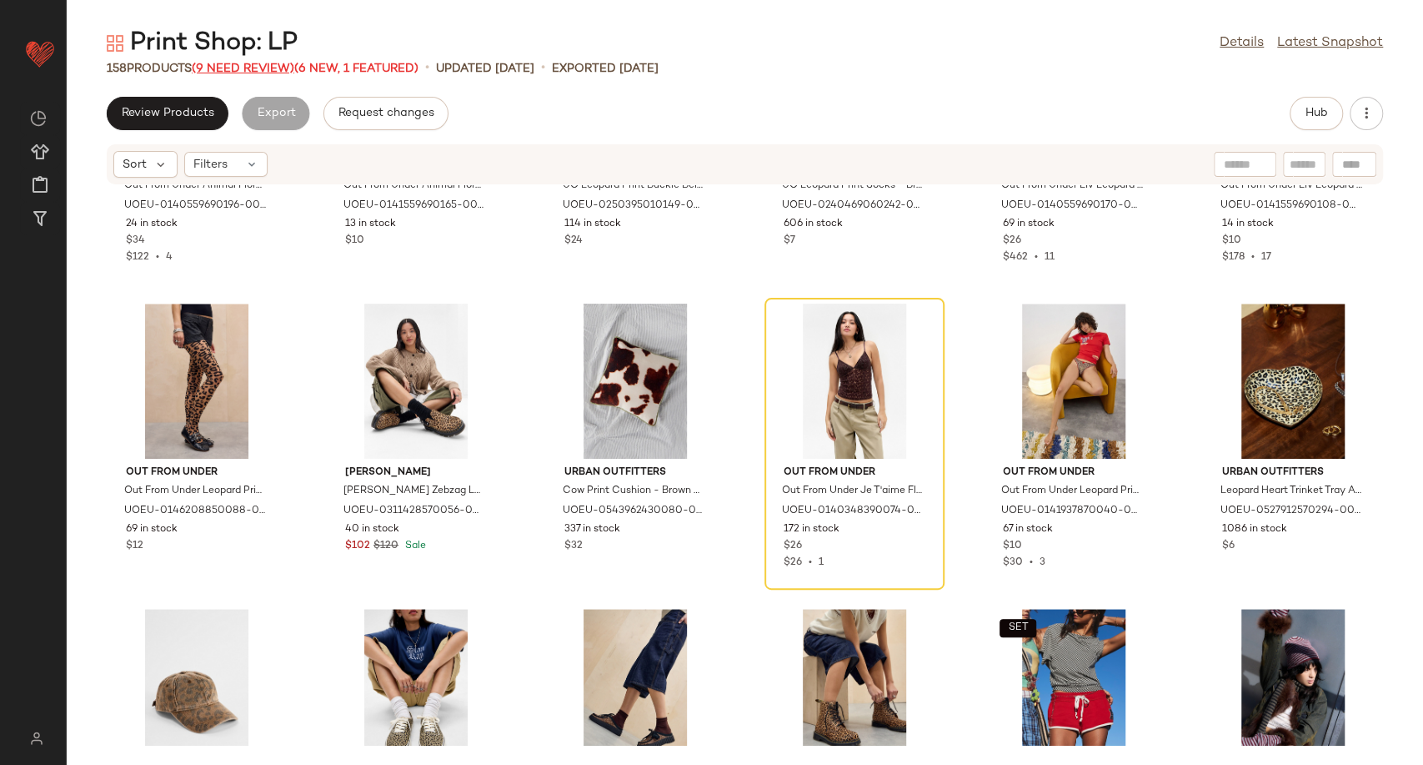
click at [248, 64] on span "(9 Need Review)" at bounding box center [243, 69] width 103 height 13
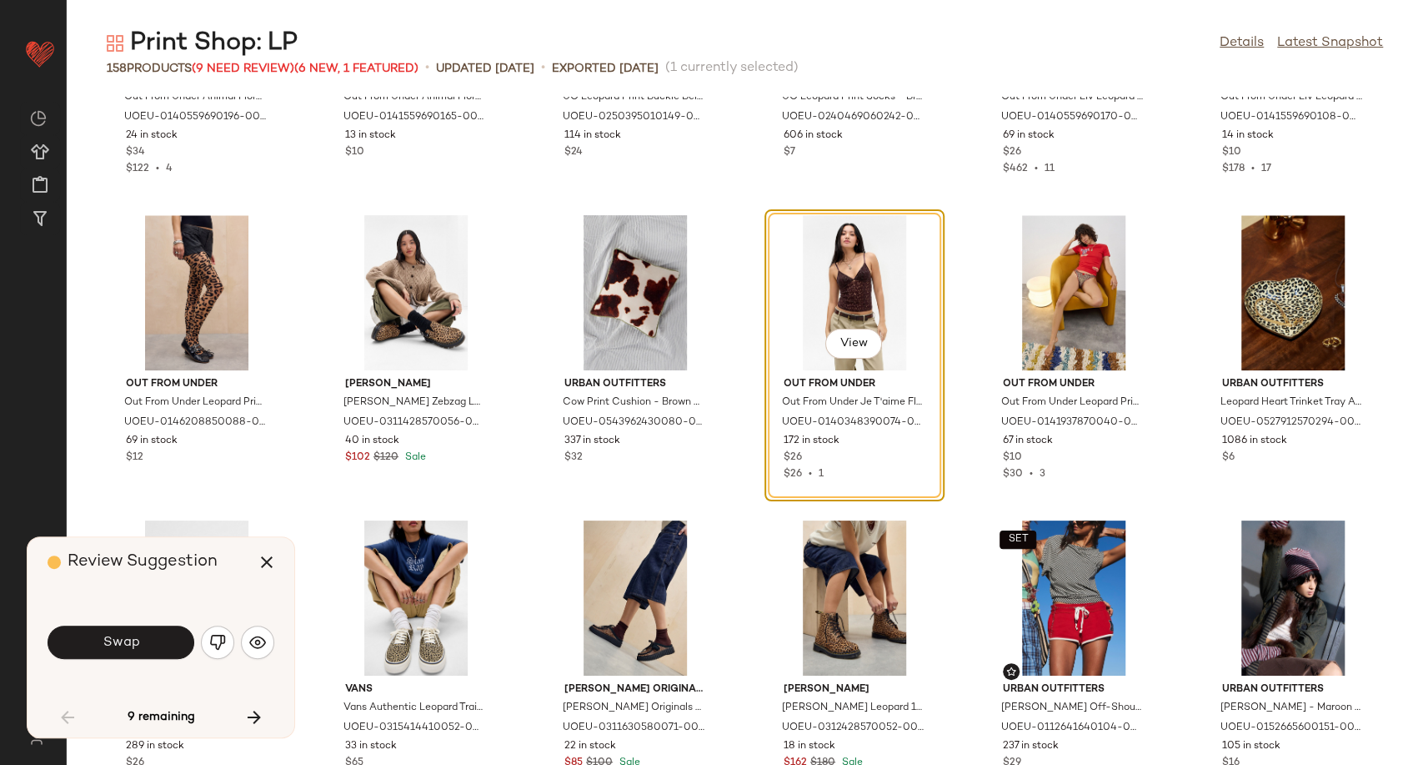
scroll to position [915, 0]
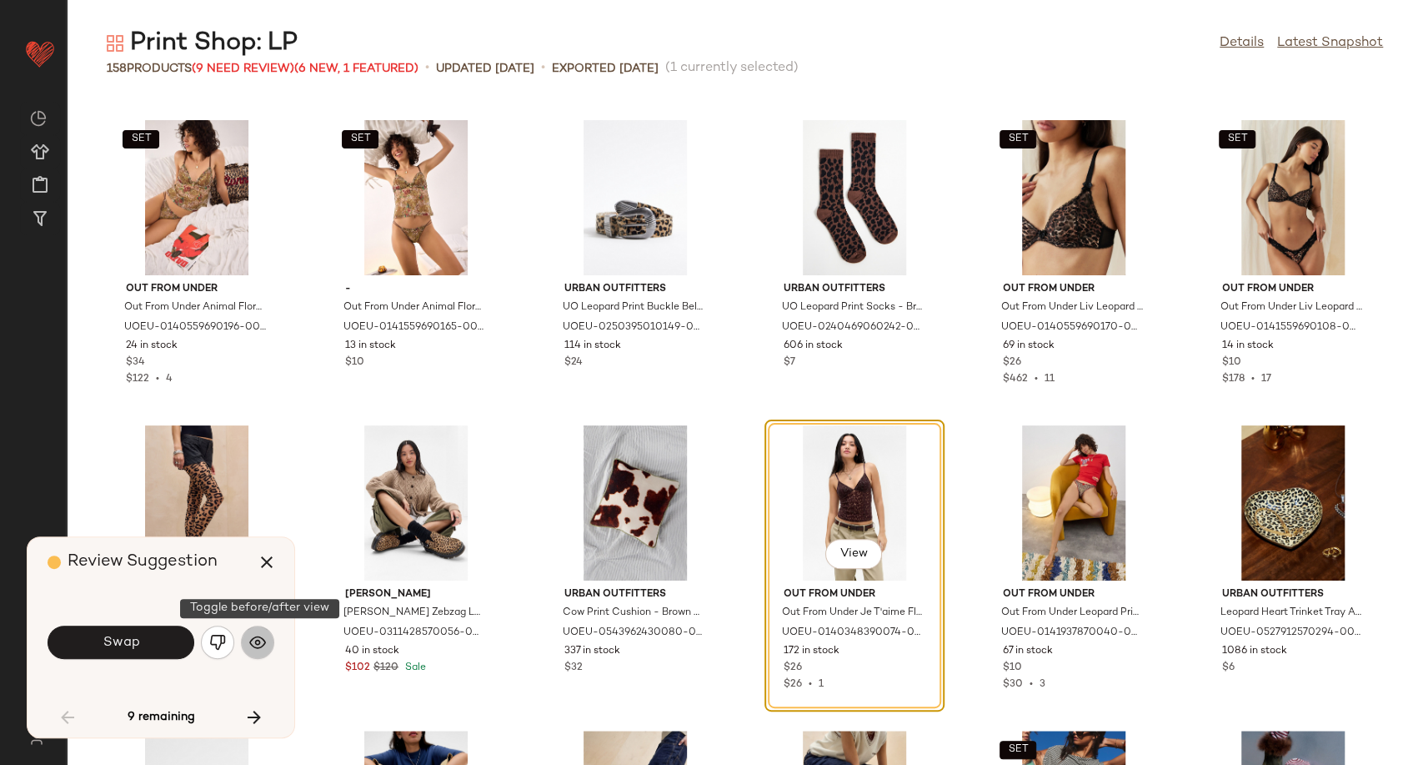
click at [258, 644] on img "button" at bounding box center [257, 642] width 17 height 17
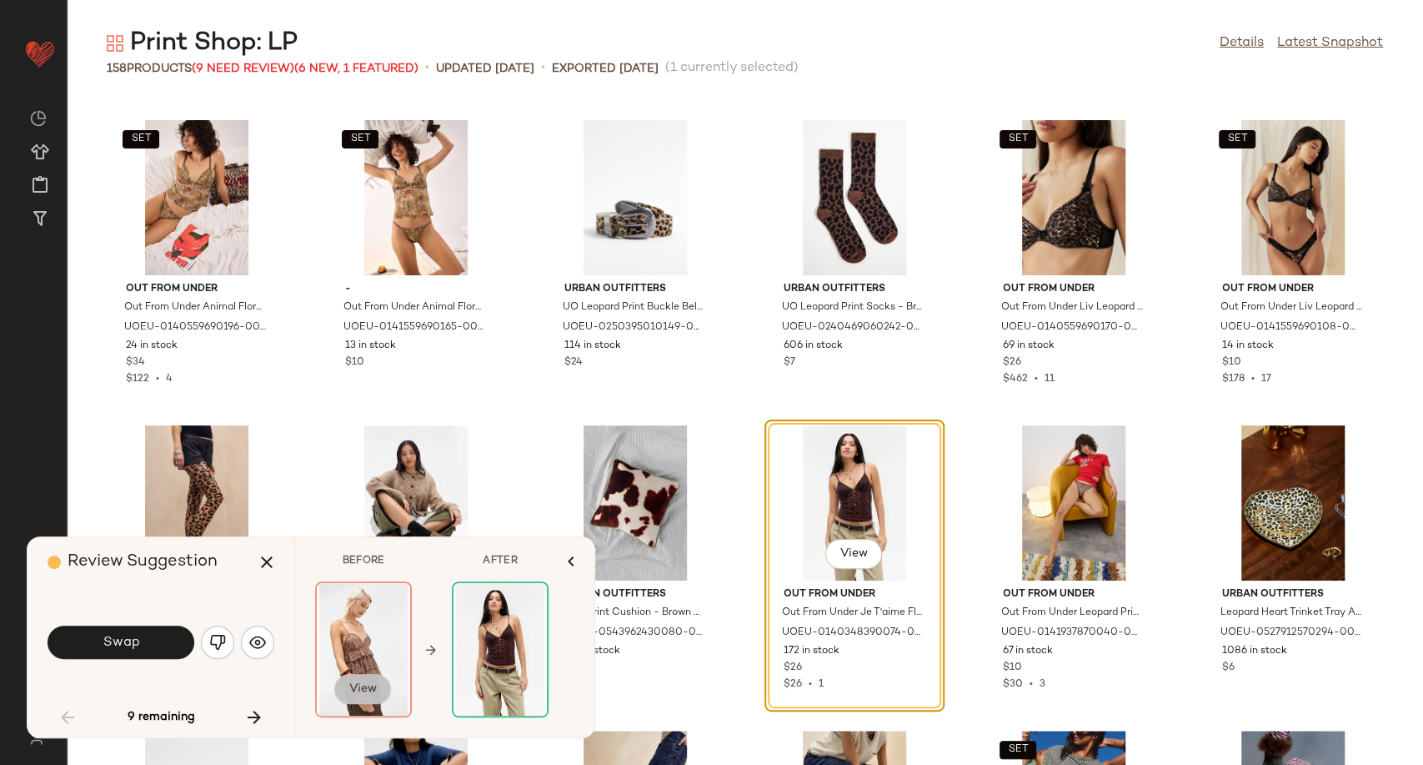
click at [360, 691] on span "View" at bounding box center [362, 688] width 28 height 13
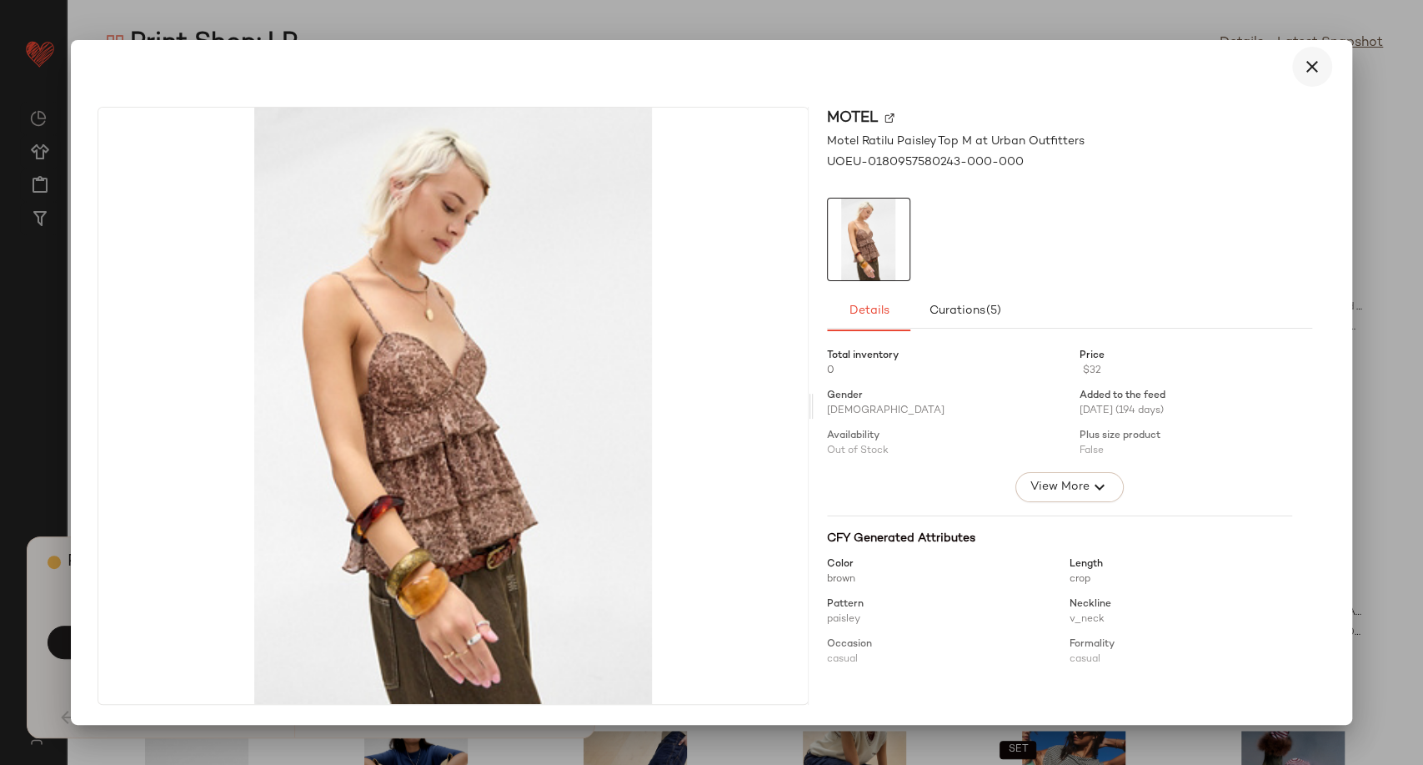
click at [1305, 76] on icon "button" at bounding box center [1312, 67] width 20 height 20
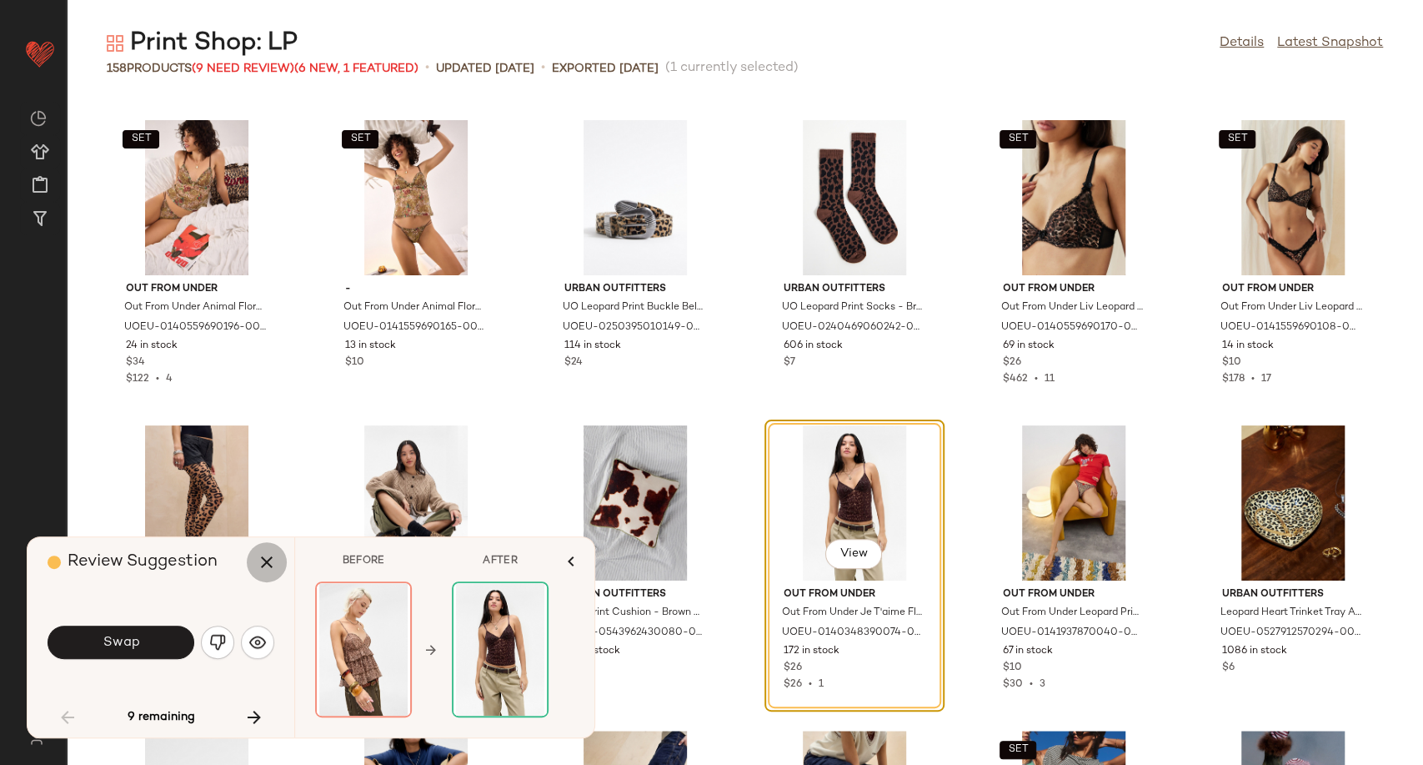
click at [272, 569] on icon "button" at bounding box center [267, 562] width 20 height 20
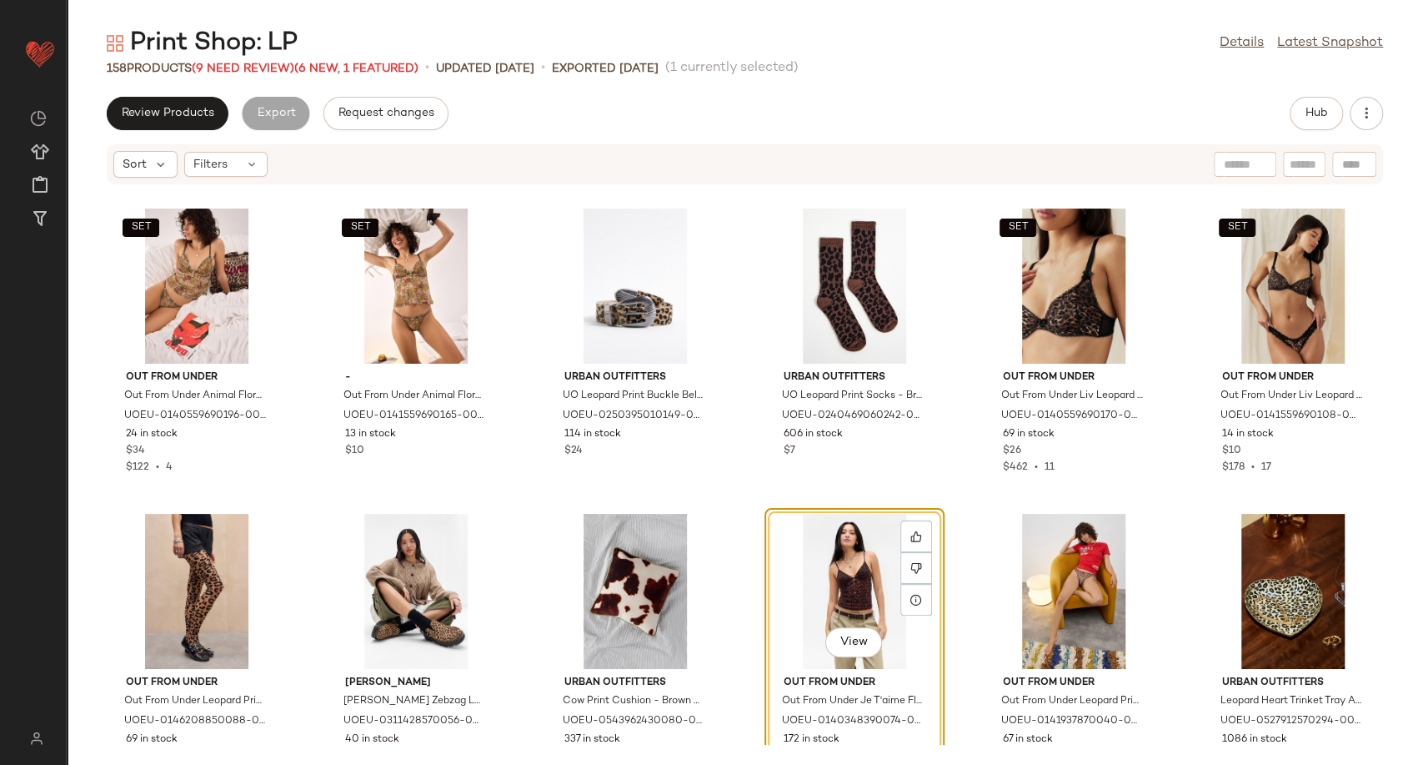
click at [840, 595] on div "View" at bounding box center [854, 591] width 168 height 155
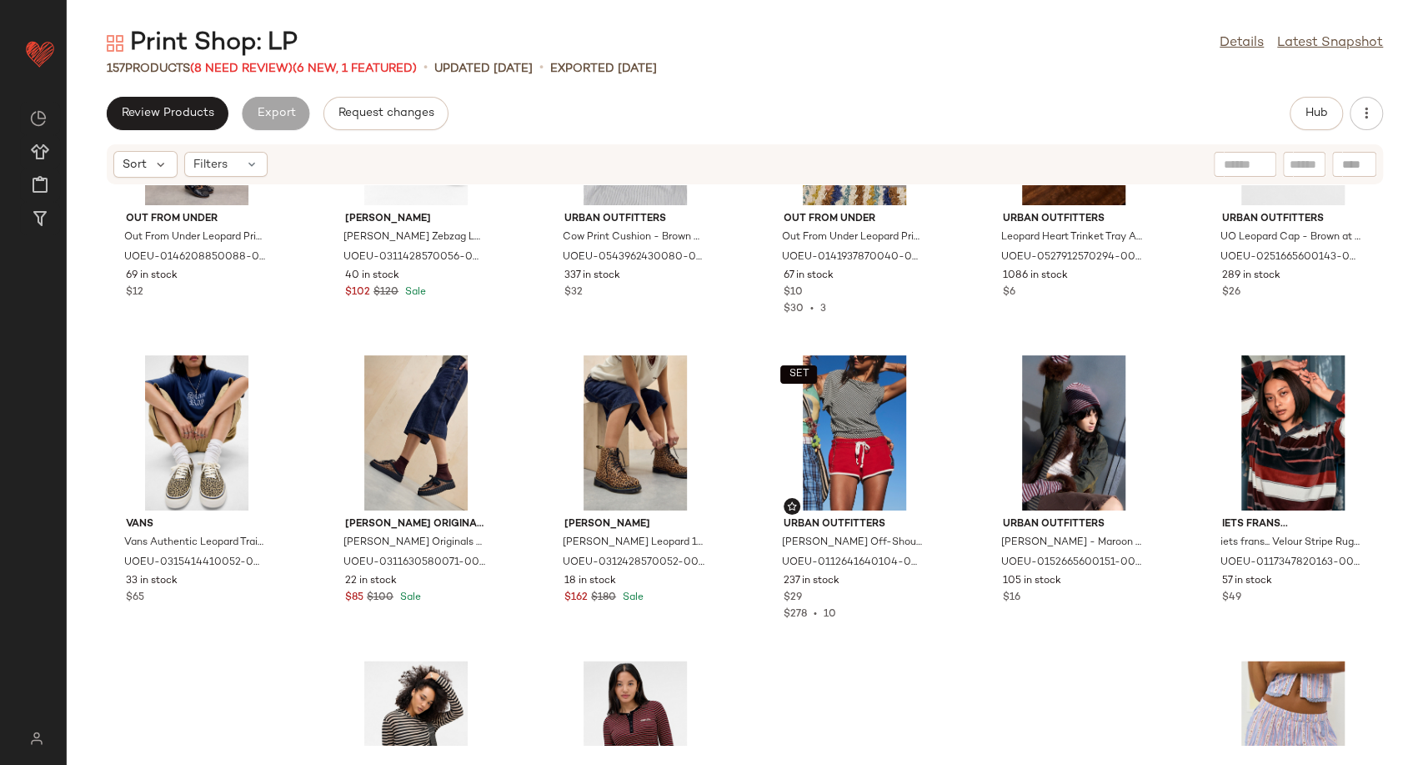
scroll to position [1841, 0]
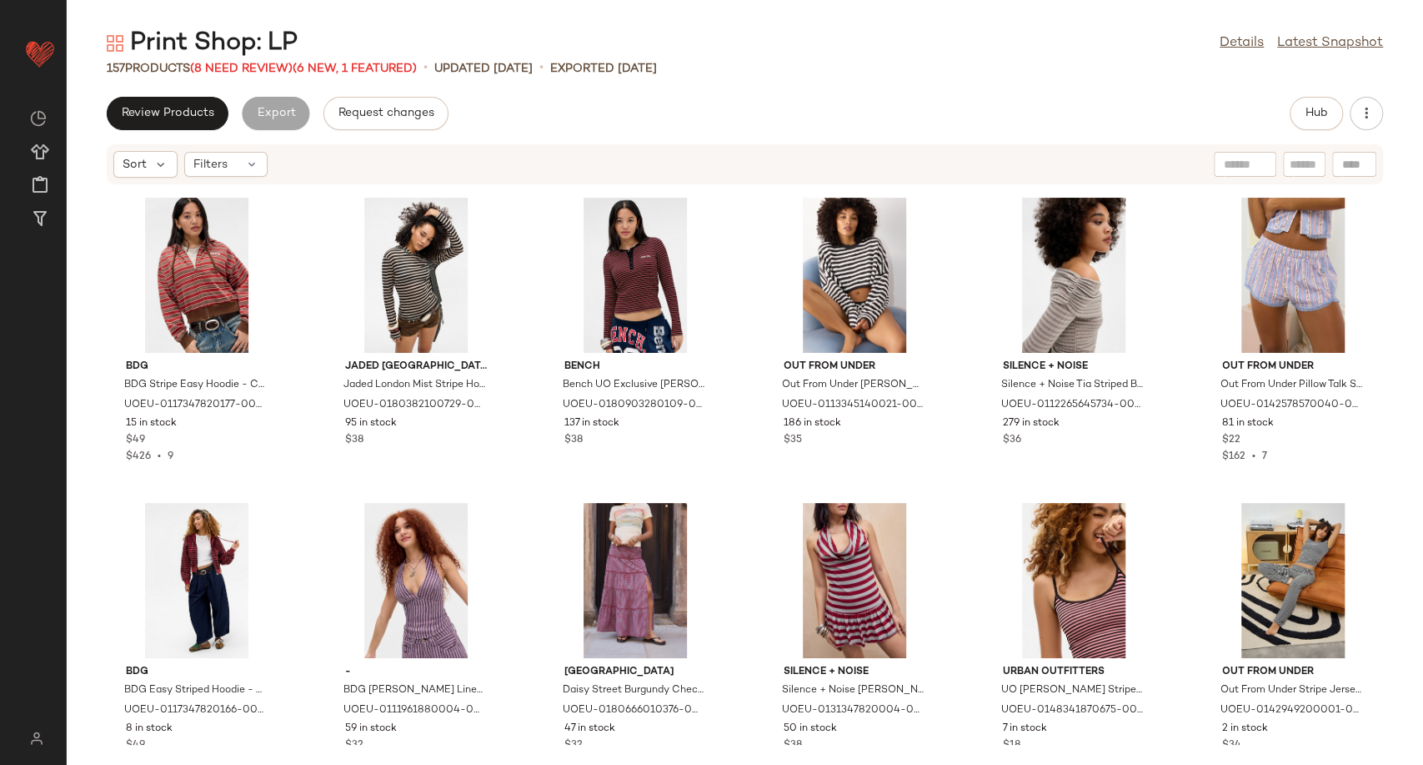
click at [249, 58] on div "Print Shop: LP" at bounding box center [202, 43] width 191 height 33
click at [253, 72] on span "(8 Need Review)" at bounding box center [241, 69] width 103 height 13
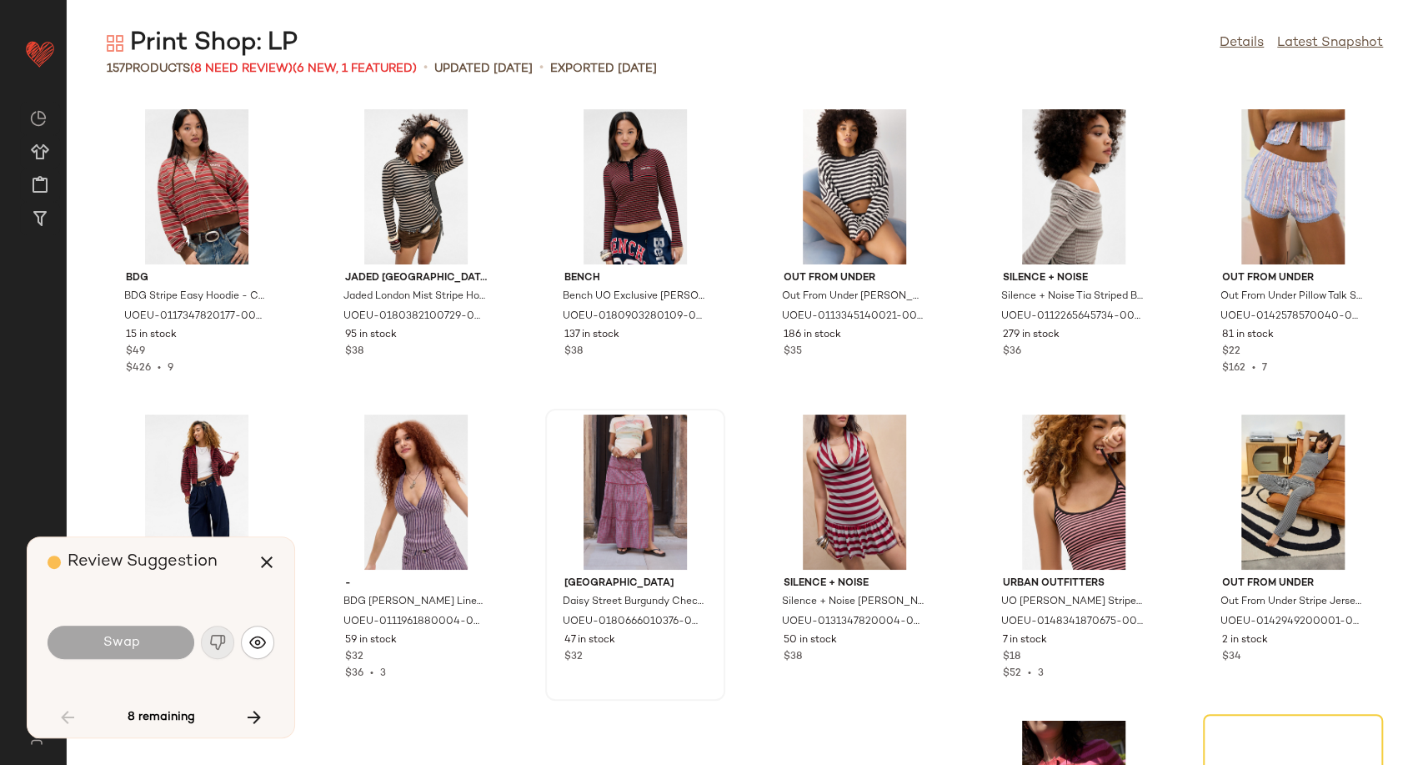
scroll to position [2135, 0]
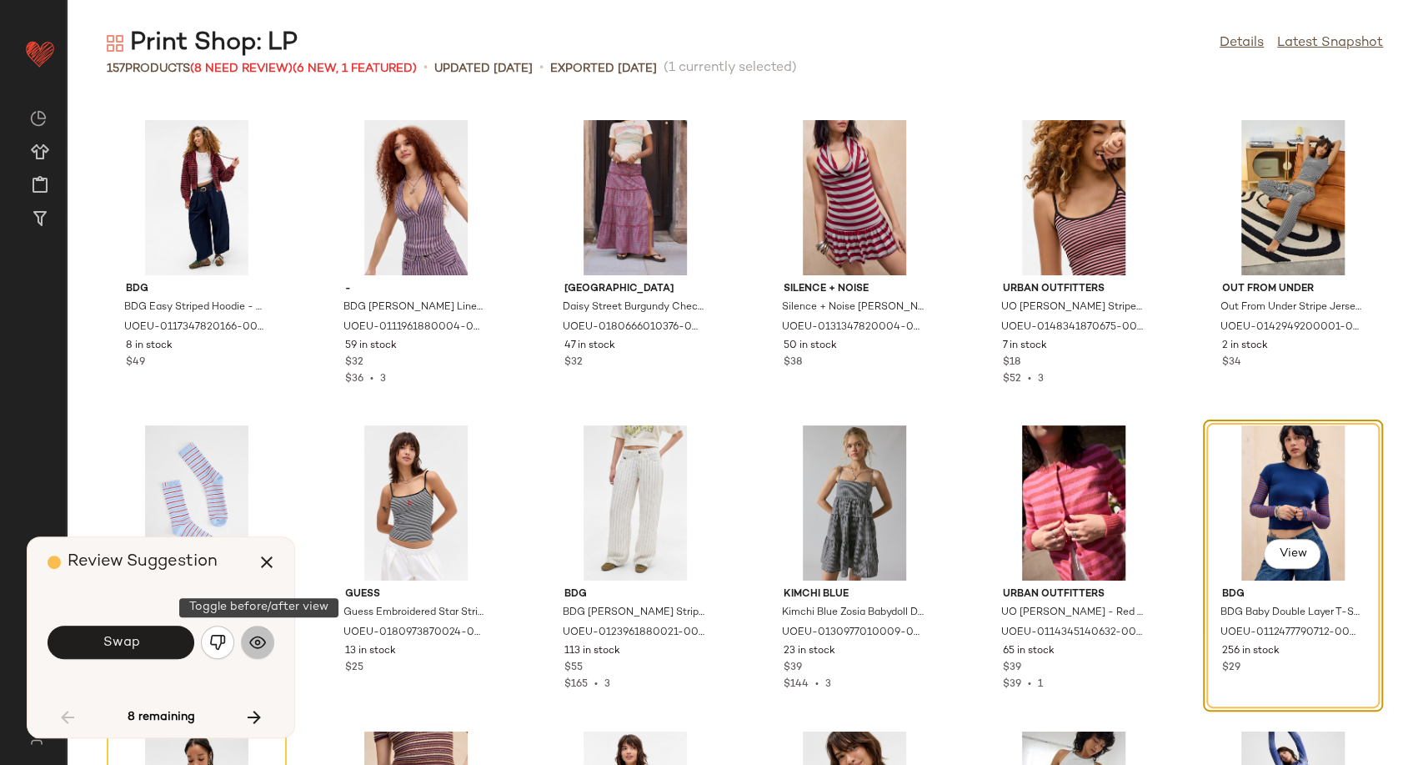
click at [263, 643] on img "button" at bounding box center [257, 642] width 17 height 17
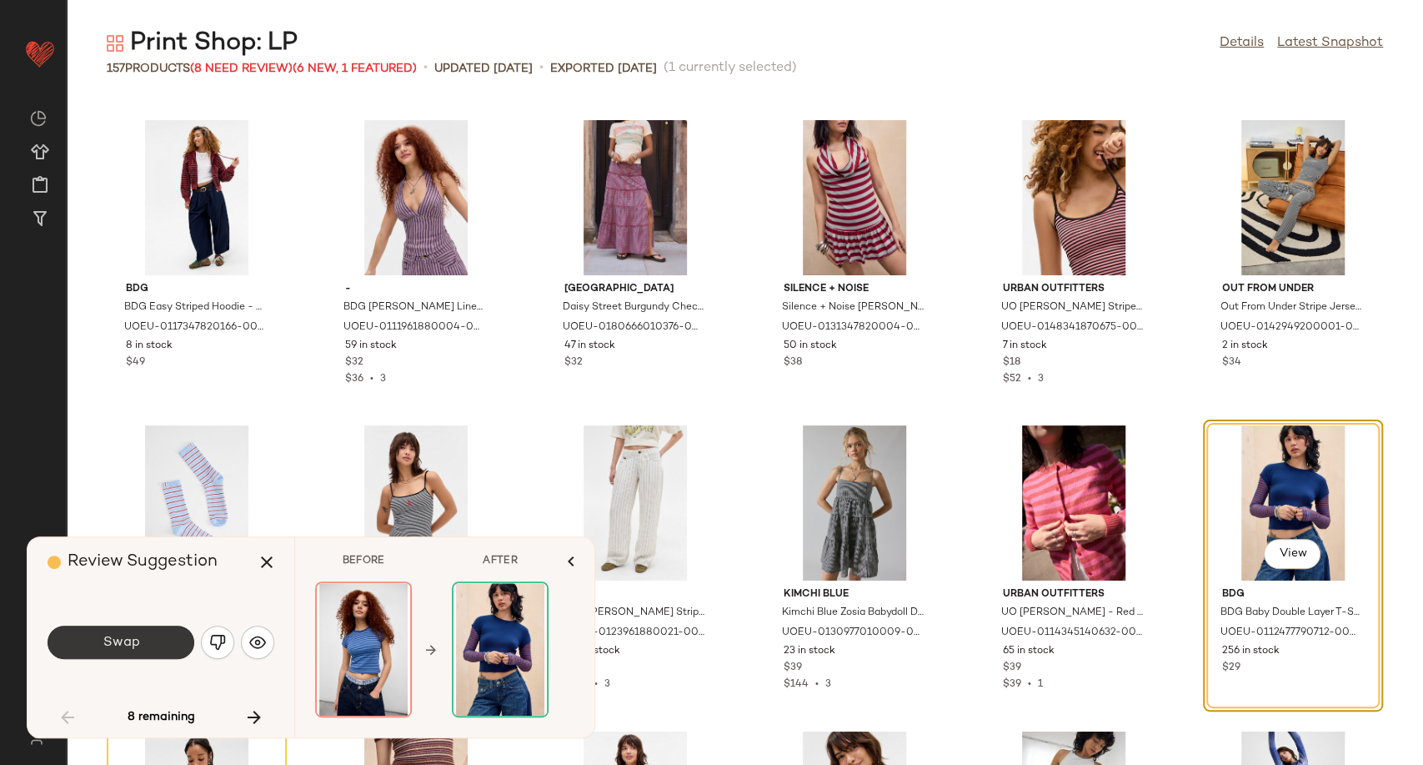
click at [162, 642] on button "Swap" at bounding box center [121, 641] width 147 height 33
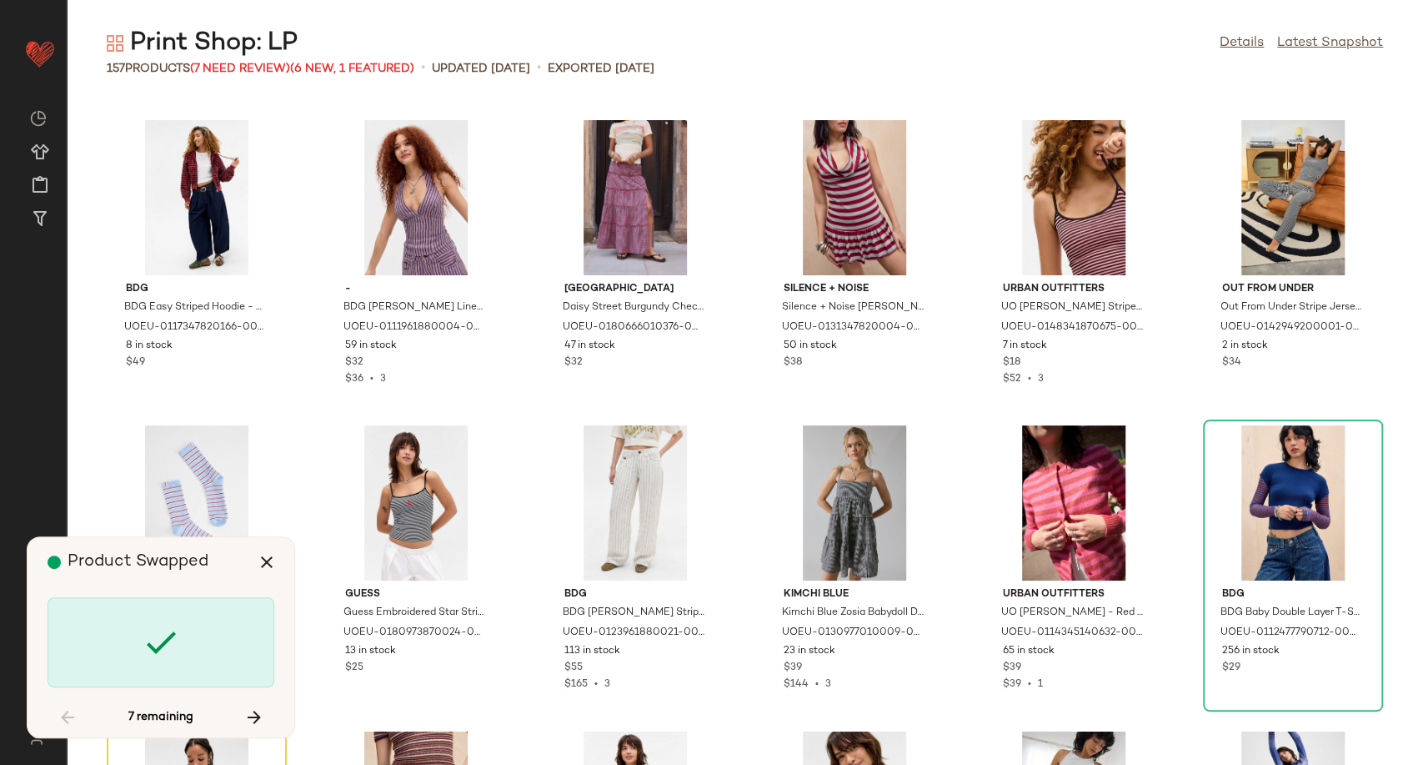
scroll to position [2441, 0]
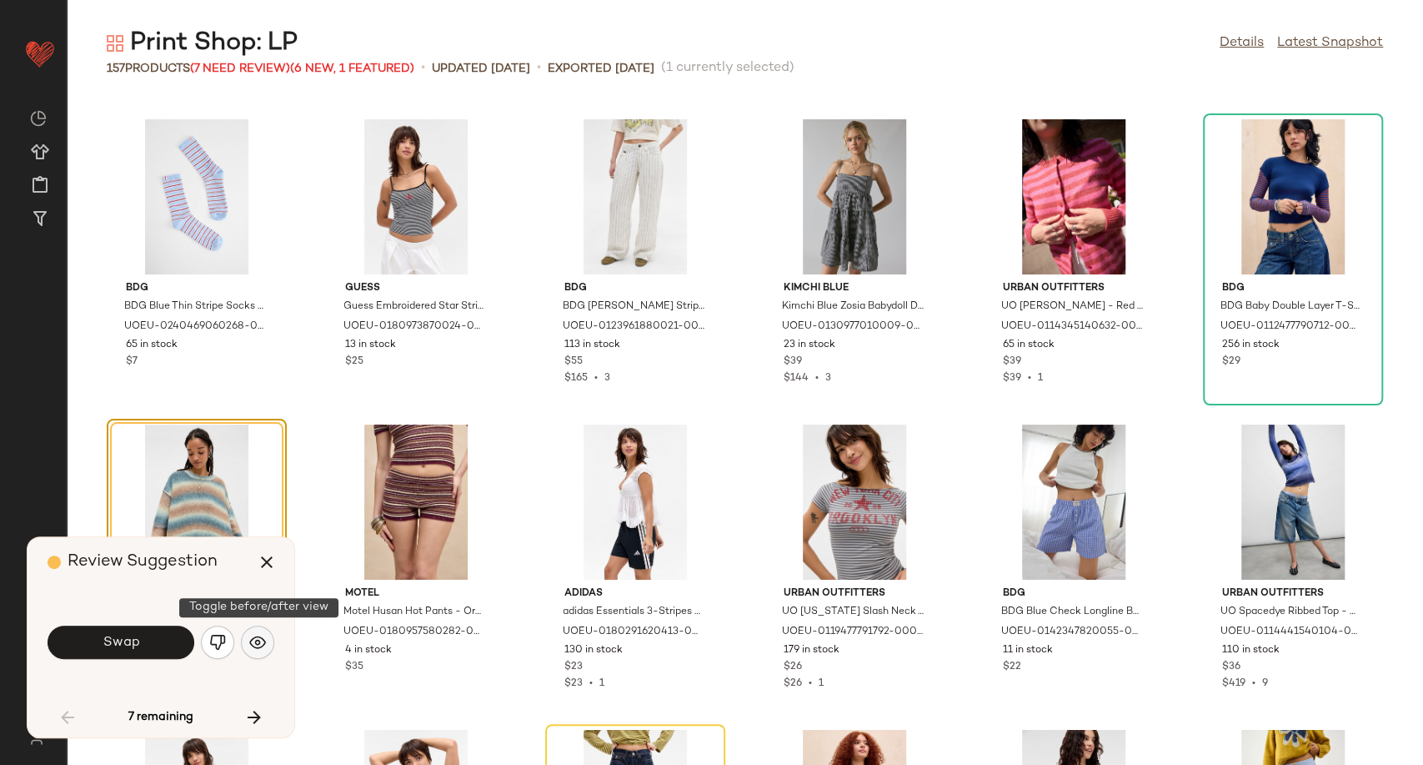
click at [257, 643] on img "button" at bounding box center [257, 642] width 17 height 17
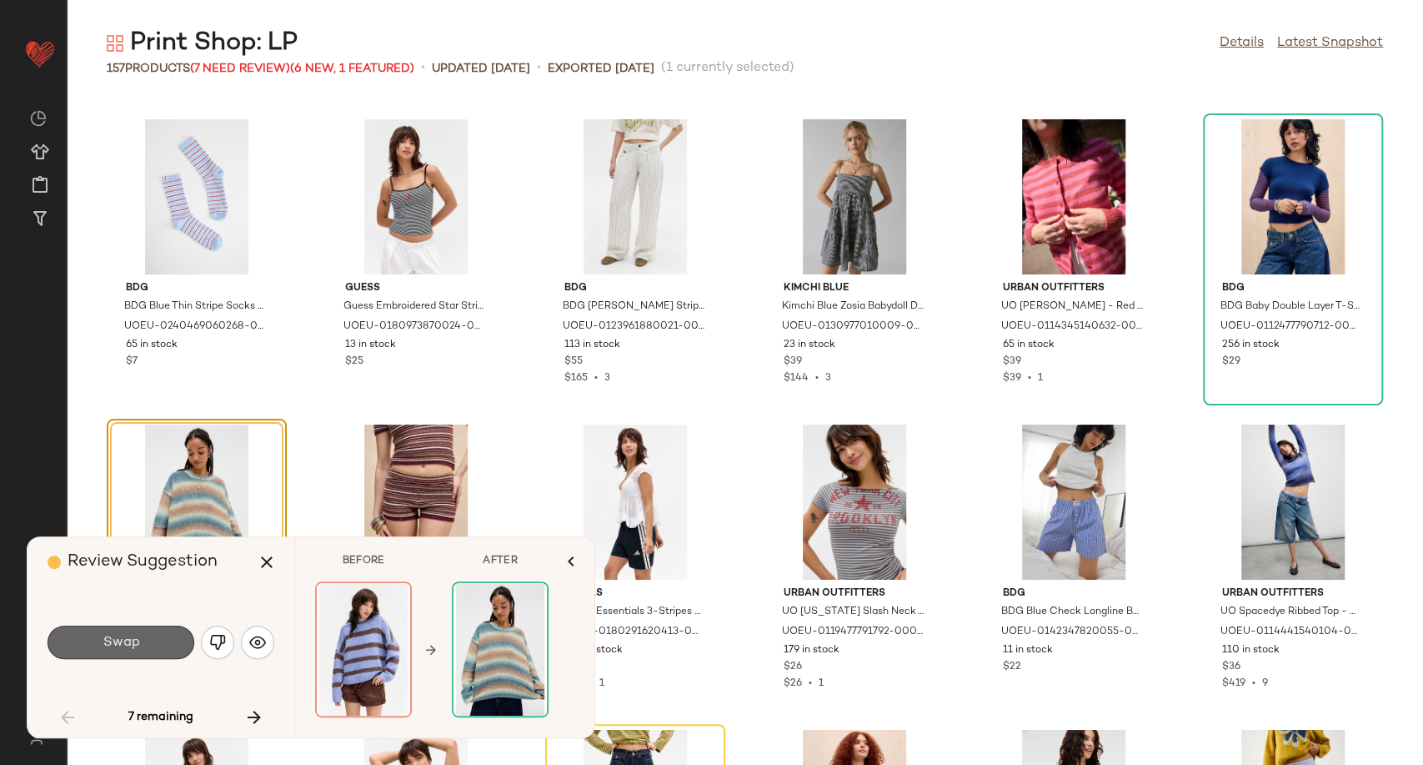
click at [133, 651] on button "Swap" at bounding box center [121, 641] width 147 height 33
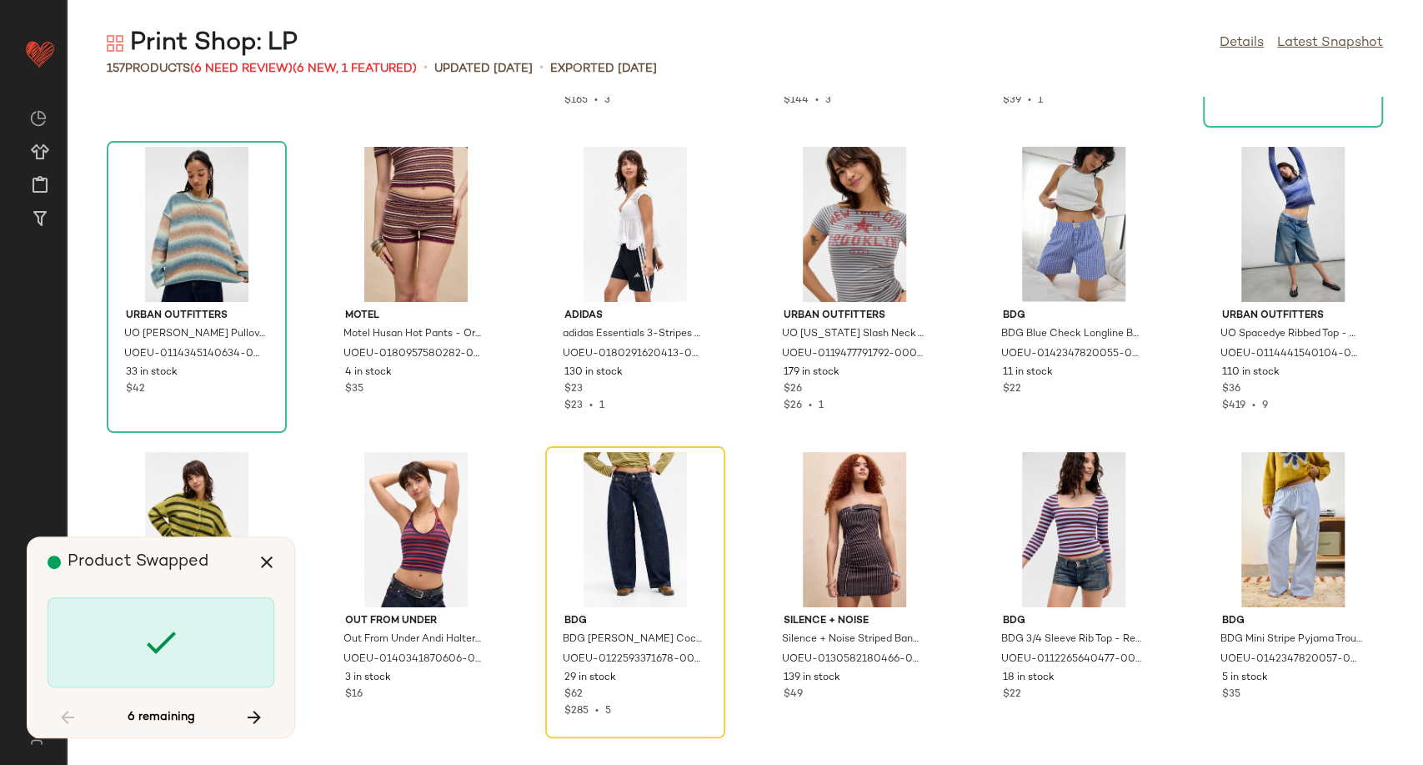
scroll to position [2746, 0]
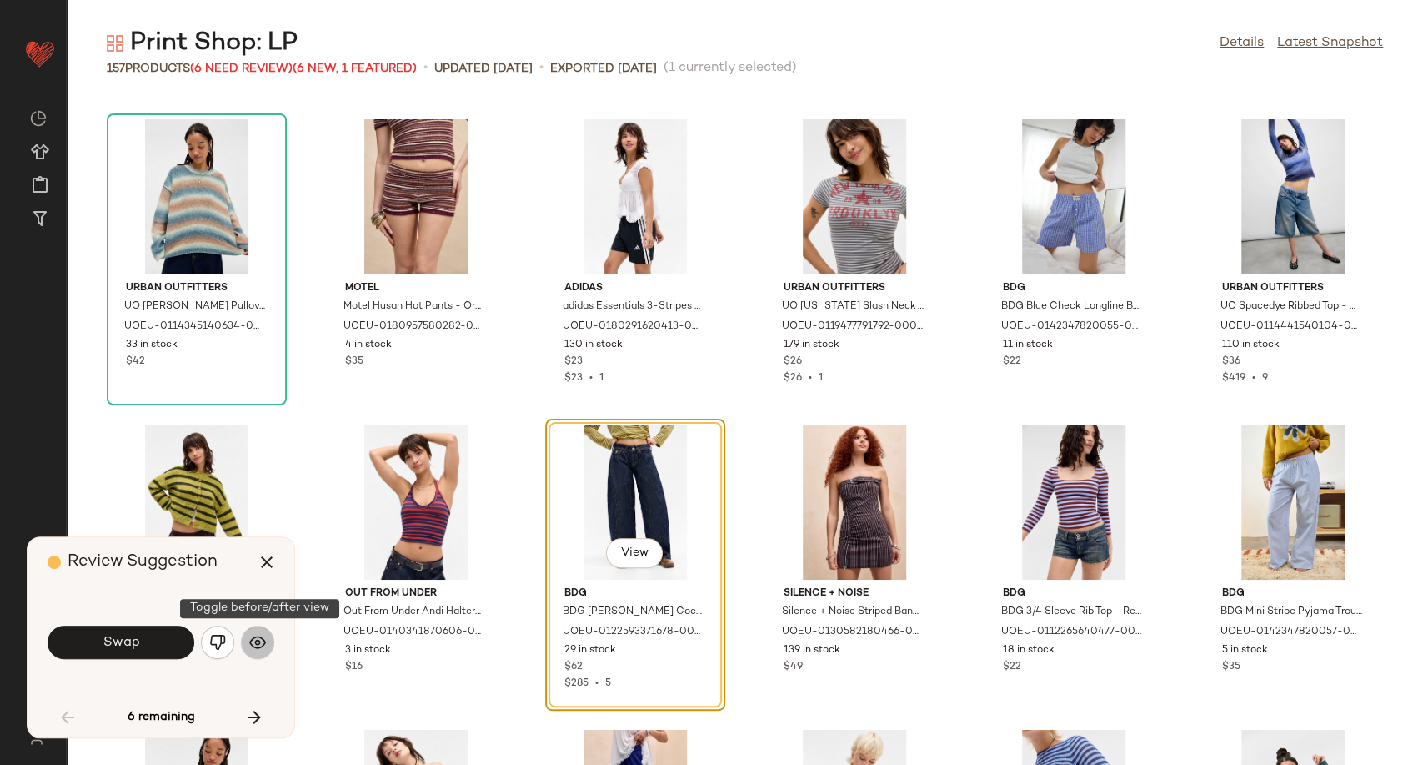
click at [260, 635] on img "button" at bounding box center [257, 642] width 17 height 17
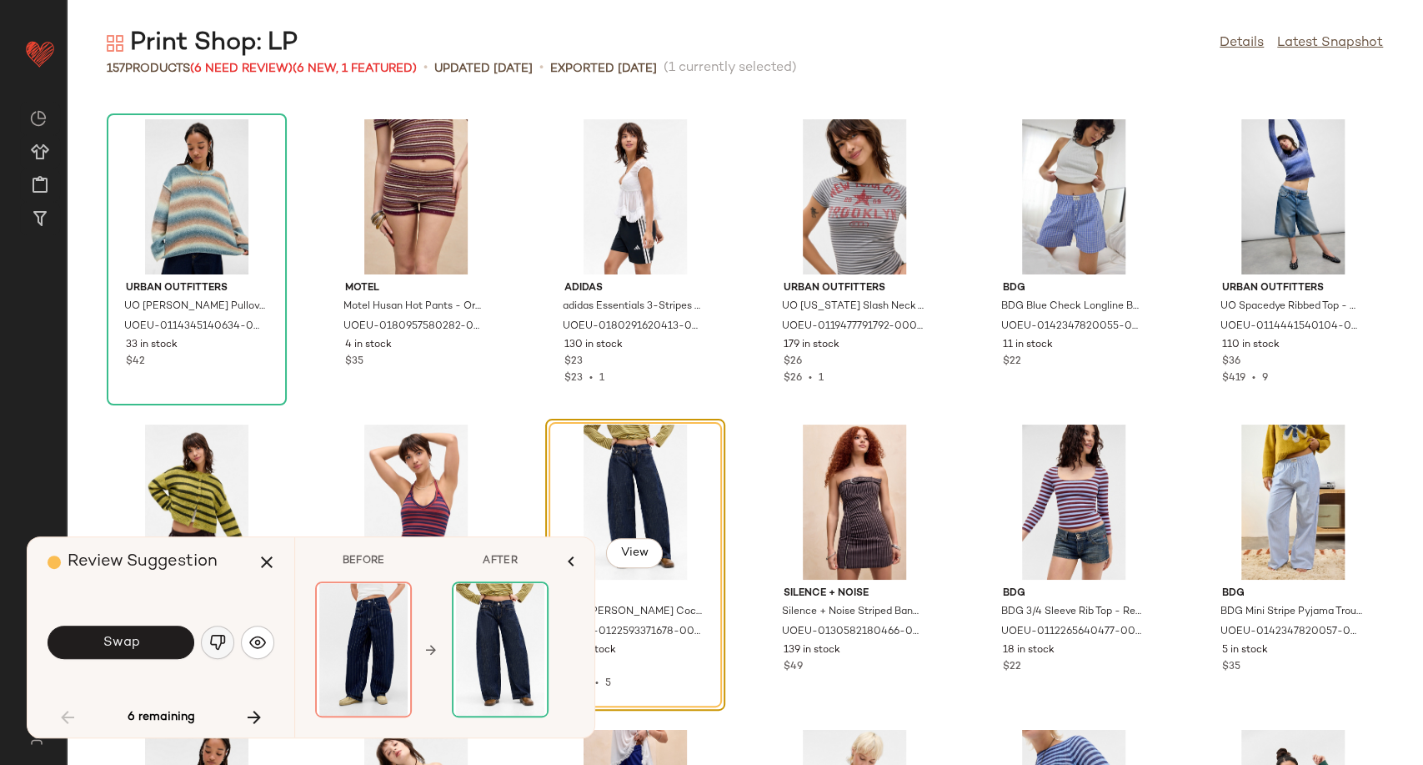
click at [218, 641] on img "button" at bounding box center [217, 642] width 17 height 17
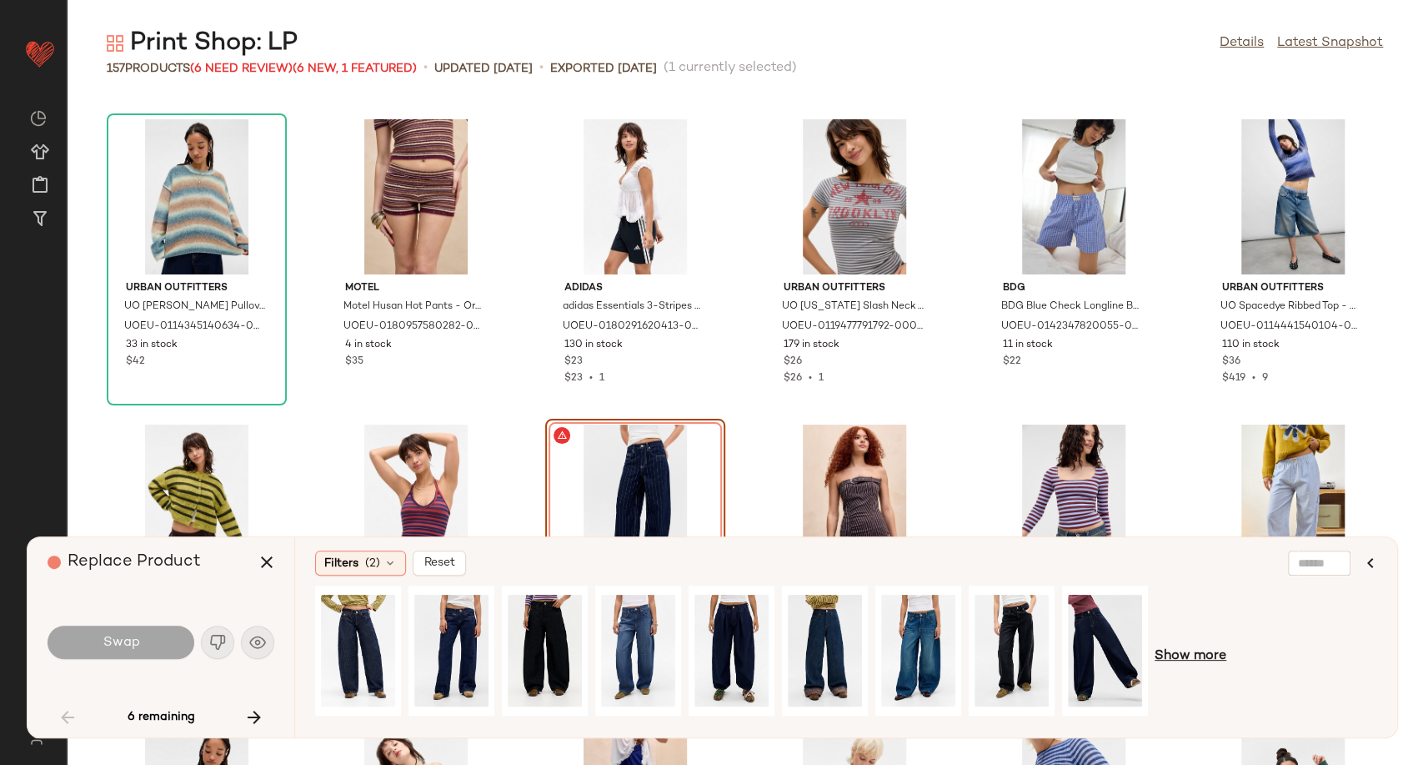
click at [1207, 658] on span "Show more" at bounding box center [1191, 656] width 72 height 20
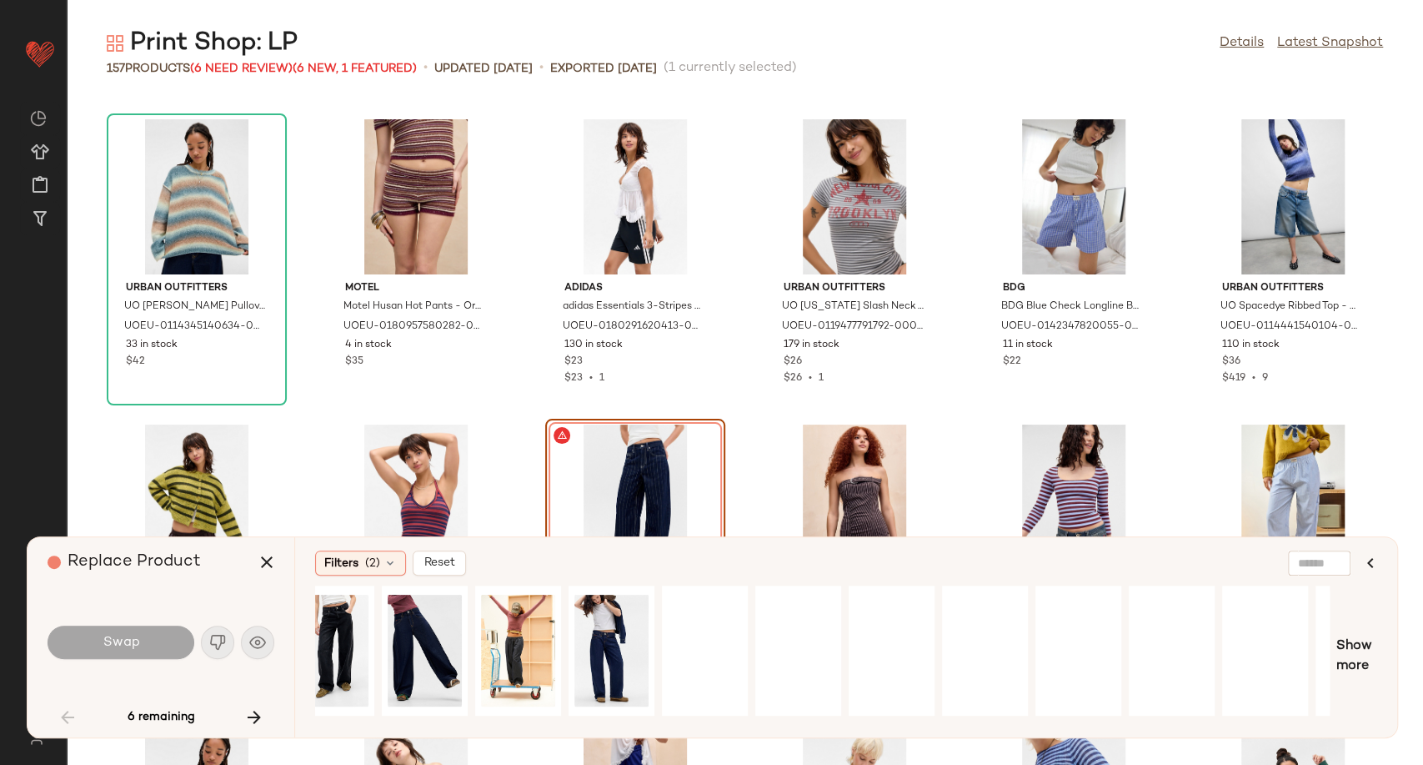
scroll to position [0, 751]
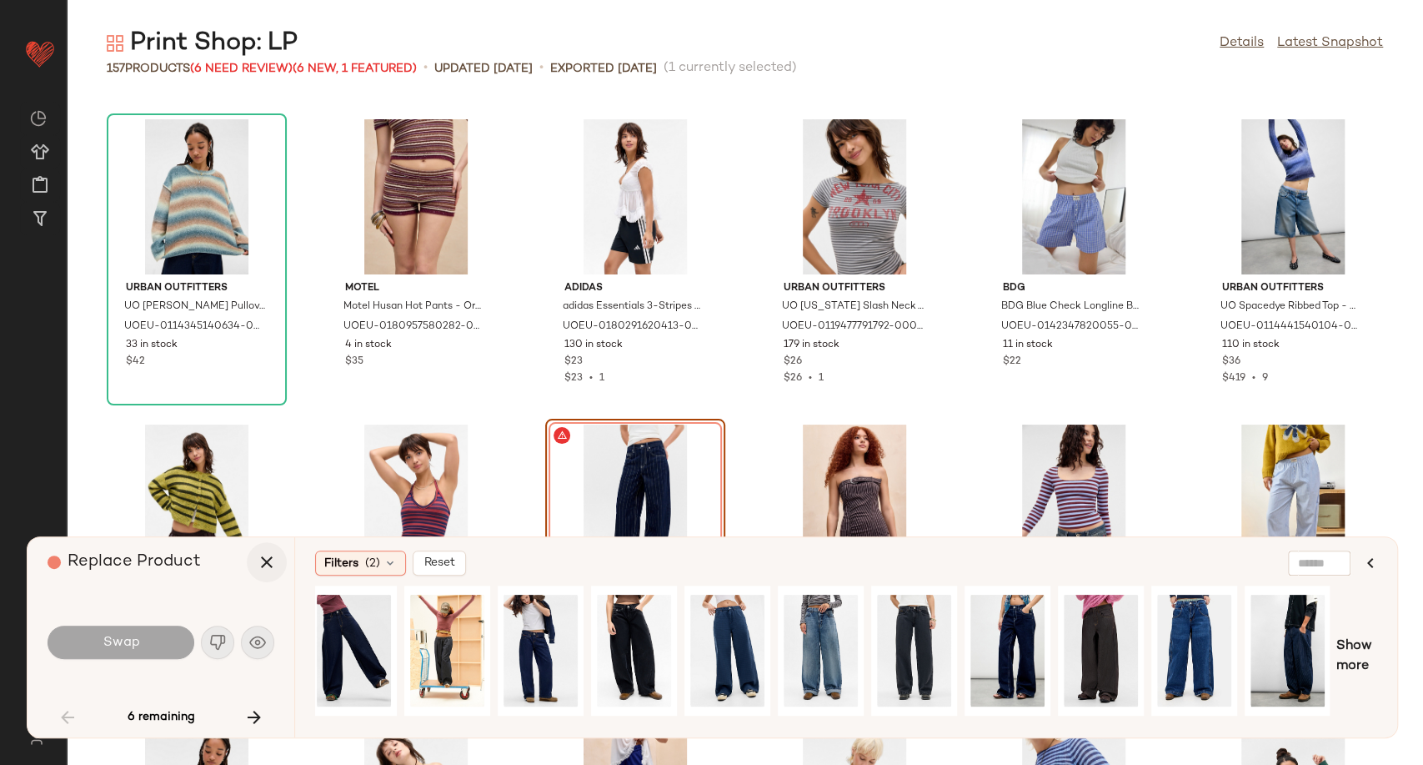
click at [261, 567] on icon "button" at bounding box center [267, 562] width 20 height 20
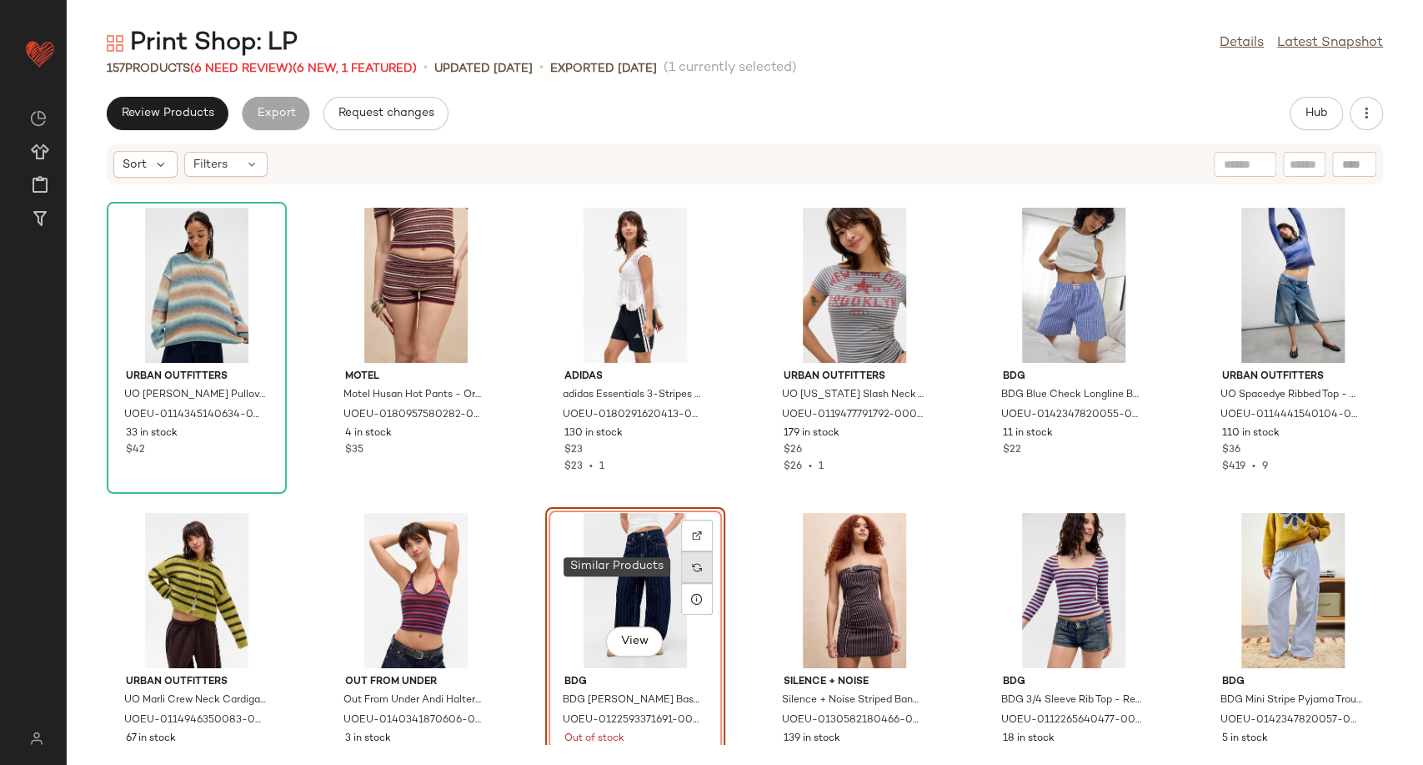
click at [703, 569] on div at bounding box center [697, 567] width 32 height 32
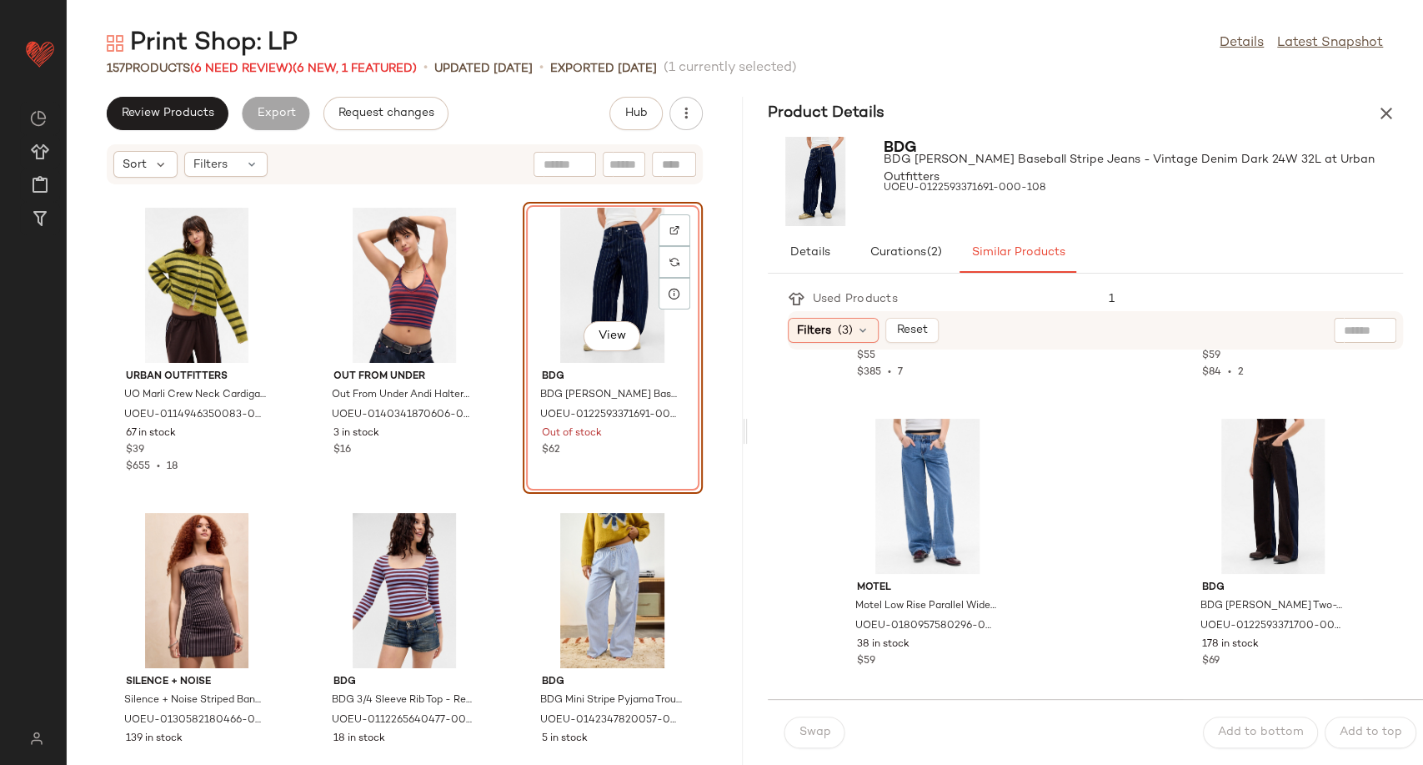
scroll to position [3312, 0]
click at [1385, 113] on icon "button" at bounding box center [1386, 113] width 20 height 20
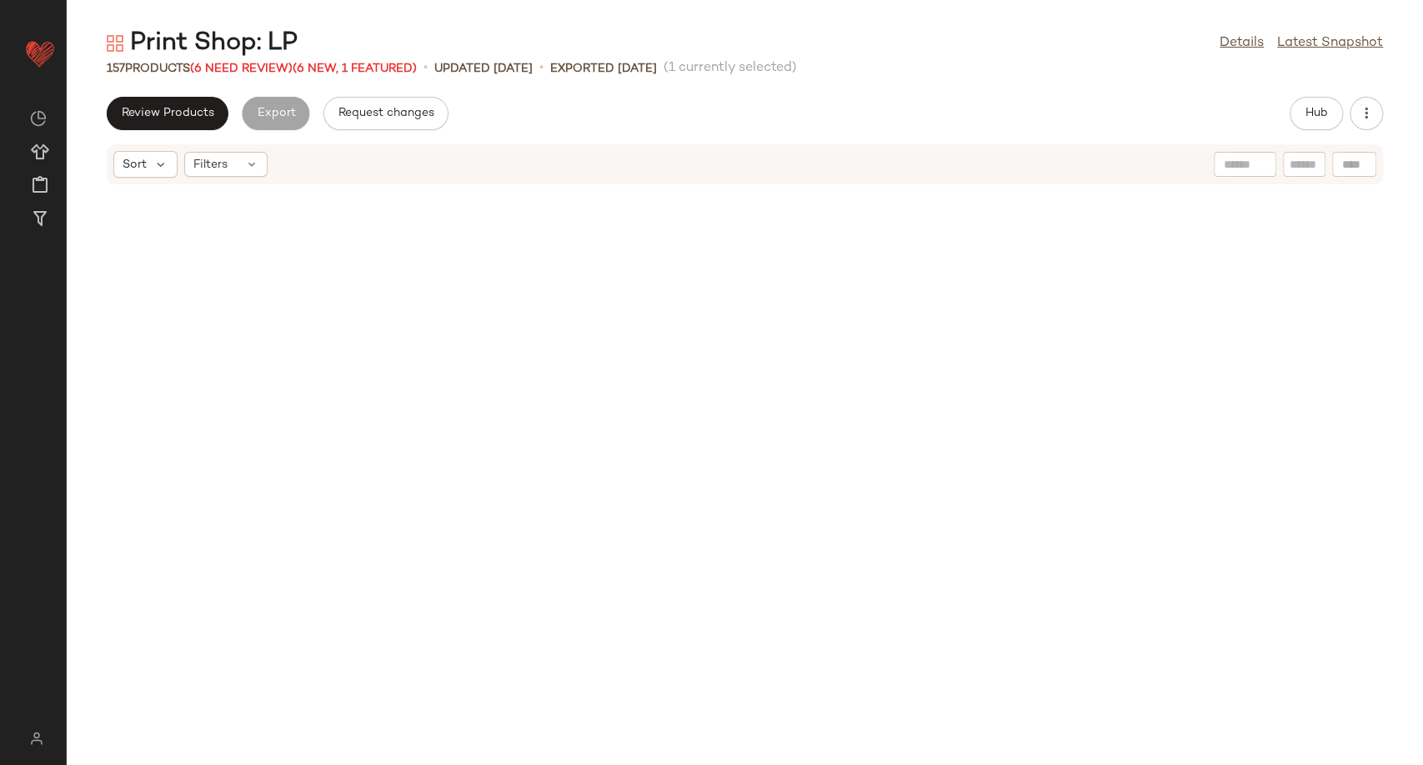
scroll to position [3051, 0]
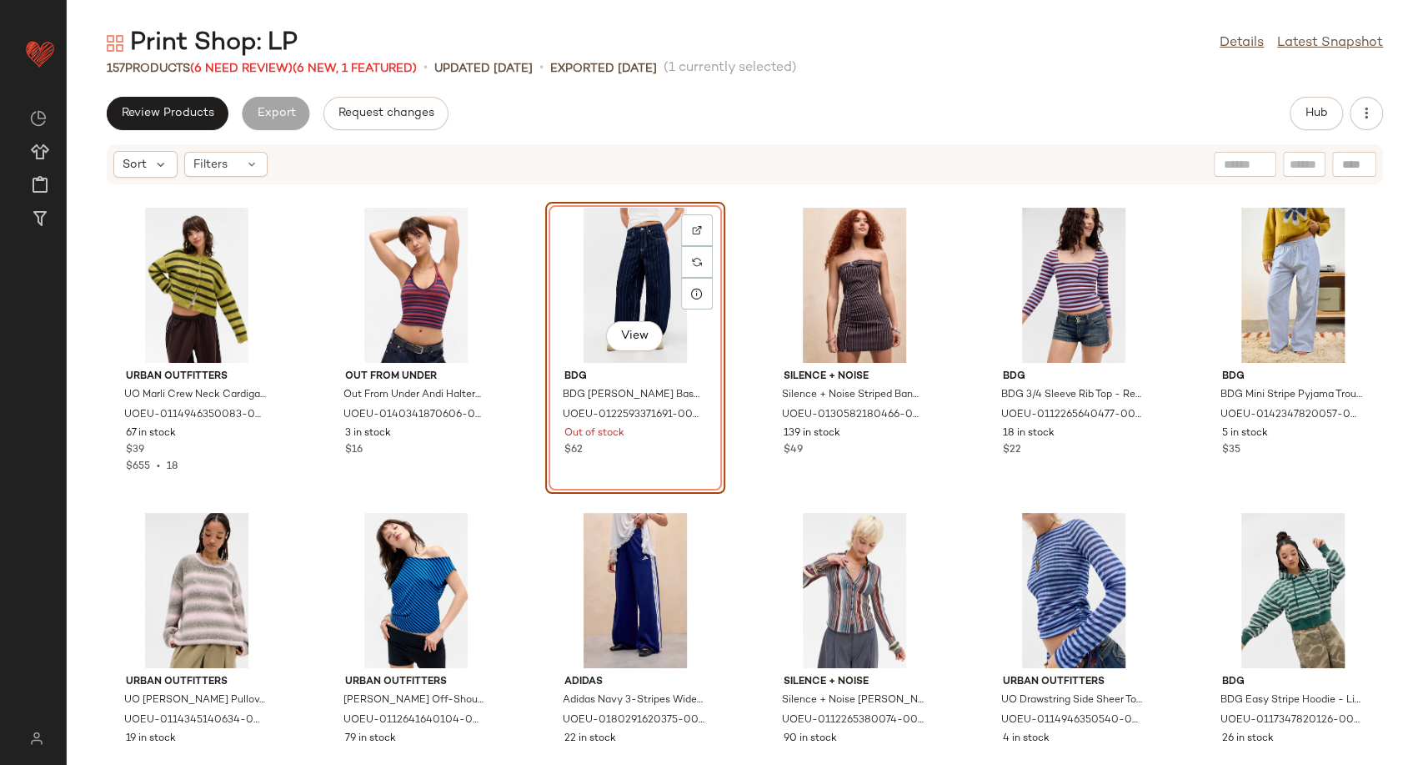
click at [639, 267] on div "View" at bounding box center [635, 285] width 168 height 155
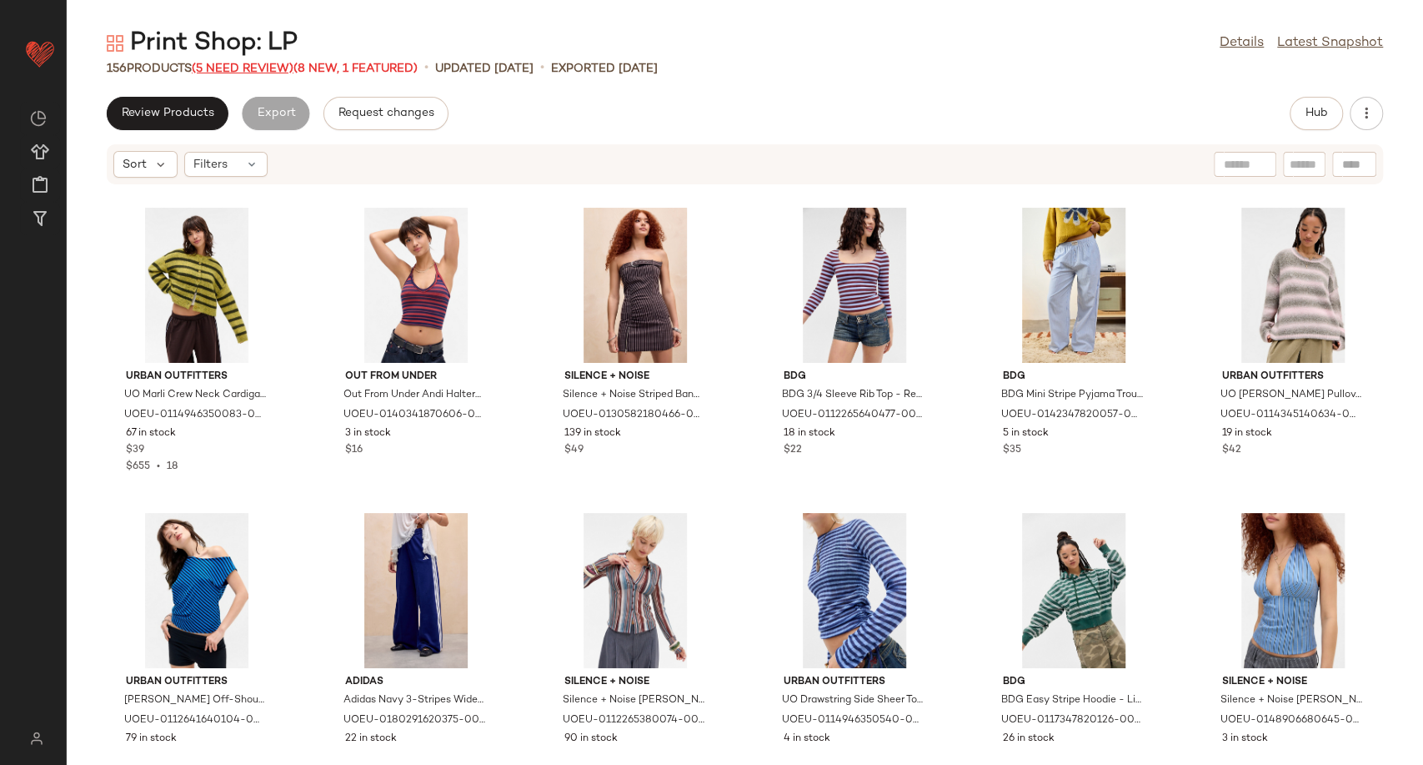
click at [250, 75] on div "156 Products (5 Need Review) (8 New, 1 Featured)" at bounding box center [262, 69] width 311 height 18
click at [253, 72] on span "(5 Need Review)" at bounding box center [243, 69] width 102 height 13
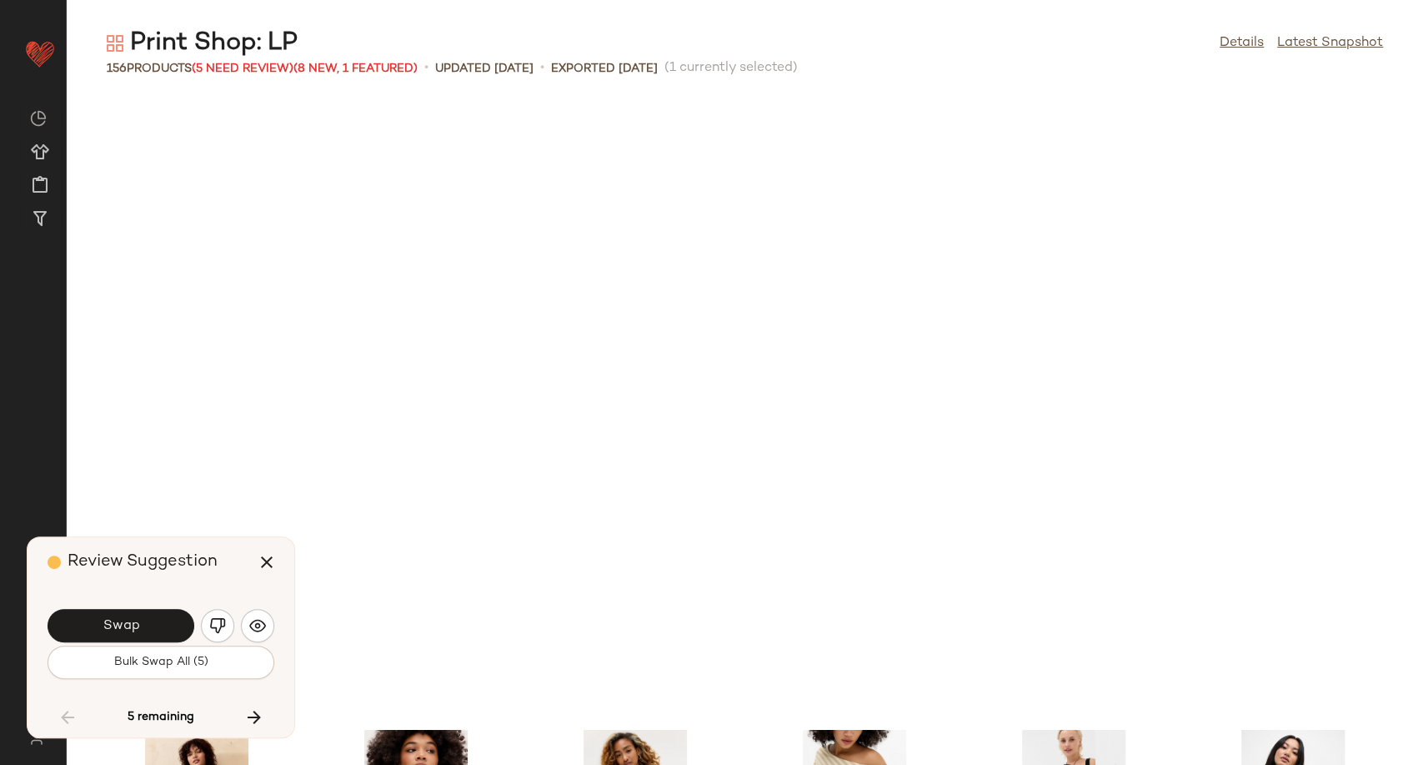
scroll to position [3662, 0]
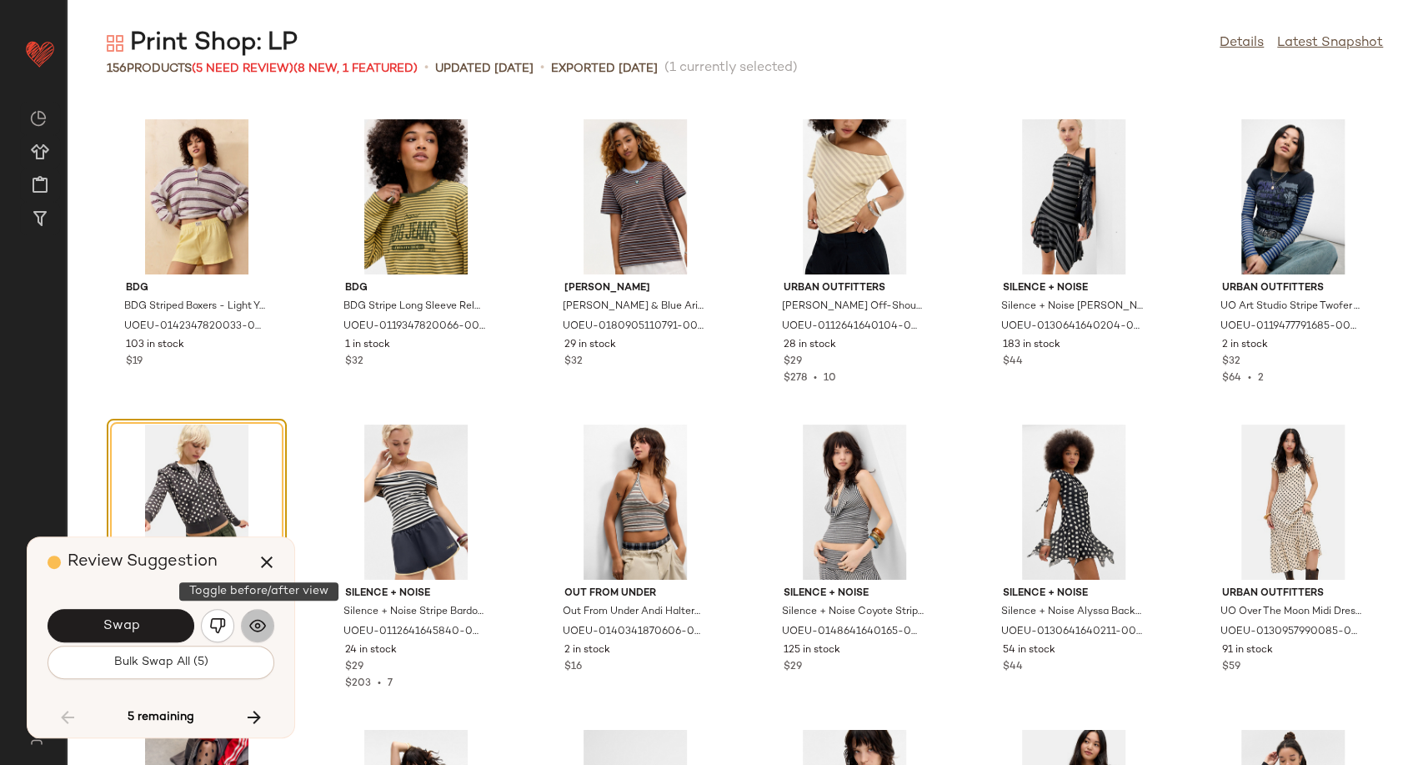
click at [265, 624] on img "button" at bounding box center [257, 625] width 17 height 17
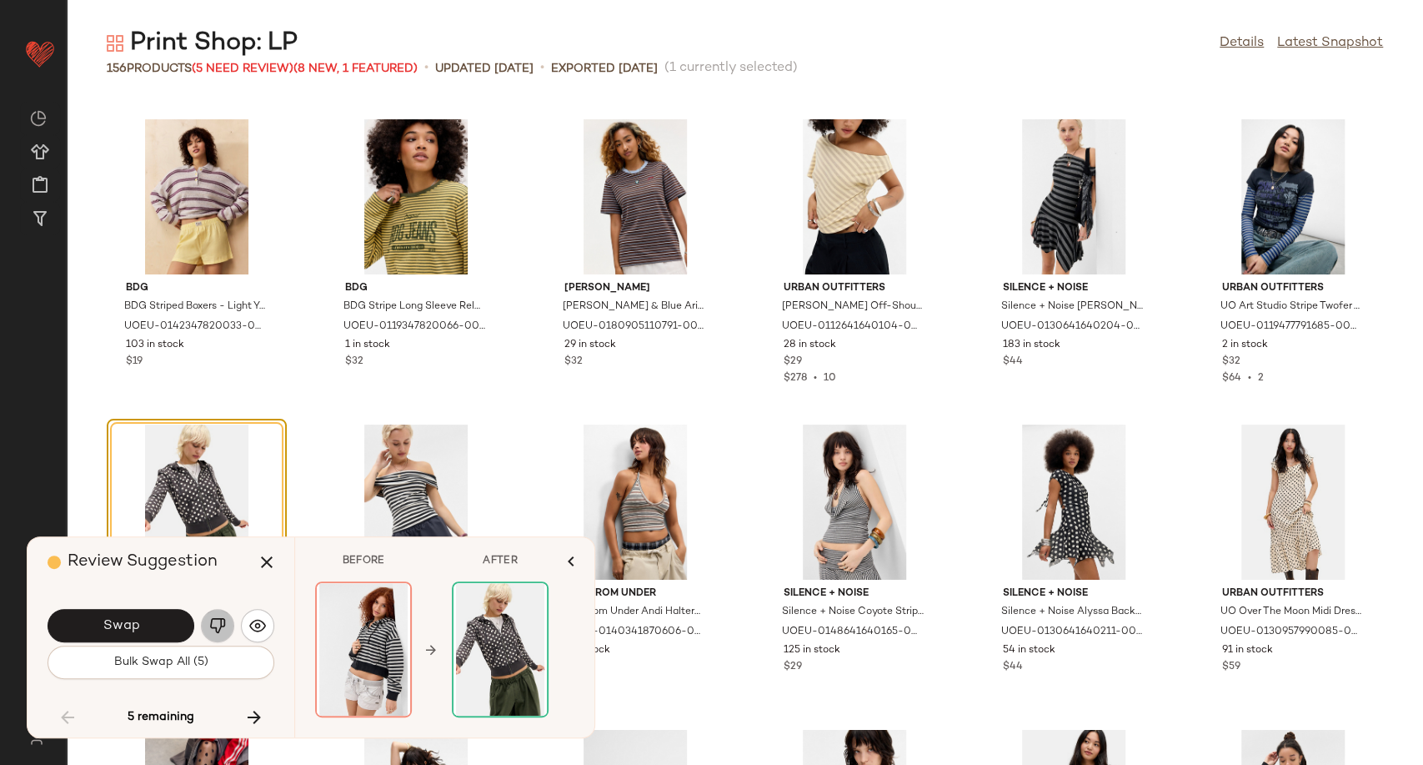
click at [213, 635] on button "button" at bounding box center [217, 625] width 33 height 33
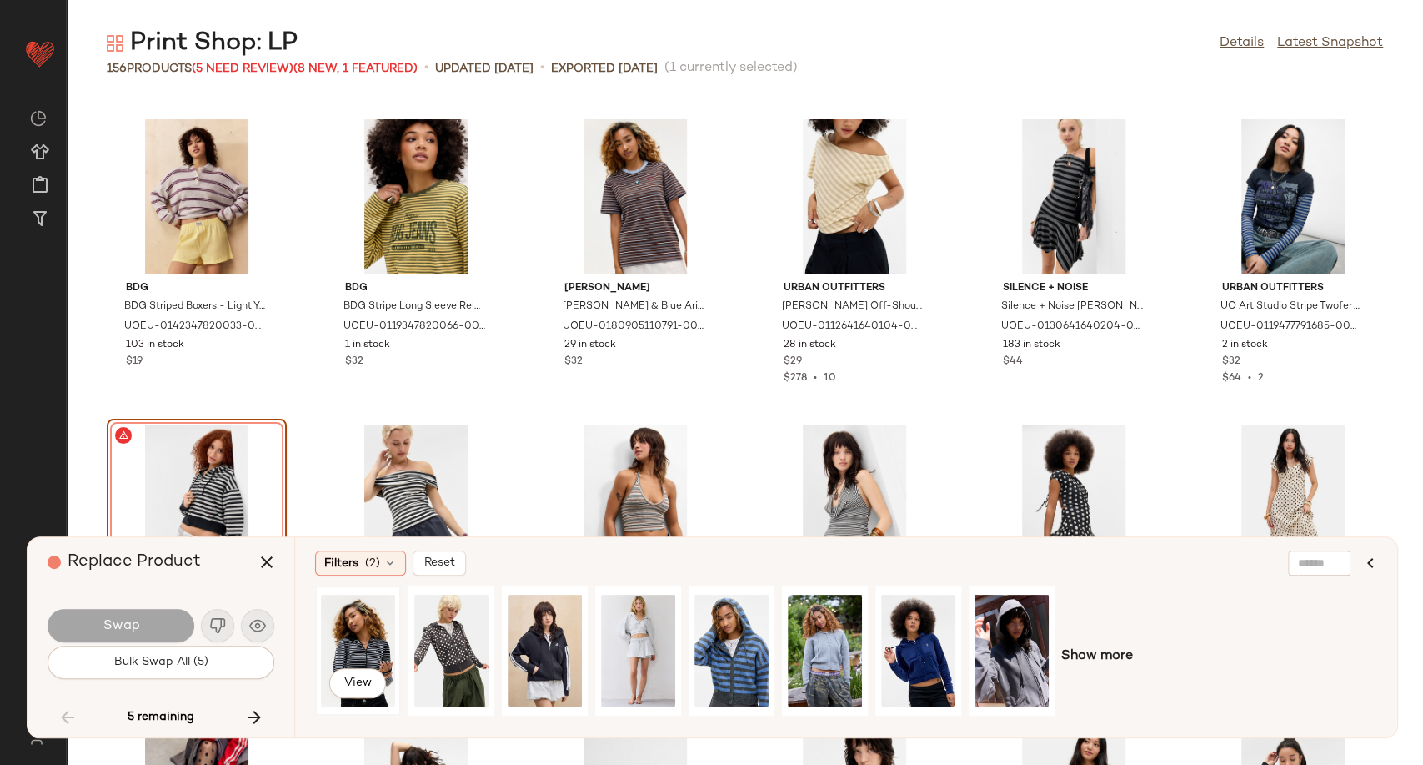
click at [353, 659] on div "View" at bounding box center [358, 650] width 74 height 118
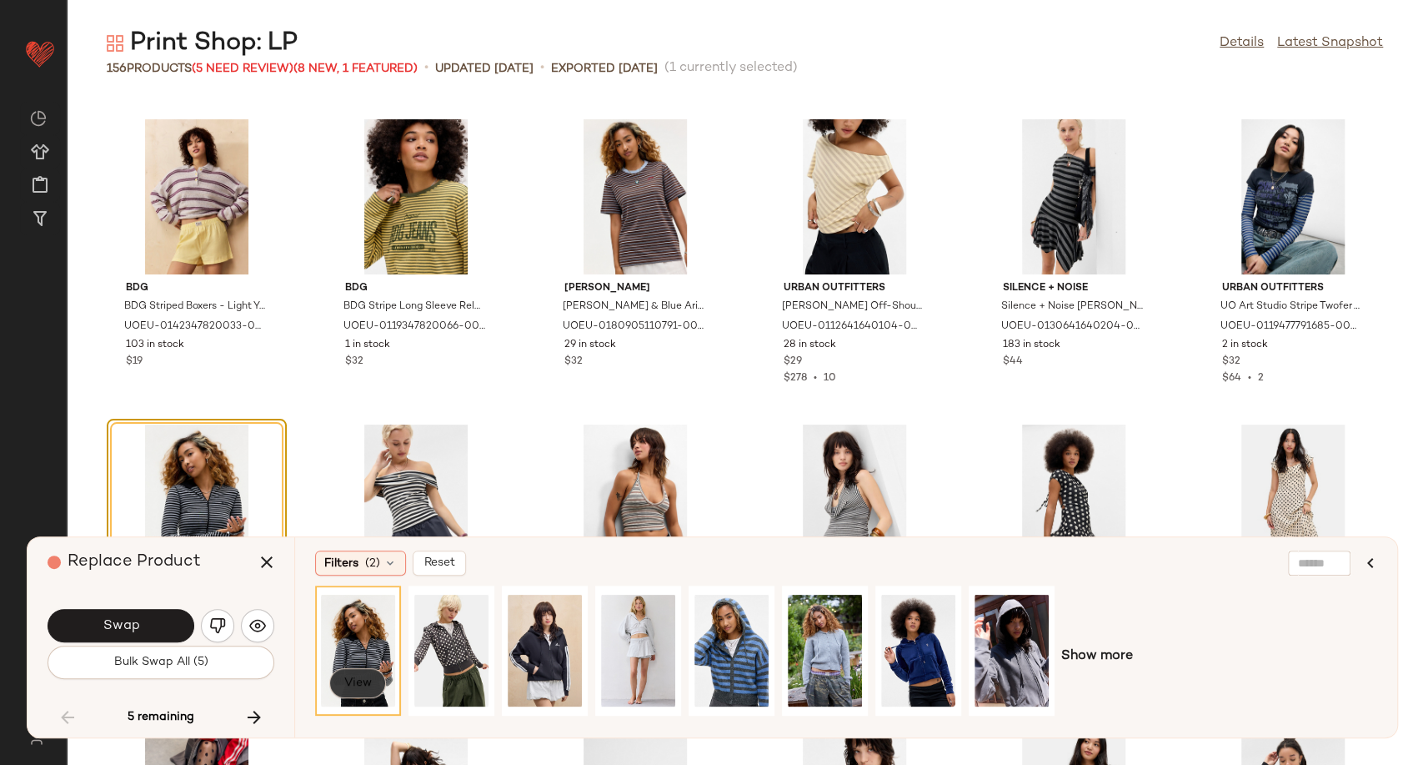
click at [358, 682] on span "View" at bounding box center [357, 682] width 28 height 13
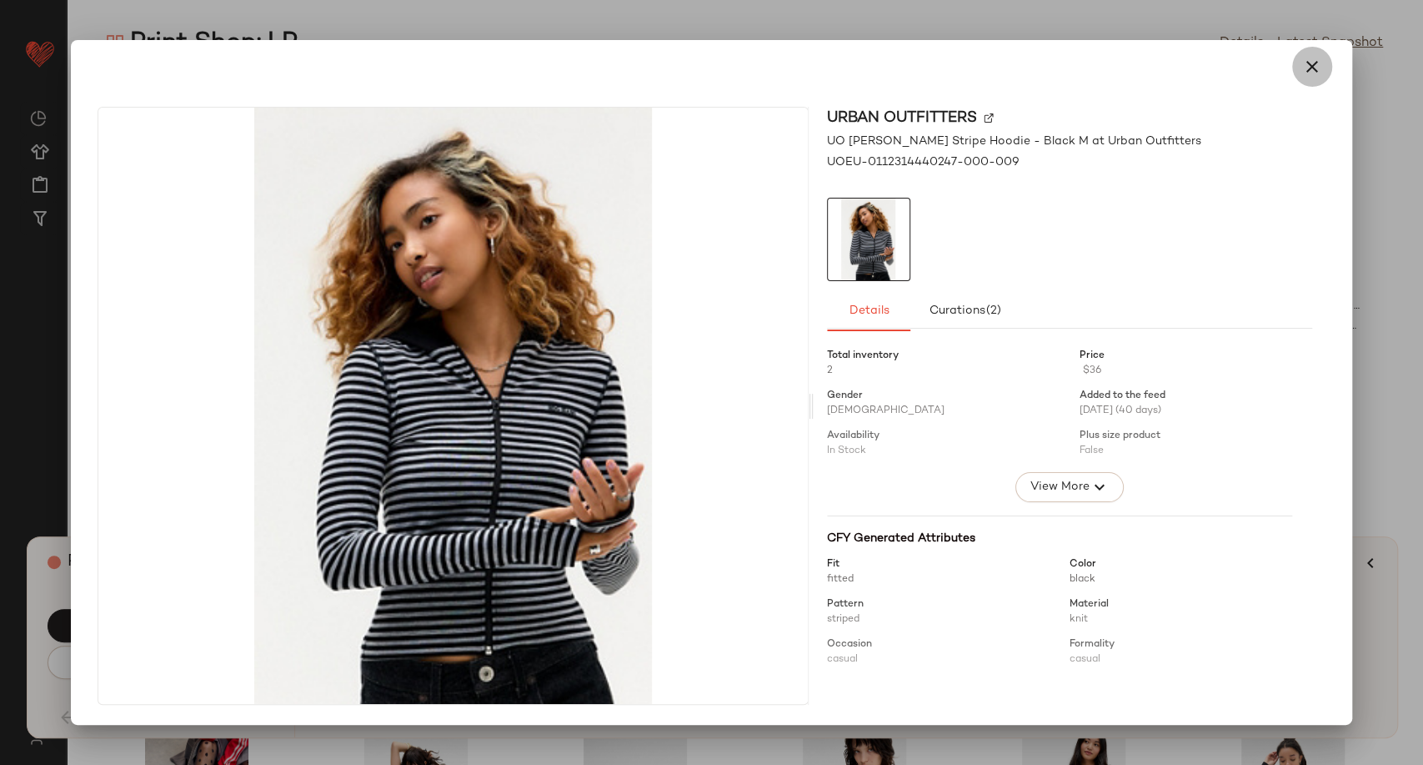
click at [1304, 67] on icon "button" at bounding box center [1312, 67] width 20 height 20
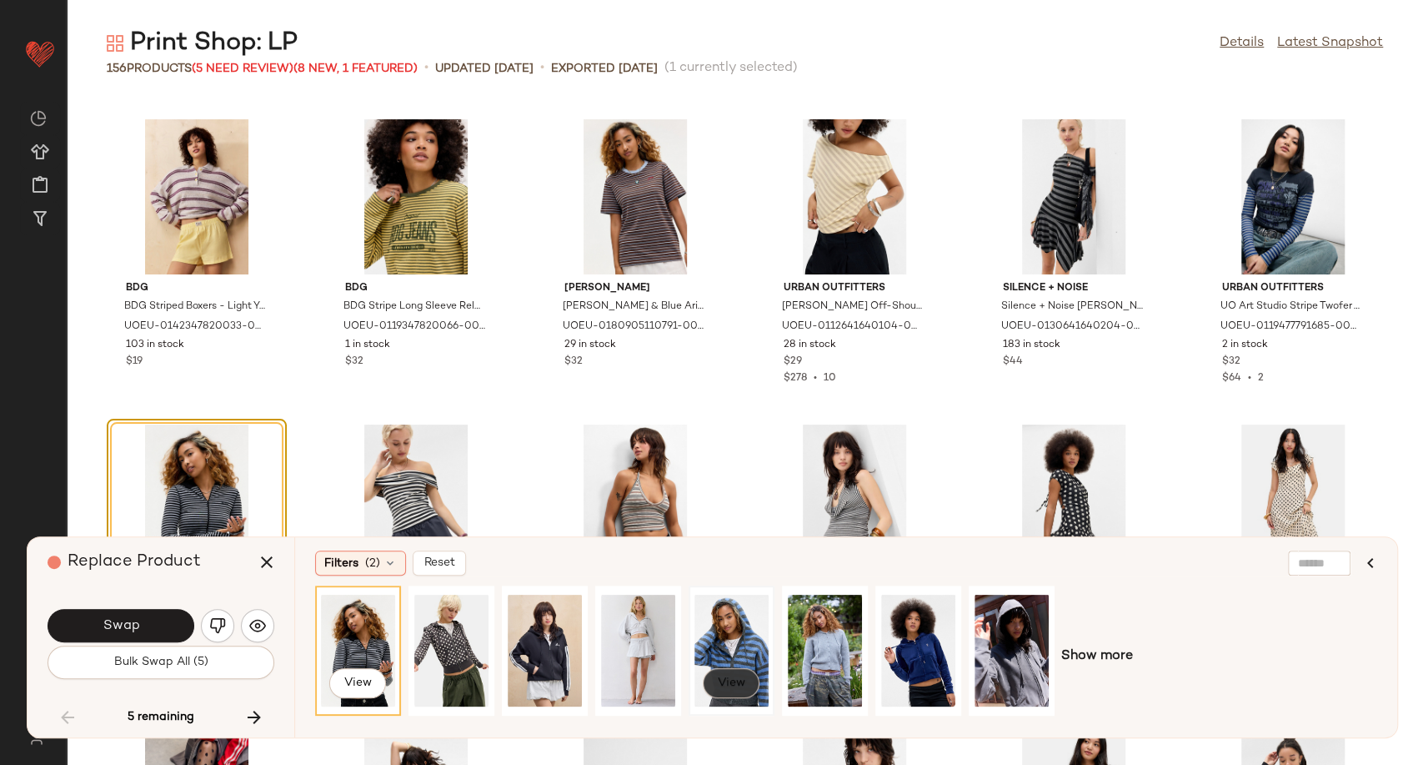
click at [740, 683] on span "View" at bounding box center [731, 682] width 28 height 13
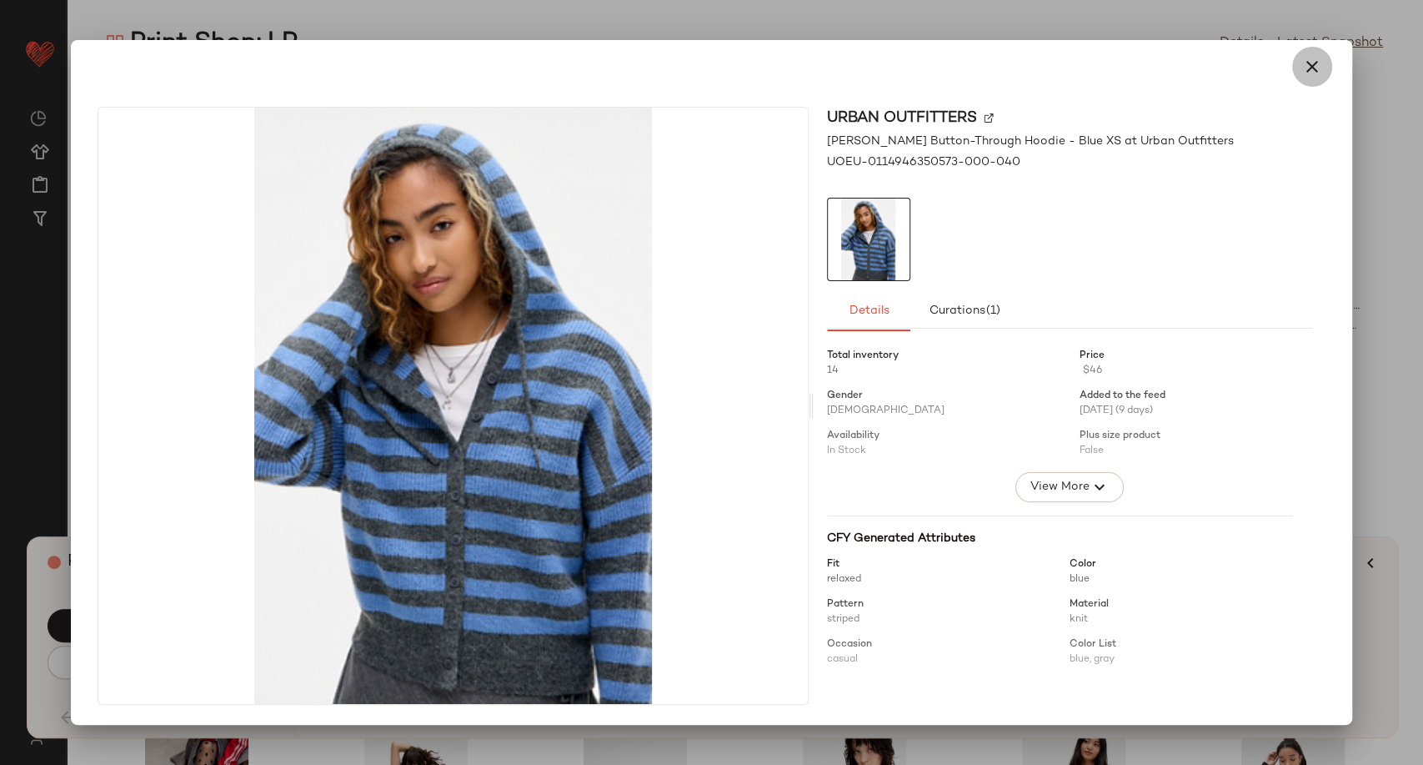
click at [1310, 67] on icon "button" at bounding box center [1312, 67] width 20 height 20
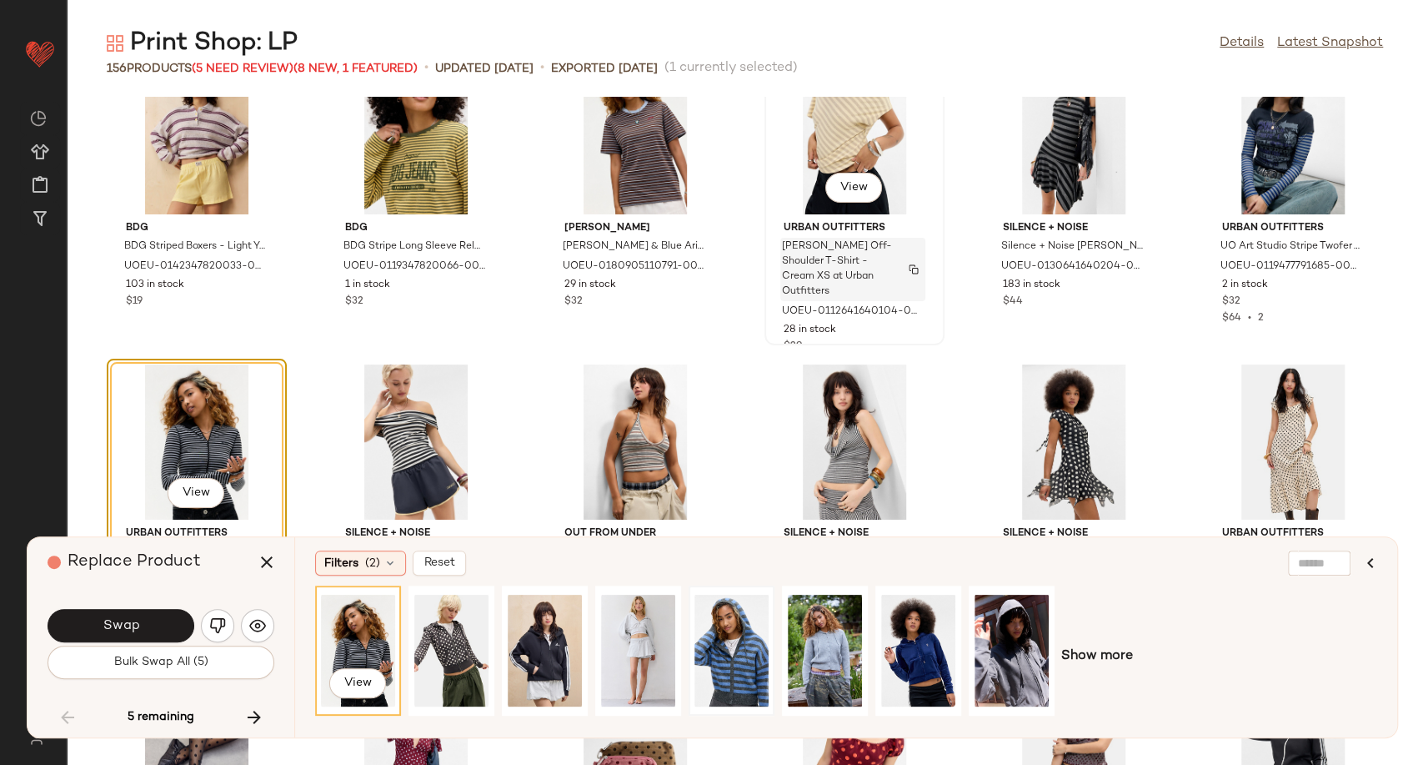
scroll to position [3754, 0]
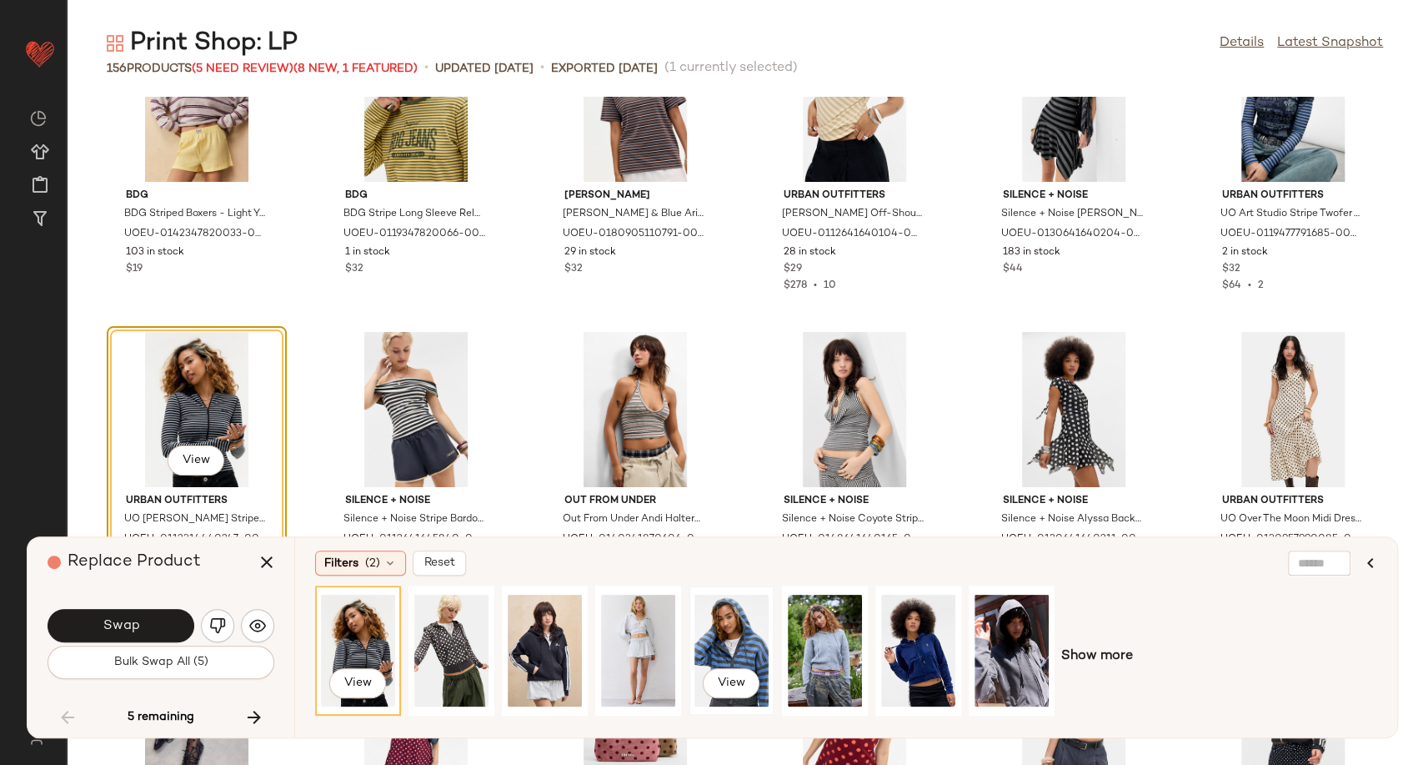
click at [743, 623] on div "View" at bounding box center [731, 650] width 74 height 118
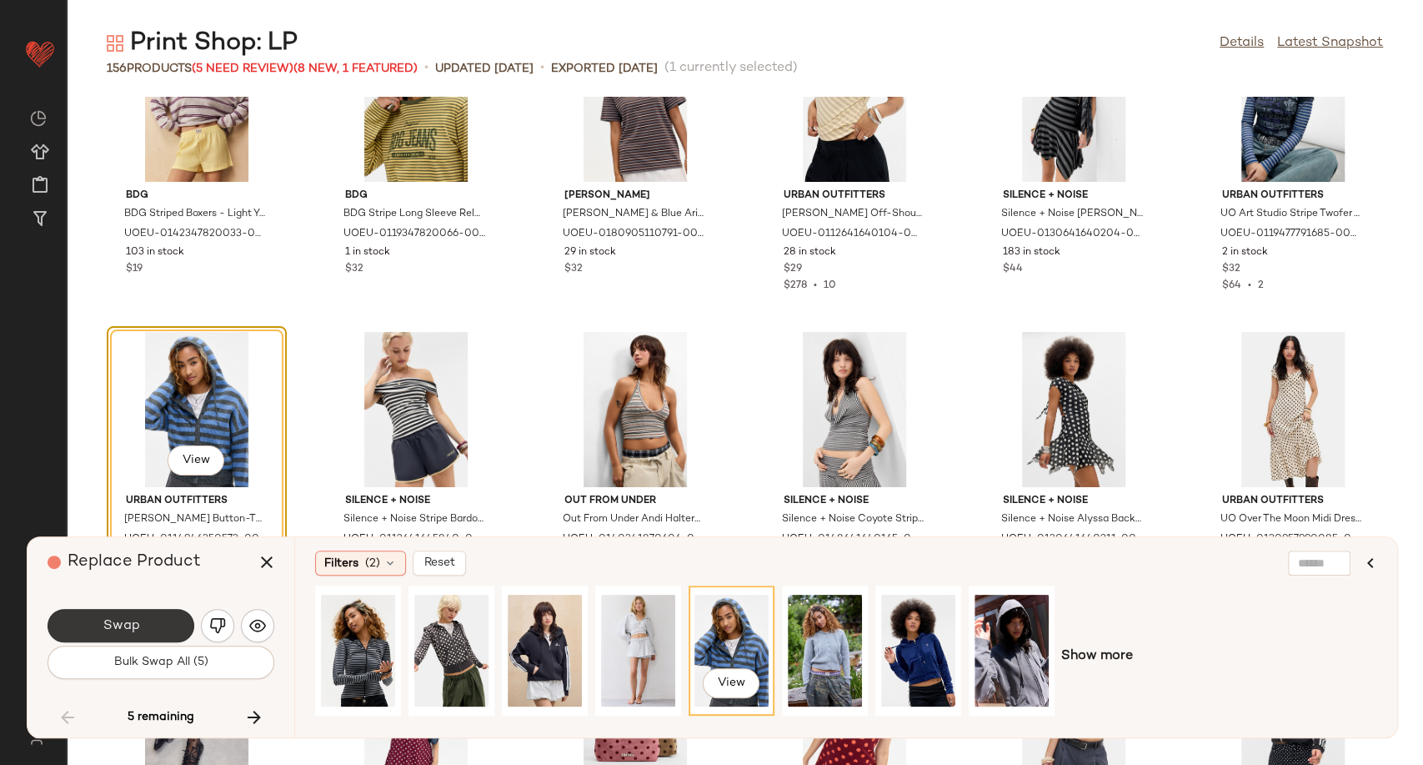
click at [160, 620] on button "Swap" at bounding box center [121, 625] width 147 height 33
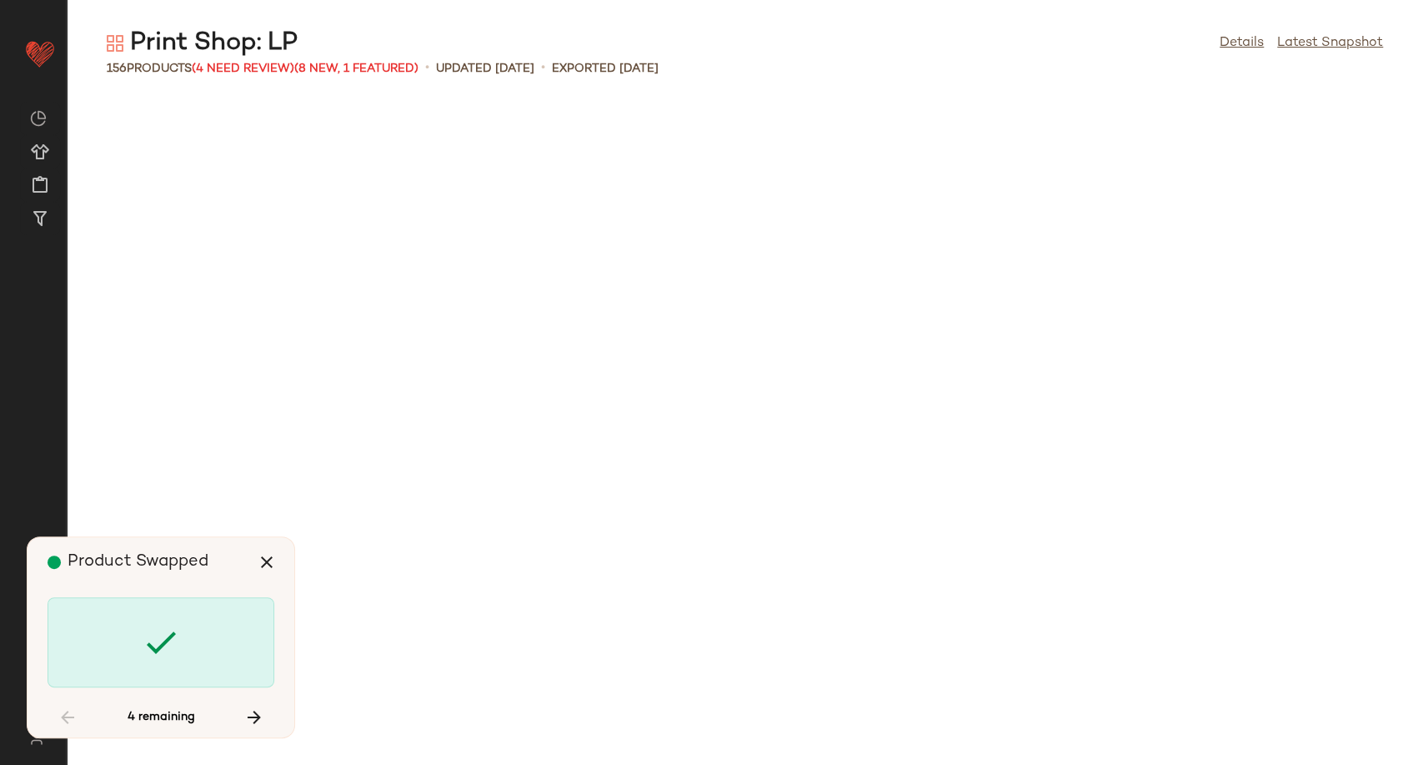
scroll to position [4882, 0]
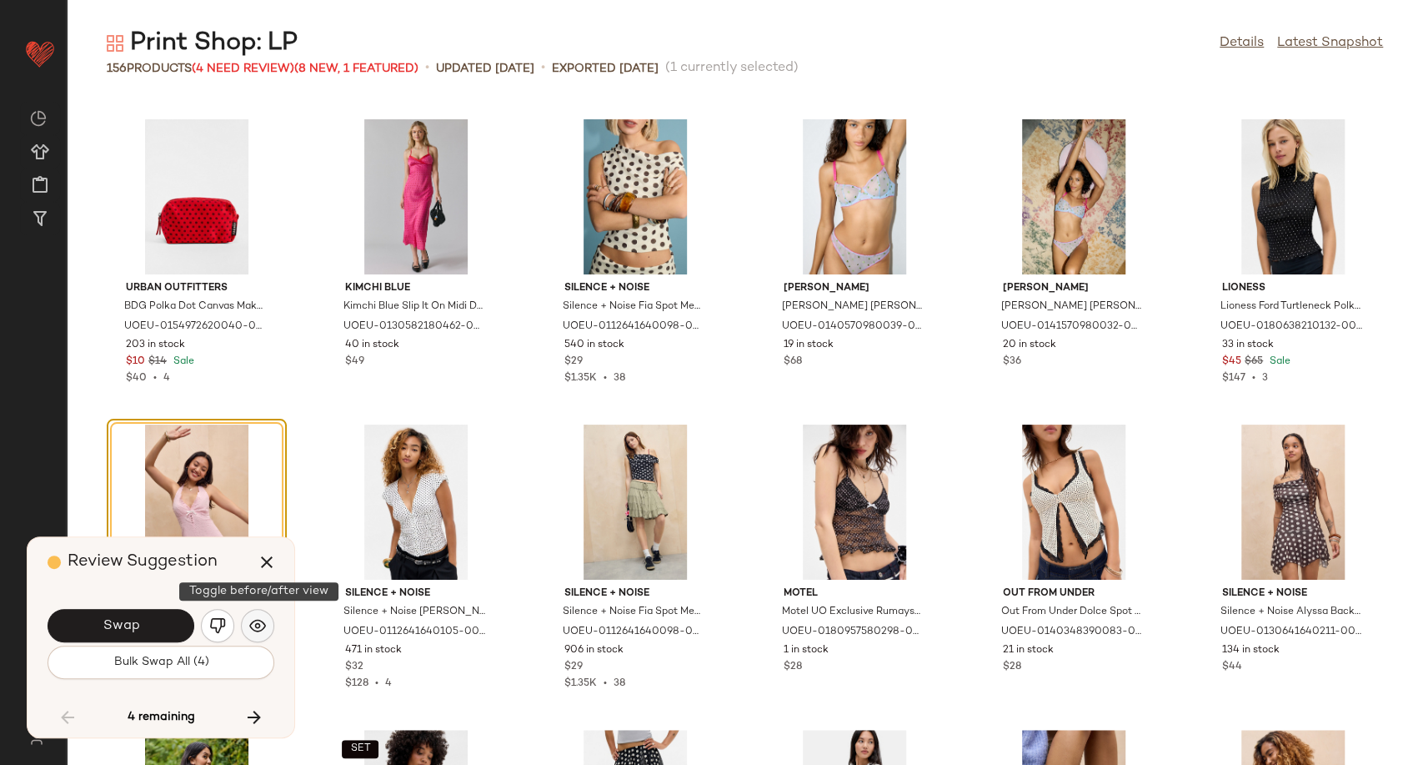
click at [266, 620] on button "button" at bounding box center [257, 625] width 33 height 33
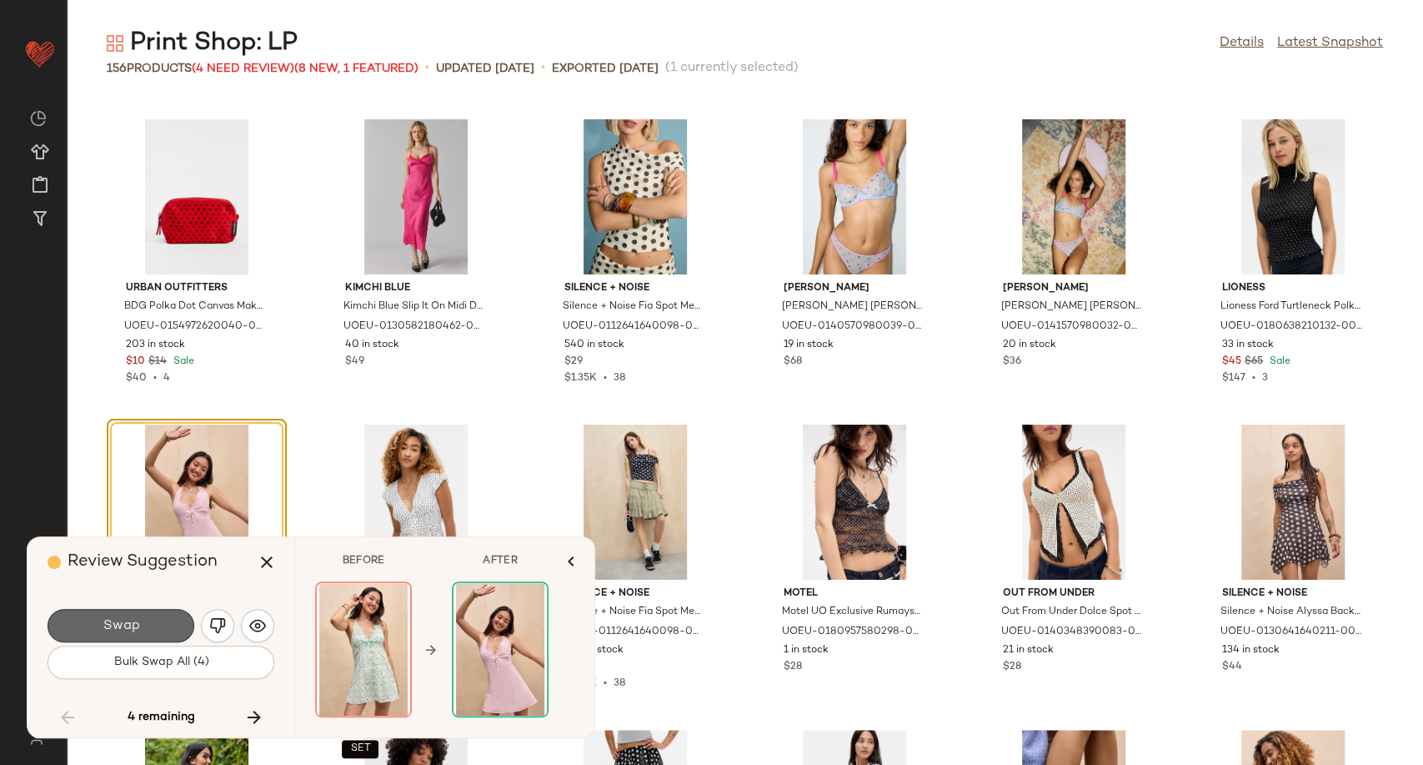
click at [157, 620] on button "Swap" at bounding box center [121, 625] width 147 height 33
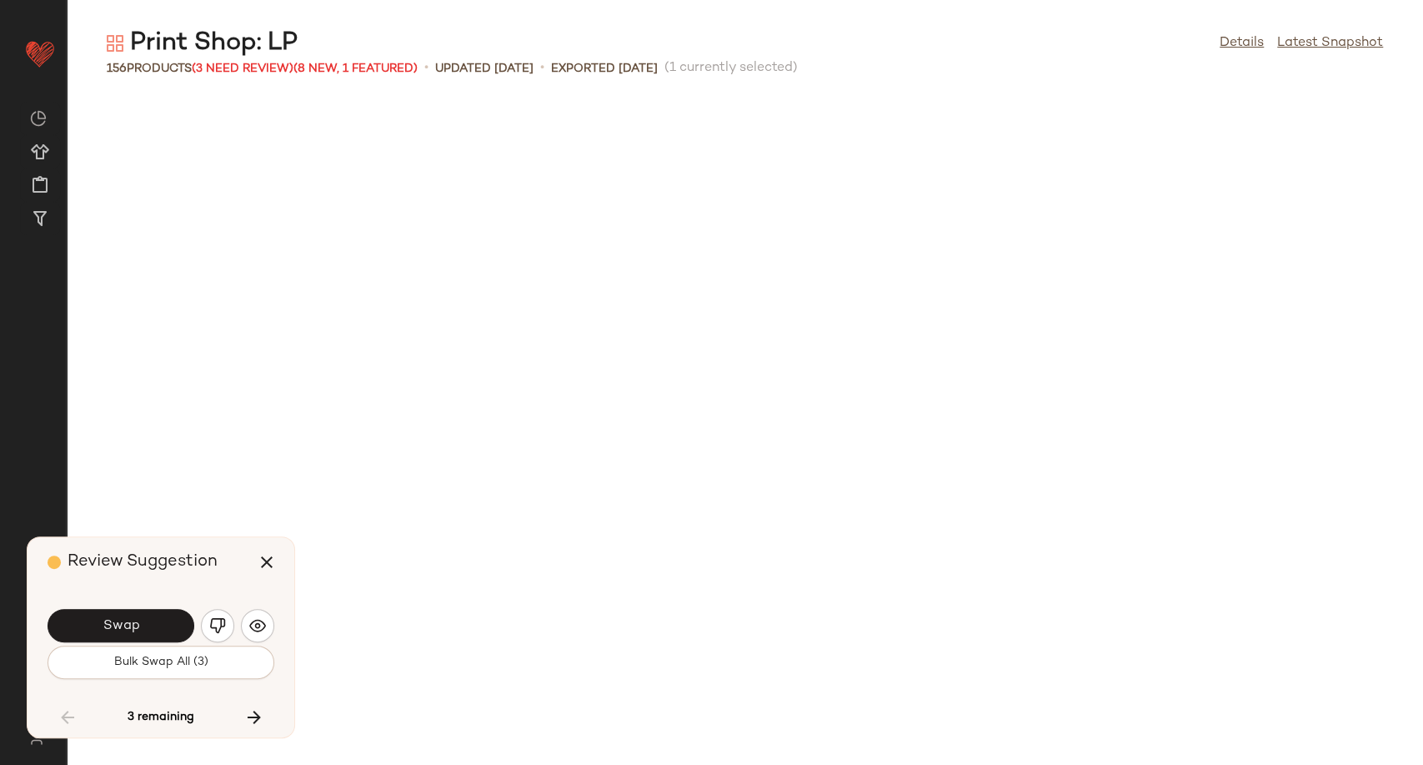
scroll to position [5797, 0]
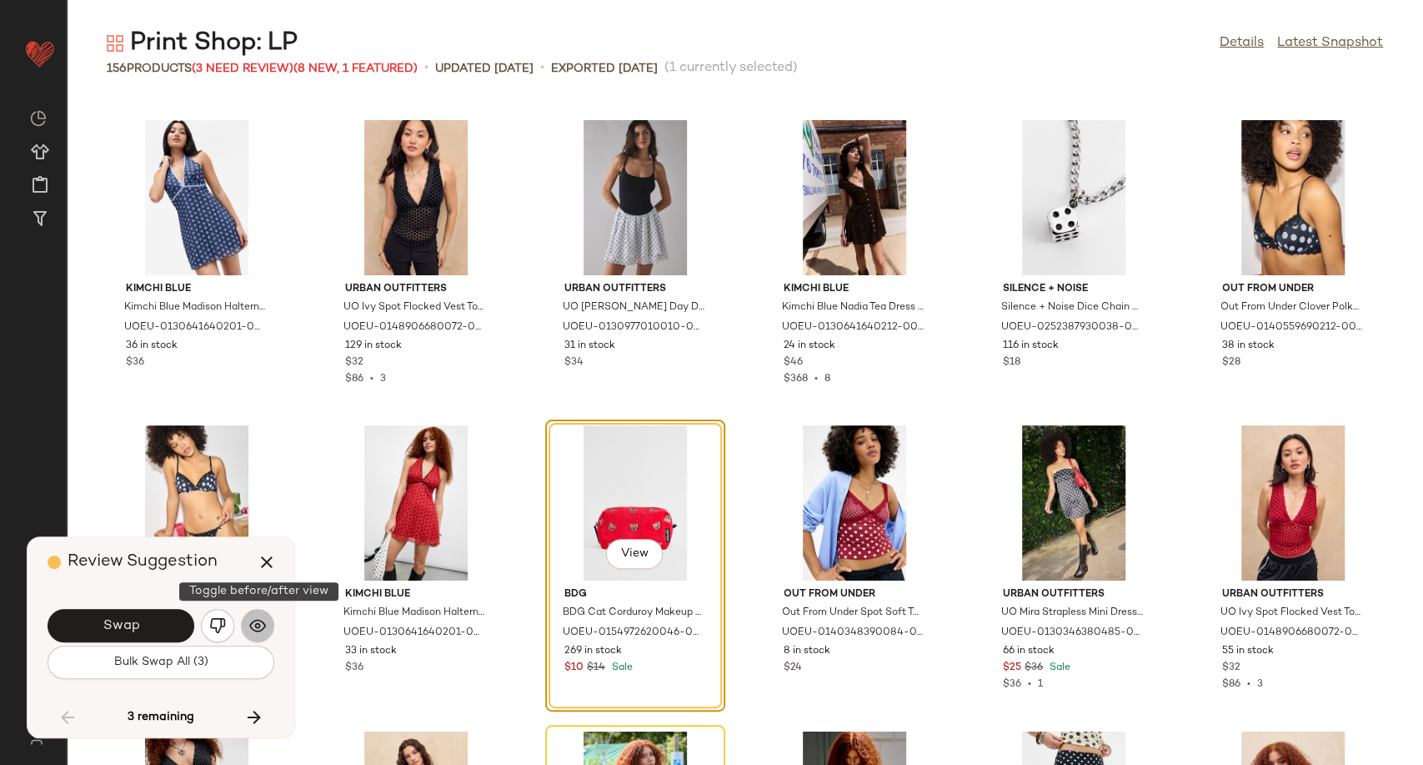
click at [246, 630] on button "button" at bounding box center [257, 625] width 33 height 33
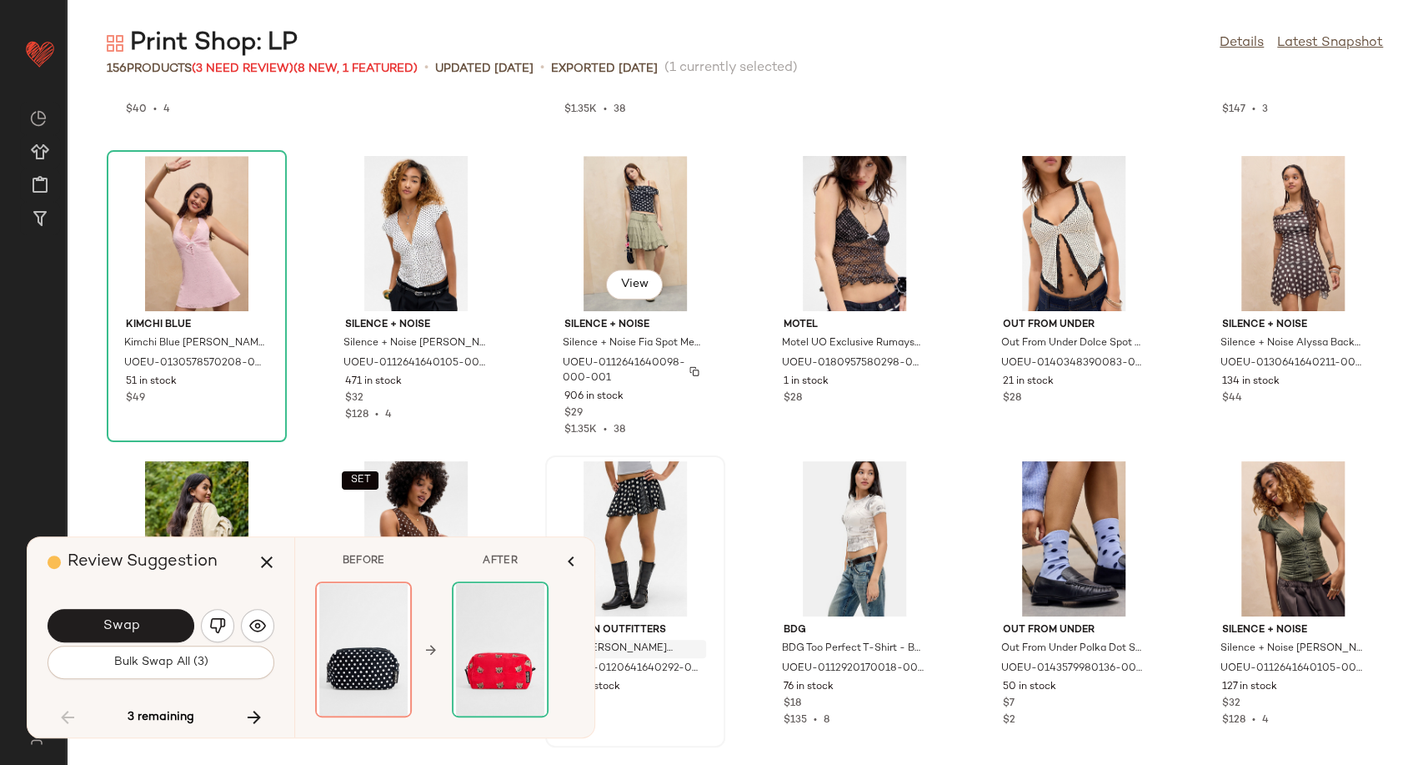
scroll to position [5149, 0]
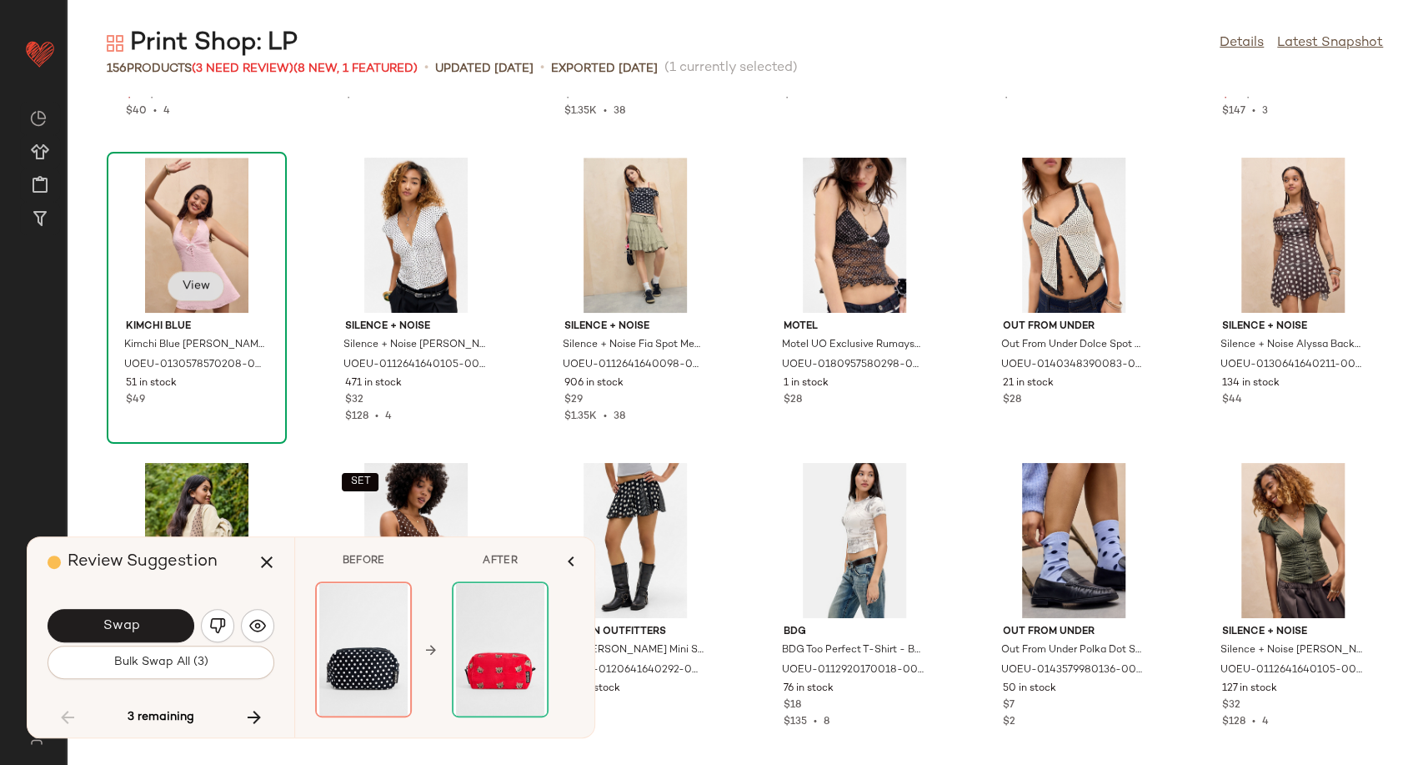
click at [203, 287] on span "View" at bounding box center [196, 285] width 28 height 13
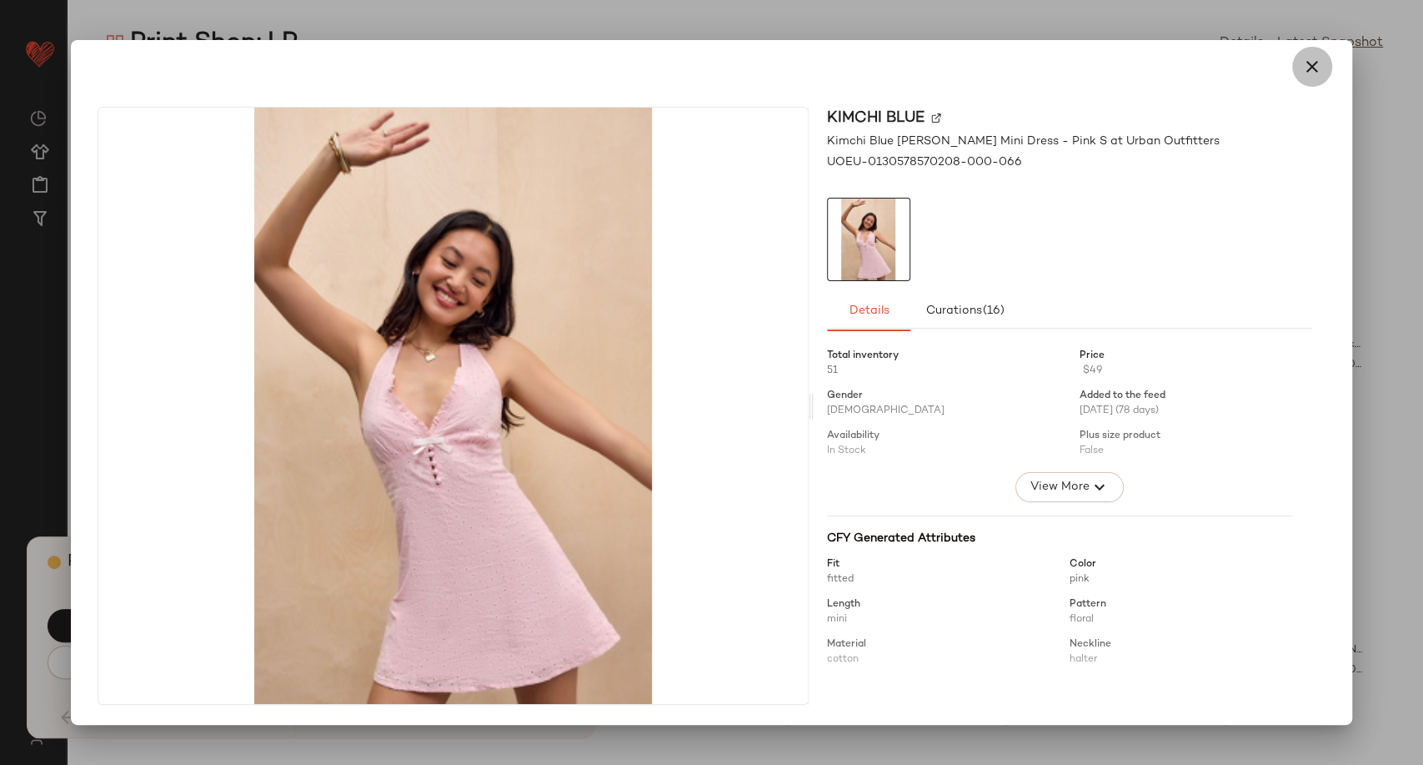
click at [1297, 78] on button "button" at bounding box center [1312, 67] width 40 height 40
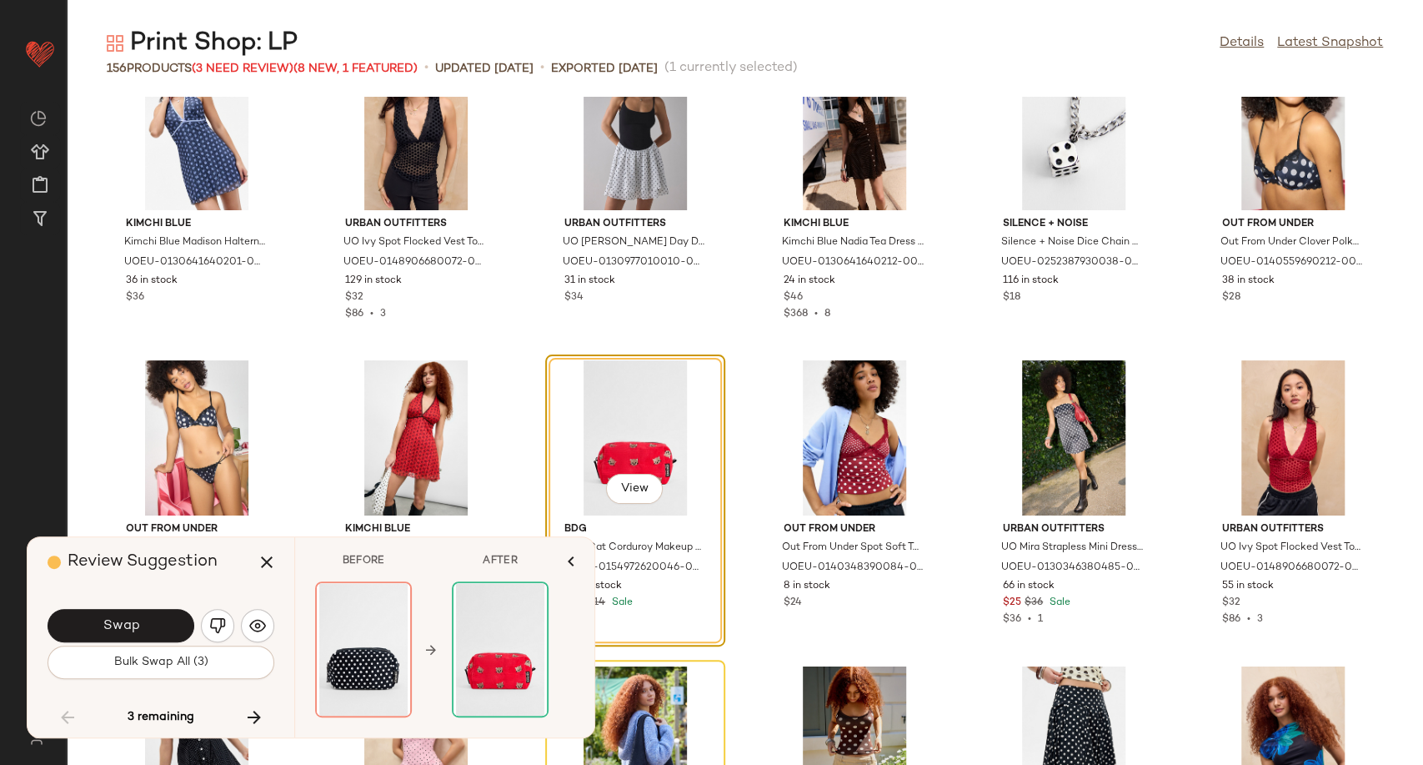
scroll to position [5889, 0]
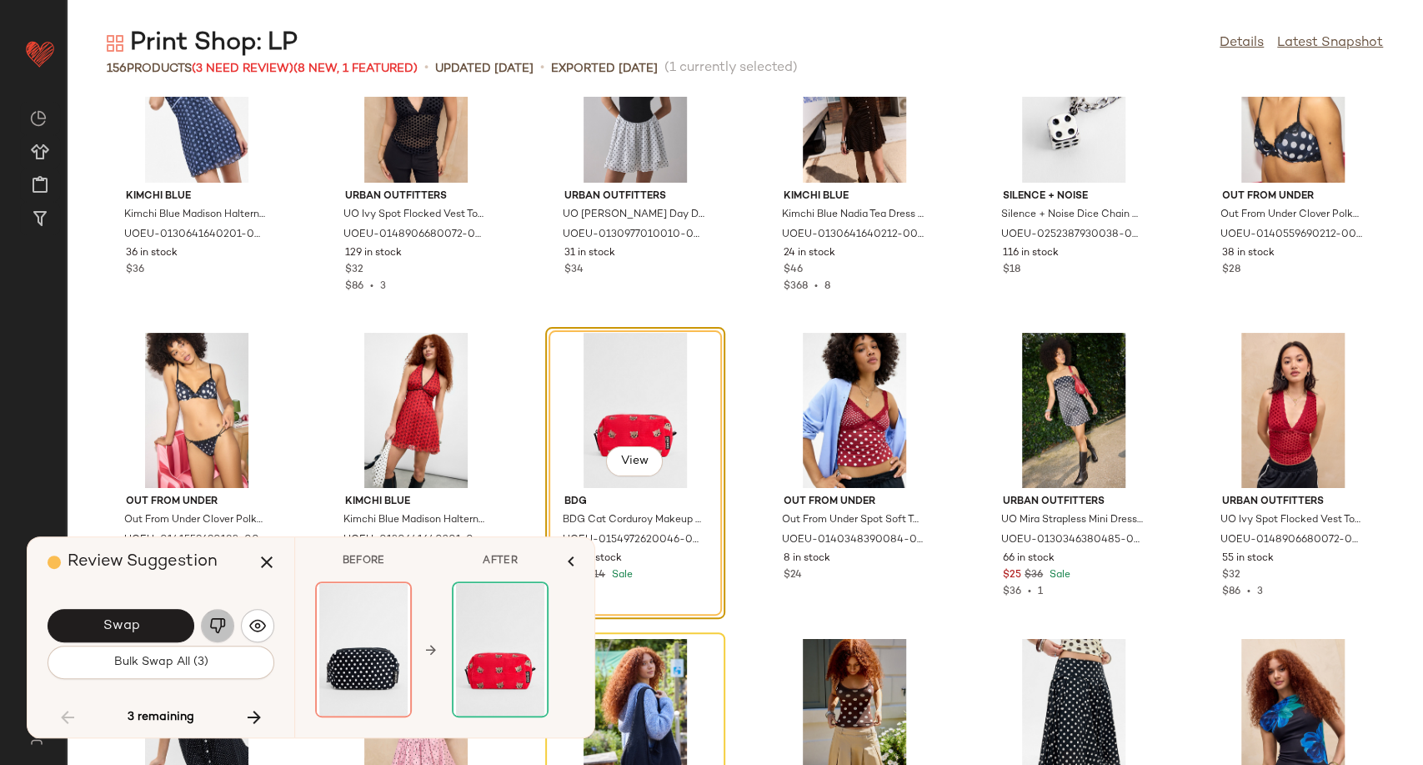
click at [213, 620] on img "button" at bounding box center [217, 625] width 17 height 17
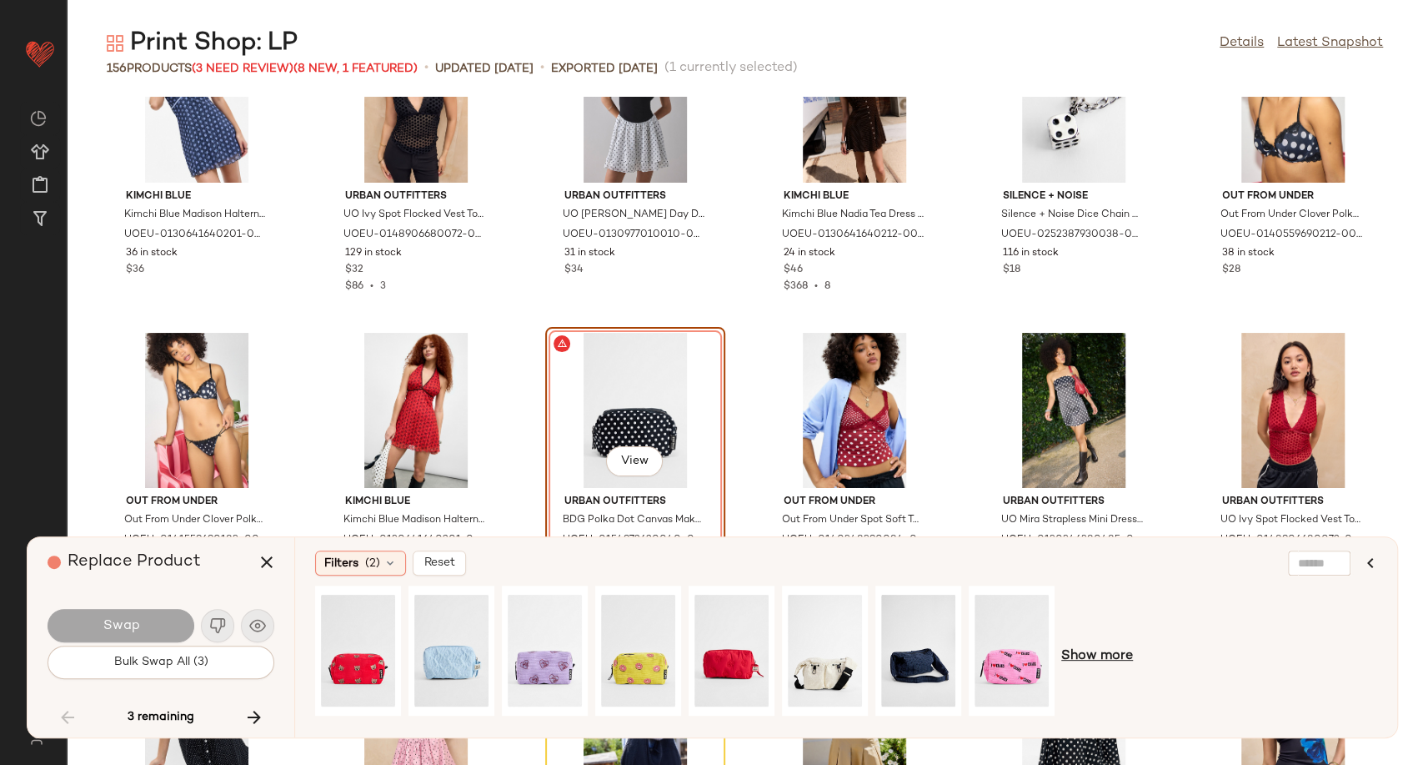
click at [1096, 657] on span "Show more" at bounding box center [1097, 656] width 72 height 20
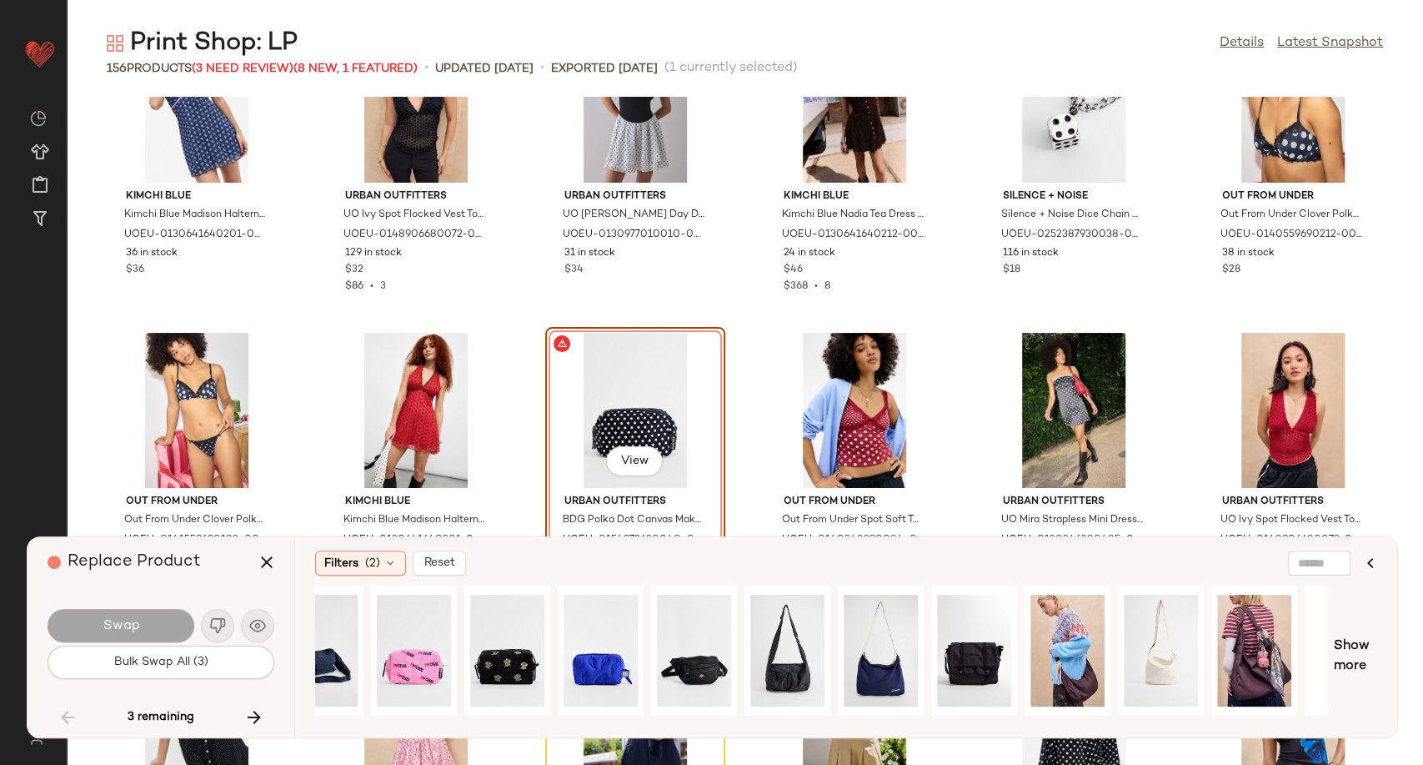
scroll to position [0, 660]
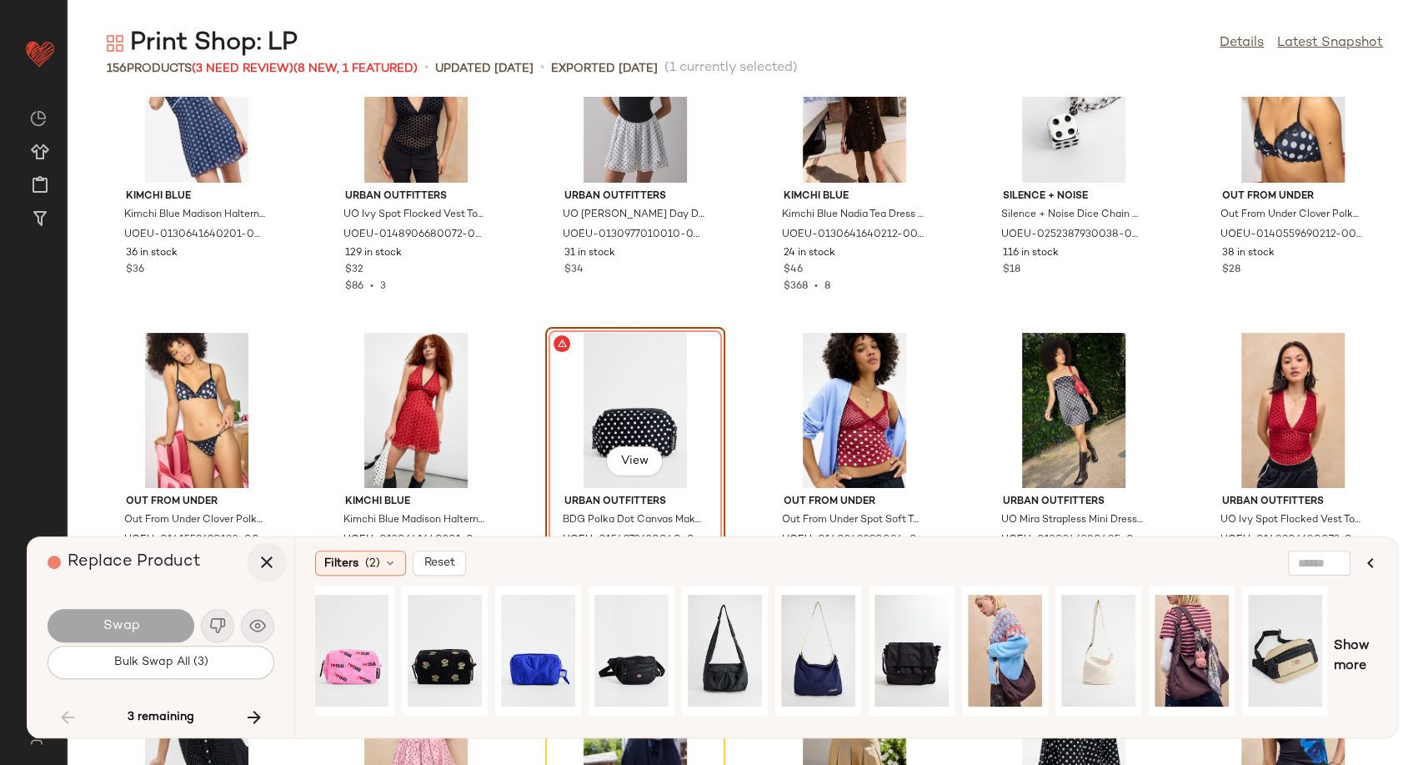
click at [271, 566] on icon "button" at bounding box center [267, 562] width 20 height 20
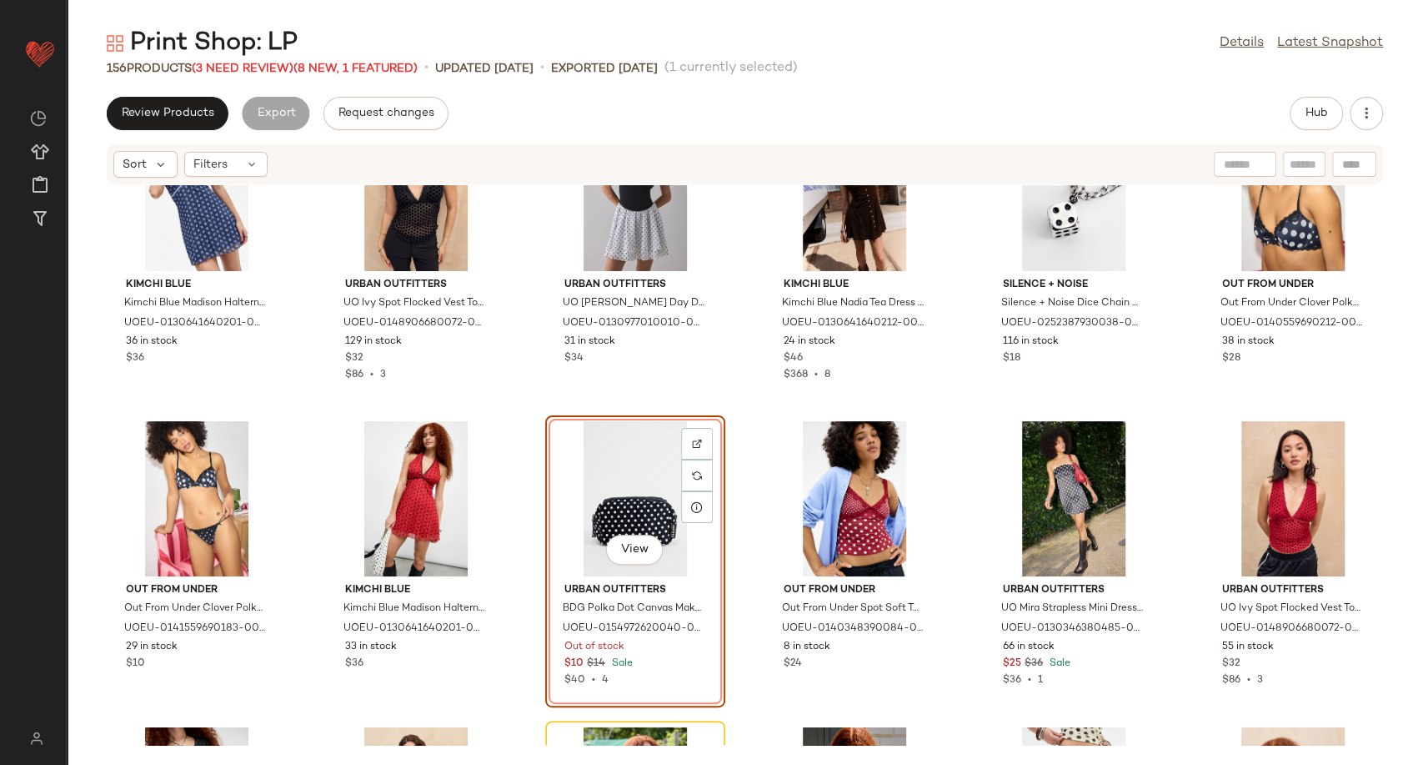
click at [642, 489] on div "View" at bounding box center [635, 498] width 168 height 155
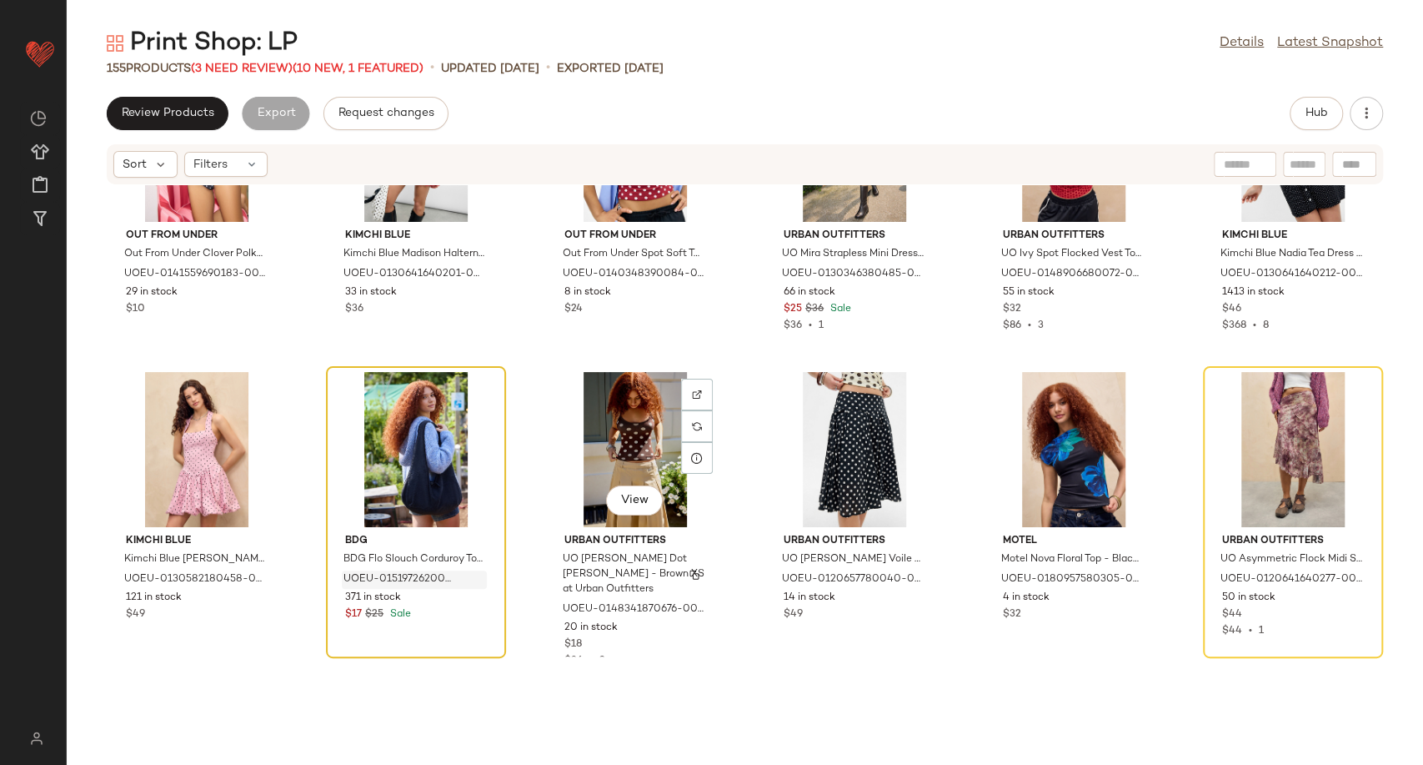
scroll to position [6260, 0]
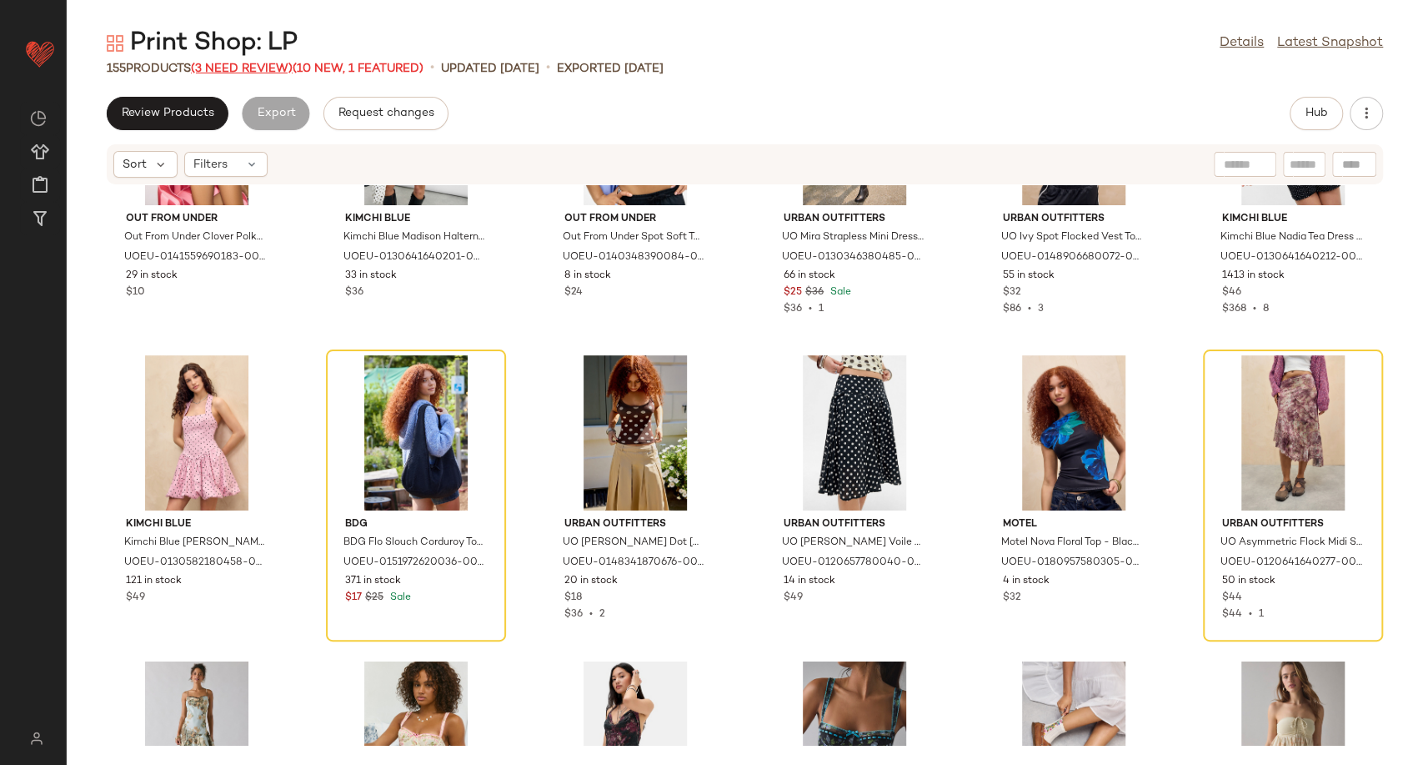
click at [249, 73] on span "(3 Need Review)" at bounding box center [242, 69] width 102 height 13
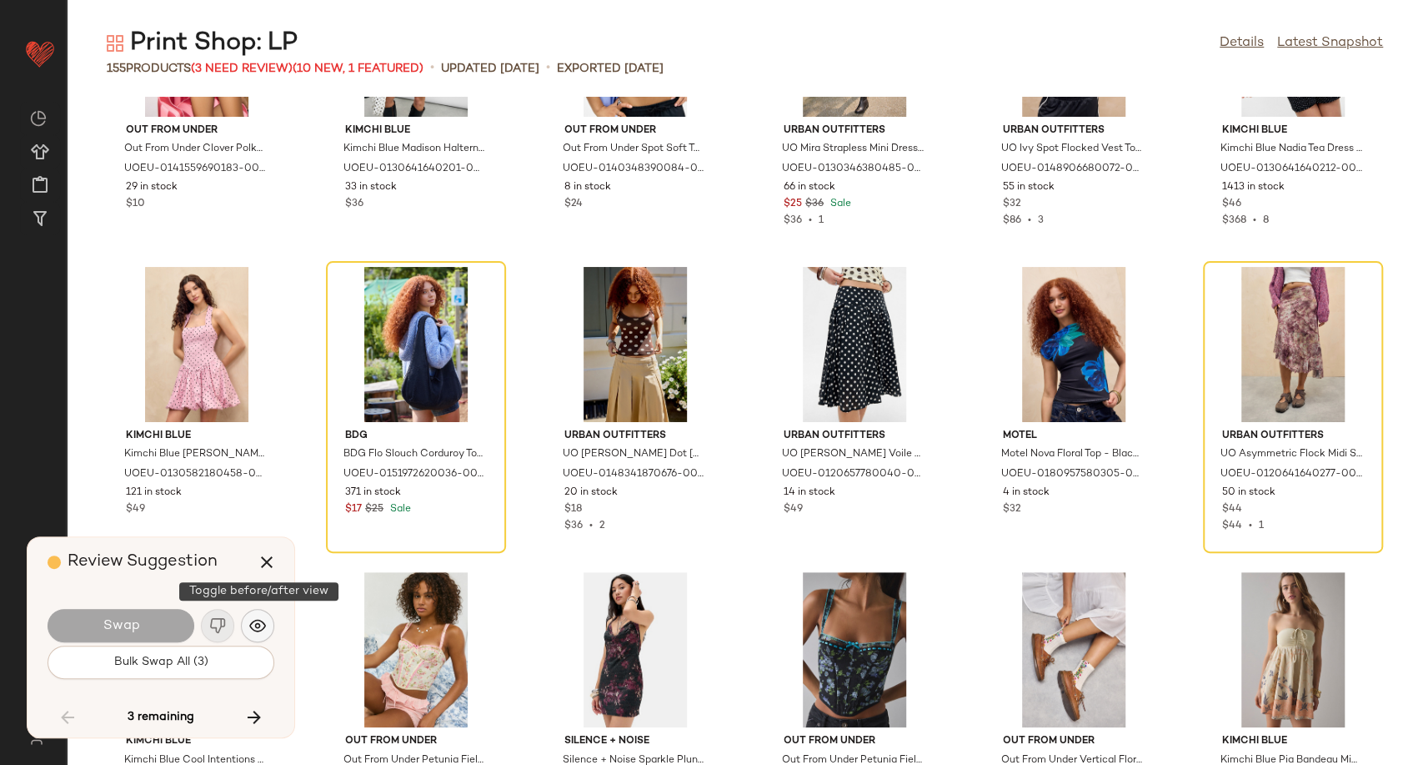
click at [256, 625] on img "button" at bounding box center [257, 625] width 17 height 17
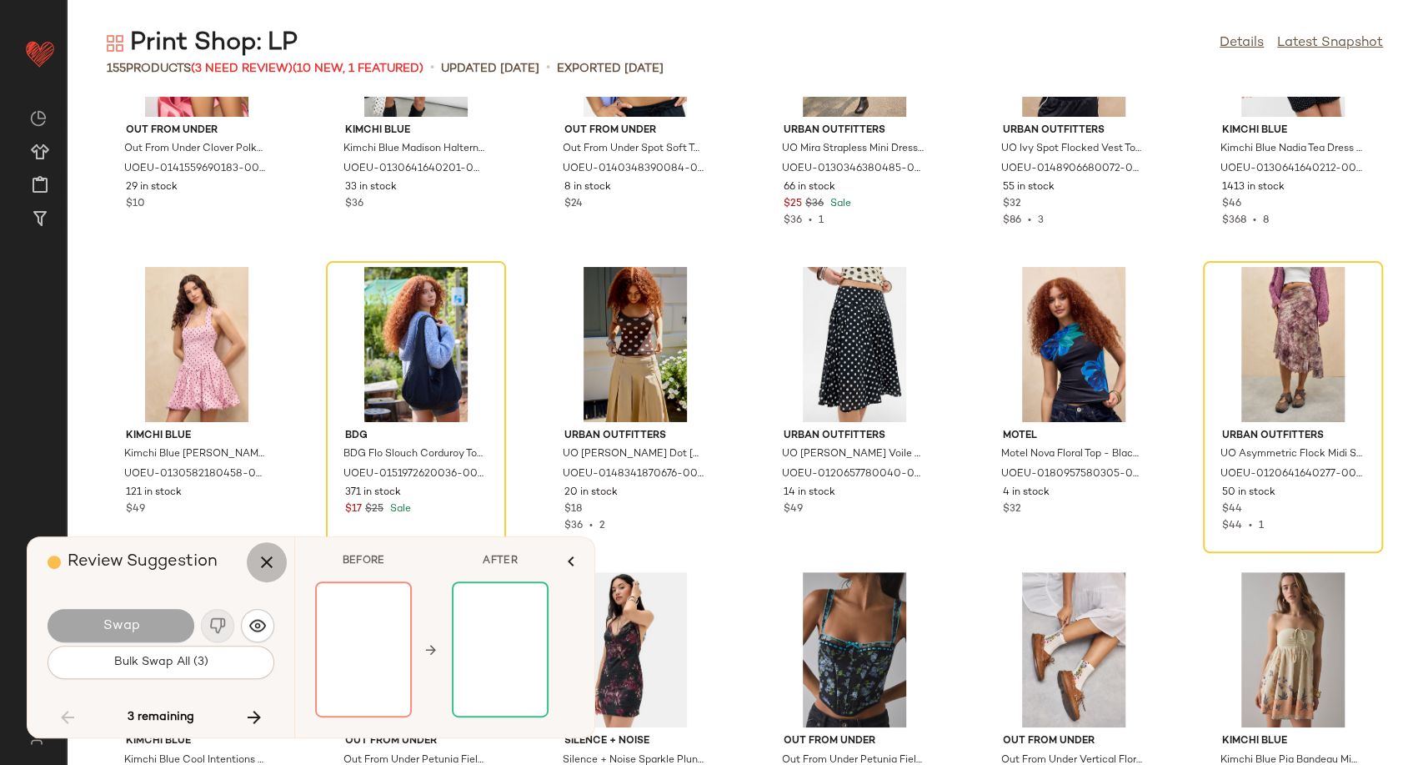
click at [271, 559] on icon "button" at bounding box center [267, 562] width 20 height 20
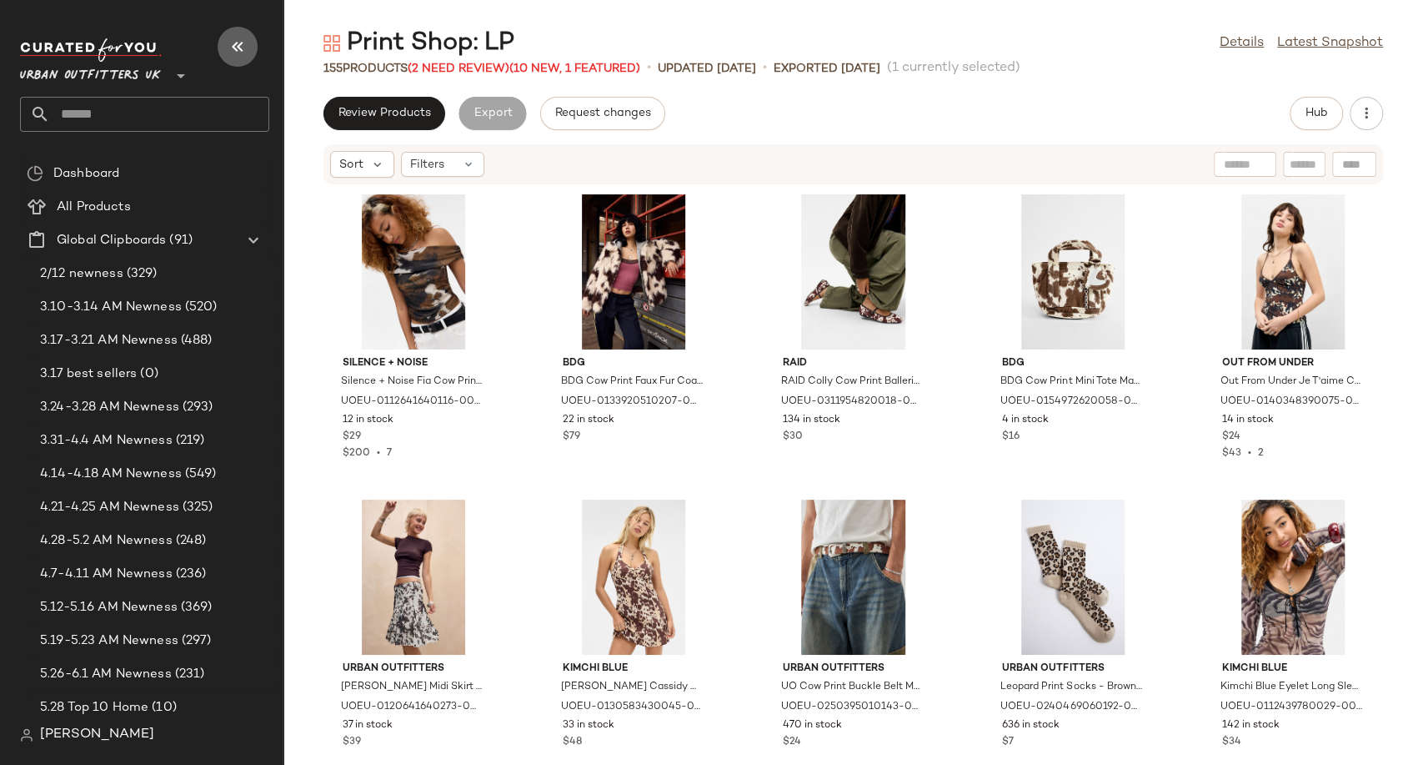
click at [238, 44] on icon "button" at bounding box center [238, 47] width 20 height 20
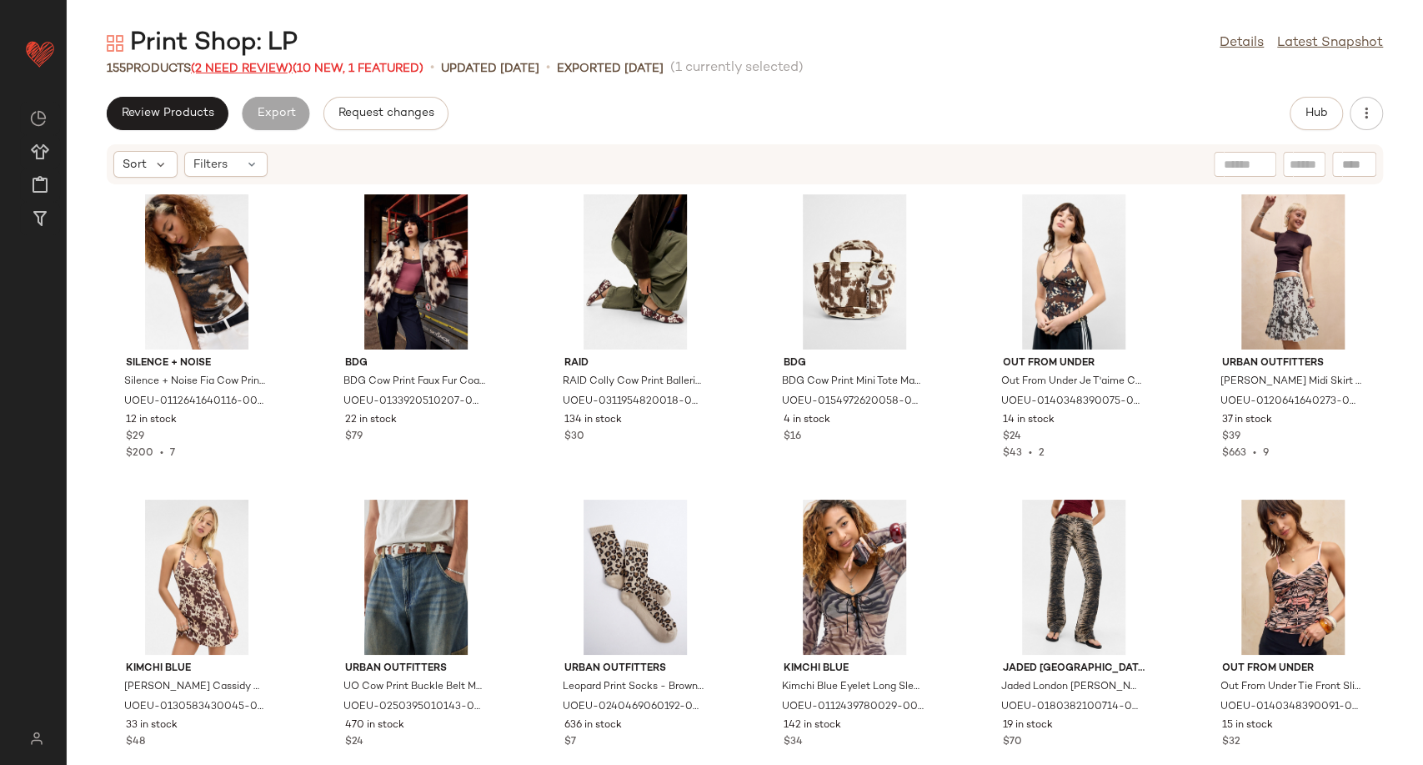
click at [245, 63] on span "(2 Need Review)" at bounding box center [242, 69] width 102 height 13
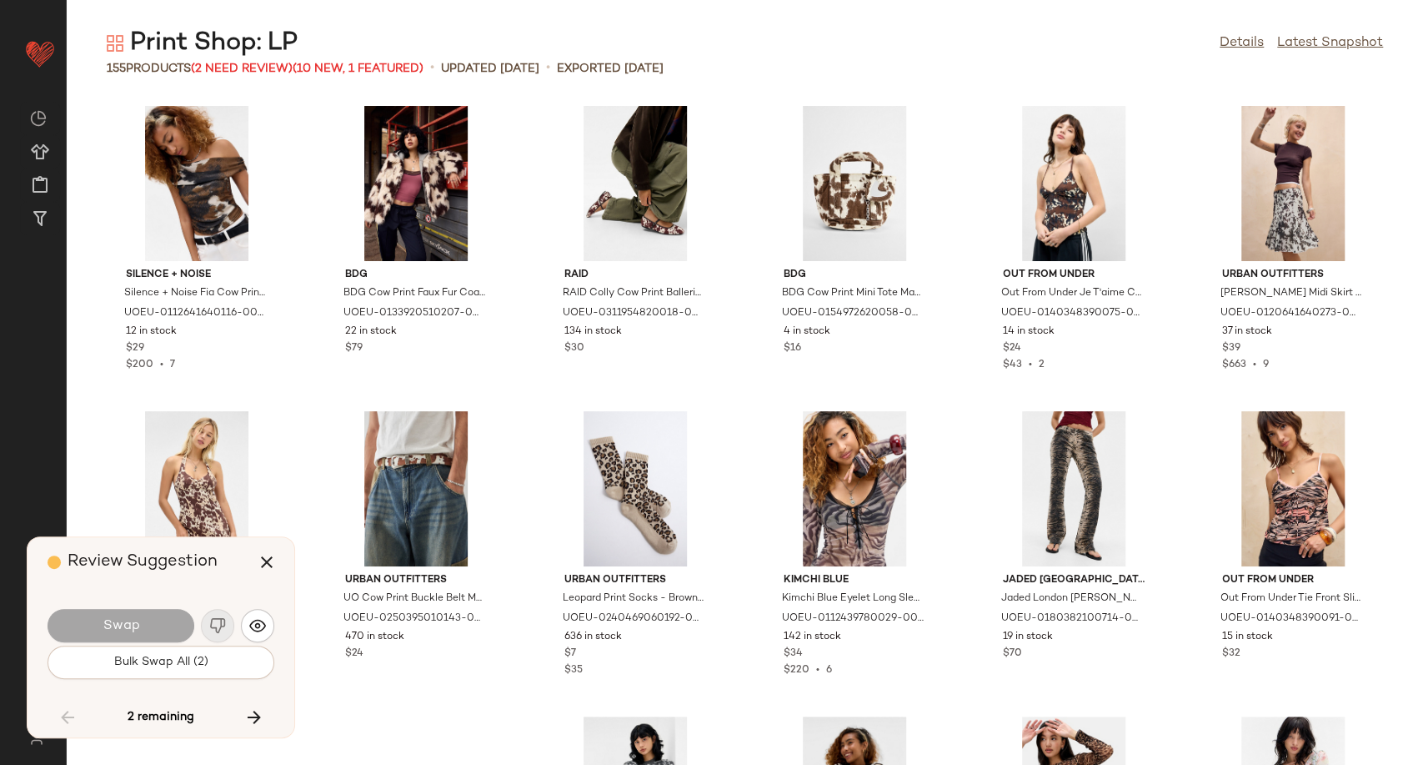
scroll to position [6103, 0]
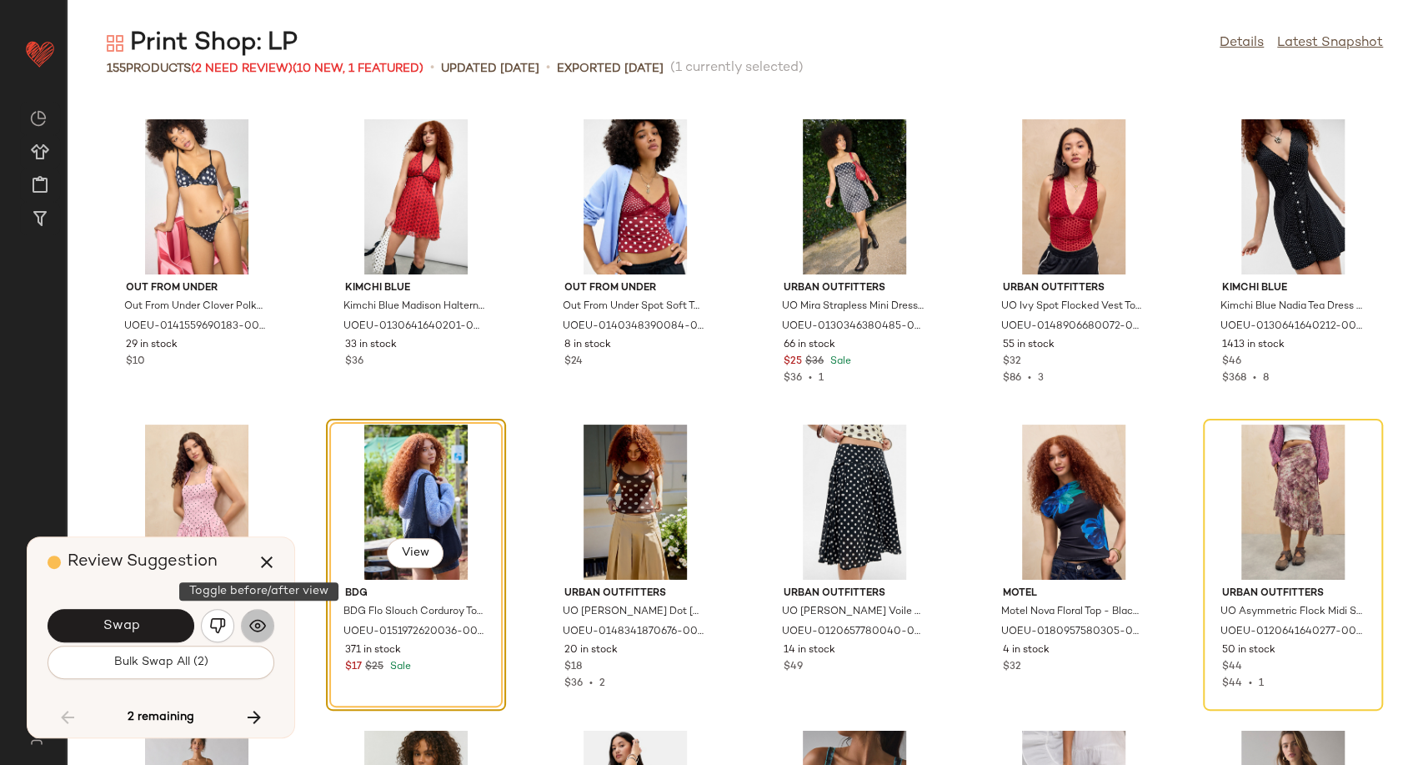
click at [260, 626] on img "button" at bounding box center [257, 625] width 17 height 17
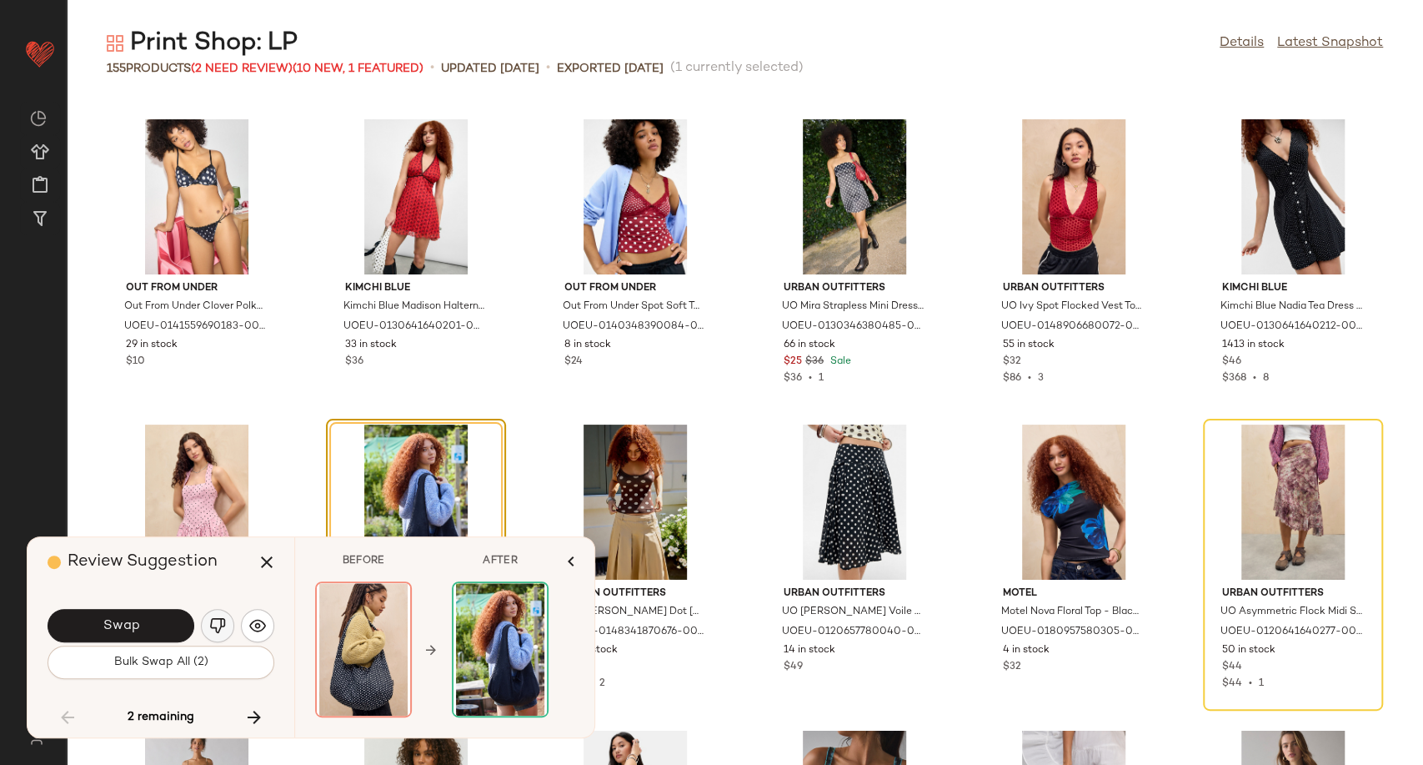
click at [221, 624] on img "button" at bounding box center [217, 625] width 17 height 17
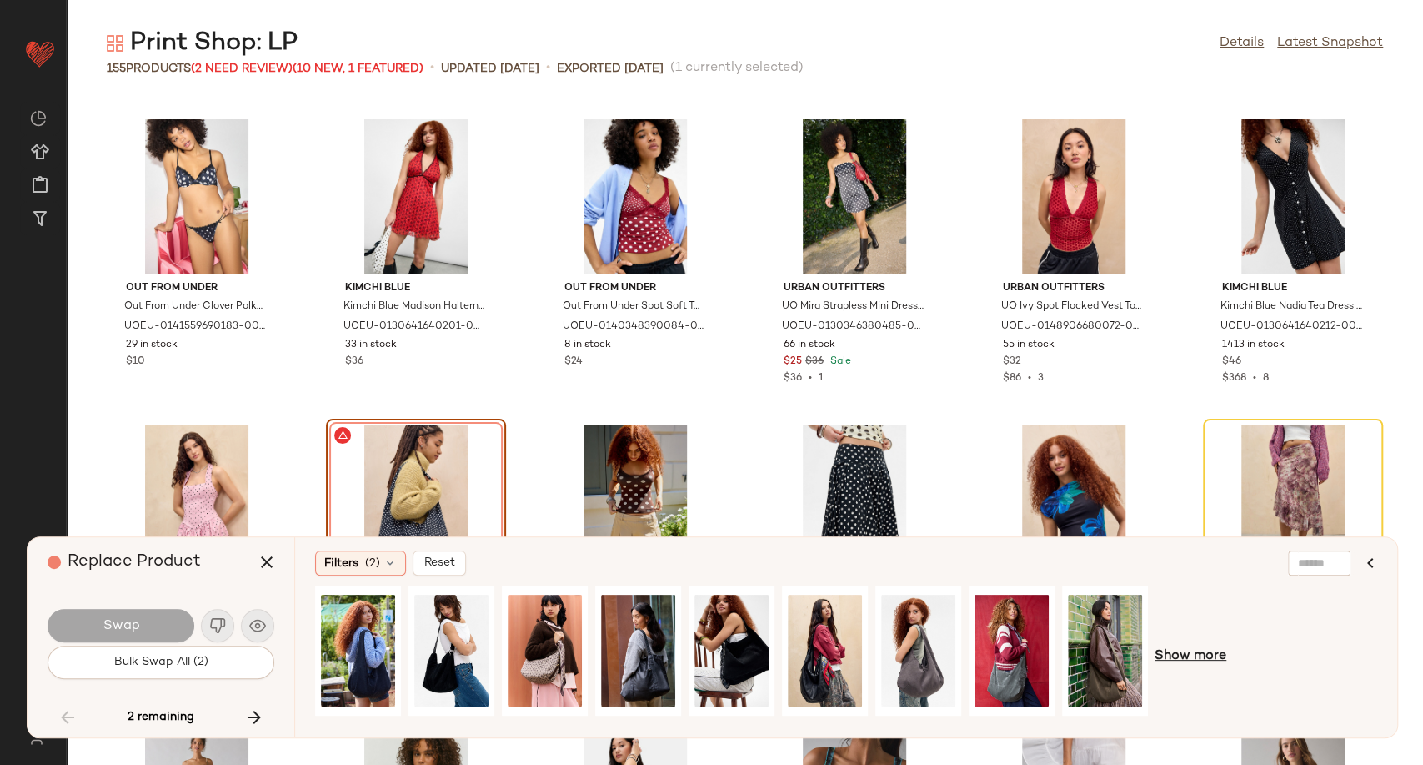
click at [1169, 654] on span "Show more" at bounding box center [1191, 656] width 72 height 20
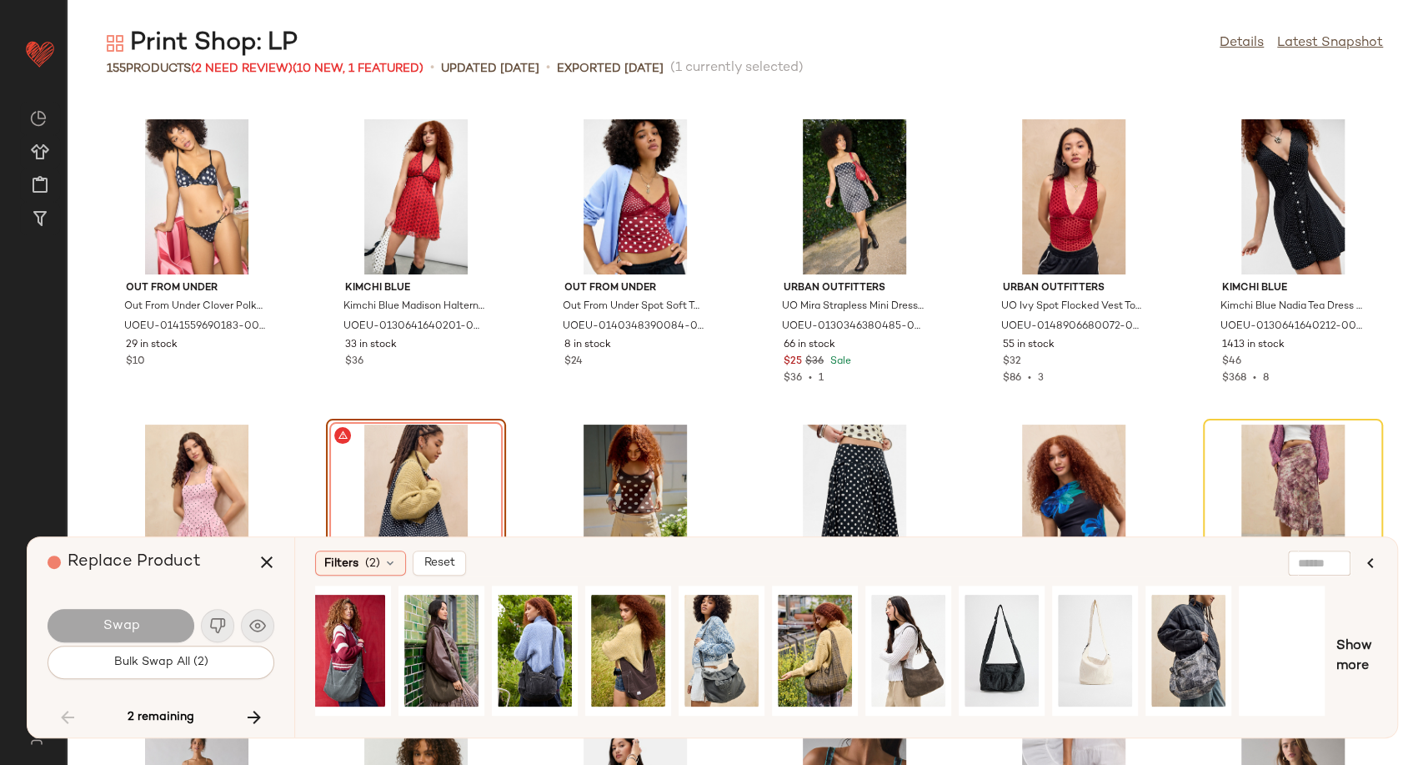
scroll to position [0, 751]
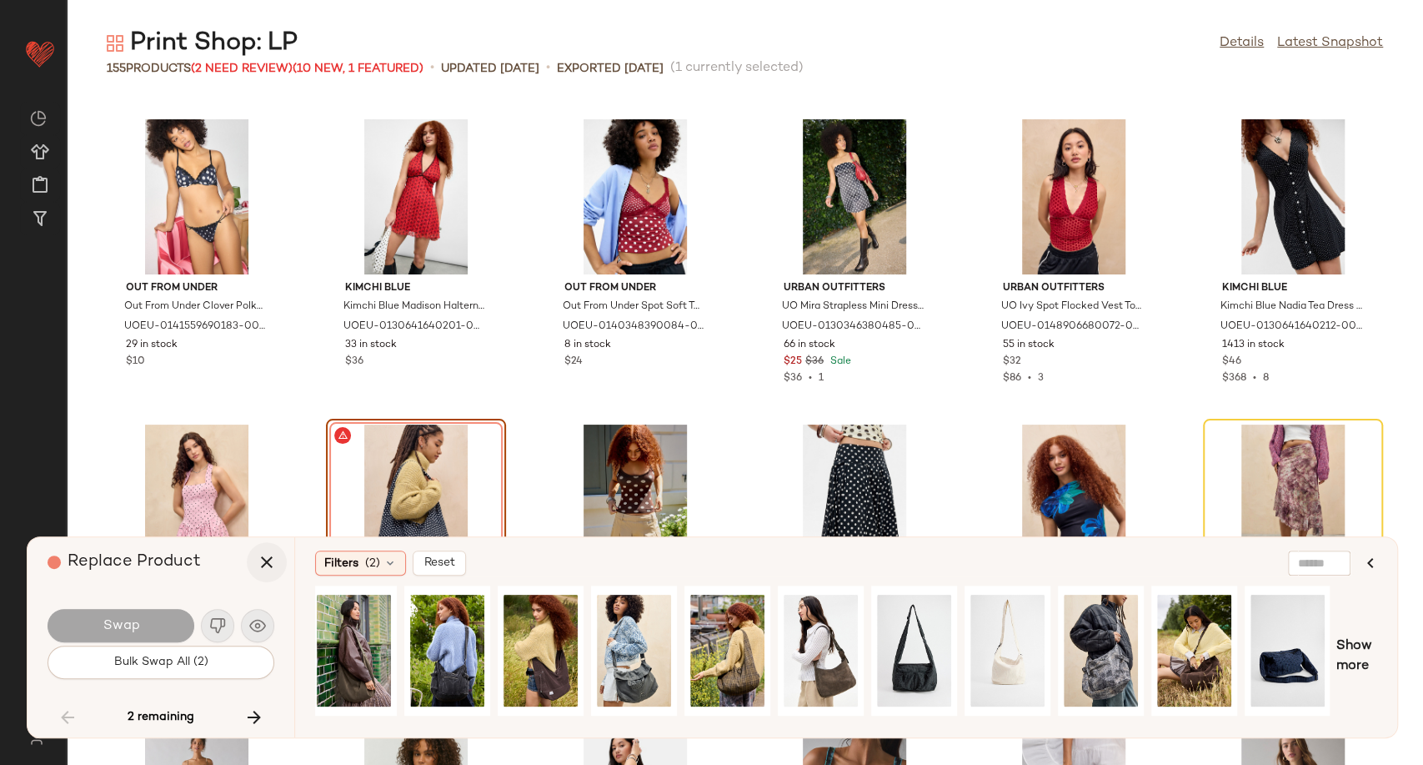
click at [263, 548] on button "button" at bounding box center [267, 562] width 40 height 40
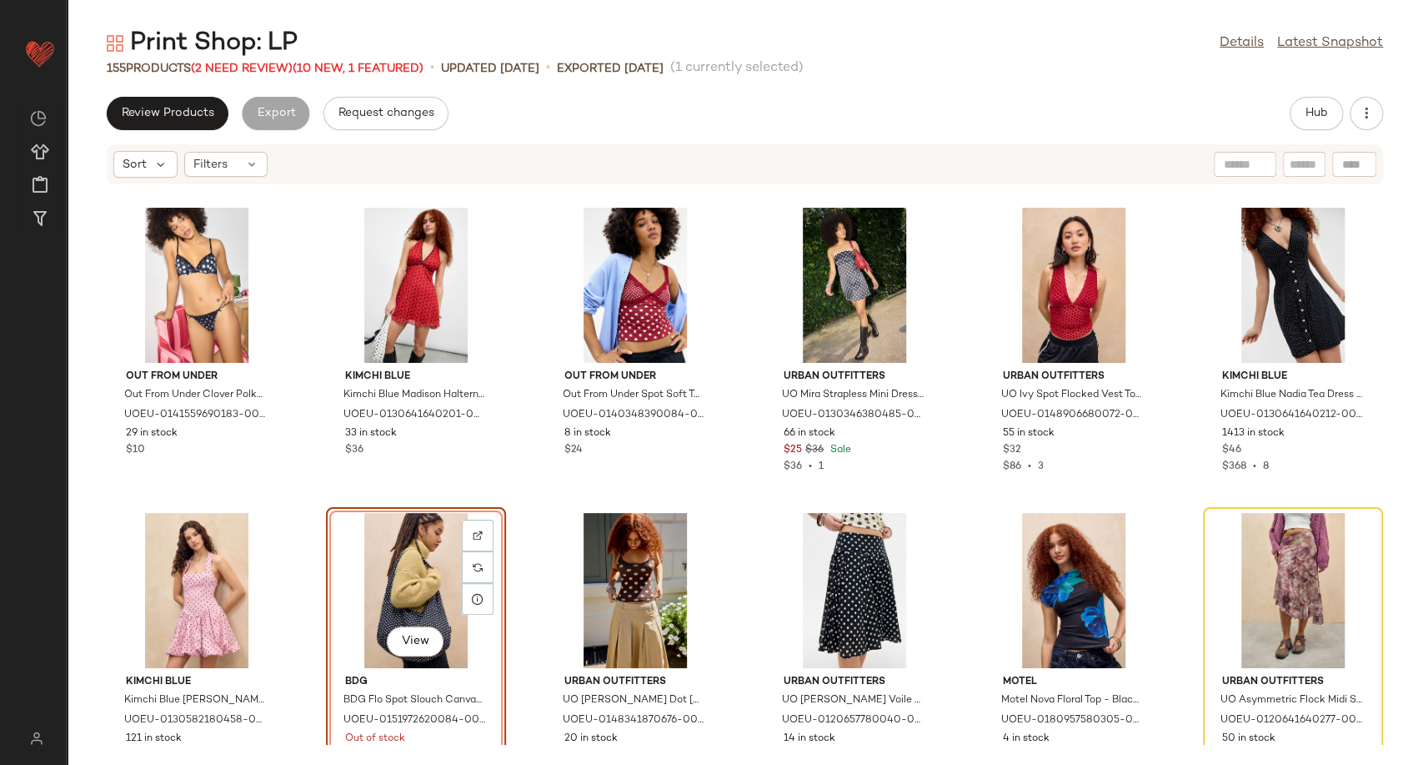
click at [451, 570] on div "View" at bounding box center [416, 590] width 168 height 155
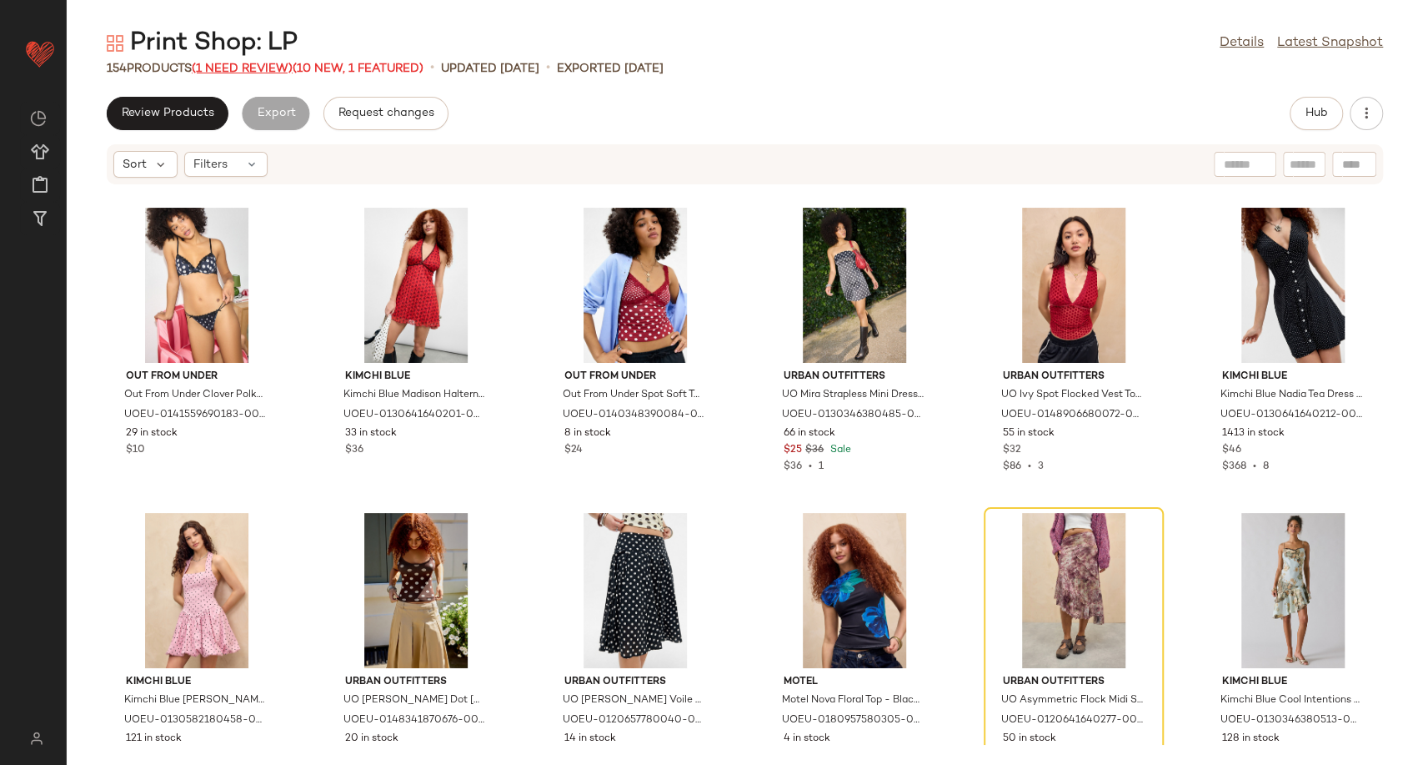
click at [235, 66] on span "(1 Need Review)" at bounding box center [242, 69] width 101 height 13
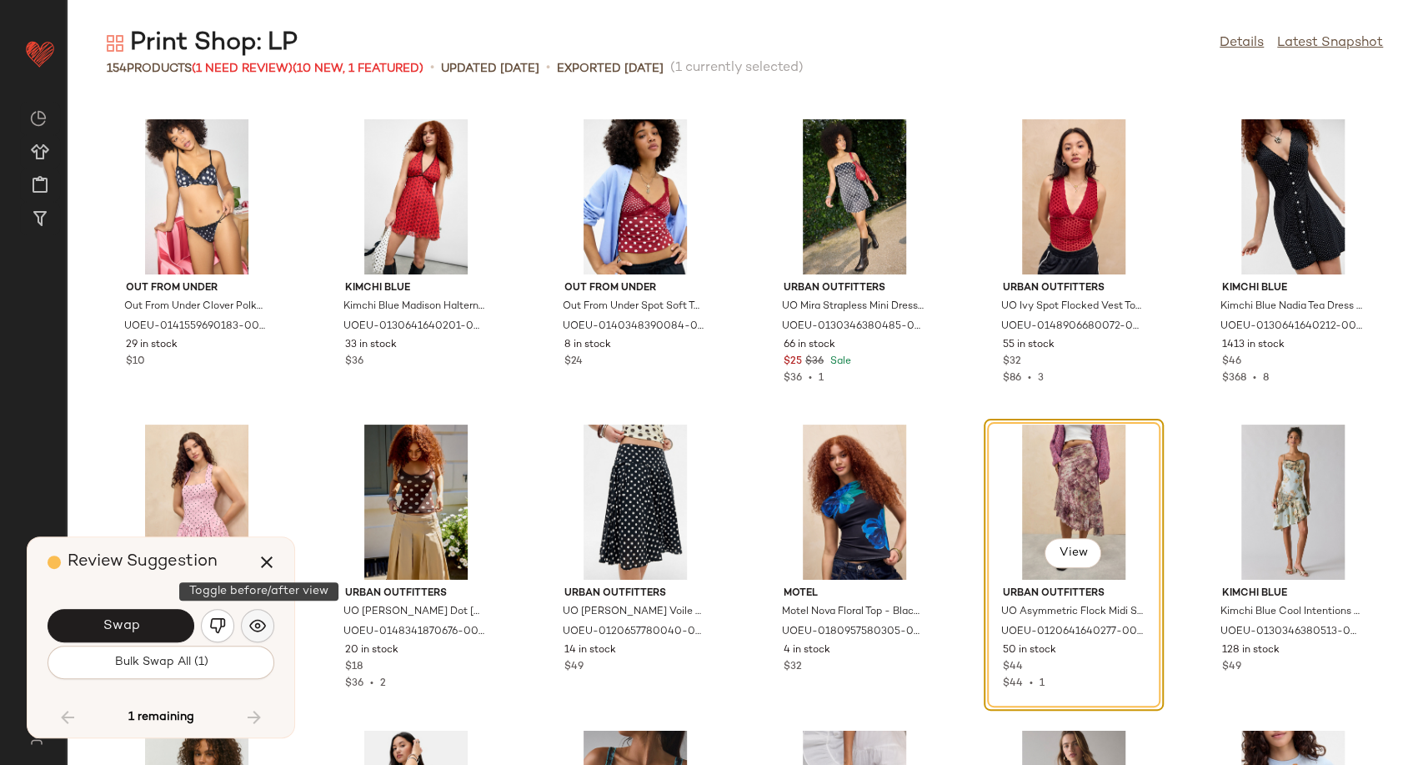
click at [263, 629] on img "button" at bounding box center [257, 625] width 17 height 17
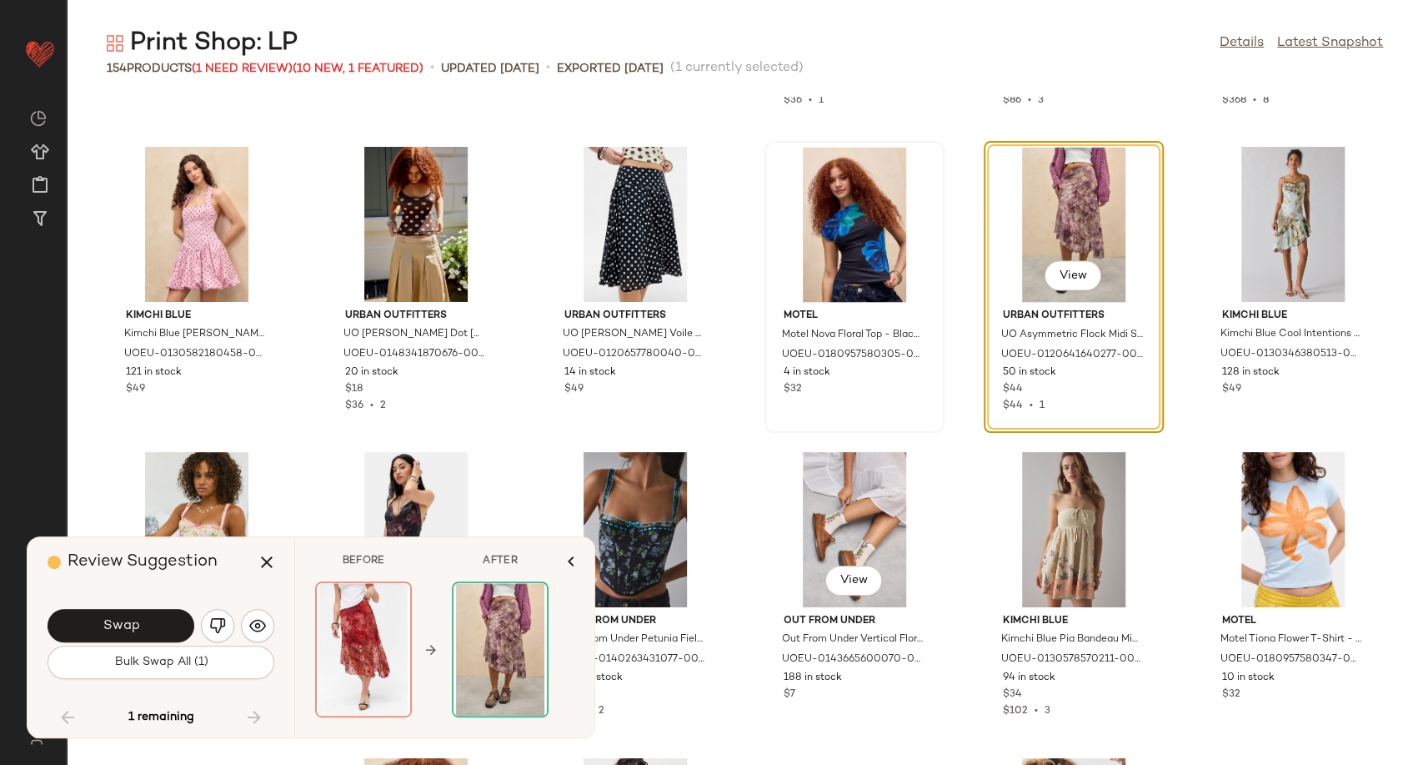
scroll to position [6473, 0]
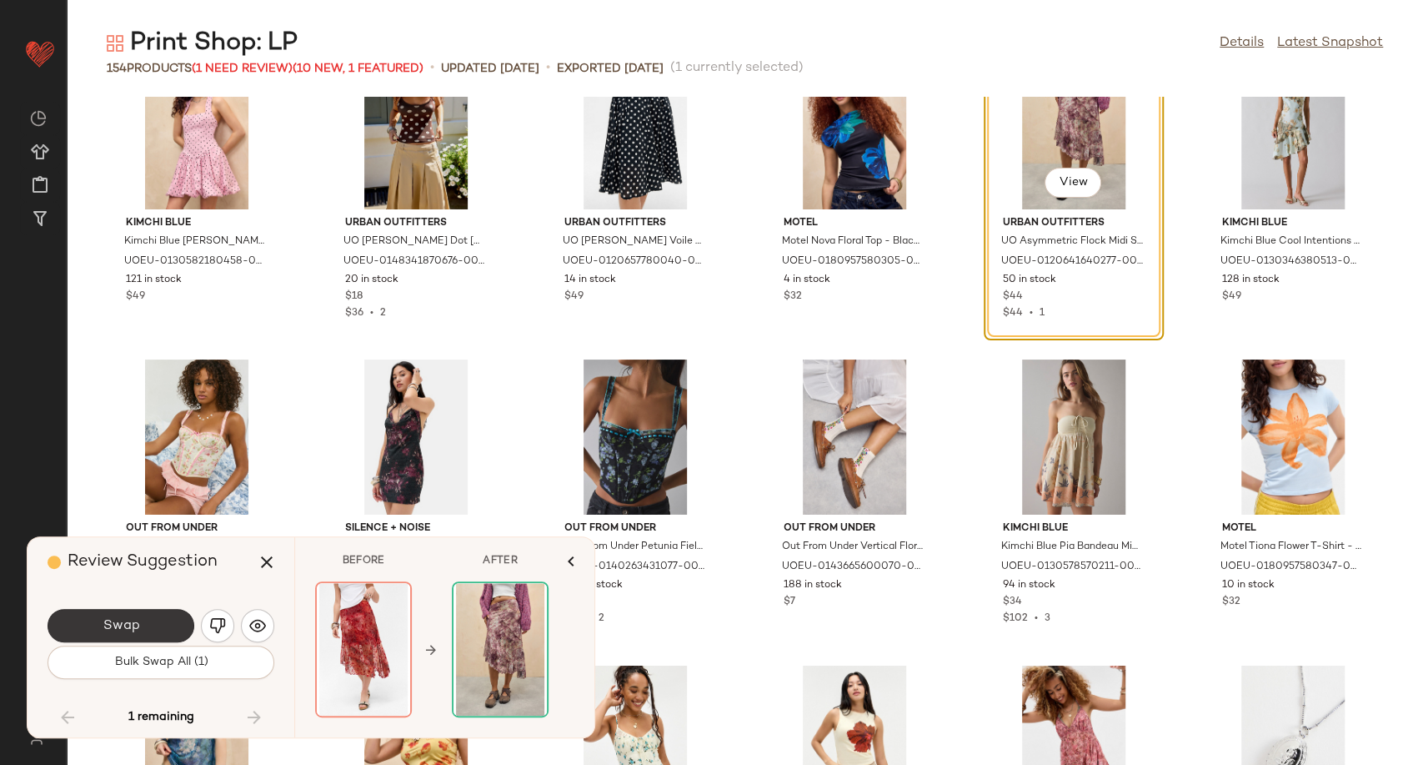
click at [170, 624] on button "Swap" at bounding box center [121, 625] width 147 height 33
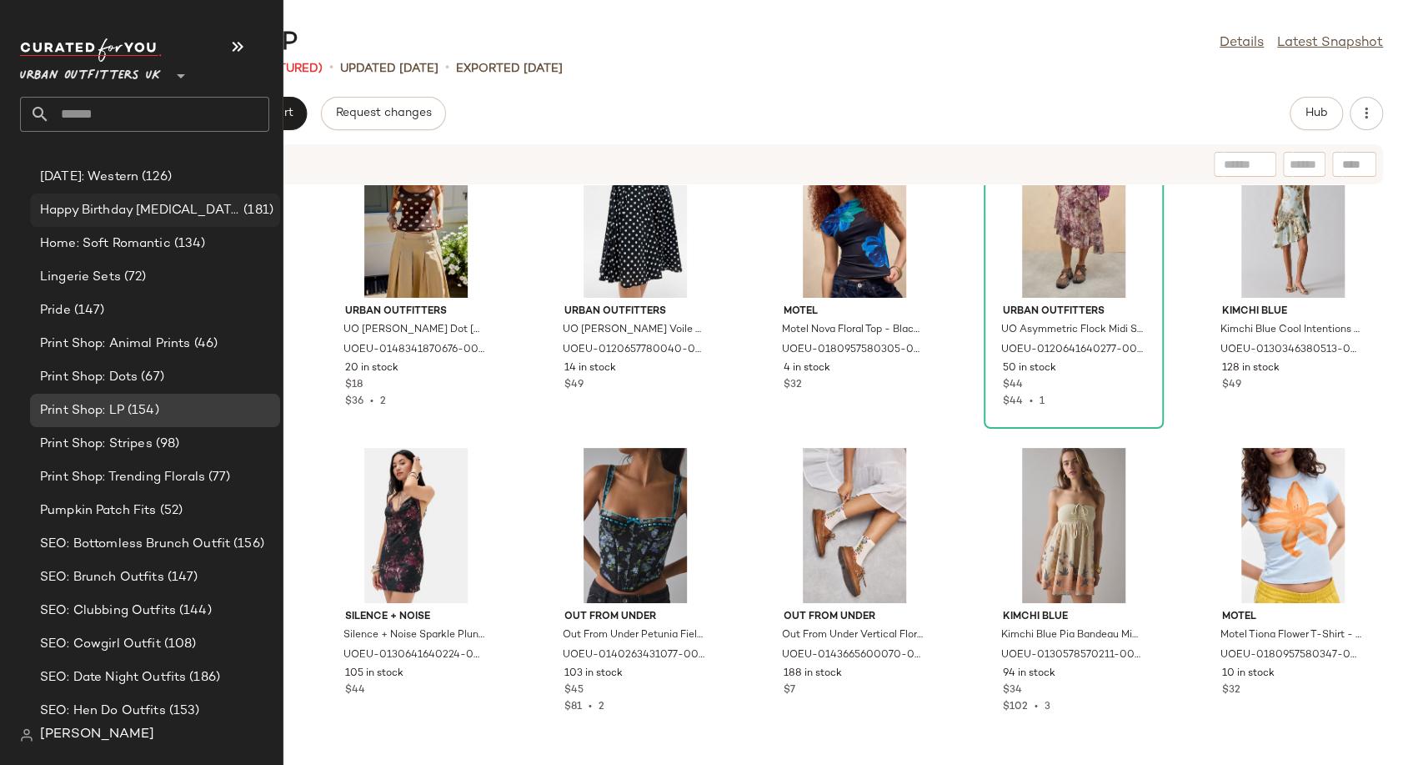
scroll to position [4733, 0]
click at [107, 336] on span "Print Shop: Animal Prints" at bounding box center [115, 342] width 151 height 19
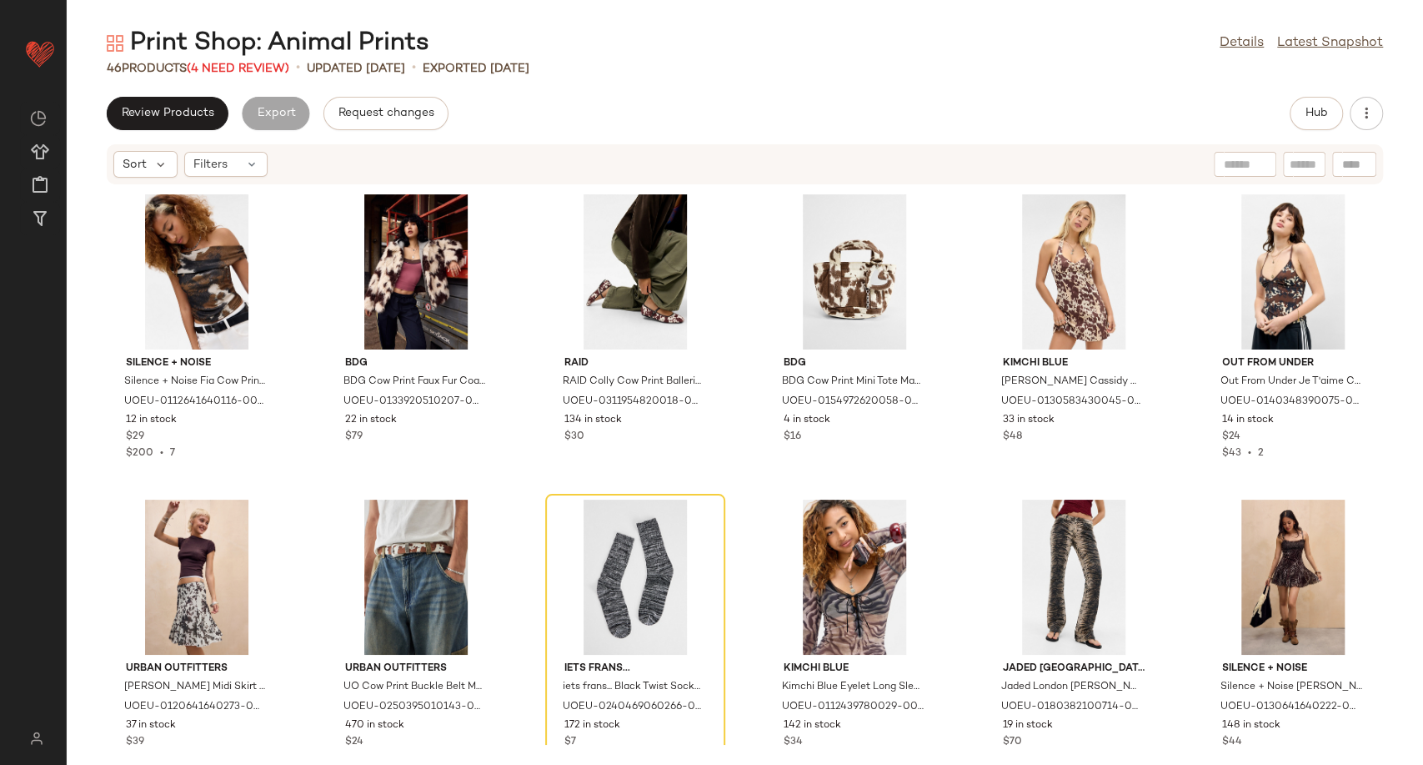
click at [744, 508] on div "Silence + Noise Silence + Noise Fia Cow Print Top - Brown M at Urban Outfitters…" at bounding box center [745, 464] width 1356 height 559
click at [266, 68] on span "(4 Need Review)" at bounding box center [238, 69] width 103 height 13
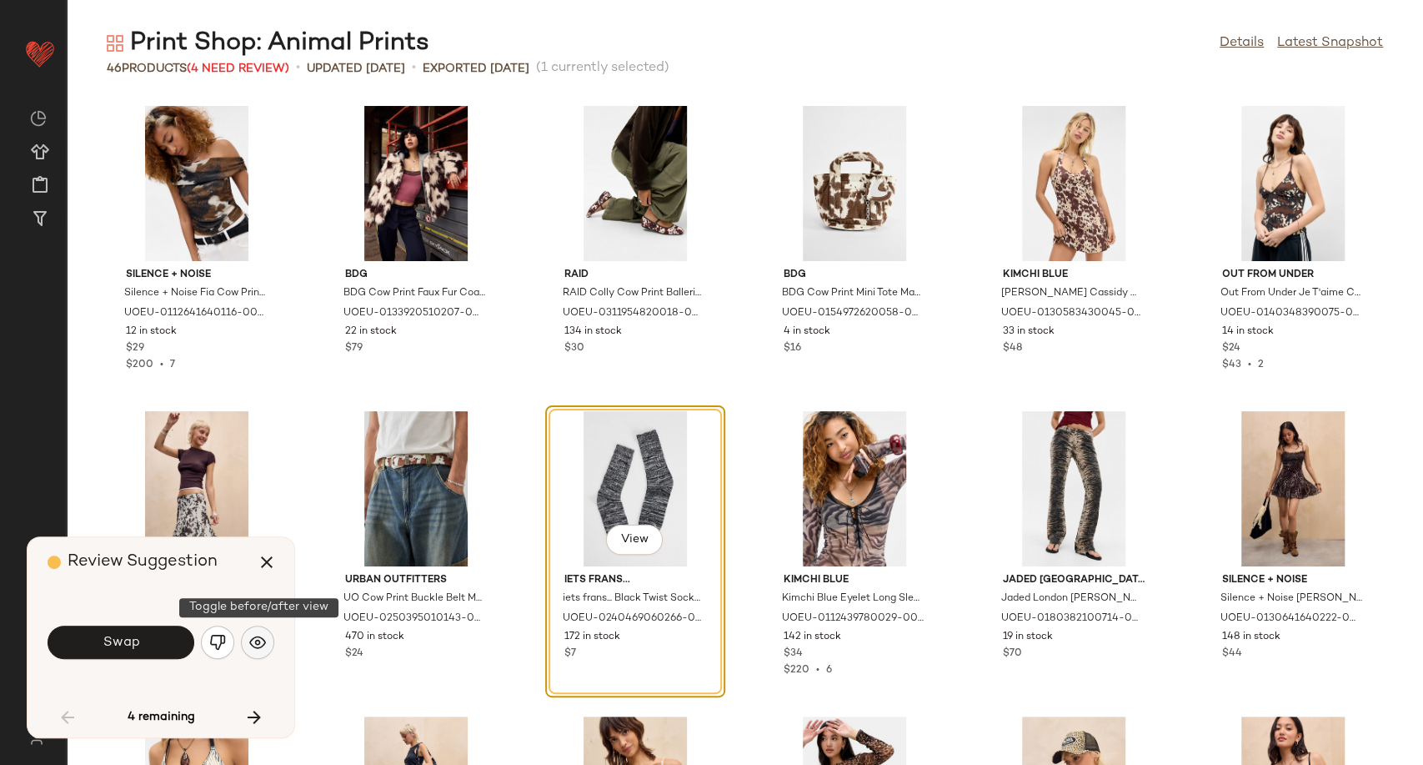
click at [255, 644] on img "button" at bounding box center [257, 642] width 17 height 17
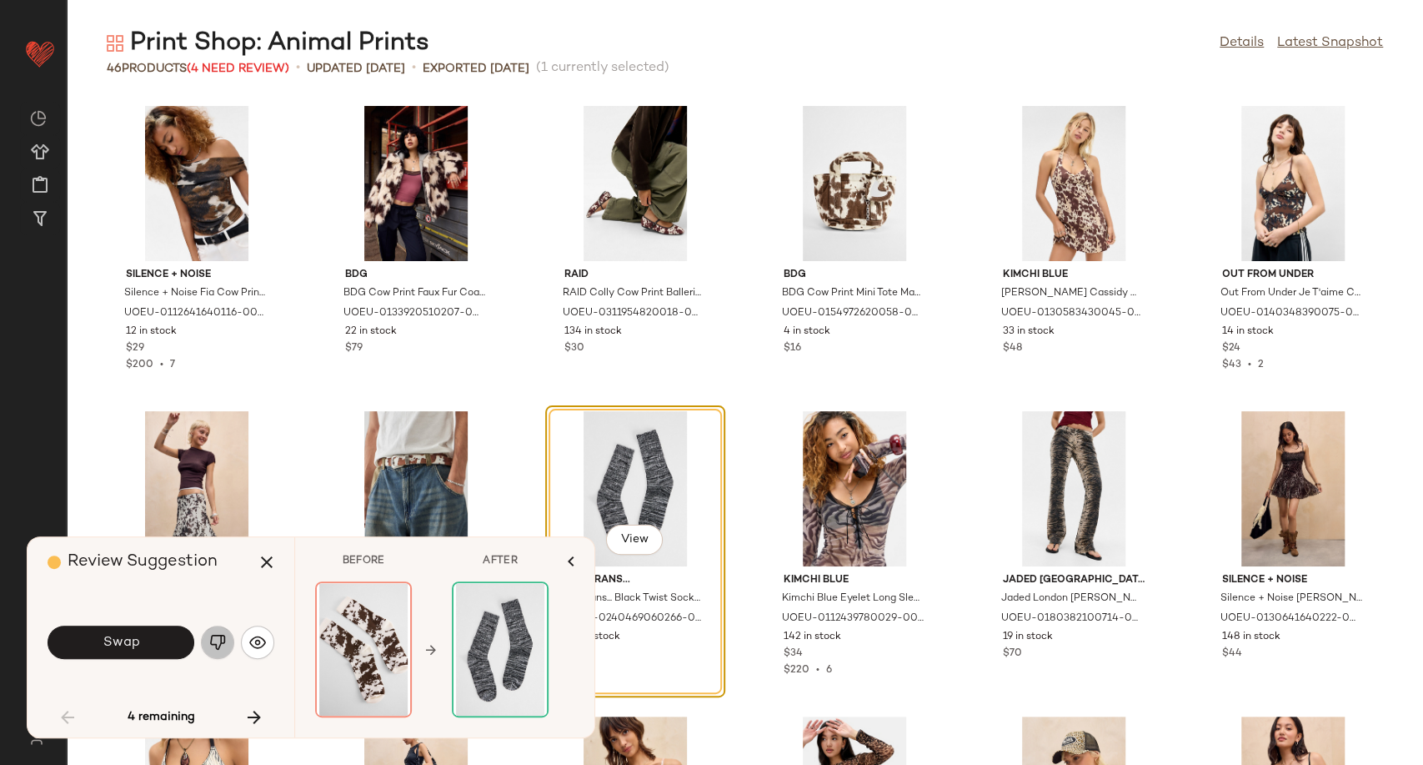
click at [219, 636] on img "button" at bounding box center [217, 642] width 17 height 17
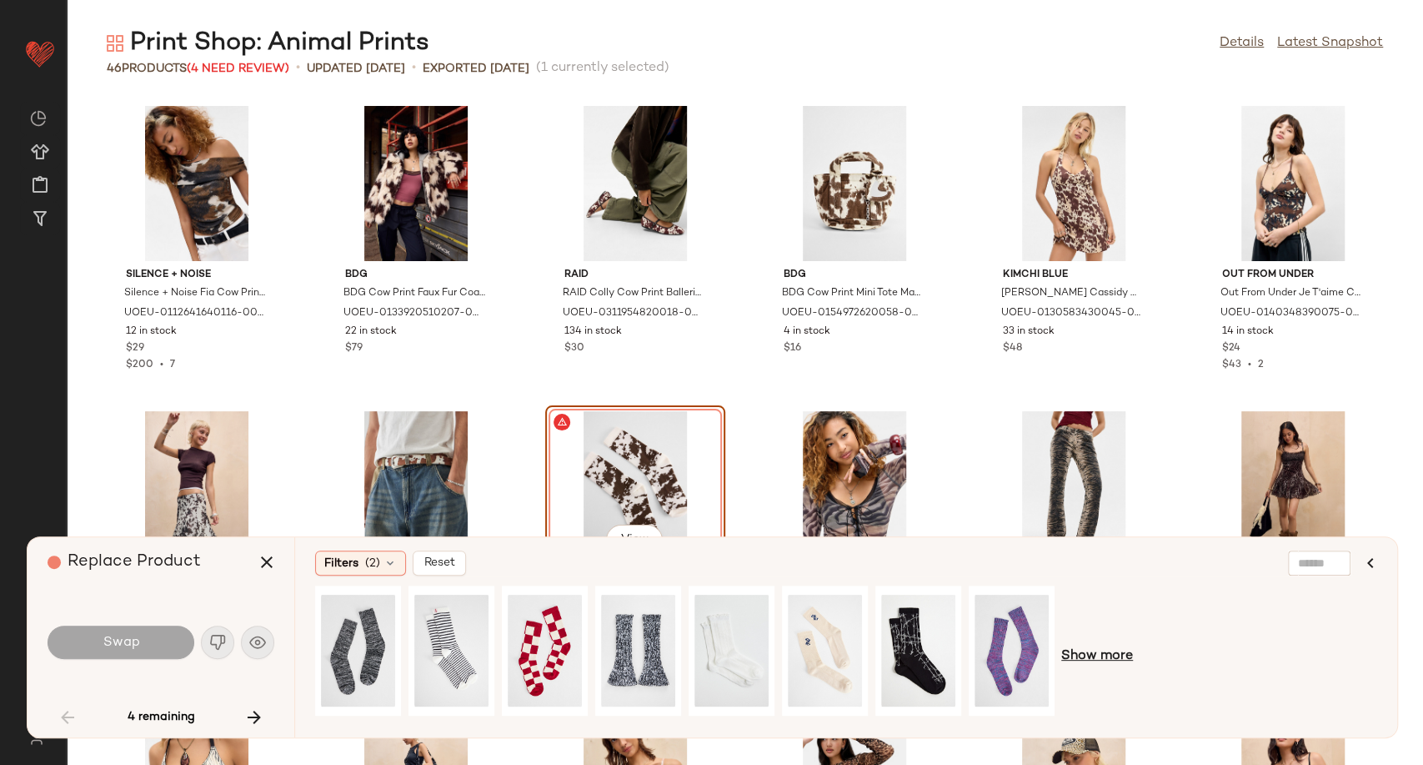
click at [1089, 656] on span "Show more" at bounding box center [1097, 656] width 72 height 20
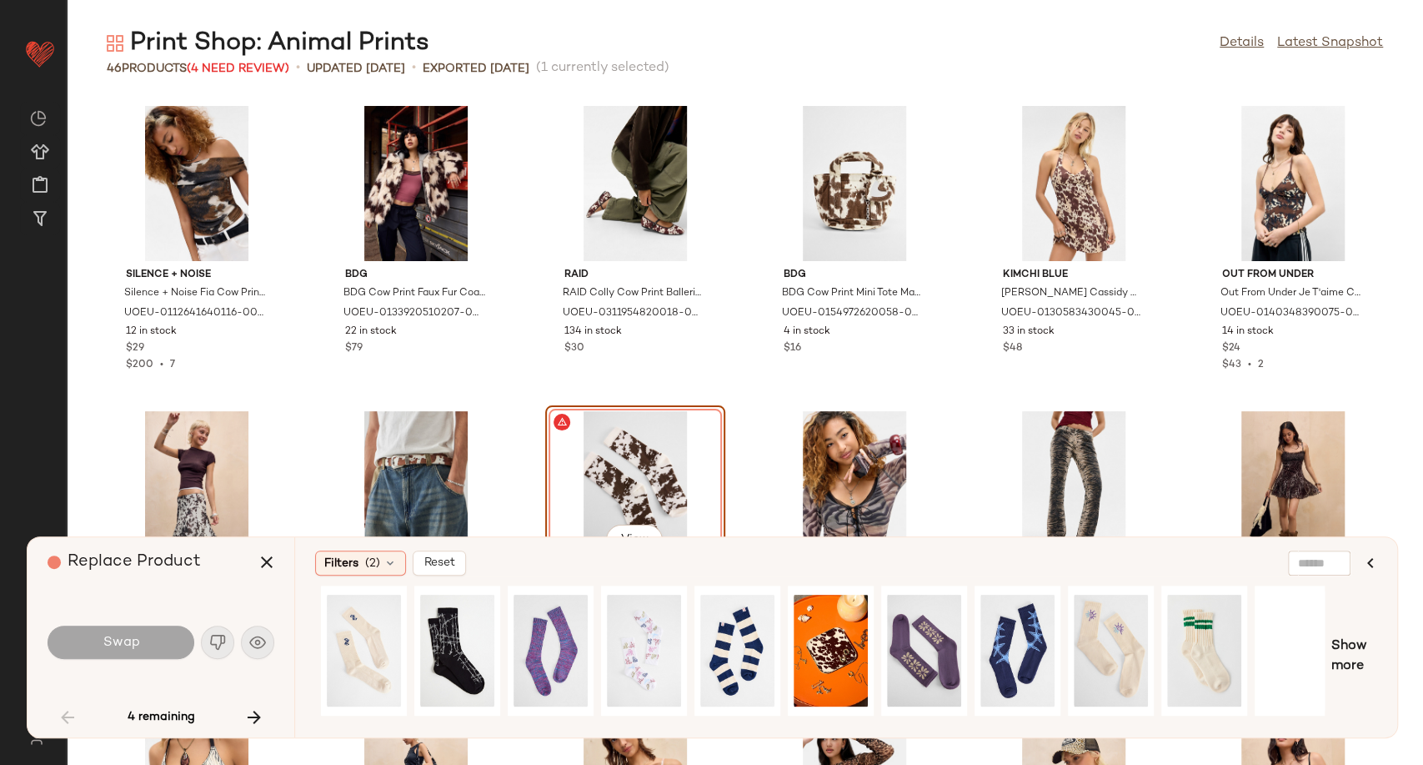
scroll to position [0, 569]
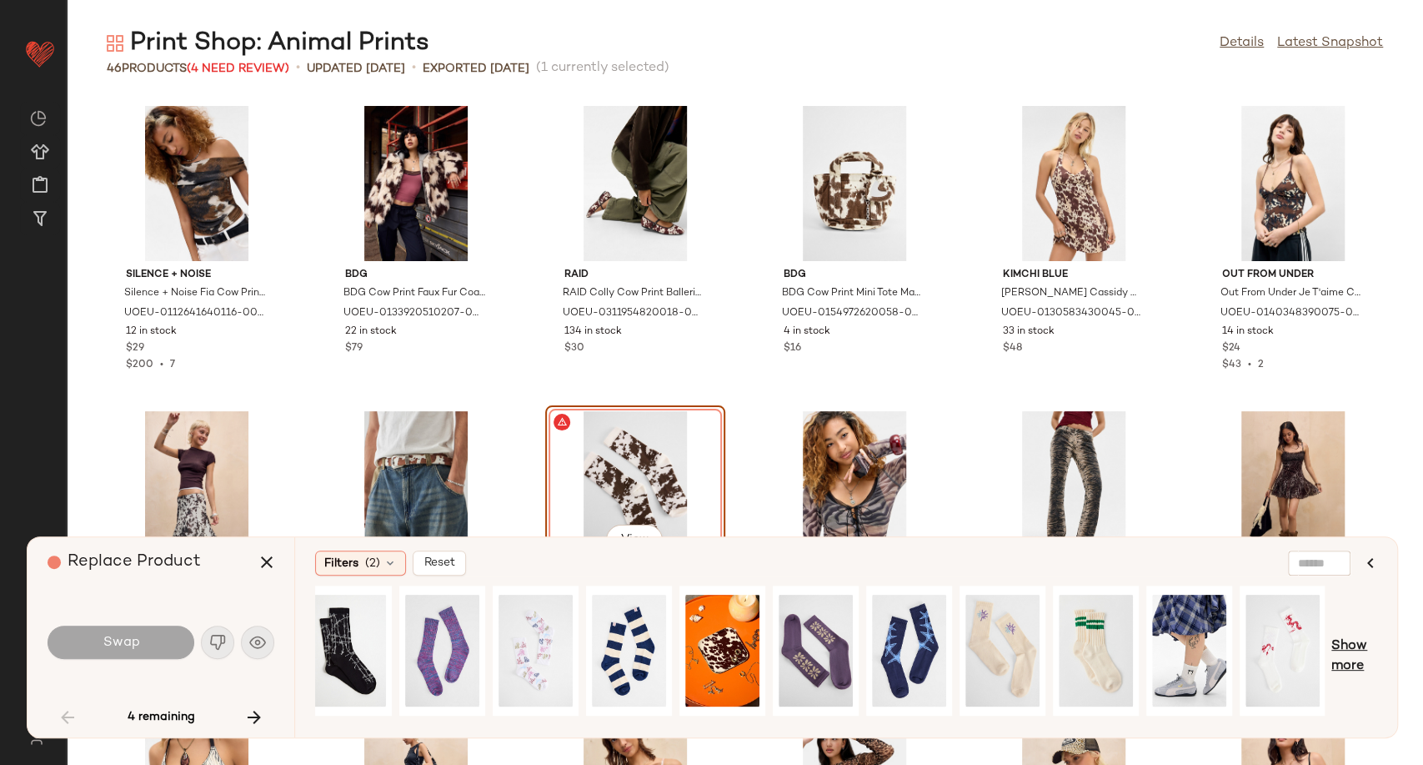
click at [1348, 647] on span "Show more" at bounding box center [1354, 656] width 46 height 40
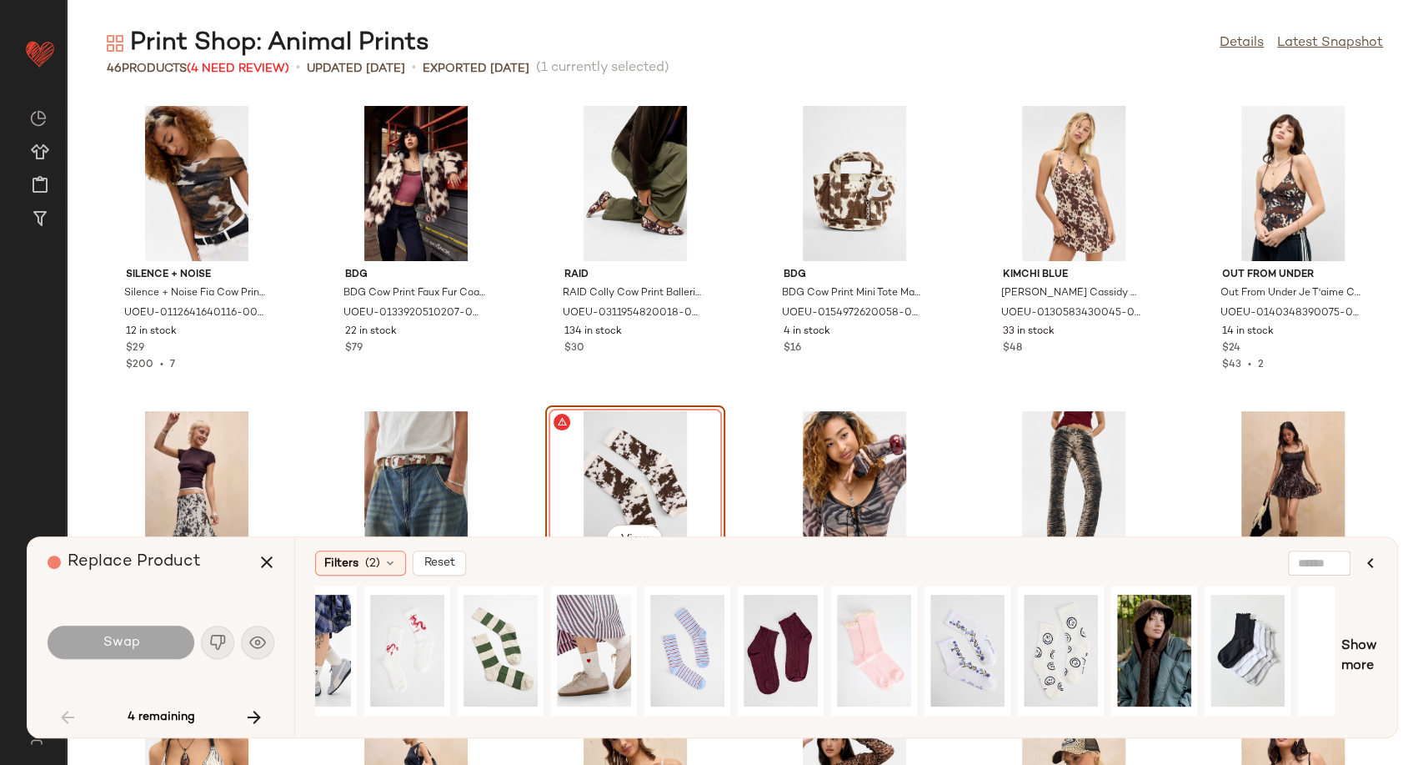
scroll to position [0, 1492]
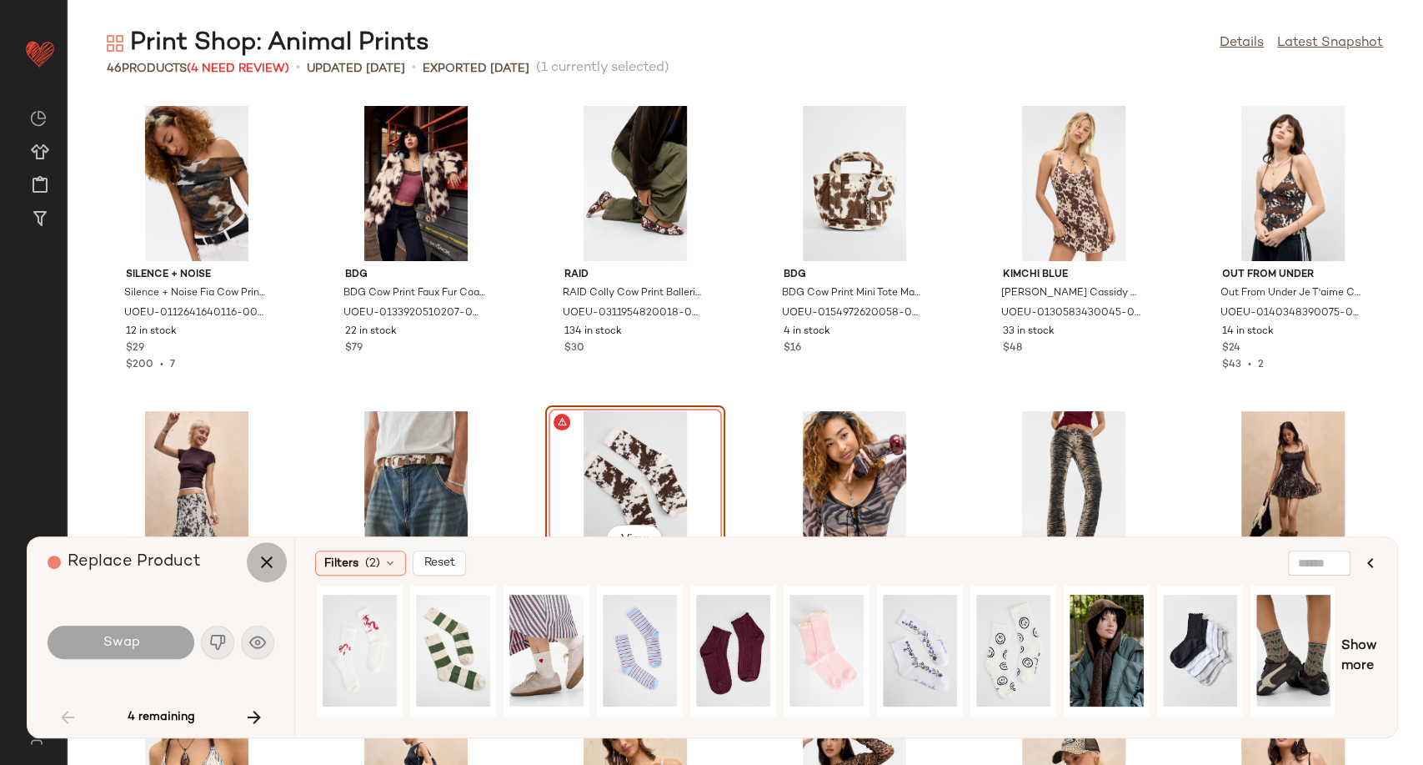
click at [263, 561] on icon "button" at bounding box center [267, 562] width 20 height 20
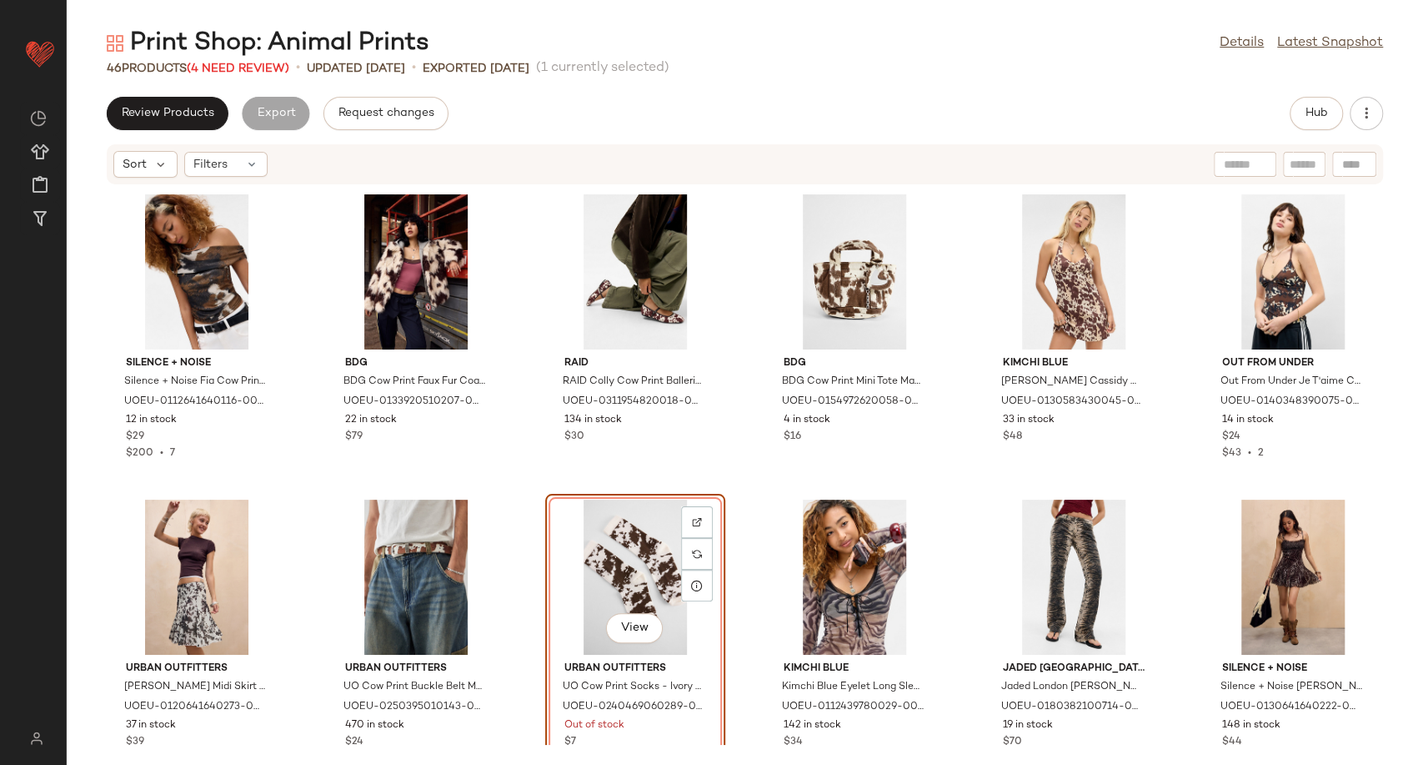
click at [603, 579] on div "View" at bounding box center [635, 576] width 168 height 155
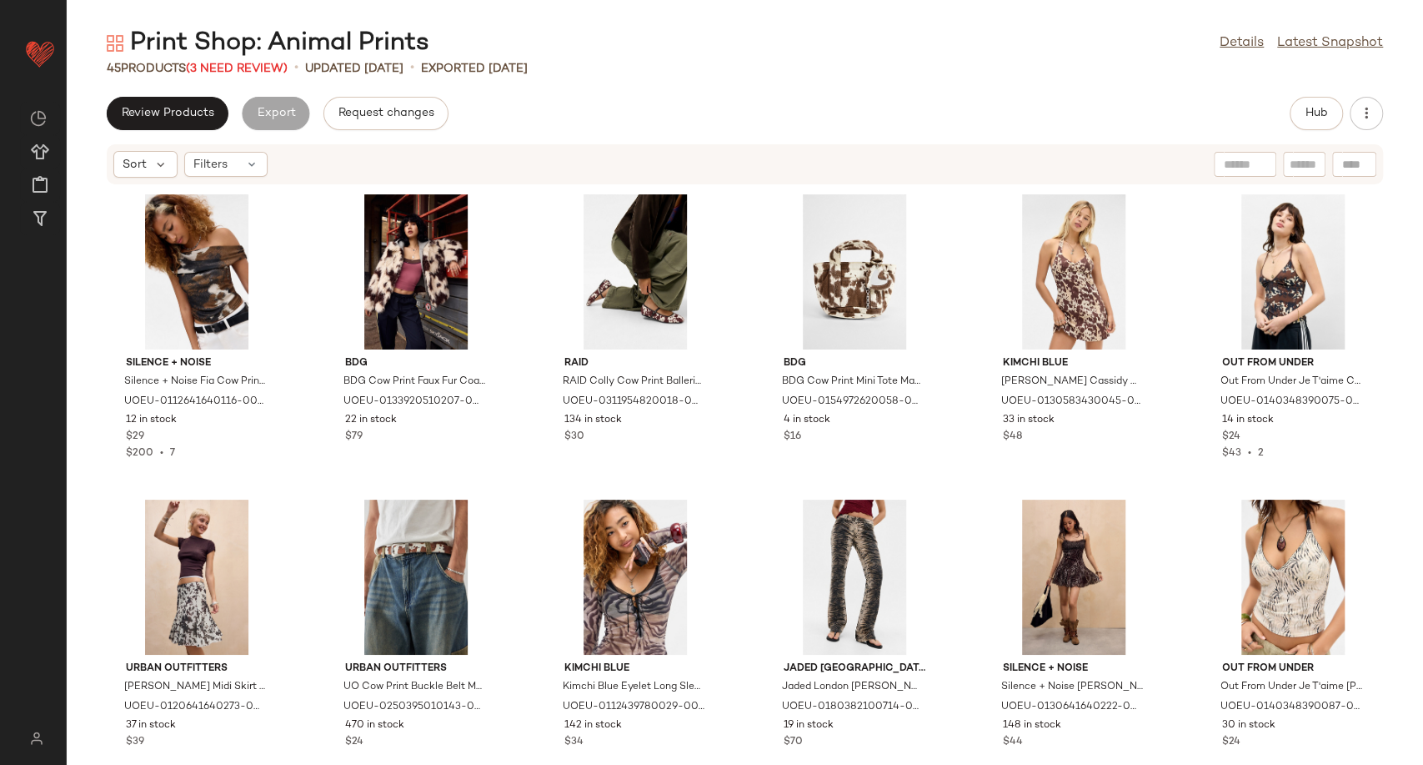
click at [223, 58] on div "Print Shop: Animal Prints" at bounding box center [268, 43] width 323 height 33
click at [233, 68] on span "(3 Need Review)" at bounding box center [237, 69] width 102 height 13
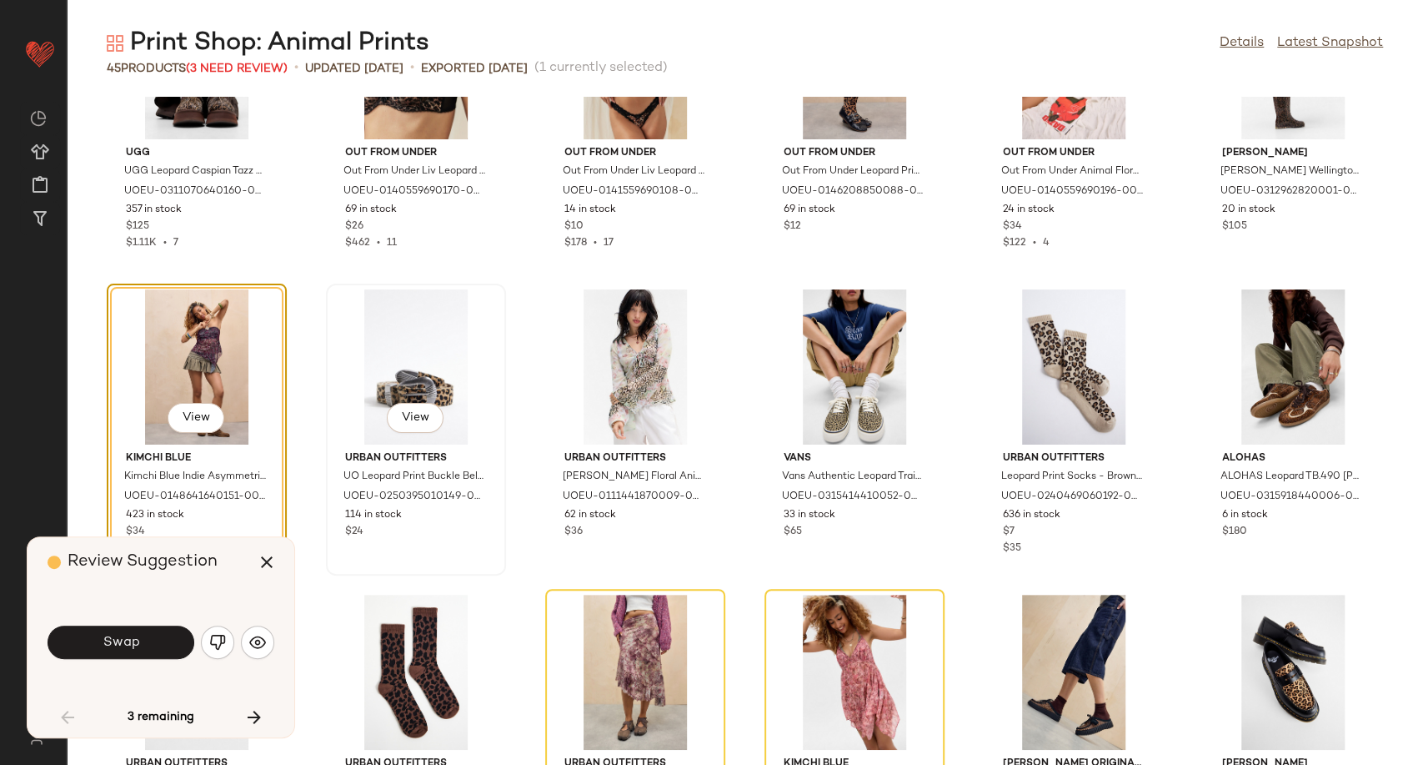
scroll to position [1114, 0]
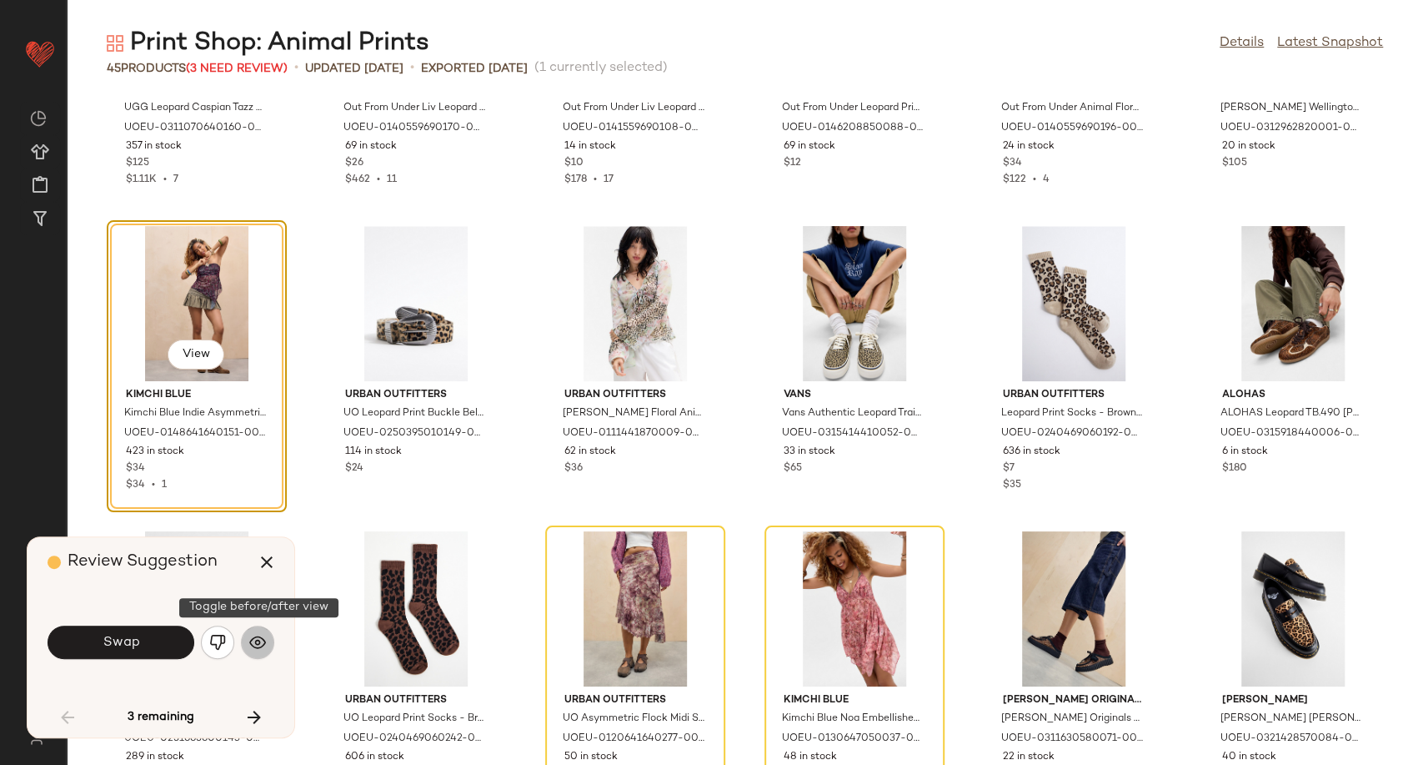
click at [267, 641] on button "button" at bounding box center [257, 641] width 33 height 33
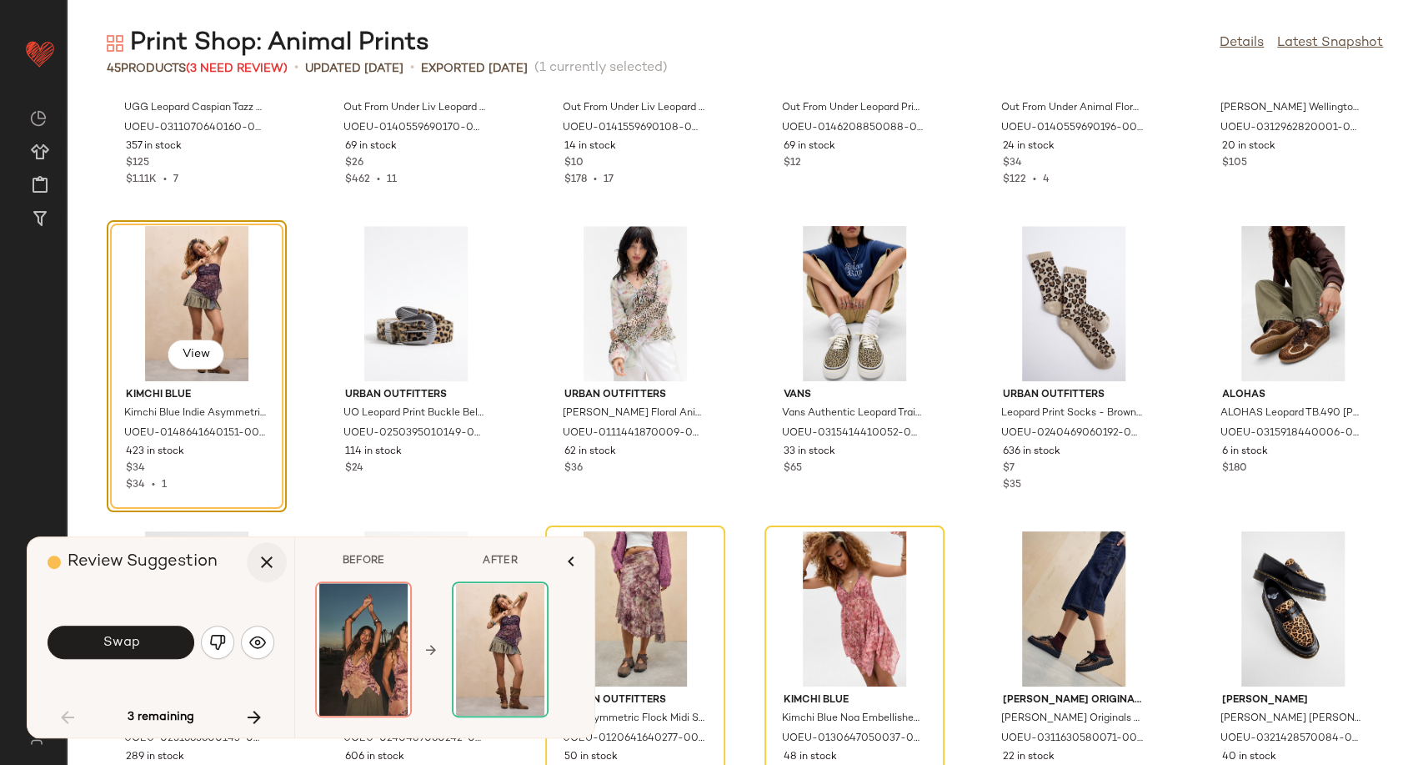
click at [262, 564] on icon "button" at bounding box center [267, 562] width 20 height 20
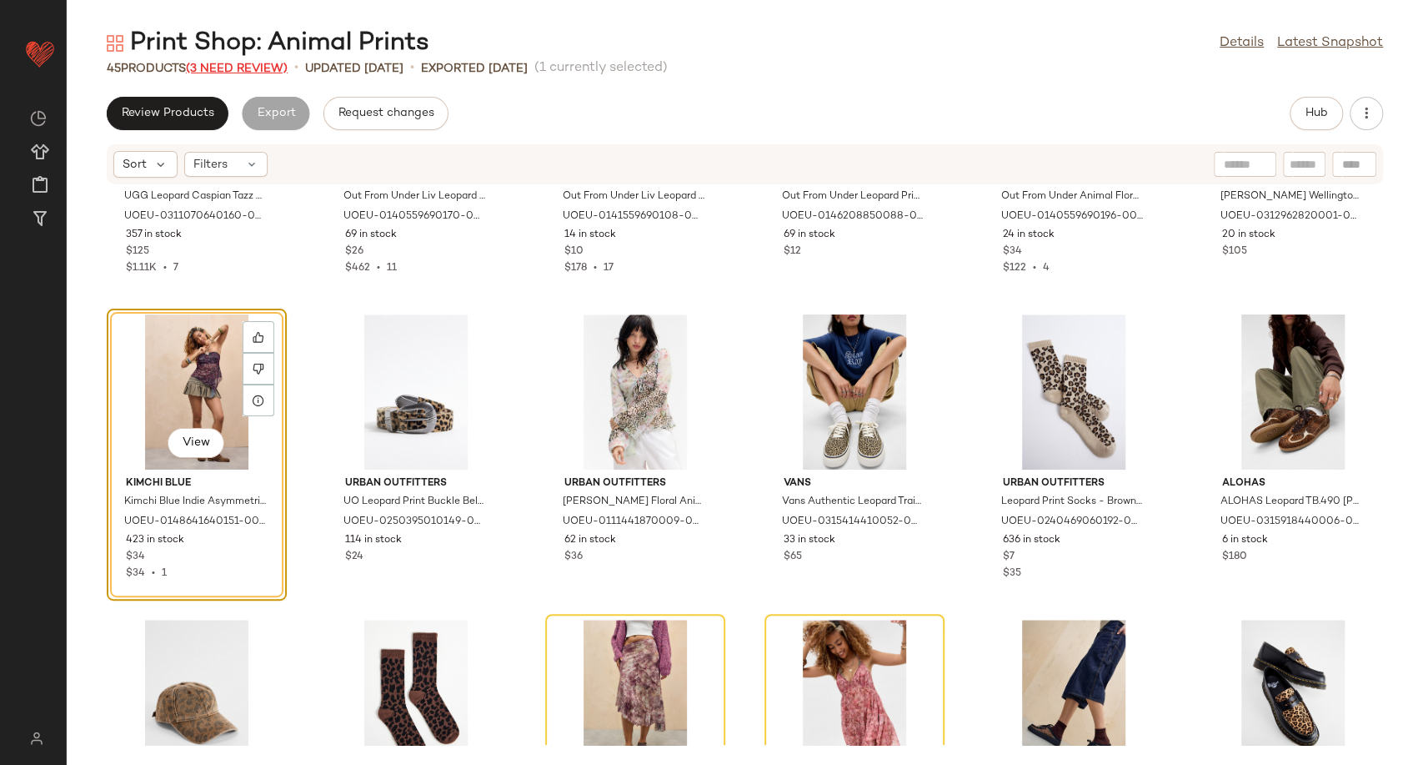
click at [239, 70] on span "(3 Need Review)" at bounding box center [237, 69] width 102 height 13
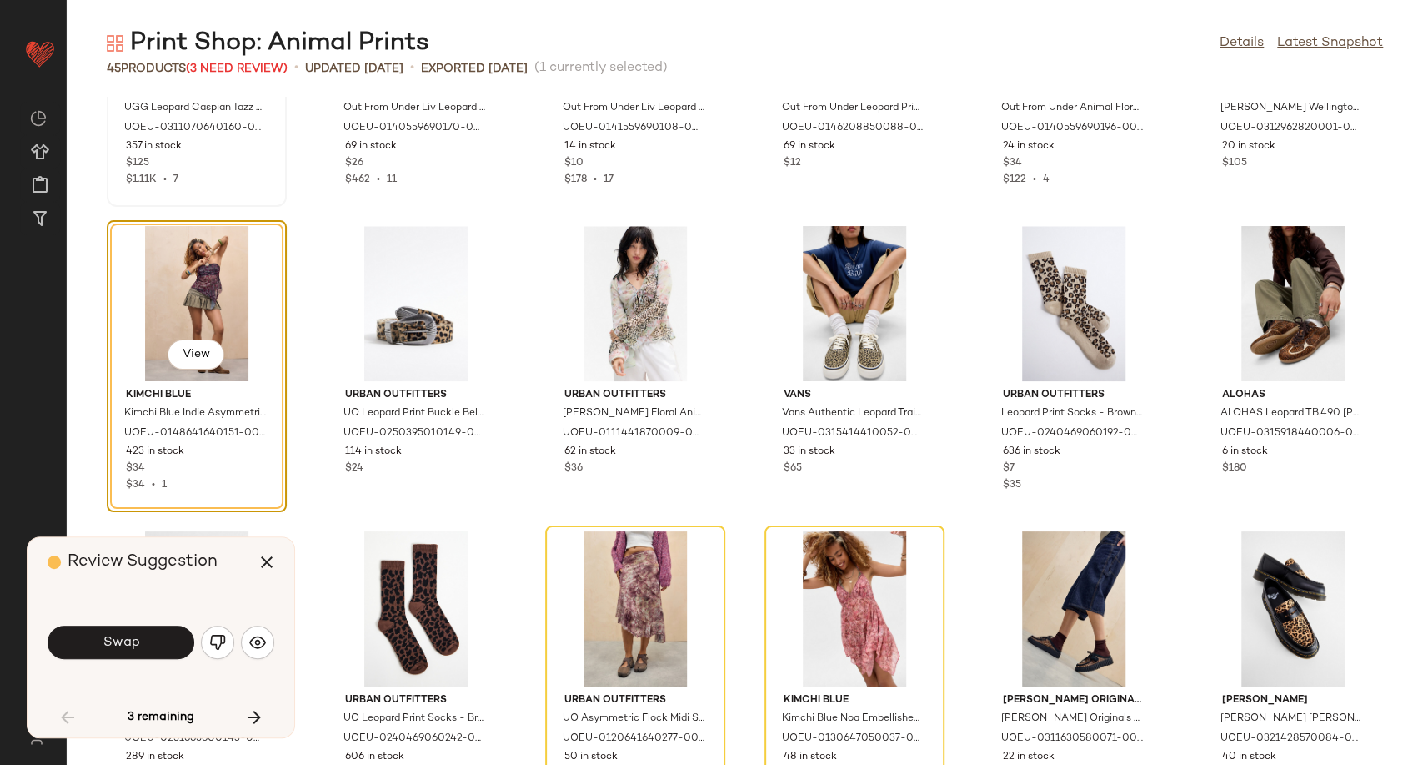
scroll to position [915, 0]
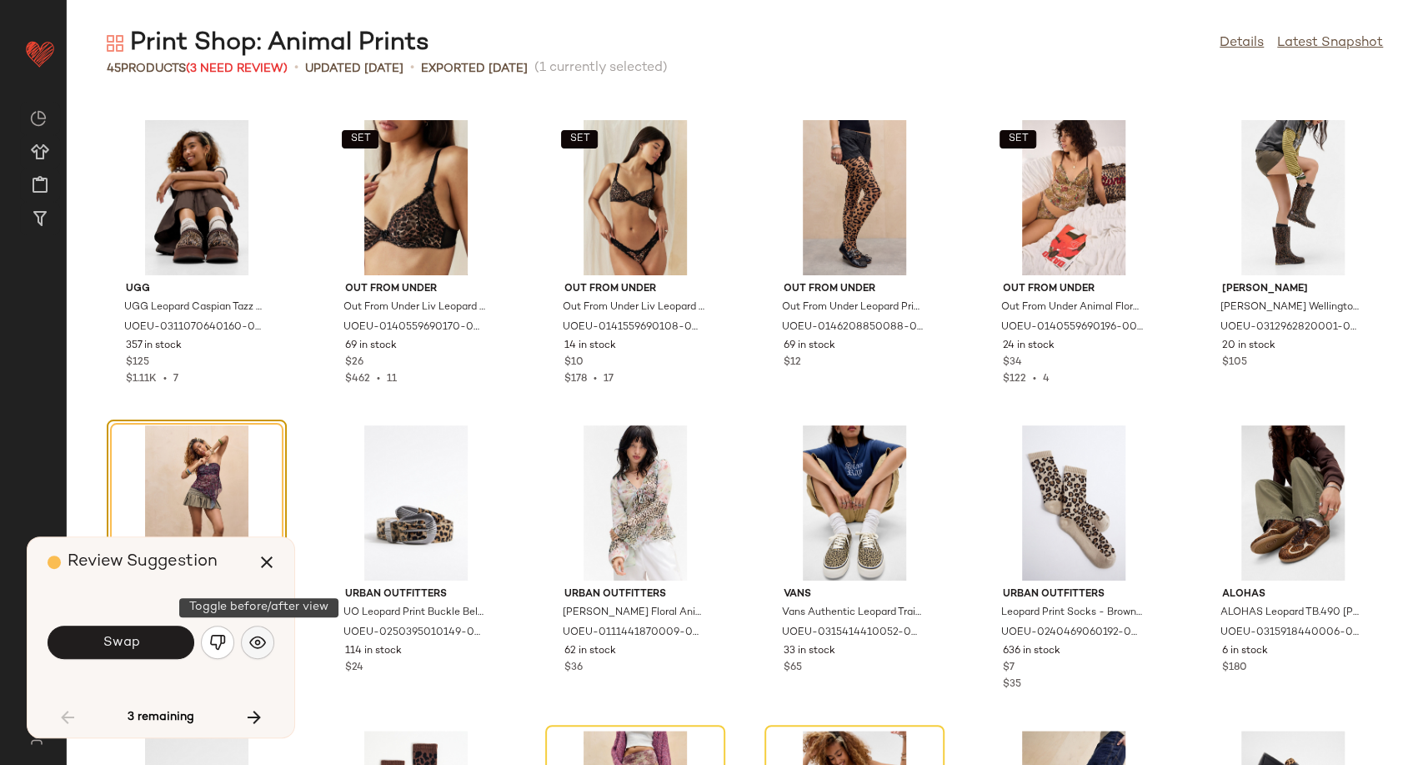
click at [258, 639] on img "button" at bounding box center [257, 642] width 17 height 17
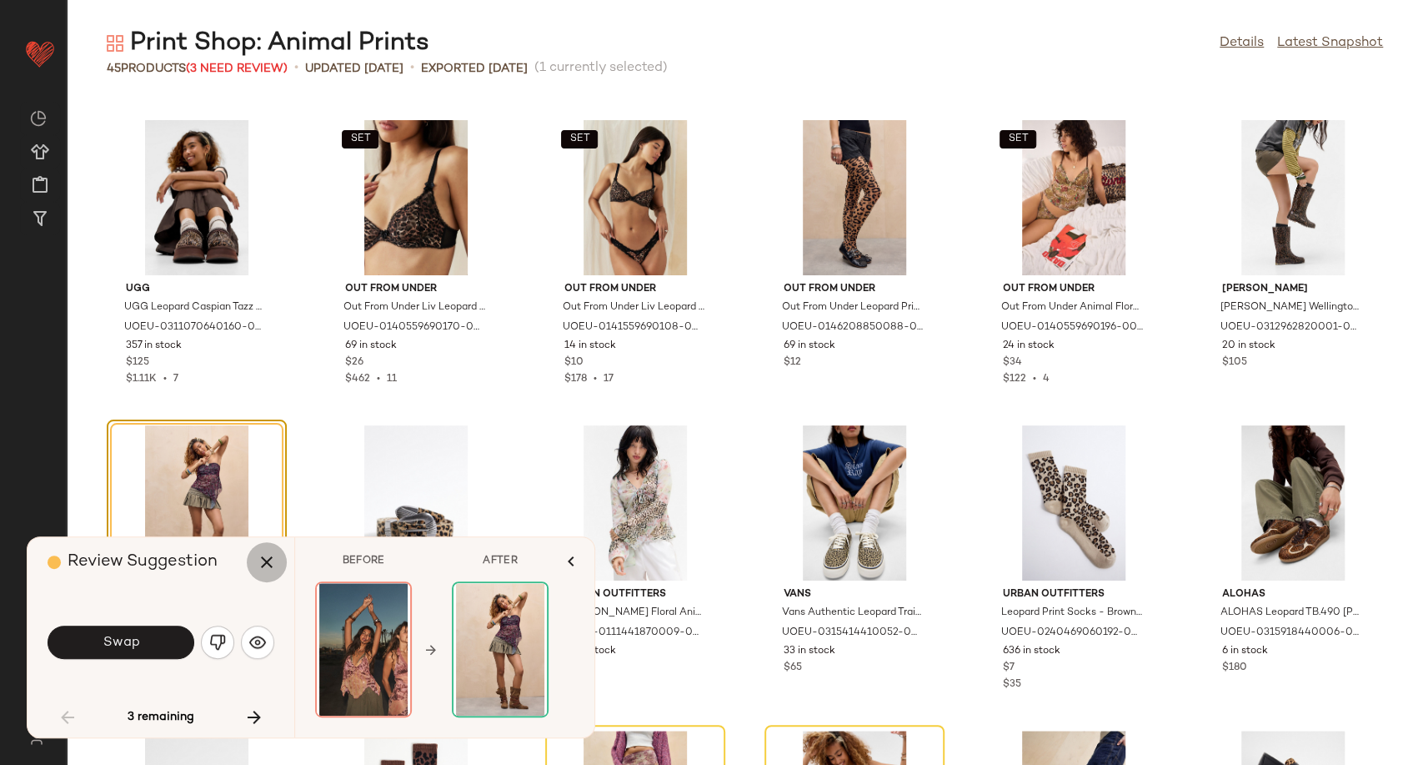
click at [278, 559] on button "button" at bounding box center [267, 562] width 40 height 40
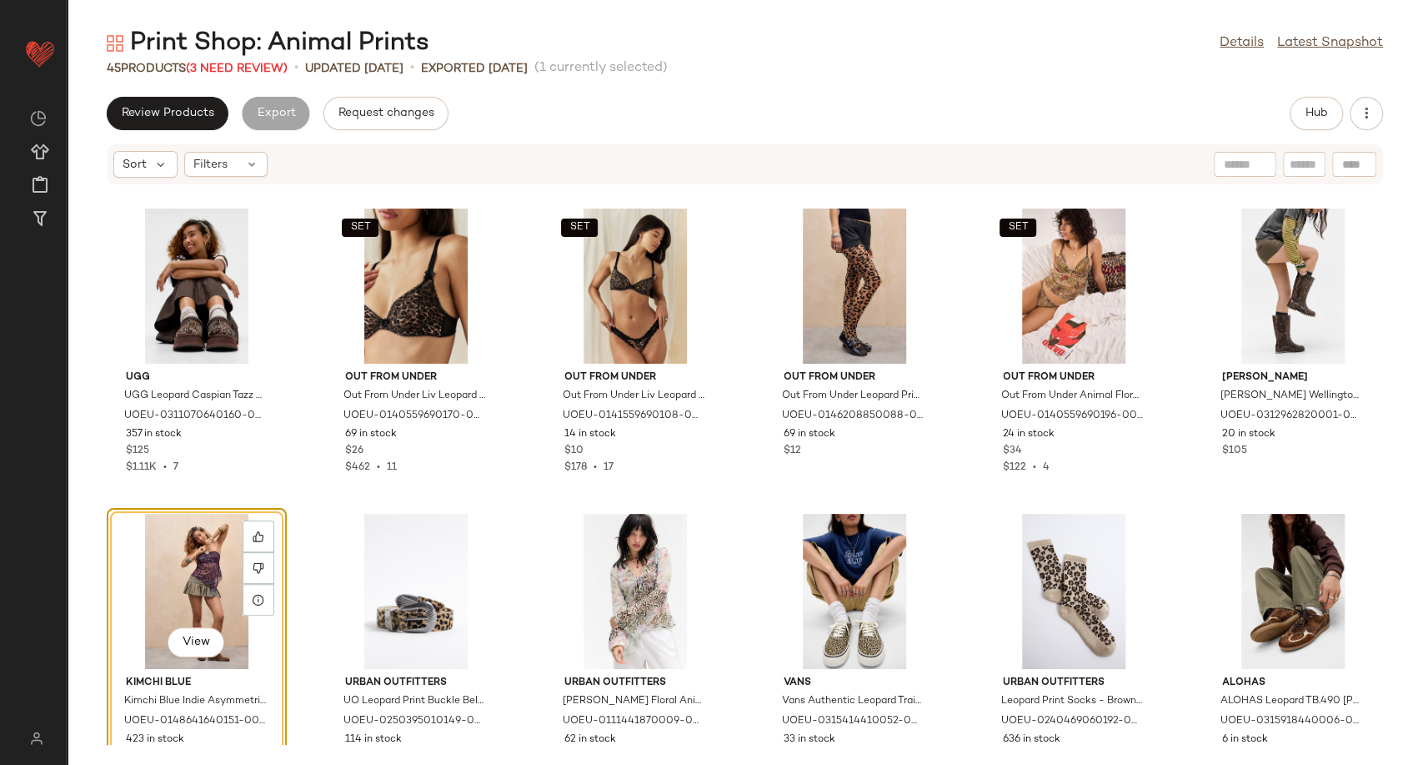
click at [207, 559] on div "View" at bounding box center [197, 591] width 168 height 155
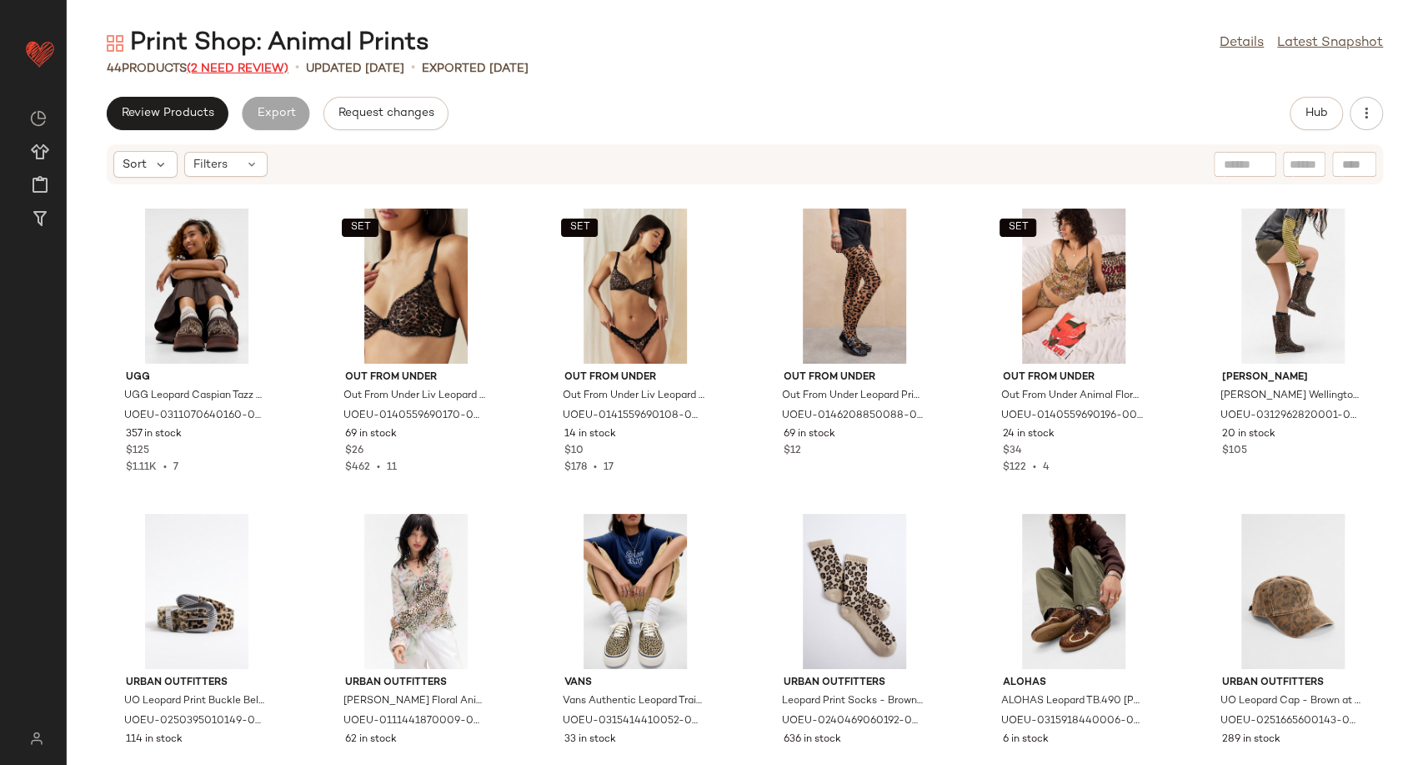
click at [240, 67] on span "(2 Need Review)" at bounding box center [238, 69] width 102 height 13
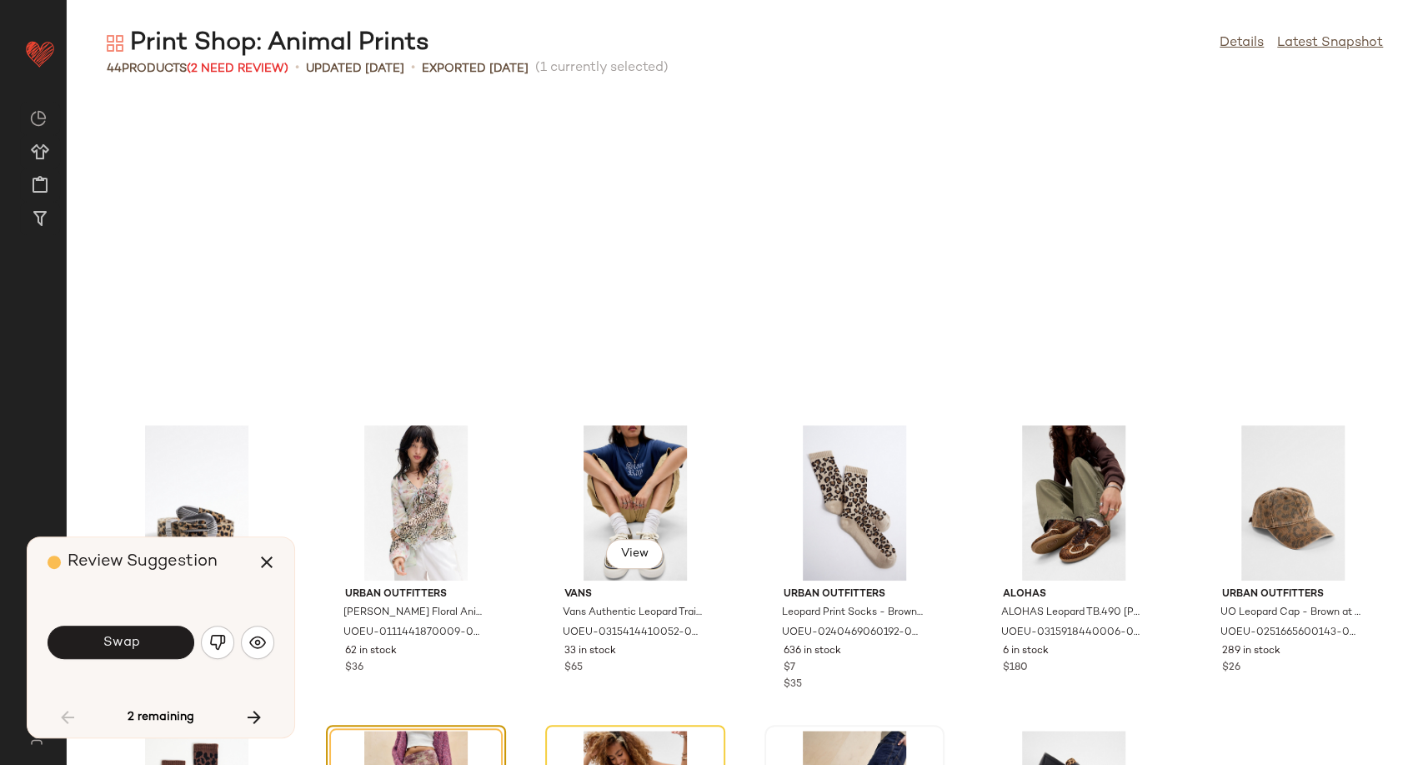
scroll to position [1221, 0]
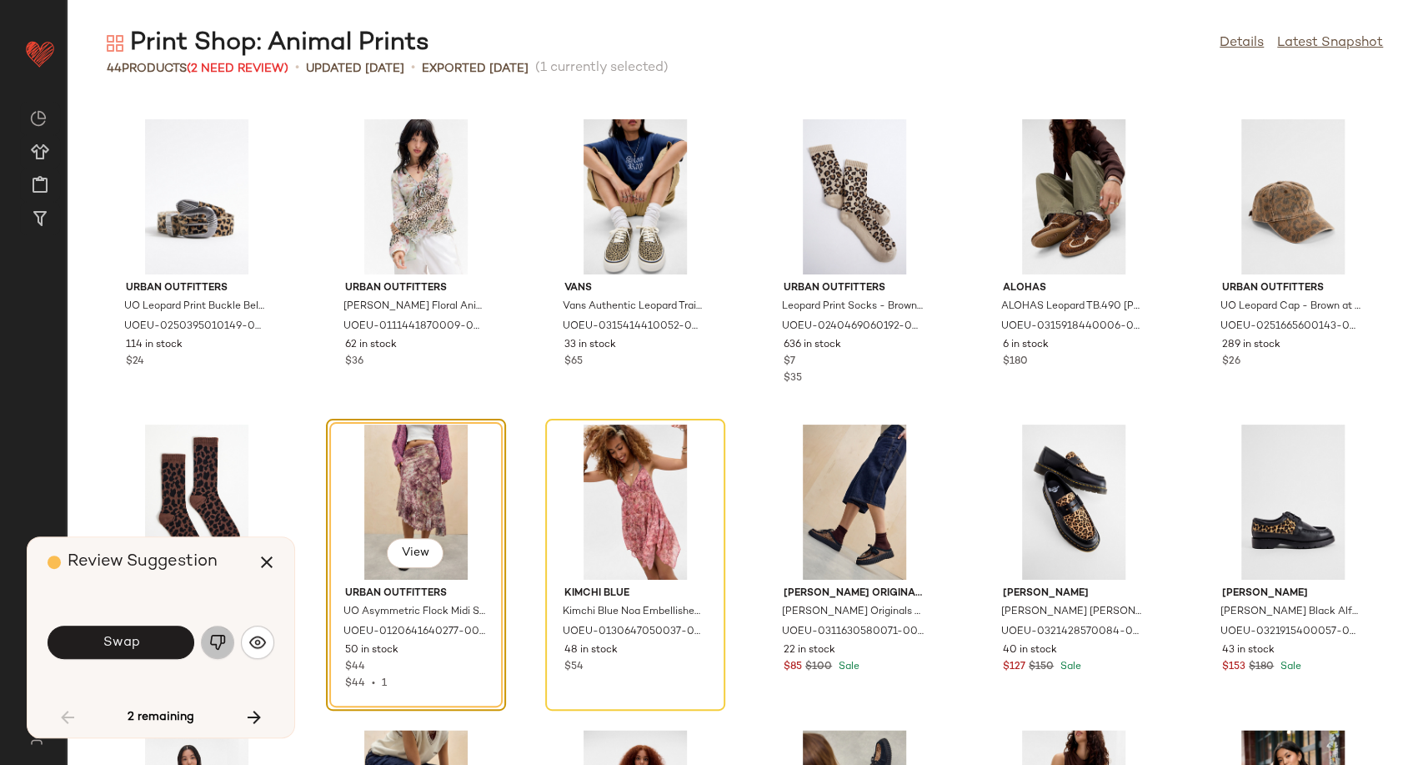
click at [213, 642] on img "button" at bounding box center [217, 642] width 17 height 17
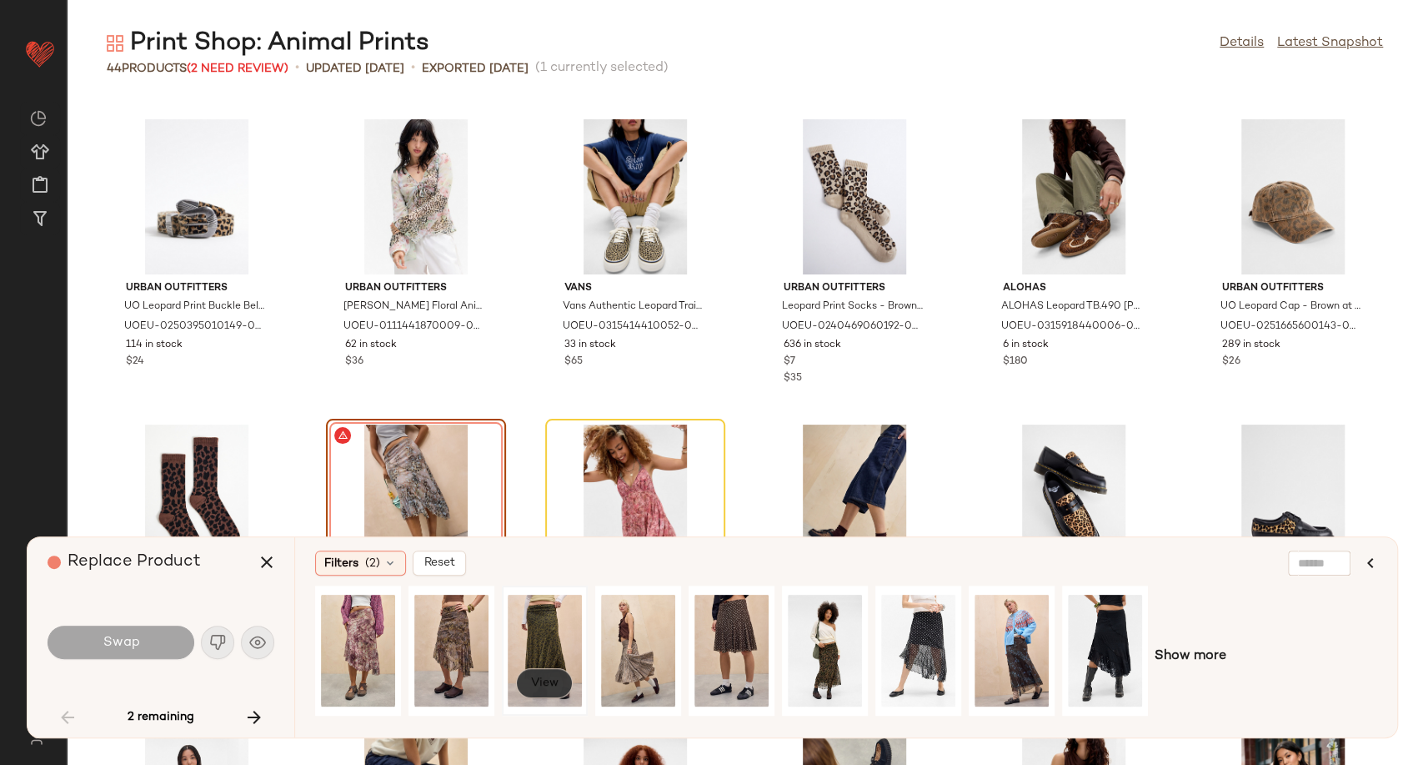
click at [540, 669] on button "View" at bounding box center [544, 683] width 57 height 30
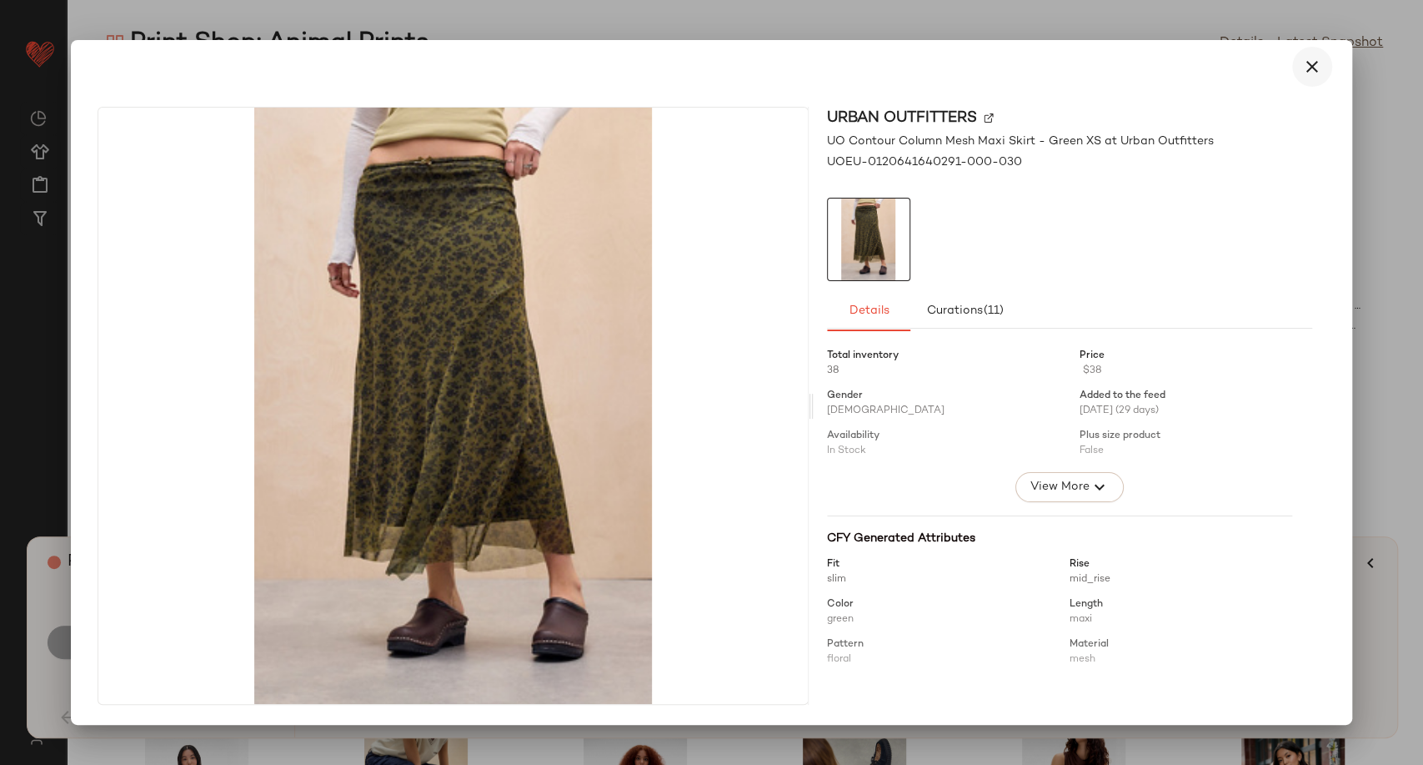
click at [1311, 68] on icon "button" at bounding box center [1312, 67] width 20 height 20
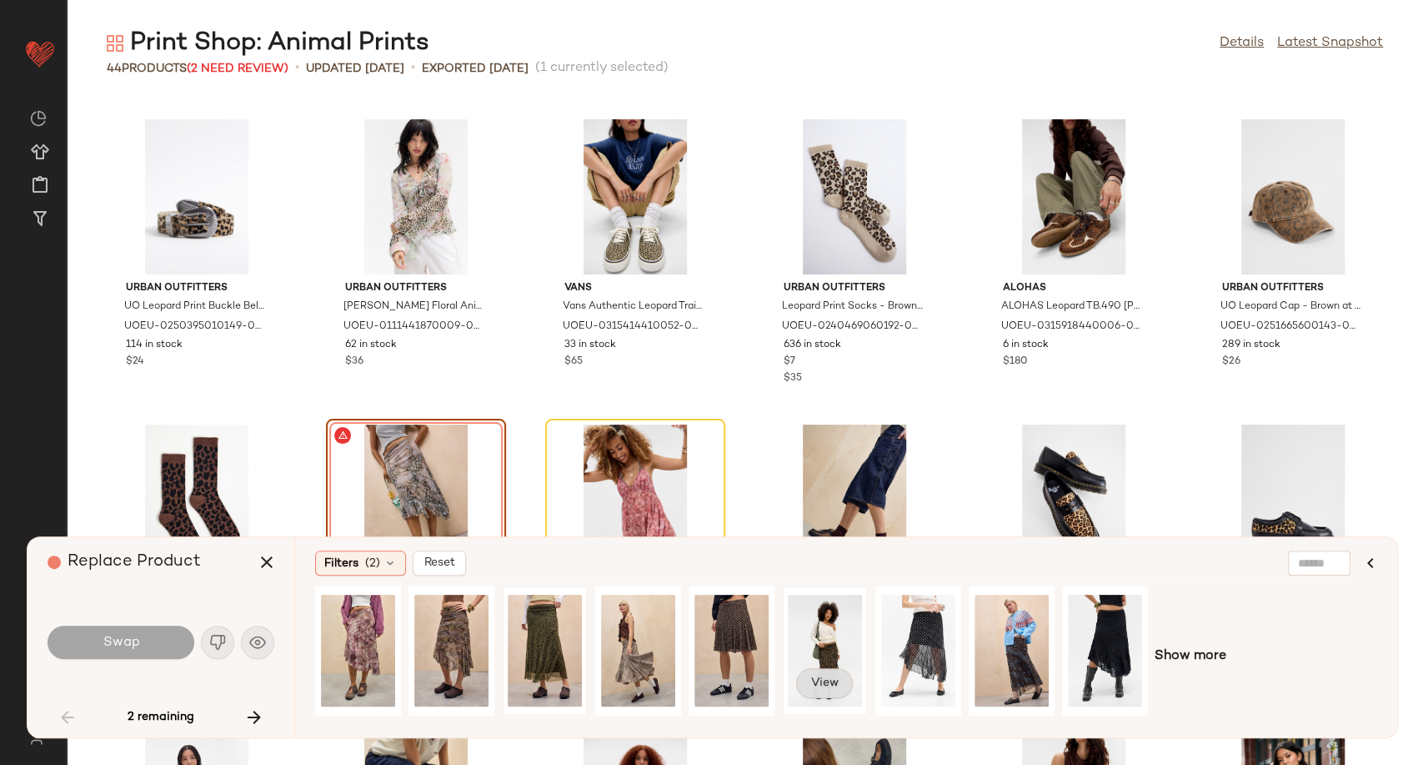
click at [834, 669] on button "View" at bounding box center [824, 683] width 57 height 30
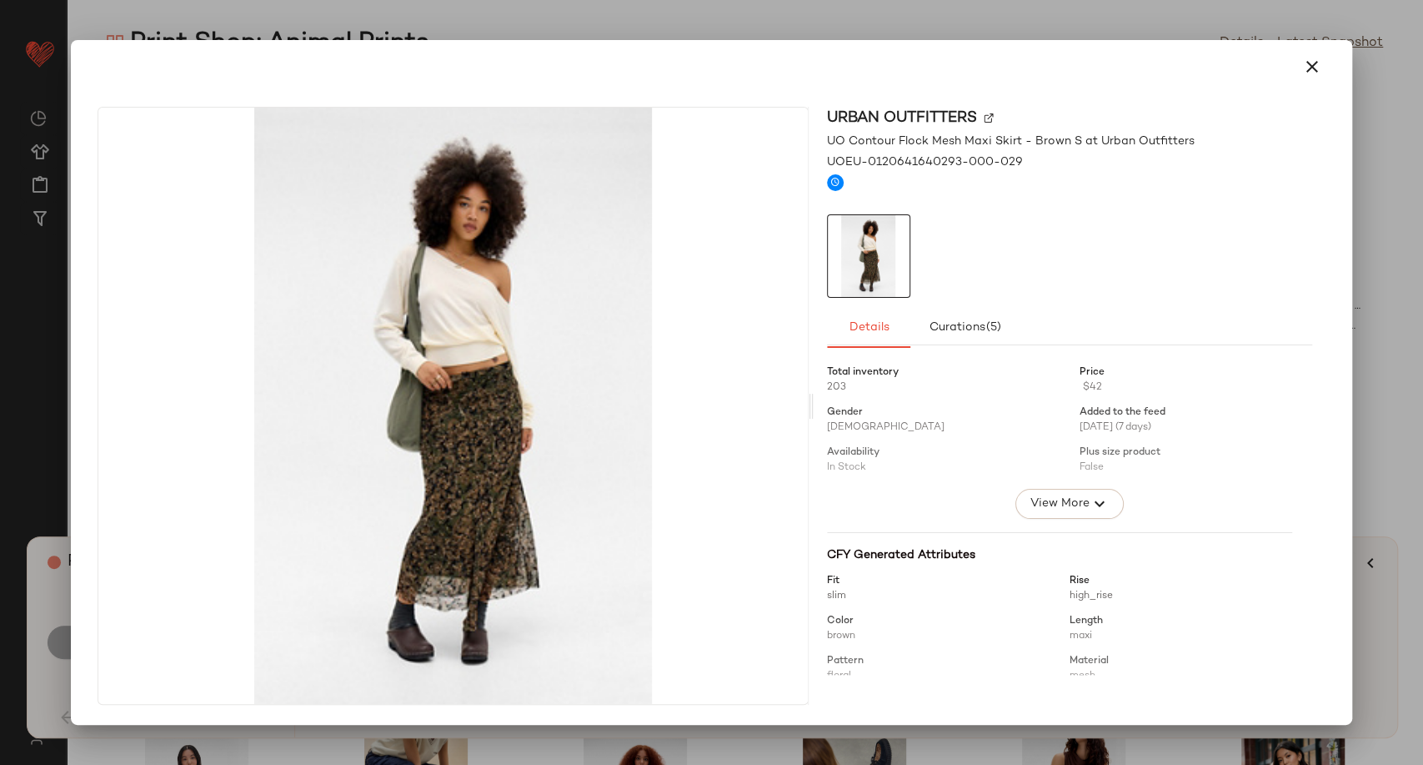
click at [1298, 70] on button "button" at bounding box center [1312, 67] width 40 height 40
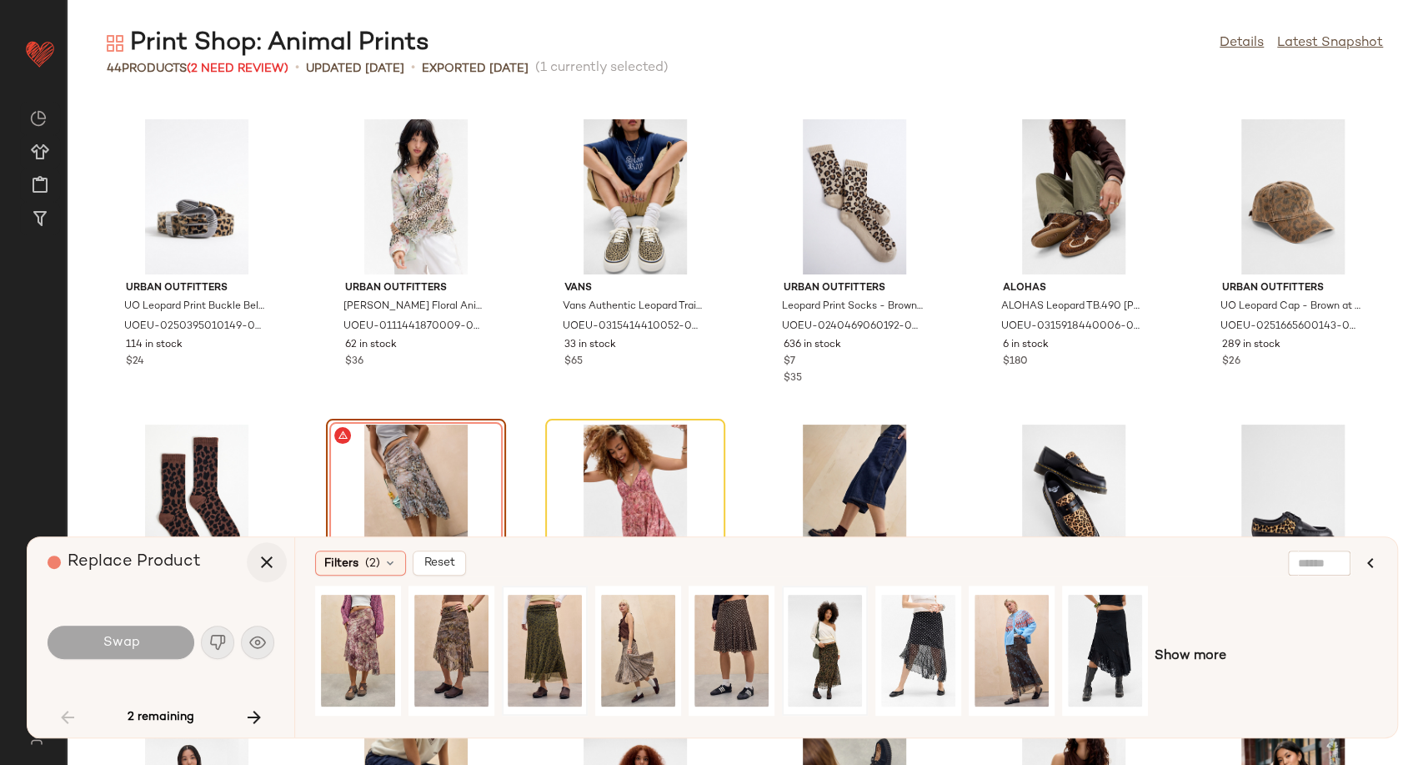
click at [272, 572] on button "button" at bounding box center [267, 562] width 40 height 40
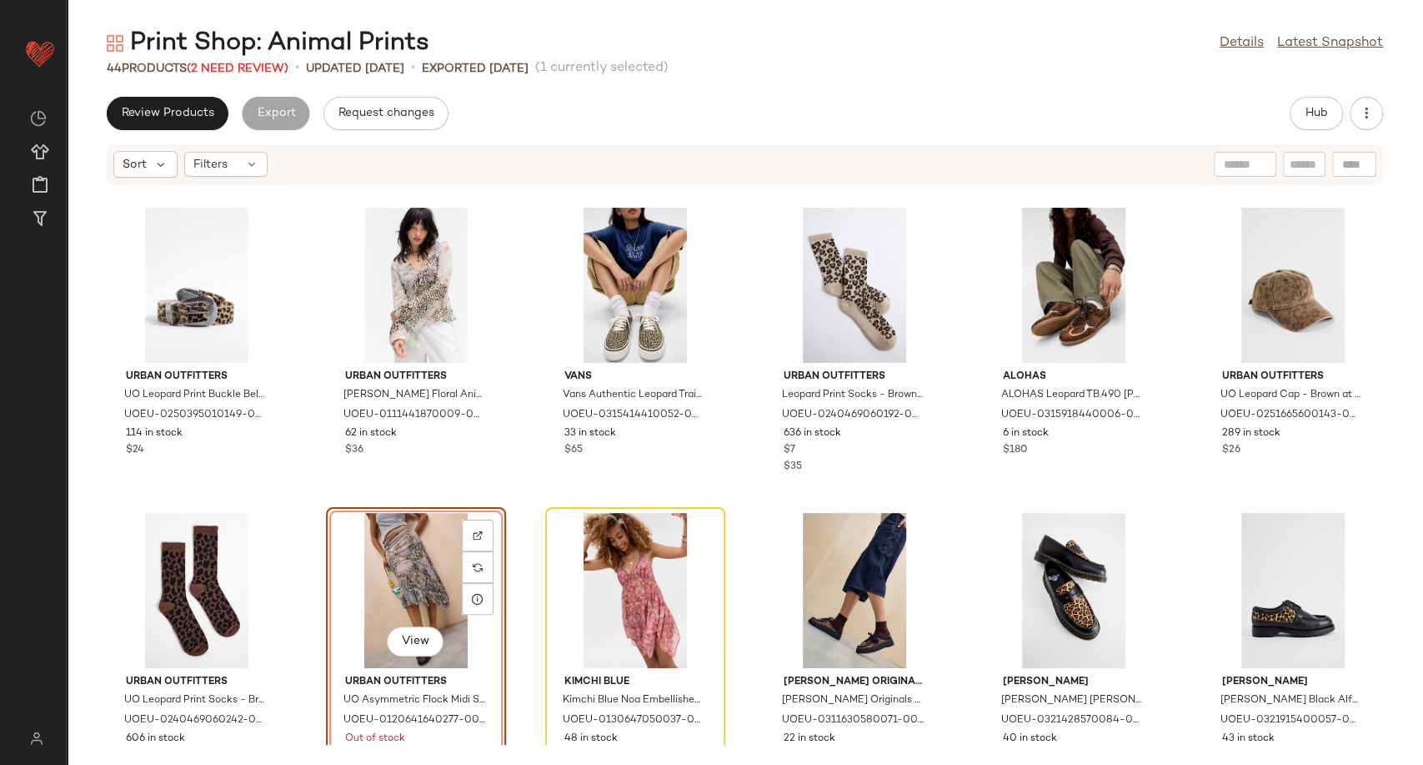
click at [417, 577] on div "View" at bounding box center [416, 590] width 168 height 155
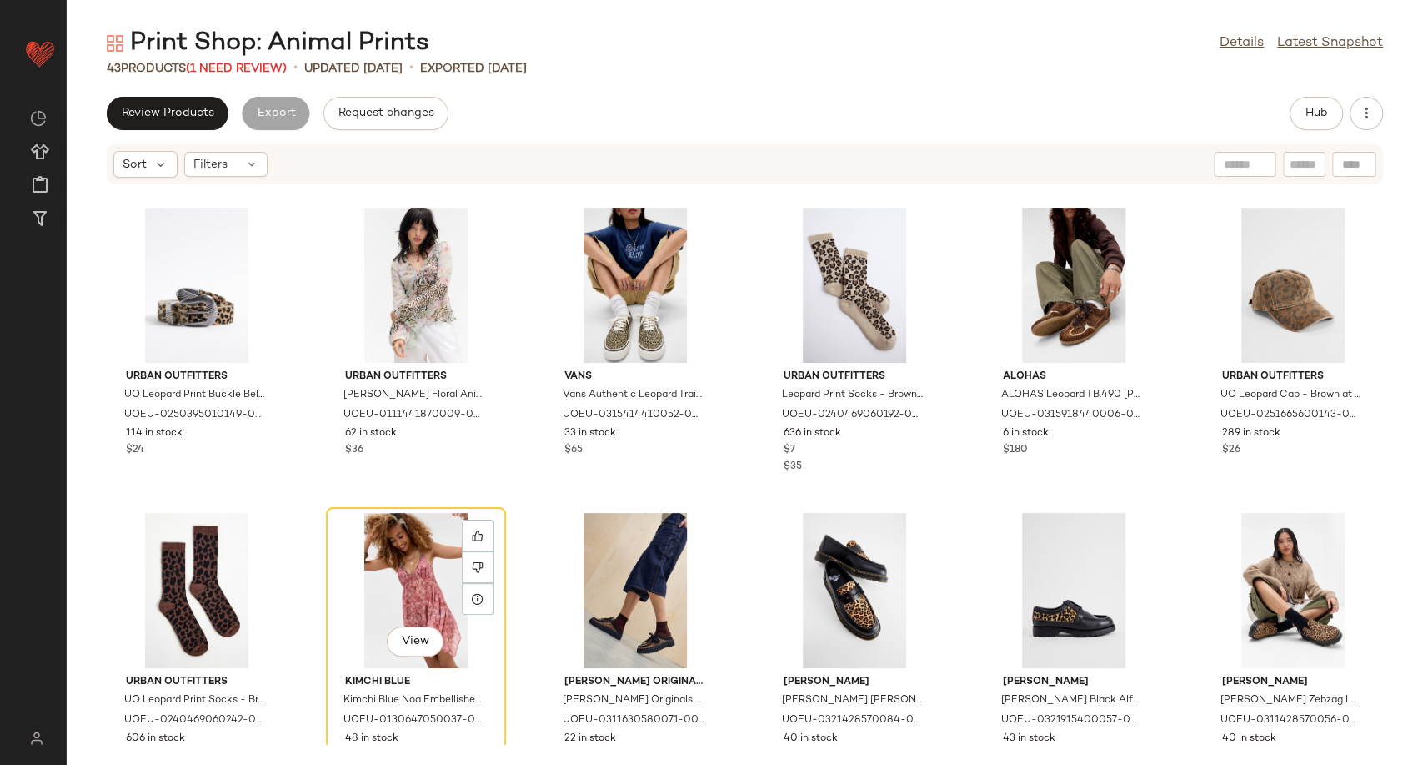
click at [417, 578] on div "View" at bounding box center [416, 590] width 168 height 155
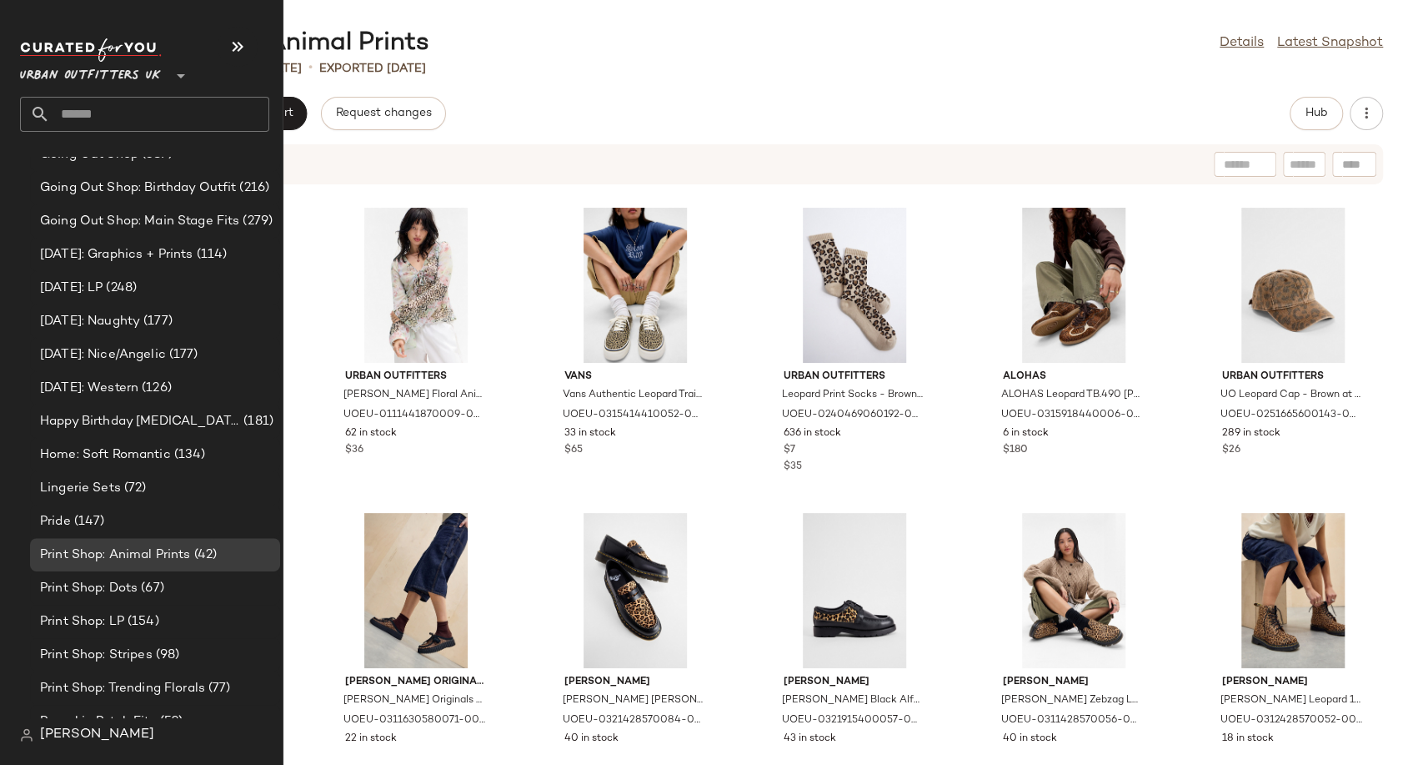
scroll to position [4681, 0]
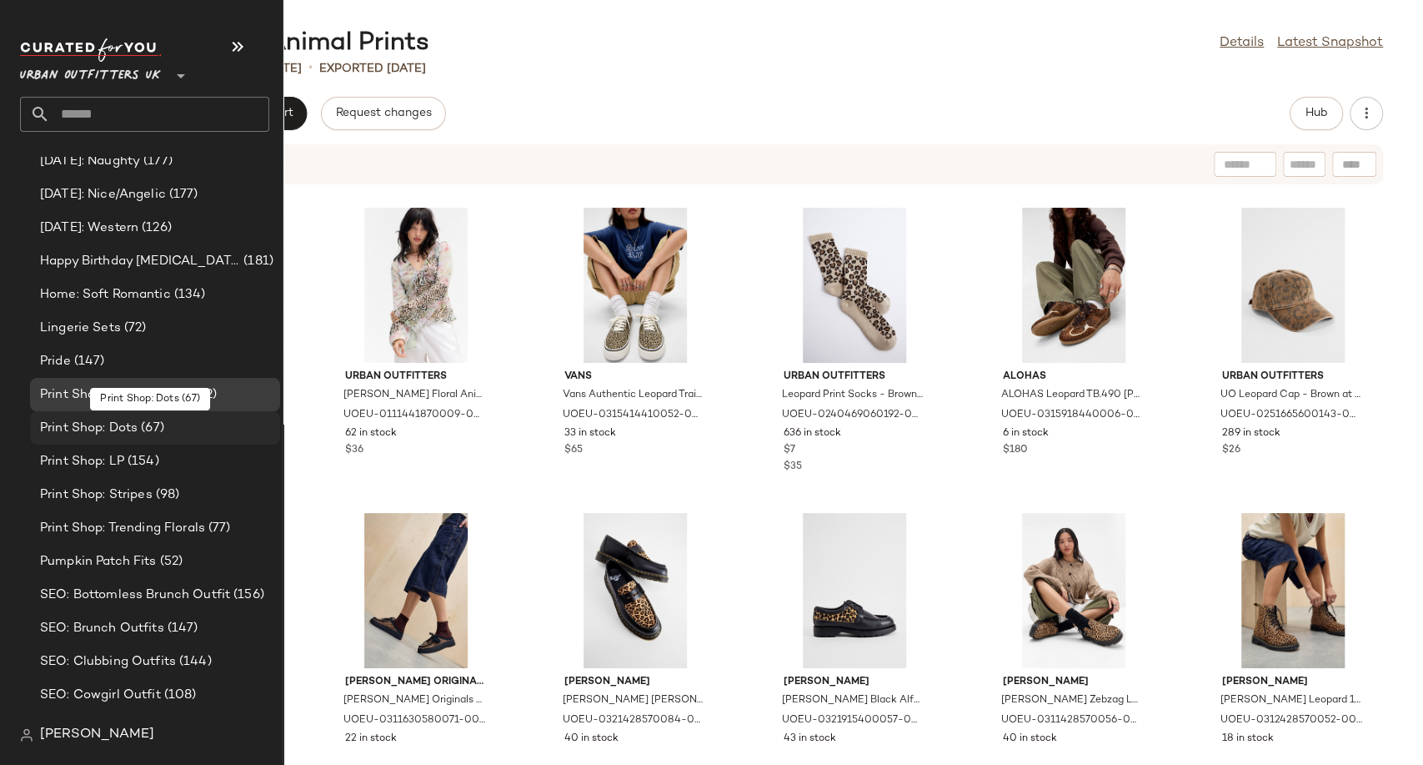
click at [107, 430] on span "Print Shop: Dots" at bounding box center [89, 428] width 98 height 19
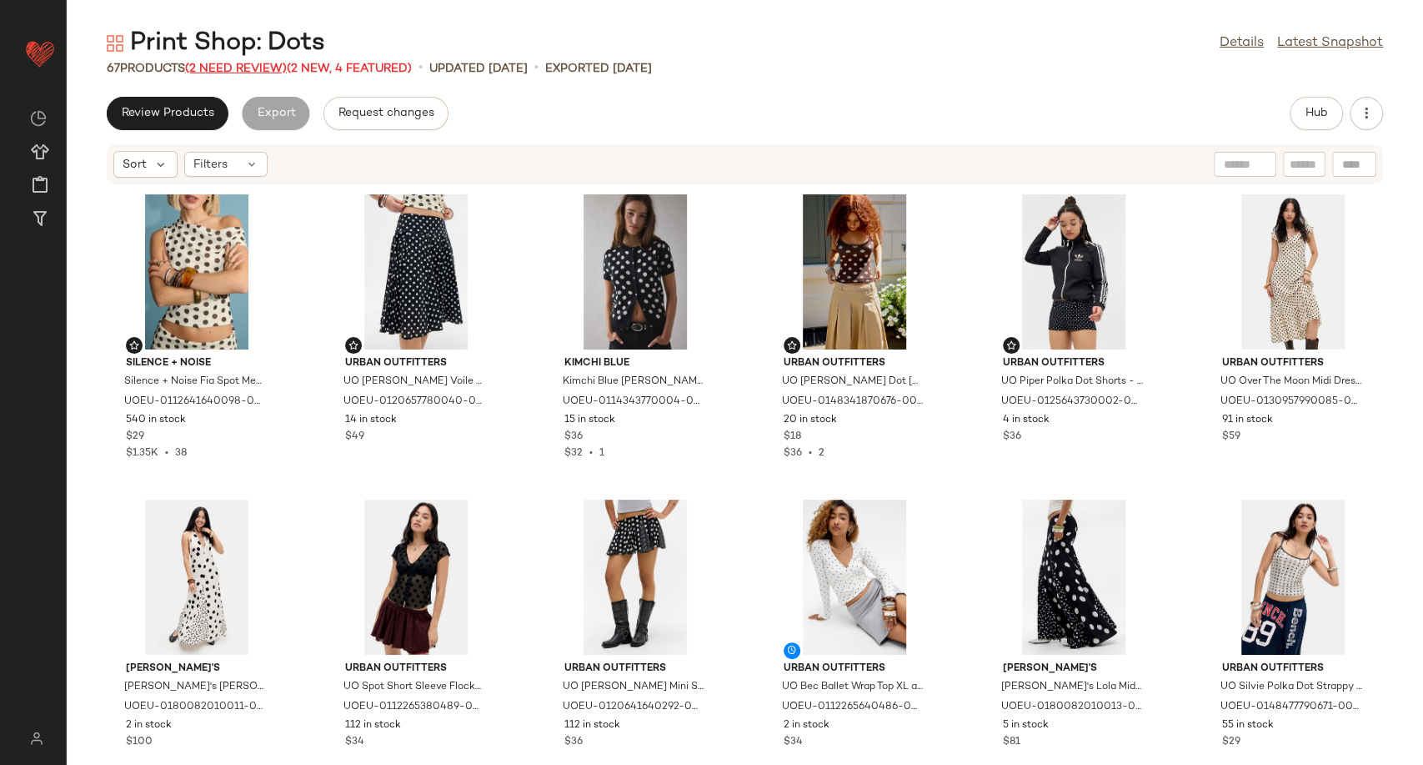
click at [240, 69] on span "(2 Need Review)" at bounding box center [236, 69] width 102 height 13
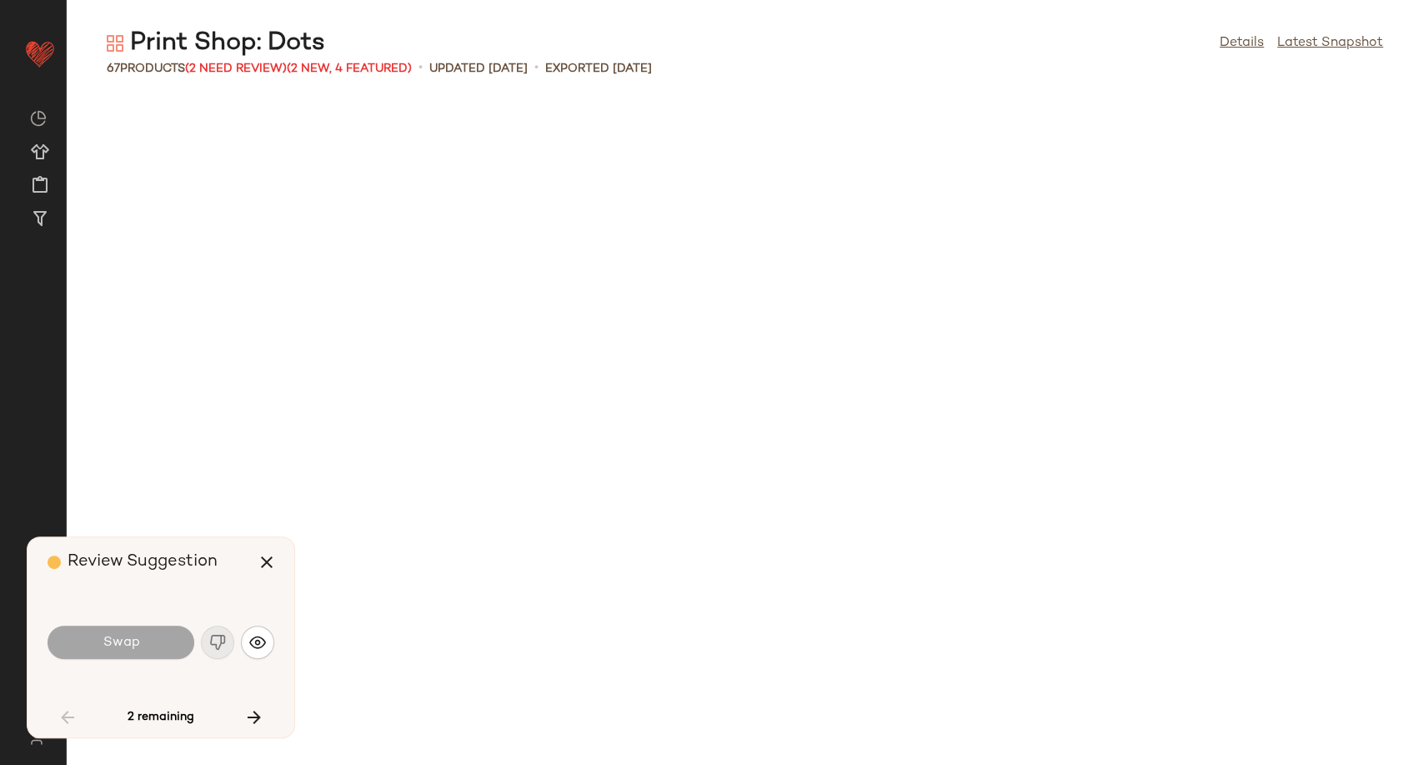
scroll to position [1831, 0]
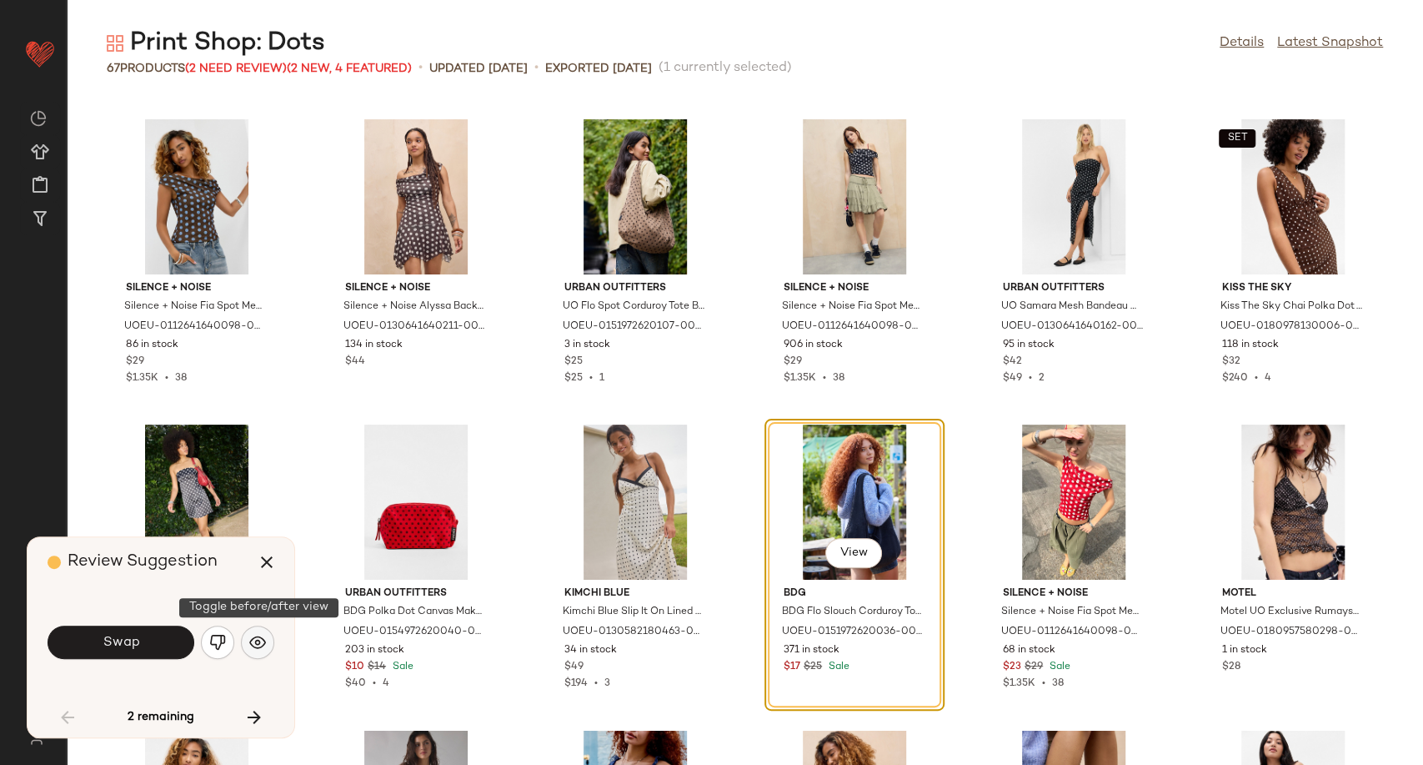
click at [261, 643] on img "button" at bounding box center [257, 642] width 17 height 17
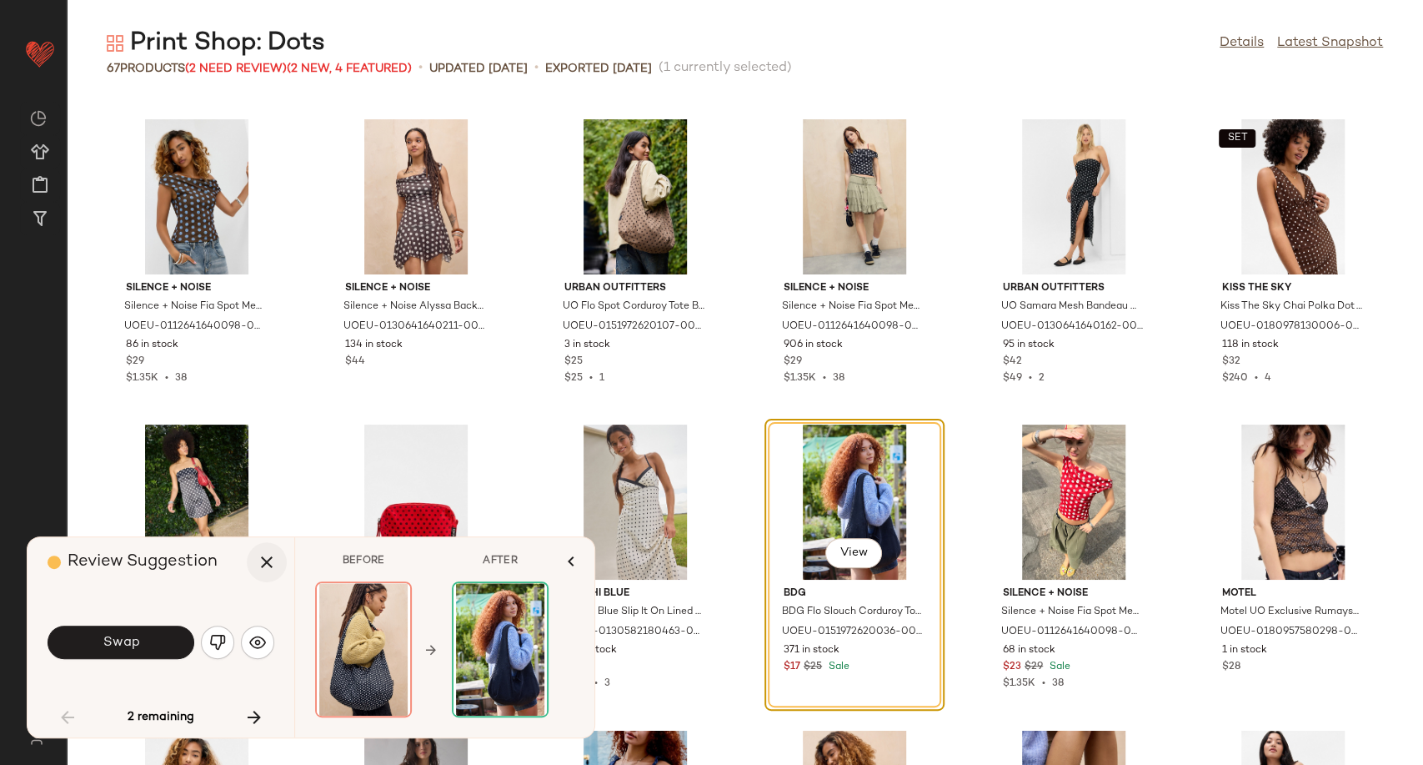
click at [270, 564] on icon "button" at bounding box center [267, 562] width 20 height 20
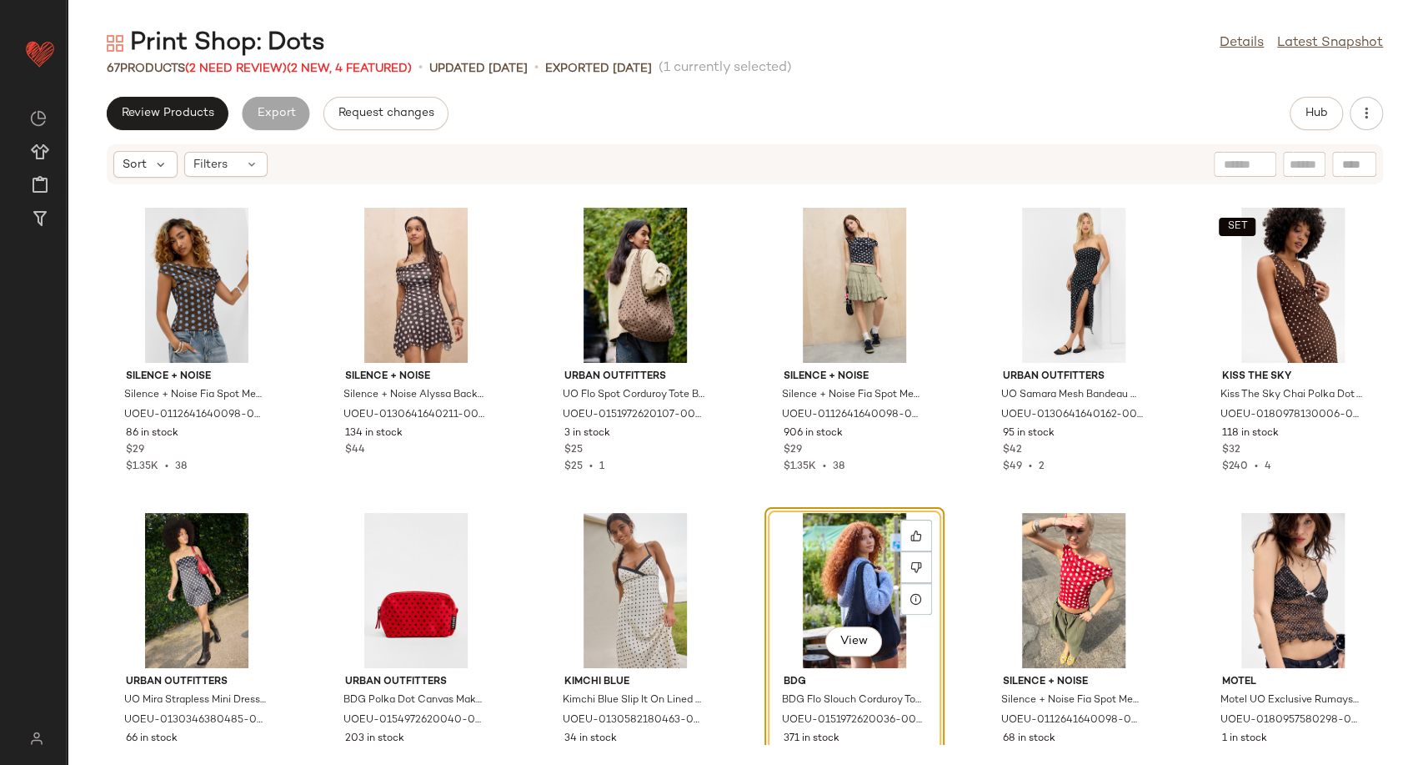
click at [832, 581] on div "View" at bounding box center [854, 590] width 168 height 155
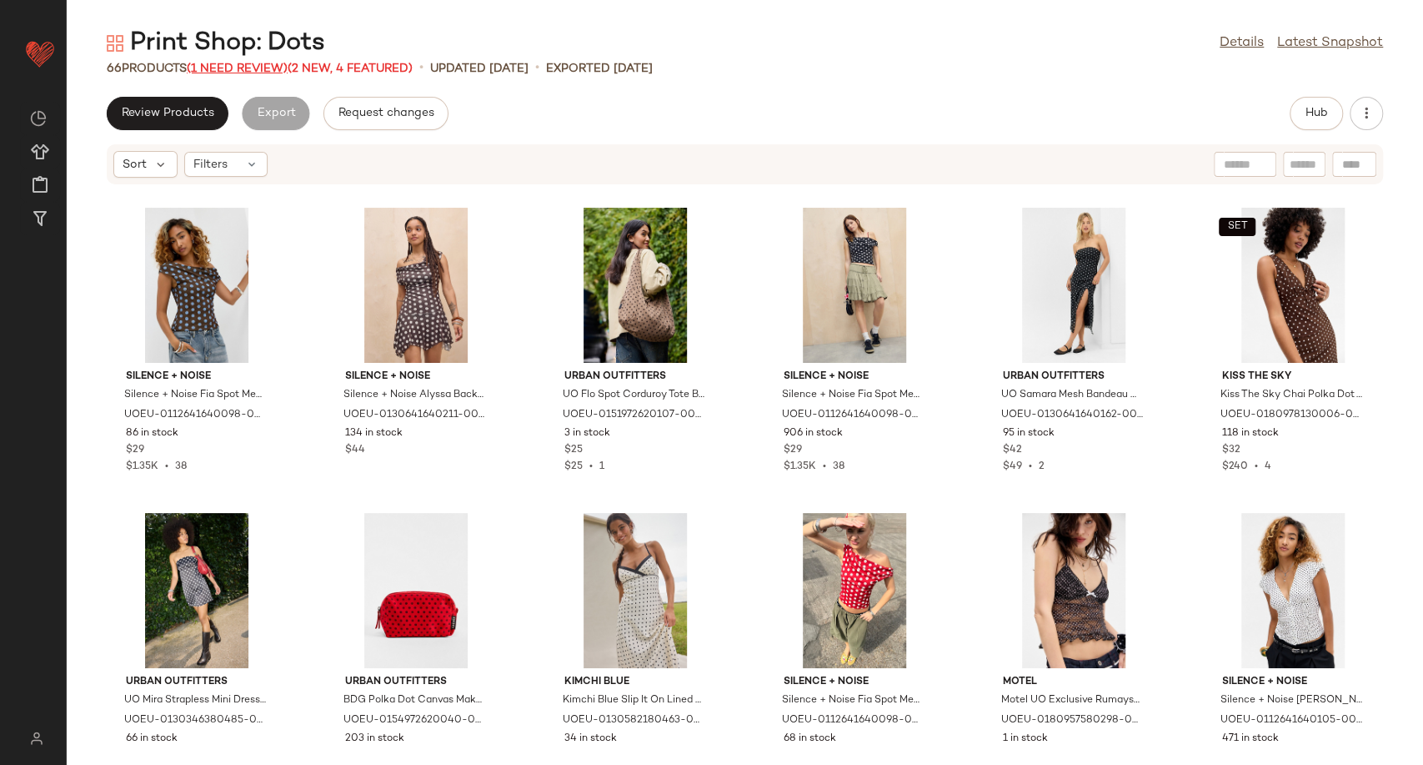
click at [267, 69] on span "(1 Need Review)" at bounding box center [237, 69] width 101 height 13
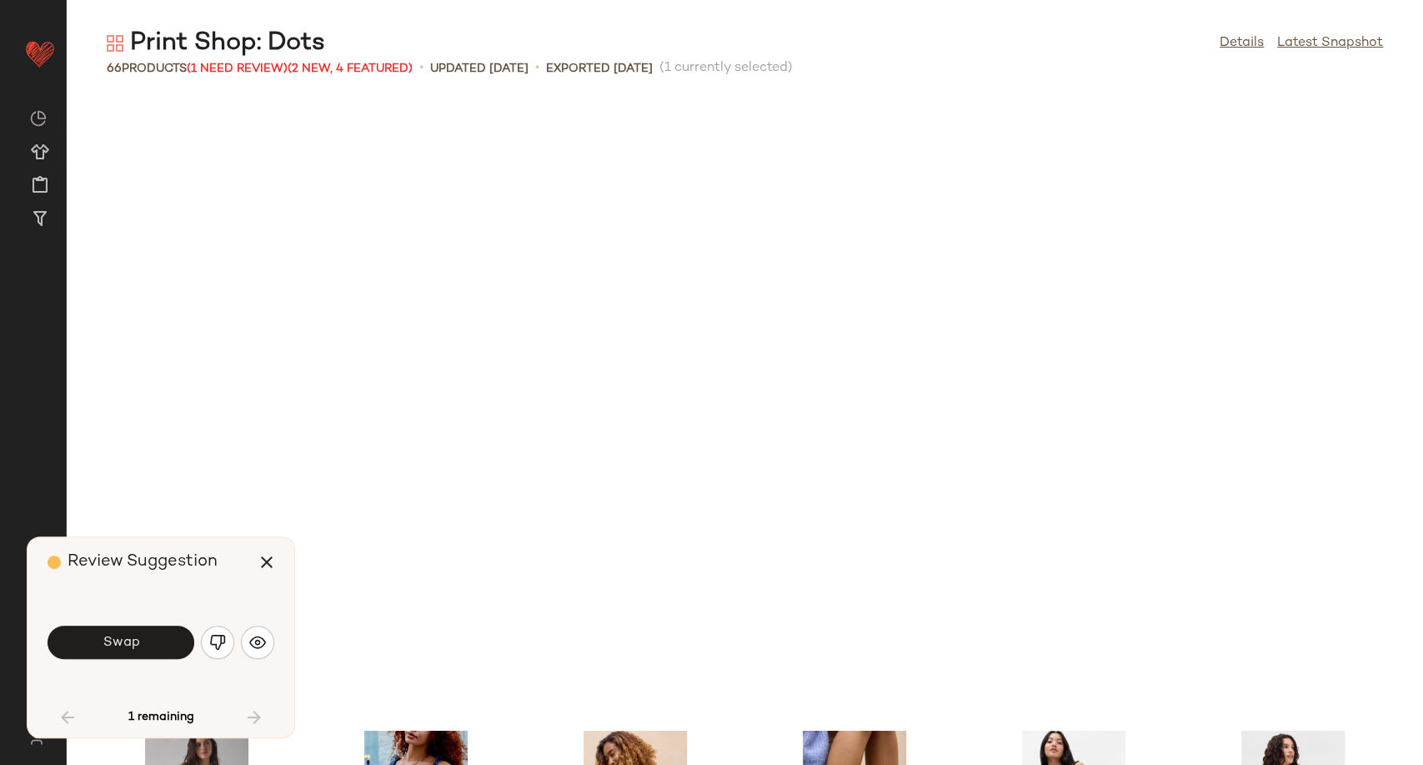
scroll to position [2441, 0]
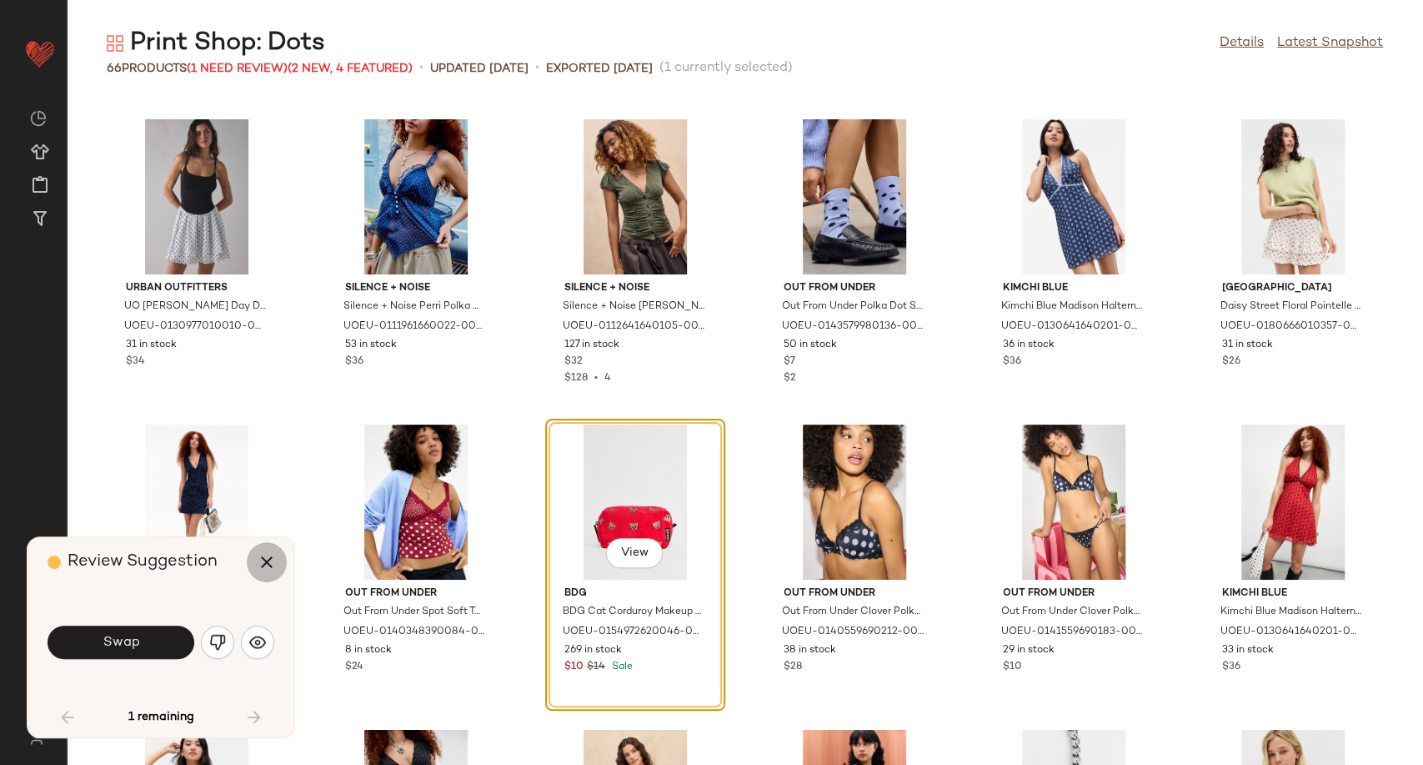
click at [265, 566] on icon "button" at bounding box center [267, 562] width 20 height 20
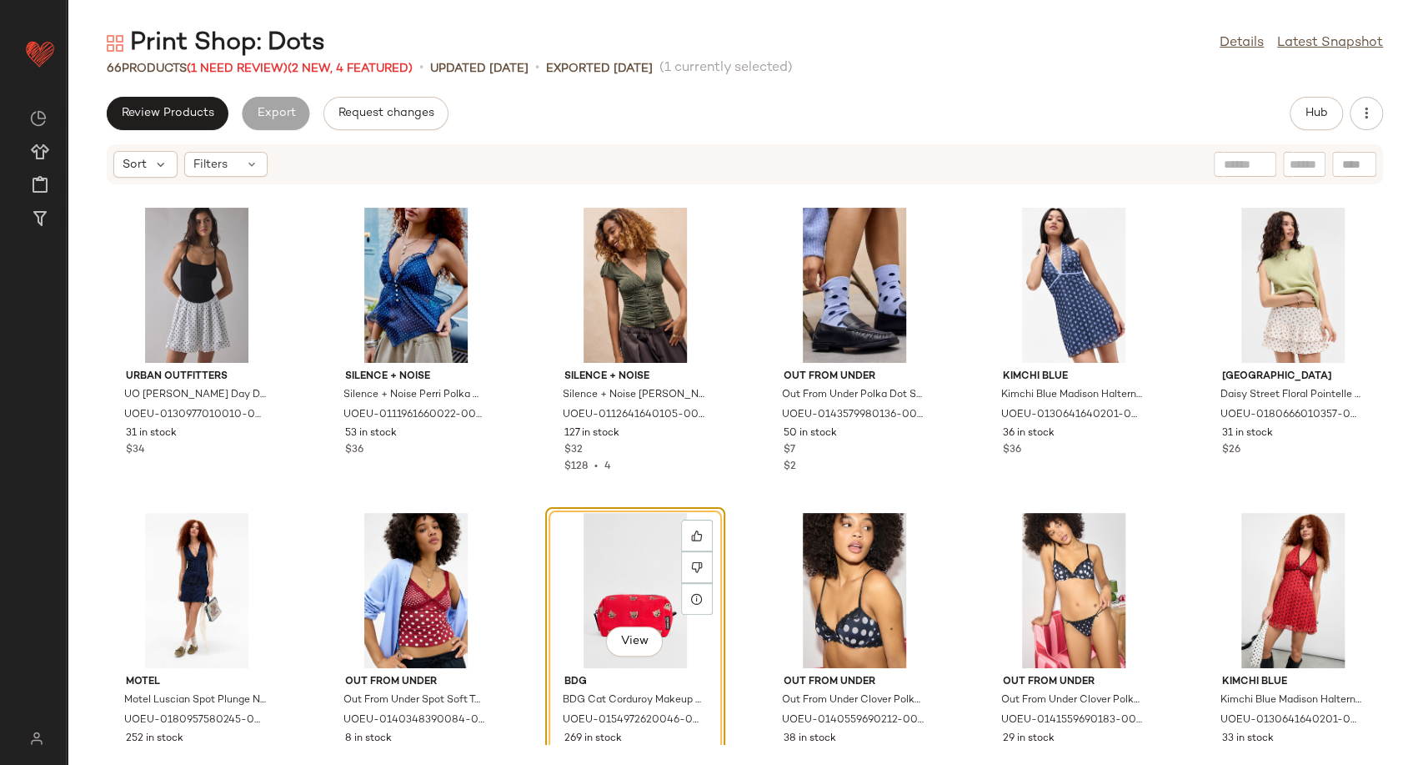
click at [646, 535] on div "View" at bounding box center [635, 590] width 168 height 155
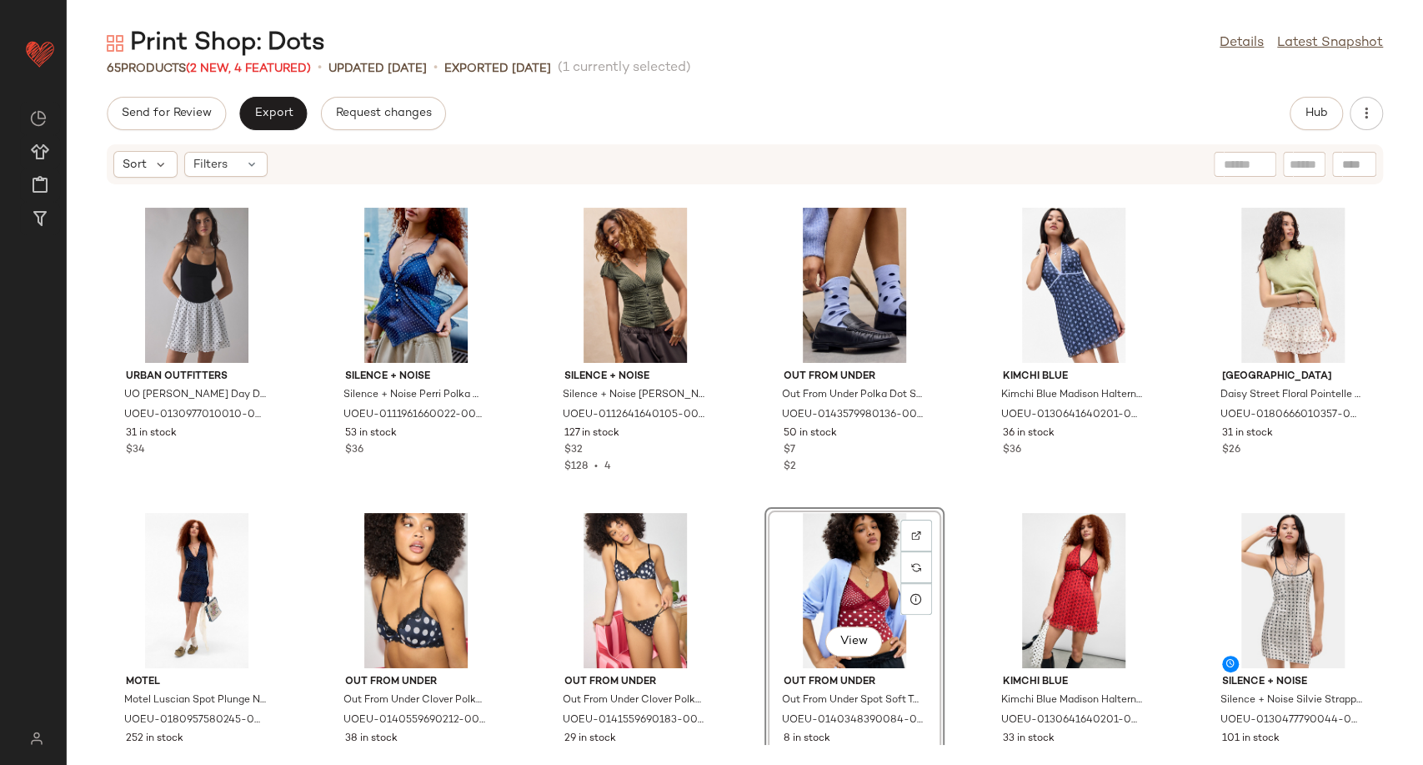
click at [741, 505] on div "Urban Outfitters UO Sonnie Day Dress - Black/White 2XS at Urban Outfitters UOEU…" at bounding box center [745, 464] width 1356 height 559
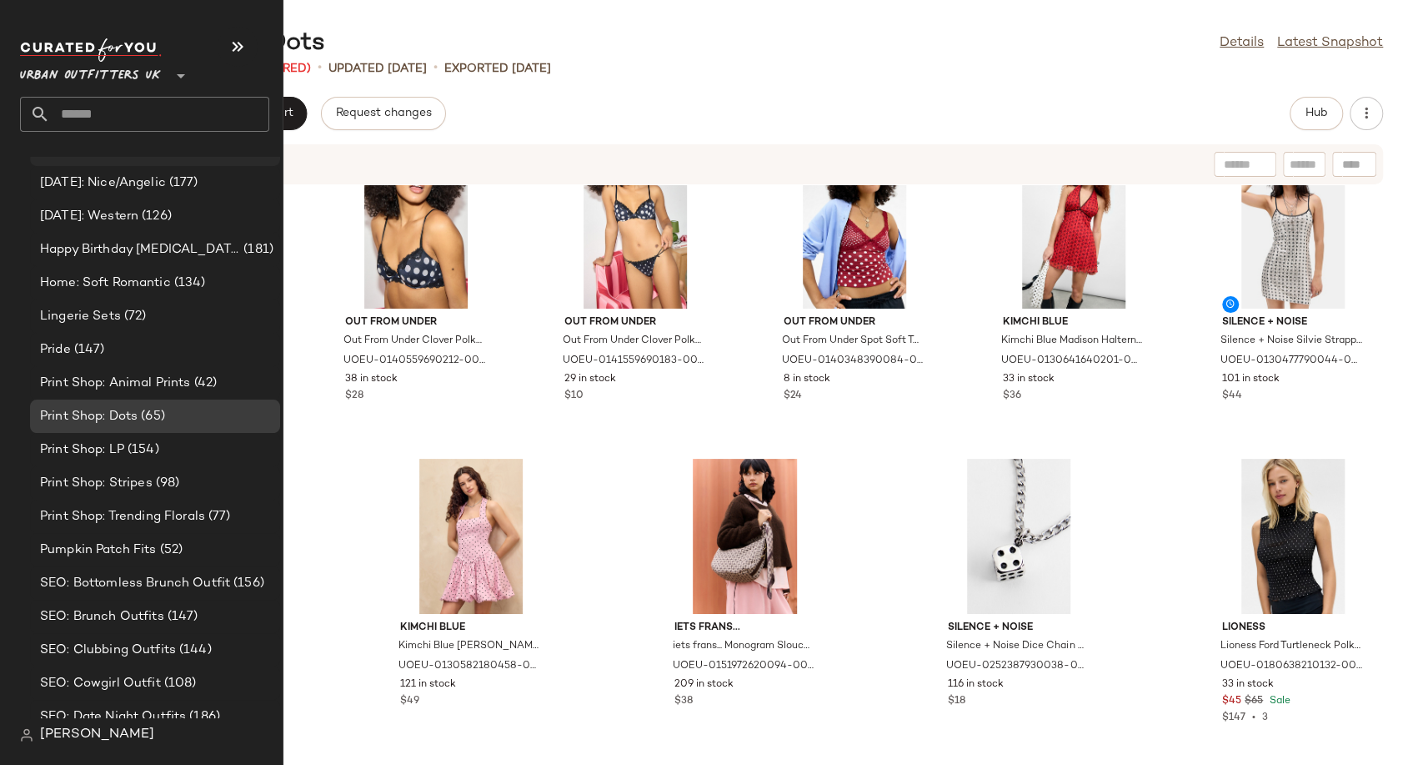
scroll to position [4681, 0]
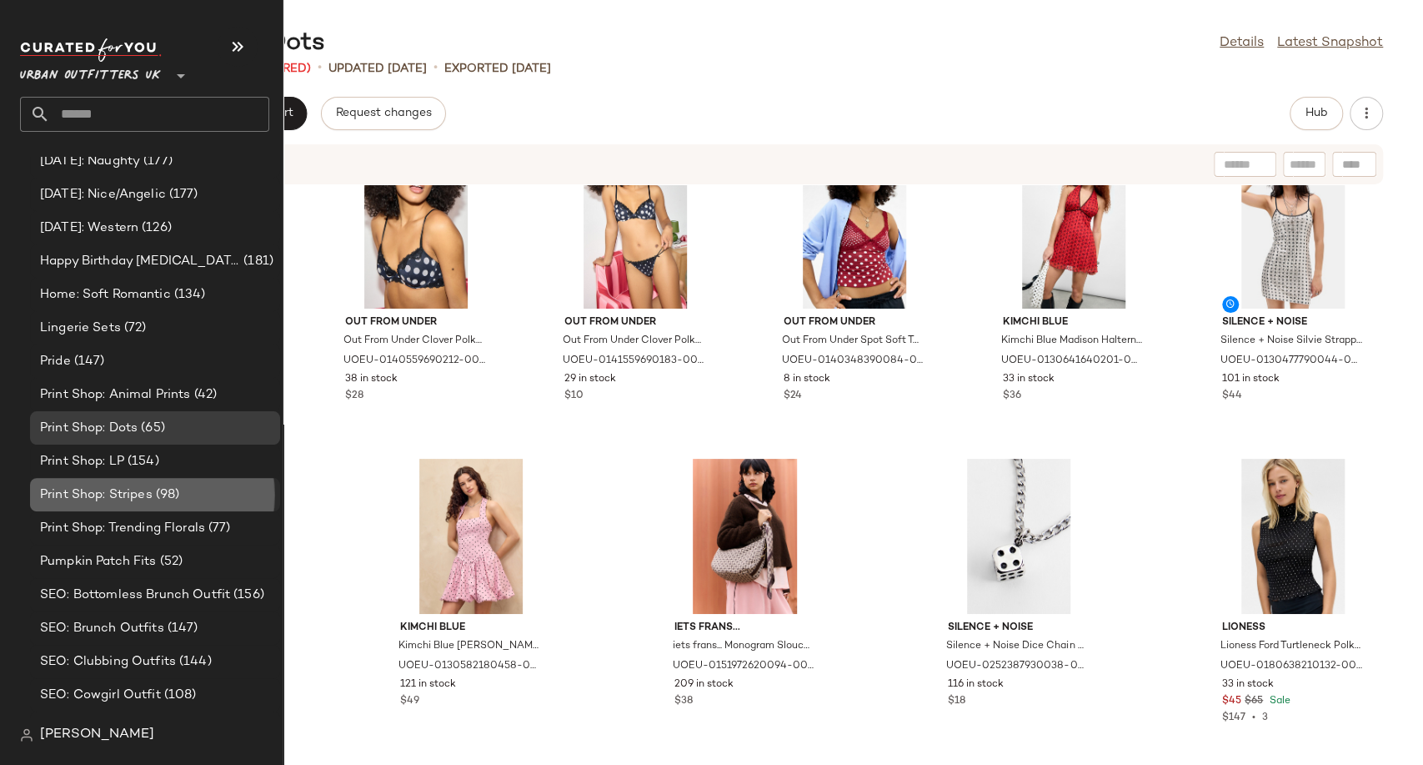
click at [173, 491] on span "(98)" at bounding box center [167, 494] width 28 height 19
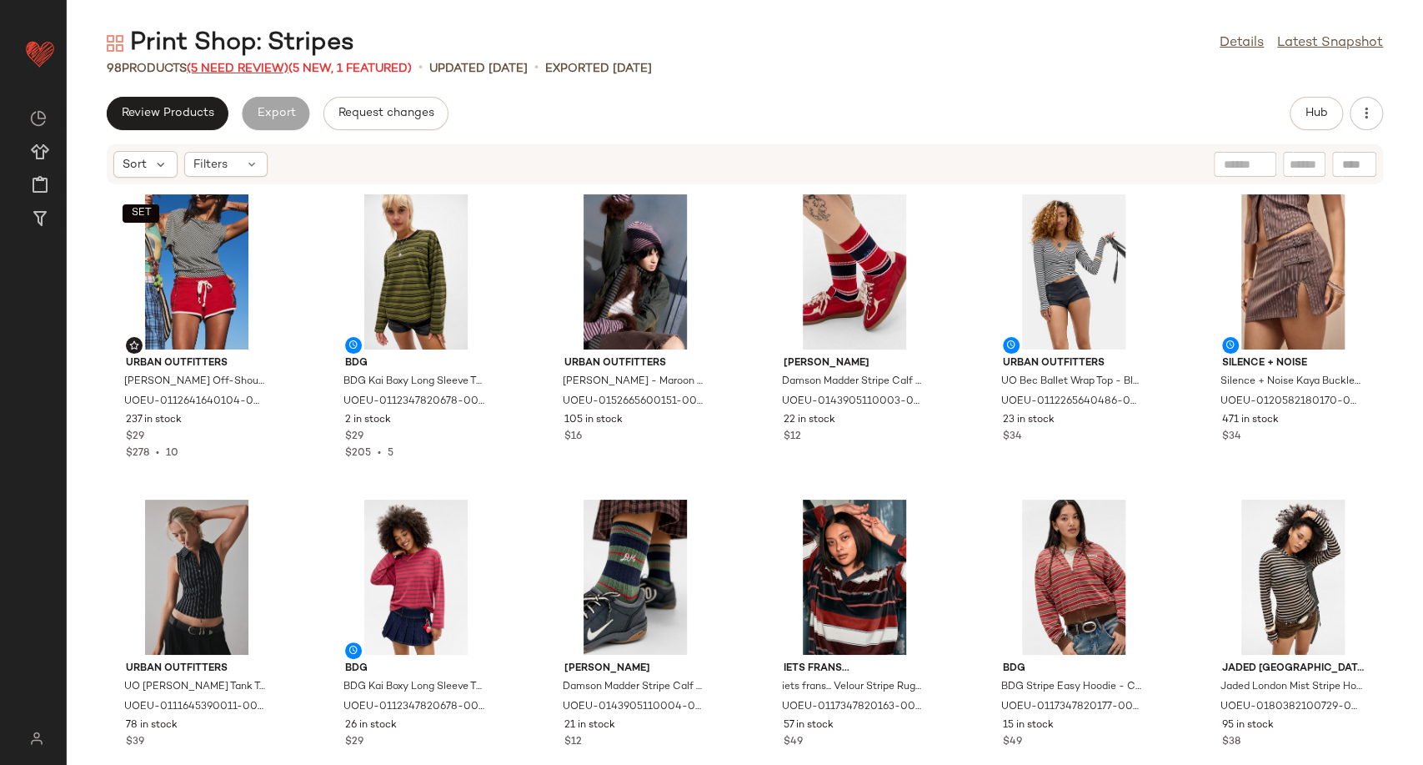
click at [252, 68] on span "(5 Need Review)" at bounding box center [238, 69] width 102 height 13
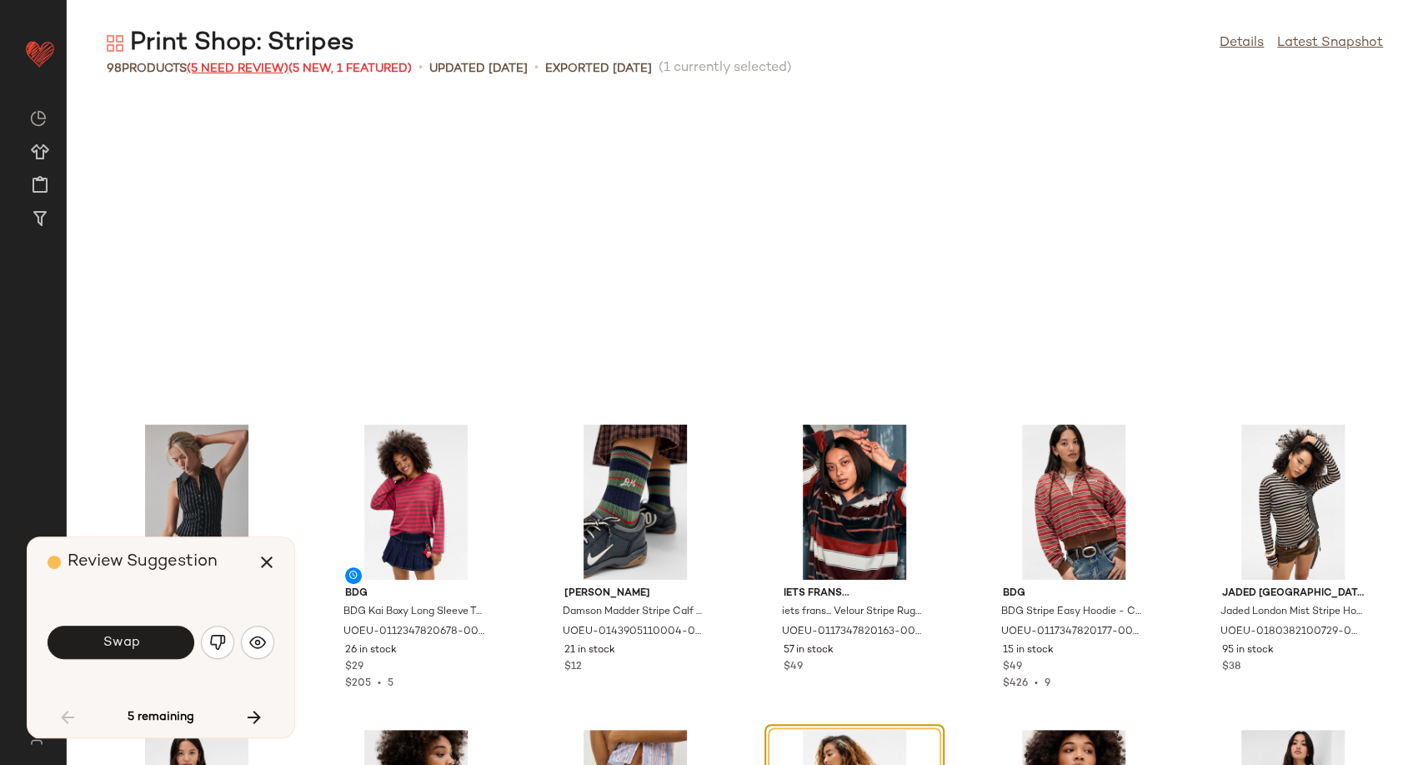
scroll to position [318, 0]
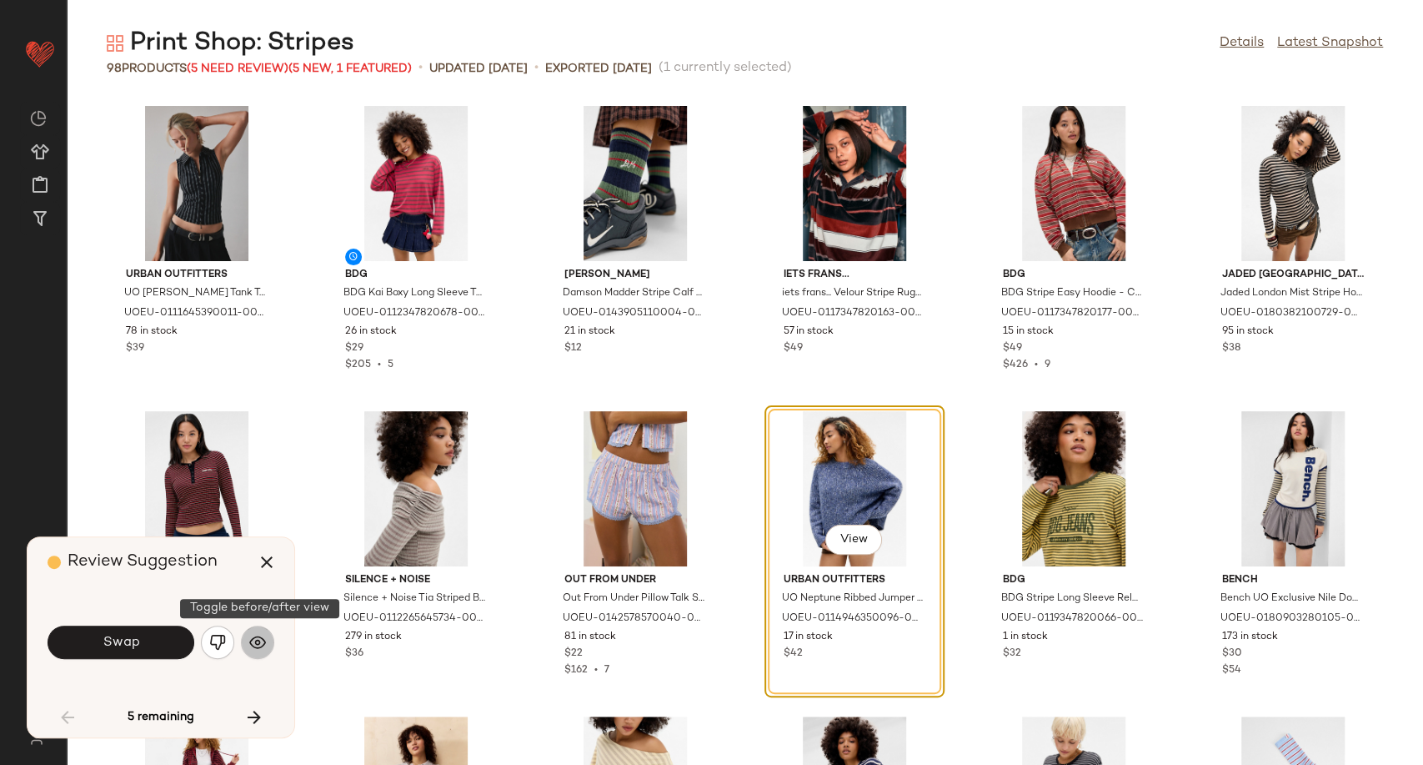
click at [253, 634] on img "button" at bounding box center [257, 642] width 17 height 17
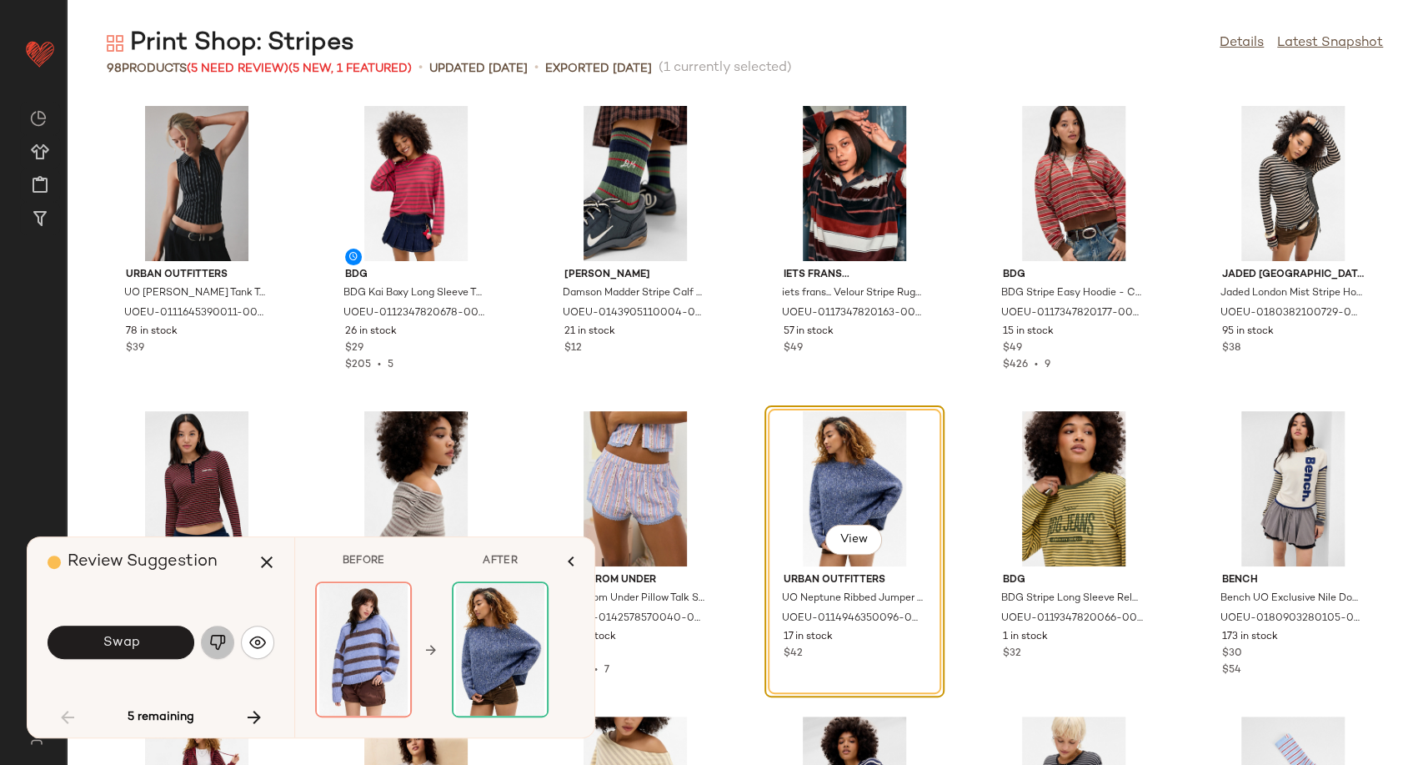
click at [210, 642] on img "button" at bounding box center [217, 642] width 17 height 17
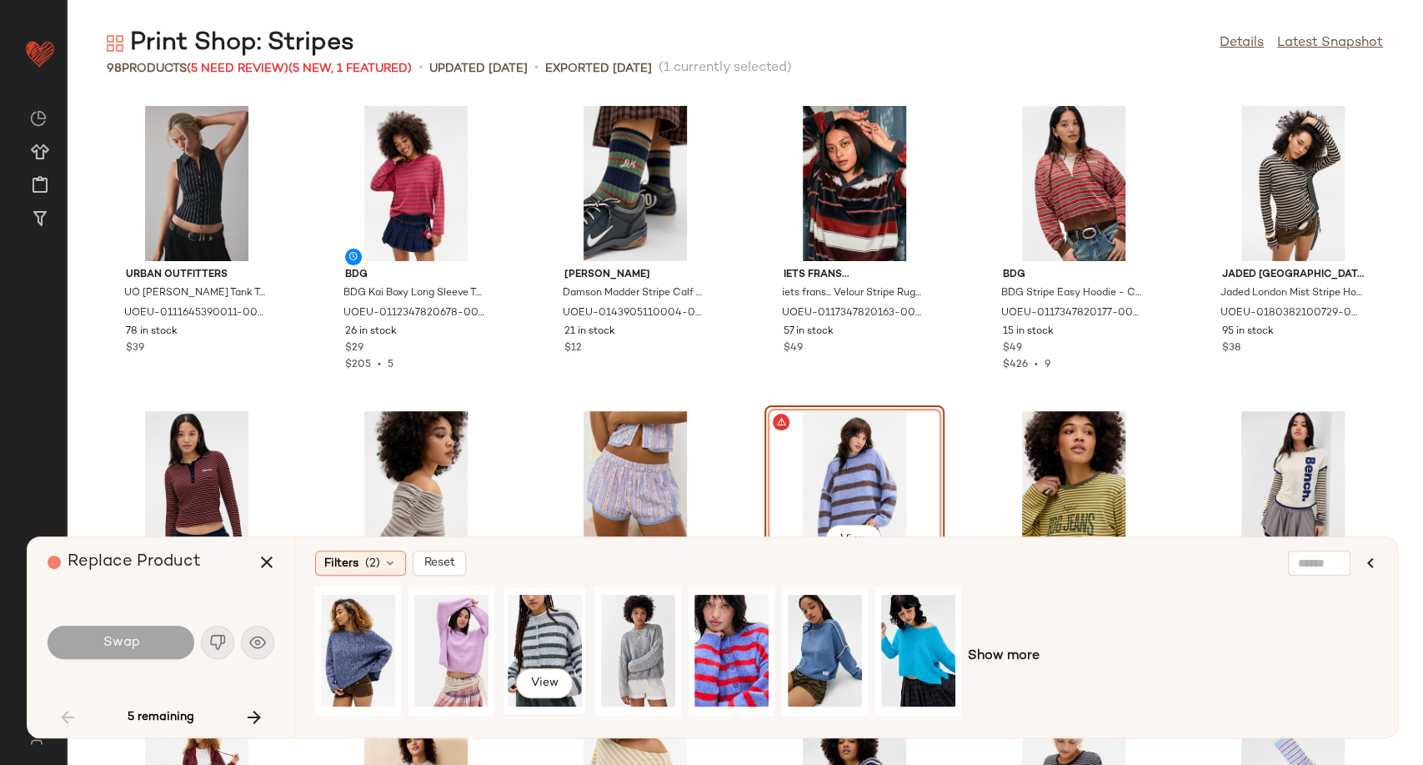
click at [548, 642] on div "View" at bounding box center [545, 650] width 74 height 118
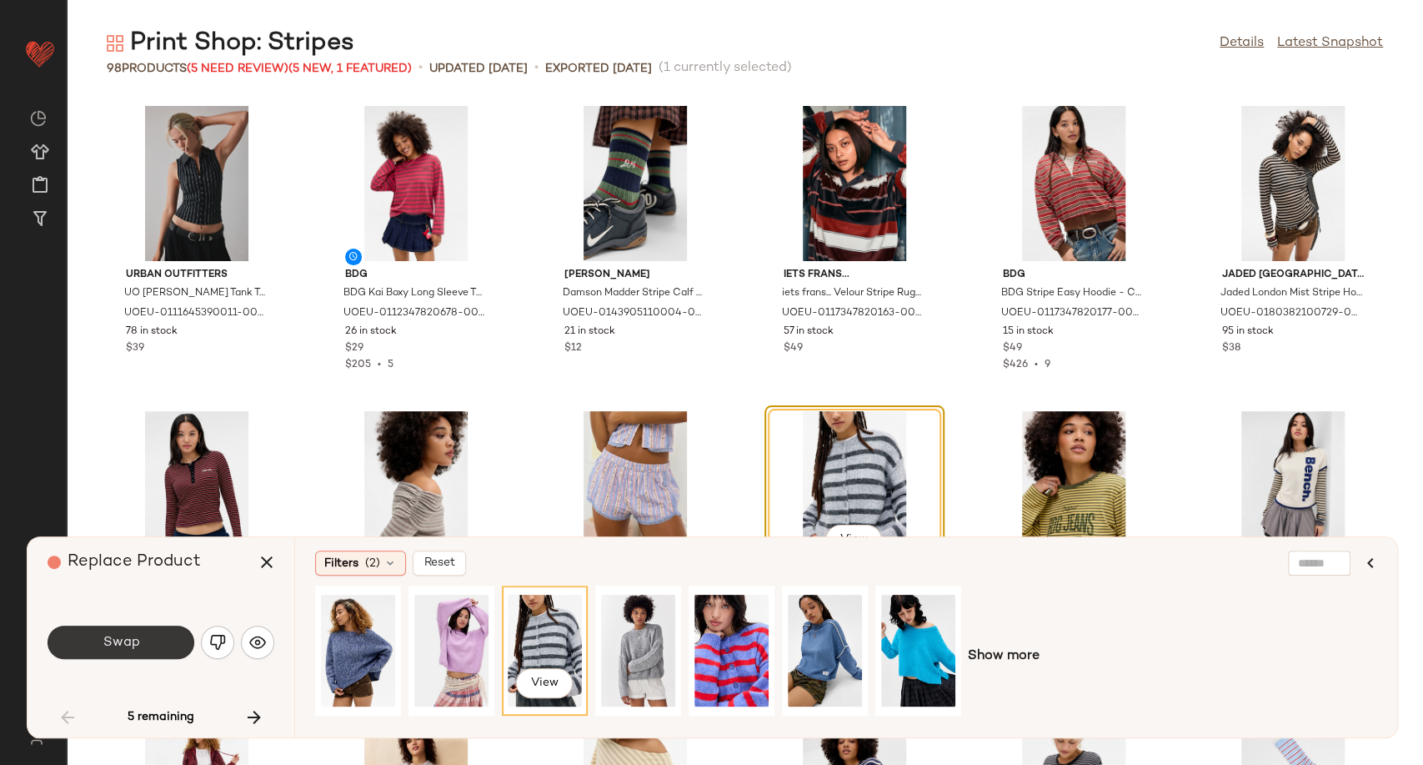
click at [182, 638] on button "Swap" at bounding box center [121, 641] width 147 height 33
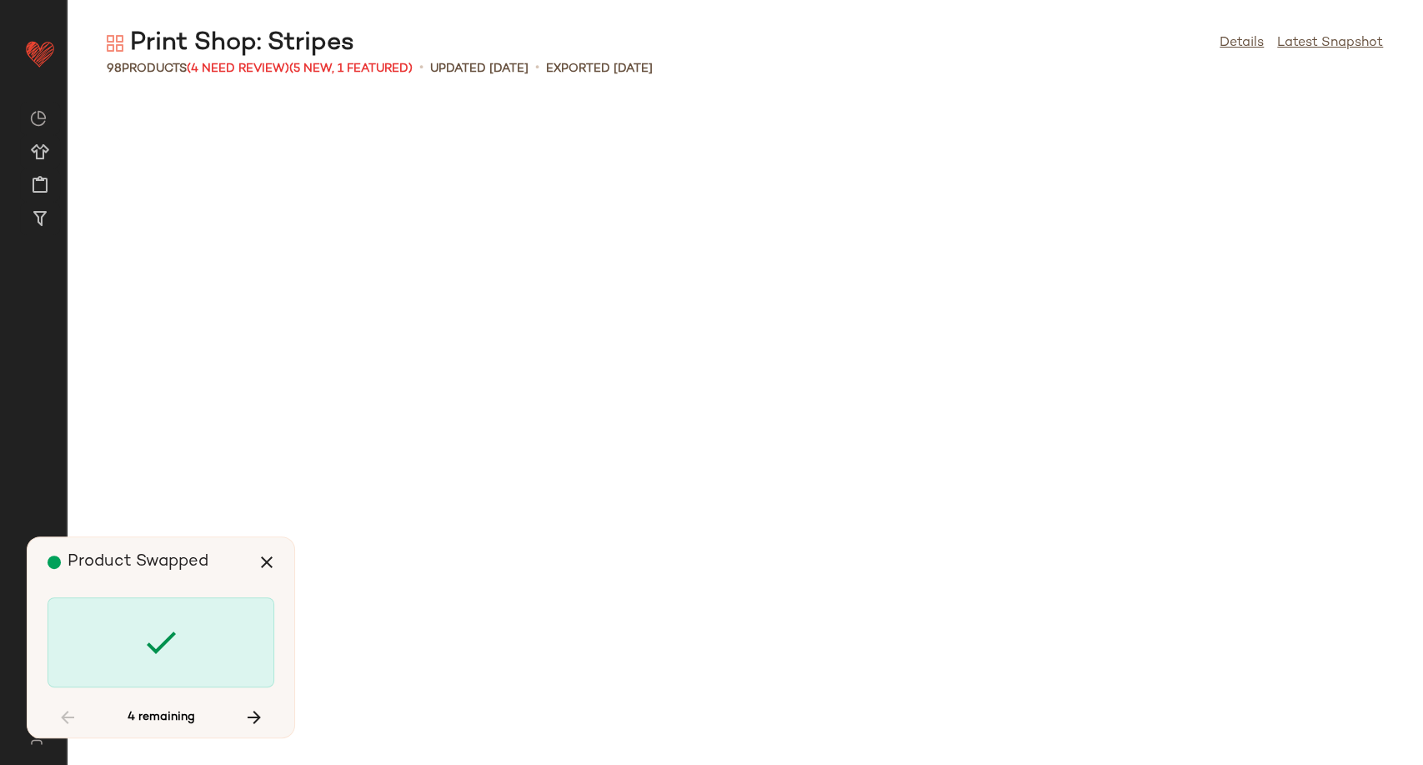
scroll to position [1526, 0]
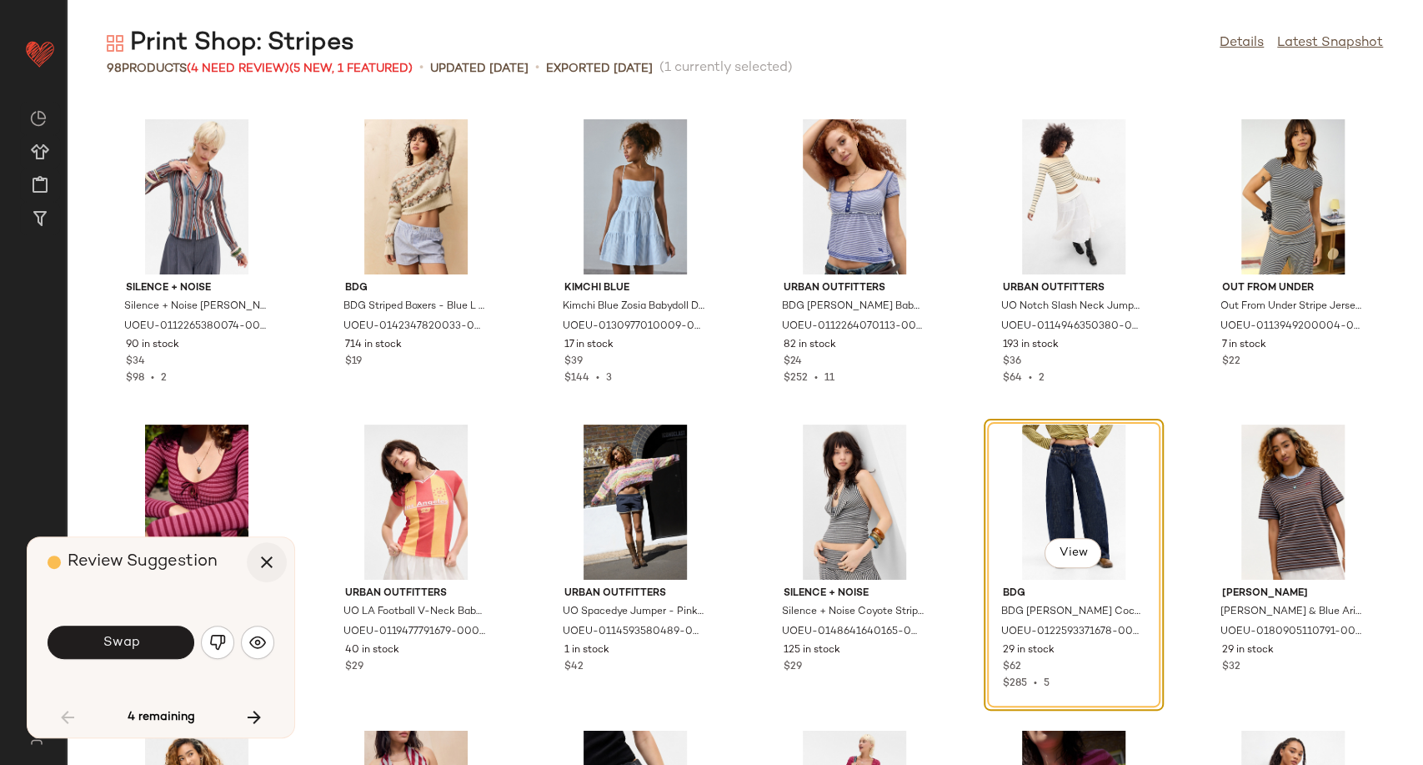
click at [271, 574] on button "button" at bounding box center [267, 562] width 40 height 40
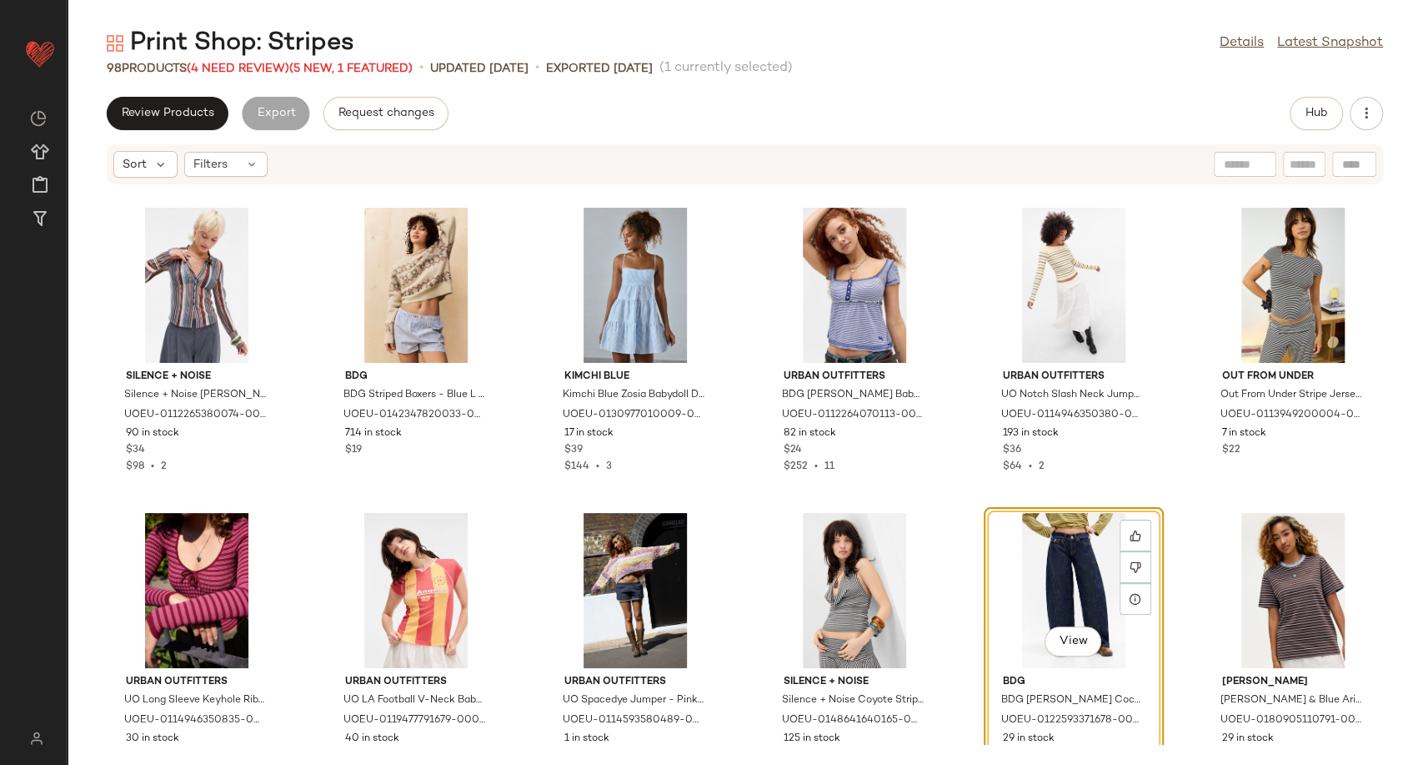
click at [1044, 576] on div "View" at bounding box center [1074, 590] width 168 height 155
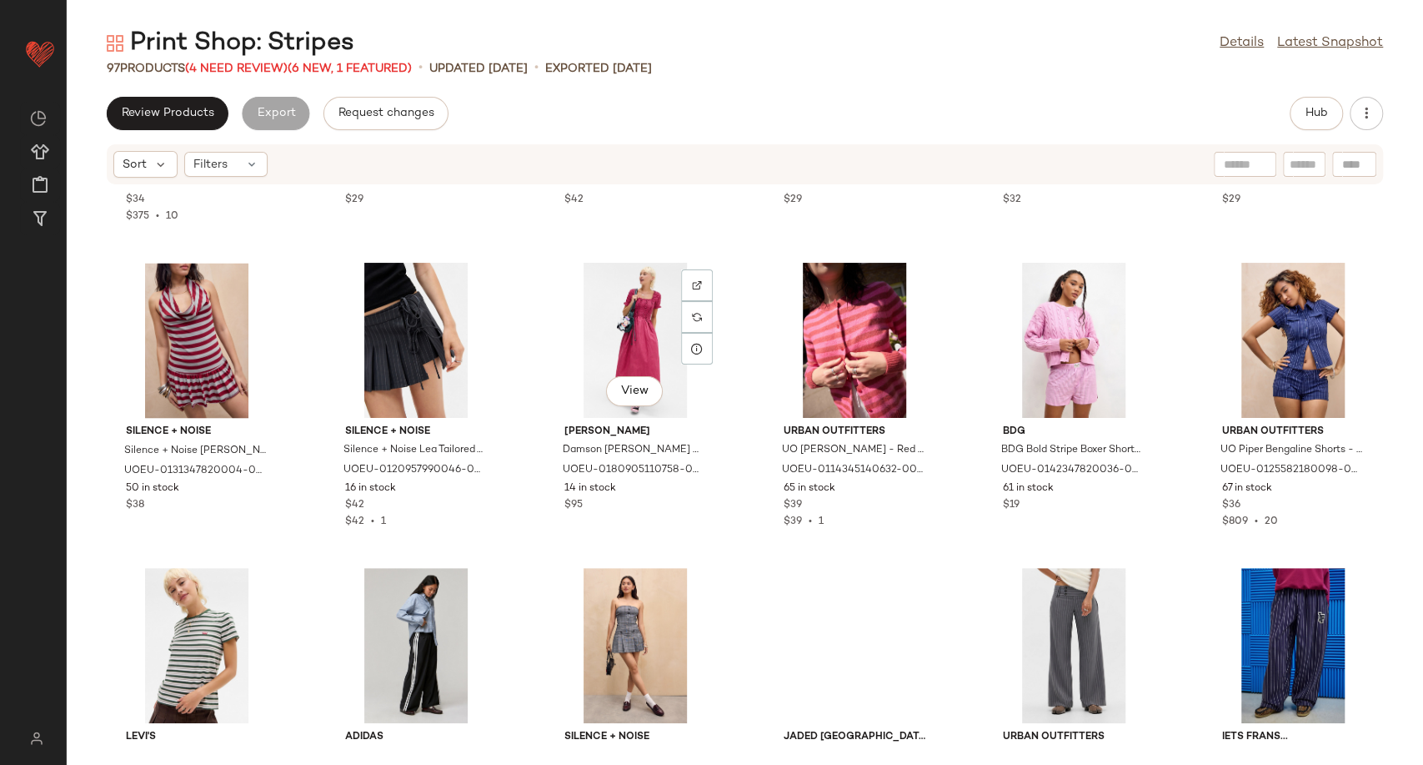
scroll to position [2637, 0]
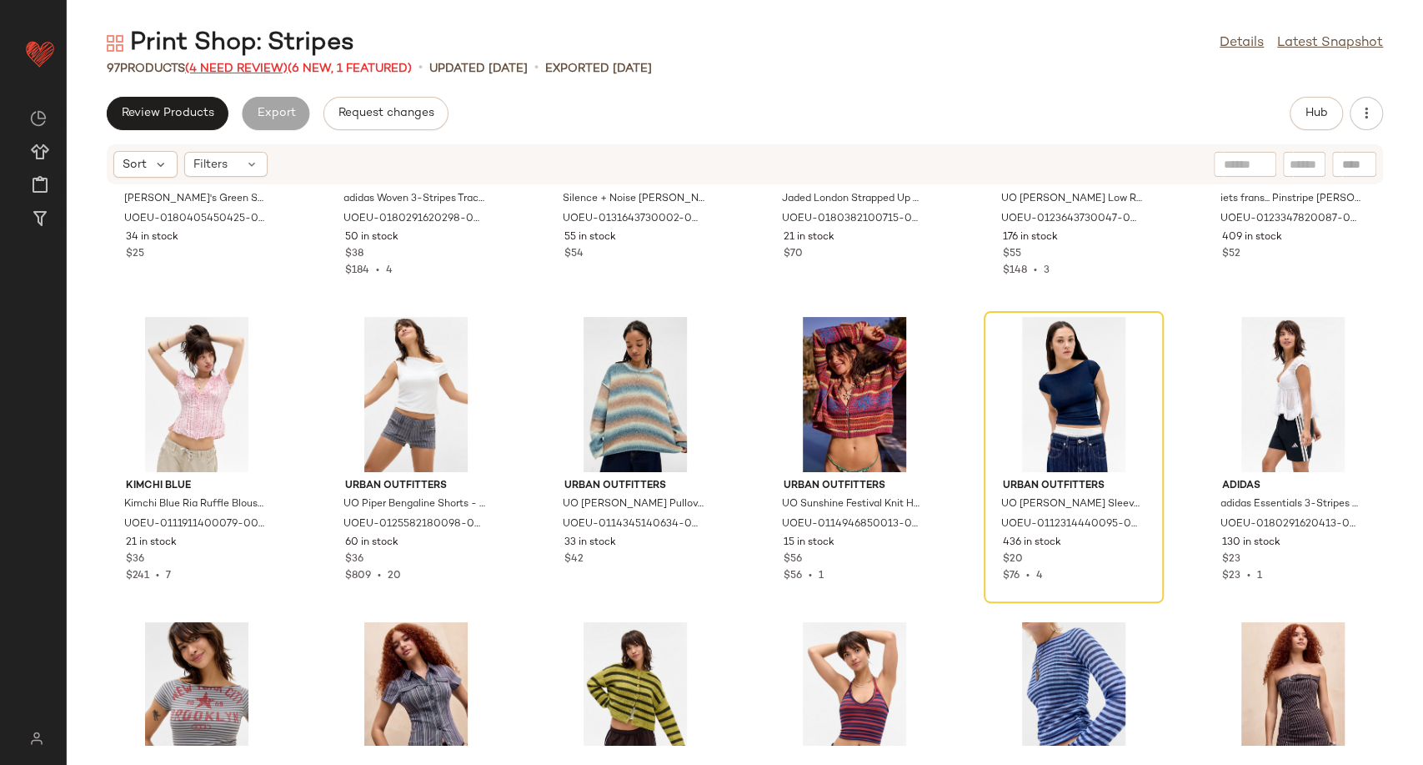
click at [197, 67] on span "(4 Need Review)" at bounding box center [236, 69] width 103 height 13
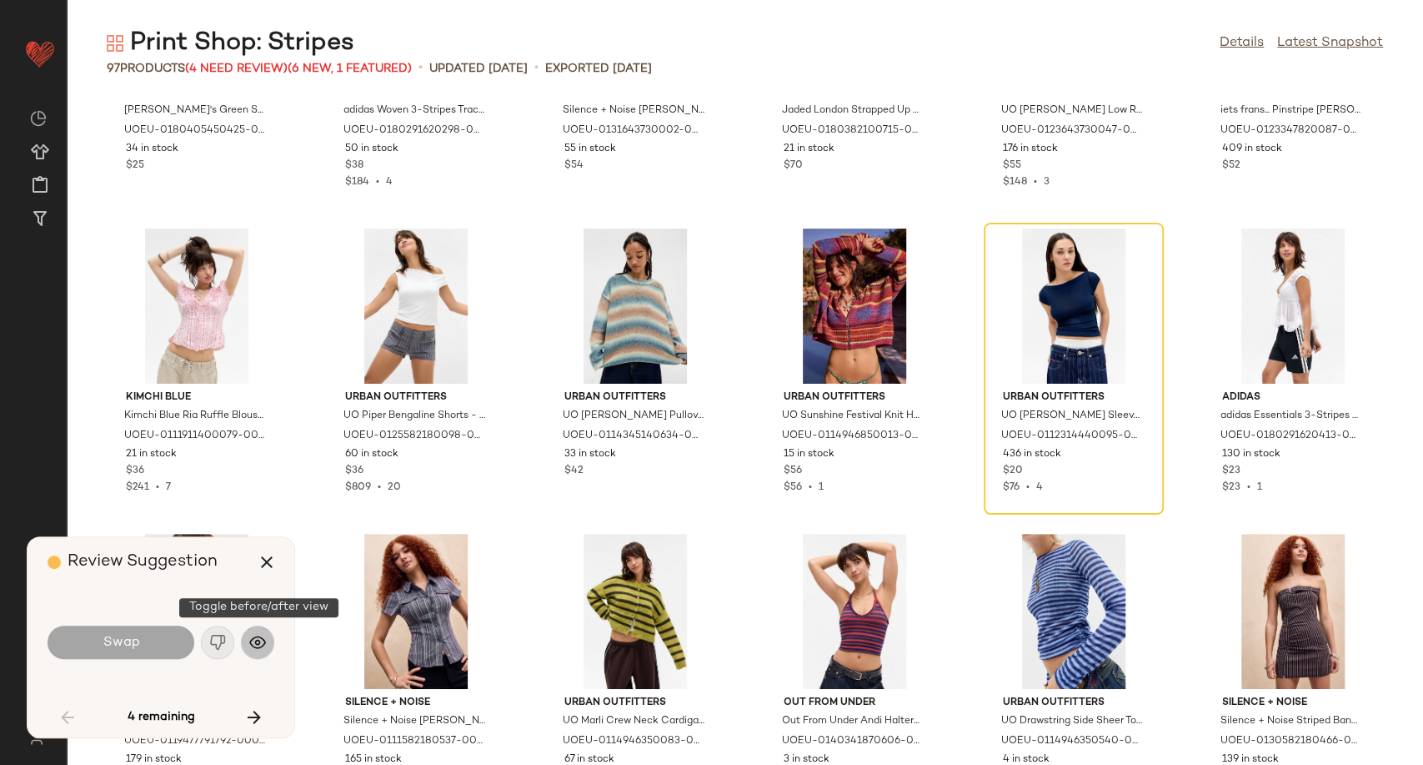
click at [266, 635] on button "button" at bounding box center [257, 641] width 33 height 33
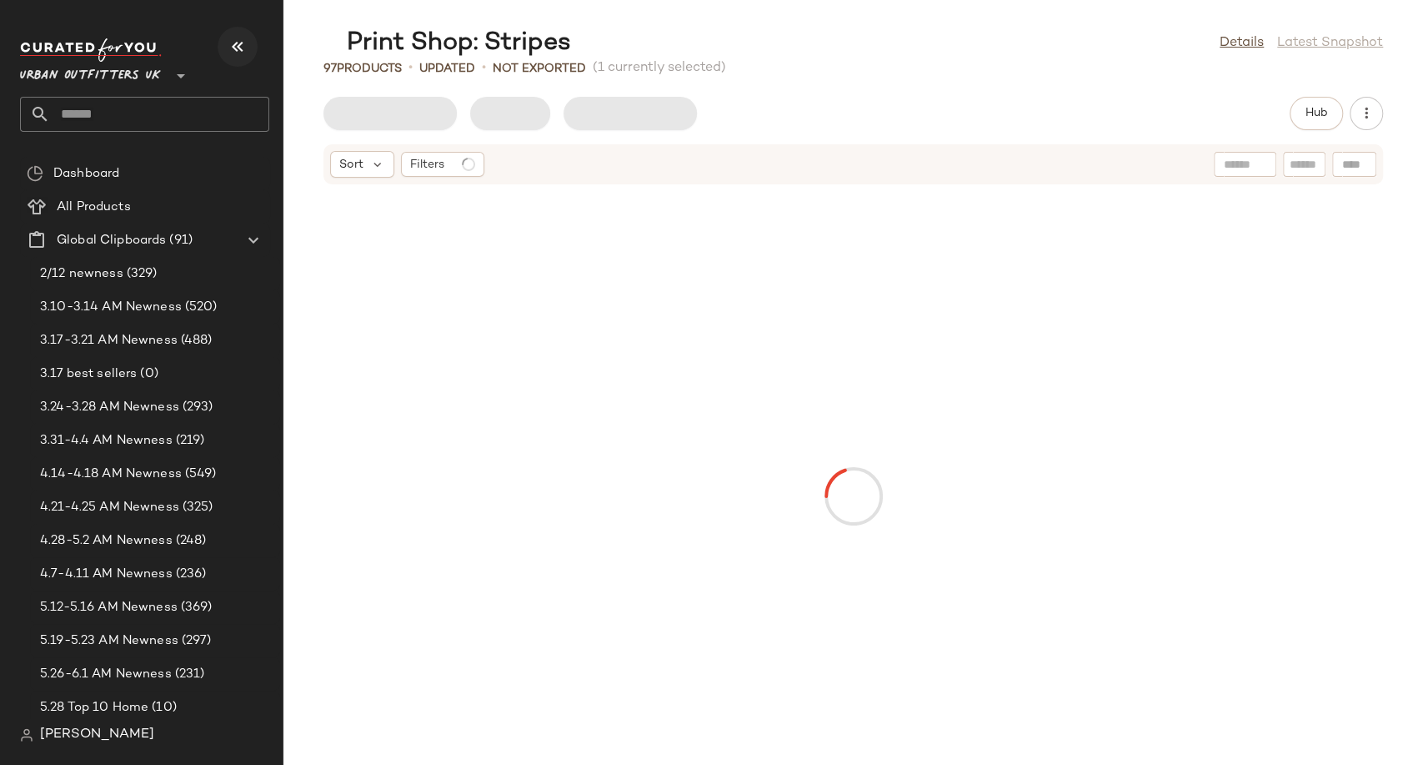
click at [237, 46] on icon "button" at bounding box center [238, 47] width 20 height 20
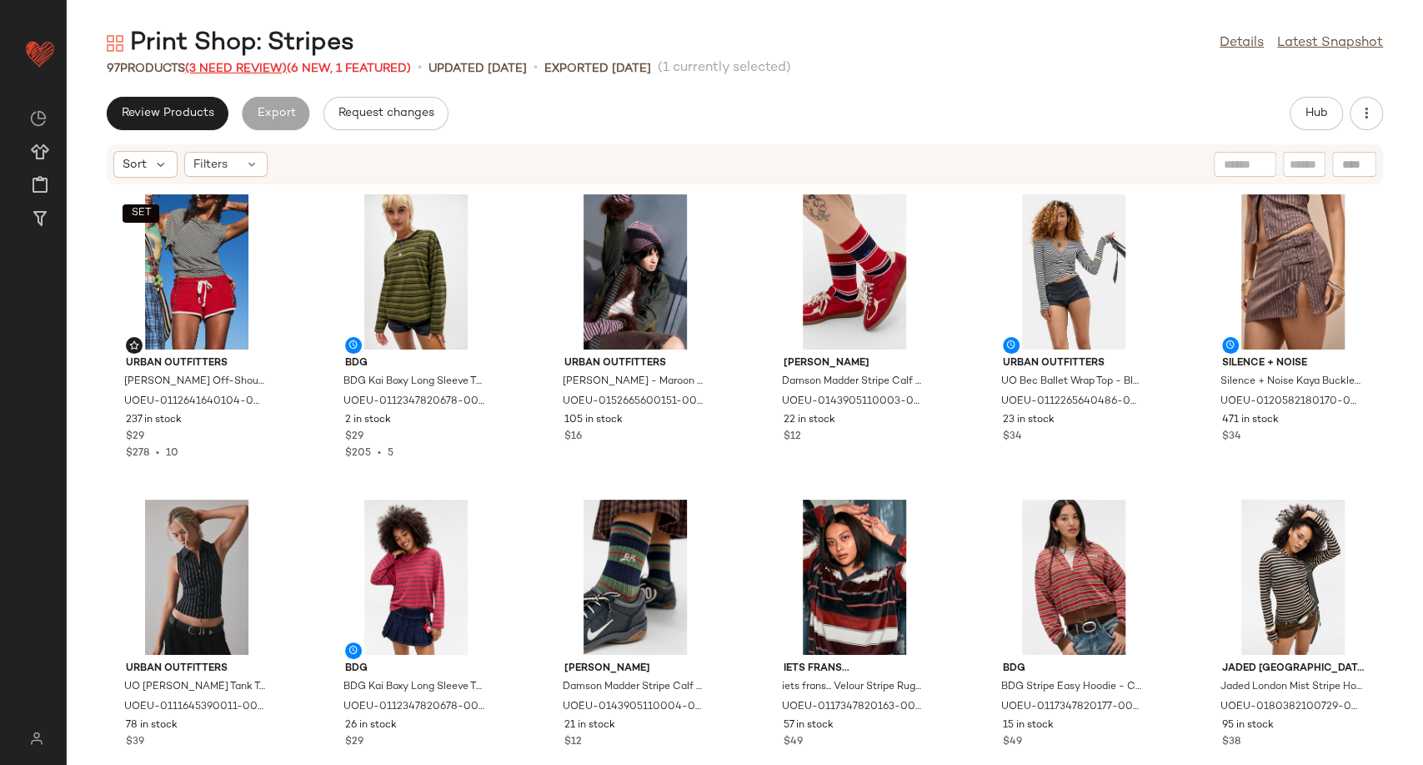
click at [265, 68] on span "(3 Need Review)" at bounding box center [236, 69] width 102 height 13
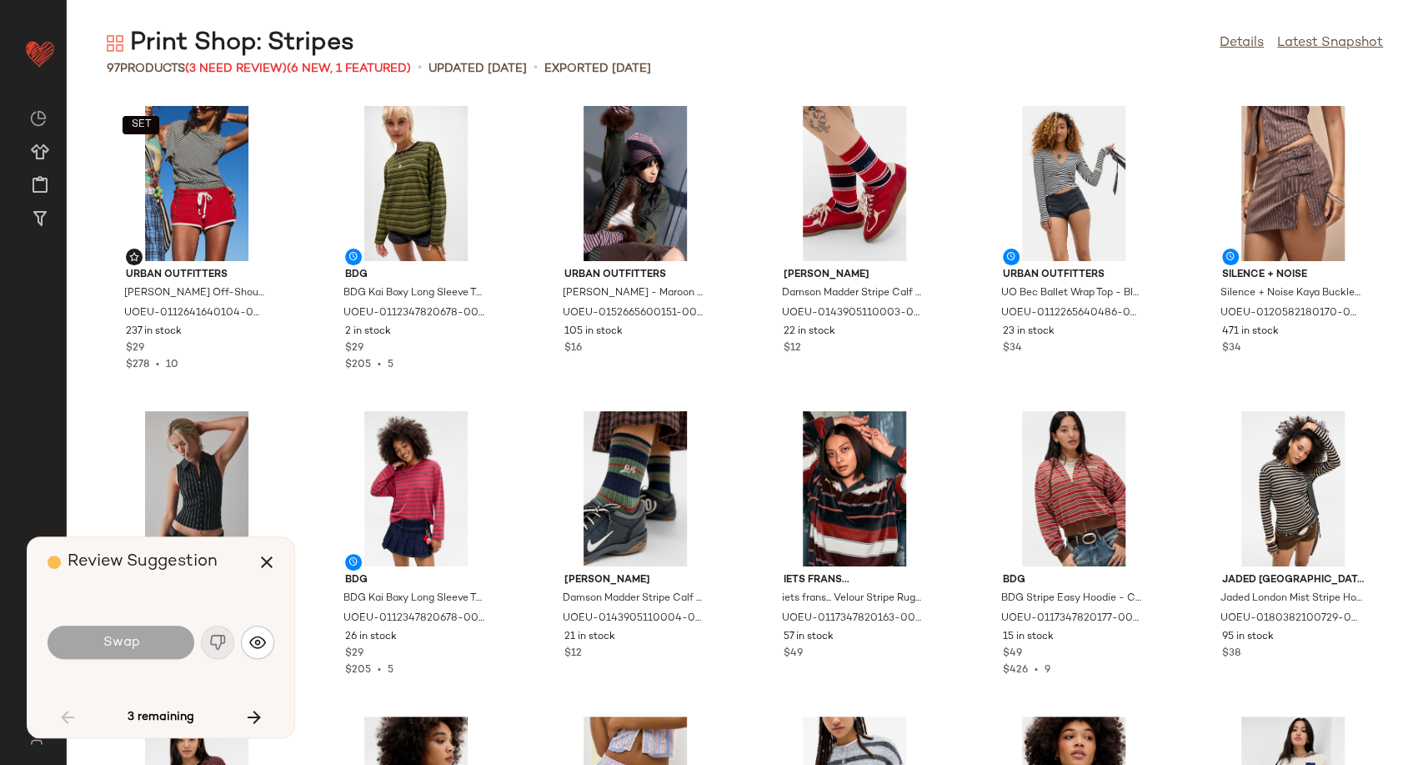
scroll to position [2441, 0]
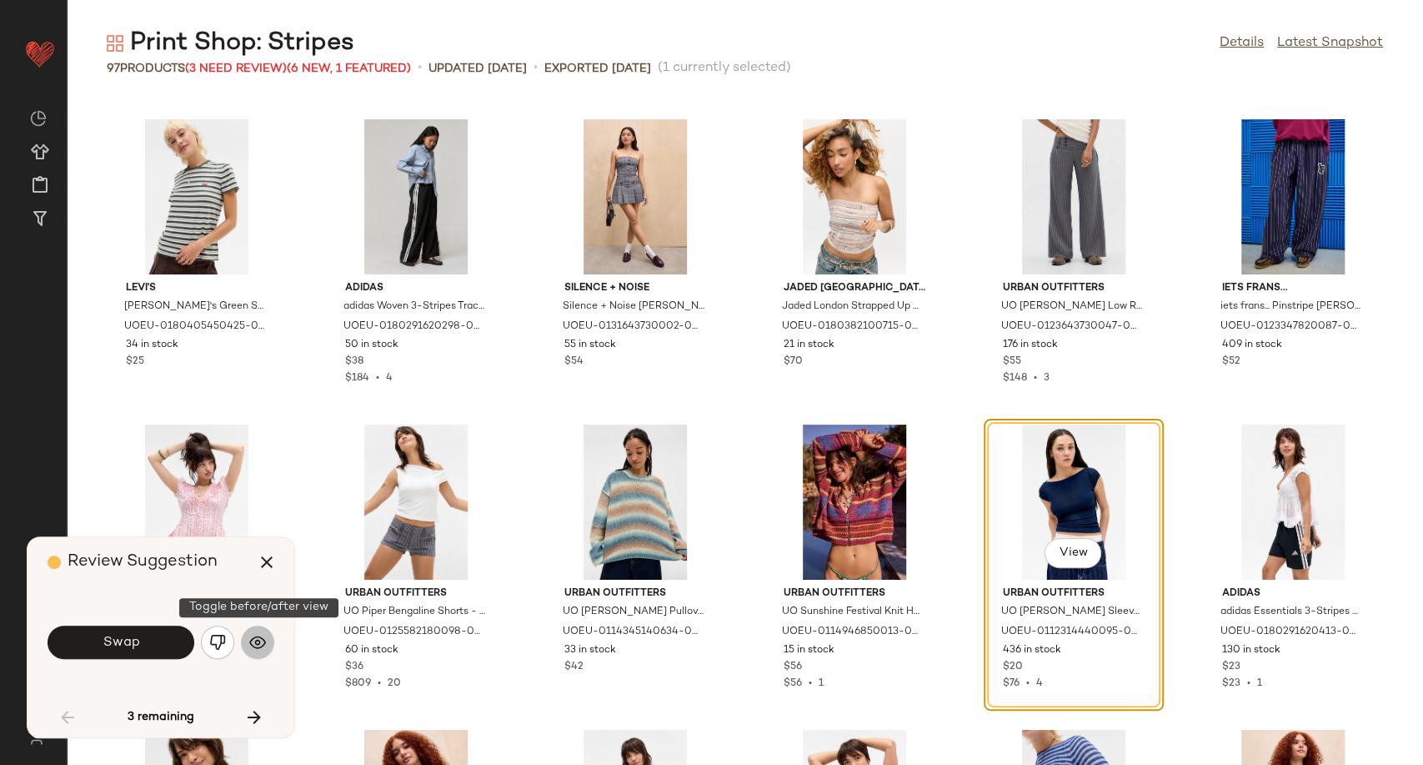
click at [245, 635] on button "button" at bounding box center [257, 641] width 33 height 33
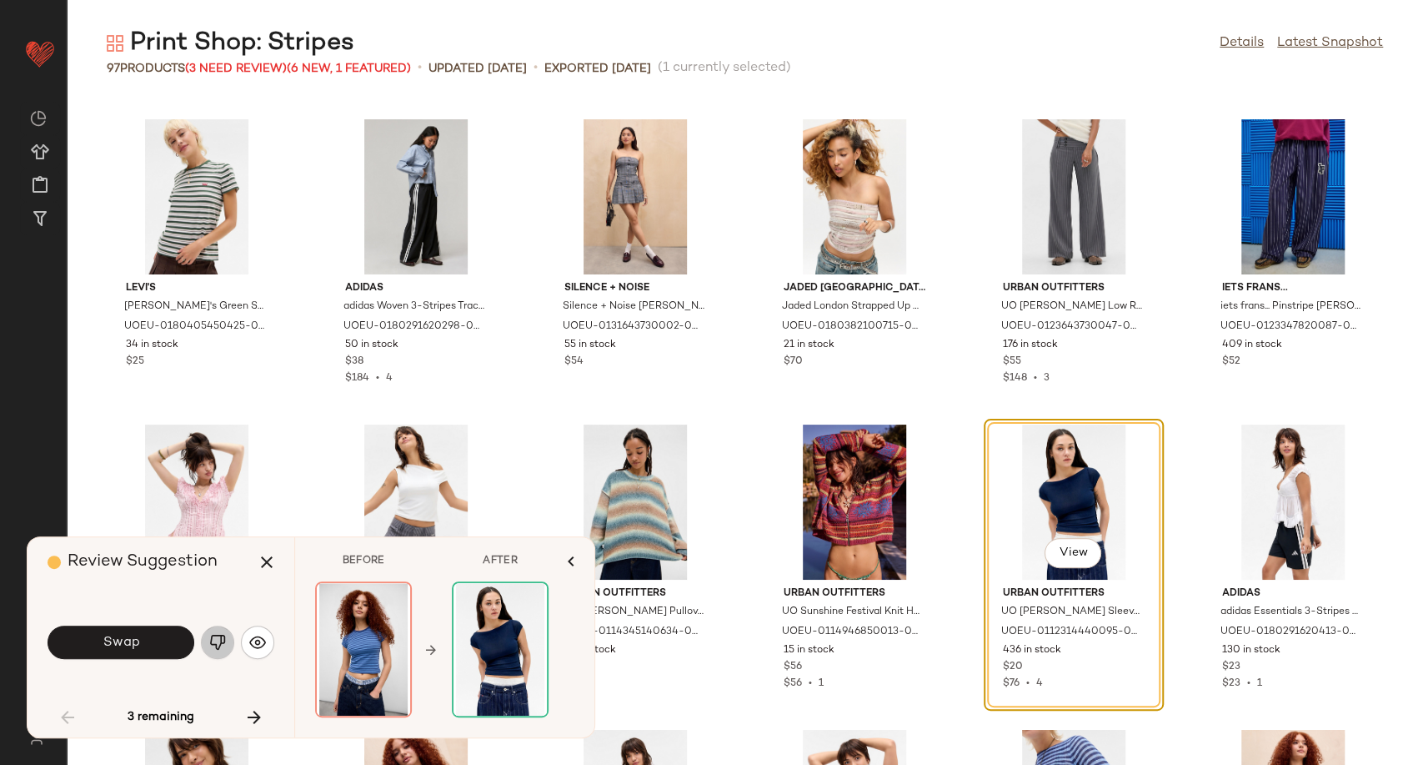
drag, startPoint x: 228, startPoint y: 637, endPoint x: 251, endPoint y: 639, distance: 23.4
click at [228, 638] on button "button" at bounding box center [217, 641] width 33 height 33
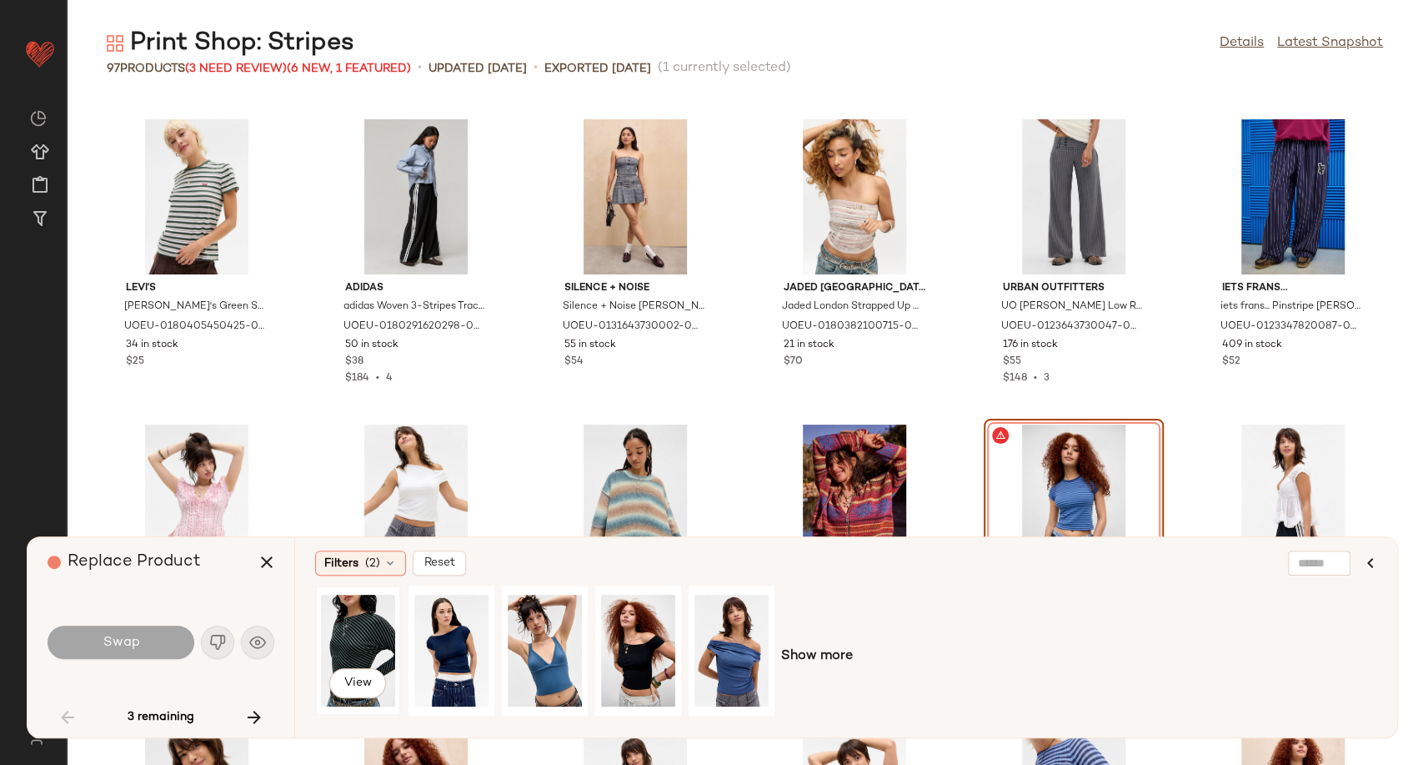
click at [367, 650] on div "View" at bounding box center [358, 650] width 74 height 118
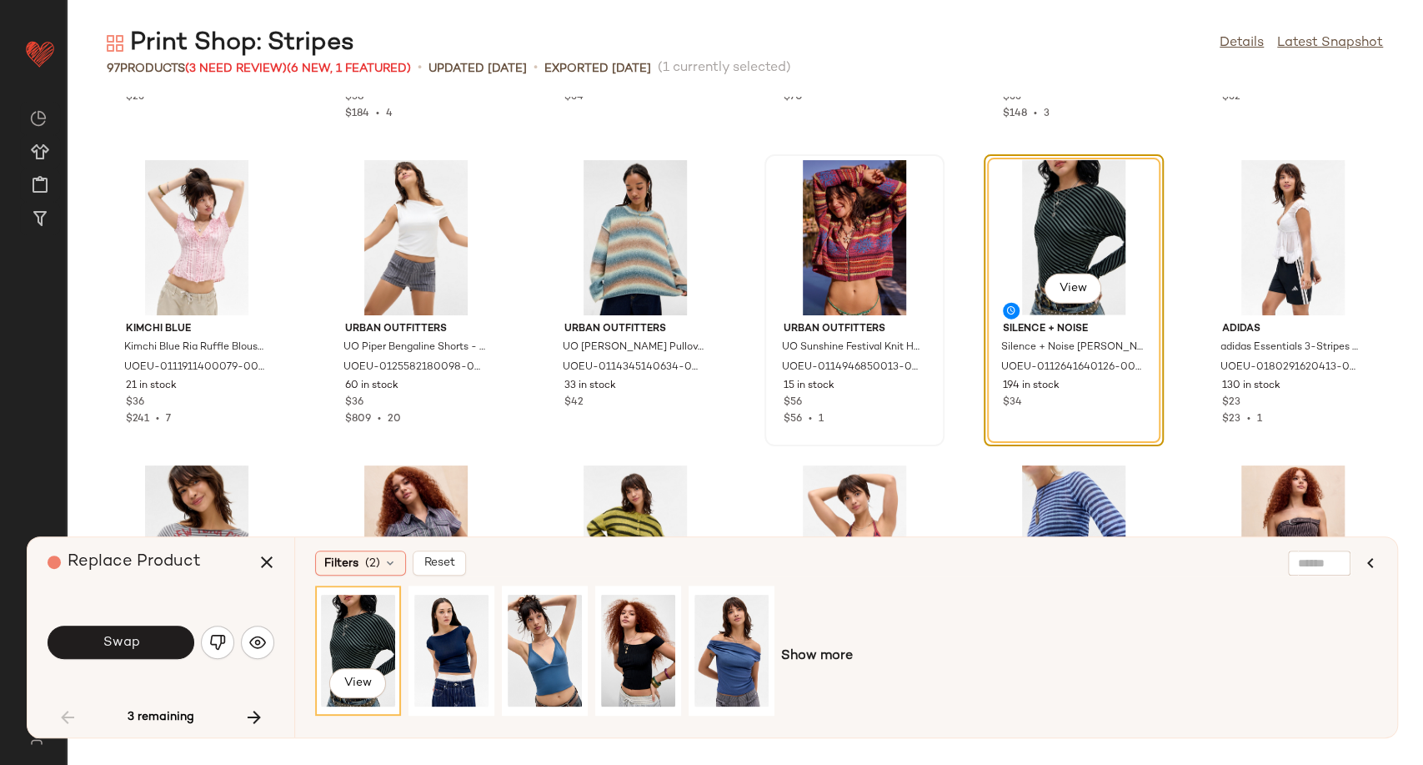
scroll to position [2719, 0]
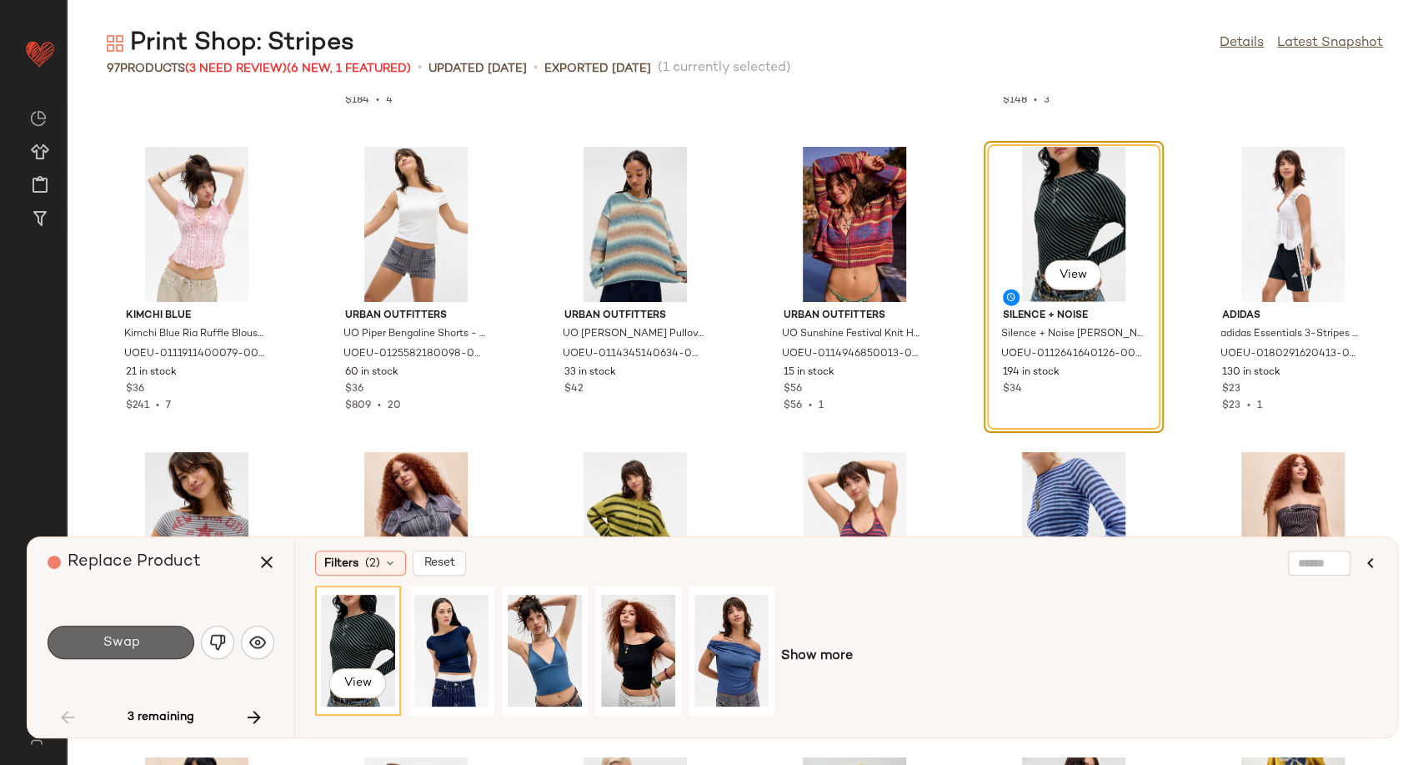
click at [156, 637] on button "Swap" at bounding box center [121, 641] width 147 height 33
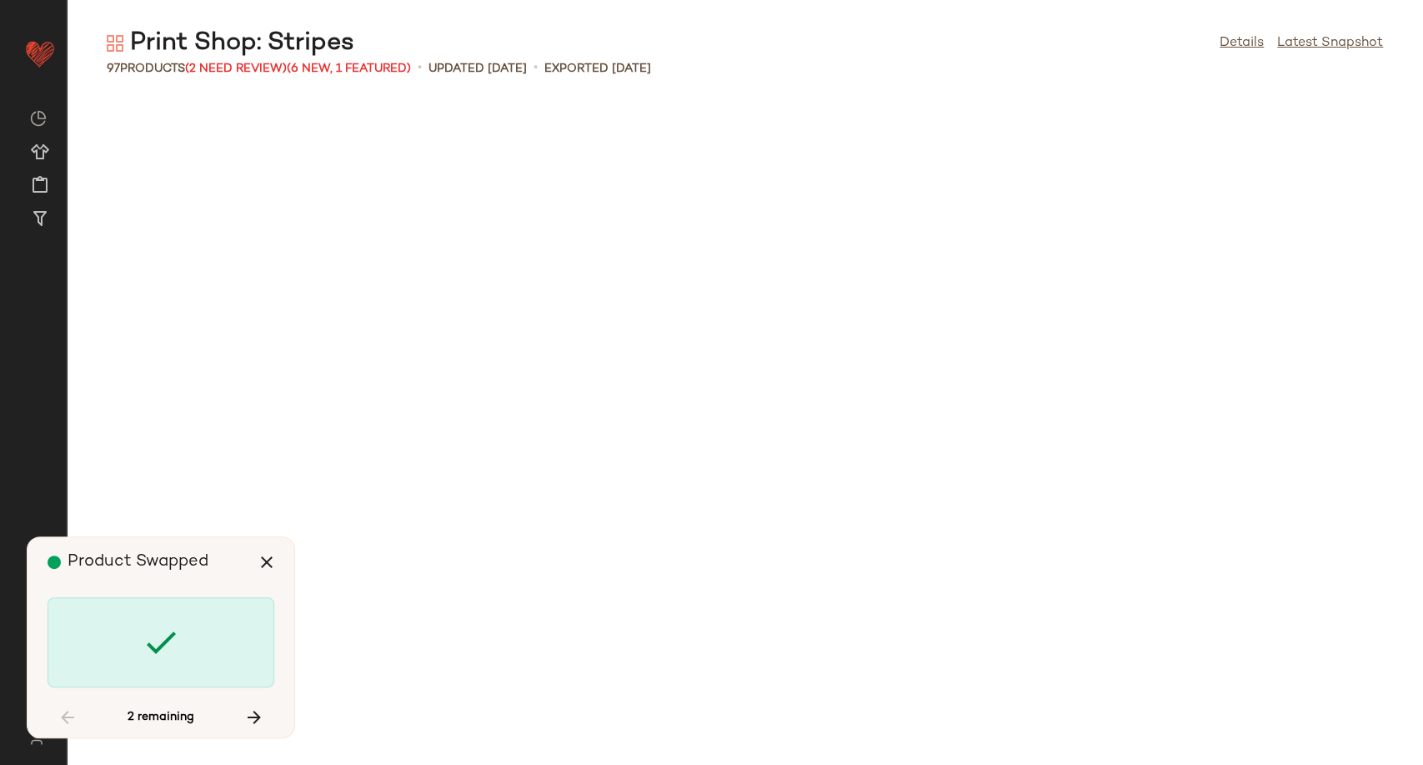
scroll to position [3967, 0]
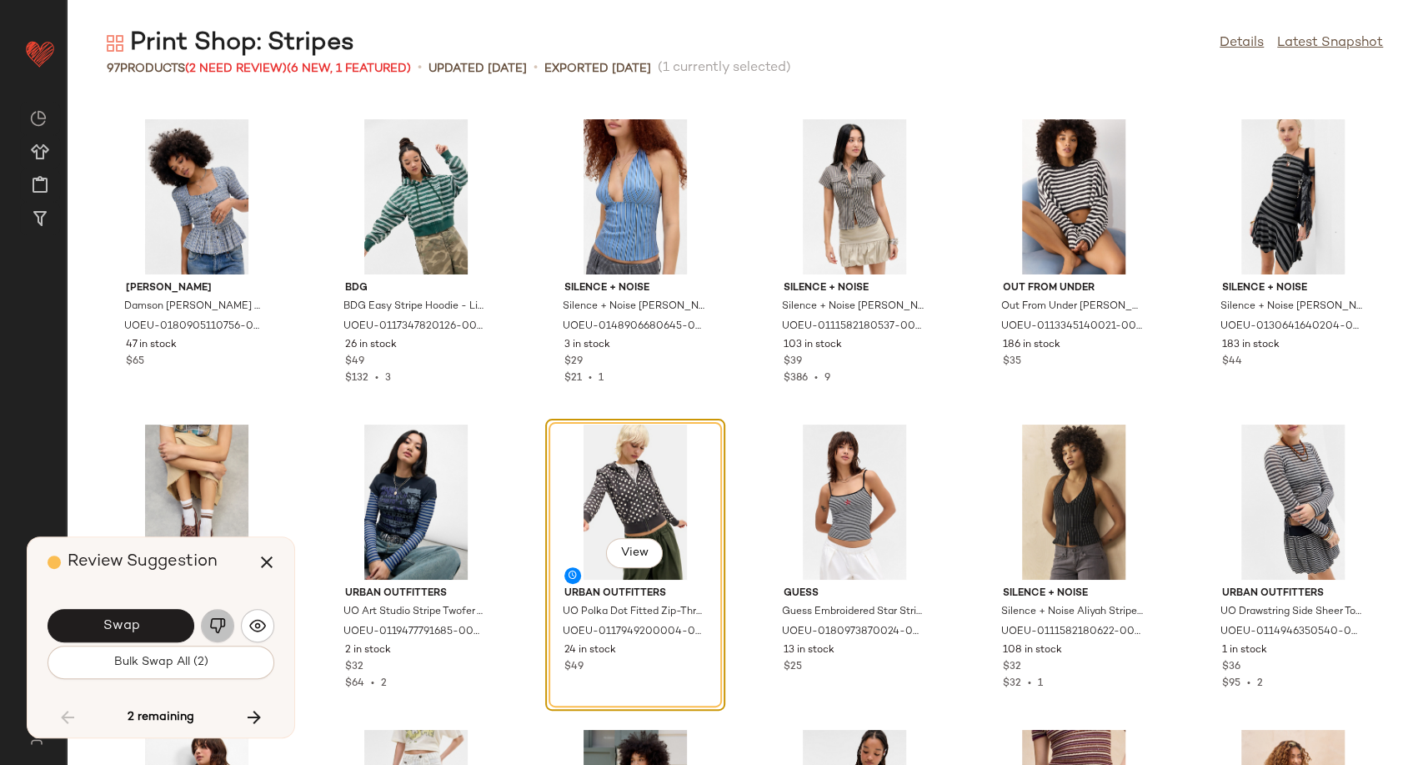
click at [218, 623] on img "button" at bounding box center [217, 625] width 17 height 17
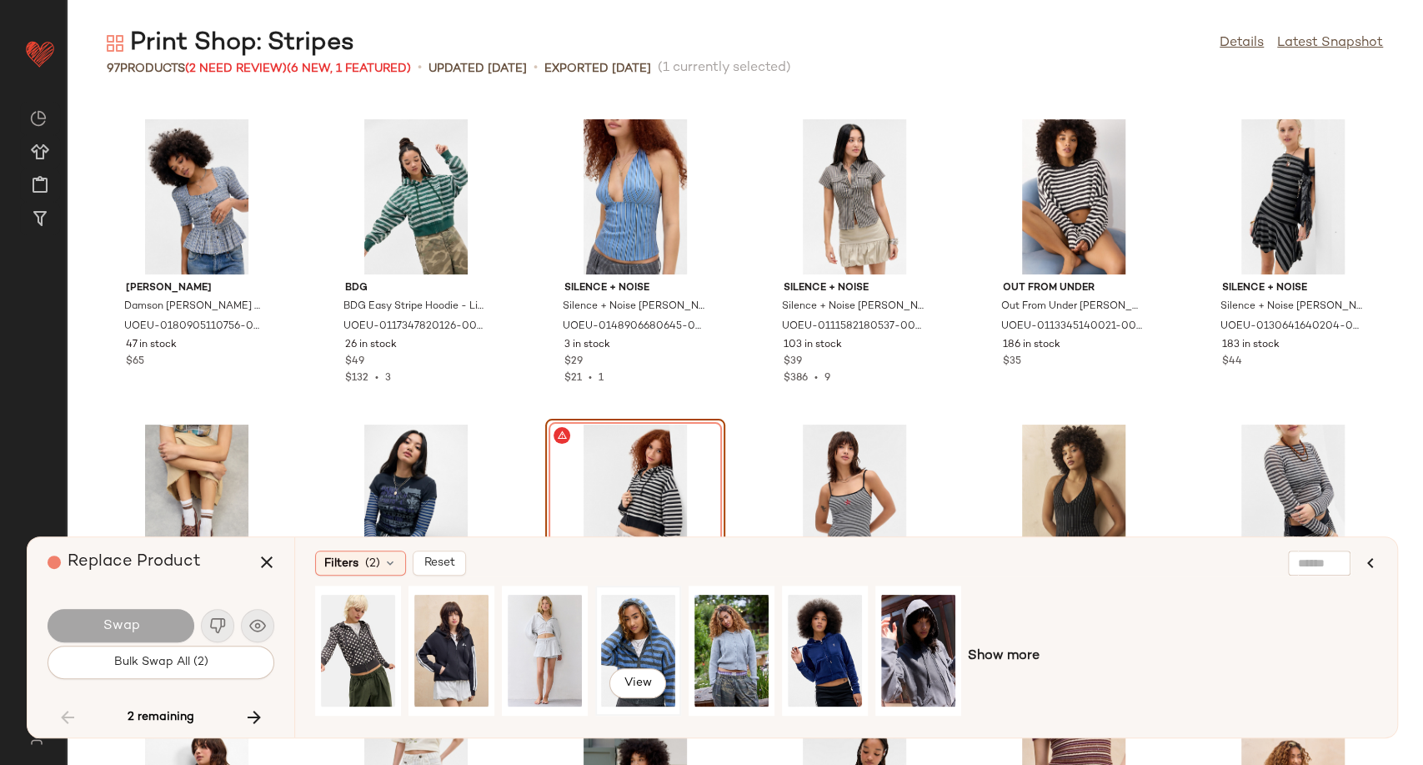
click at [637, 635] on div "View" at bounding box center [638, 650] width 74 height 118
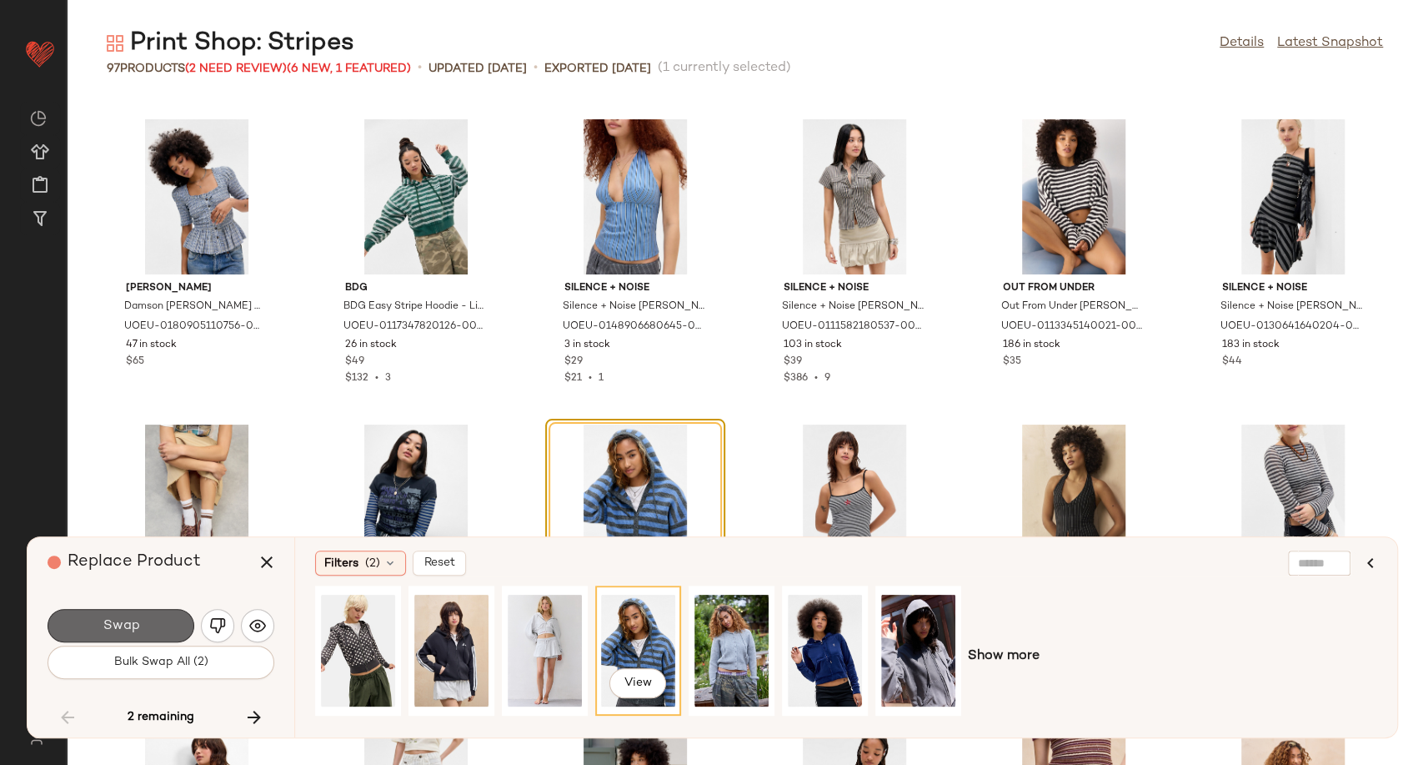
click at [158, 636] on button "Swap" at bounding box center [121, 625] width 147 height 33
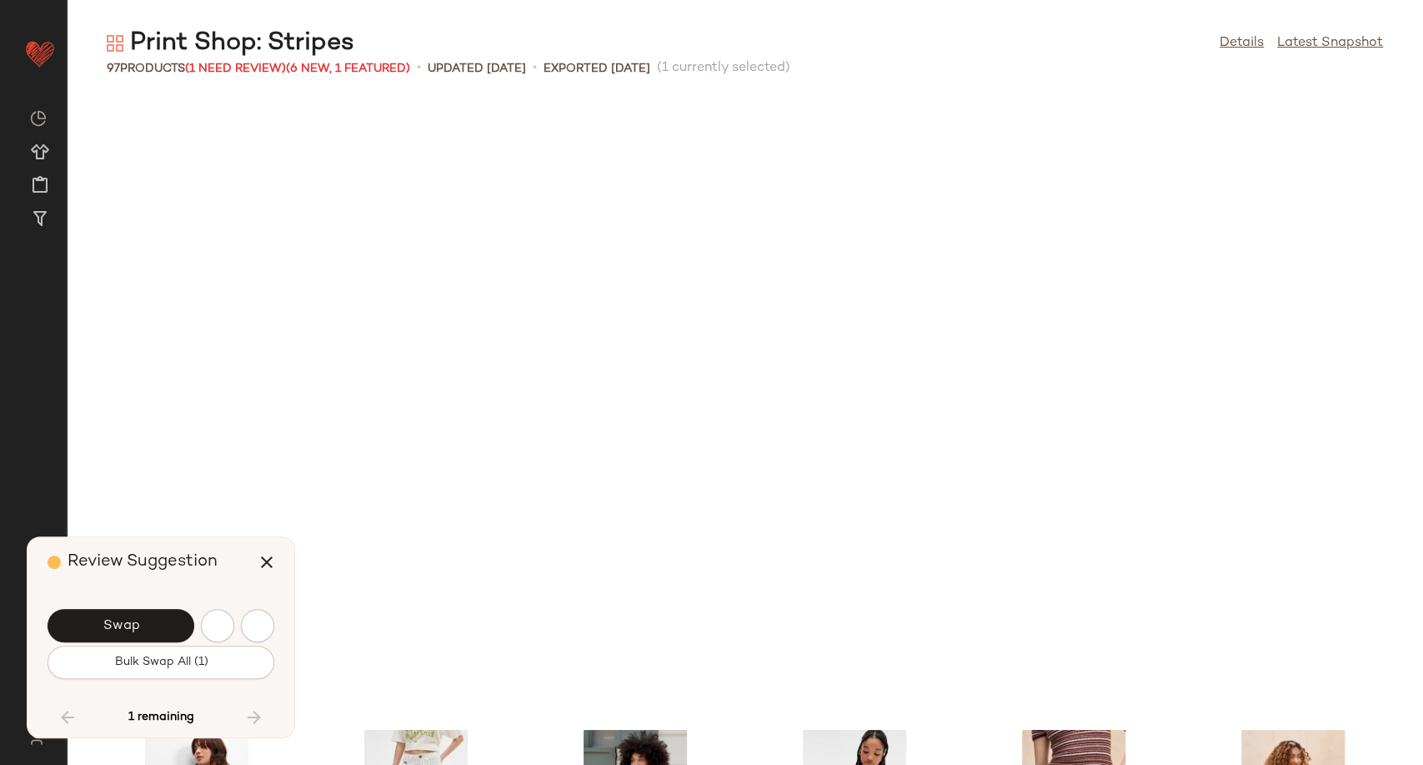
scroll to position [4522, 0]
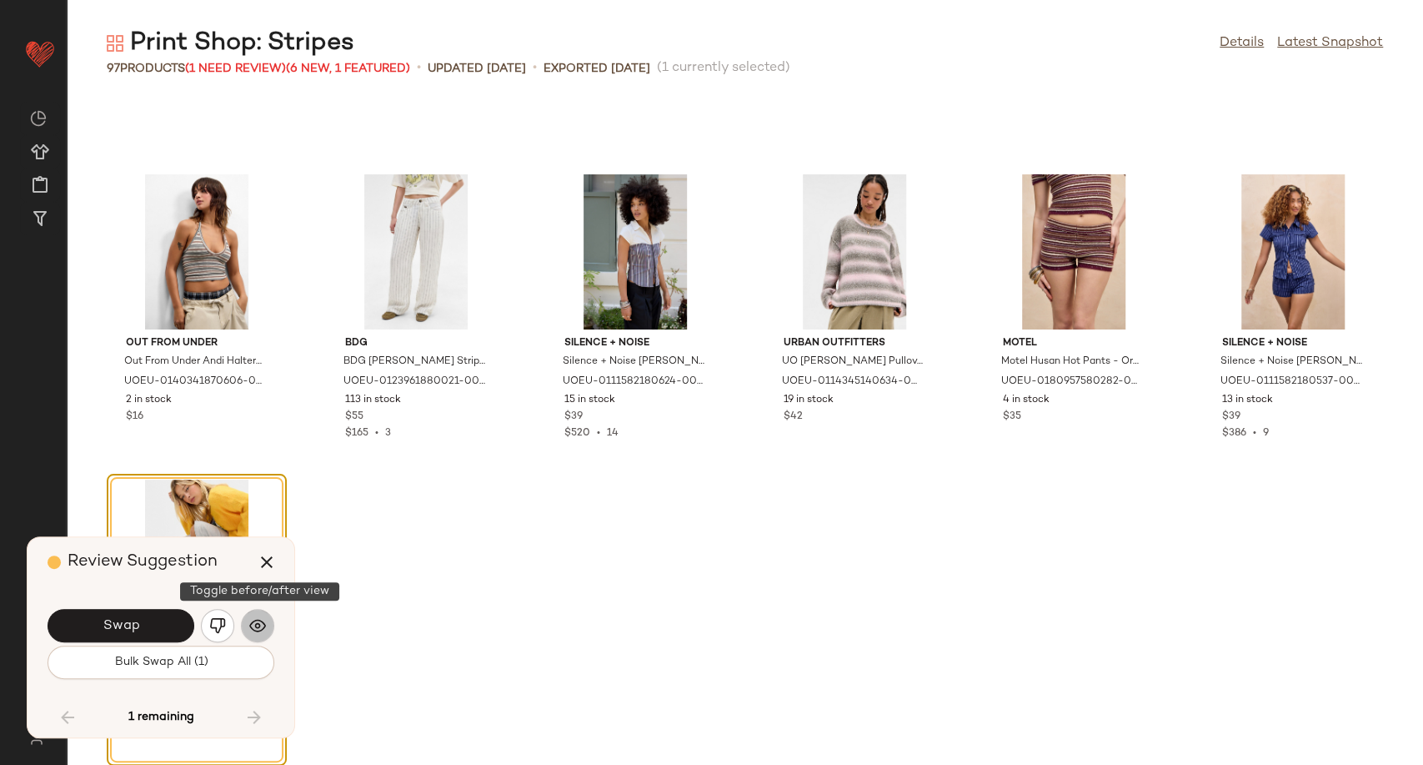
click at [249, 621] on img "button" at bounding box center [257, 625] width 17 height 17
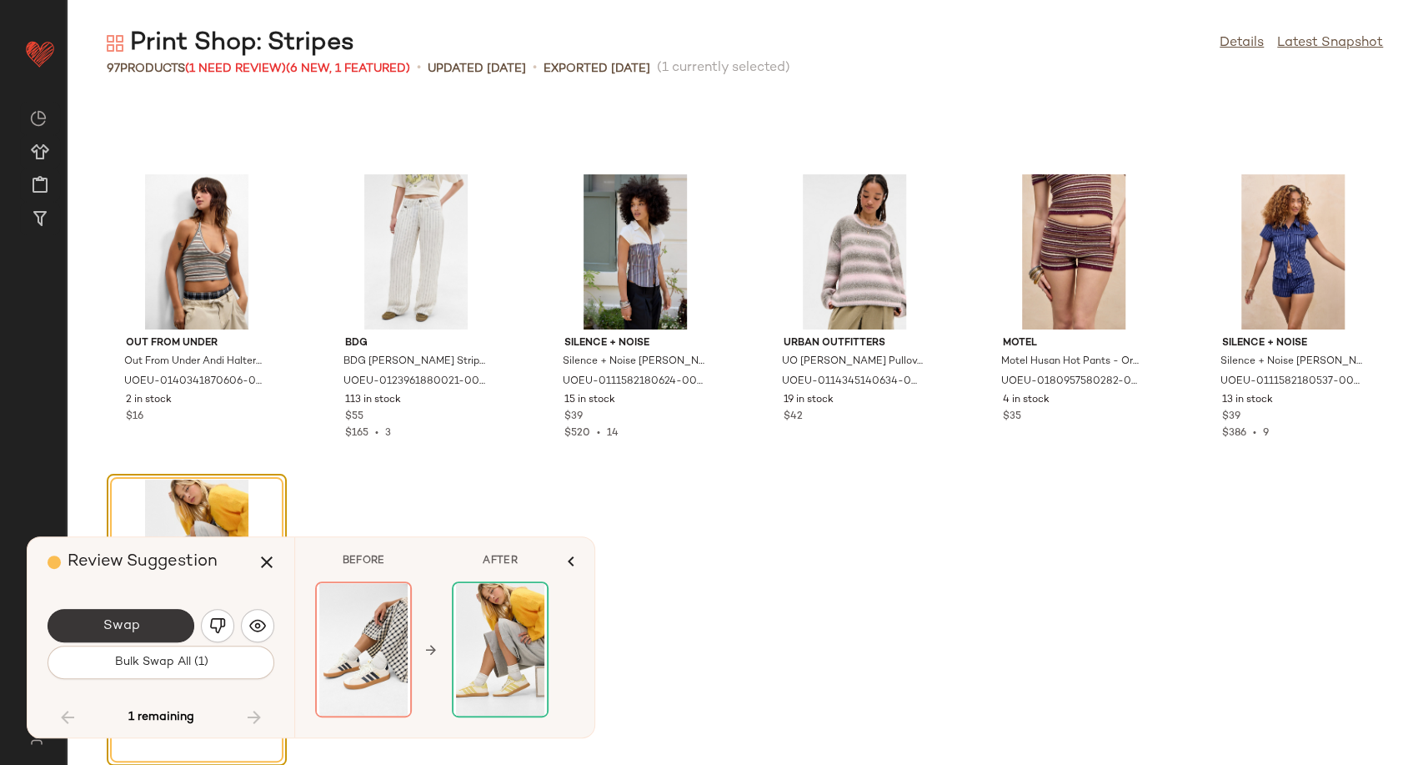
click at [133, 629] on span "Swap" at bounding box center [121, 626] width 38 height 16
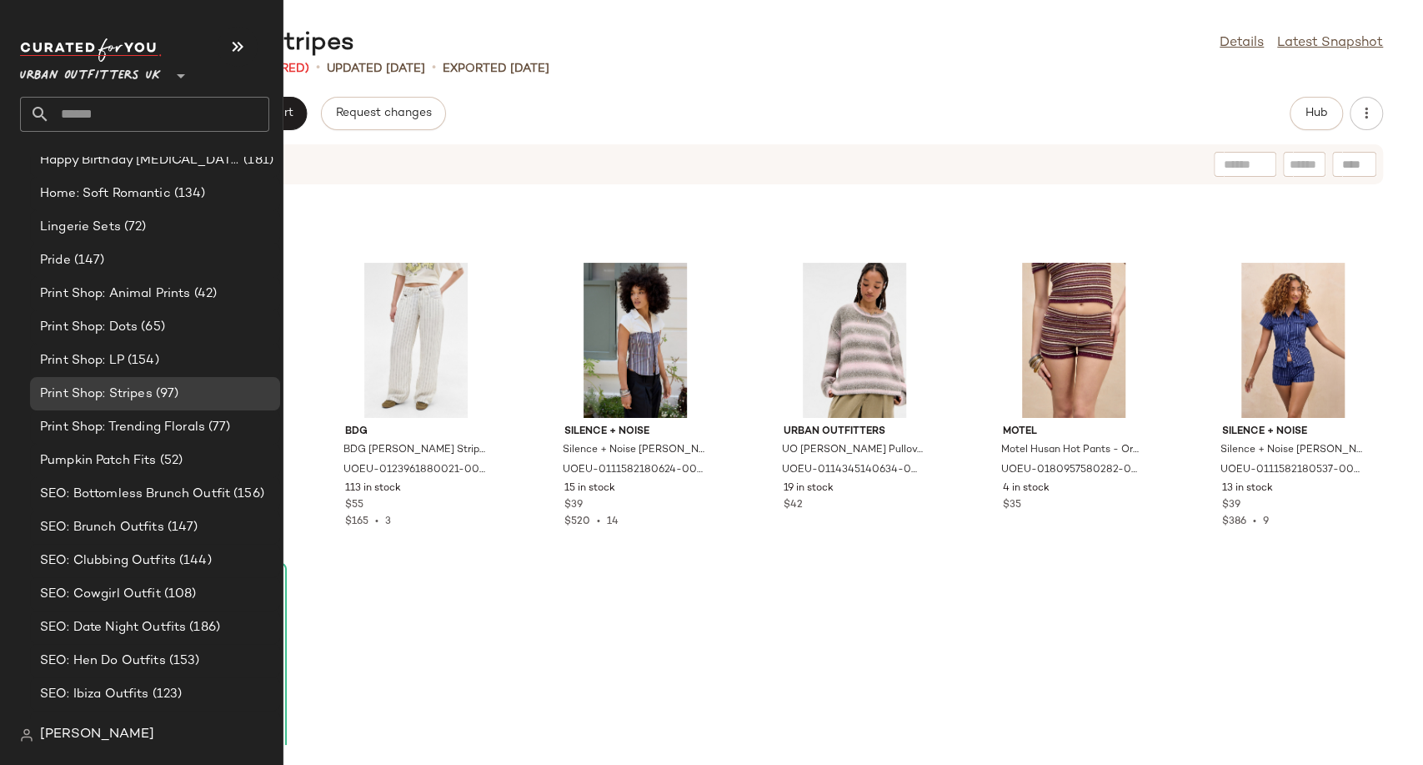
scroll to position [4827, 0]
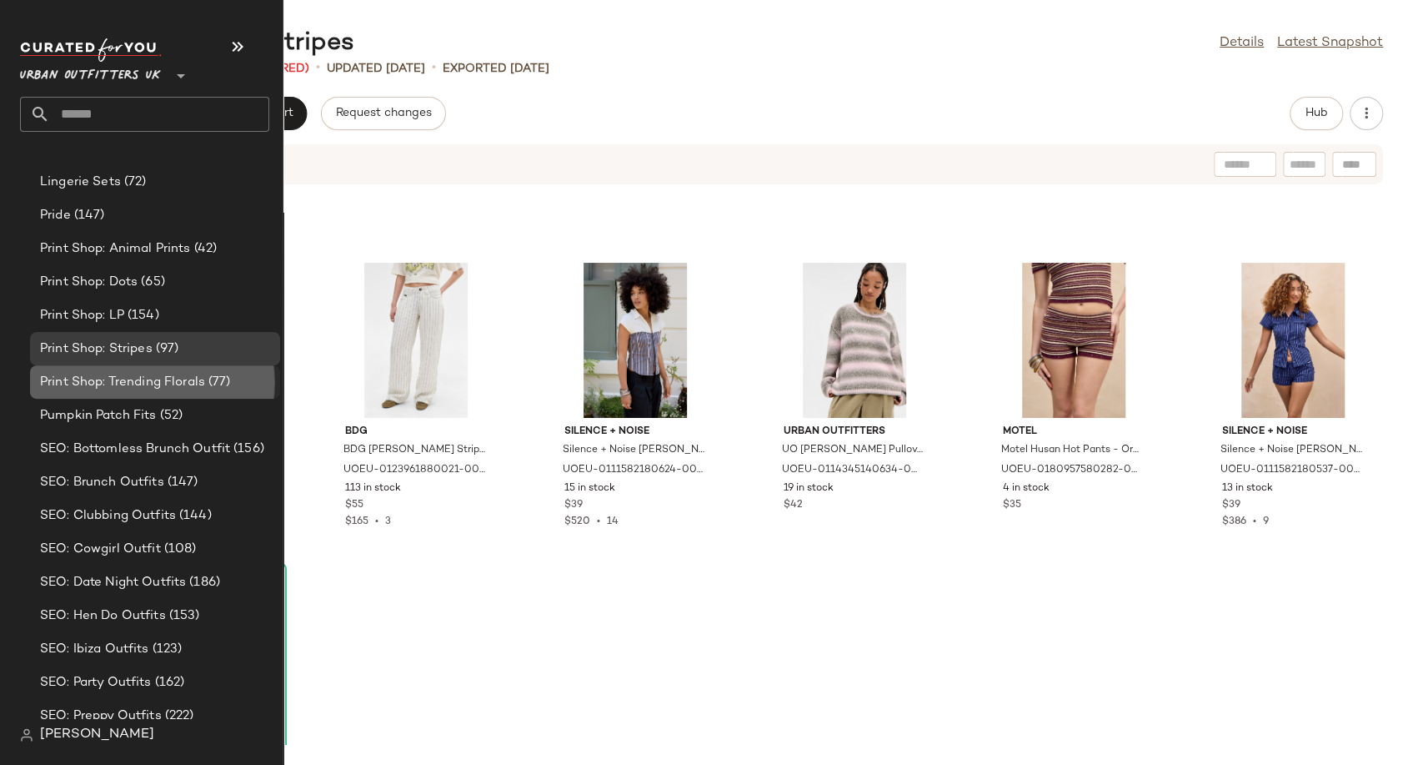
click at [113, 376] on span "Print Shop: Trending Florals" at bounding box center [122, 382] width 165 height 19
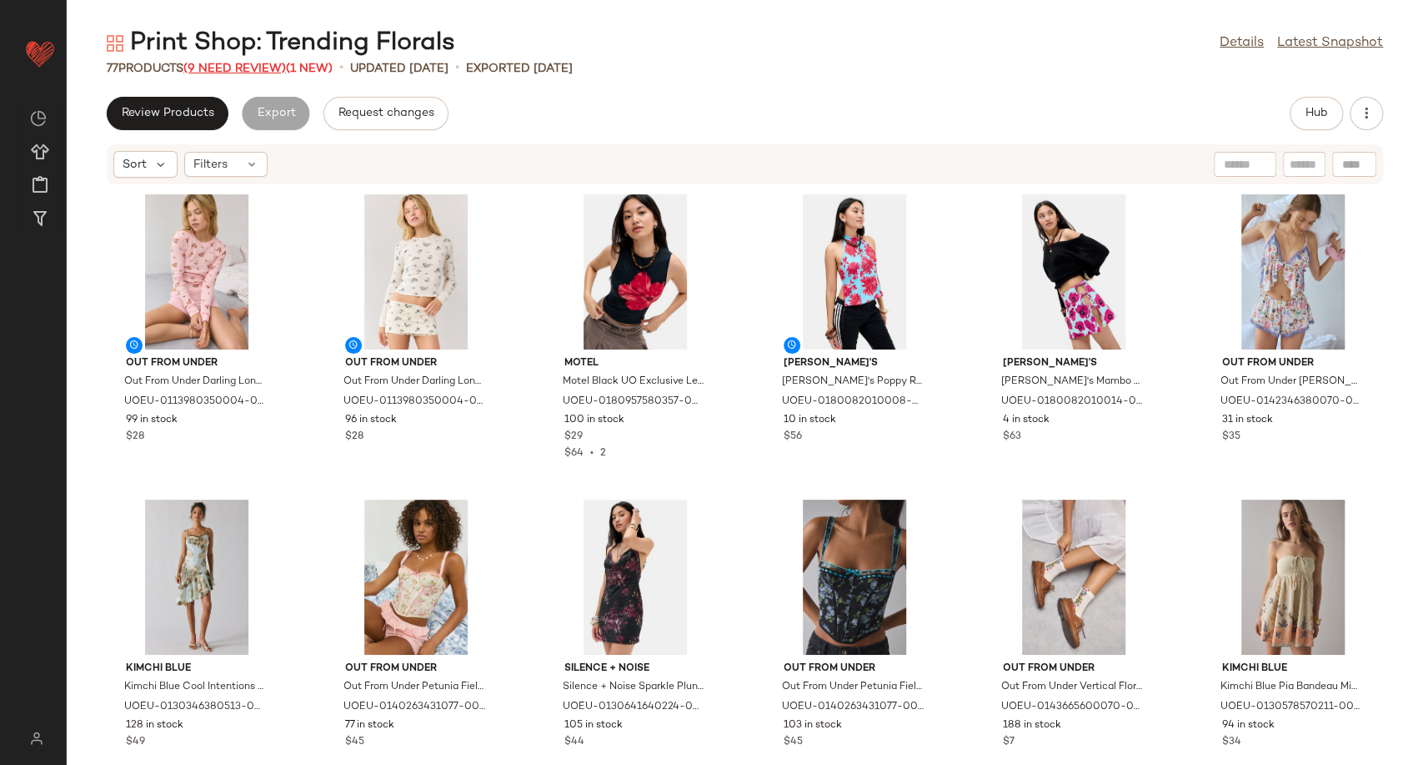
click at [248, 67] on span "(9 Need Review)" at bounding box center [234, 69] width 103 height 13
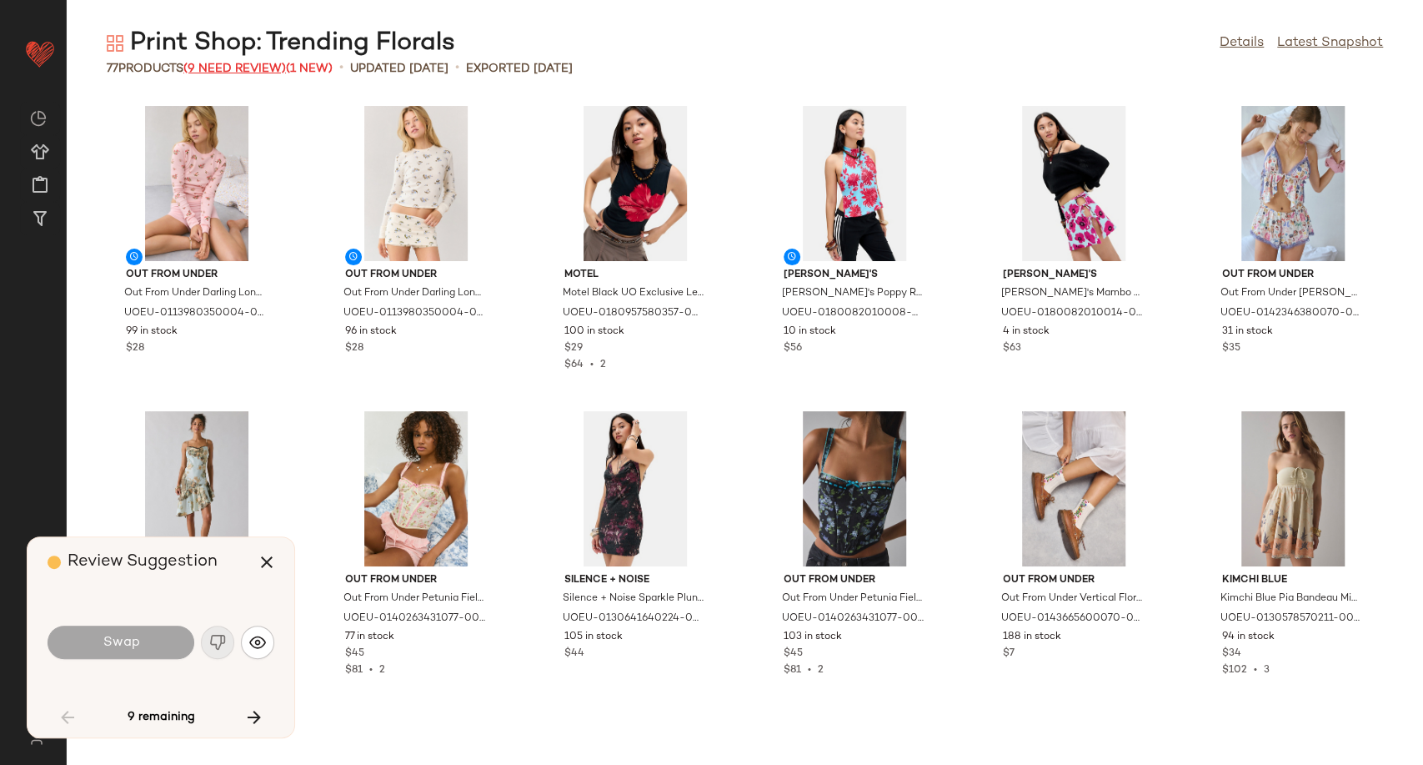
scroll to position [624, 0]
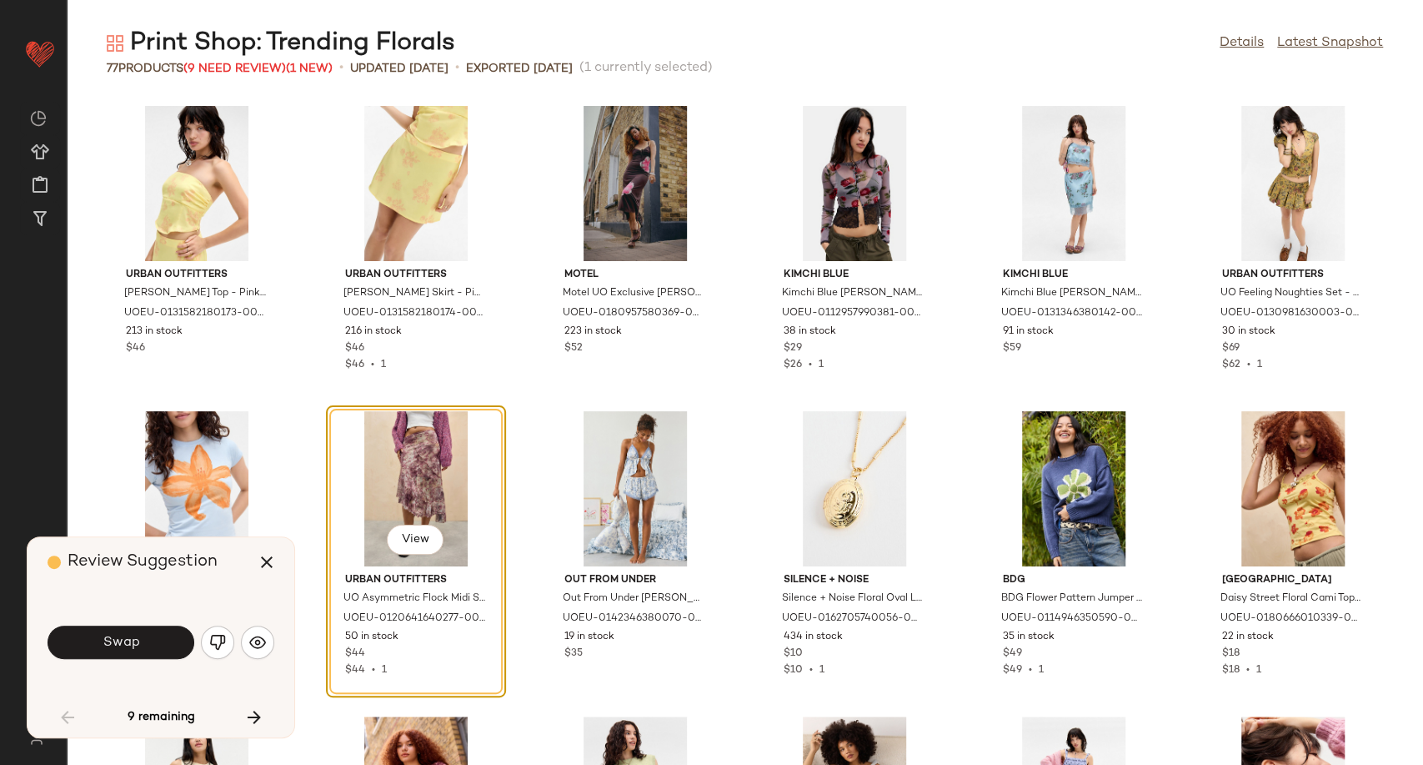
click at [258, 659] on div "Swap" at bounding box center [161, 642] width 227 height 40
click at [260, 649] on img "button" at bounding box center [257, 642] width 17 height 17
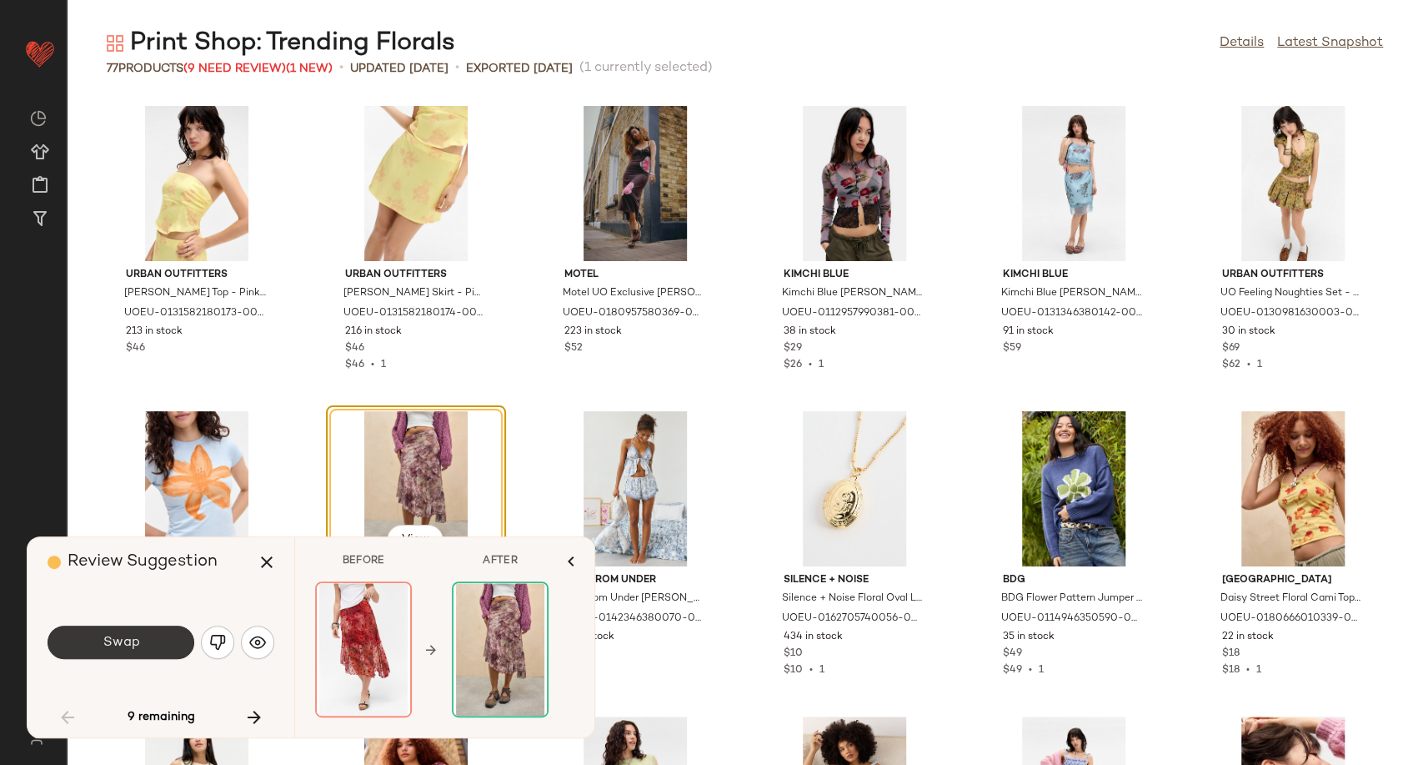
click at [159, 635] on button "Swap" at bounding box center [121, 641] width 147 height 33
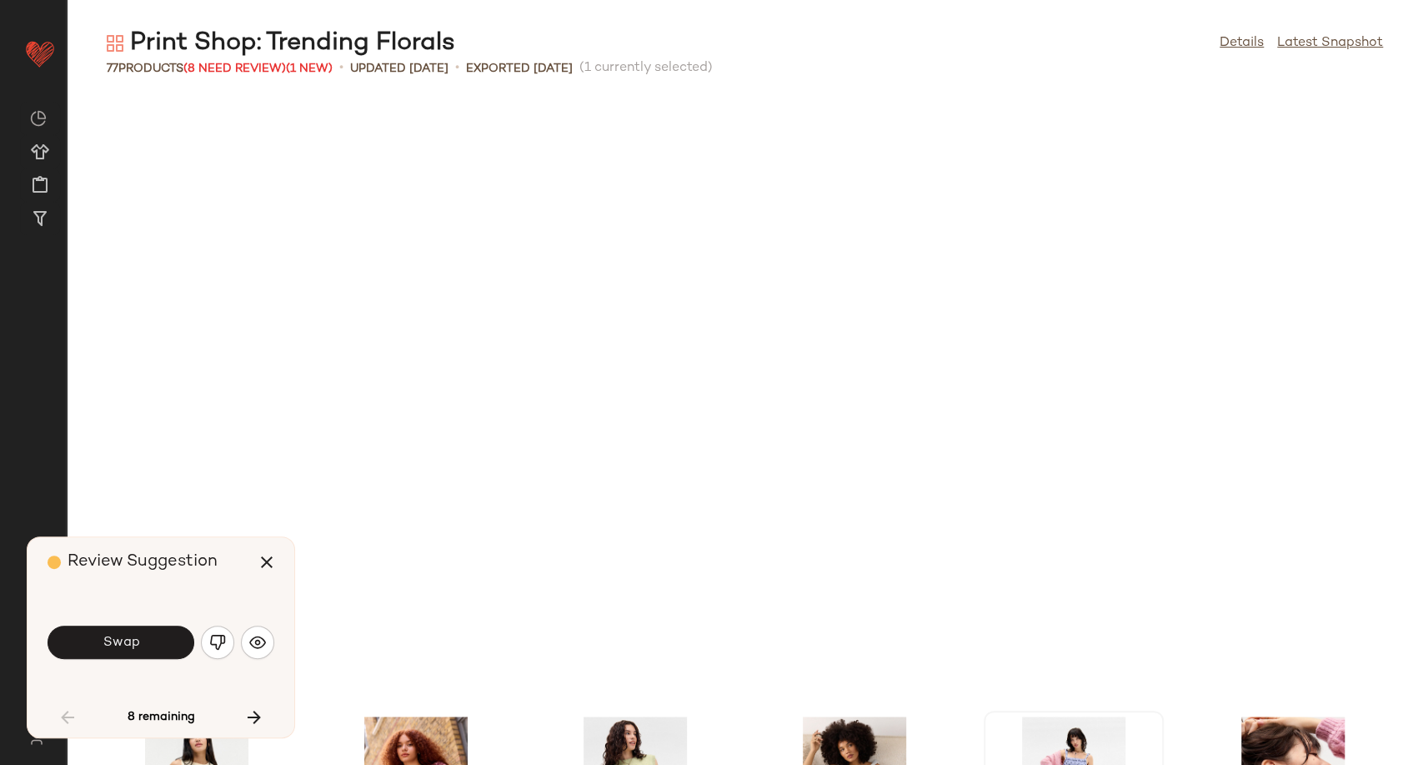
scroll to position [1221, 0]
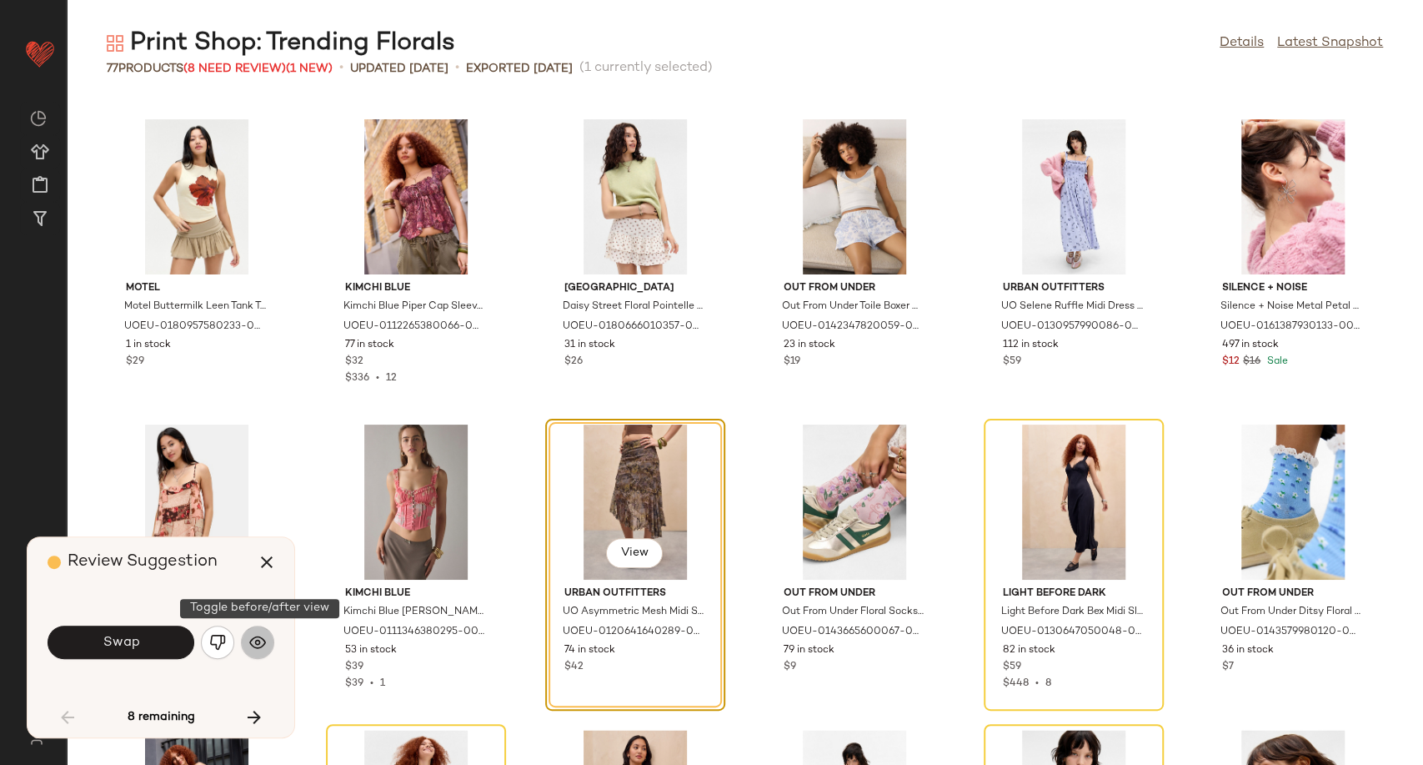
click at [246, 641] on button "button" at bounding box center [257, 641] width 33 height 33
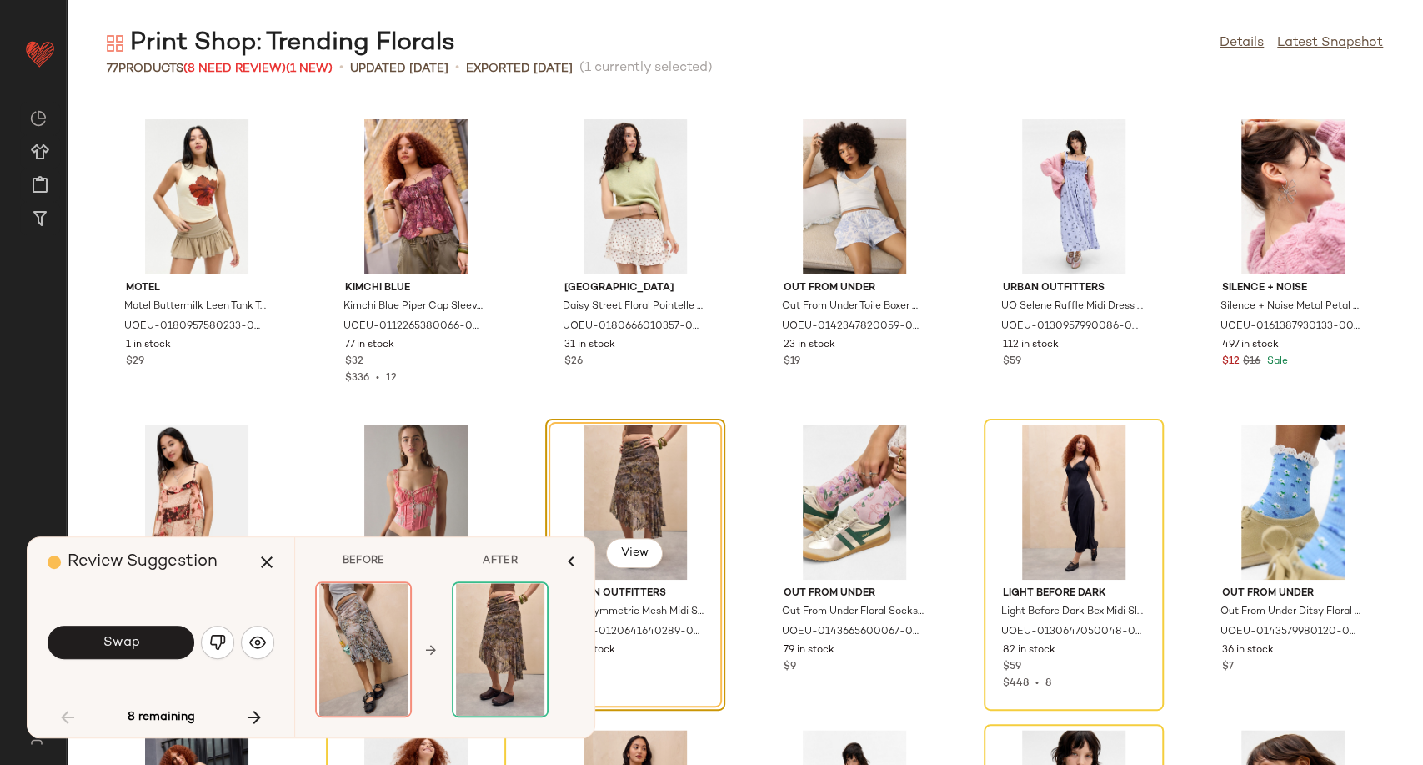
scroll to position [1406, 0]
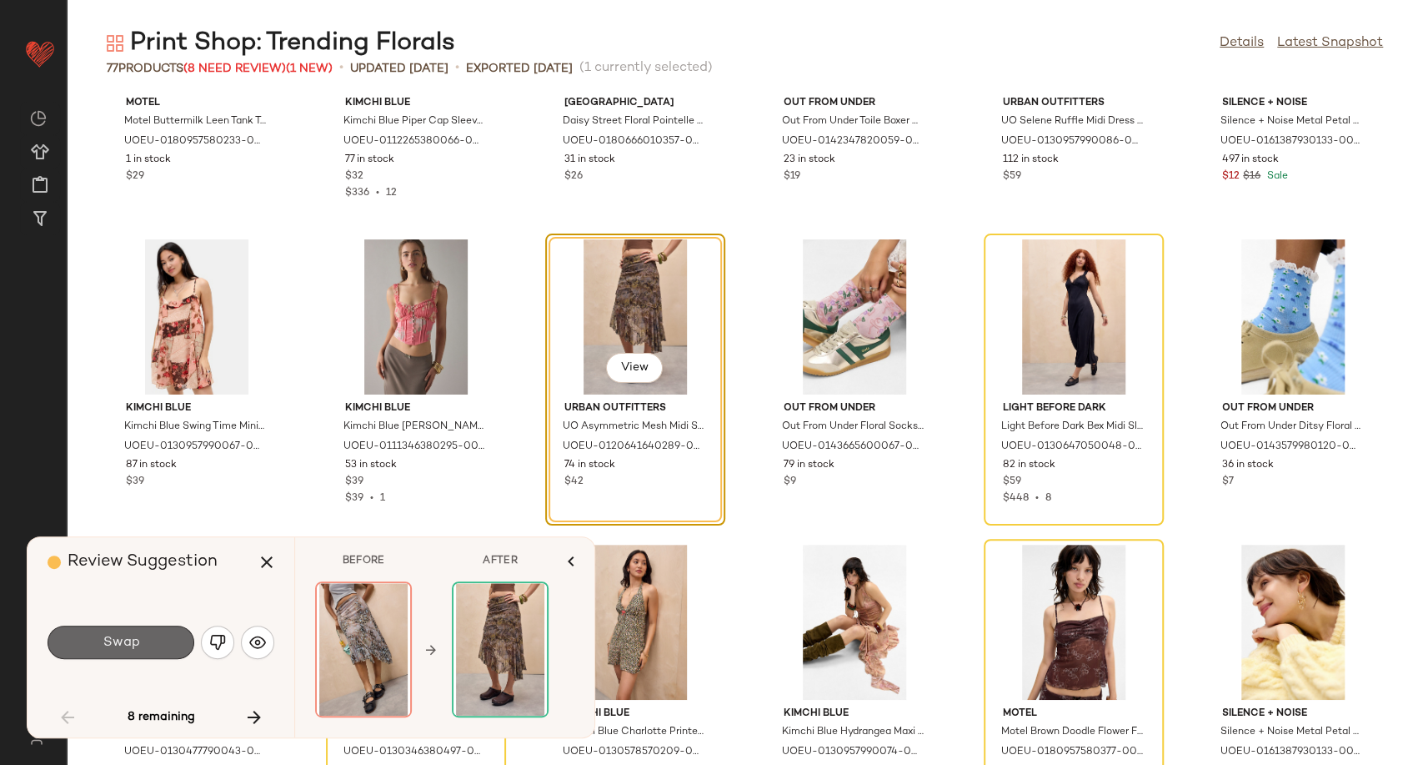
click at [137, 654] on button "Swap" at bounding box center [121, 641] width 147 height 33
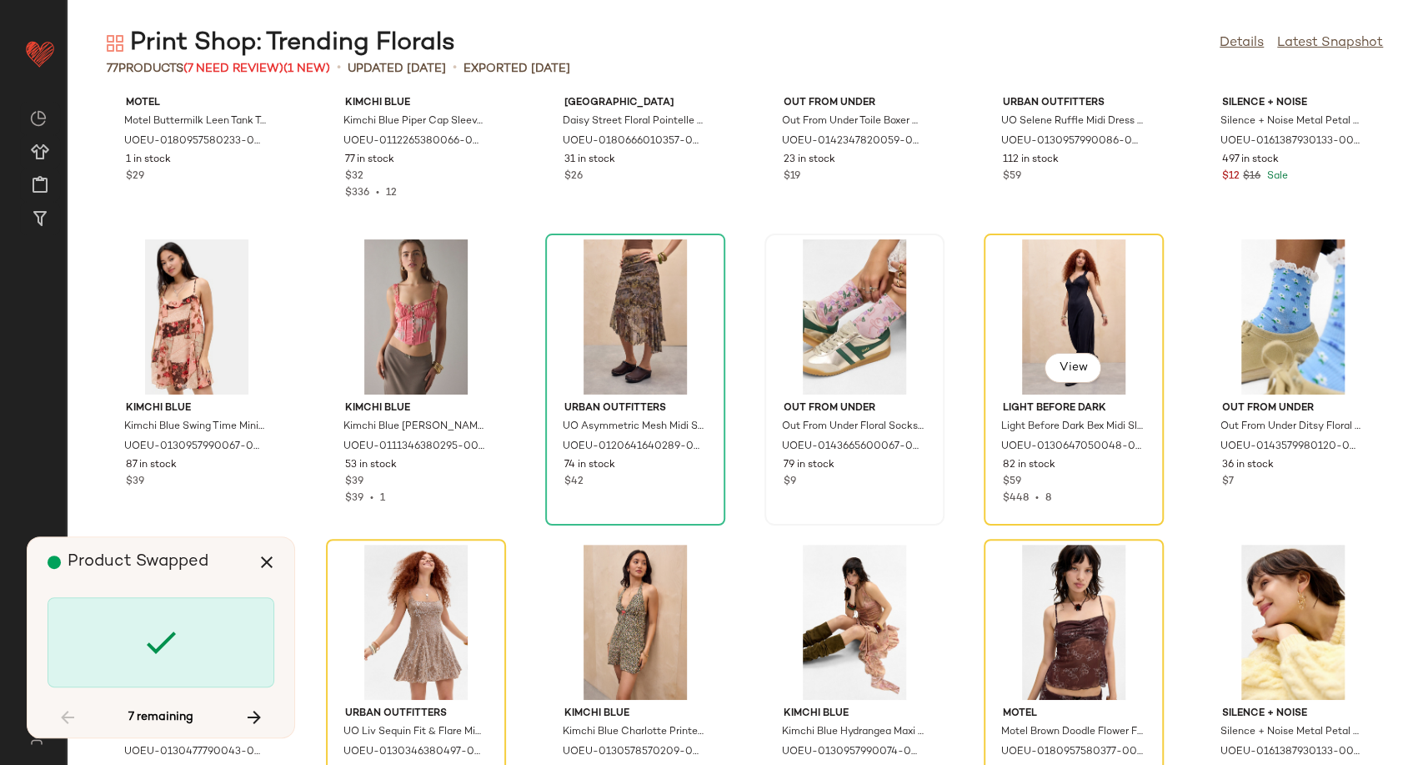
scroll to position [1221, 0]
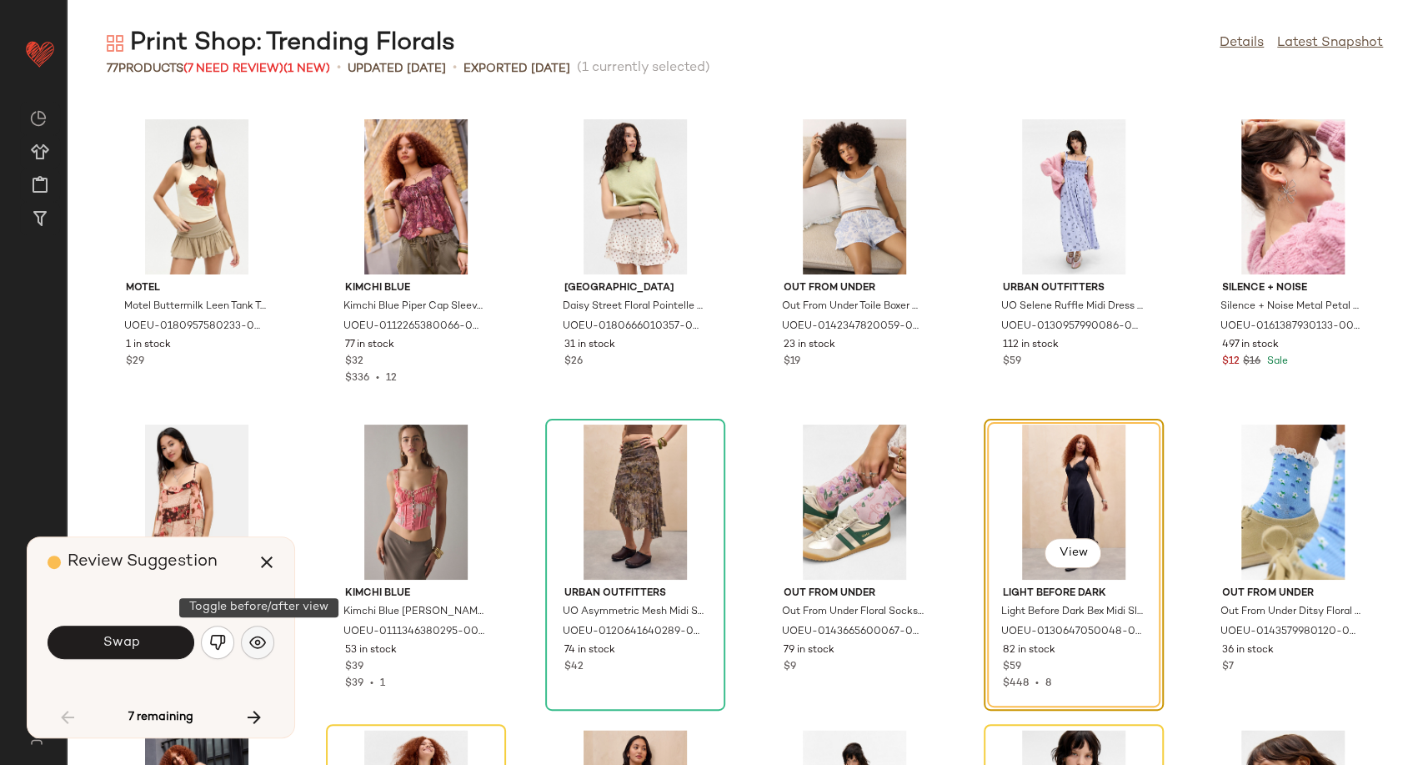
click at [258, 645] on img "button" at bounding box center [257, 642] width 17 height 17
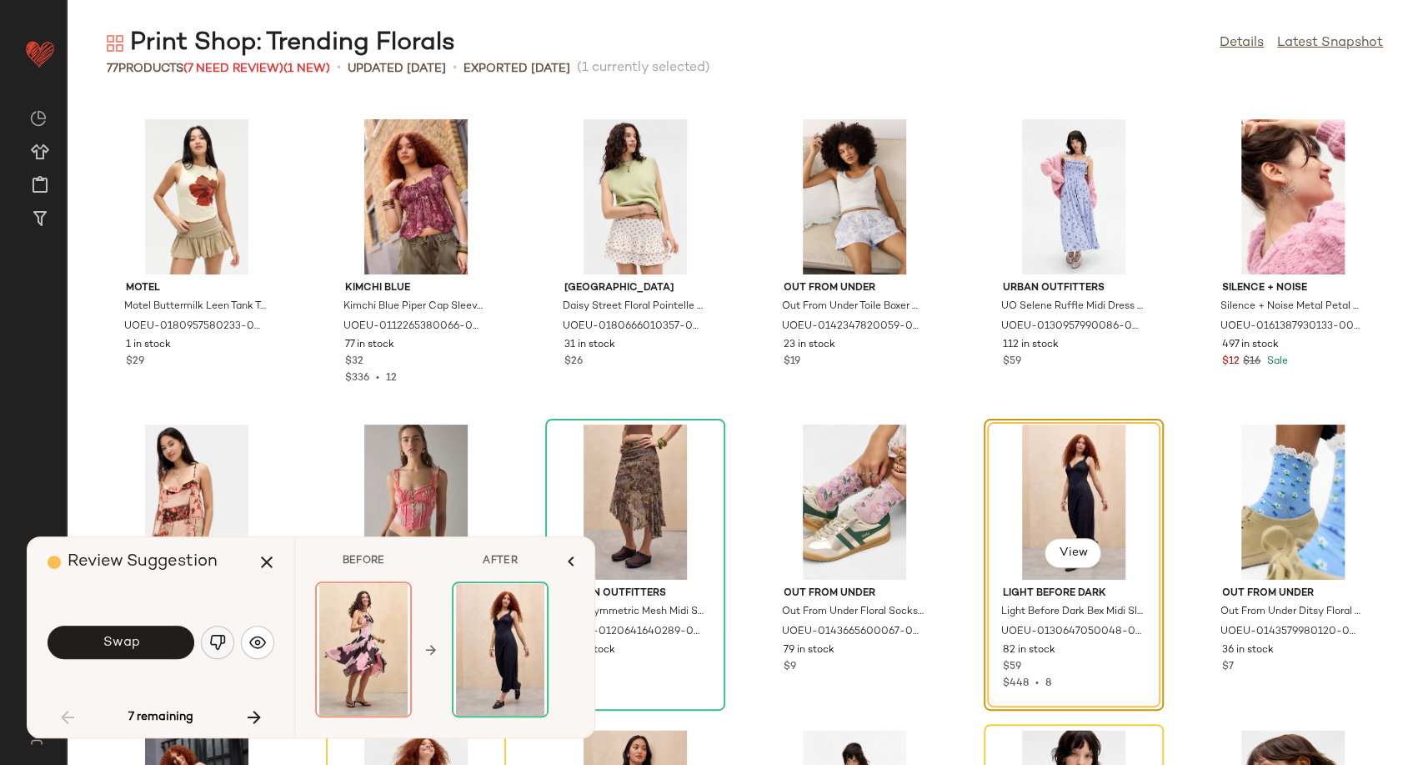
click at [220, 640] on img "button" at bounding box center [217, 642] width 17 height 17
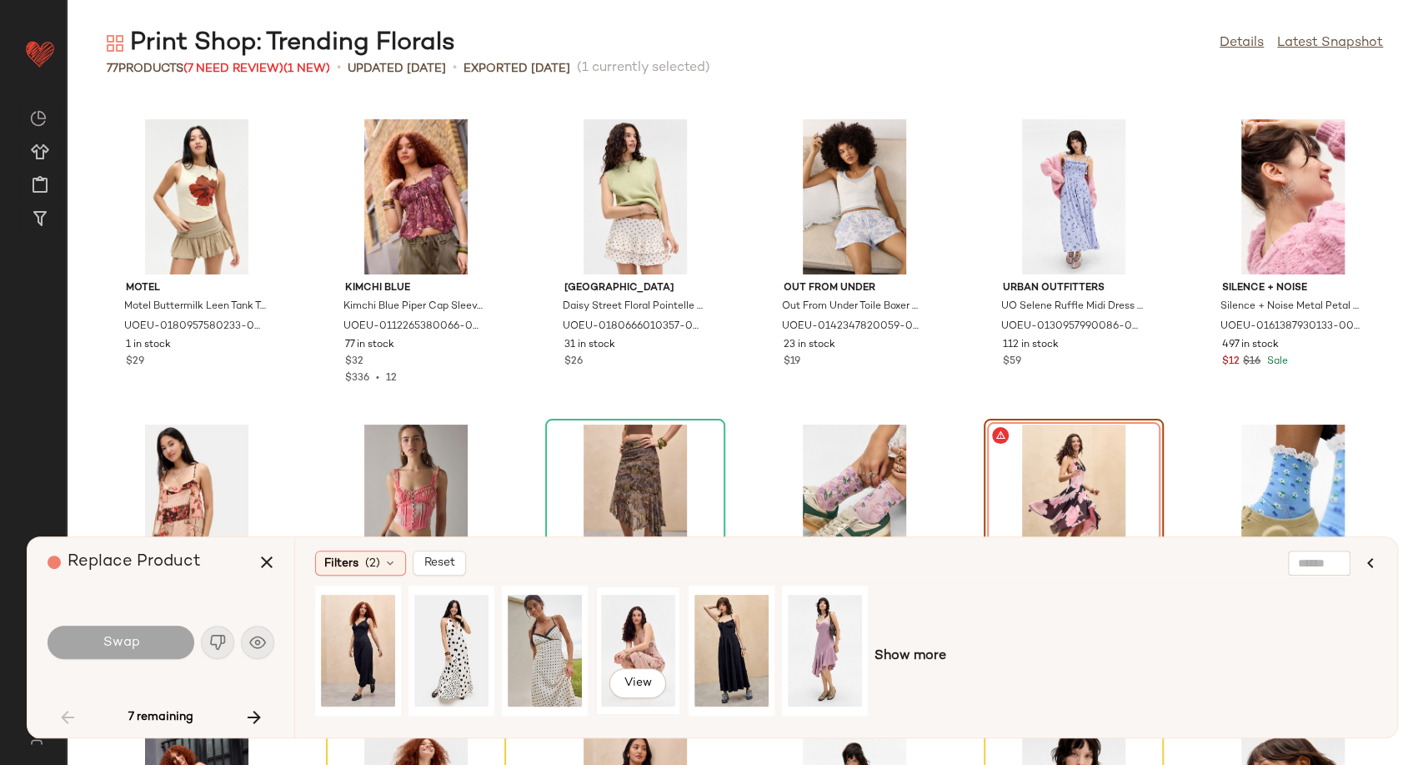
click at [630, 640] on div "View" at bounding box center [638, 650] width 74 height 118
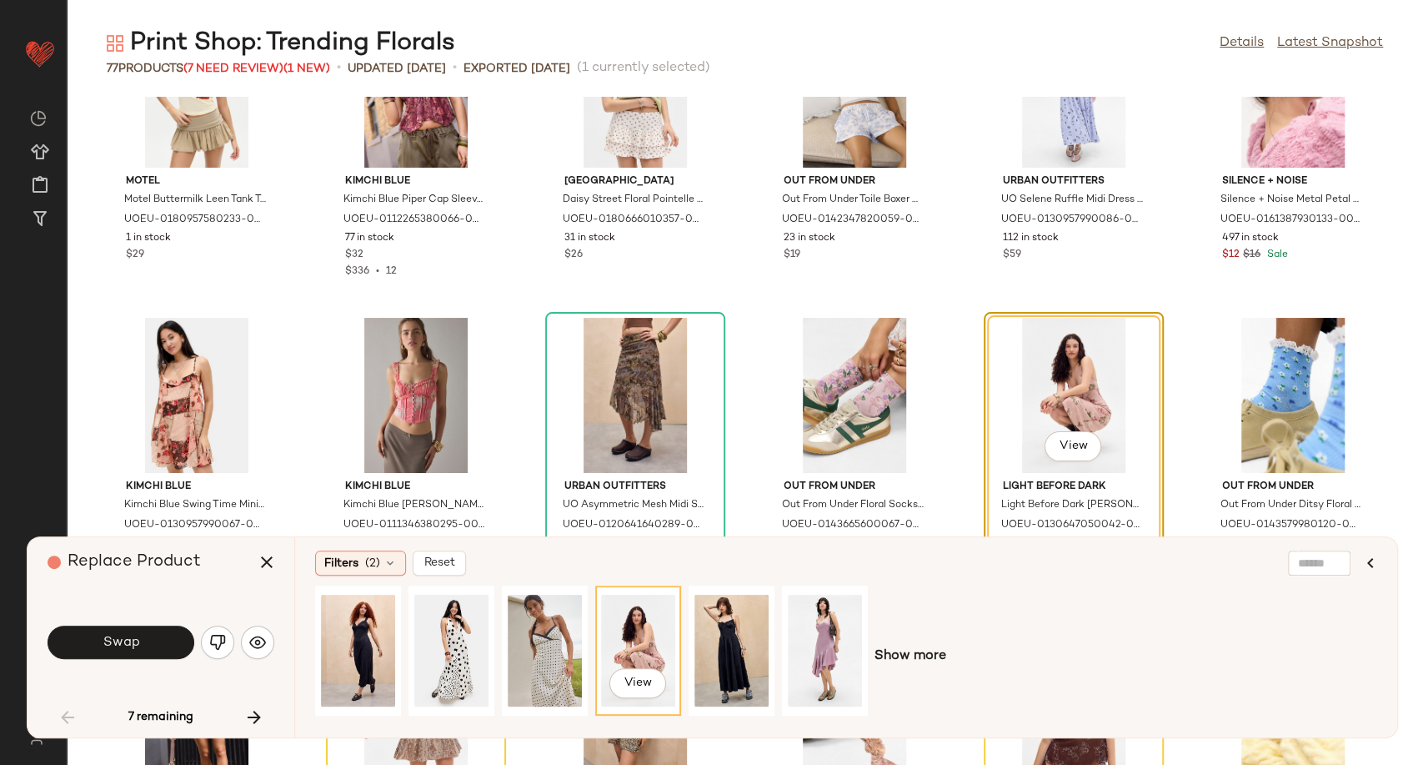
scroll to position [1406, 0]
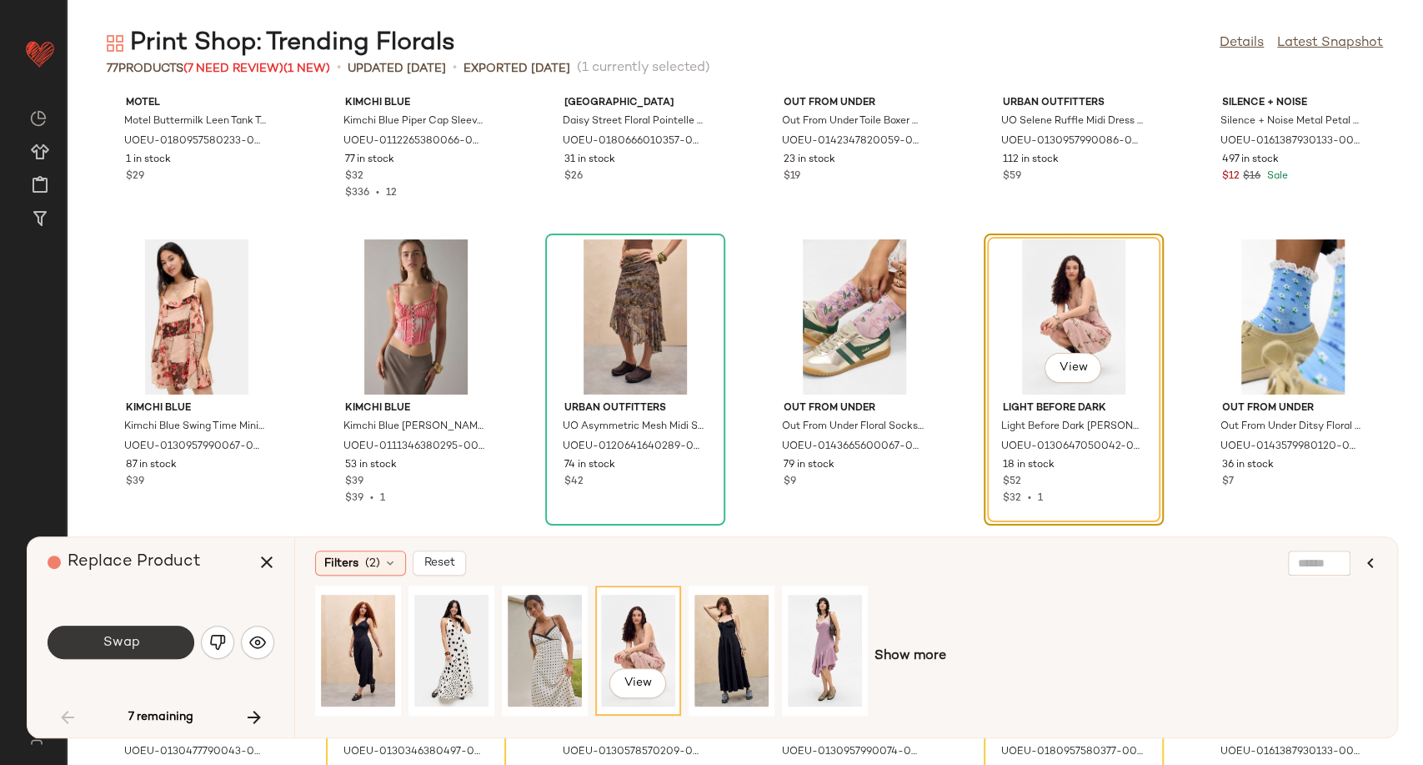
click at [146, 653] on button "Swap" at bounding box center [121, 641] width 147 height 33
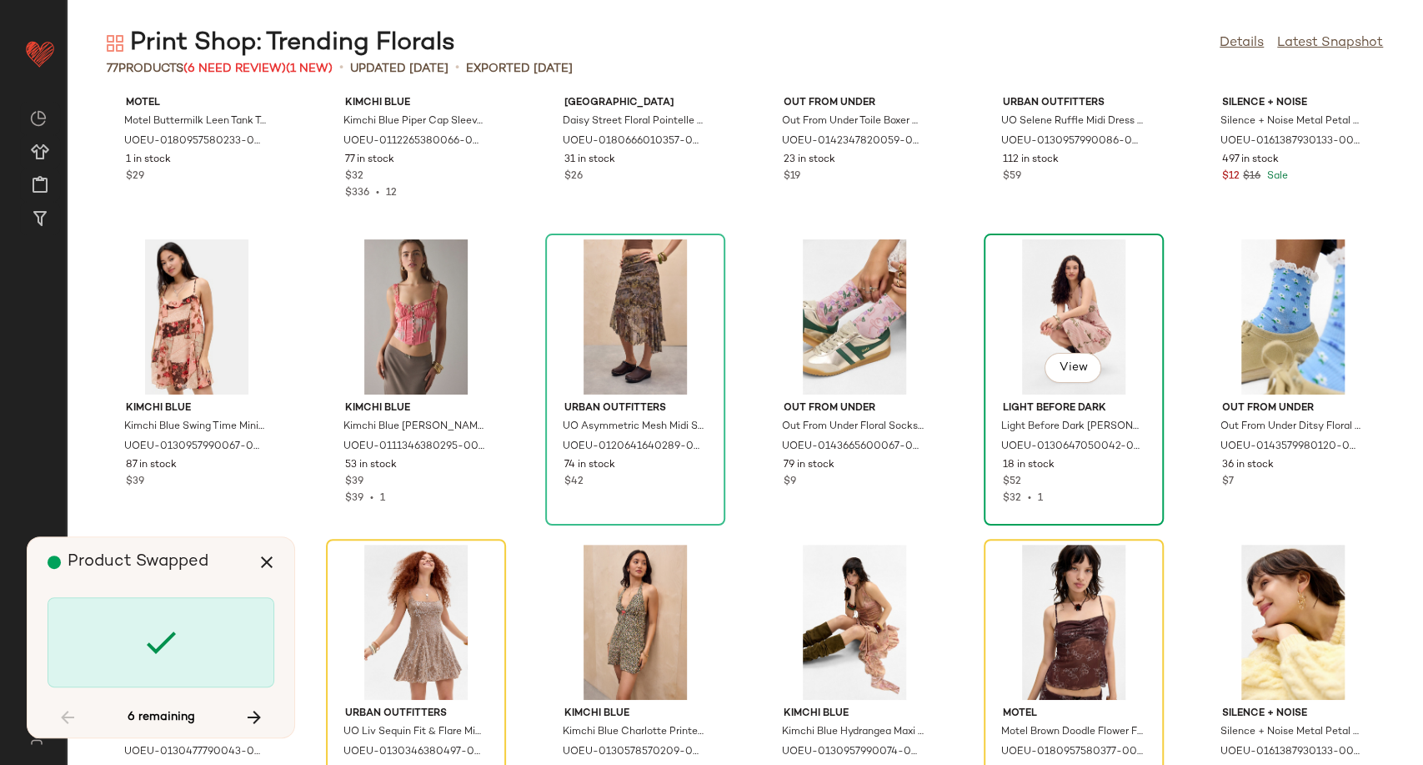
scroll to position [1526, 0]
